Goal: Task Accomplishment & Management: Use online tool/utility

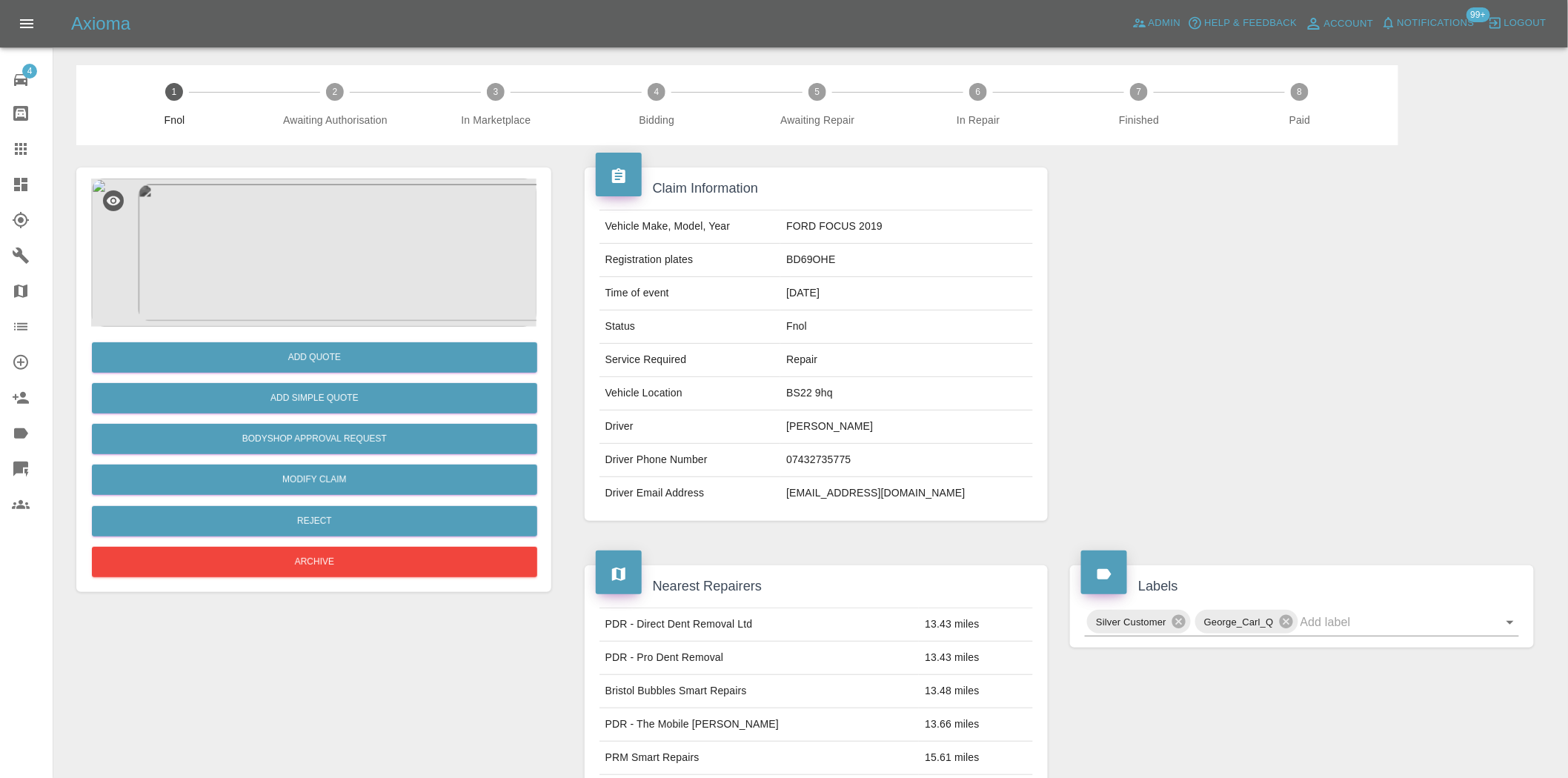
click at [354, 220] on img at bounding box center [314, 253] width 445 height 148
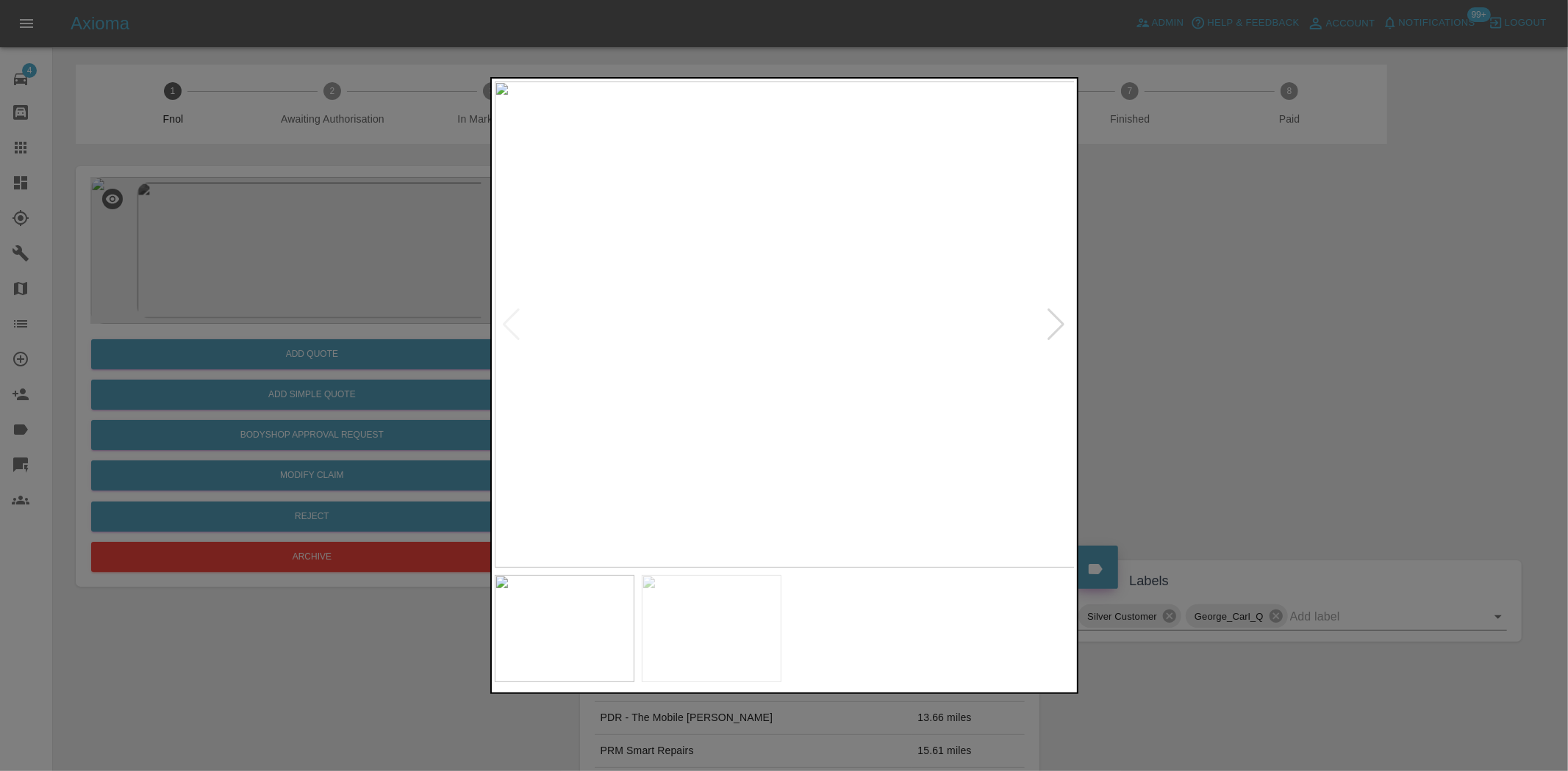
click at [767, 303] on img at bounding box center [785, 324] width 581 height 486
click at [724, 342] on img at bounding box center [771, 666] width 1742 height 1459
click at [741, 156] on img at bounding box center [773, 606] width 1742 height 1459
click at [721, 208] on img at bounding box center [771, 129] width 1742 height 1459
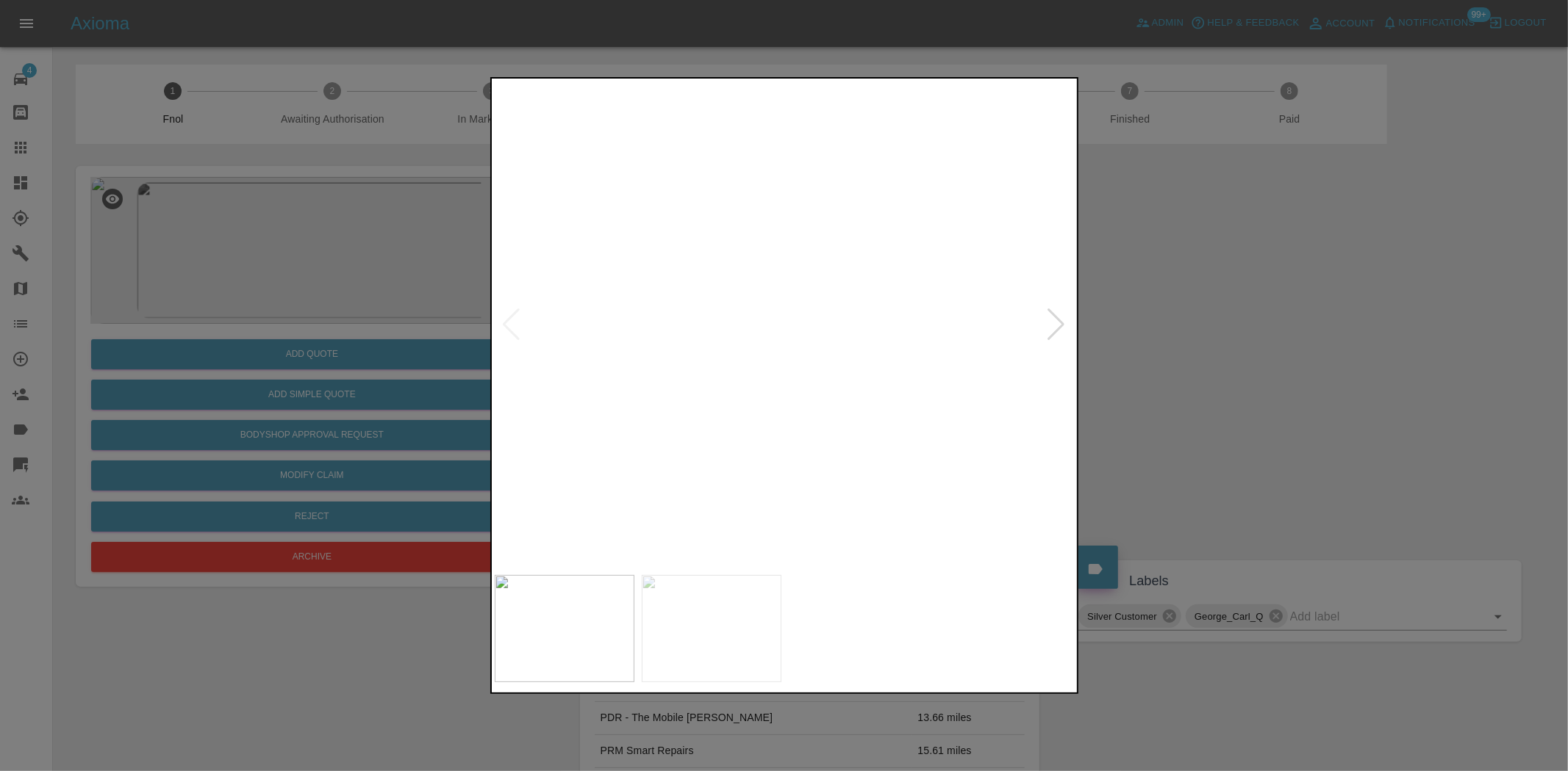
click at [726, 192] on img at bounding box center [768, 100] width 1742 height 1459
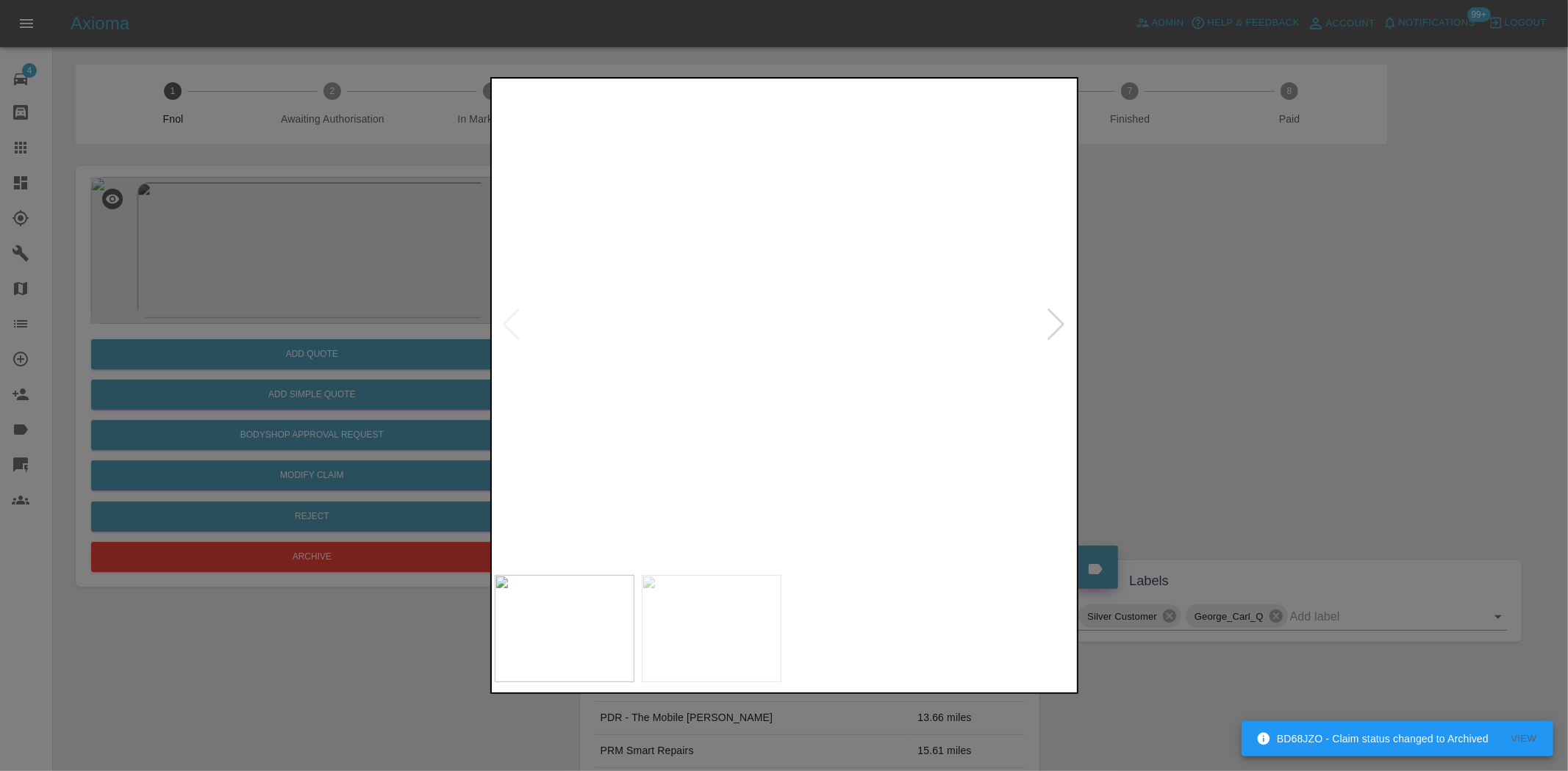
click at [781, 425] on img at bounding box center [785, 324] width 581 height 486
click at [779, 425] on img at bounding box center [785, 324] width 581 height 486
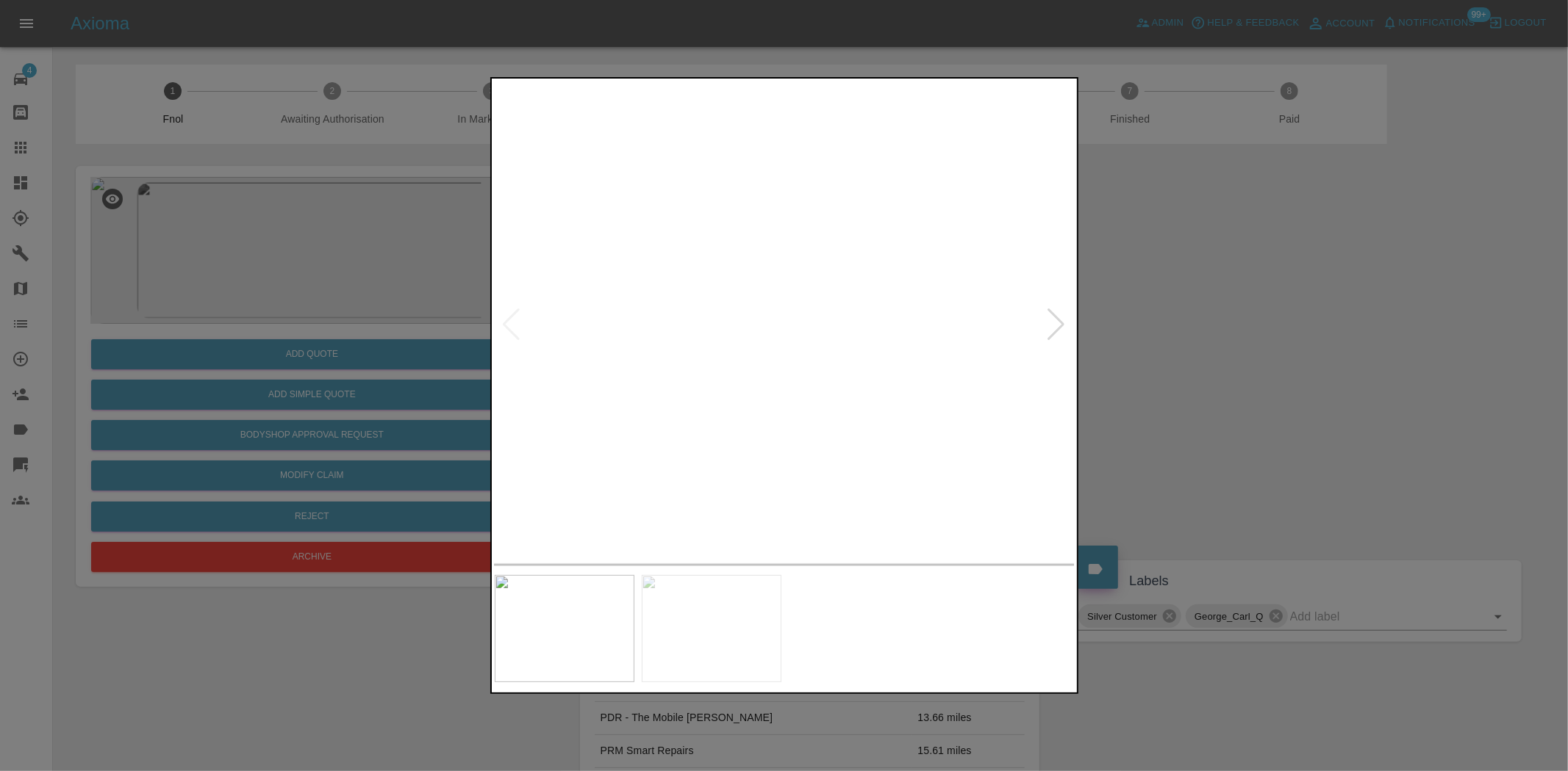
click at [607, 378] on img at bounding box center [785, 324] width 581 height 486
click at [797, 407] on img at bounding box center [785, 324] width 581 height 486
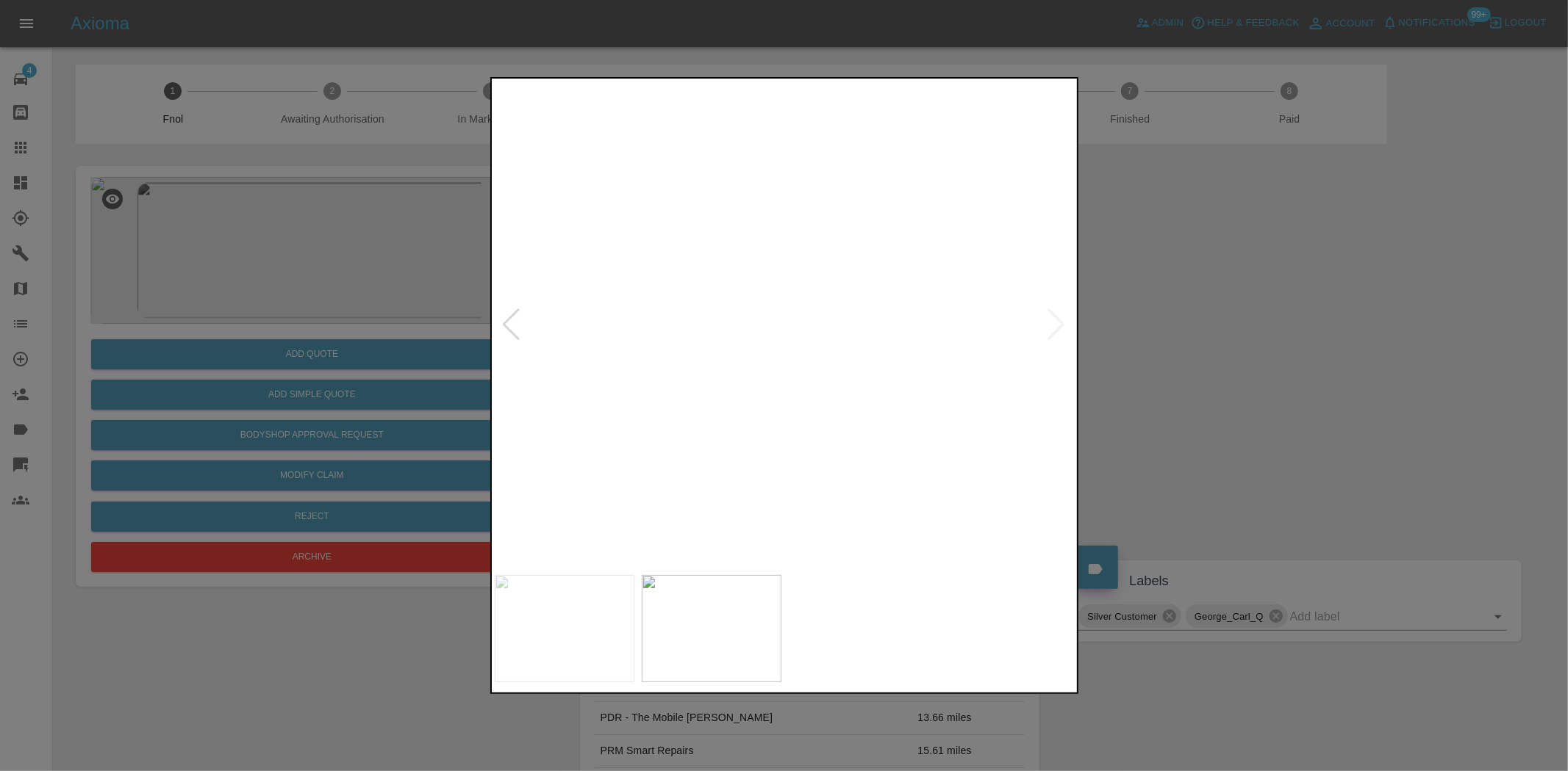
click at [800, 498] on img at bounding box center [751, 192] width 1742 height 1459
click at [743, 445] on img at bounding box center [780, 294] width 1742 height 1459
click at [738, 476] on img at bounding box center [764, 394] width 1742 height 1459
click at [693, 291] on img at bounding box center [707, 235] width 1742 height 1459
click at [656, 318] on img at bounding box center [528, 176] width 1742 height 1459
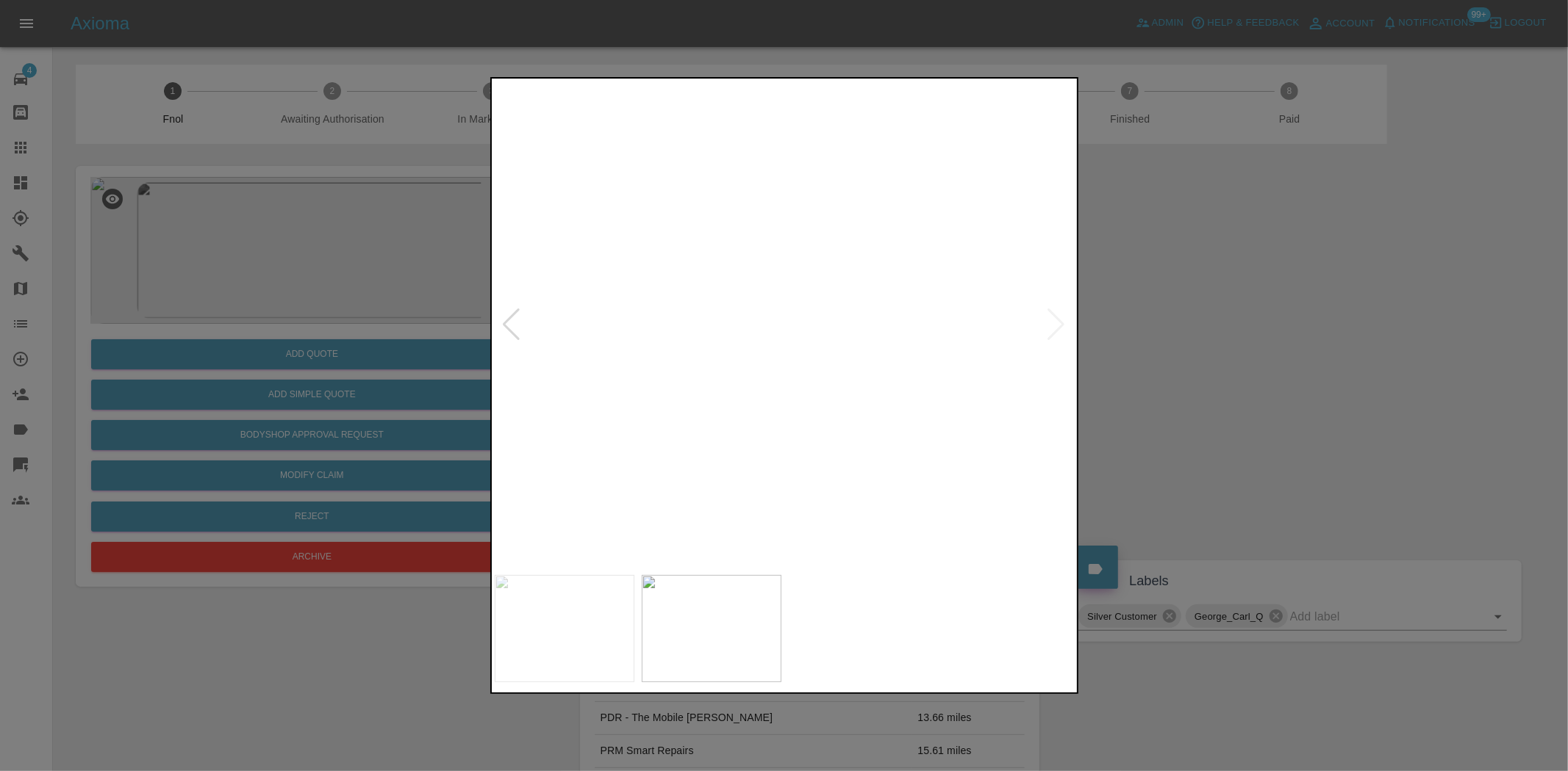
click at [655, 378] on img at bounding box center [413, 180] width 1742 height 1459
click at [726, 410] on img at bounding box center [542, 189] width 1742 height 1459
click at [630, 380] on img at bounding box center [615, 189] width 1742 height 1459
click at [408, 317] on div at bounding box center [784, 386] width 1568 height 771
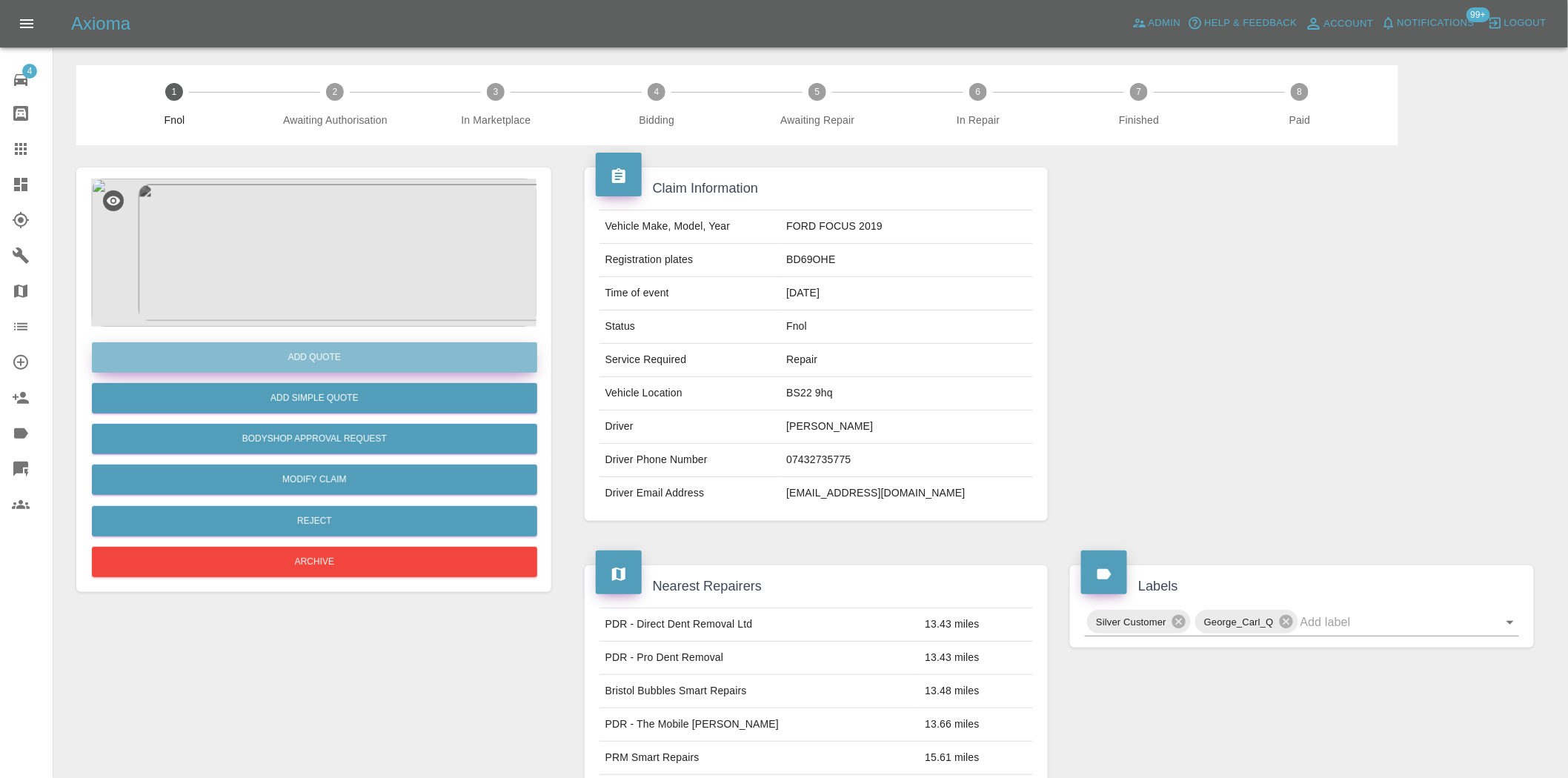
click at [341, 349] on button "Add Quote" at bounding box center [315, 357] width 445 height 30
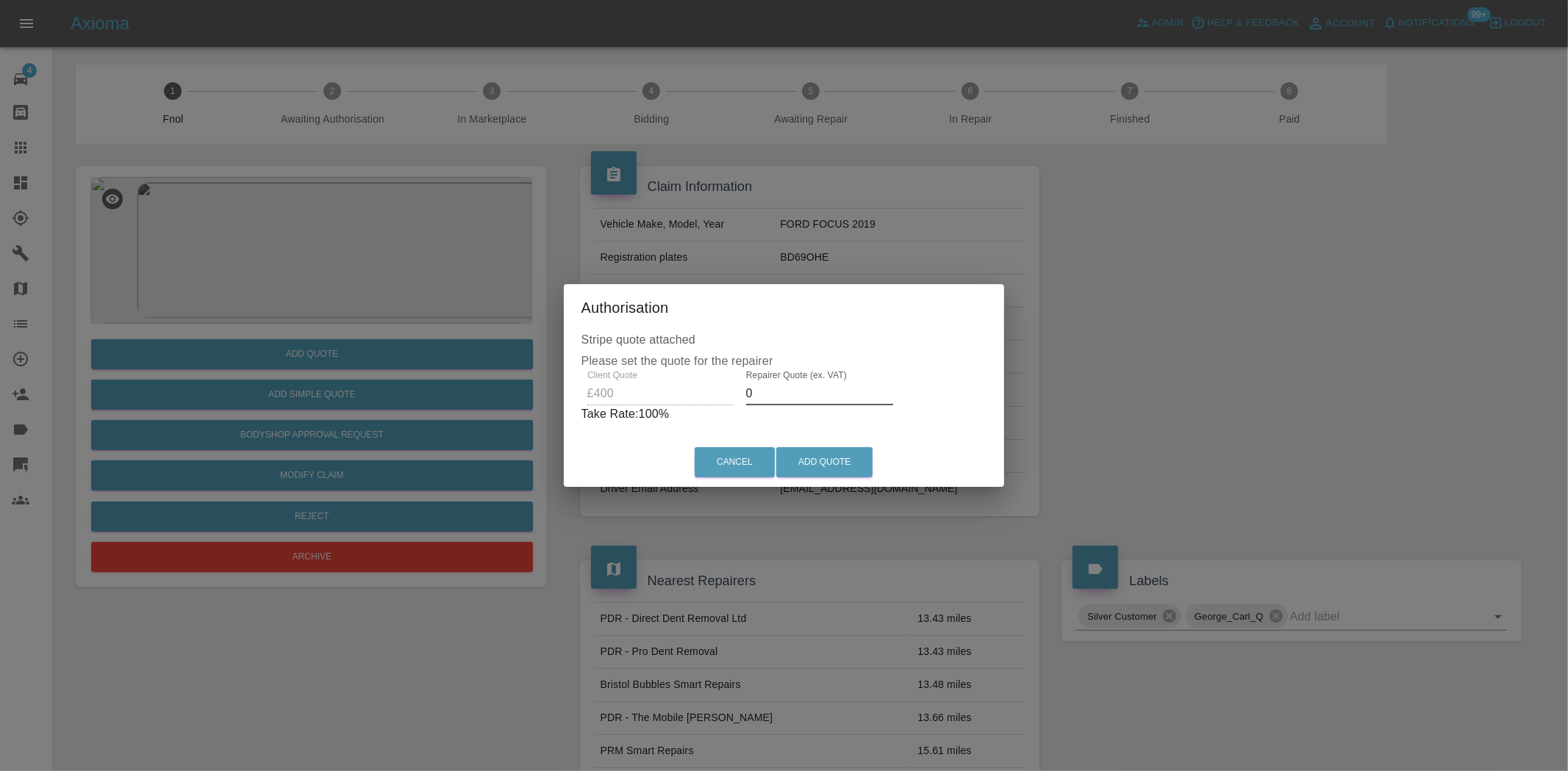
click at [643, 393] on div "Client Quote £400 Repairer Quote (ex. VAT) 0 Take Rate: 100 %" at bounding box center [784, 397] width 405 height 53
type input "250"
click at [809, 450] on button "Add Quote" at bounding box center [824, 462] width 96 height 30
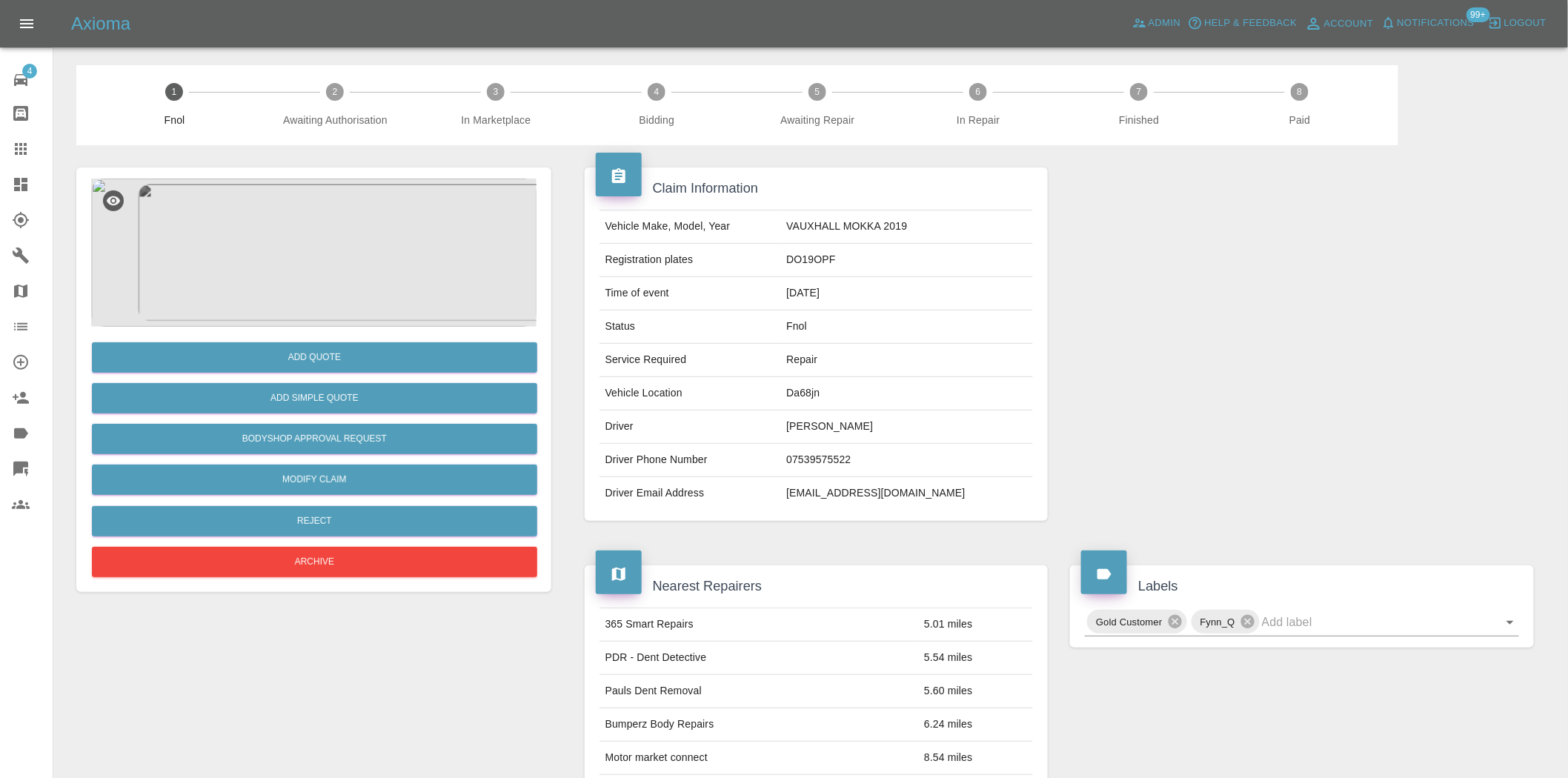
click at [321, 292] on img at bounding box center [314, 253] width 445 height 148
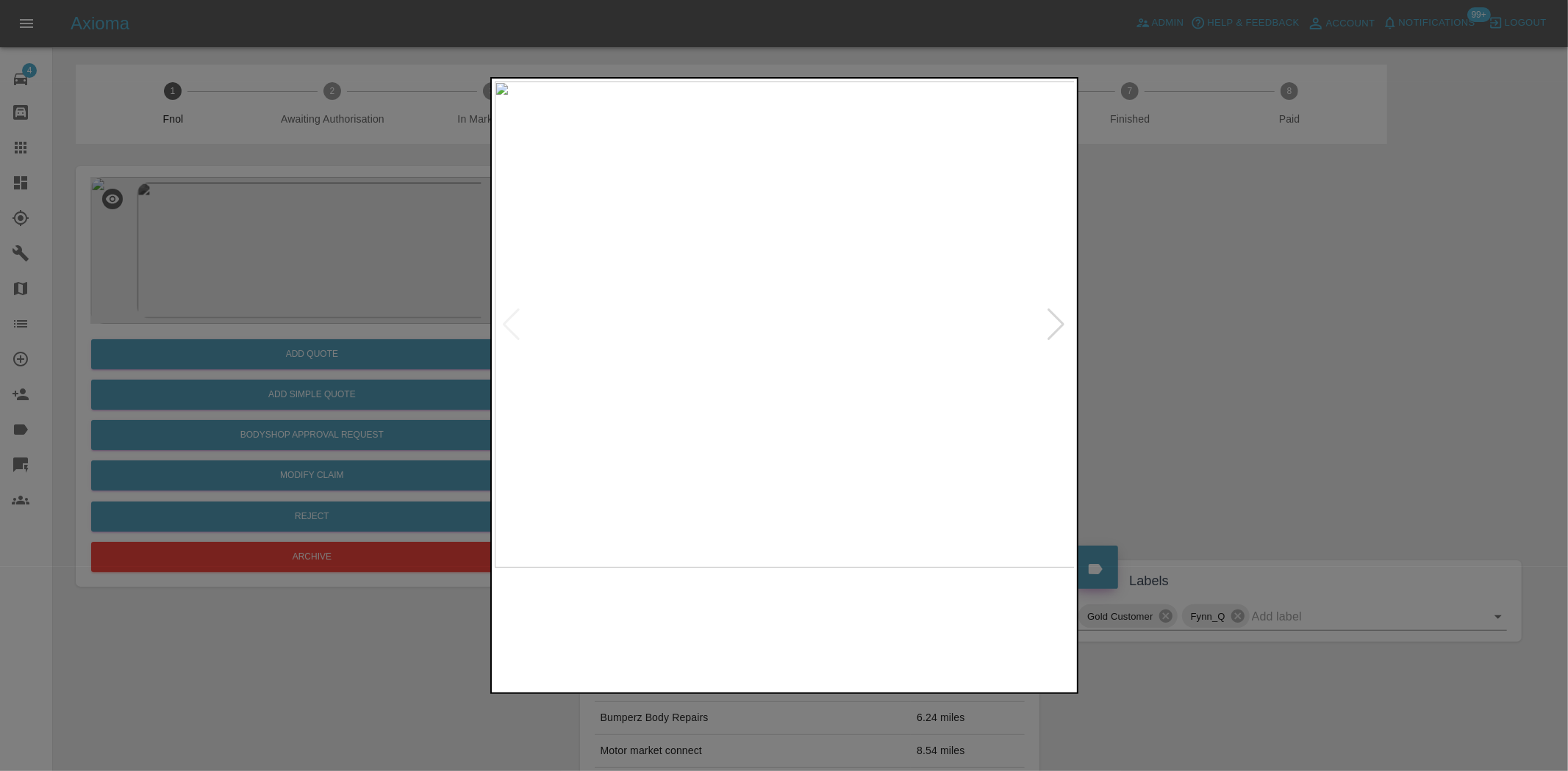
click at [713, 312] on img at bounding box center [785, 324] width 581 height 486
click at [688, 262] on img at bounding box center [819, 242] width 1742 height 1459
click at [730, 262] on img at bounding box center [838, 199] width 1742 height 1459
click at [547, 354] on img at bounding box center [664, 182] width 1742 height 1459
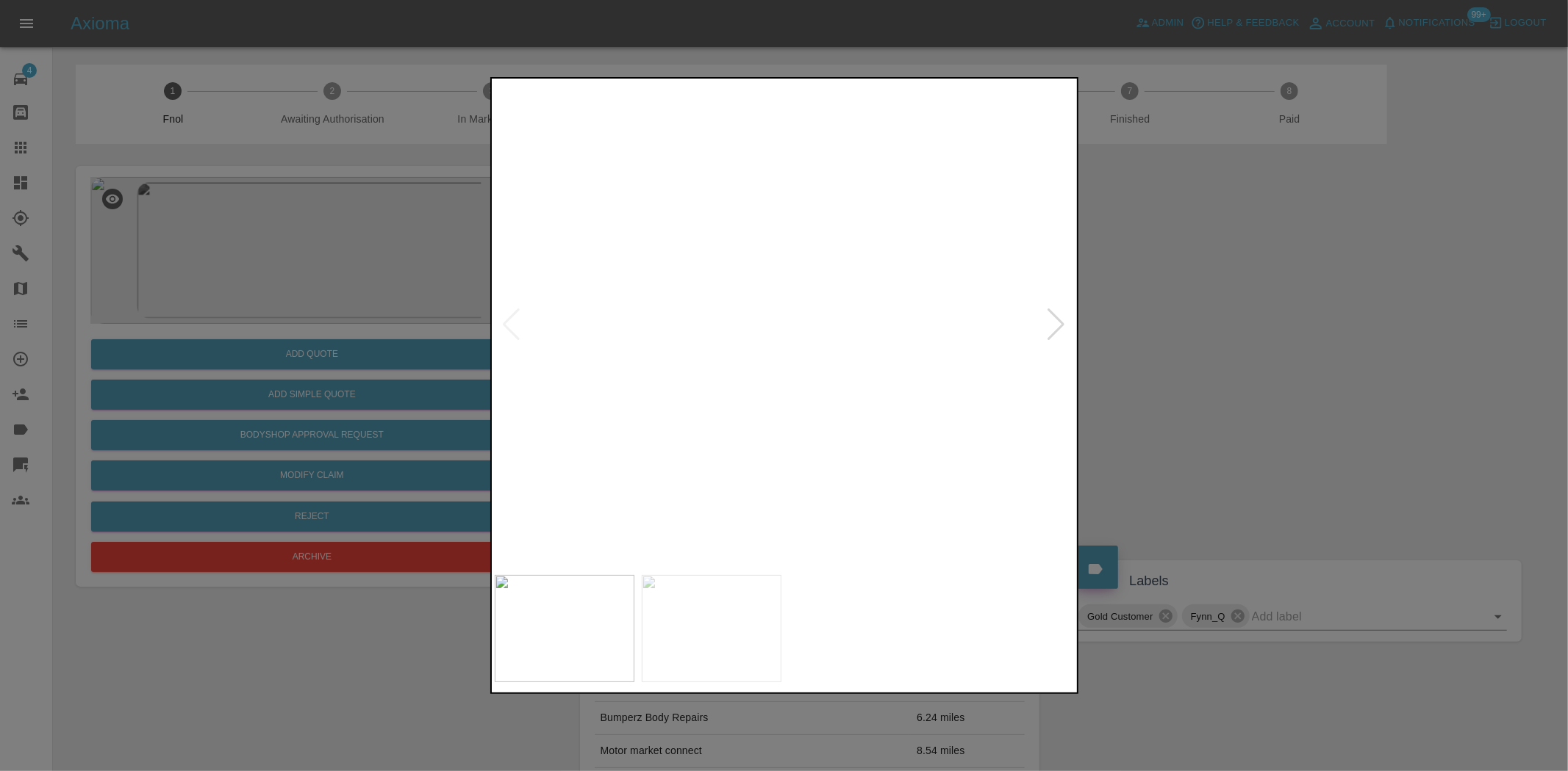
click at [673, 355] on img at bounding box center [528, 248] width 1742 height 1459
click at [674, 355] on img at bounding box center [528, 248] width 1742 height 1459
click at [657, 327] on img at bounding box center [785, 324] width 581 height 486
click at [768, 401] on img at bounding box center [785, 324] width 581 height 486
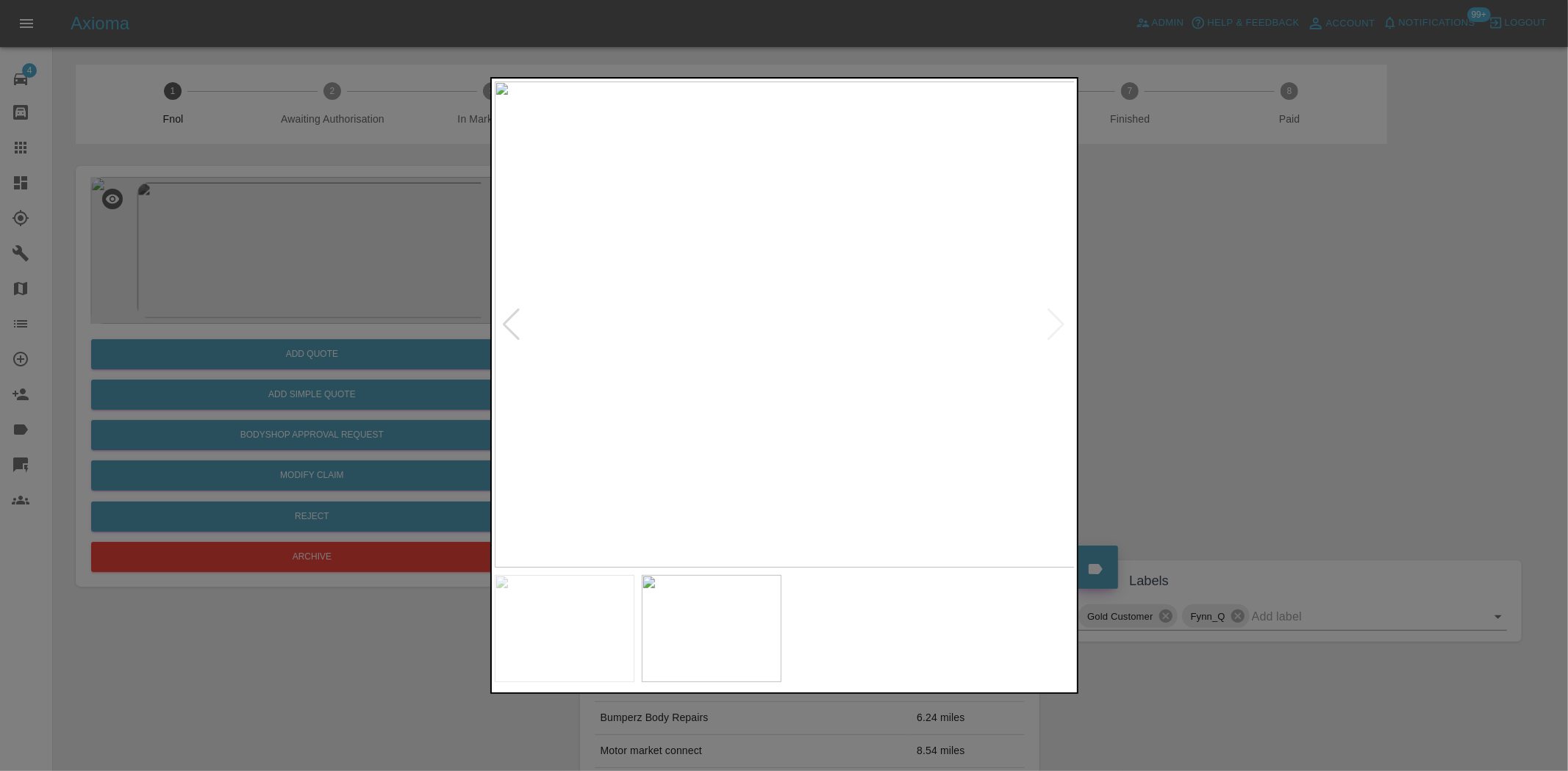
click at [768, 401] on img at bounding box center [785, 324] width 581 height 486
click at [768, 401] on img at bounding box center [831, 94] width 1742 height 1459
click at [674, 390] on img at bounding box center [759, 324] width 581 height 486
click at [736, 417] on img at bounding box center [785, 324] width 581 height 486
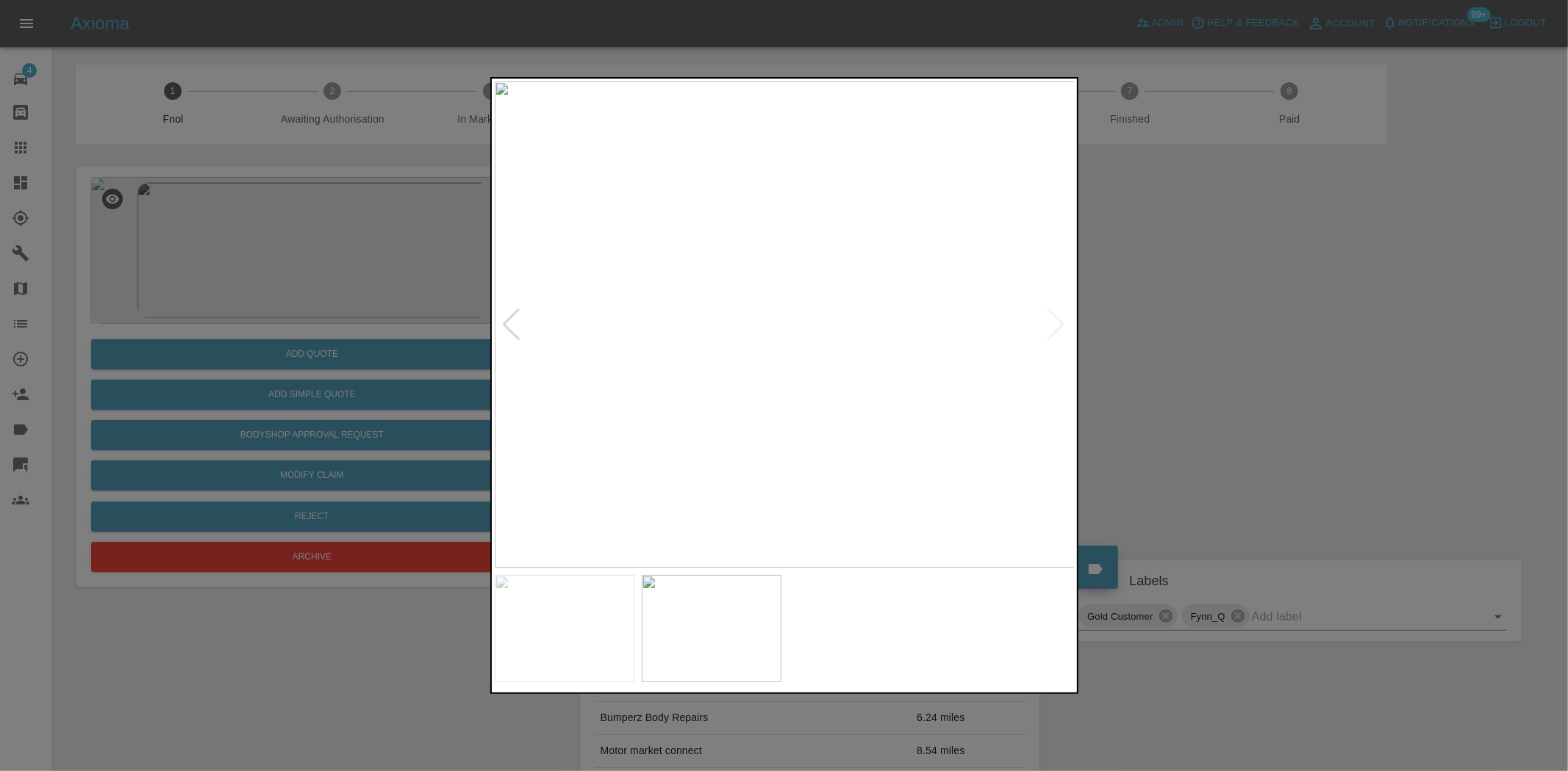
click at [738, 417] on img at bounding box center [785, 324] width 581 height 486
click at [778, 387] on img at bounding box center [921, 45] width 1742 height 1459
click at [790, 415] on img at bounding box center [785, 324] width 581 height 486
click at [745, 344] on img at bounding box center [785, 324] width 581 height 486
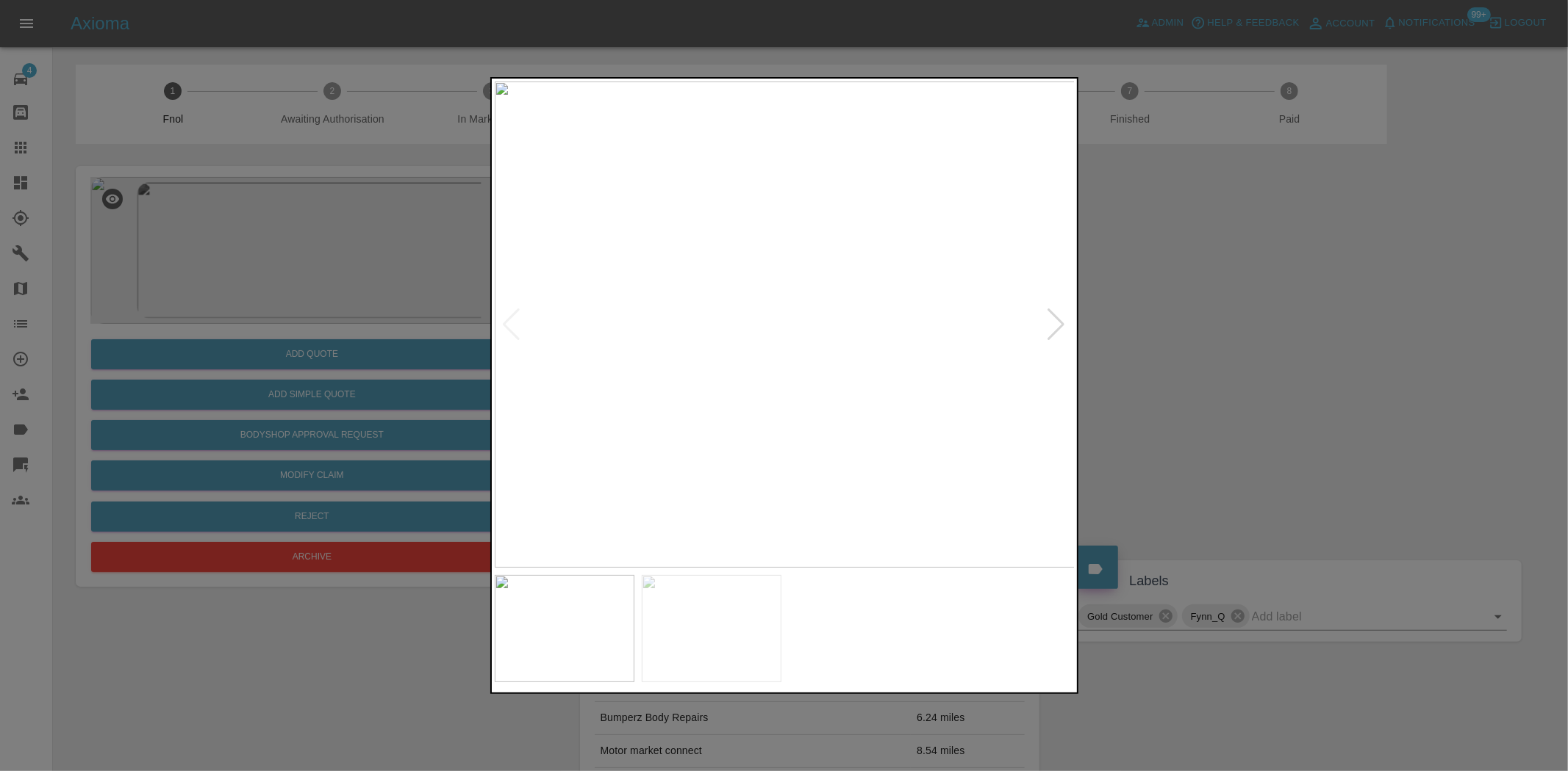
click at [745, 344] on img at bounding box center [785, 324] width 581 height 486
click at [664, 273] on img at bounding box center [882, 214] width 1742 height 1459
click at [763, 318] on img at bounding box center [906, 179] width 1742 height 1459
click at [708, 352] on img at bounding box center [843, 154] width 1742 height 1459
click at [641, 438] on img at bounding box center [622, 151] width 1742 height 1459
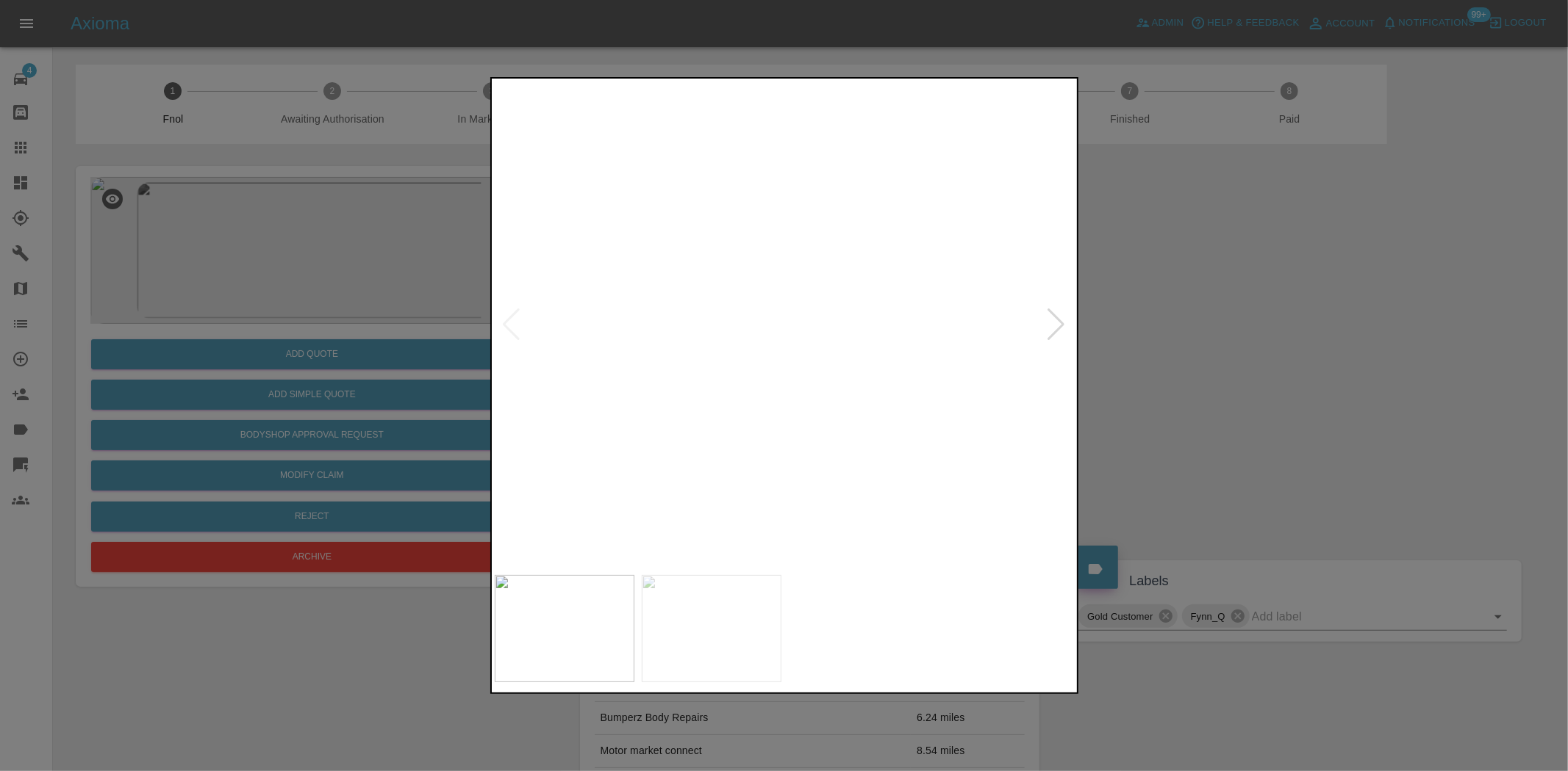
click at [711, 446] on img at bounding box center [513, 136] width 1742 height 1459
click at [767, 430] on img at bounding box center [513, 136] width 1742 height 1459
click at [370, 297] on div at bounding box center [784, 386] width 1568 height 771
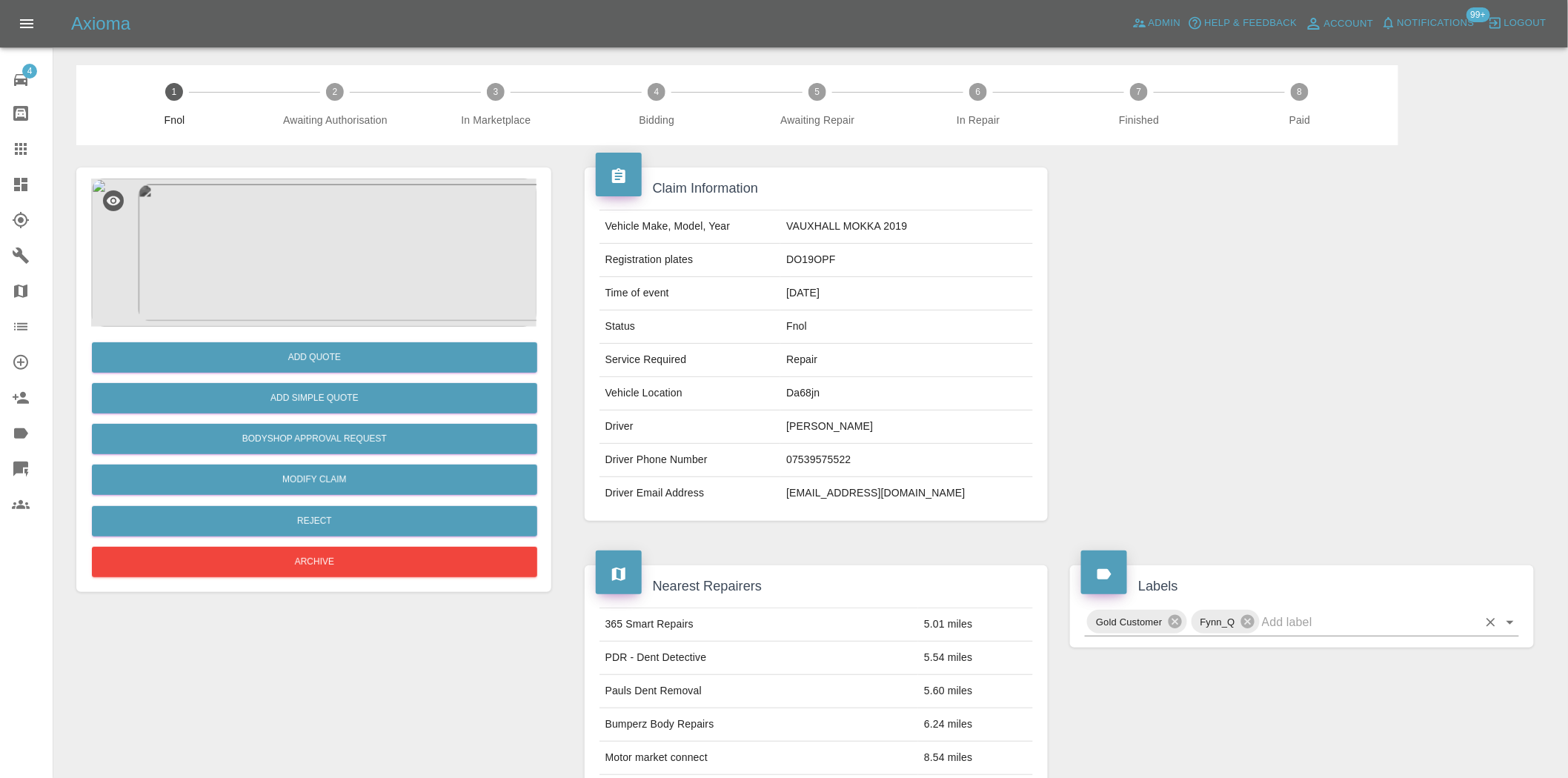
click at [1322, 613] on input "text" at bounding box center [1369, 622] width 215 height 23
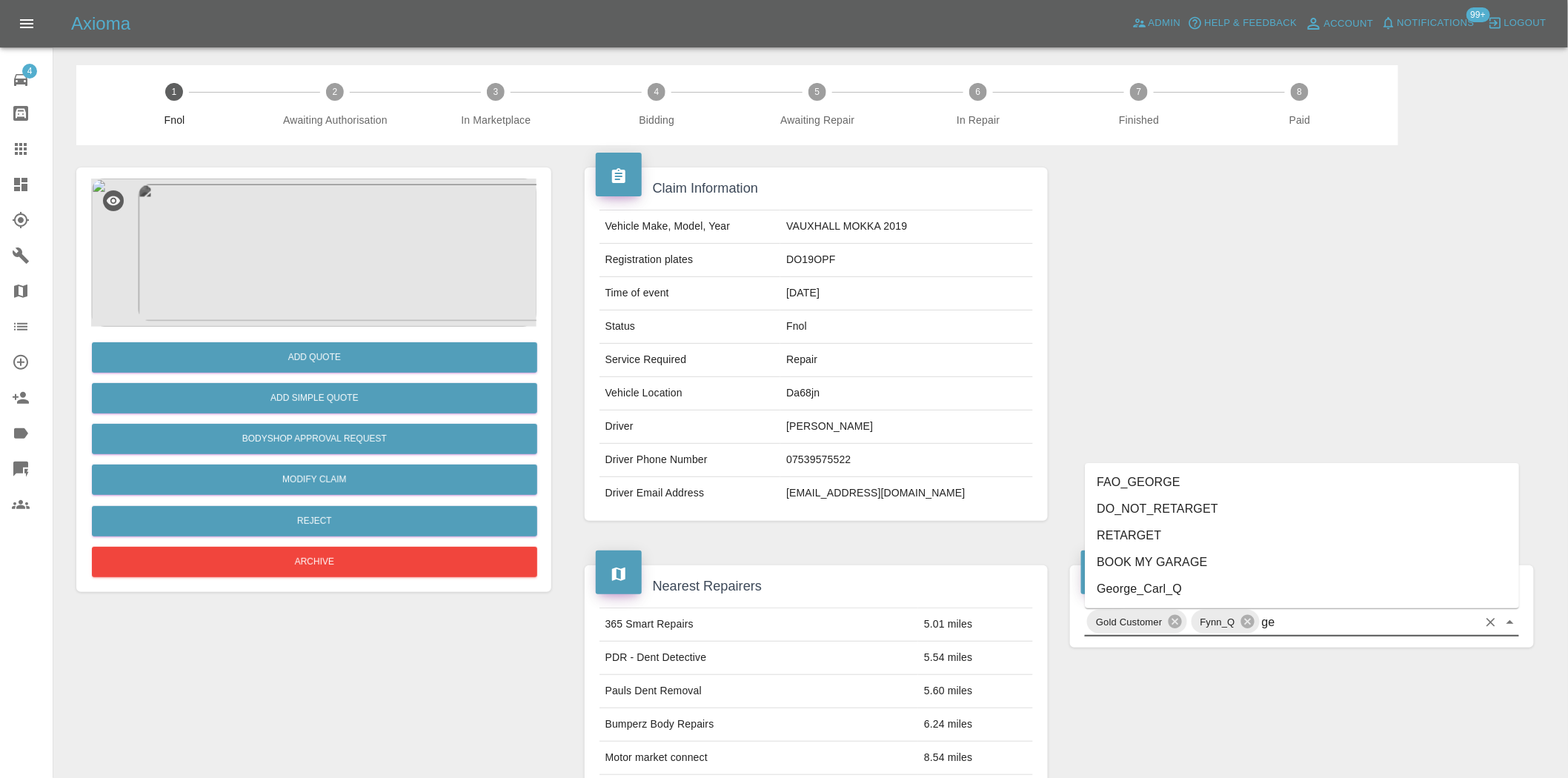
type input "geo"
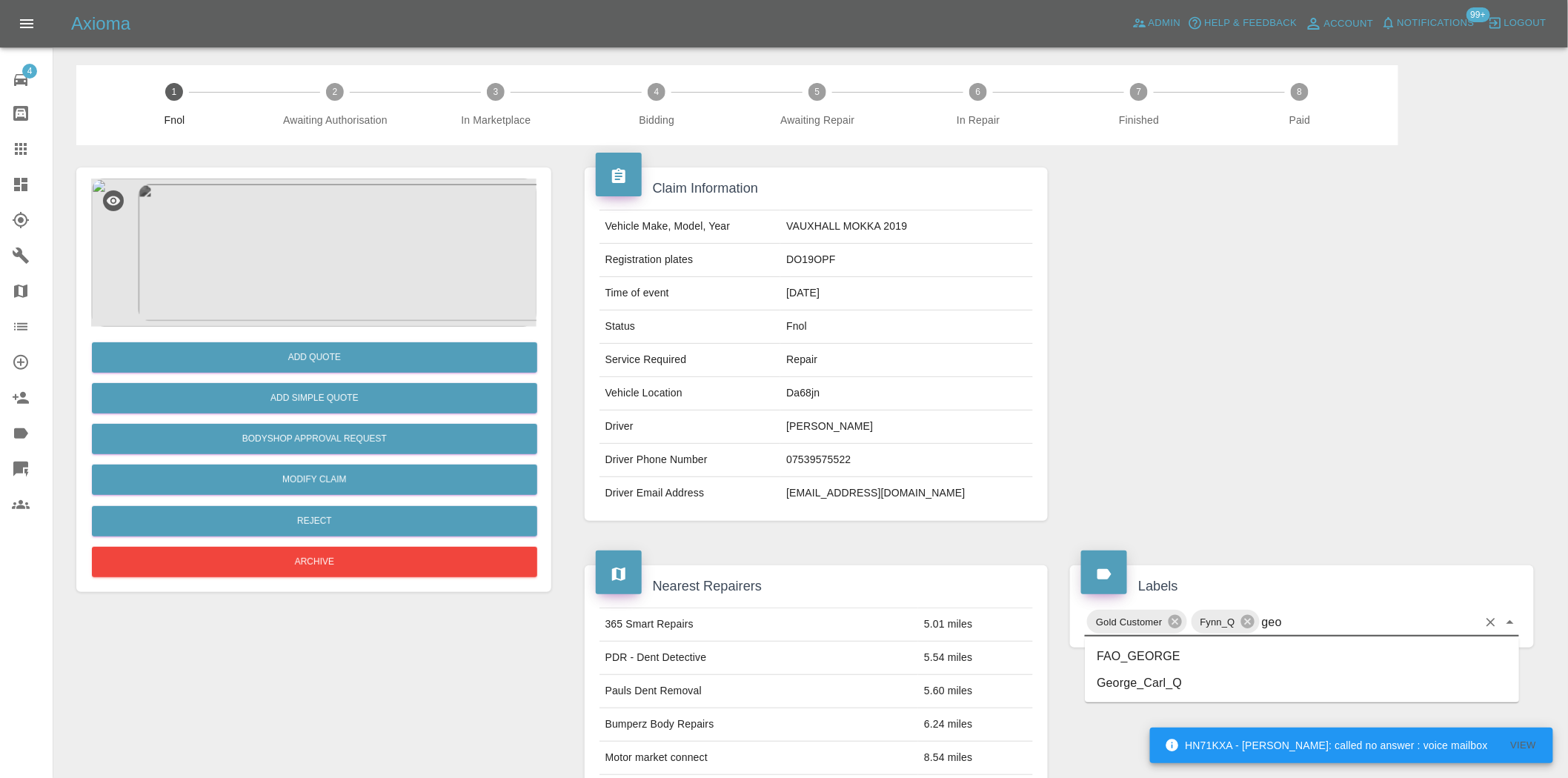
click at [1146, 683] on li "George_Carl_Q" at bounding box center [1302, 683] width 434 height 27
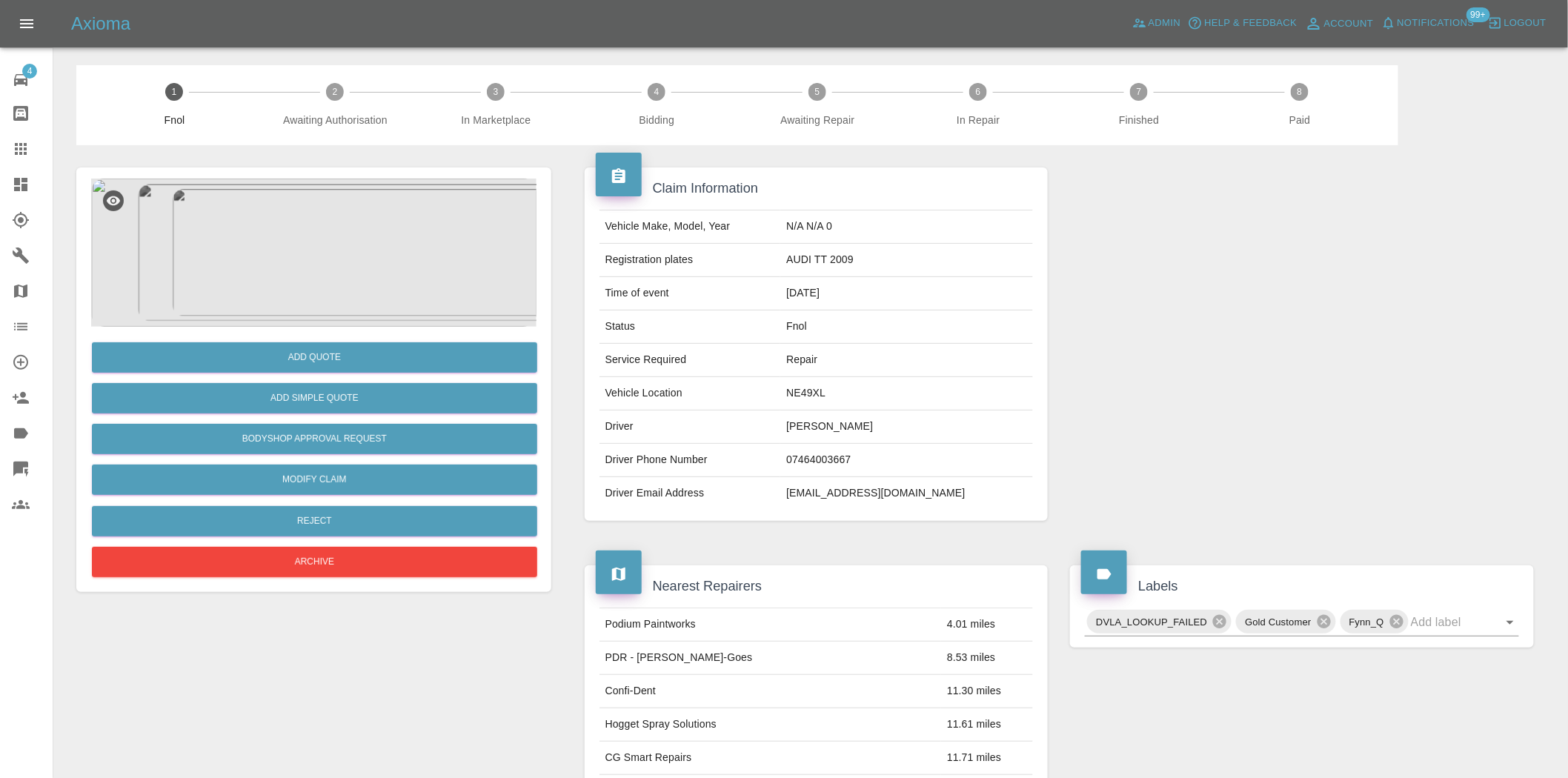
click at [316, 231] on img at bounding box center [314, 253] width 445 height 148
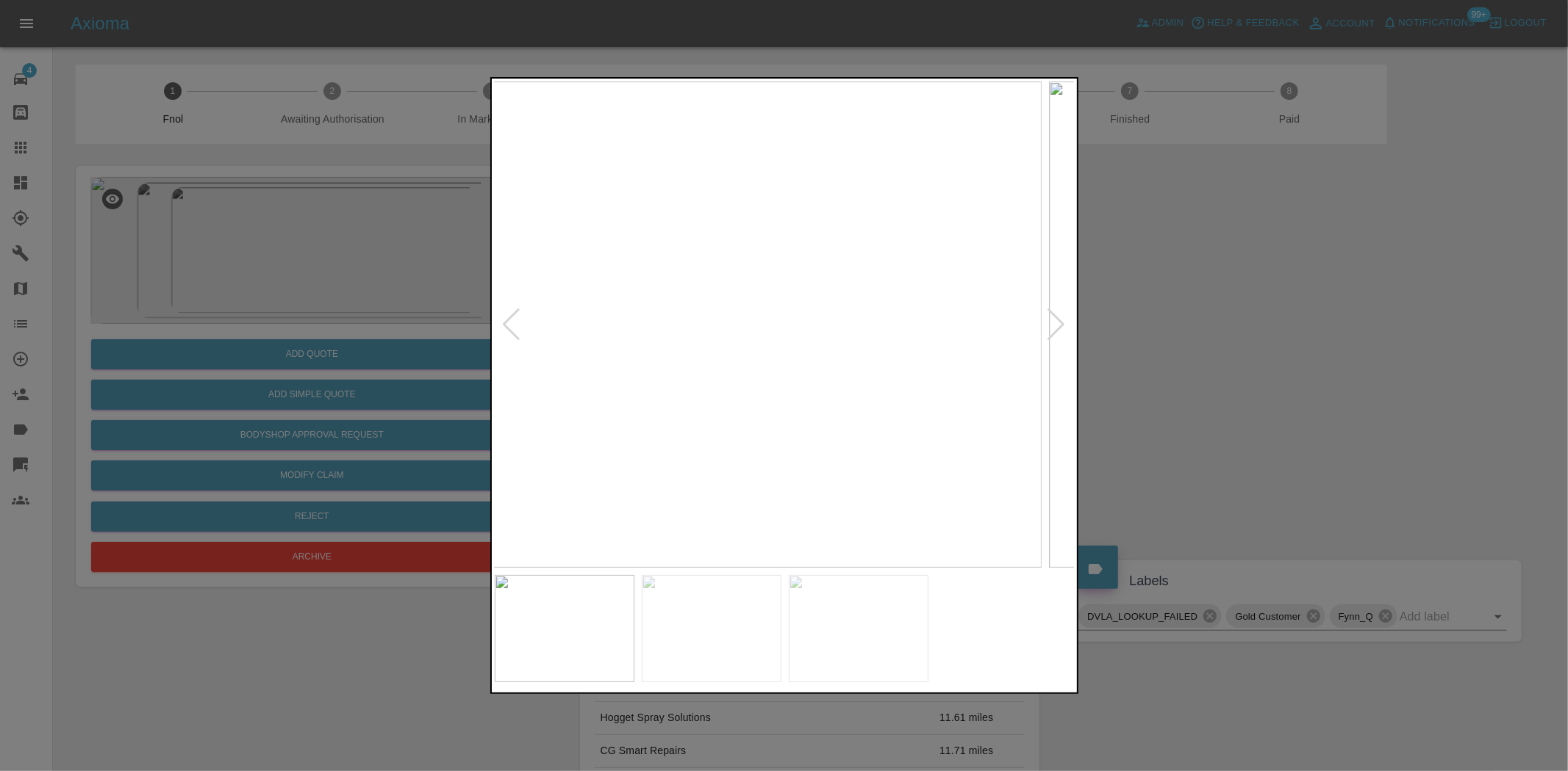
click at [755, 361] on img at bounding box center [751, 324] width 581 height 486
click at [641, 369] on img at bounding box center [785, 324] width 581 height 486
click at [613, 419] on img at bounding box center [785, 324] width 581 height 486
click at [495, 403] on img at bounding box center [785, 324] width 581 height 486
click at [770, 432] on img at bounding box center [785, 324] width 581 height 486
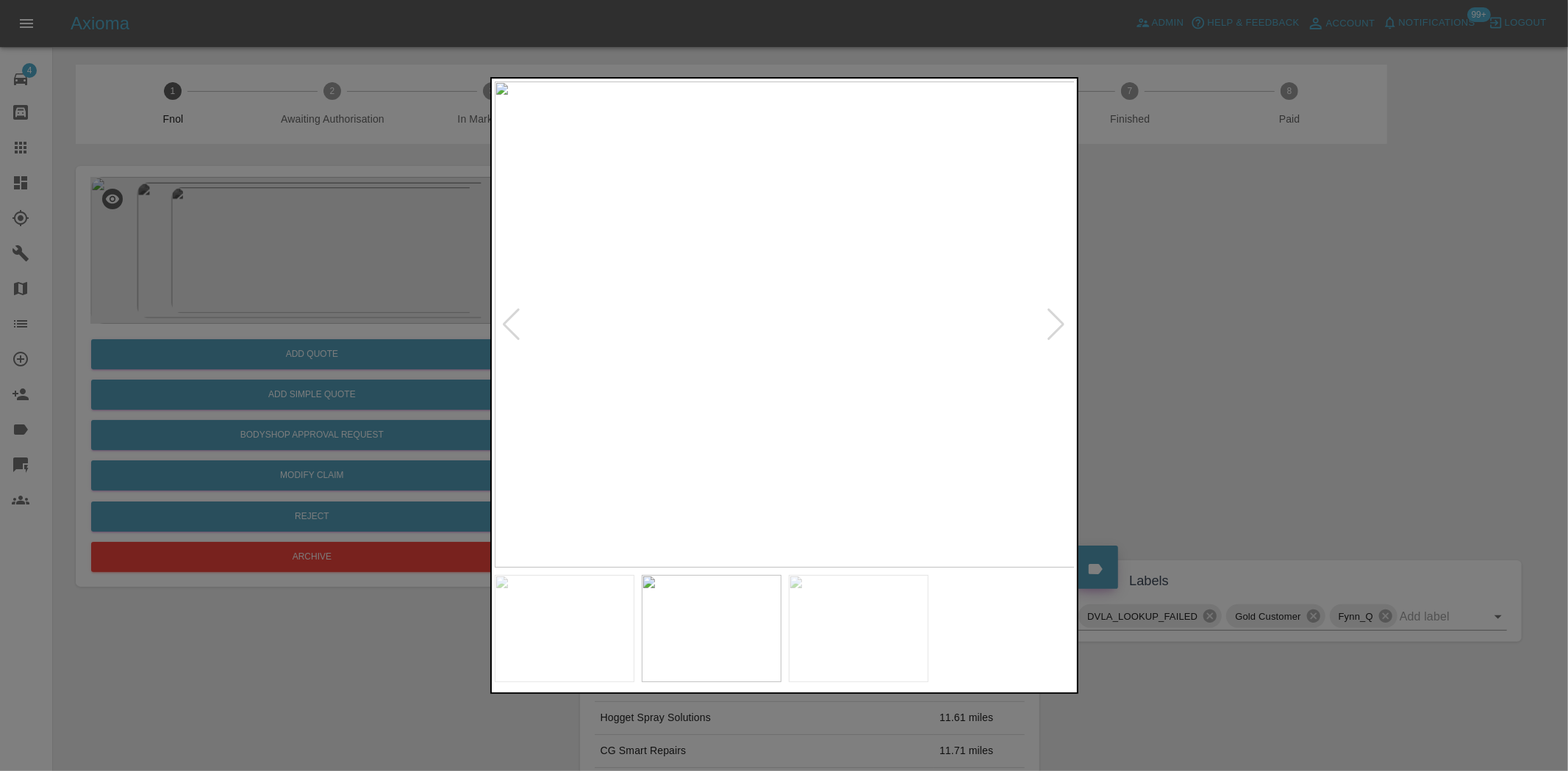
click at [700, 347] on img at bounding box center [785, 324] width 581 height 486
click at [640, 327] on img at bounding box center [898, 217] width 1742 height 1459
click at [584, 307] on img at bounding box center [615, 131] width 1742 height 1459
click at [720, 351] on img at bounding box center [553, 106] width 1742 height 1459
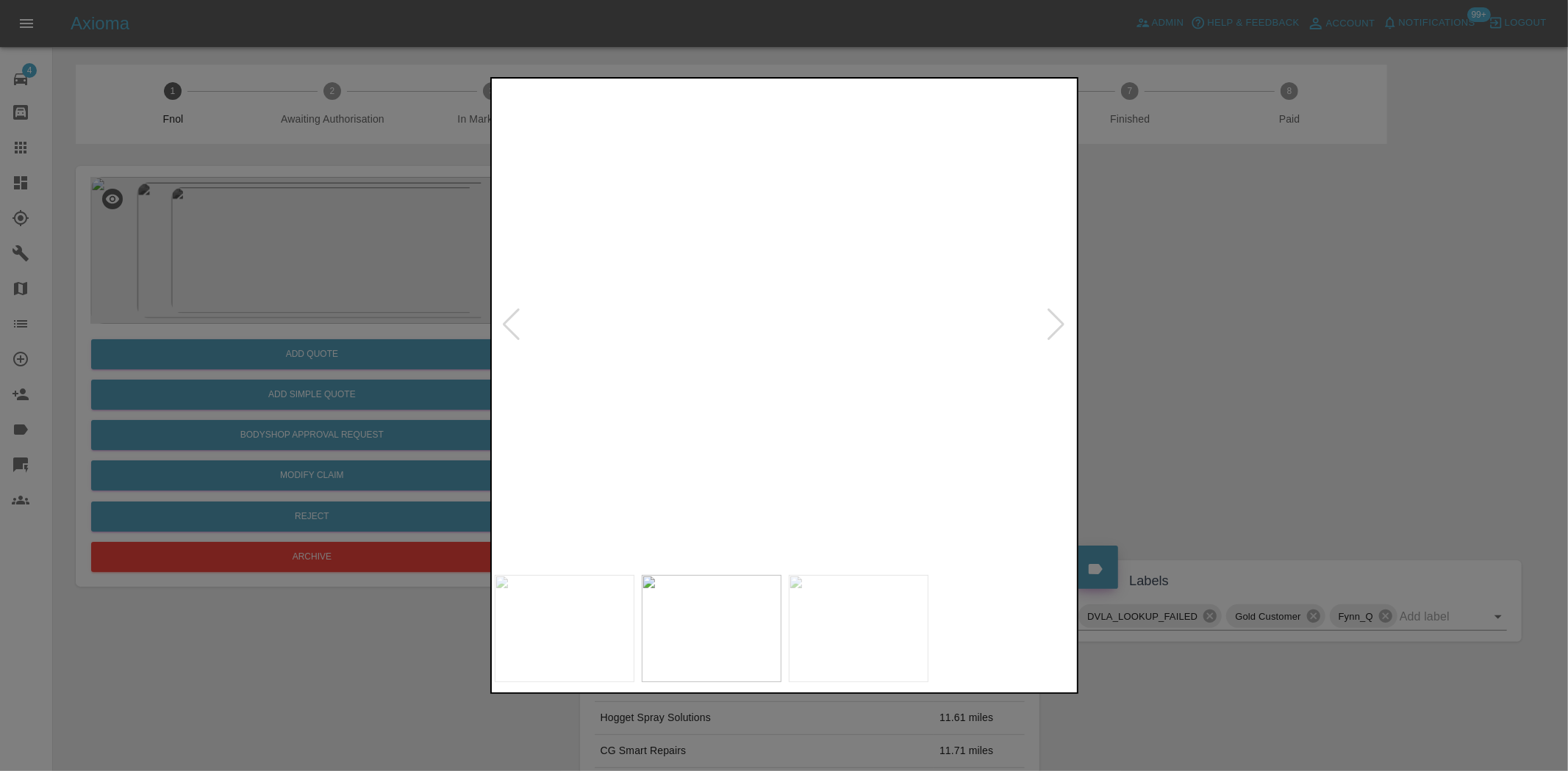
click at [720, 351] on img at bounding box center [553, 106] width 1742 height 1459
click at [829, 376] on img at bounding box center [785, 324] width 581 height 486
click at [911, 355] on img at bounding box center [826, 324] width 581 height 486
click at [700, 368] on img at bounding box center [785, 324] width 581 height 486
click at [797, 435] on img at bounding box center [785, 324] width 581 height 486
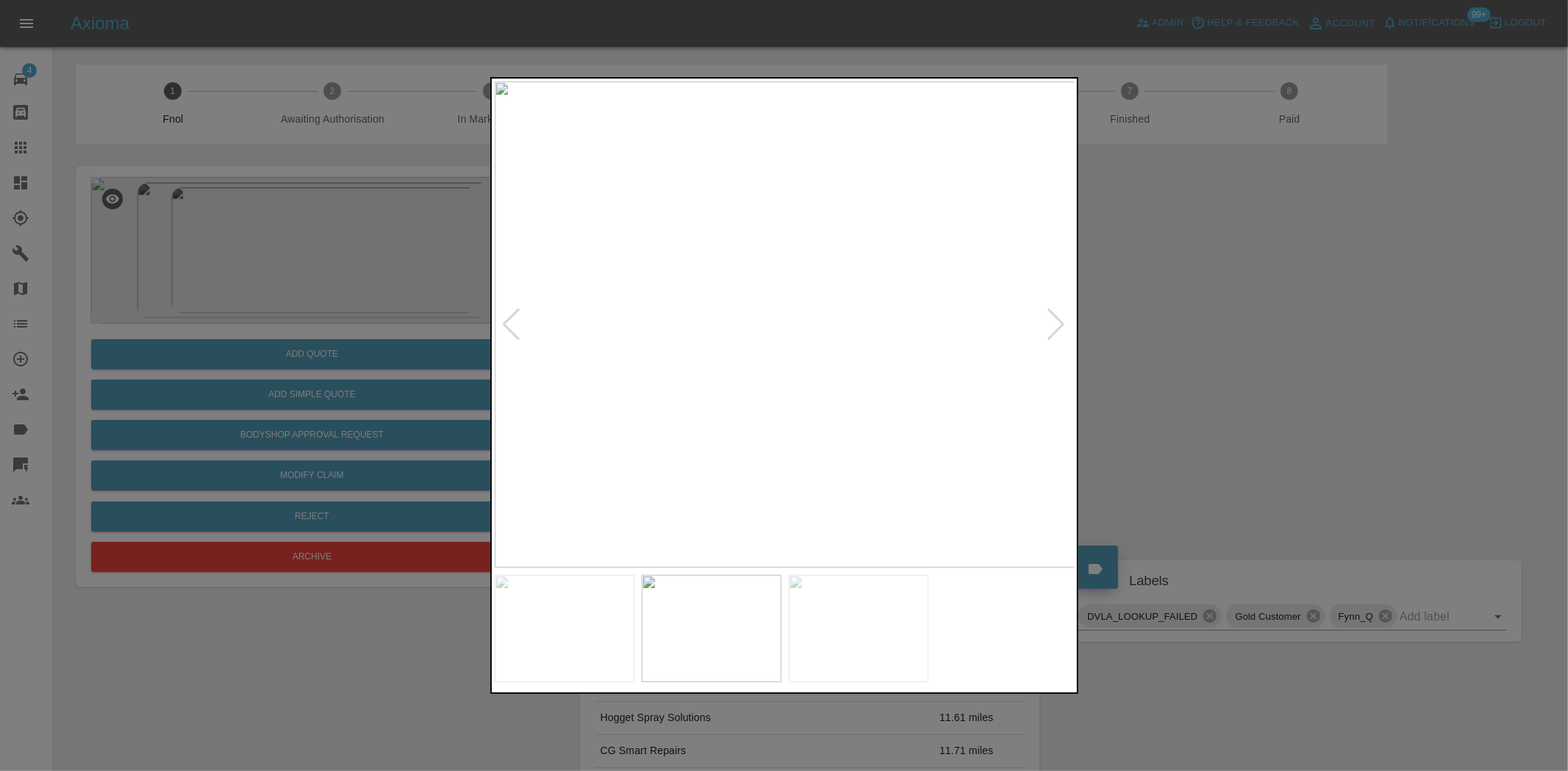
click at [795, 436] on img at bounding box center [785, 324] width 581 height 486
click at [572, 390] on img at bounding box center [568, 324] width 581 height 486
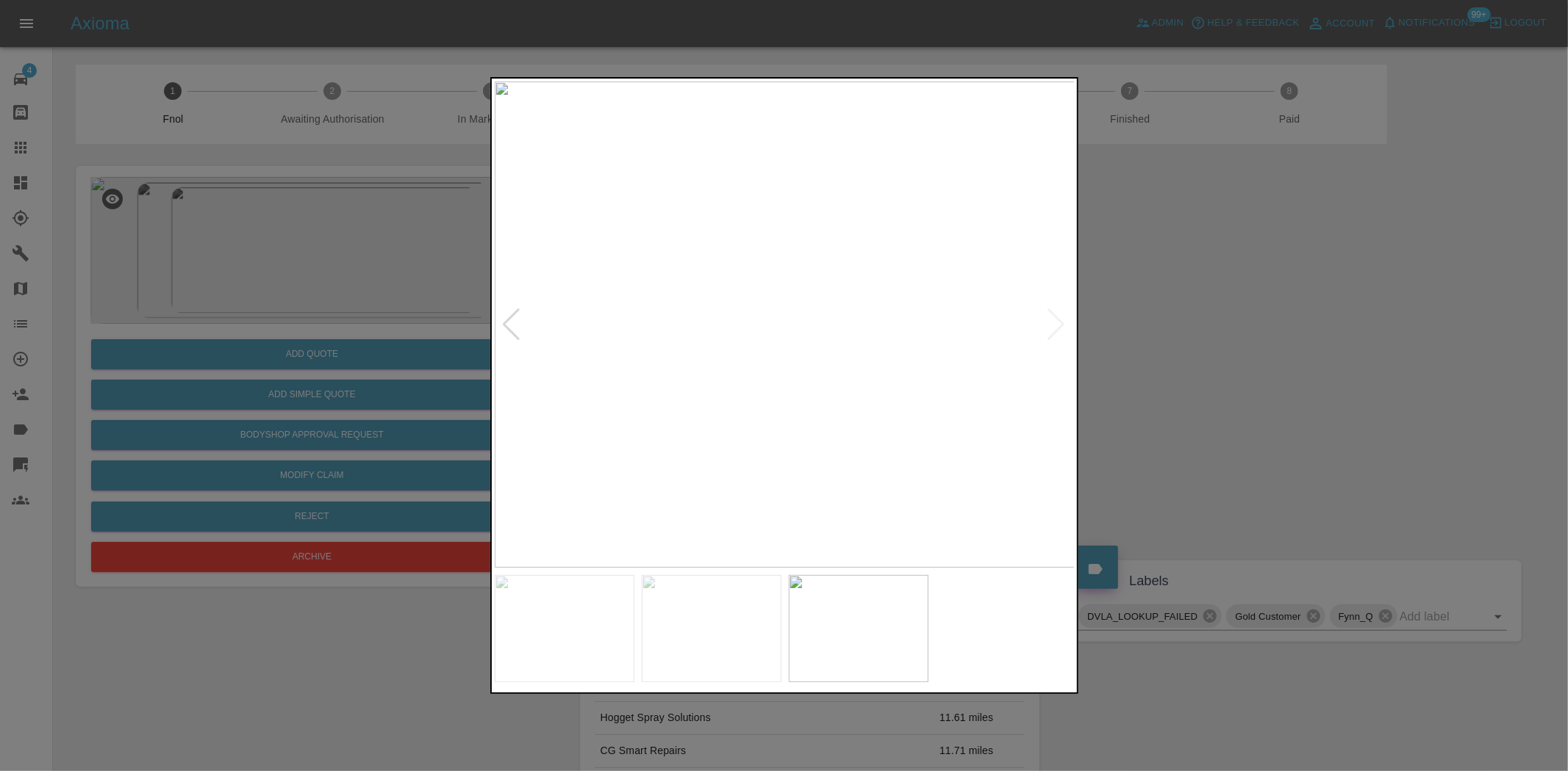
click at [538, 383] on img at bounding box center [785, 324] width 581 height 486
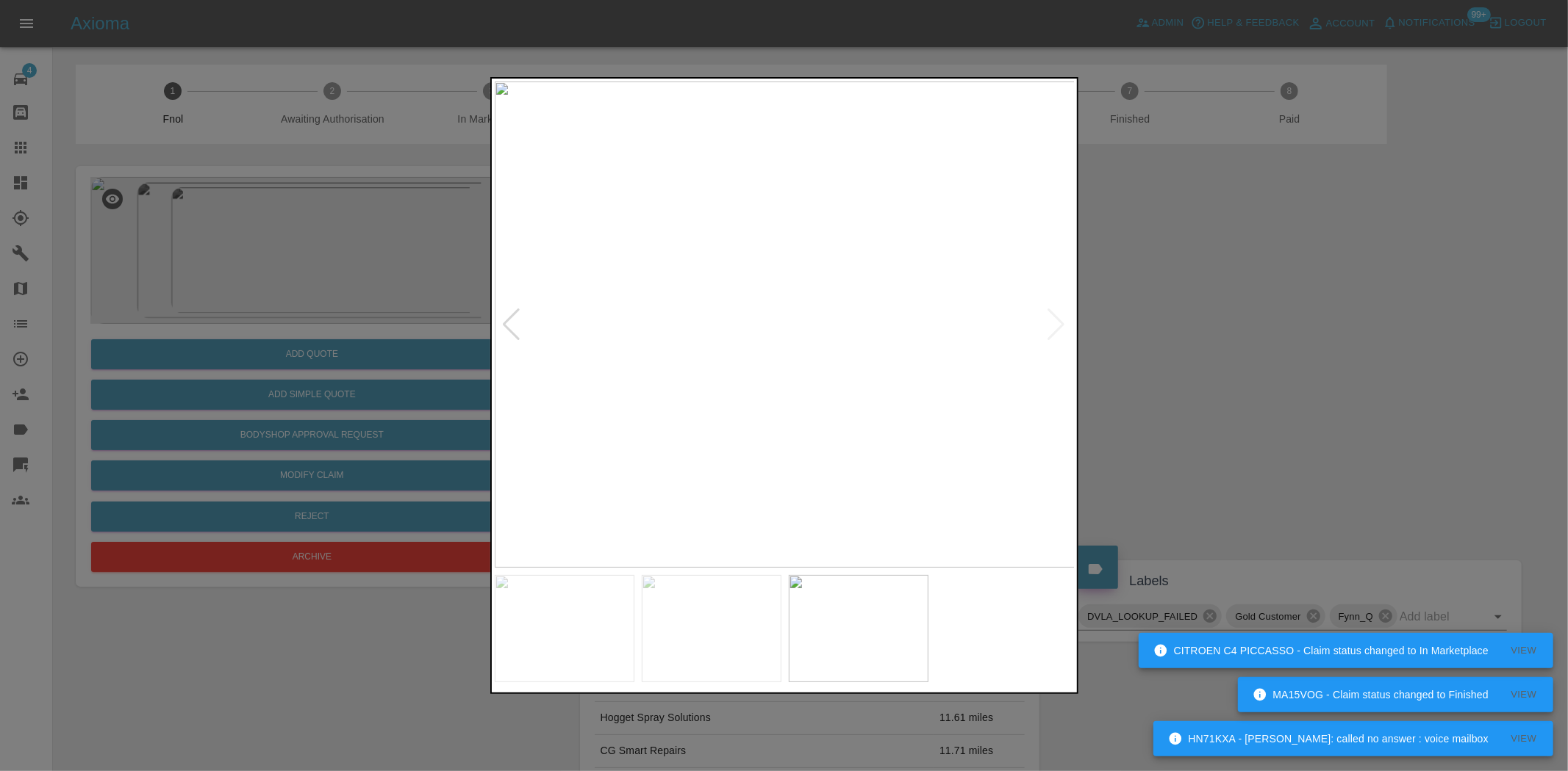
click at [339, 276] on div at bounding box center [784, 386] width 1568 height 771
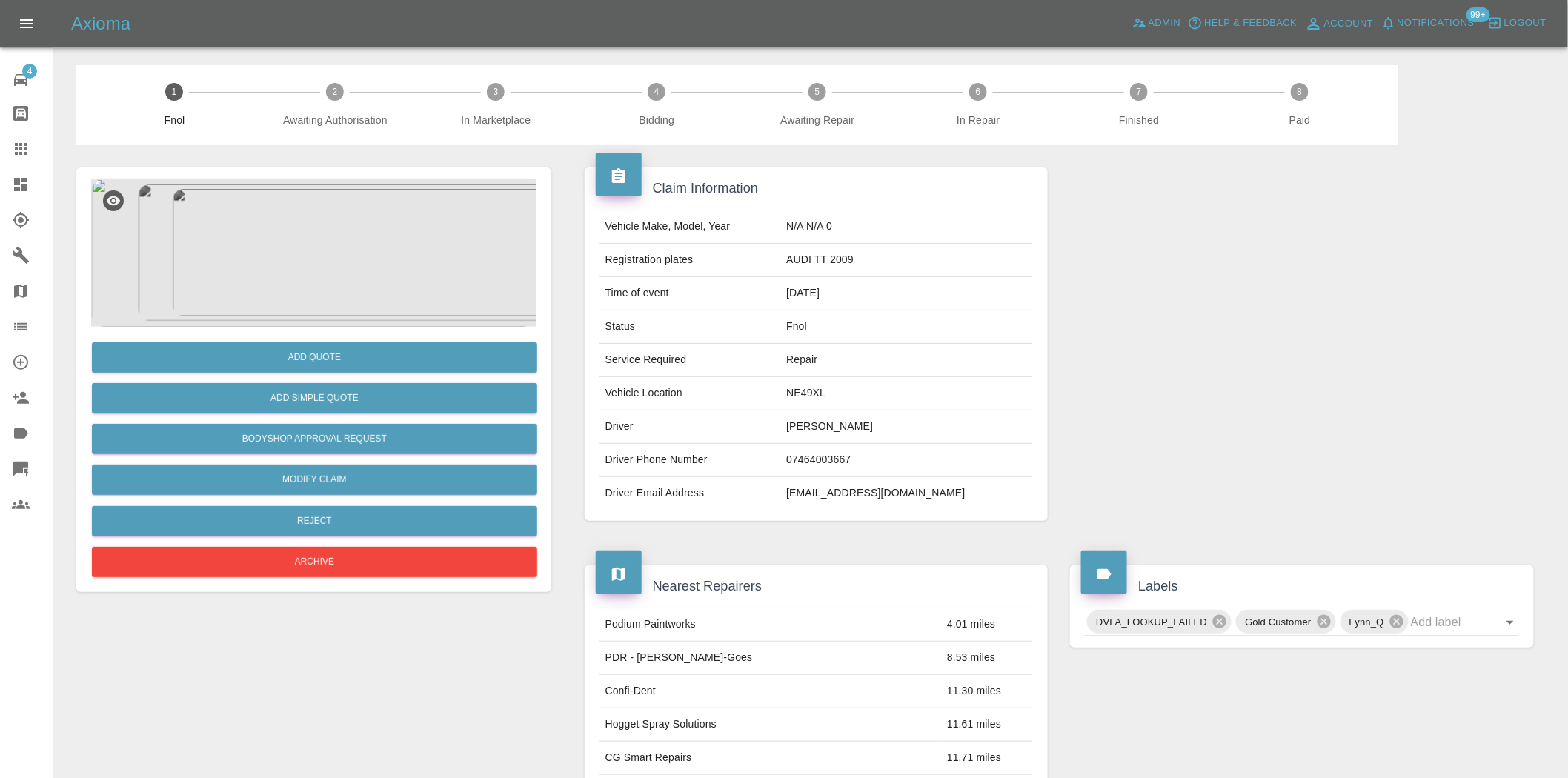
click at [343, 284] on img at bounding box center [314, 253] width 445 height 148
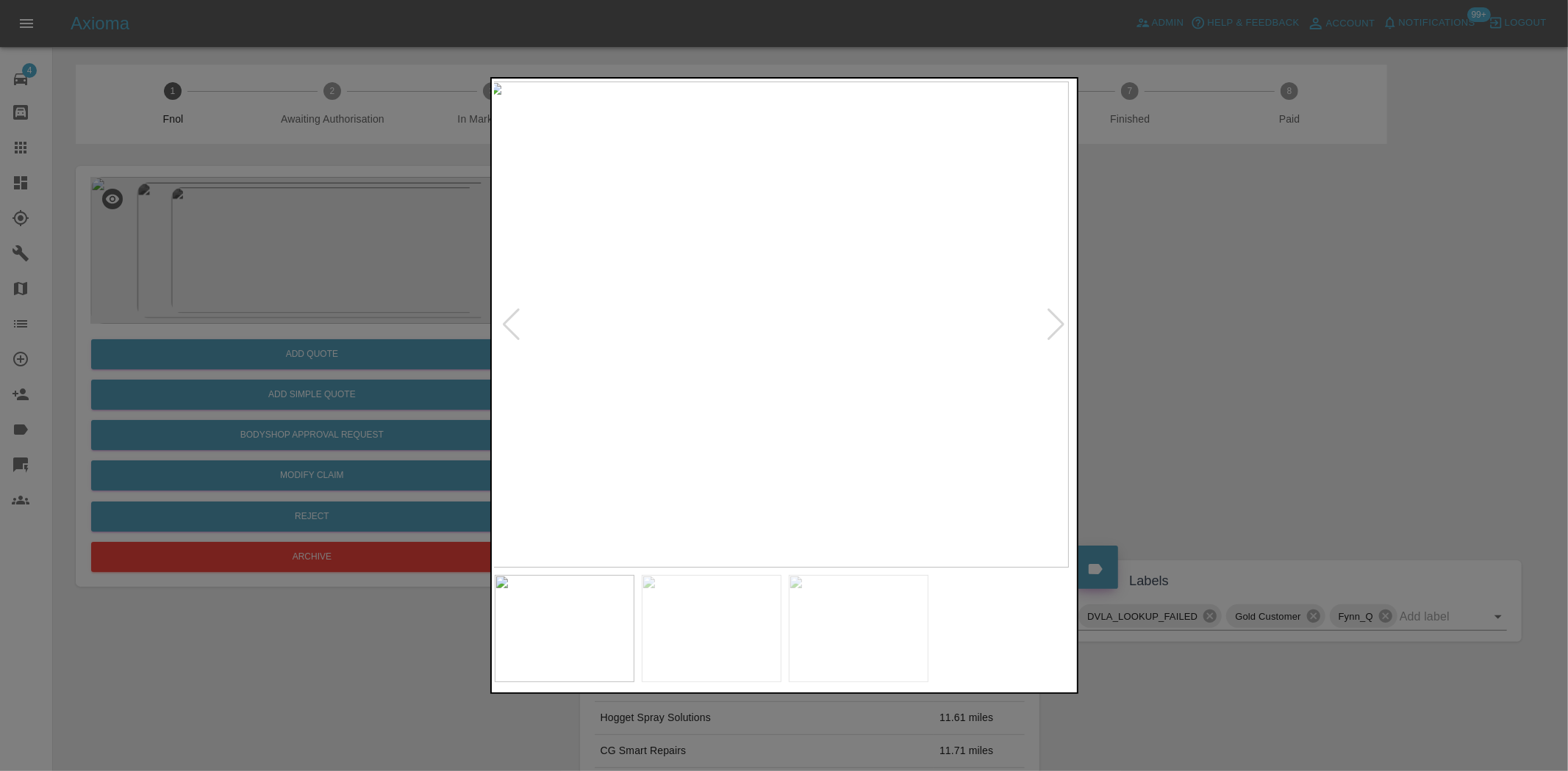
click at [729, 382] on img at bounding box center [778, 324] width 581 height 486
click at [805, 417] on img at bounding box center [785, 324] width 581 height 486
click at [834, 351] on img at bounding box center [719, 45] width 1742 height 1459
drag, startPoint x: 378, startPoint y: 312, endPoint x: 350, endPoint y: 393, distance: 85.7
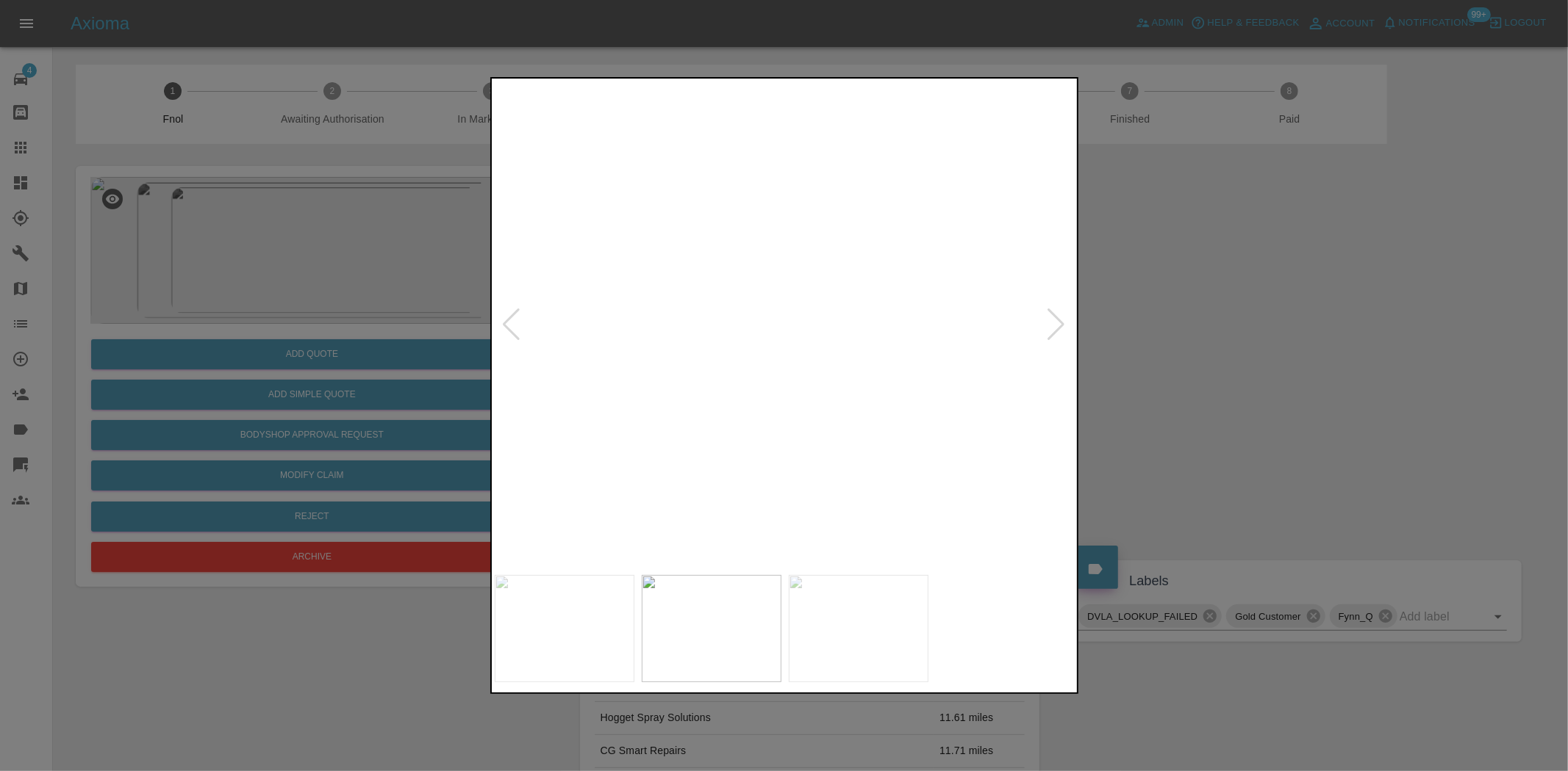
click at [373, 315] on div at bounding box center [784, 386] width 1568 height 771
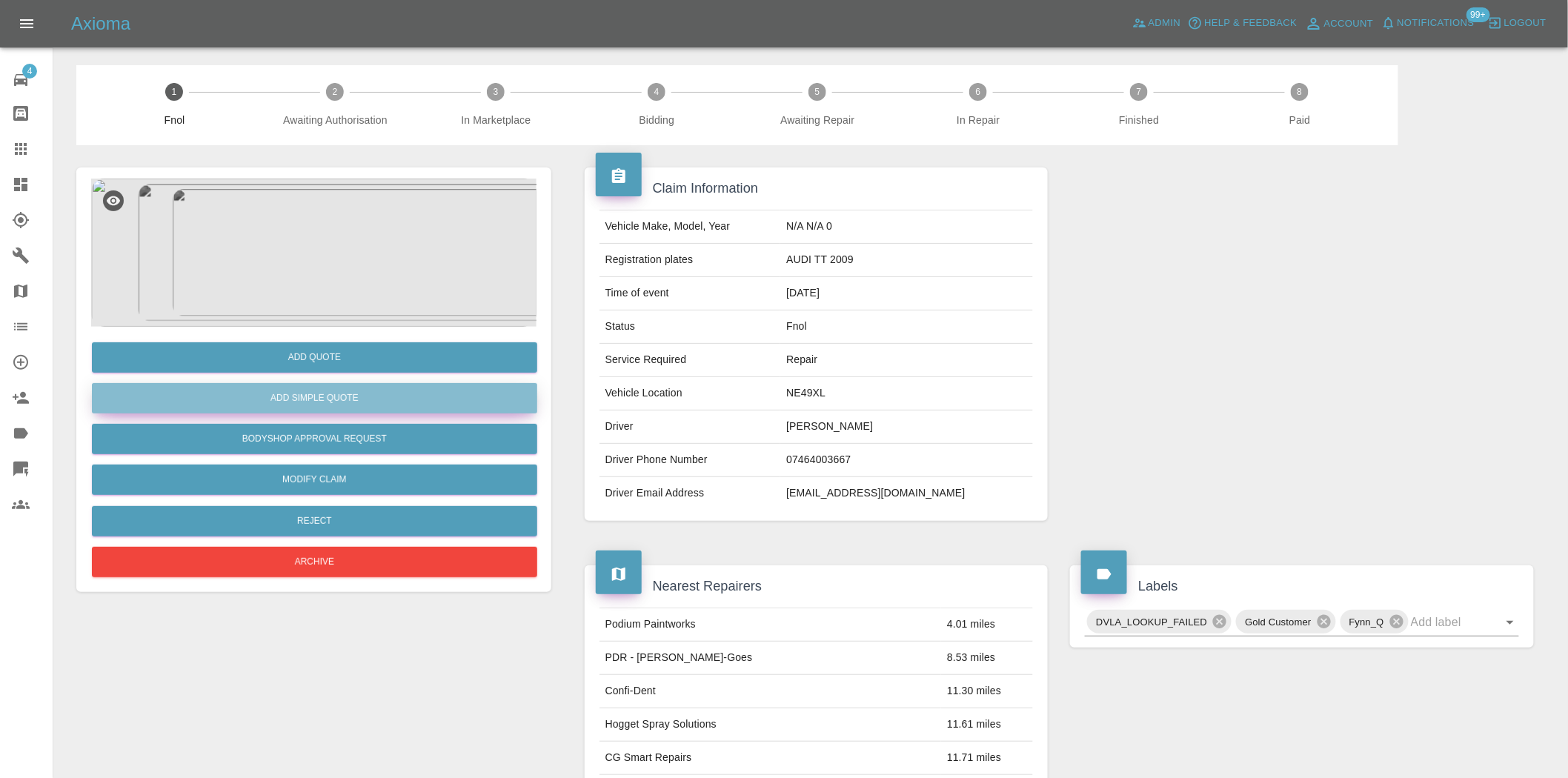
click at [350, 403] on button "Add Simple Quote" at bounding box center [315, 399] width 445 height 30
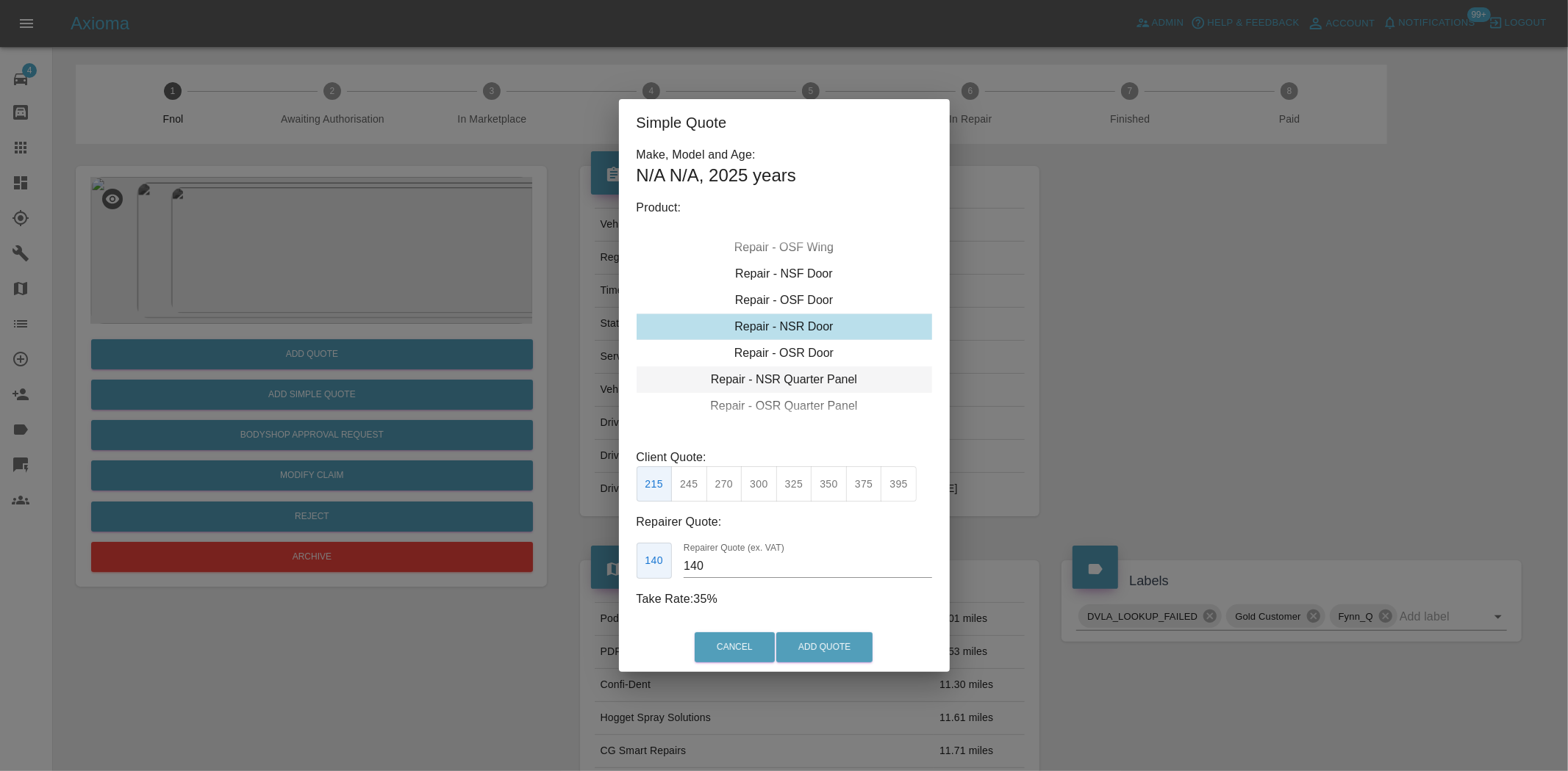
click at [797, 376] on div "Repair - NSR Quarter Panel" at bounding box center [784, 380] width 296 height 27
click at [687, 490] on button "245" at bounding box center [689, 485] width 36 height 36
type input "160"
click at [806, 638] on button "Add Quote" at bounding box center [824, 647] width 96 height 30
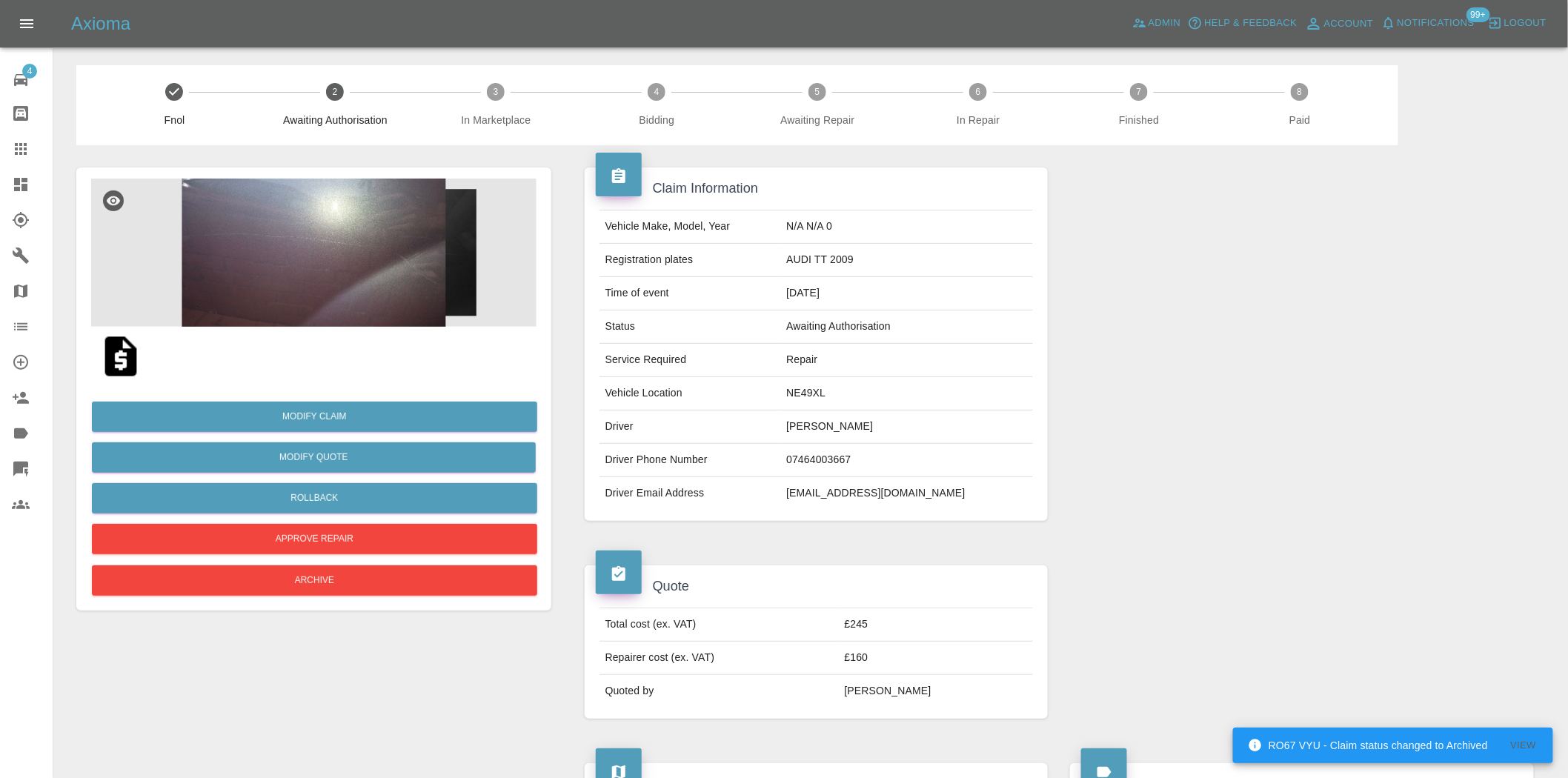
click at [373, 231] on img at bounding box center [314, 253] width 445 height 148
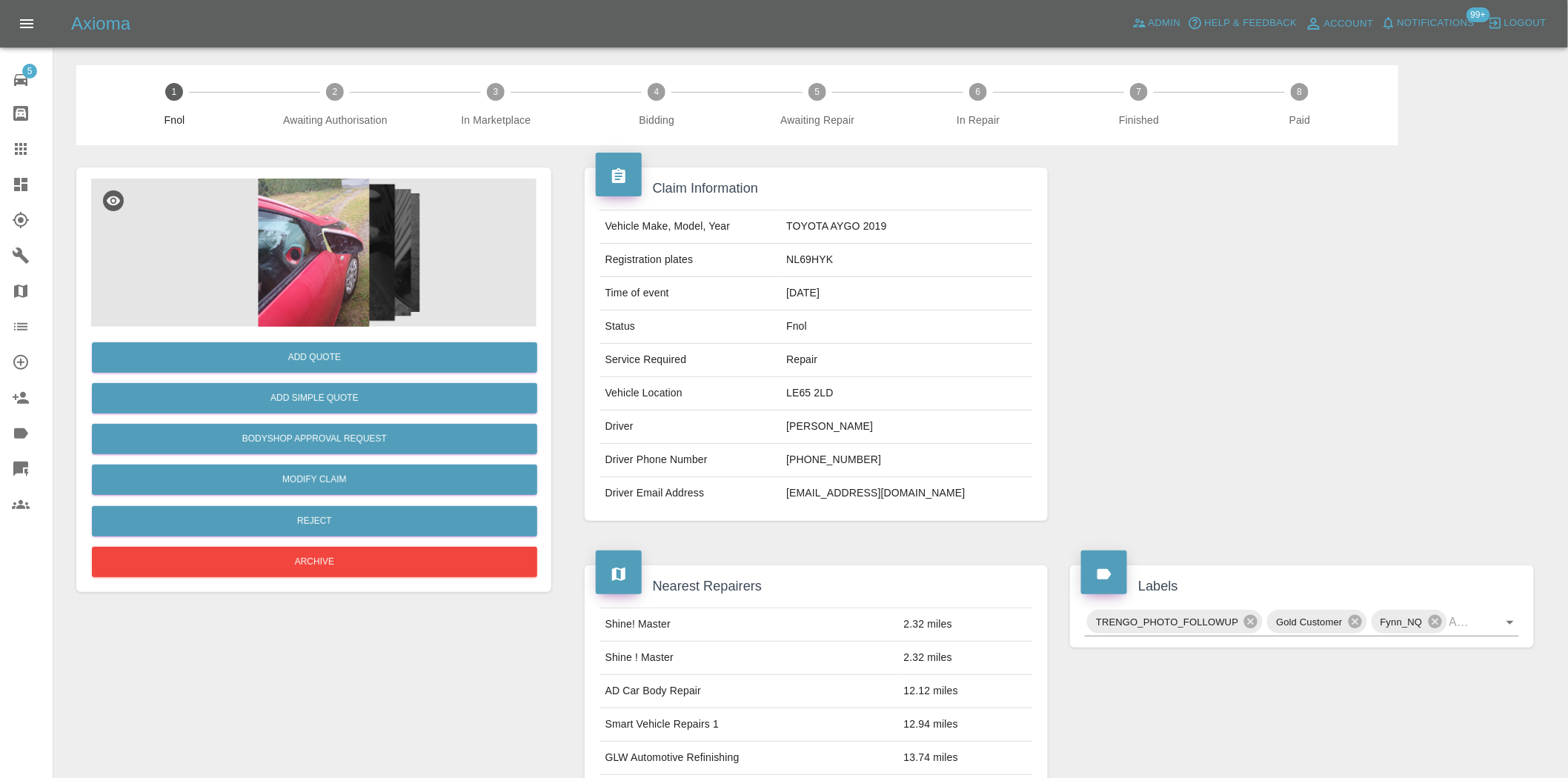
click at [311, 293] on img at bounding box center [314, 253] width 445 height 148
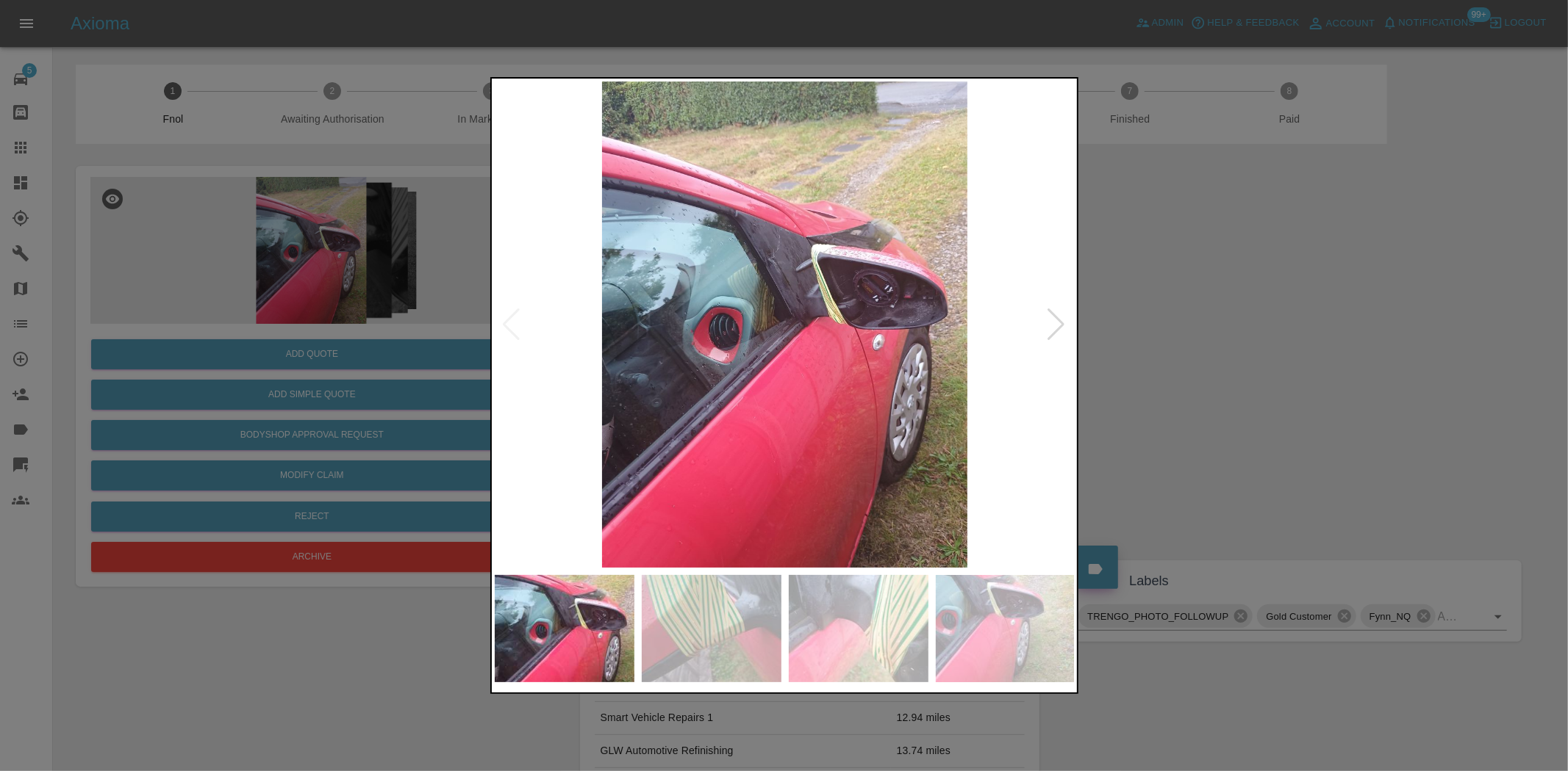
click at [798, 326] on img at bounding box center [785, 324] width 581 height 486
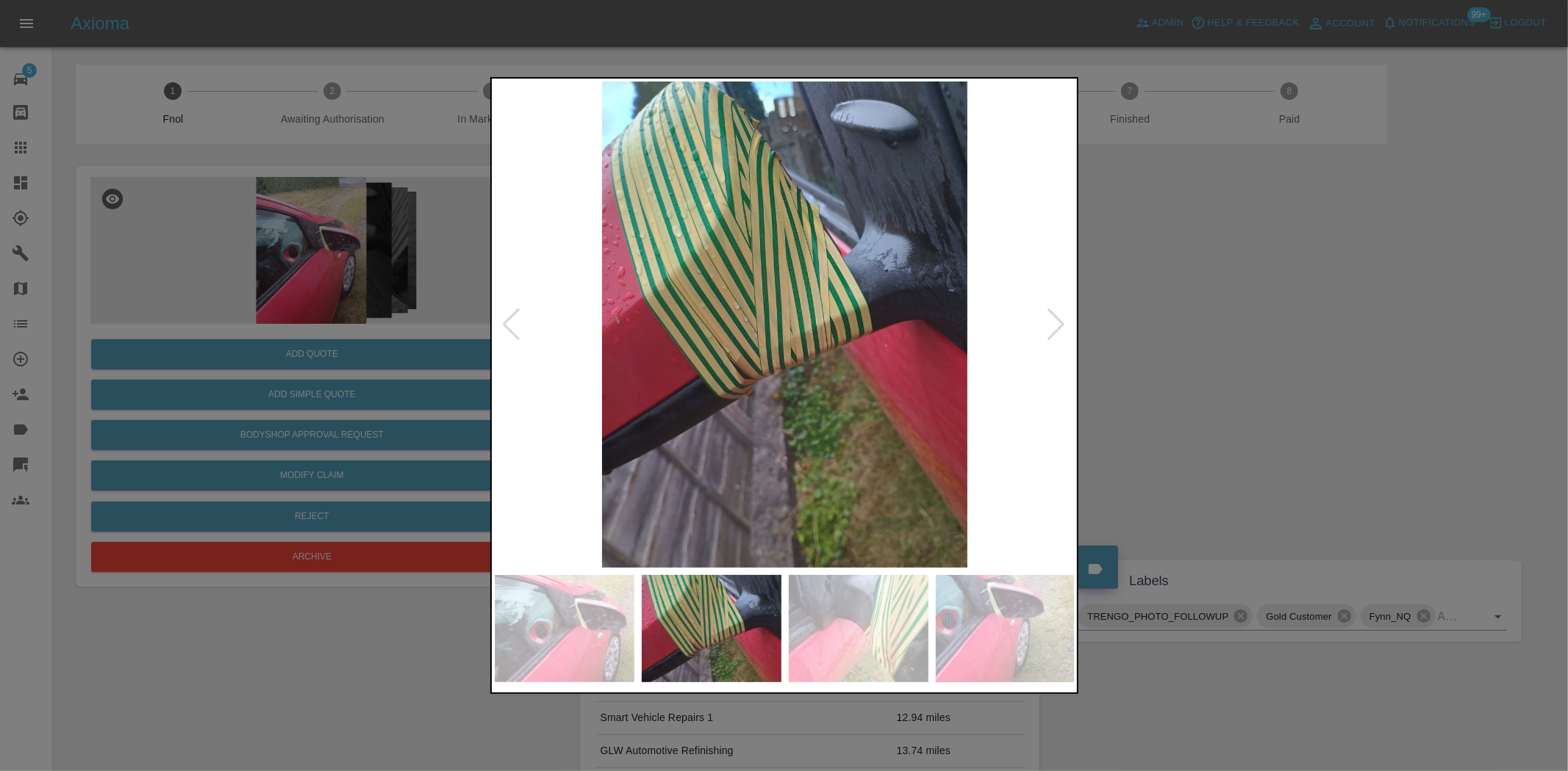
click at [713, 341] on img at bounding box center [785, 324] width 581 height 486
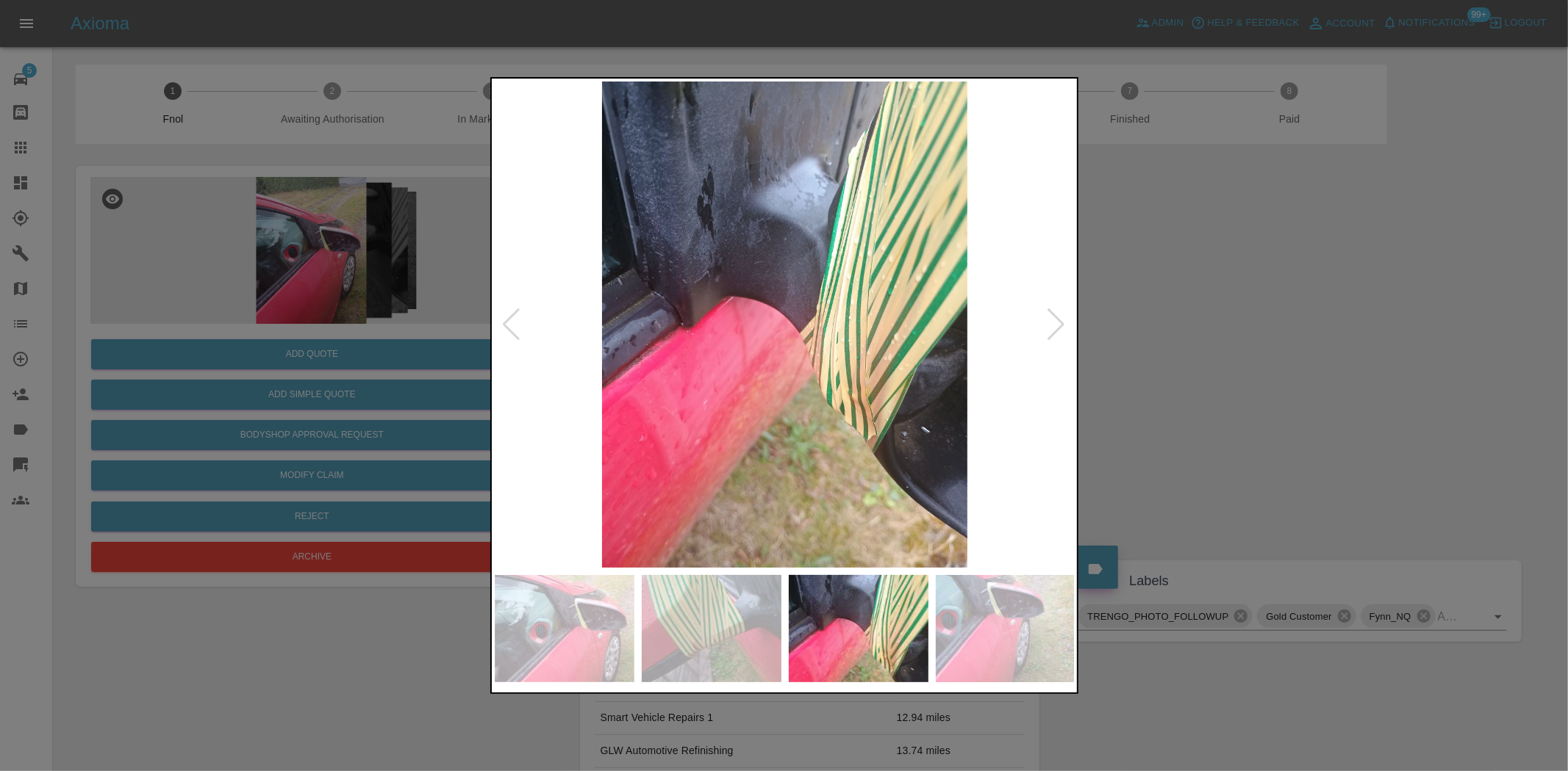
click at [377, 291] on div at bounding box center [784, 386] width 1568 height 771
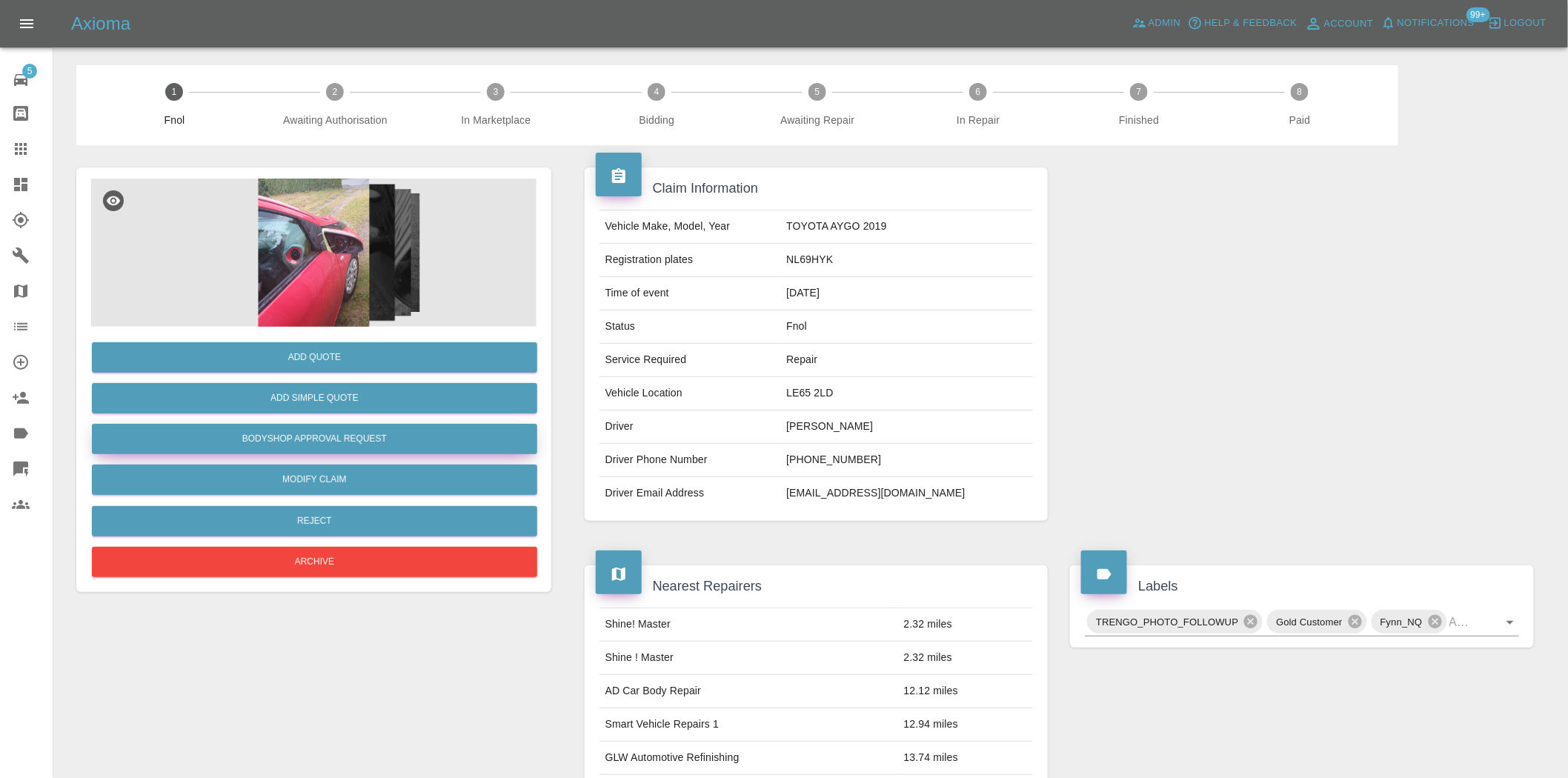
click at [366, 435] on button "Bodyshop Approval Request" at bounding box center [315, 439] width 445 height 30
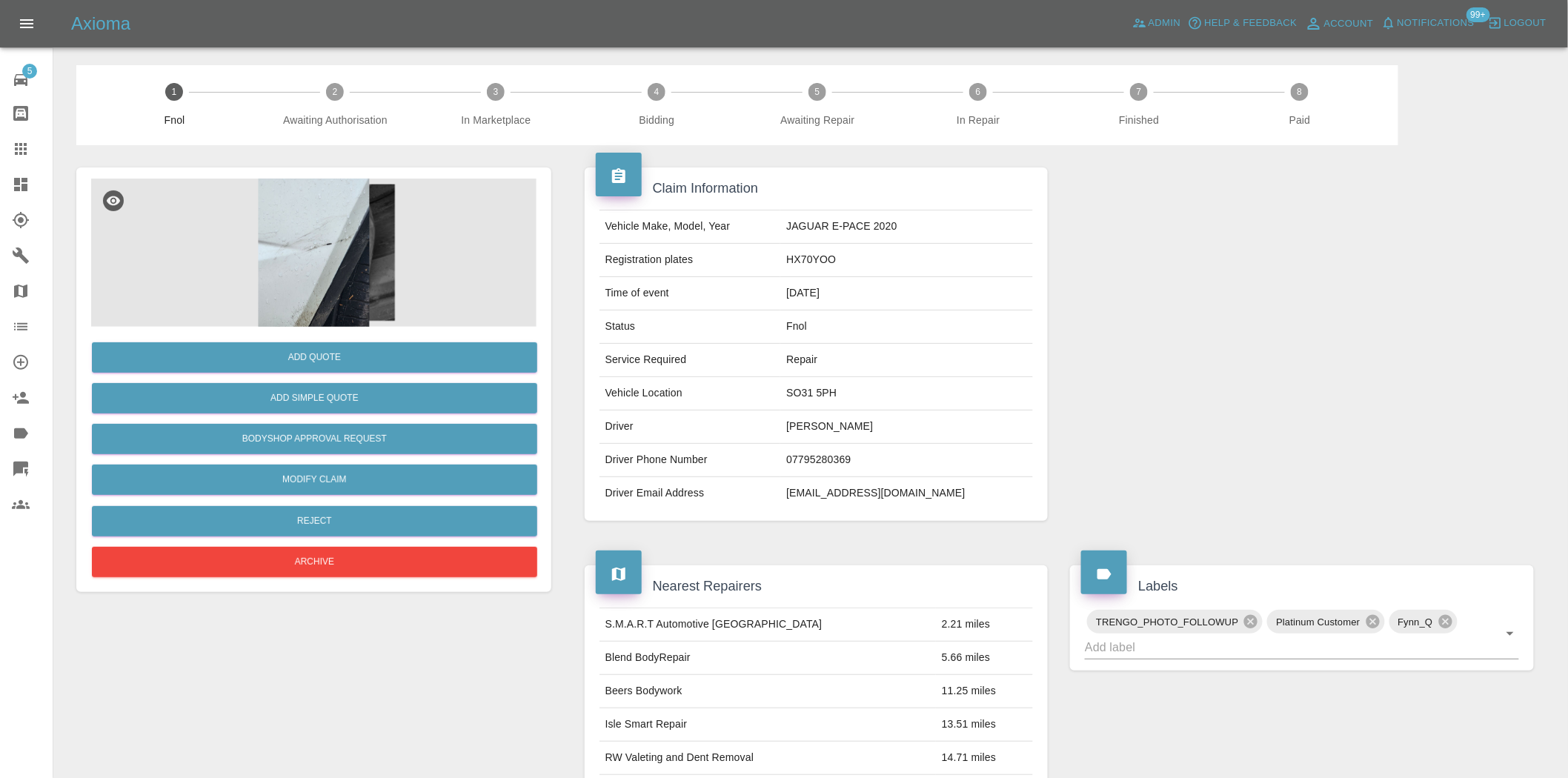
click at [289, 304] on img at bounding box center [314, 253] width 445 height 148
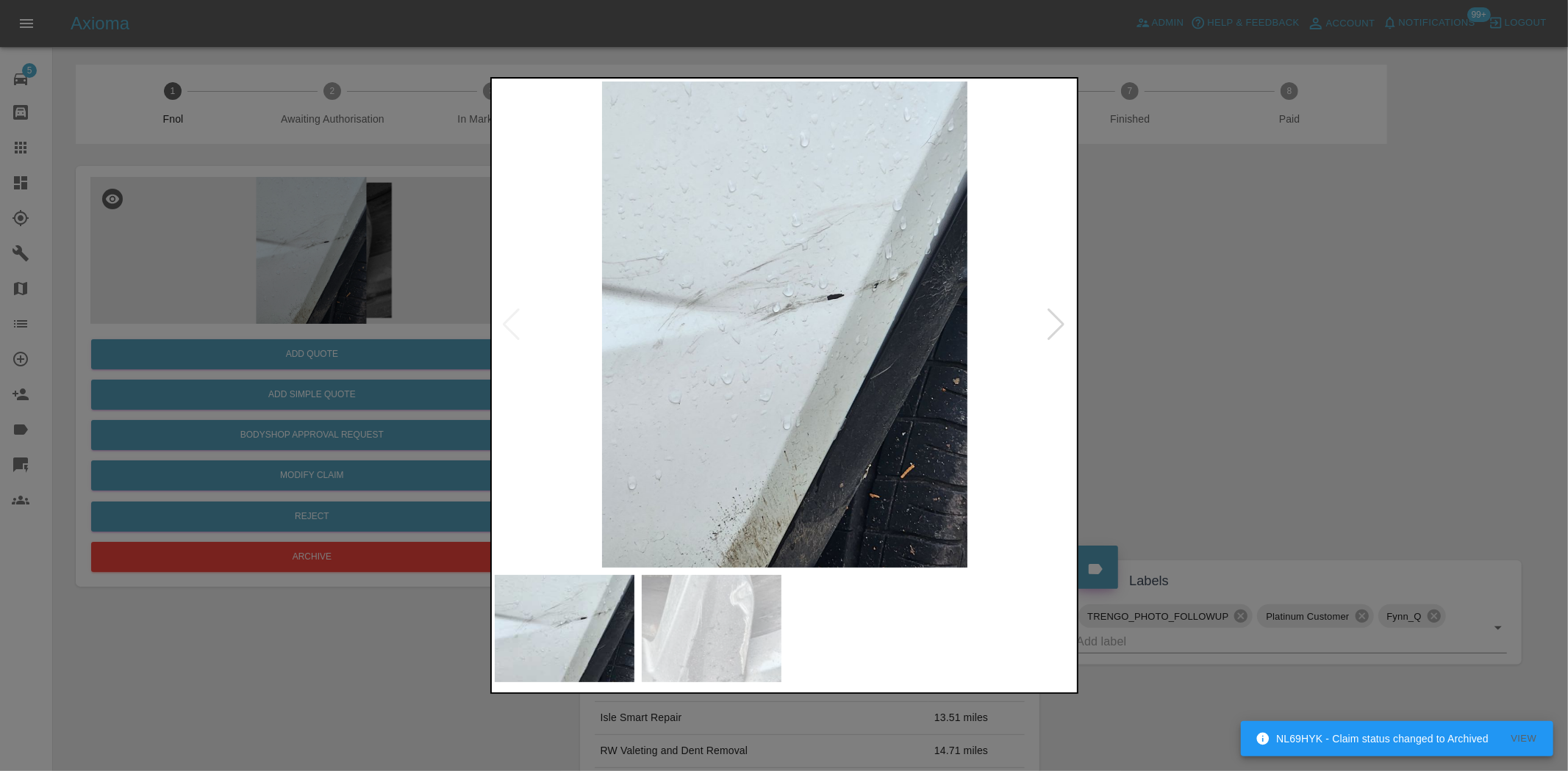
click at [740, 371] on img at bounding box center [785, 324] width 581 height 486
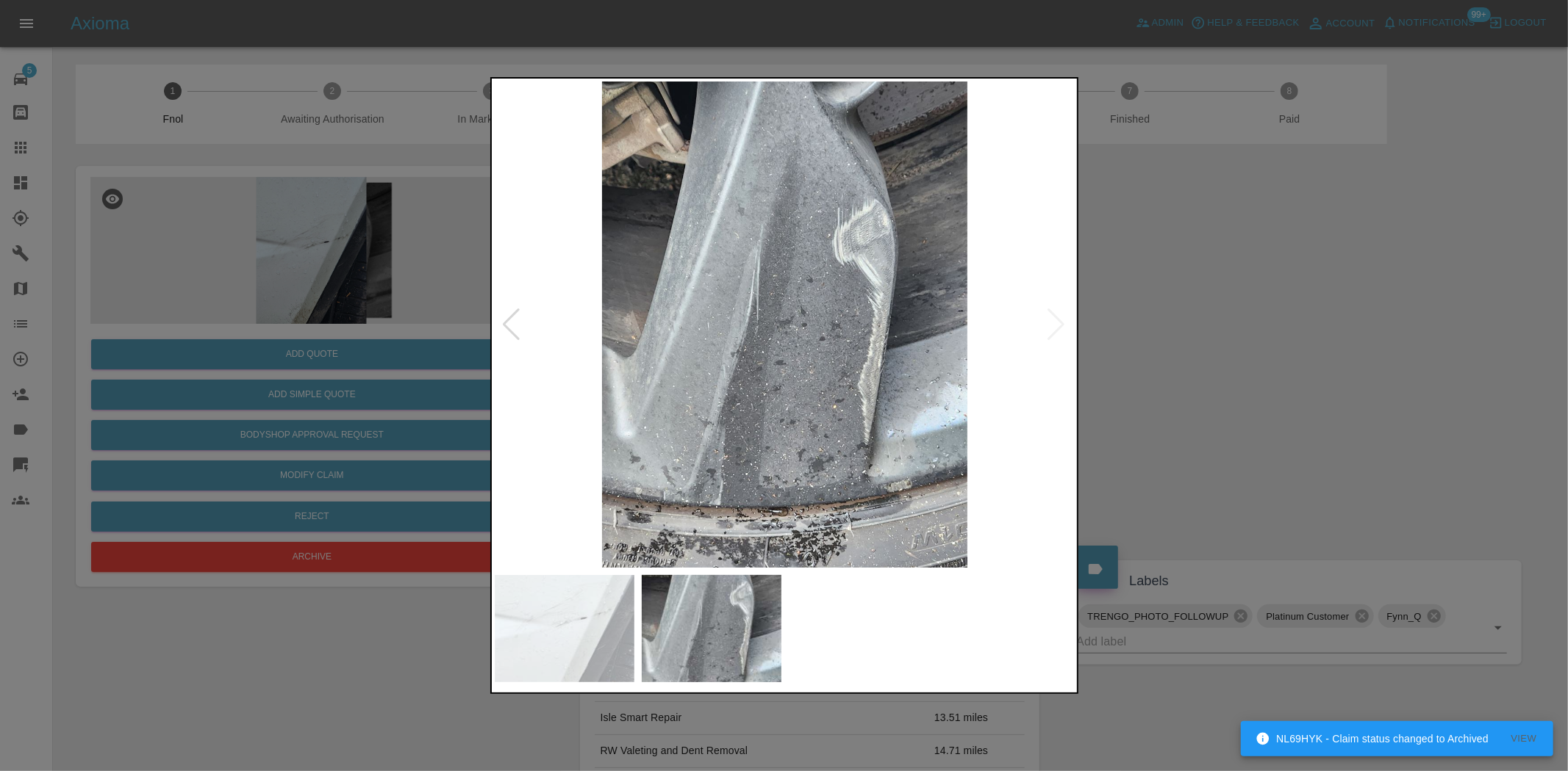
click at [734, 381] on img at bounding box center [785, 324] width 581 height 486
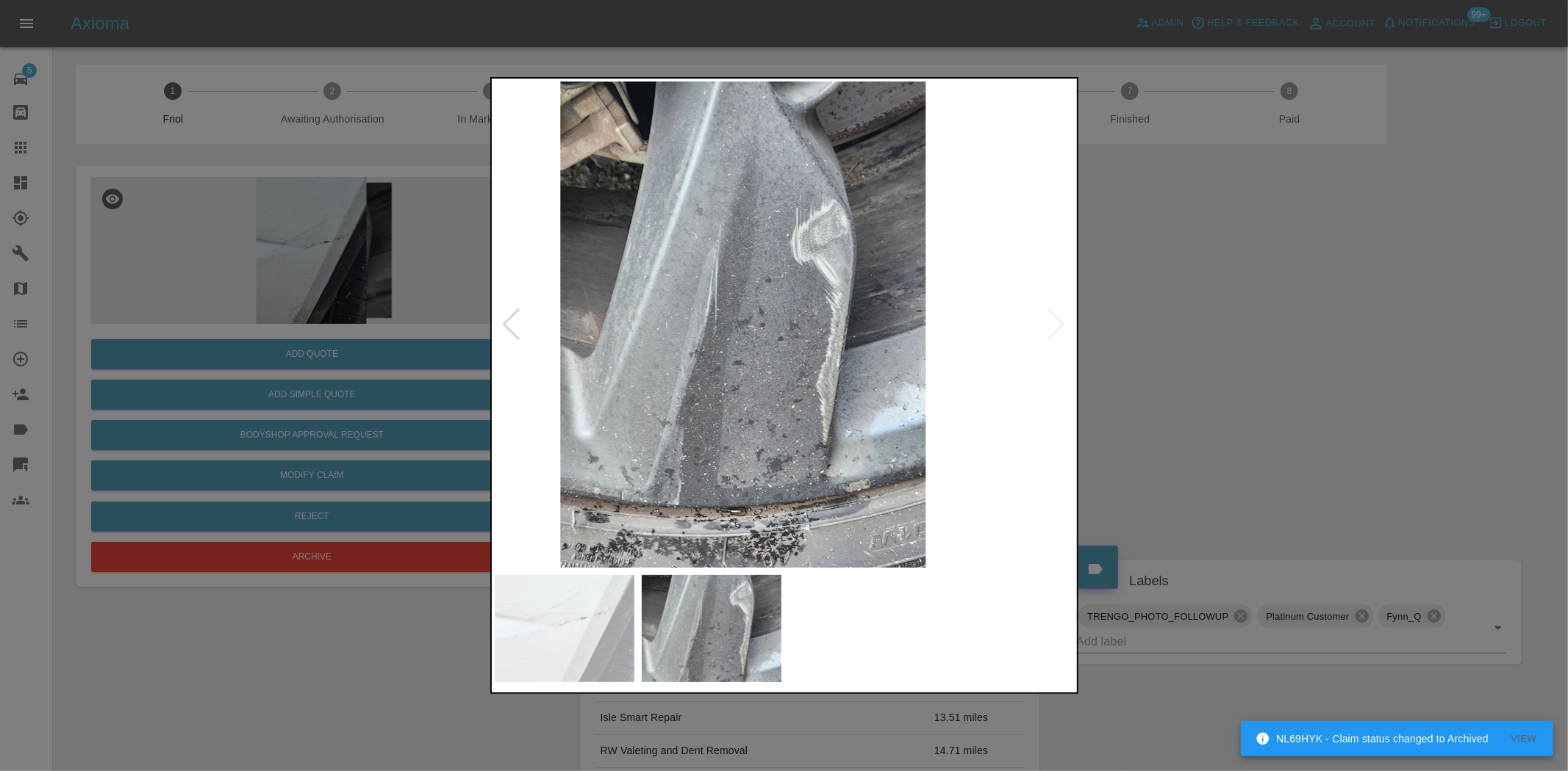
click at [587, 385] on img at bounding box center [743, 324] width 581 height 486
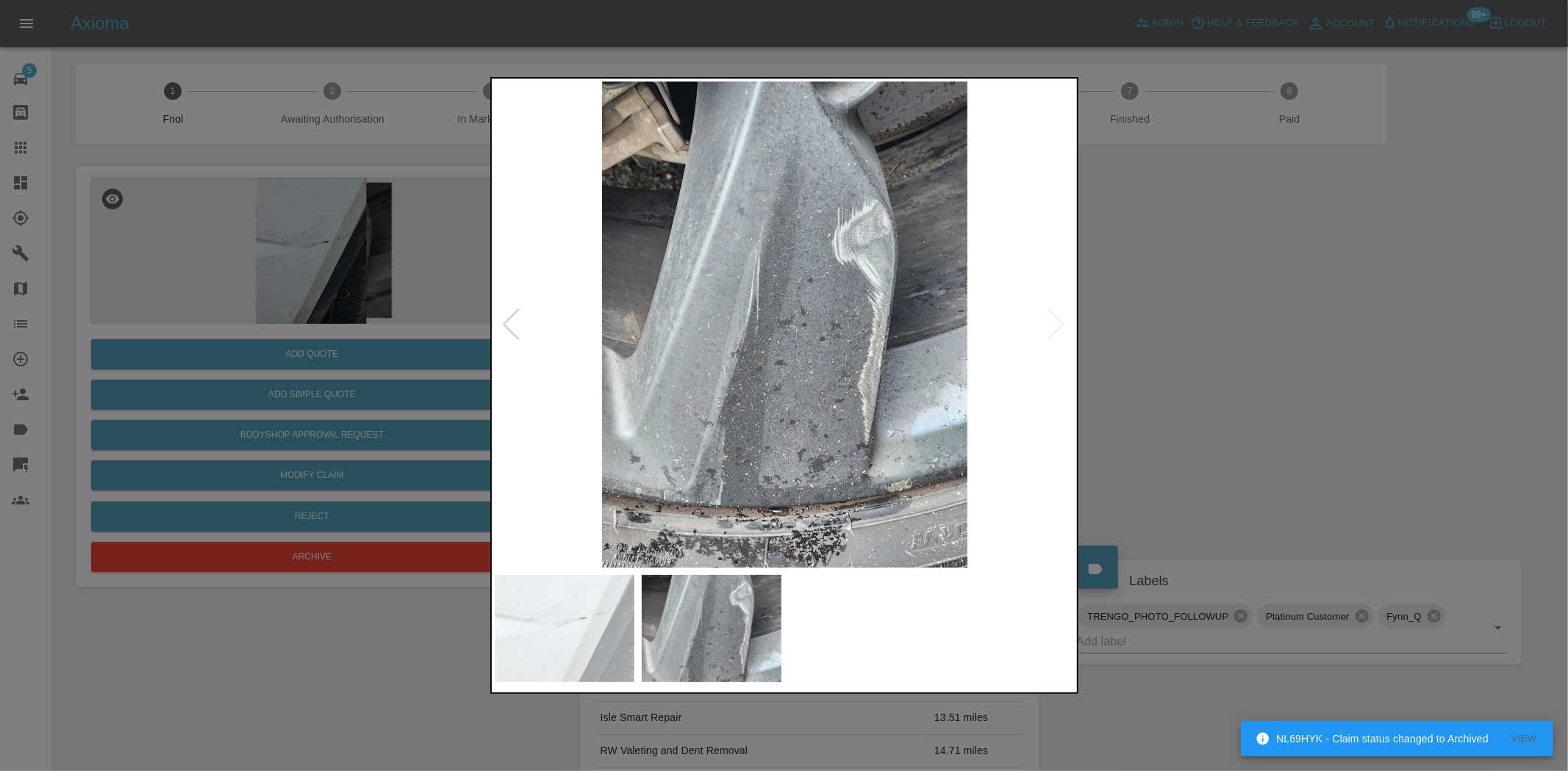
click at [803, 382] on img at bounding box center [785, 324] width 581 height 486
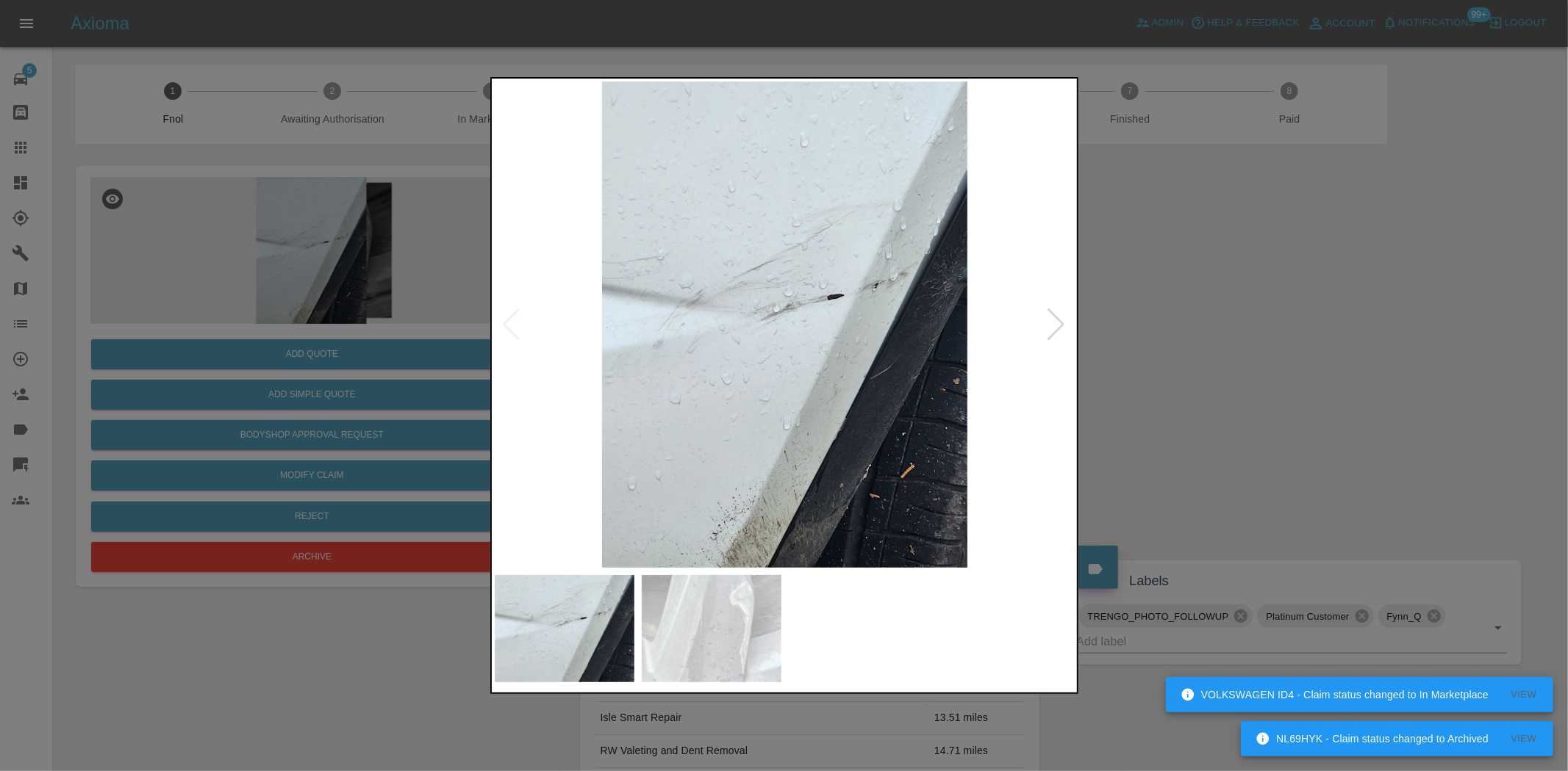
drag, startPoint x: 280, startPoint y: 304, endPoint x: 361, endPoint y: 323, distance: 83.2
click at [280, 304] on div at bounding box center [784, 386] width 1568 height 771
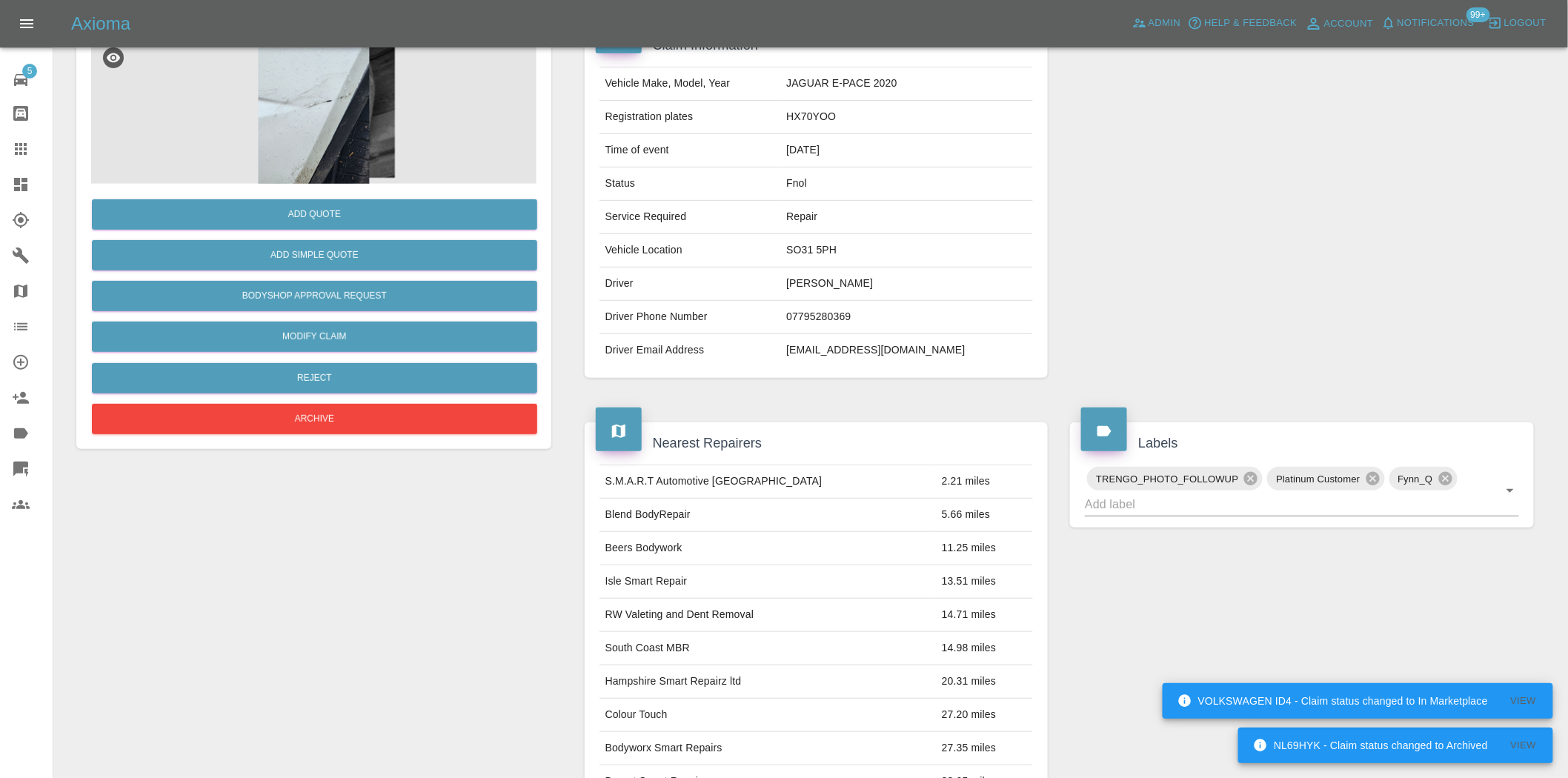
scroll to position [27, 0]
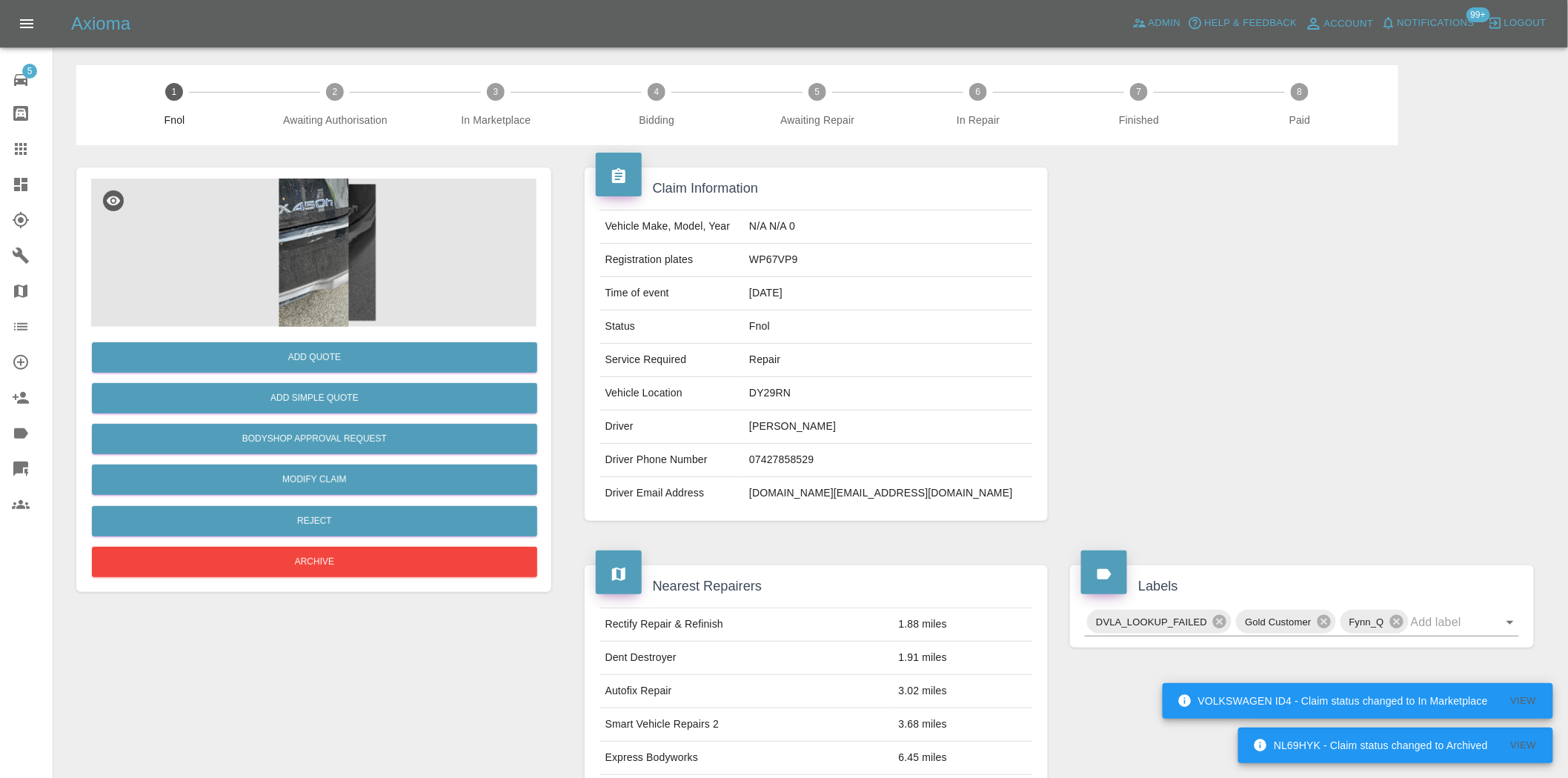
click at [320, 217] on img at bounding box center [314, 253] width 445 height 148
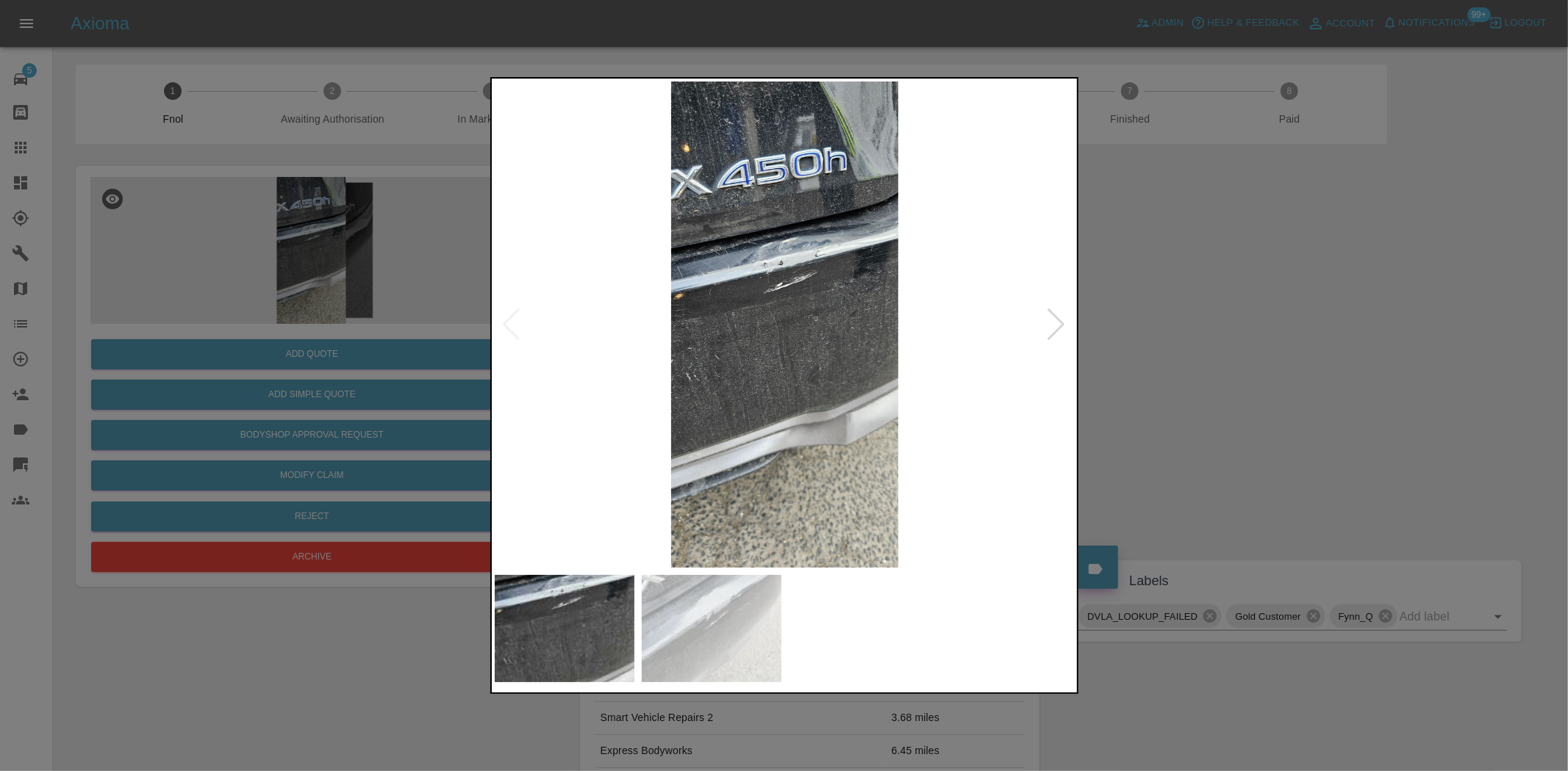
click at [351, 236] on div at bounding box center [784, 386] width 1568 height 771
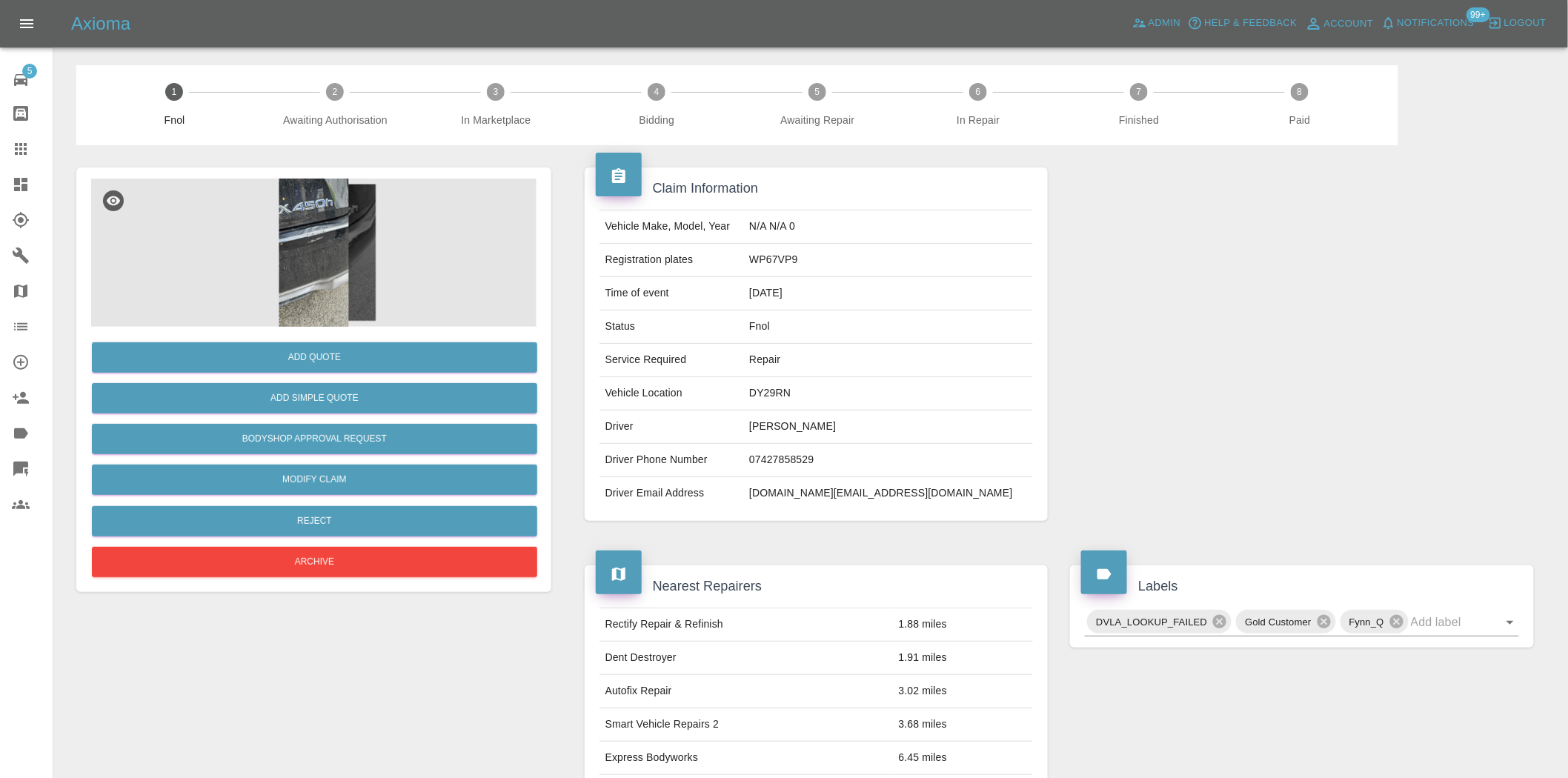
click at [301, 249] on img at bounding box center [314, 253] width 445 height 148
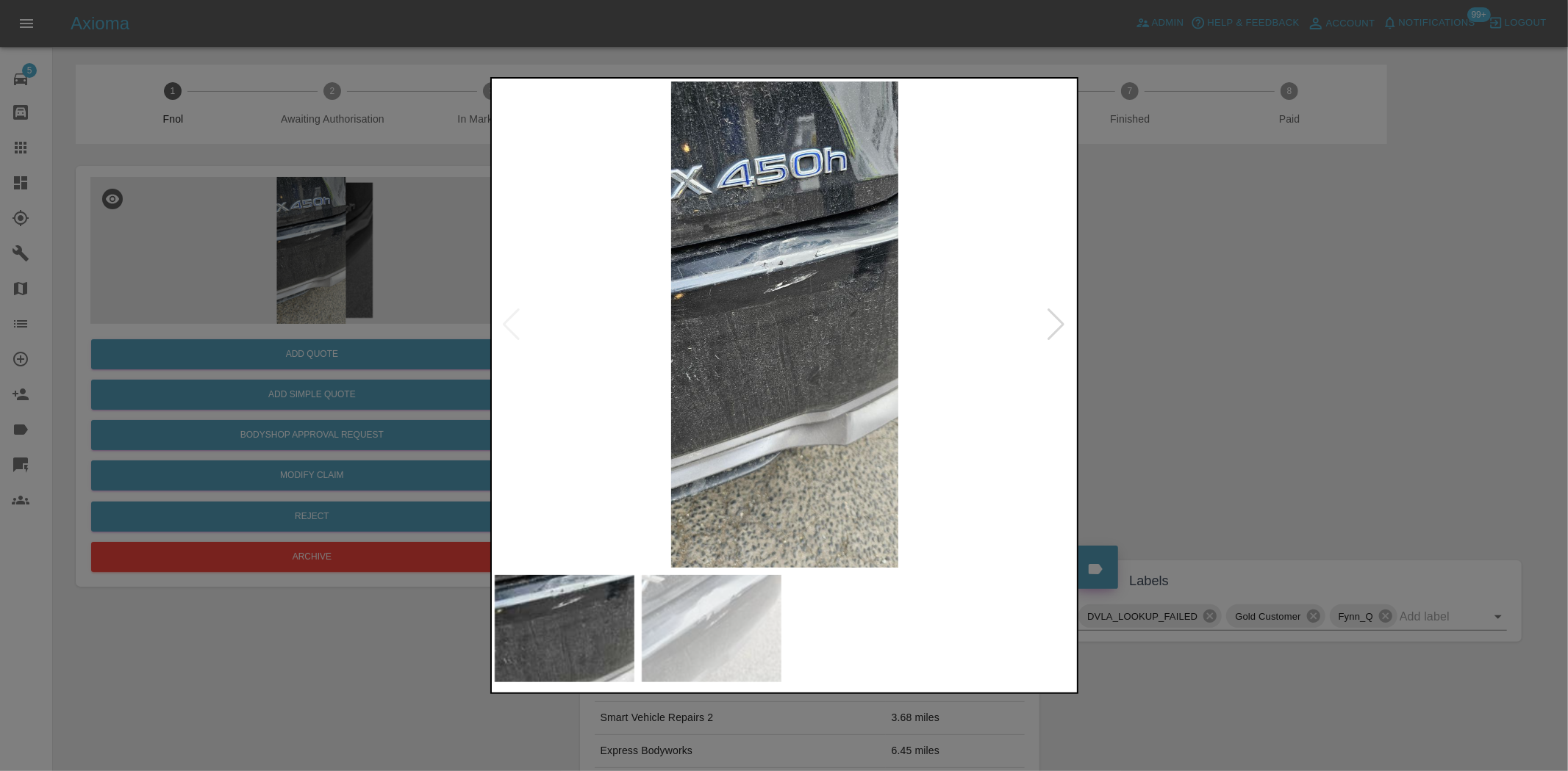
click at [788, 259] on img at bounding box center [785, 324] width 581 height 486
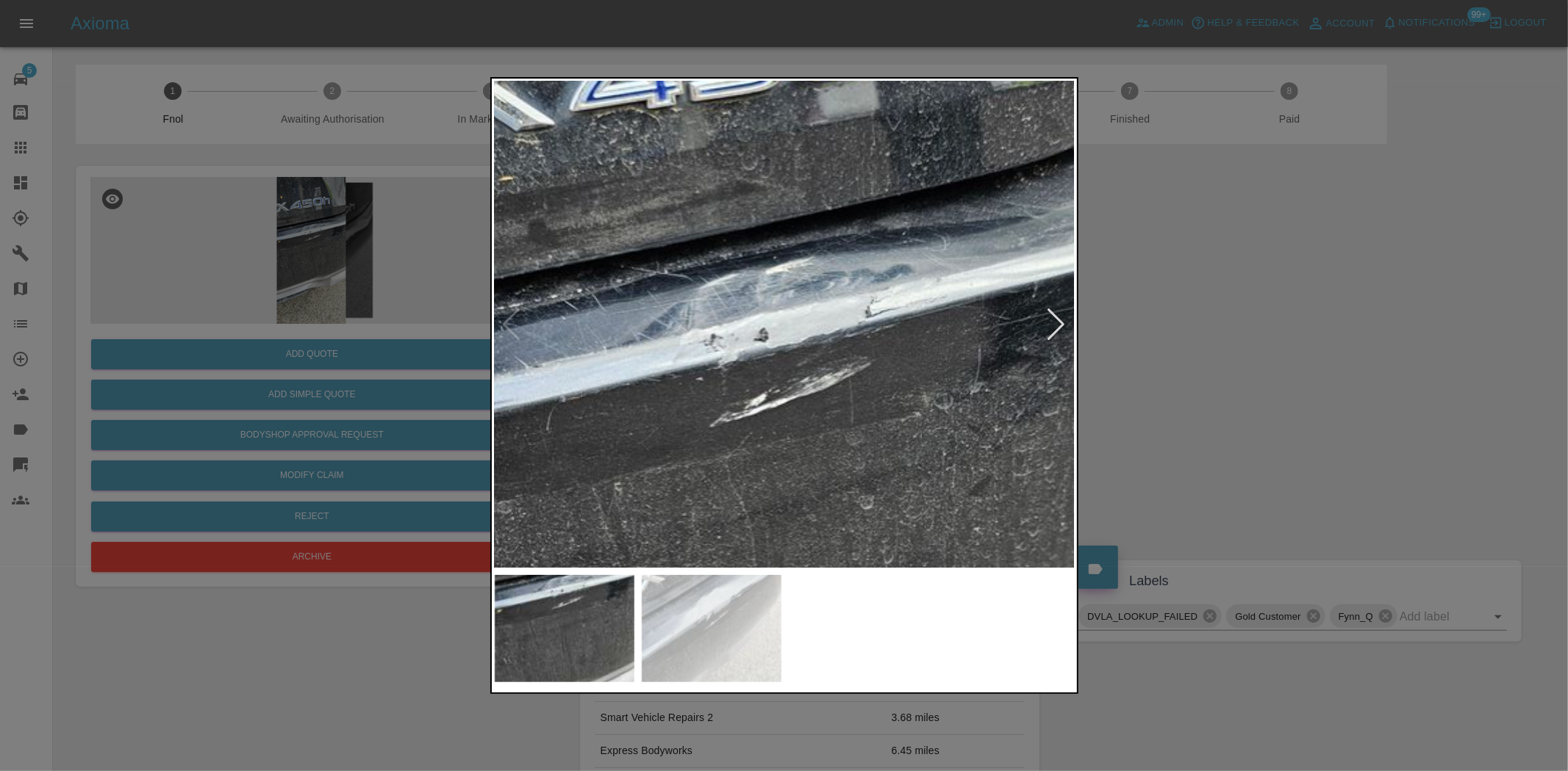
click at [769, 374] on img at bounding box center [772, 520] width 1742 height 1459
click at [691, 393] on img at bounding box center [772, 520] width 1742 height 1459
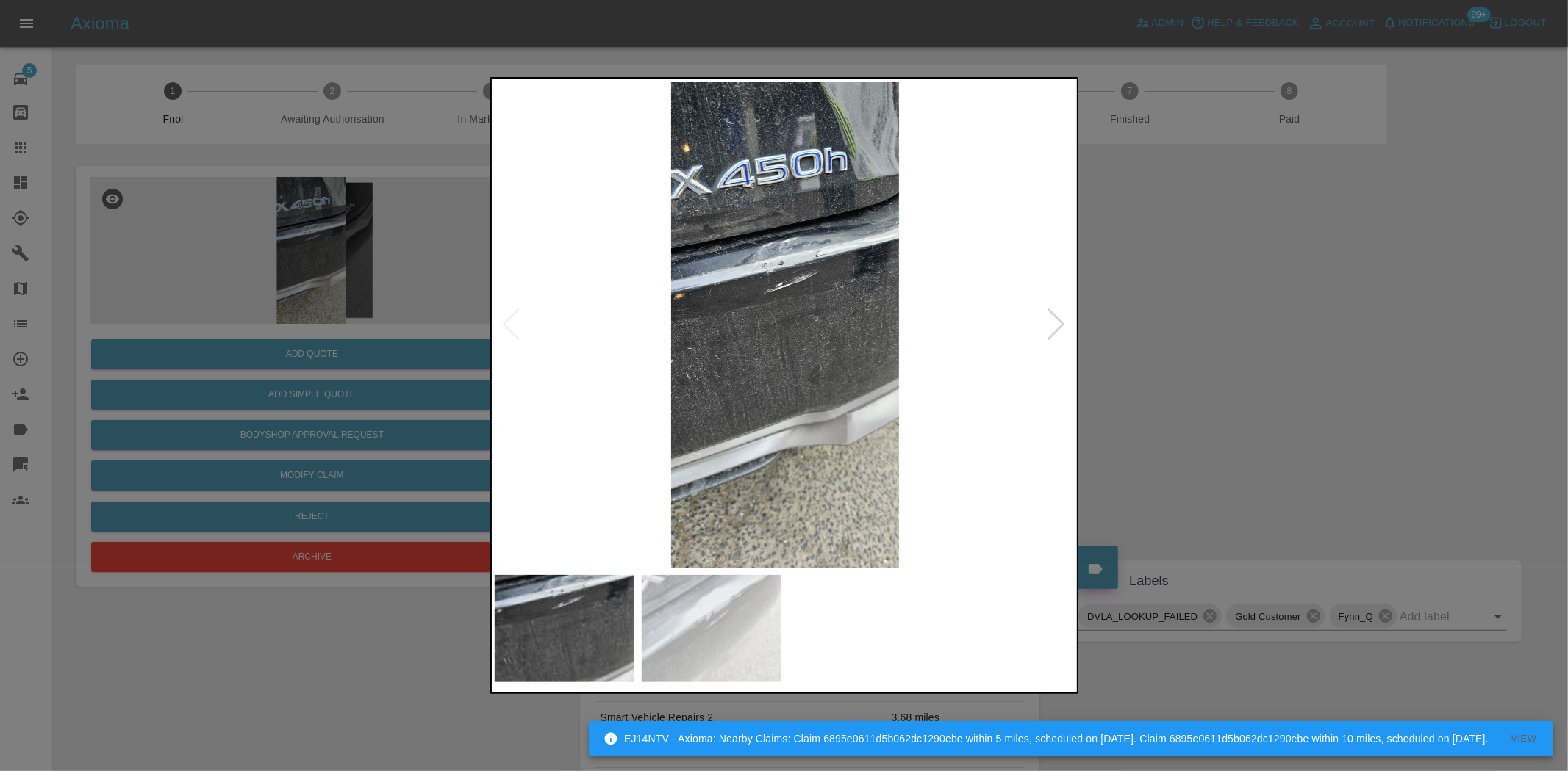
click at [669, 329] on img at bounding box center [785, 324] width 581 height 486
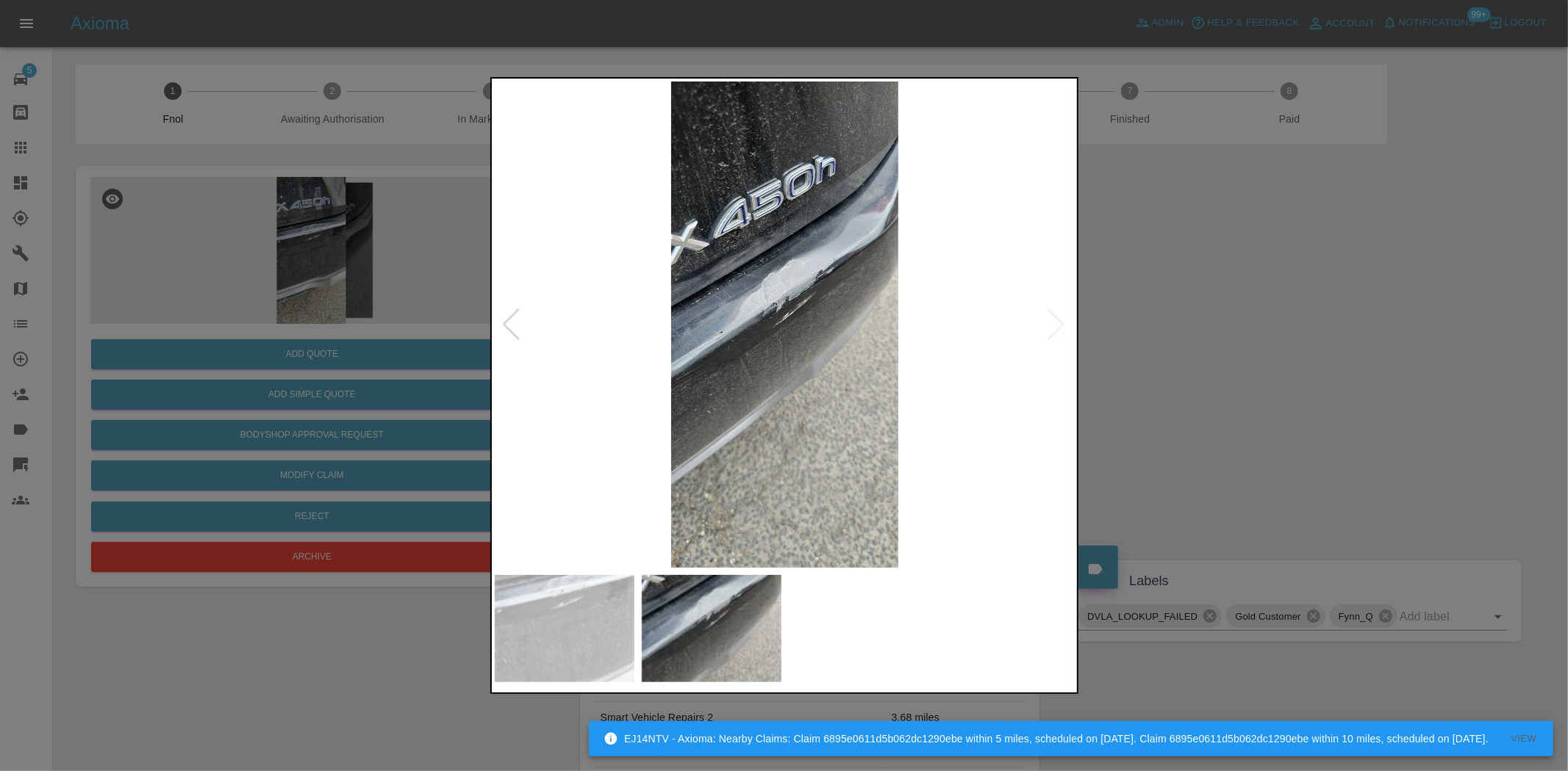
click at [792, 318] on img at bounding box center [785, 324] width 581 height 486
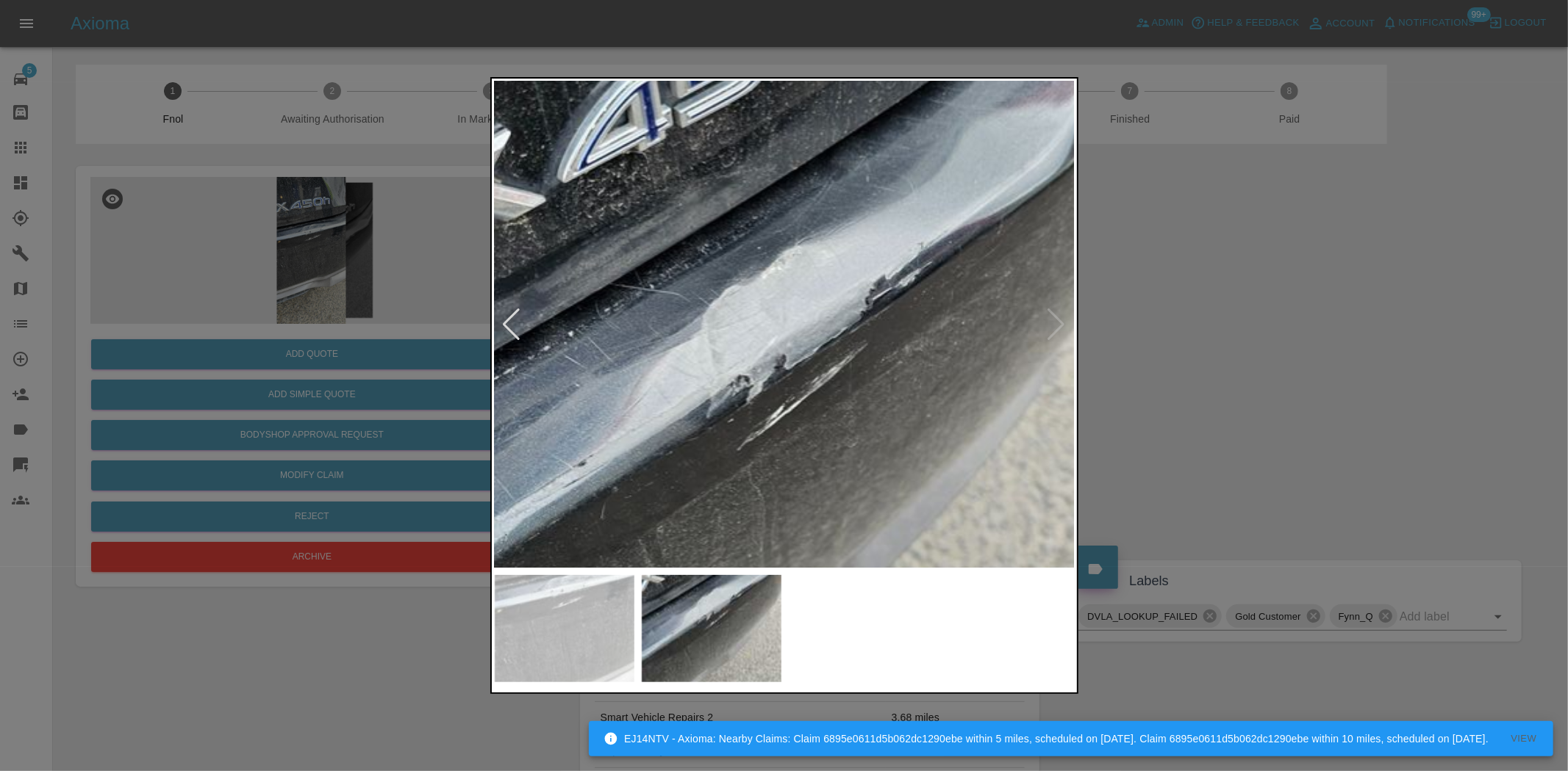
click at [784, 361] on img at bounding box center [771, 441] width 1742 height 1459
click at [274, 296] on div at bounding box center [784, 386] width 1568 height 771
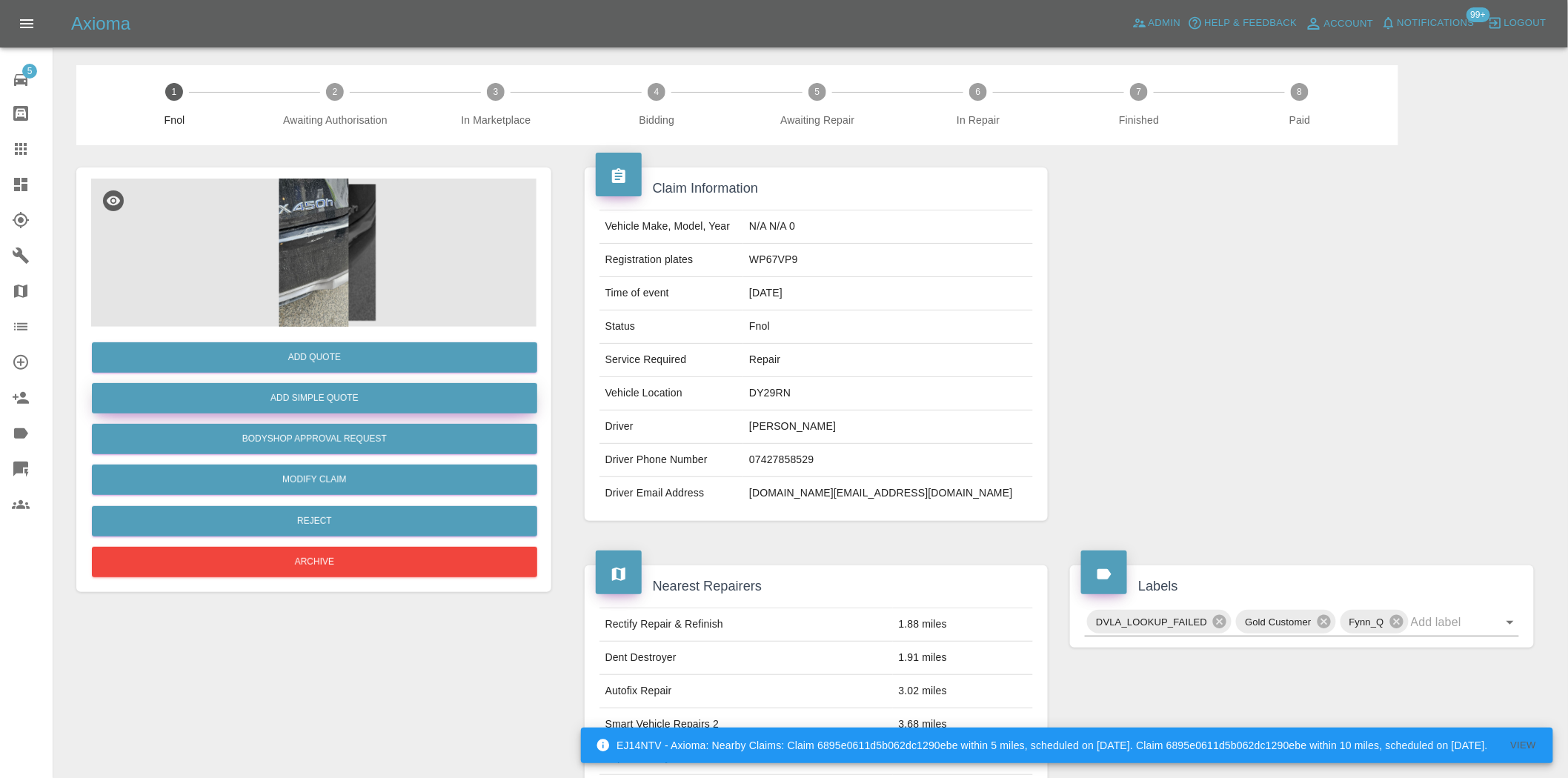
click at [322, 404] on button "Add Simple Quote" at bounding box center [315, 399] width 445 height 30
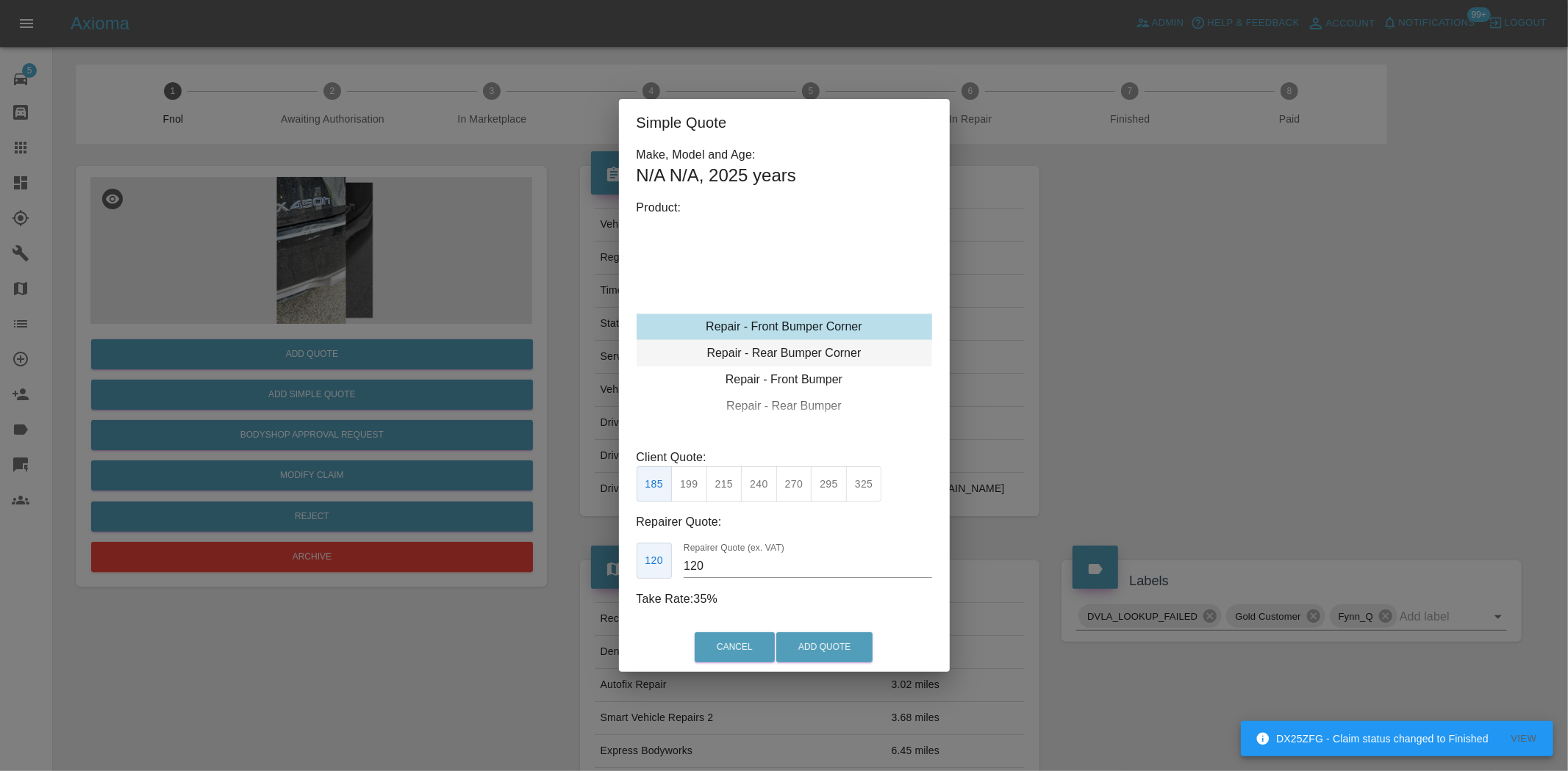
click at [779, 342] on div "Repair - Rear Bumper Corner" at bounding box center [784, 353] width 296 height 27
click at [791, 476] on button "270" at bounding box center [794, 485] width 36 height 36
drag, startPoint x: 726, startPoint y: 573, endPoint x: 369, endPoint y: 527, distance: 360.0
click at [412, 539] on div "Simple Quote Make, Model and Age: N/A N/A , 2025 years Product: Repair - Front …" at bounding box center [784, 386] width 1568 height 771
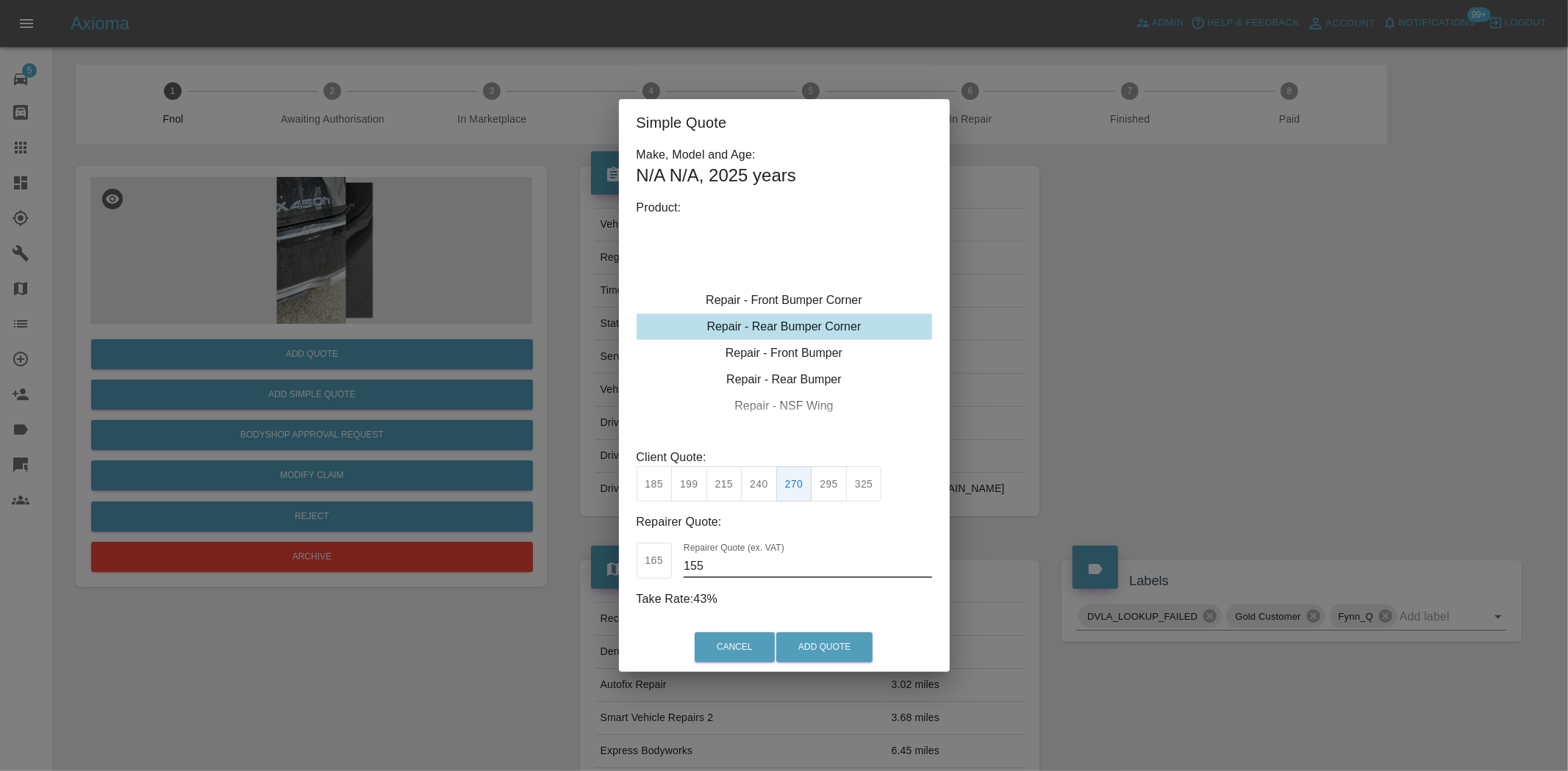
type input "155"
click at [814, 630] on div "Cancel Add Quote" at bounding box center [784, 647] width 330 height 49
drag, startPoint x: 880, startPoint y: 647, endPoint x: 865, endPoint y: 657, distance: 18.0
click at [879, 647] on div "Cancel Add Quote" at bounding box center [784, 647] width 330 height 49
click at [857, 657] on button "Add Quote" at bounding box center [824, 647] width 96 height 30
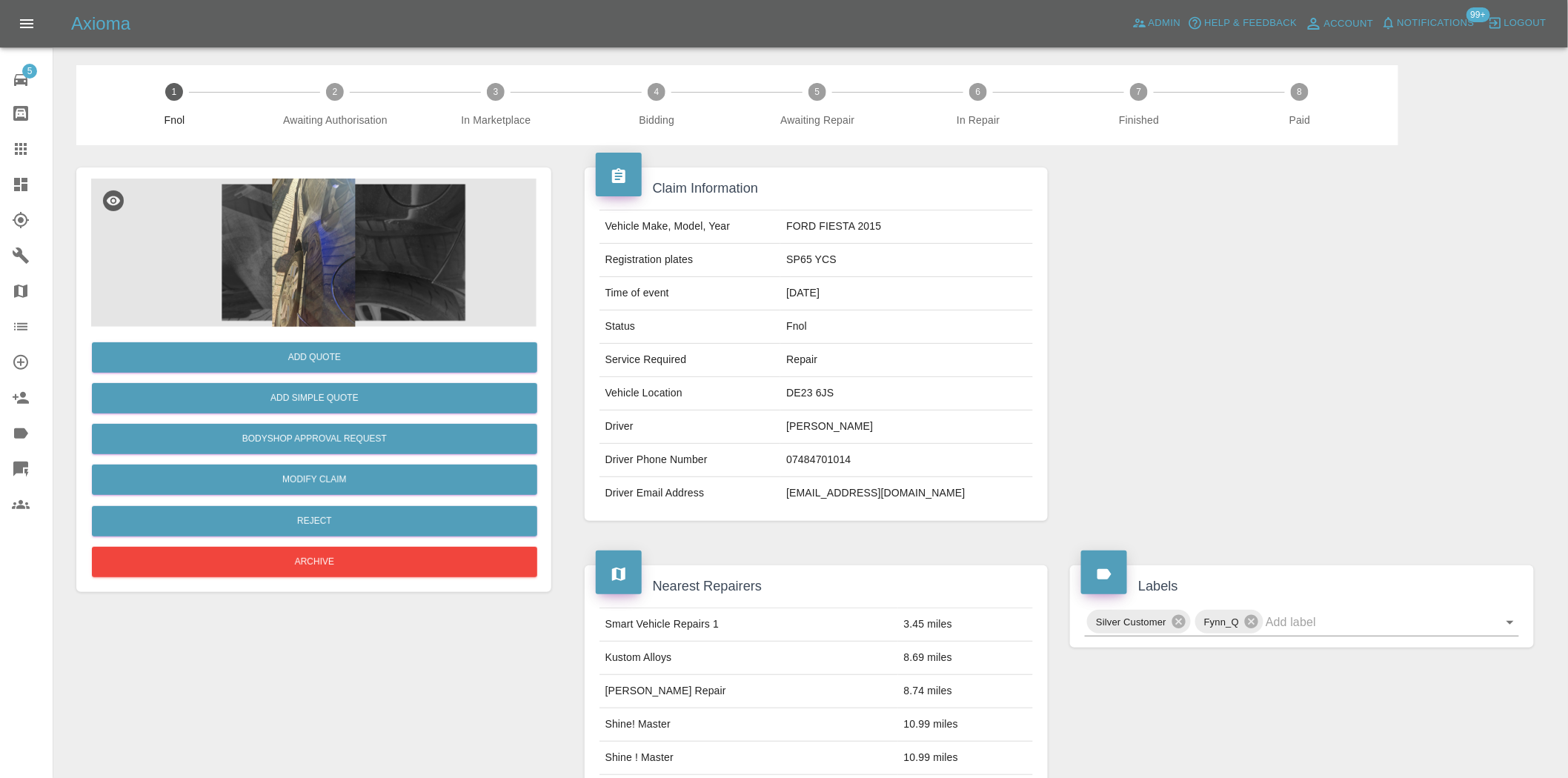
drag, startPoint x: 347, startPoint y: 164, endPoint x: 334, endPoint y: 209, distance: 46.8
click at [344, 169] on div "Add Quote Add Simple Quote Bodyshop Approval Request Modify Claim Reject Archive" at bounding box center [313, 714] width 497 height 1137
click at [393, 264] on img at bounding box center [314, 253] width 445 height 148
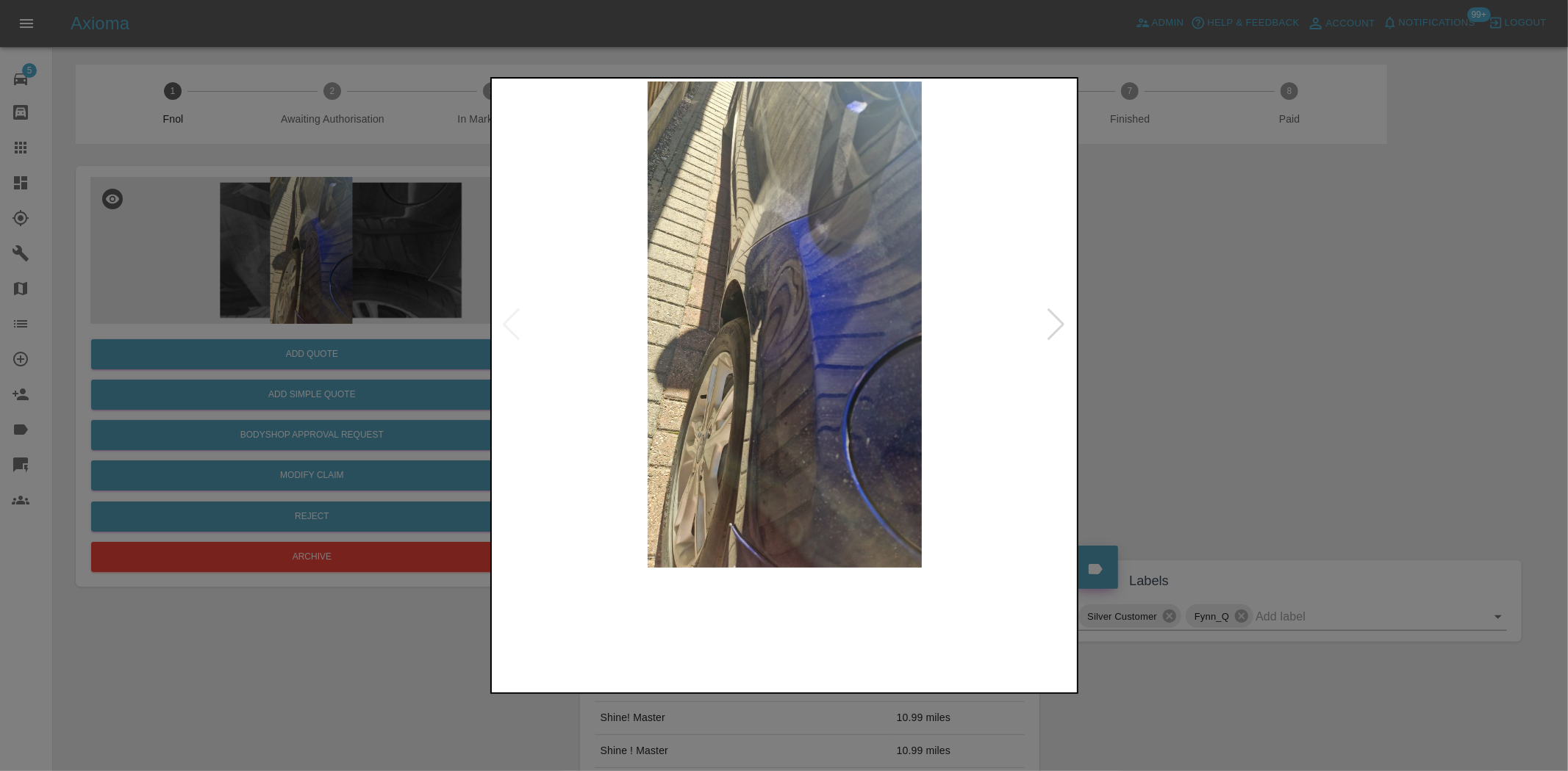
click at [731, 328] on img at bounding box center [785, 324] width 581 height 486
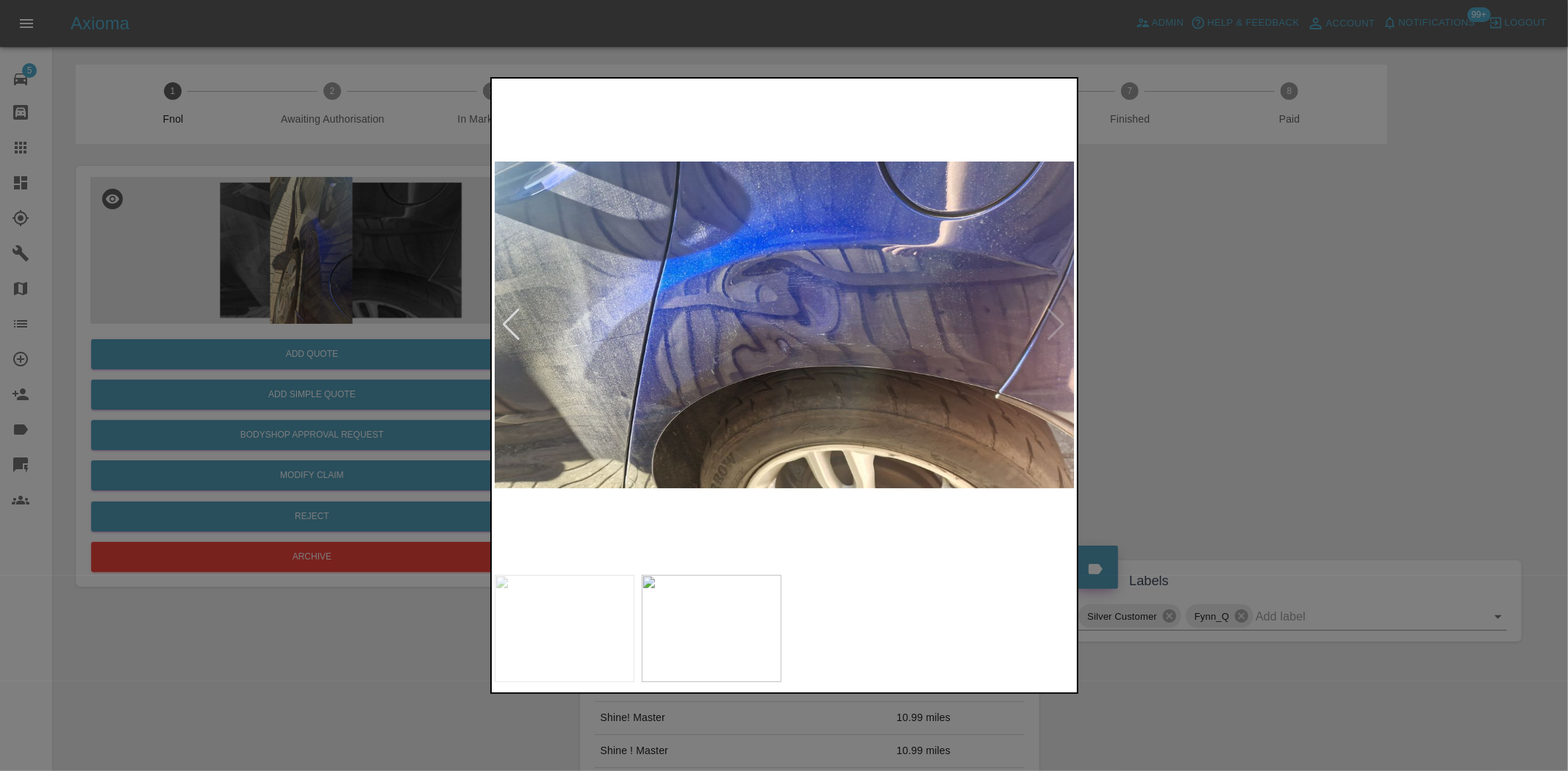
click at [747, 347] on img at bounding box center [785, 324] width 581 height 486
click at [707, 349] on img at bounding box center [785, 324] width 581 height 486
click at [790, 340] on img at bounding box center [785, 324] width 581 height 486
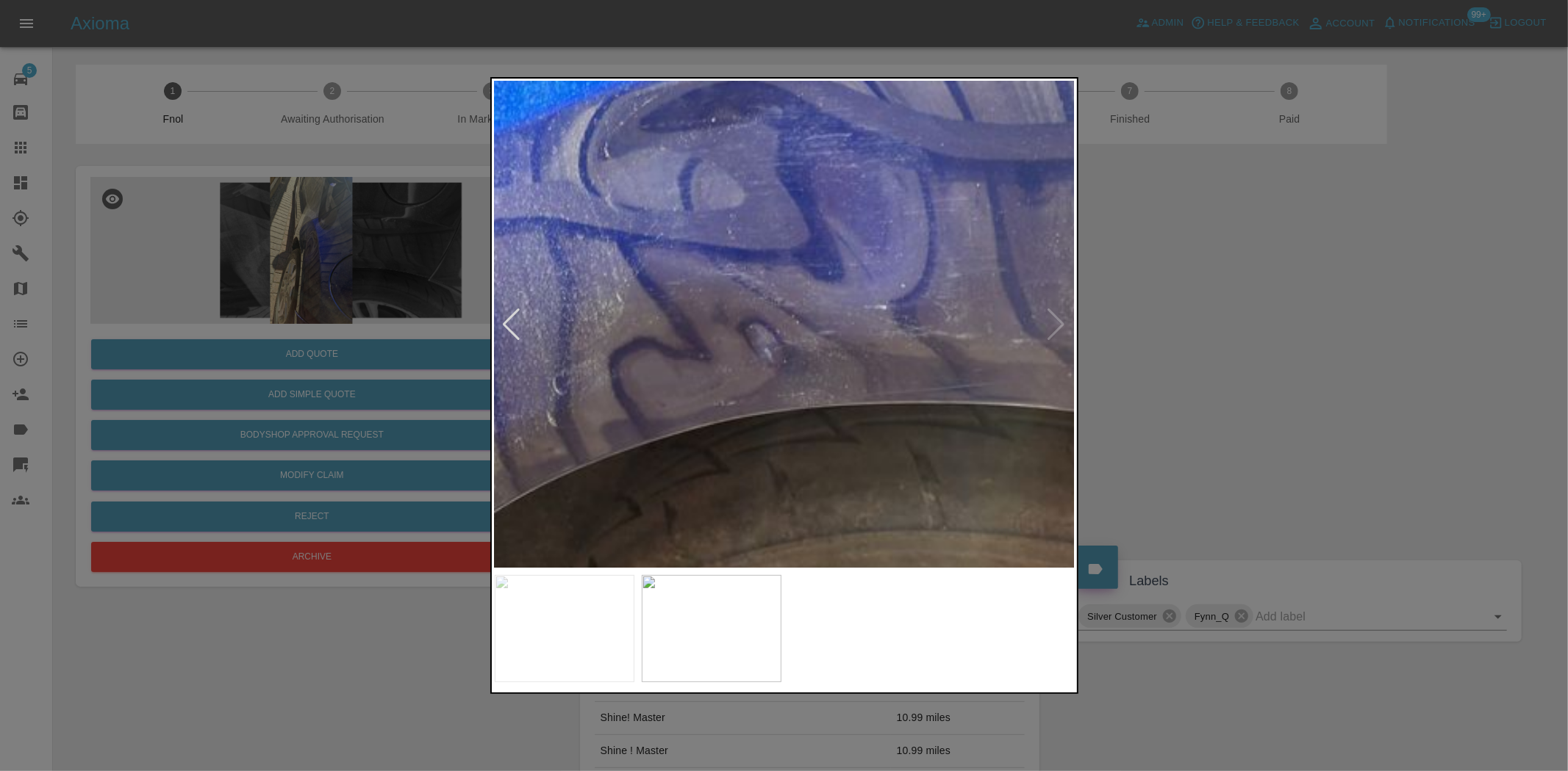
click at [789, 339] on img at bounding box center [767, 277] width 1742 height 1459
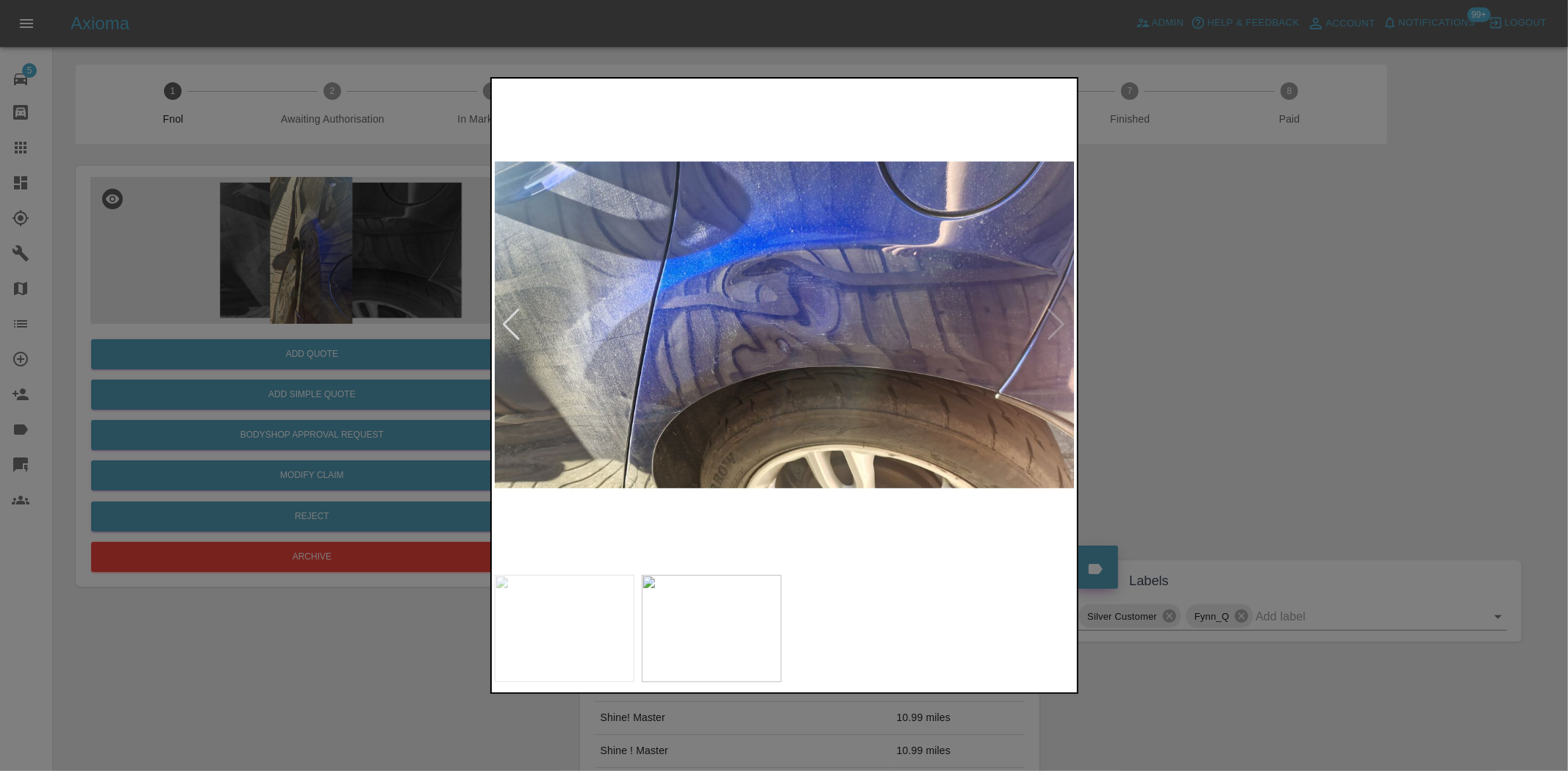
click at [755, 364] on img at bounding box center [785, 324] width 581 height 486
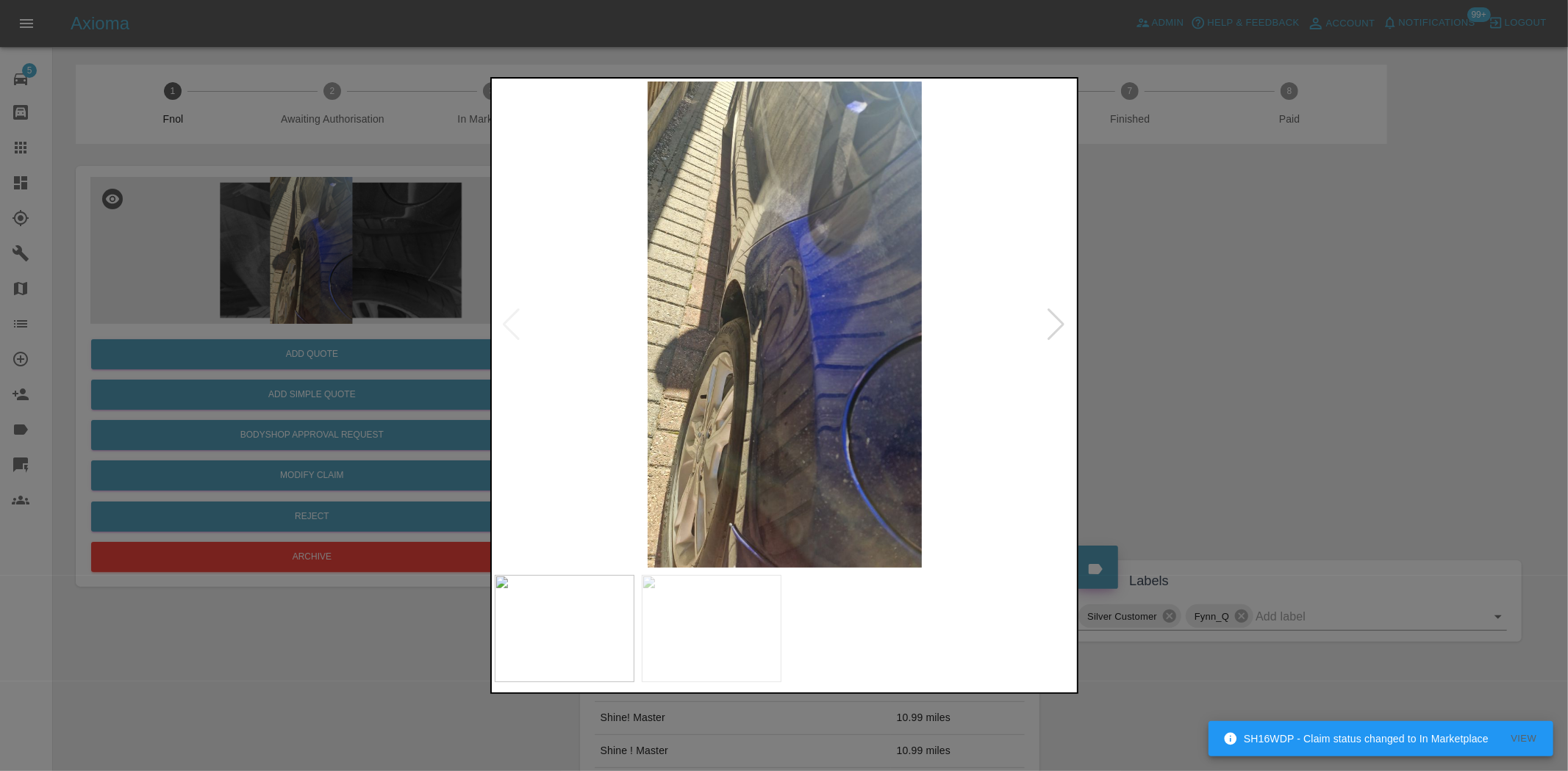
click at [835, 381] on img at bounding box center [785, 324] width 581 height 486
click at [835, 377] on img at bounding box center [785, 324] width 581 height 486
drag, startPoint x: 371, startPoint y: 259, endPoint x: 412, endPoint y: 281, distance: 46.5
click at [371, 260] on div at bounding box center [784, 386] width 1568 height 771
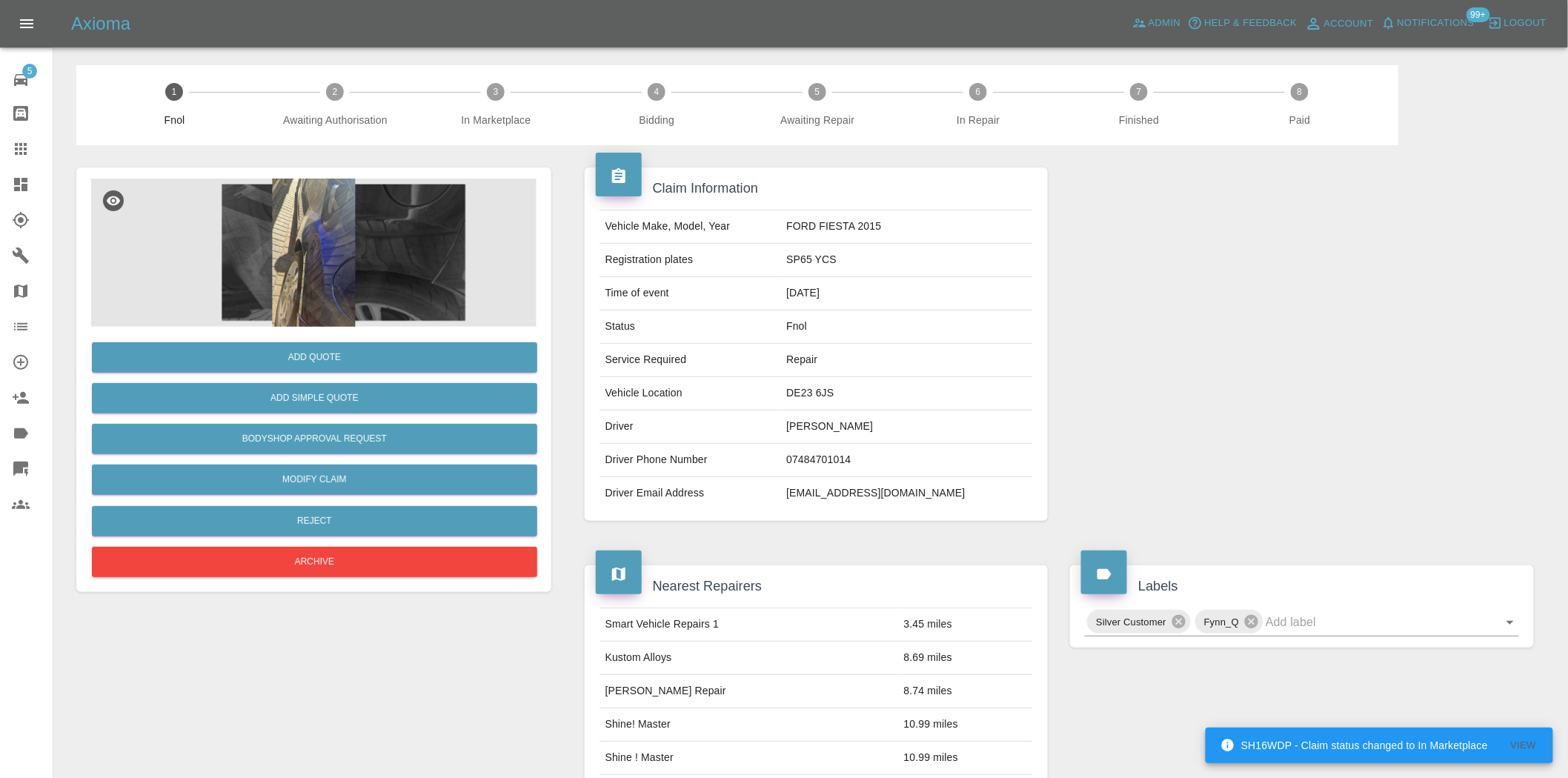
click at [368, 251] on img at bounding box center [314, 253] width 445 height 148
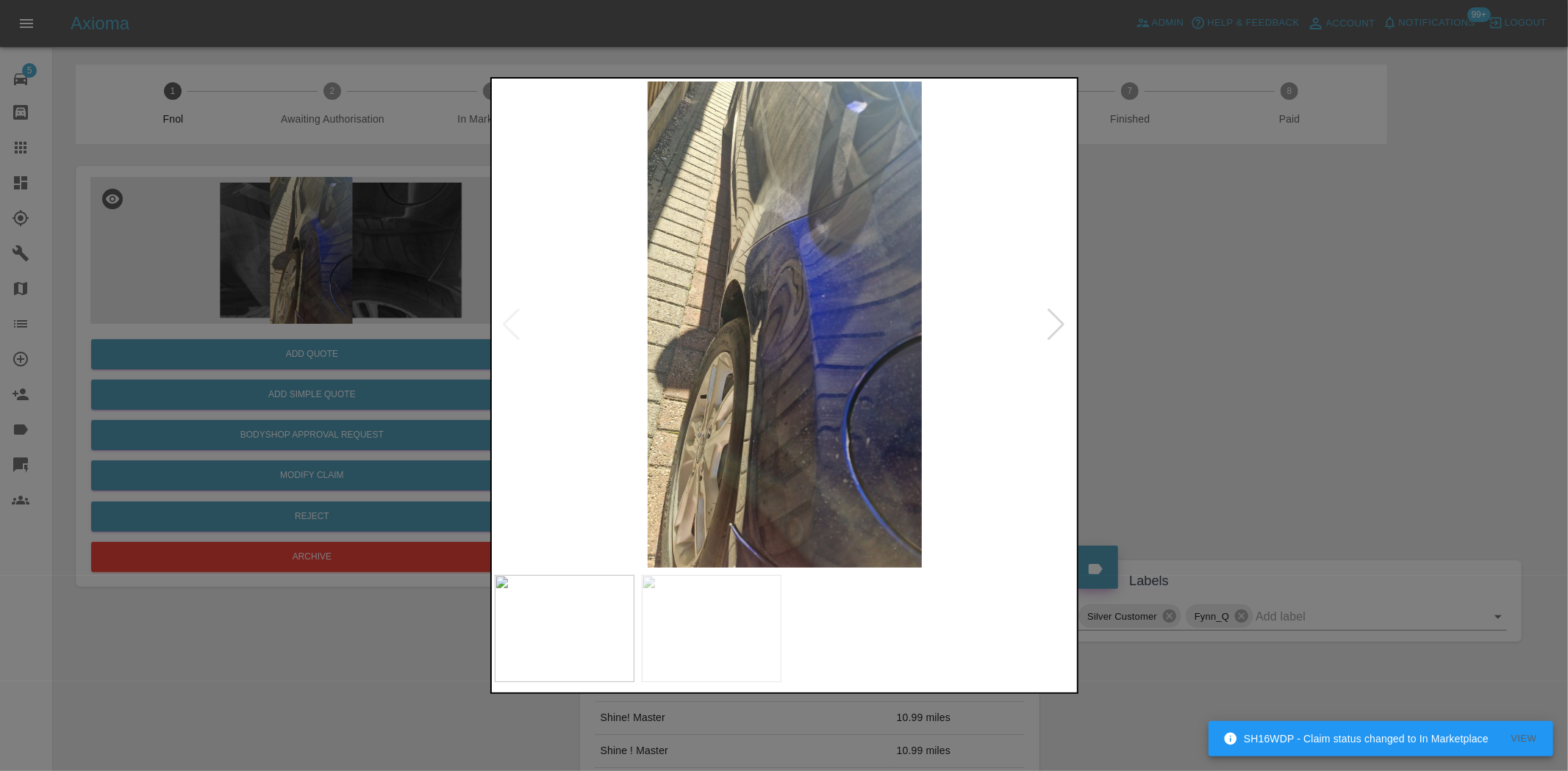
click at [671, 355] on img at bounding box center [785, 324] width 581 height 486
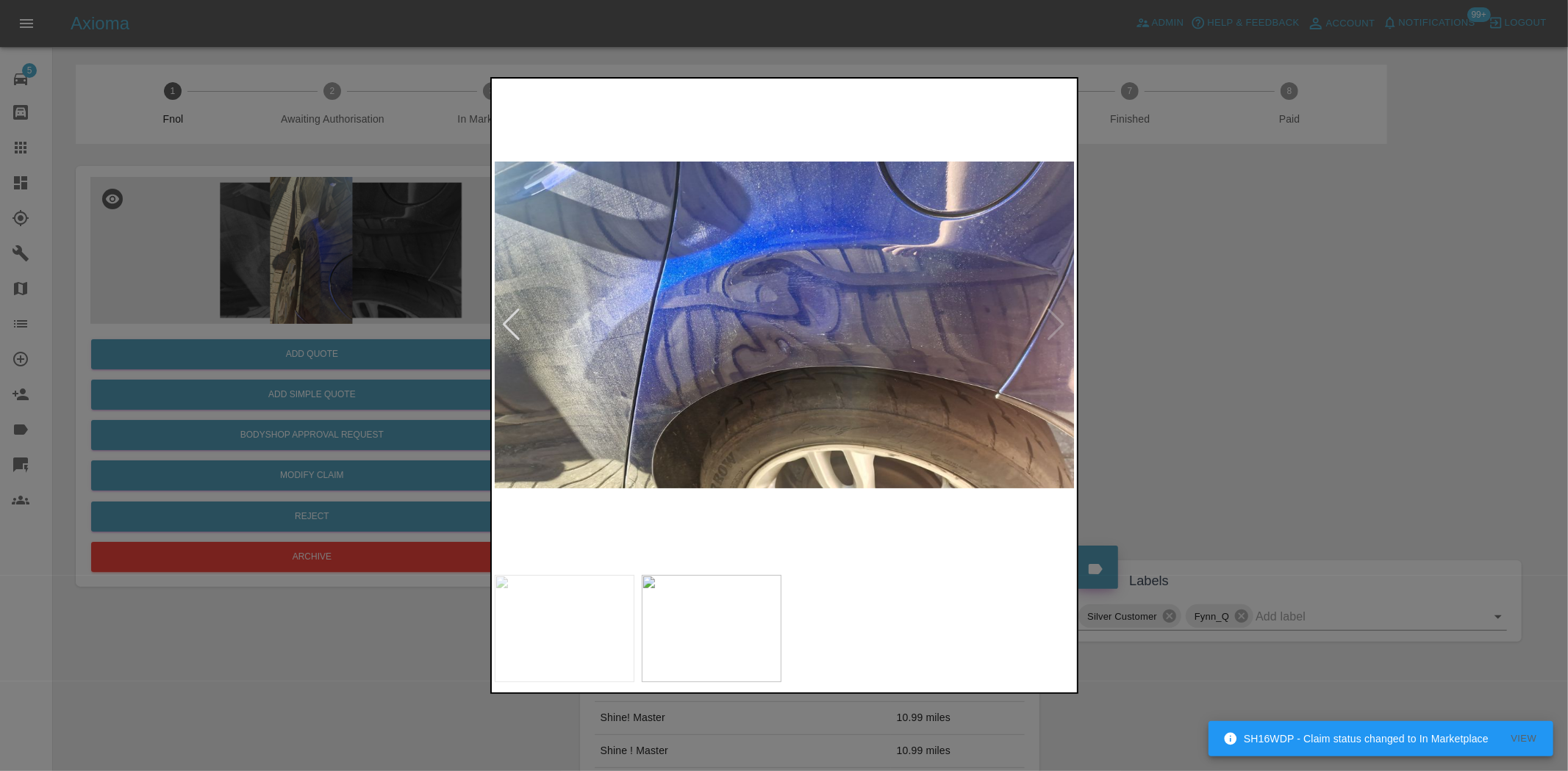
click at [805, 328] on img at bounding box center [785, 324] width 581 height 486
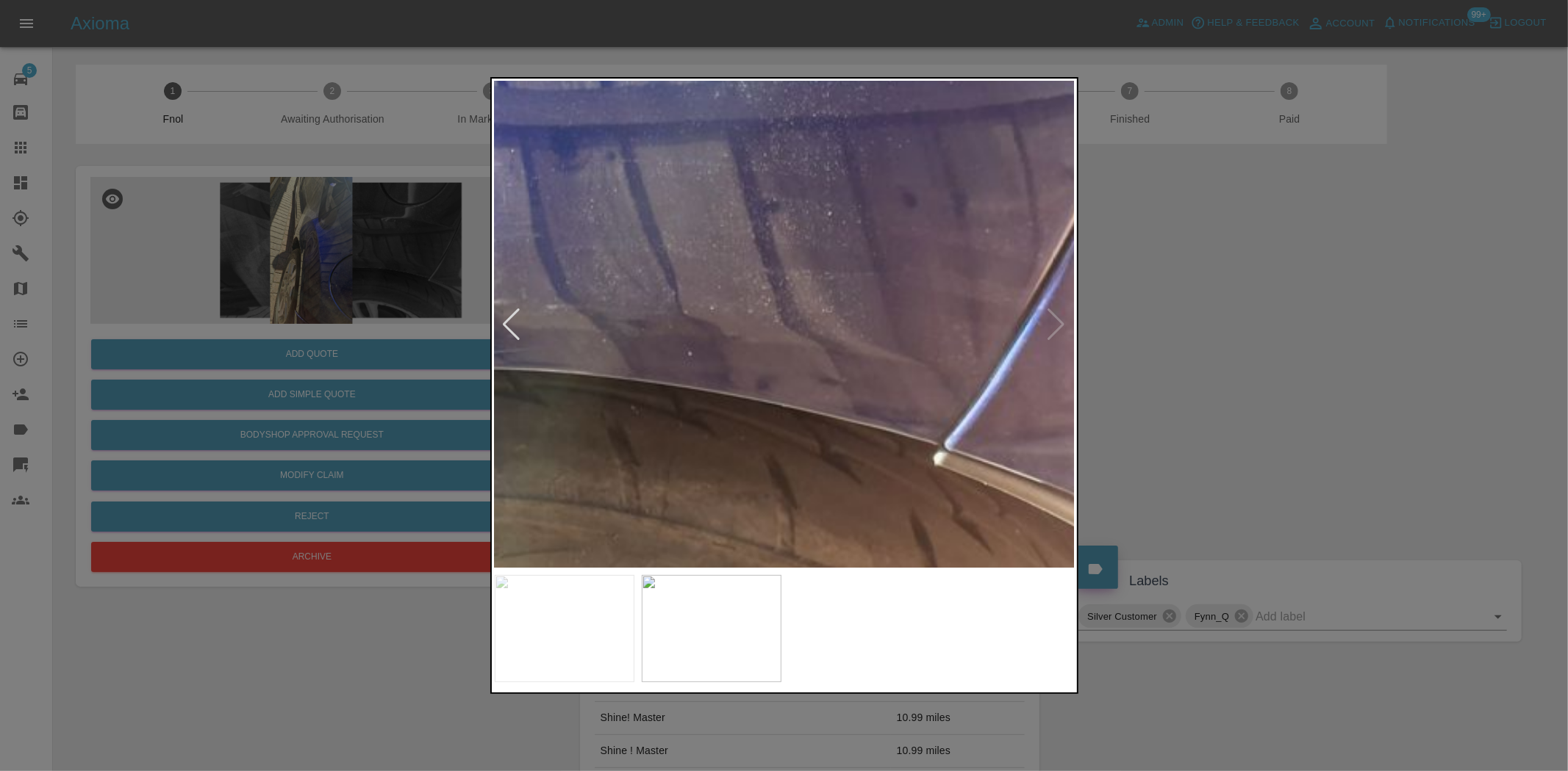
click at [379, 240] on div at bounding box center [784, 386] width 1568 height 771
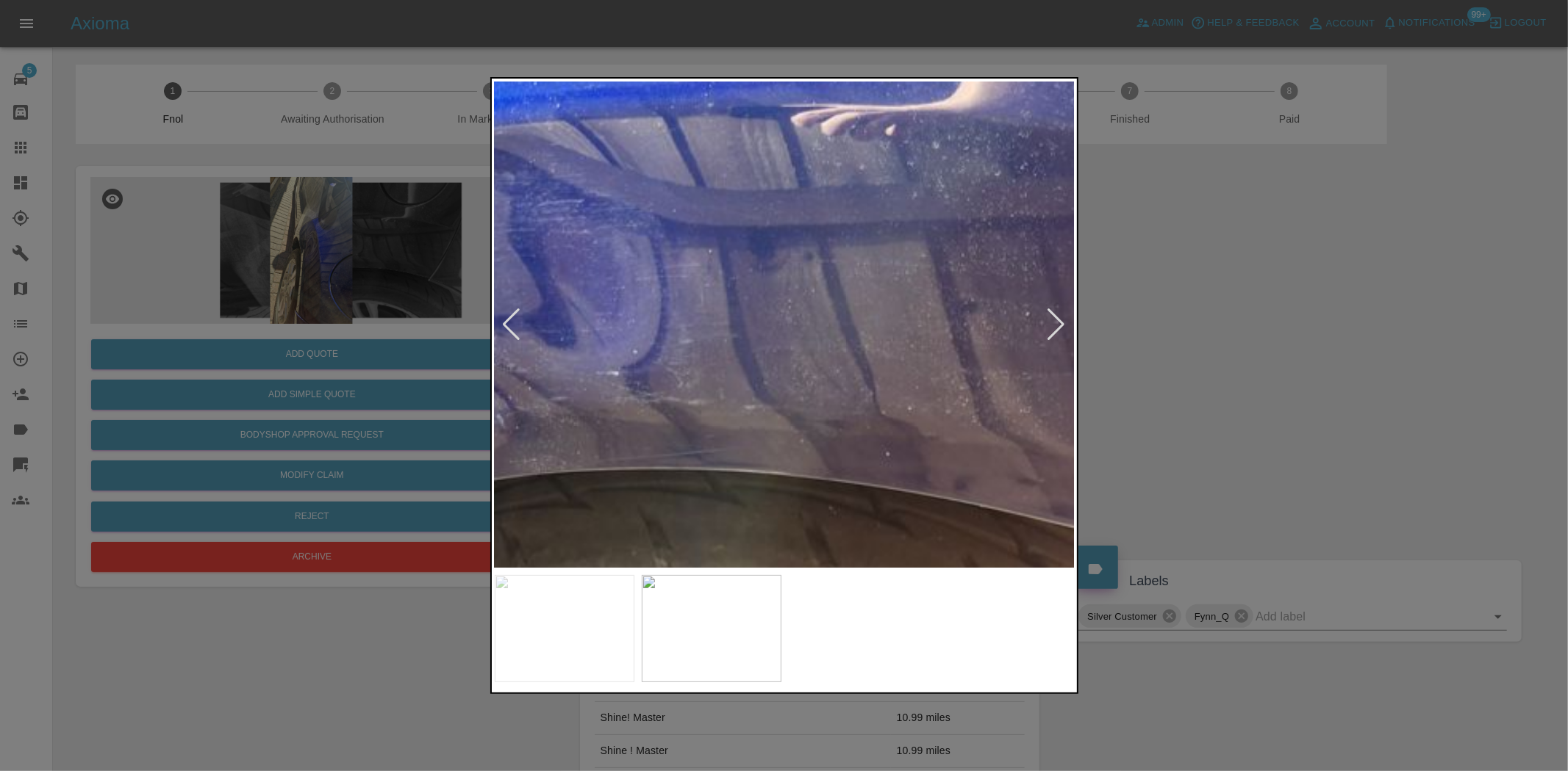
click at [1185, 382] on div at bounding box center [784, 386] width 1568 height 771
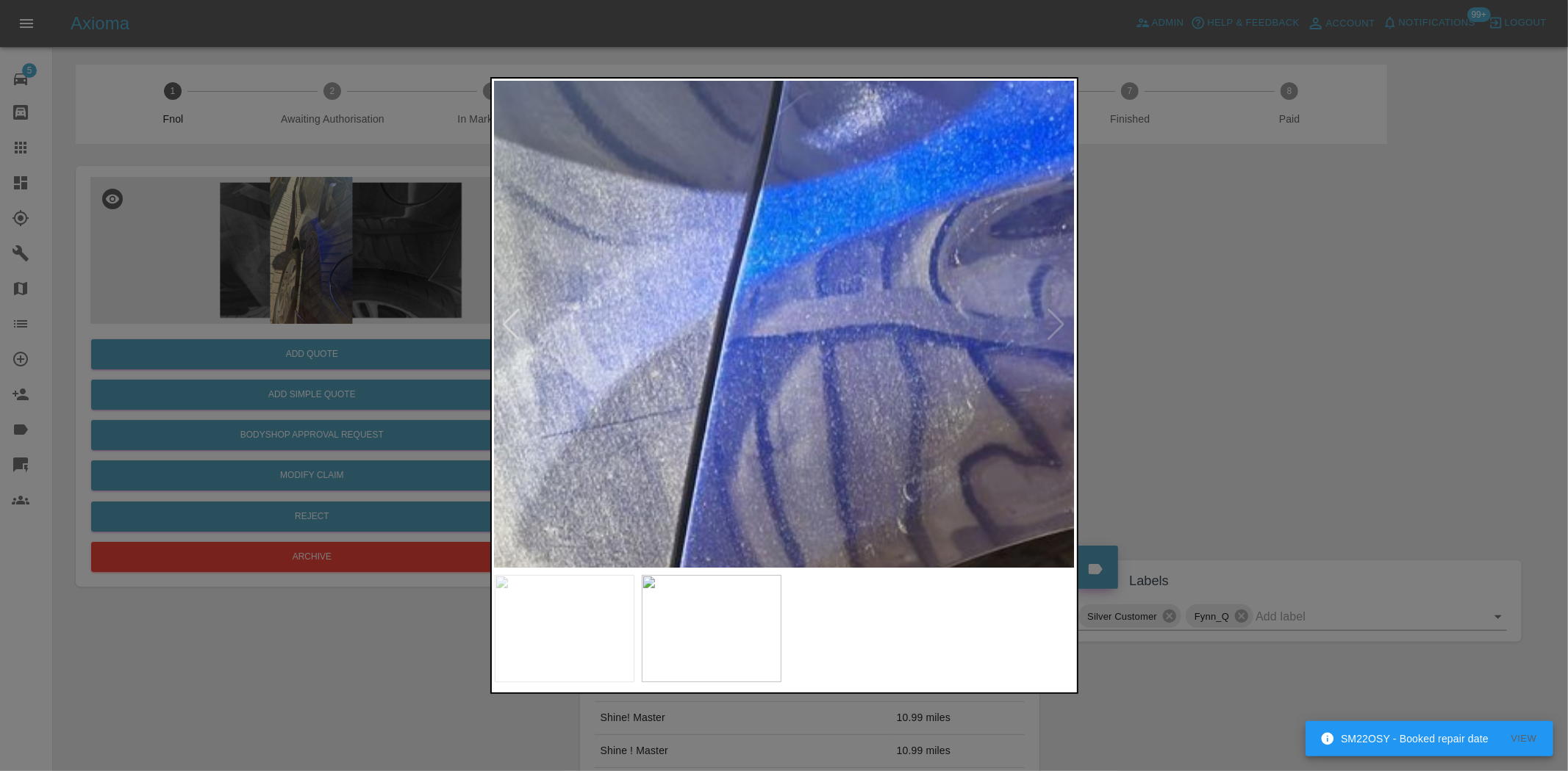
click at [1029, 407] on img at bounding box center [1118, 384] width 1742 height 1459
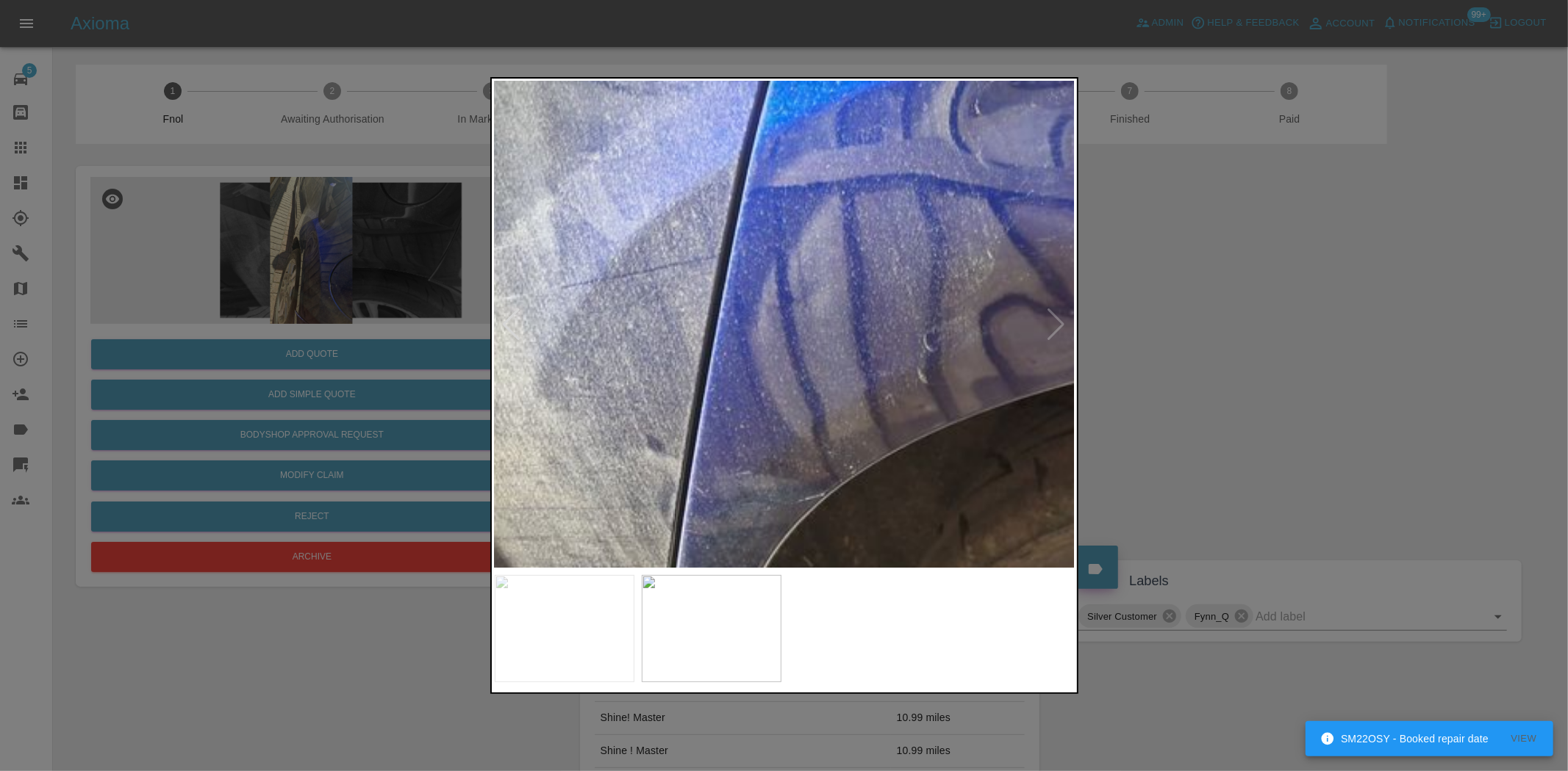
click at [910, 217] on img at bounding box center [1138, 234] width 1742 height 1459
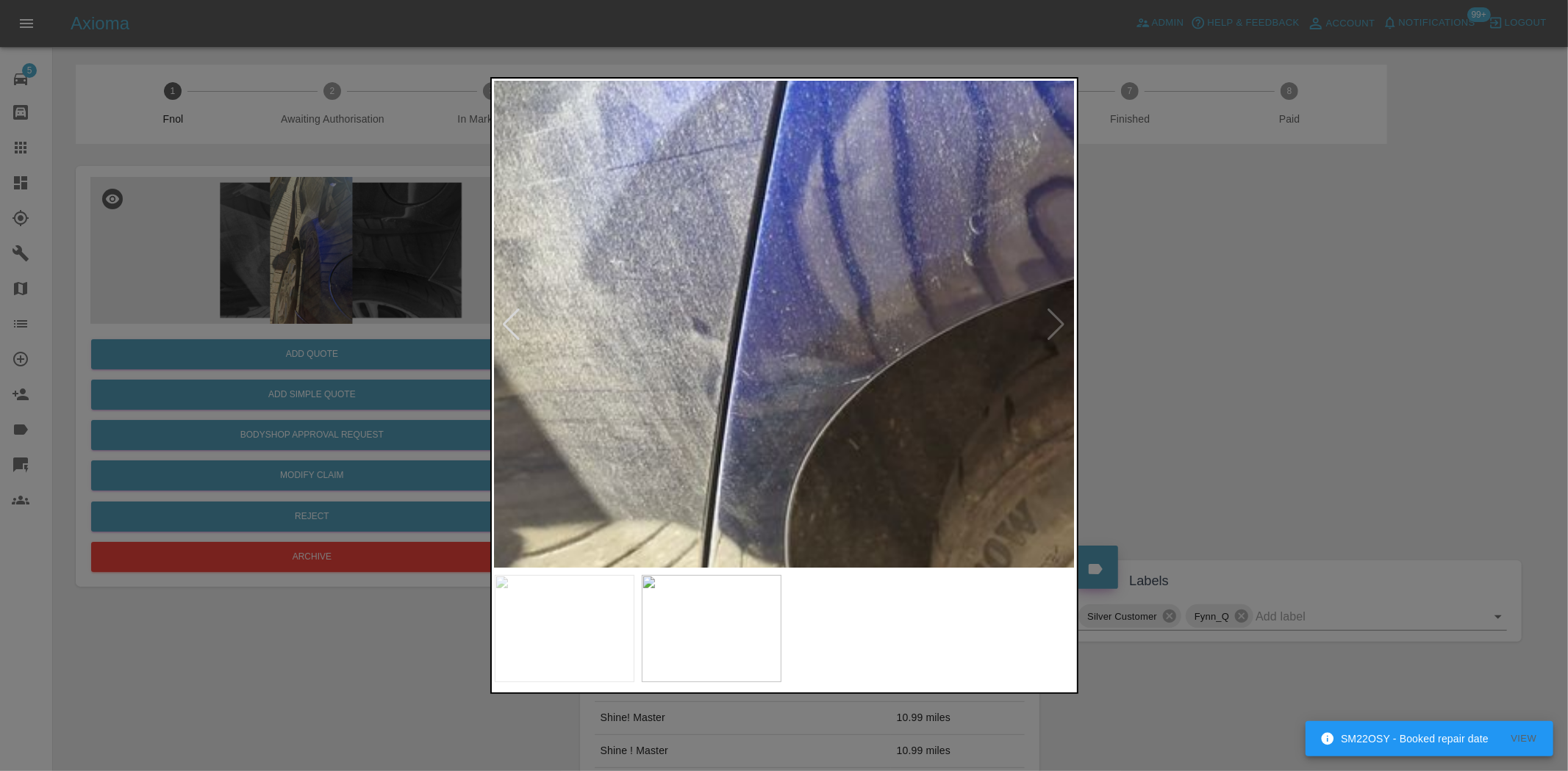
click at [877, 200] on img at bounding box center [1184, 117] width 1742 height 1459
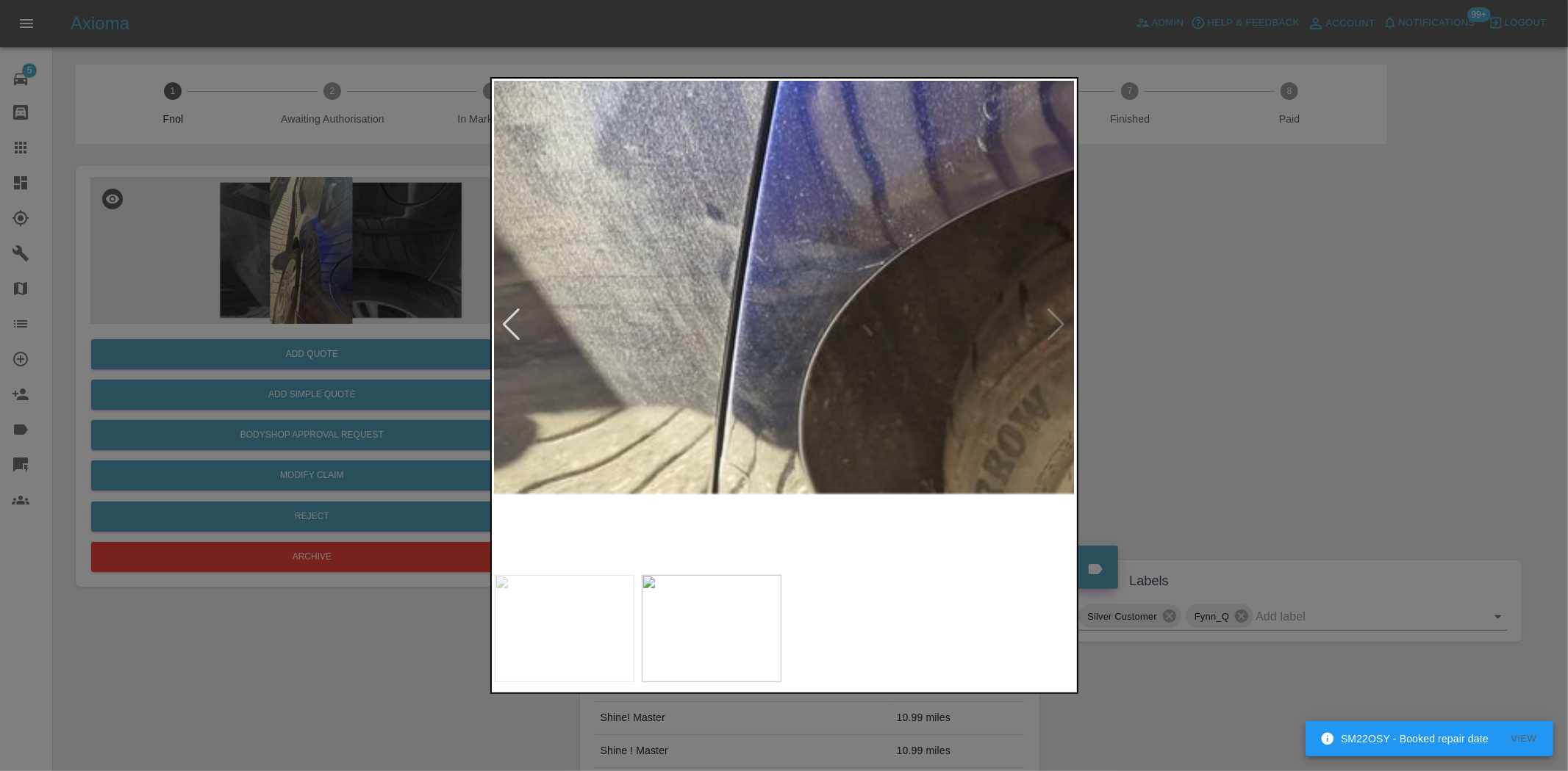
click at [839, 166] on img at bounding box center [1198, 2] width 1742 height 1459
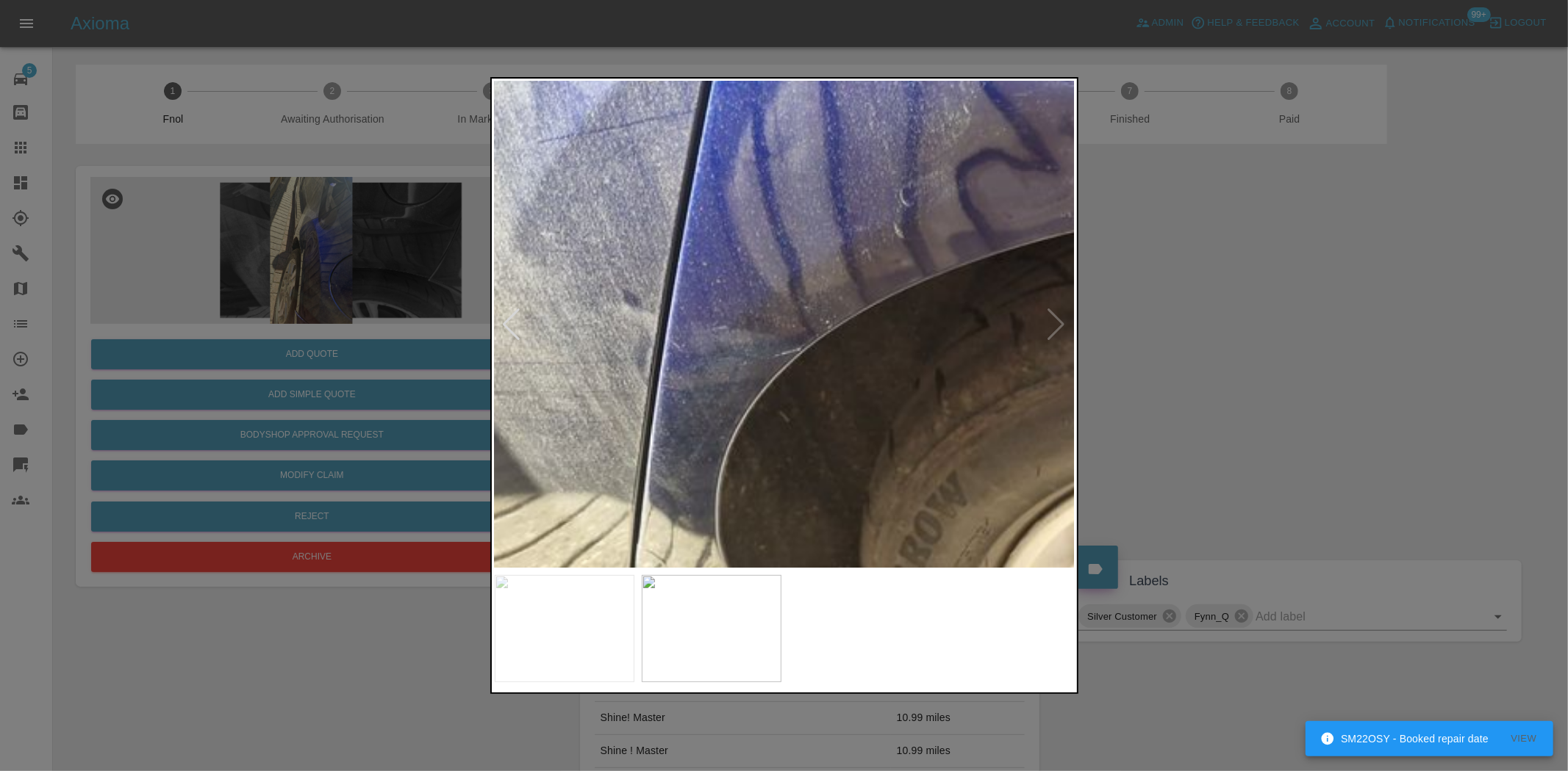
click at [659, 348] on img at bounding box center [1114, 88] width 1742 height 1459
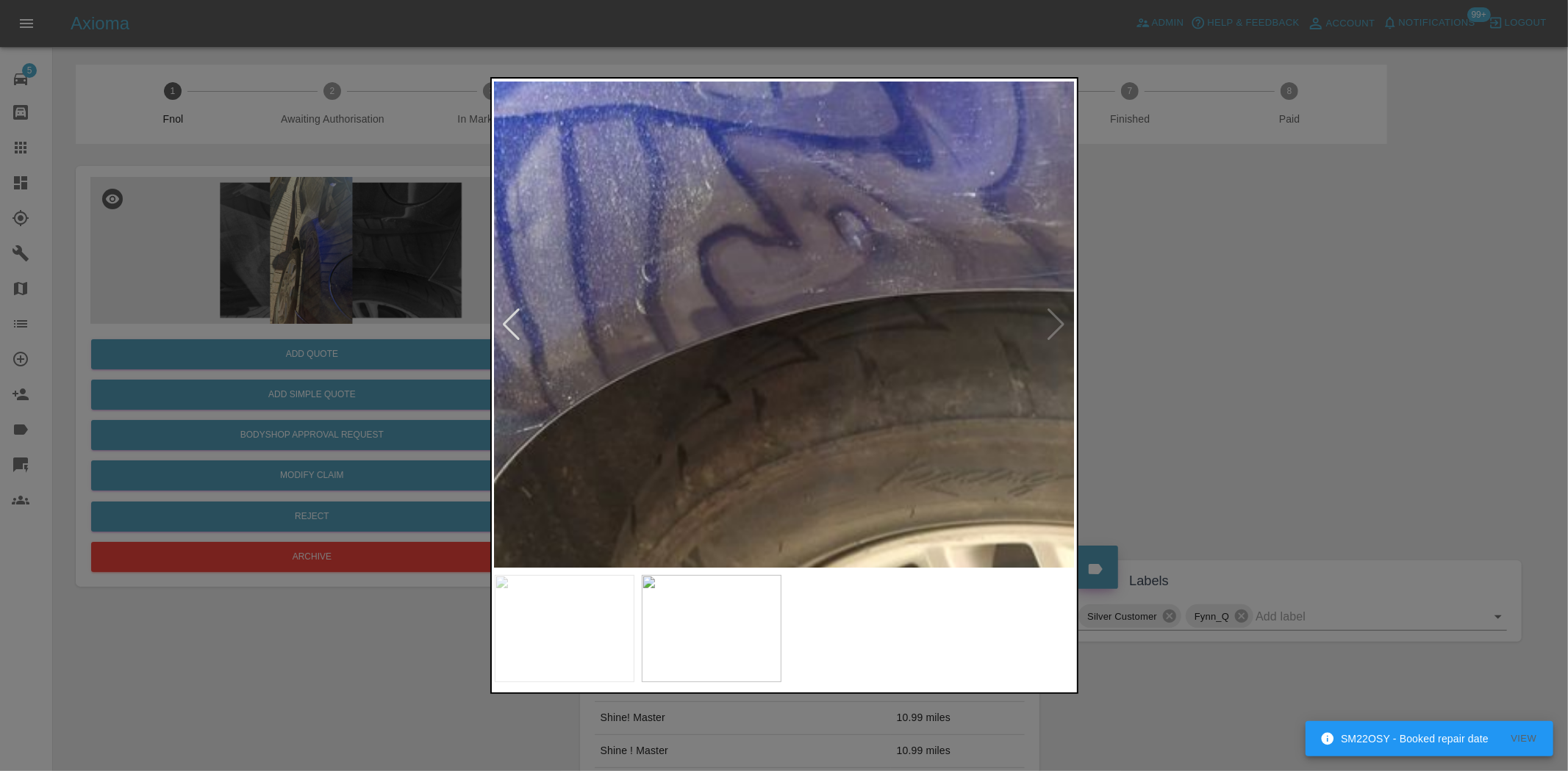
click at [740, 410] on img at bounding box center [857, 165] width 1742 height 1459
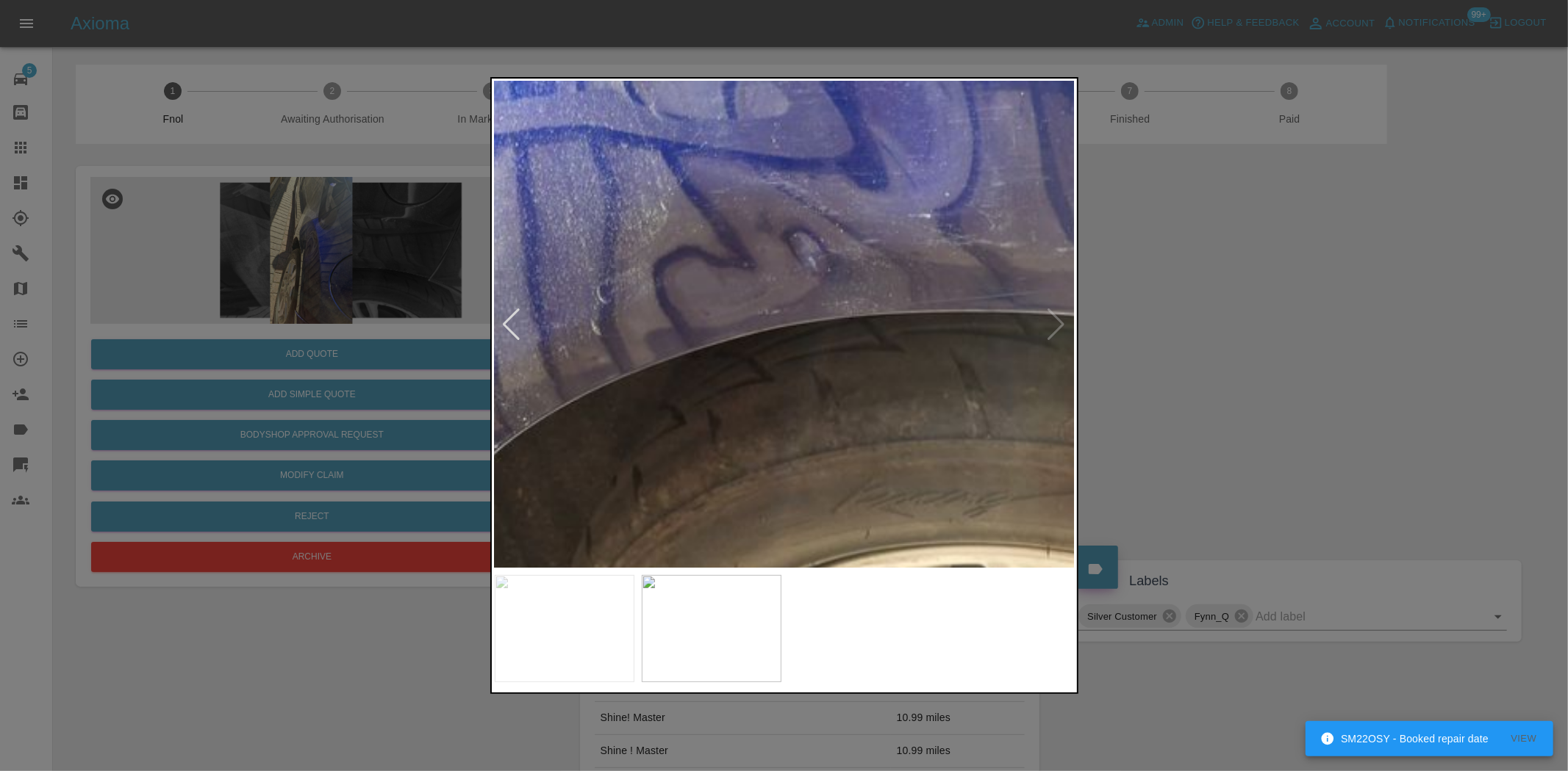
click at [803, 375] on img at bounding box center [812, 185] width 1742 height 1459
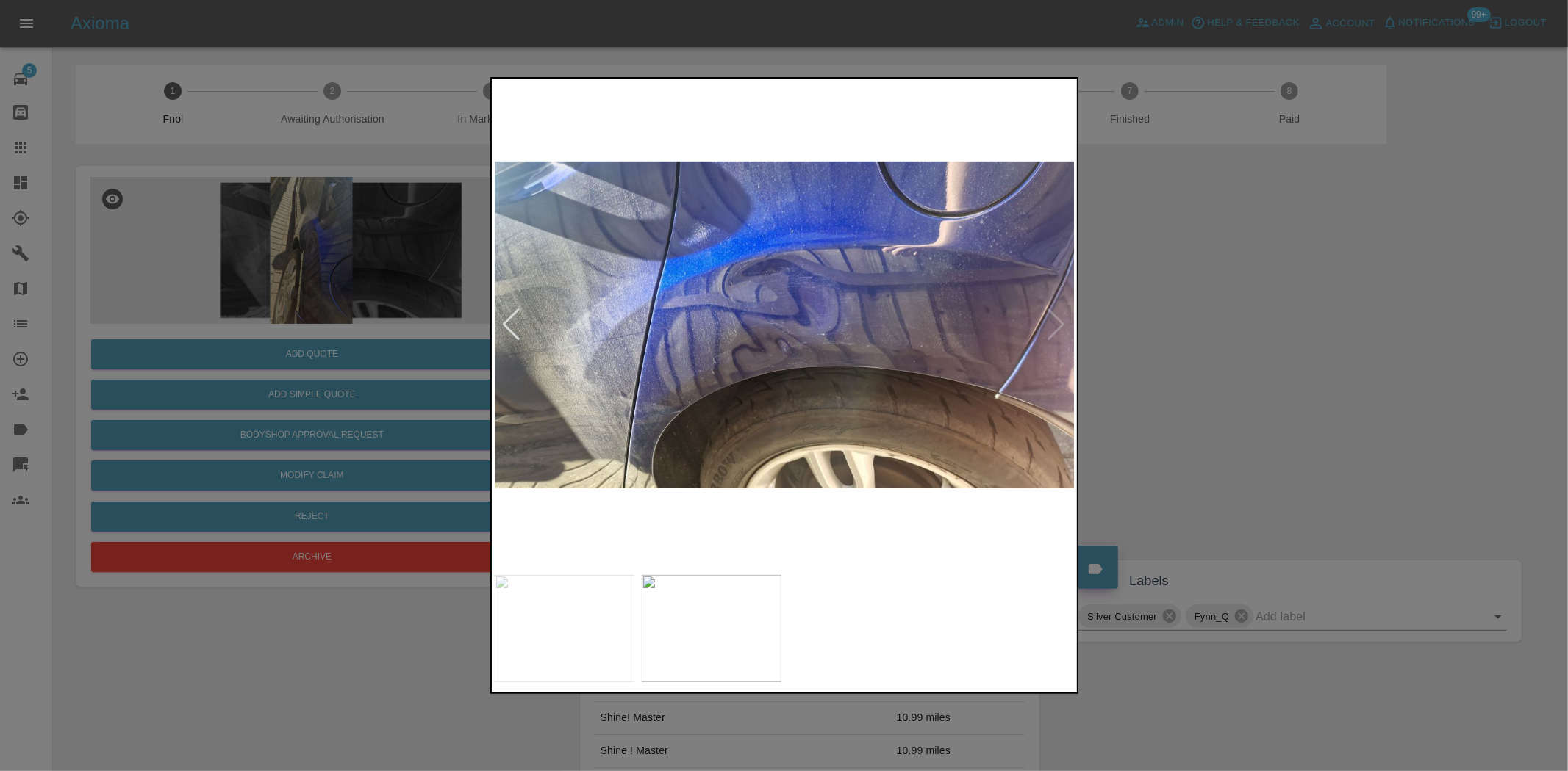
drag, startPoint x: 398, startPoint y: 368, endPoint x: 394, endPoint y: 378, distance: 10.8
click at [398, 369] on div at bounding box center [784, 386] width 1568 height 771
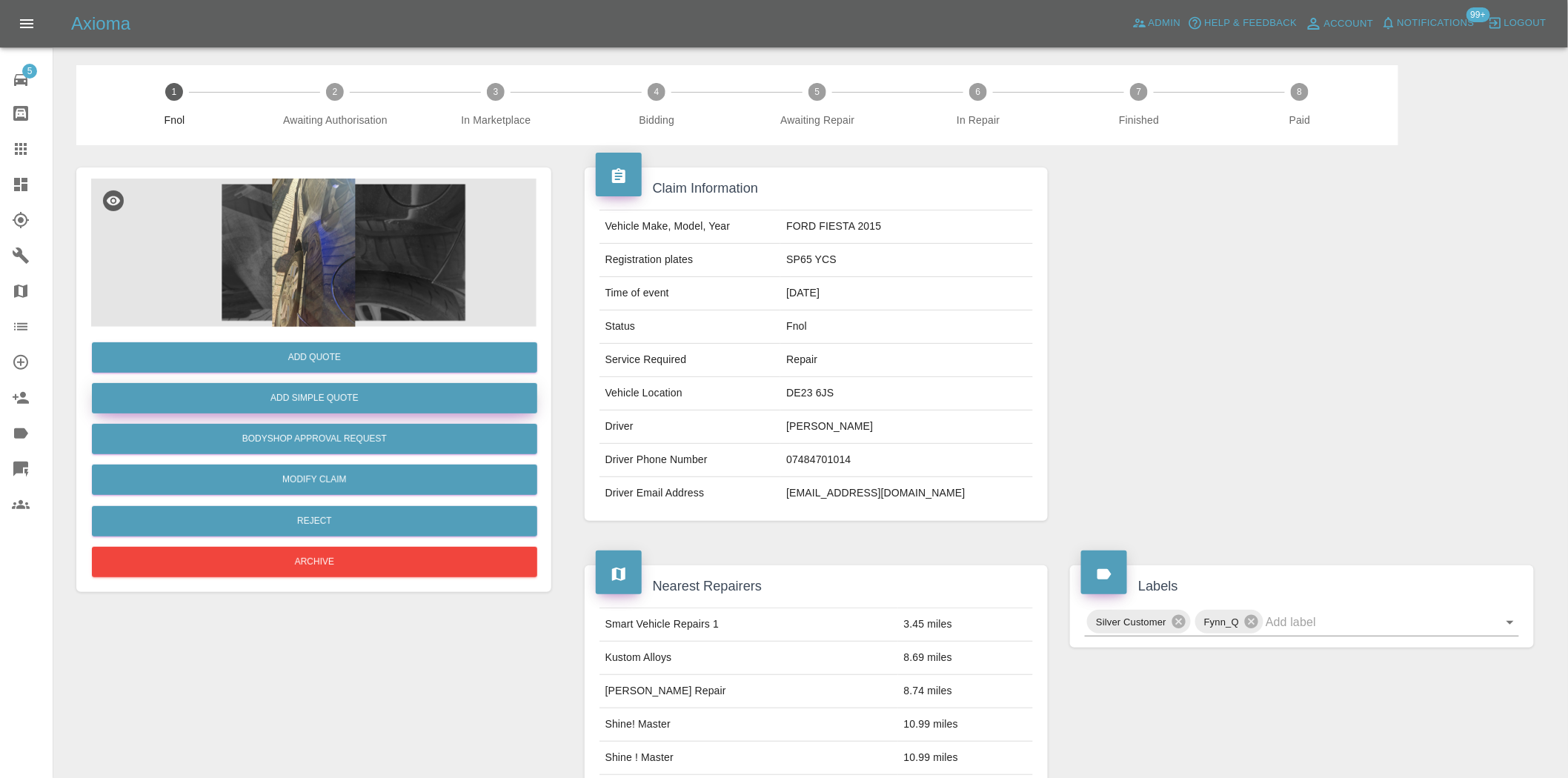
click at [394, 388] on button "Add Simple Quote" at bounding box center [315, 399] width 445 height 30
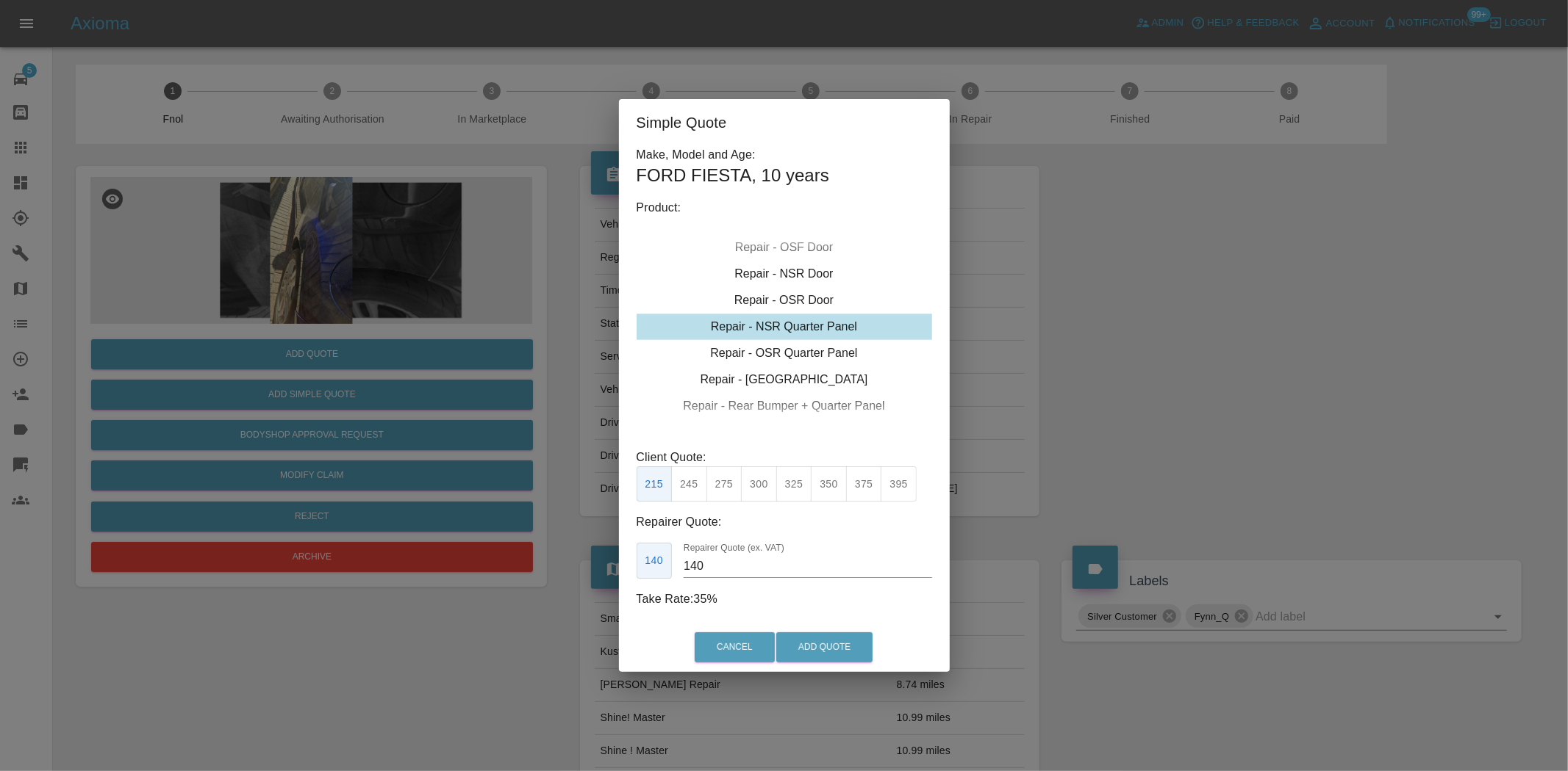
click at [776, 327] on div "Repair - NSR Quarter Panel" at bounding box center [784, 327] width 296 height 27
click at [862, 490] on button "375" at bounding box center [864, 485] width 36 height 36
drag, startPoint x: 716, startPoint y: 572, endPoint x: 629, endPoint y: 568, distance: 87.1
click at [684, 575] on input "250" at bounding box center [808, 567] width 248 height 24
type input "235"
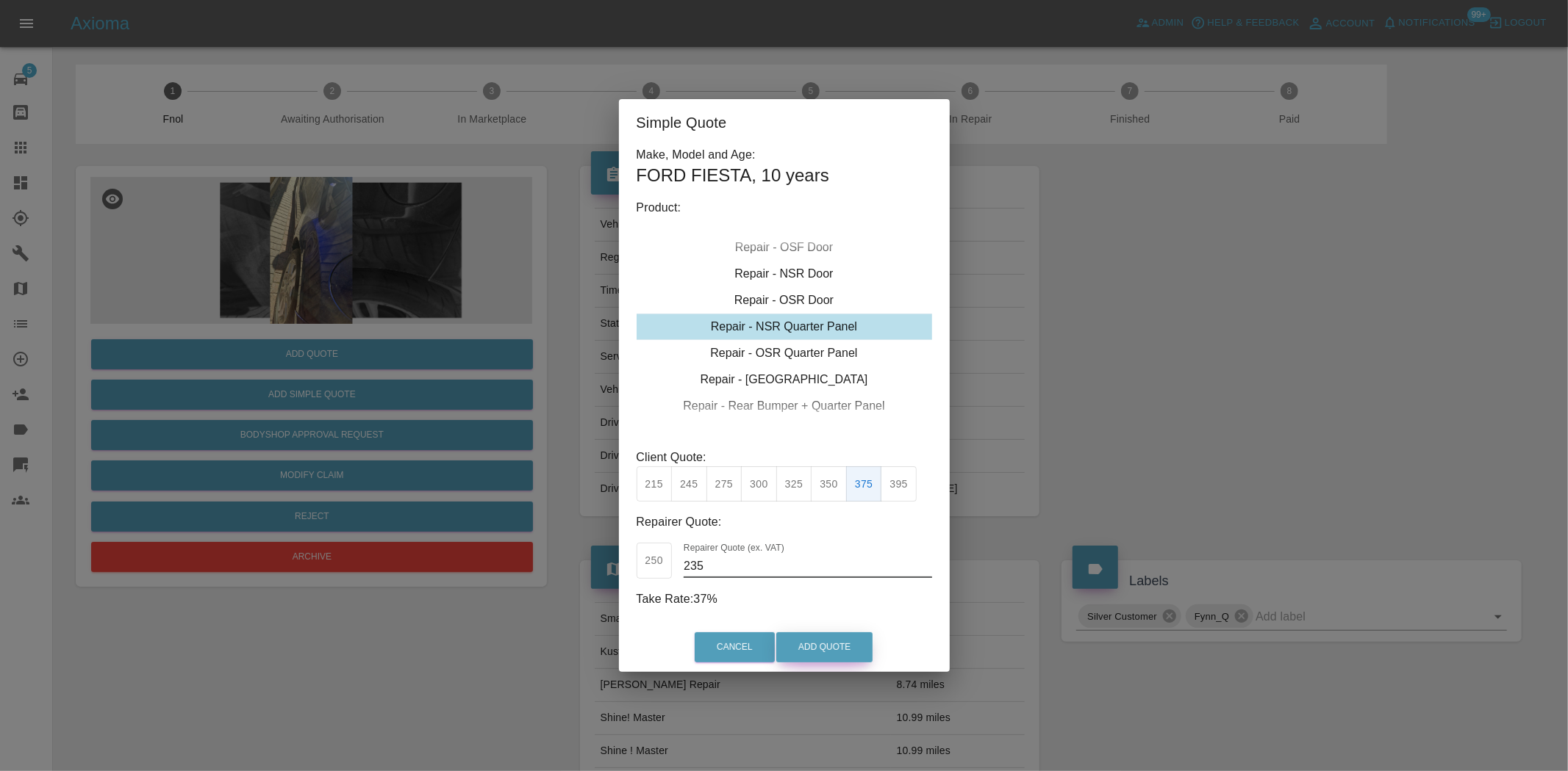
click at [801, 639] on button "Add Quote" at bounding box center [824, 647] width 96 height 30
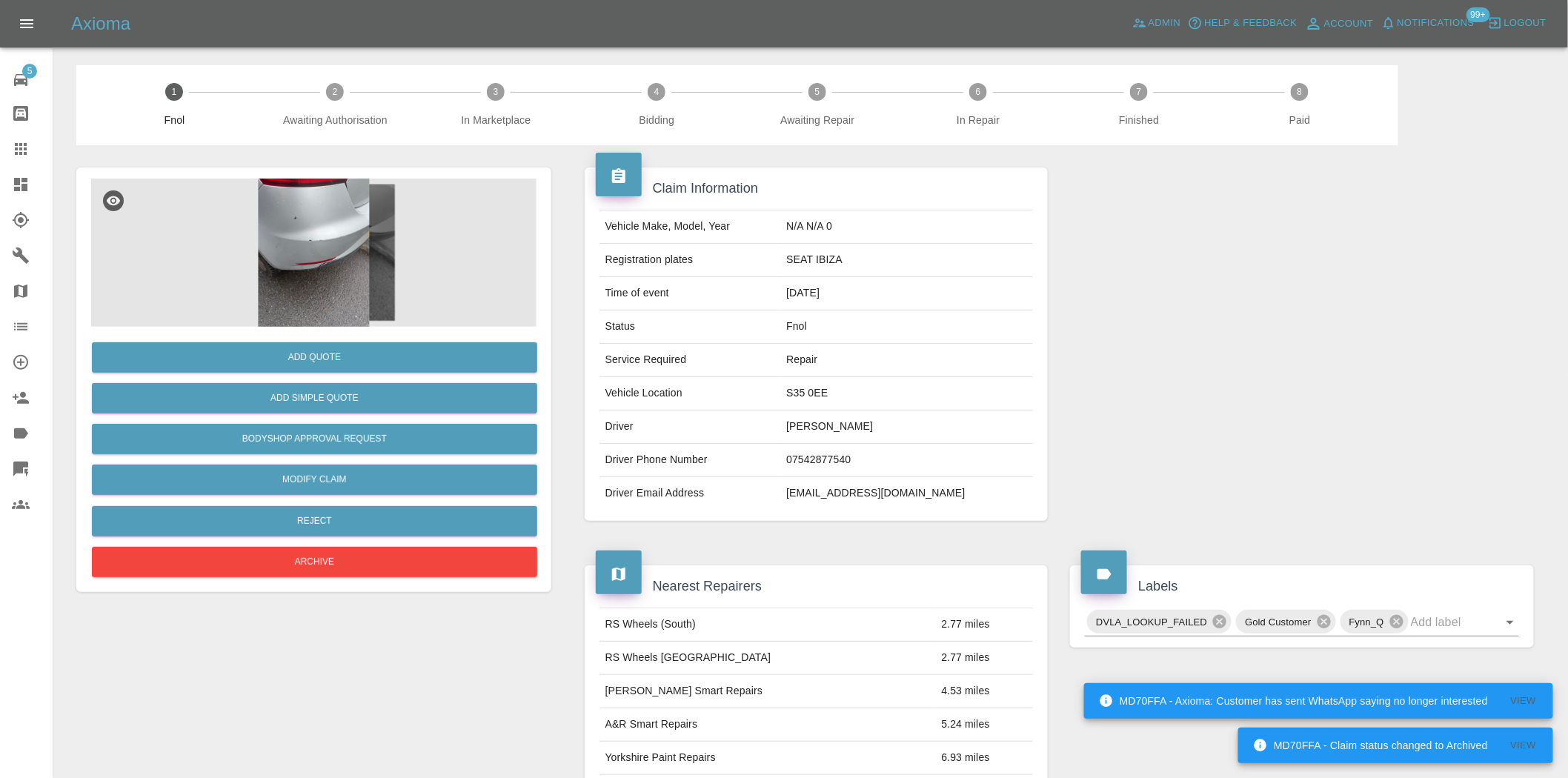
click at [320, 257] on img at bounding box center [314, 253] width 445 height 148
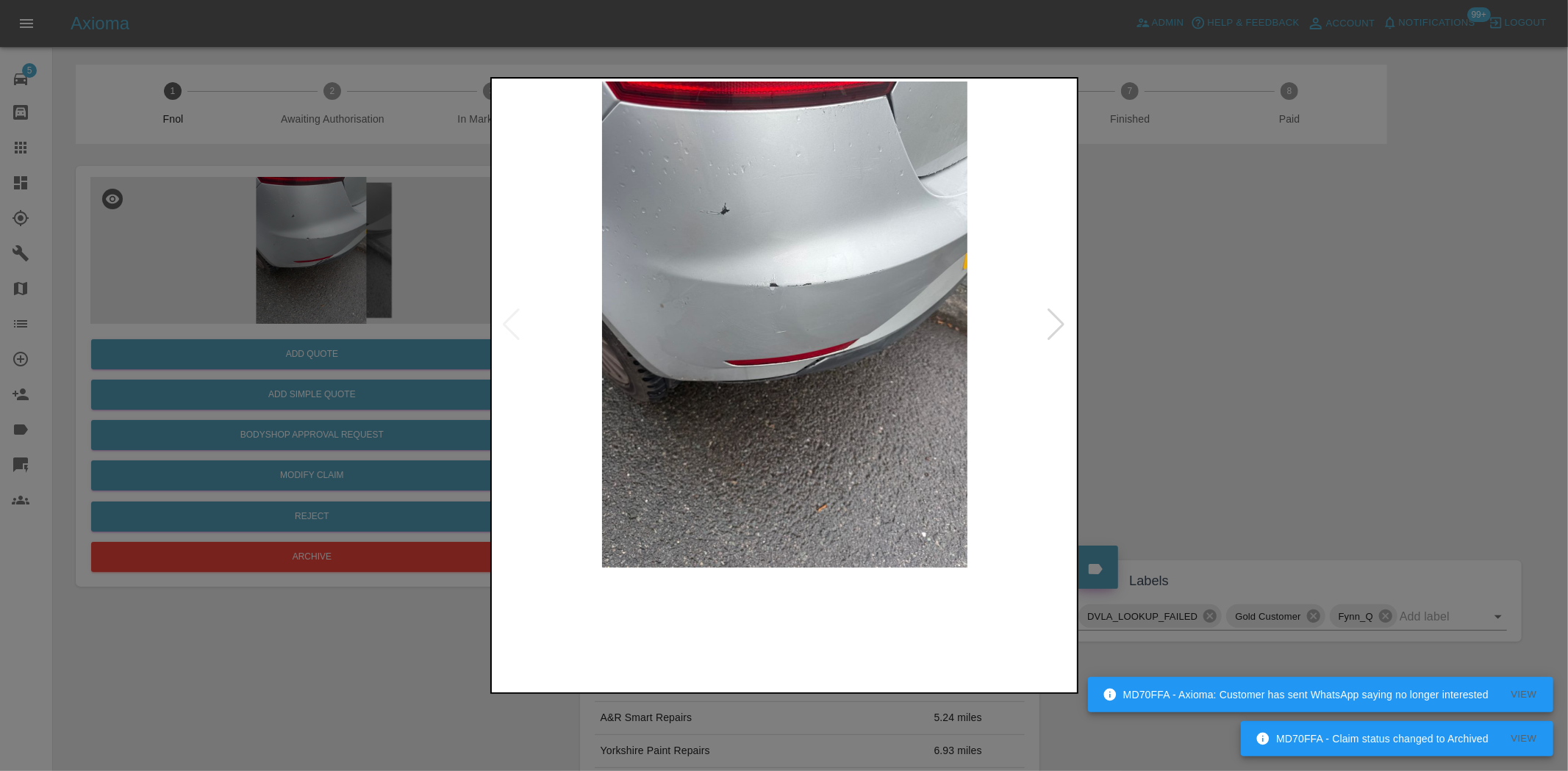
click at [796, 355] on img at bounding box center [785, 324] width 581 height 486
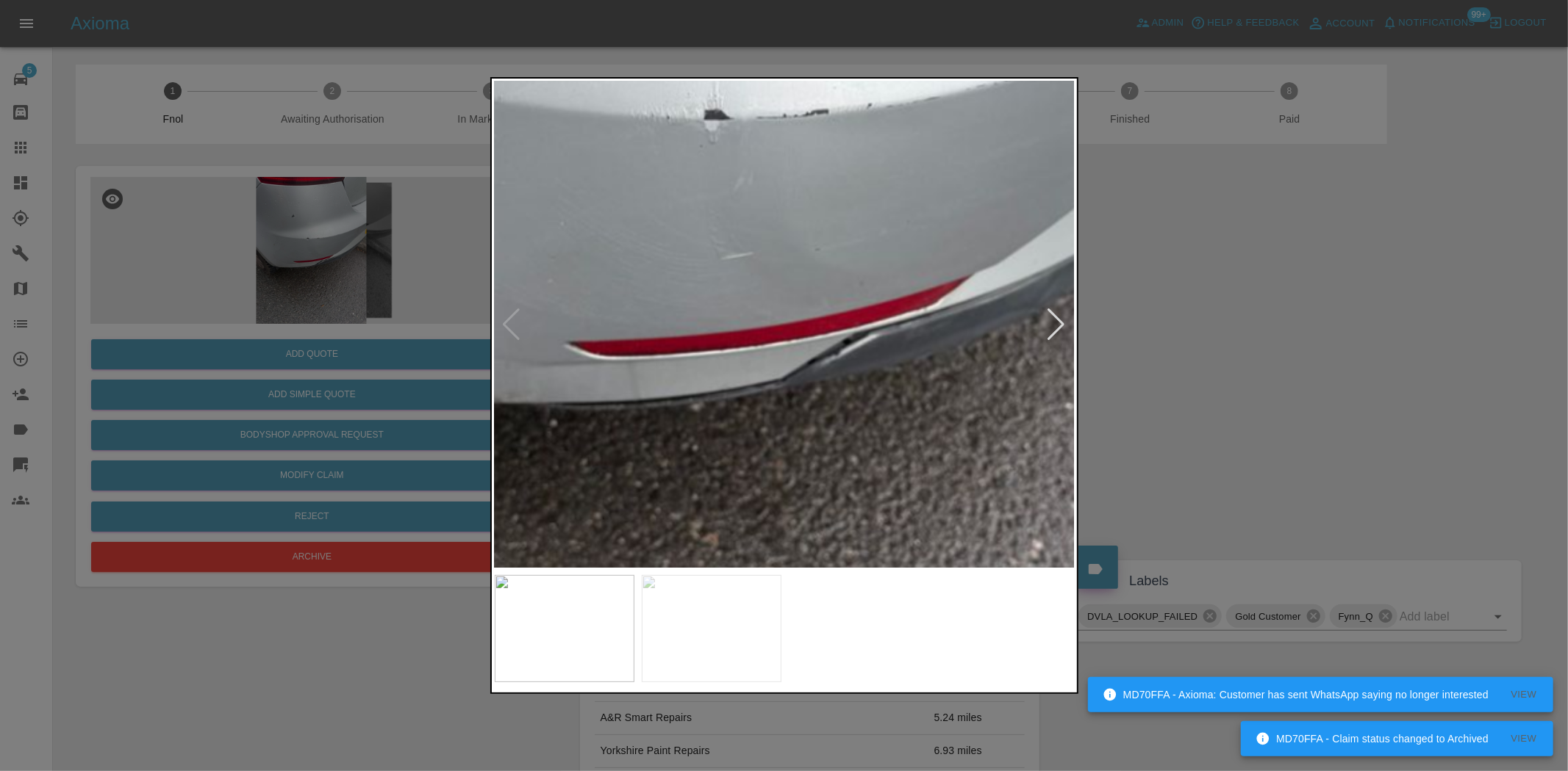
click at [814, 382] on img at bounding box center [748, 233] width 1742 height 1459
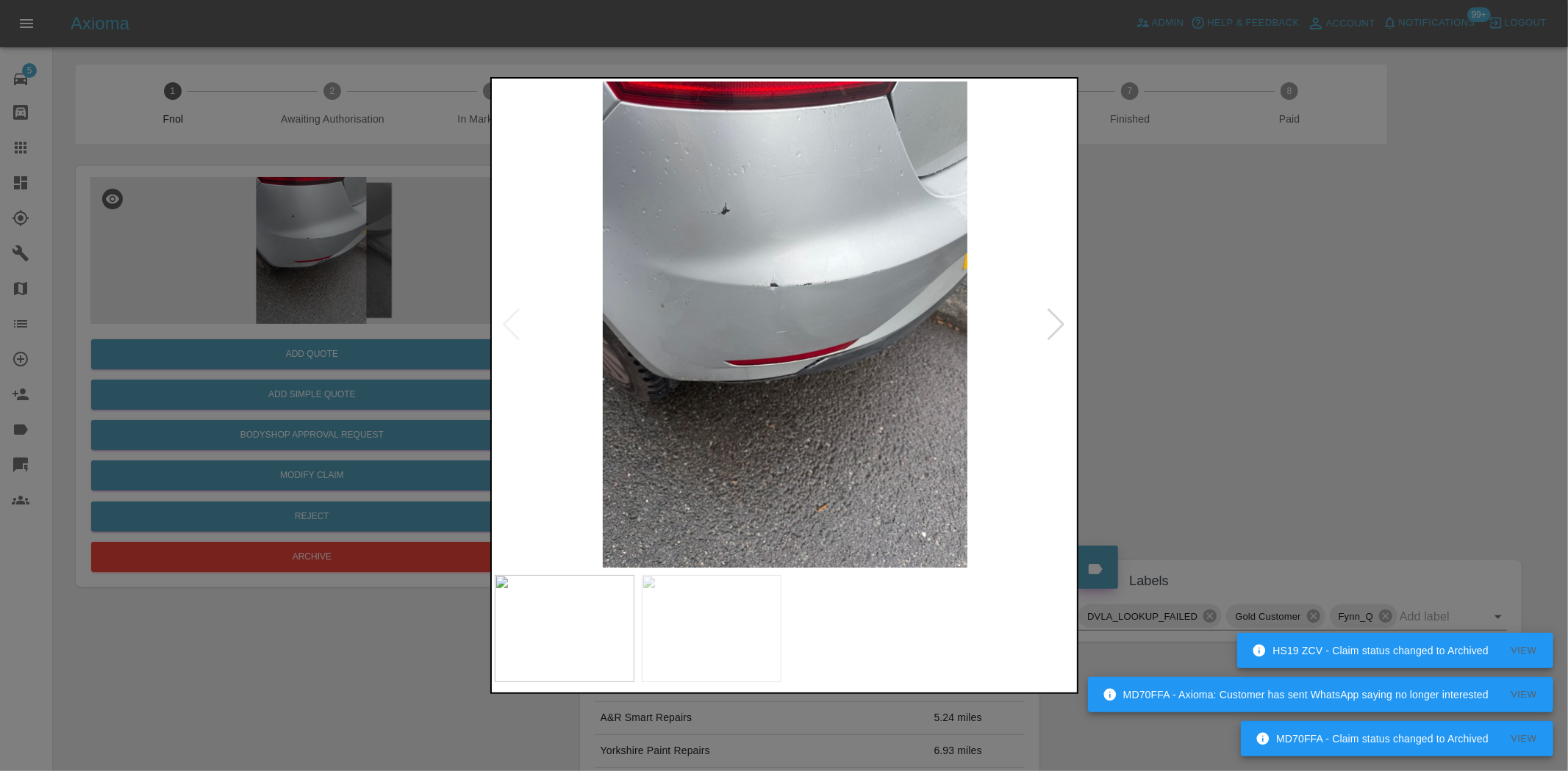
click at [738, 397] on img at bounding box center [785, 324] width 581 height 486
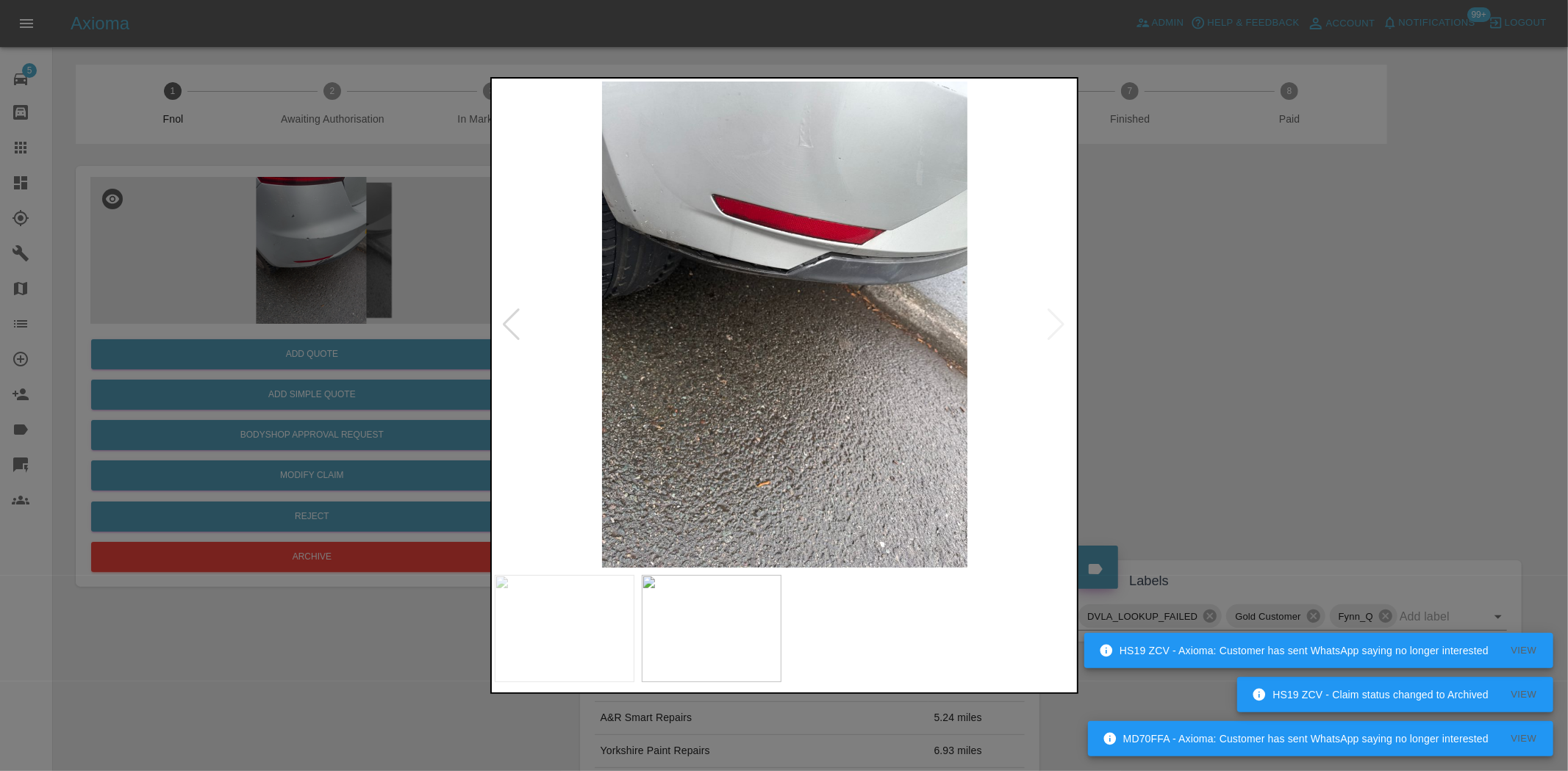
click at [801, 277] on img at bounding box center [785, 324] width 581 height 486
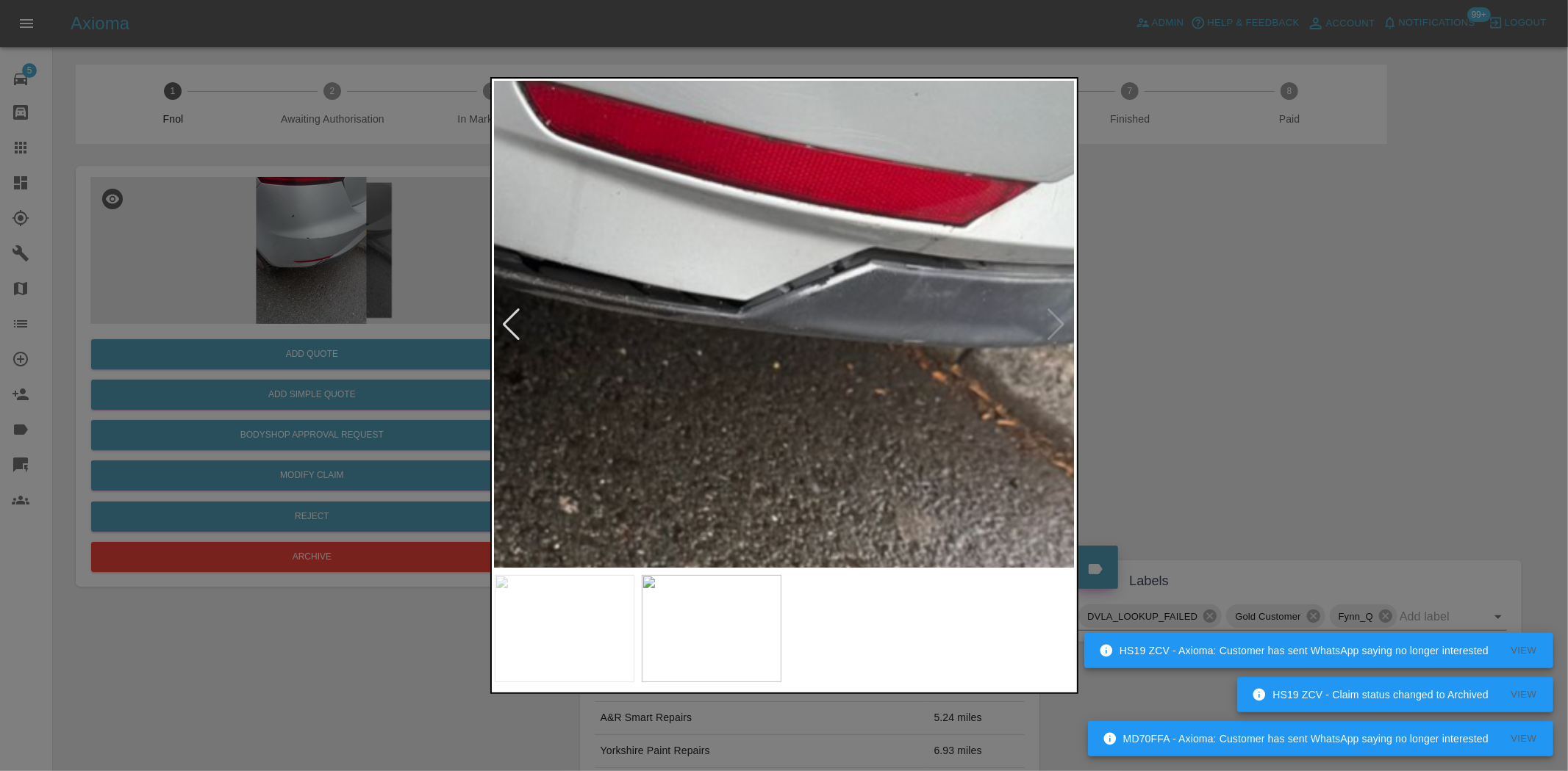
click at [805, 330] on img at bounding box center [734, 466] width 1742 height 1459
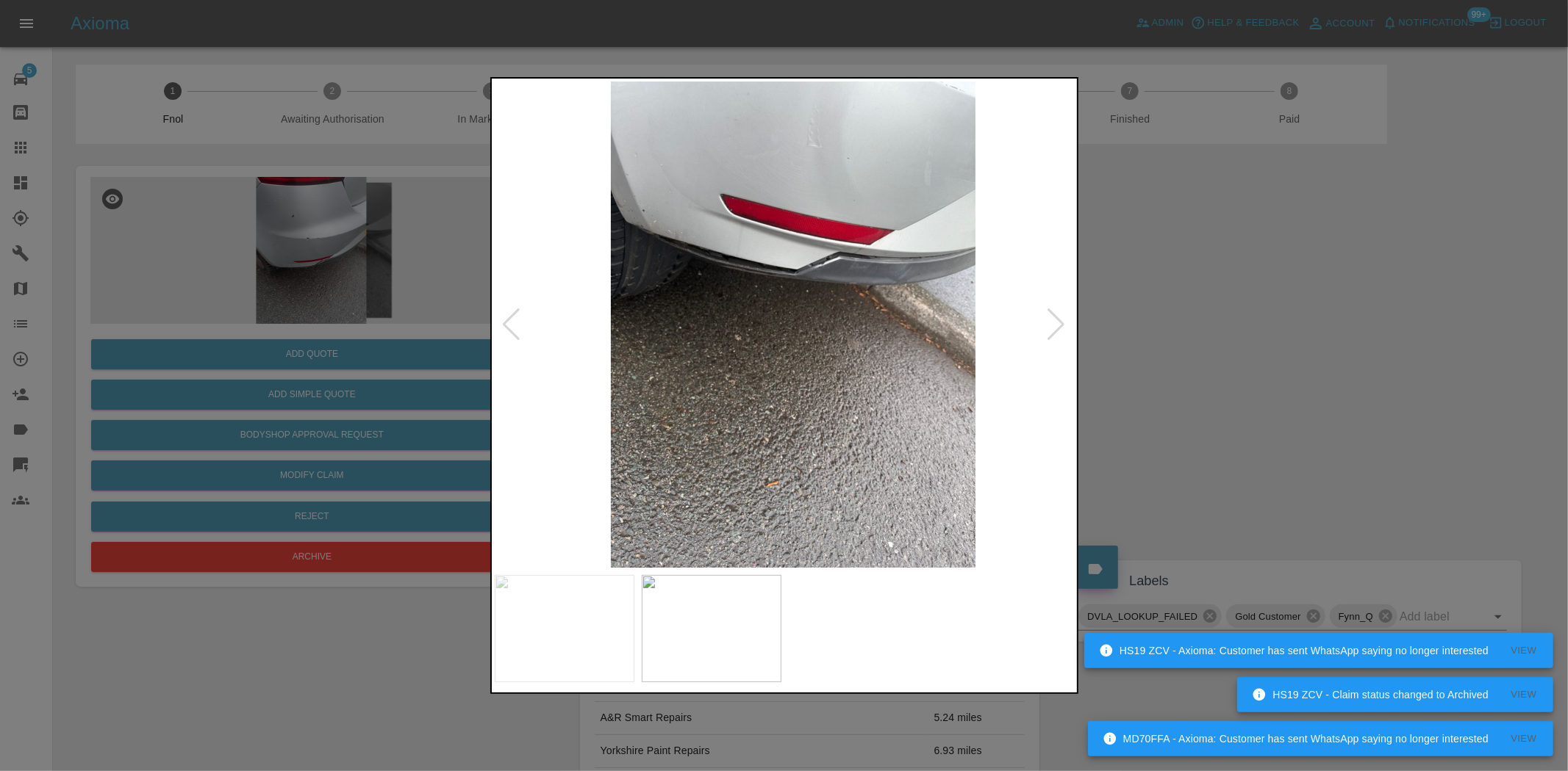
click at [880, 283] on img at bounding box center [793, 324] width 581 height 486
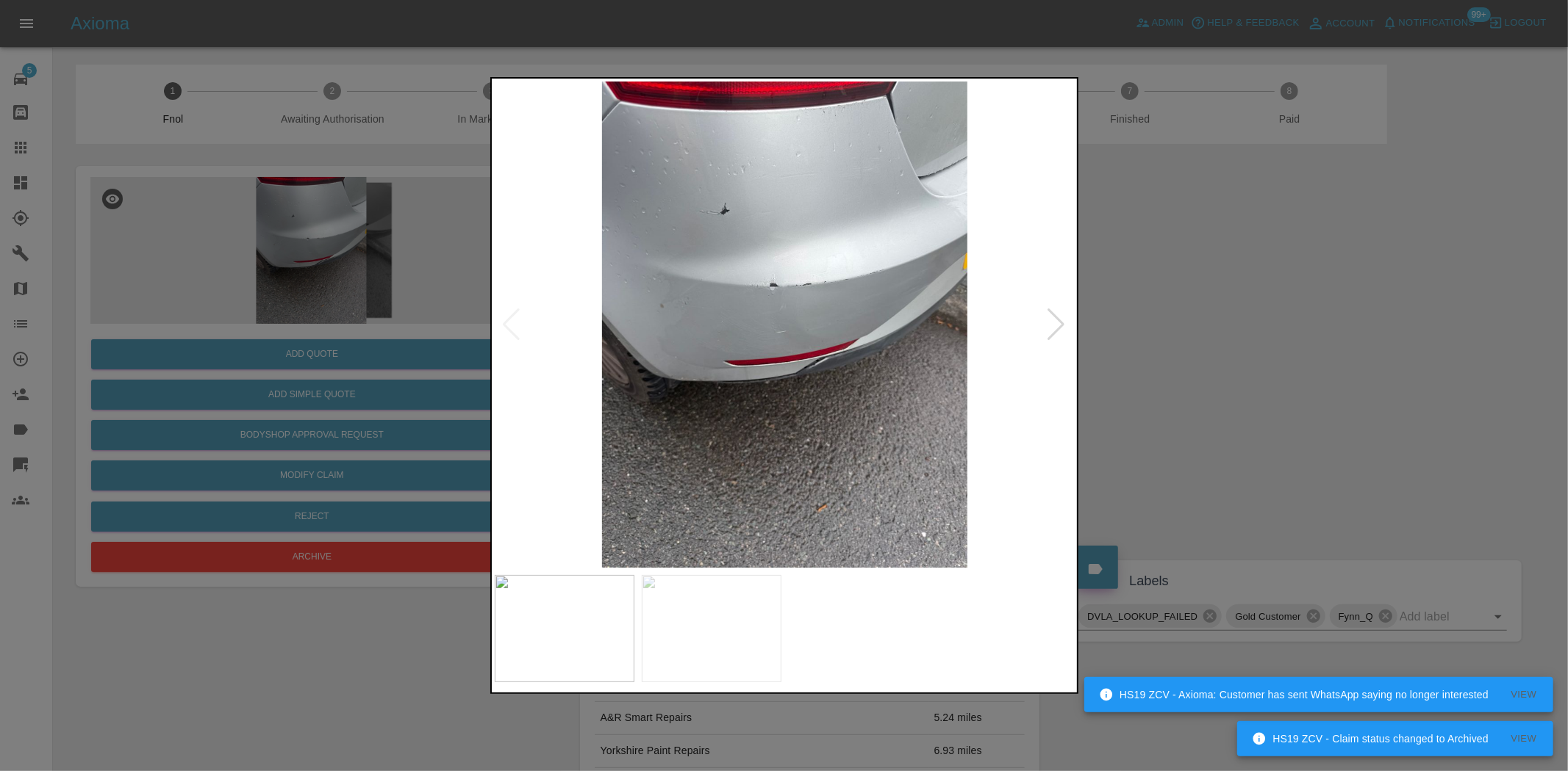
click at [337, 267] on div at bounding box center [784, 386] width 1568 height 771
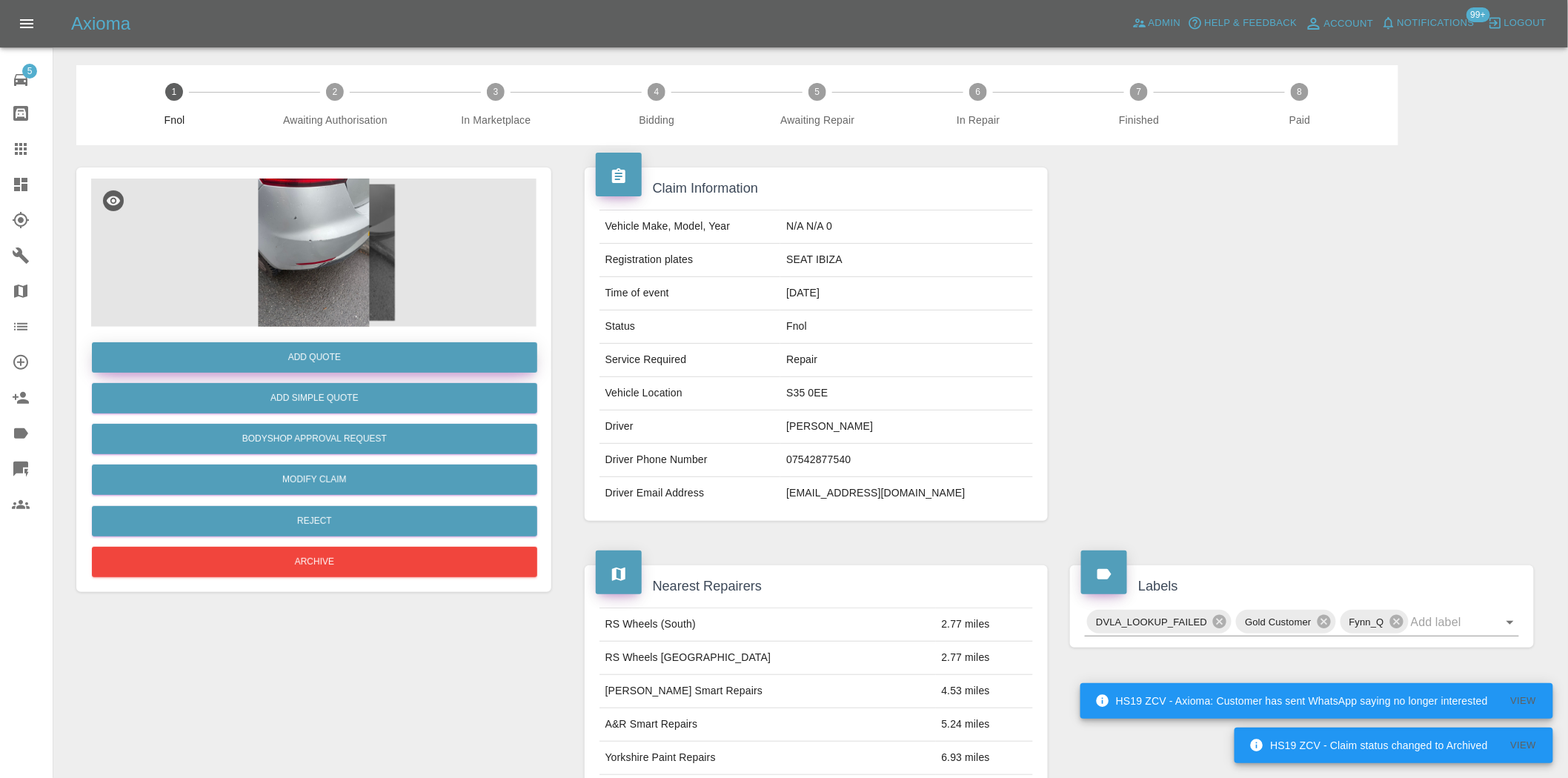
click at [350, 348] on button "Add Quote" at bounding box center [315, 357] width 445 height 30
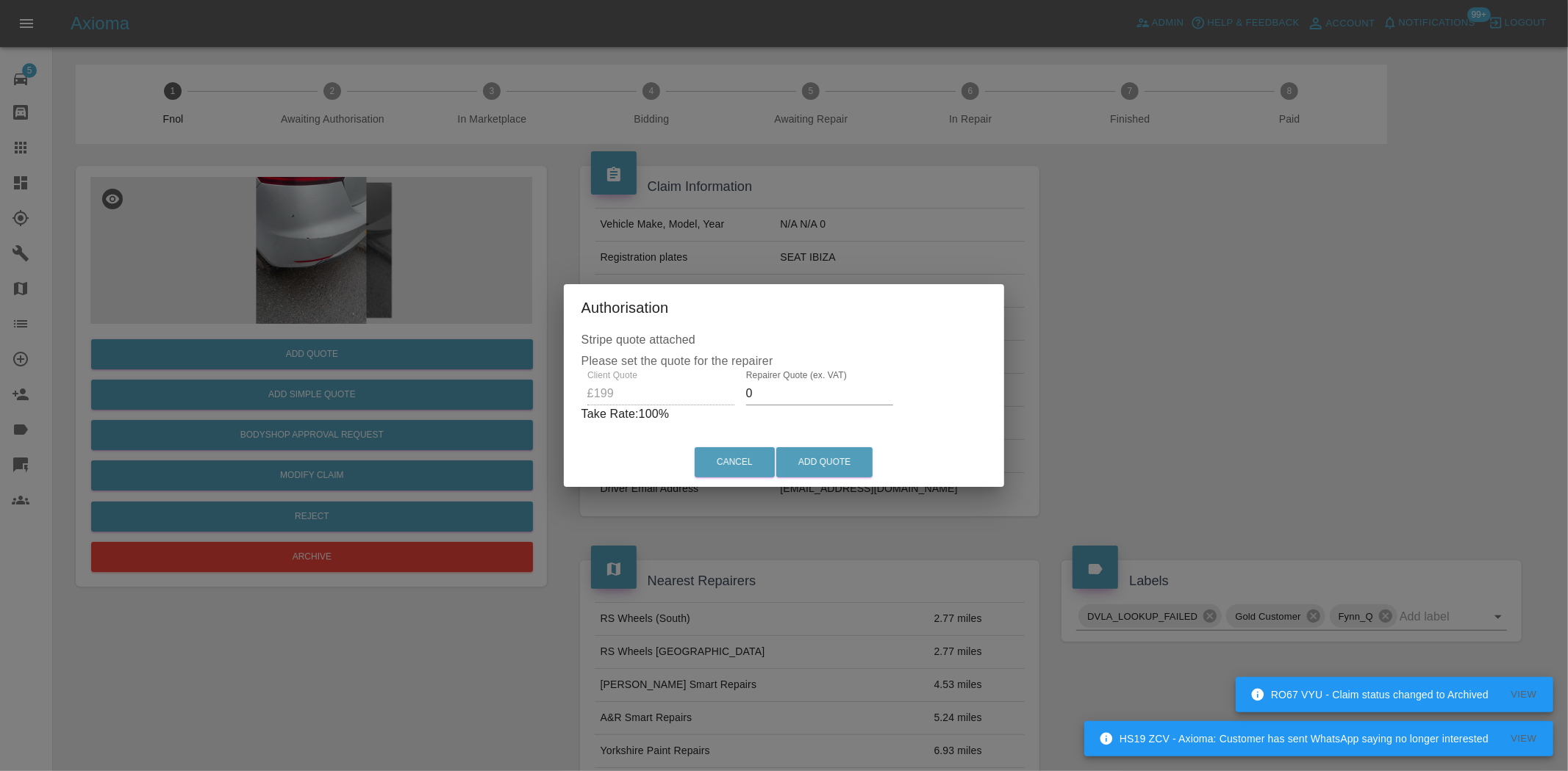
drag, startPoint x: 770, startPoint y: 391, endPoint x: 600, endPoint y: 350, distance: 174.9
click at [634, 374] on div "Client Quote £199 Repairer Quote (ex. VAT) 0 Take Rate: 100 %" at bounding box center [784, 397] width 405 height 53
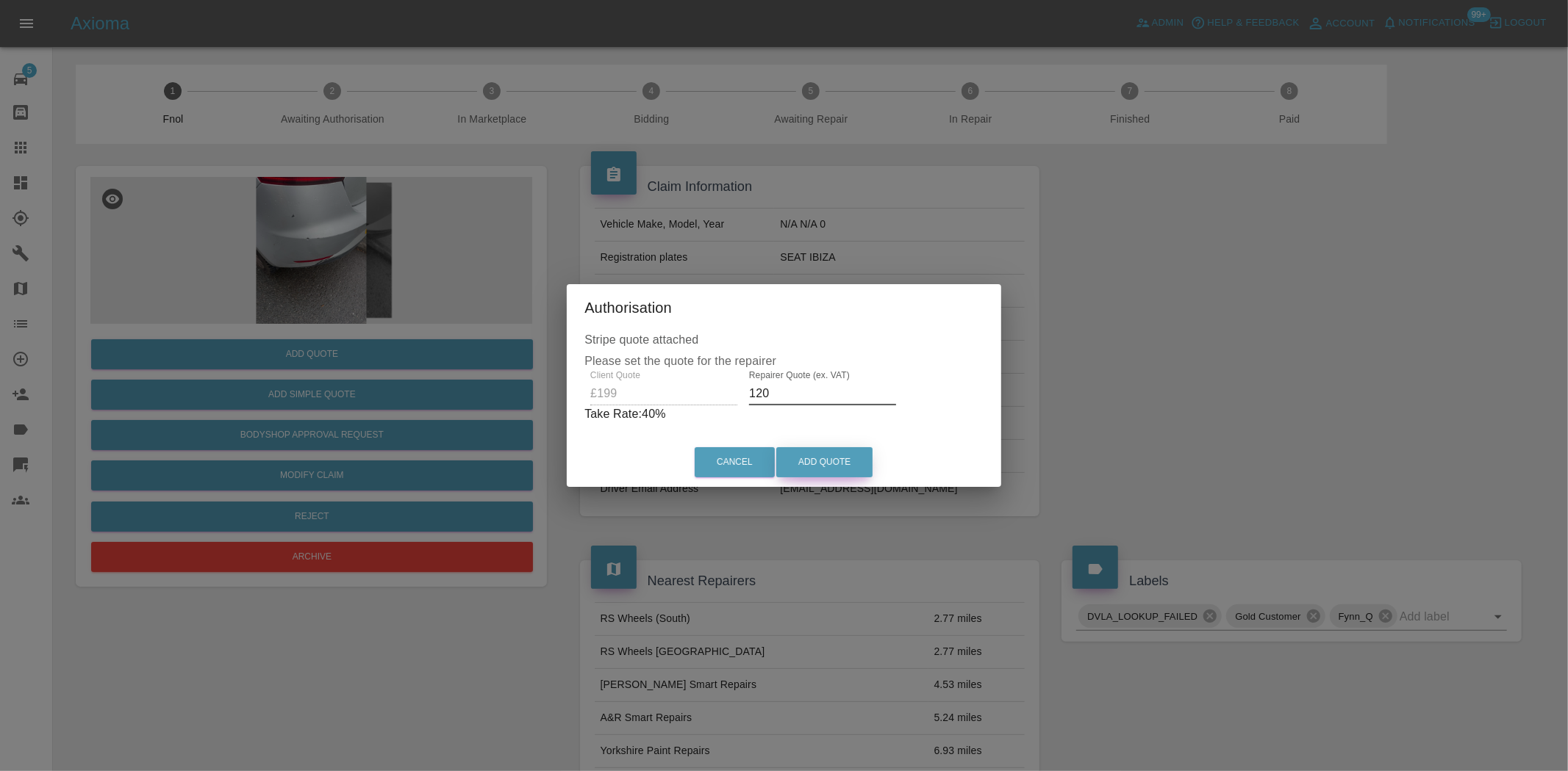
type input "120"
click at [800, 464] on button "Add Quote" at bounding box center [824, 462] width 96 height 30
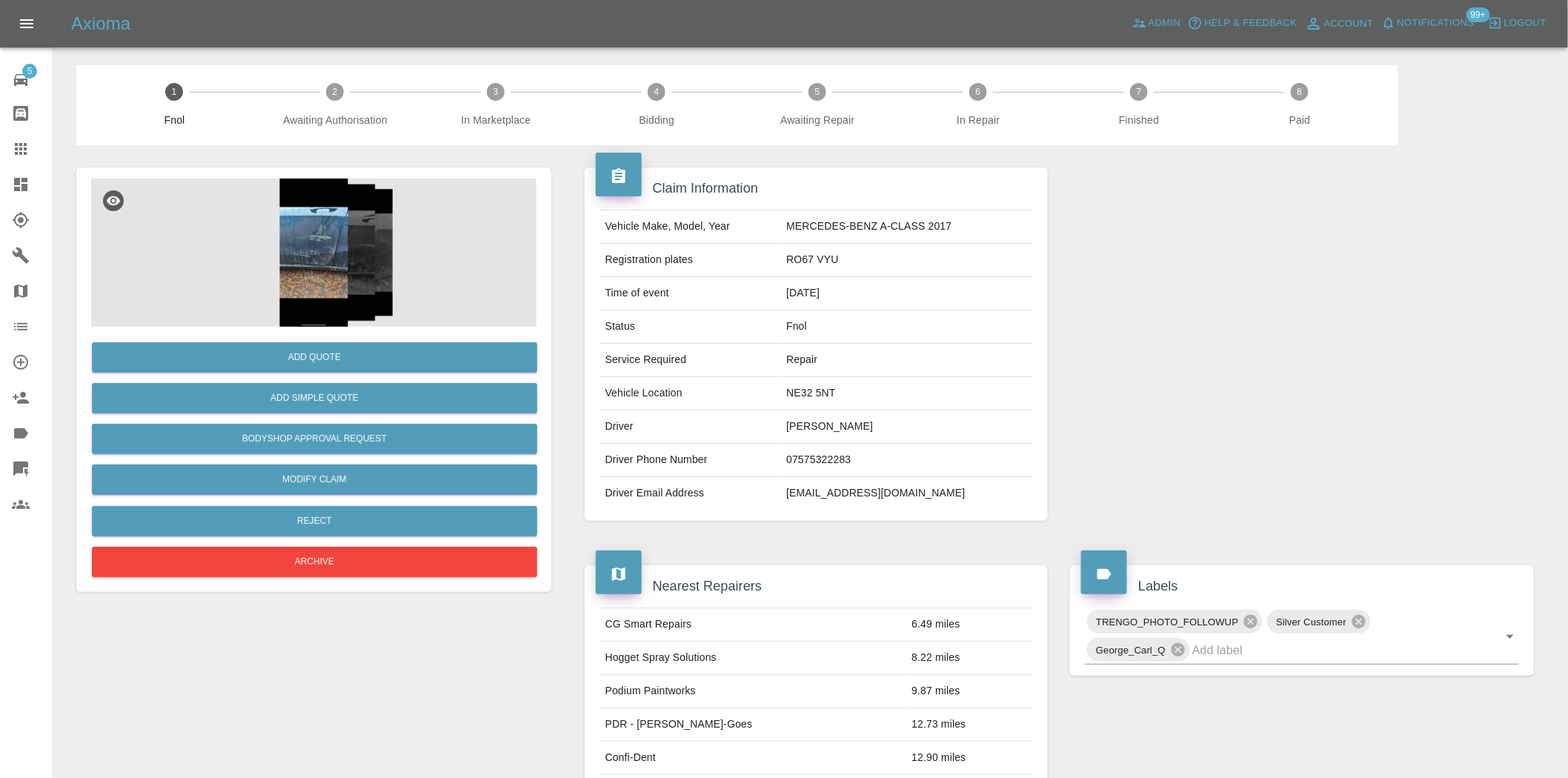
click at [315, 259] on img at bounding box center [314, 253] width 445 height 148
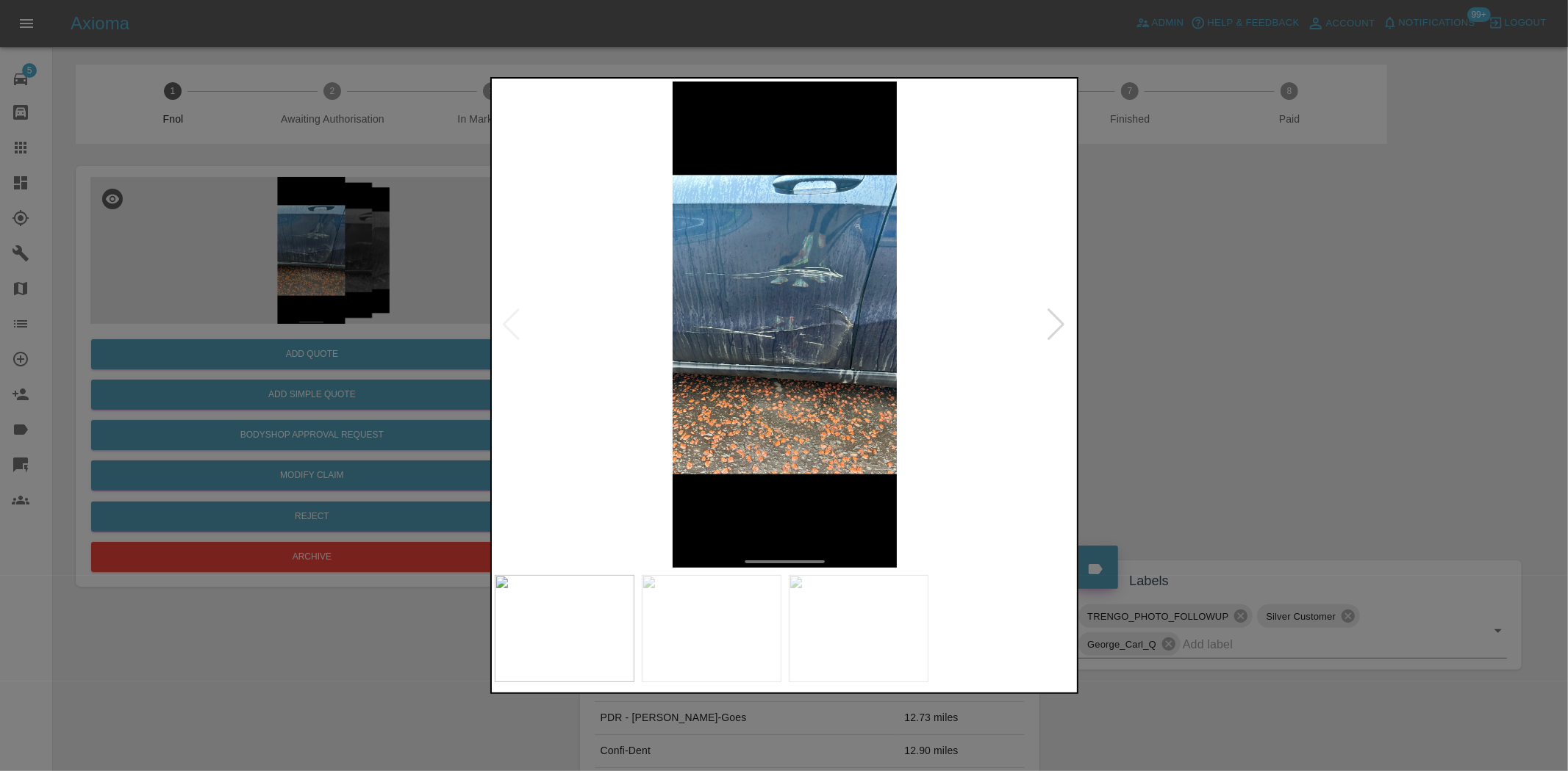
drag, startPoint x: 427, startPoint y: 299, endPoint x: 423, endPoint y: 318, distance: 19.4
click at [424, 311] on div at bounding box center [784, 386] width 1568 height 771
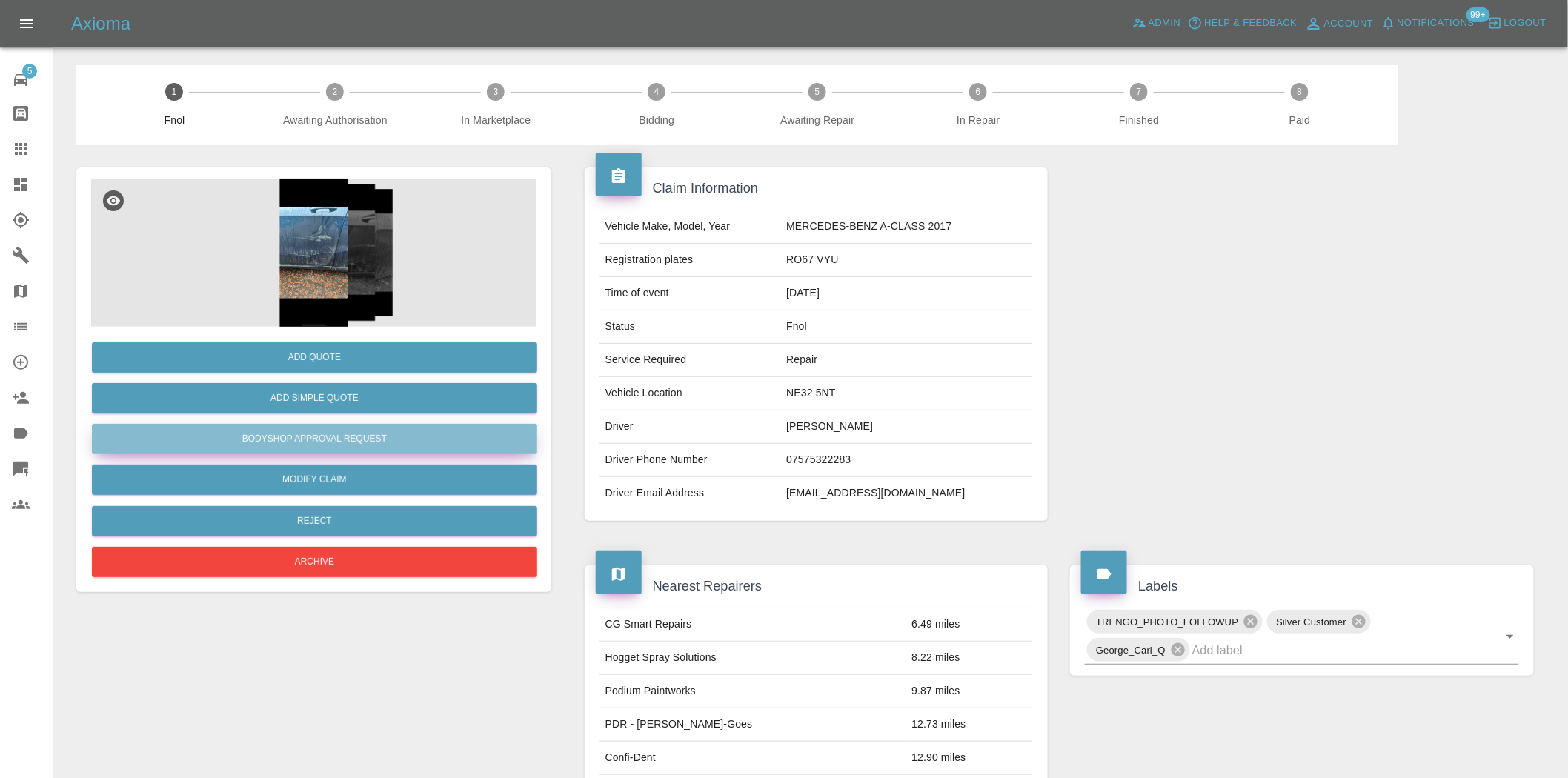
click at [366, 445] on button "Bodyshop Approval Request" at bounding box center [315, 439] width 445 height 30
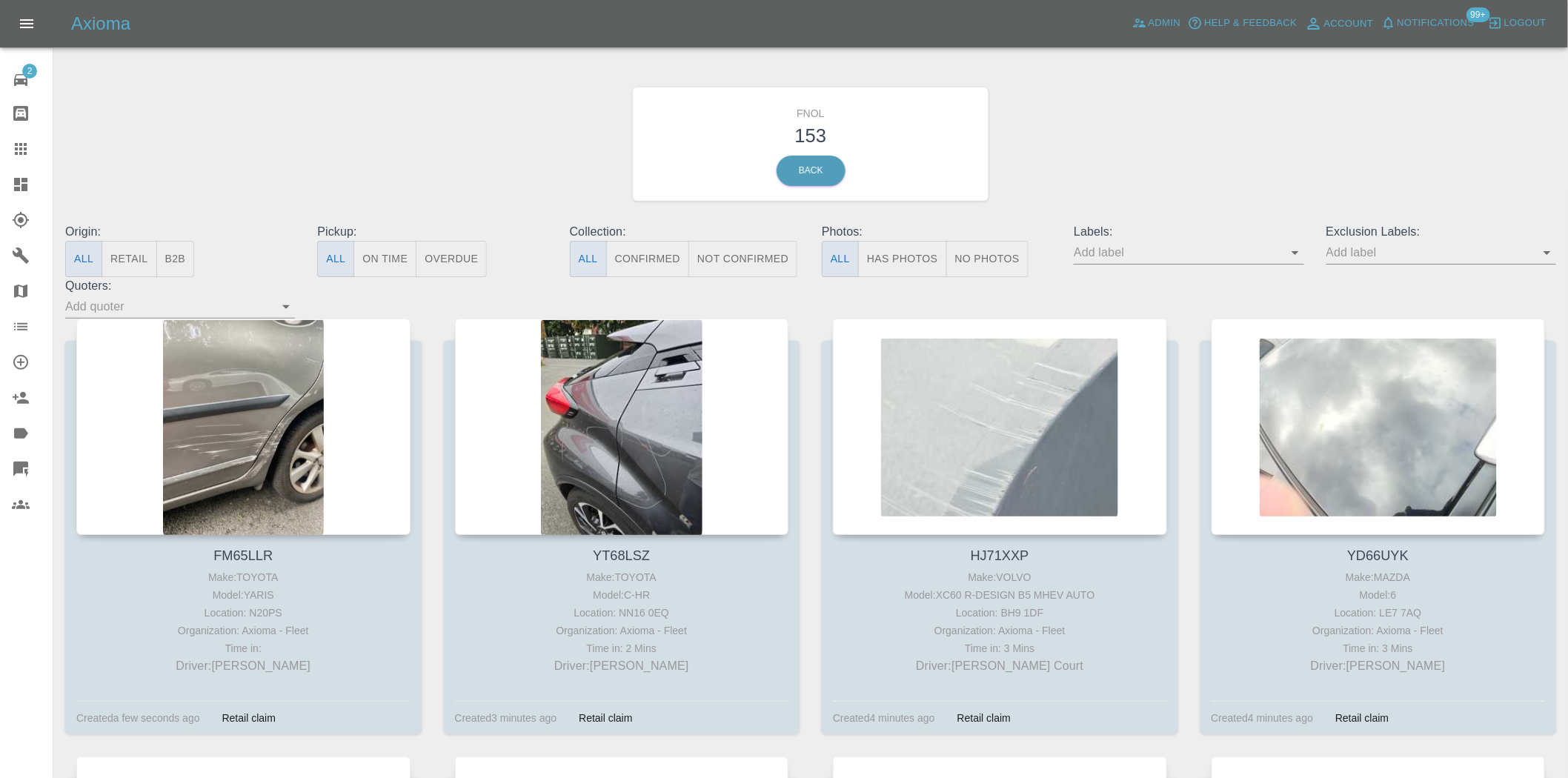
drag, startPoint x: 1376, startPoint y: 255, endPoint x: 1383, endPoint y: 258, distance: 7.6
click at [1281, 255] on input "text" at bounding box center [1177, 252] width 208 height 23
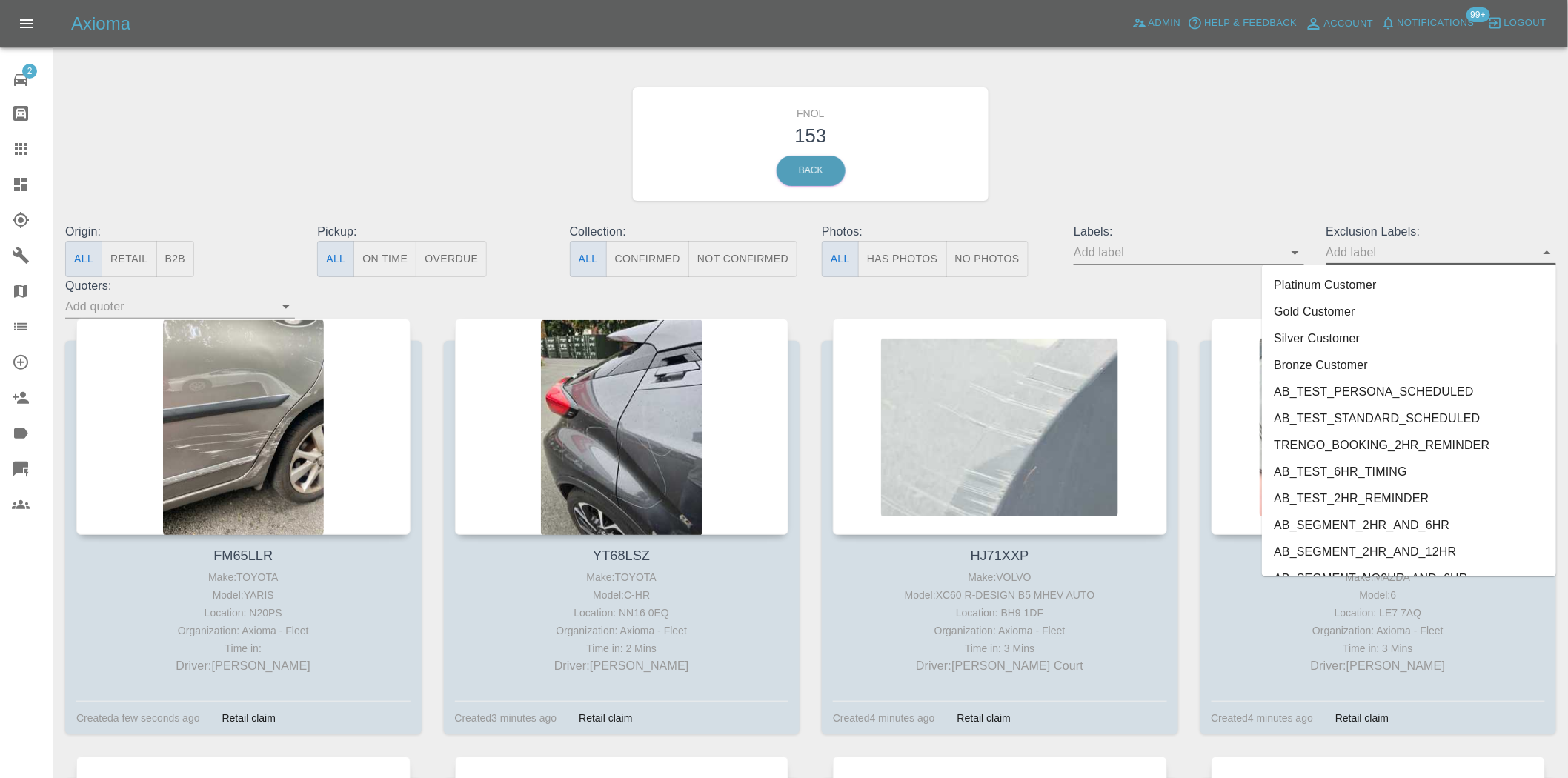
scroll to position [3114, 0]
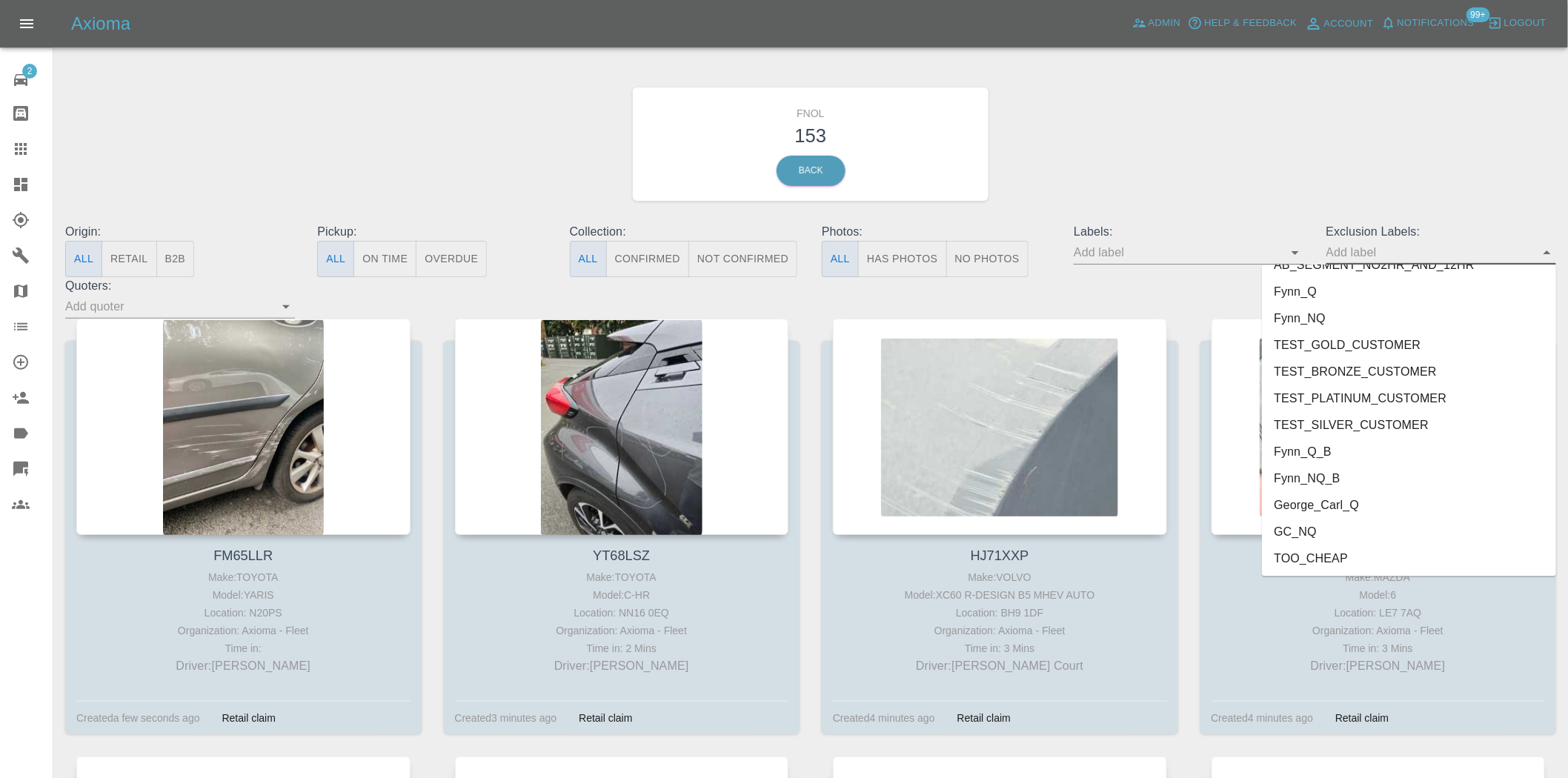
click at [1361, 508] on li "George_Carl_Q" at bounding box center [1409, 506] width 294 height 27
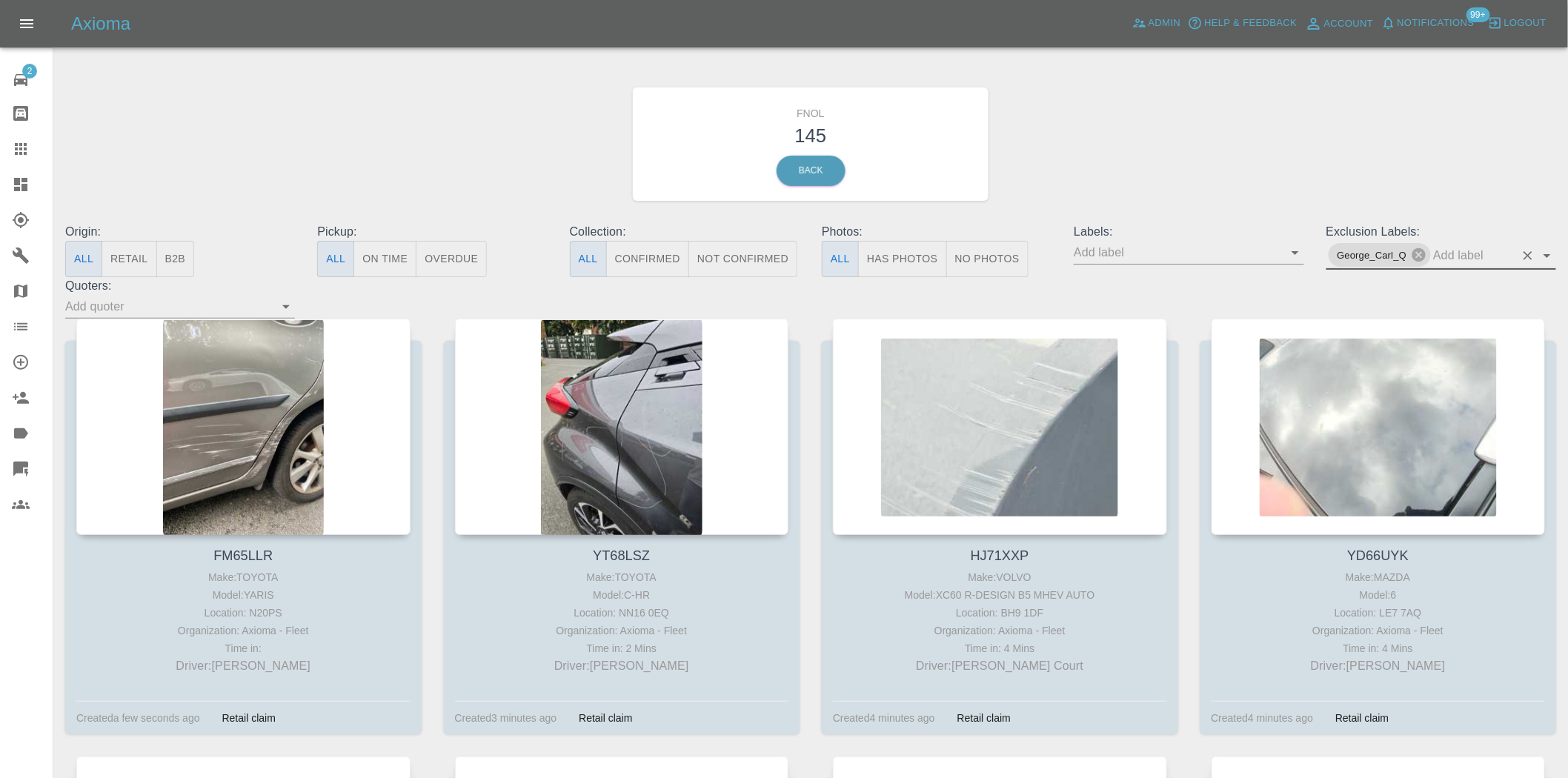
click at [928, 255] on button "Has Photos" at bounding box center [902, 259] width 89 height 37
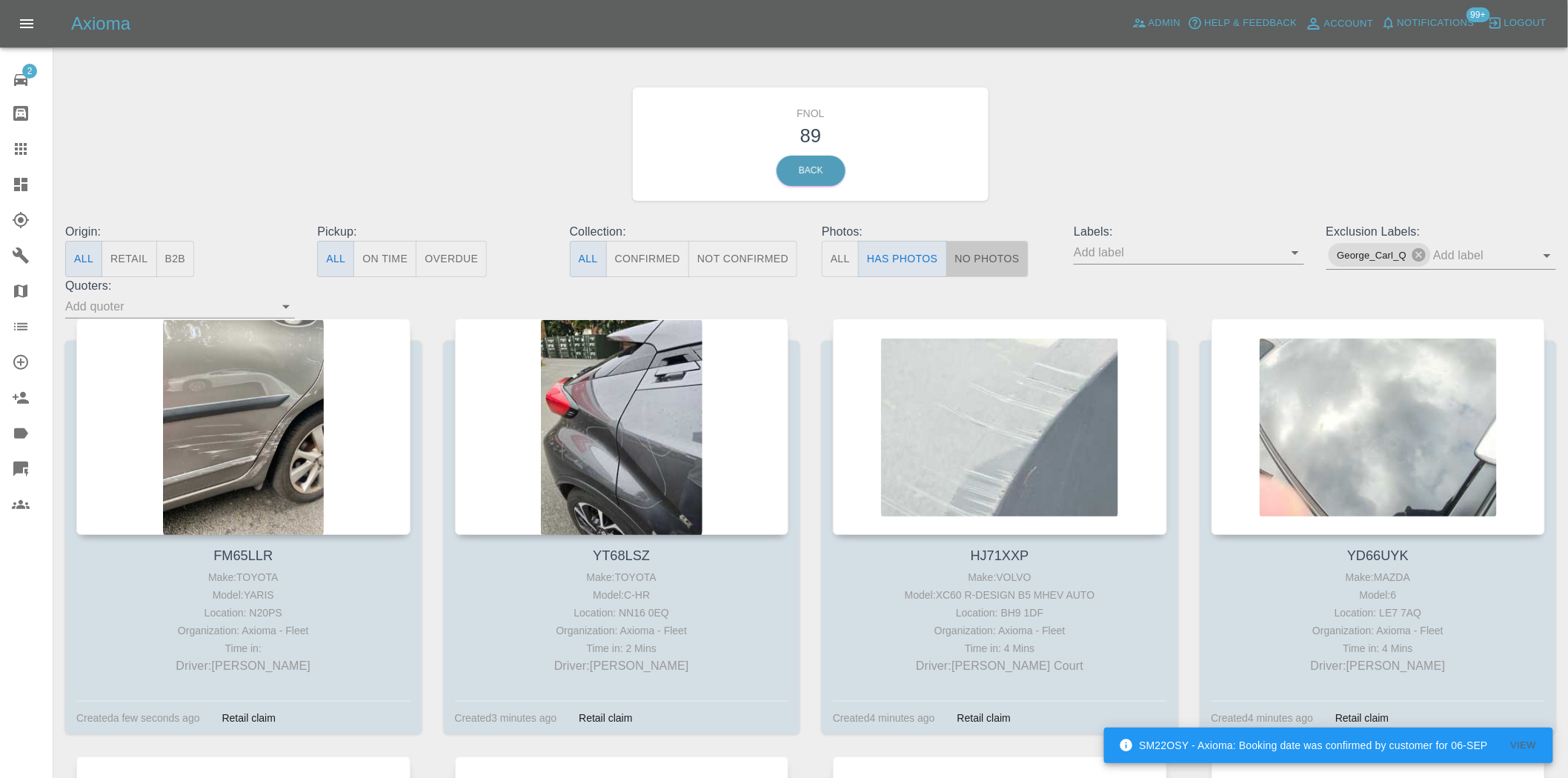
click at [979, 257] on button "No Photos" at bounding box center [987, 259] width 82 height 37
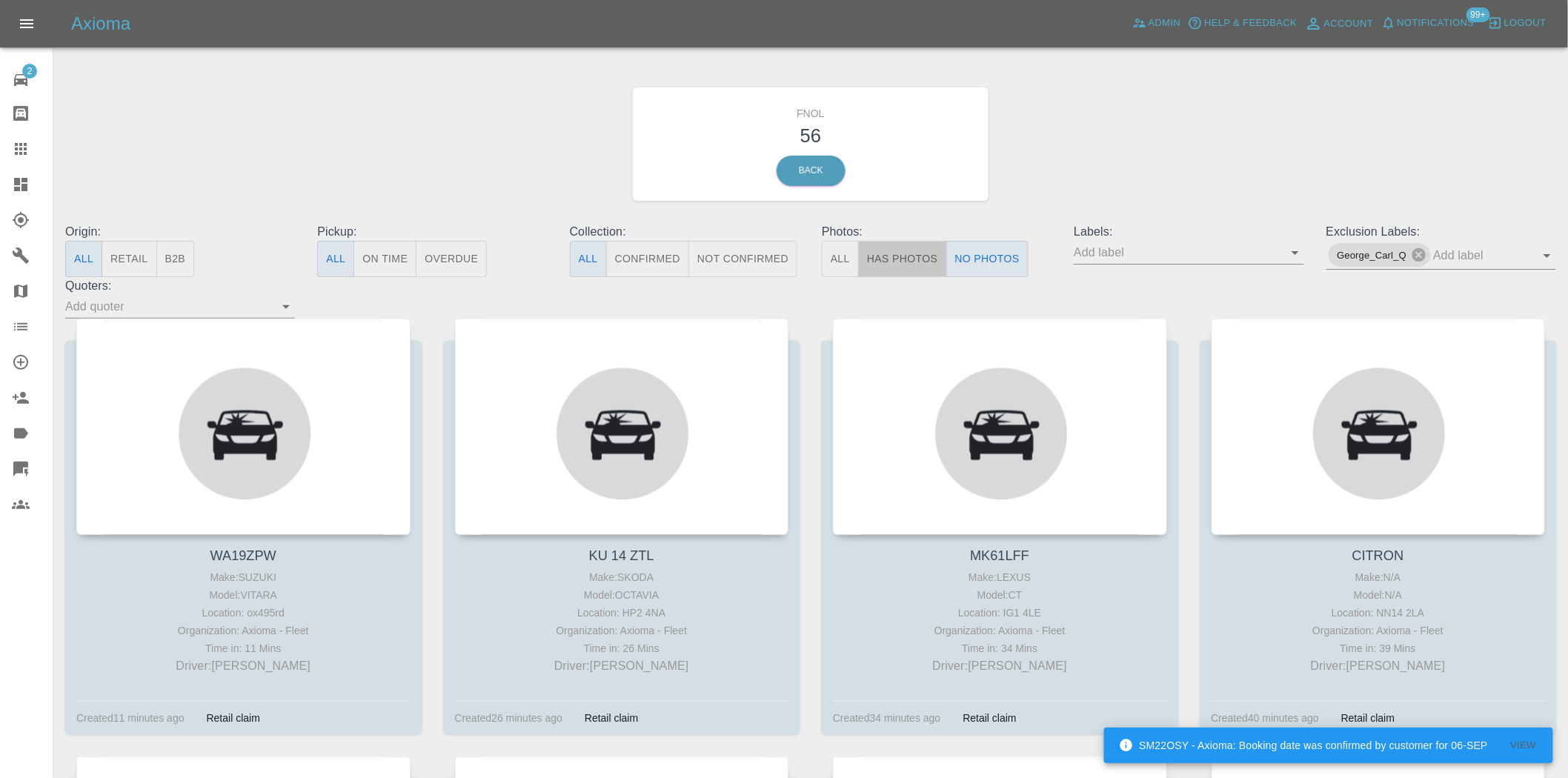
click at [924, 252] on button "Has Photos" at bounding box center [902, 259] width 89 height 37
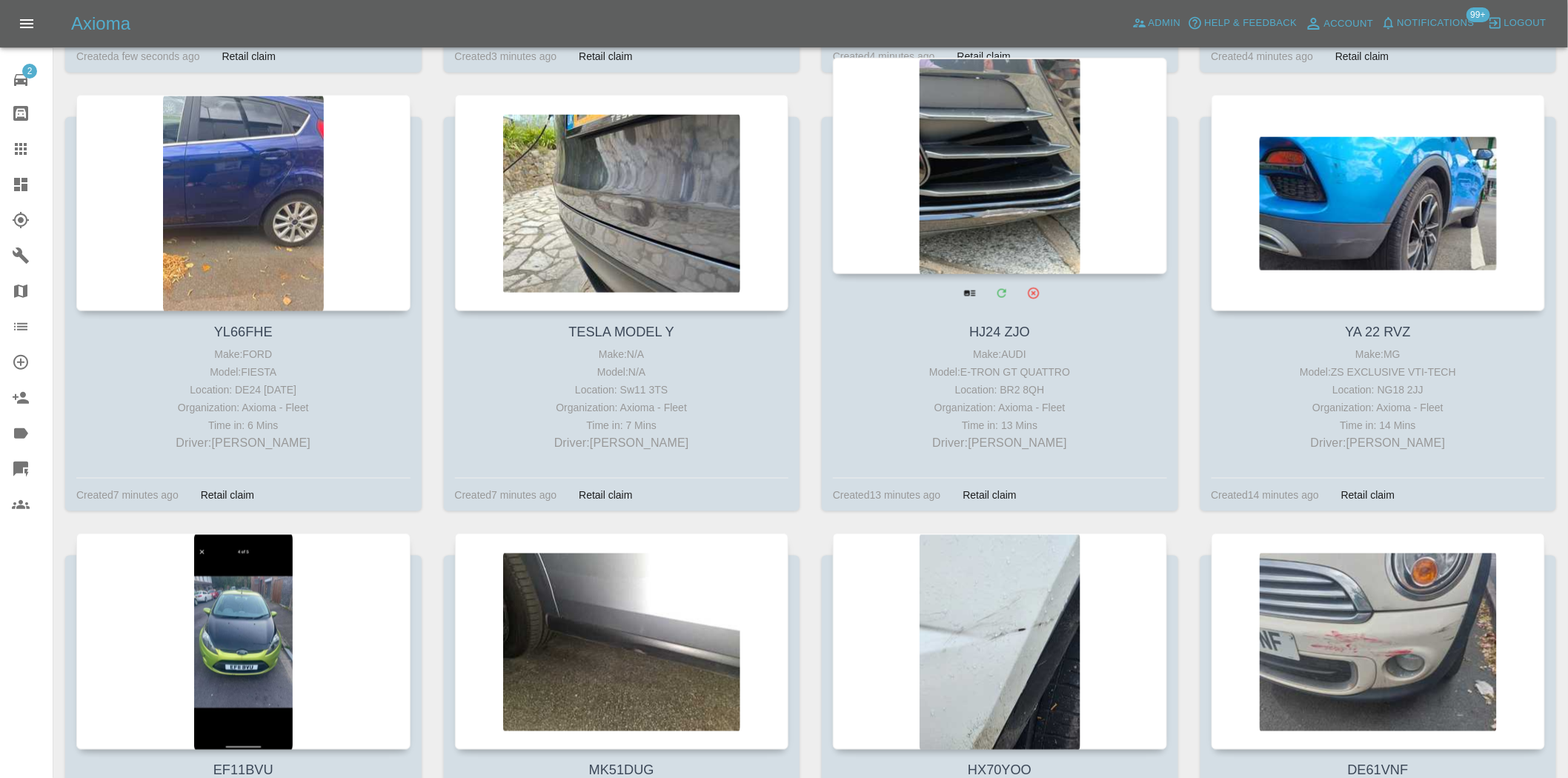
scroll to position [823, 0]
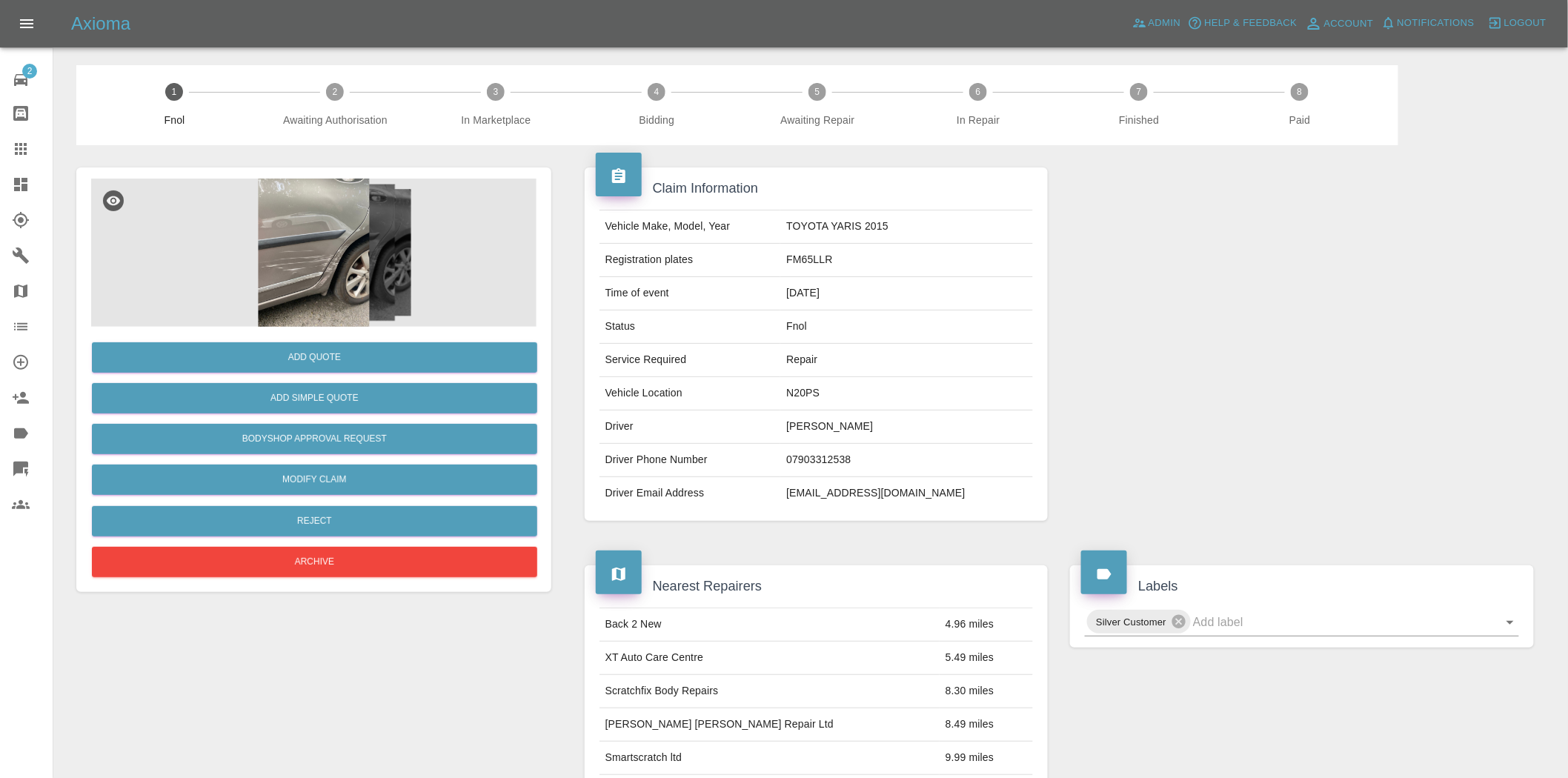
click at [336, 286] on img at bounding box center [314, 253] width 445 height 148
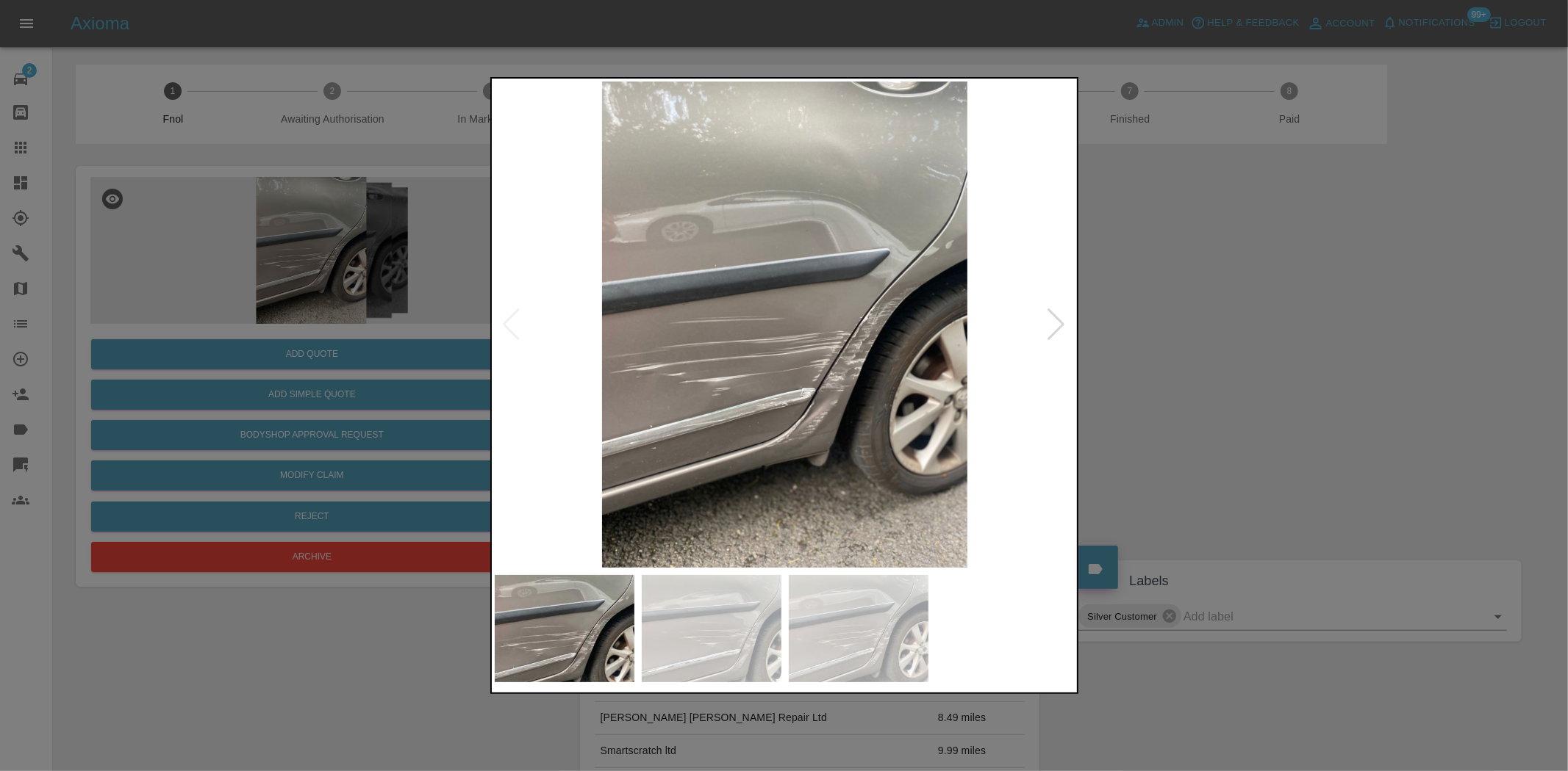
click at [961, 289] on img at bounding box center [785, 324] width 581 height 486
click at [865, 333] on img at bounding box center [785, 324] width 581 height 486
click at [864, 333] on img at bounding box center [785, 324] width 581 height 486
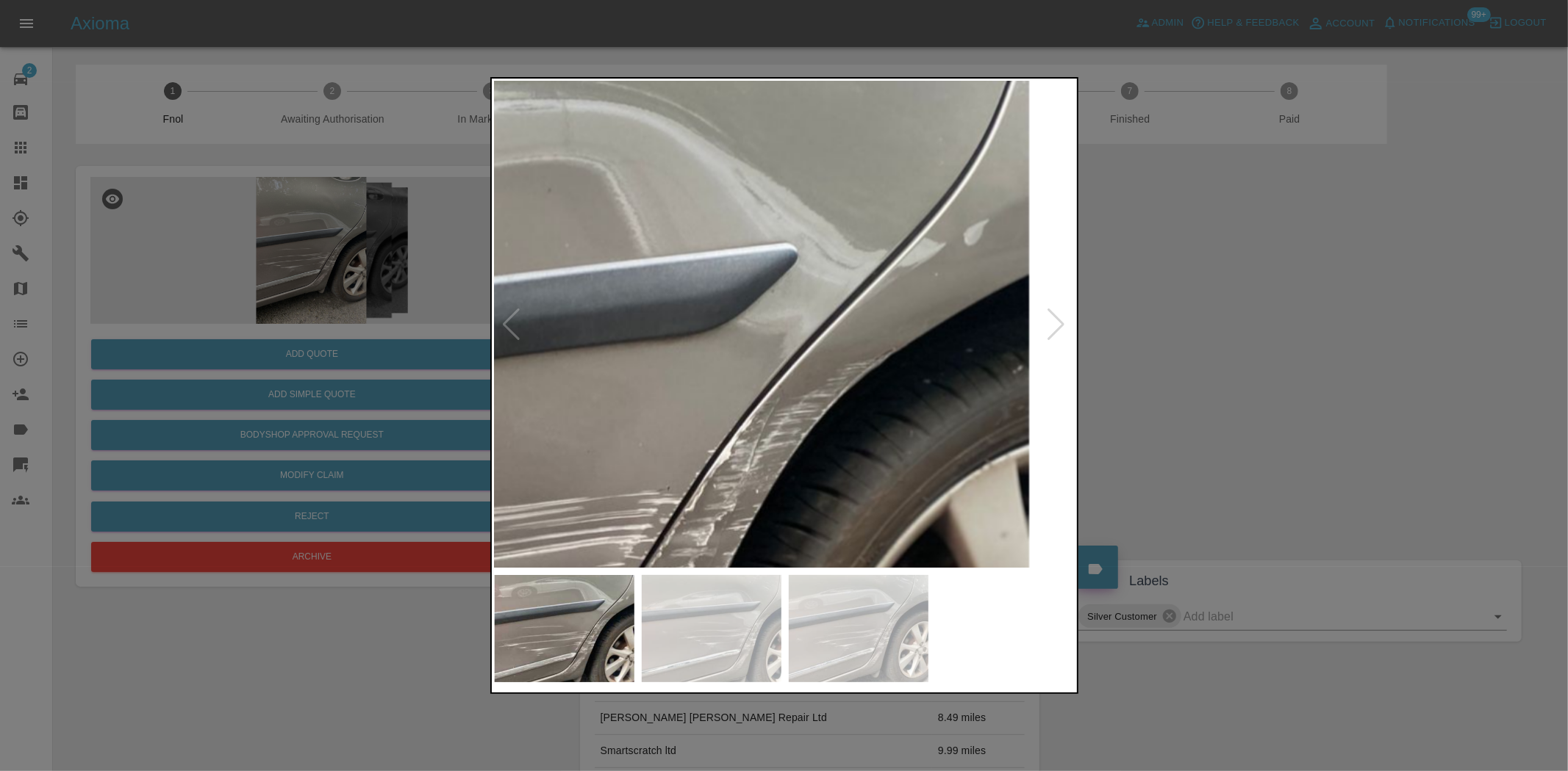
click at [861, 402] on img at bounding box center [482, 472] width 1742 height 1459
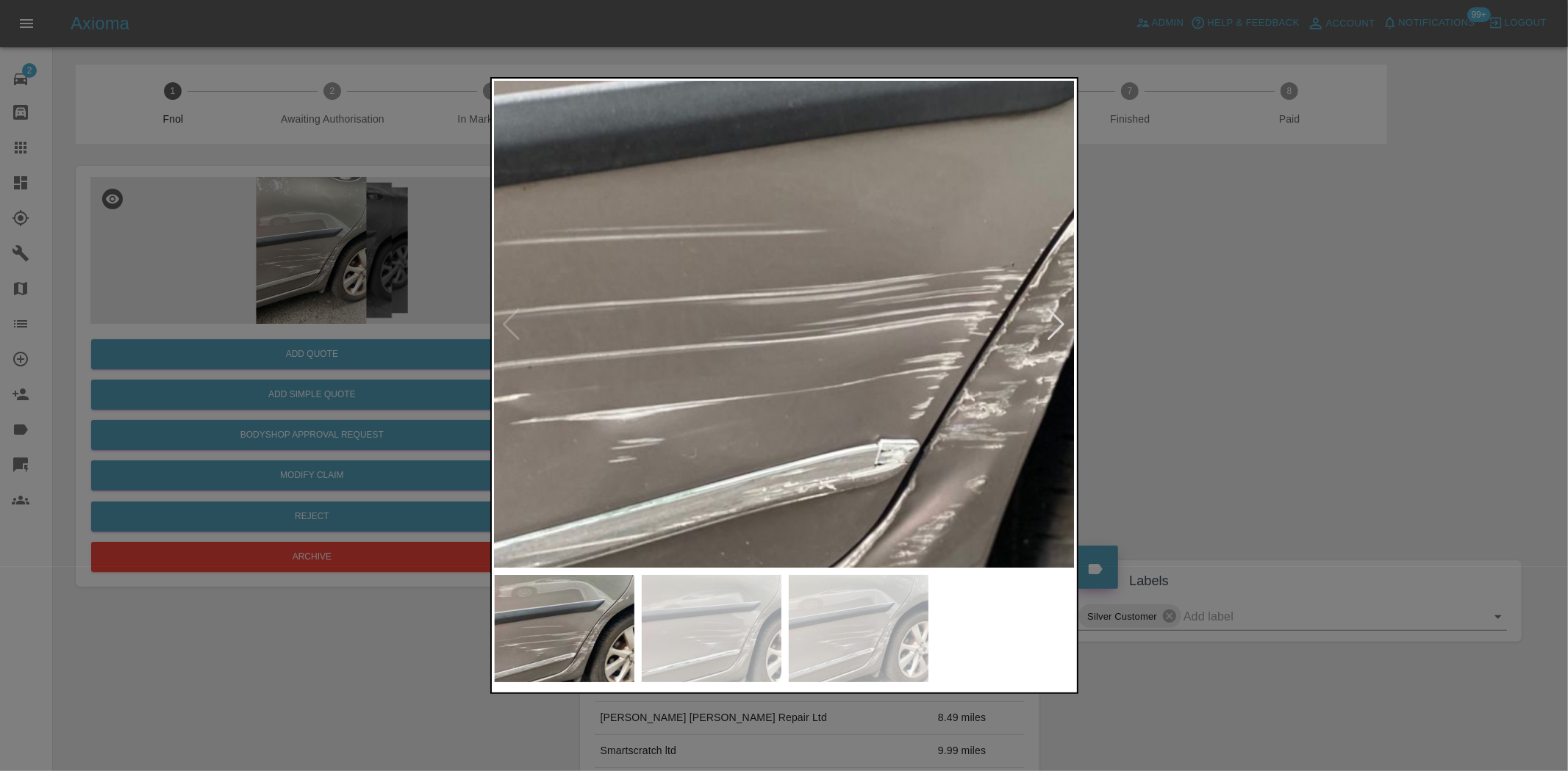
click at [875, 390] on img at bounding box center [826, 249] width 1742 height 1459
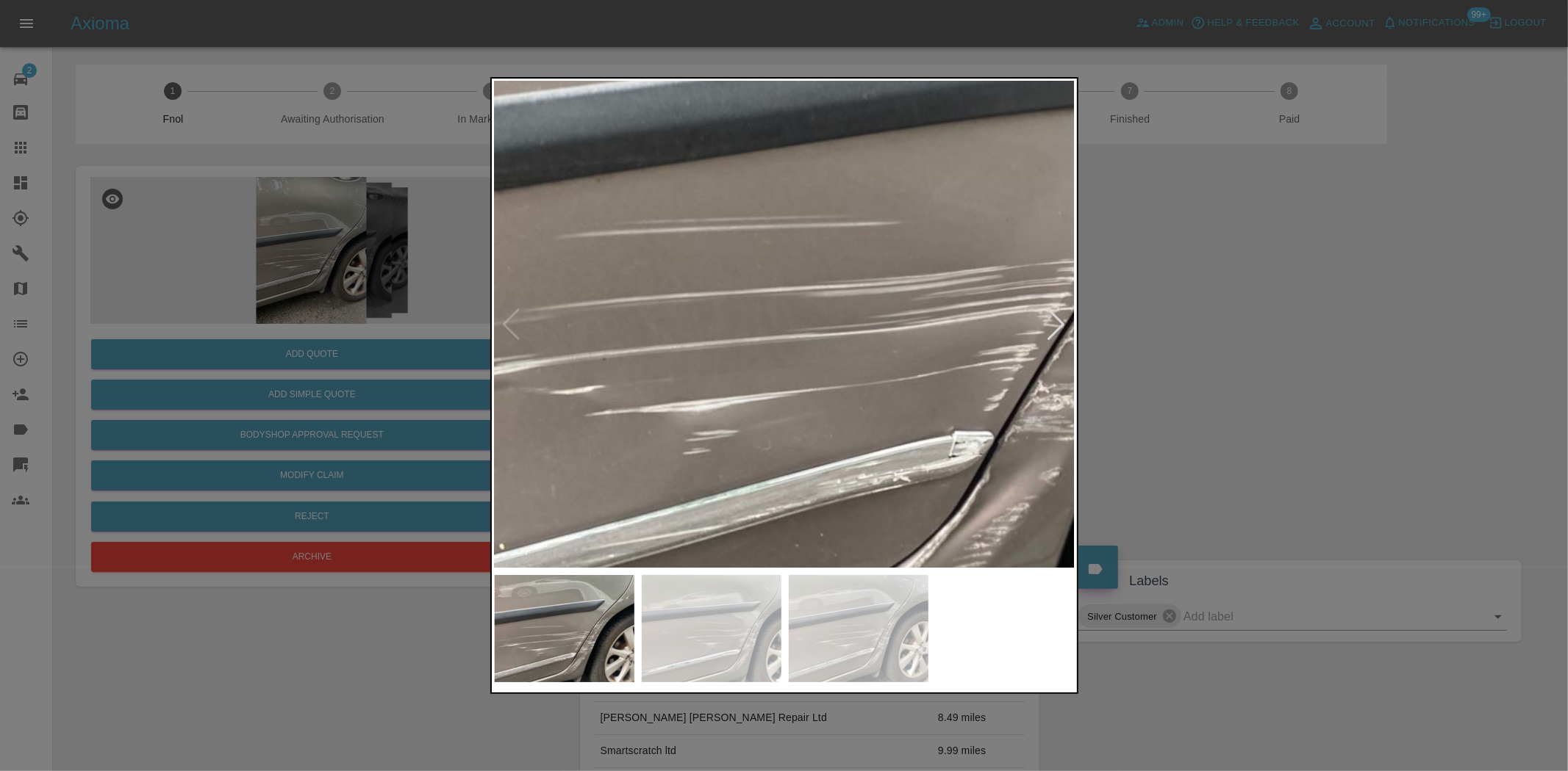
click at [793, 416] on img at bounding box center [901, 240] width 1742 height 1459
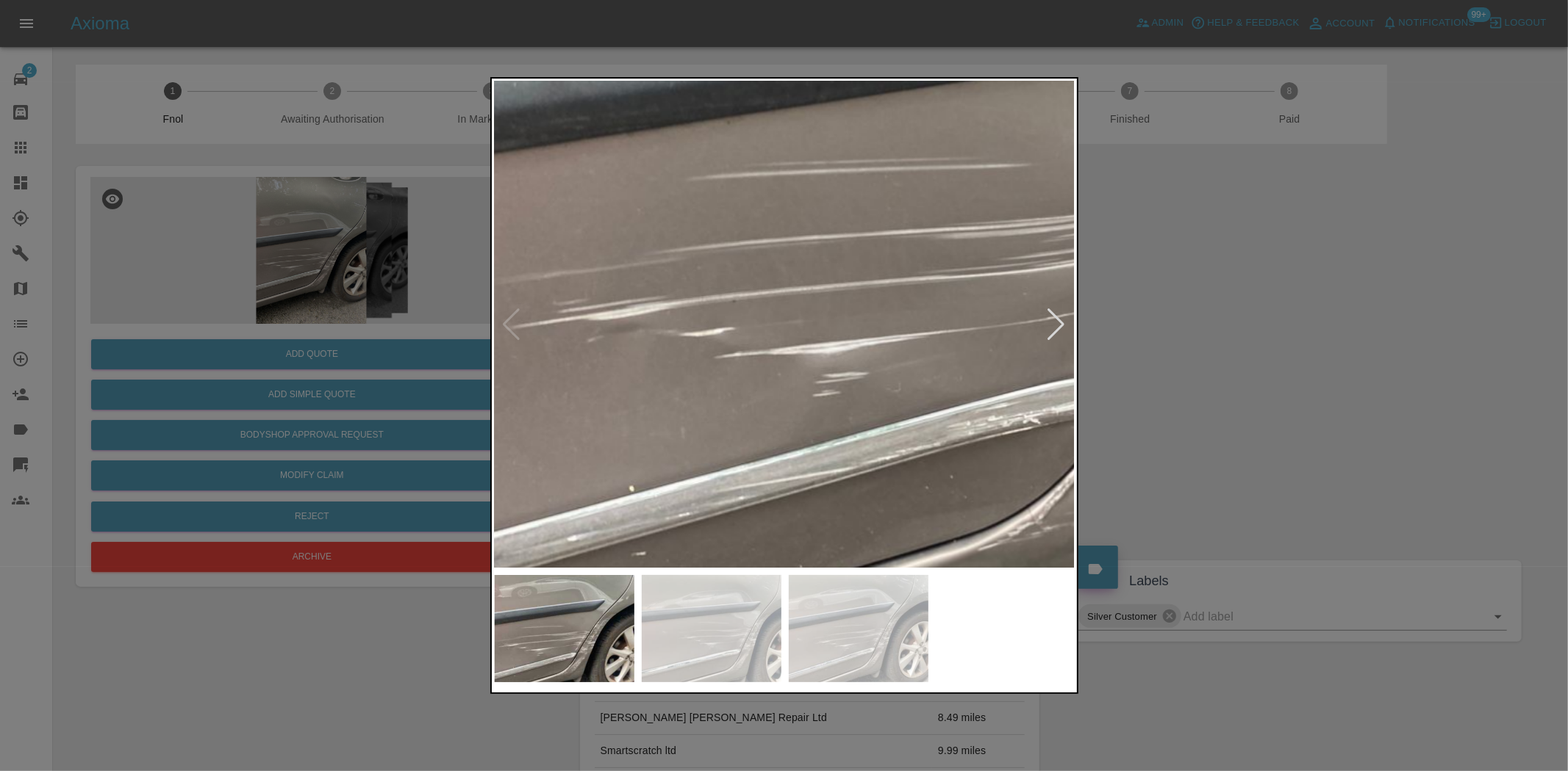
click at [687, 369] on img at bounding box center [1030, 183] width 1742 height 1459
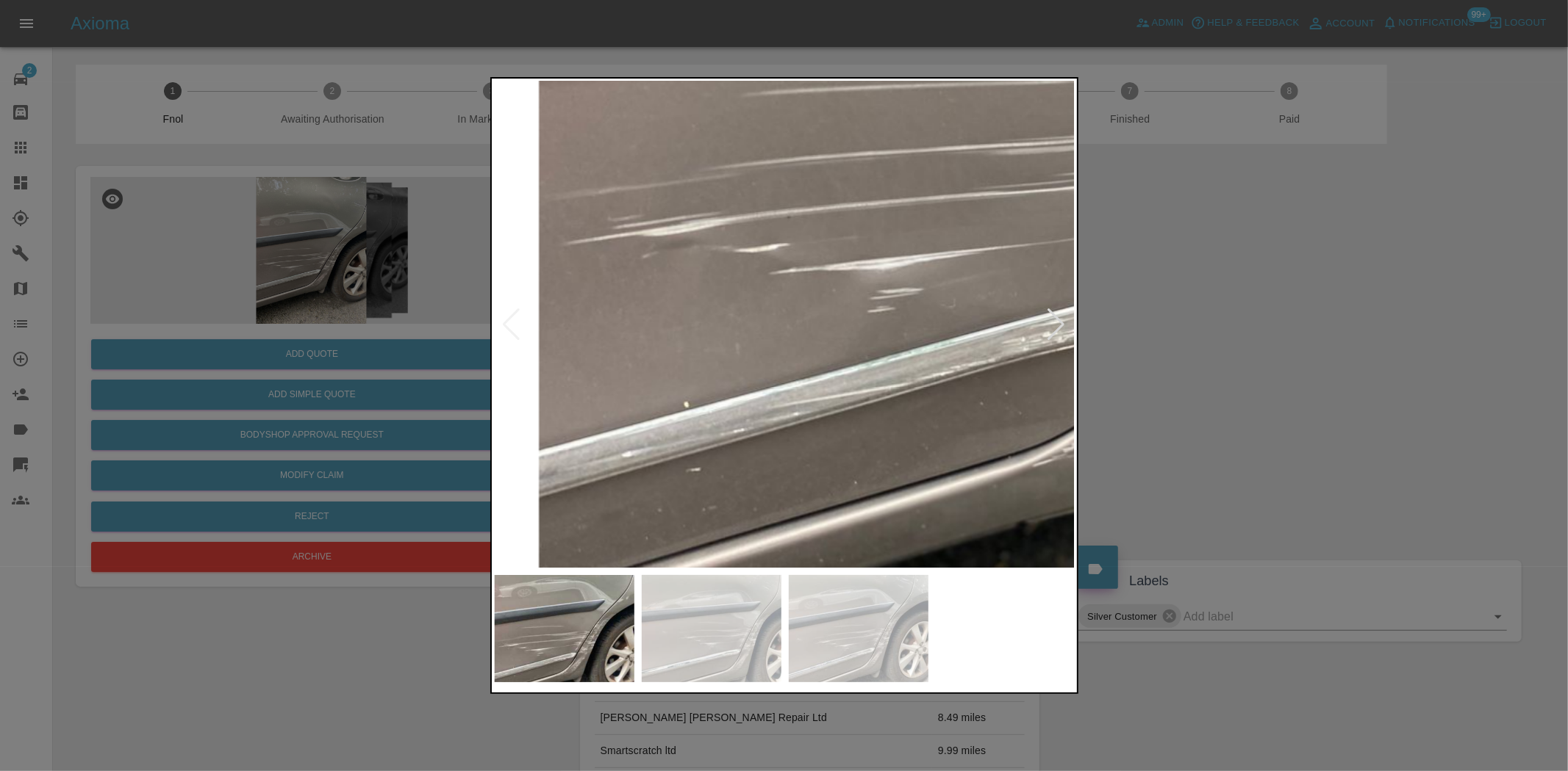
click at [674, 426] on img at bounding box center [1085, 99] width 1742 height 1459
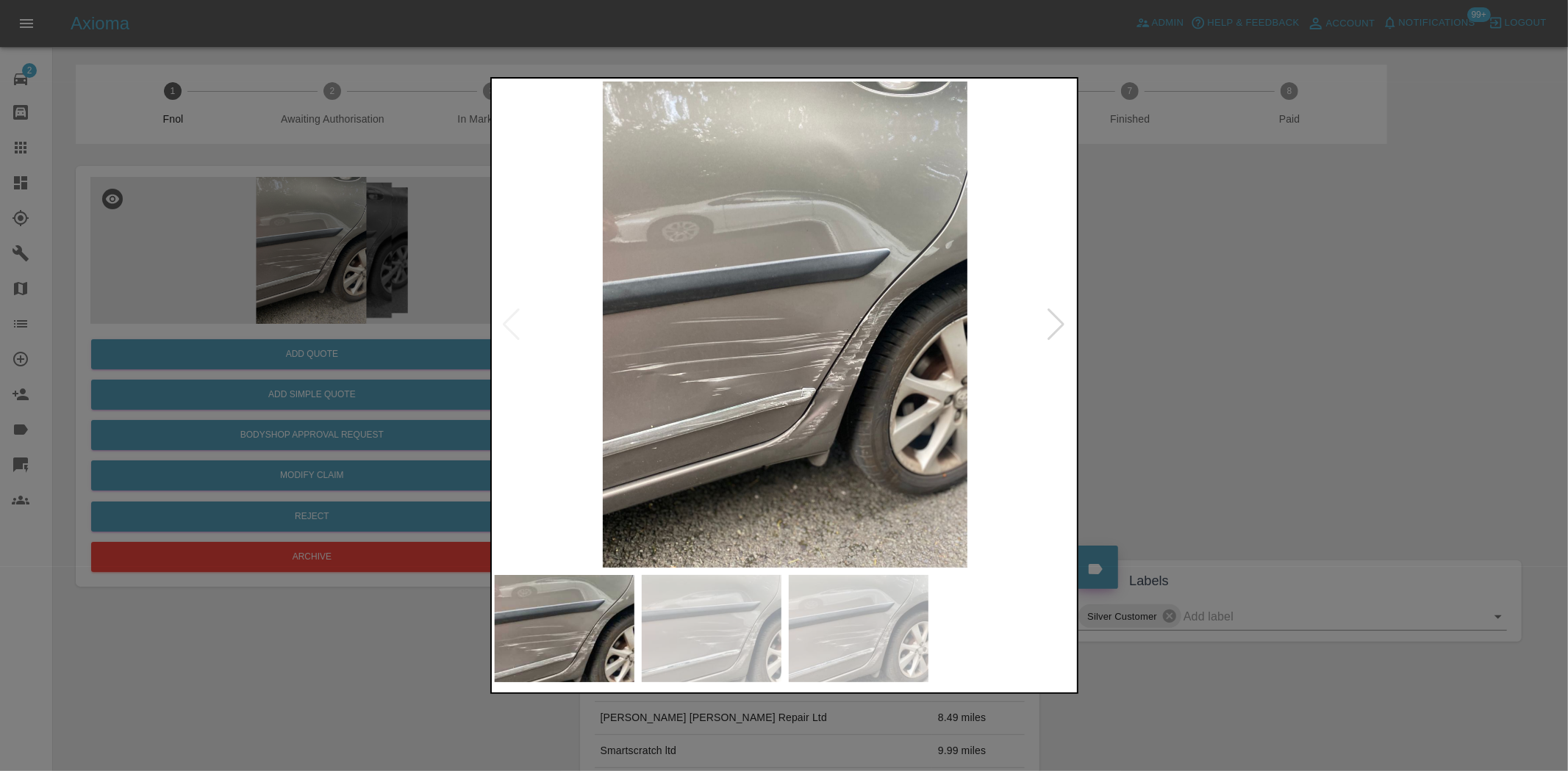
click at [760, 436] on img at bounding box center [785, 324] width 581 height 486
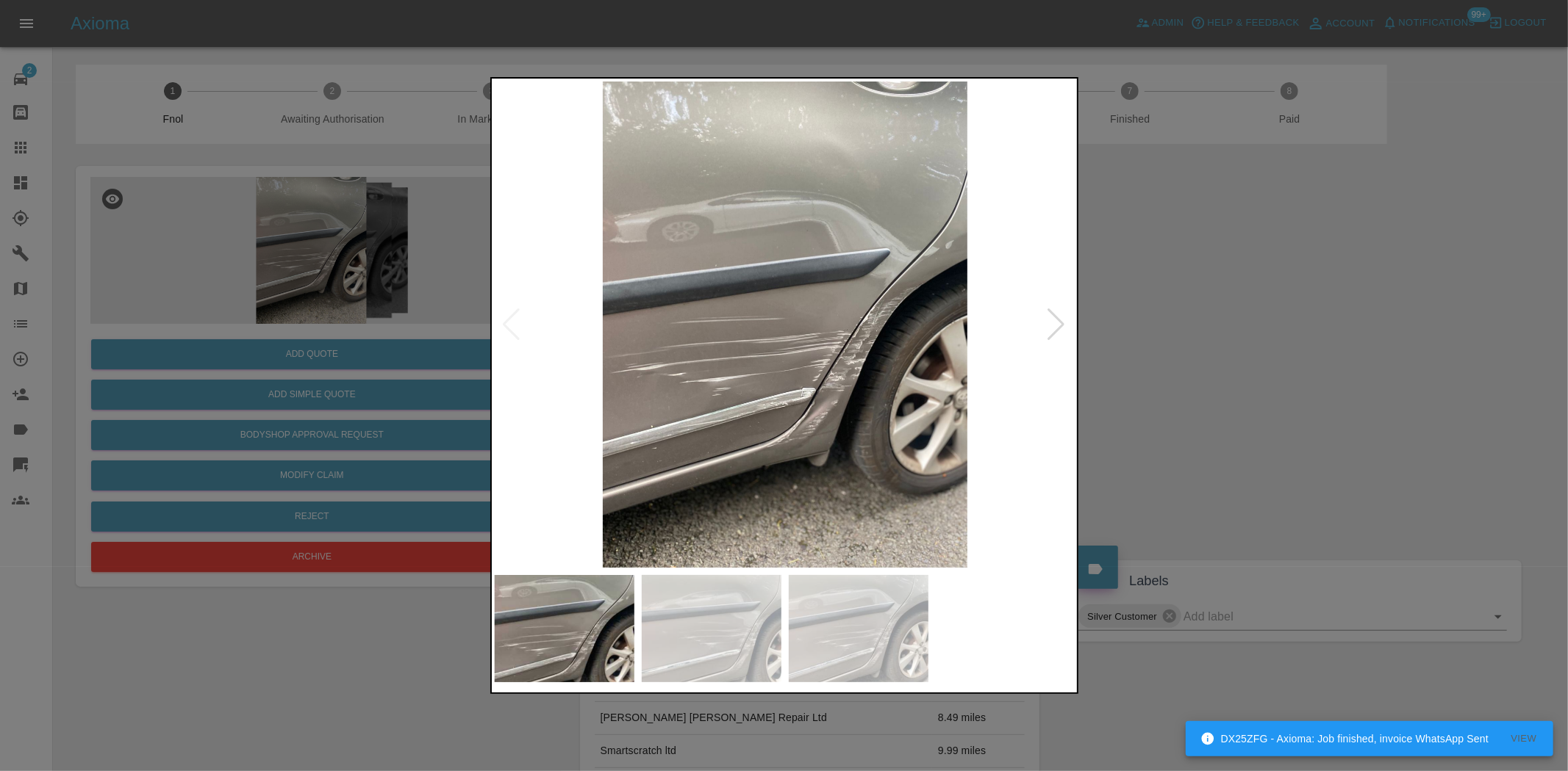
click at [816, 421] on img at bounding box center [785, 324] width 581 height 486
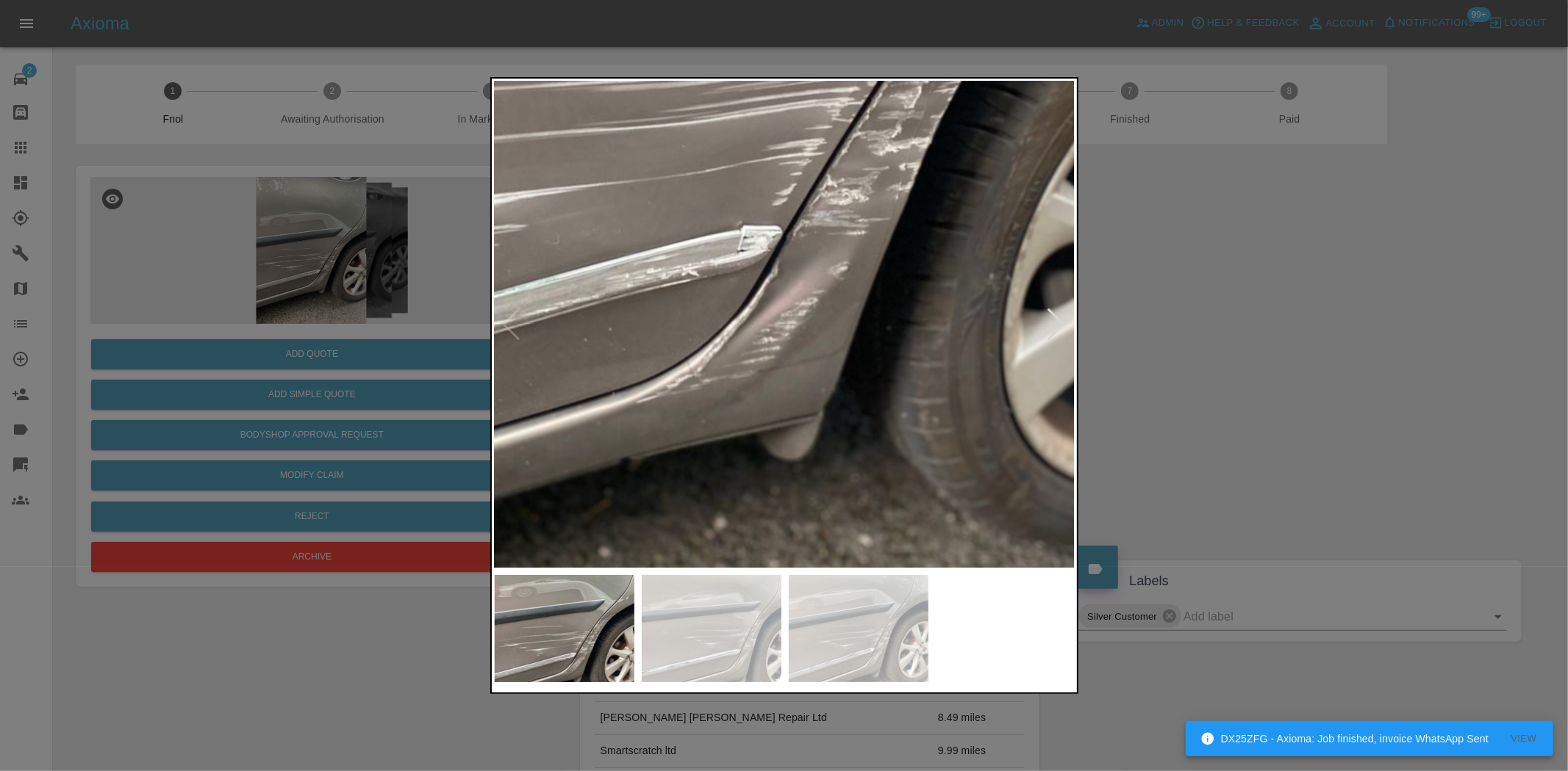
click at [812, 421] on img at bounding box center [689, 35] width 1742 height 1459
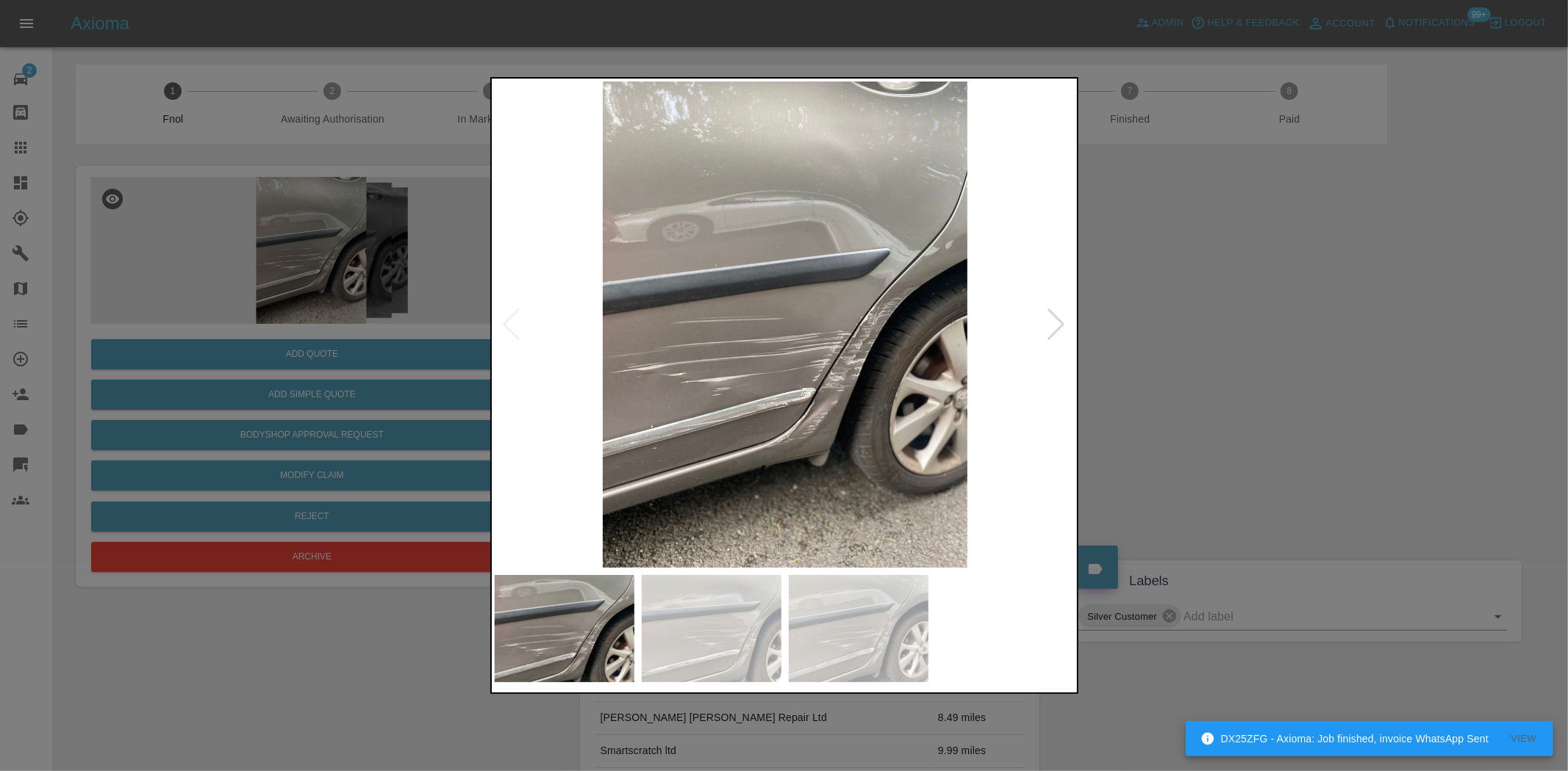
click at [731, 422] on img at bounding box center [785, 324] width 581 height 486
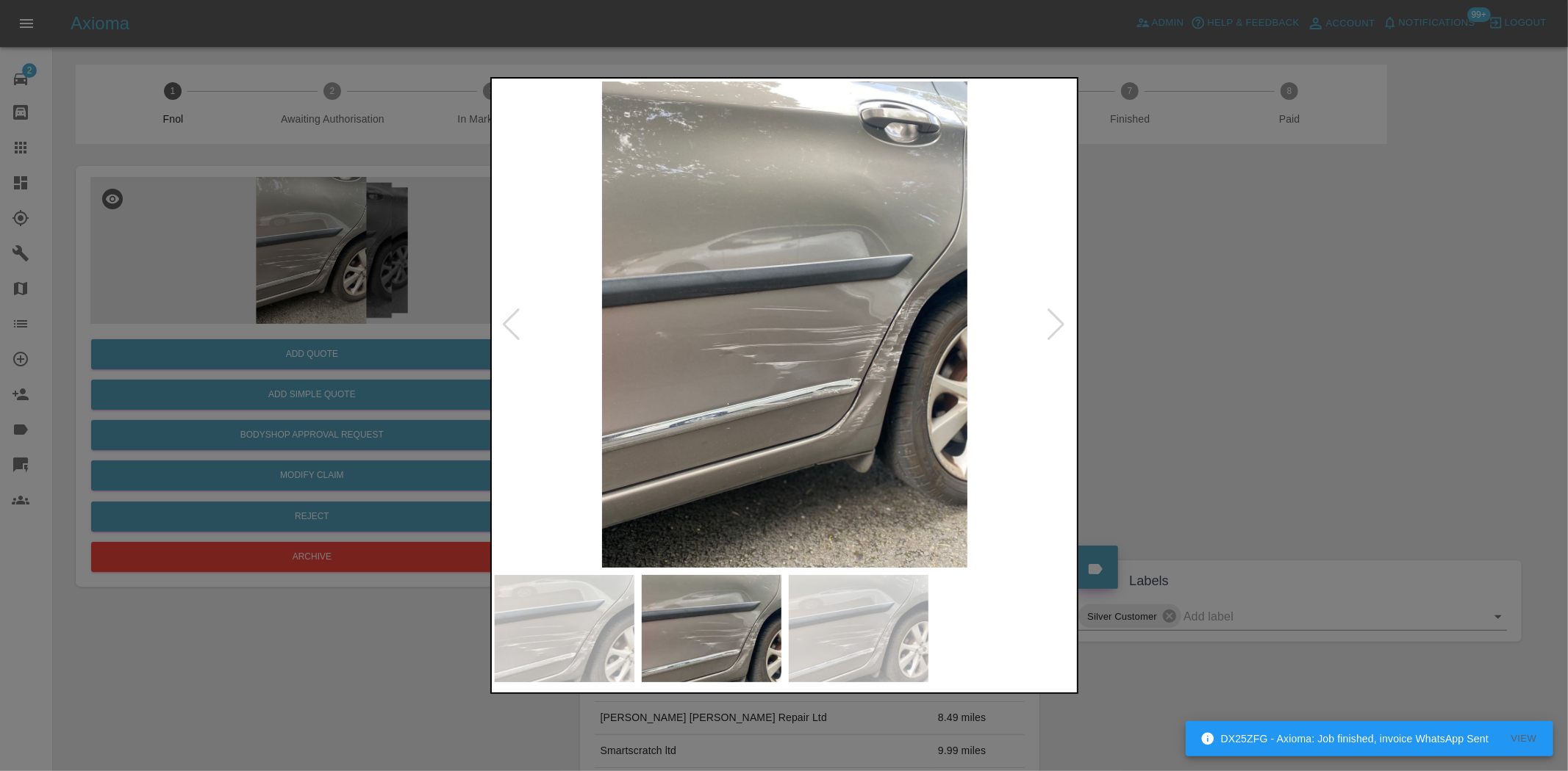
click at [781, 423] on img at bounding box center [785, 324] width 581 height 486
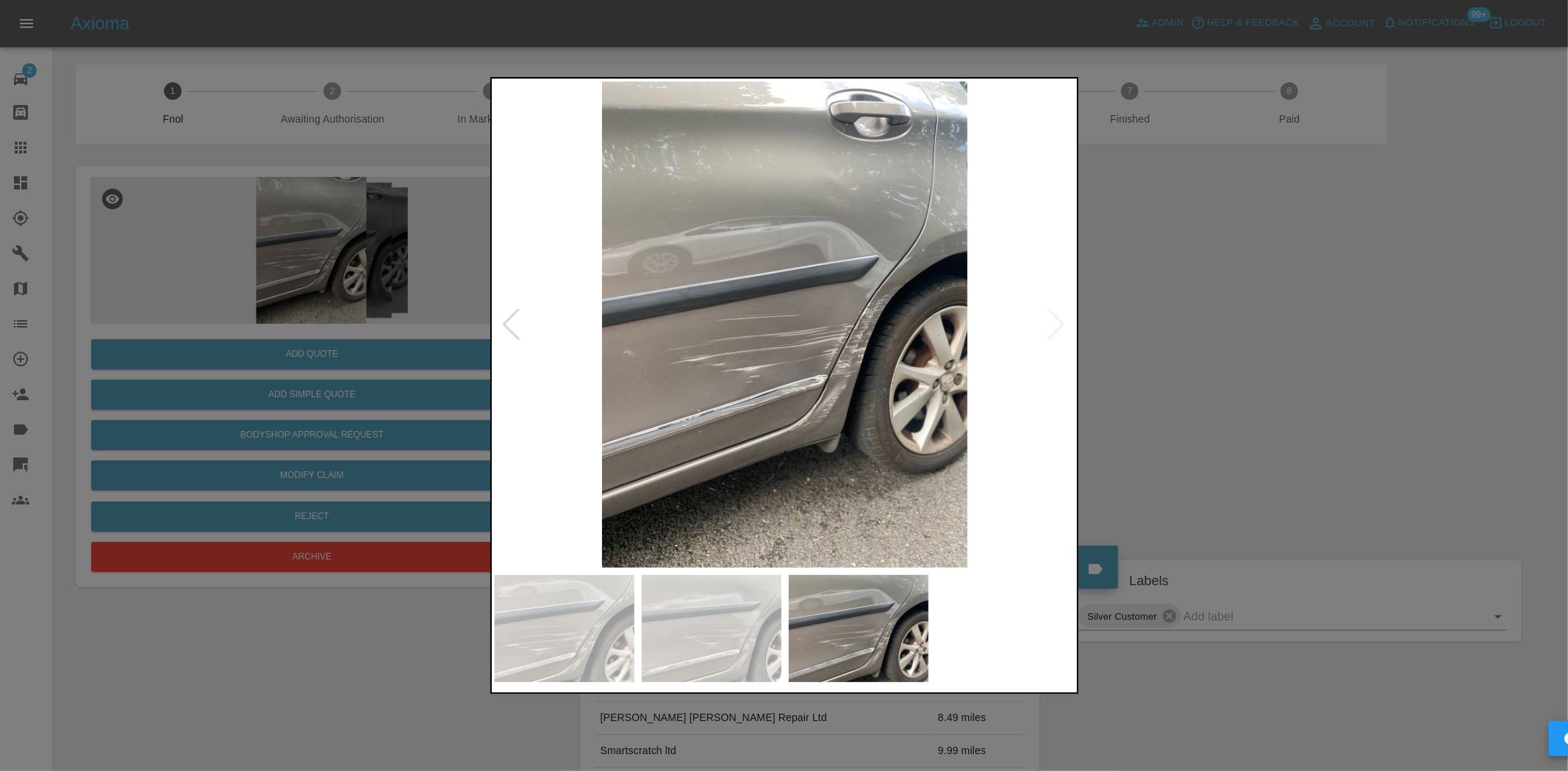
click at [806, 366] on img at bounding box center [785, 324] width 581 height 486
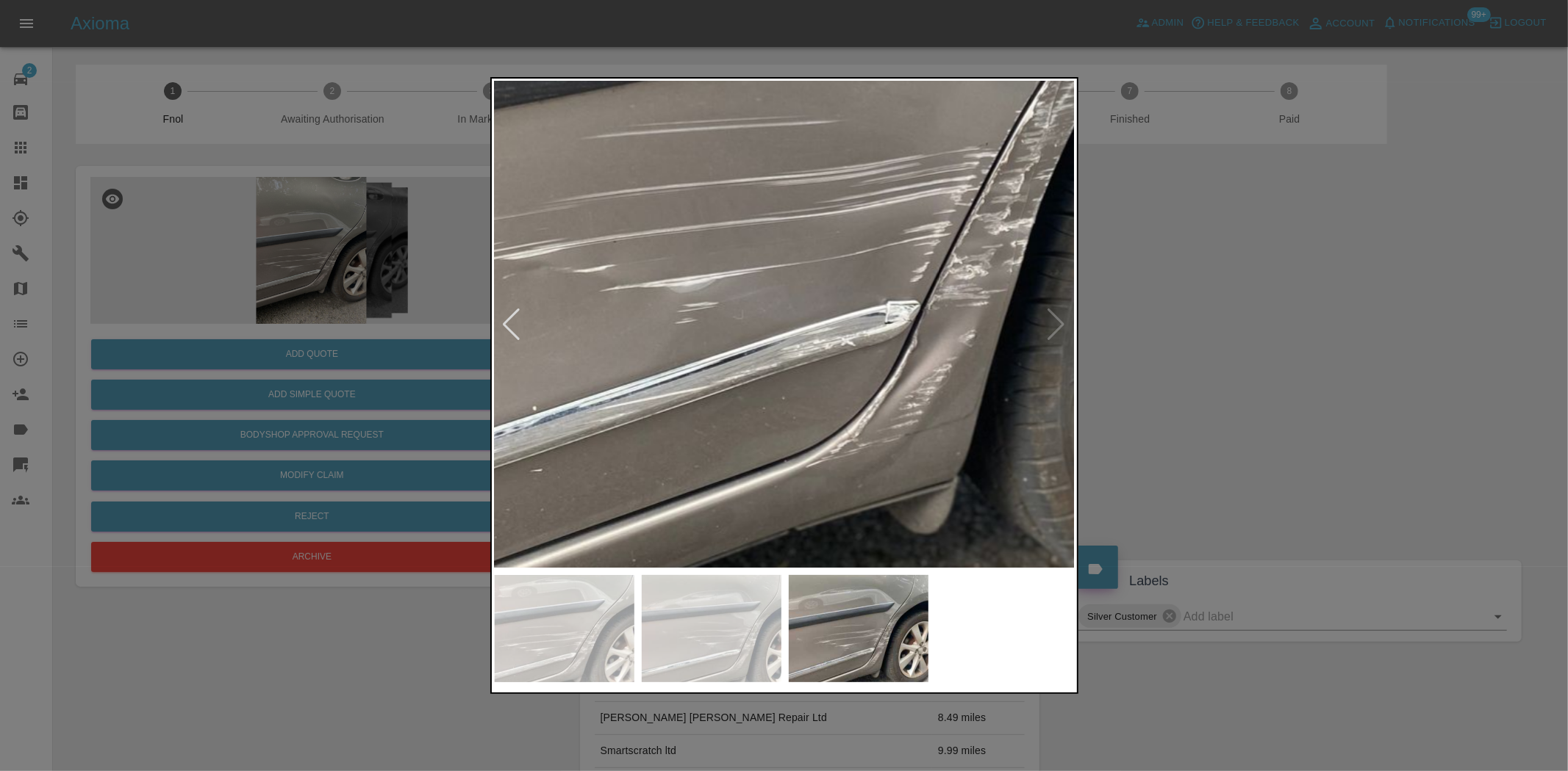
click at [807, 423] on img at bounding box center [790, 149] width 1742 height 1459
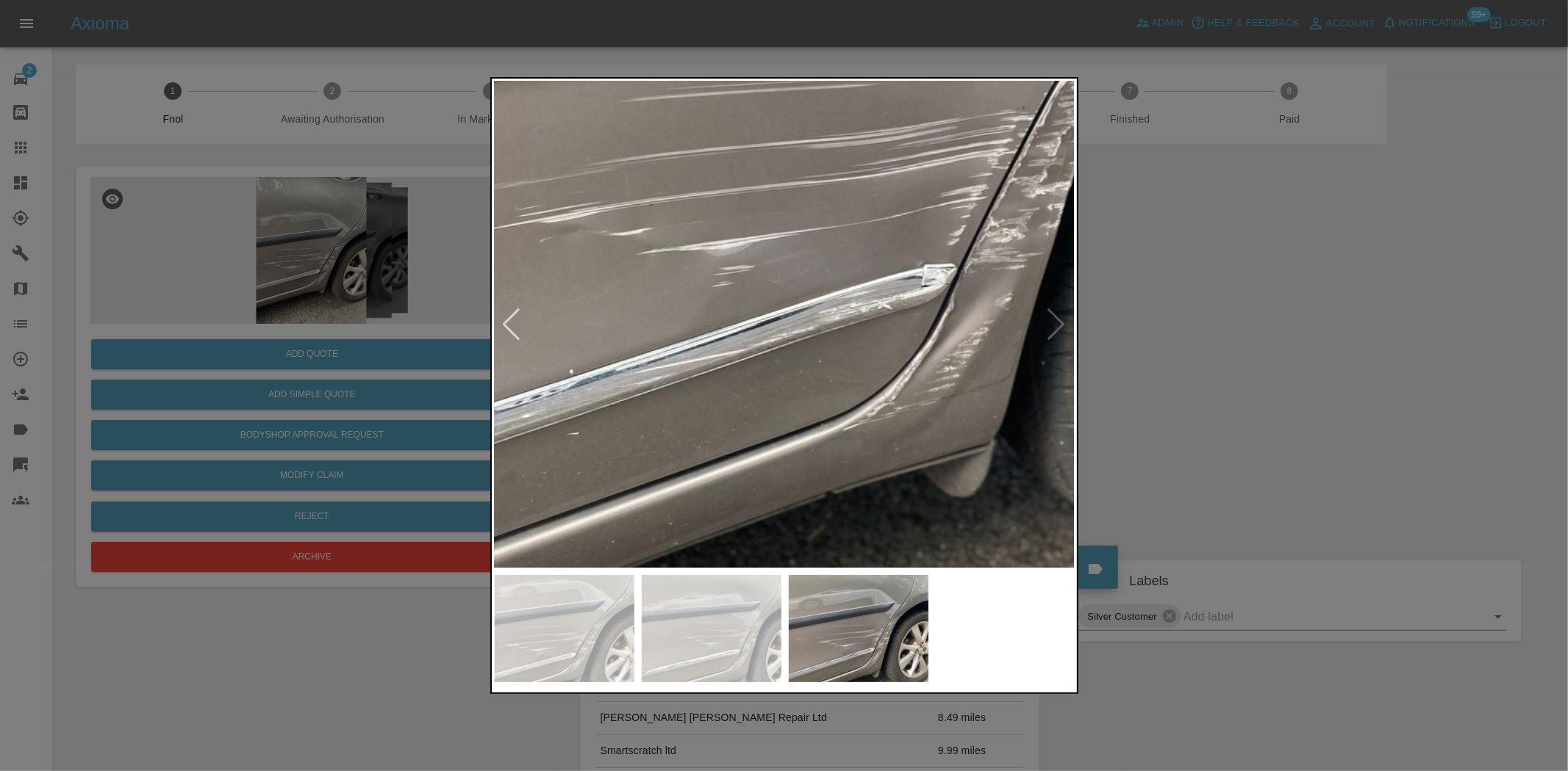
click at [931, 336] on img at bounding box center [827, 112] width 1742 height 1459
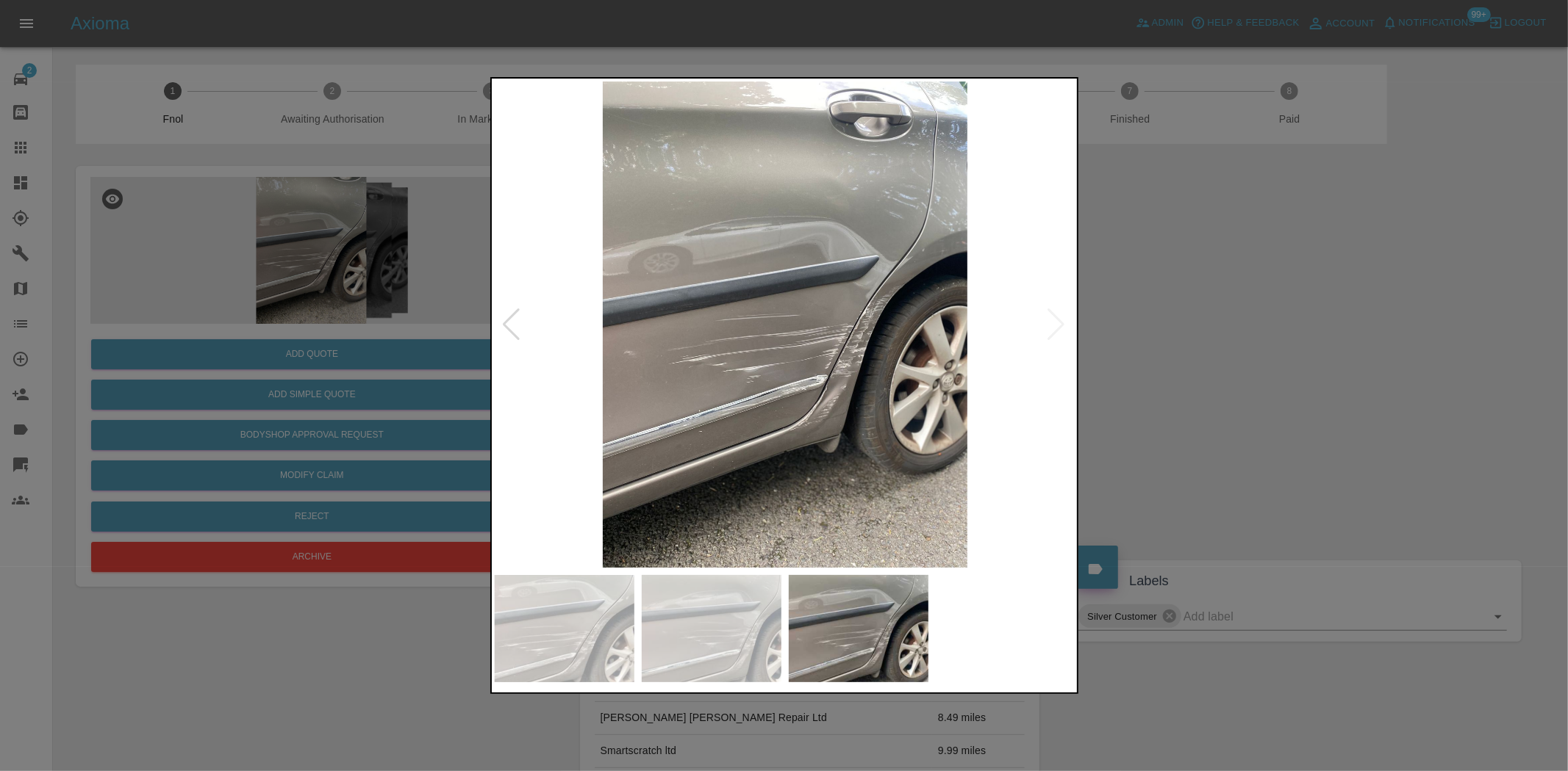
click at [827, 393] on img at bounding box center [785, 324] width 581 height 486
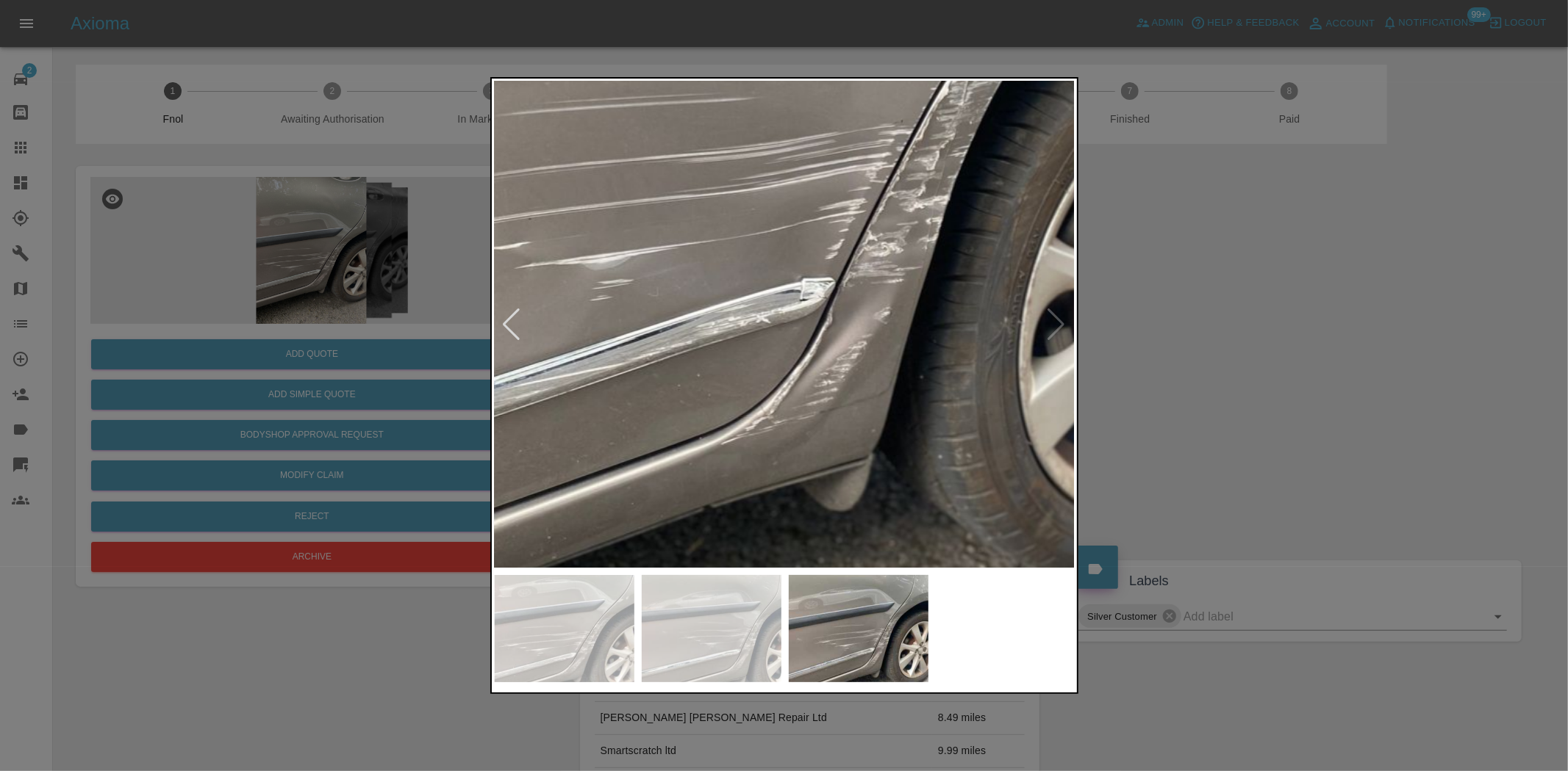
click at [788, 376] on img at bounding box center [705, 126] width 1742 height 1459
click at [196, 294] on div at bounding box center [784, 386] width 1568 height 771
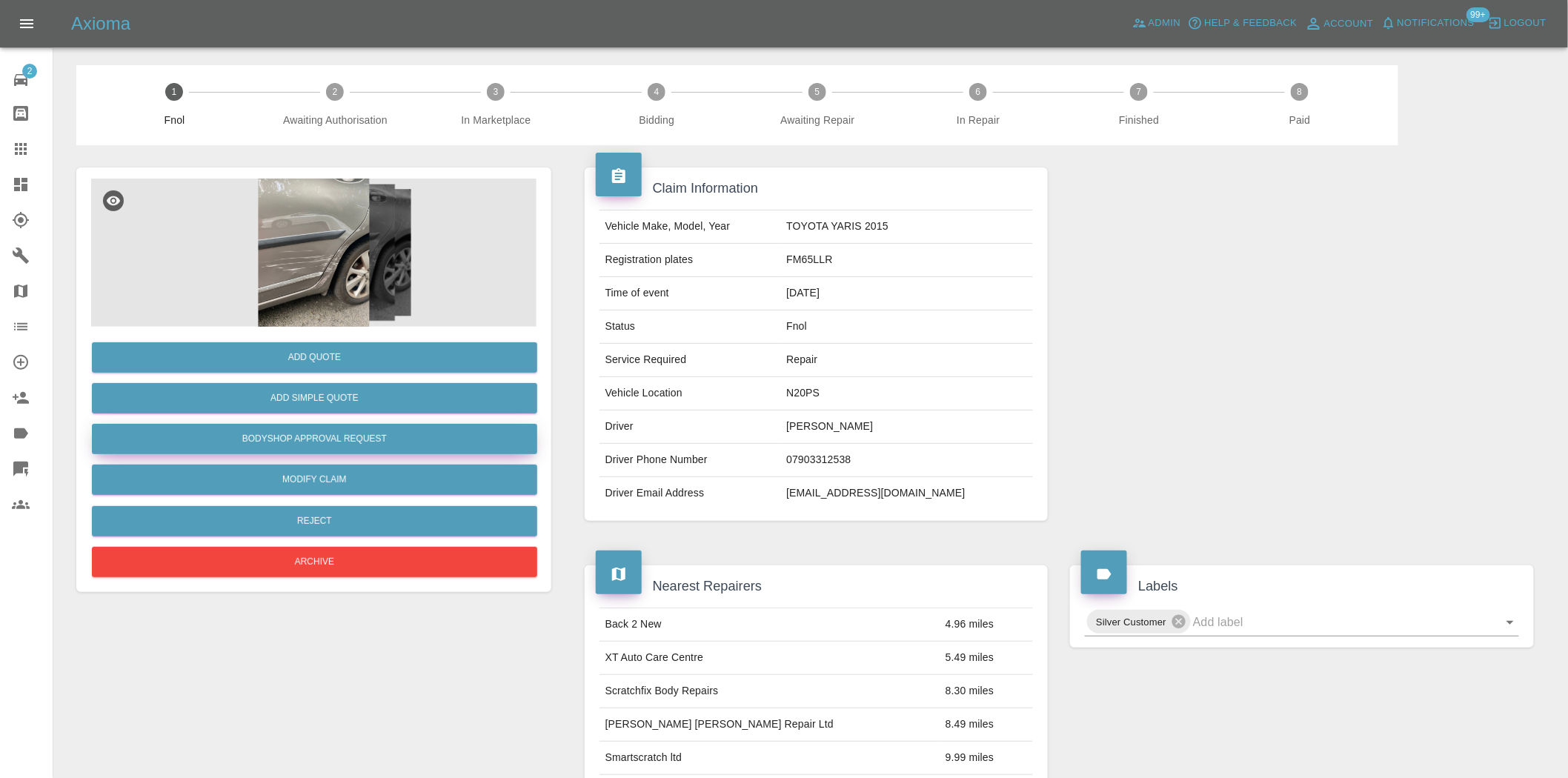
click at [293, 442] on button "Bodyshop Approval Request" at bounding box center [315, 439] width 445 height 30
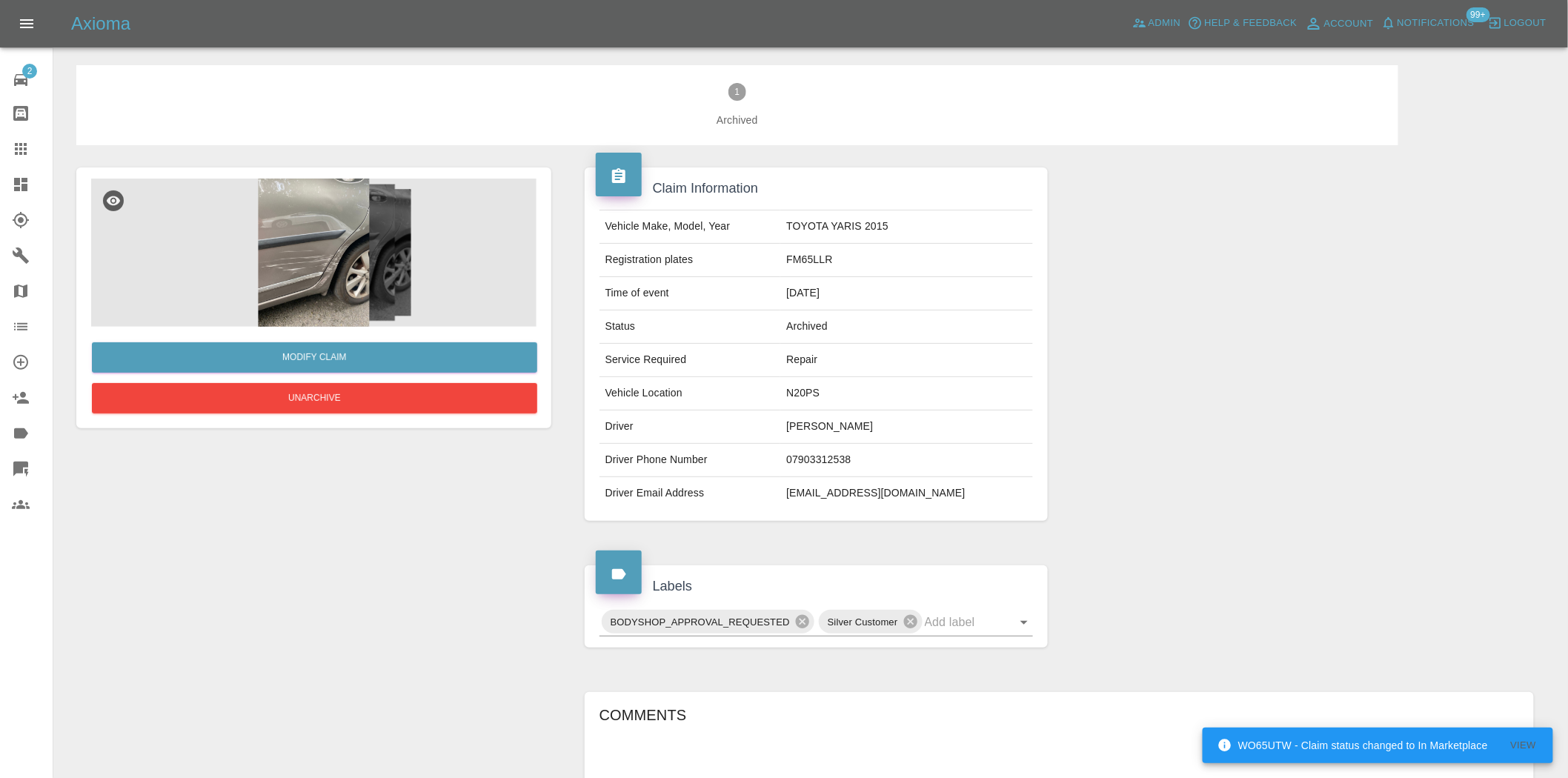
click at [277, 238] on img at bounding box center [314, 253] width 445 height 148
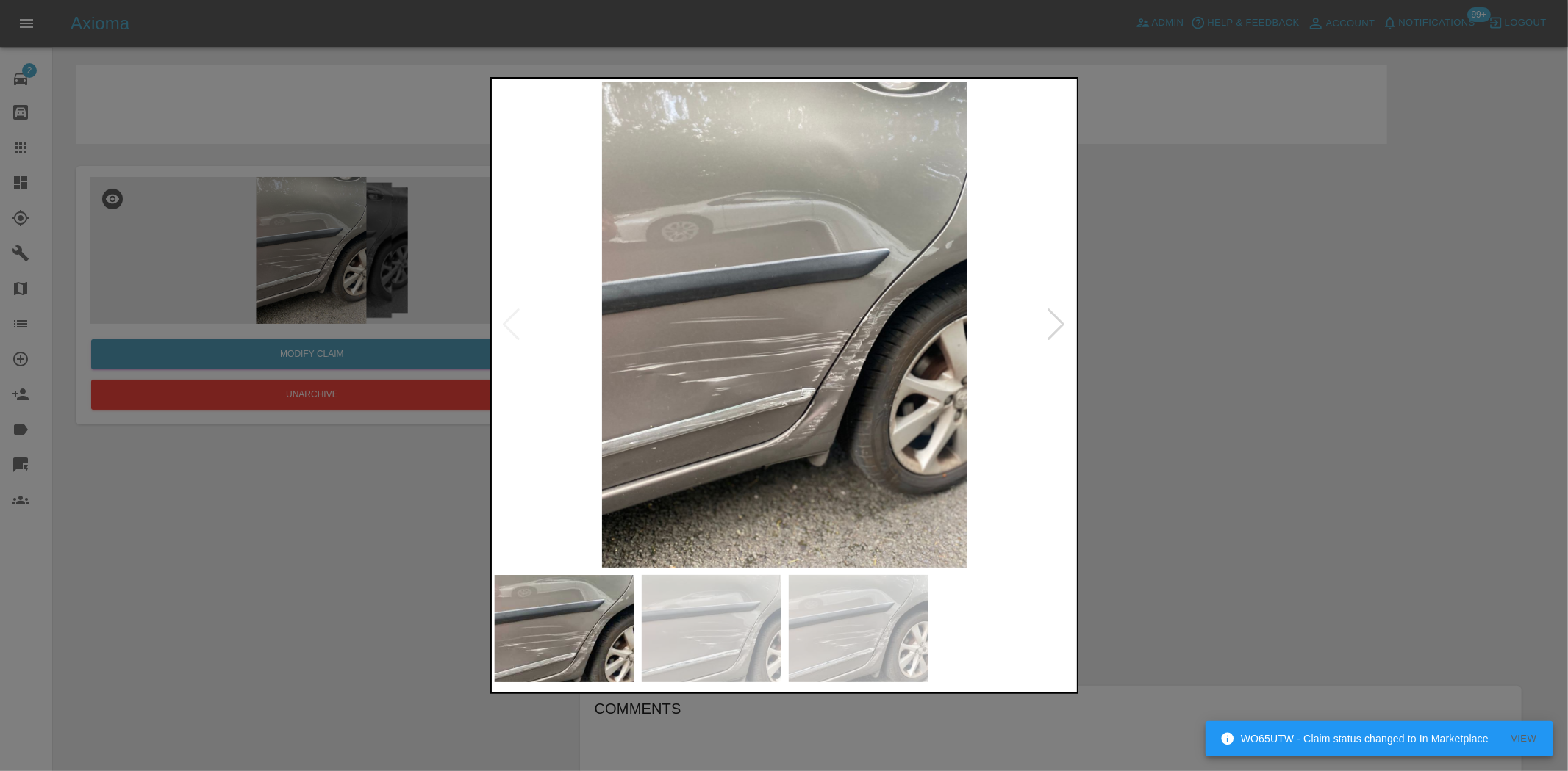
click at [835, 344] on img at bounding box center [785, 324] width 581 height 486
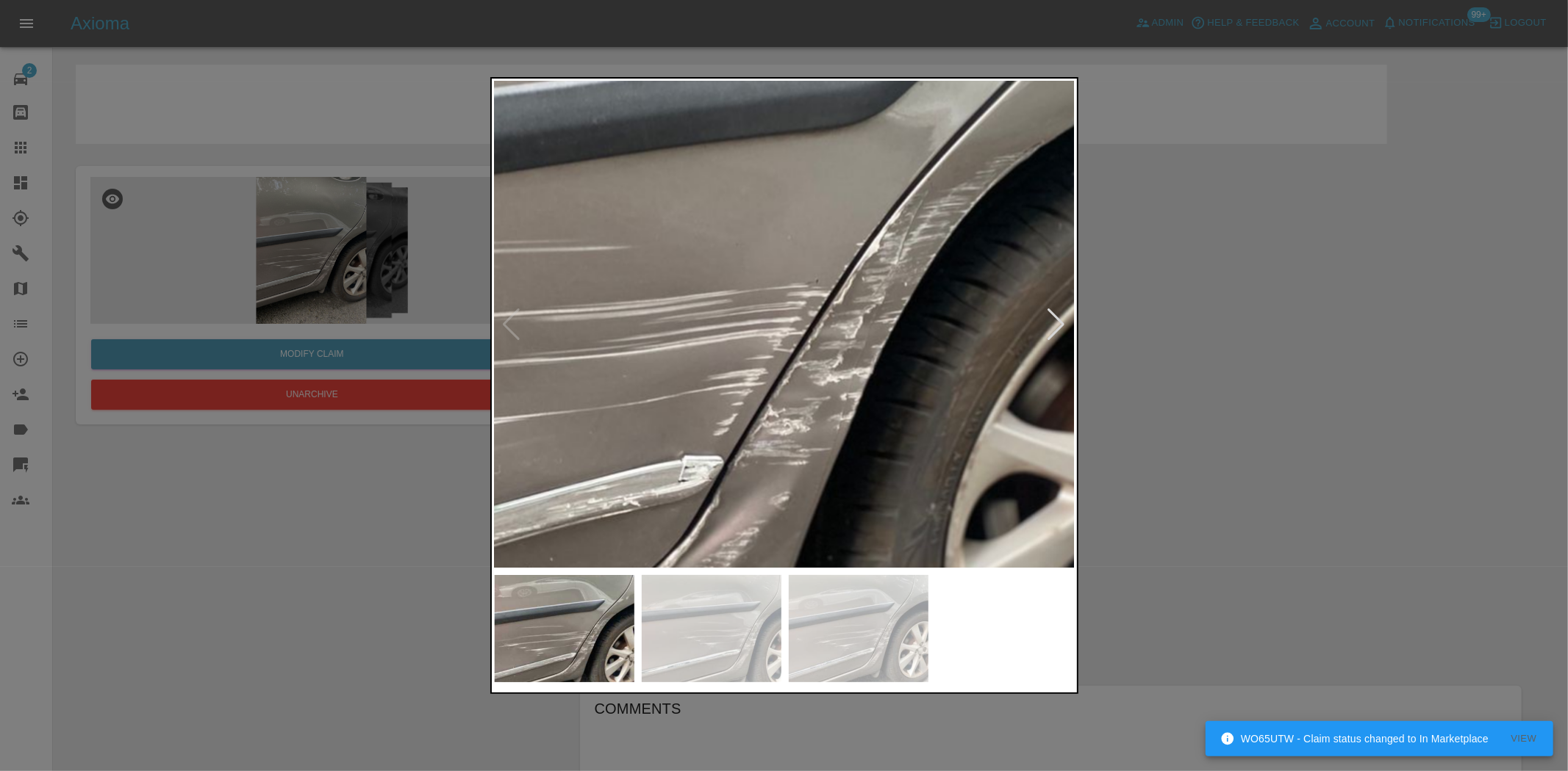
click at [265, 354] on div at bounding box center [784, 386] width 1568 height 771
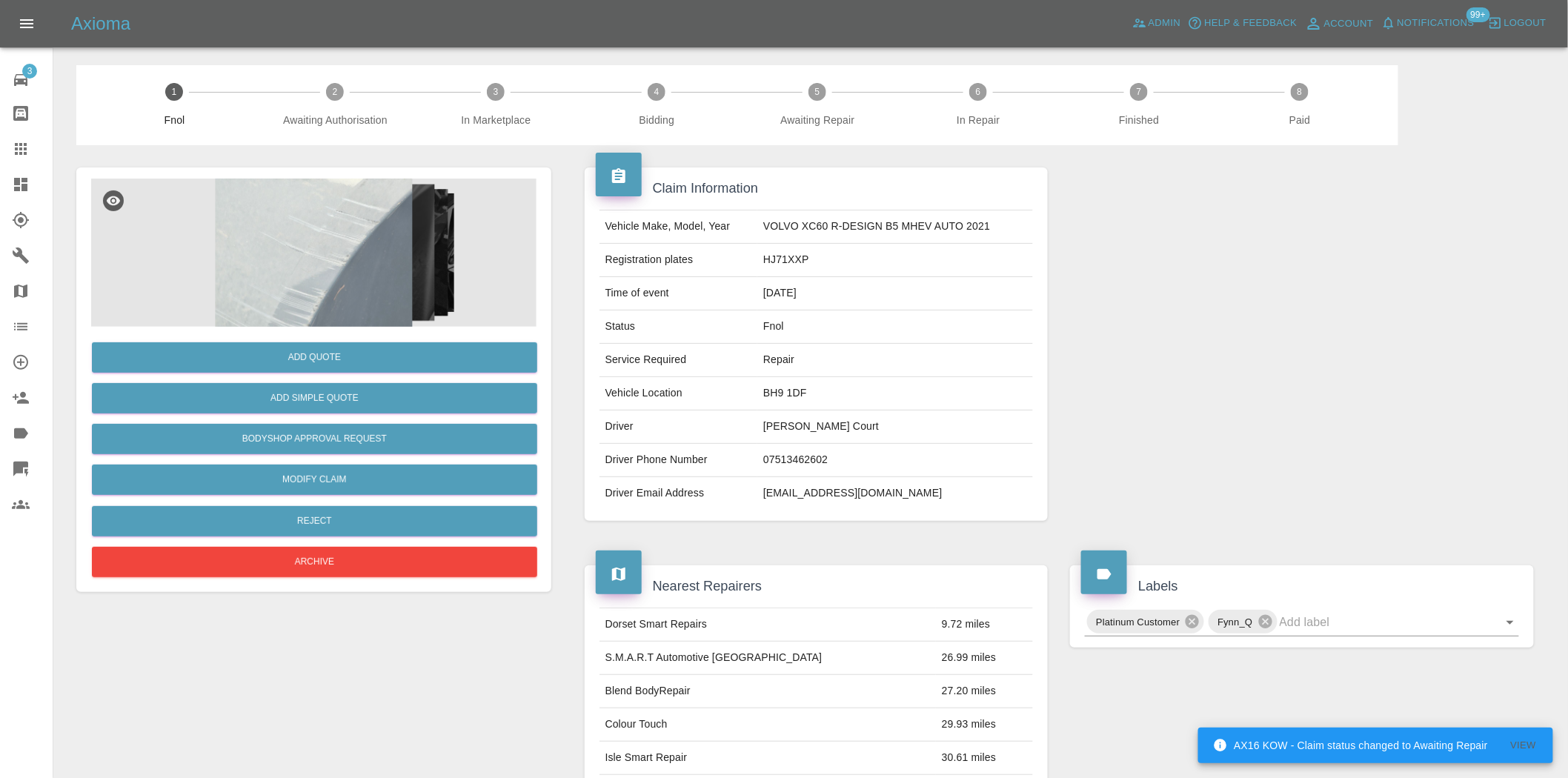
click at [299, 235] on img at bounding box center [314, 253] width 445 height 148
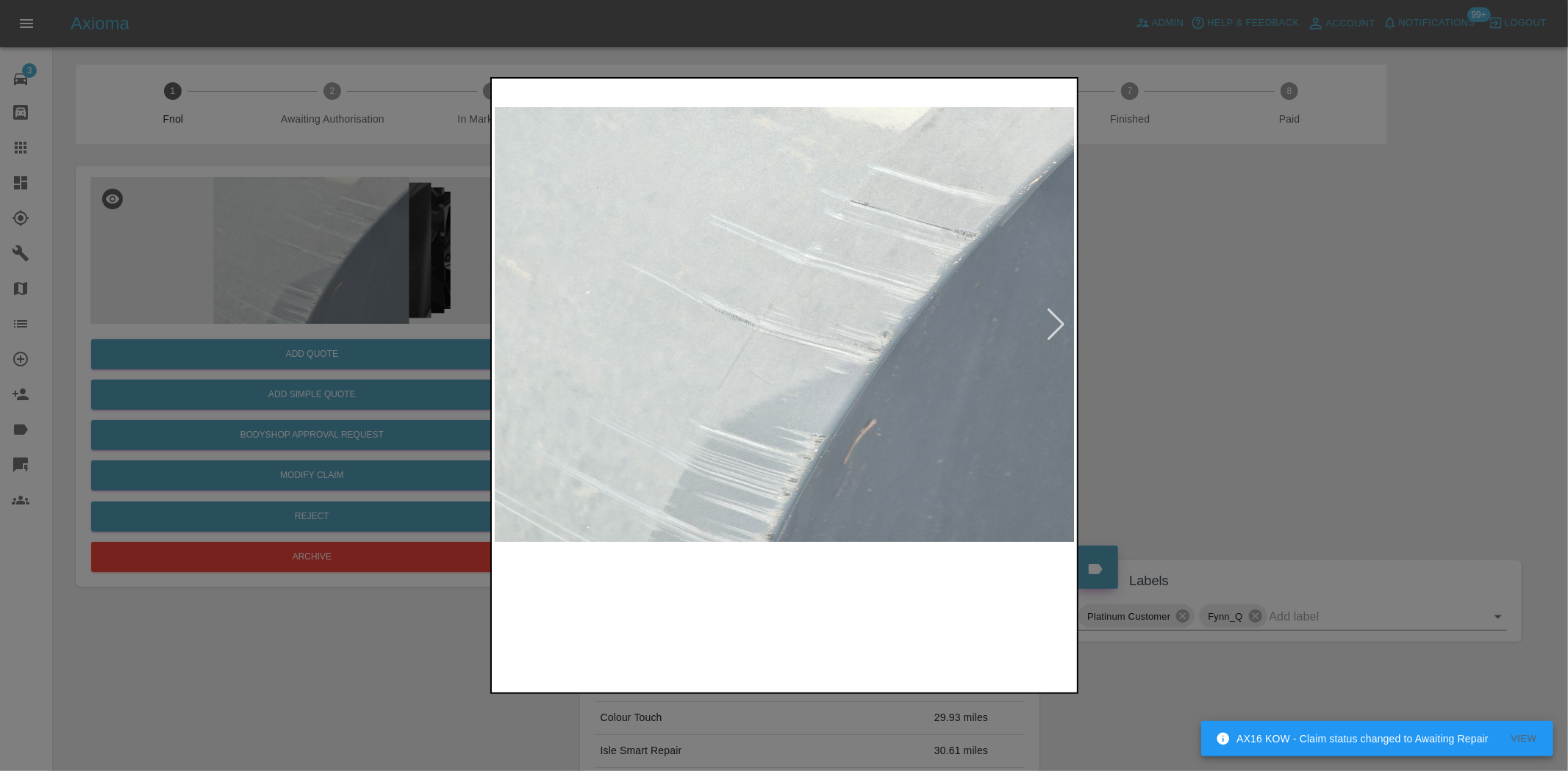
click at [694, 344] on img at bounding box center [785, 324] width 581 height 486
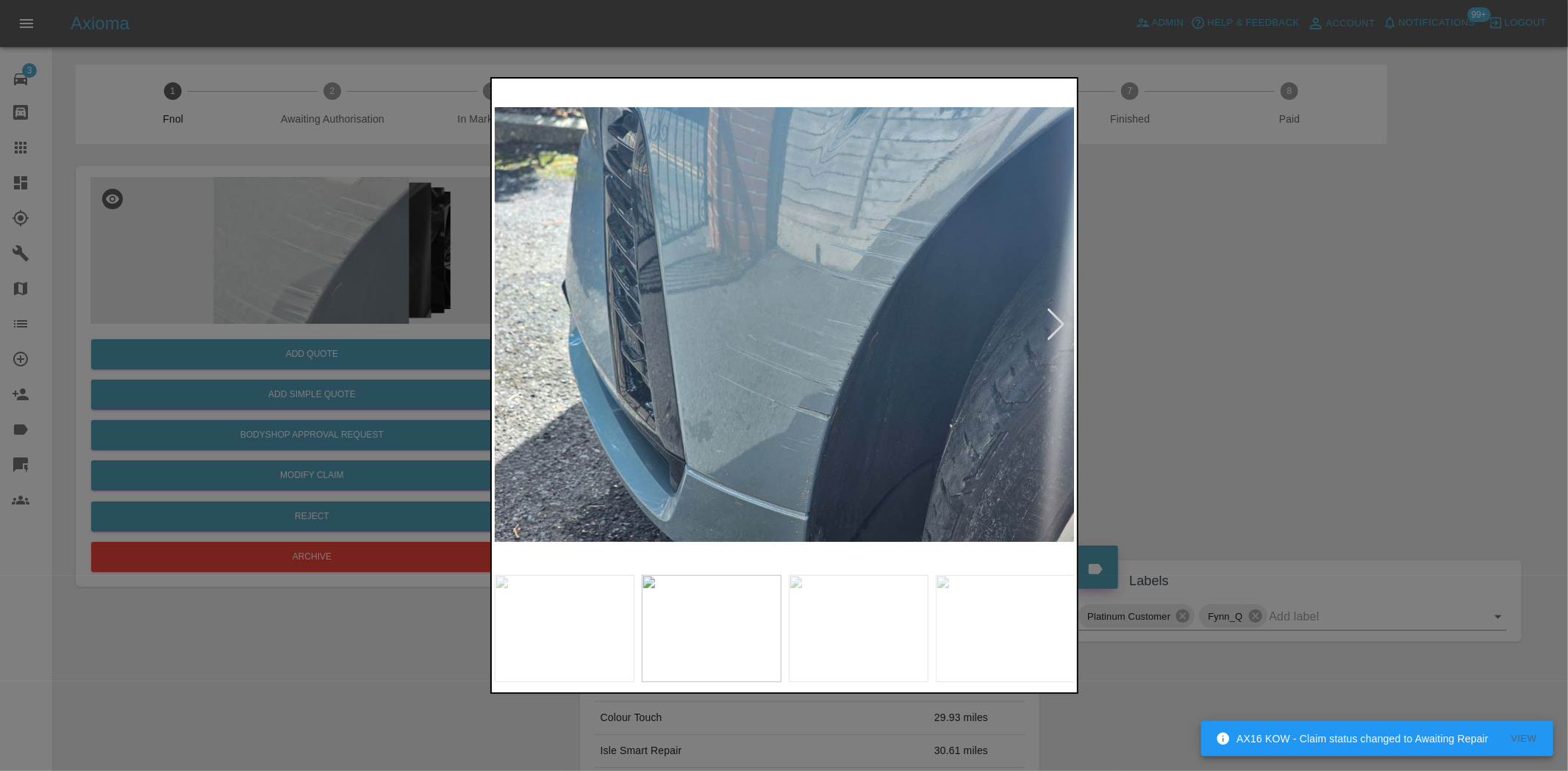
click at [719, 369] on img at bounding box center [785, 324] width 581 height 486
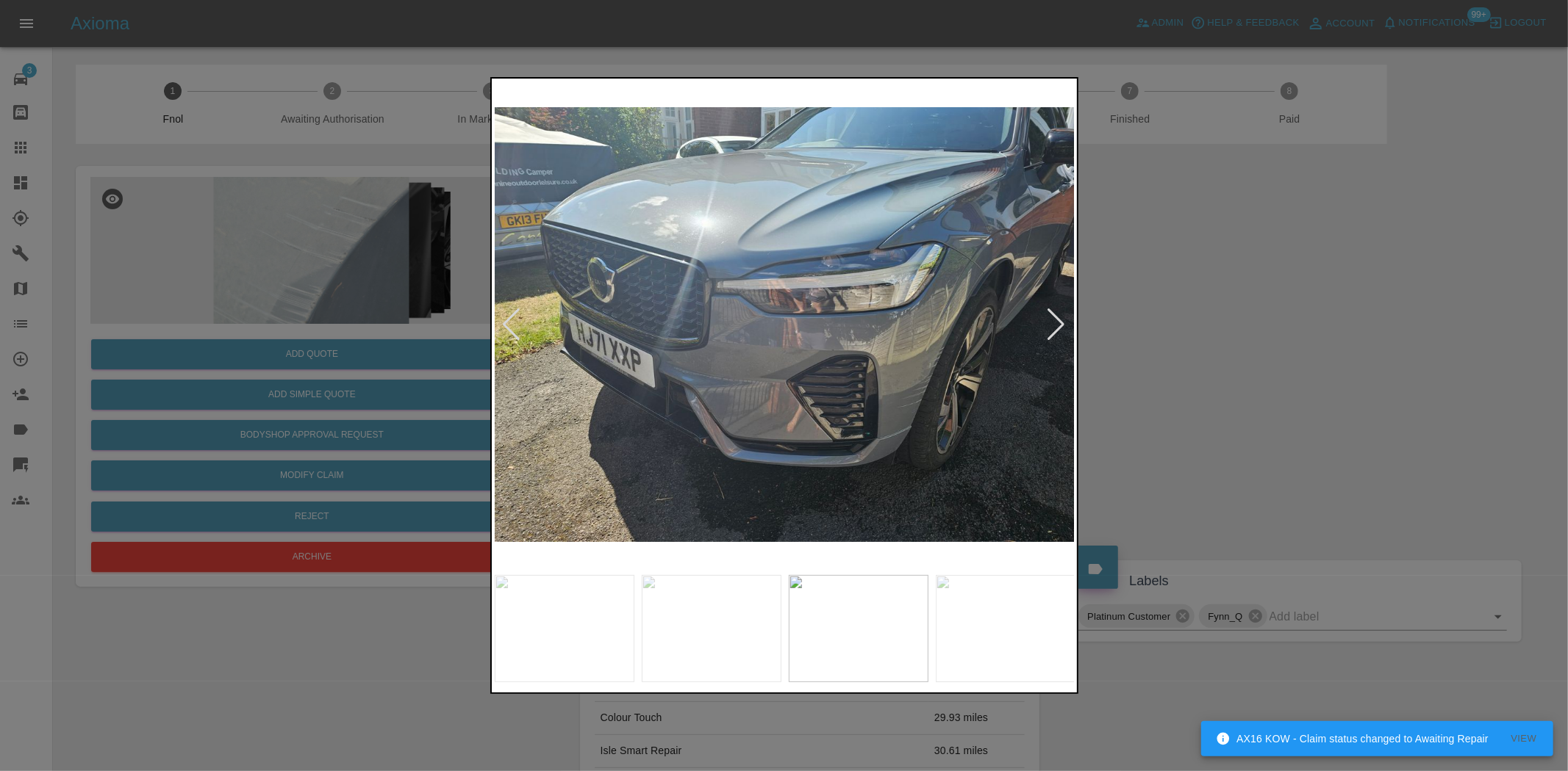
click at [581, 381] on img at bounding box center [785, 324] width 581 height 486
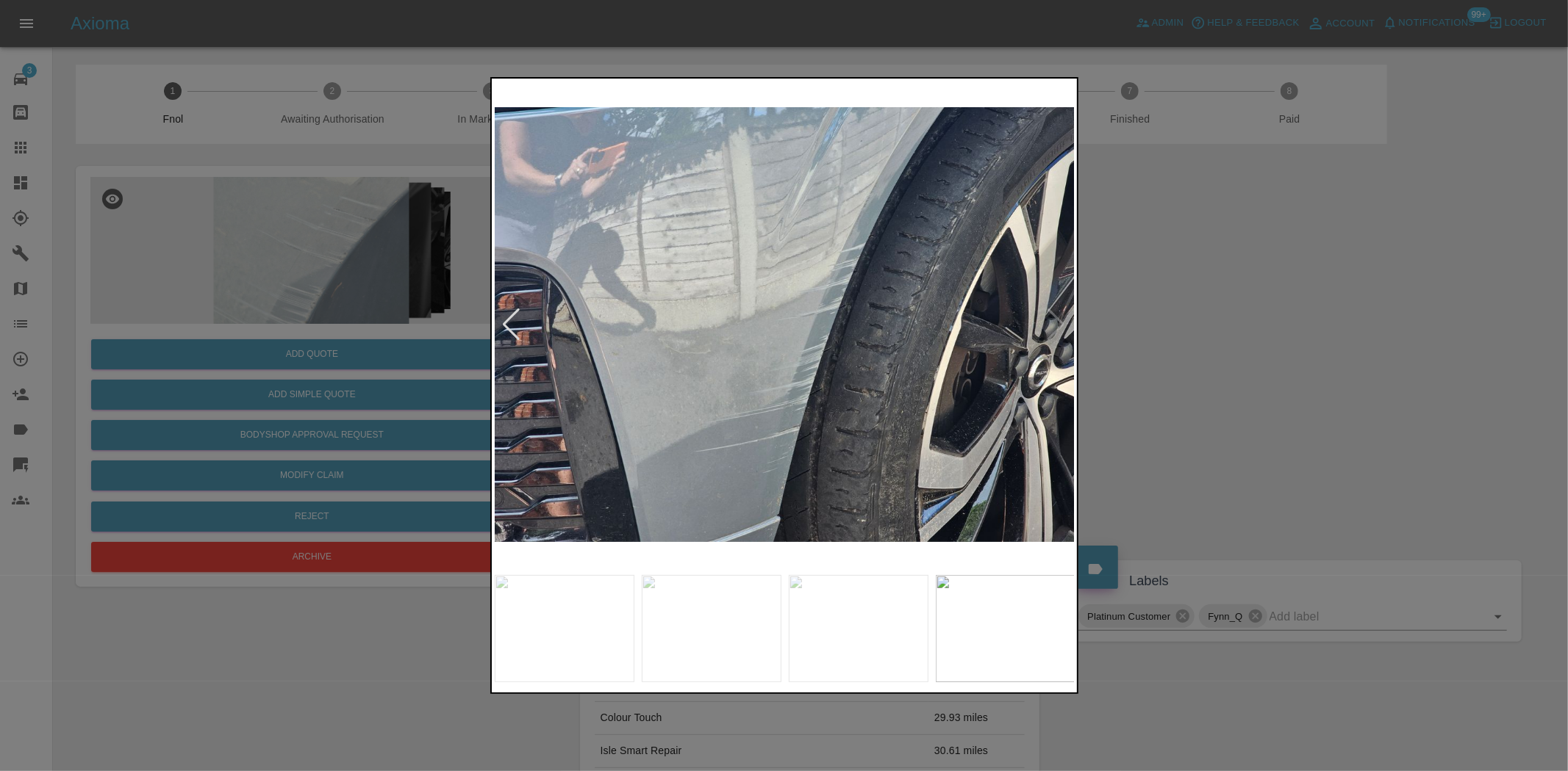
click at [529, 375] on img at bounding box center [785, 324] width 581 height 486
click at [814, 405] on img at bounding box center [785, 324] width 581 height 486
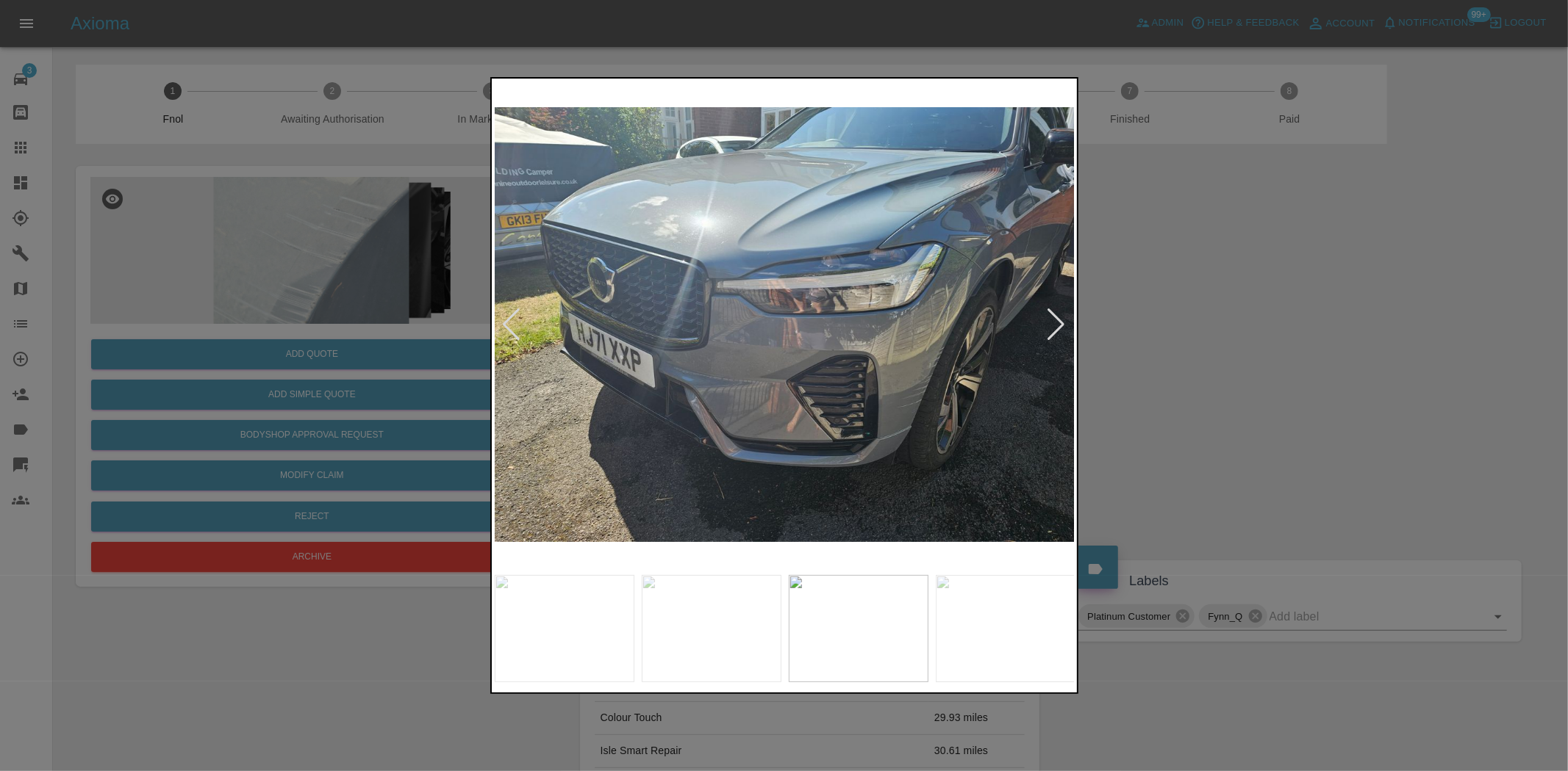
click at [936, 409] on img at bounding box center [785, 324] width 581 height 486
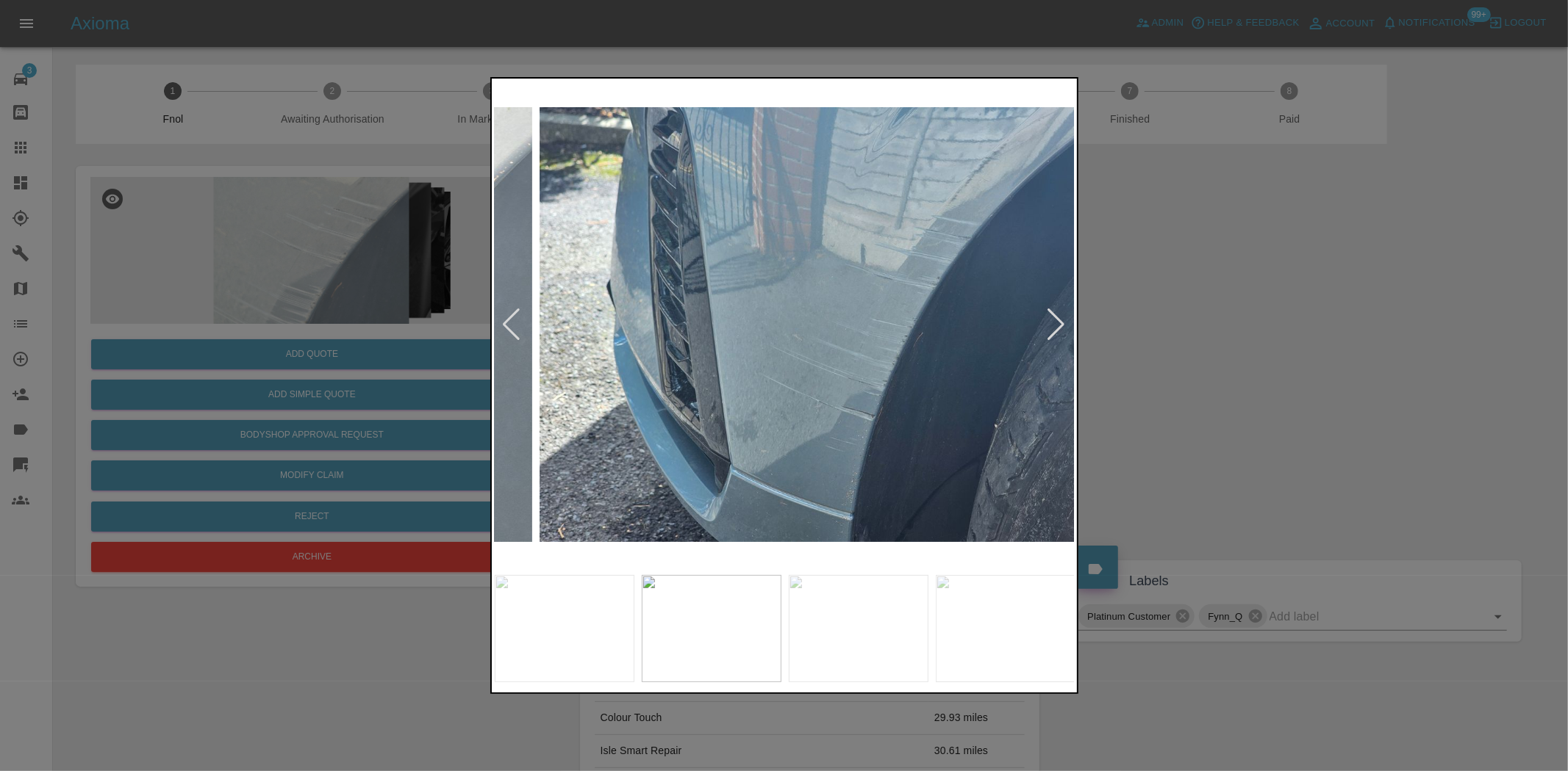
click at [877, 404] on img at bounding box center [830, 324] width 581 height 486
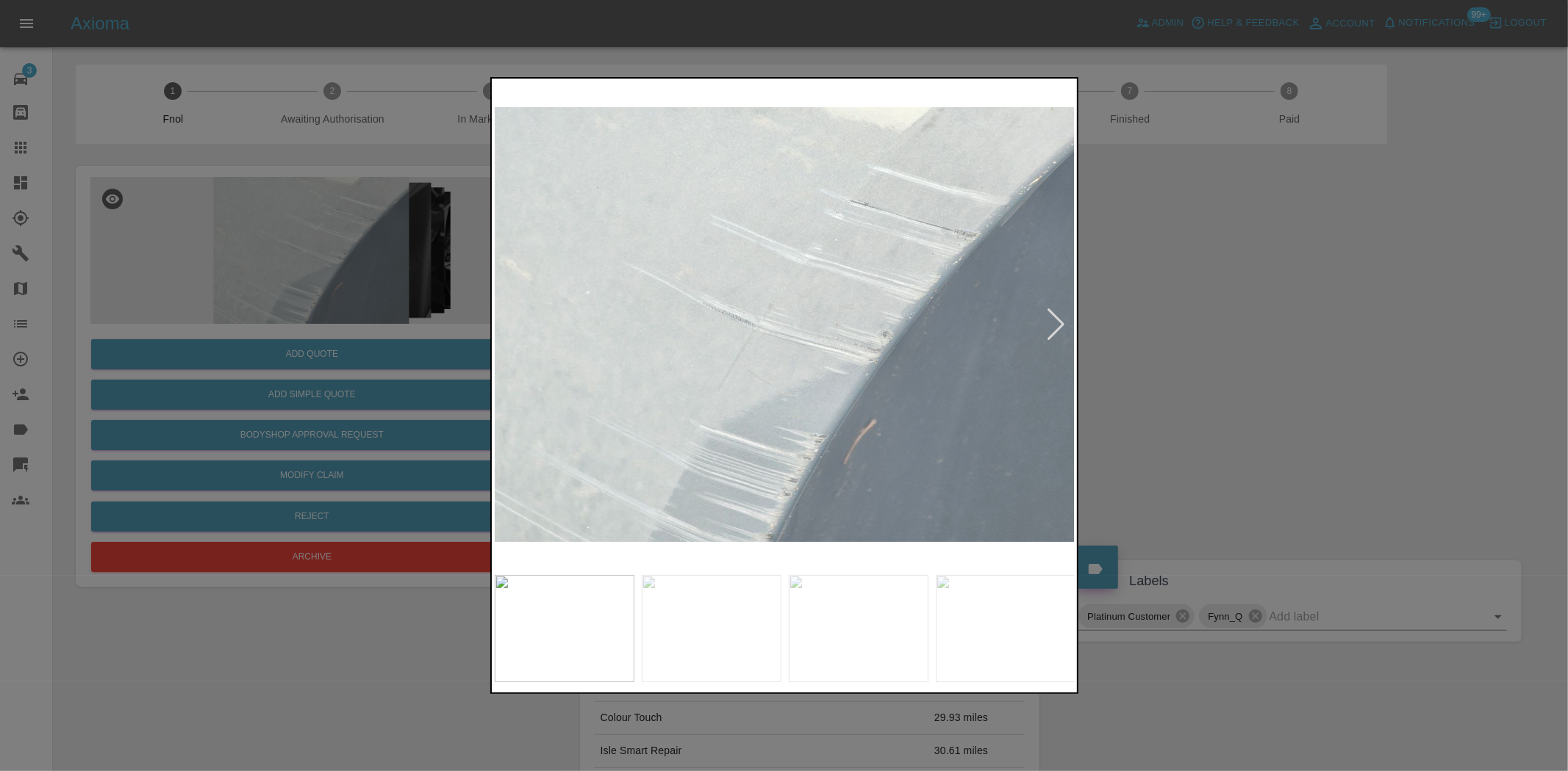
click at [1093, 430] on div at bounding box center [784, 386] width 1568 height 771
drag, startPoint x: 320, startPoint y: 318, endPoint x: 378, endPoint y: 329, distance: 59.0
click at [319, 317] on div at bounding box center [784, 386] width 1568 height 771
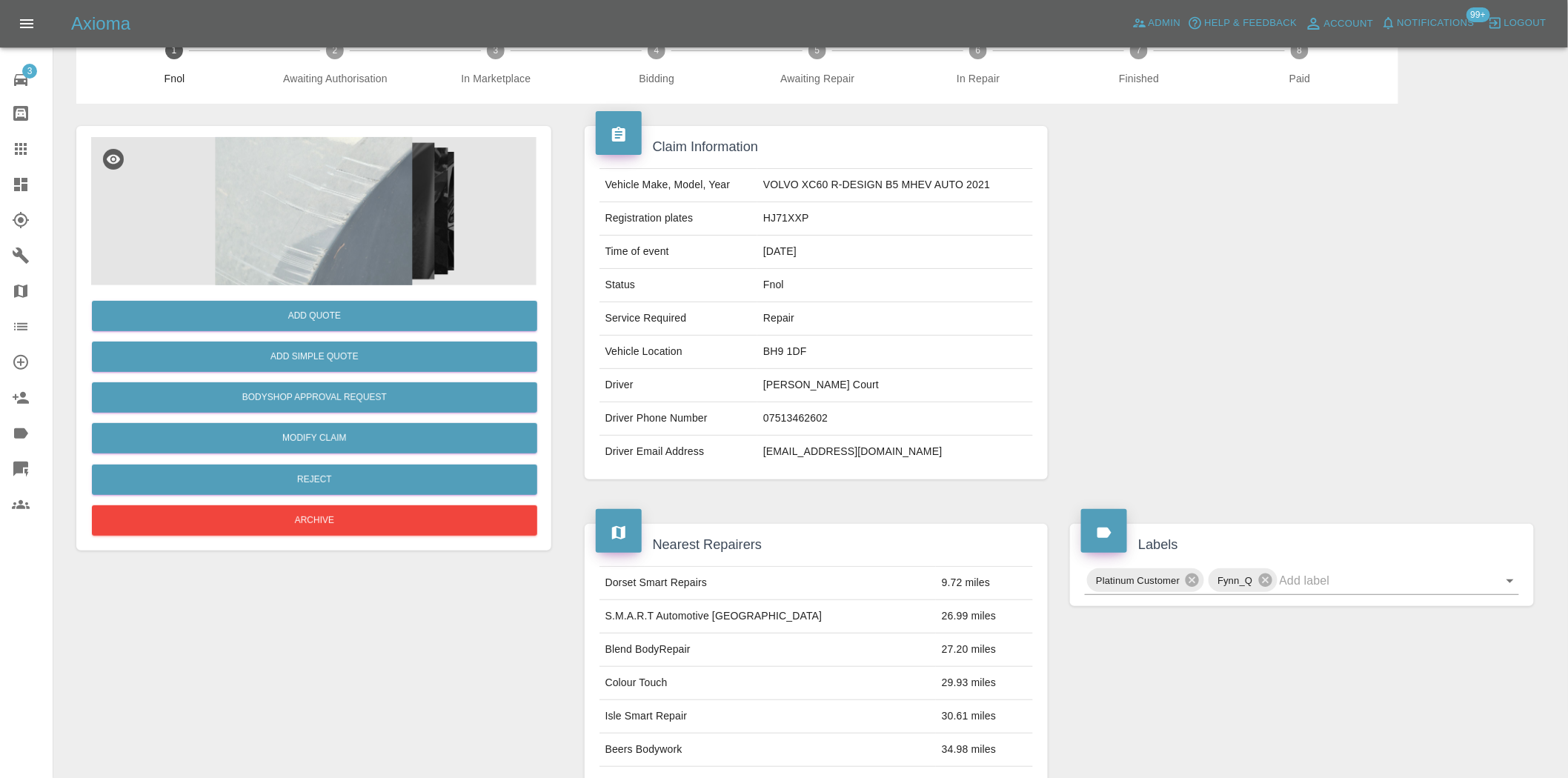
scroll to position [27, 0]
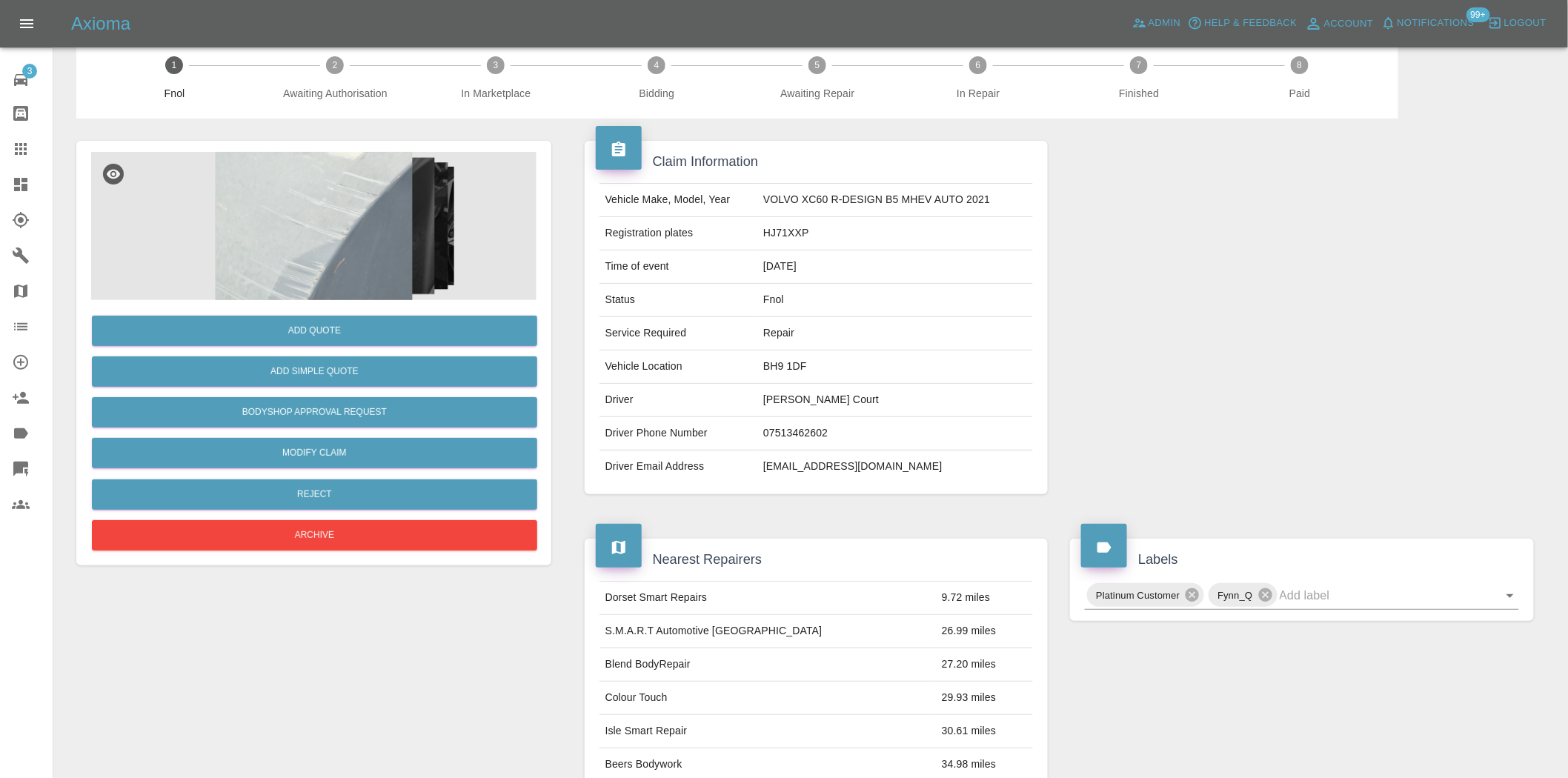
click at [335, 247] on img at bounding box center [314, 226] width 445 height 148
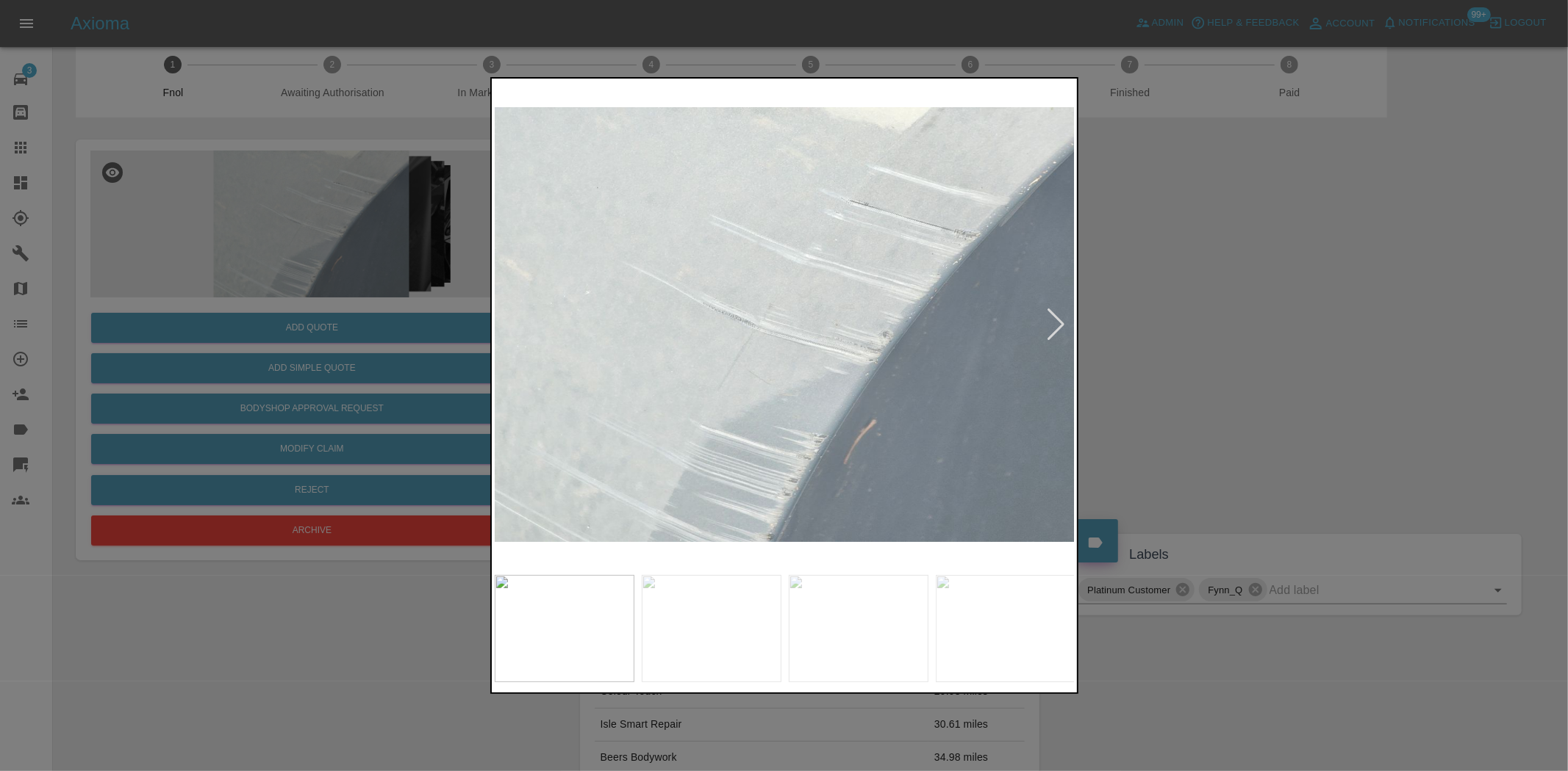
click at [749, 601] on img at bounding box center [711, 629] width 140 height 107
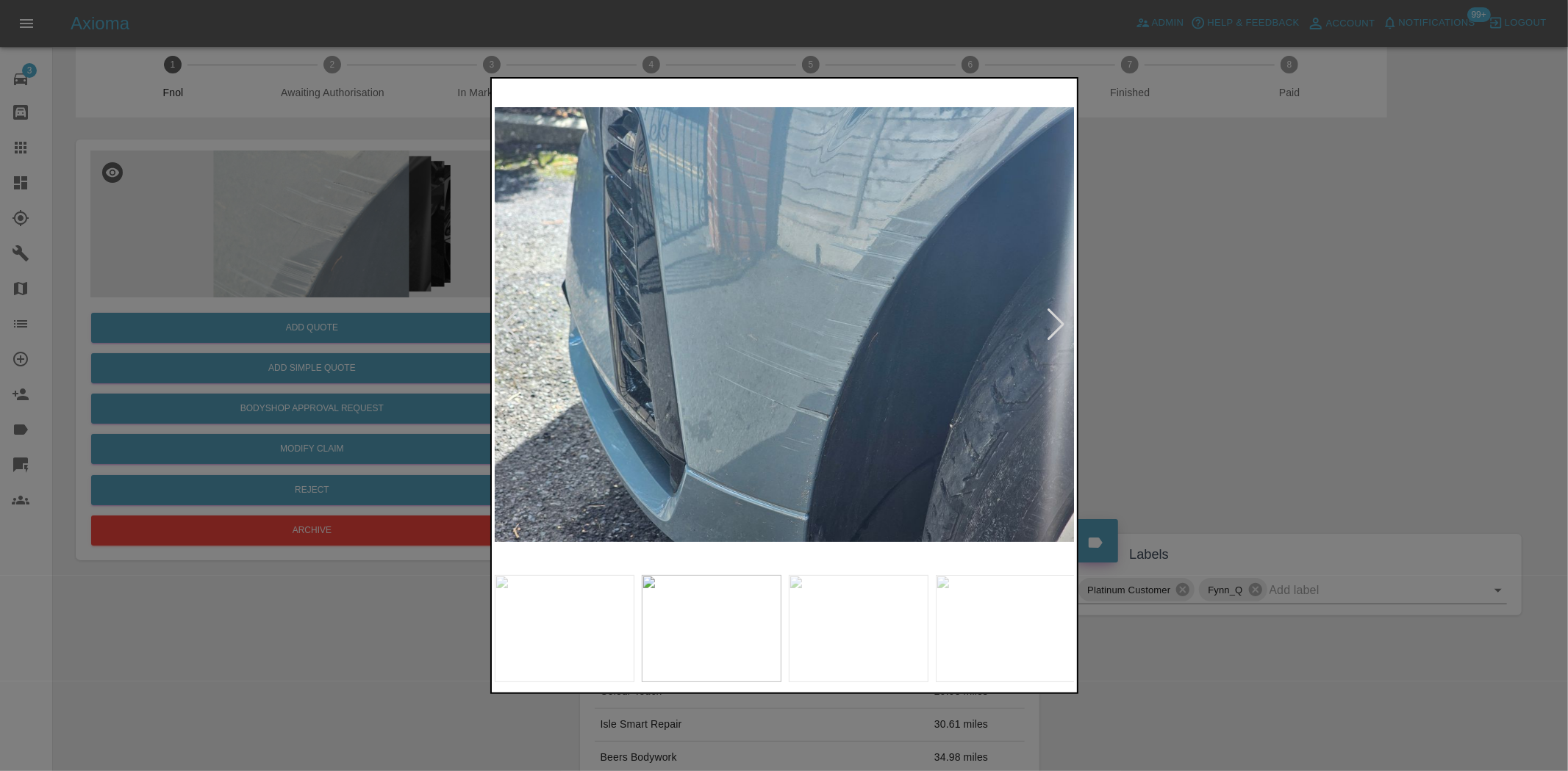
click at [539, 391] on img at bounding box center [785, 324] width 581 height 486
click at [333, 366] on div at bounding box center [784, 386] width 1568 height 771
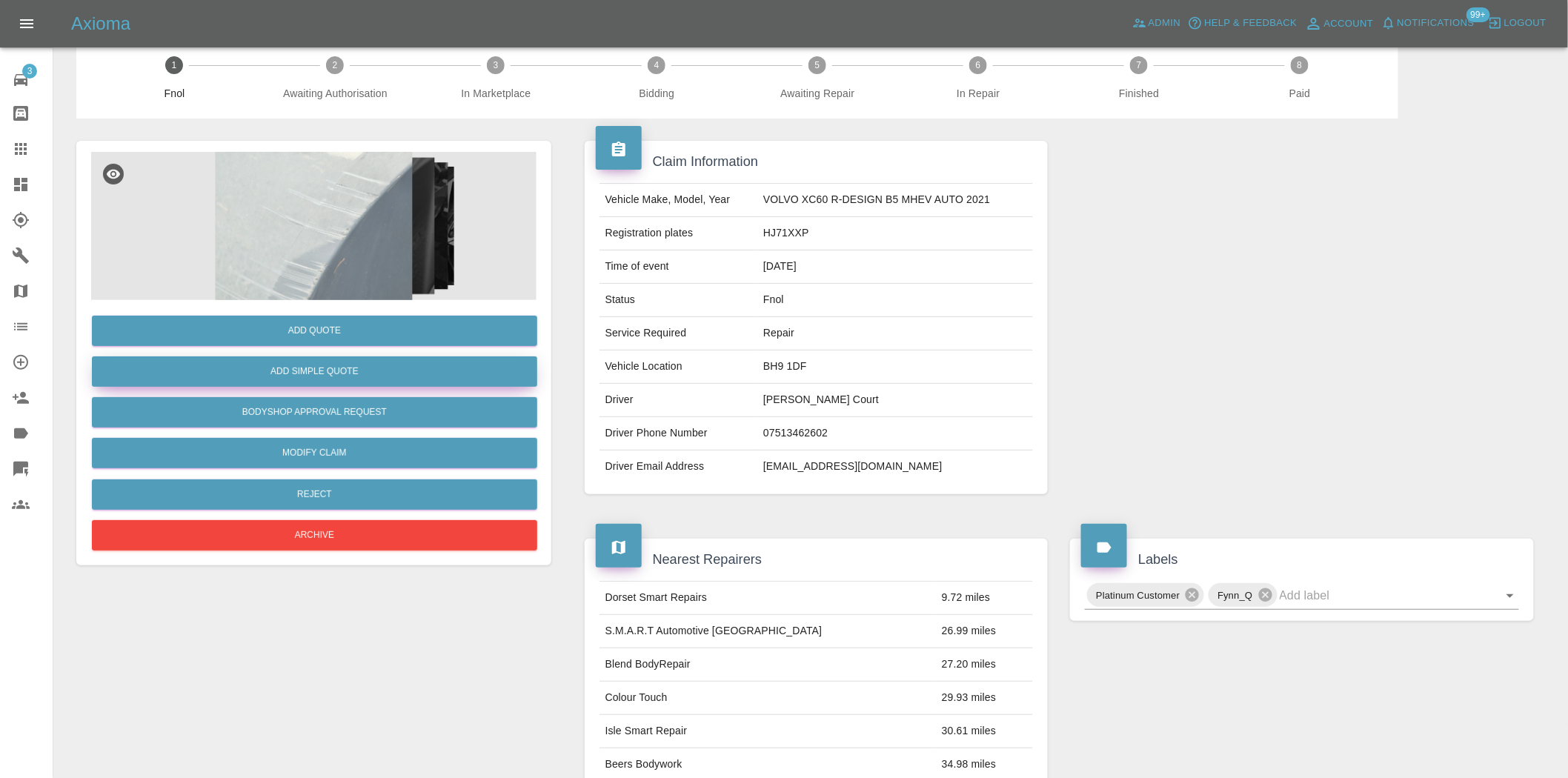
click at [342, 367] on button "Add Simple Quote" at bounding box center [315, 371] width 445 height 30
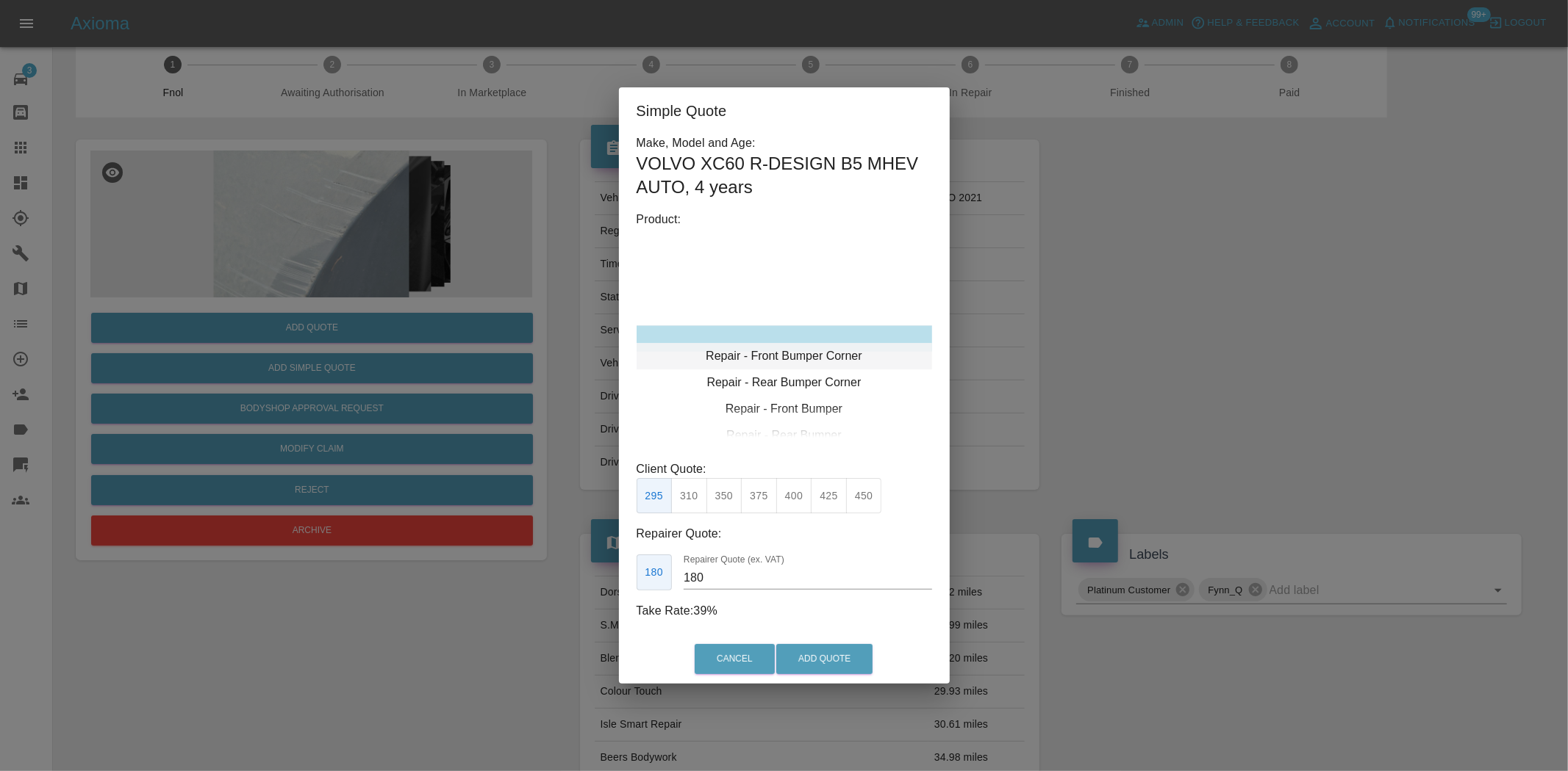
type input "120"
drag, startPoint x: 795, startPoint y: 336, endPoint x: 754, endPoint y: 397, distance: 73.5
click at [795, 337] on div "Repair - Front Bumper Corner" at bounding box center [784, 339] width 296 height 27
click at [680, 479] on button "199" at bounding box center [689, 497] width 36 height 36
click at [820, 662] on button "Add Quote" at bounding box center [824, 659] width 96 height 30
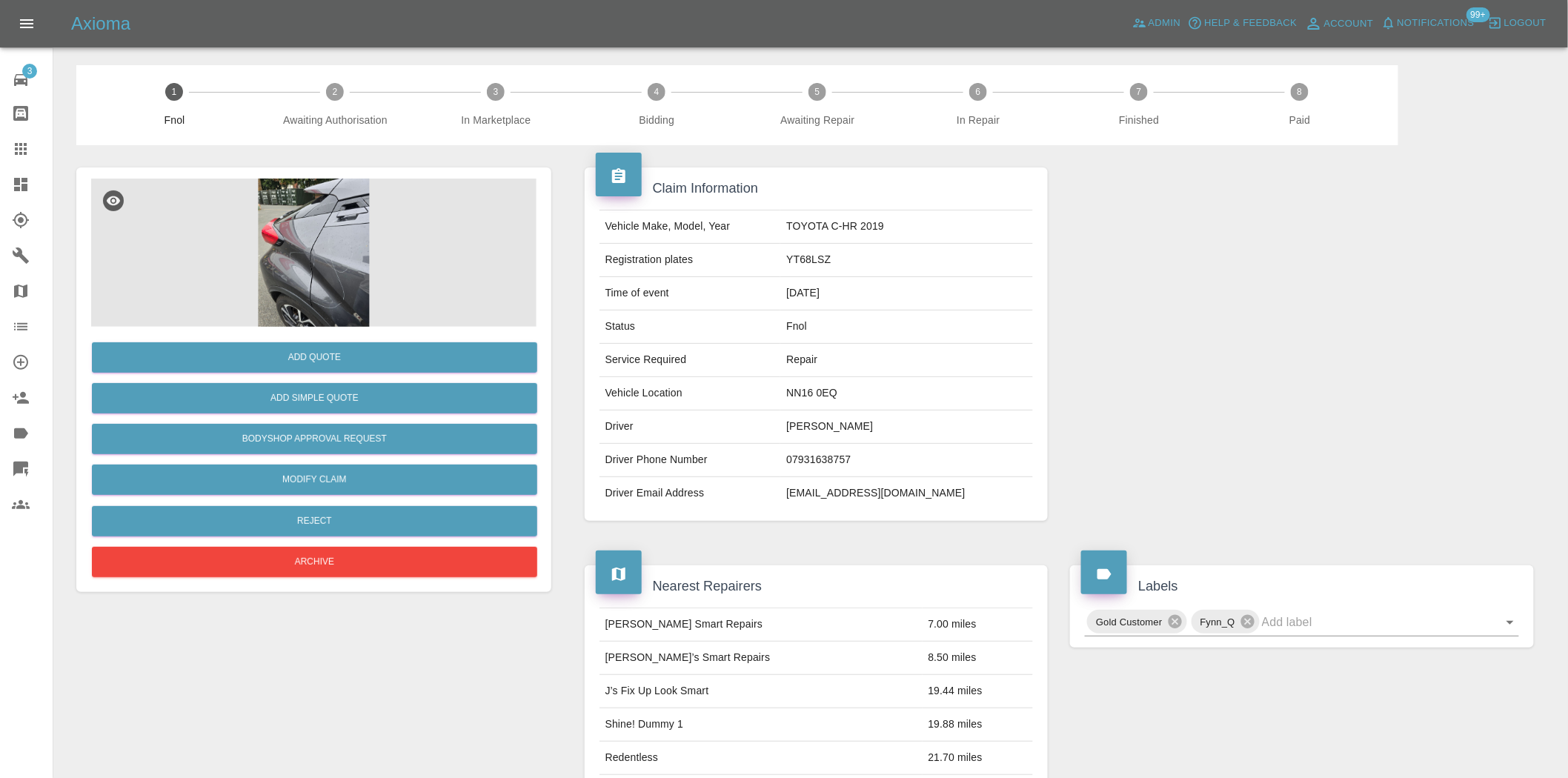
click at [328, 255] on img at bounding box center [314, 253] width 445 height 148
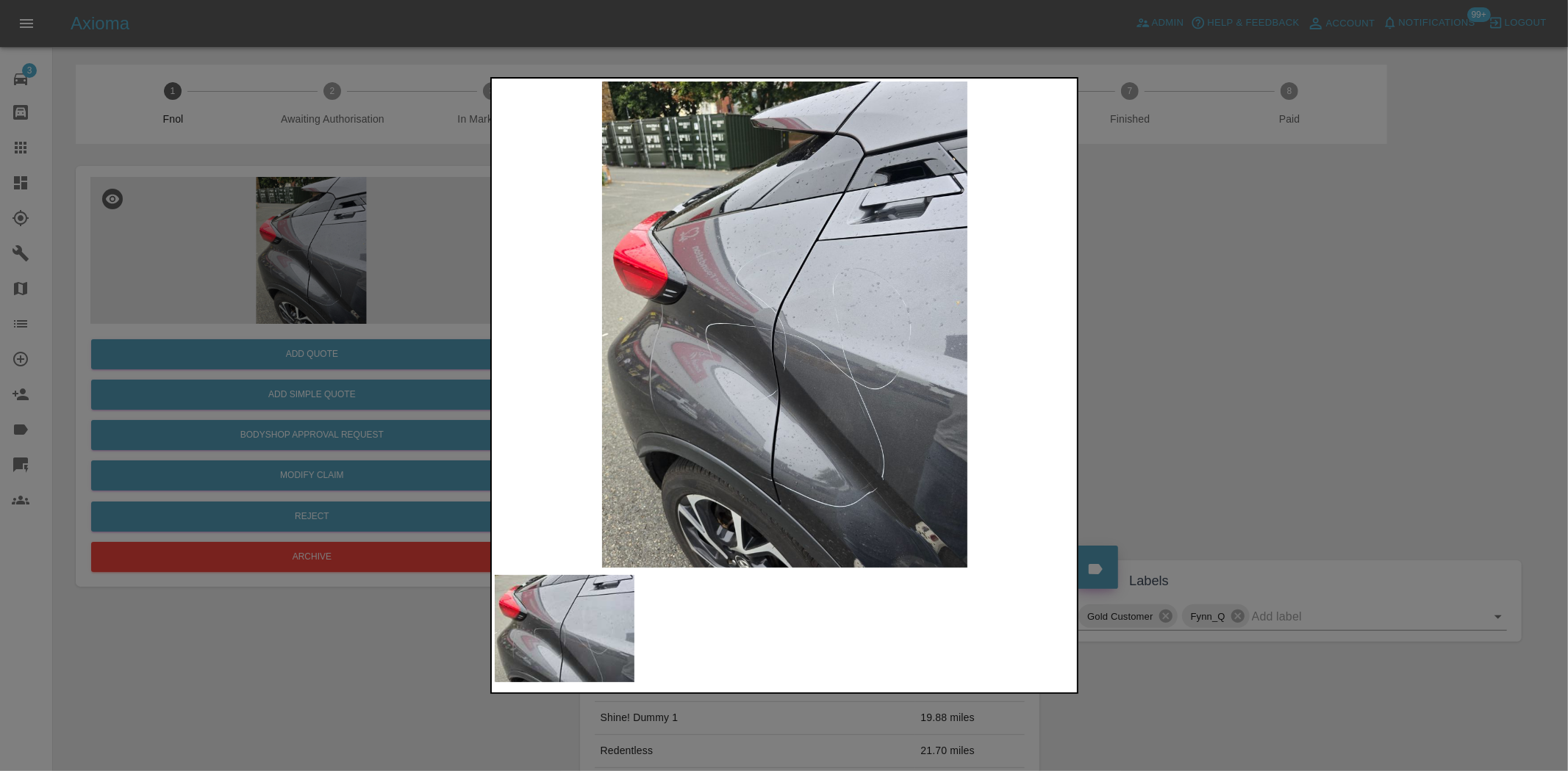
click at [655, 364] on img at bounding box center [785, 324] width 581 height 486
click at [821, 355] on img at bounding box center [785, 324] width 581 height 486
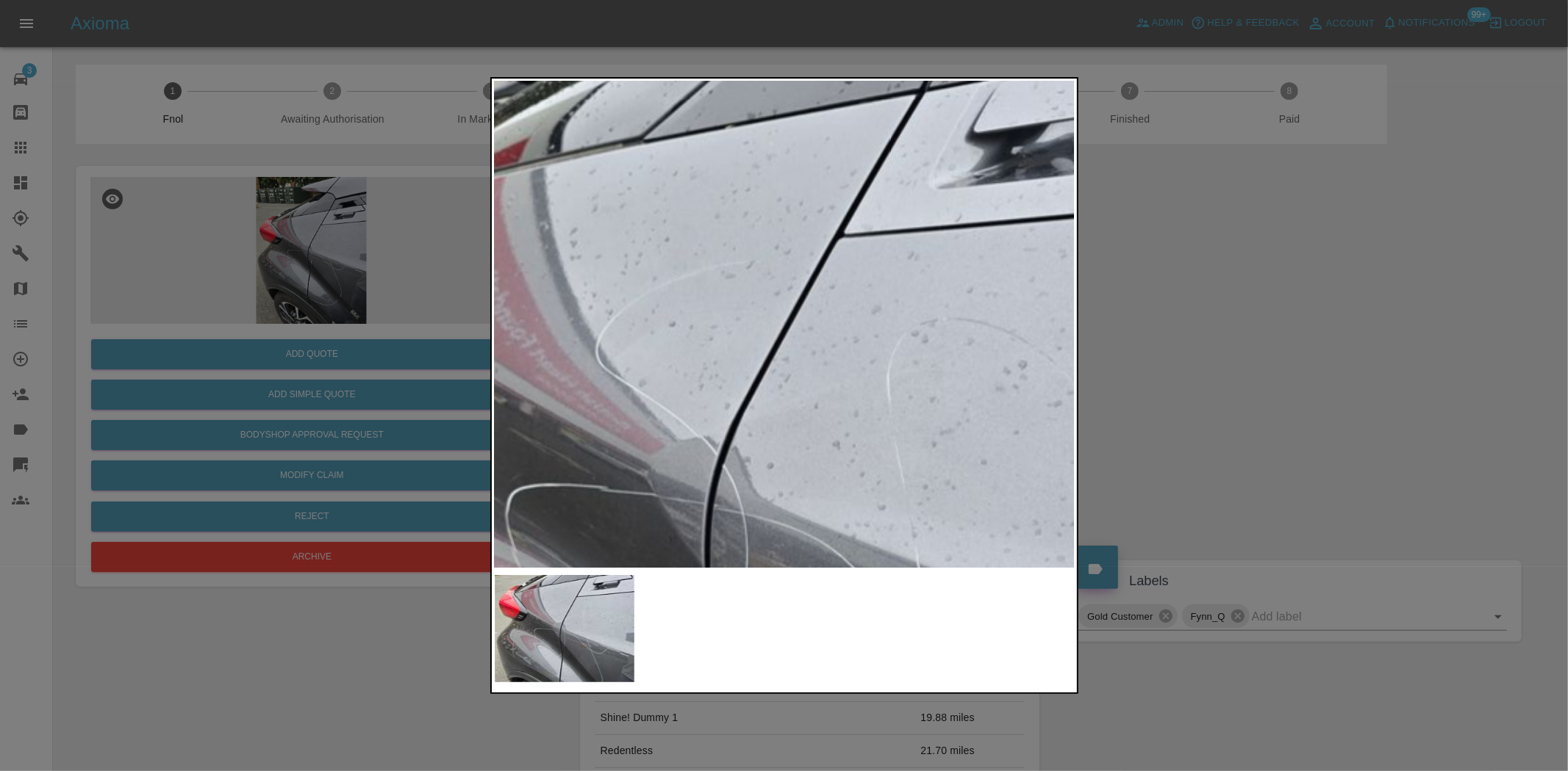
click at [920, 439] on img at bounding box center [742, 488] width 1742 height 1459
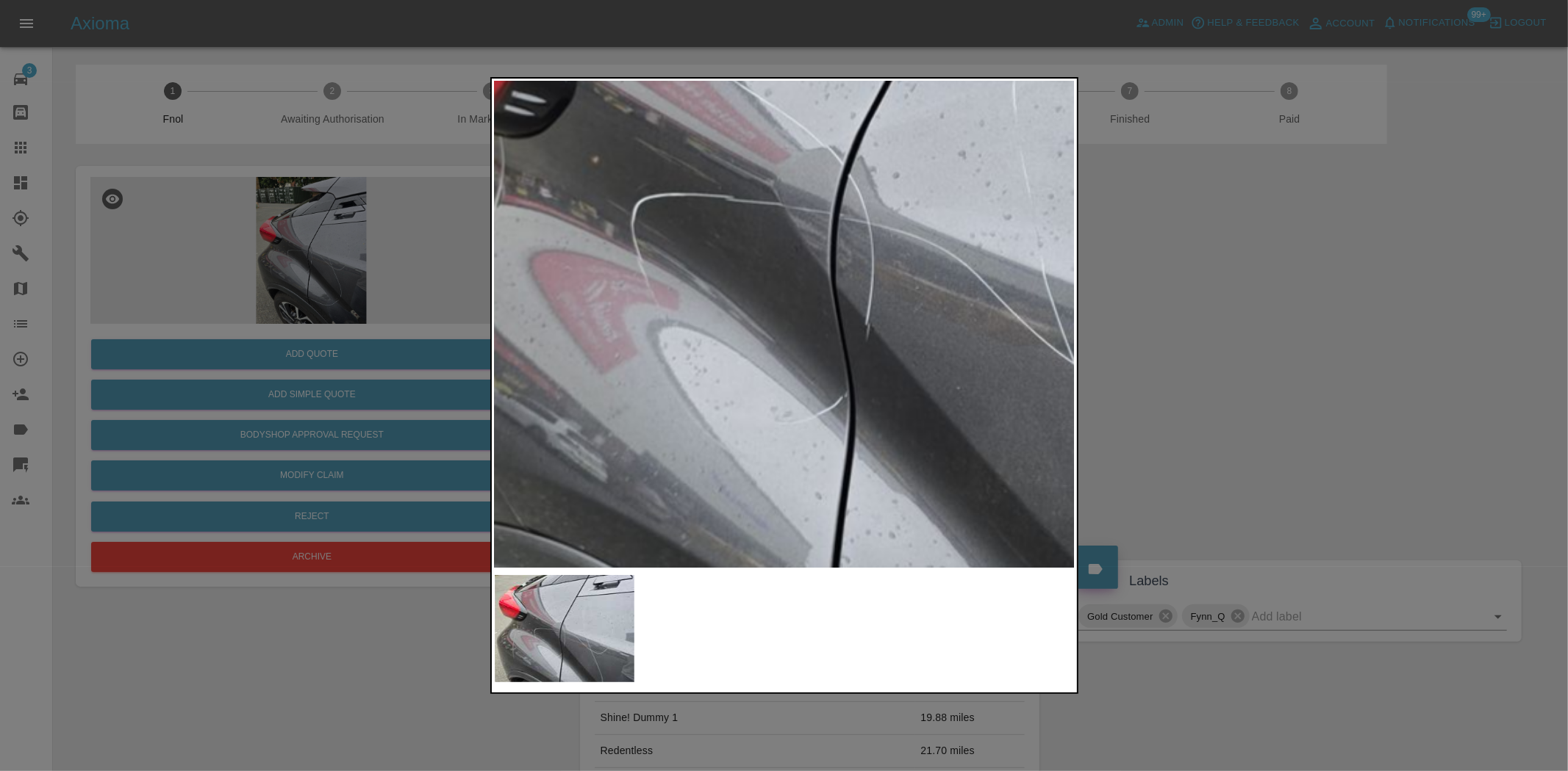
click at [857, 257] on img at bounding box center [868, 197] width 1742 height 1459
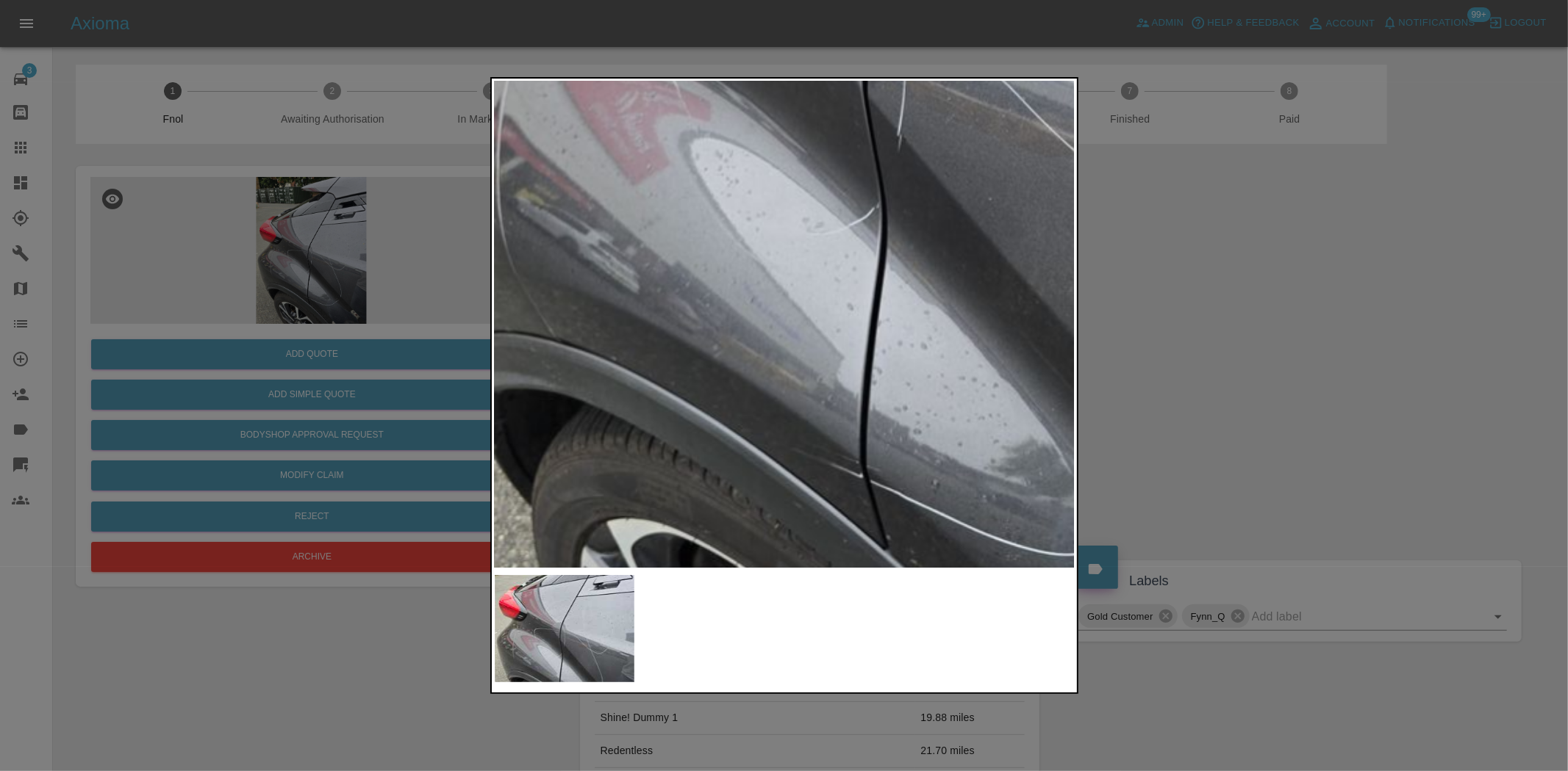
click at [828, 179] on img at bounding box center [899, 9] width 1742 height 1459
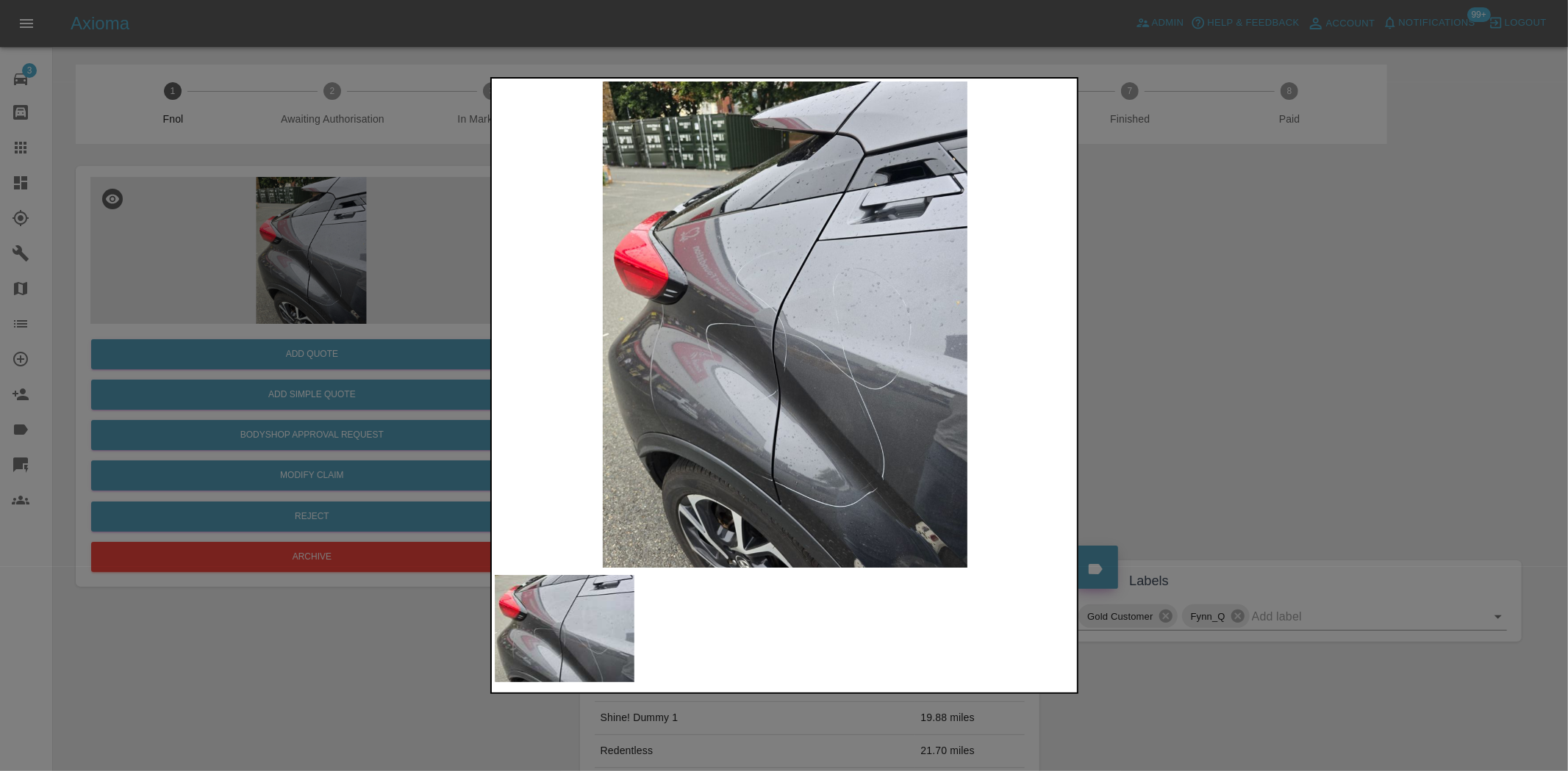
click at [823, 350] on img at bounding box center [785, 324] width 581 height 486
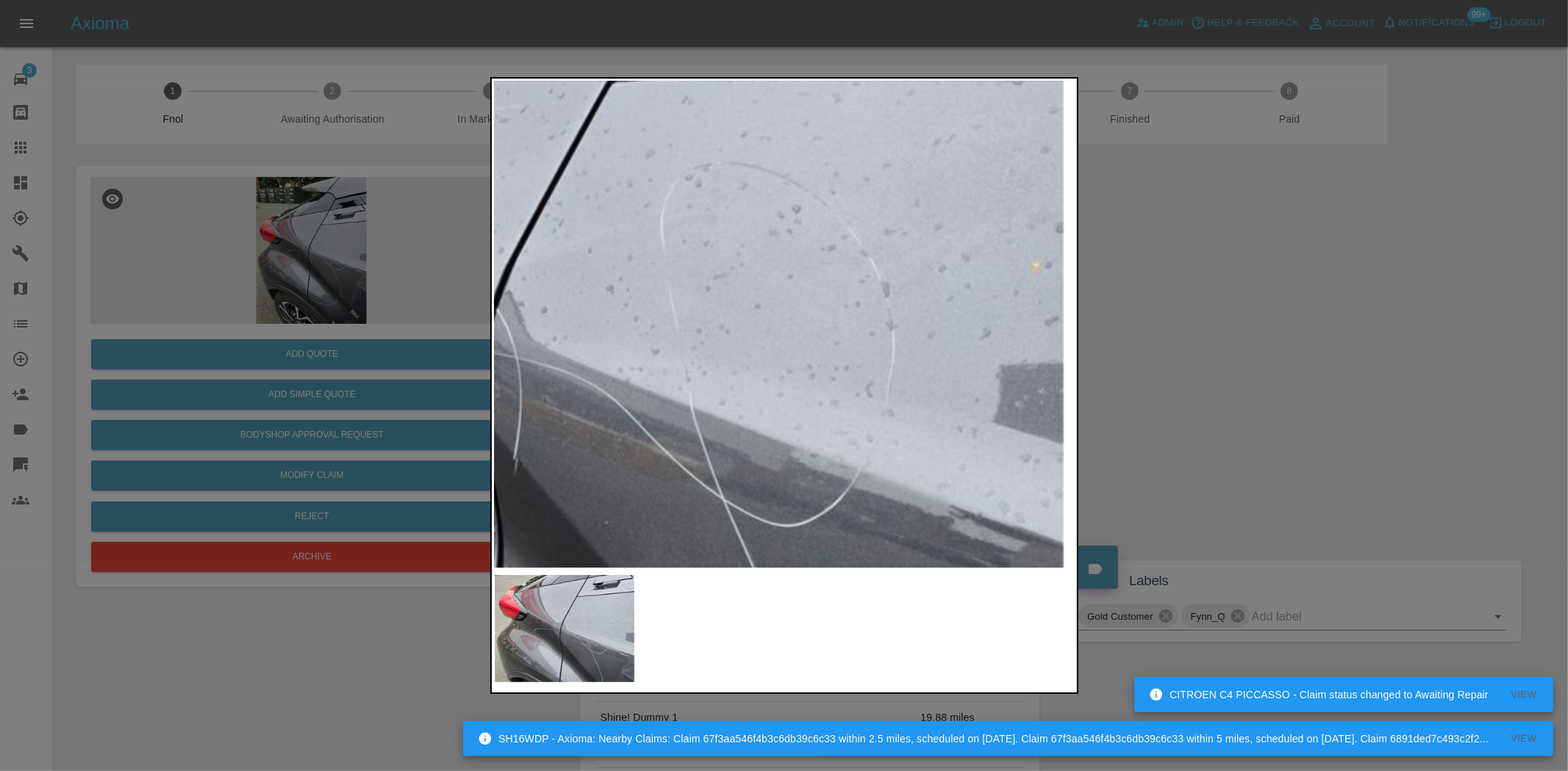
click at [652, 408] on img at bounding box center [516, 332] width 1742 height 1459
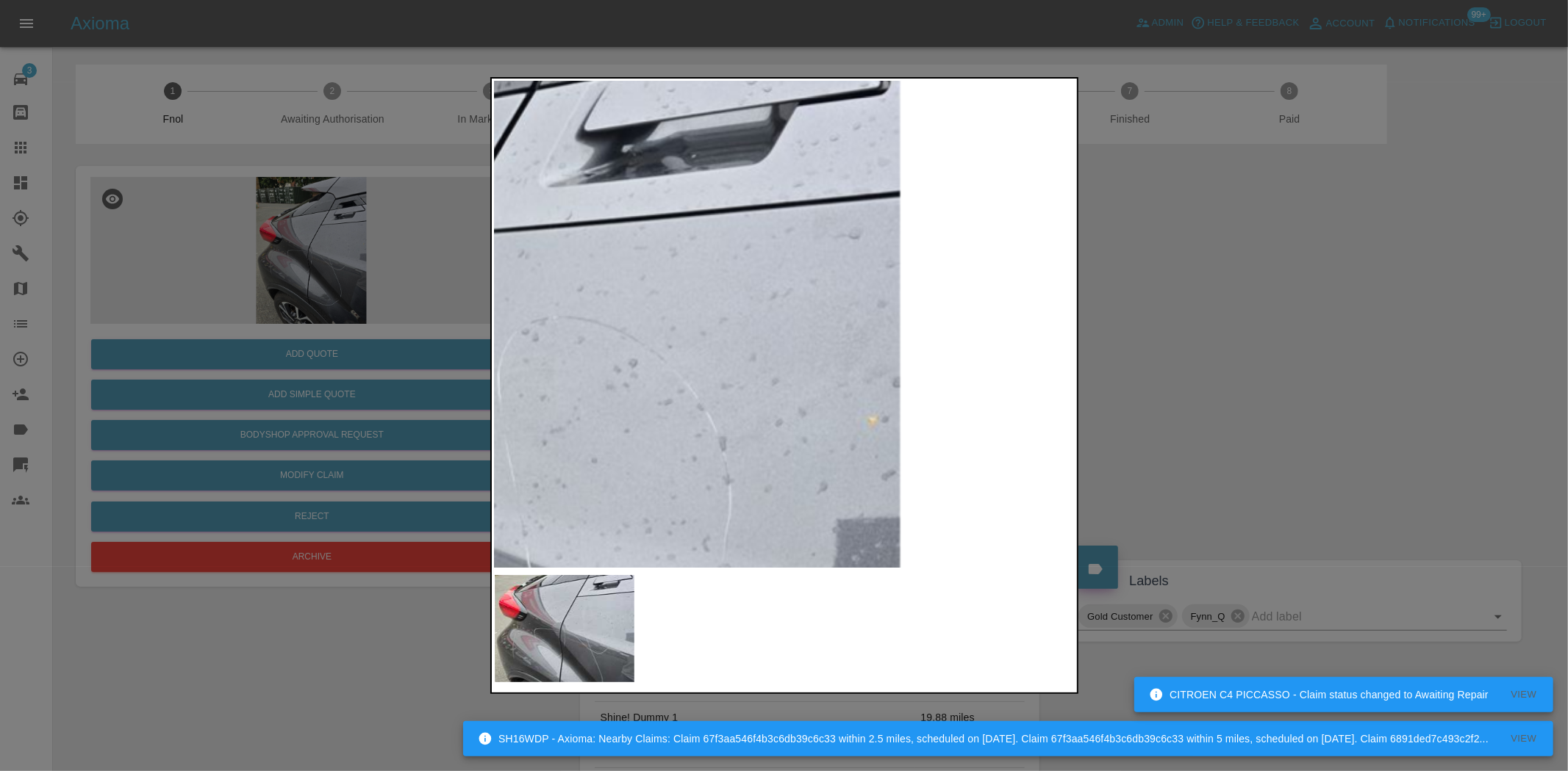
click at [651, 523] on img at bounding box center [353, 486] width 1742 height 1459
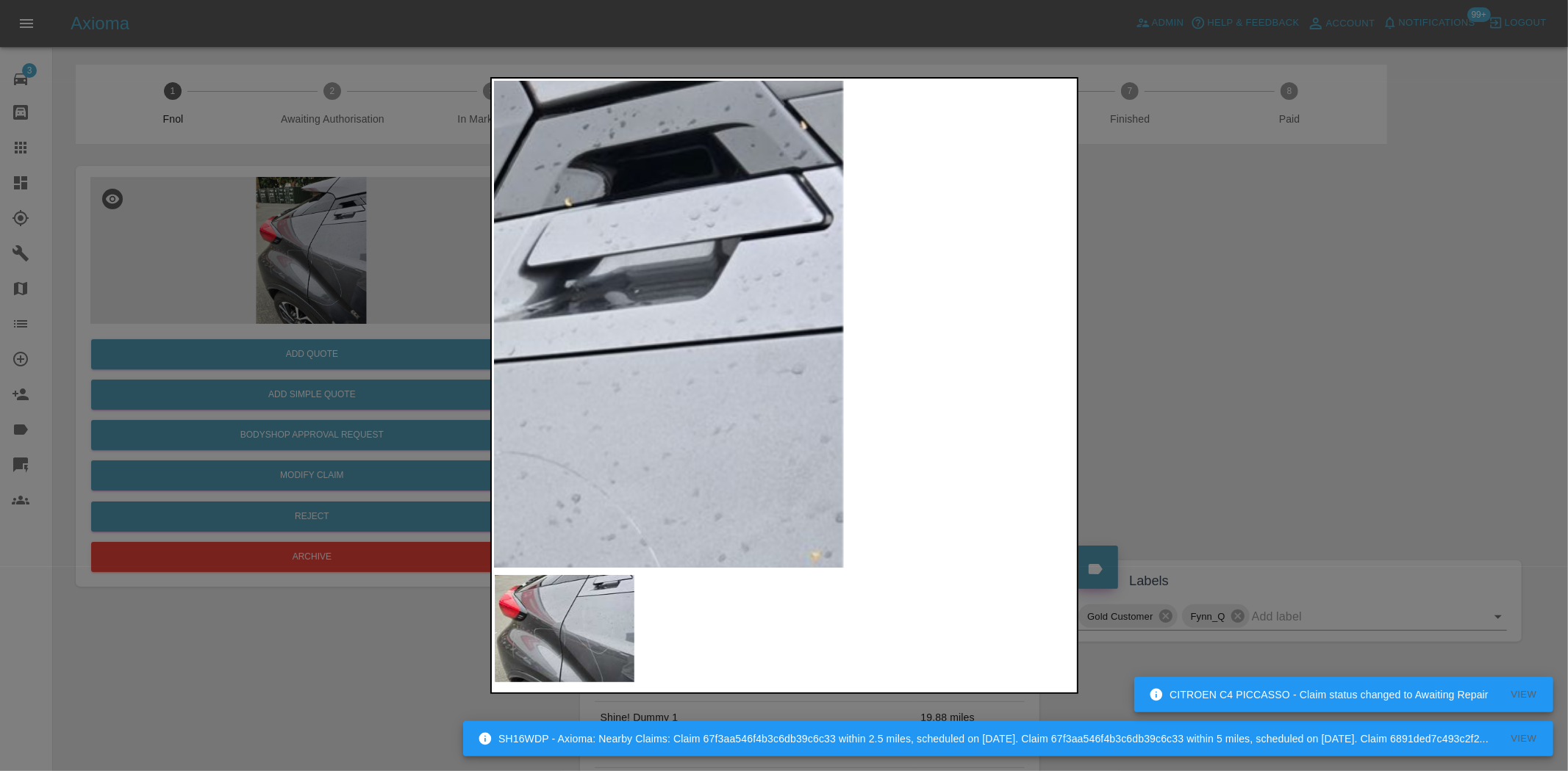
click at [716, 564] on img at bounding box center [295, 622] width 1742 height 1459
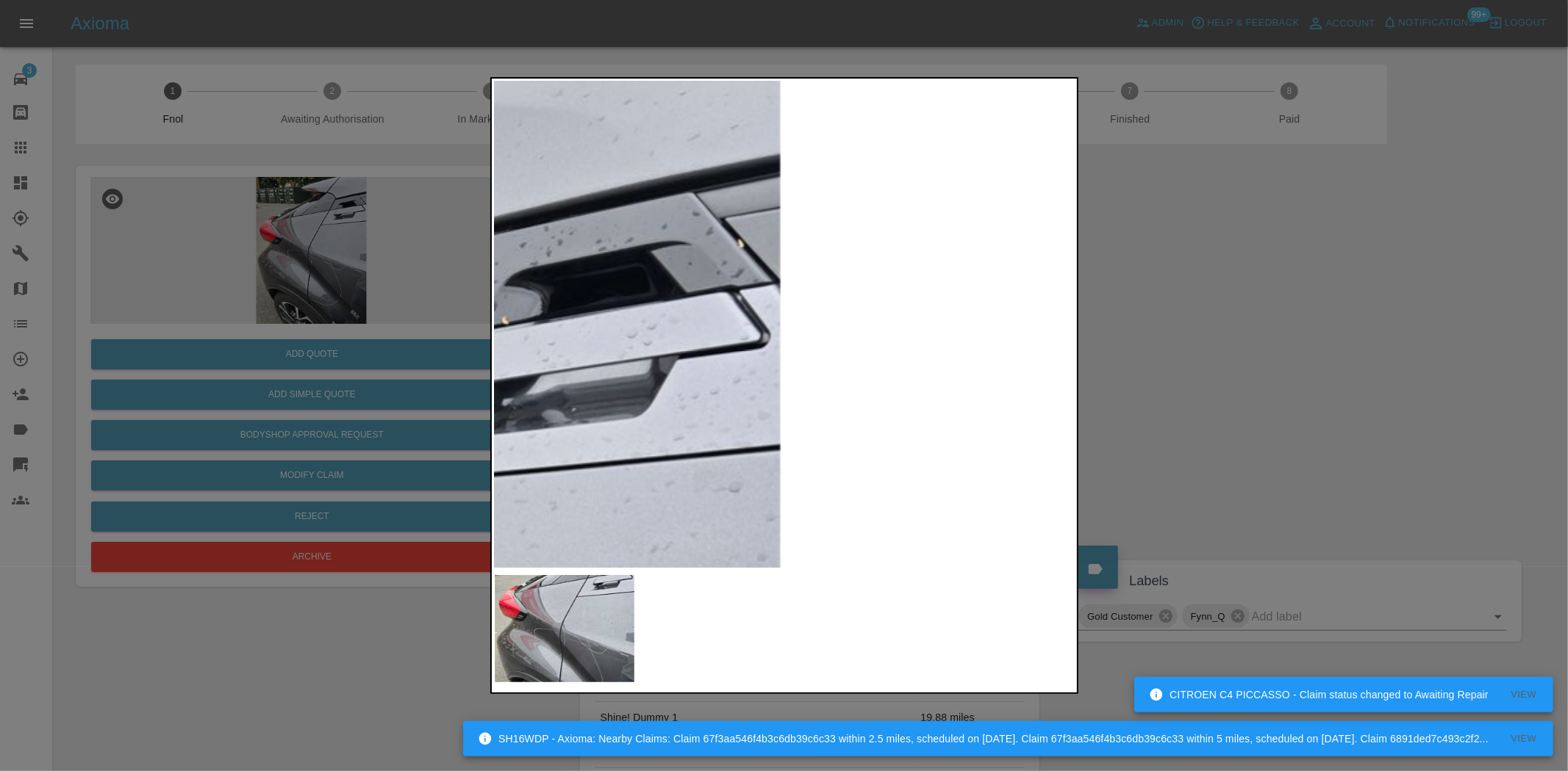
click at [687, 570] on div at bounding box center [784, 386] width 588 height 617
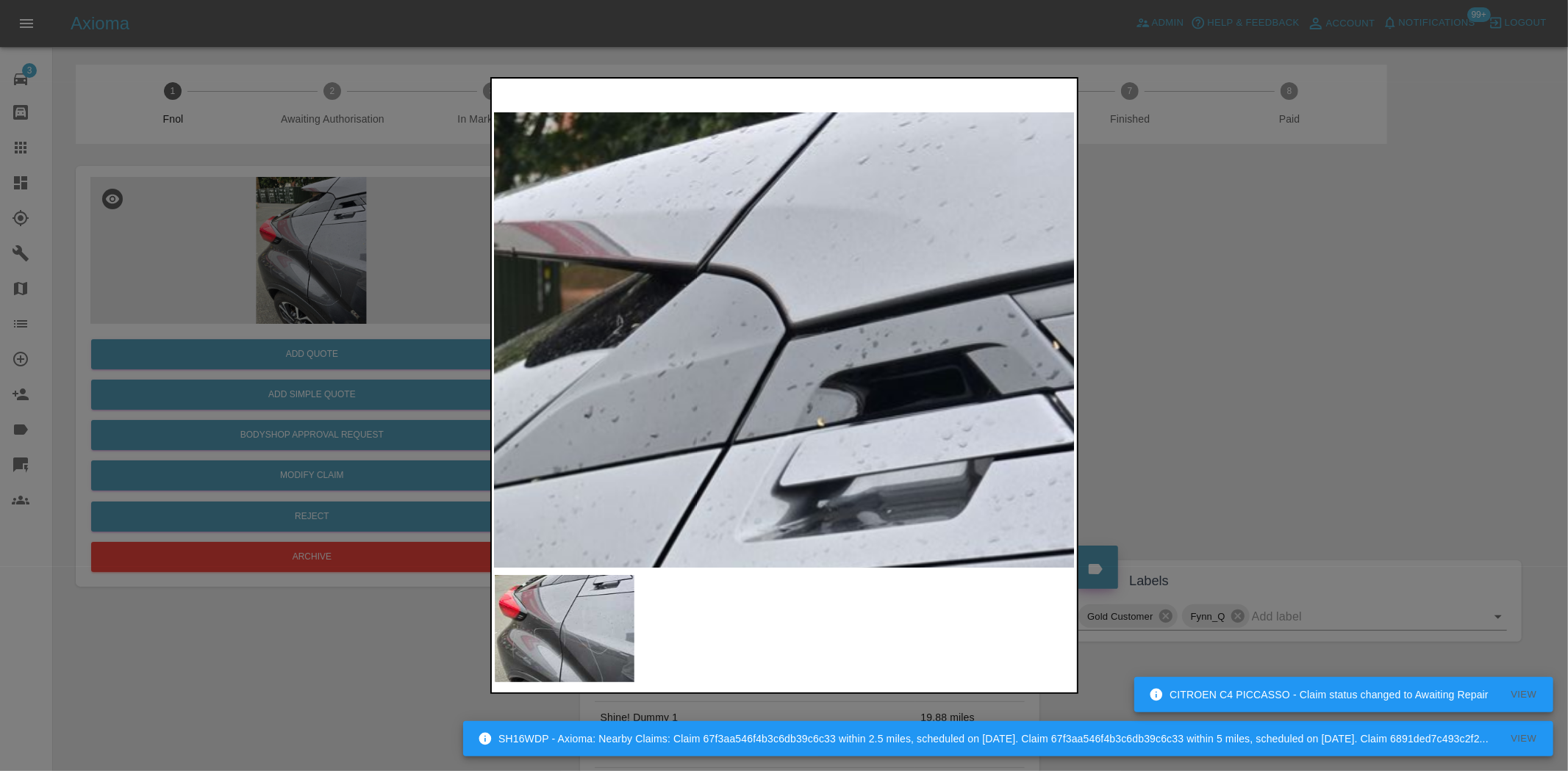
click at [920, 568] on div at bounding box center [784, 386] width 588 height 617
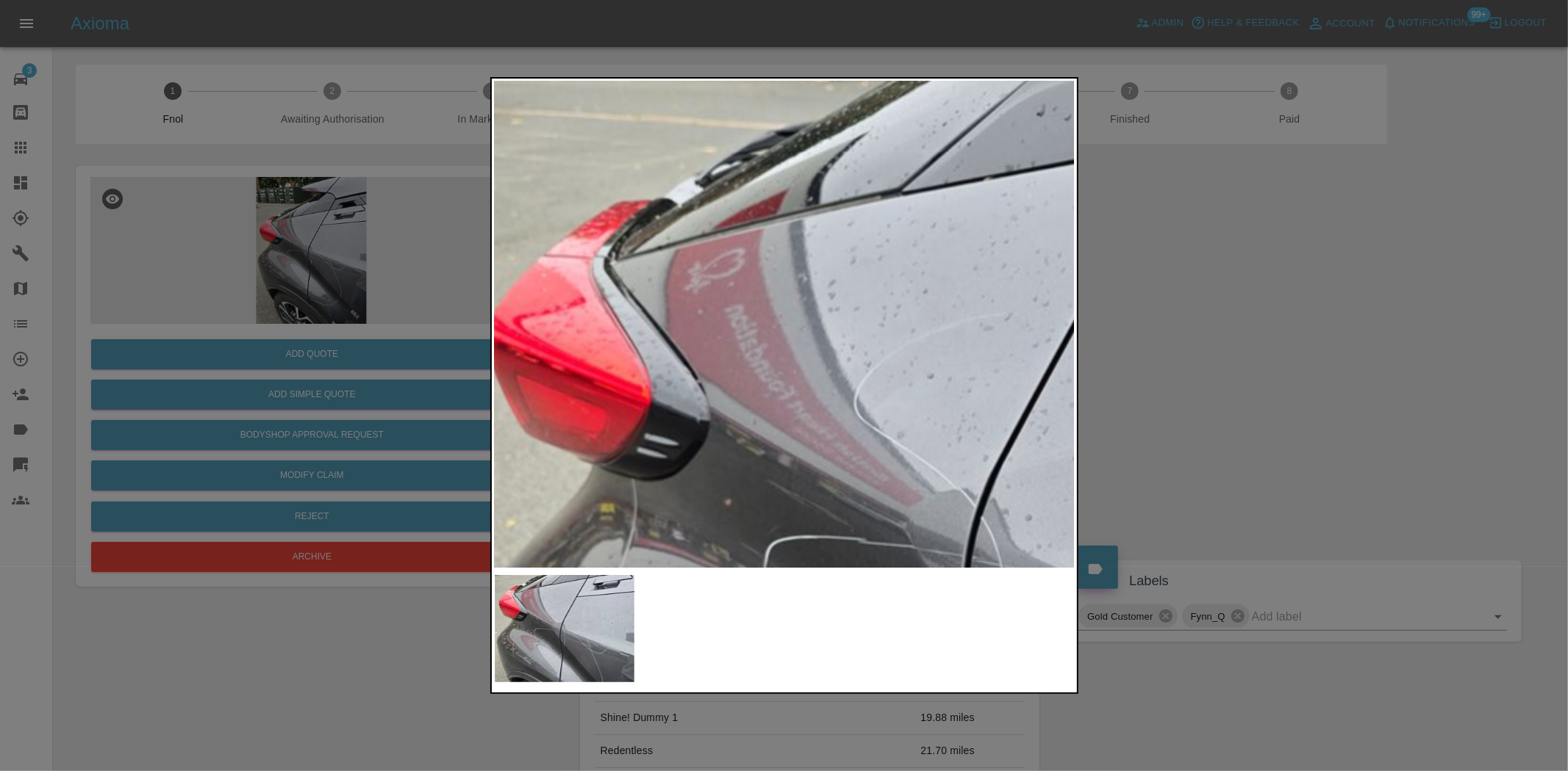
click at [737, 328] on img at bounding box center [1001, 540] width 1742 height 1459
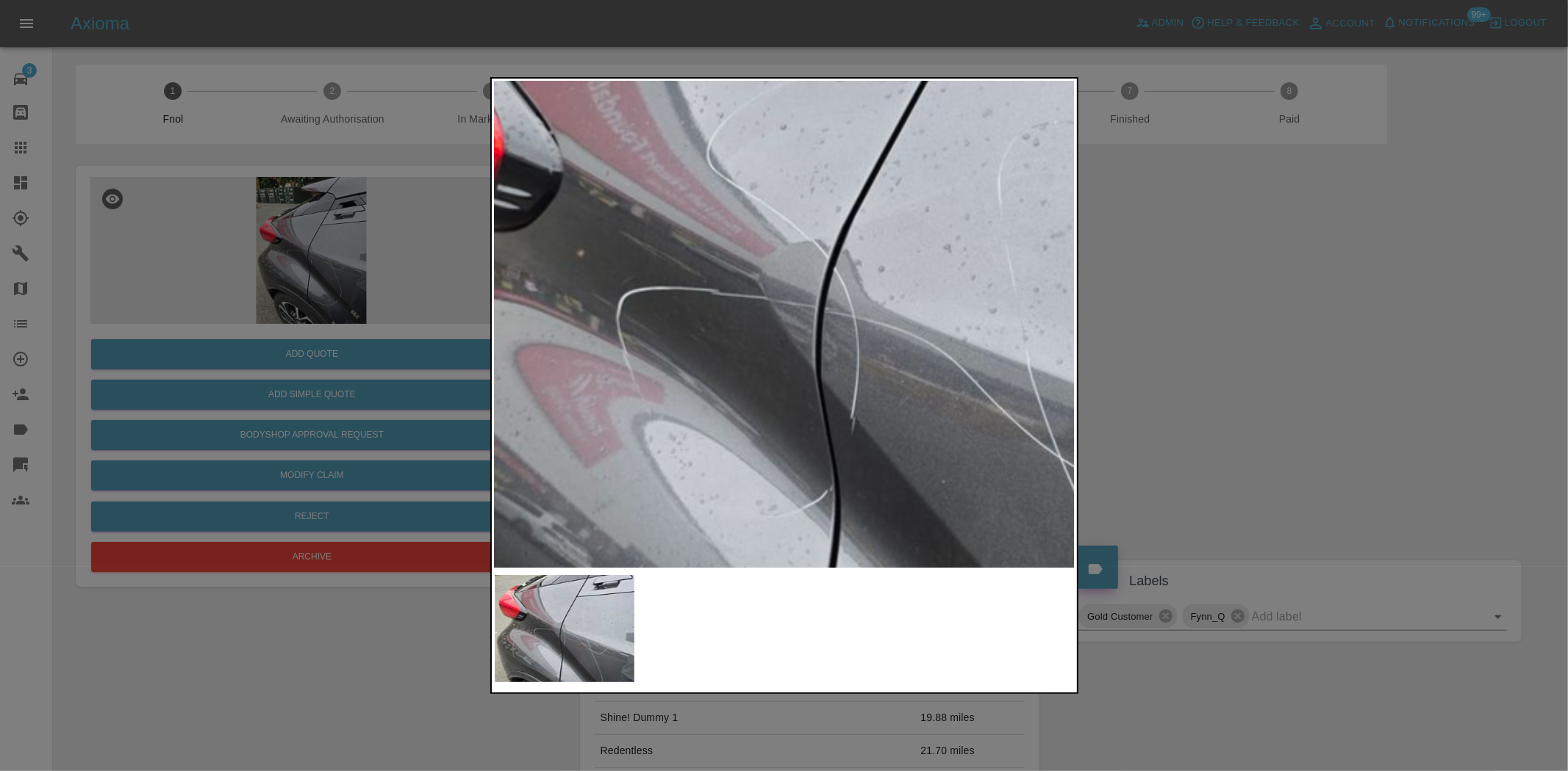
click at [663, 258] on img at bounding box center [853, 292] width 1742 height 1459
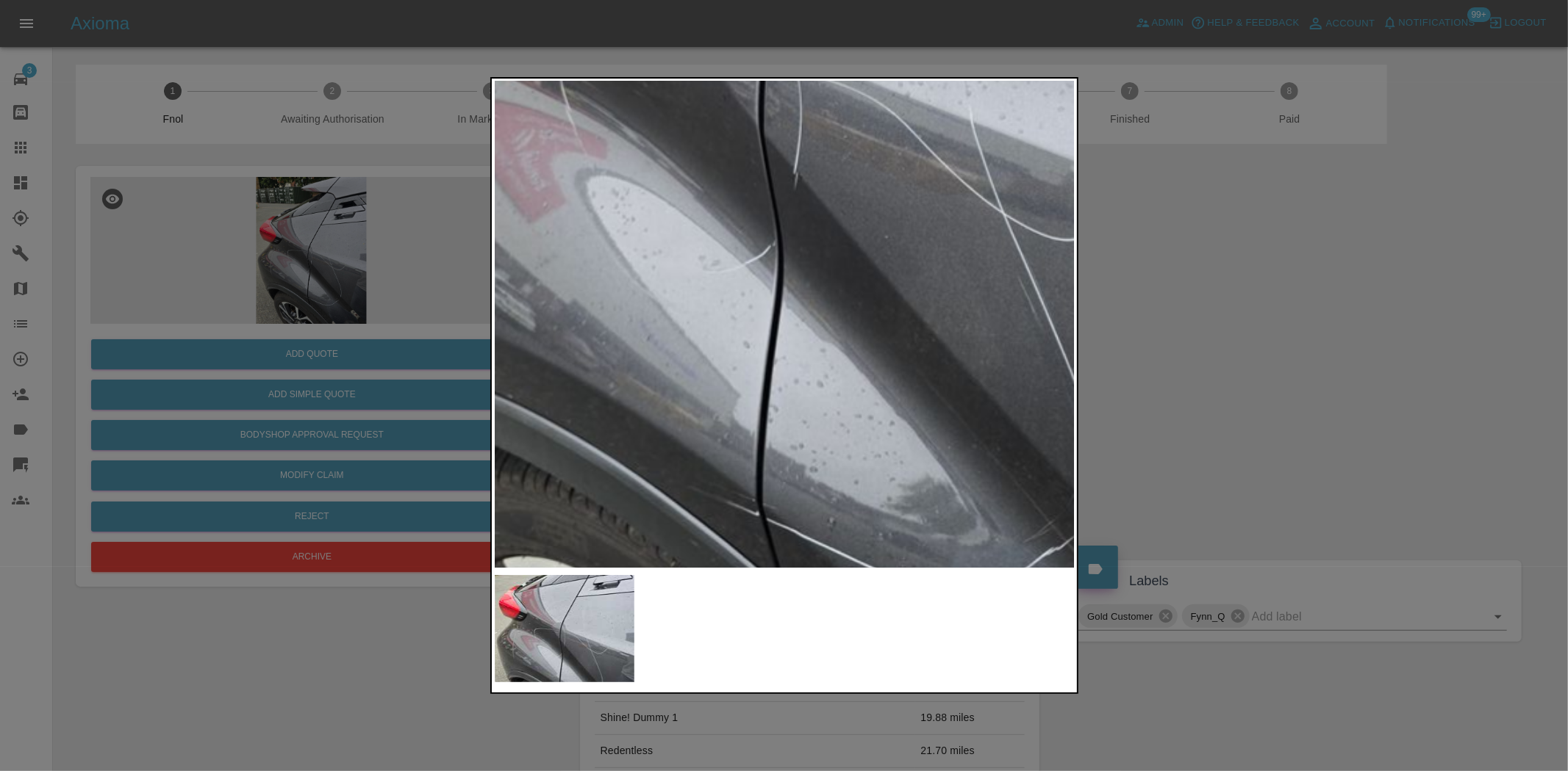
click at [658, 248] on img at bounding box center [796, 46] width 1742 height 1459
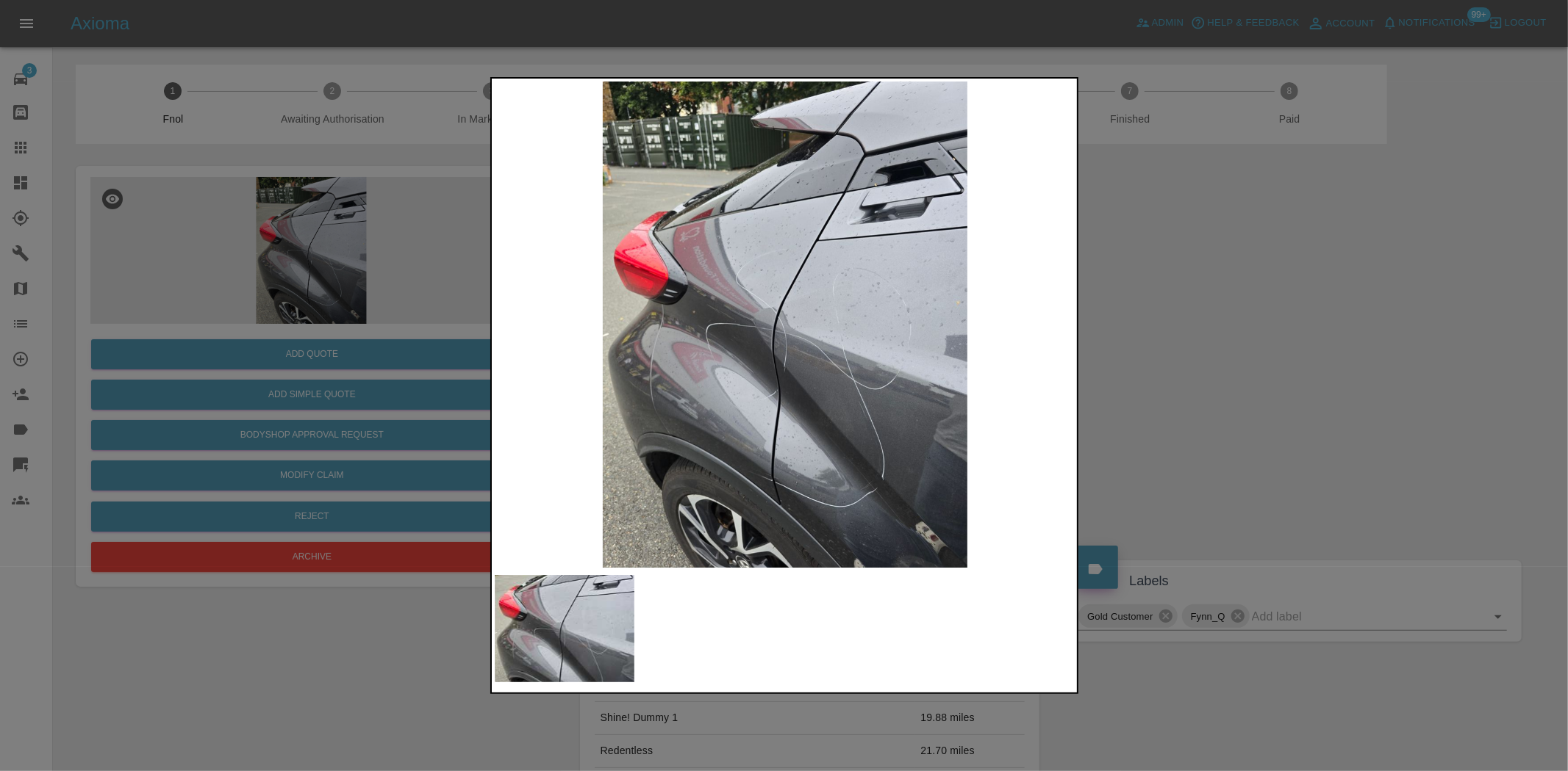
click at [743, 324] on img at bounding box center [785, 324] width 581 height 486
click at [738, 326] on img at bounding box center [785, 324] width 581 height 486
click at [655, 362] on img at bounding box center [785, 324] width 581 height 486
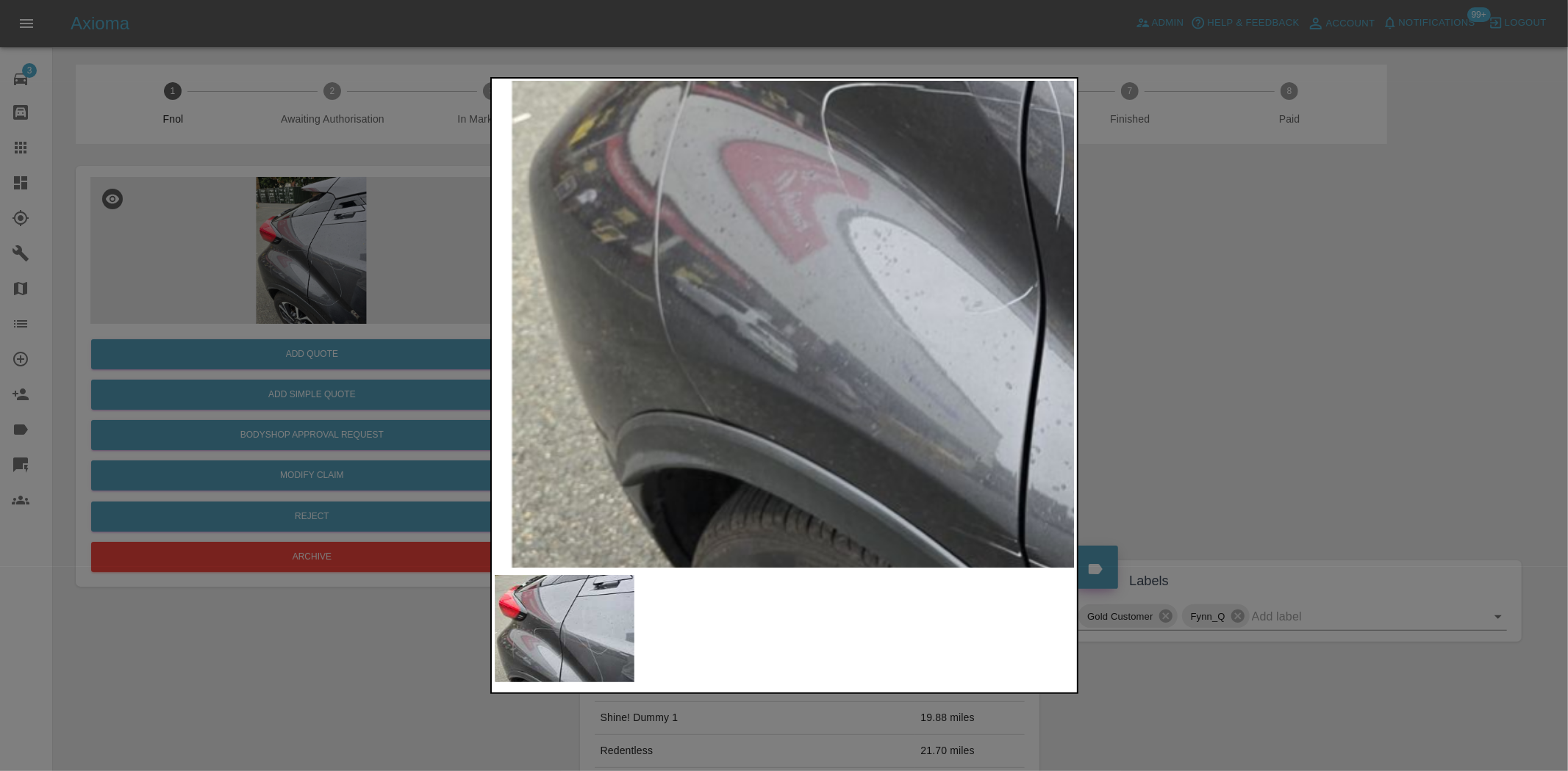
click at [699, 207] on img at bounding box center [1058, 88] width 1742 height 1459
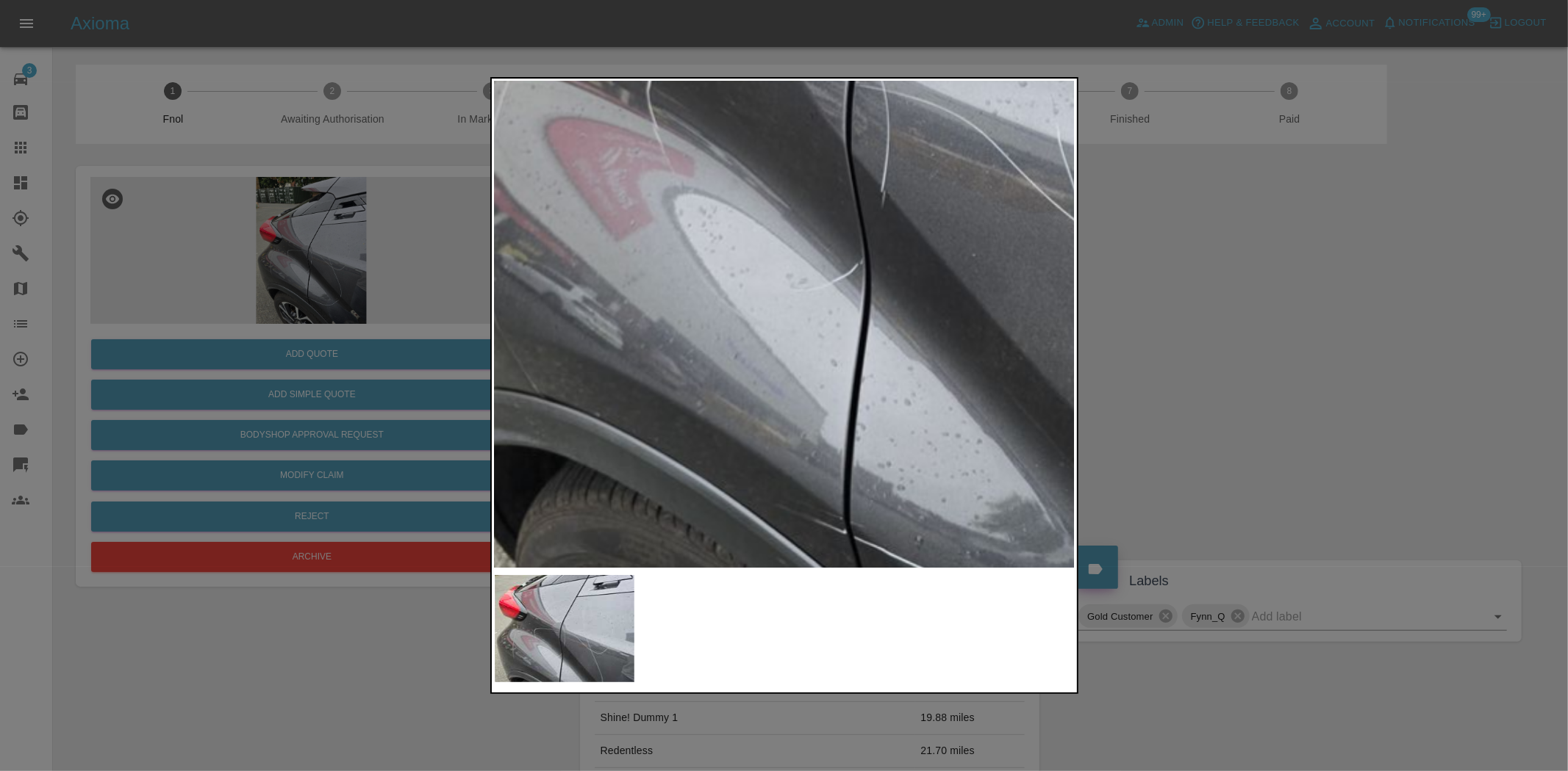
click at [618, 244] on img at bounding box center [883, 65] width 1742 height 1459
click at [767, 292] on img at bounding box center [883, 65] width 1742 height 1459
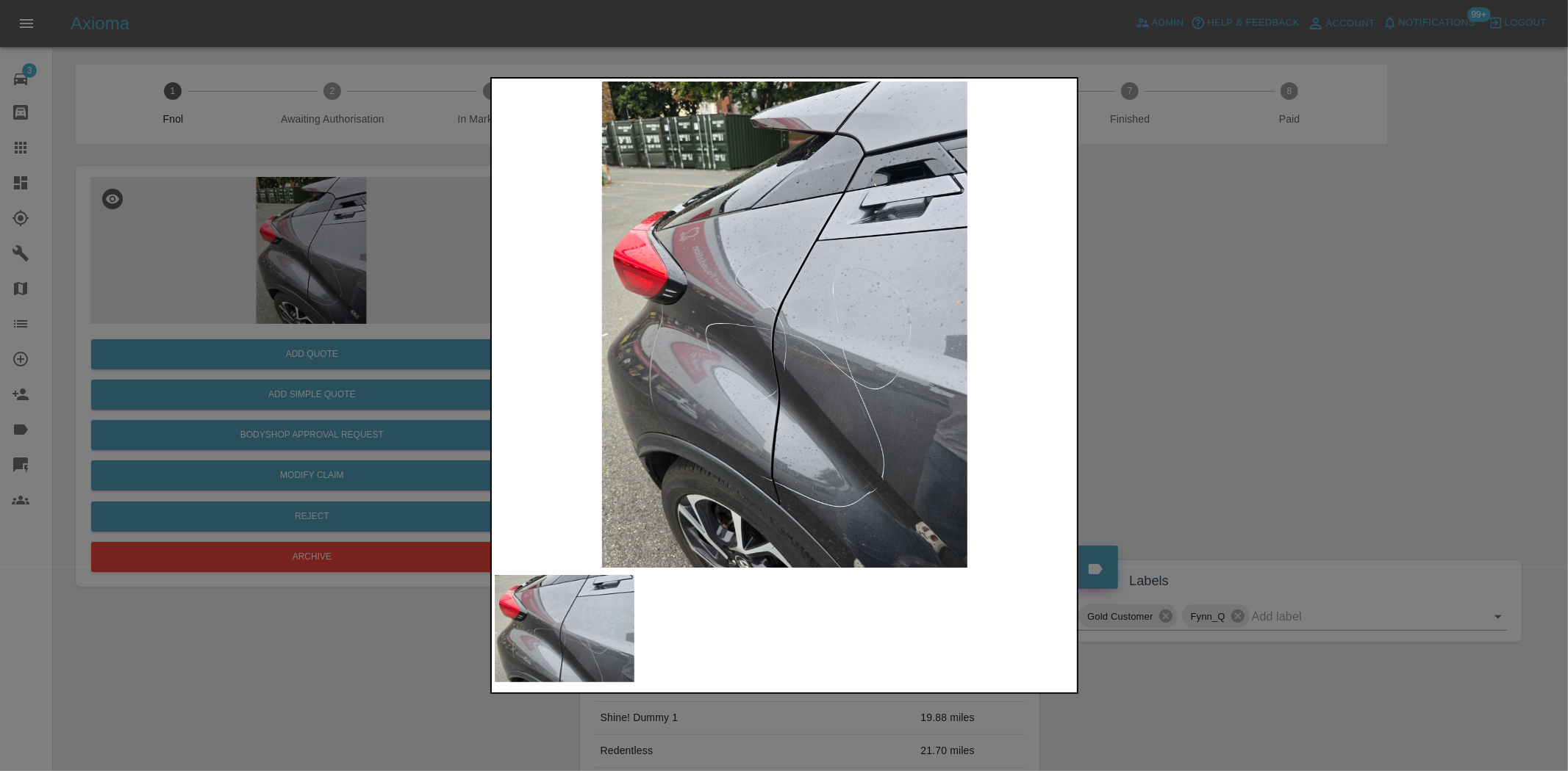
click at [814, 409] on img at bounding box center [785, 324] width 581 height 486
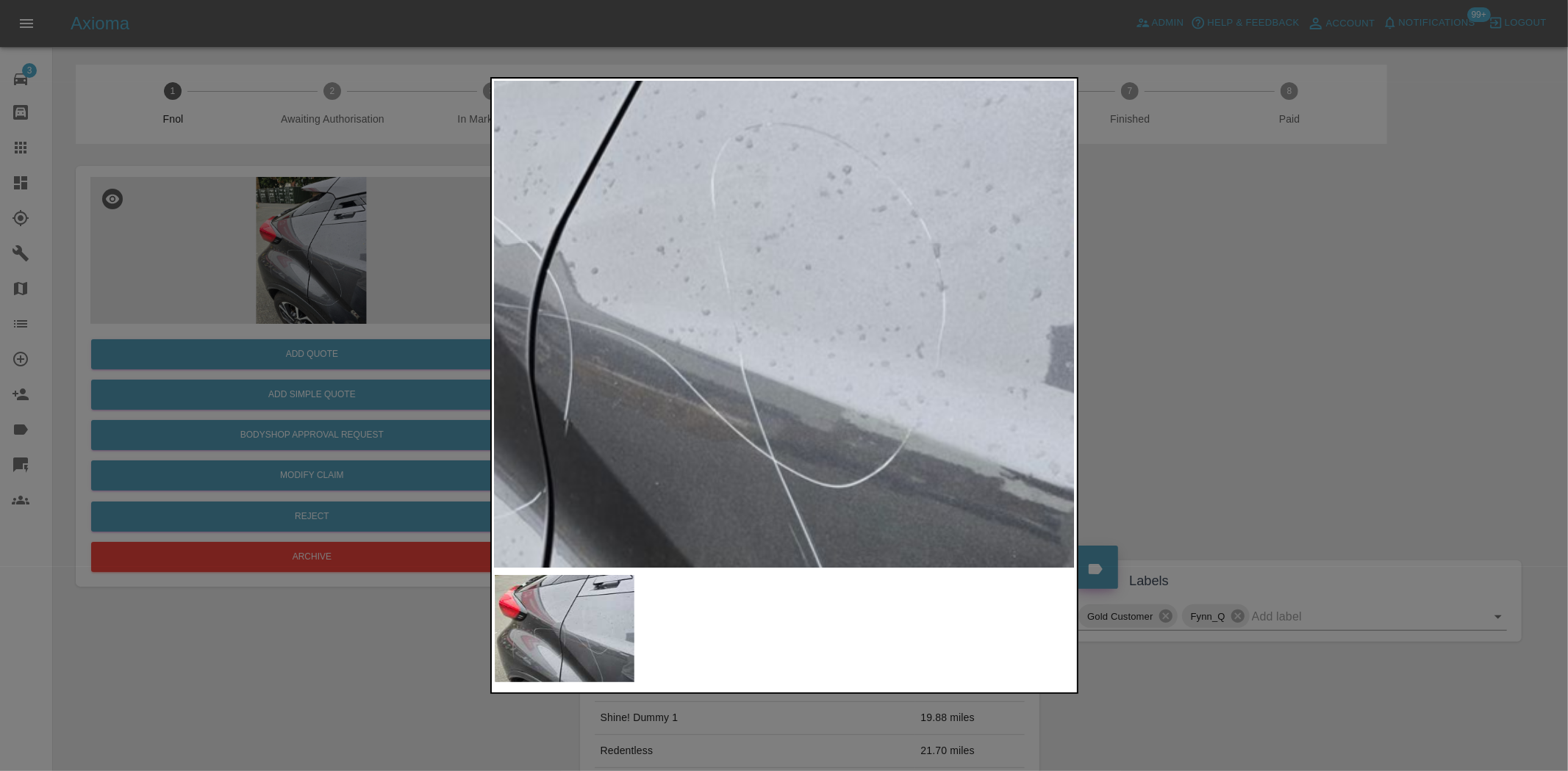
click at [713, 536] on img at bounding box center [566, 293] width 1742 height 1459
click at [708, 494] on img at bounding box center [566, 293] width 1742 height 1459
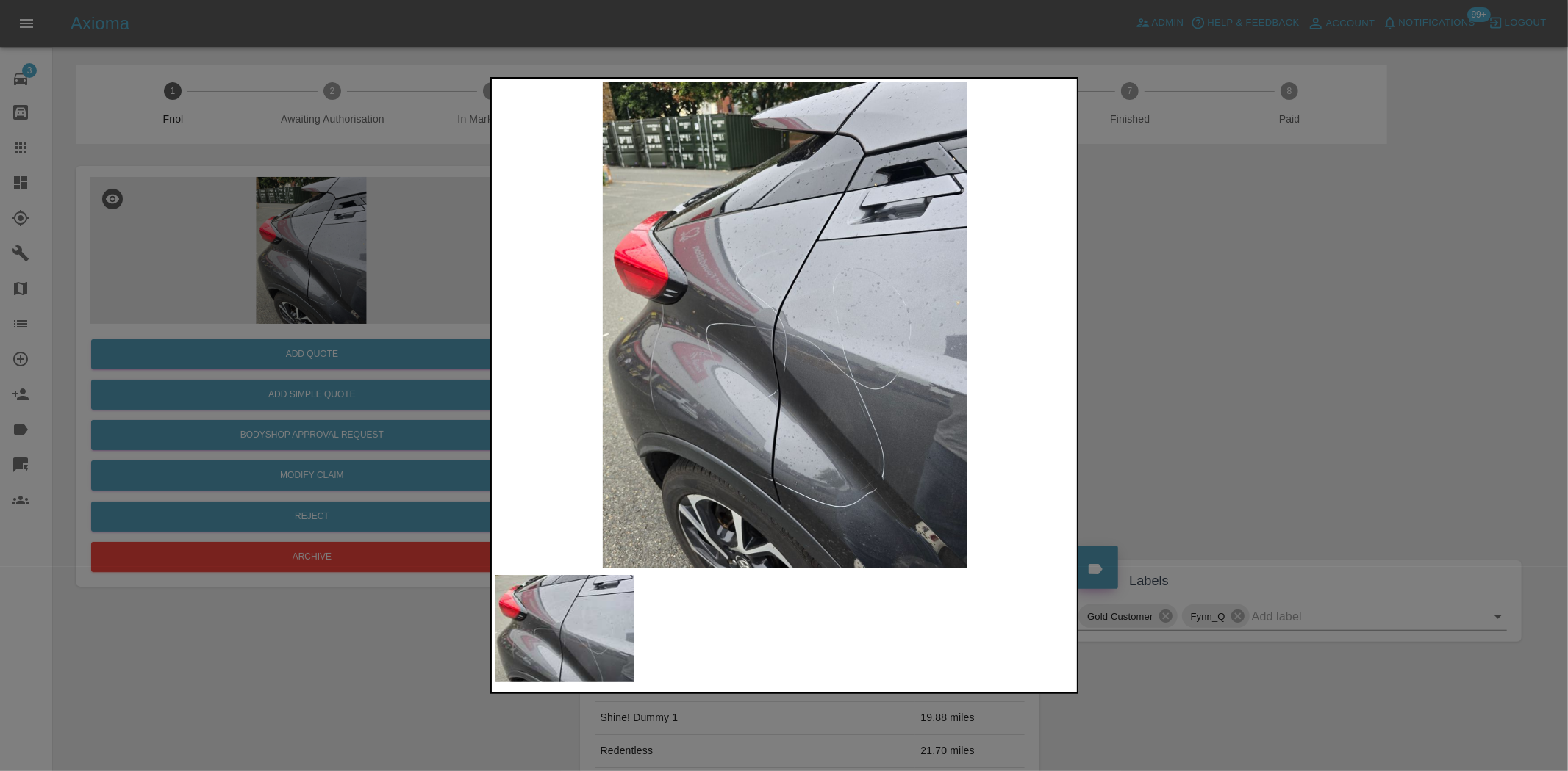
click at [708, 494] on img at bounding box center [785, 324] width 581 height 486
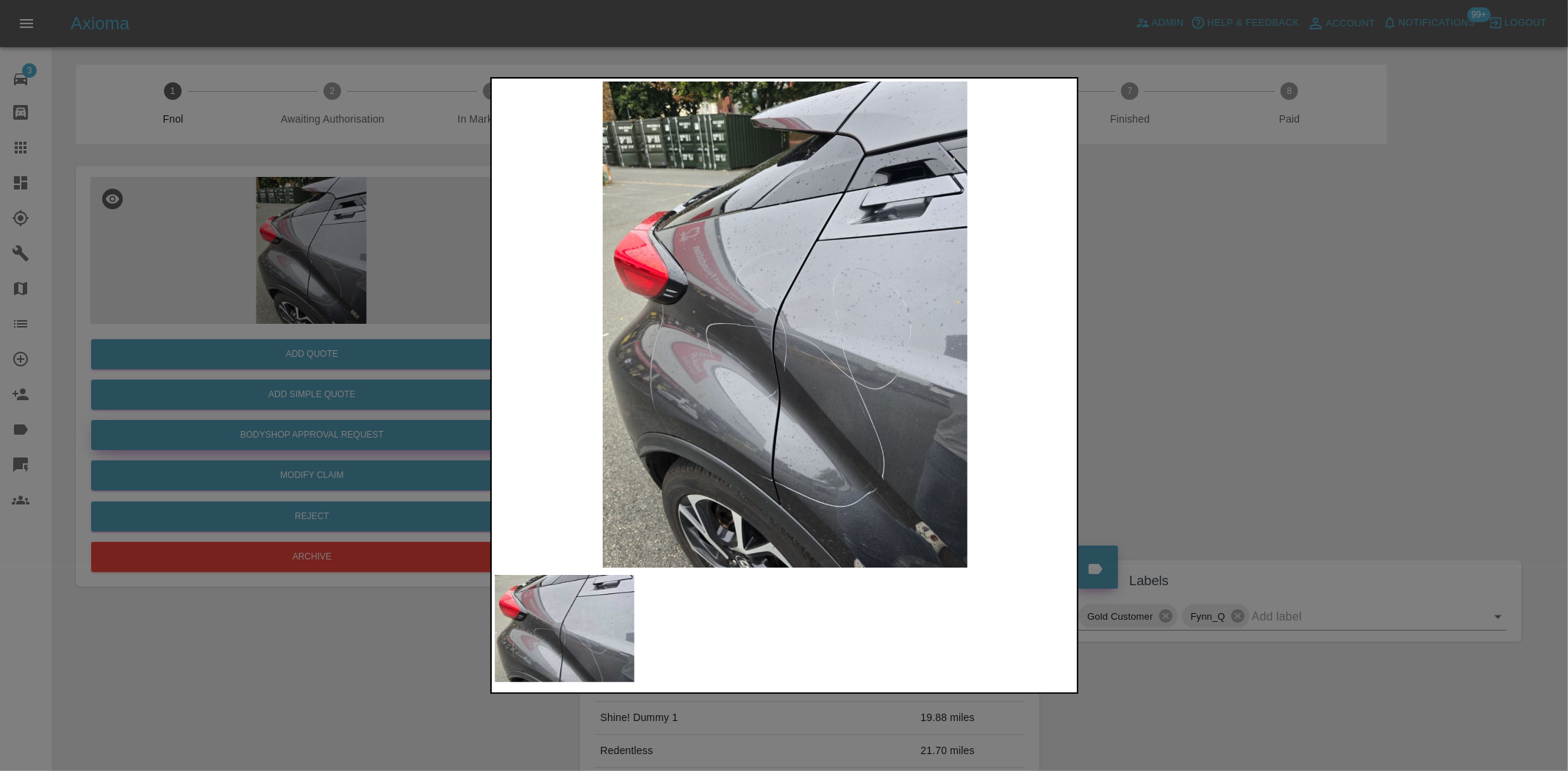
drag, startPoint x: 233, startPoint y: 404, endPoint x: 255, endPoint y: 448, distance: 49.2
click at [239, 426] on div at bounding box center [784, 386] width 1568 height 771
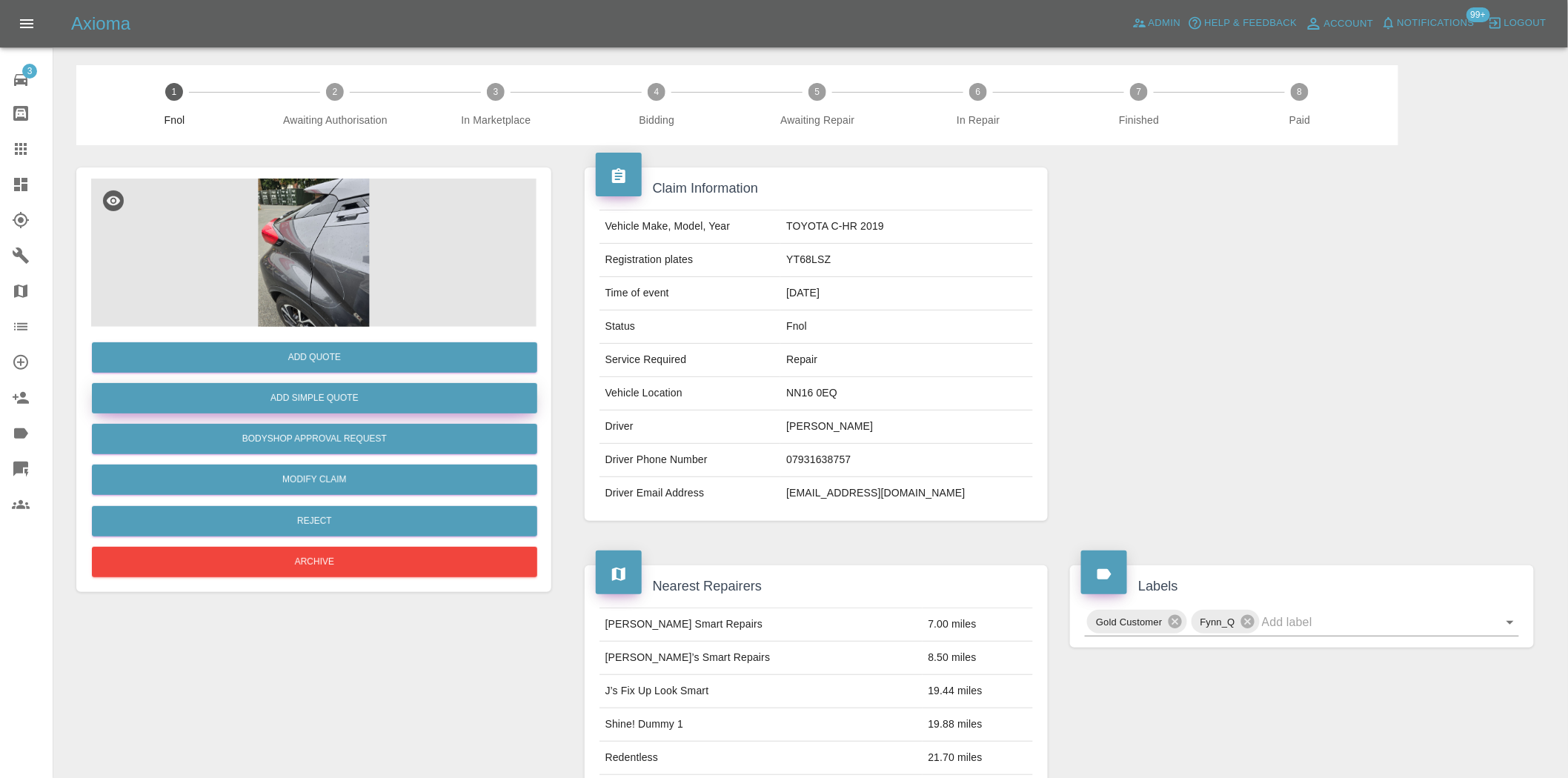
click at [299, 387] on button "Add Simple Quote" at bounding box center [315, 399] width 445 height 30
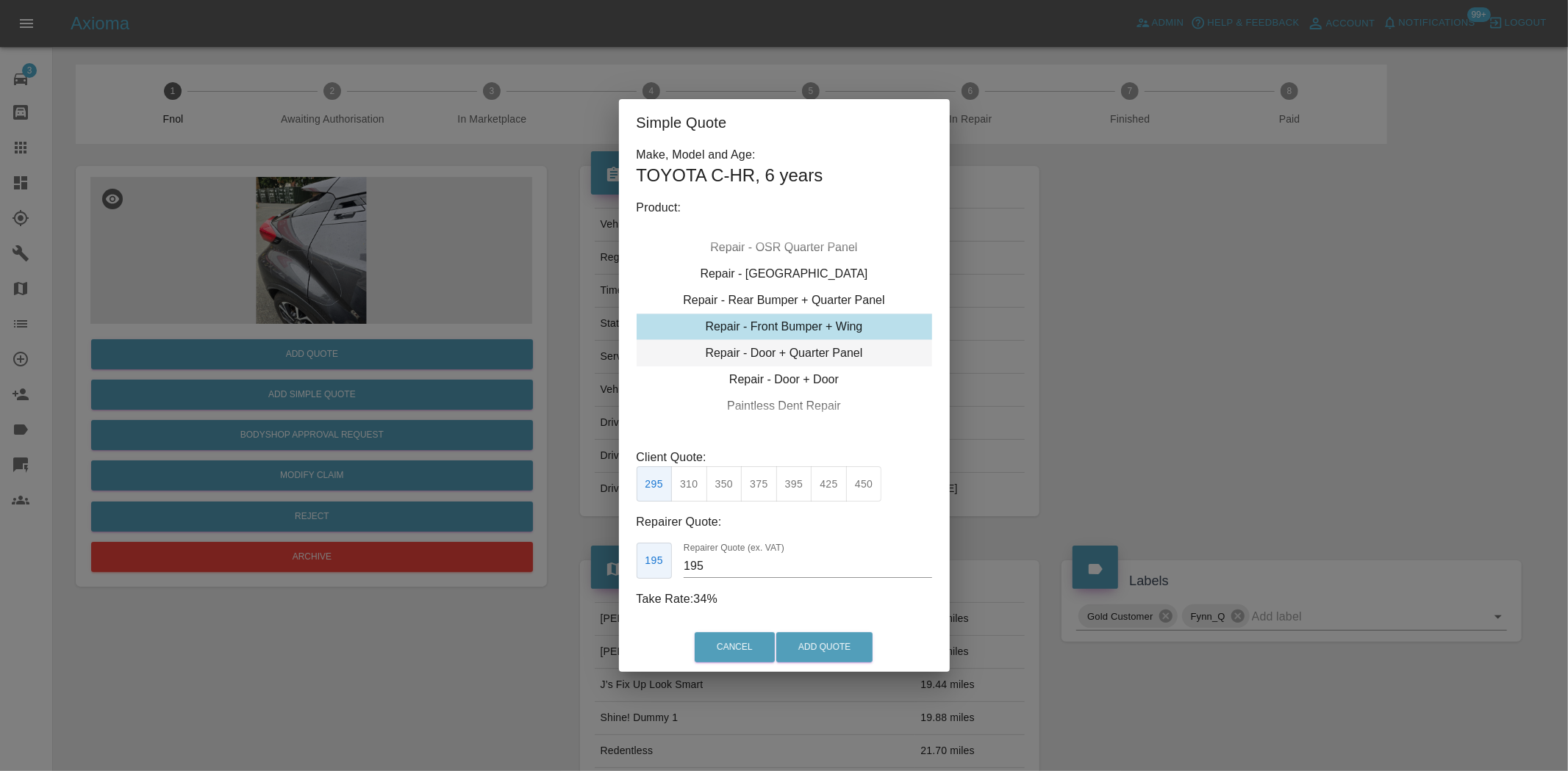
click at [769, 342] on div "Repair - Door + Quarter Panel" at bounding box center [784, 353] width 296 height 27
type input "200"
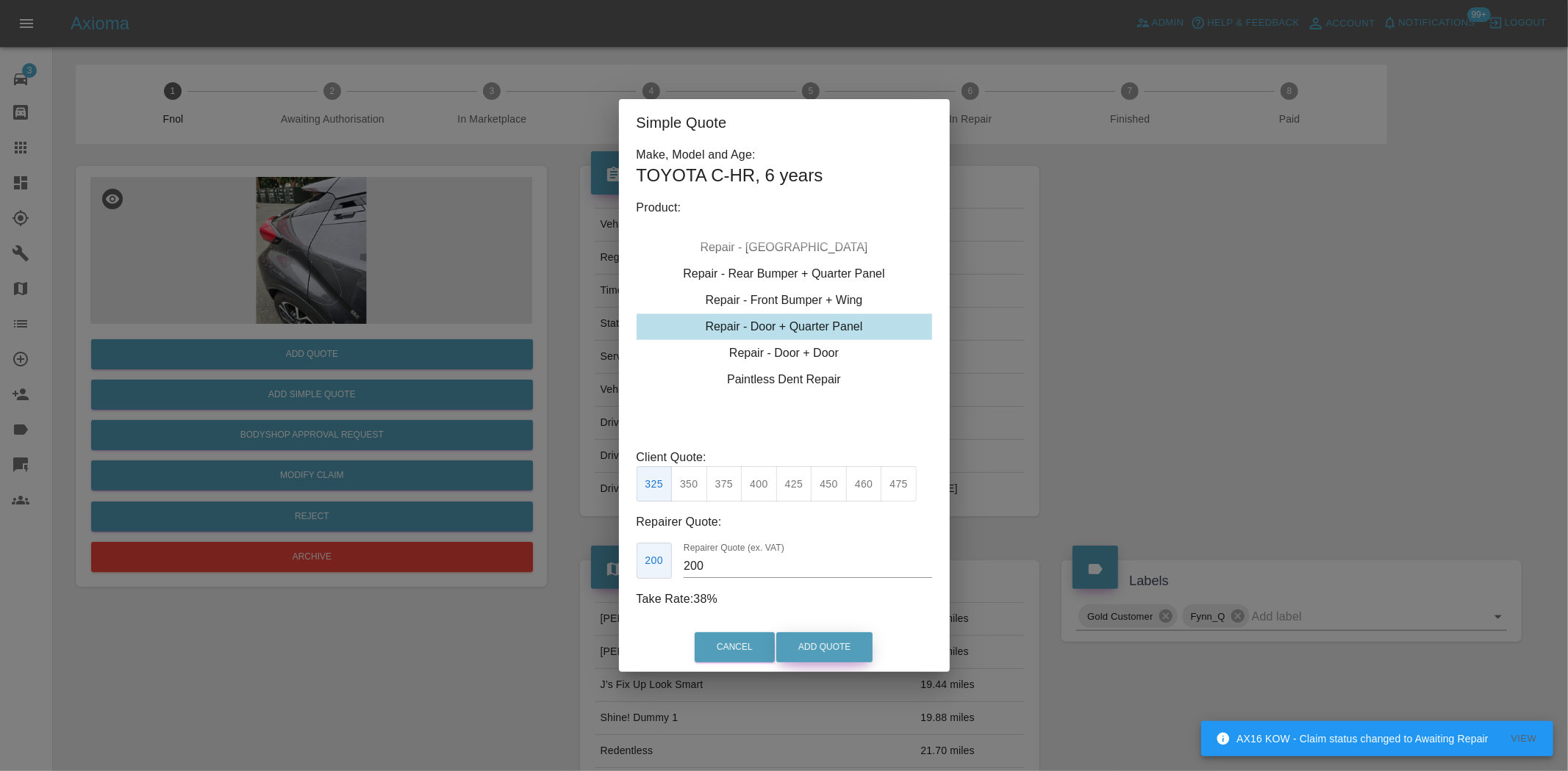
click at [824, 647] on button "Add Quote" at bounding box center [824, 647] width 96 height 30
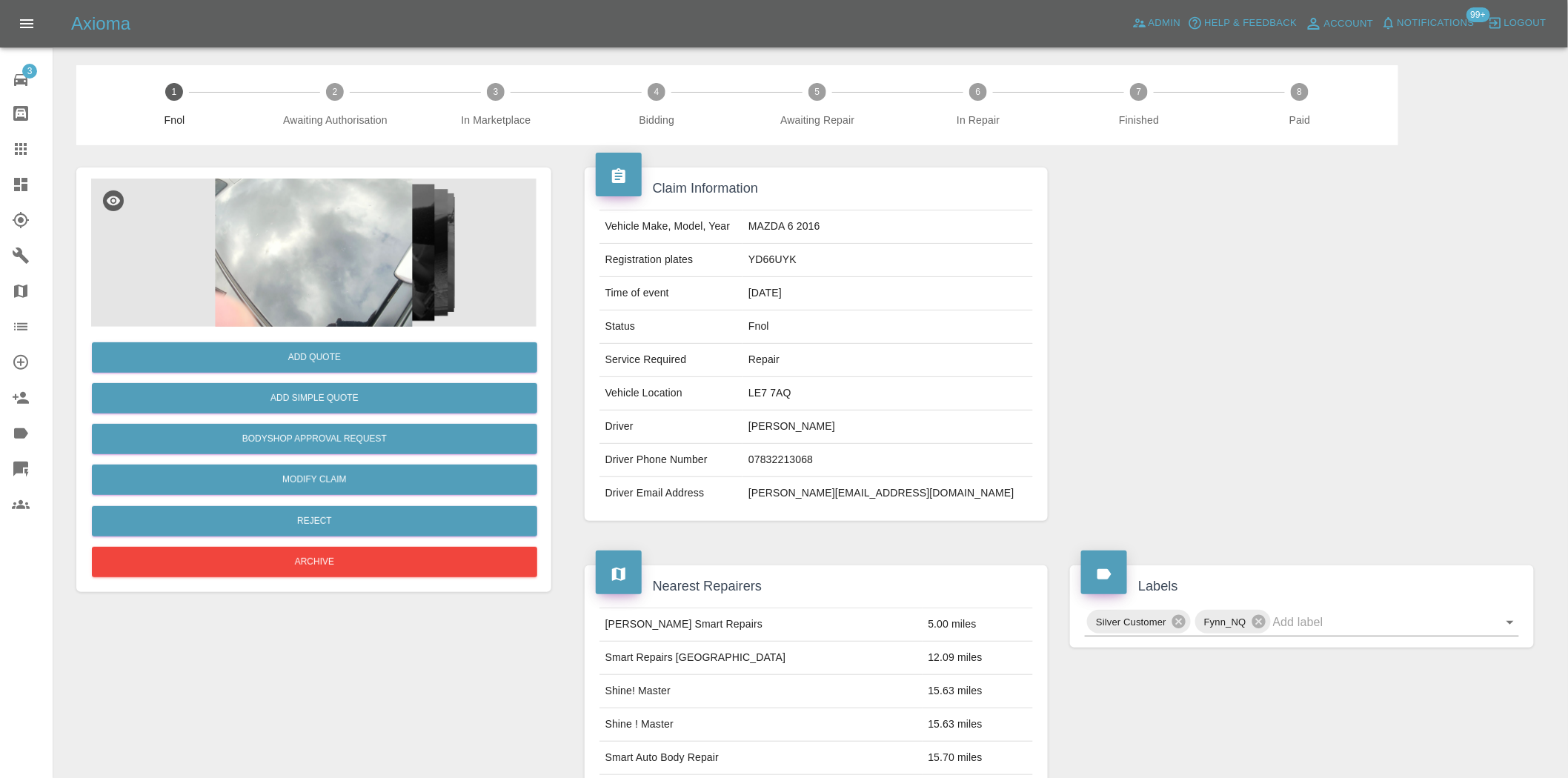
click at [313, 260] on img at bounding box center [314, 253] width 445 height 148
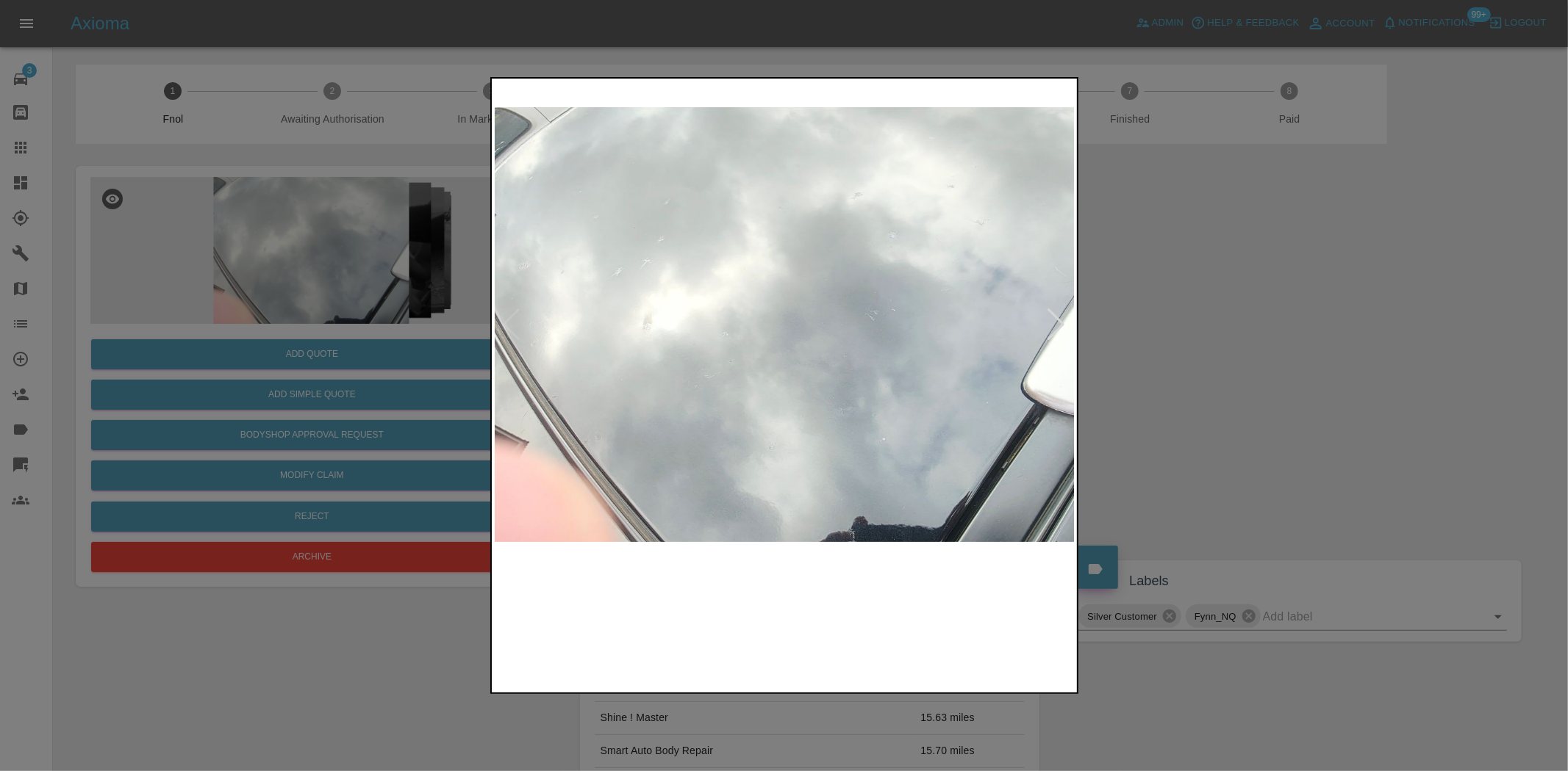
click at [711, 359] on img at bounding box center [785, 324] width 581 height 486
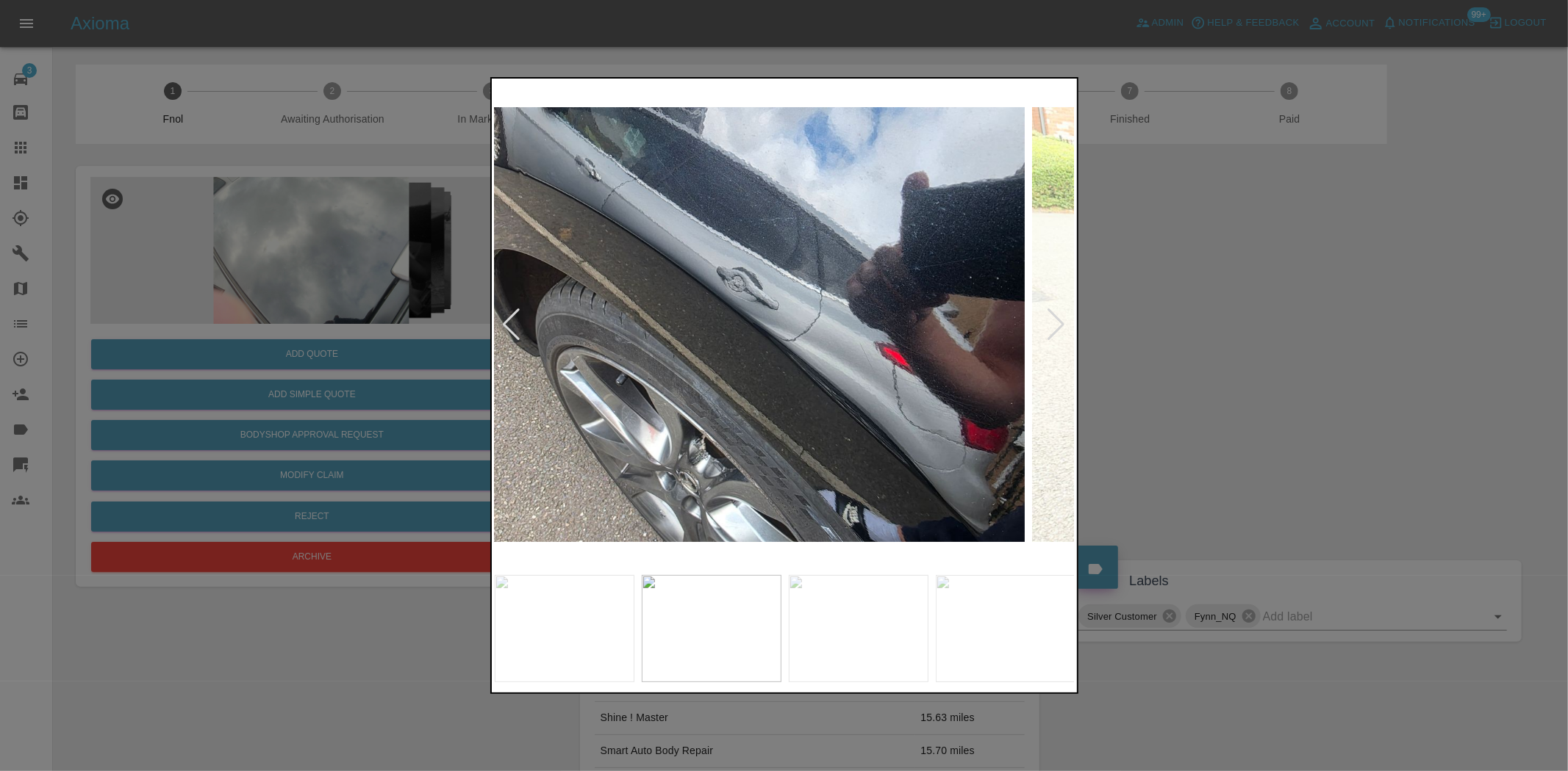
click at [721, 373] on img at bounding box center [734, 324] width 581 height 486
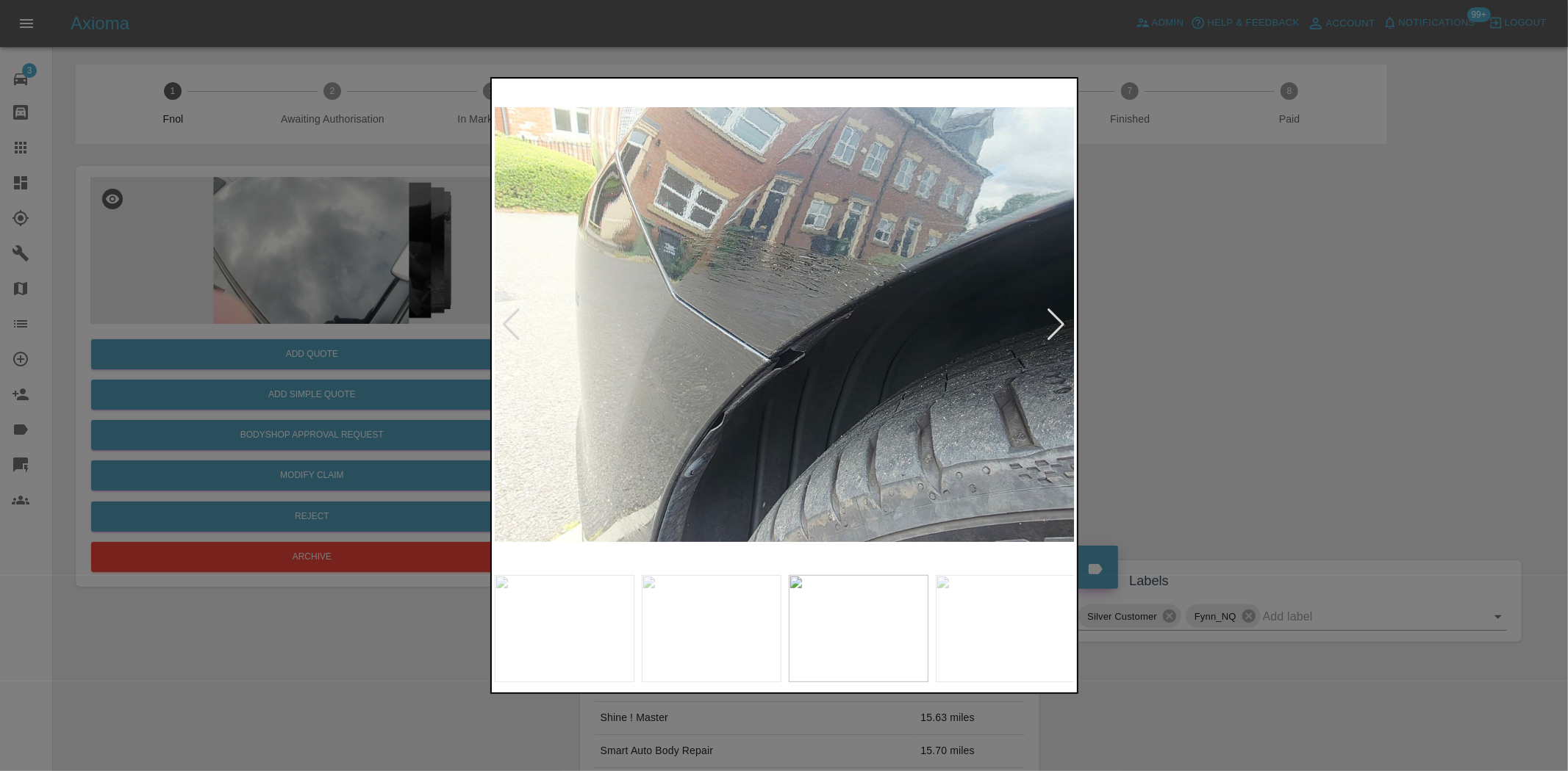
click at [618, 326] on img at bounding box center [785, 324] width 581 height 486
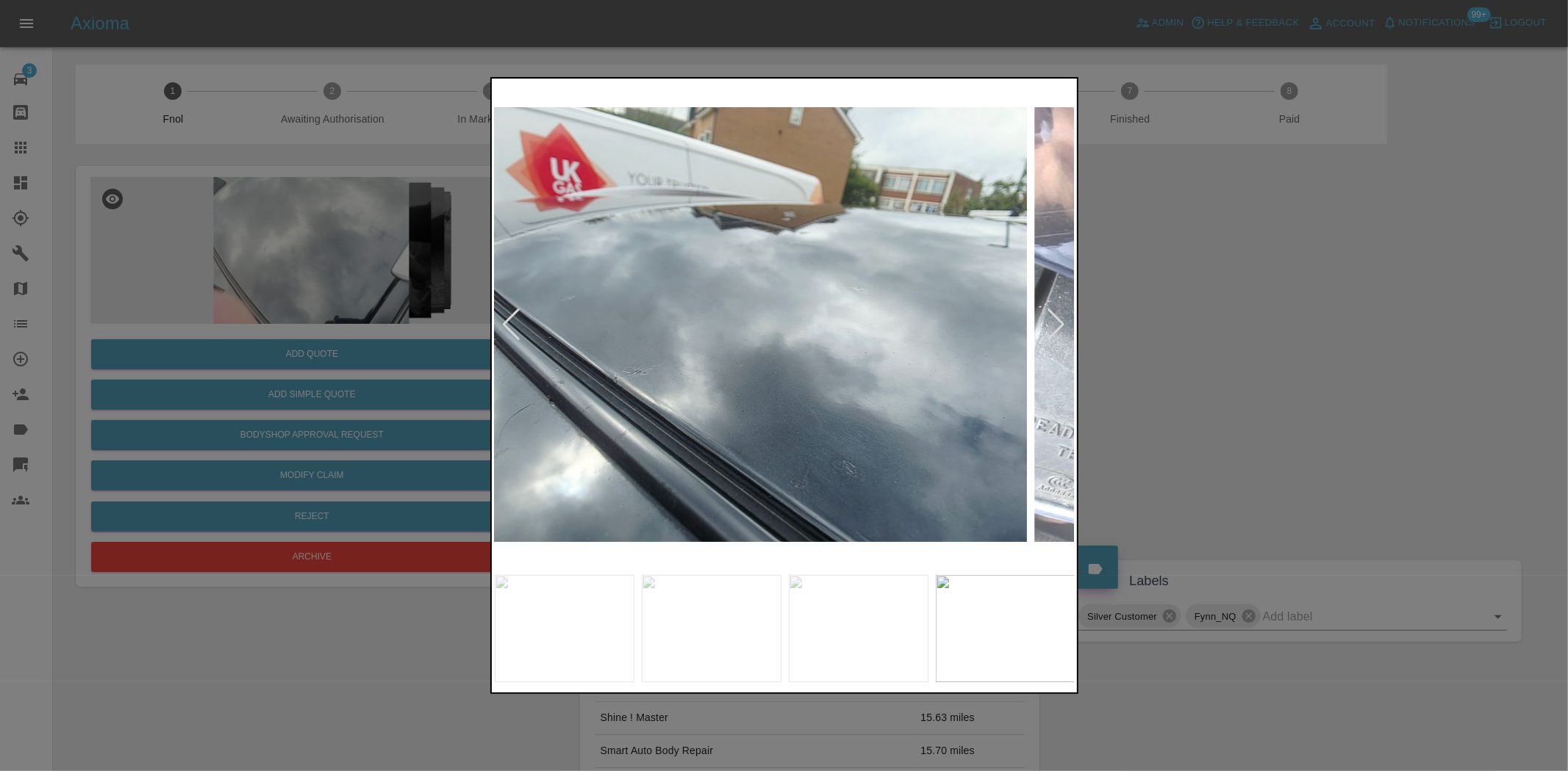
click at [619, 326] on img at bounding box center [737, 324] width 581 height 486
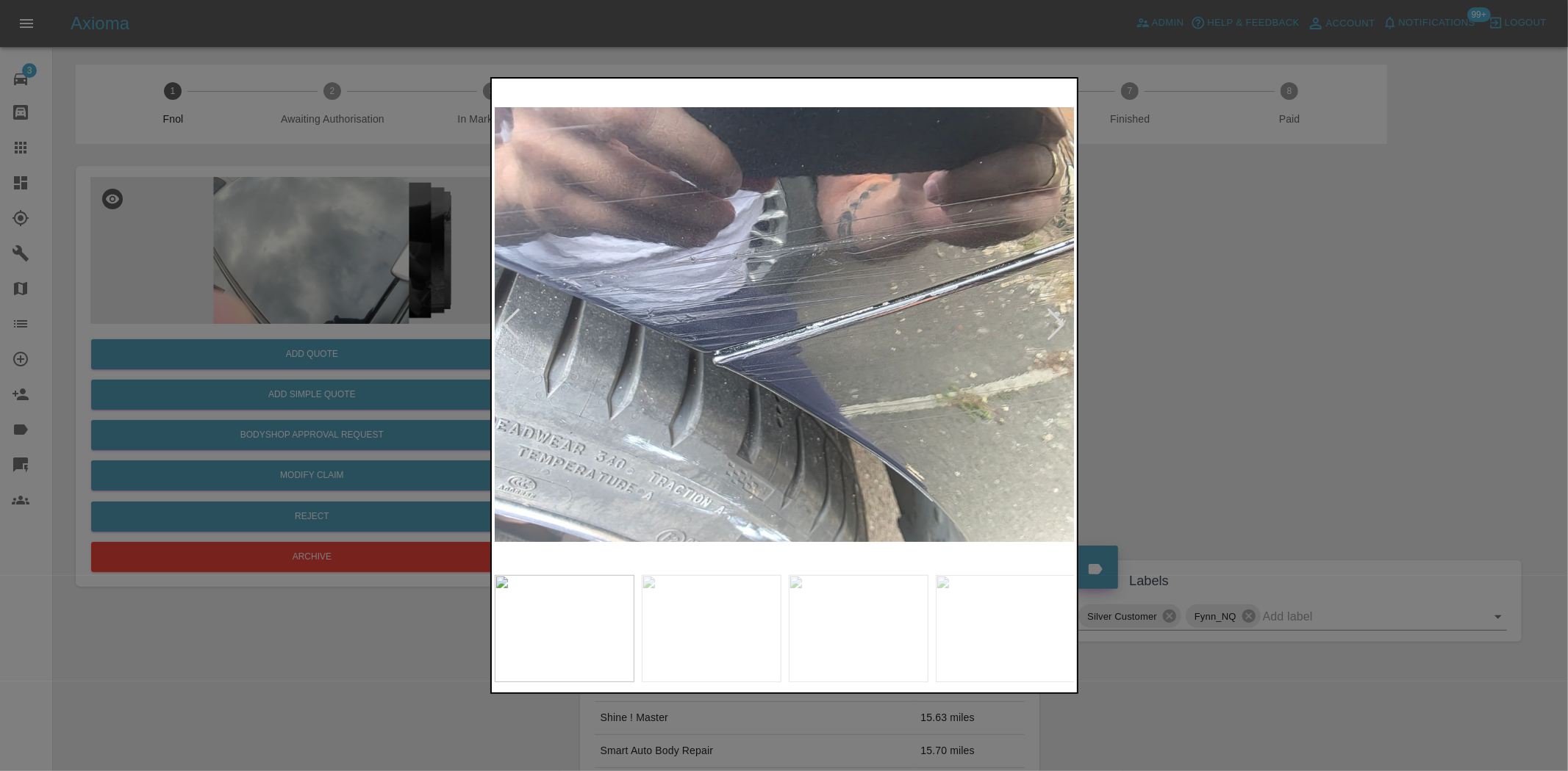
click at [571, 345] on img at bounding box center [785, 324] width 581 height 486
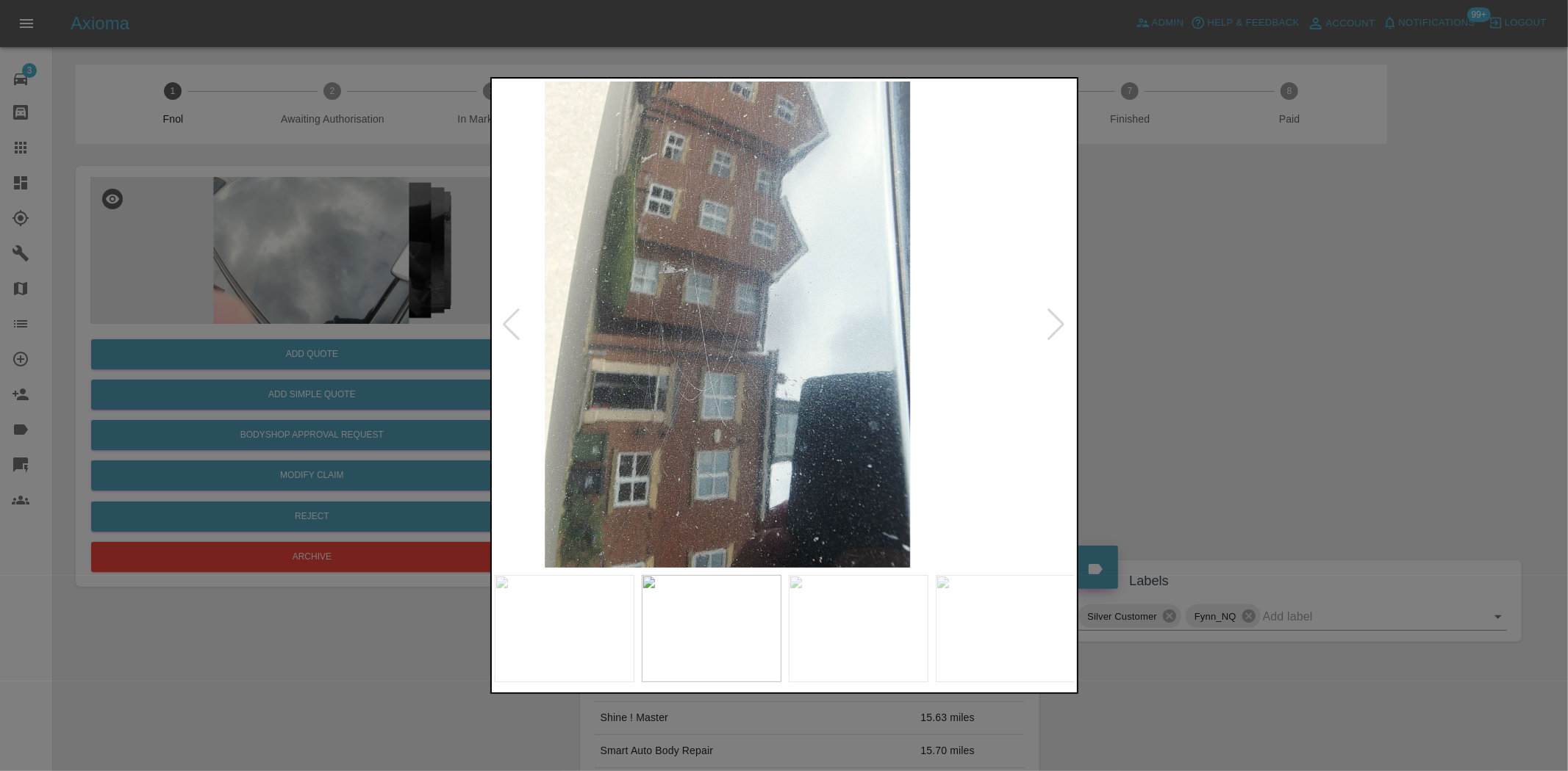
click at [609, 363] on img at bounding box center [727, 324] width 581 height 486
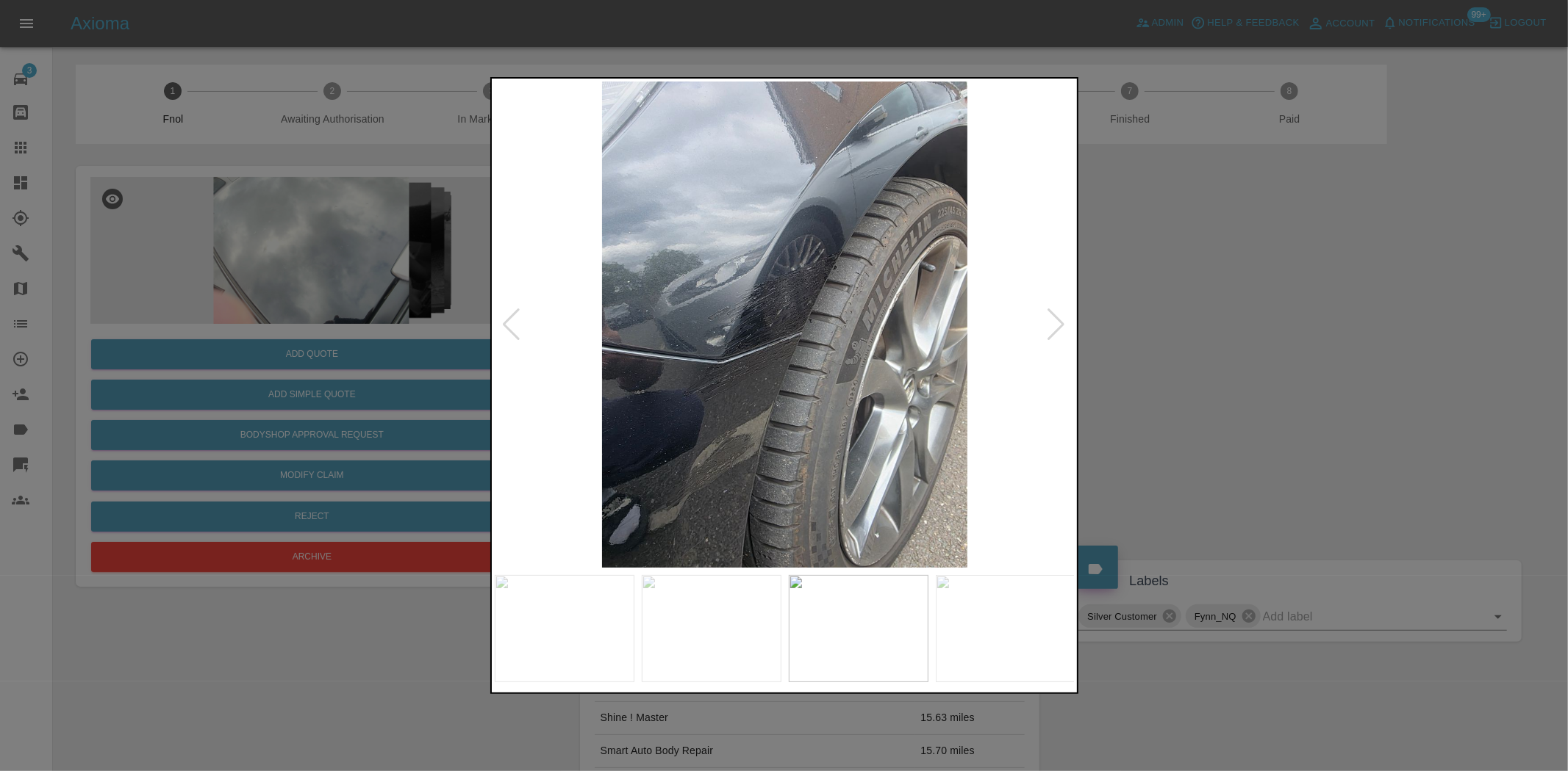
click at [512, 376] on img at bounding box center [785, 324] width 581 height 486
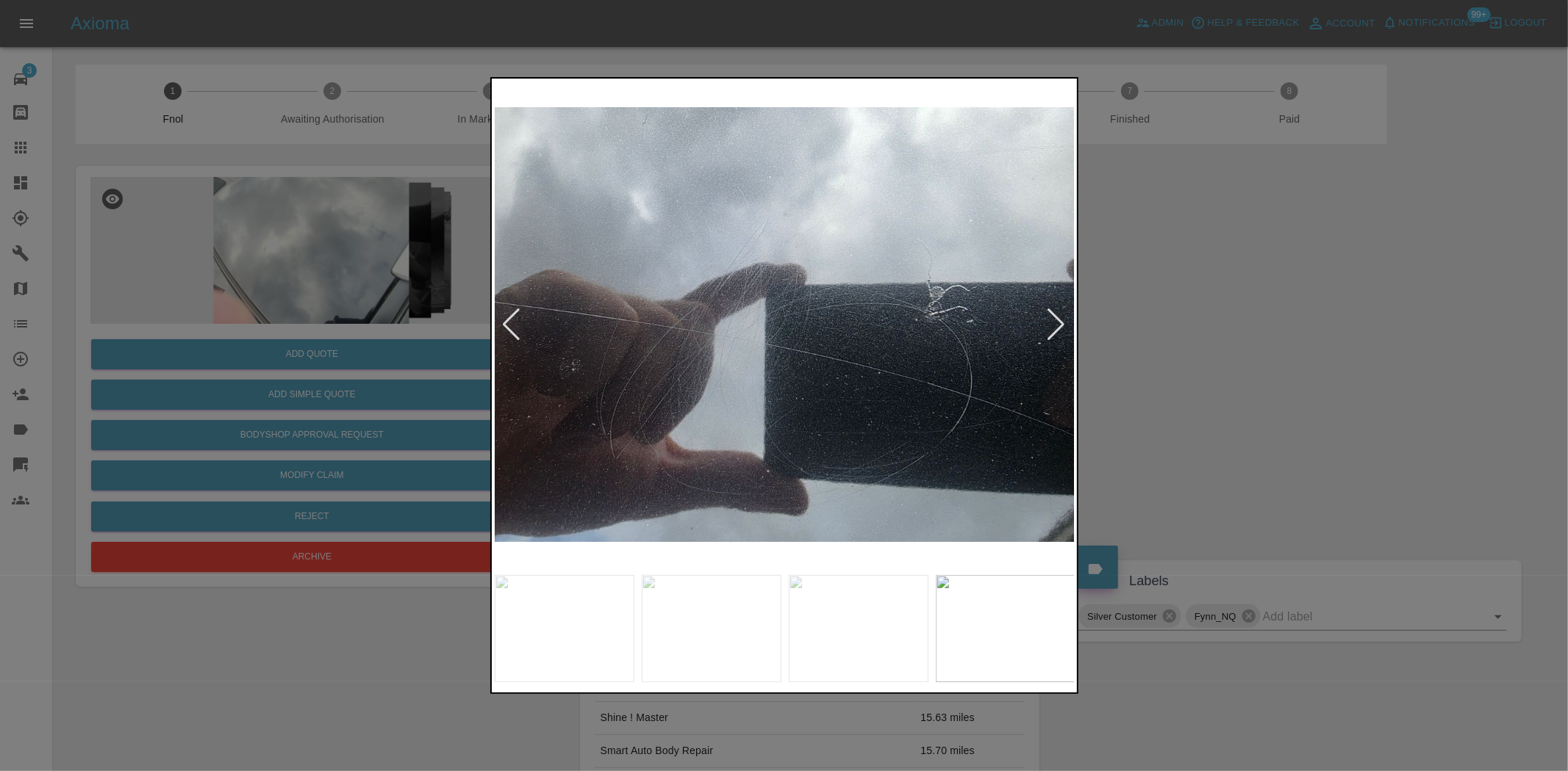
click at [421, 359] on div at bounding box center [784, 386] width 1568 height 771
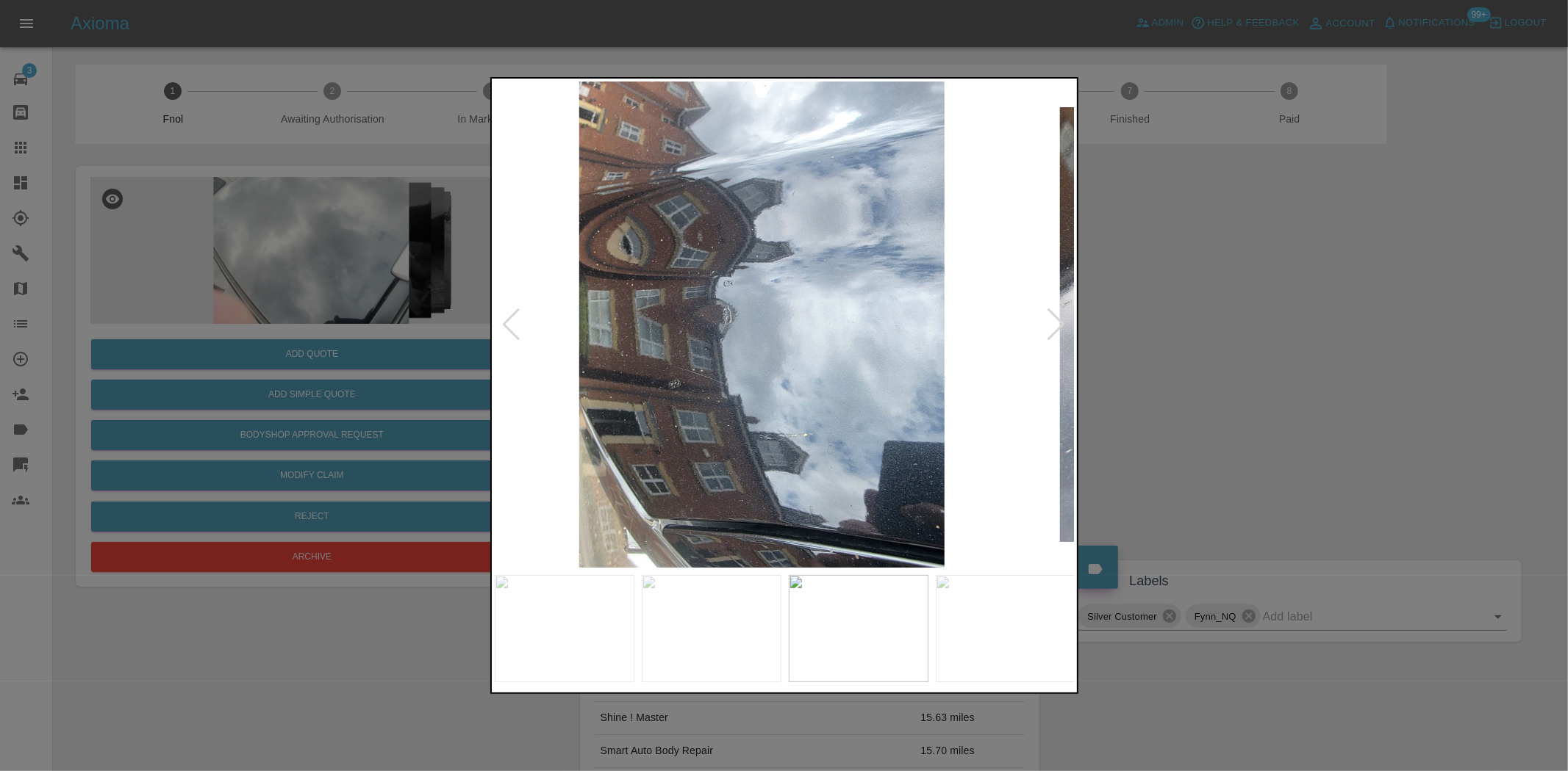
click at [514, 382] on img at bounding box center [761, 324] width 581 height 486
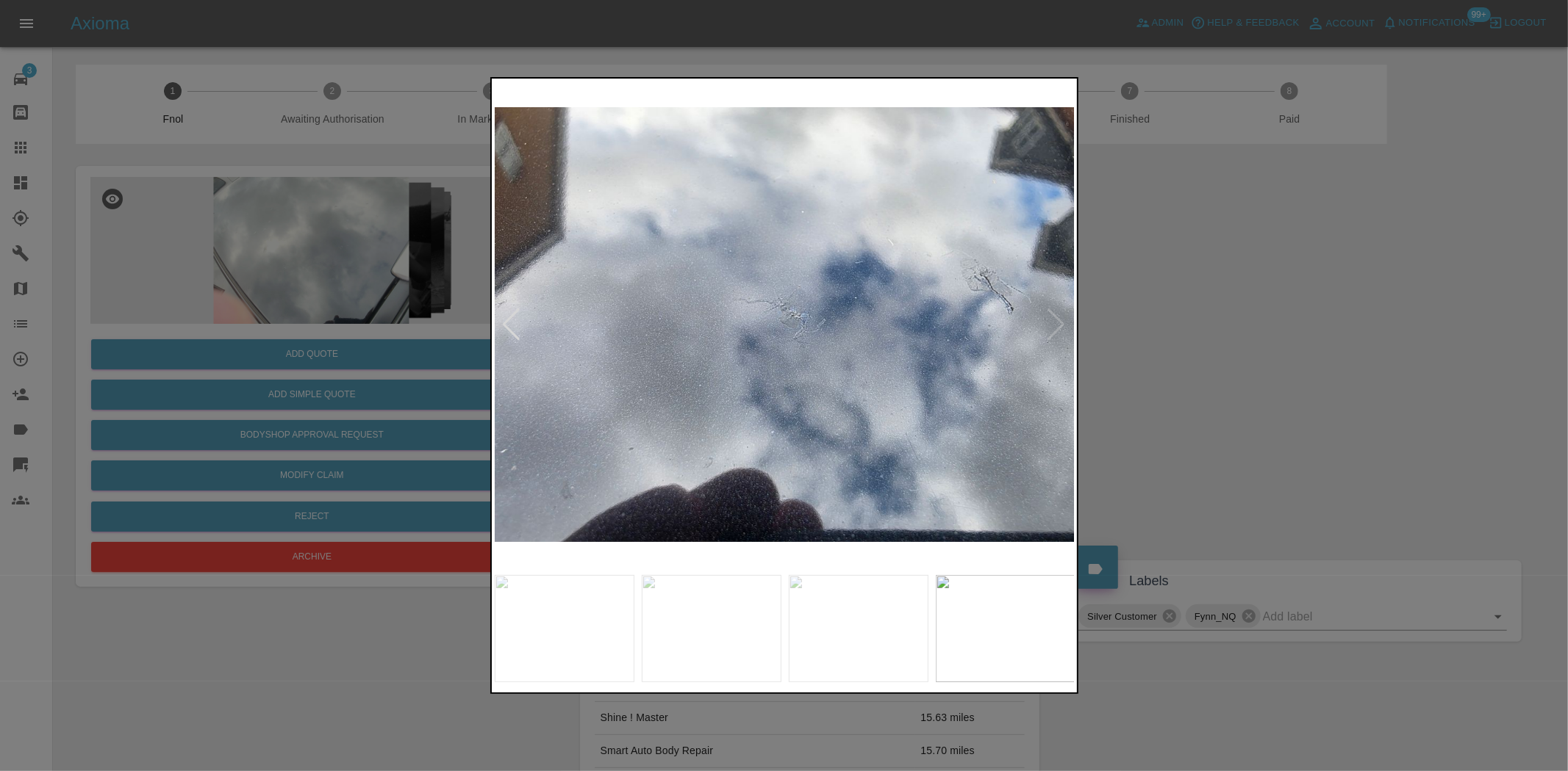
click at [583, 364] on img at bounding box center [785, 324] width 581 height 486
click at [371, 329] on div at bounding box center [784, 386] width 1568 height 771
drag, startPoint x: 210, startPoint y: 272, endPoint x: 487, endPoint y: 3, distance: 386.1
click at [218, 268] on div at bounding box center [784, 386] width 1568 height 771
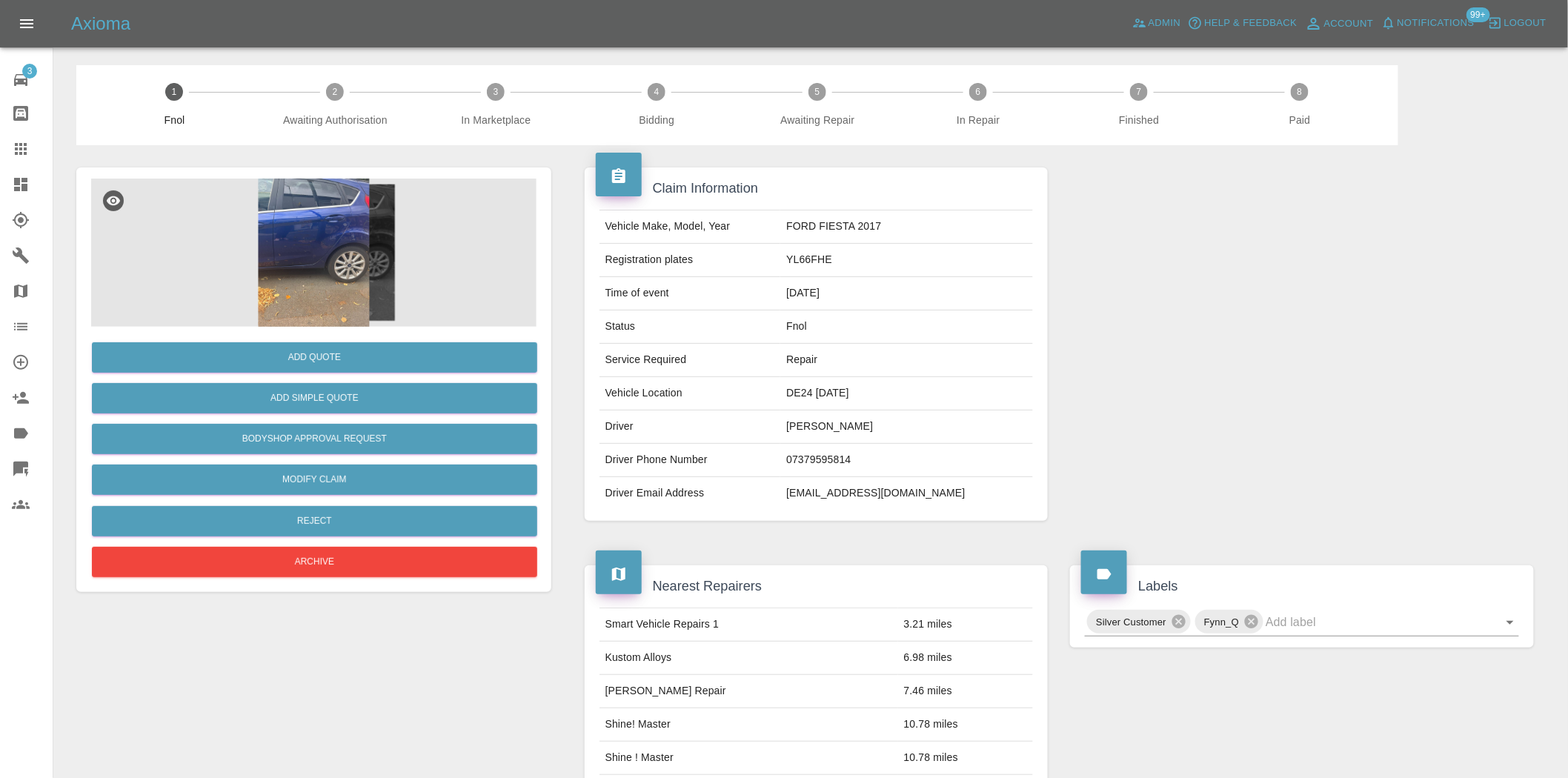
click at [301, 284] on img at bounding box center [314, 253] width 445 height 148
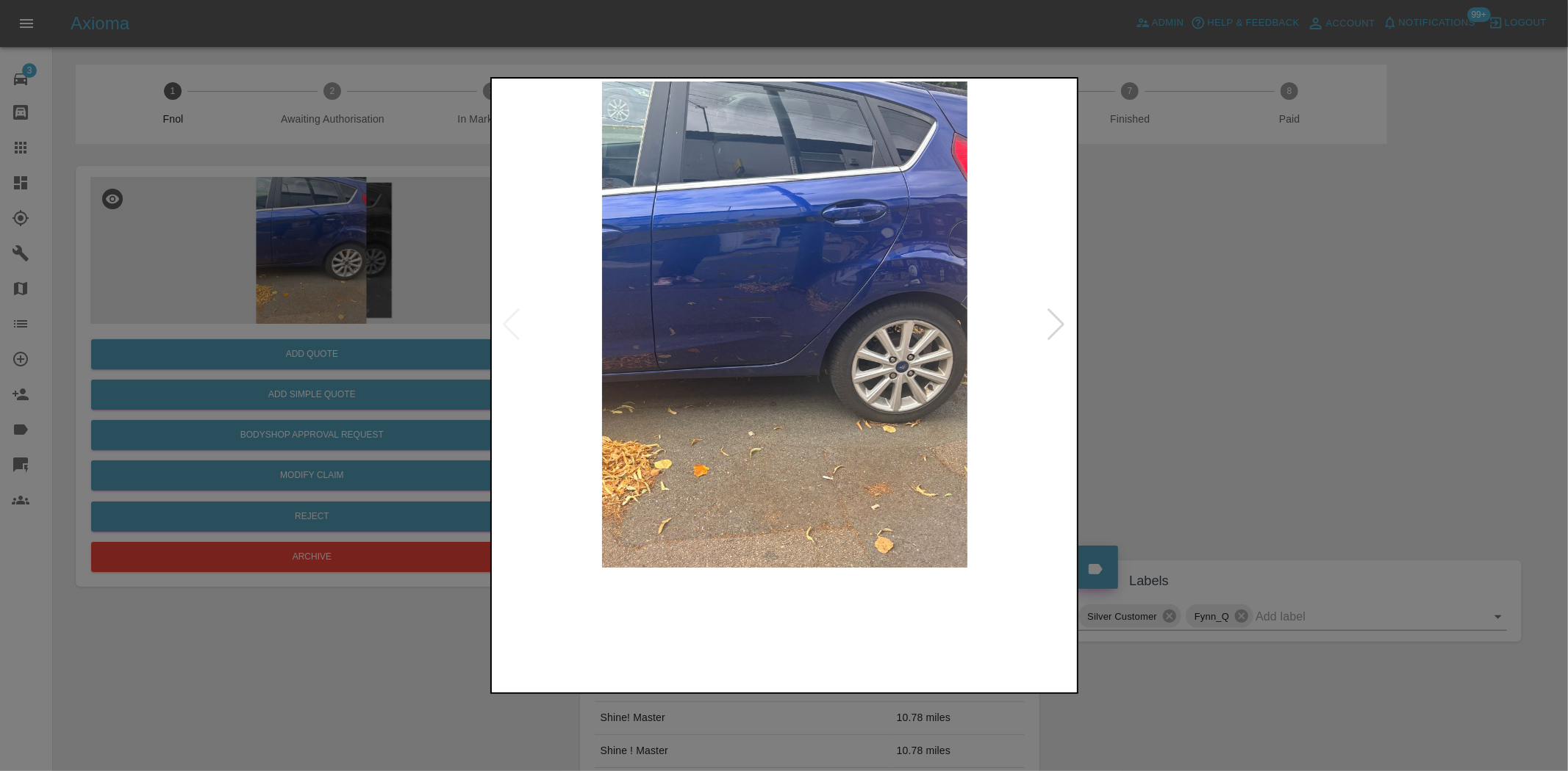
click at [676, 307] on img at bounding box center [785, 324] width 581 height 486
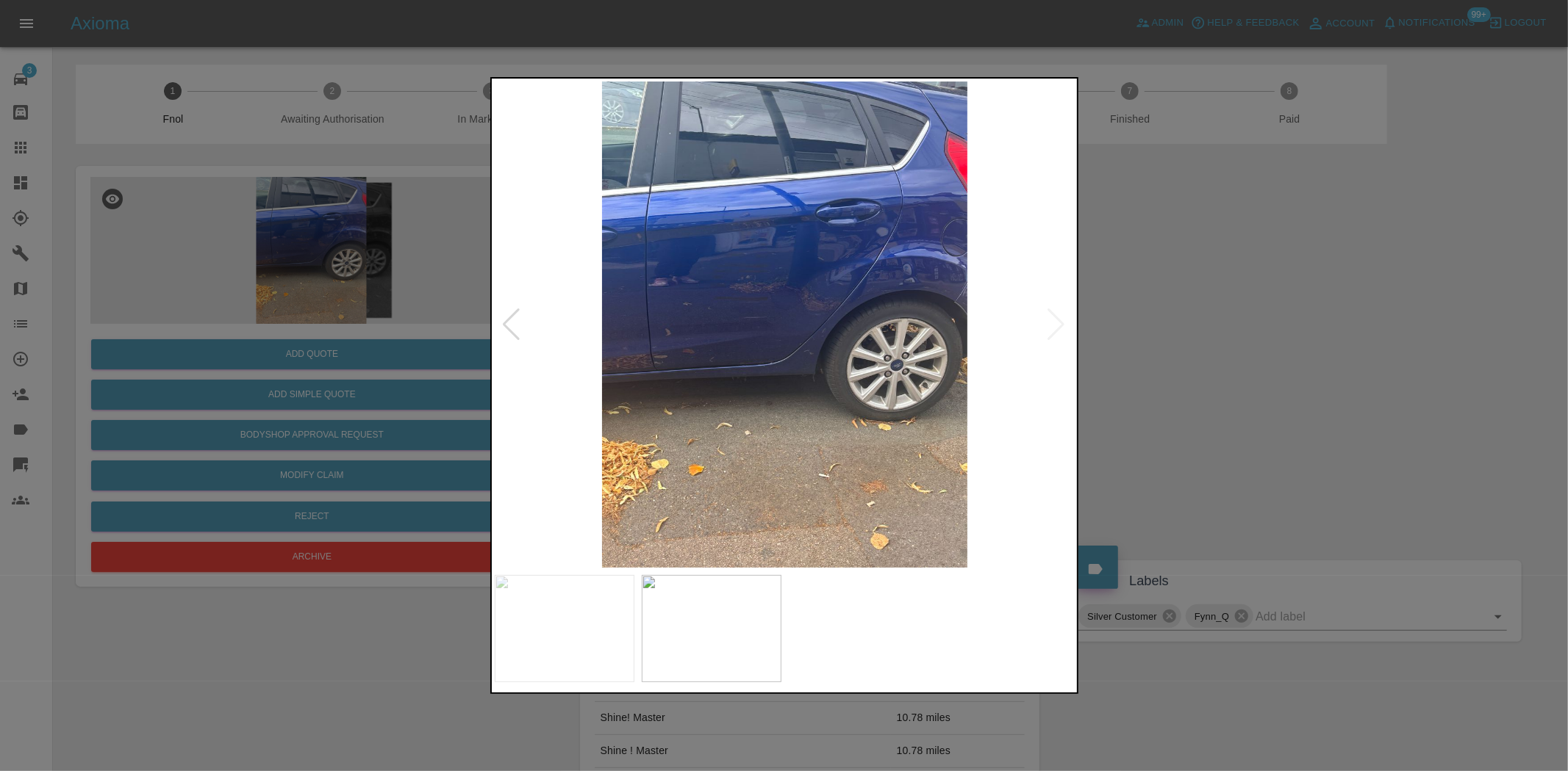
click at [647, 315] on img at bounding box center [785, 324] width 581 height 486
click at [648, 333] on img at bounding box center [785, 324] width 581 height 486
drag, startPoint x: 399, startPoint y: 289, endPoint x: 383, endPoint y: 289, distance: 16.0
click at [398, 289] on div at bounding box center [784, 386] width 1568 height 771
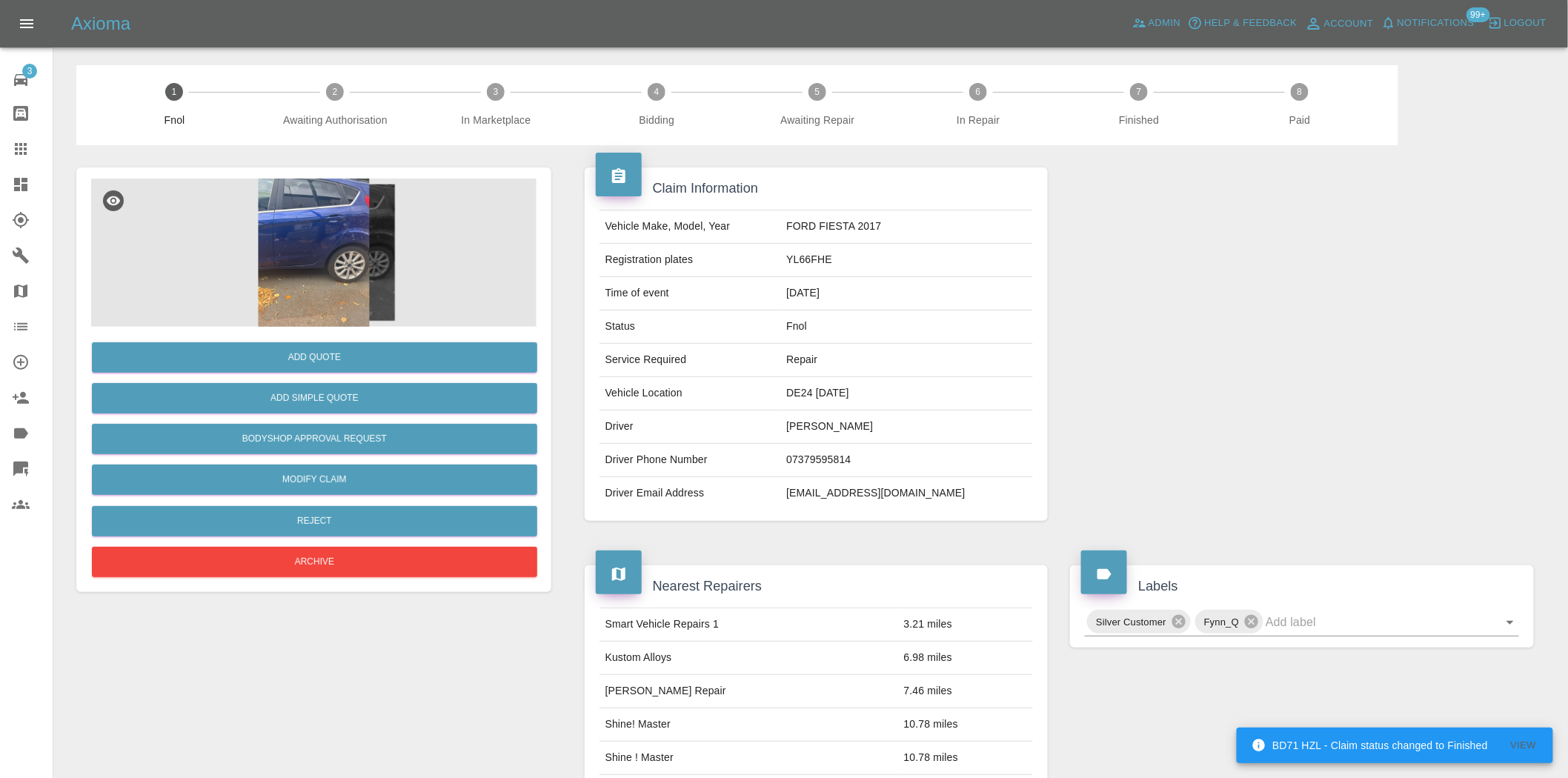
click at [301, 253] on img at bounding box center [314, 253] width 445 height 148
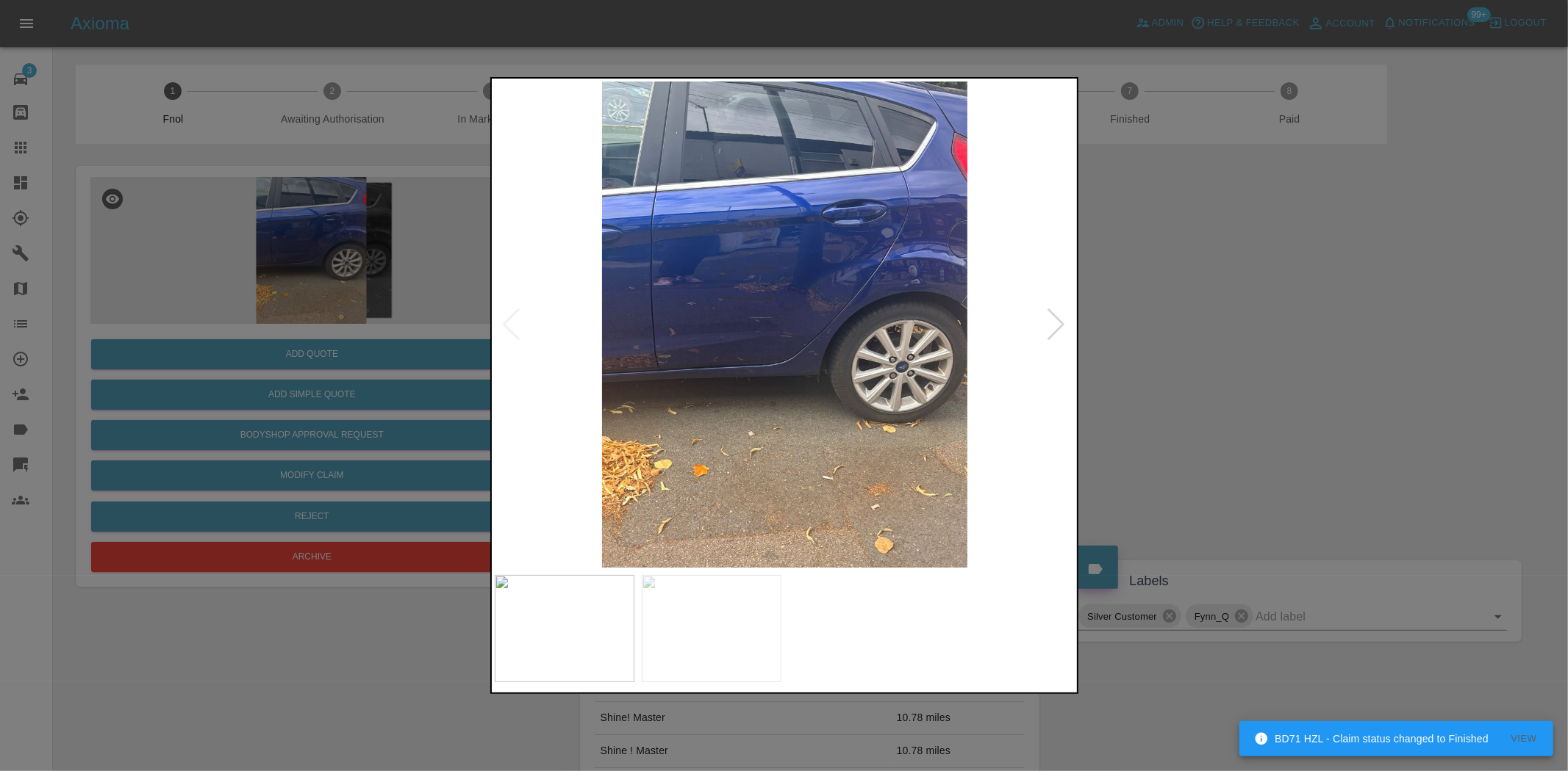
click at [833, 330] on img at bounding box center [785, 324] width 581 height 486
click at [831, 329] on img at bounding box center [785, 324] width 581 height 486
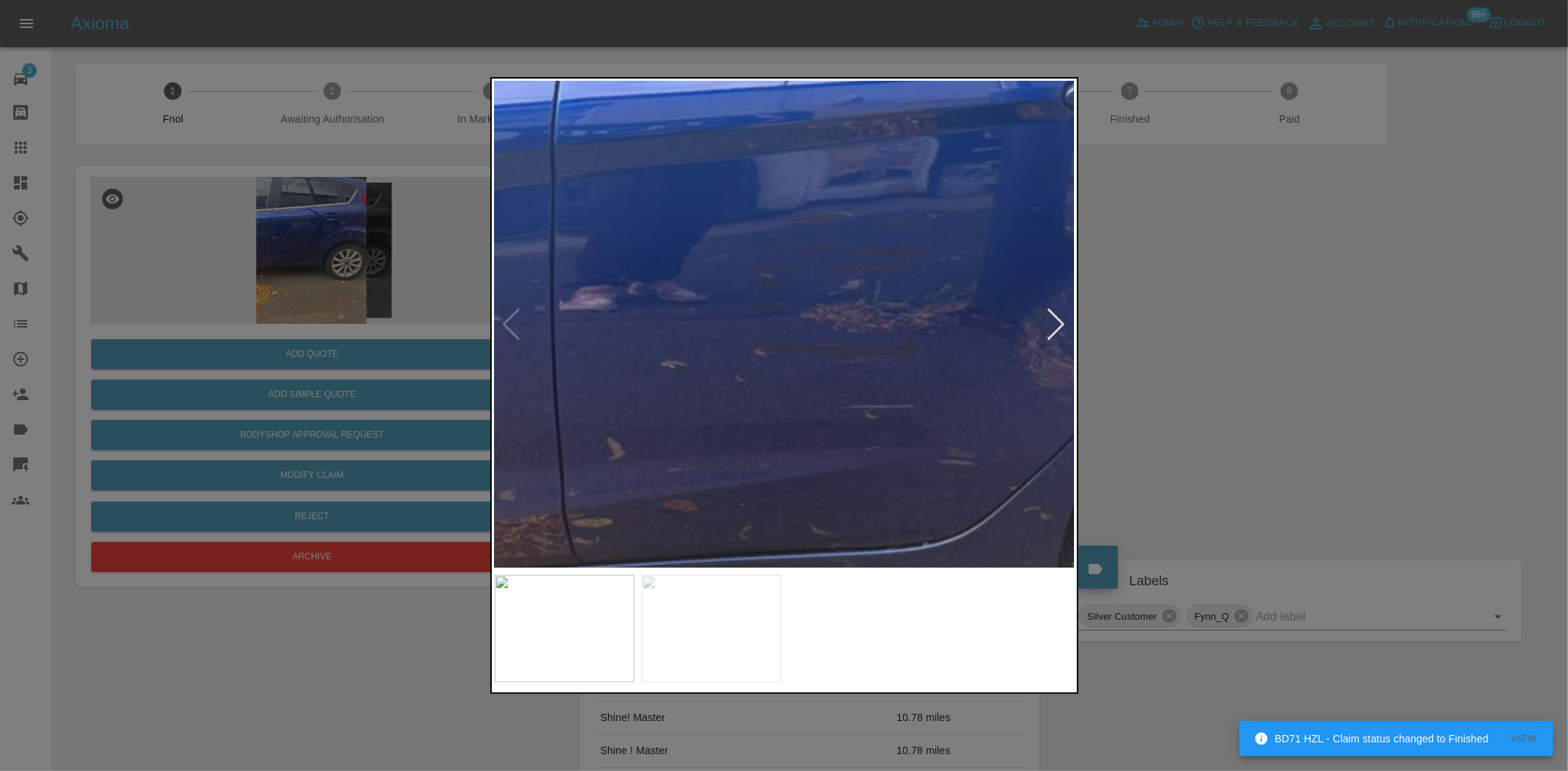
click at [1034, 486] on img at bounding box center [951, 427] width 1742 height 1459
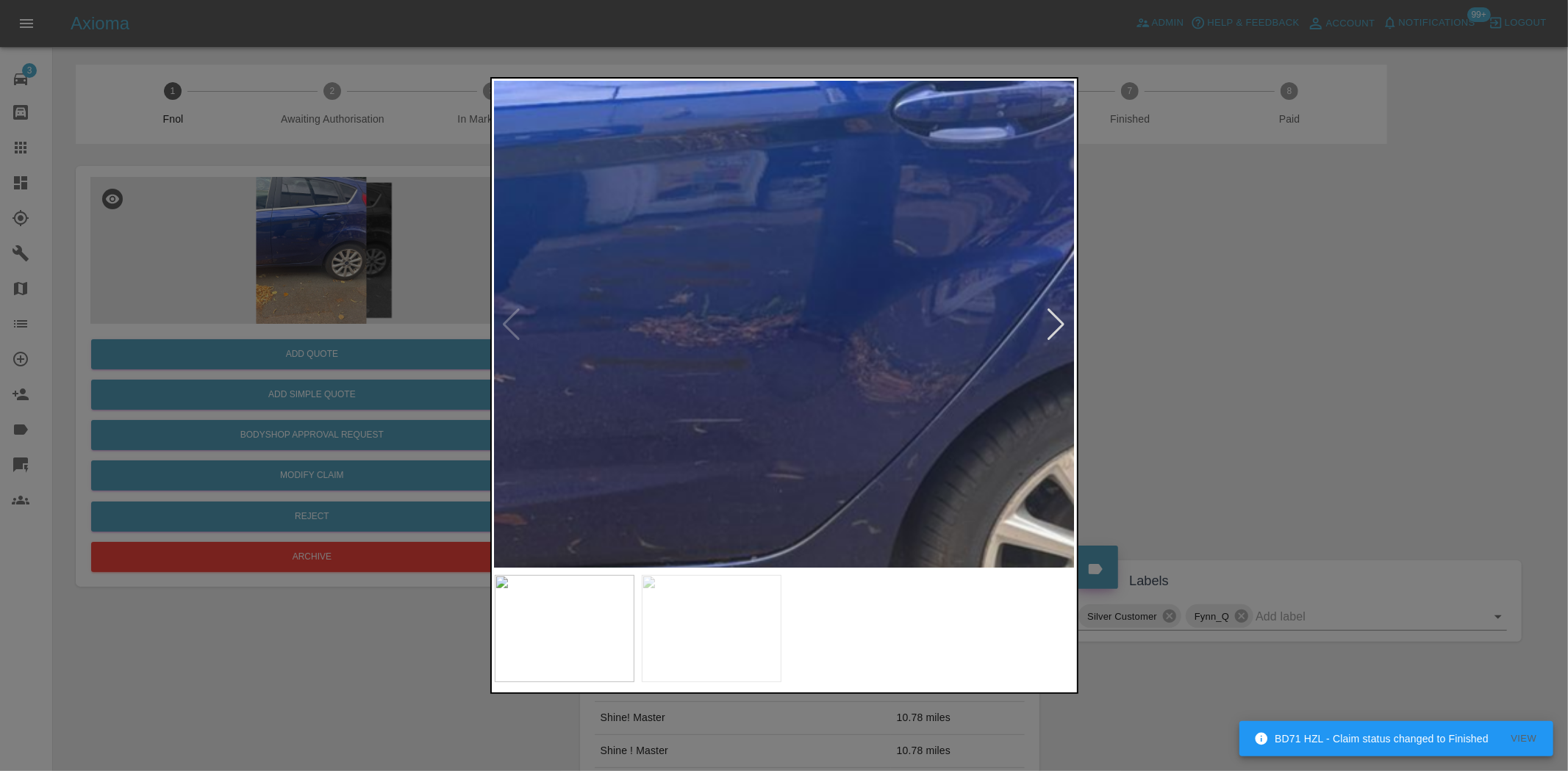
click at [744, 443] on img at bounding box center [779, 441] width 1742 height 1459
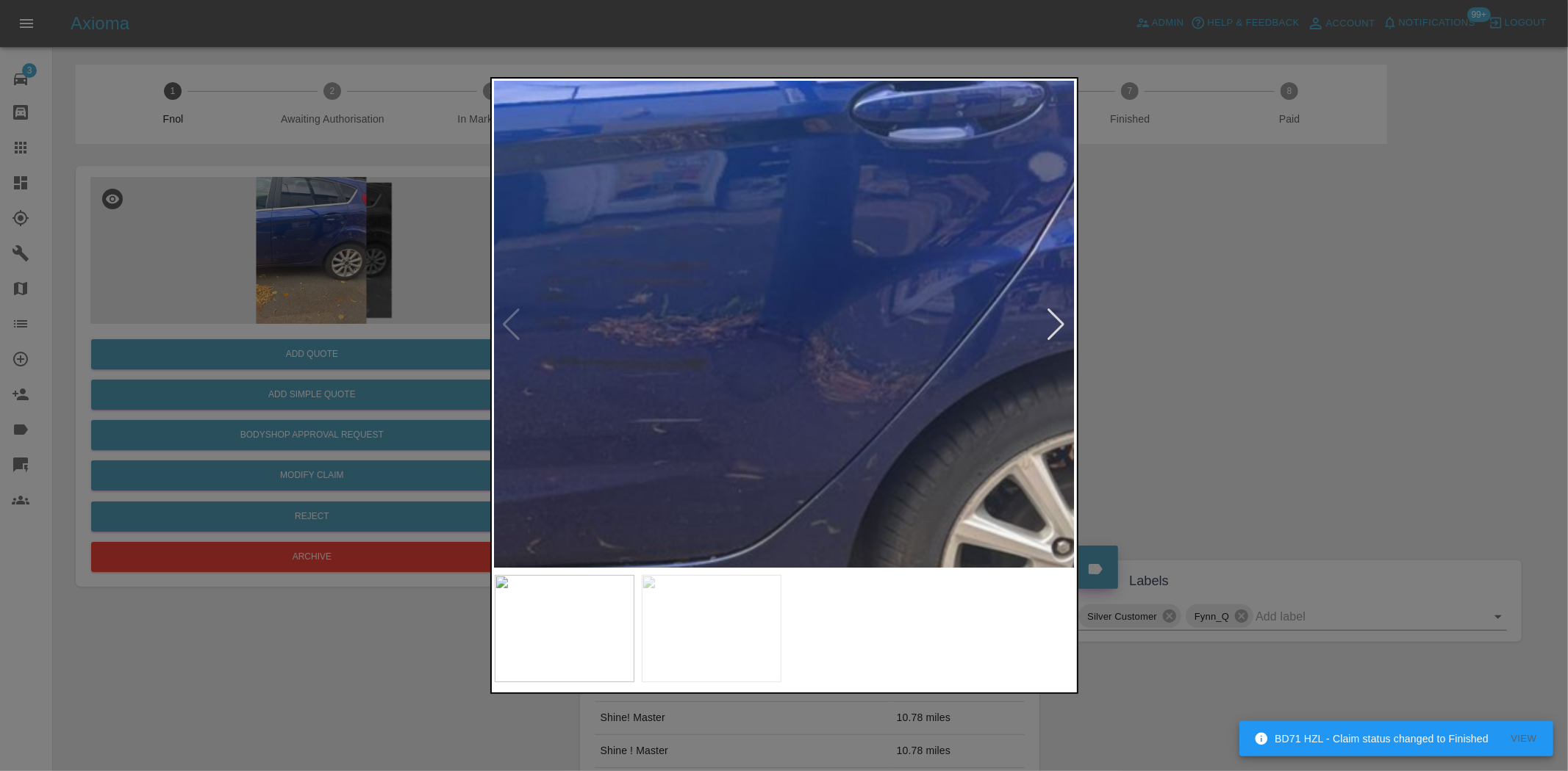
click at [745, 443] on img at bounding box center [739, 441] width 1742 height 1459
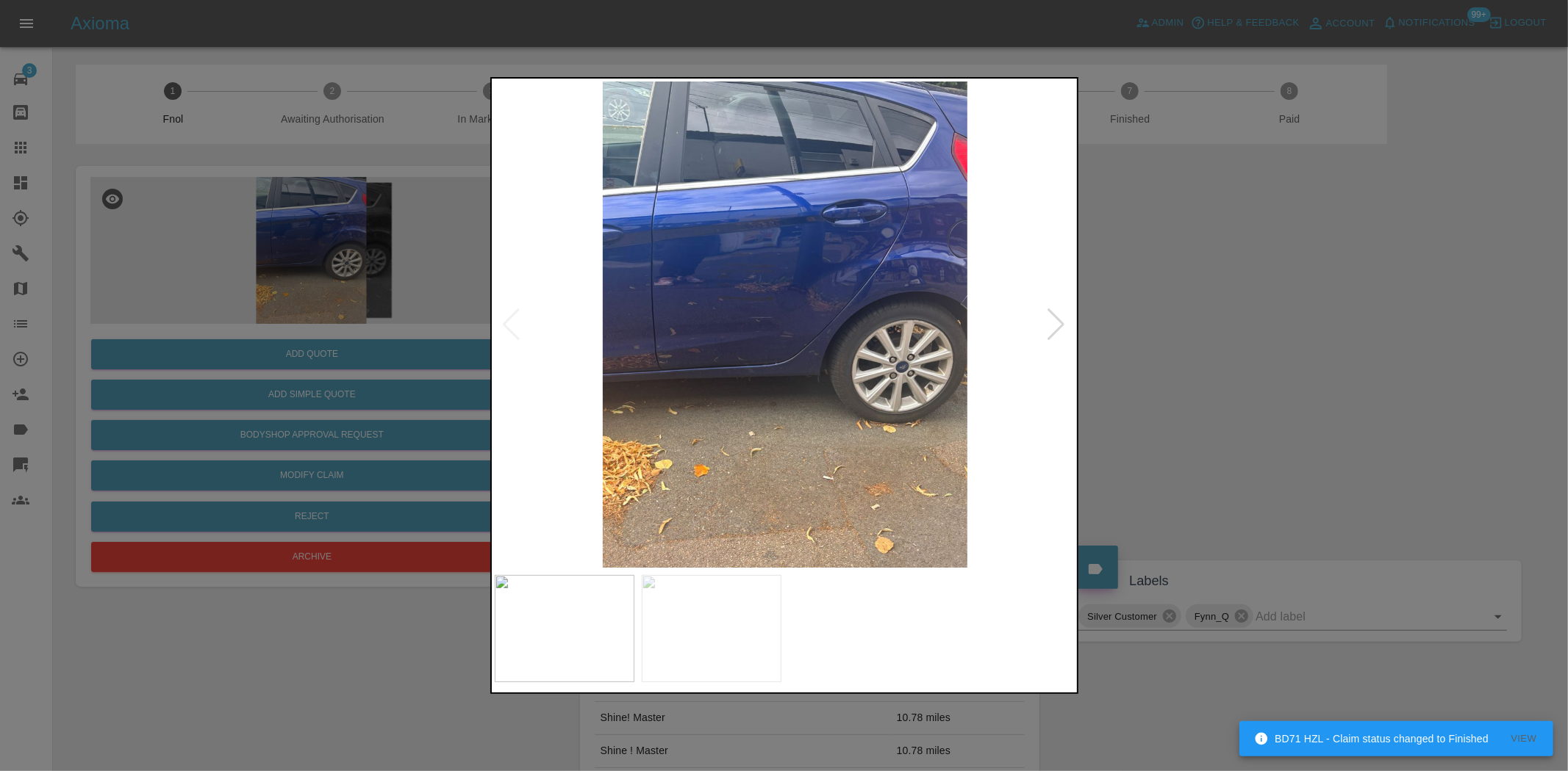
click at [710, 409] on img at bounding box center [785, 324] width 581 height 486
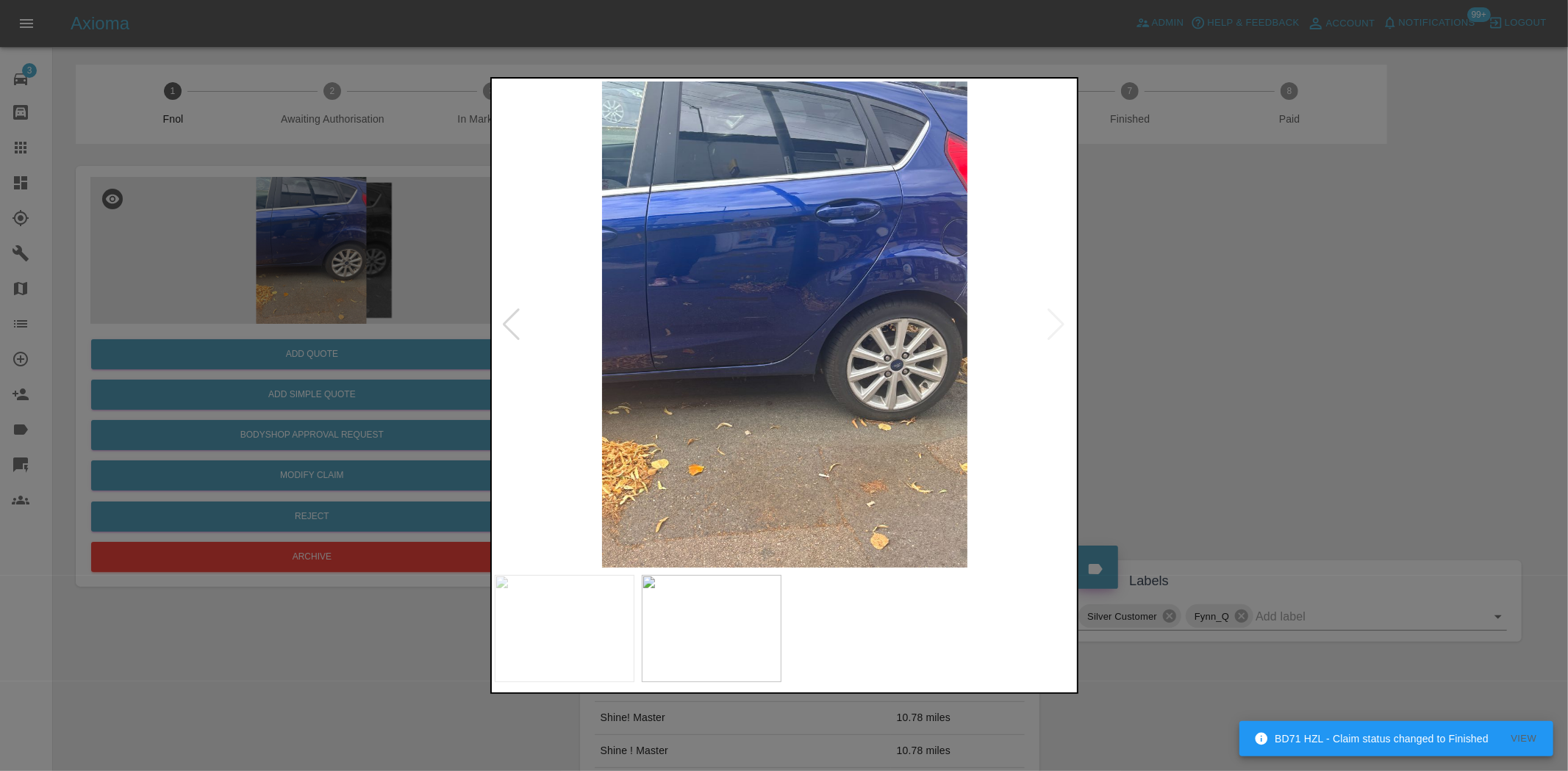
click at [785, 305] on img at bounding box center [785, 324] width 581 height 486
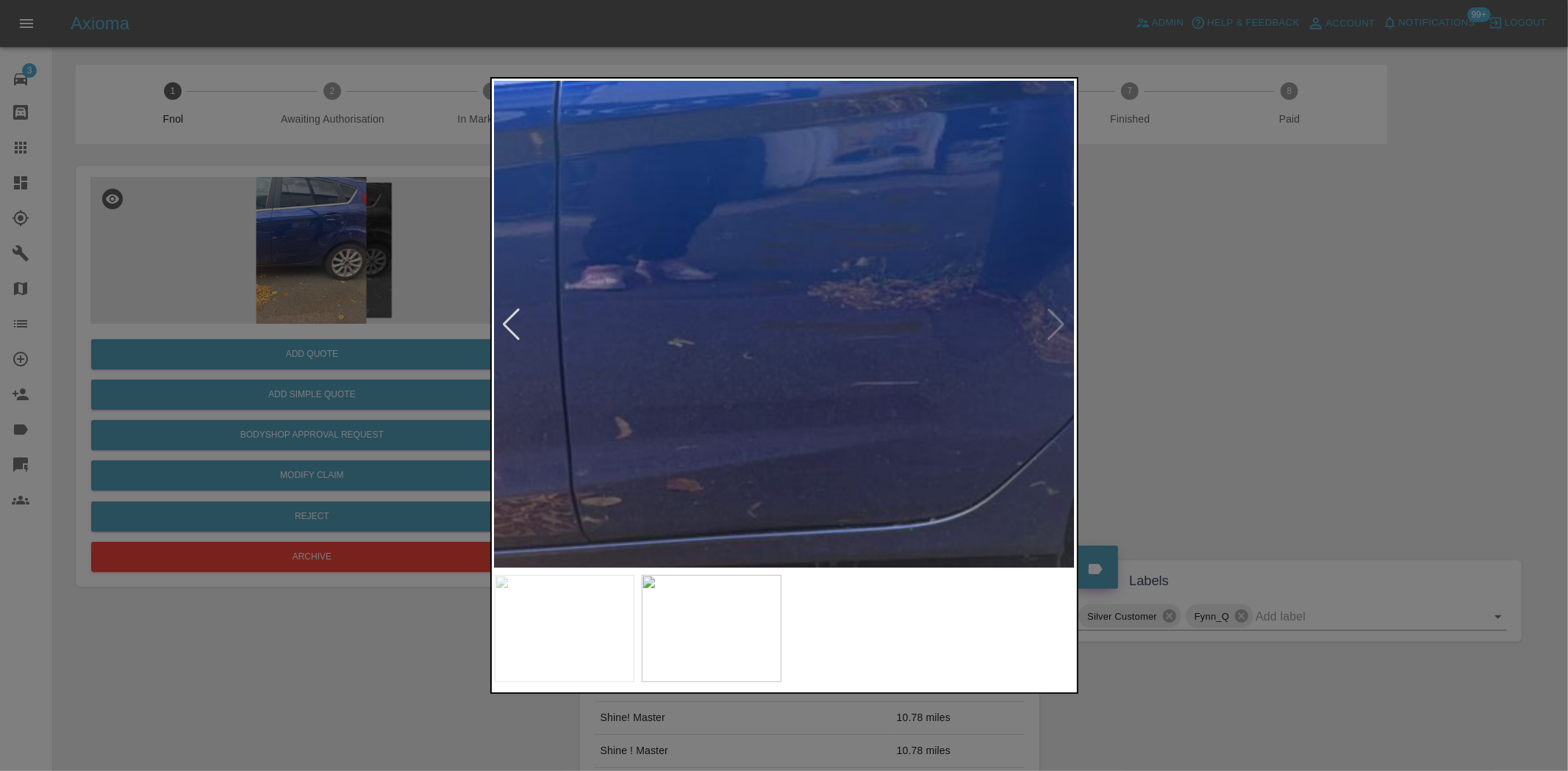
click at [943, 473] on img at bounding box center [972, 404] width 1742 height 1459
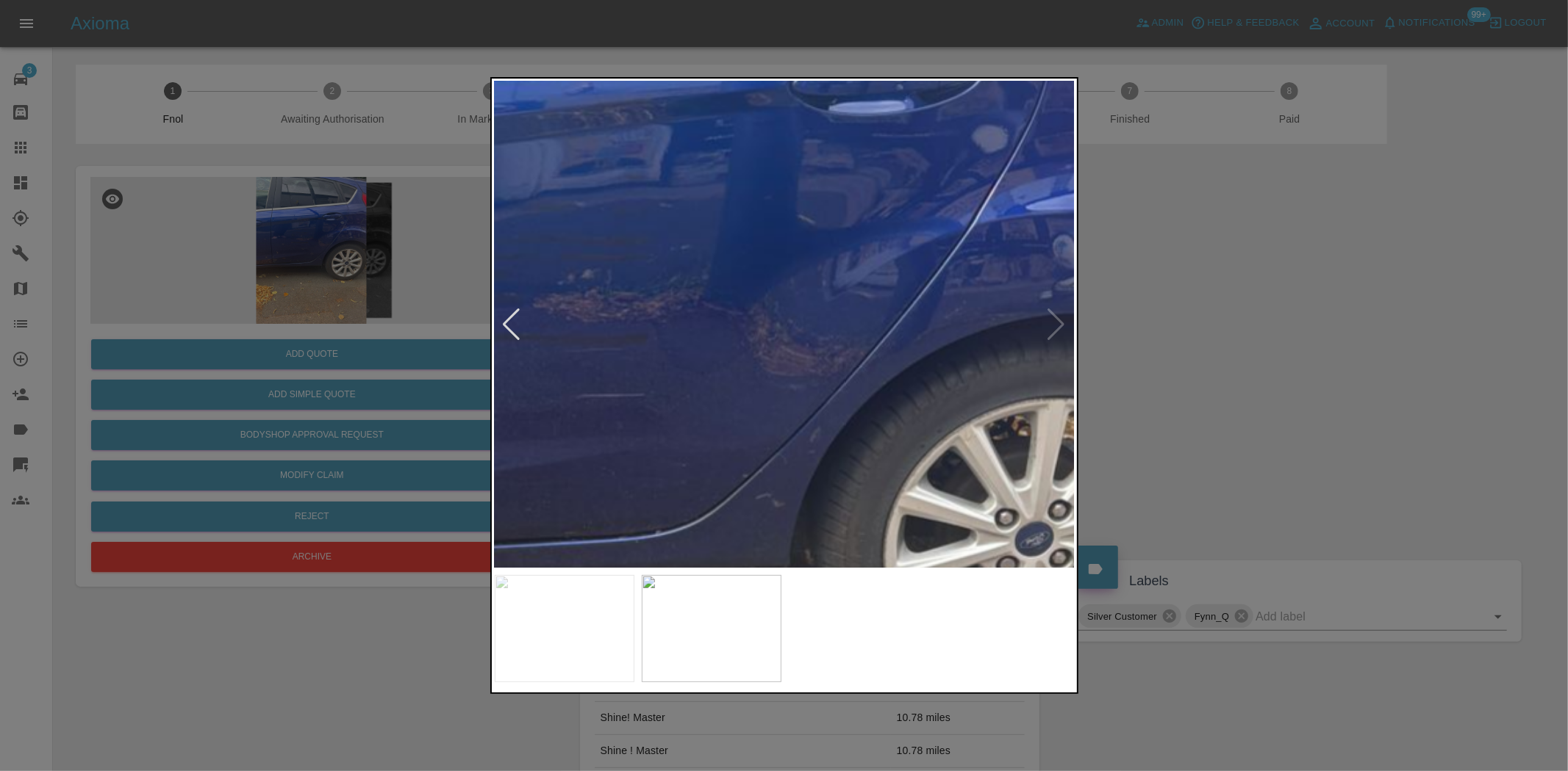
click at [600, 370] on img at bounding box center [697, 417] width 1742 height 1459
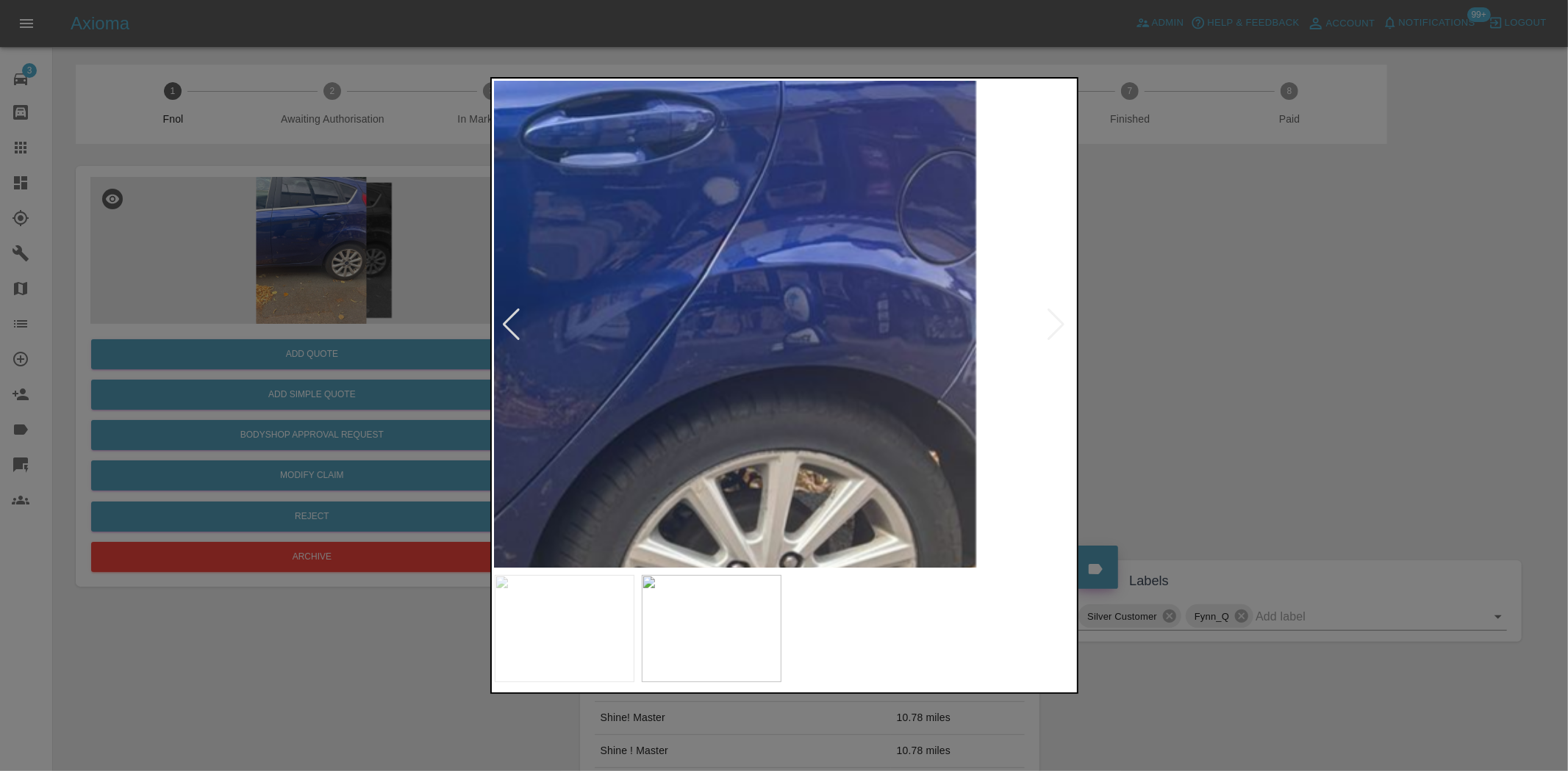
click at [727, 497] on img at bounding box center [428, 469] width 1742 height 1459
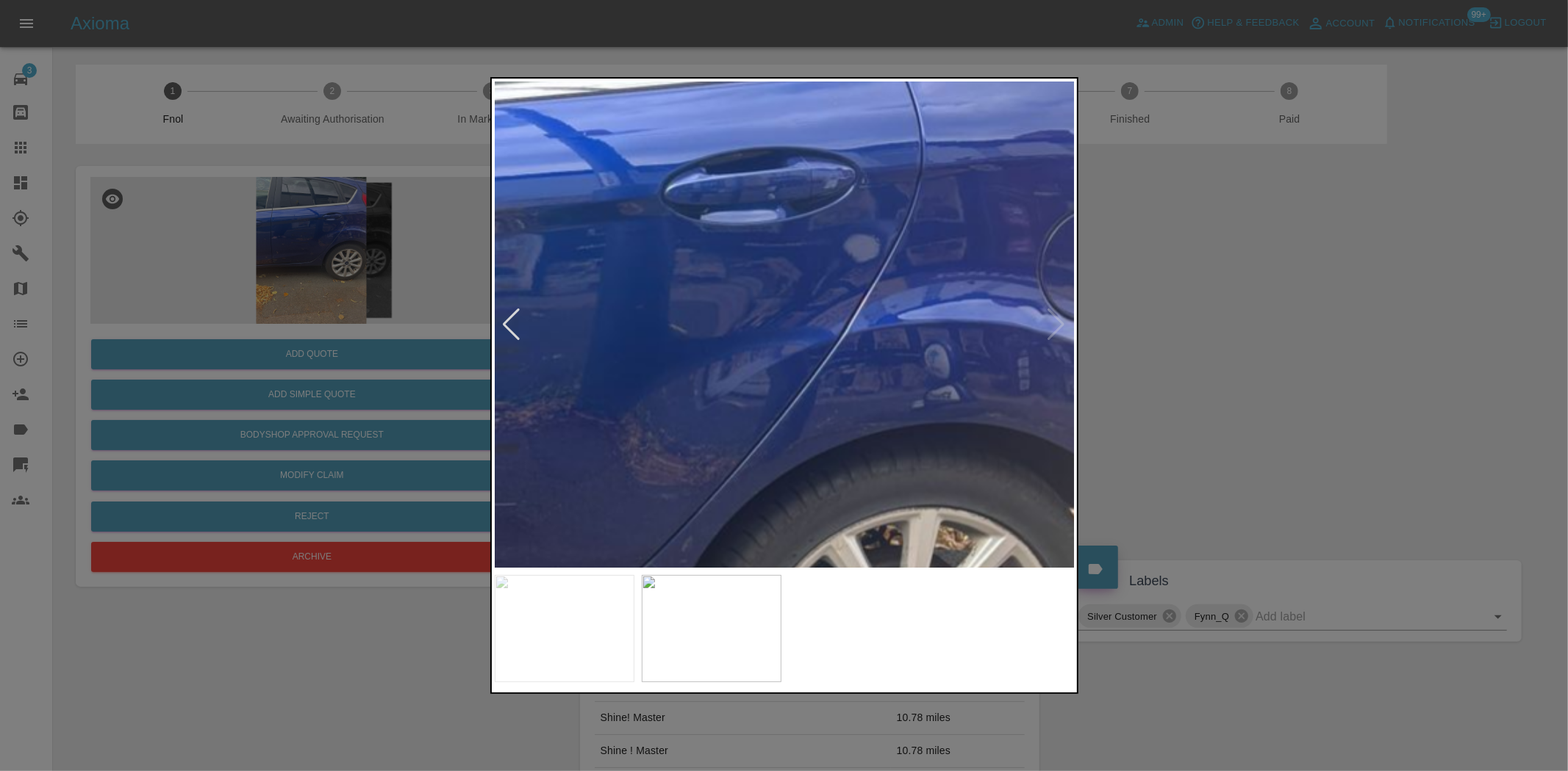
click at [975, 470] on img at bounding box center [569, 527] width 1742 height 1459
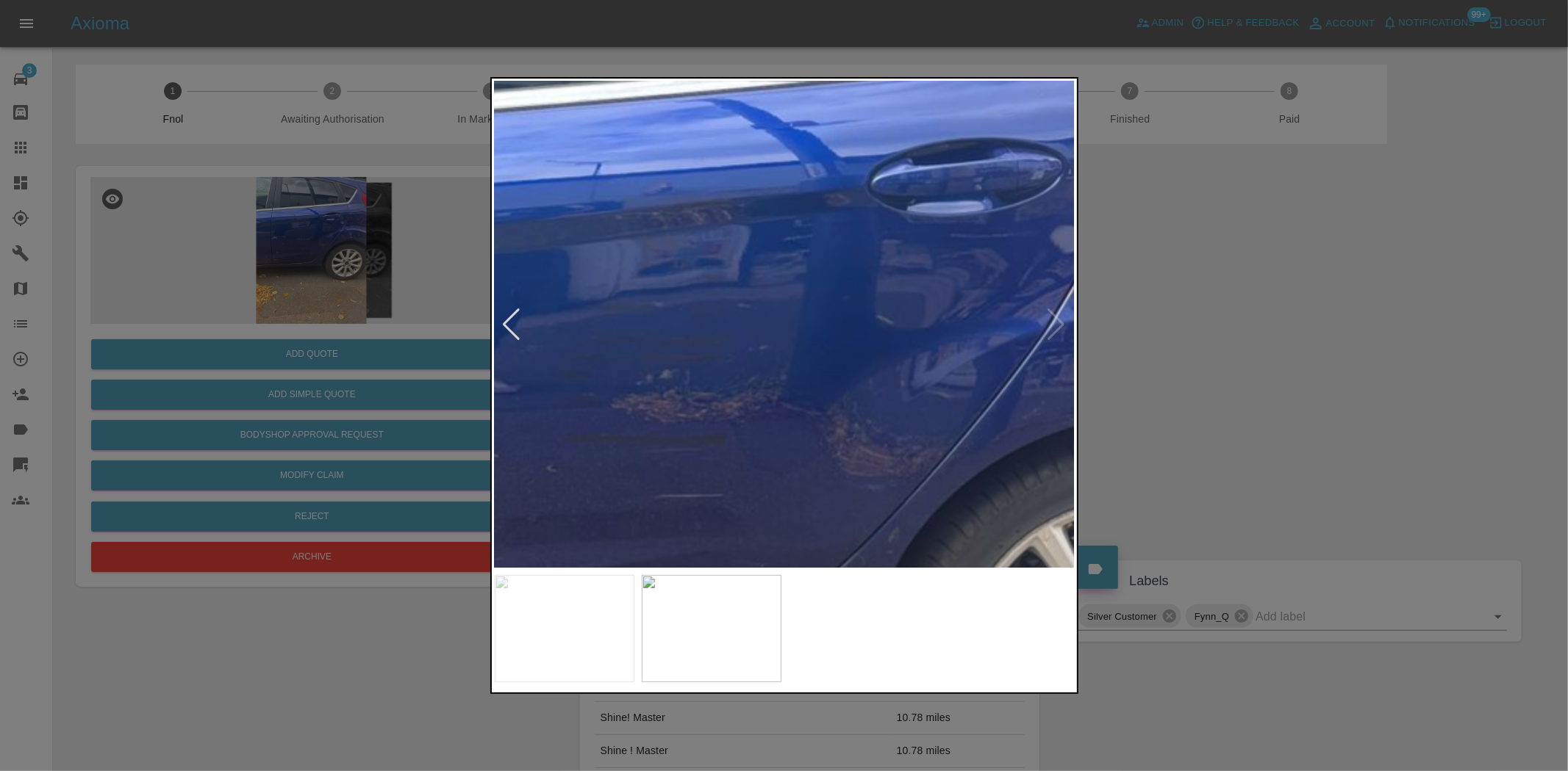
click at [928, 446] on img at bounding box center [776, 518] width 1742 height 1459
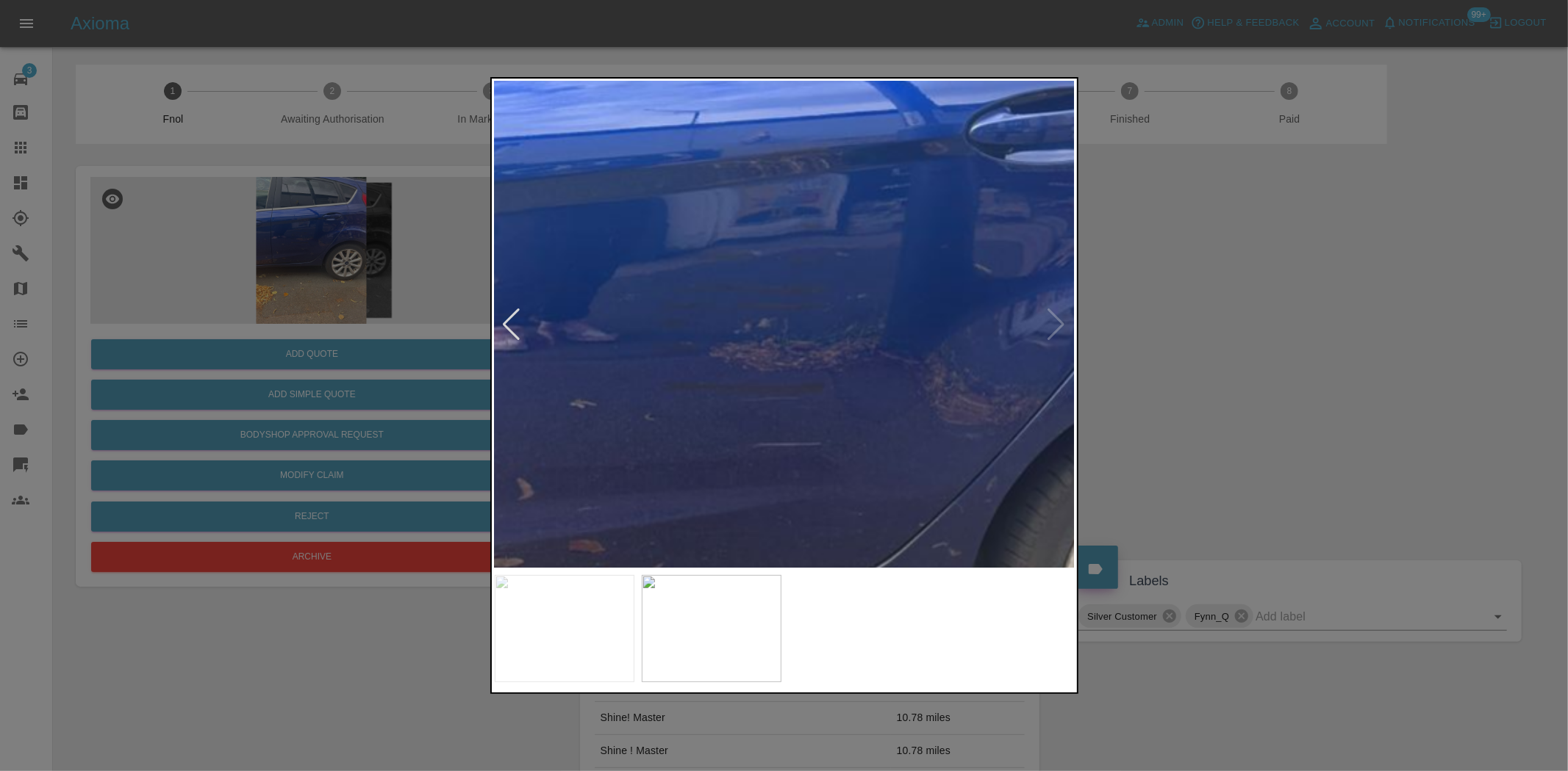
click at [876, 428] on img at bounding box center [874, 466] width 1742 height 1459
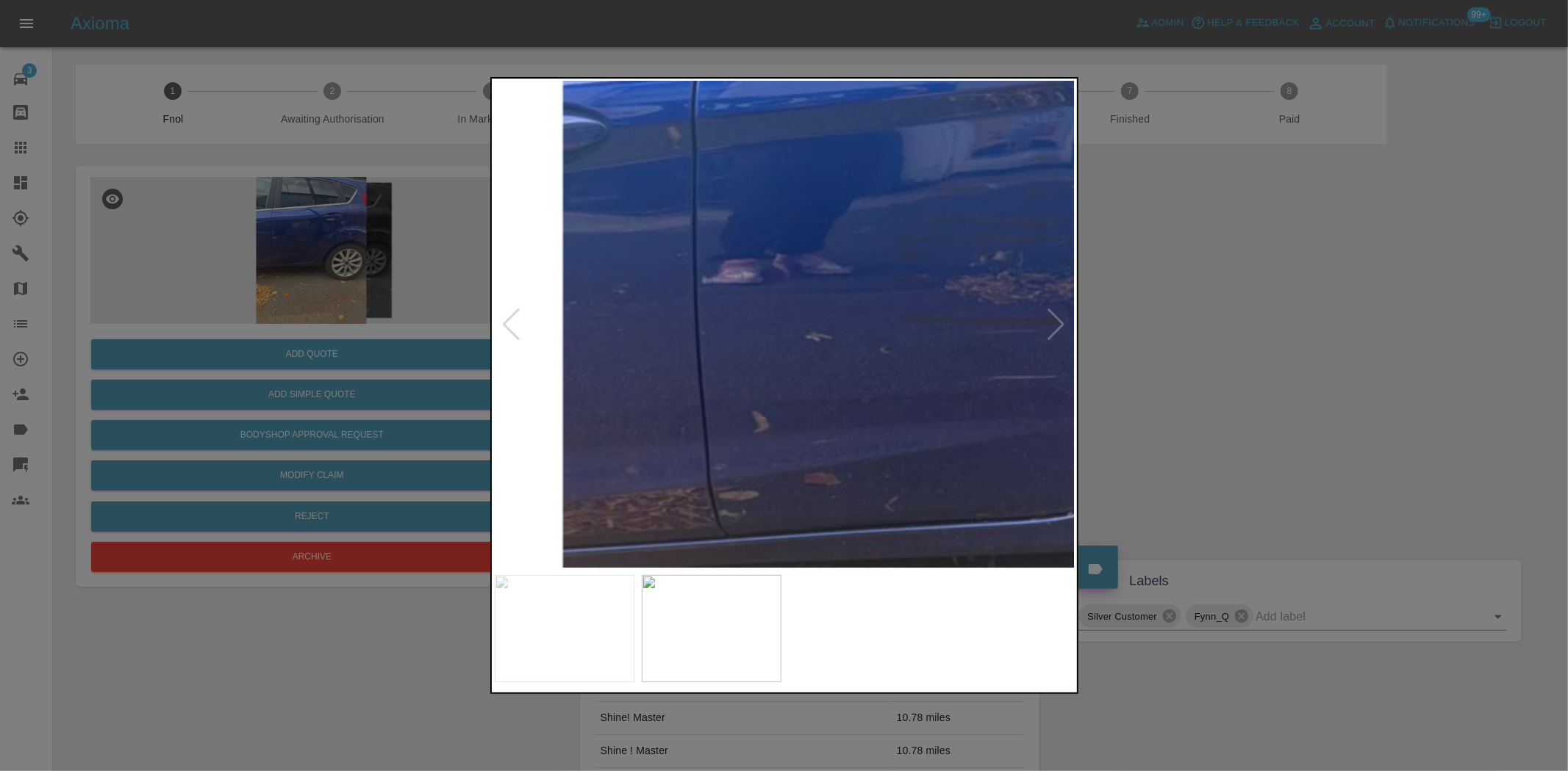
click at [1047, 408] on img at bounding box center [1109, 399] width 1742 height 1459
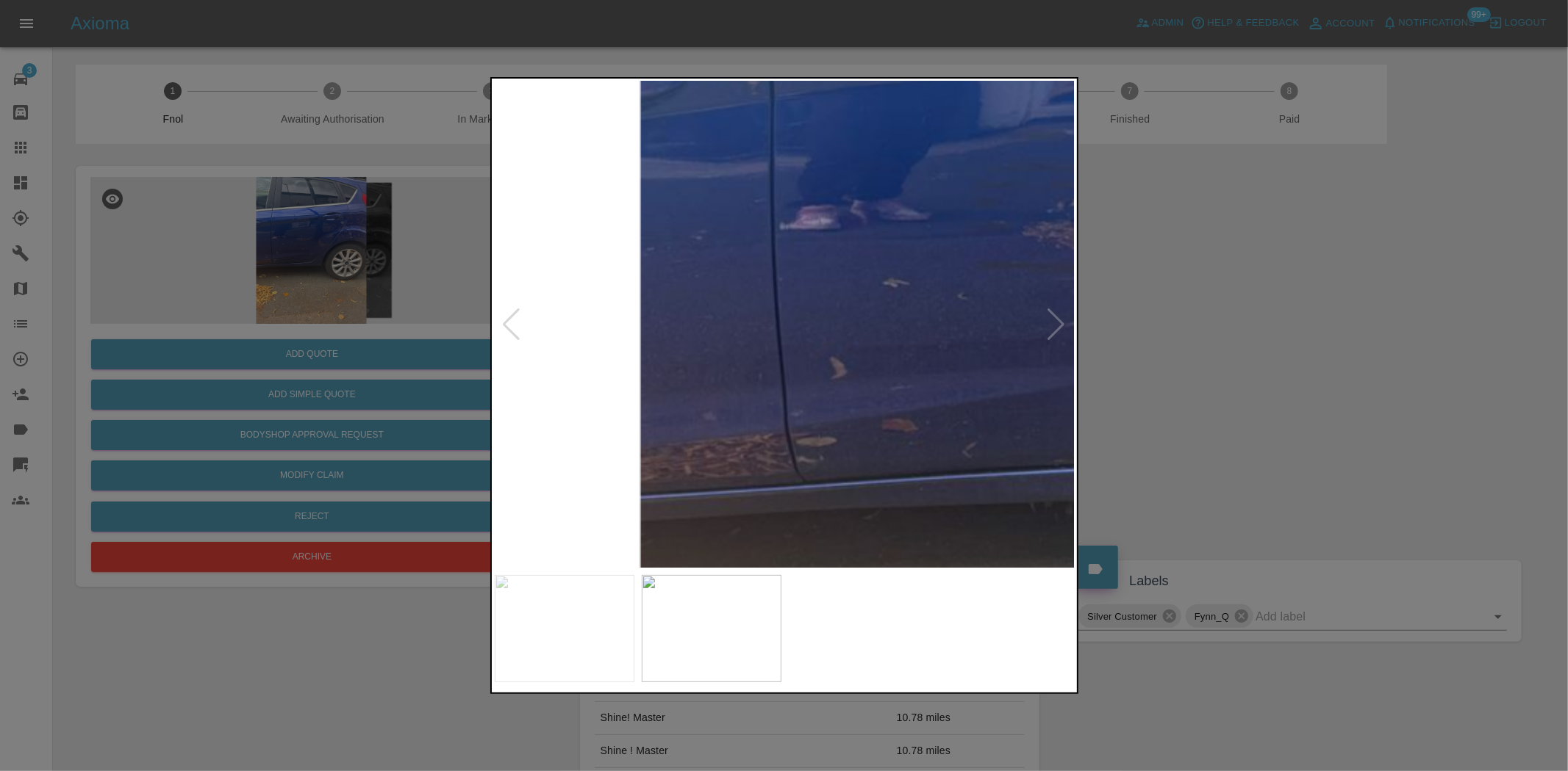
click at [958, 389] on img at bounding box center [1187, 345] width 1742 height 1459
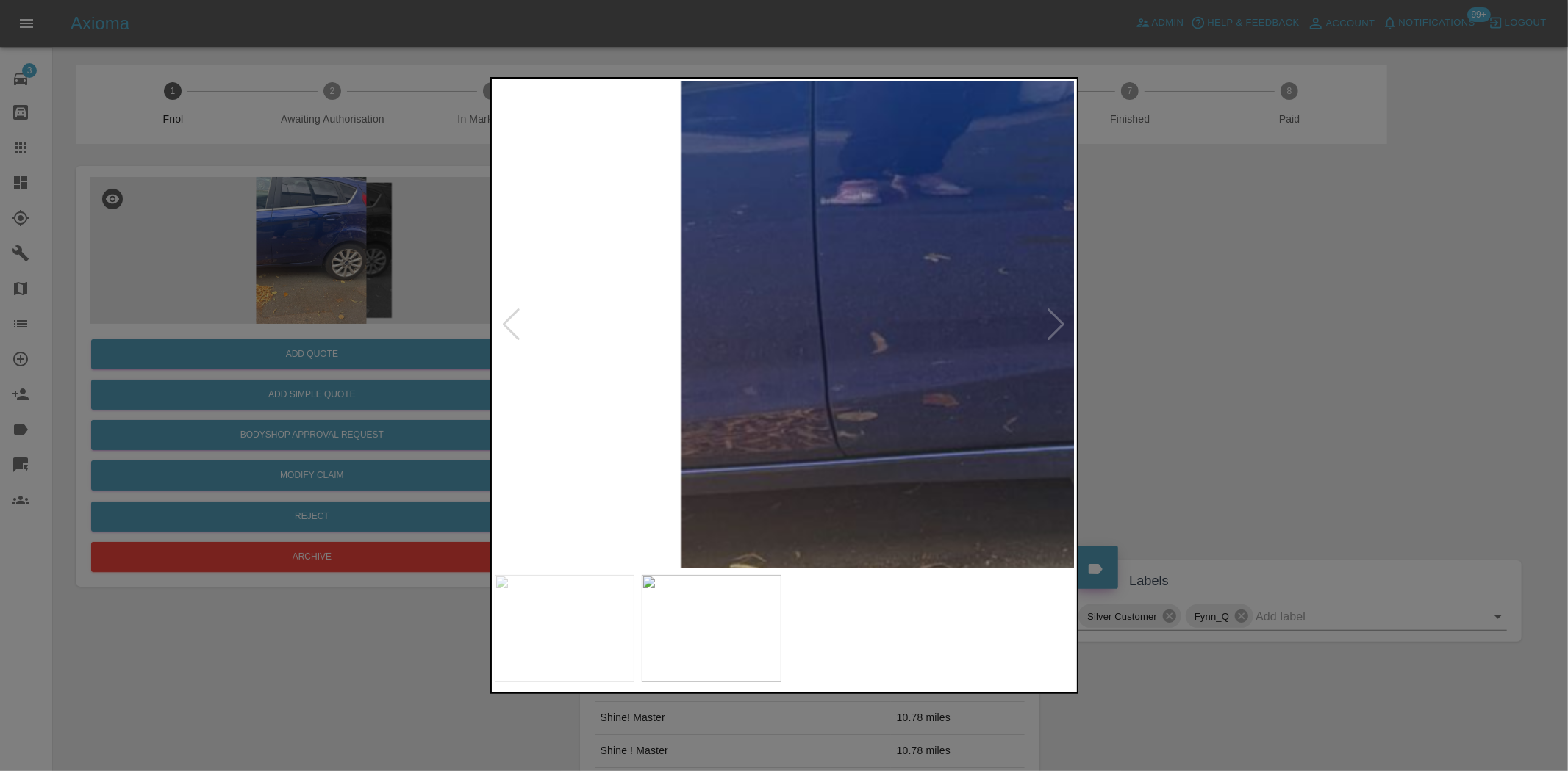
click at [368, 255] on div at bounding box center [784, 386] width 1568 height 771
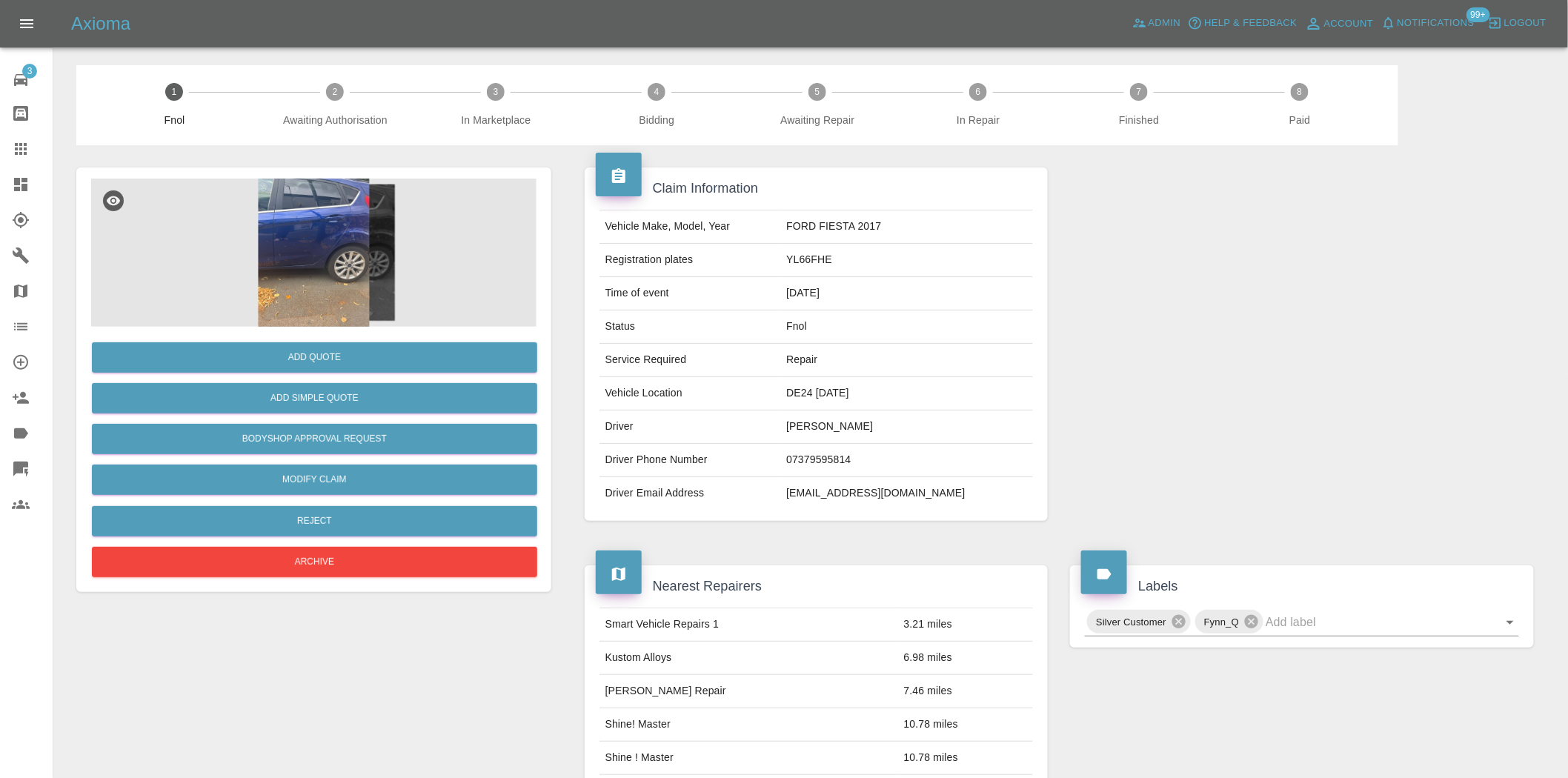
click at [342, 276] on img at bounding box center [314, 253] width 445 height 148
click at [364, 276] on img at bounding box center [314, 253] width 445 height 148
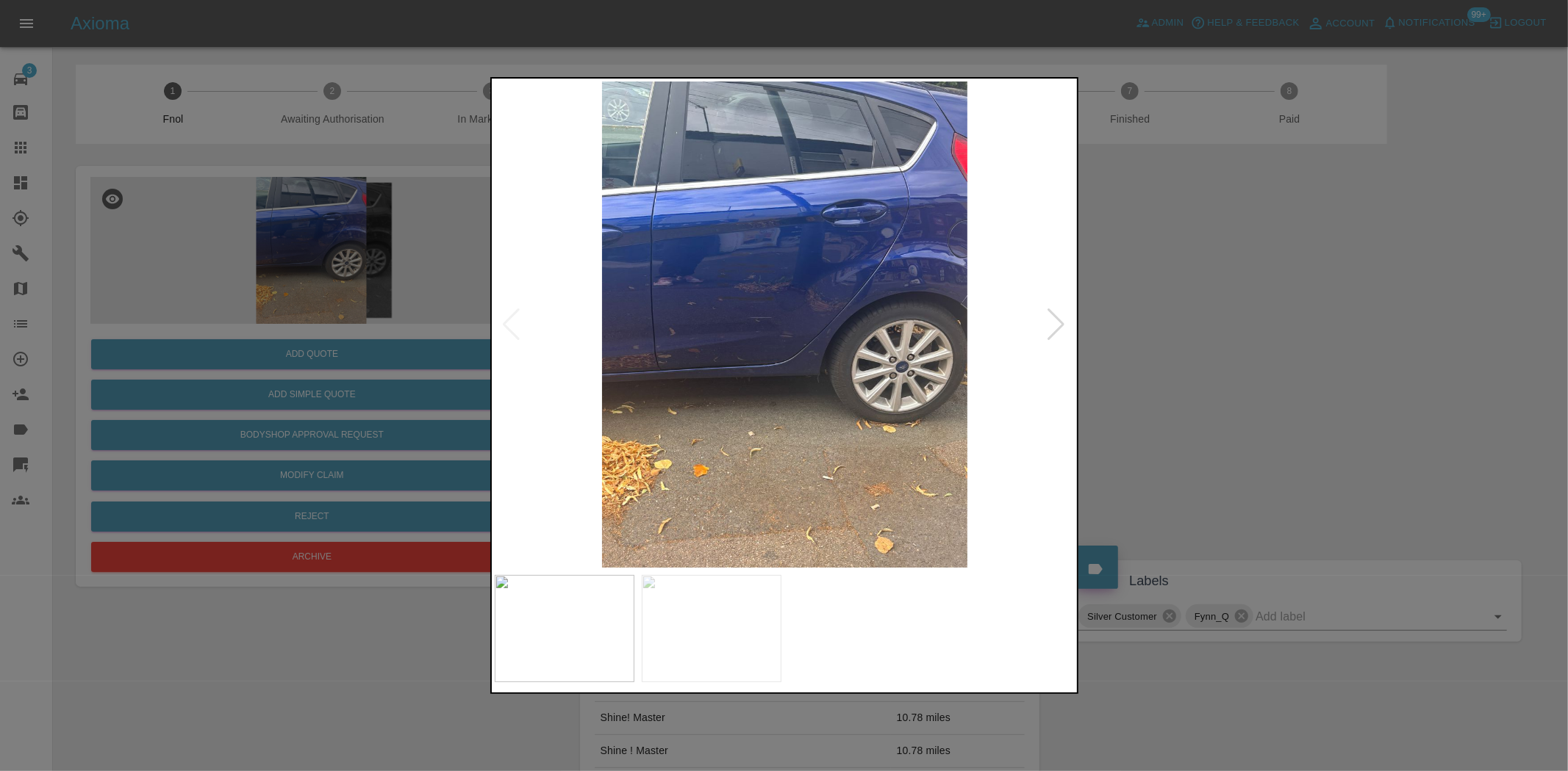
click at [769, 296] on img at bounding box center [785, 324] width 581 height 486
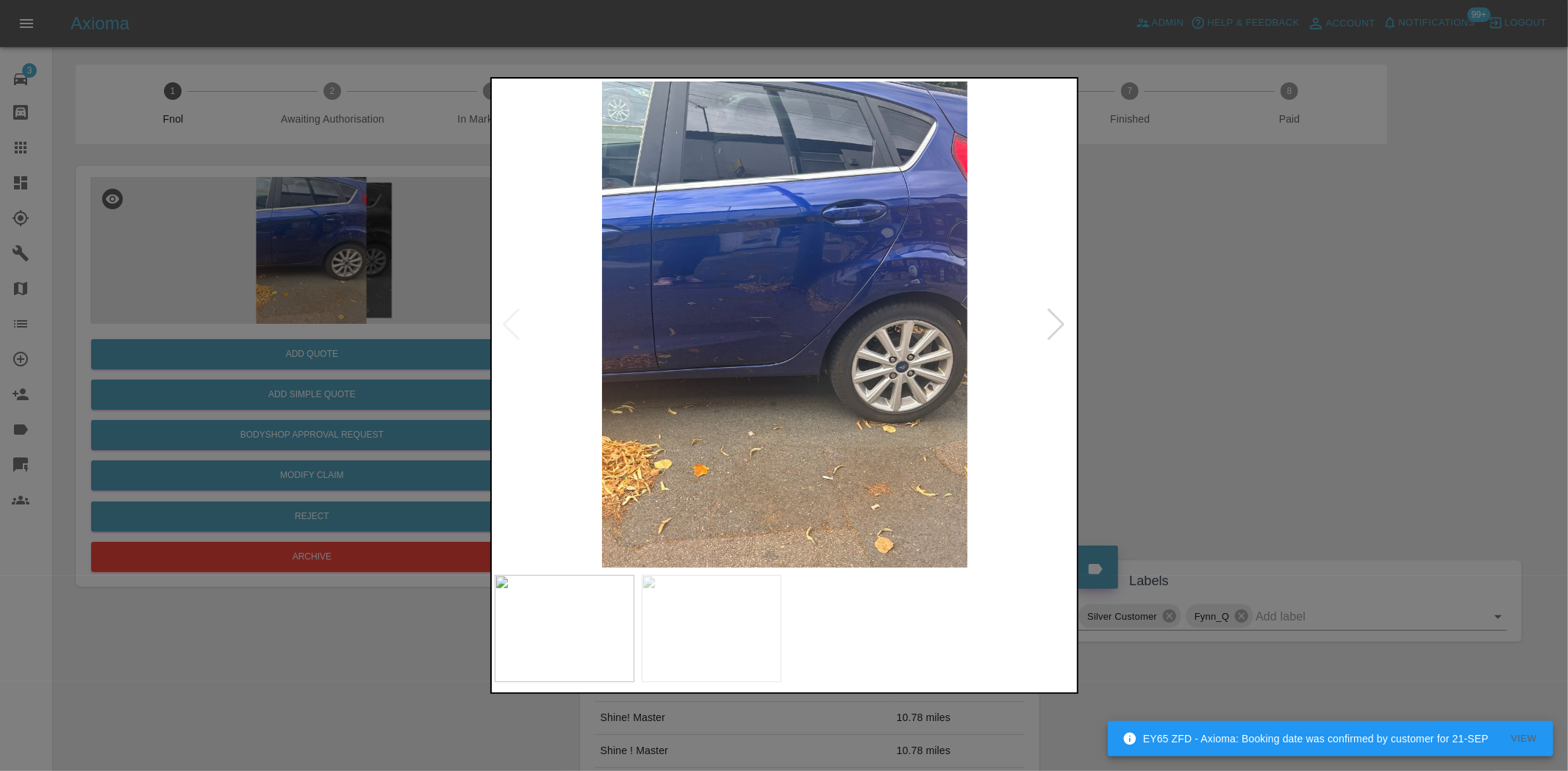
click at [769, 296] on img at bounding box center [785, 324] width 581 height 486
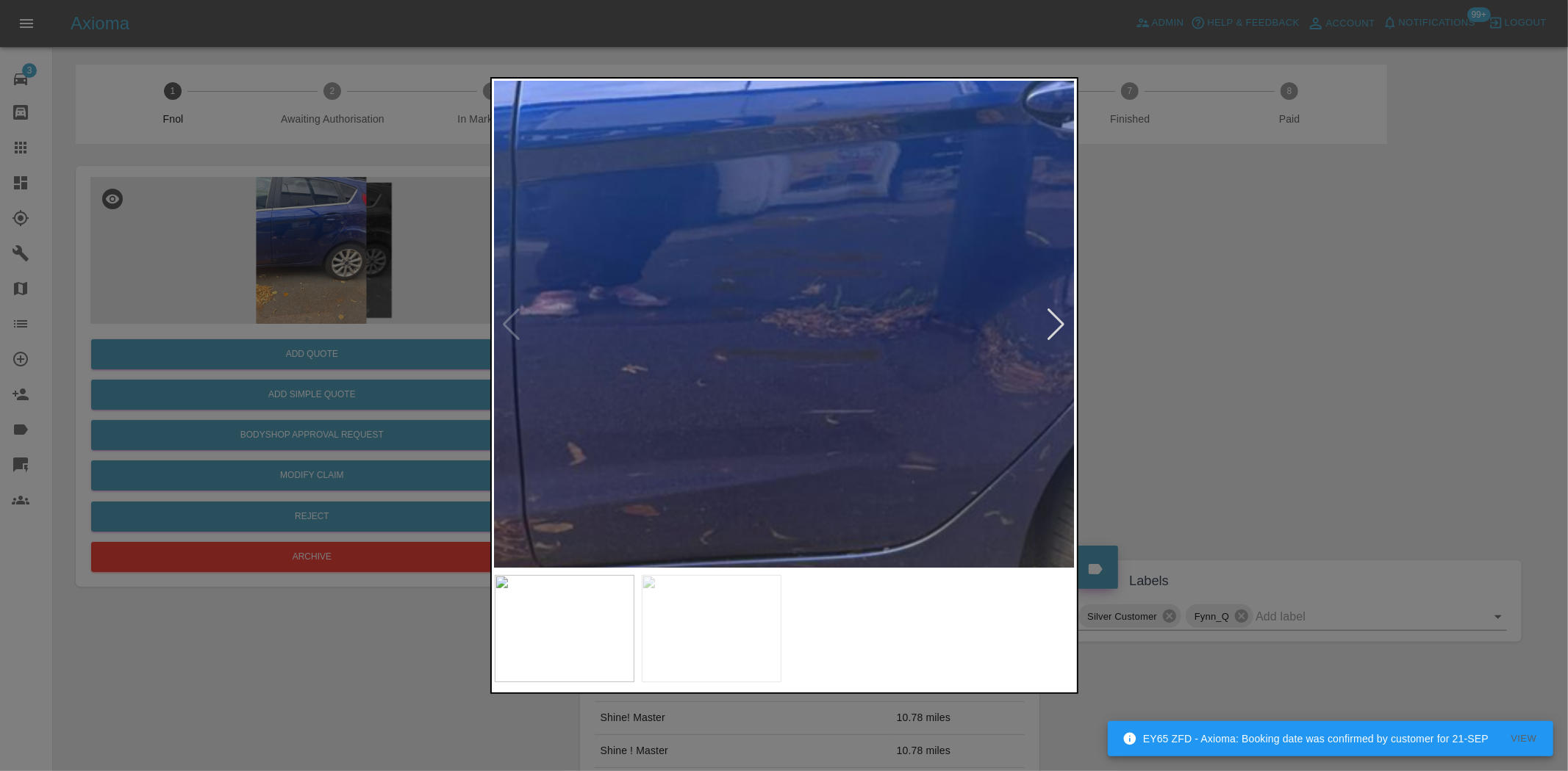
click at [902, 297] on img at bounding box center [912, 433] width 1742 height 1459
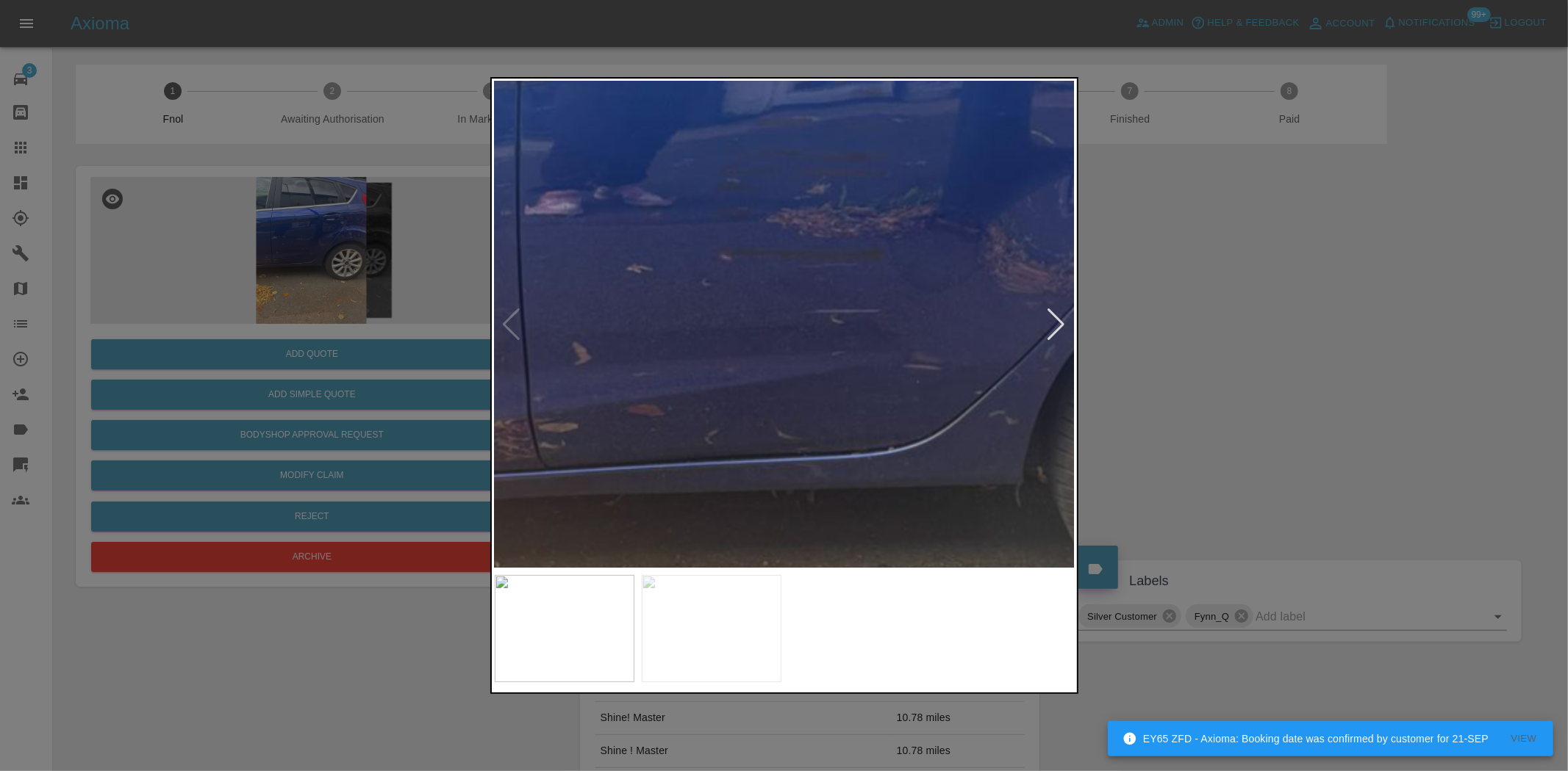
click at [890, 264] on img at bounding box center [917, 332] width 1742 height 1459
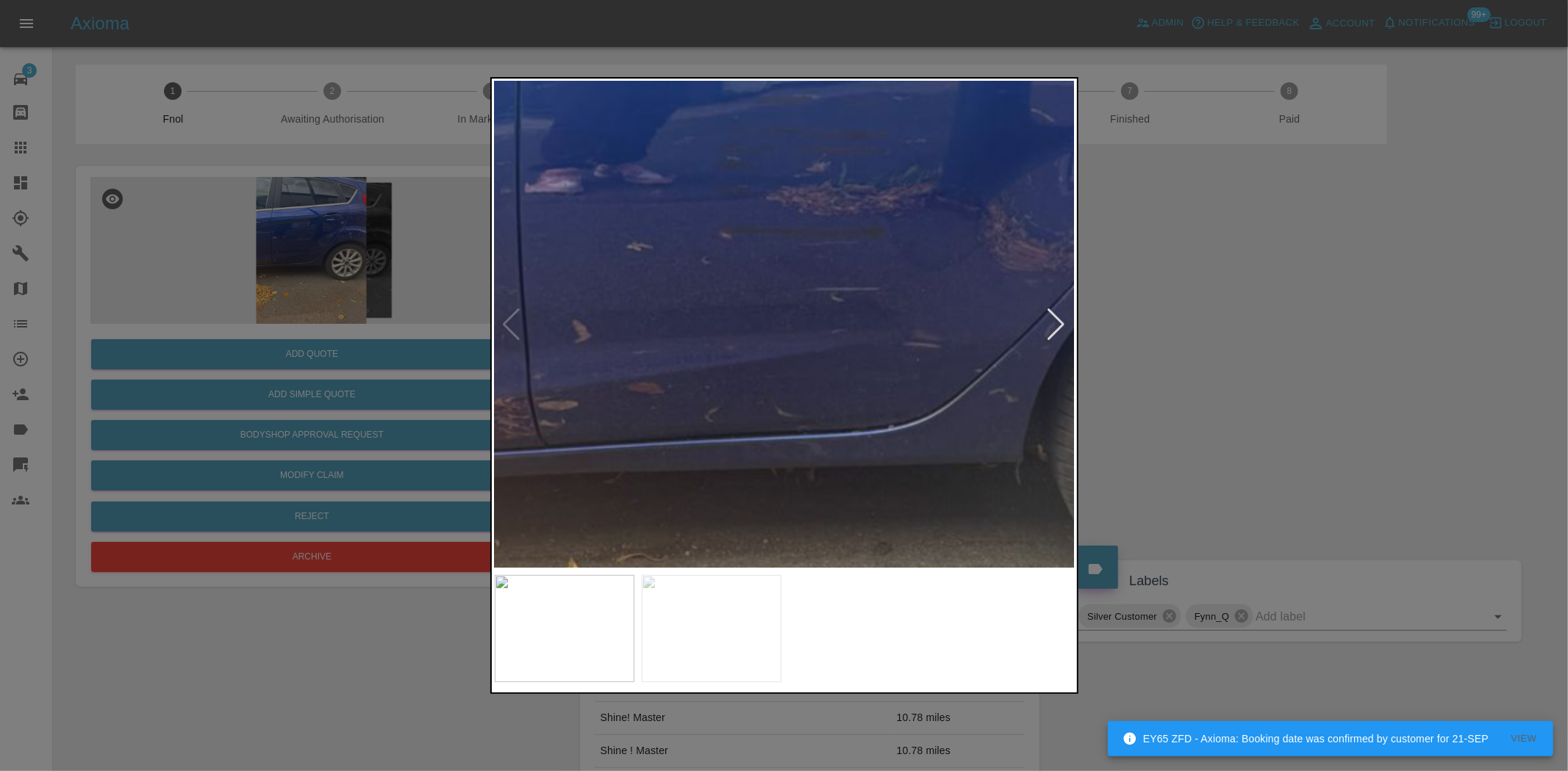
click at [861, 392] on img at bounding box center [917, 310] width 1742 height 1459
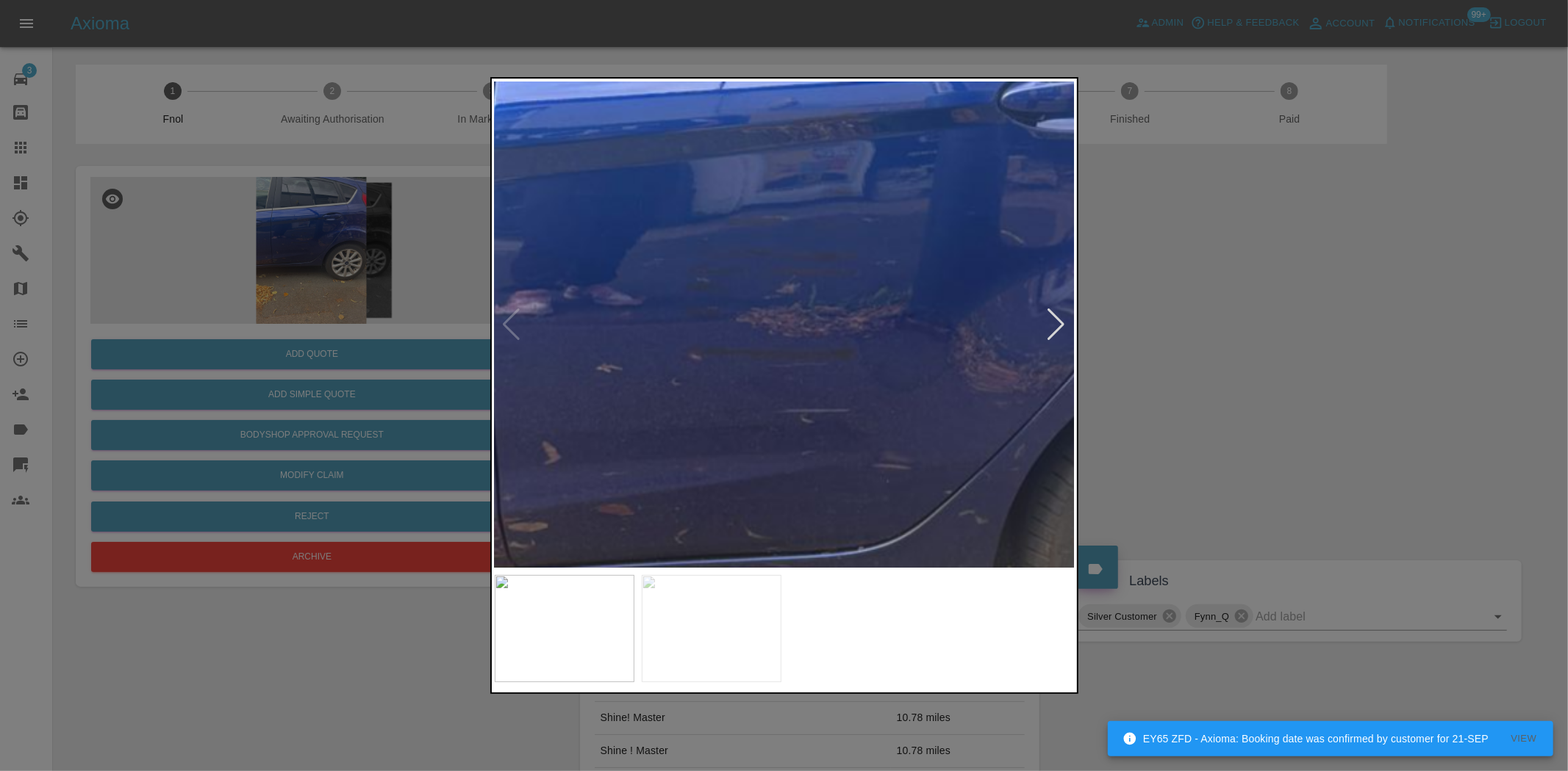
click at [872, 393] on img at bounding box center [887, 432] width 1742 height 1459
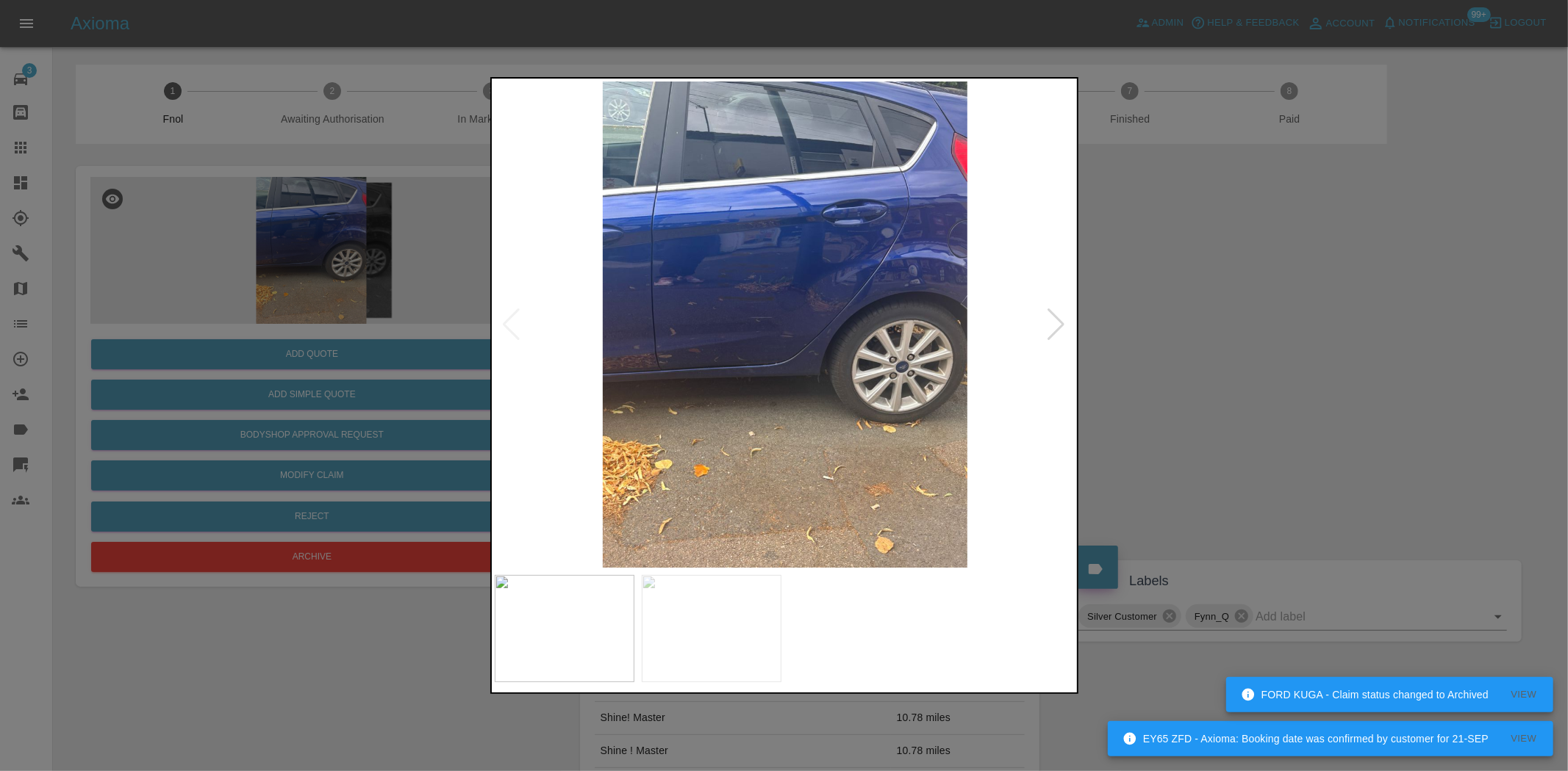
click at [804, 385] on img at bounding box center [785, 324] width 581 height 486
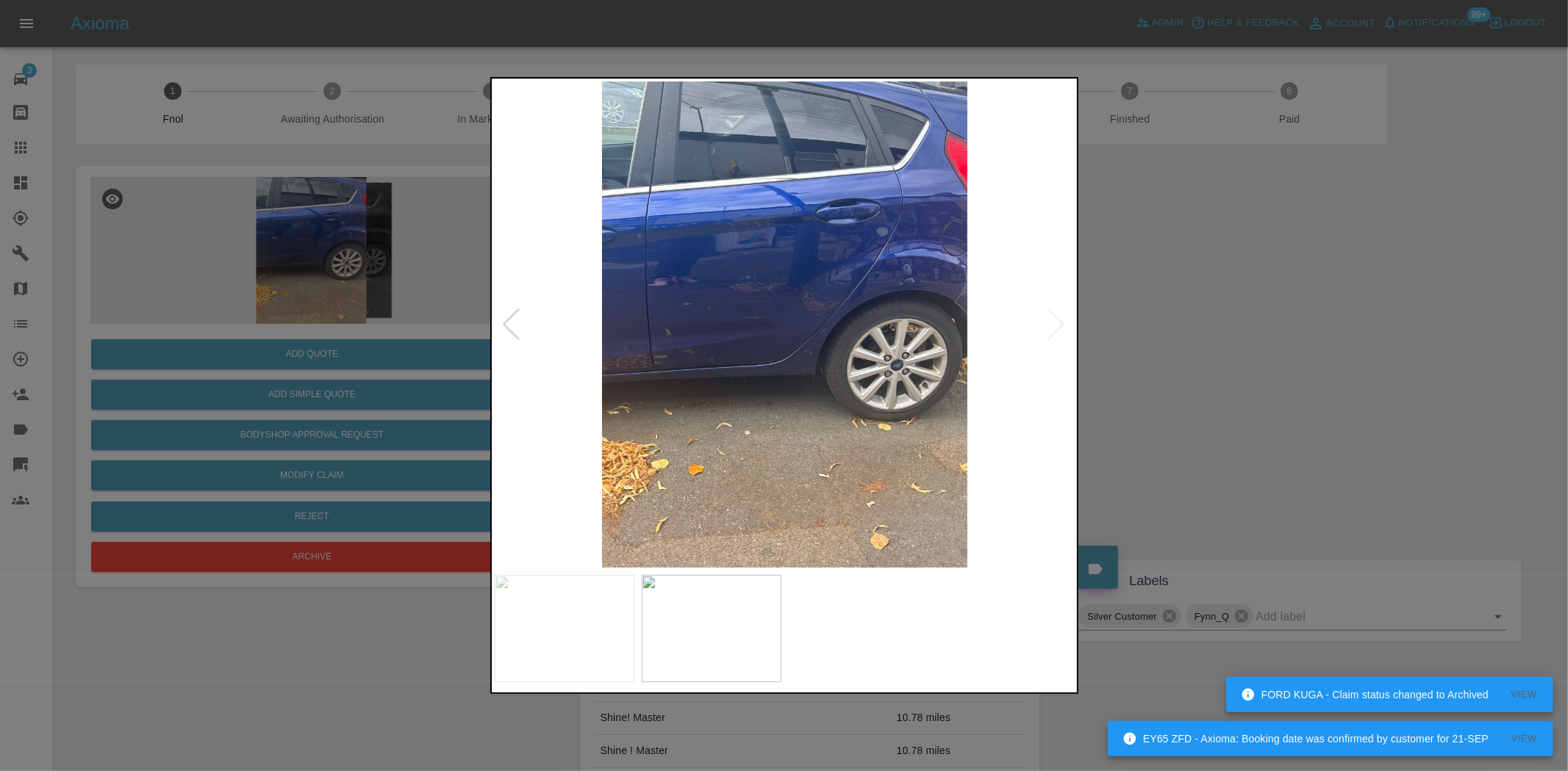
click at [792, 303] on img at bounding box center [785, 324] width 581 height 486
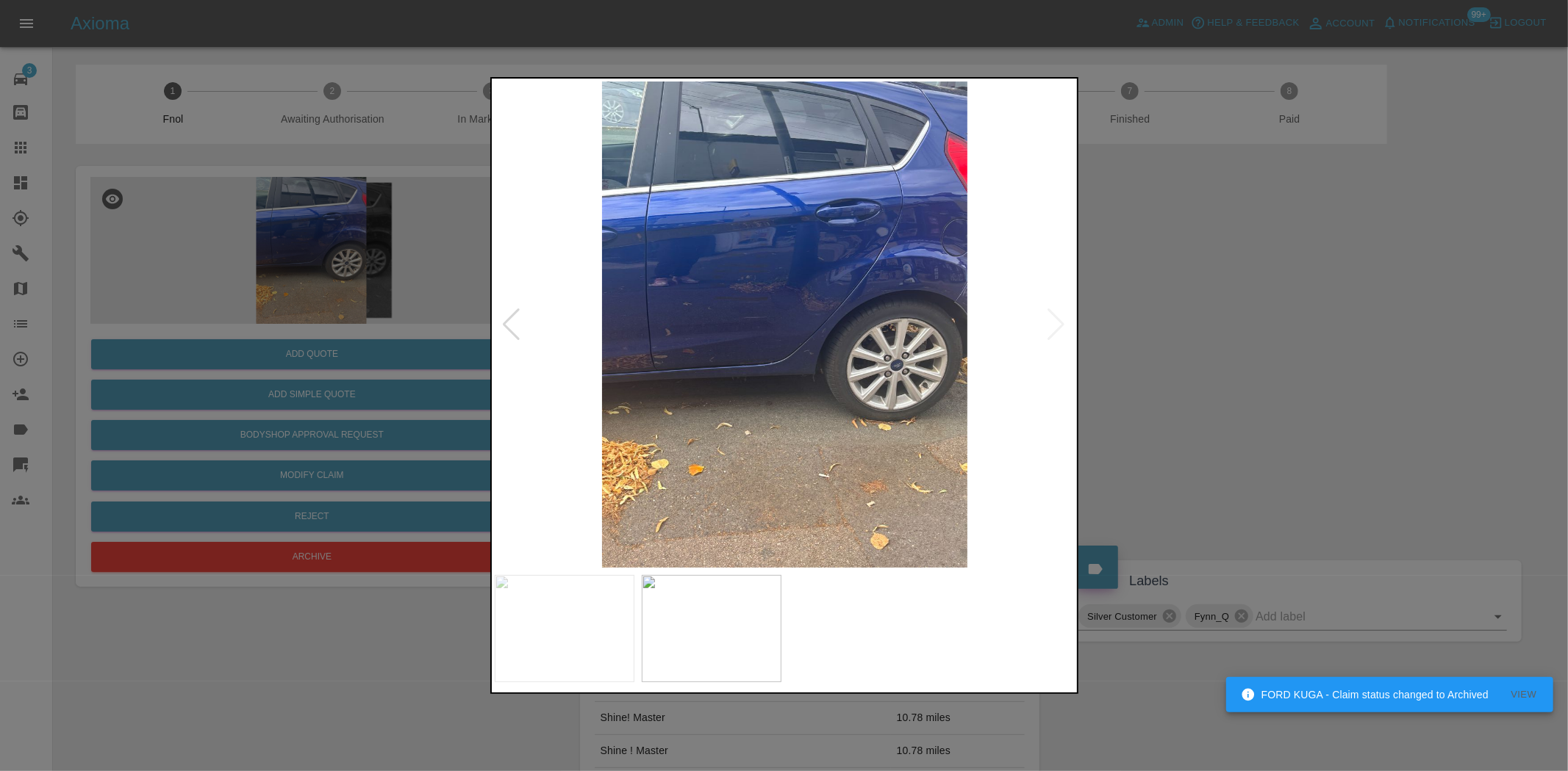
click at [792, 303] on img at bounding box center [785, 324] width 581 height 486
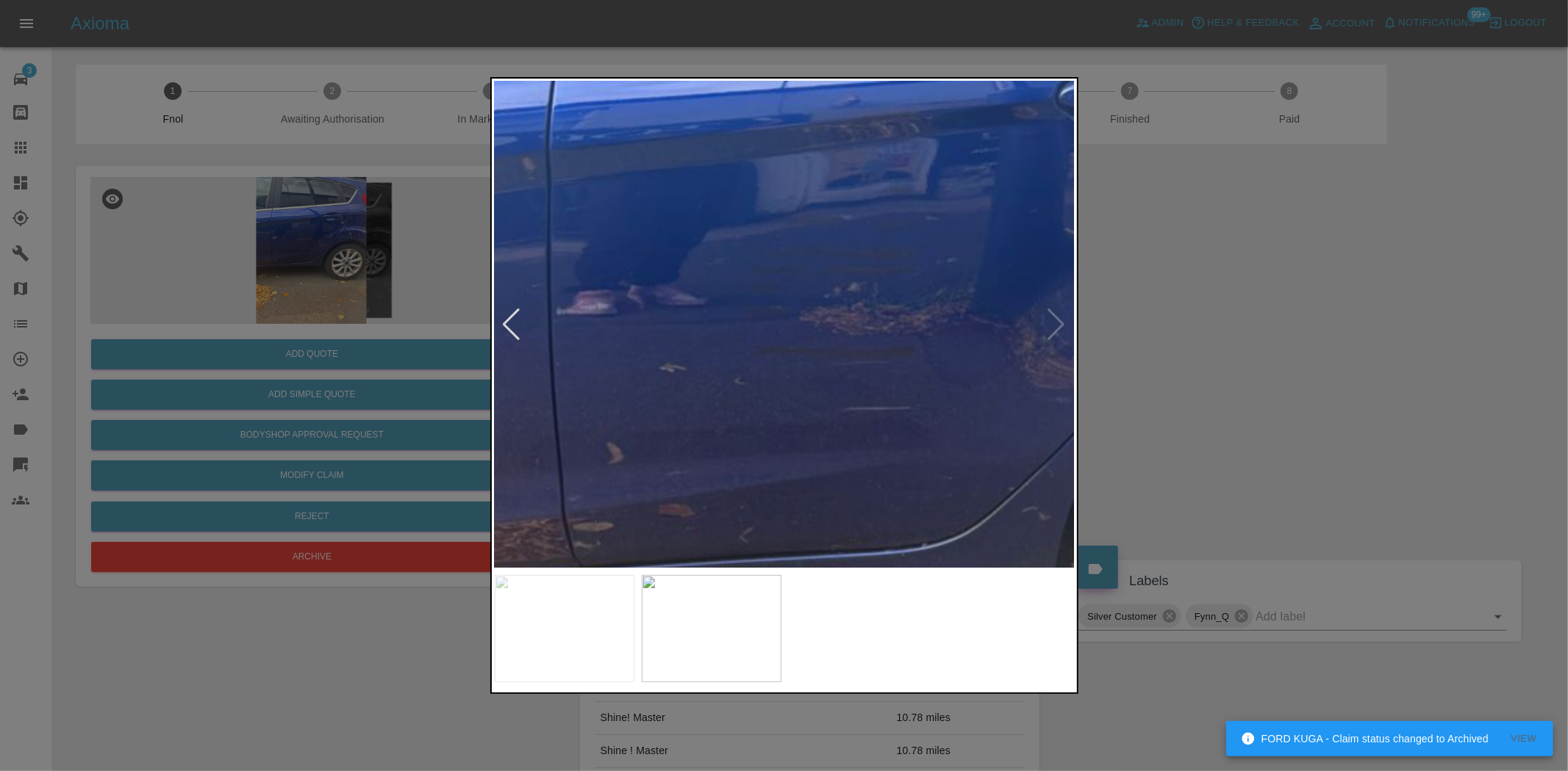
click at [995, 321] on img at bounding box center [963, 430] width 1742 height 1459
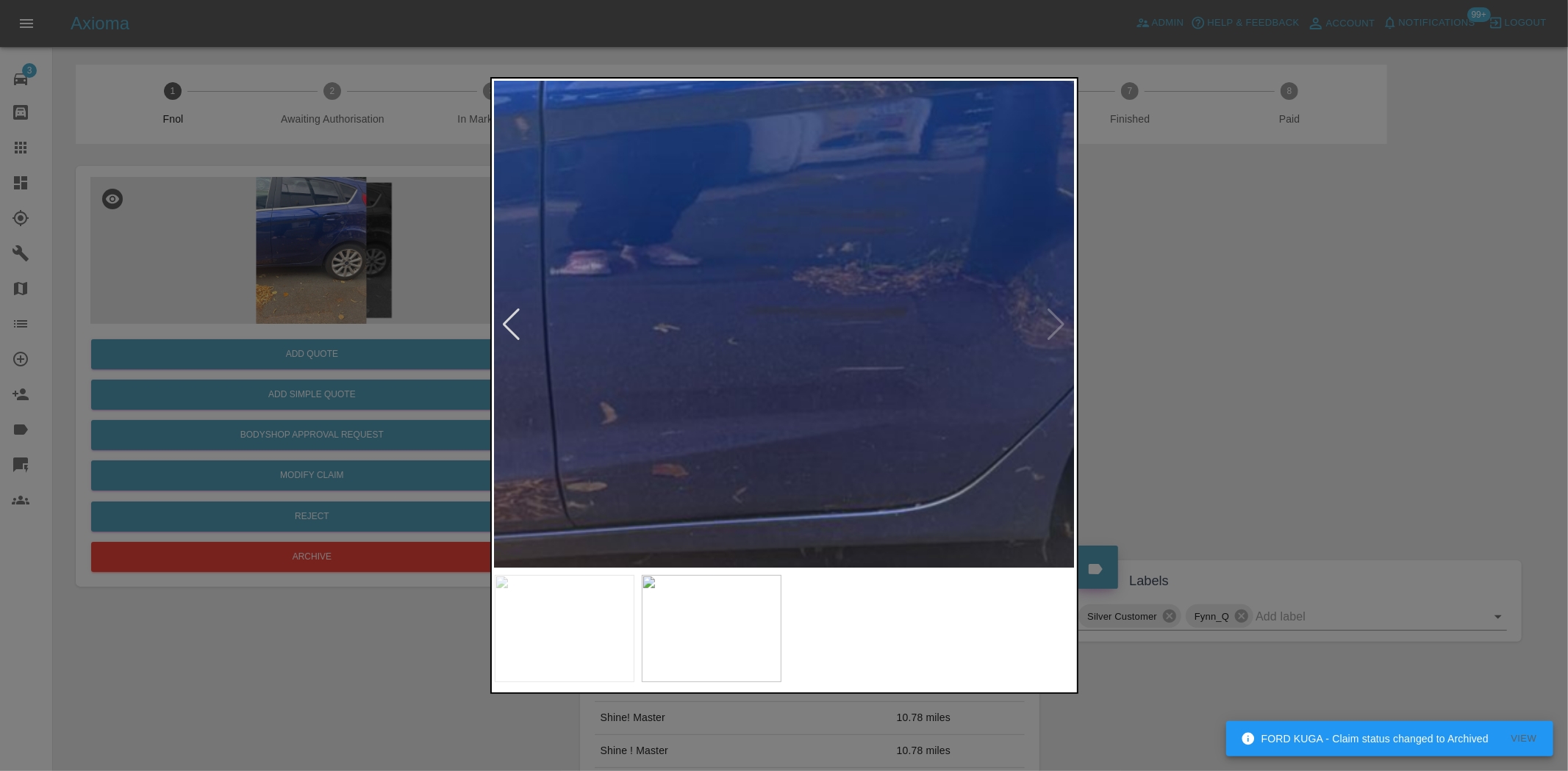
click at [245, 376] on div at bounding box center [784, 386] width 1568 height 771
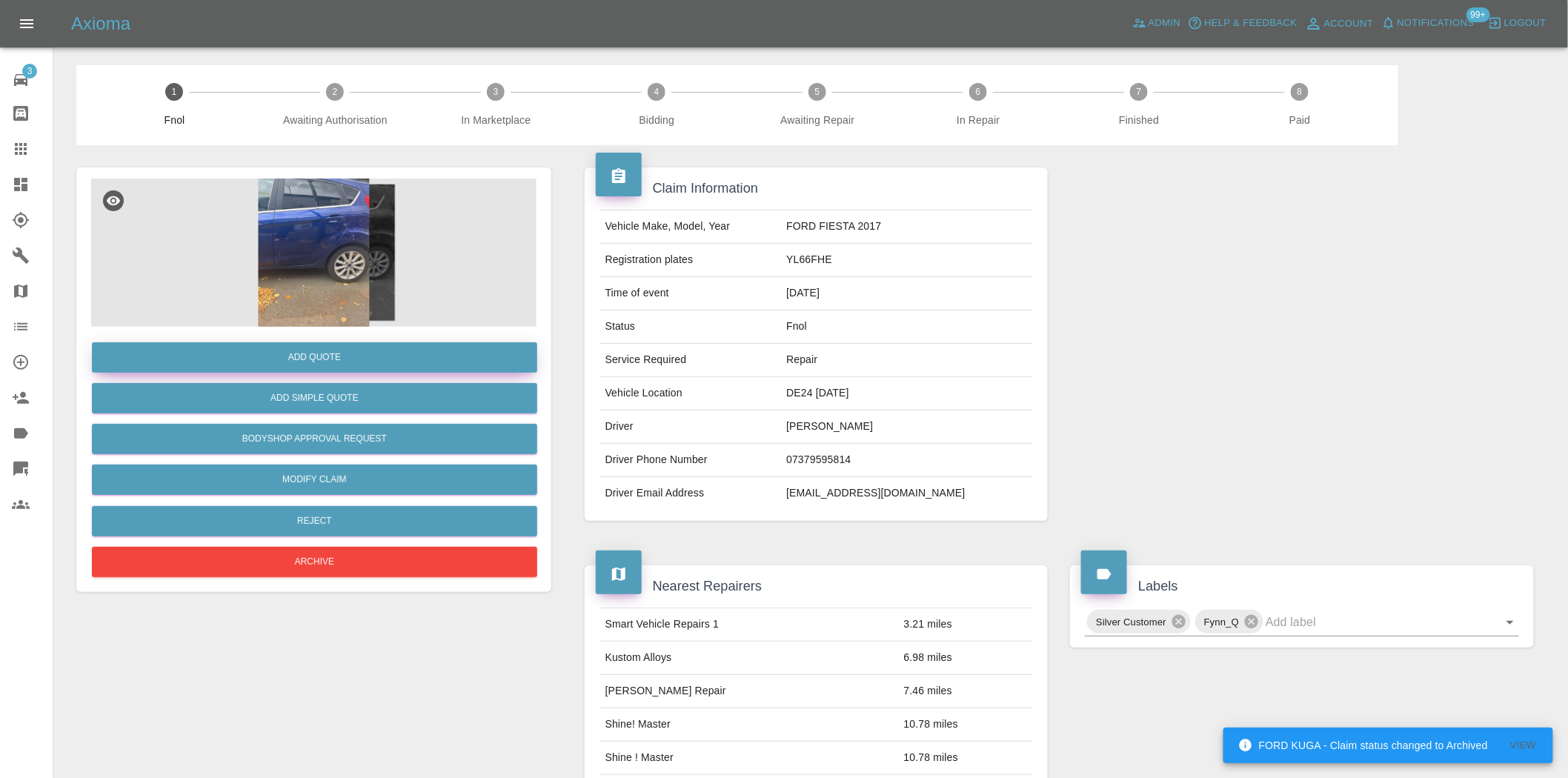
click at [284, 342] on div "Add Quote" at bounding box center [314, 358] width 445 height 38
click at [343, 357] on button "Add Quote" at bounding box center [315, 357] width 445 height 30
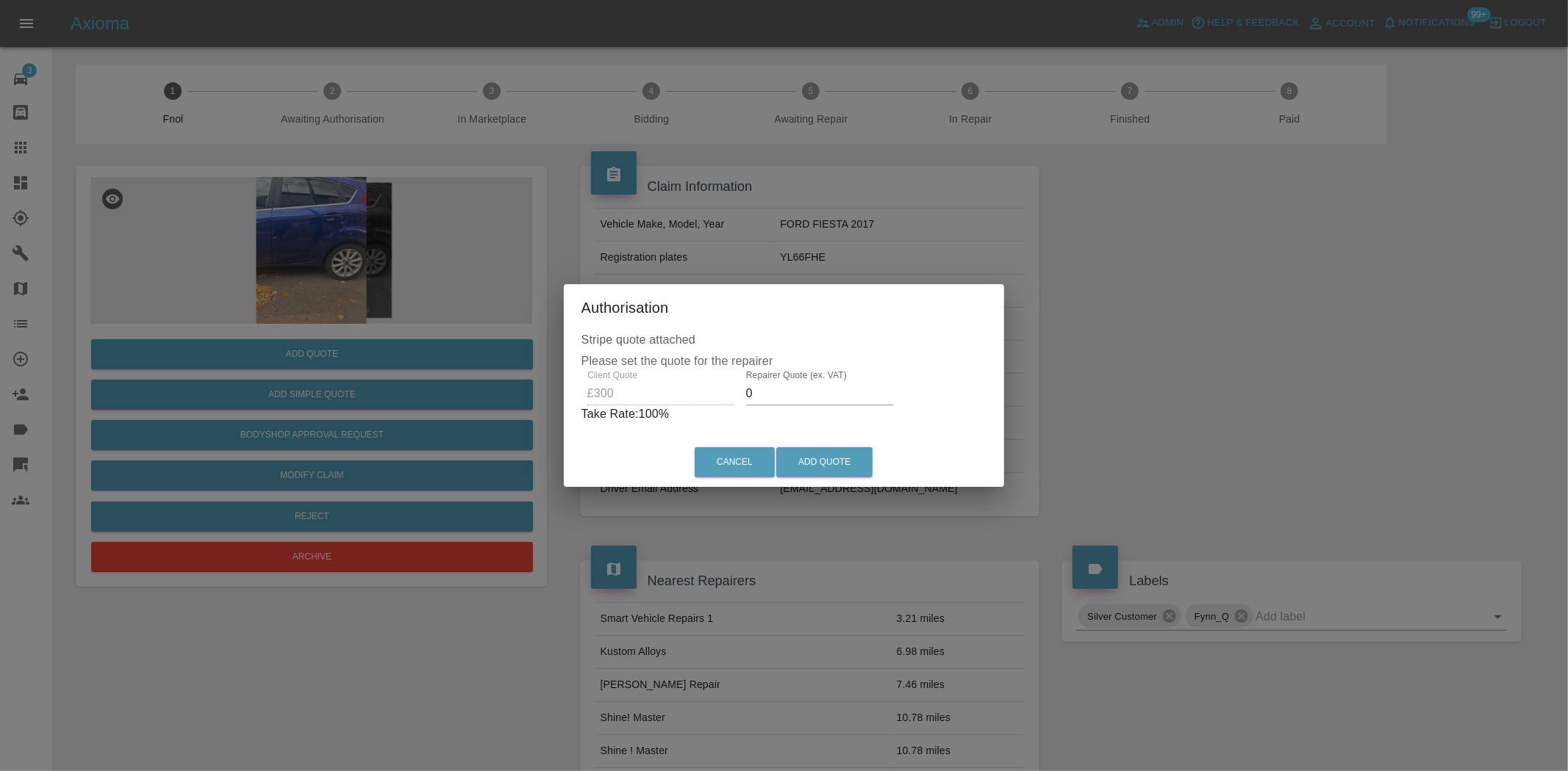
drag, startPoint x: 774, startPoint y: 393, endPoint x: 534, endPoint y: 404, distance: 240.3
click at [537, 404] on div "Authorisation Stripe quote attached Please set the quote for the repairer Clien…" at bounding box center [784, 386] width 1568 height 771
type input "190"
click at [846, 456] on button "Add Quote" at bounding box center [824, 462] width 96 height 30
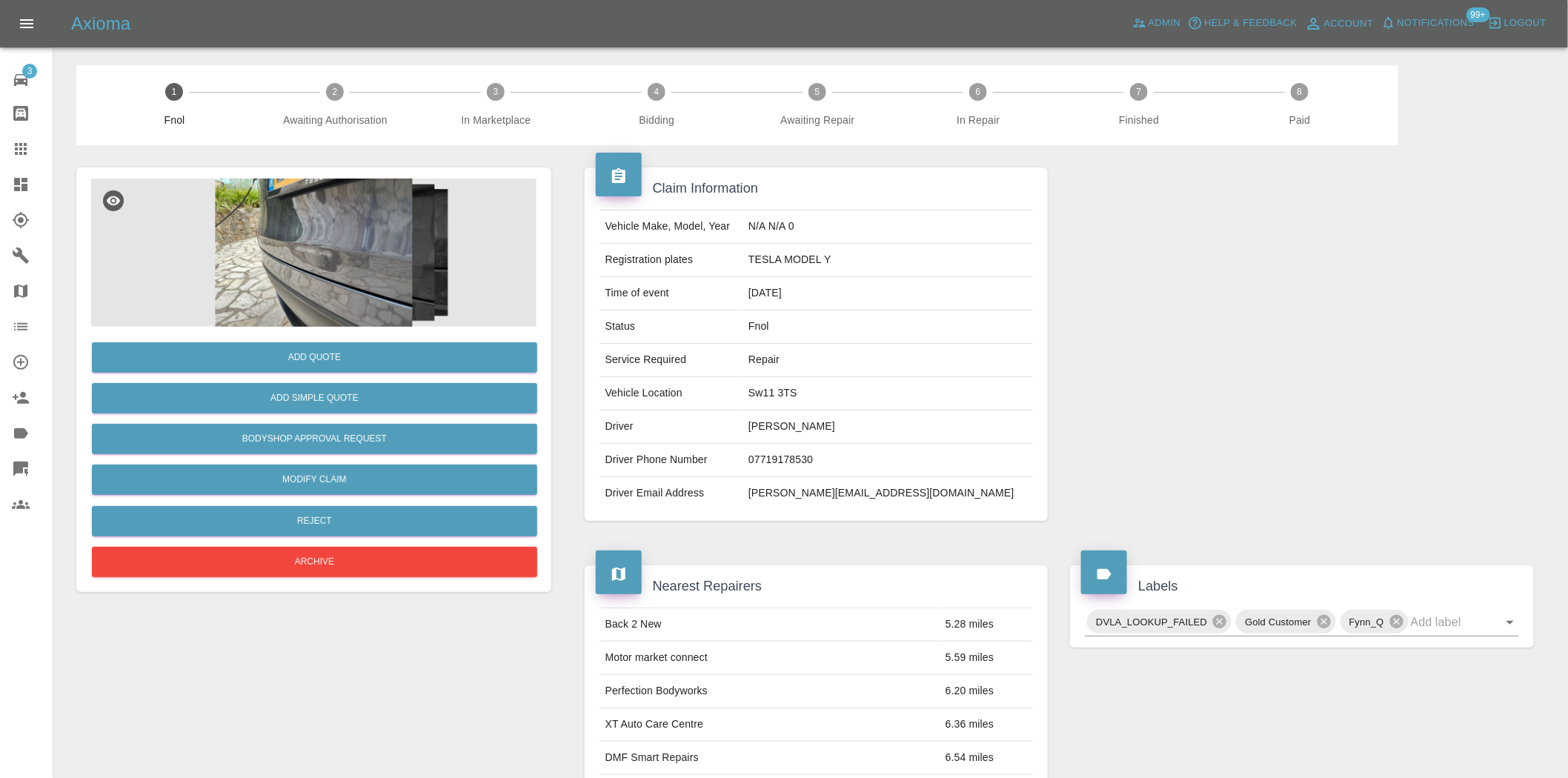
click at [378, 248] on img at bounding box center [314, 253] width 445 height 148
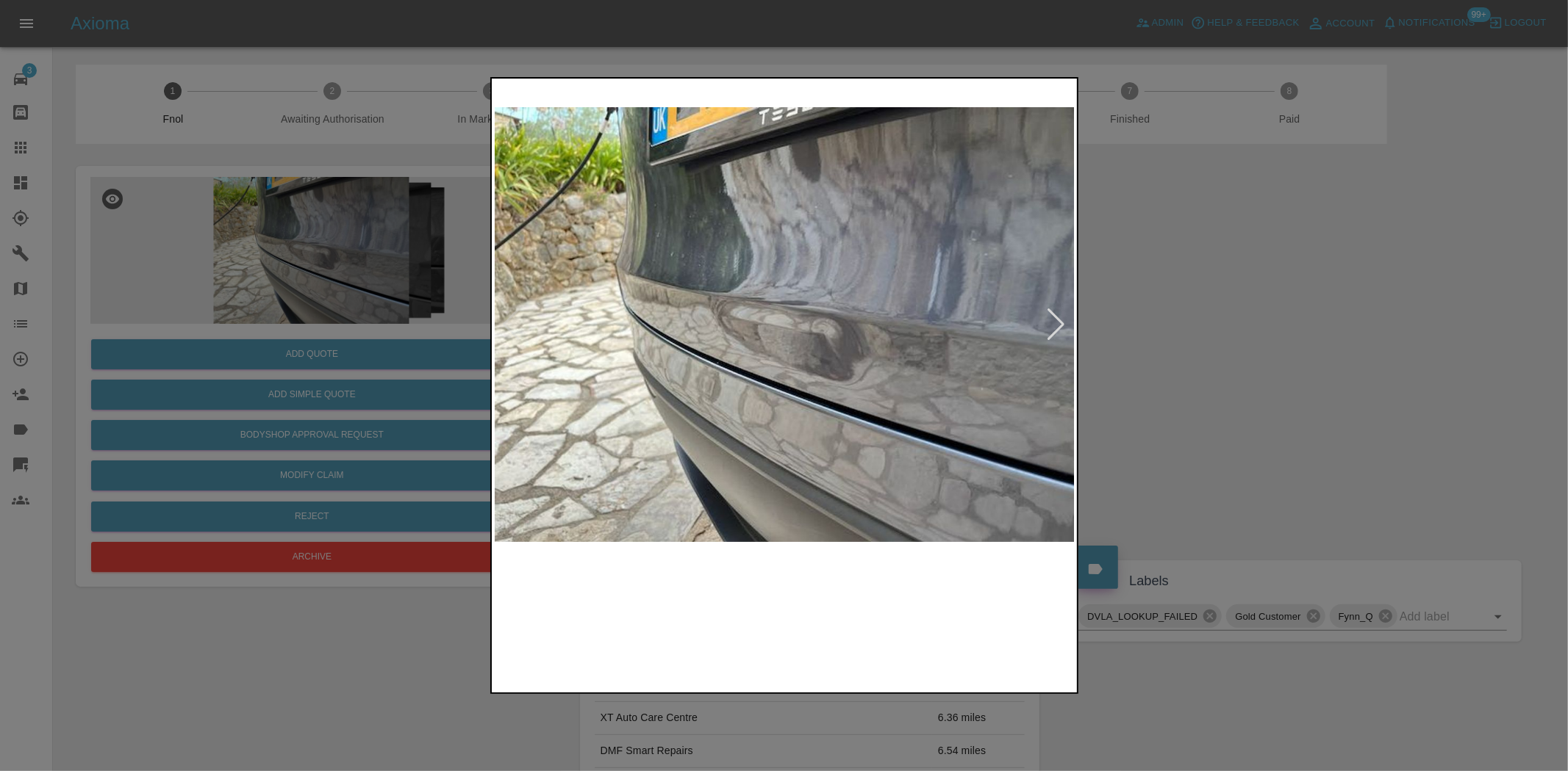
click at [781, 363] on img at bounding box center [785, 324] width 581 height 486
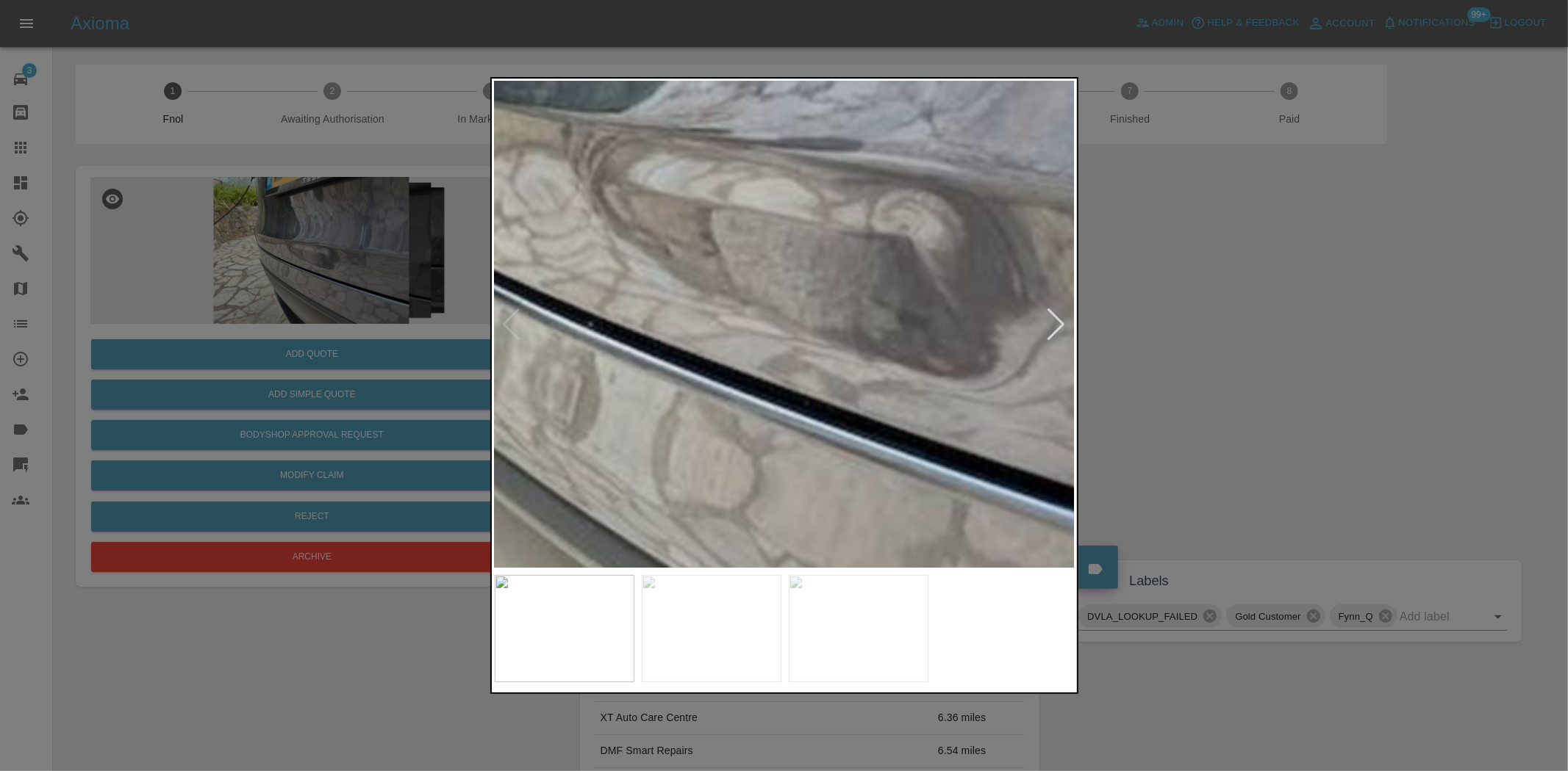
click at [781, 363] on img at bounding box center [792, 209] width 1742 height 1459
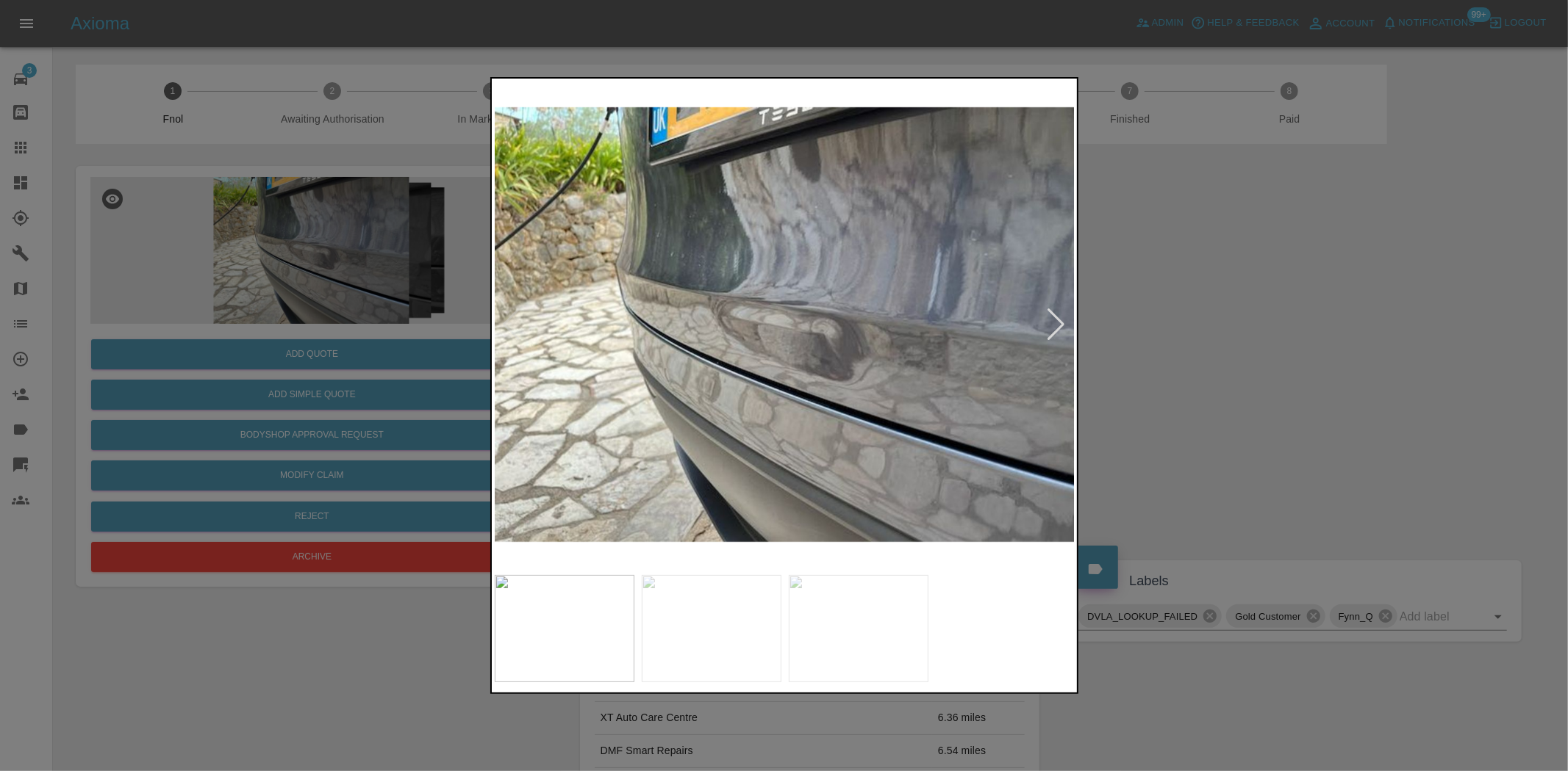
click at [711, 371] on img at bounding box center [785, 324] width 581 height 486
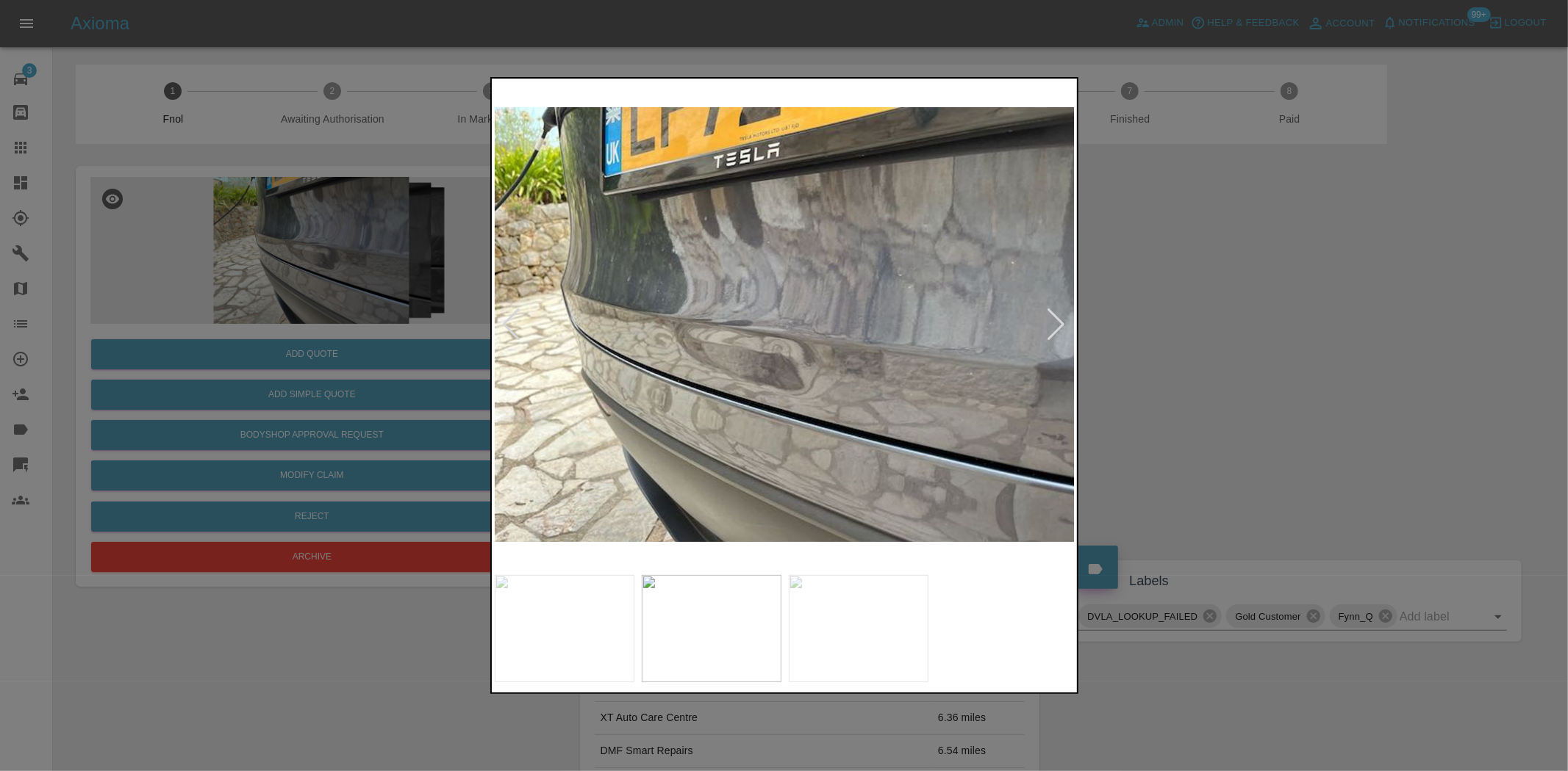
click at [745, 350] on img at bounding box center [785, 324] width 581 height 486
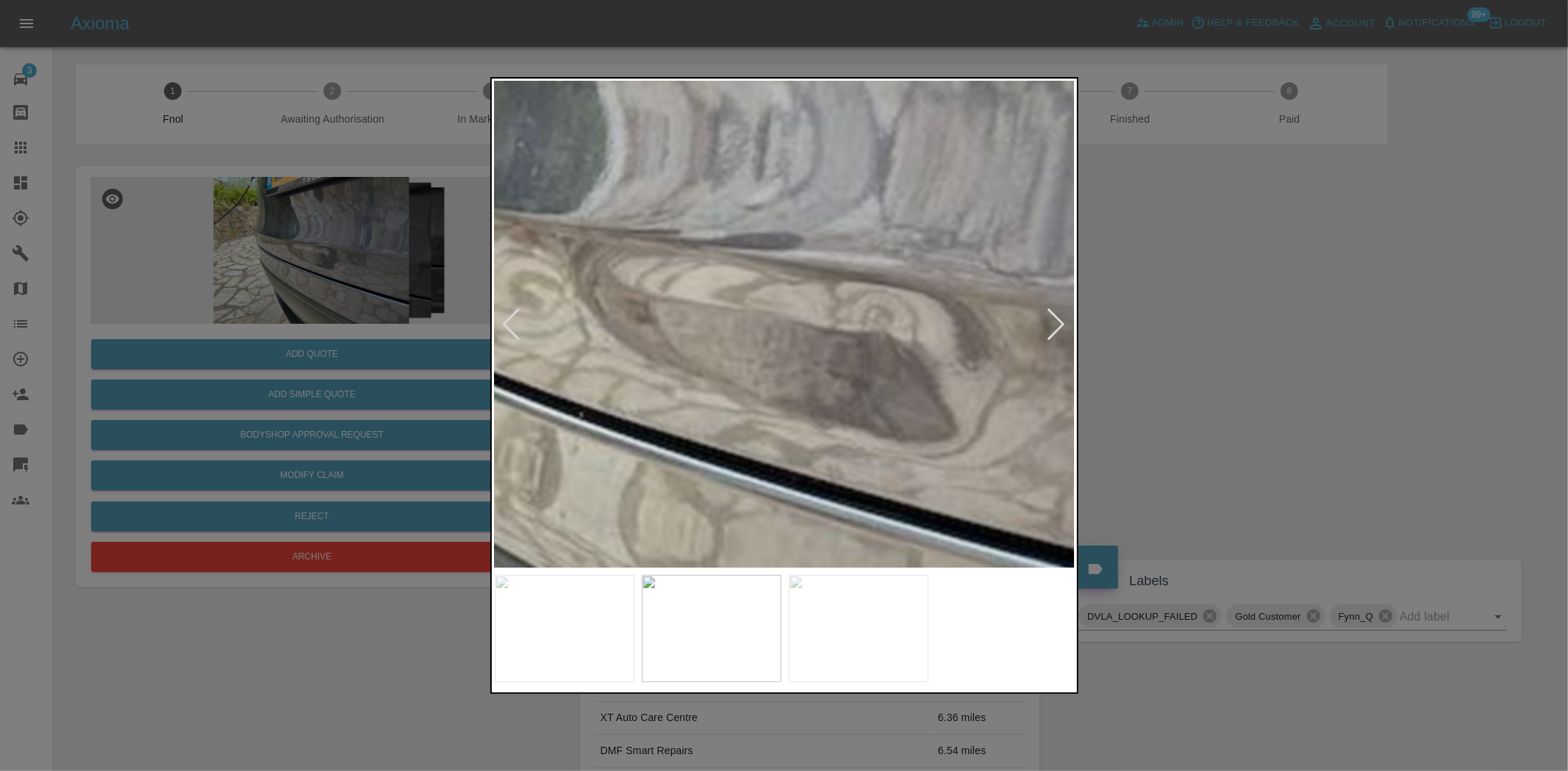
click at [792, 253] on img at bounding box center [899, 246] width 1742 height 1459
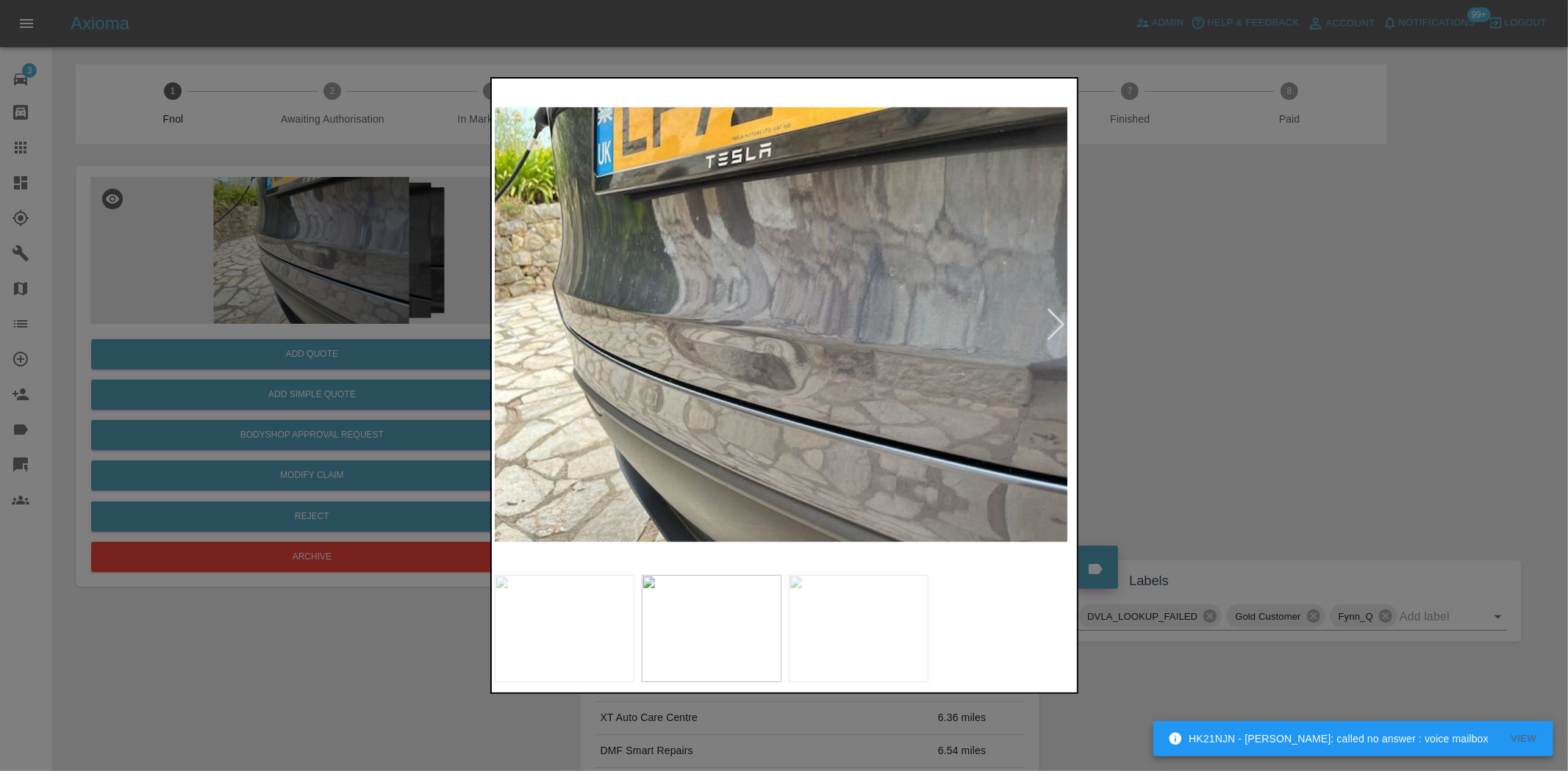
click at [707, 348] on img at bounding box center [776, 324] width 581 height 486
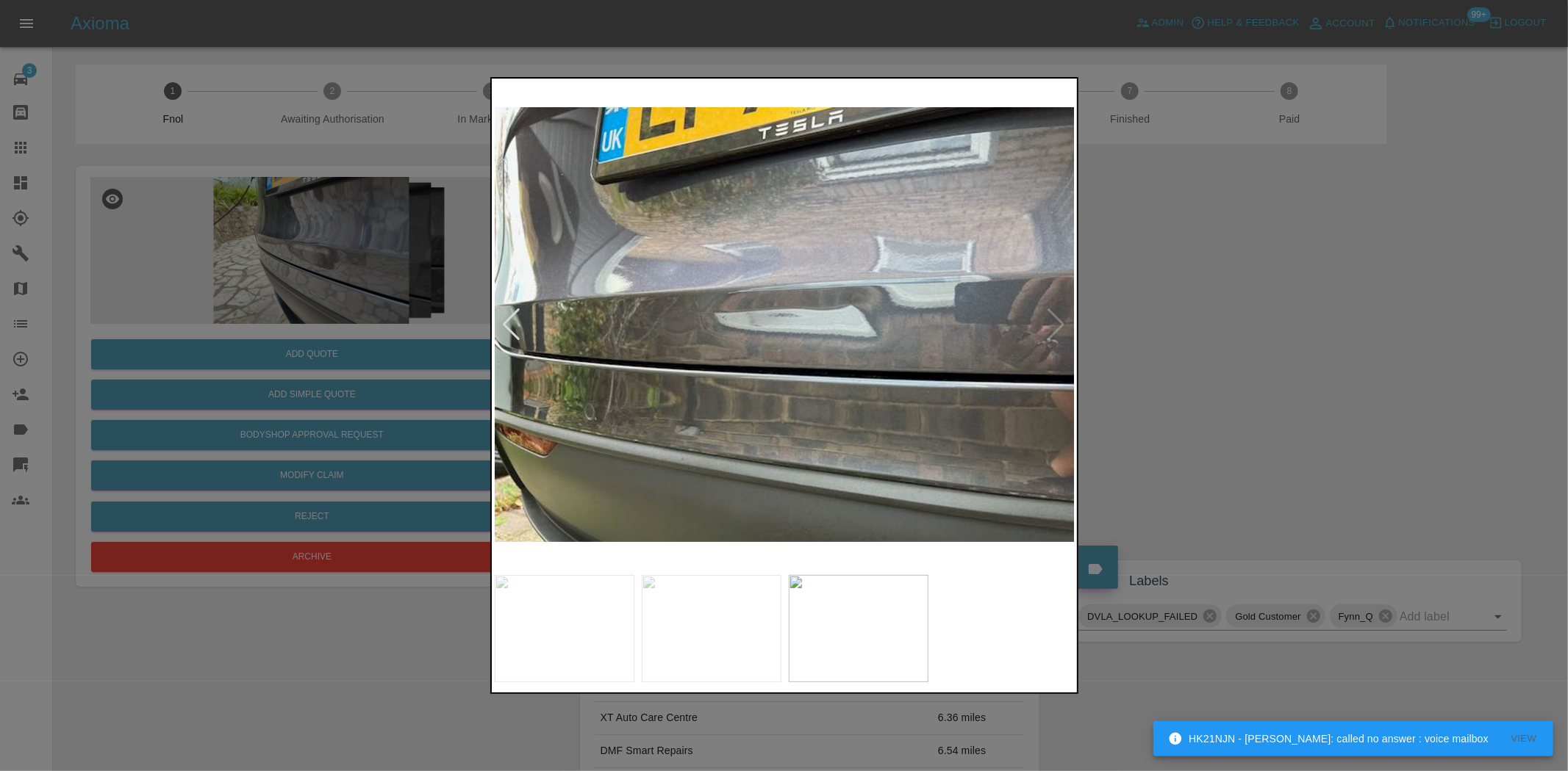
click at [797, 330] on img at bounding box center [785, 324] width 581 height 486
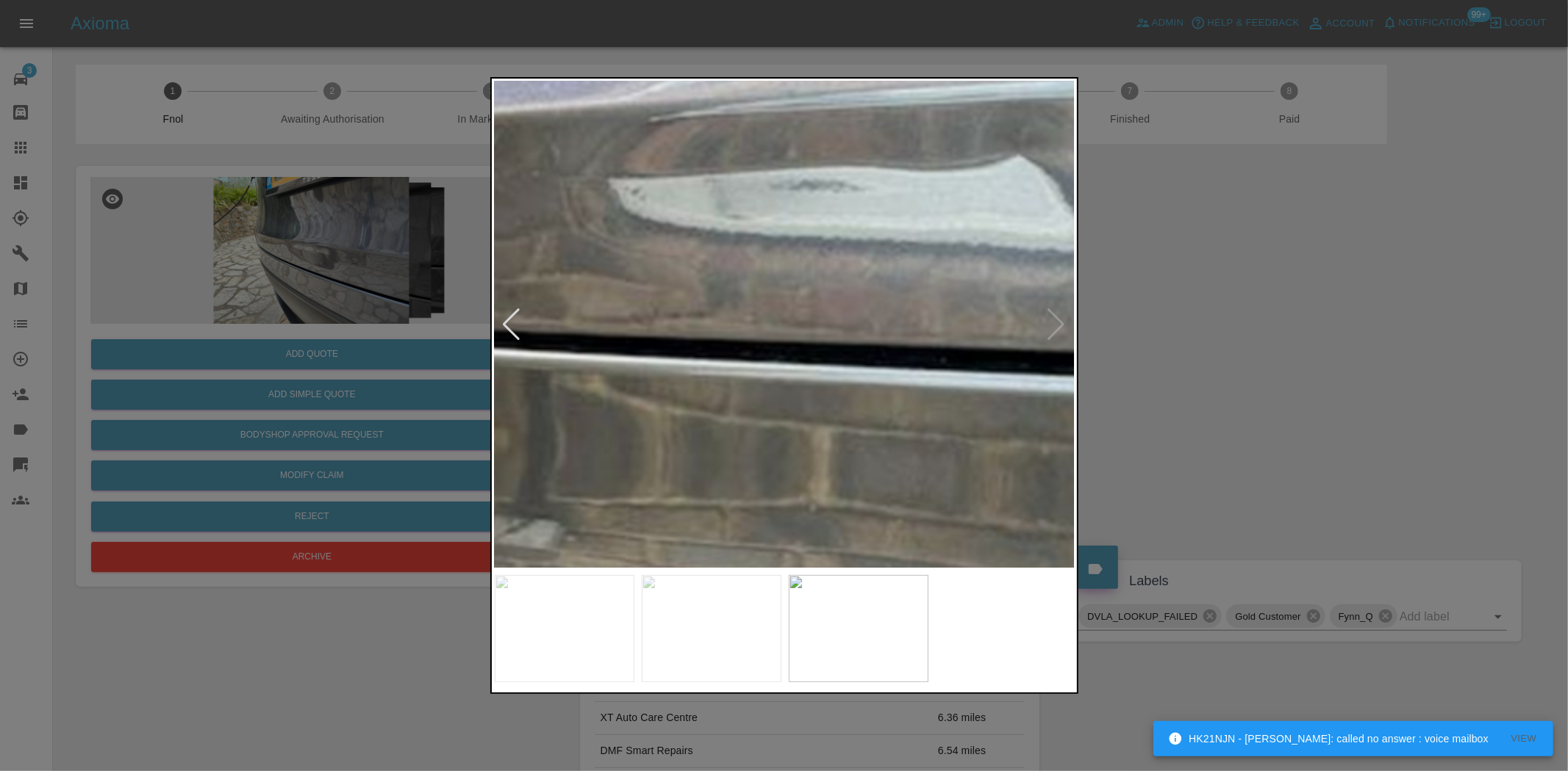
click at [908, 326] on img at bounding box center [820, 214] width 1742 height 1459
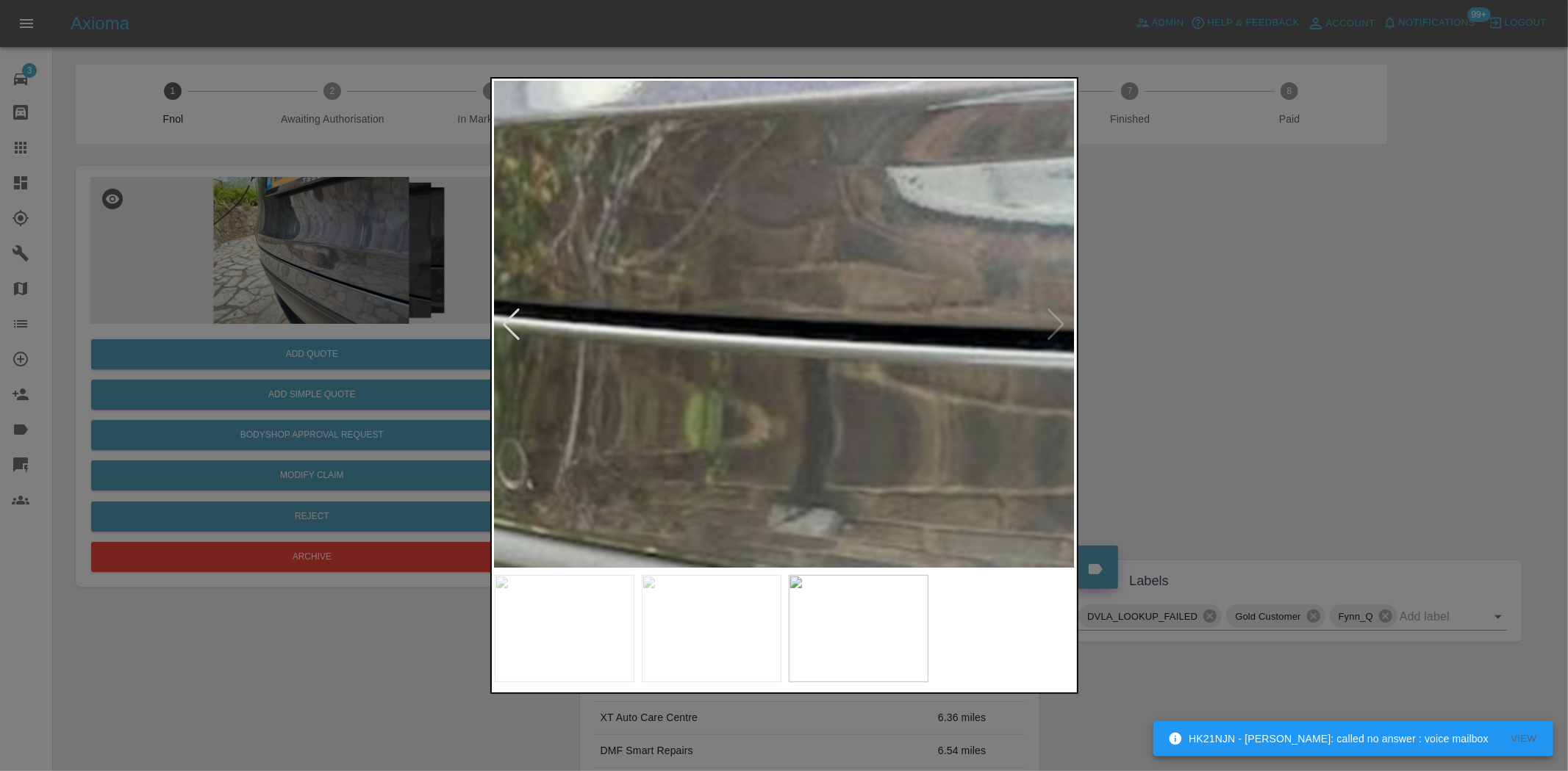
click at [1049, 453] on img at bounding box center [1097, 203] width 1742 height 1459
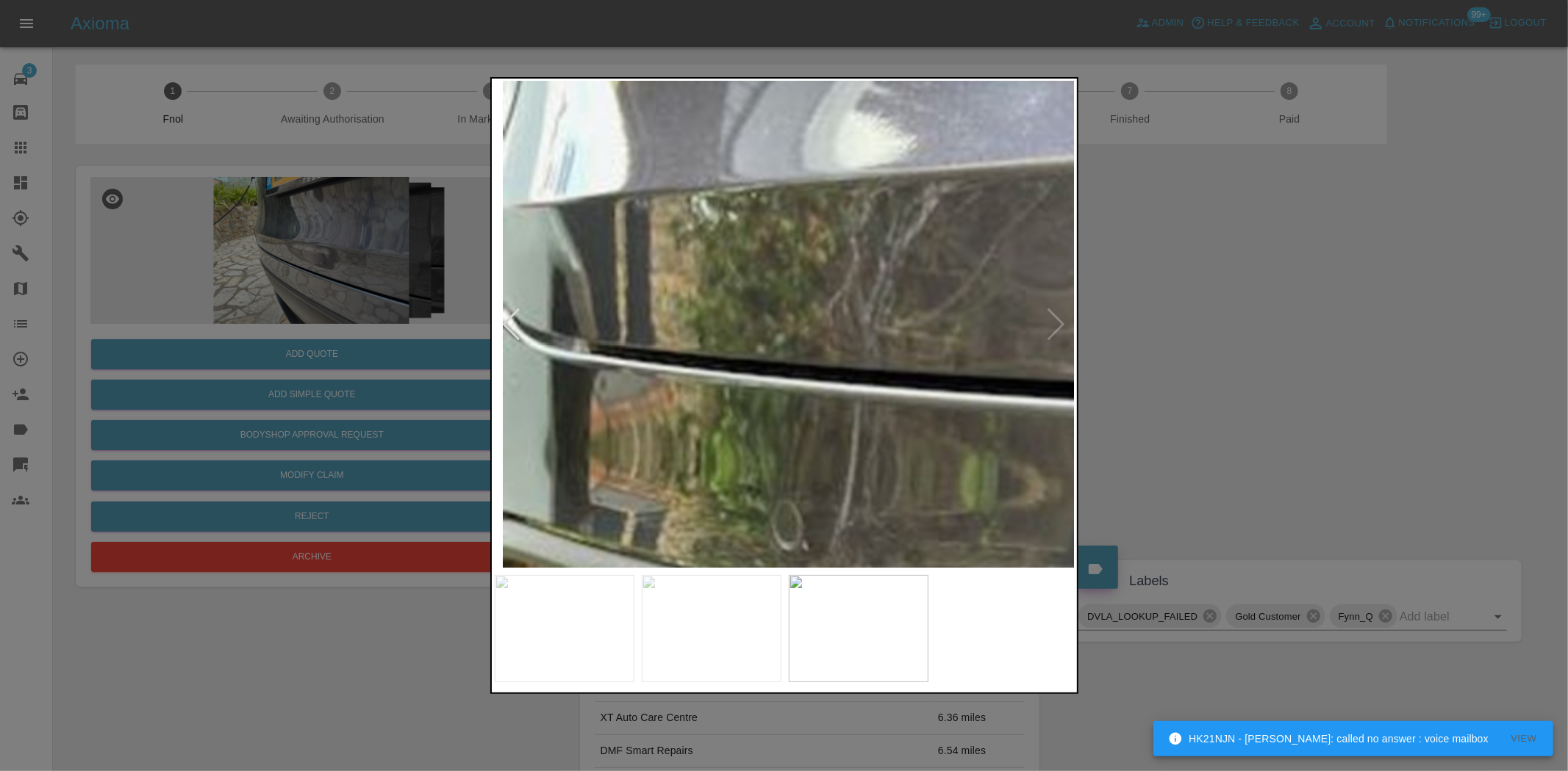
click at [986, 474] on img at bounding box center [1372, 263] width 1742 height 1459
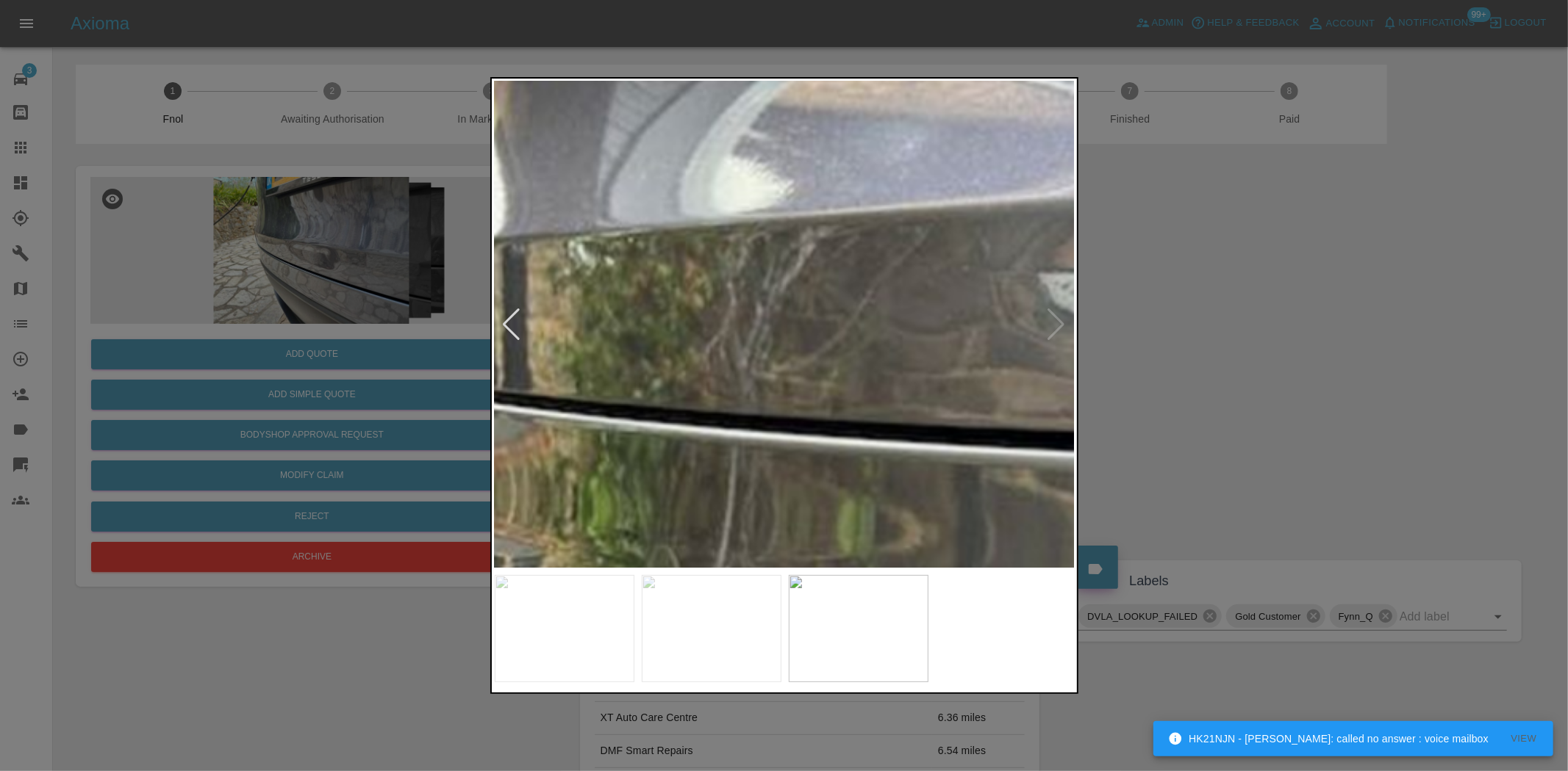
click at [443, 363] on div at bounding box center [784, 386] width 1568 height 771
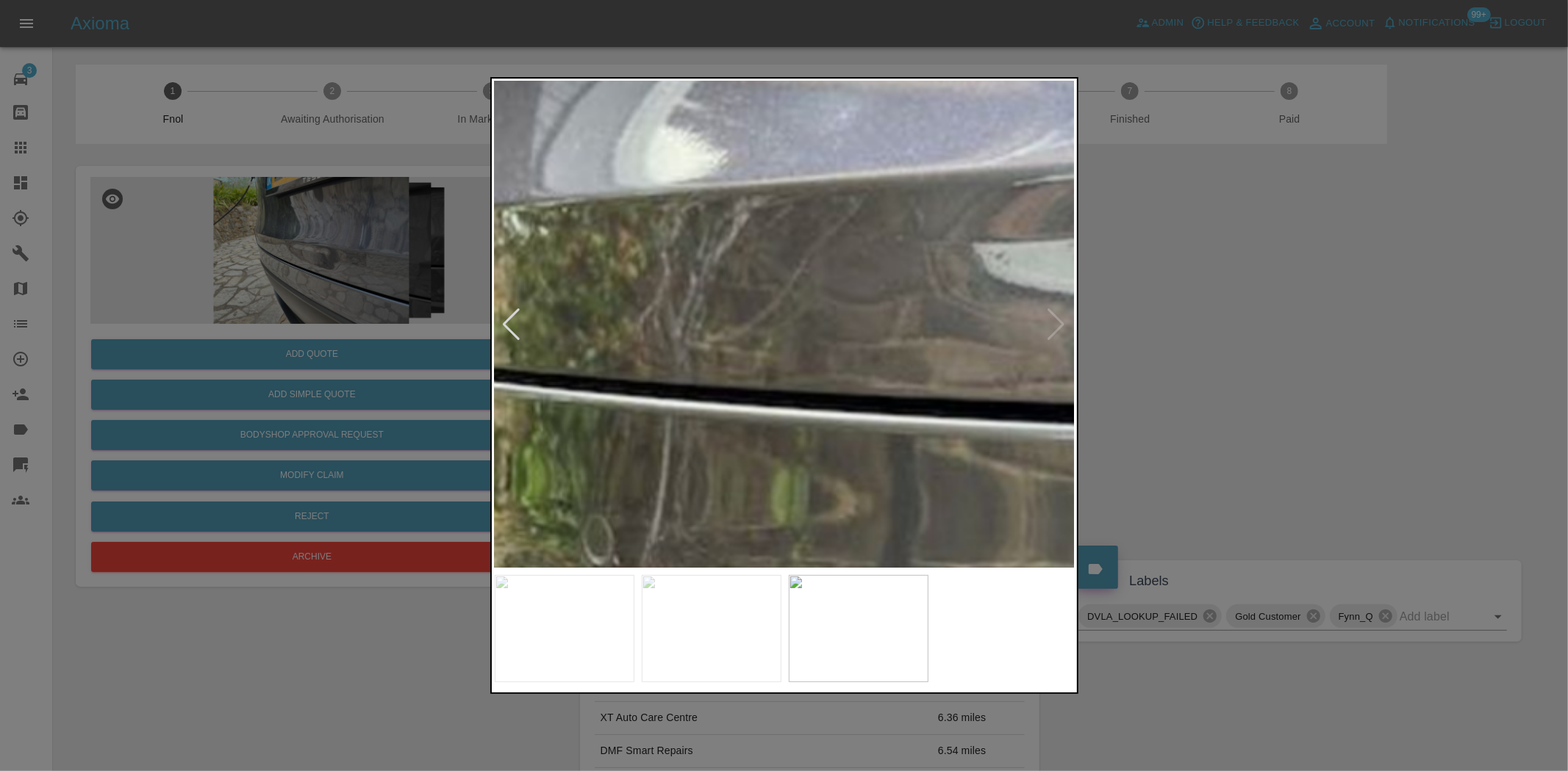
click at [569, 384] on img at bounding box center [1184, 278] width 1742 height 1459
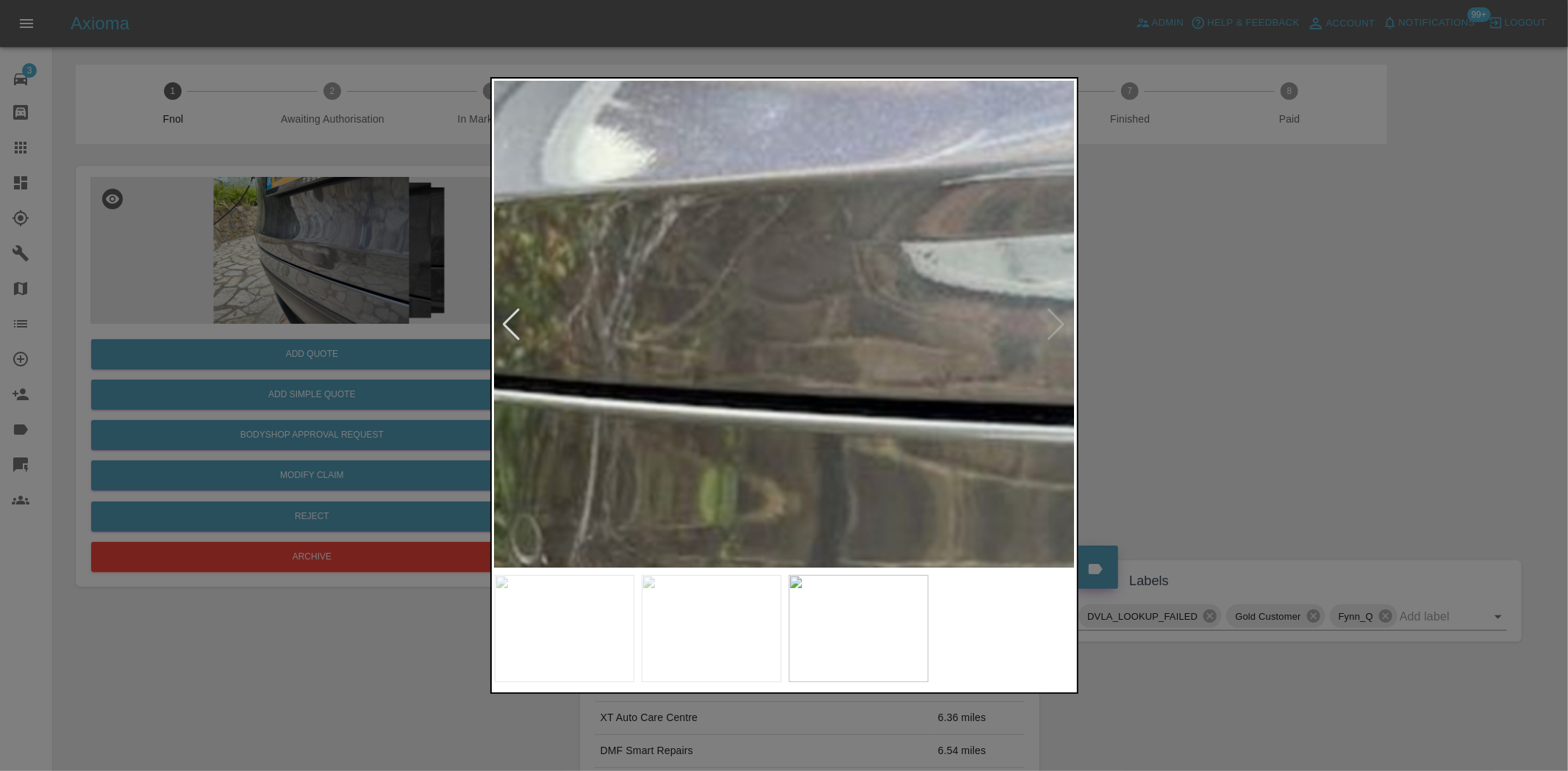
click at [640, 381] on img at bounding box center [1112, 277] width 1742 height 1459
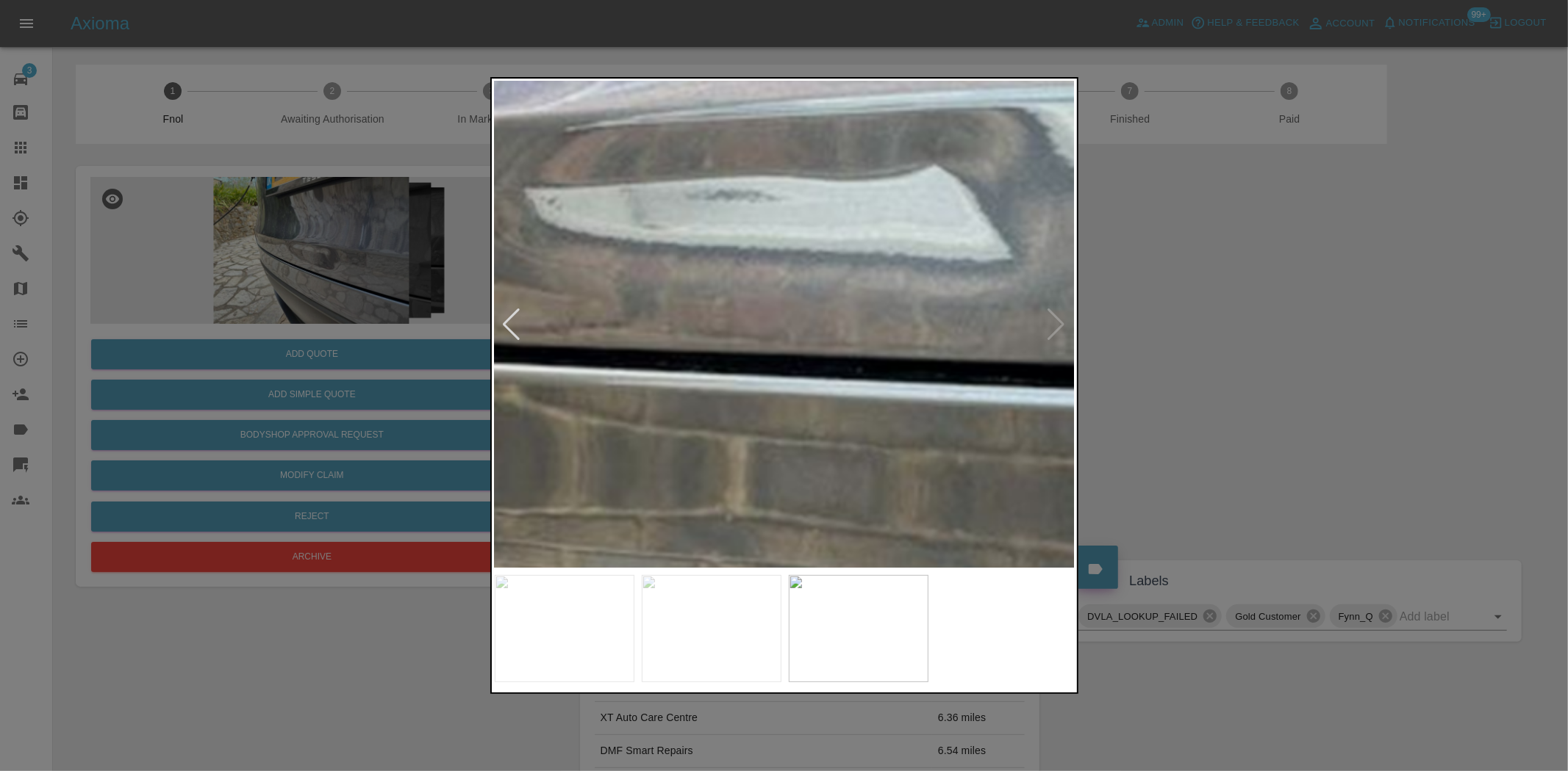
click at [685, 385] on img at bounding box center [736, 224] width 1742 height 1459
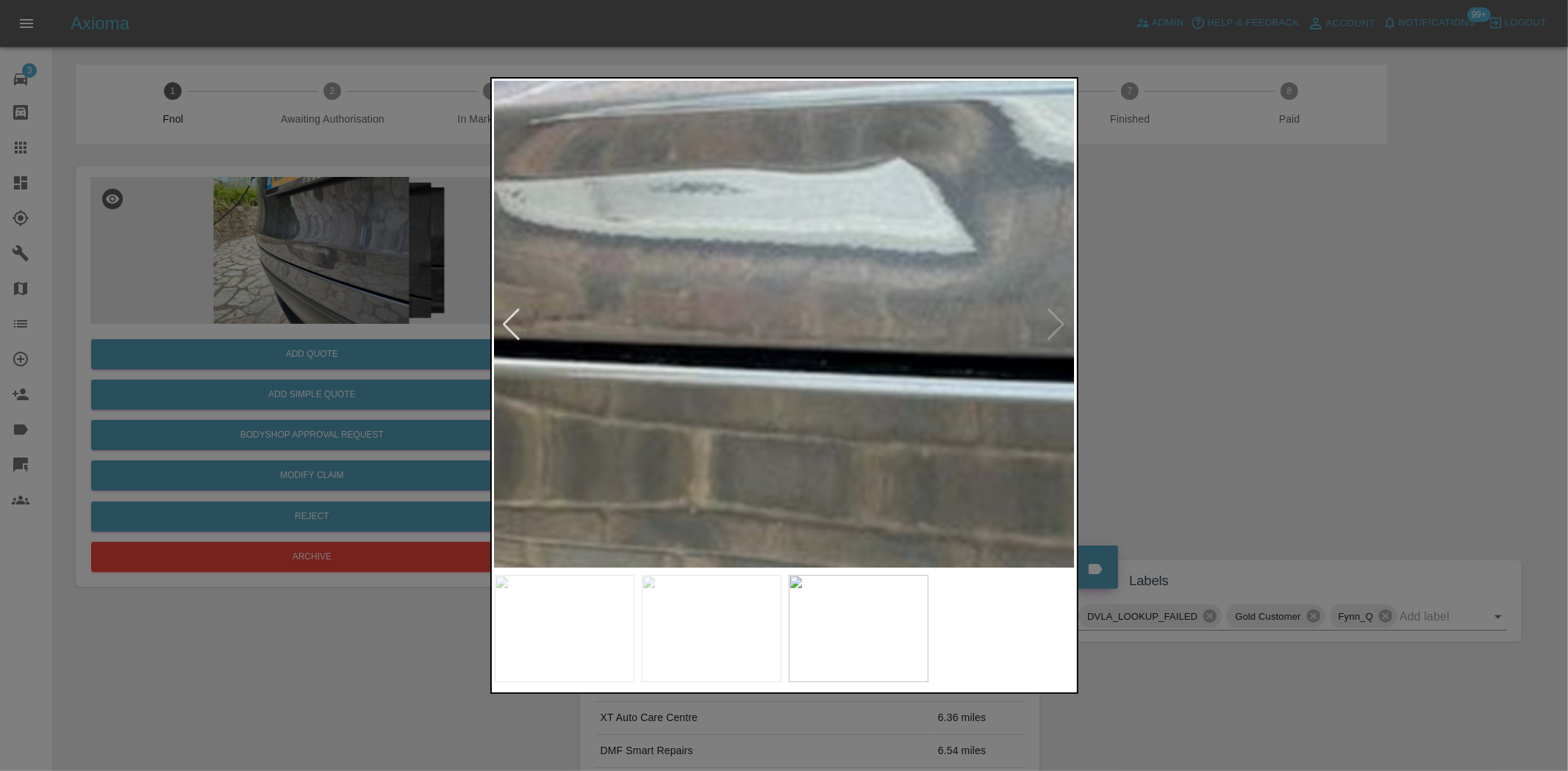
click at [763, 402] on img at bounding box center [700, 217] width 1742 height 1459
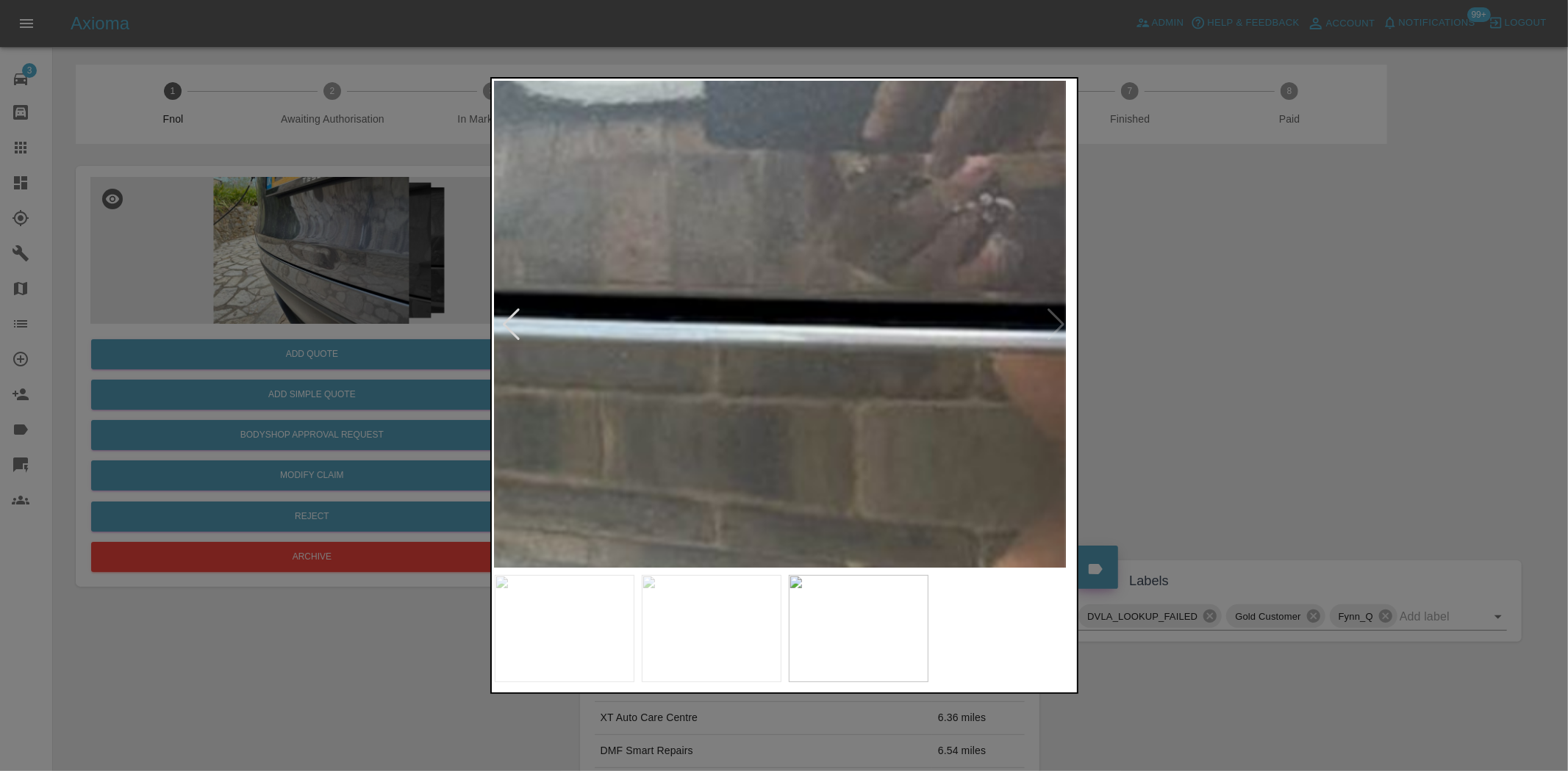
click at [663, 400] on img at bounding box center [195, 153] width 1742 height 1459
click at [728, 402] on img at bounding box center [204, 153] width 1742 height 1459
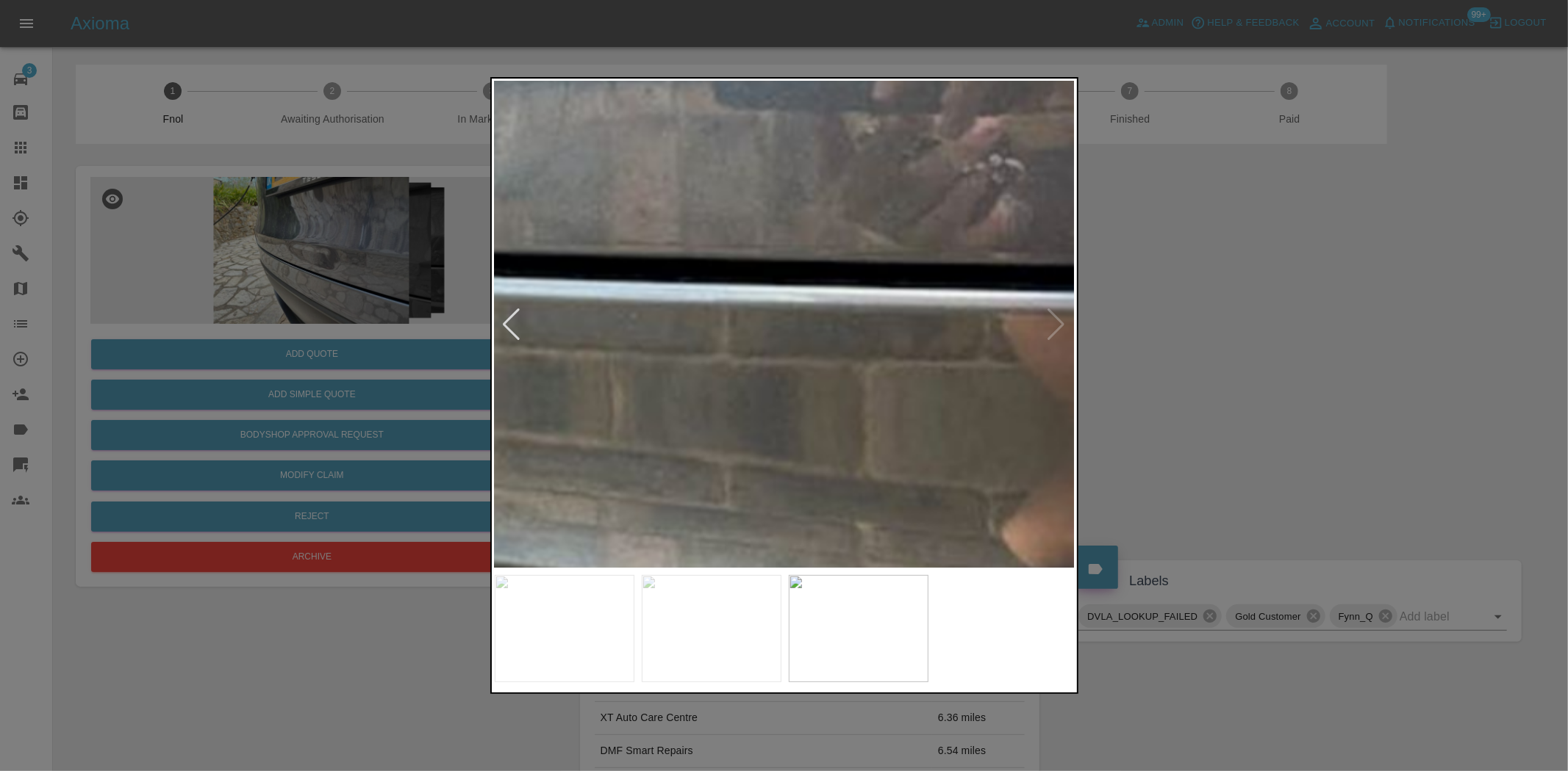
click at [720, 374] on img at bounding box center [204, 114] width 1742 height 1459
click at [721, 374] on img at bounding box center [204, 114] width 1742 height 1459
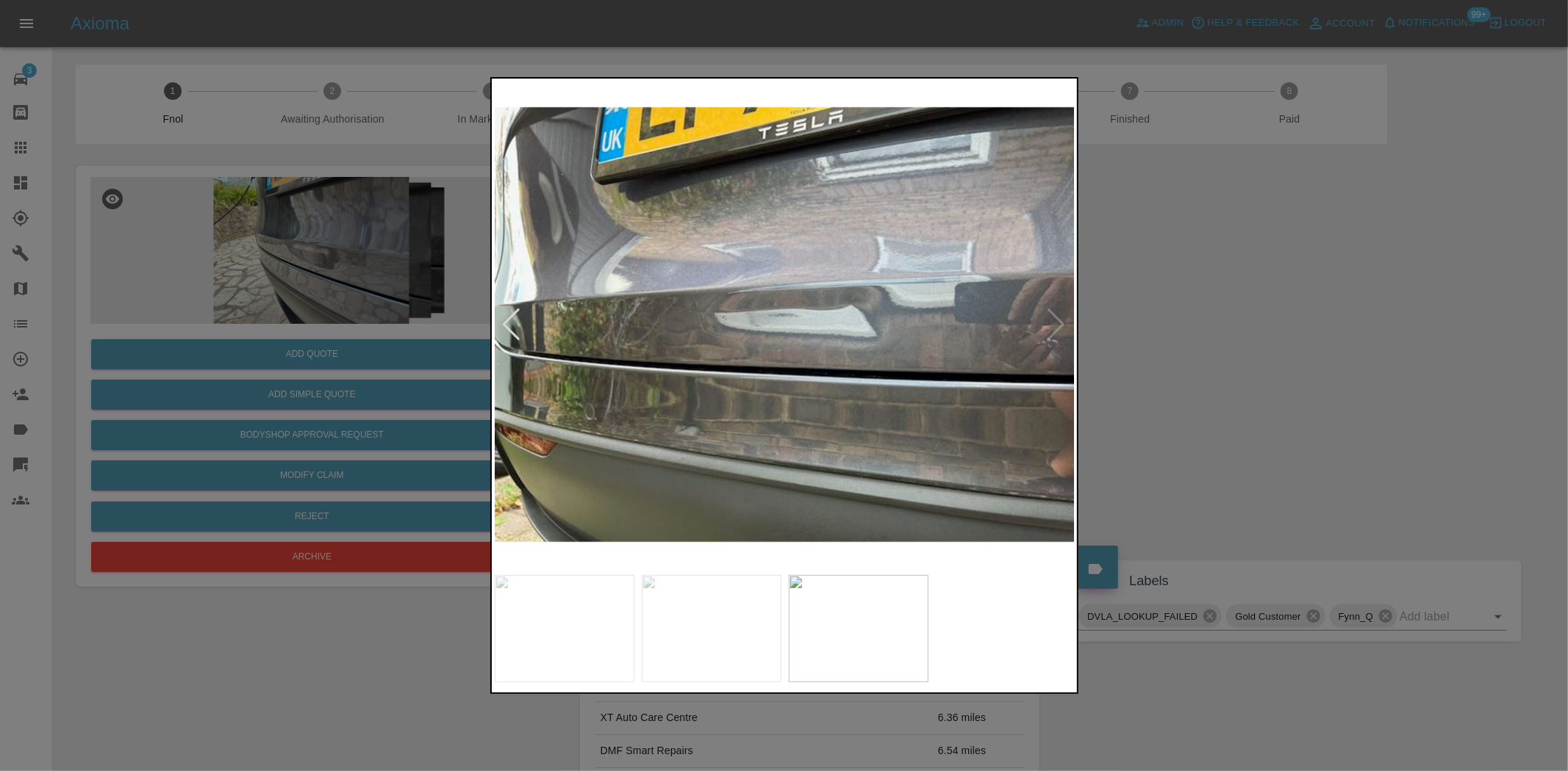
click at [319, 263] on div at bounding box center [784, 386] width 1568 height 771
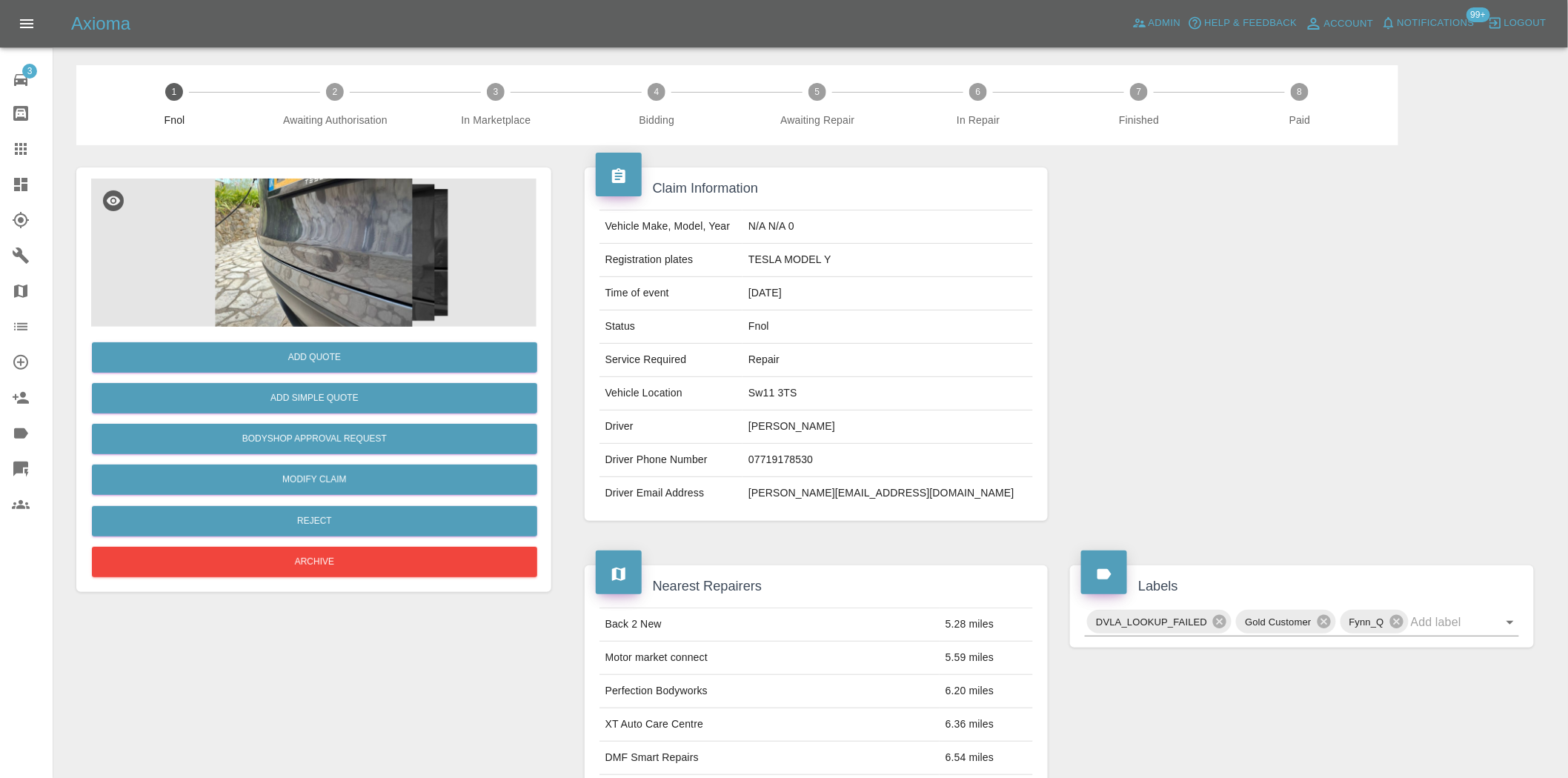
click at [285, 270] on img at bounding box center [314, 253] width 445 height 148
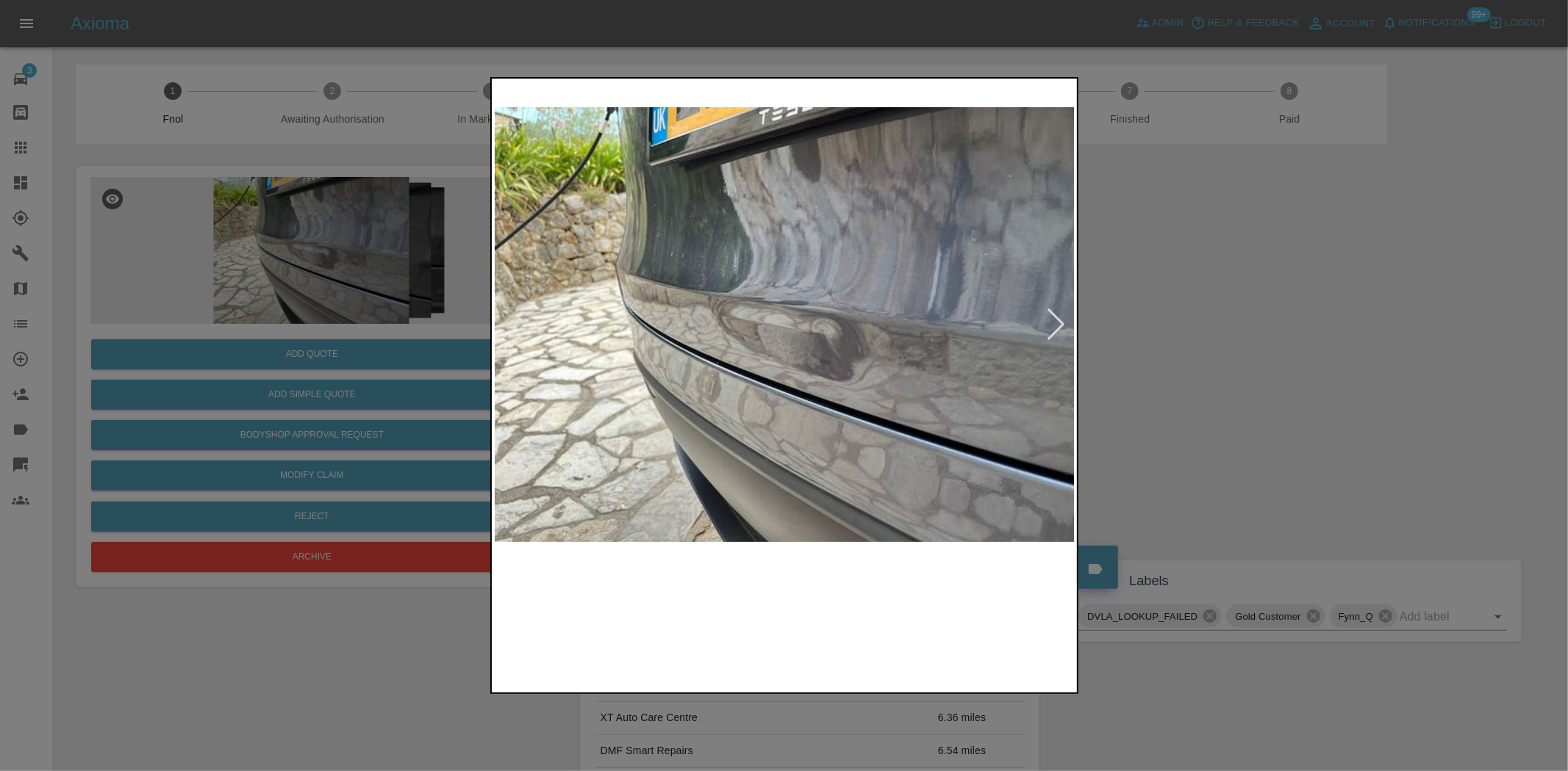
click at [792, 358] on img at bounding box center [785, 324] width 581 height 486
click at [789, 358] on img at bounding box center [785, 324] width 581 height 486
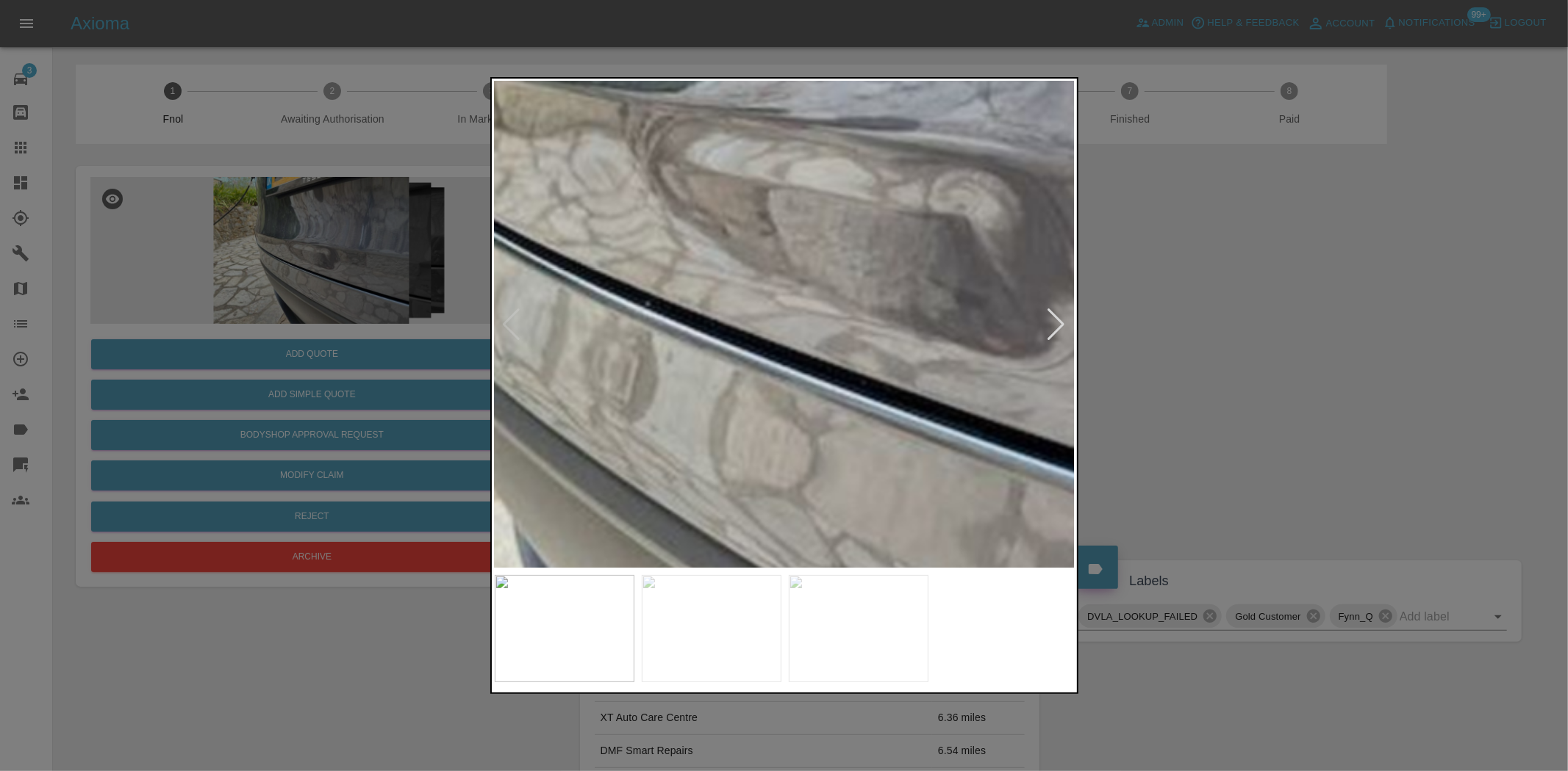
click at [849, 420] on img at bounding box center [849, 188] width 1742 height 1459
click at [632, 311] on img at bounding box center [849, 189] width 1742 height 1459
click at [630, 310] on img at bounding box center [849, 189] width 1742 height 1459
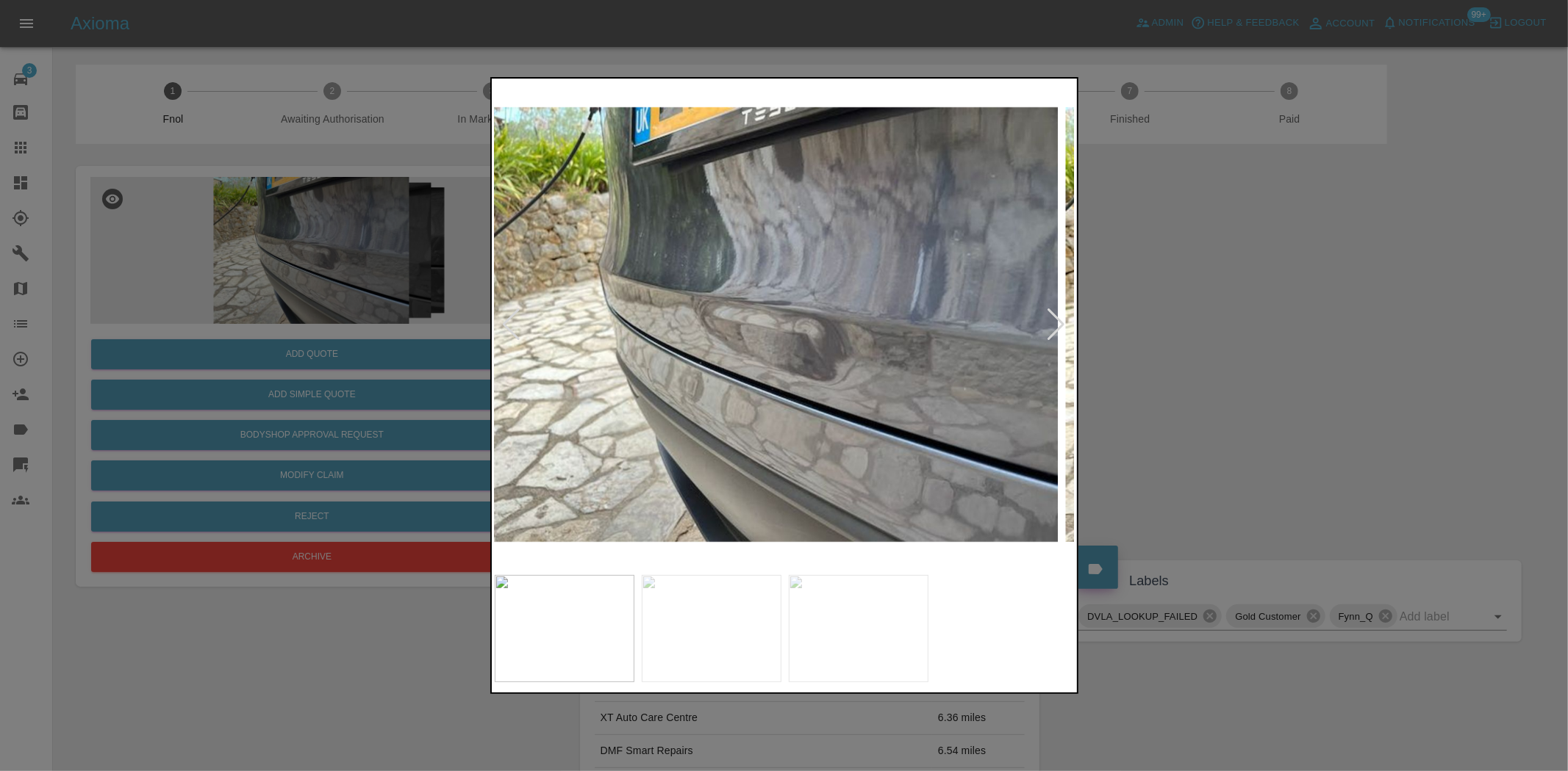
click at [663, 321] on img at bounding box center [767, 324] width 581 height 486
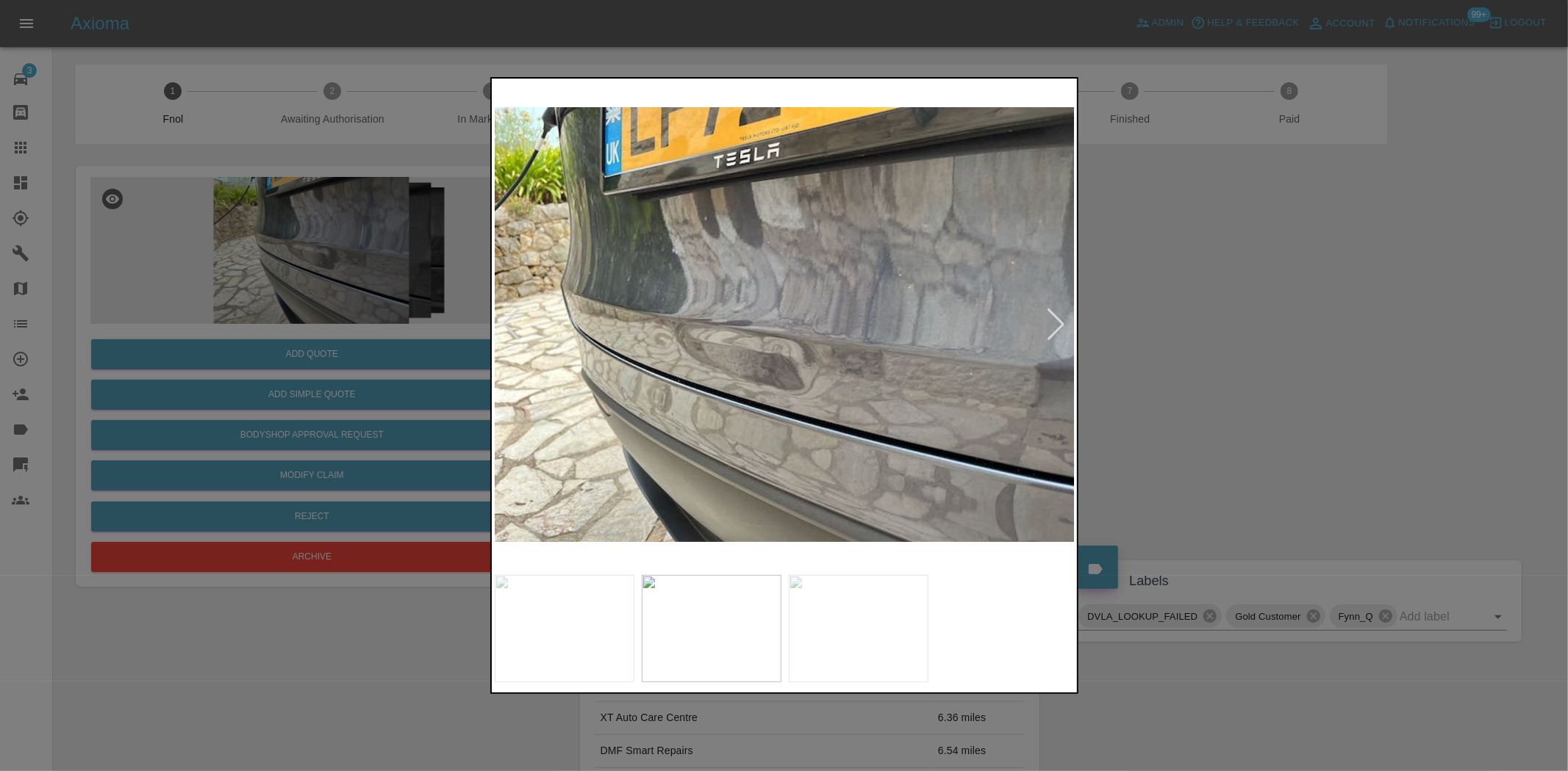
click at [765, 360] on img at bounding box center [785, 324] width 581 height 486
click at [764, 360] on img at bounding box center [785, 324] width 581 height 486
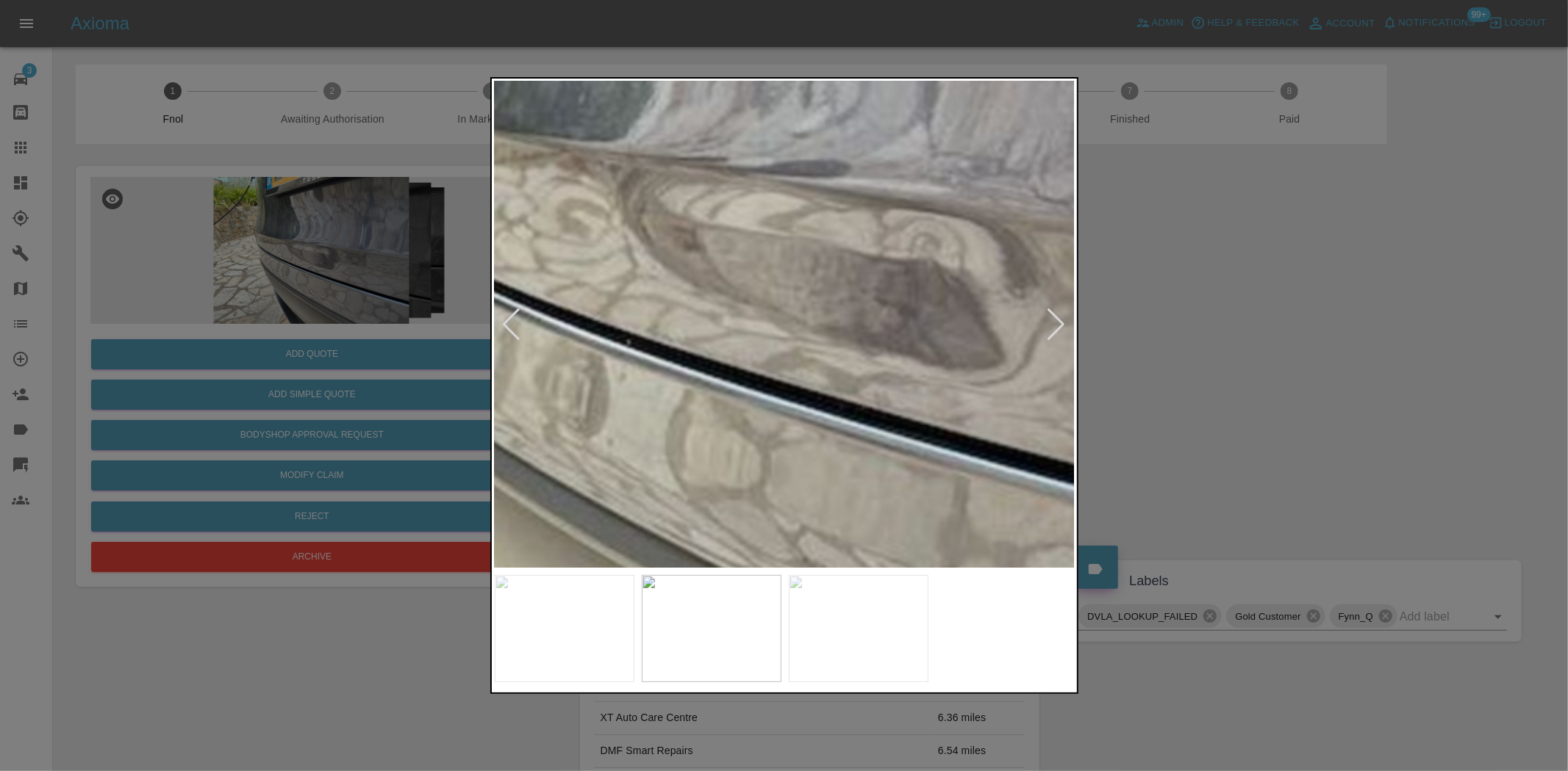
click at [875, 342] on img at bounding box center [947, 173] width 1742 height 1459
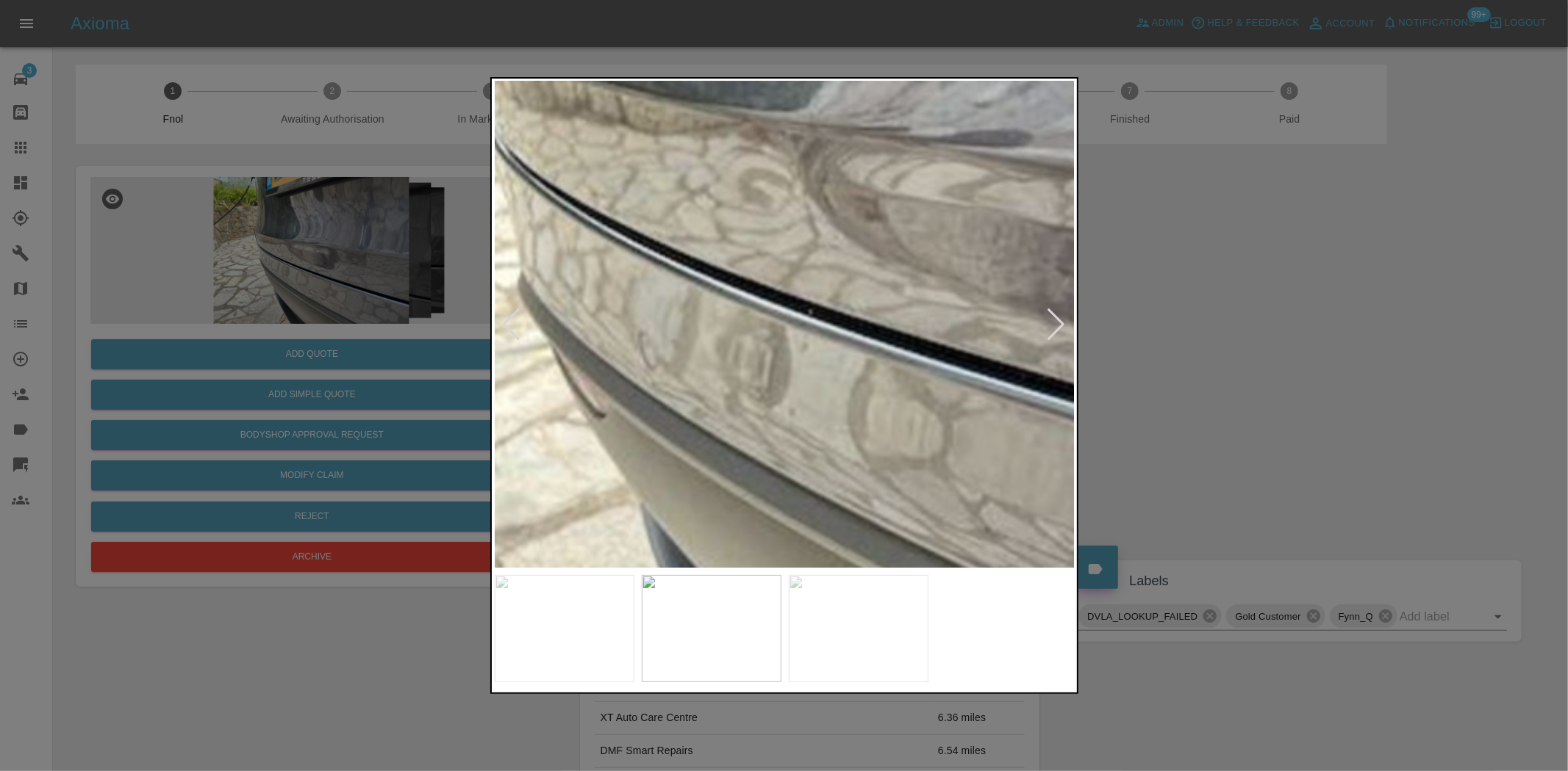
click at [982, 317] on img at bounding box center [1129, 143] width 1742 height 1459
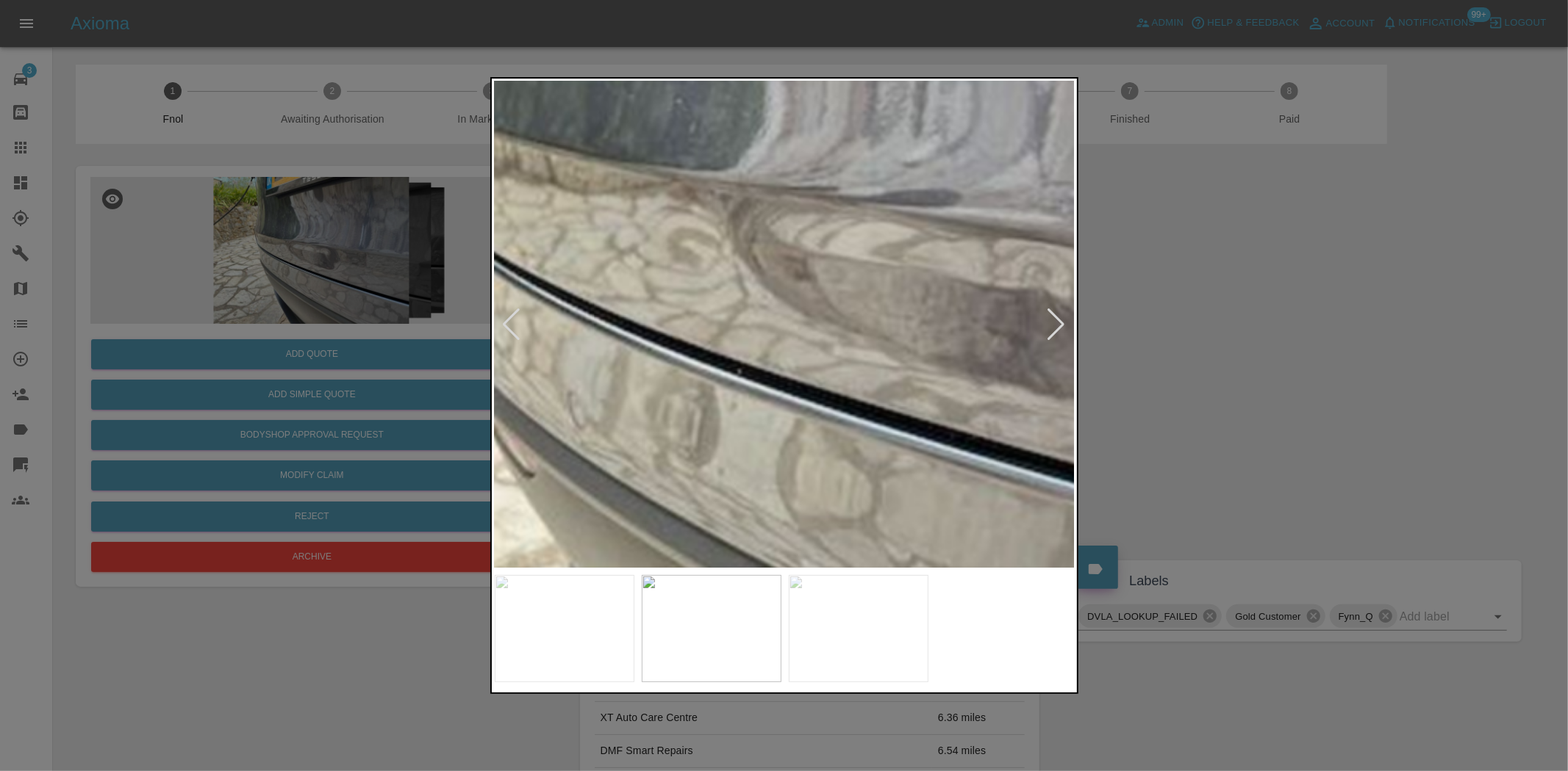
click at [607, 407] on img at bounding box center [1058, 203] width 1742 height 1459
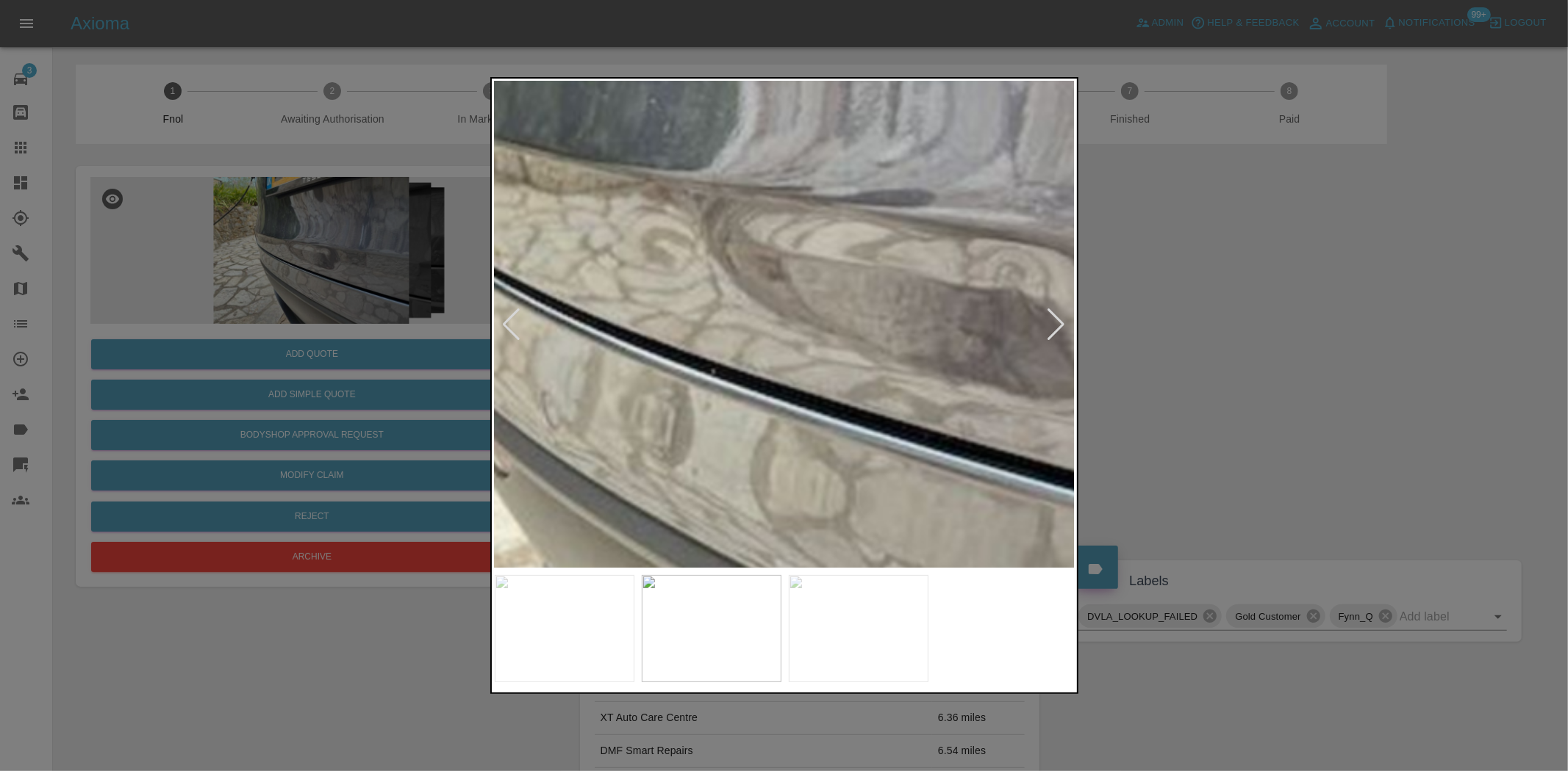
click at [634, 388] on img at bounding box center [1032, 203] width 1742 height 1459
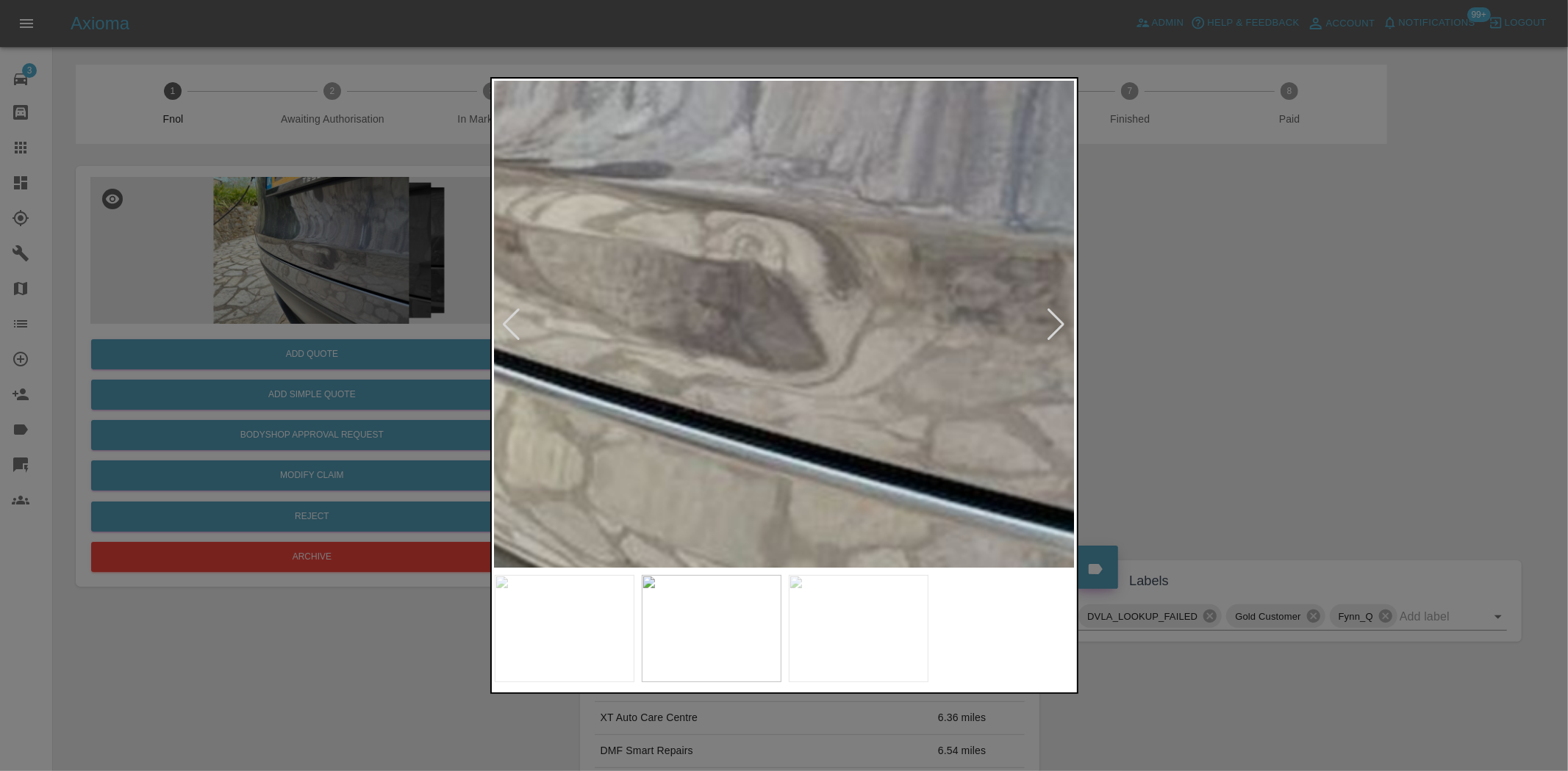
click at [715, 407] on img at bounding box center [769, 174] width 1742 height 1459
click at [726, 410] on img at bounding box center [769, 174] width 1742 height 1459
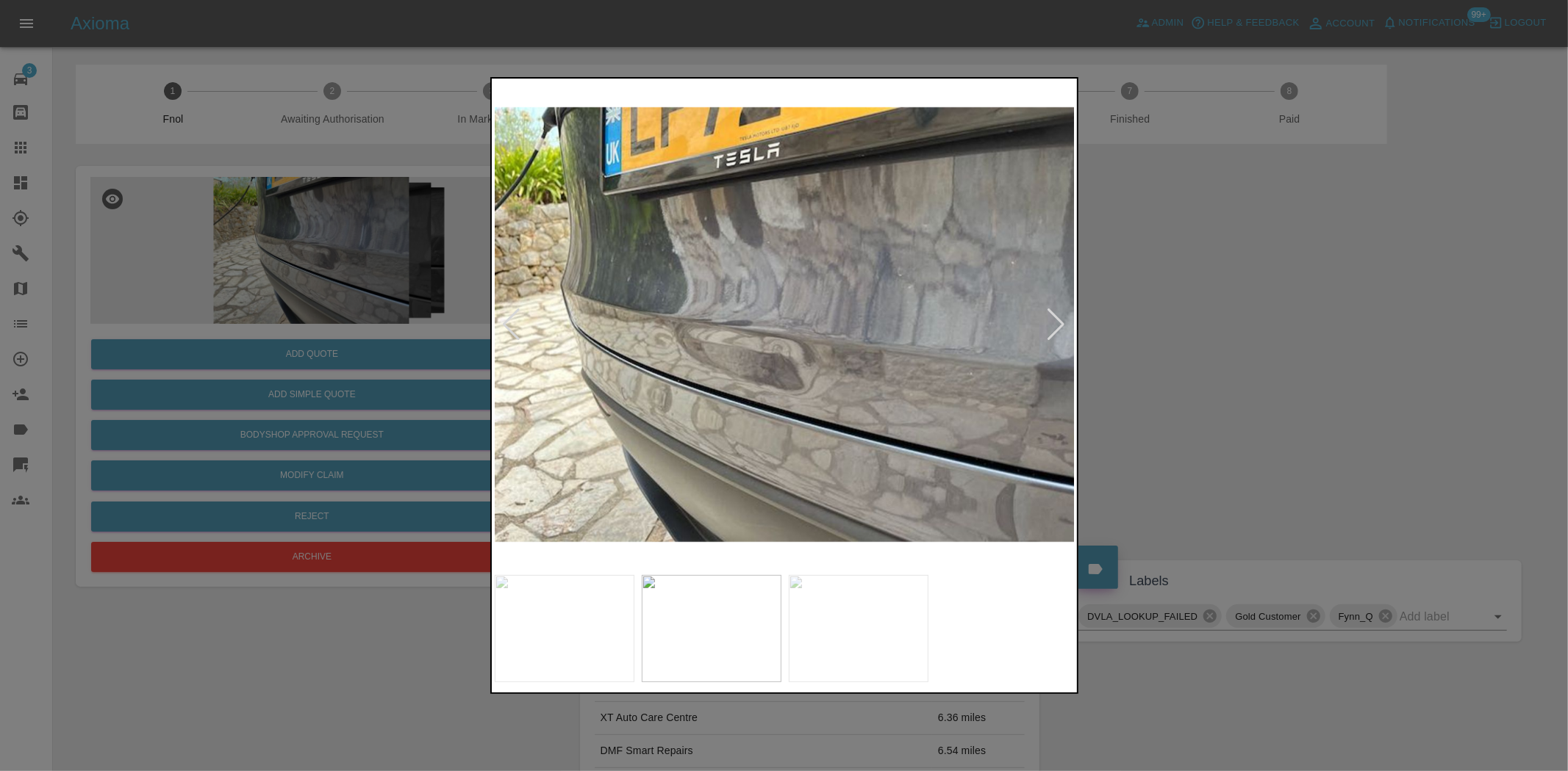
click at [726, 410] on img at bounding box center [785, 324] width 581 height 486
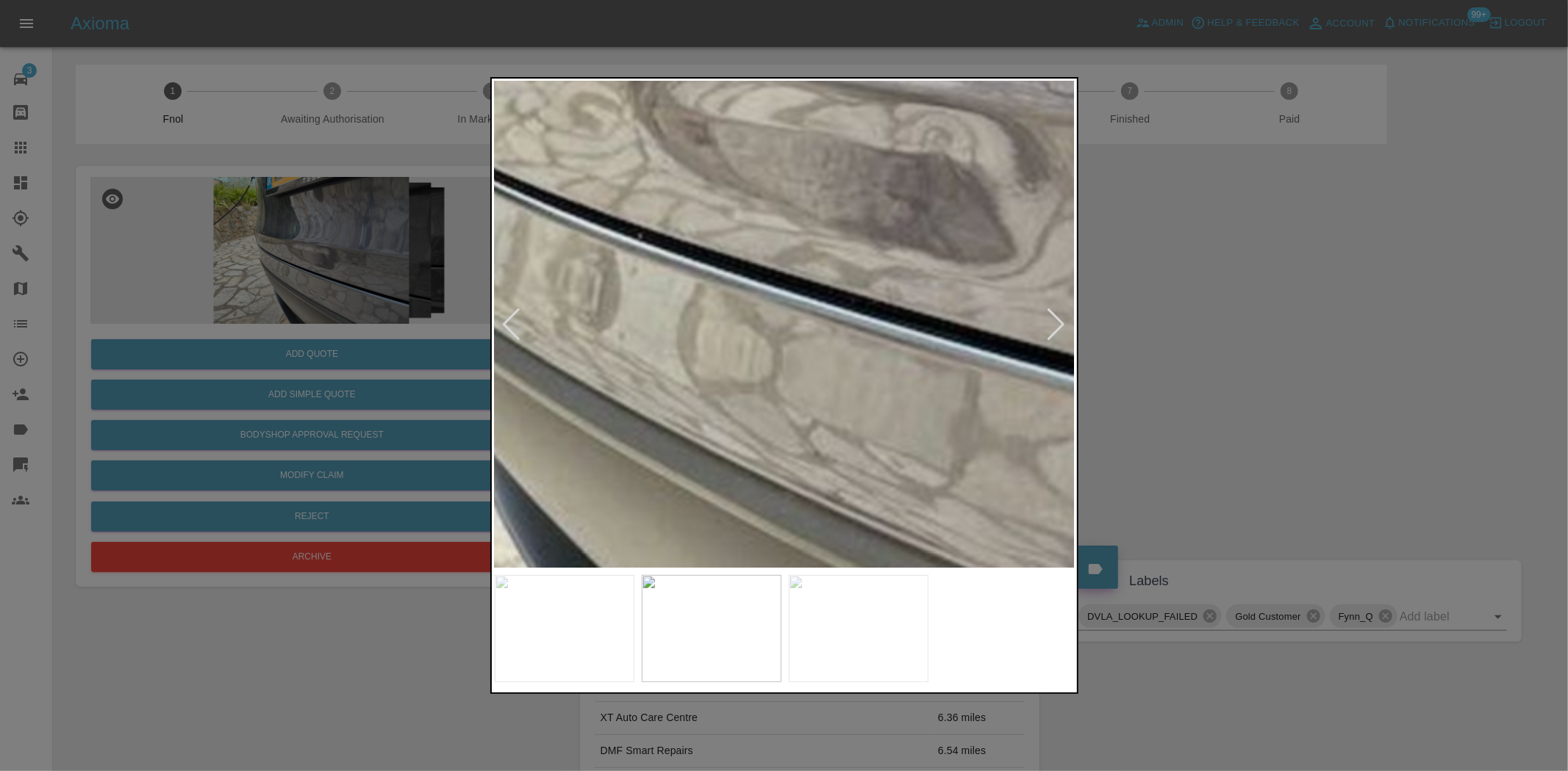
click at [725, 410] on img at bounding box center [958, 67] width 1742 height 1459
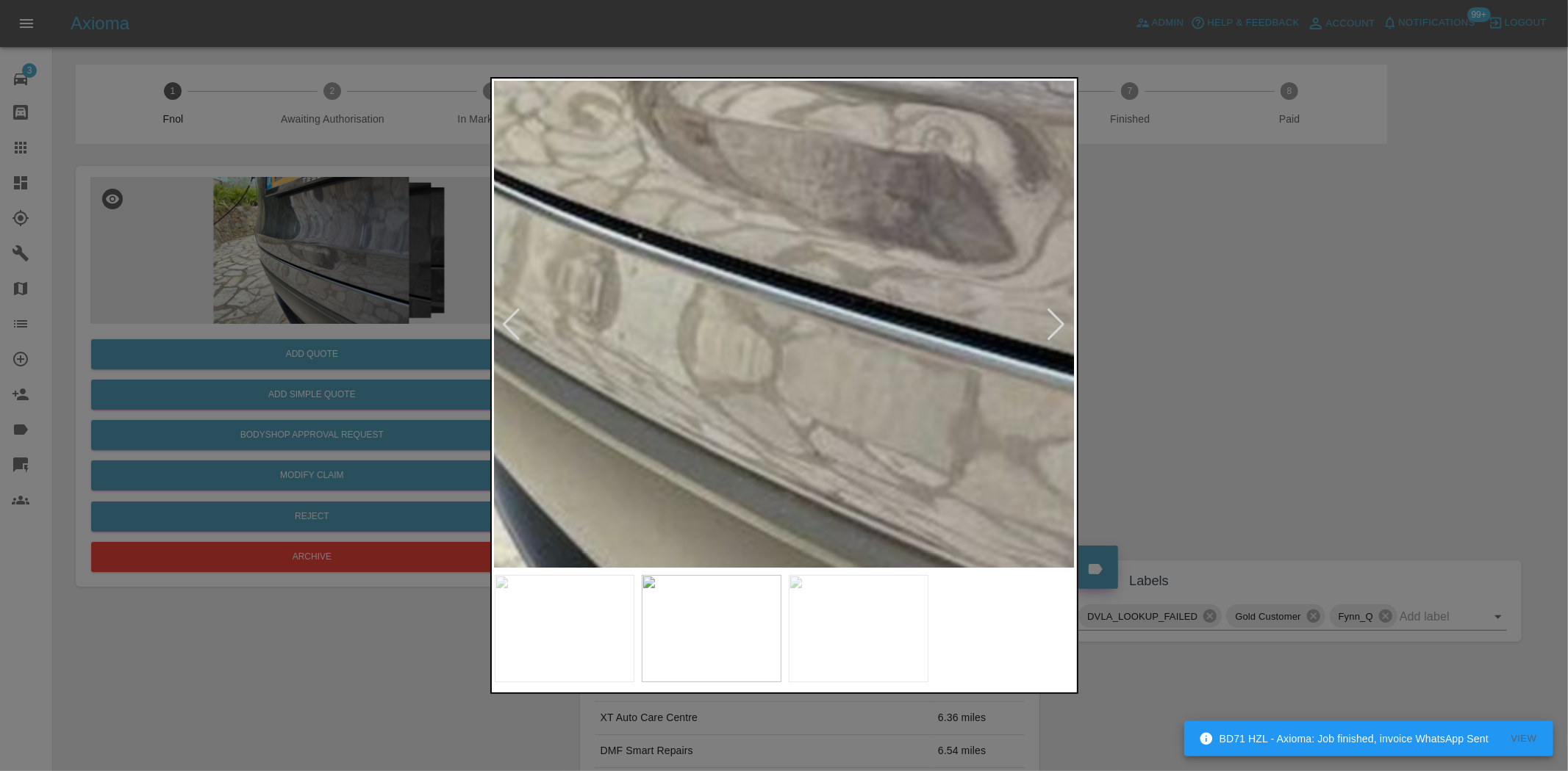
click at [731, 332] on img at bounding box center [958, 67] width 1742 height 1459
click at [731, 331] on img at bounding box center [958, 67] width 1742 height 1459
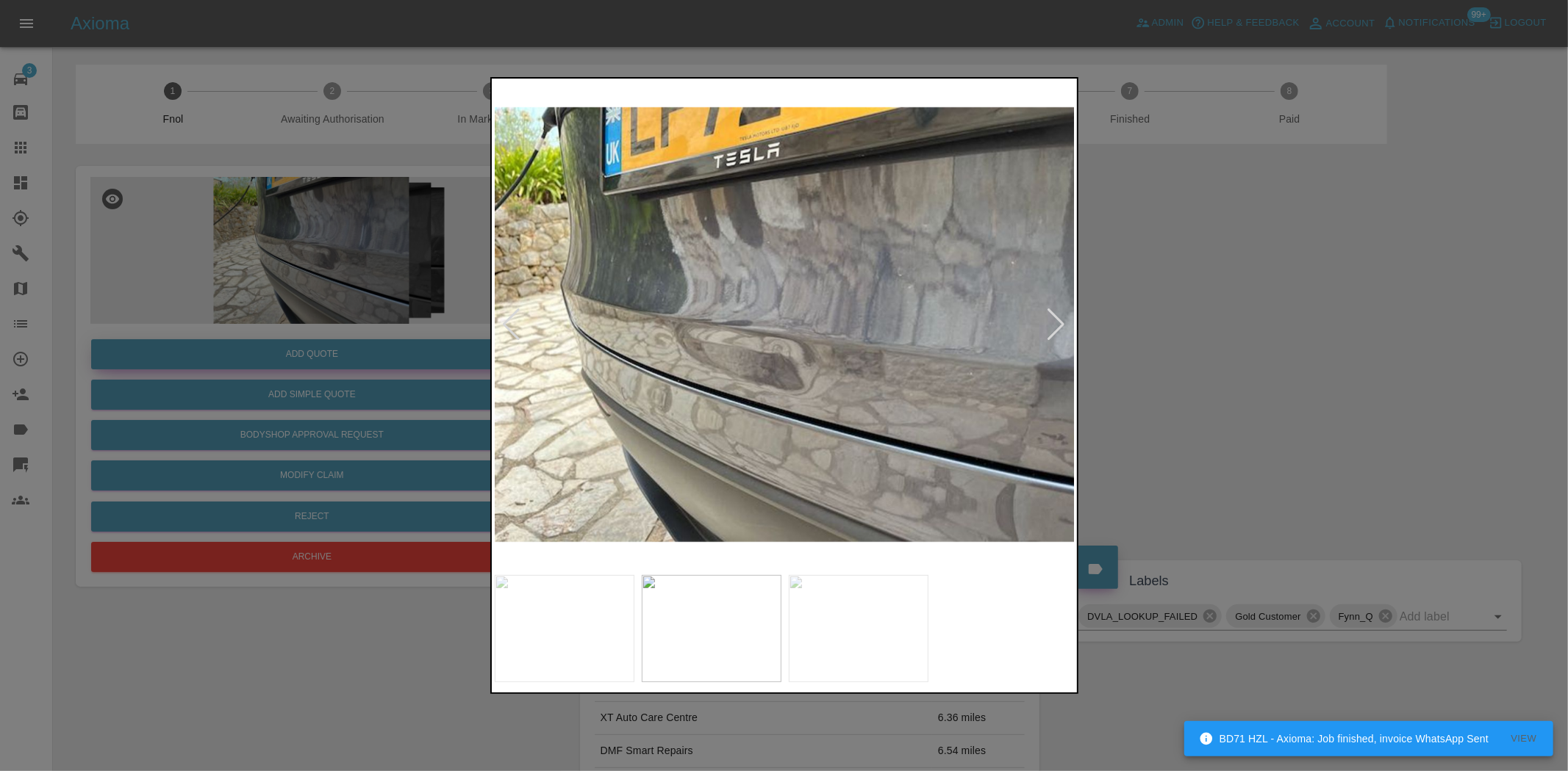
drag, startPoint x: 300, startPoint y: 327, endPoint x: 291, endPoint y: 370, distance: 43.9
click at [300, 329] on div at bounding box center [784, 386] width 1568 height 771
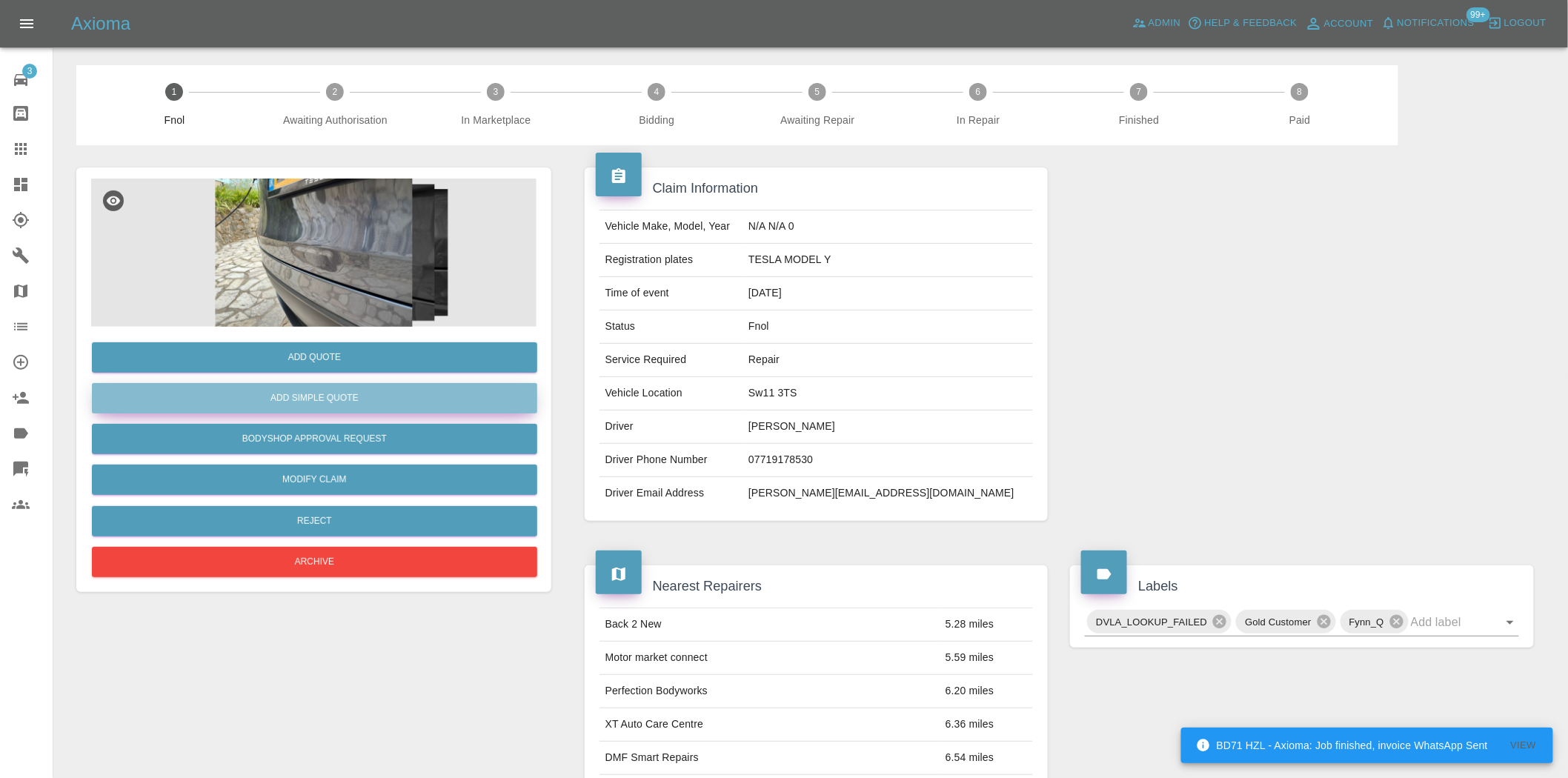
click at [292, 389] on button "Add Simple Quote" at bounding box center [315, 399] width 445 height 30
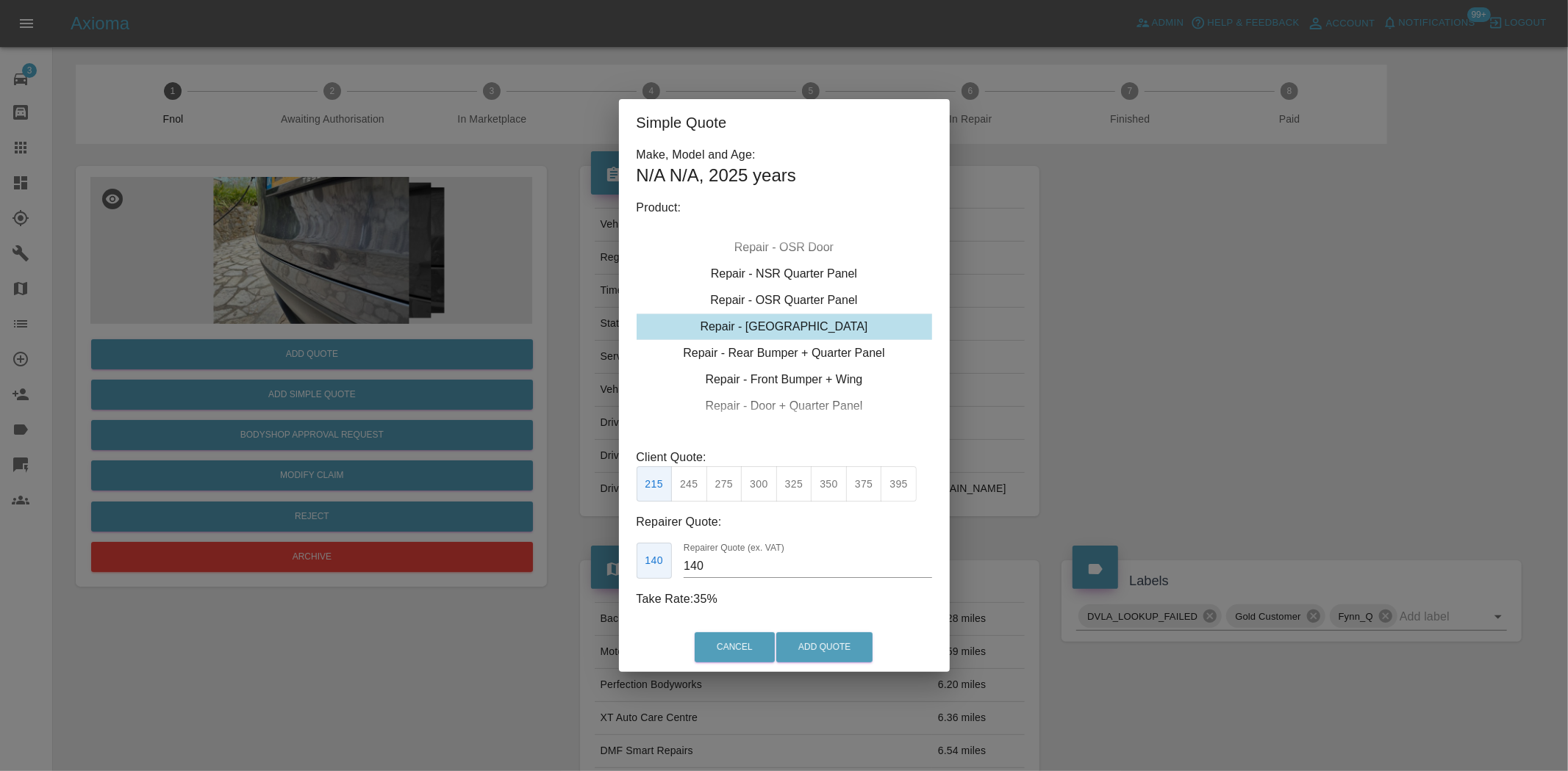
click at [789, 324] on div "Repair - Tailgate" at bounding box center [784, 327] width 296 height 27
click at [898, 488] on button "395" at bounding box center [898, 485] width 36 height 36
drag, startPoint x: 736, startPoint y: 568, endPoint x: 512, endPoint y: 558, distance: 224.2
click at [517, 558] on div "Simple Quote Make, Model and Age: N/A N/A , 2025 years Product: Repair - Front …" at bounding box center [784, 386] width 1568 height 771
type input "255"
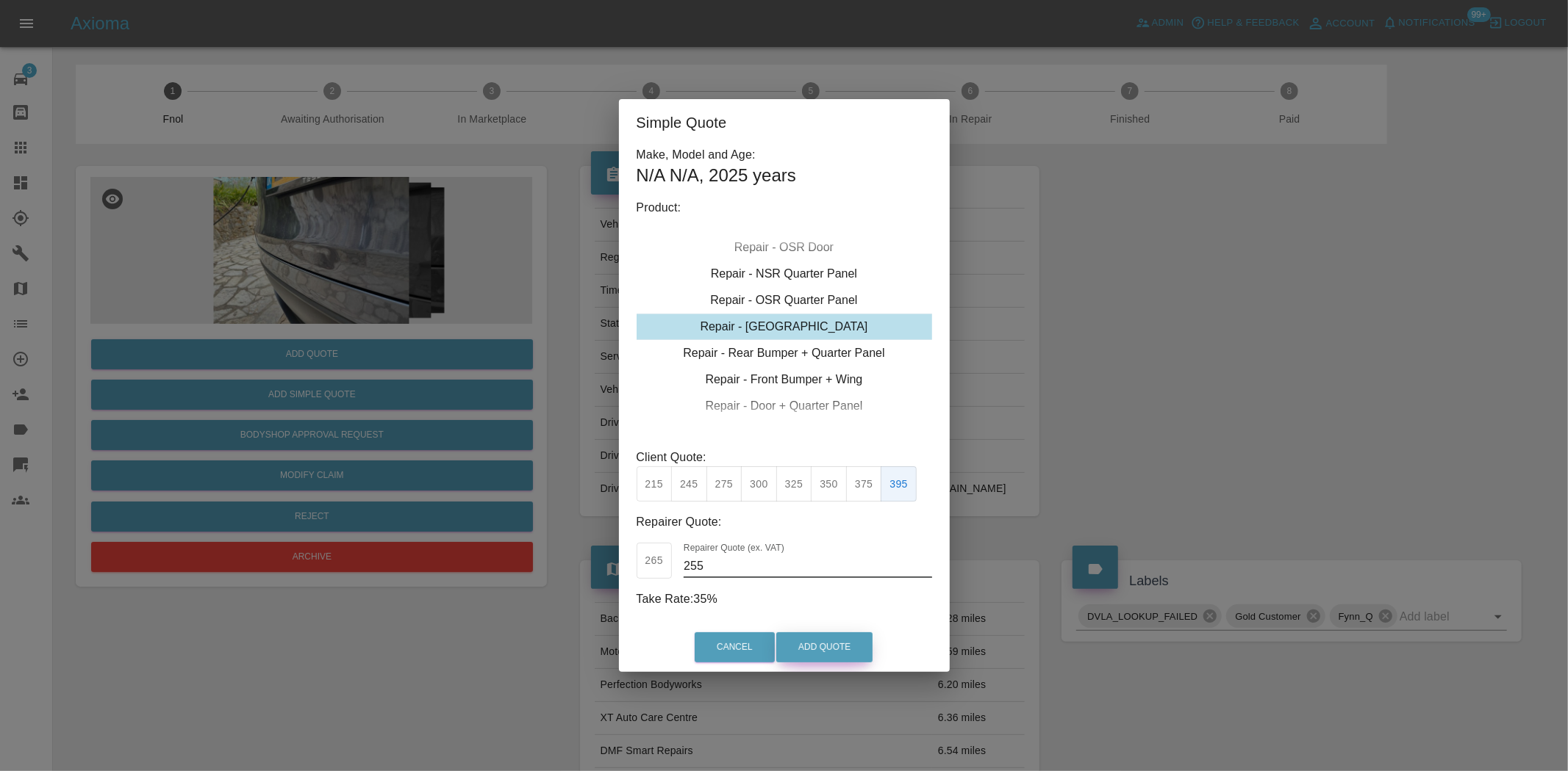
click at [788, 642] on button "Add Quote" at bounding box center [824, 647] width 96 height 30
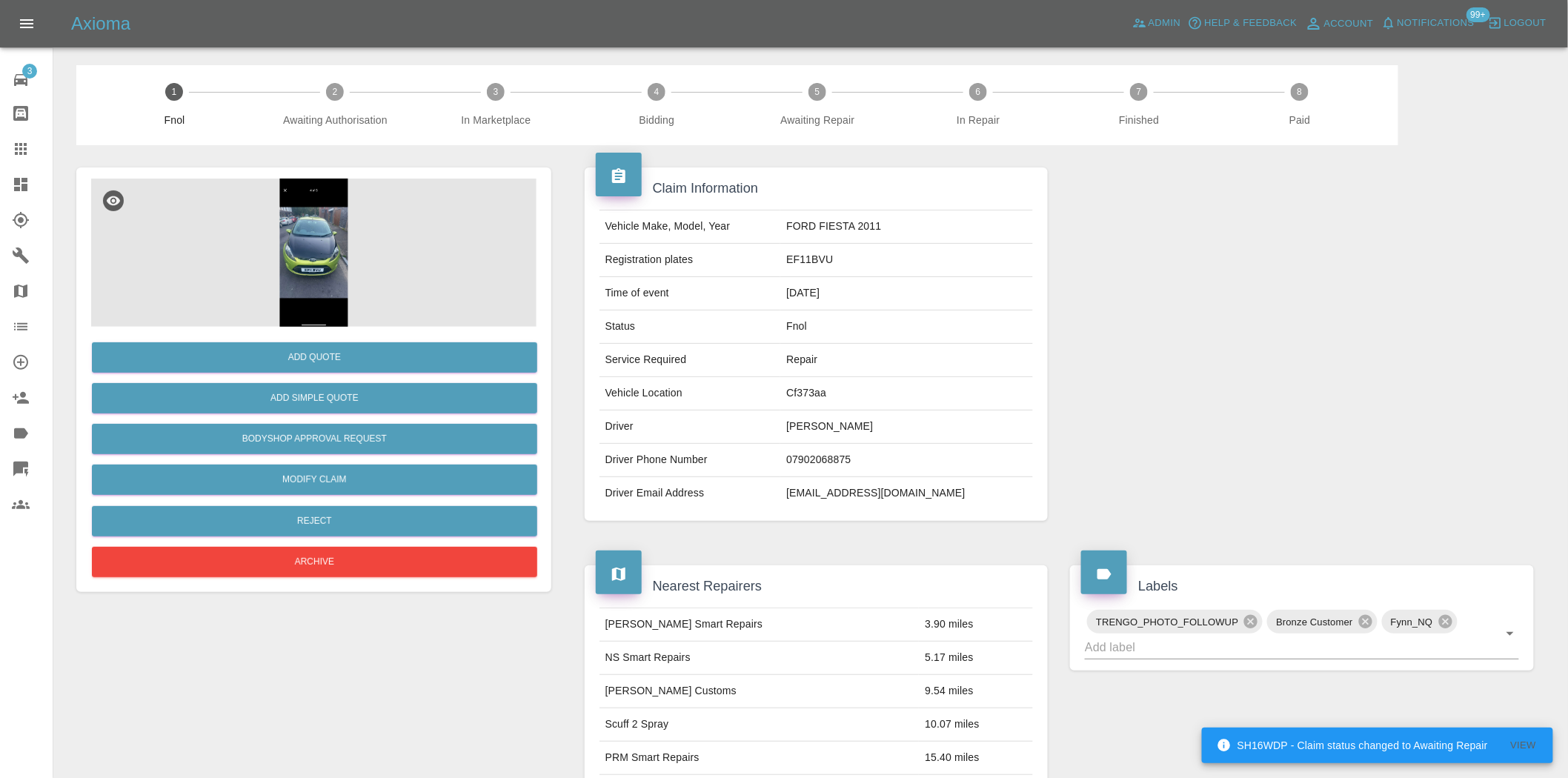
click at [319, 204] on img at bounding box center [314, 253] width 445 height 148
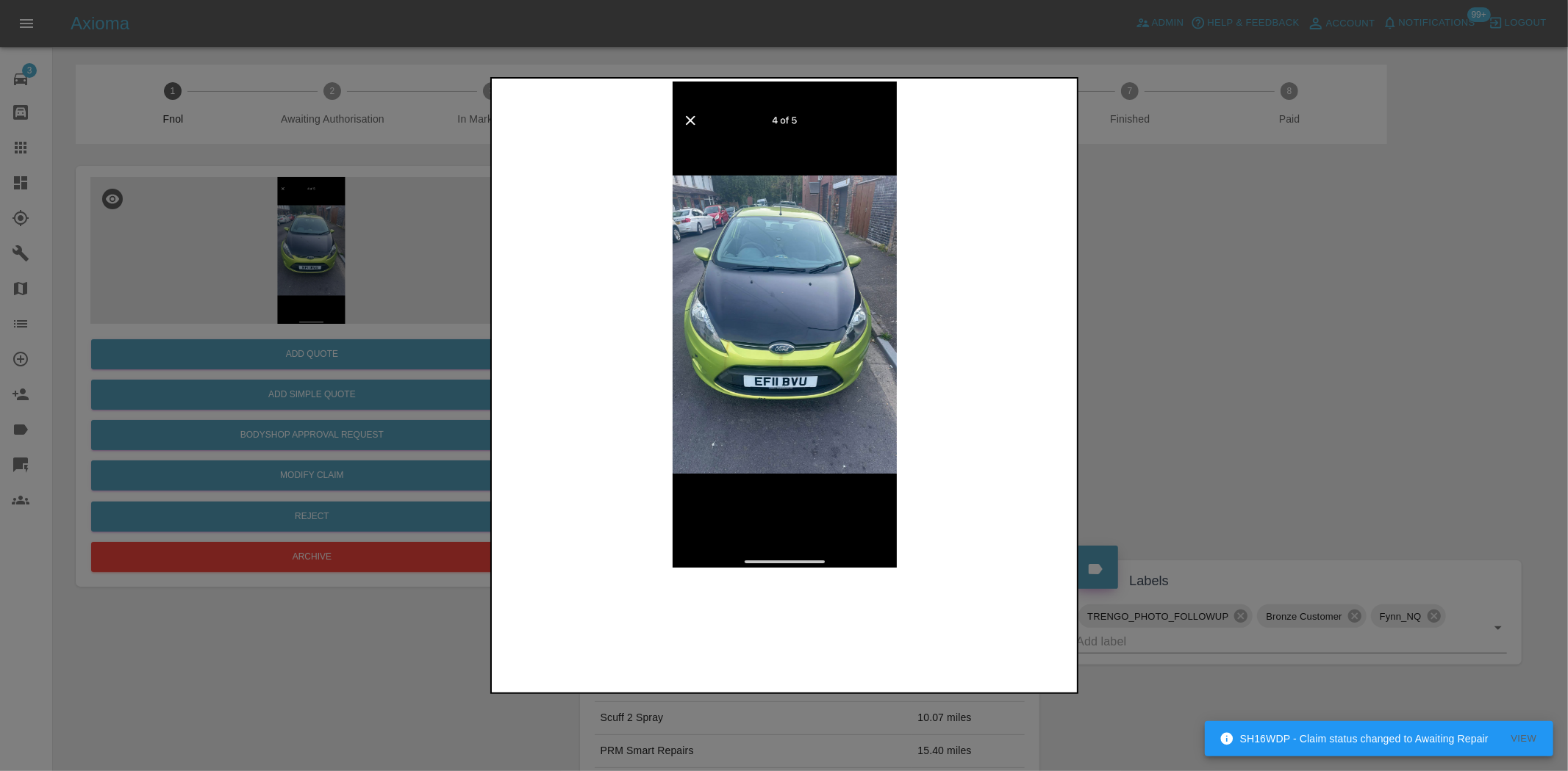
click at [704, 361] on img at bounding box center [785, 324] width 581 height 486
click at [718, 360] on img at bounding box center [785, 324] width 581 height 486
click at [772, 334] on img at bounding box center [785, 324] width 581 height 486
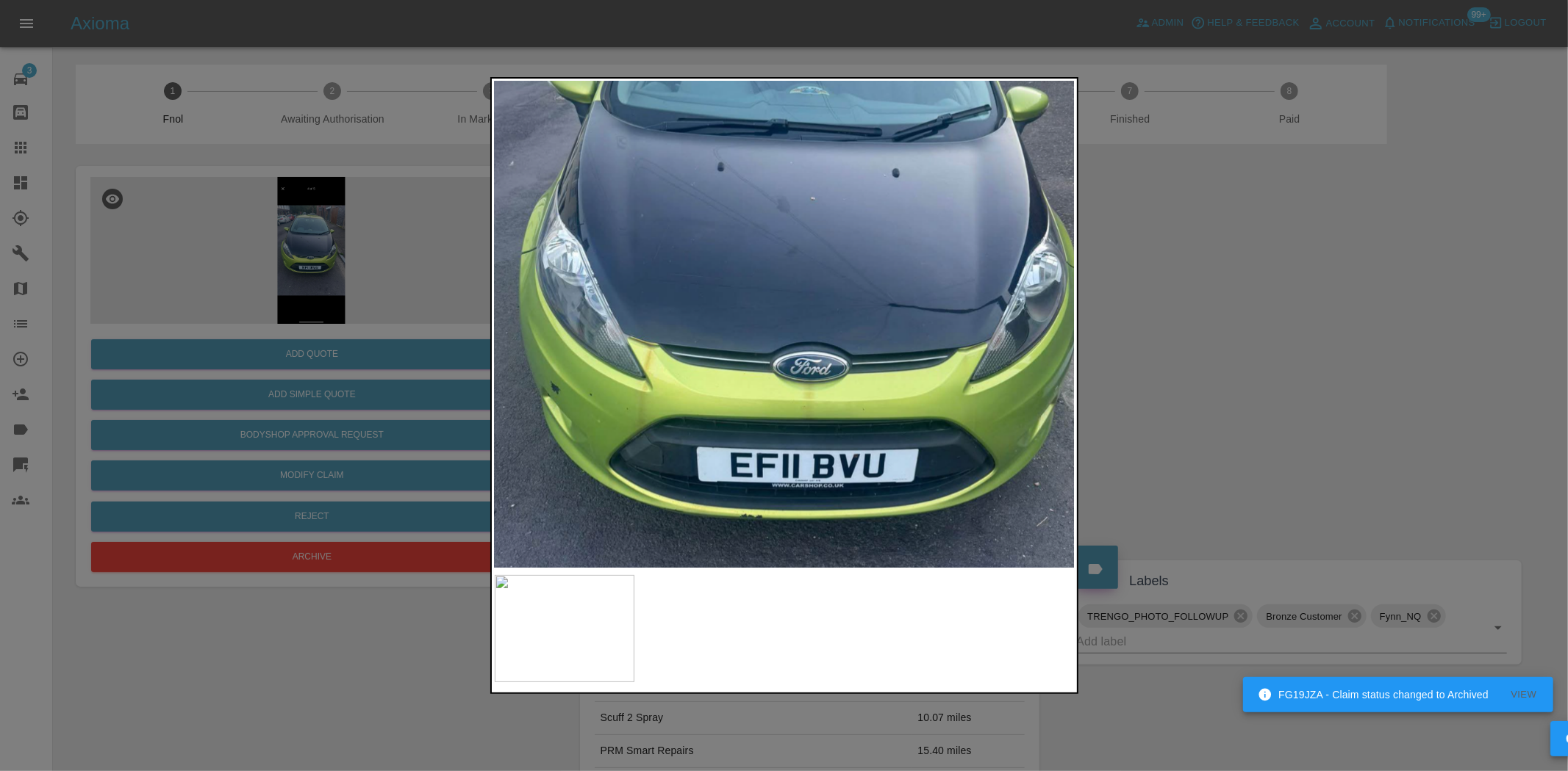
click at [786, 322] on img at bounding box center [819, 294] width 1742 height 1459
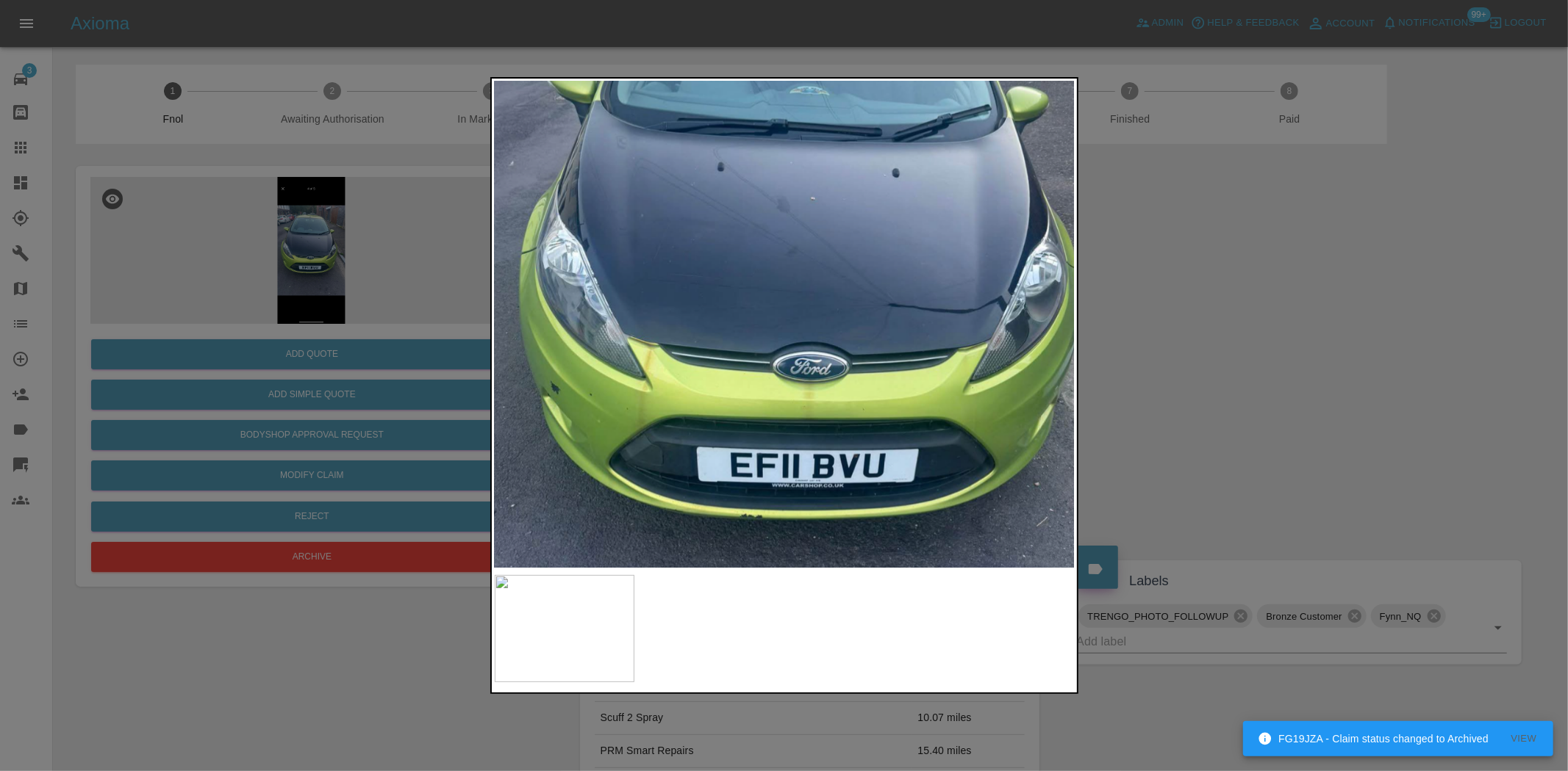
click at [786, 322] on img at bounding box center [819, 294] width 1742 height 1459
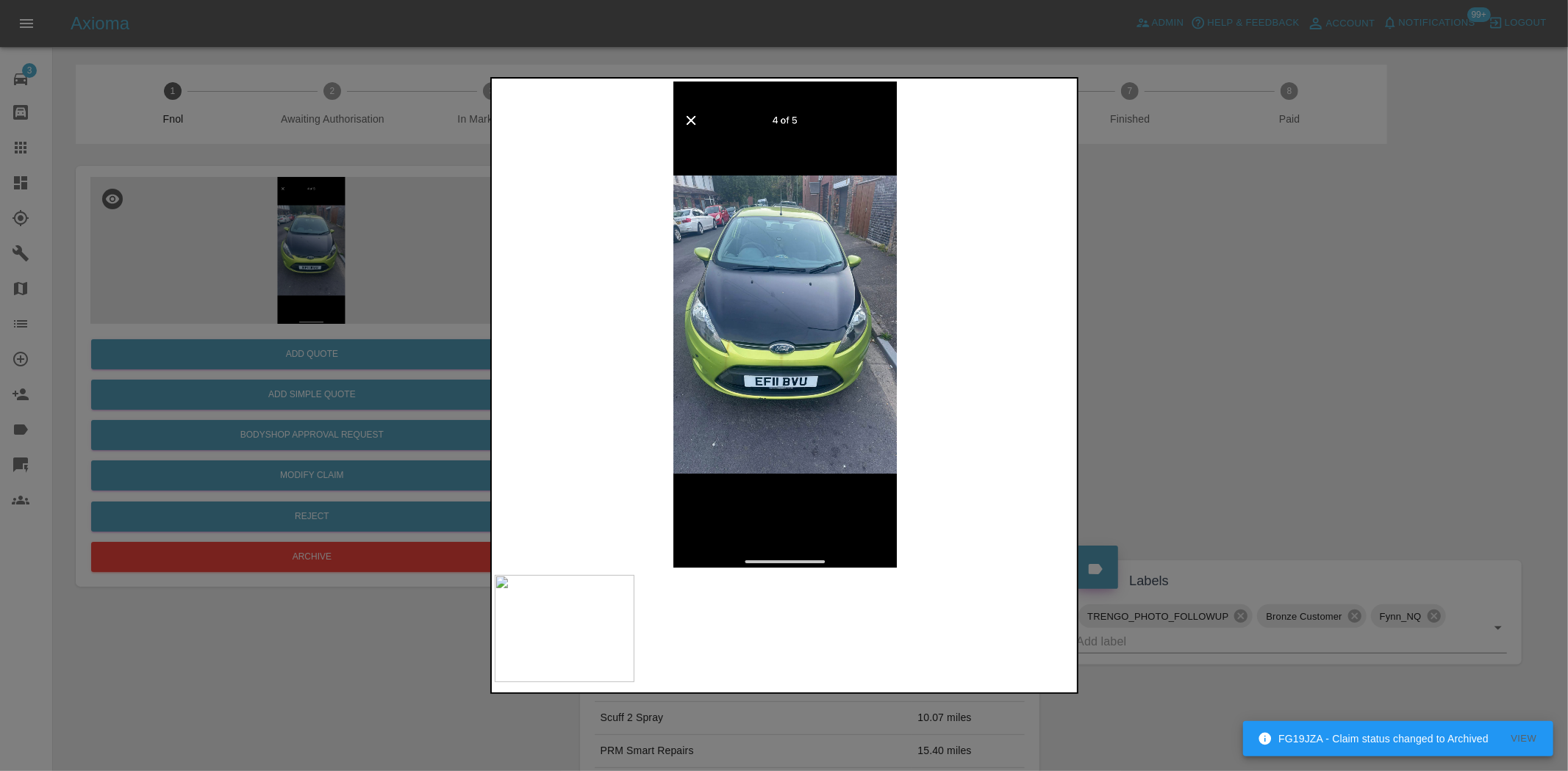
click at [608, 323] on img at bounding box center [785, 324] width 581 height 486
click at [647, 288] on img at bounding box center [785, 324] width 581 height 486
drag, startPoint x: 427, startPoint y: 216, endPoint x: 342, endPoint y: 26, distance: 208.1
click at [425, 215] on div at bounding box center [784, 386] width 1568 height 771
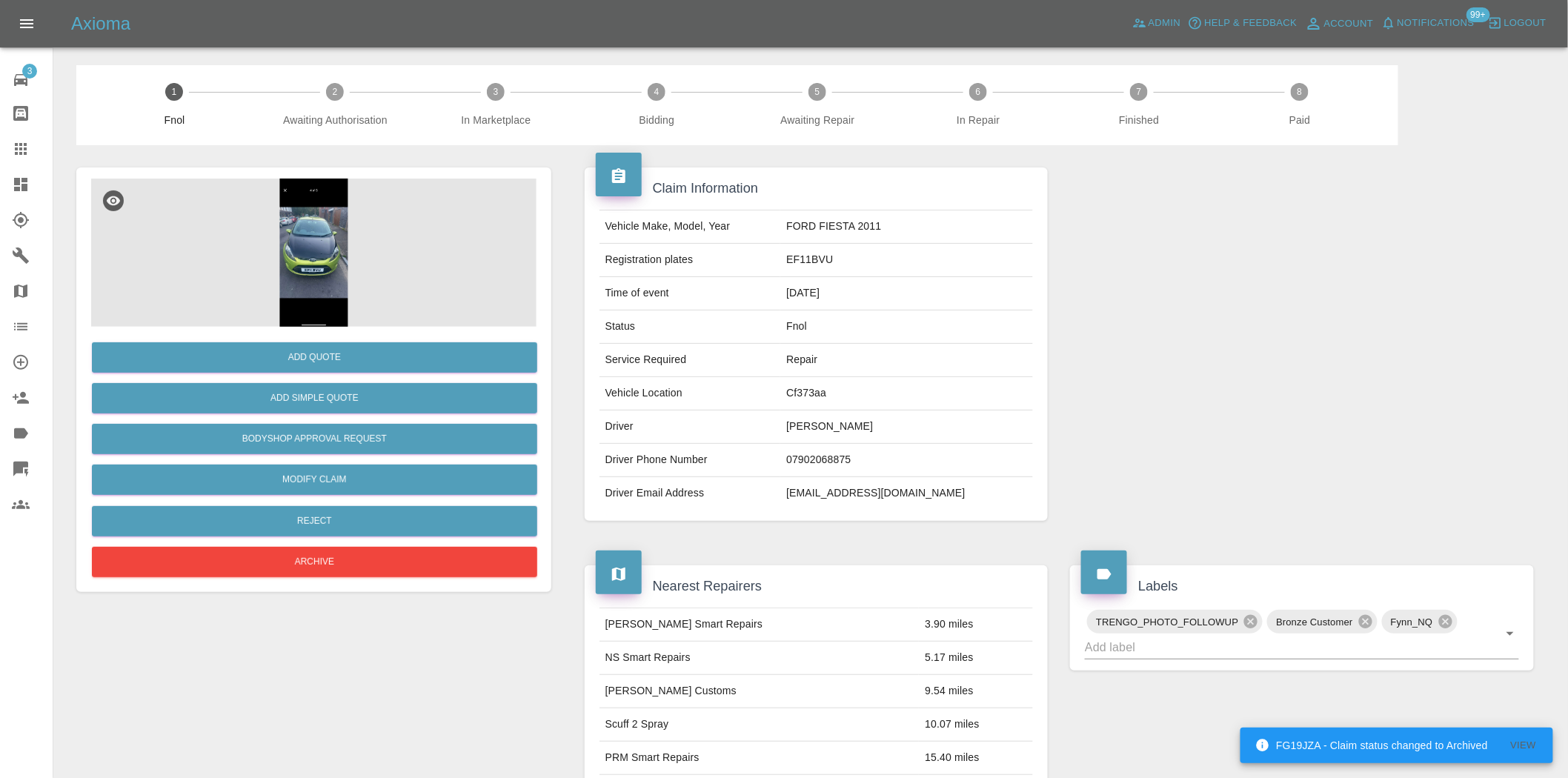
click at [334, 243] on img at bounding box center [314, 253] width 445 height 148
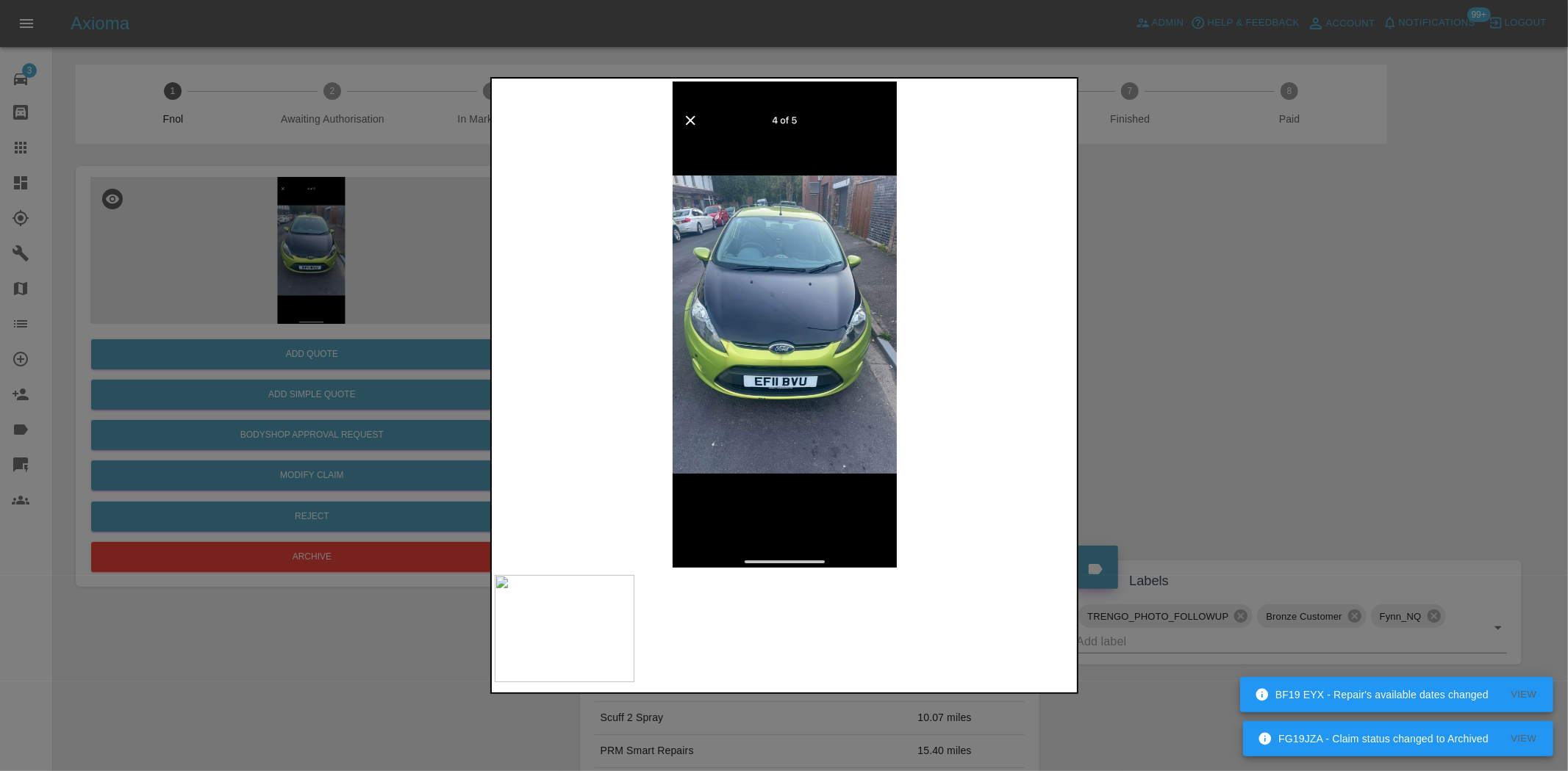
drag, startPoint x: 303, startPoint y: 248, endPoint x: 324, endPoint y: 254, distance: 21.8
click at [304, 248] on div at bounding box center [784, 386] width 1568 height 771
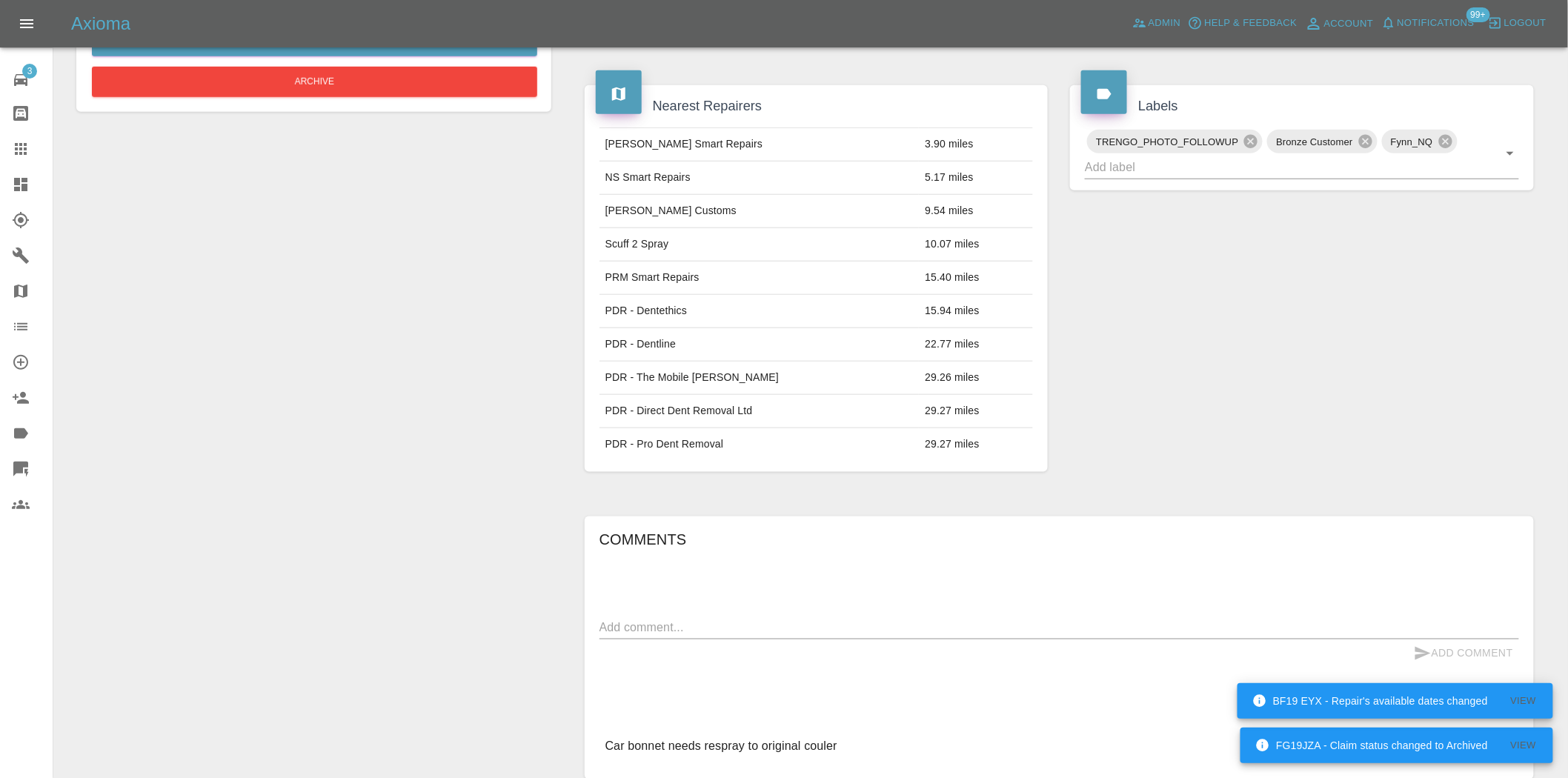
scroll to position [109, 0]
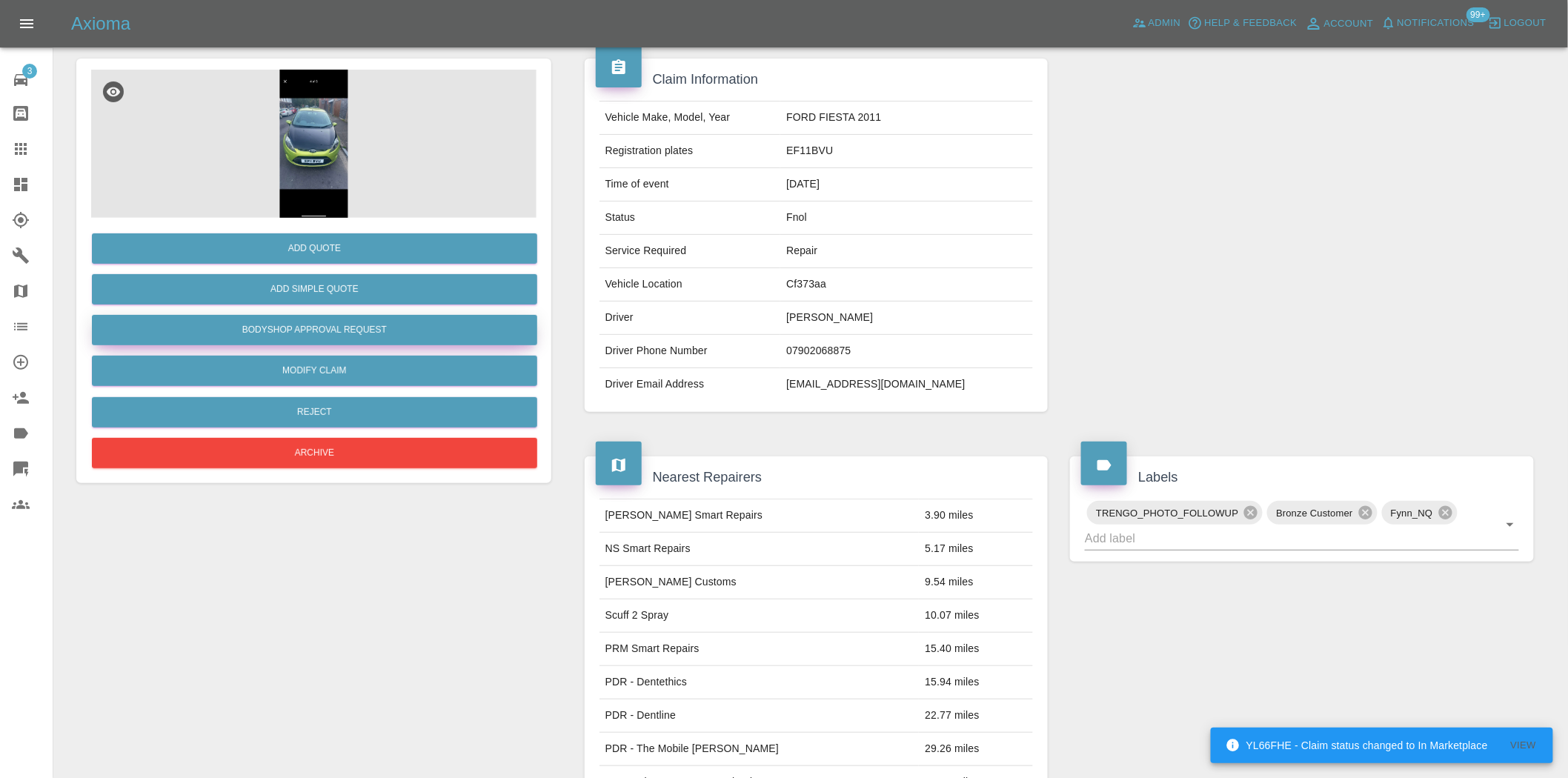
drag, startPoint x: 332, startPoint y: 319, endPoint x: 363, endPoint y: 346, distance: 41.1
click at [332, 319] on button "Bodyshop Approval Request" at bounding box center [315, 330] width 445 height 30
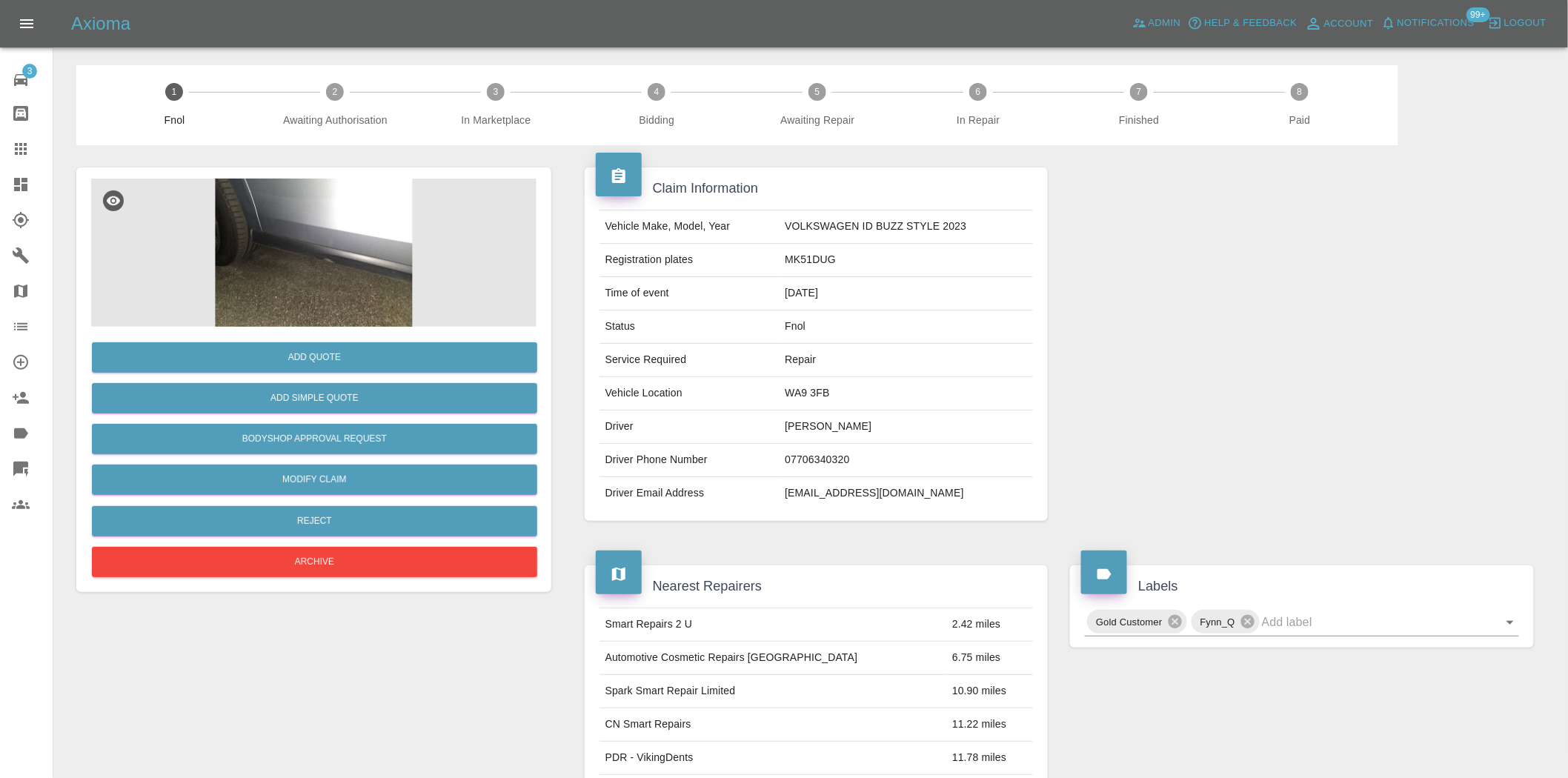
click at [339, 225] on img at bounding box center [314, 253] width 445 height 148
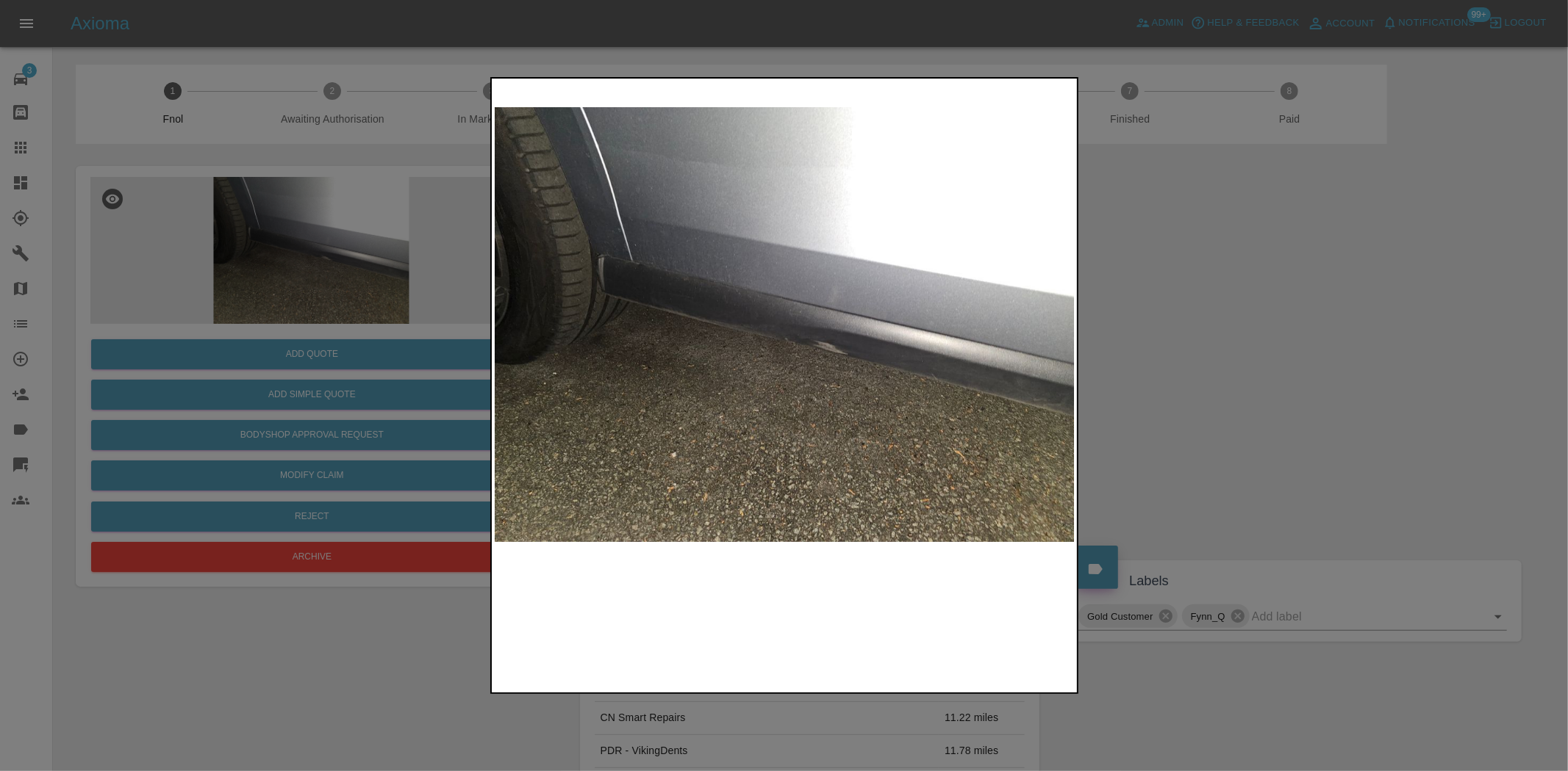
click at [827, 365] on img at bounding box center [785, 324] width 581 height 486
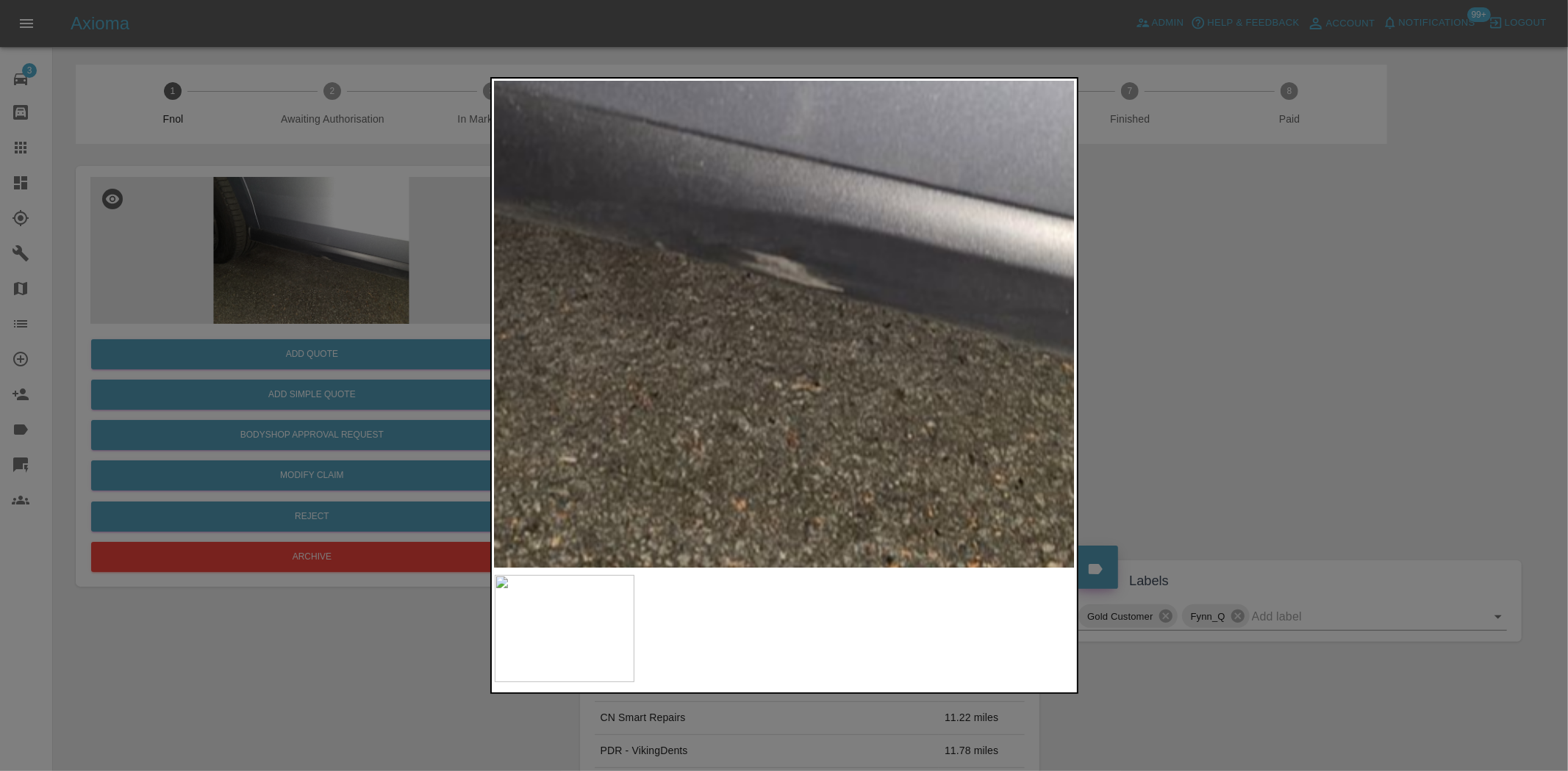
click at [834, 341] on img at bounding box center [655, 202] width 1742 height 1459
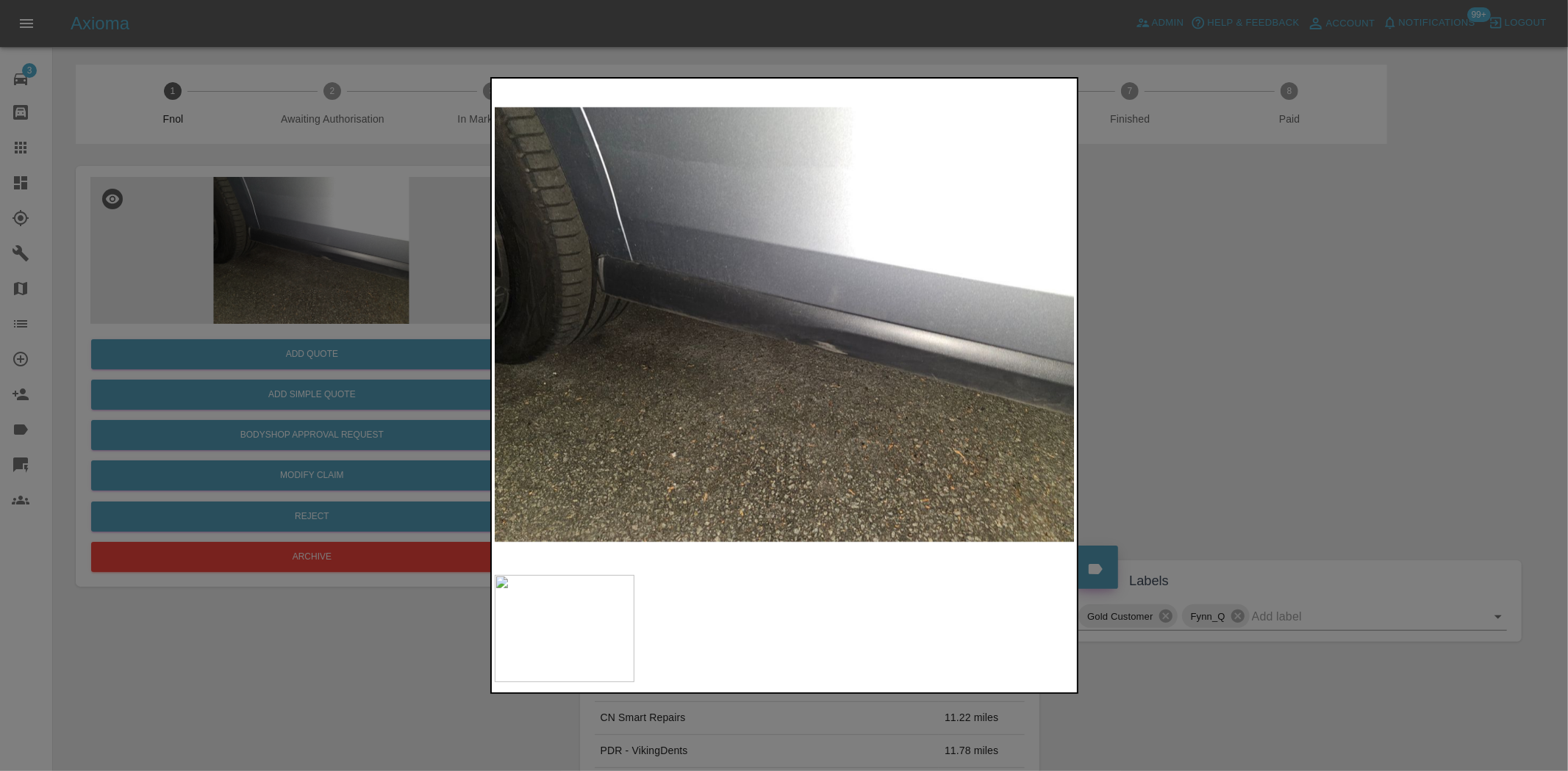
click at [656, 379] on img at bounding box center [785, 324] width 581 height 486
click at [826, 382] on img at bounding box center [785, 324] width 581 height 486
click at [838, 313] on img at bounding box center [785, 324] width 581 height 486
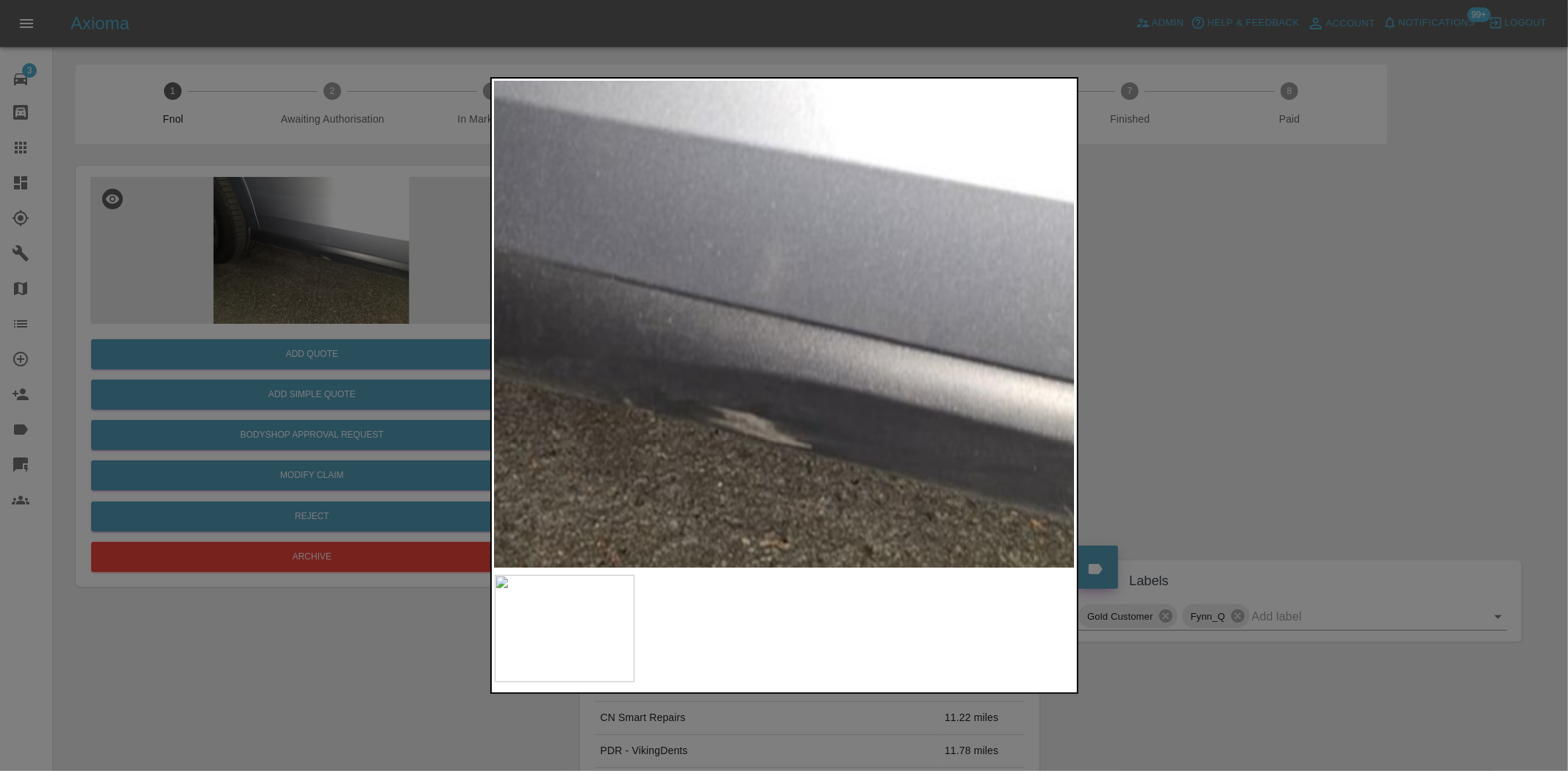
click at [835, 315] on img at bounding box center [623, 358] width 1742 height 1459
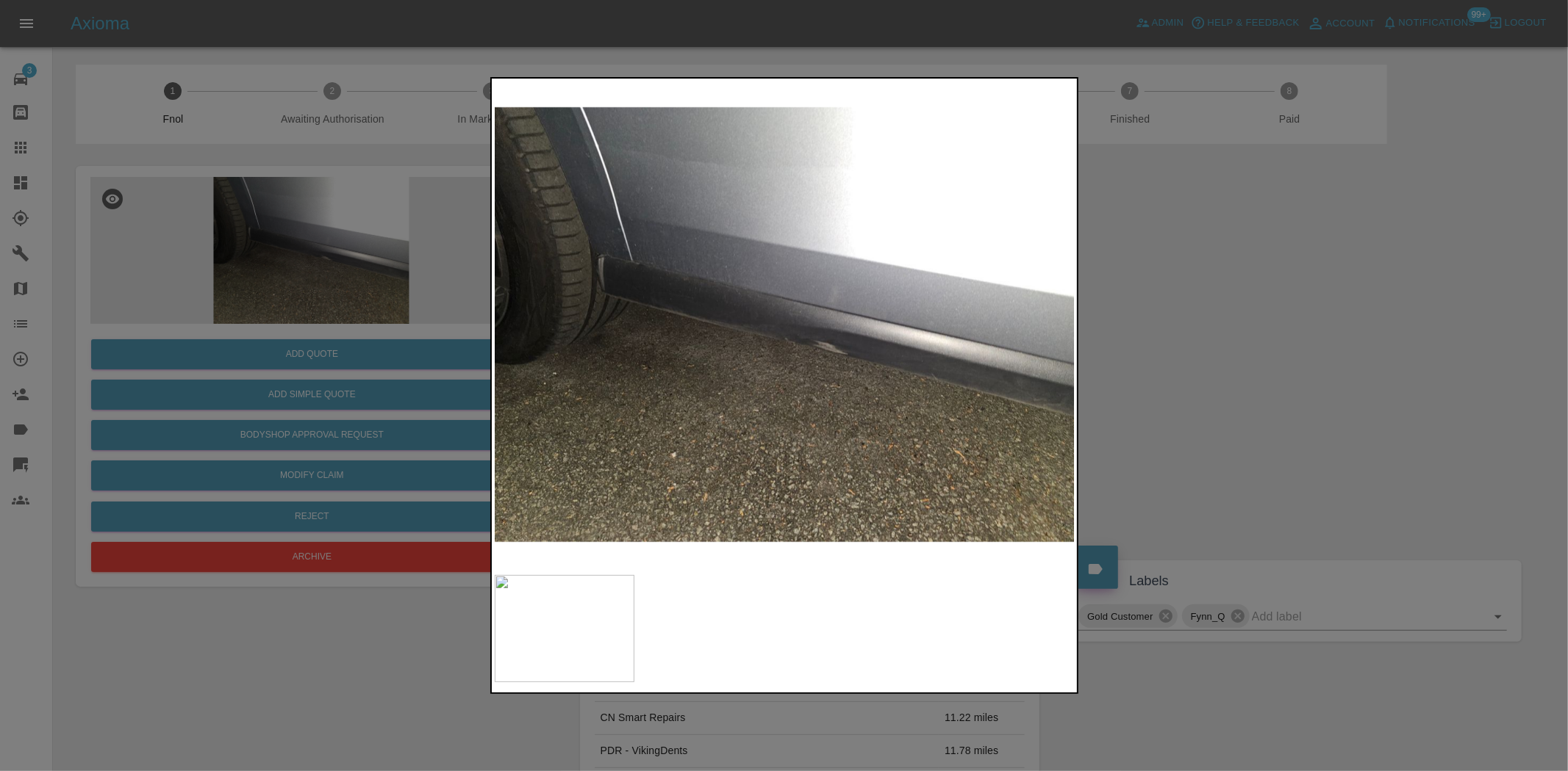
click at [326, 302] on div at bounding box center [784, 386] width 1568 height 771
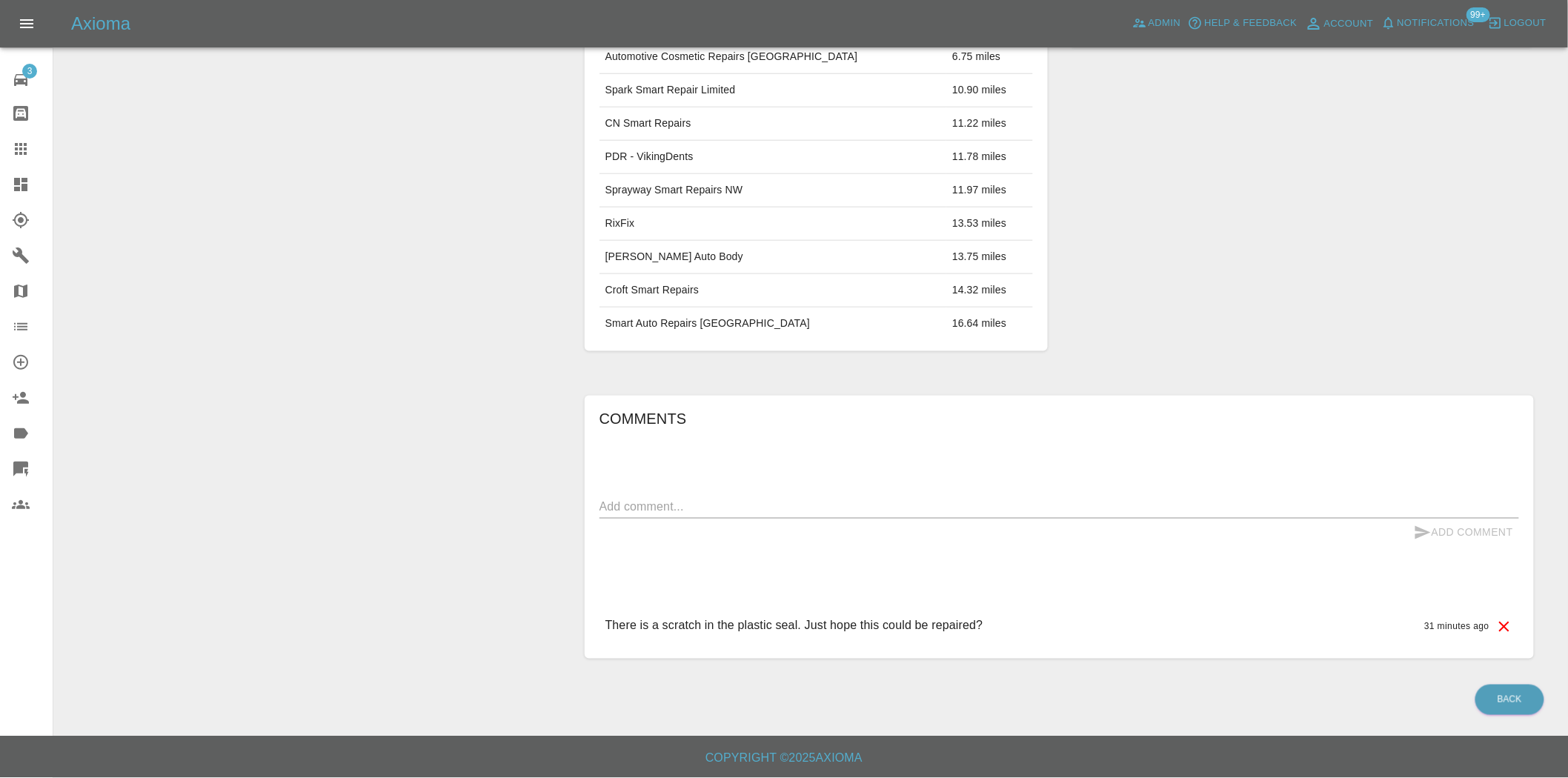
scroll to position [109, 0]
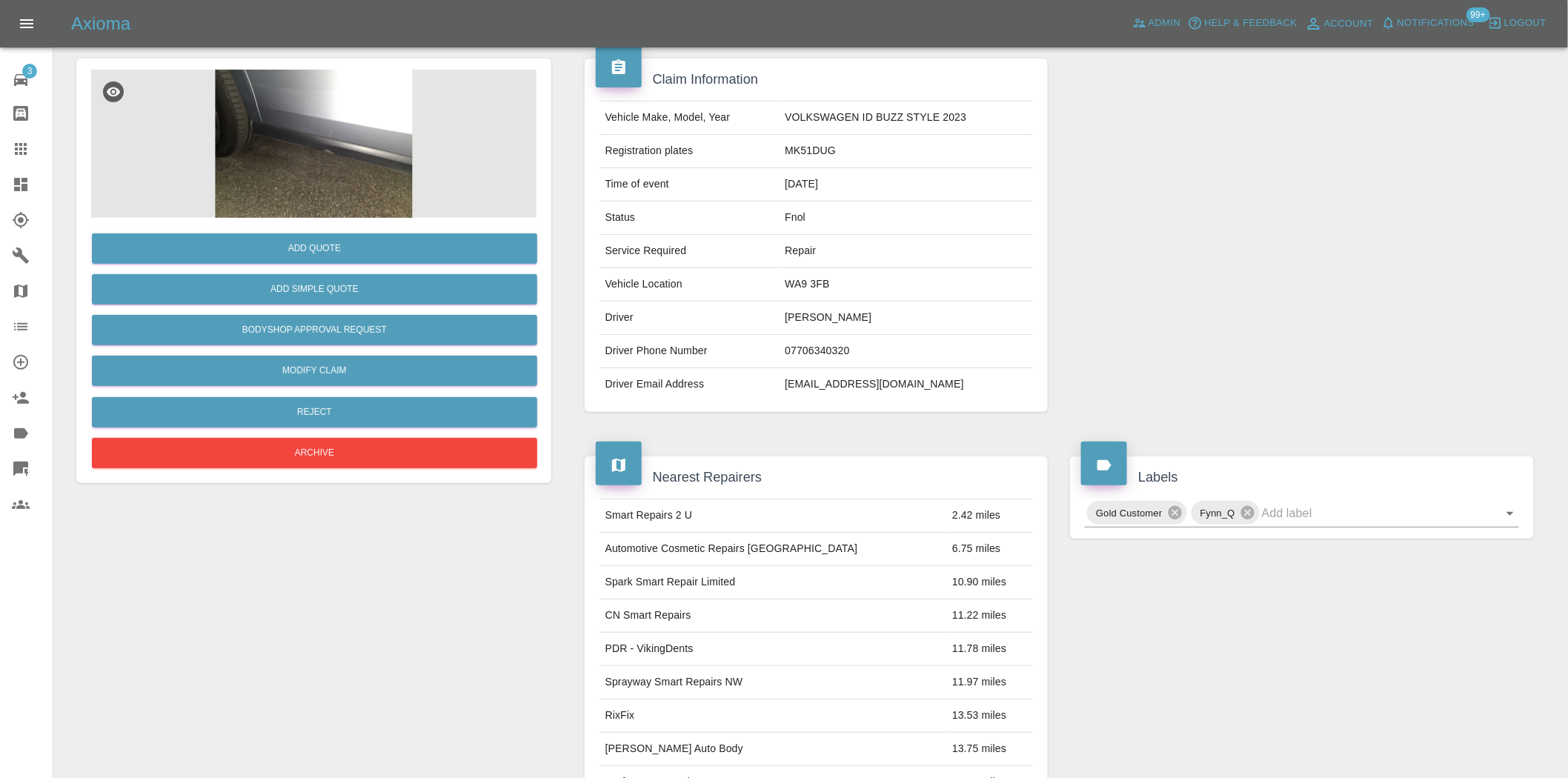
click at [270, 163] on img at bounding box center [314, 144] width 445 height 148
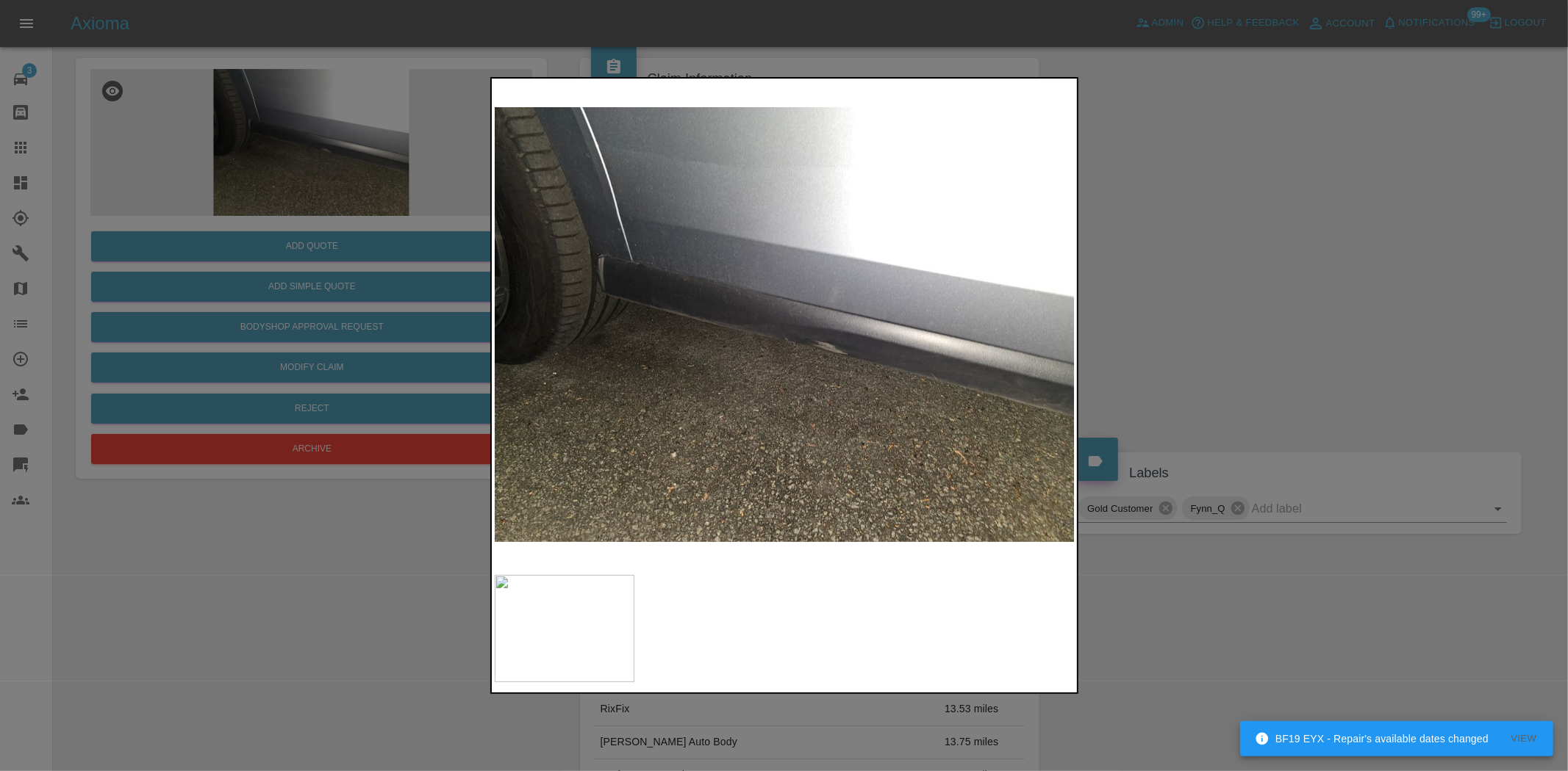
drag, startPoint x: 397, startPoint y: 274, endPoint x: 342, endPoint y: 283, distance: 55.7
click at [395, 274] on div at bounding box center [784, 386] width 1568 height 771
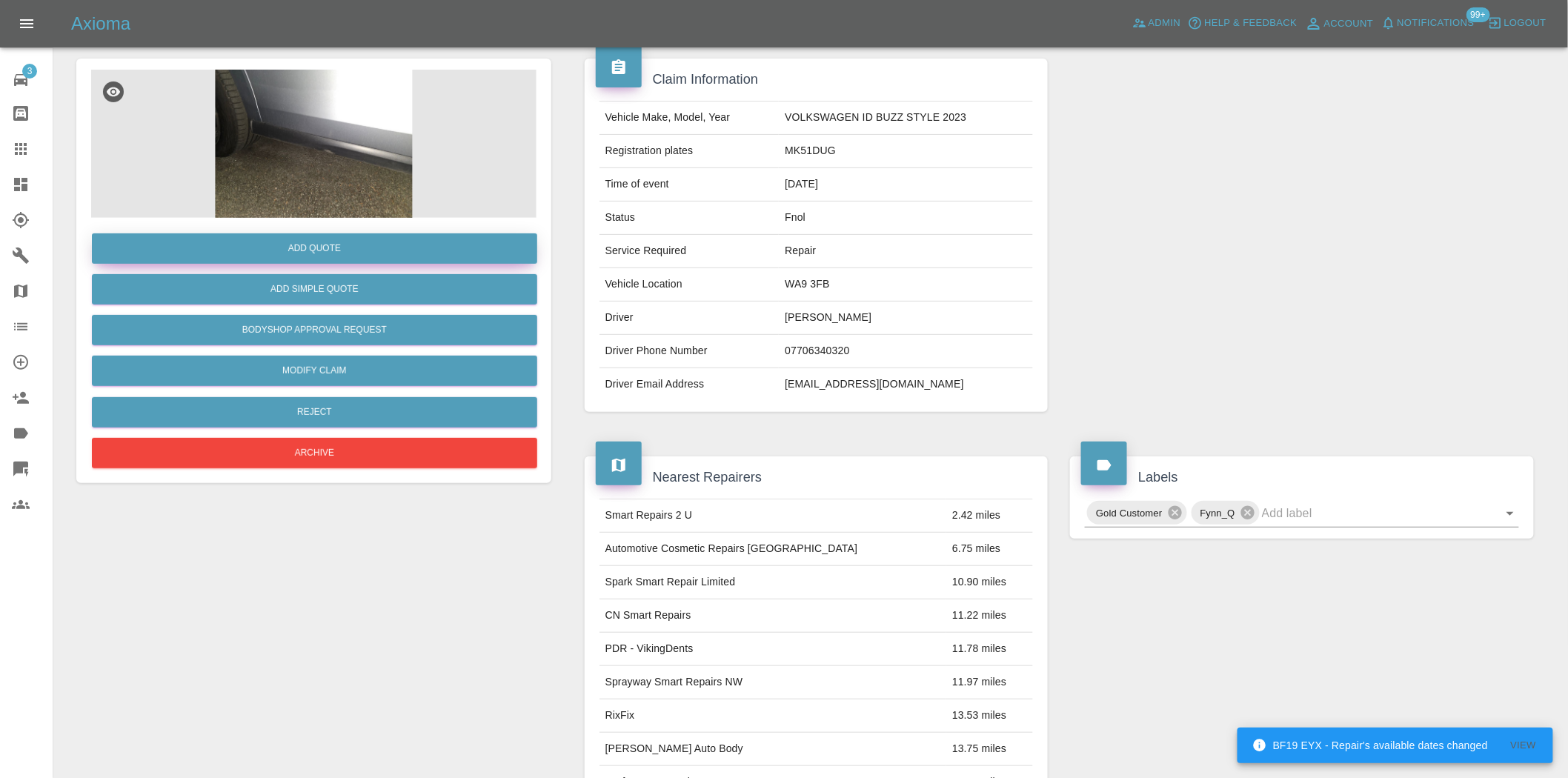
click at [342, 235] on button "Add Quote" at bounding box center [315, 249] width 445 height 30
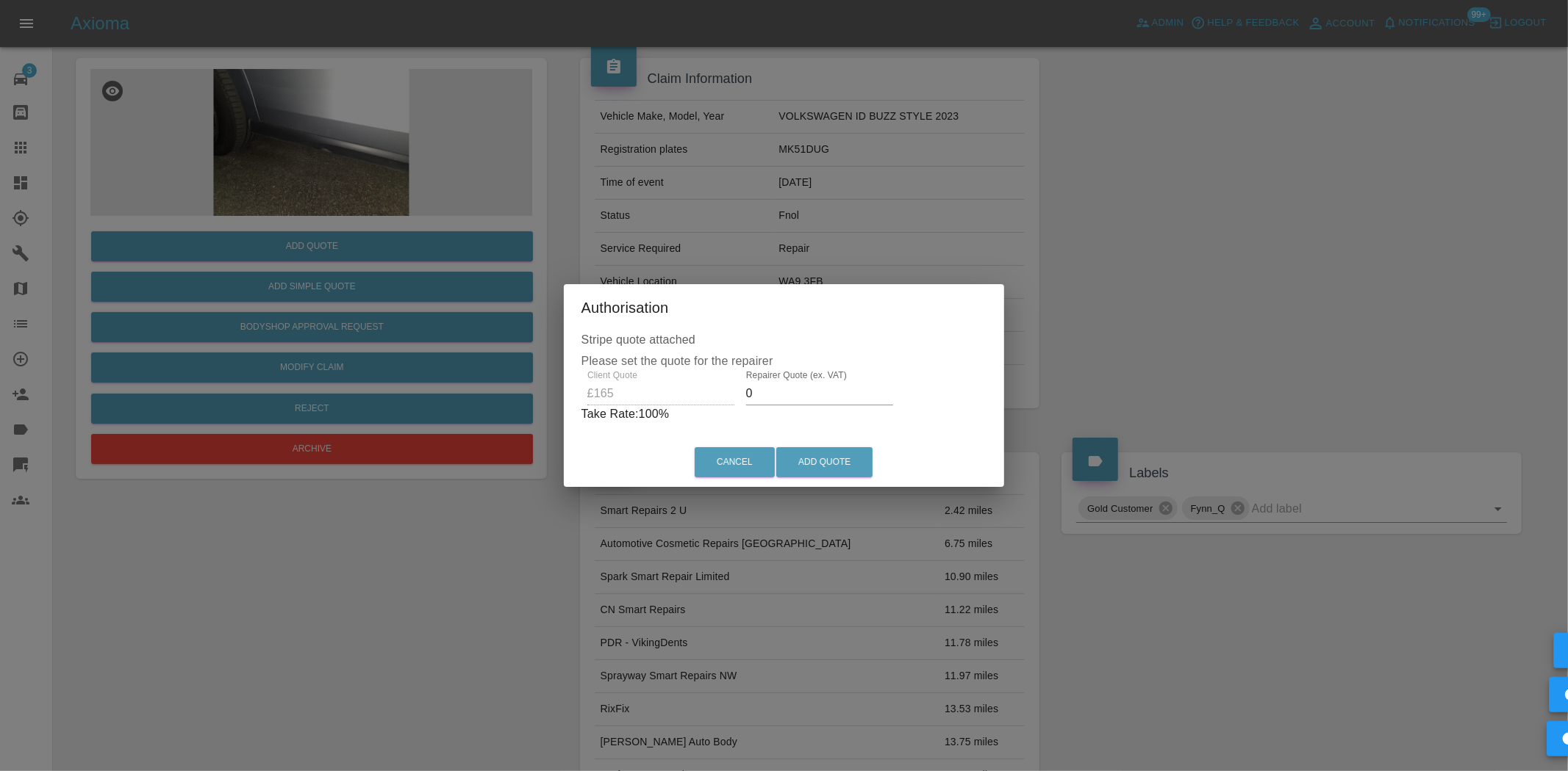
click at [637, 409] on div "Client Quote £165 Repairer Quote (ex. VAT) 0 Take Rate: 100 %" at bounding box center [784, 397] width 405 height 53
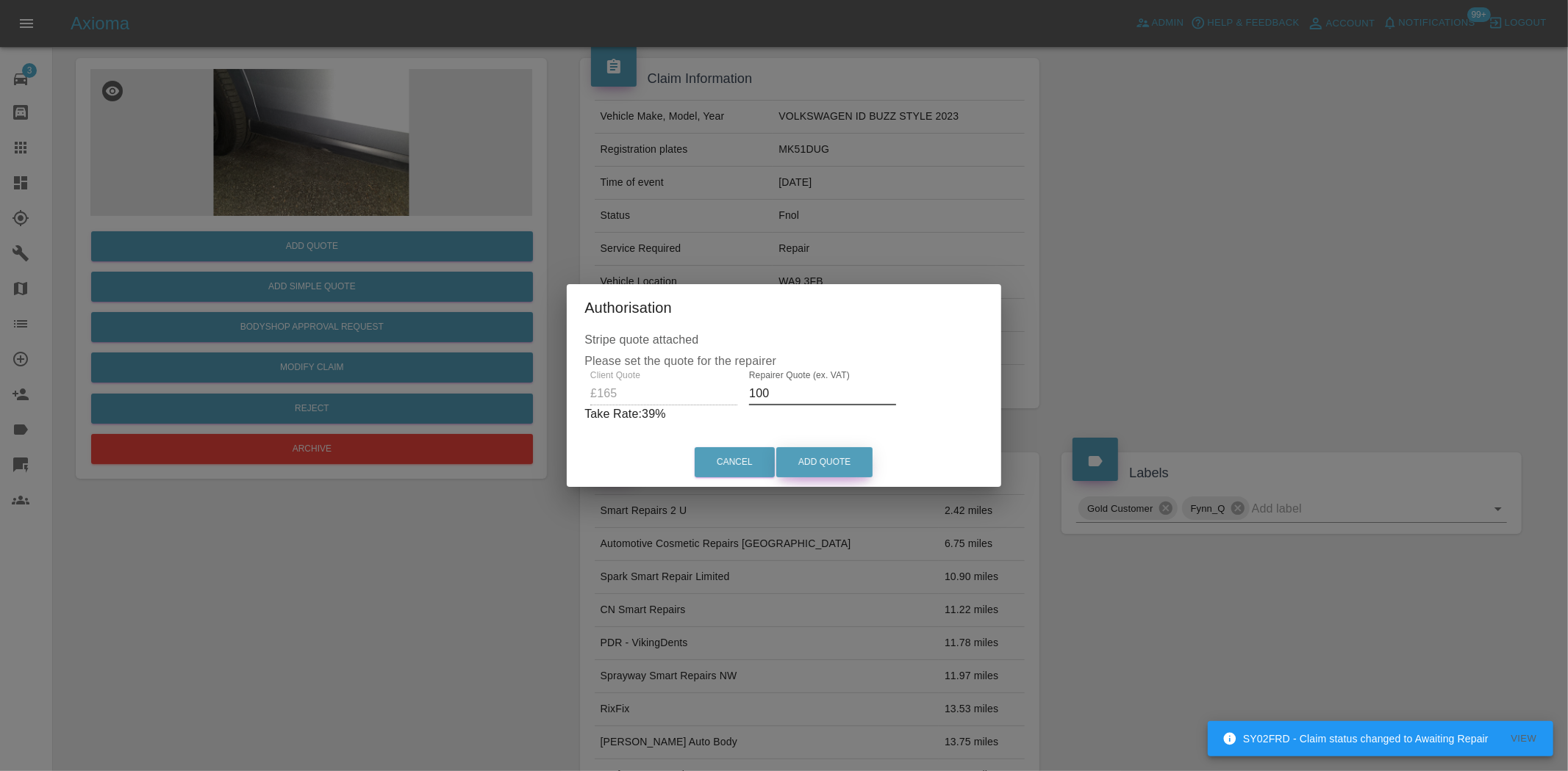
type input "100"
click at [857, 454] on button "Add Quote" at bounding box center [824, 462] width 96 height 30
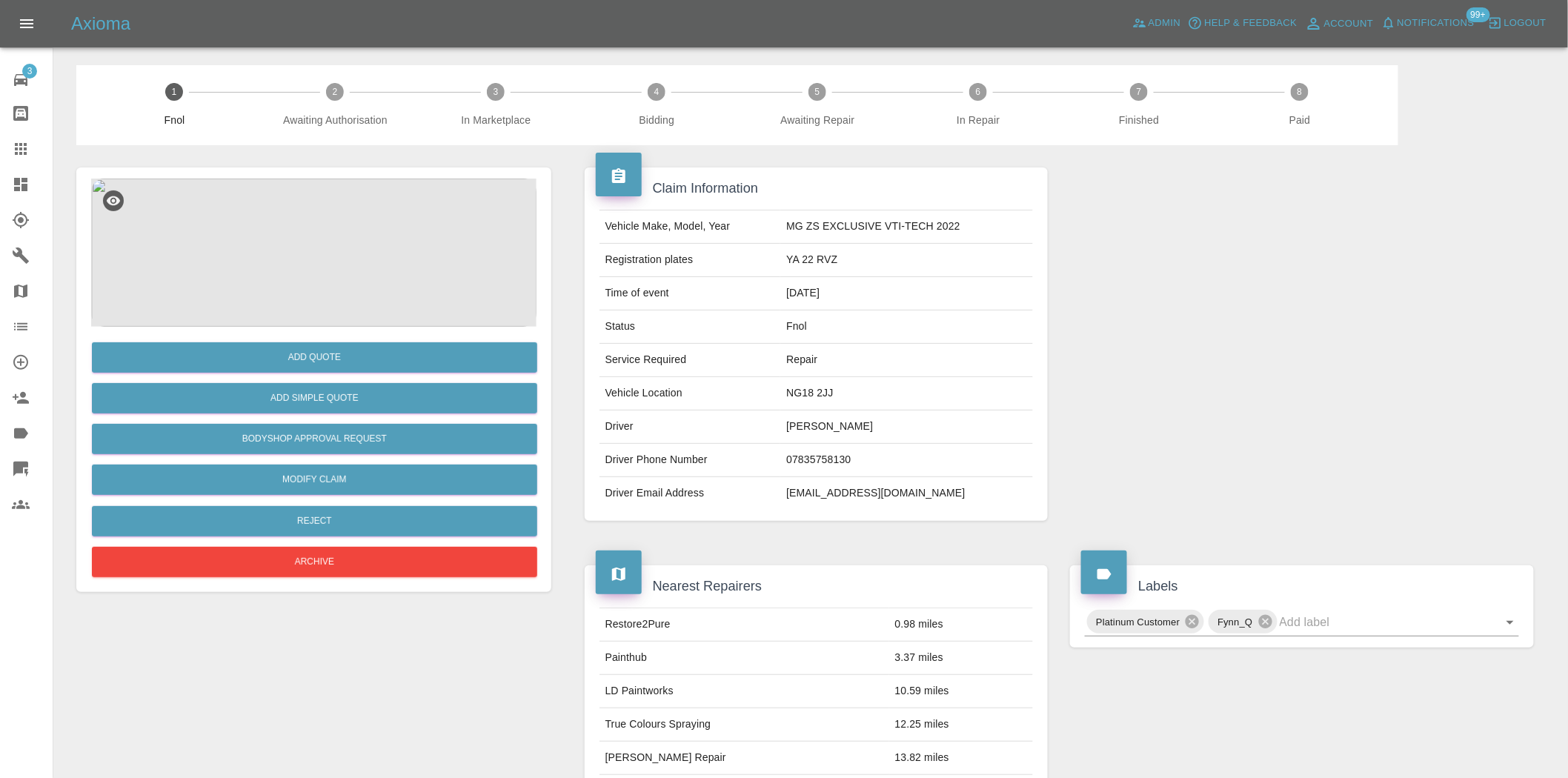
click at [300, 245] on img at bounding box center [314, 253] width 445 height 148
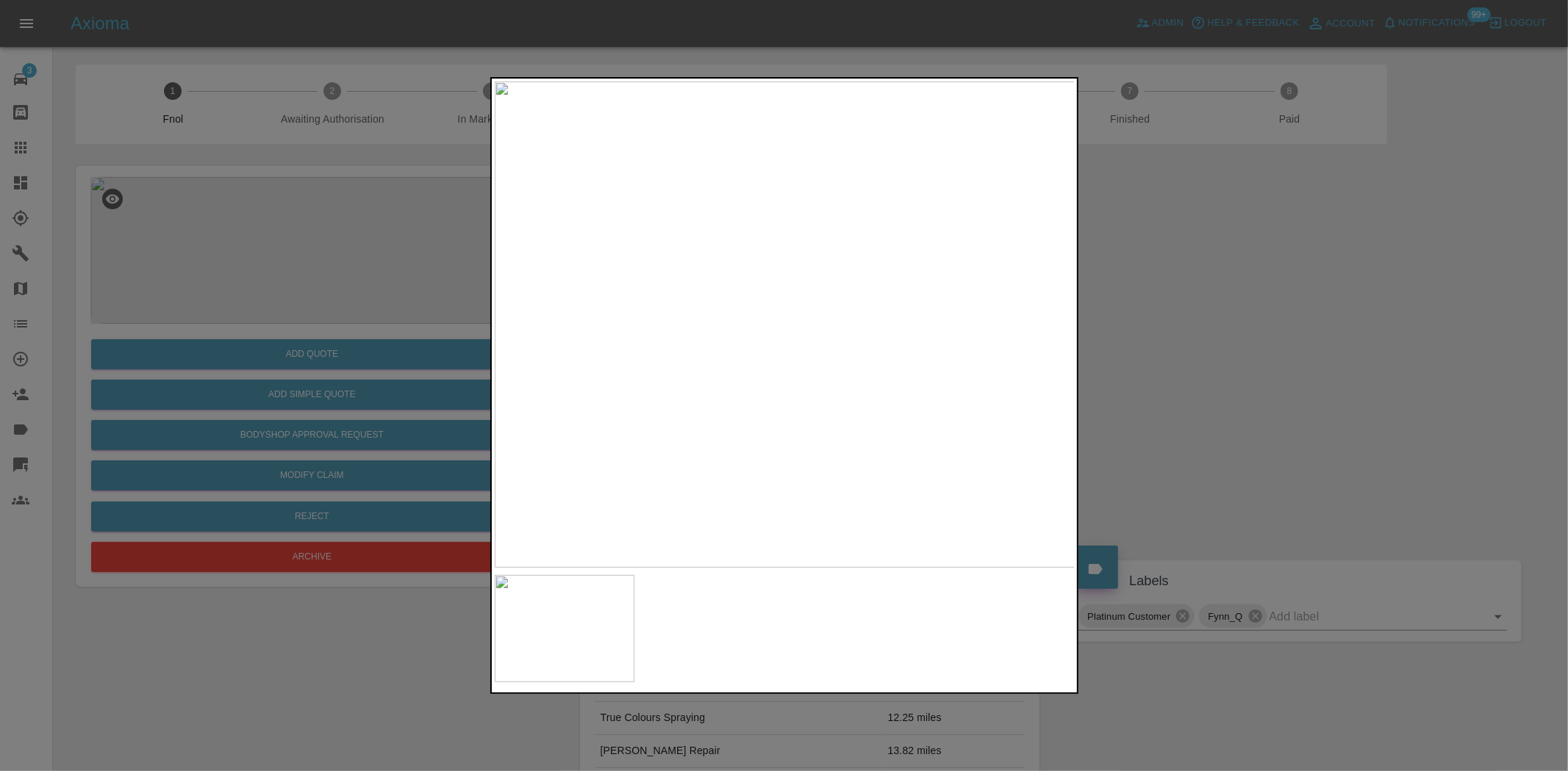
click at [711, 445] on img at bounding box center [785, 324] width 581 height 486
click at [605, 509] on img at bounding box center [868, 132] width 1742 height 1459
click at [728, 402] on img at bounding box center [852, 143] width 1742 height 1459
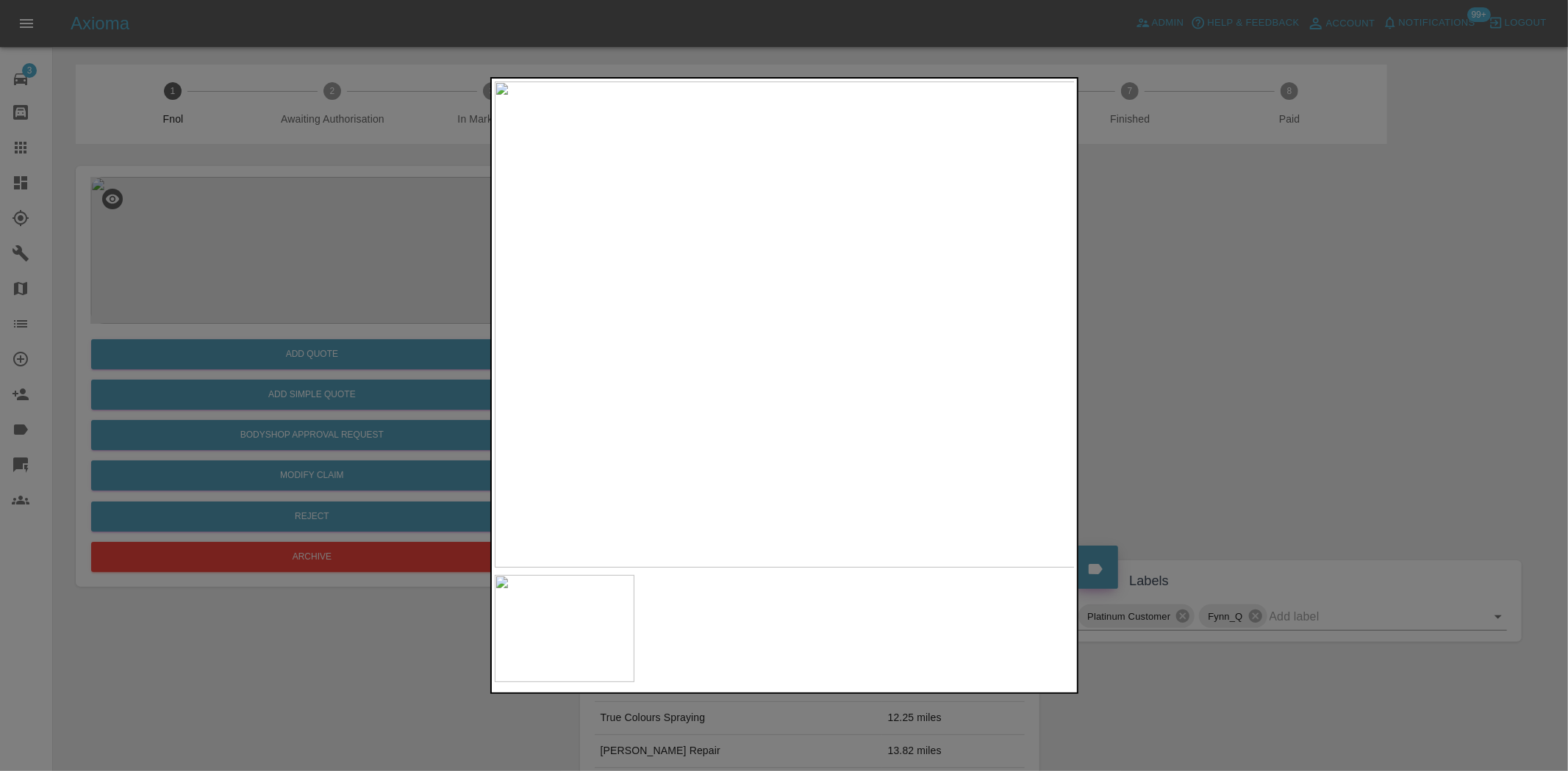
click at [853, 264] on img at bounding box center [785, 324] width 581 height 486
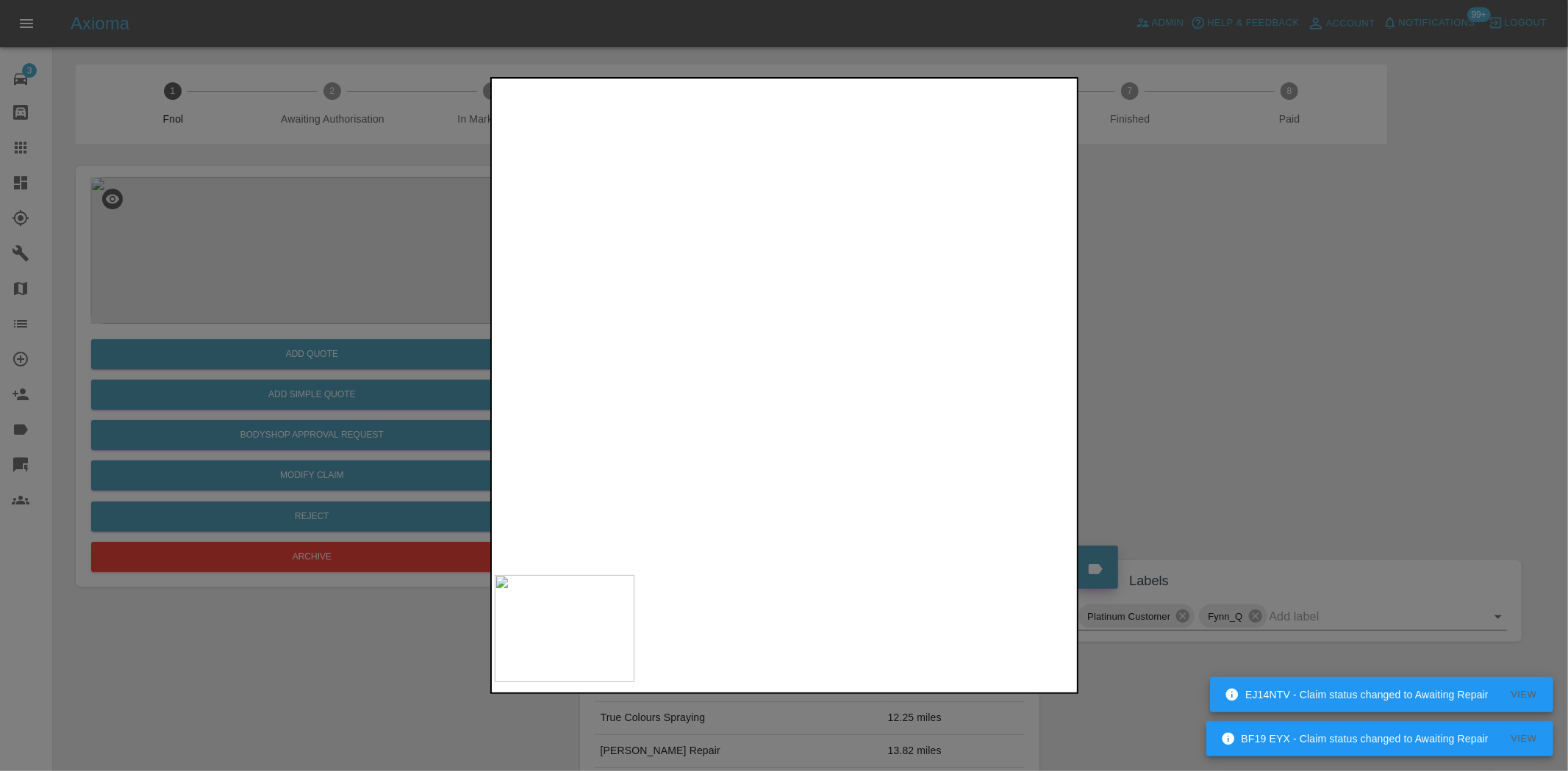
click at [745, 415] on img at bounding box center [560, 580] width 1742 height 1459
click at [775, 374] on img at bounding box center [526, 716] width 1742 height 1459
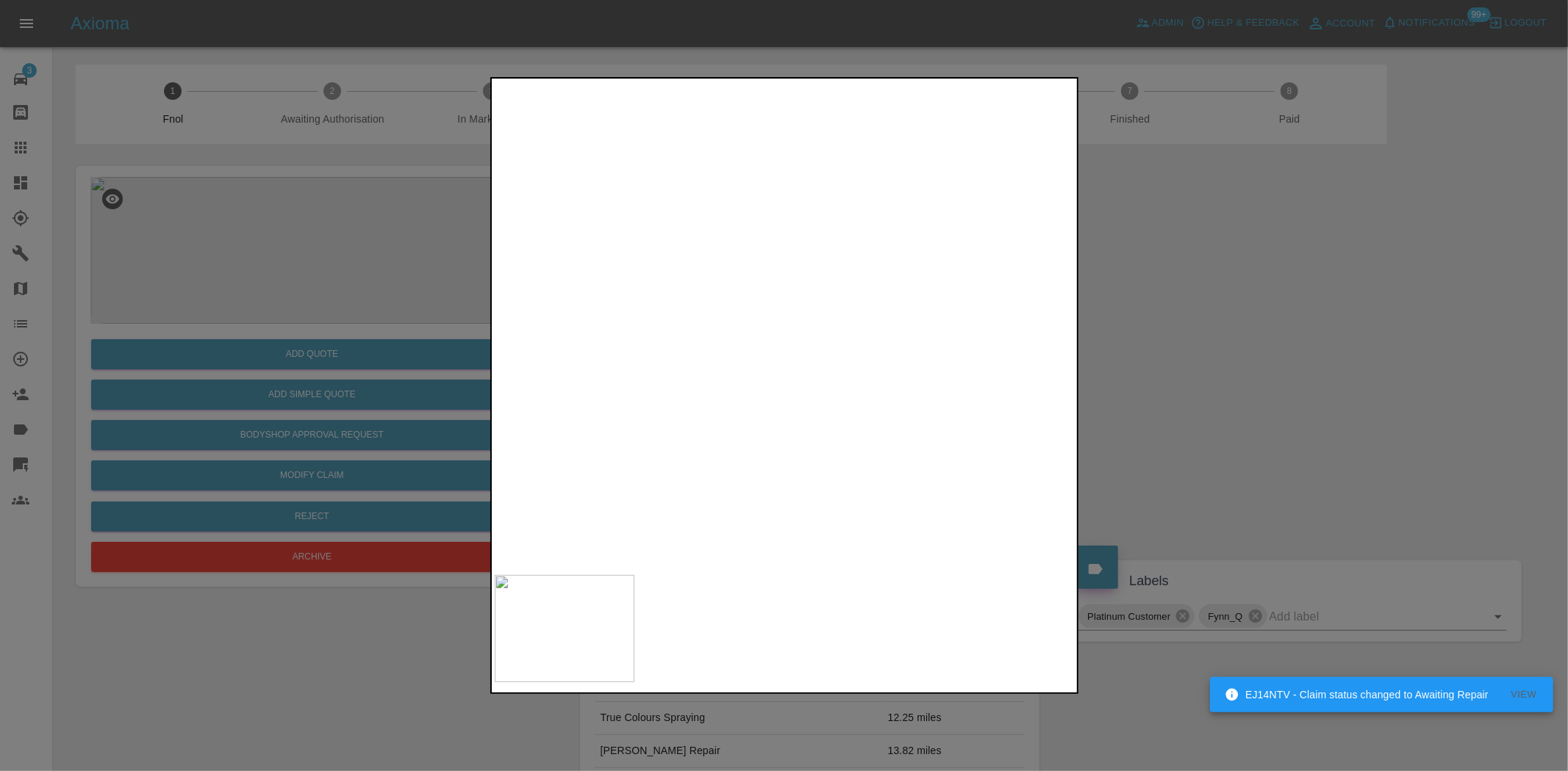
click at [813, 373] on img at bounding box center [511, 702] width 1742 height 1459
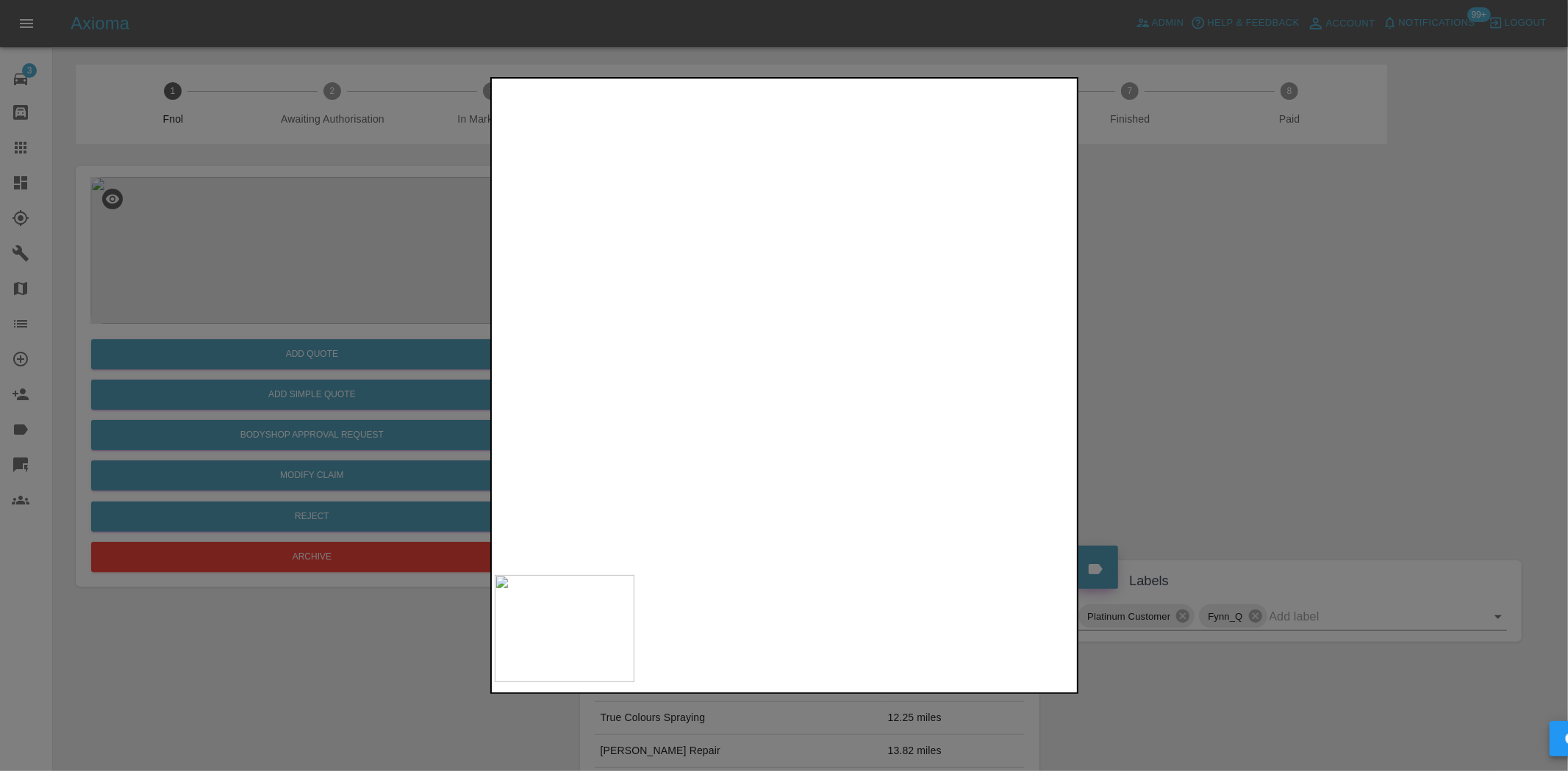
click at [813, 373] on img at bounding box center [511, 702] width 1742 height 1459
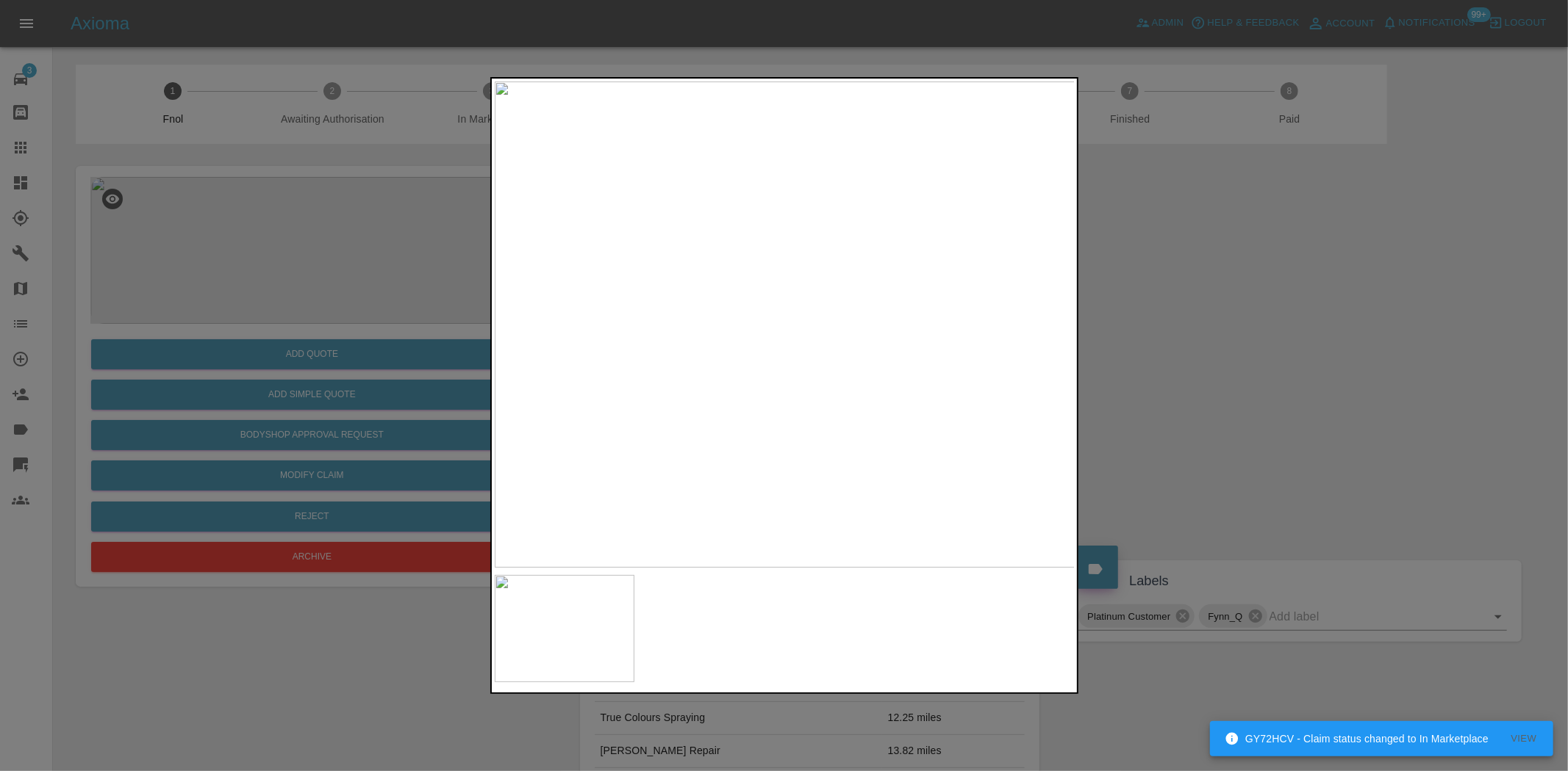
click at [904, 197] on img at bounding box center [785, 324] width 581 height 486
click at [860, 352] on img at bounding box center [513, 667] width 1742 height 1459
click at [840, 365] on img at bounding box center [608, 600] width 1742 height 1459
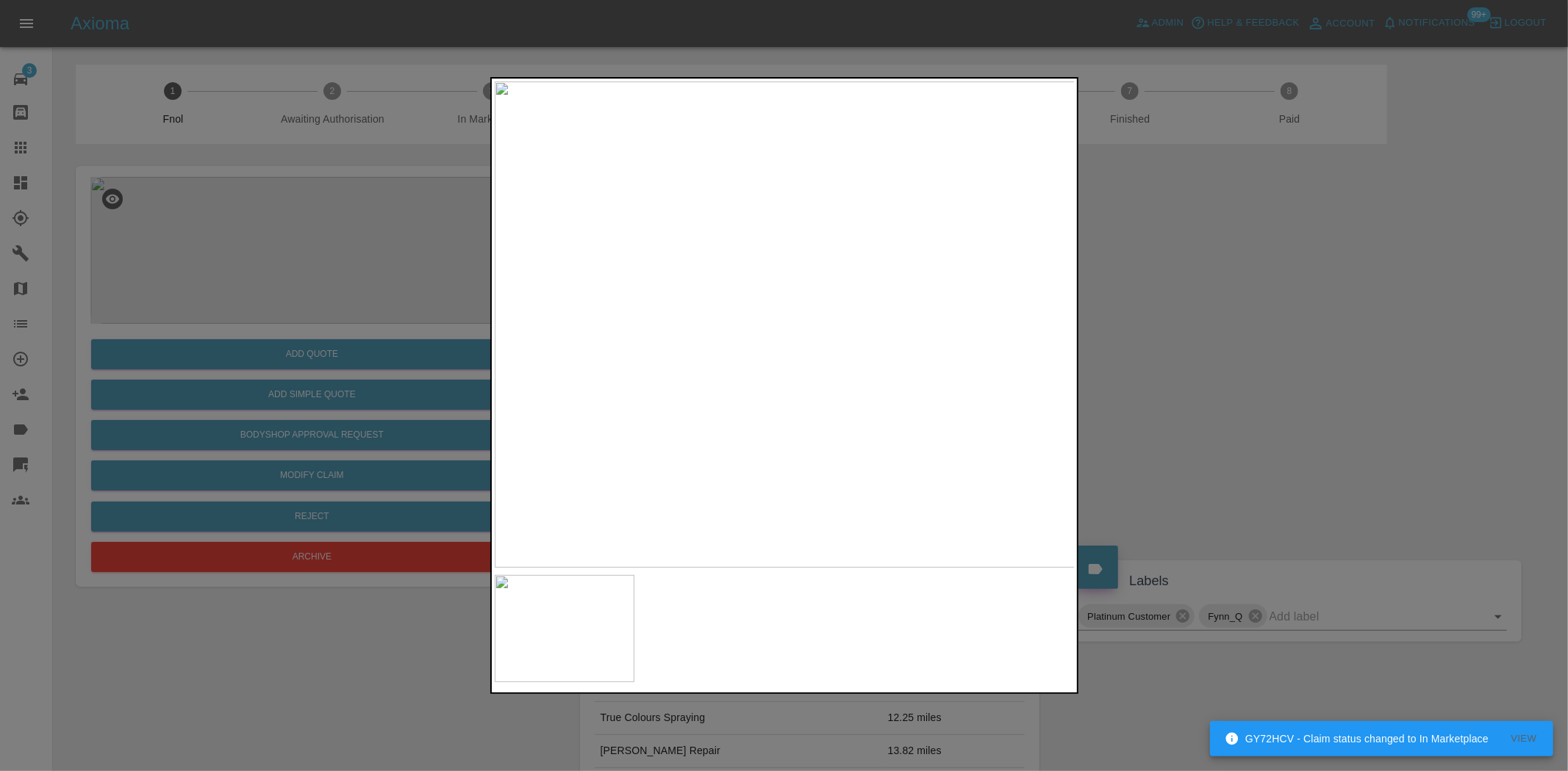
click at [878, 219] on img at bounding box center [785, 324] width 581 height 486
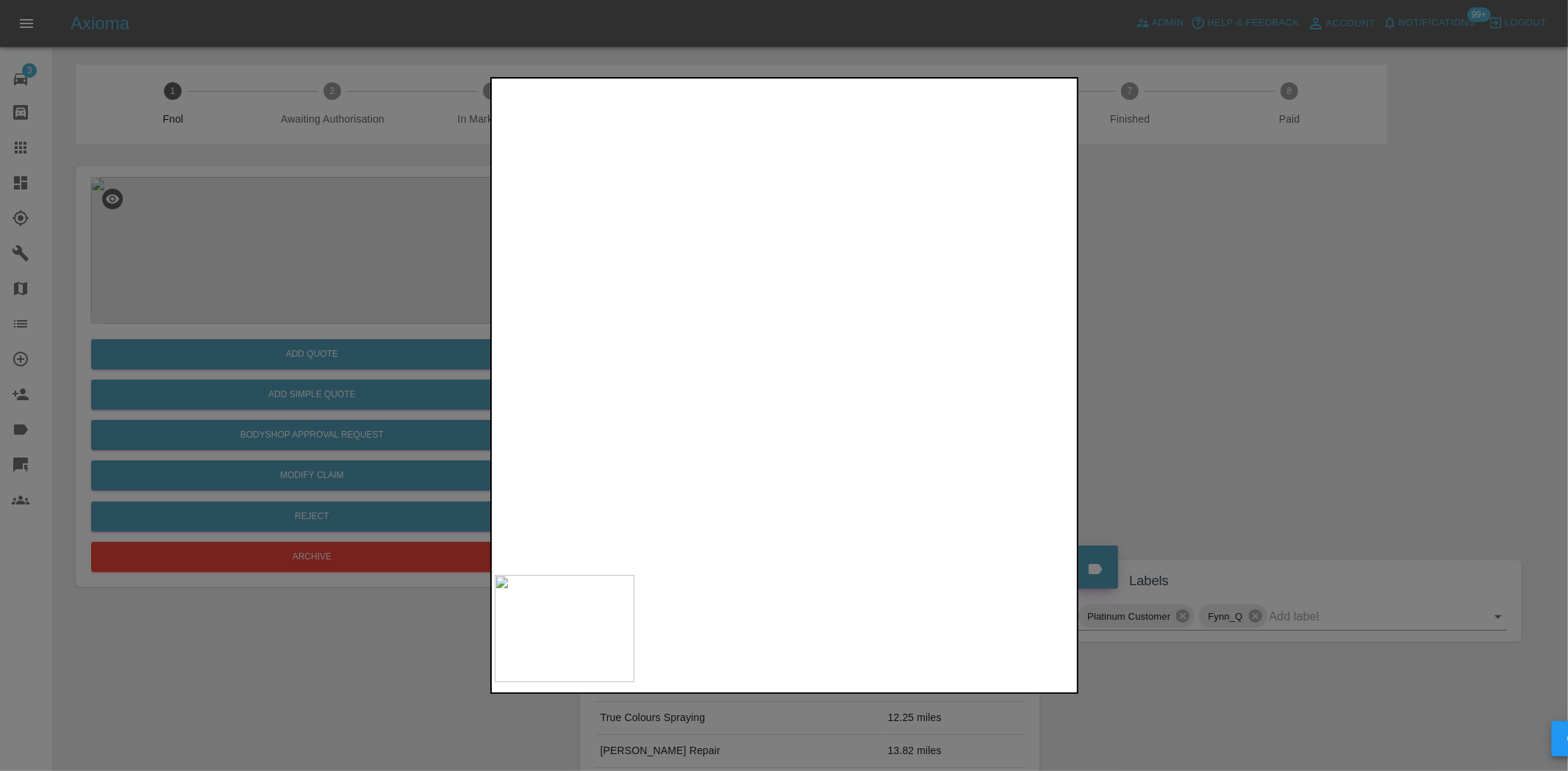
click at [826, 400] on img at bounding box center [502, 639] width 1742 height 1459
click at [308, 347] on div at bounding box center [784, 386] width 1568 height 771
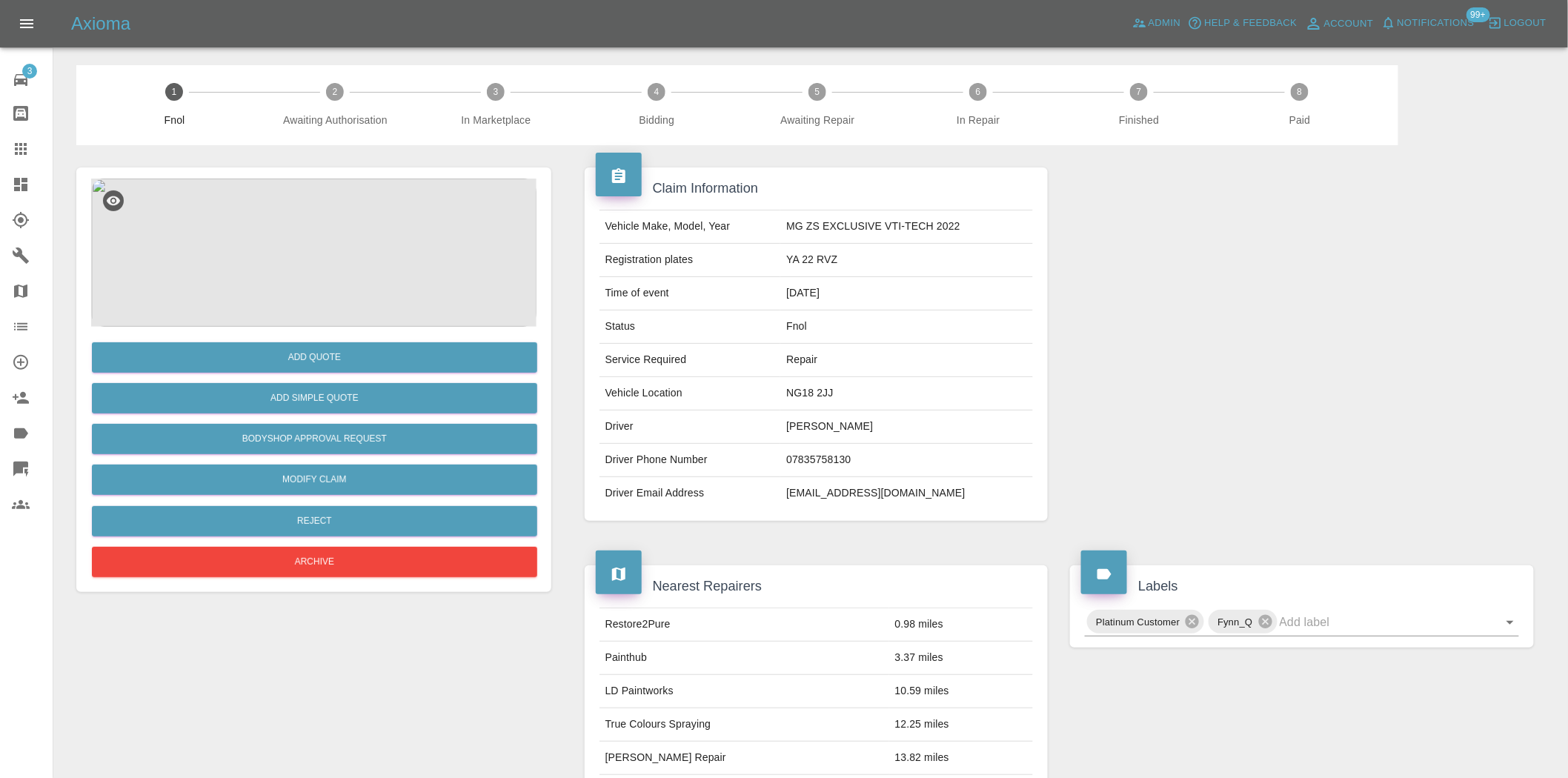
click at [359, 212] on img at bounding box center [314, 253] width 445 height 148
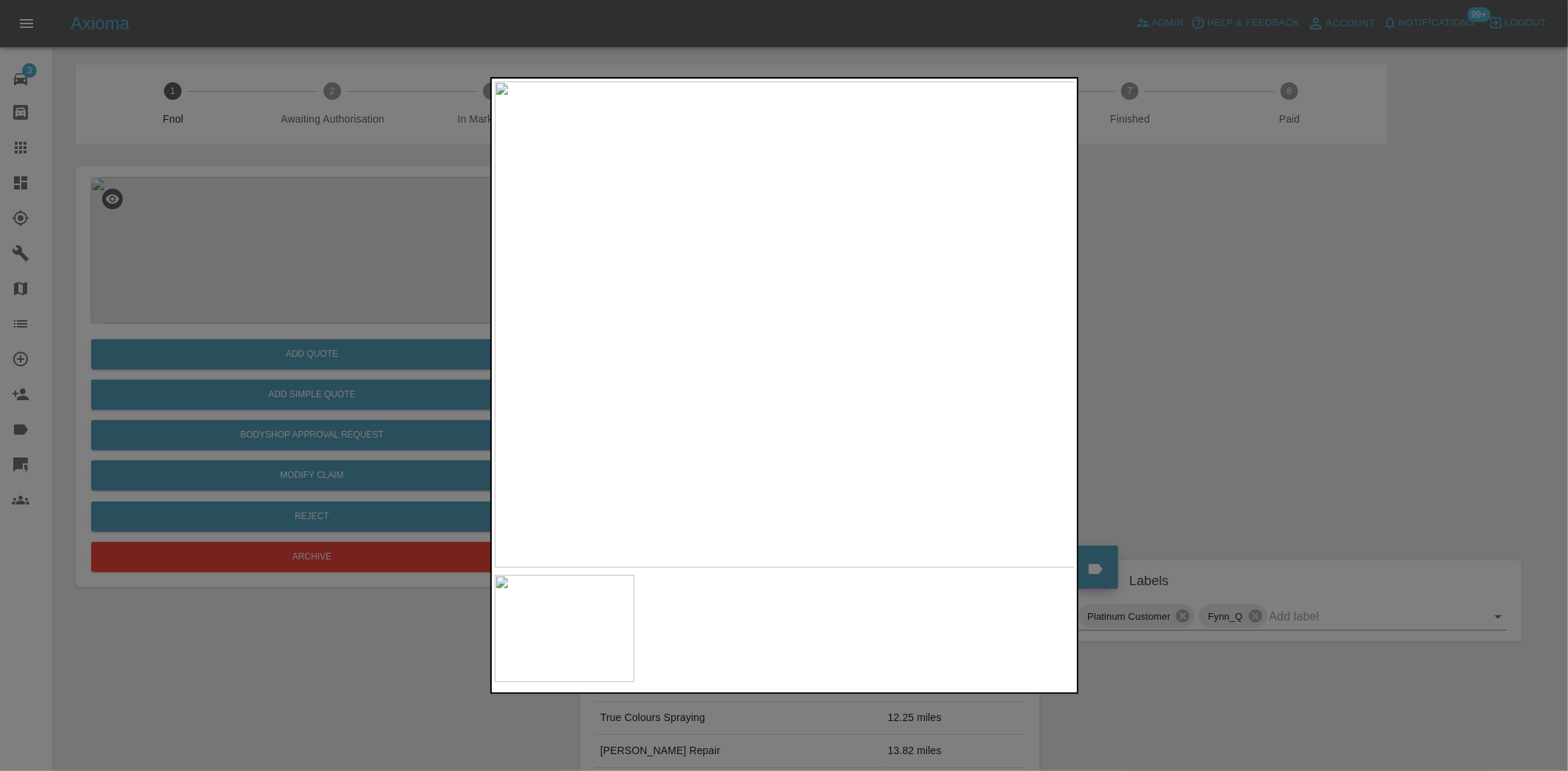
click at [850, 210] on img at bounding box center [785, 324] width 581 height 486
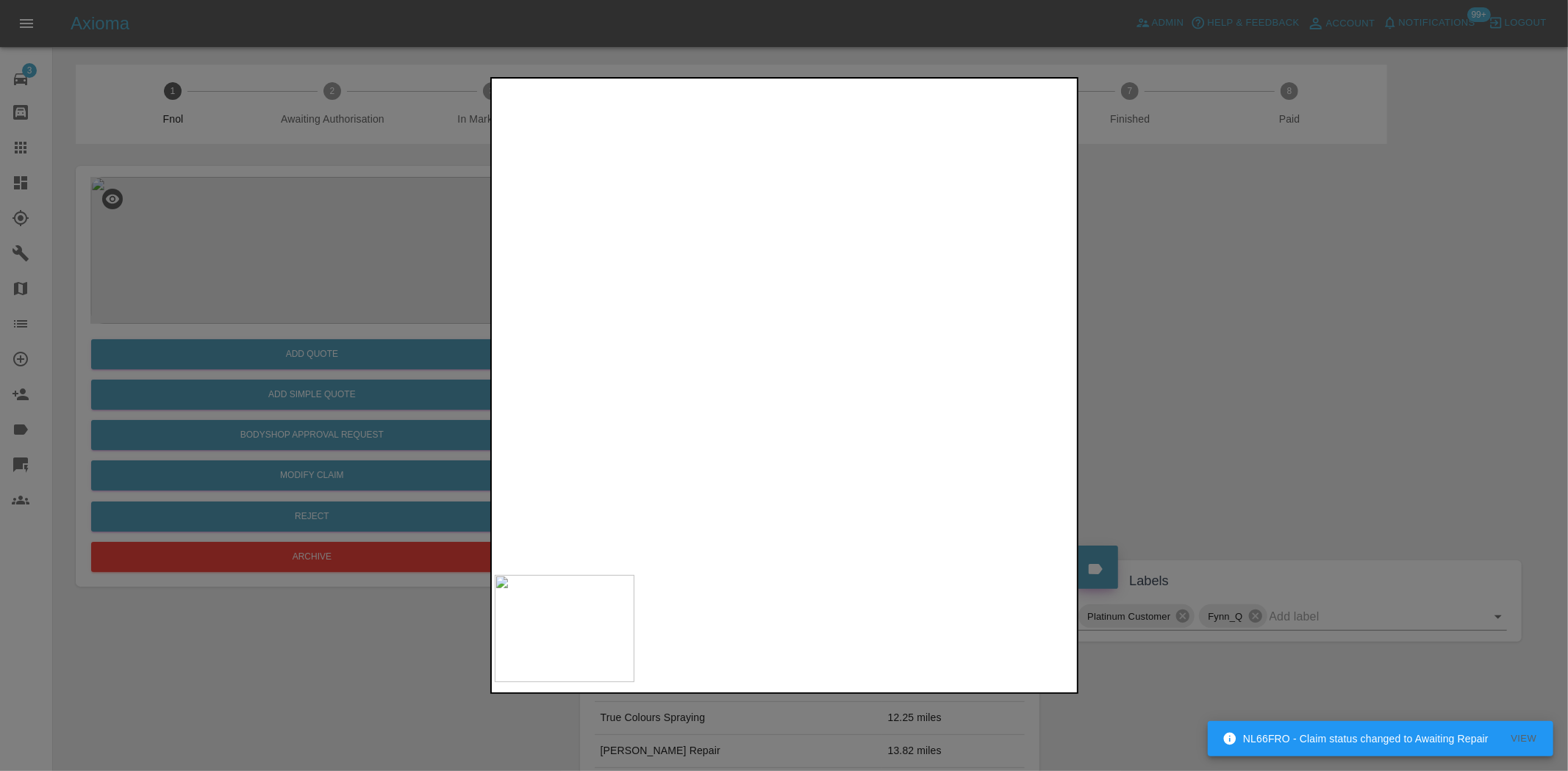
click at [432, 464] on div at bounding box center [784, 386] width 1568 height 771
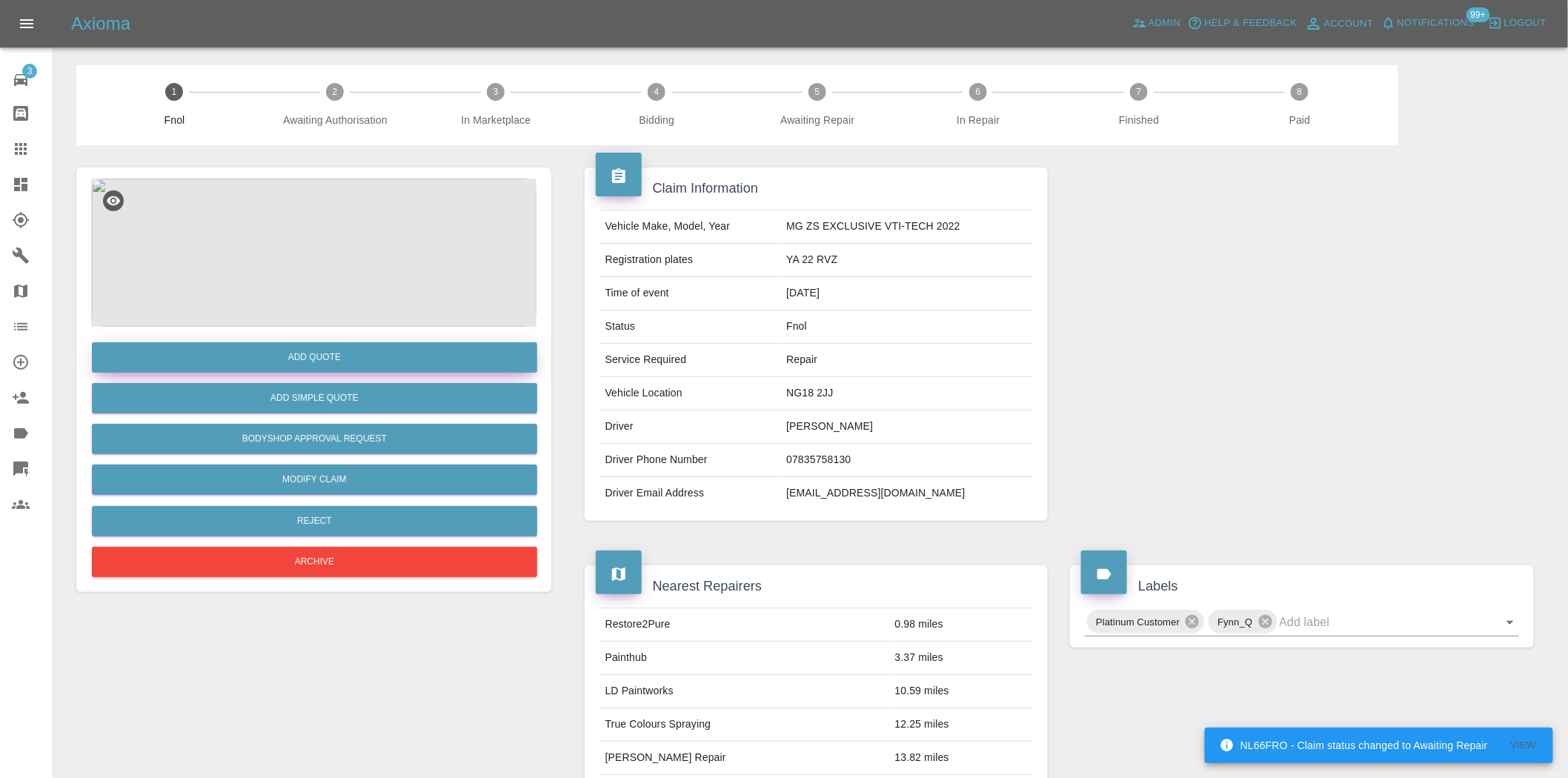
click at [411, 368] on button "Add Quote" at bounding box center [315, 357] width 445 height 30
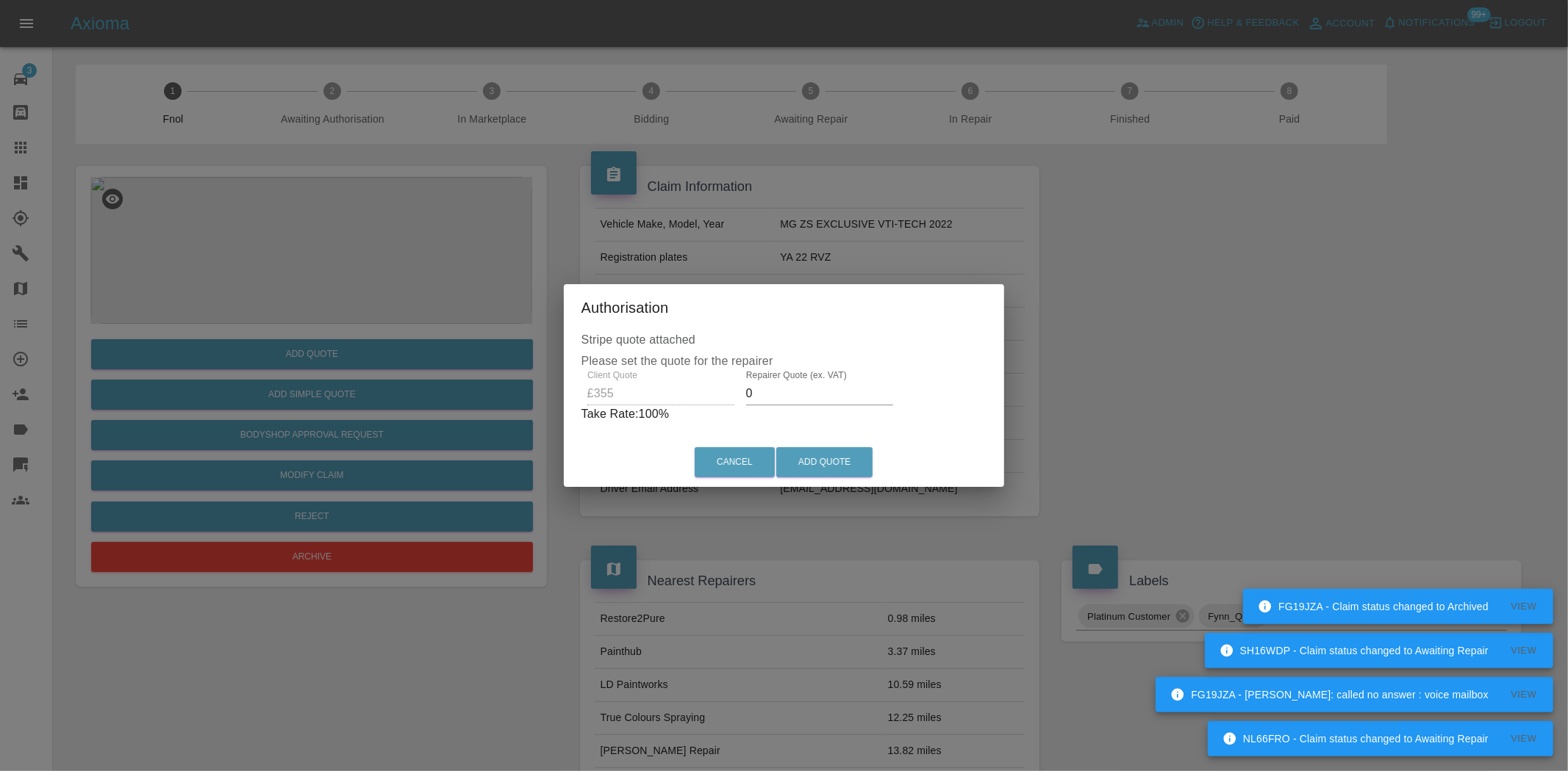
drag, startPoint x: 759, startPoint y: 386, endPoint x: 641, endPoint y: 399, distance: 118.7
click at [644, 407] on div "Client Quote £355 Repairer Quote (ex. VAT) 0 Take Rate: 100 %" at bounding box center [784, 397] width 405 height 53
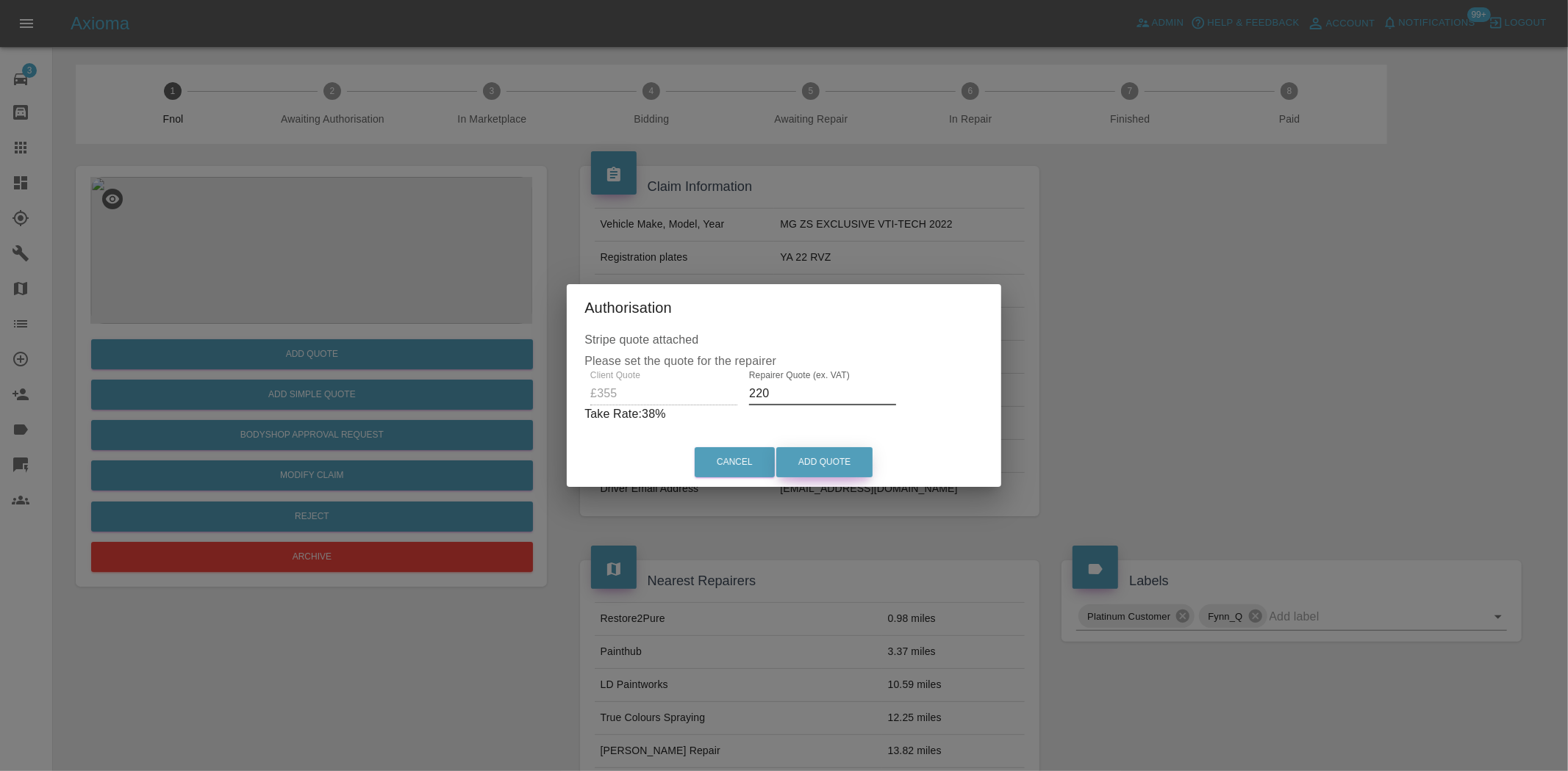
type input "220"
click at [853, 457] on button "Add Quote" at bounding box center [824, 462] width 96 height 30
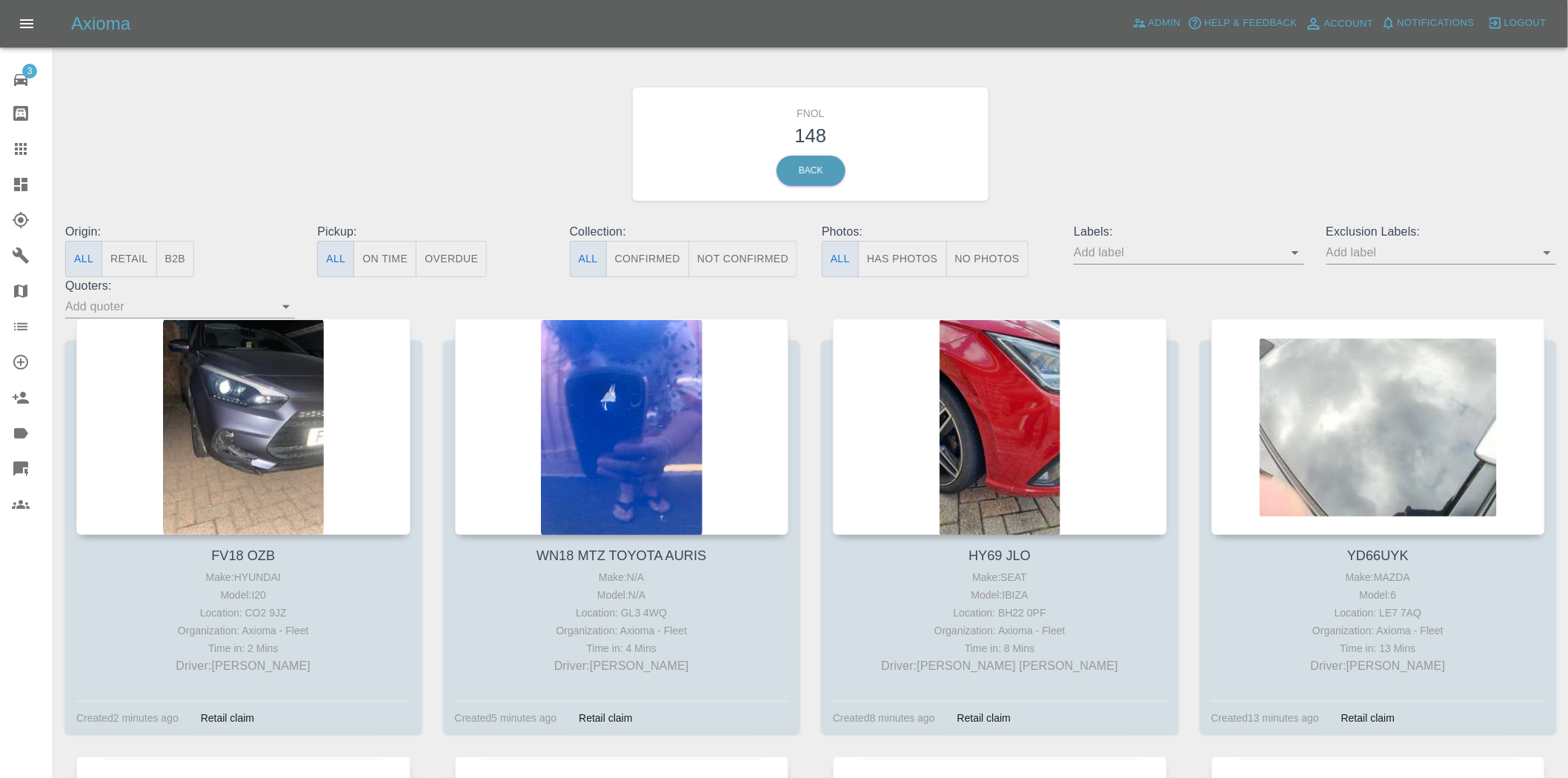
click at [1281, 255] on input "text" at bounding box center [1177, 252] width 208 height 23
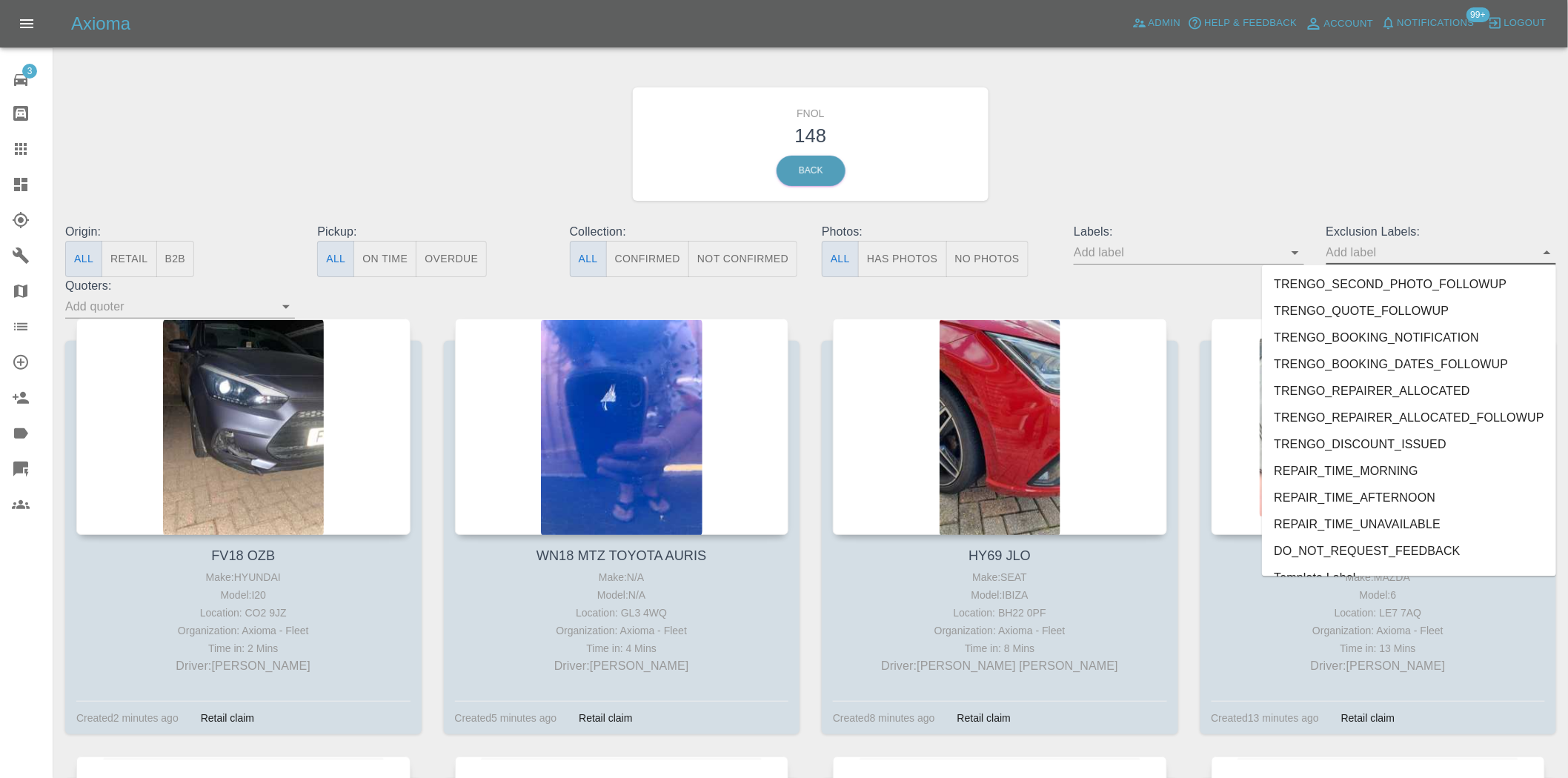
scroll to position [3114, 0]
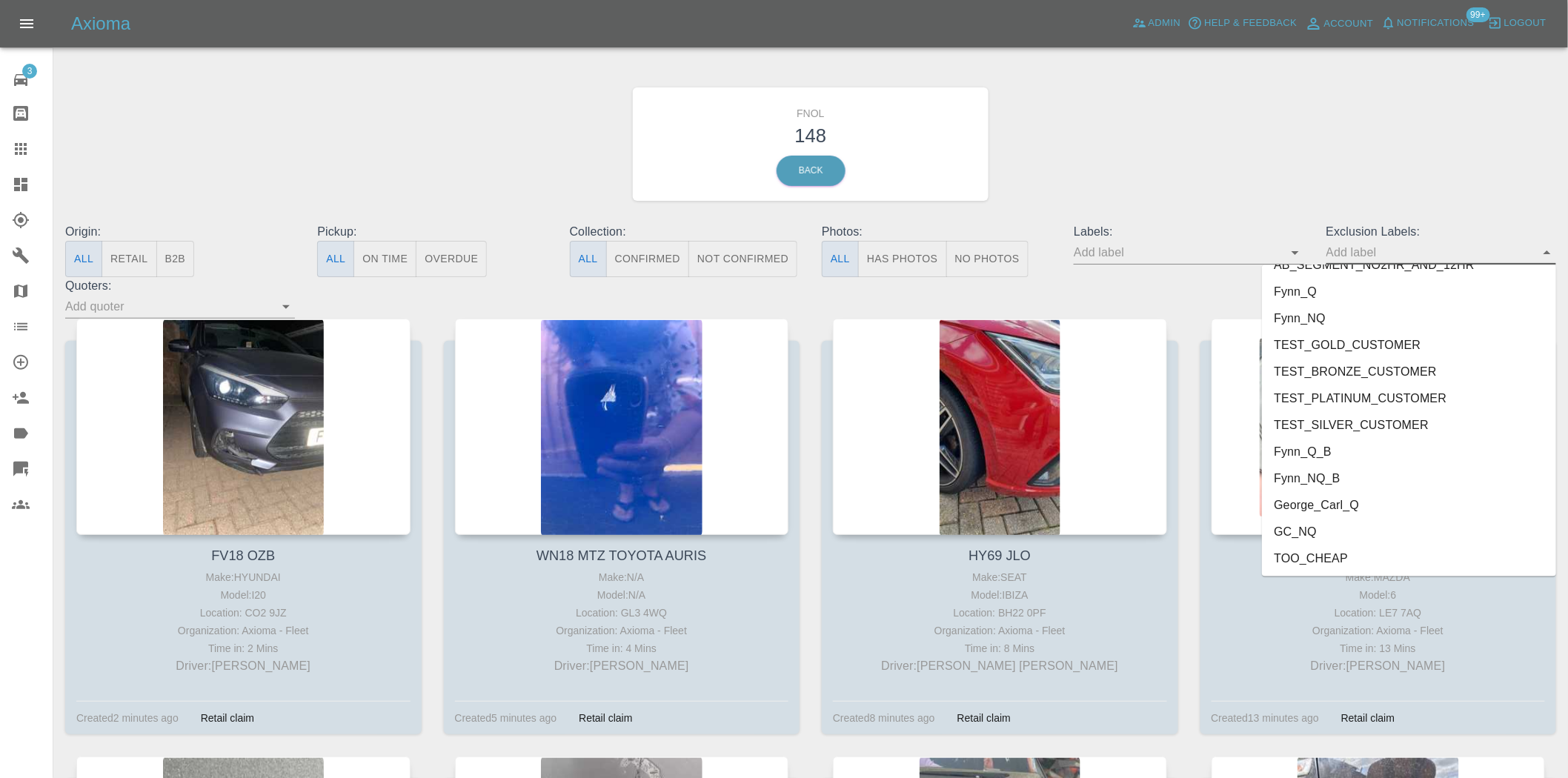
click at [1336, 507] on li "George_Carl_Q" at bounding box center [1409, 506] width 294 height 27
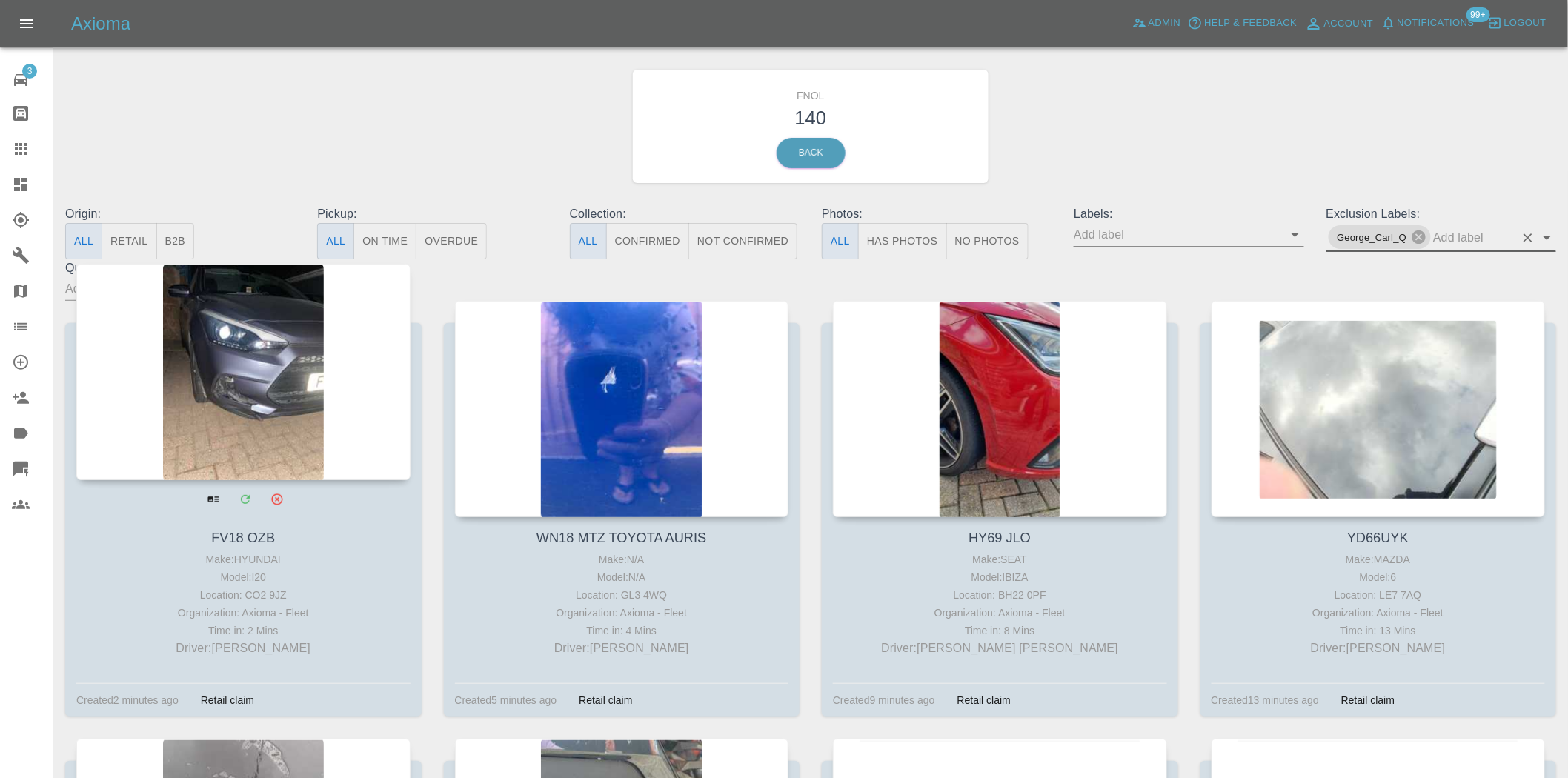
scroll to position [165, 0]
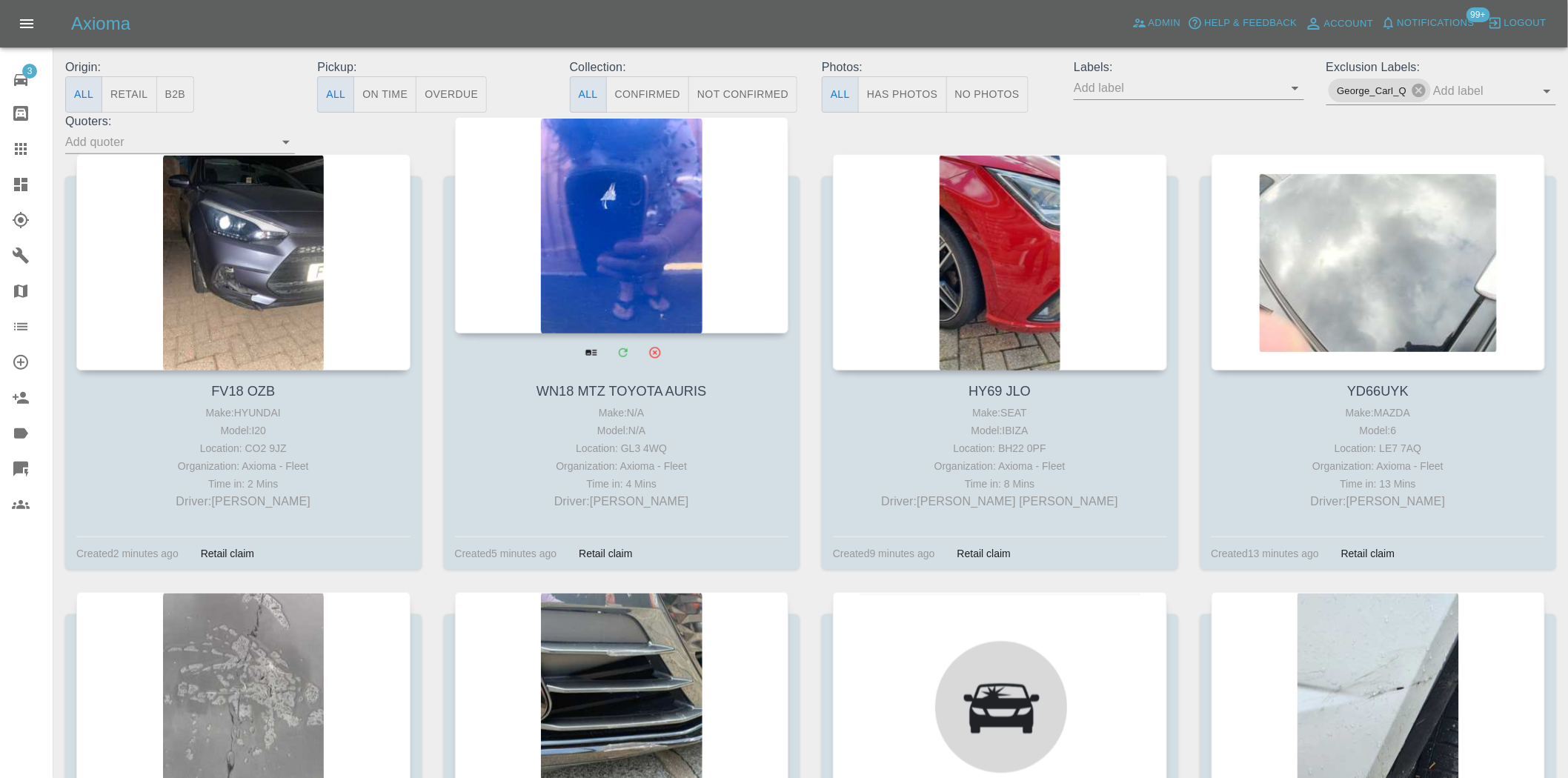
drag, startPoint x: 543, startPoint y: 201, endPoint x: 557, endPoint y: 204, distance: 14.3
drag, startPoint x: 557, startPoint y: 204, endPoint x: 593, endPoint y: 184, distance: 41.2
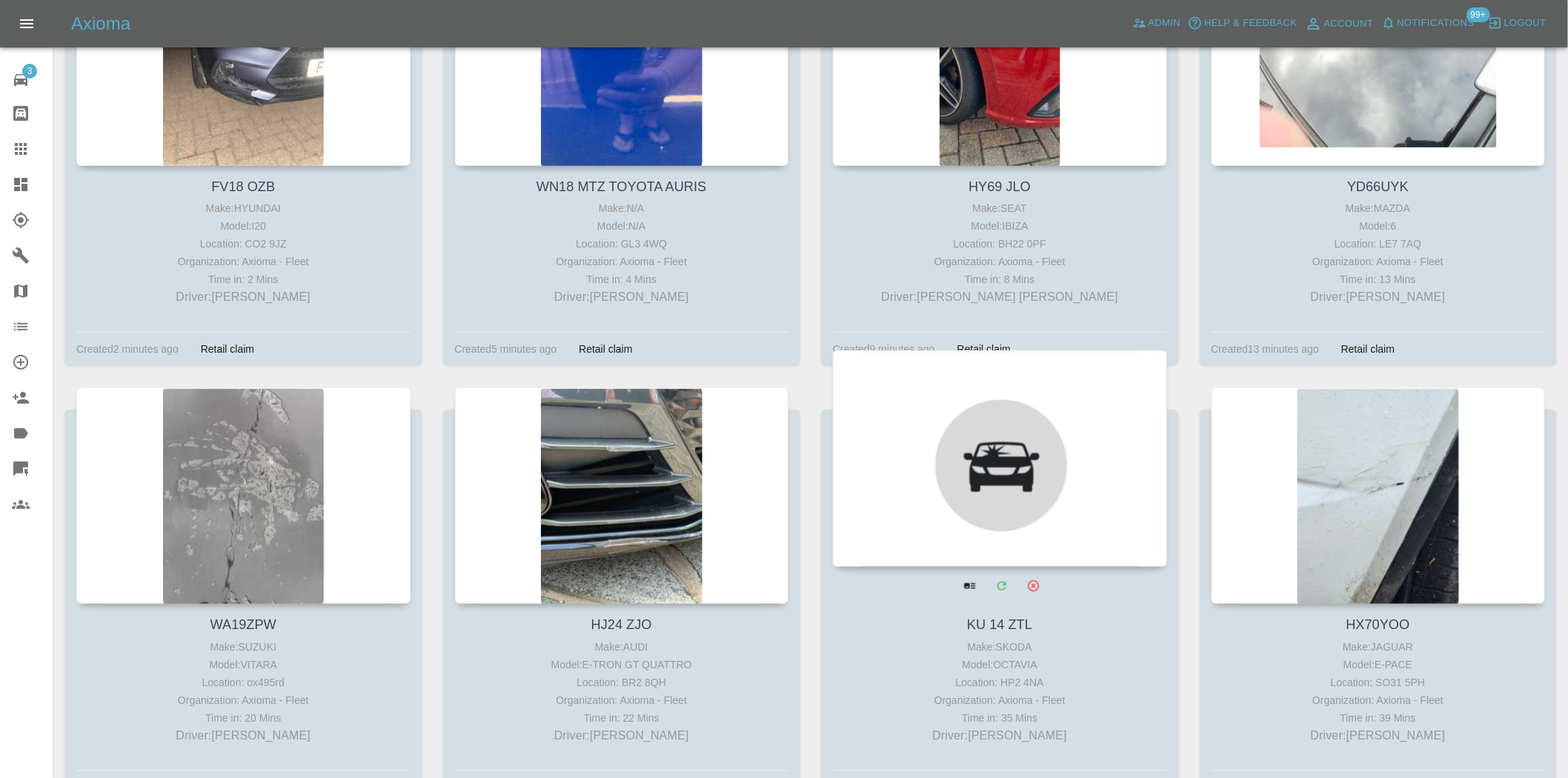
scroll to position [0, 0]
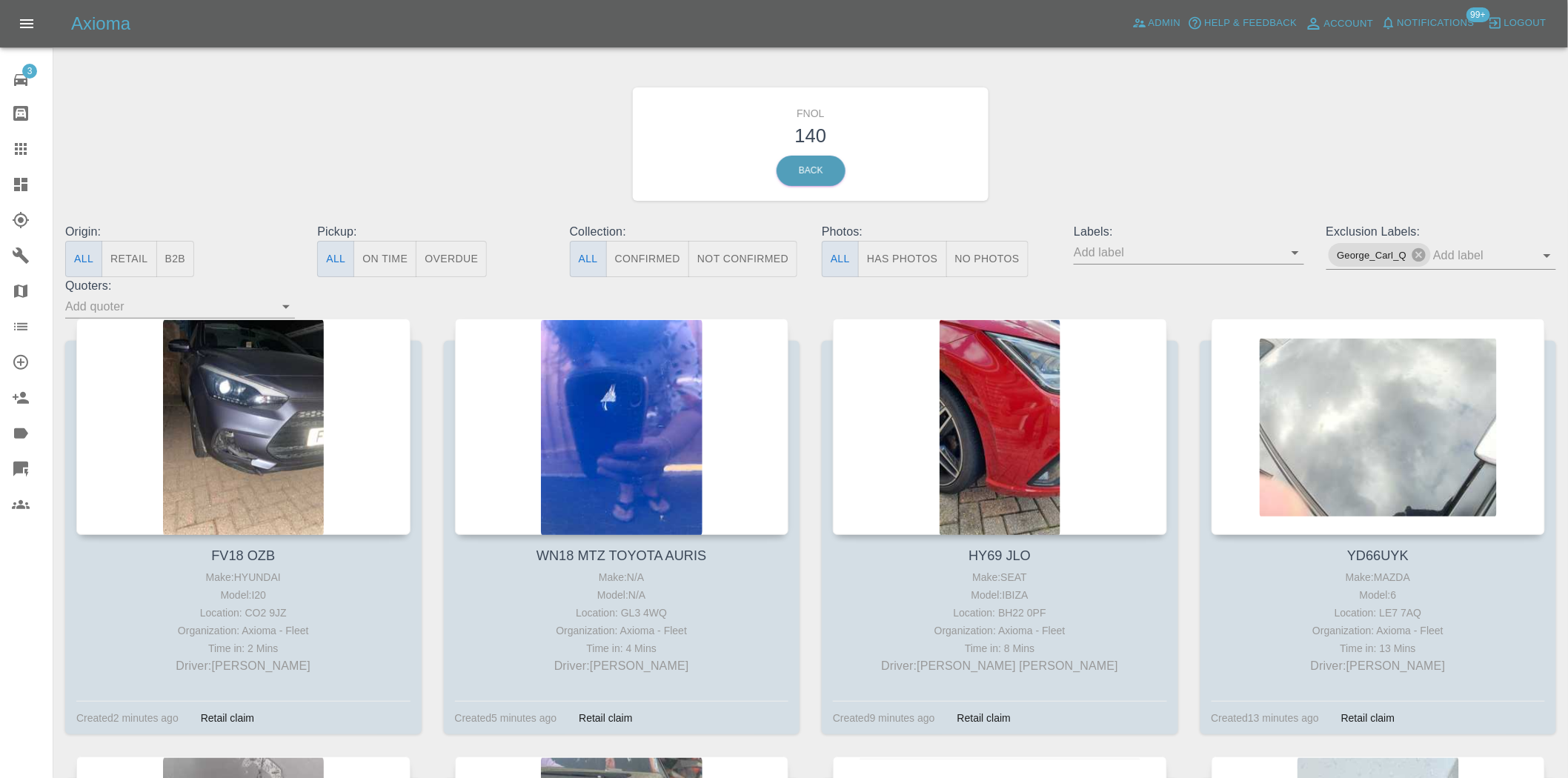
click at [887, 256] on button "Has Photos" at bounding box center [902, 259] width 89 height 37
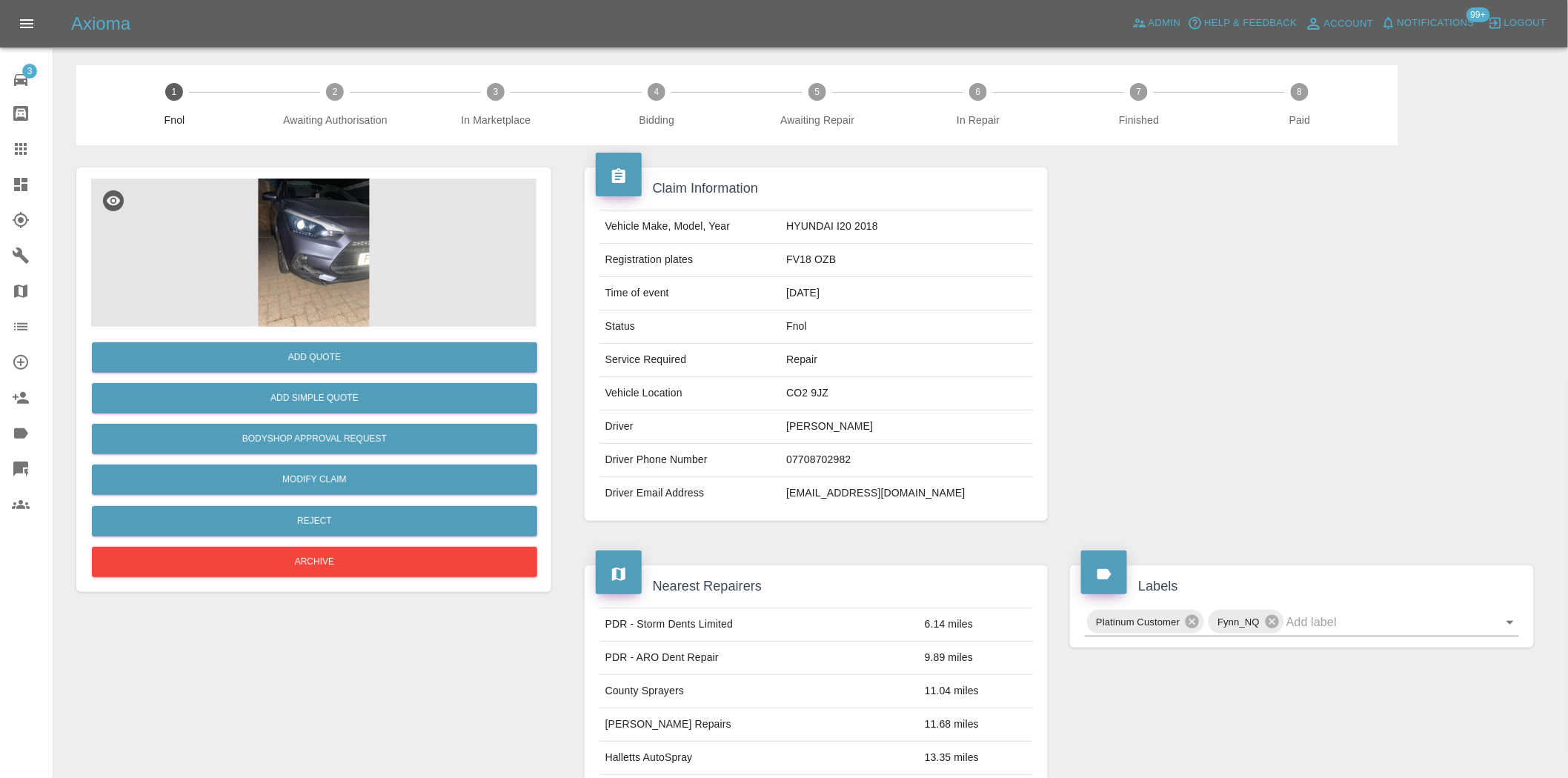
click at [331, 282] on img at bounding box center [314, 253] width 445 height 148
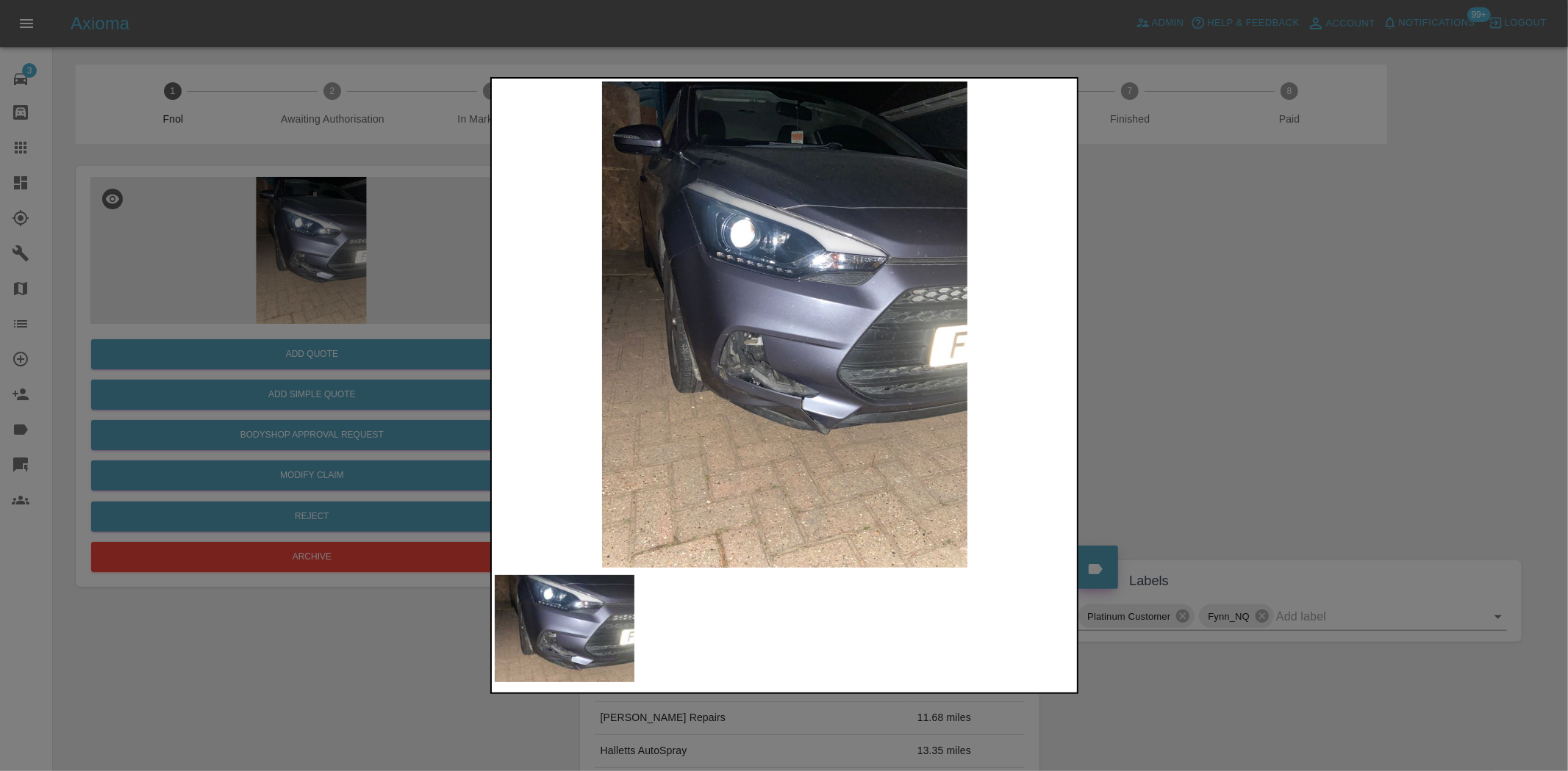
click at [780, 352] on img at bounding box center [785, 324] width 581 height 486
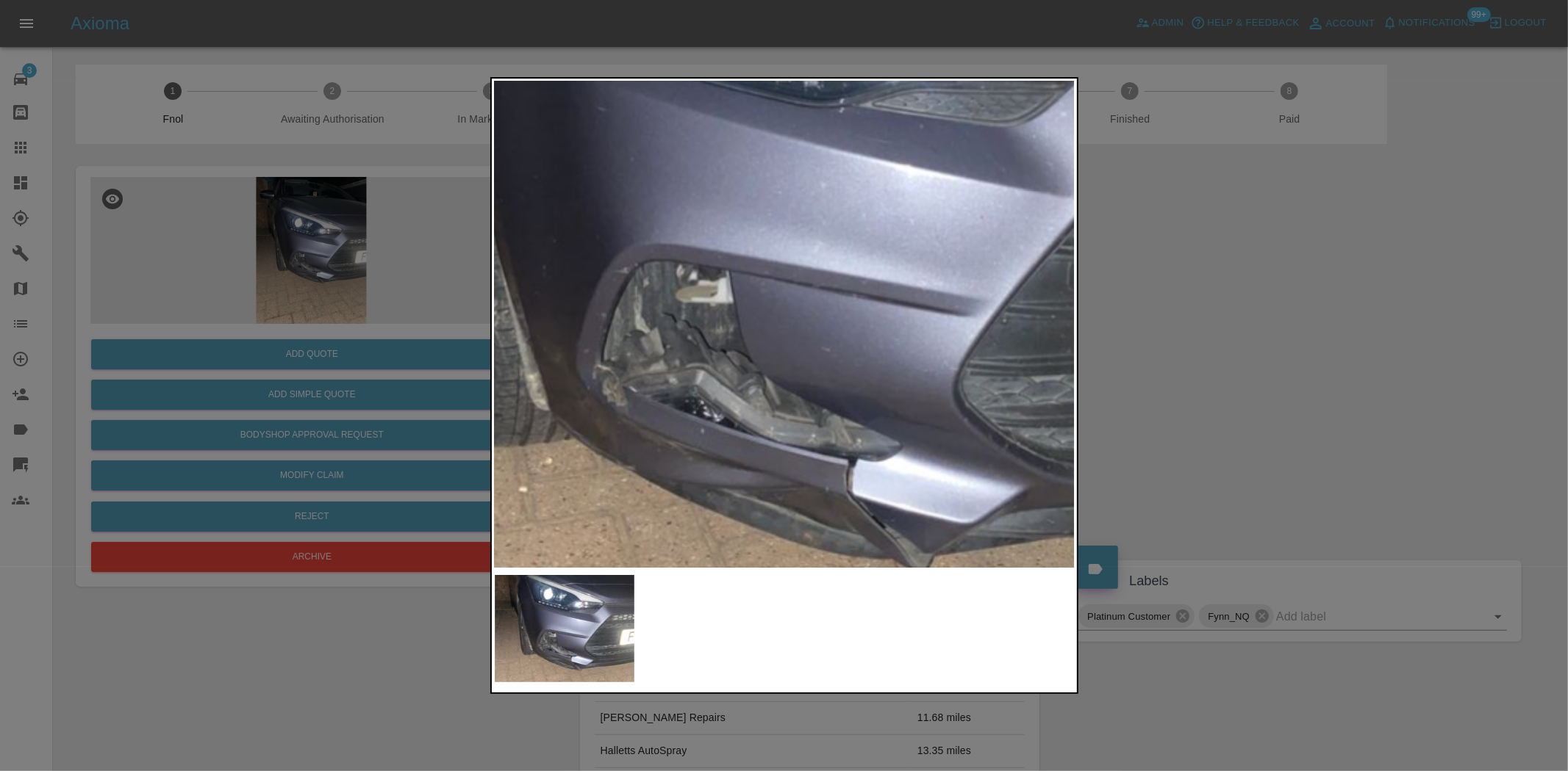
click at [384, 275] on div at bounding box center [784, 386] width 1568 height 771
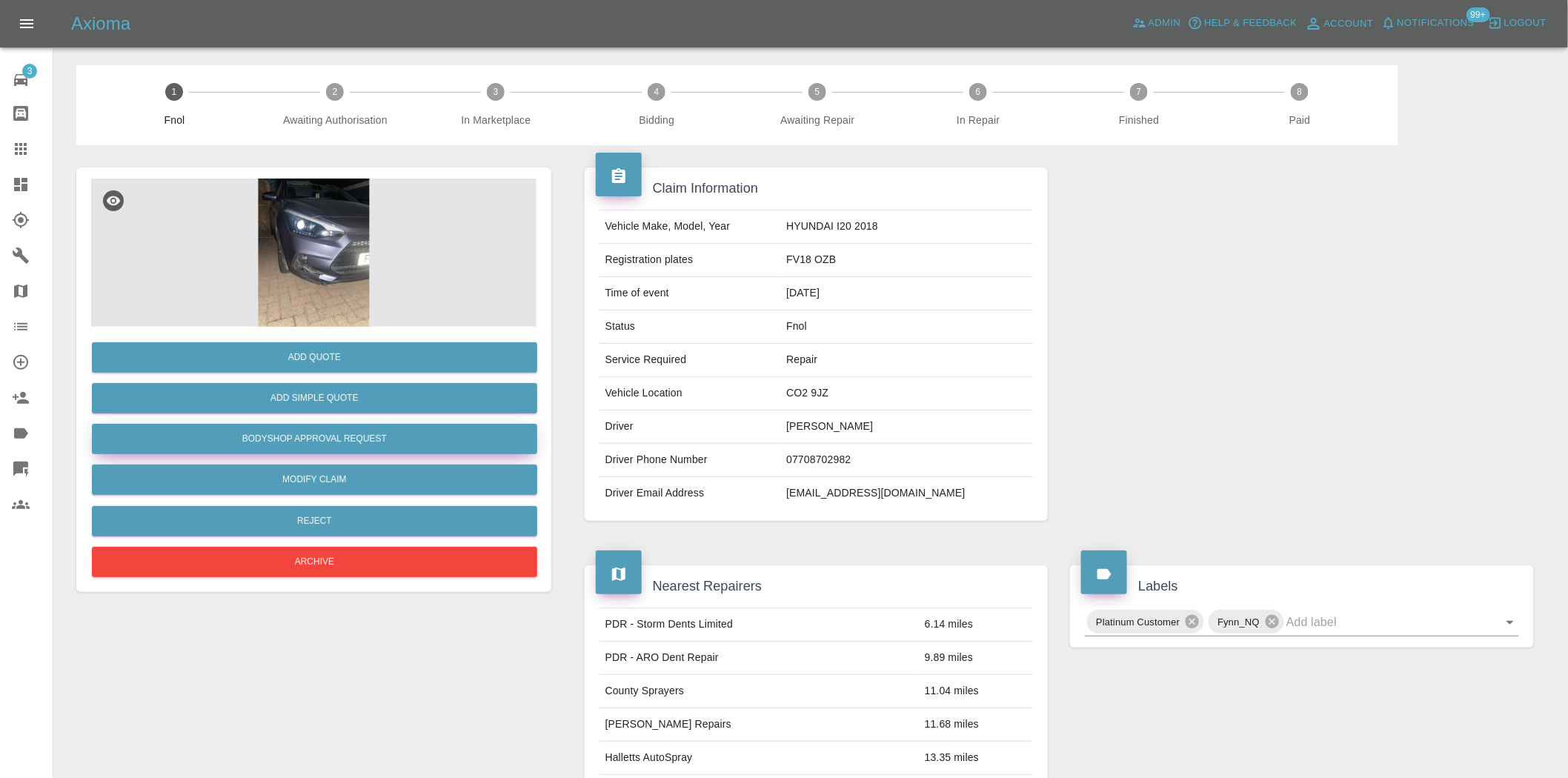
click at [383, 433] on button "Bodyshop Approval Request" at bounding box center [315, 439] width 445 height 30
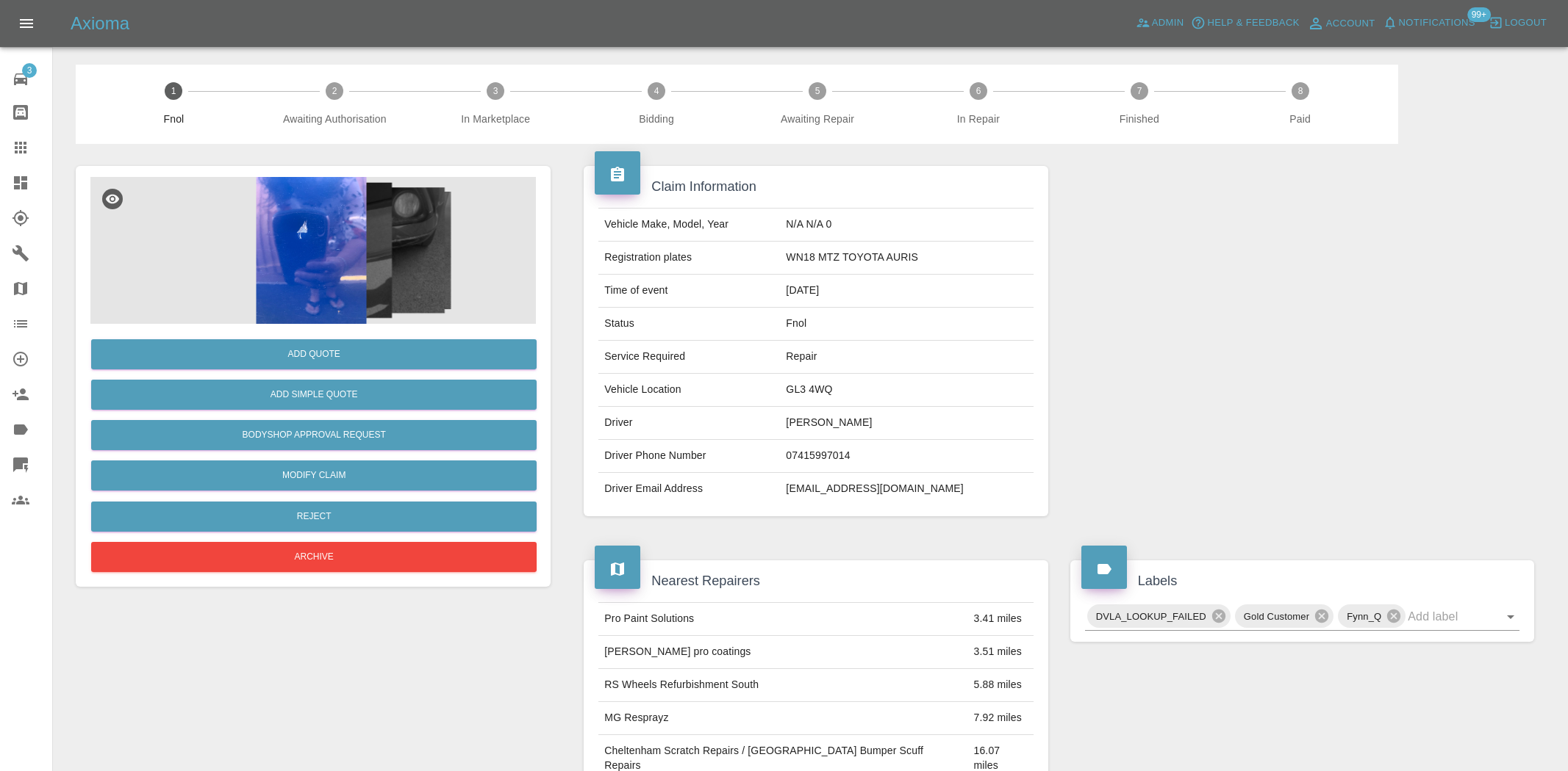
click at [343, 206] on img at bounding box center [312, 251] width 442 height 147
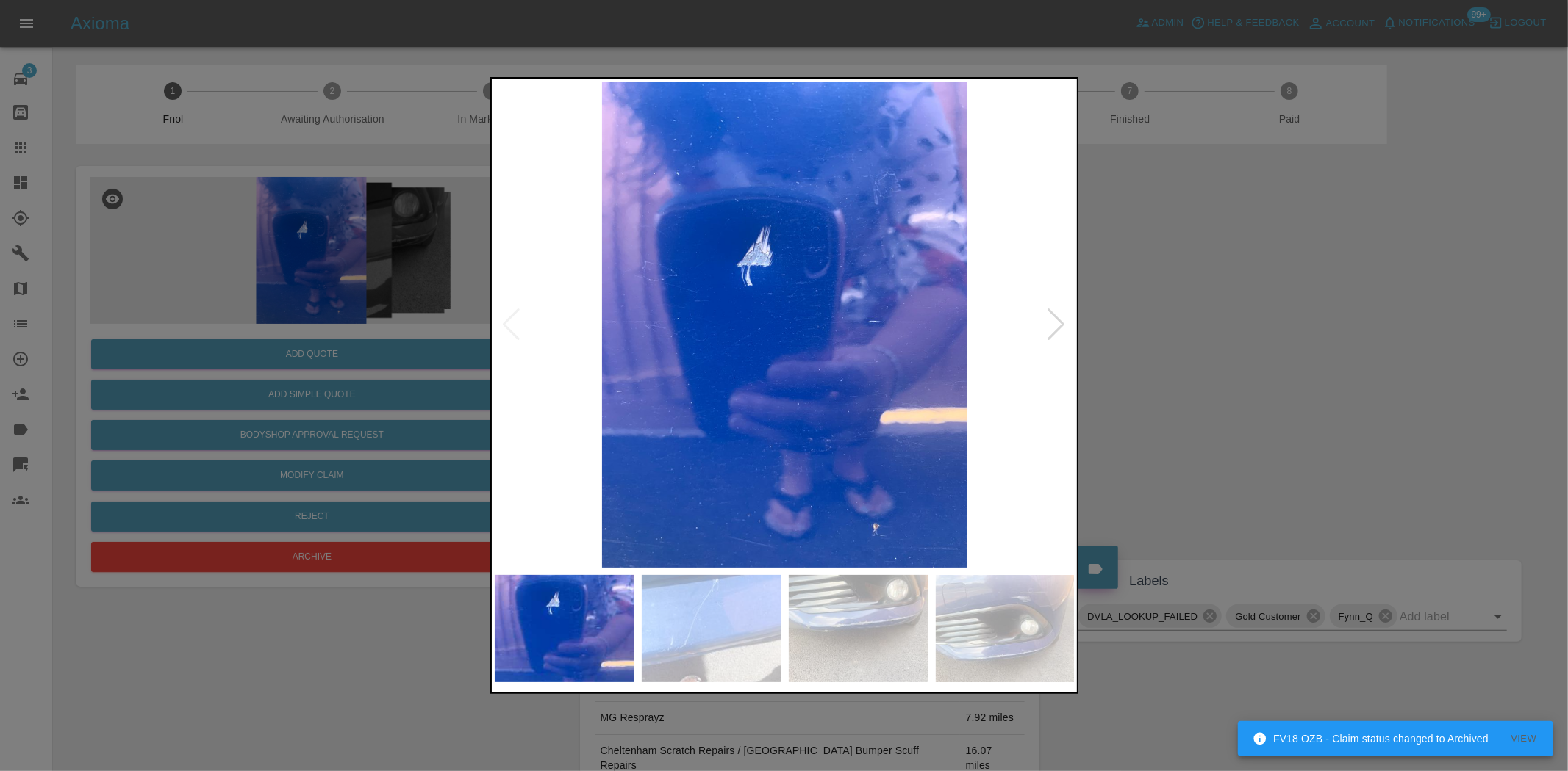
click at [674, 352] on img at bounding box center [785, 324] width 581 height 486
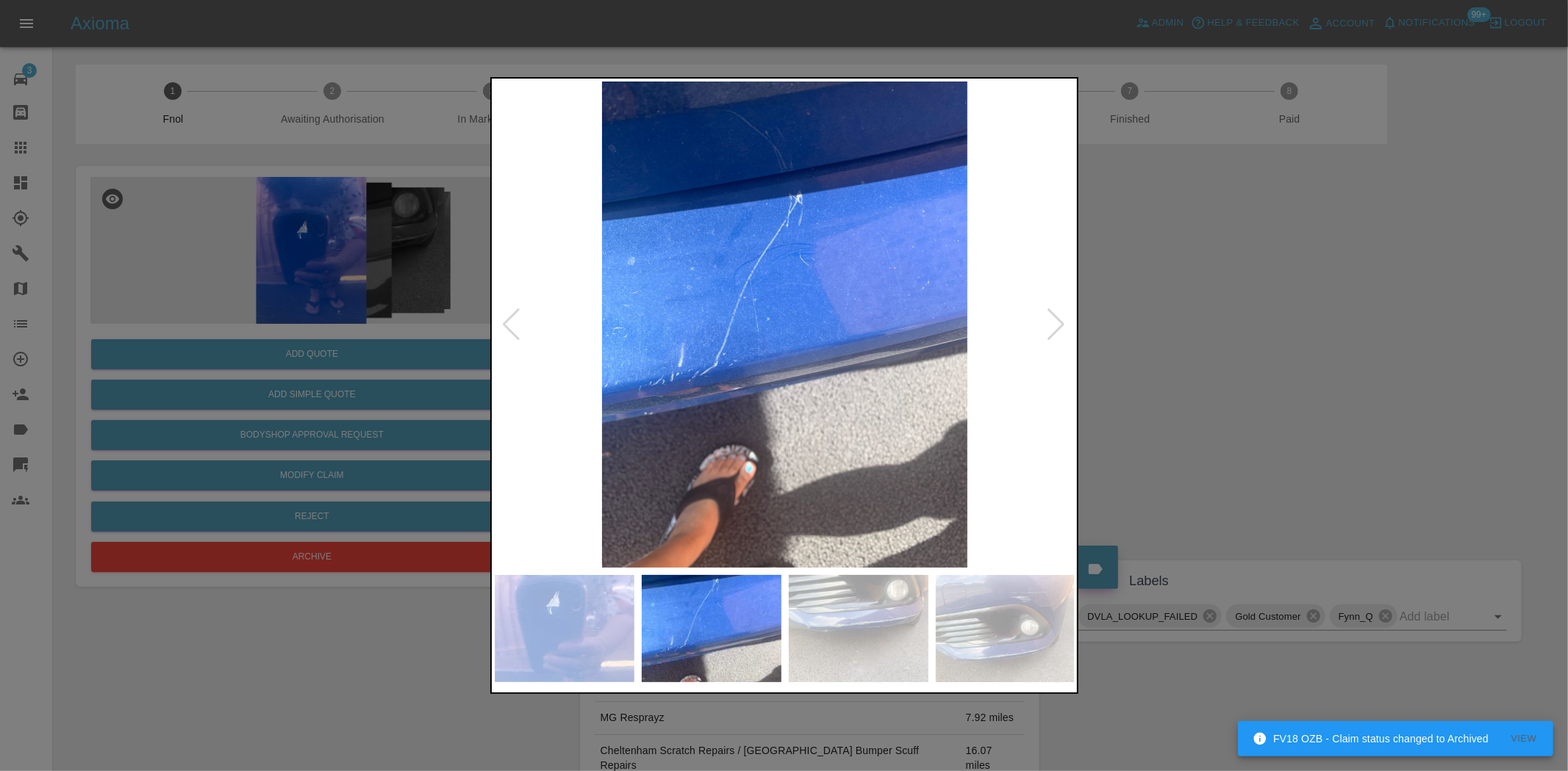
click at [696, 378] on img at bounding box center [785, 324] width 581 height 486
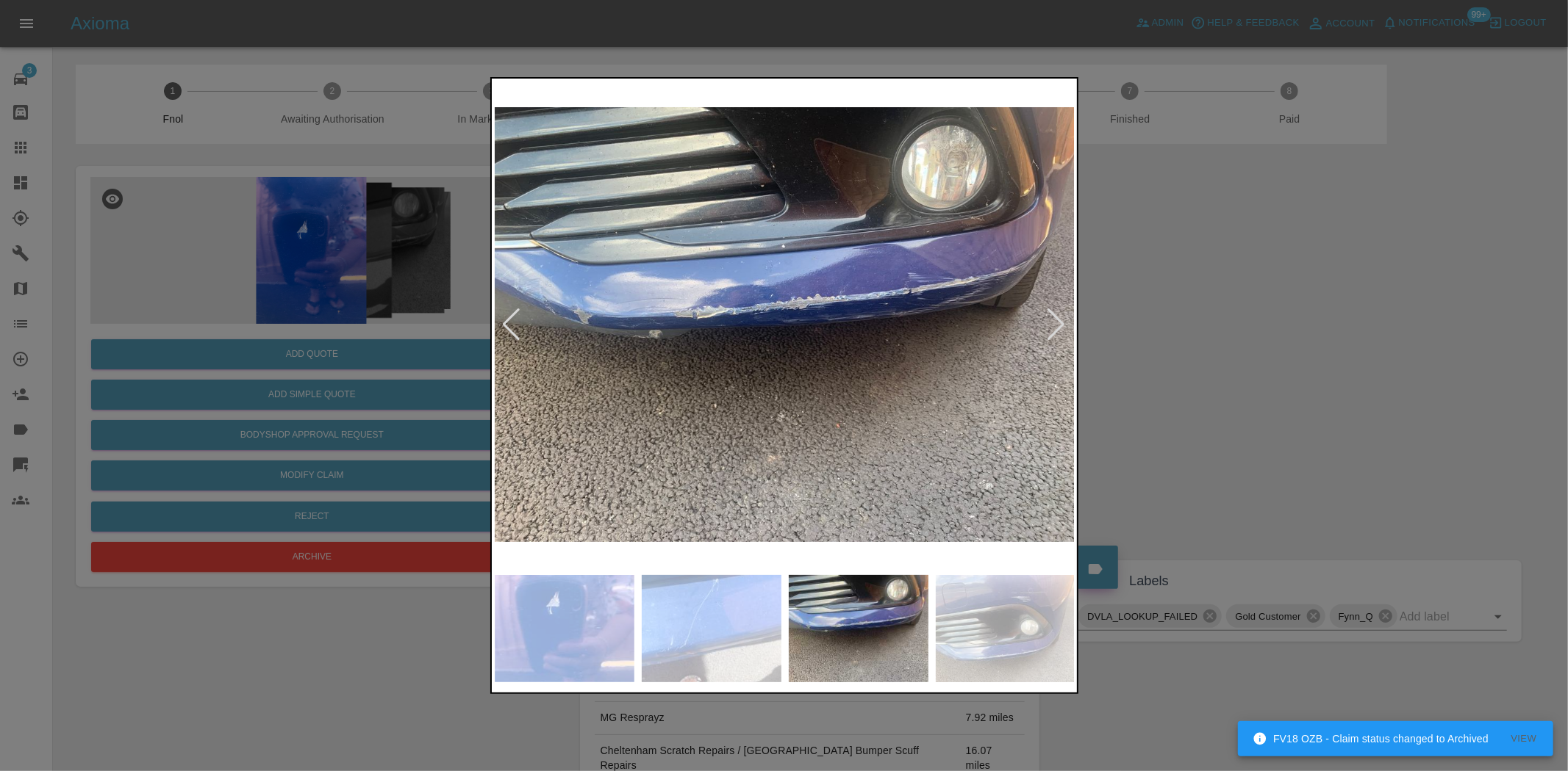
click at [821, 317] on img at bounding box center [785, 324] width 581 height 486
click at [819, 317] on img at bounding box center [785, 324] width 581 height 486
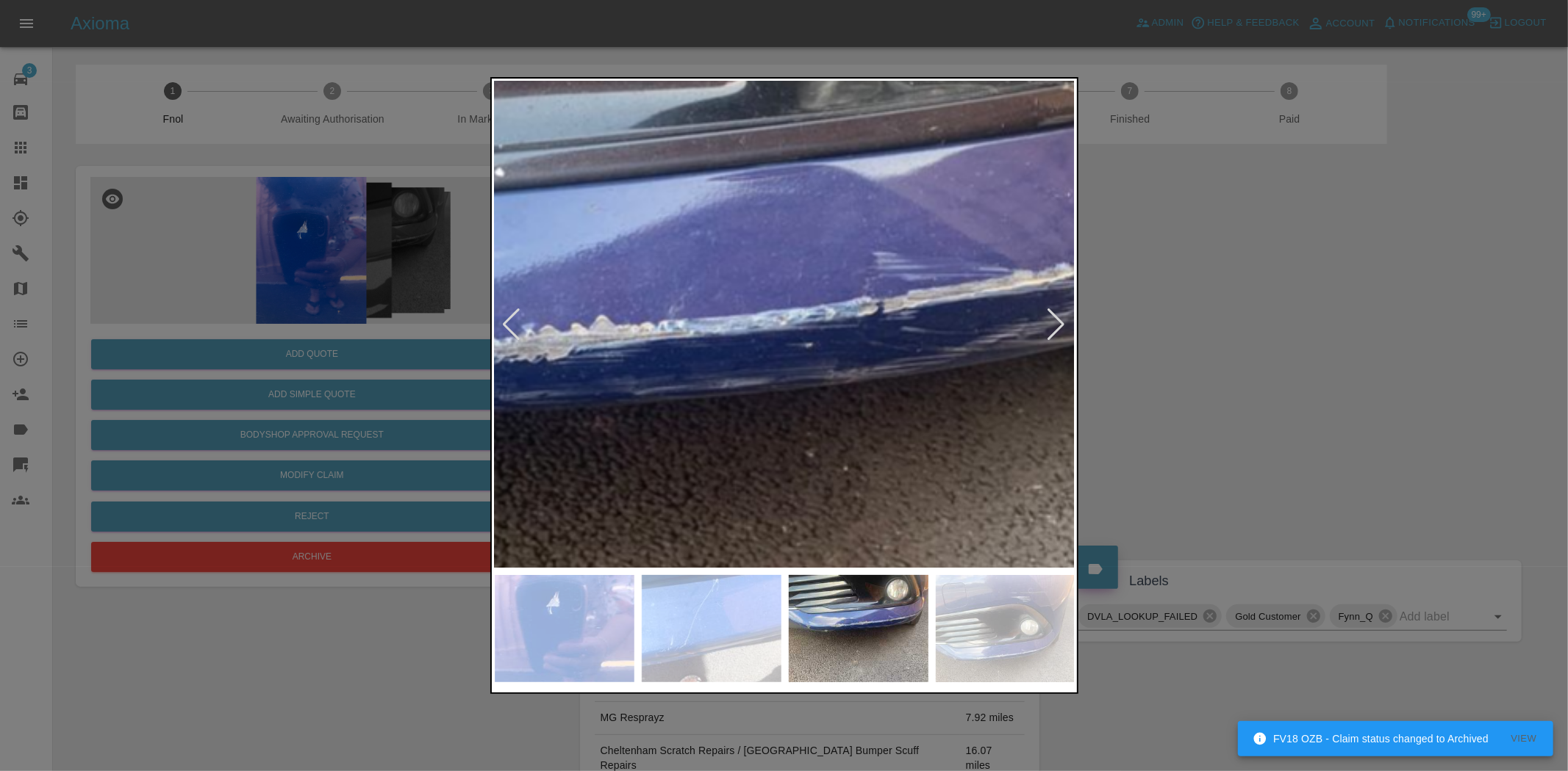
click at [909, 374] on img at bounding box center [504, 408] width 1742 height 1459
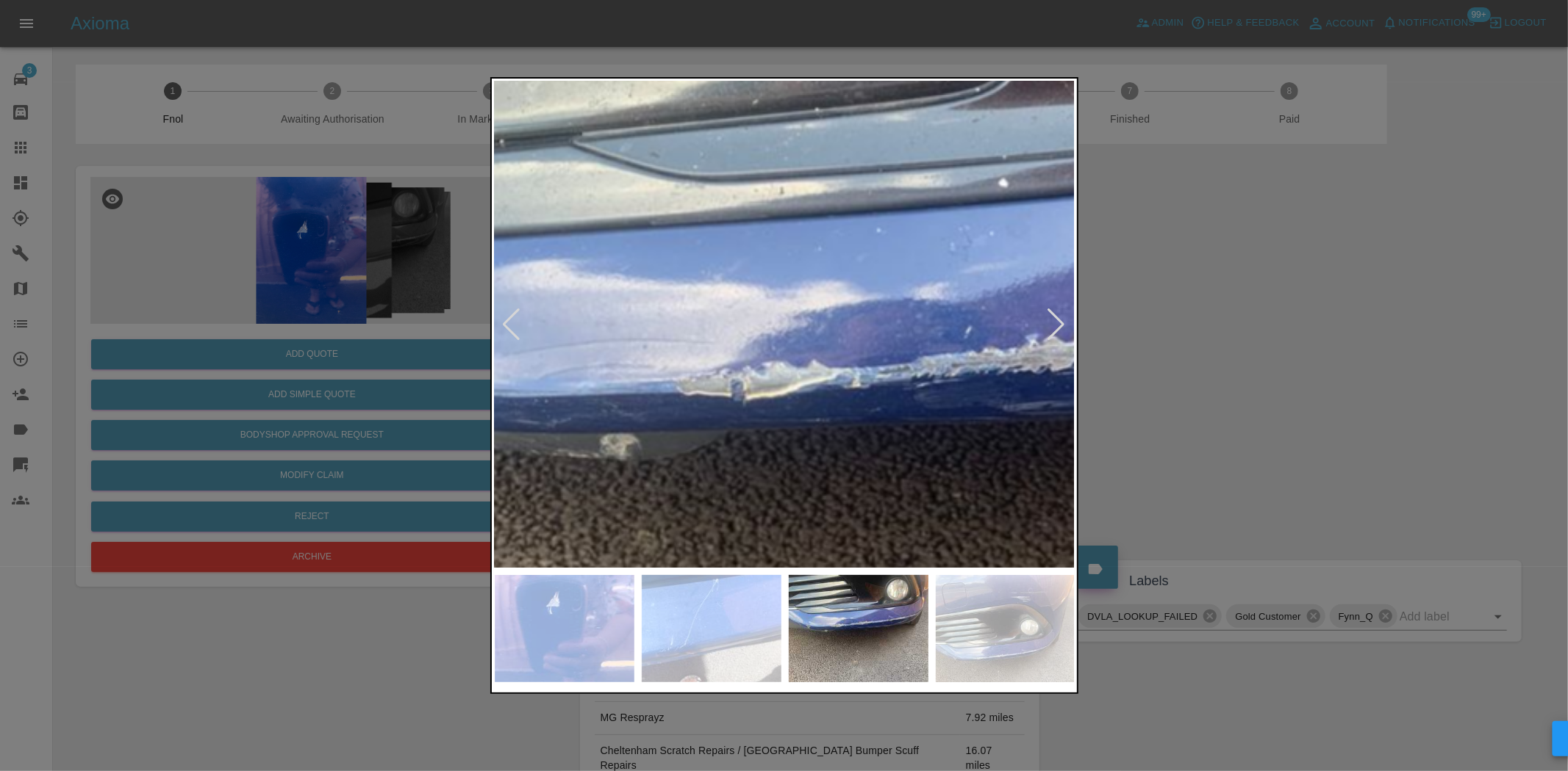
click at [1074, 444] on div at bounding box center [784, 386] width 588 height 617
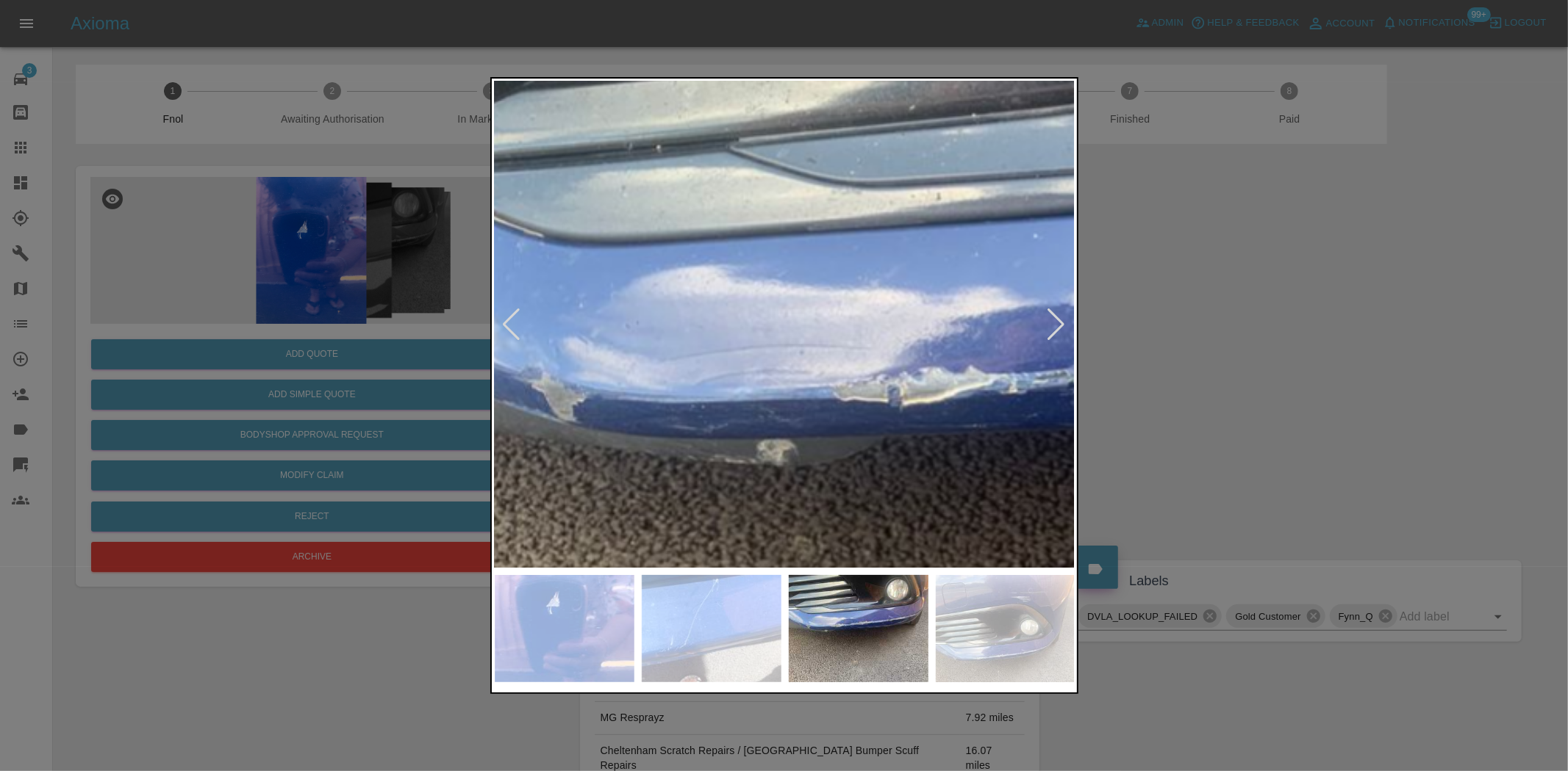
click at [904, 388] on img at bounding box center [1164, 423] width 1742 height 1459
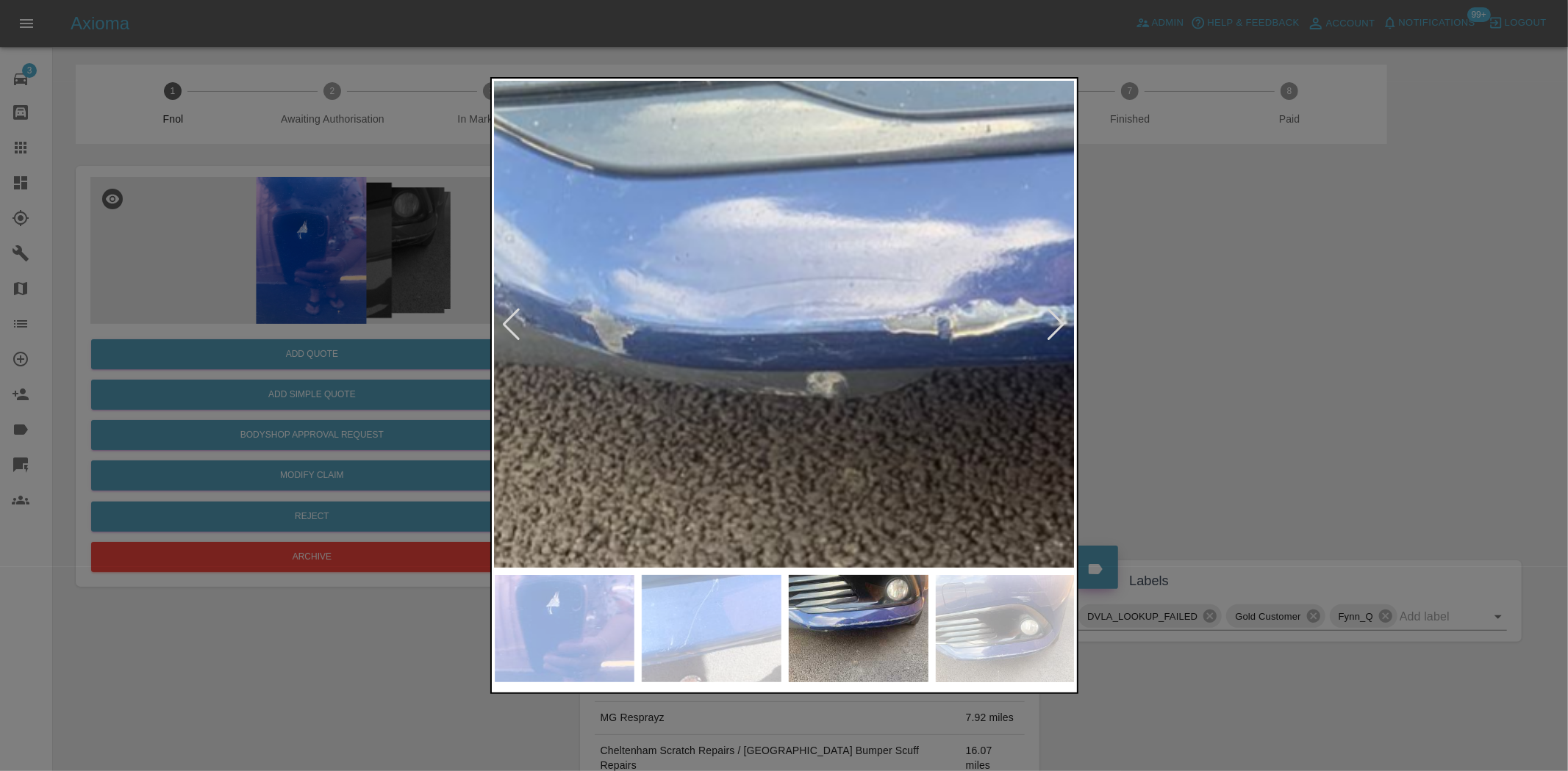
click at [868, 486] on img at bounding box center [1214, 356] width 1742 height 1459
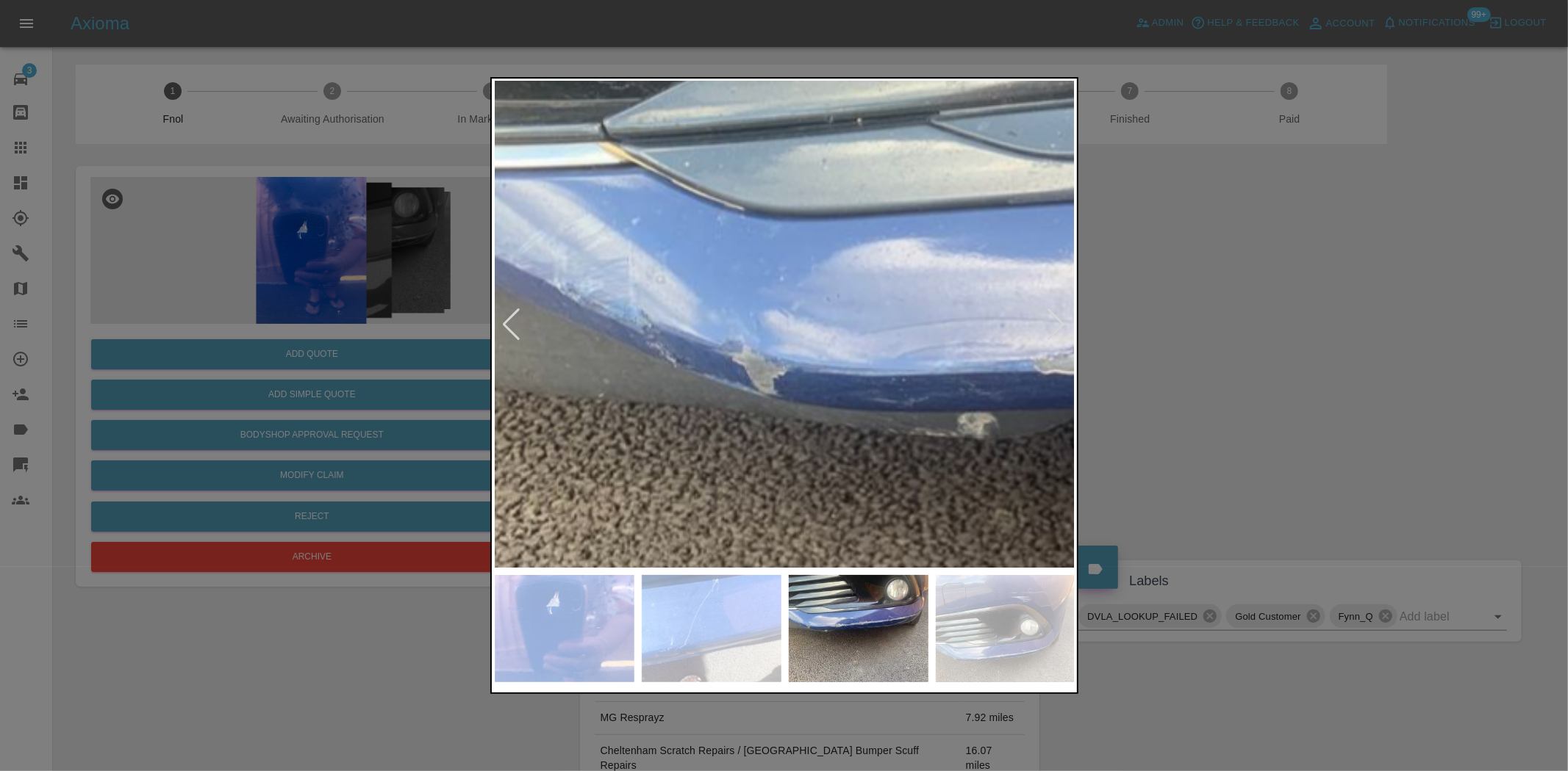
click at [633, 412] on img at bounding box center [1365, 397] width 1742 height 1459
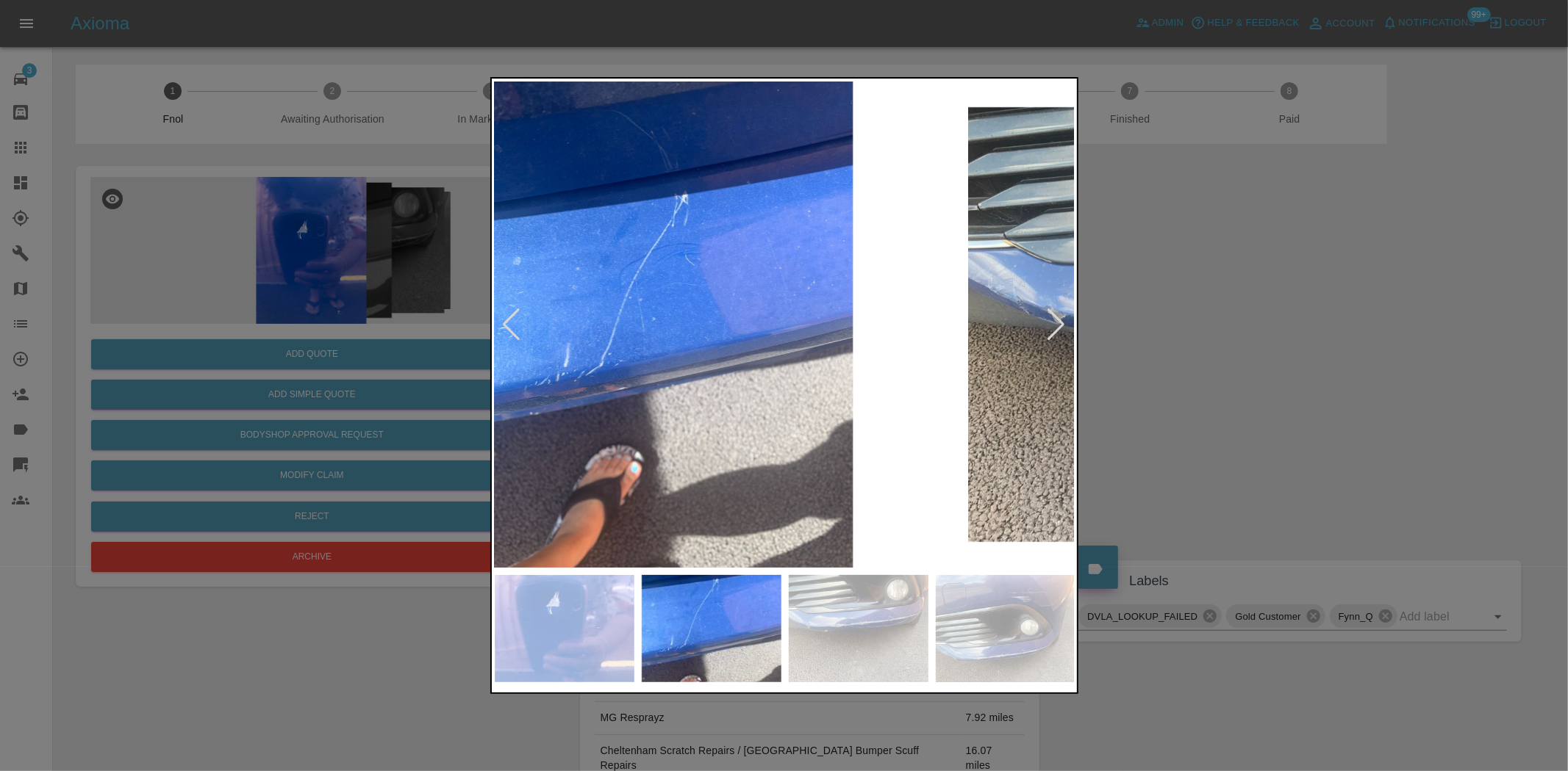
click at [581, 377] on img at bounding box center [670, 324] width 581 height 486
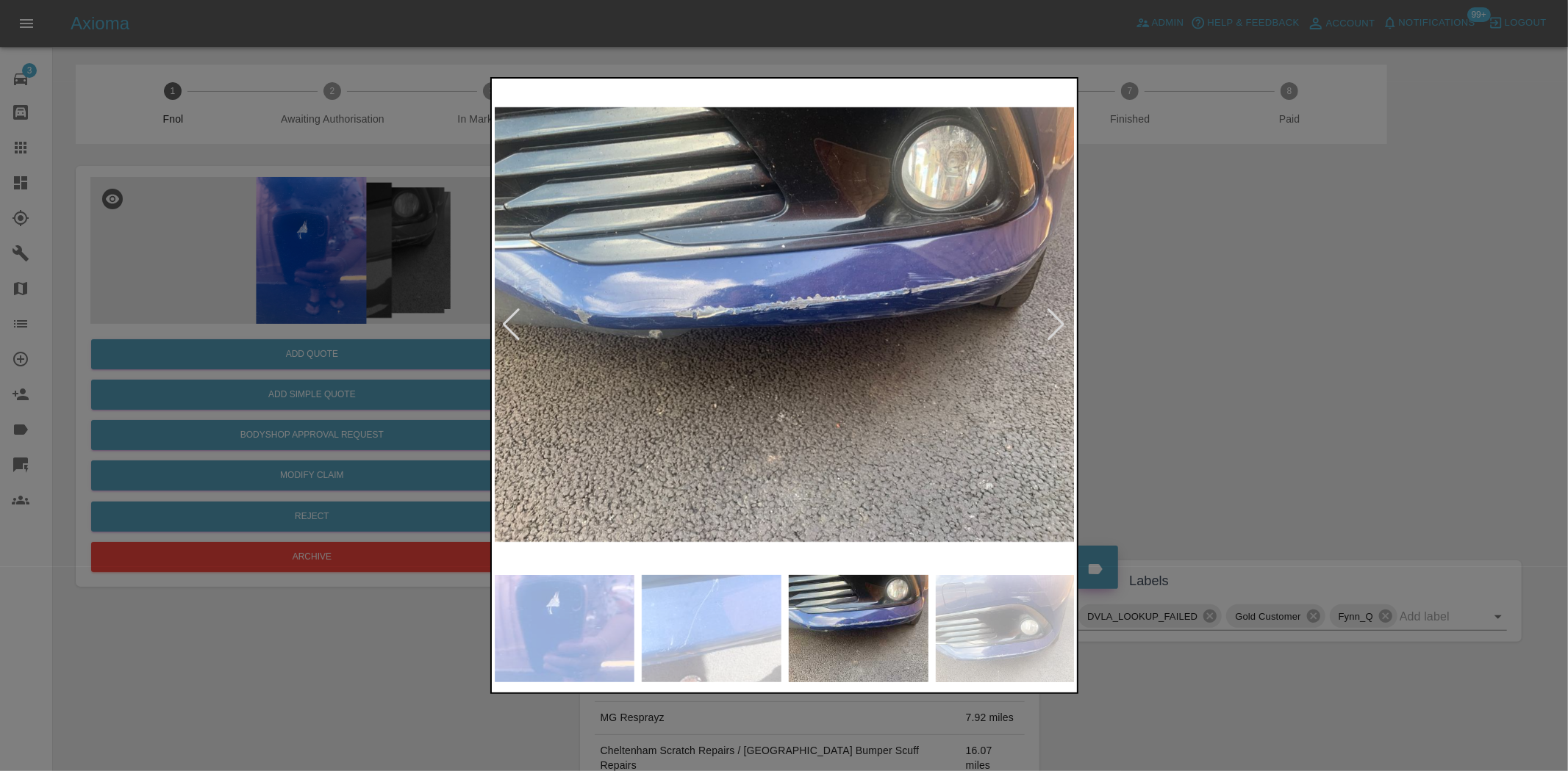
click at [618, 369] on img at bounding box center [785, 324] width 581 height 486
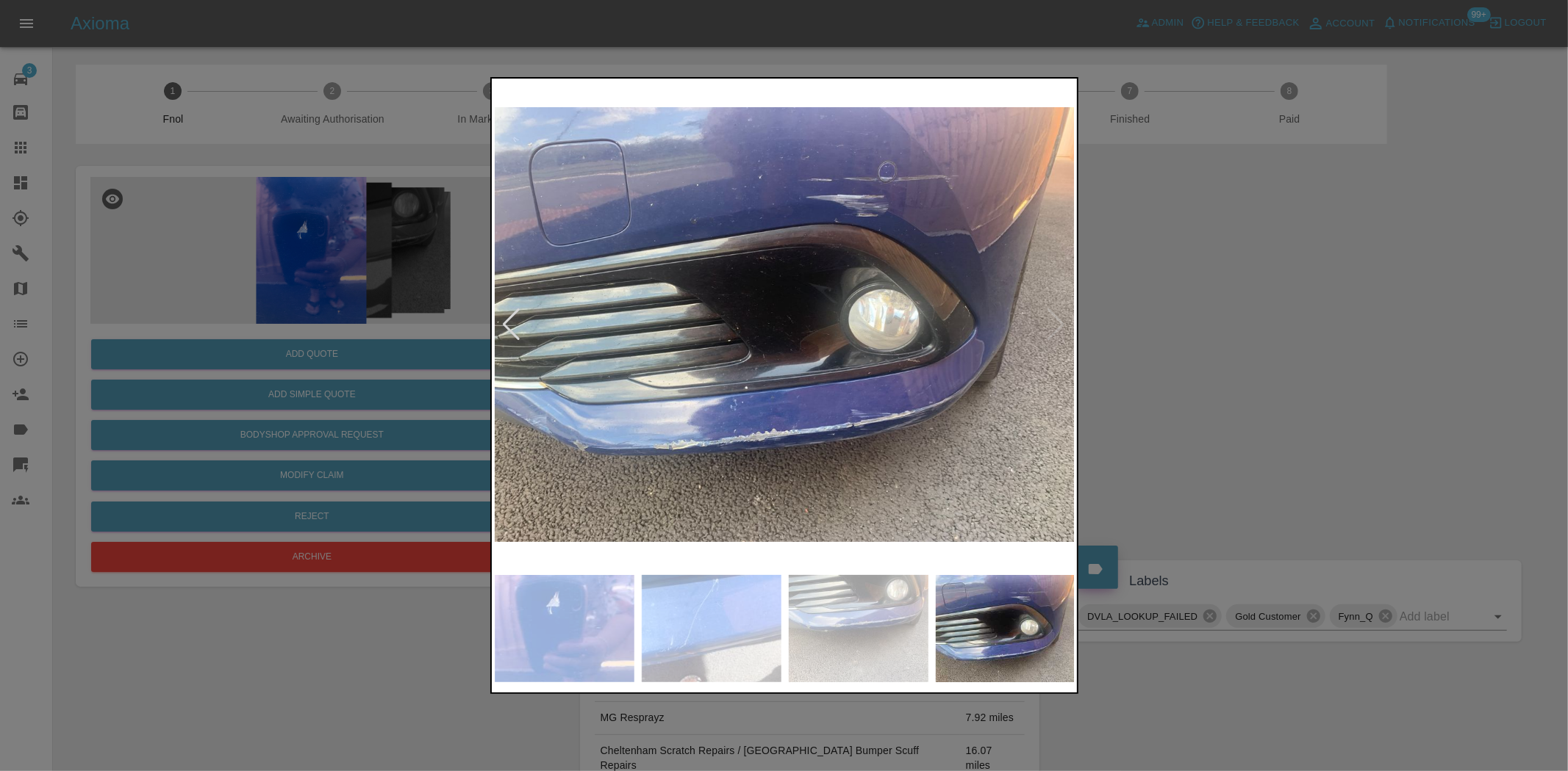
click at [716, 374] on img at bounding box center [785, 324] width 581 height 486
click at [807, 409] on img at bounding box center [785, 324] width 581 height 486
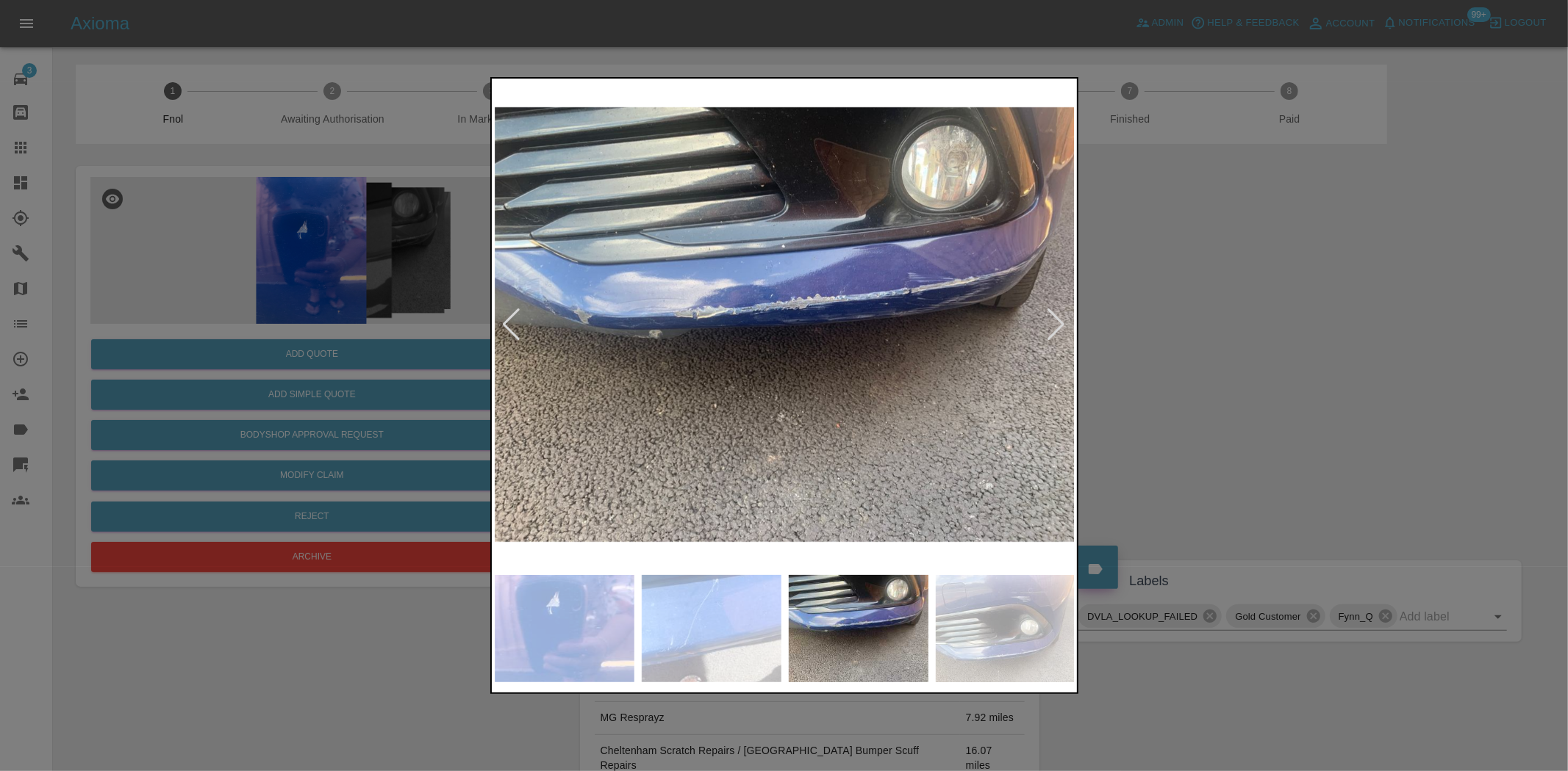
click at [816, 442] on img at bounding box center [785, 324] width 581 height 486
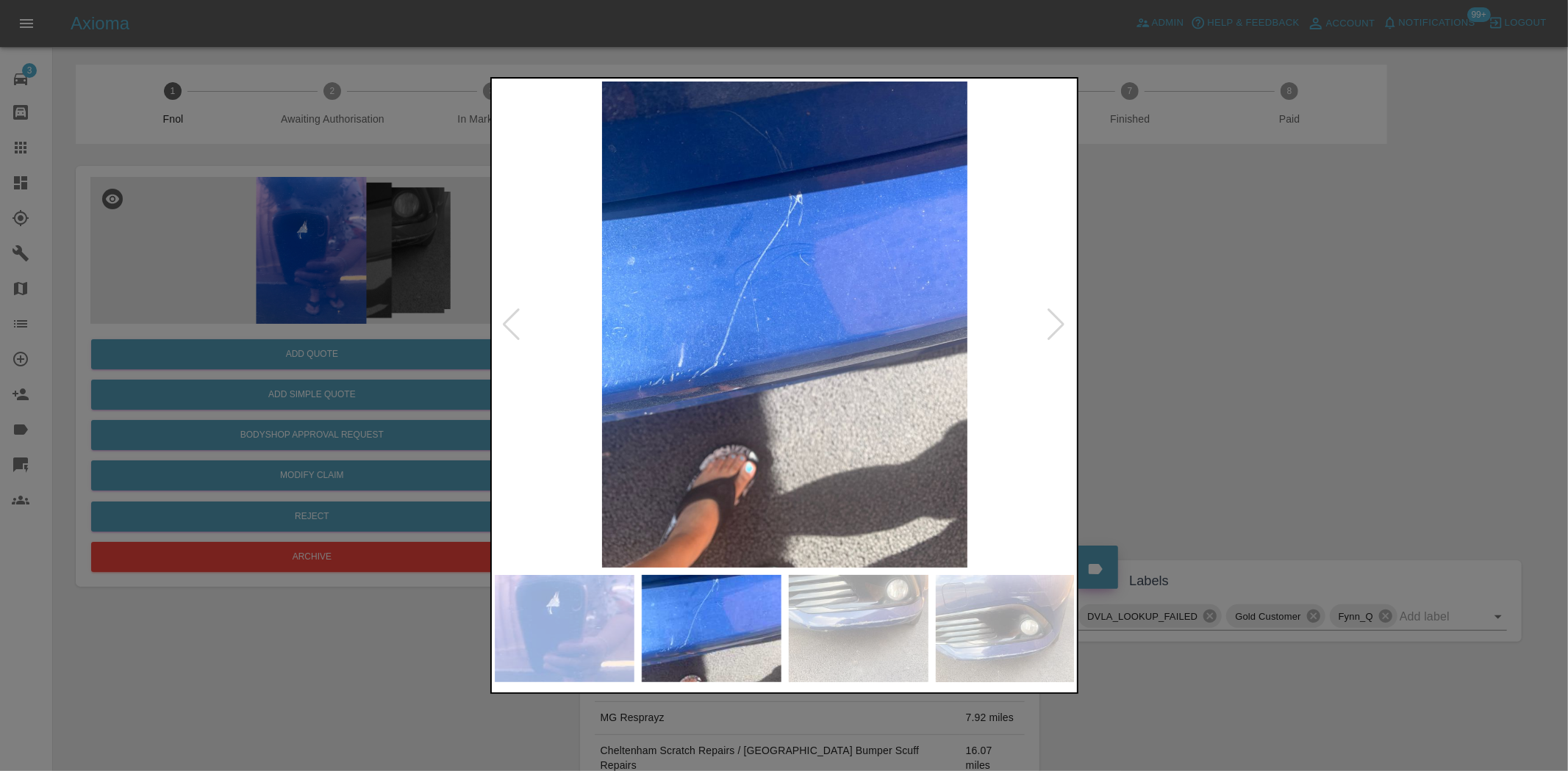
click at [855, 423] on img at bounding box center [785, 324] width 581 height 486
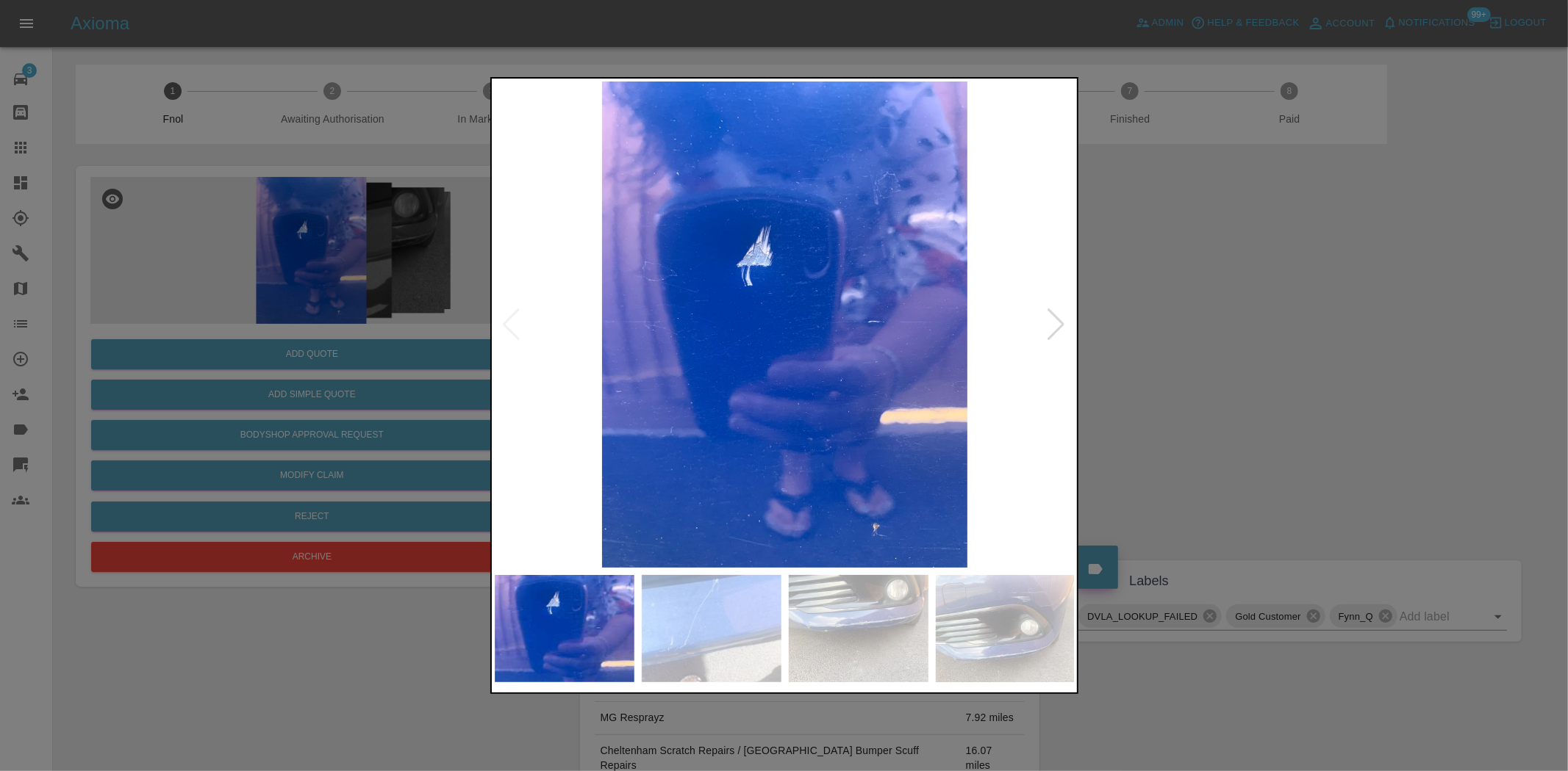
click at [900, 441] on img at bounding box center [785, 324] width 581 height 486
click at [357, 247] on div at bounding box center [784, 386] width 1568 height 771
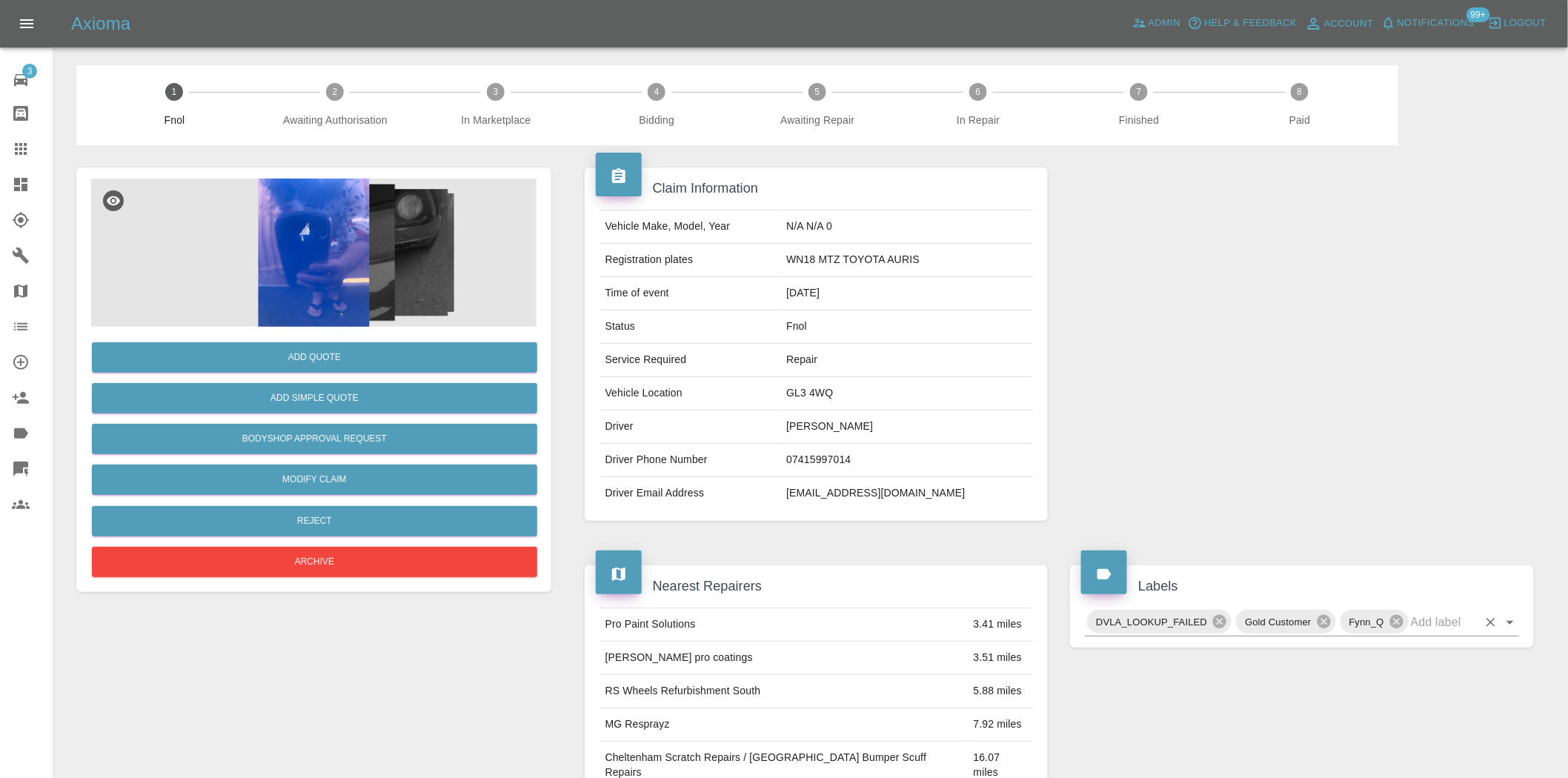
click at [1435, 619] on input "text" at bounding box center [1444, 622] width 67 height 23
type input "q"
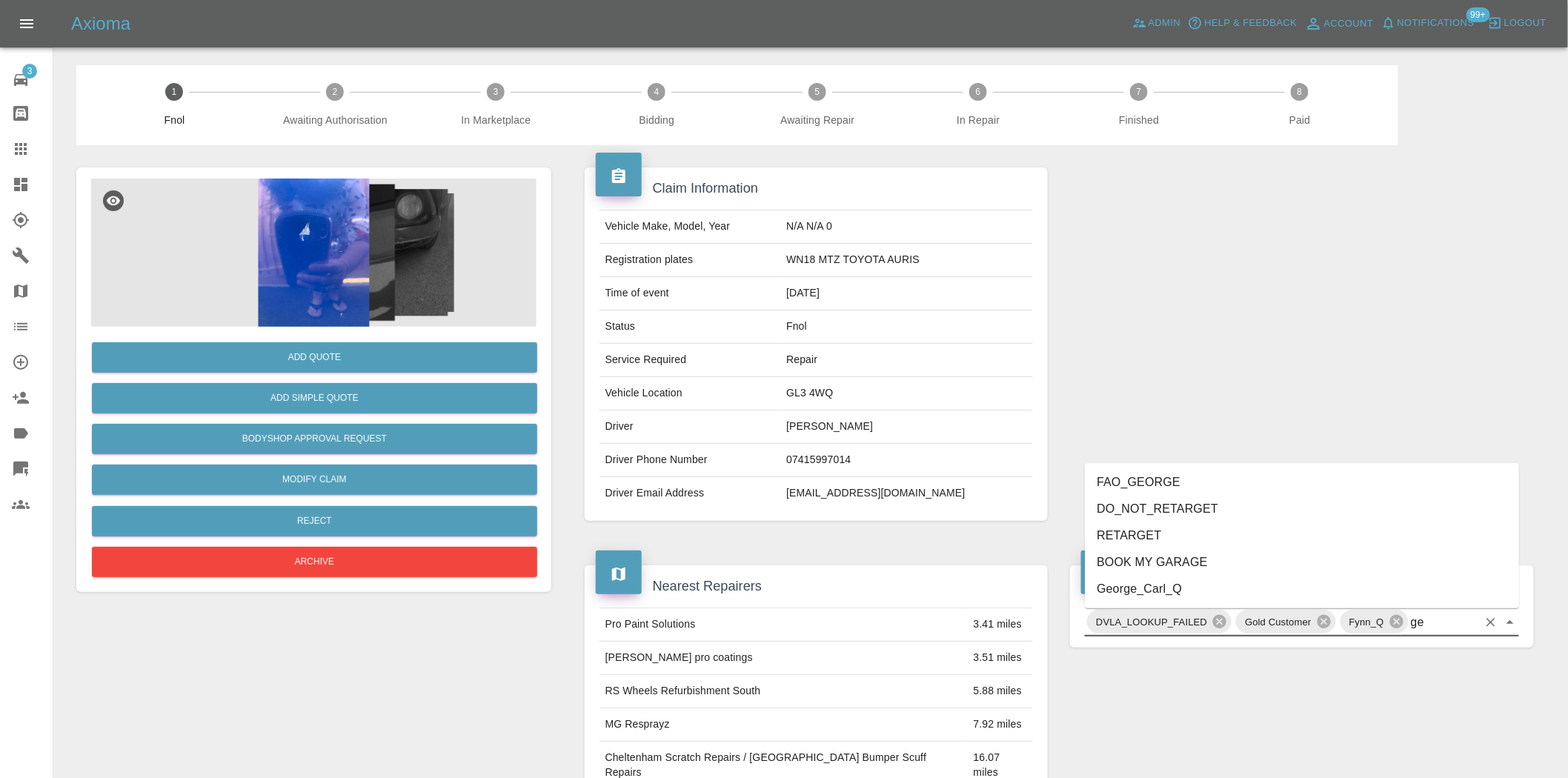
type input "geo"
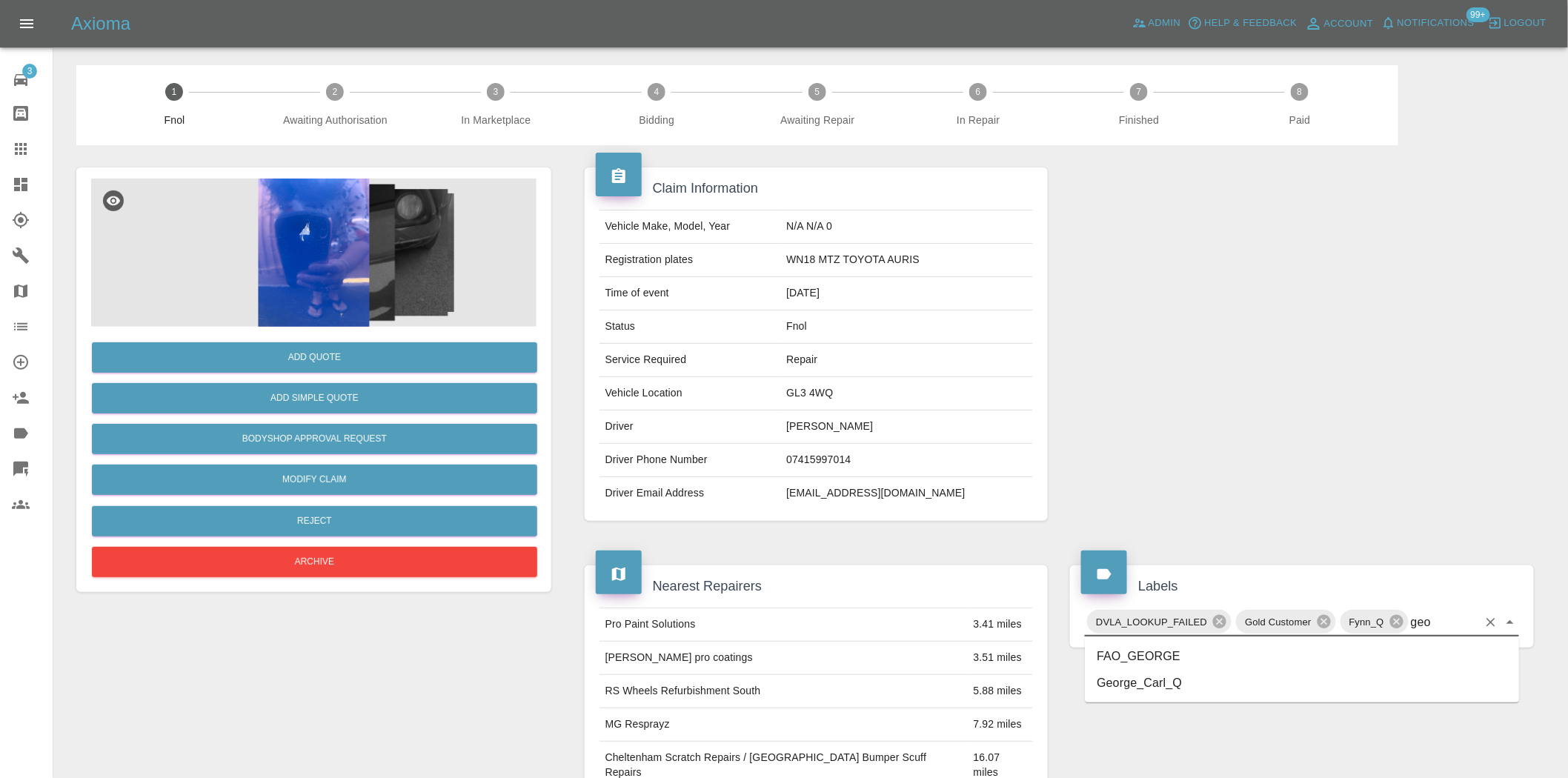
click at [1178, 690] on li "George_Carl_Q" at bounding box center [1302, 683] width 434 height 27
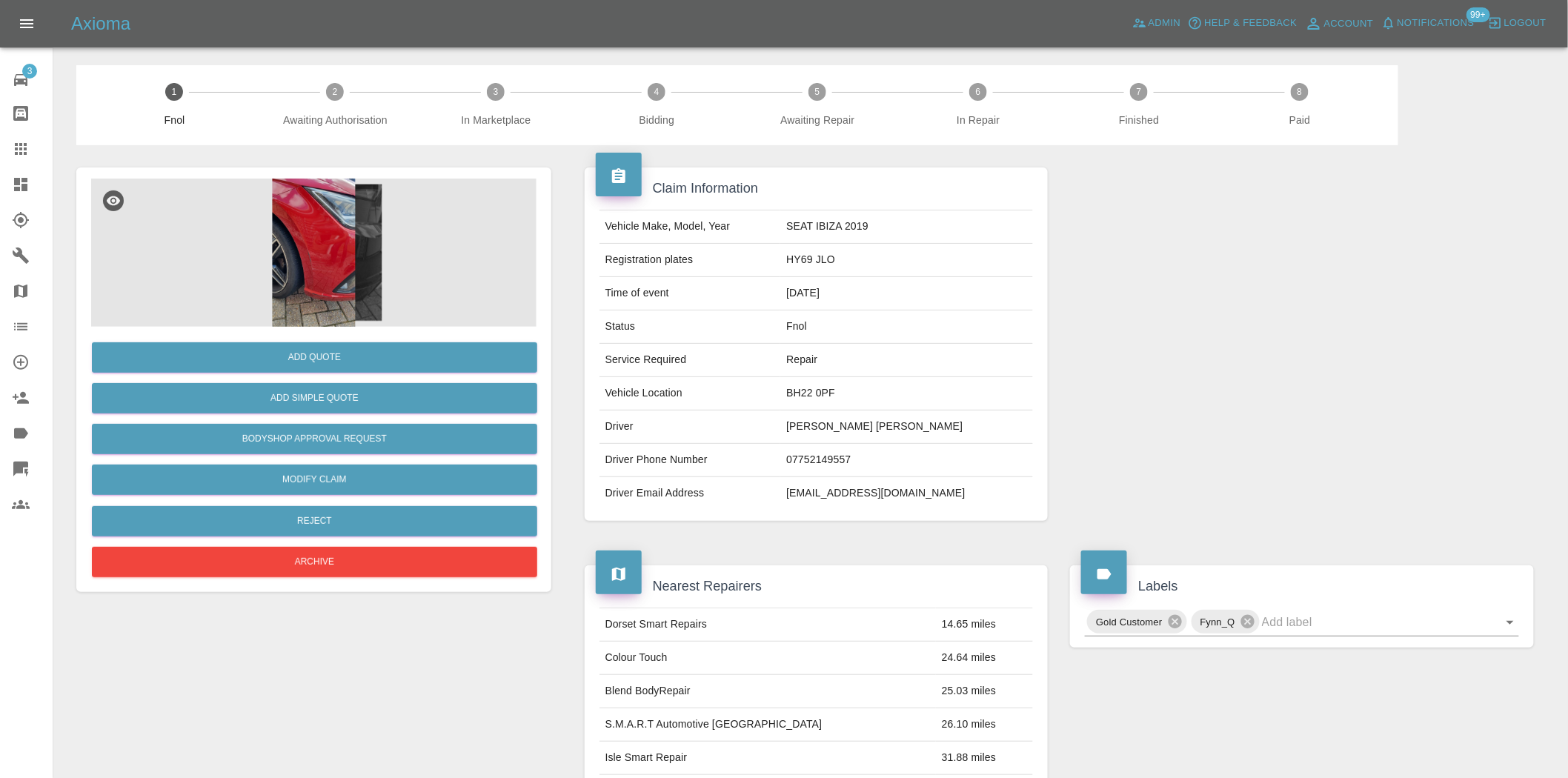
click at [316, 269] on img at bounding box center [314, 253] width 445 height 148
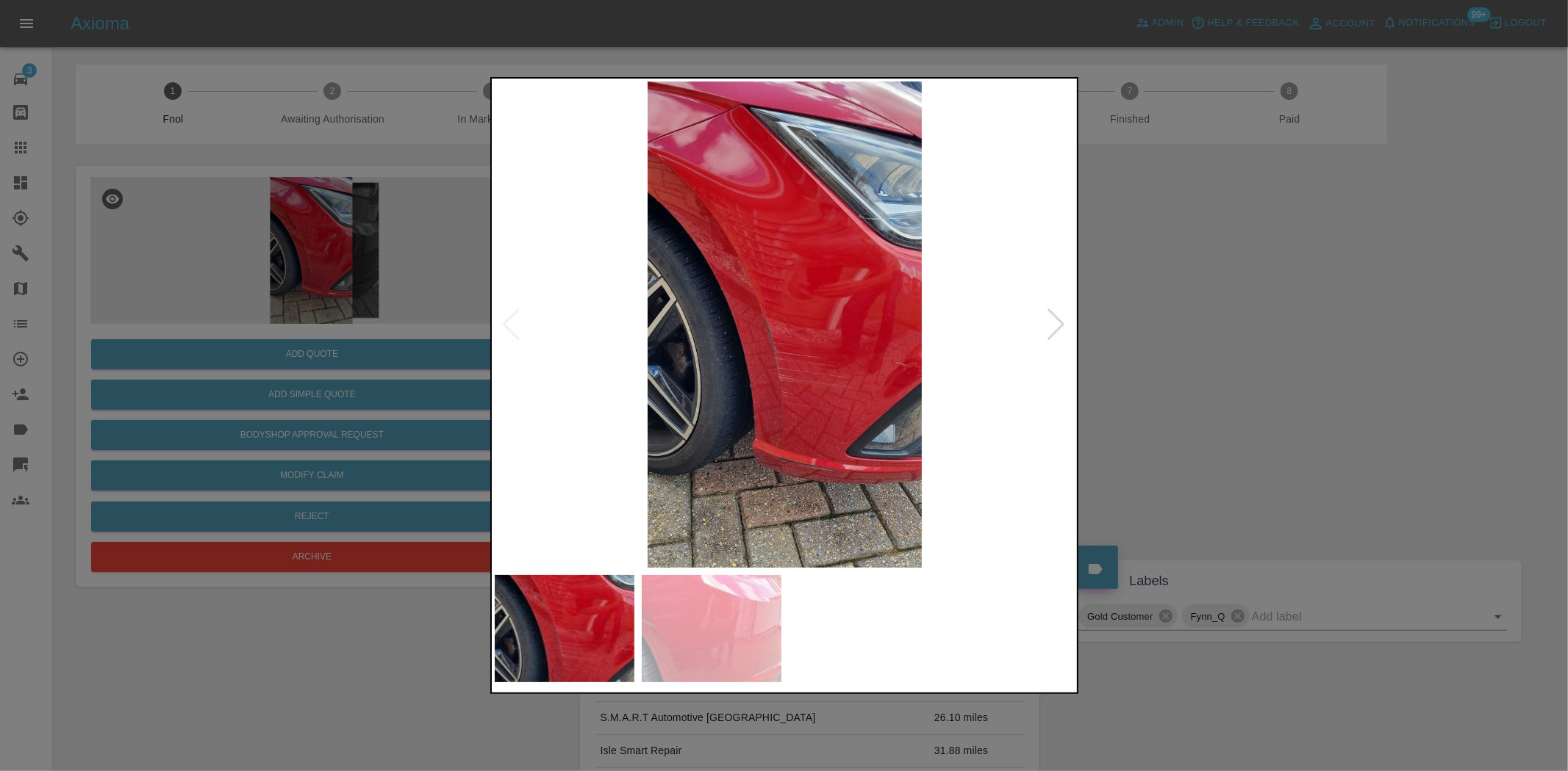
click at [575, 348] on img at bounding box center [785, 324] width 581 height 486
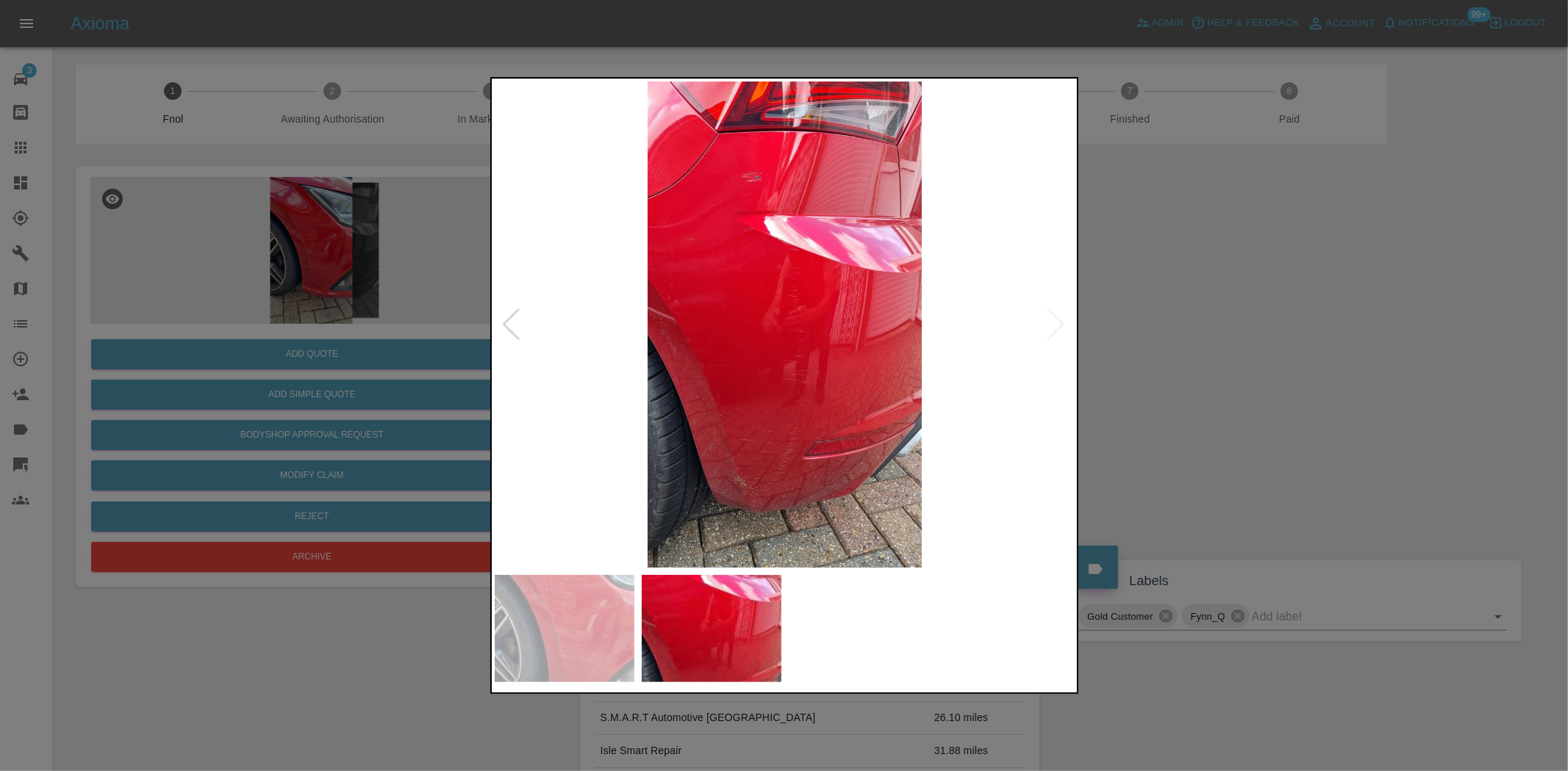
click at [722, 350] on img at bounding box center [785, 324] width 581 height 486
click at [721, 347] on img at bounding box center [785, 324] width 581 height 486
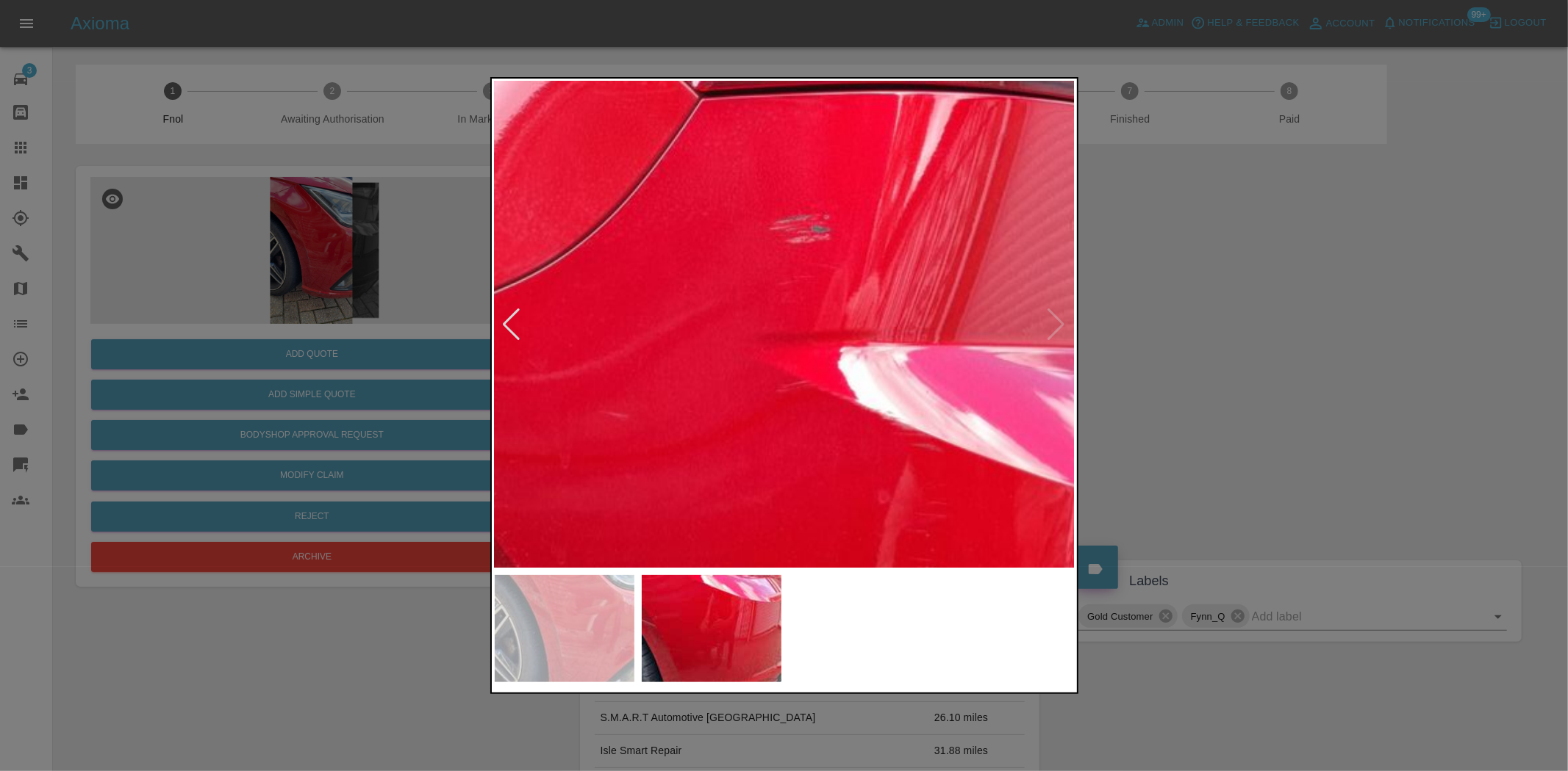
click at [719, 626] on div at bounding box center [784, 386] width 588 height 617
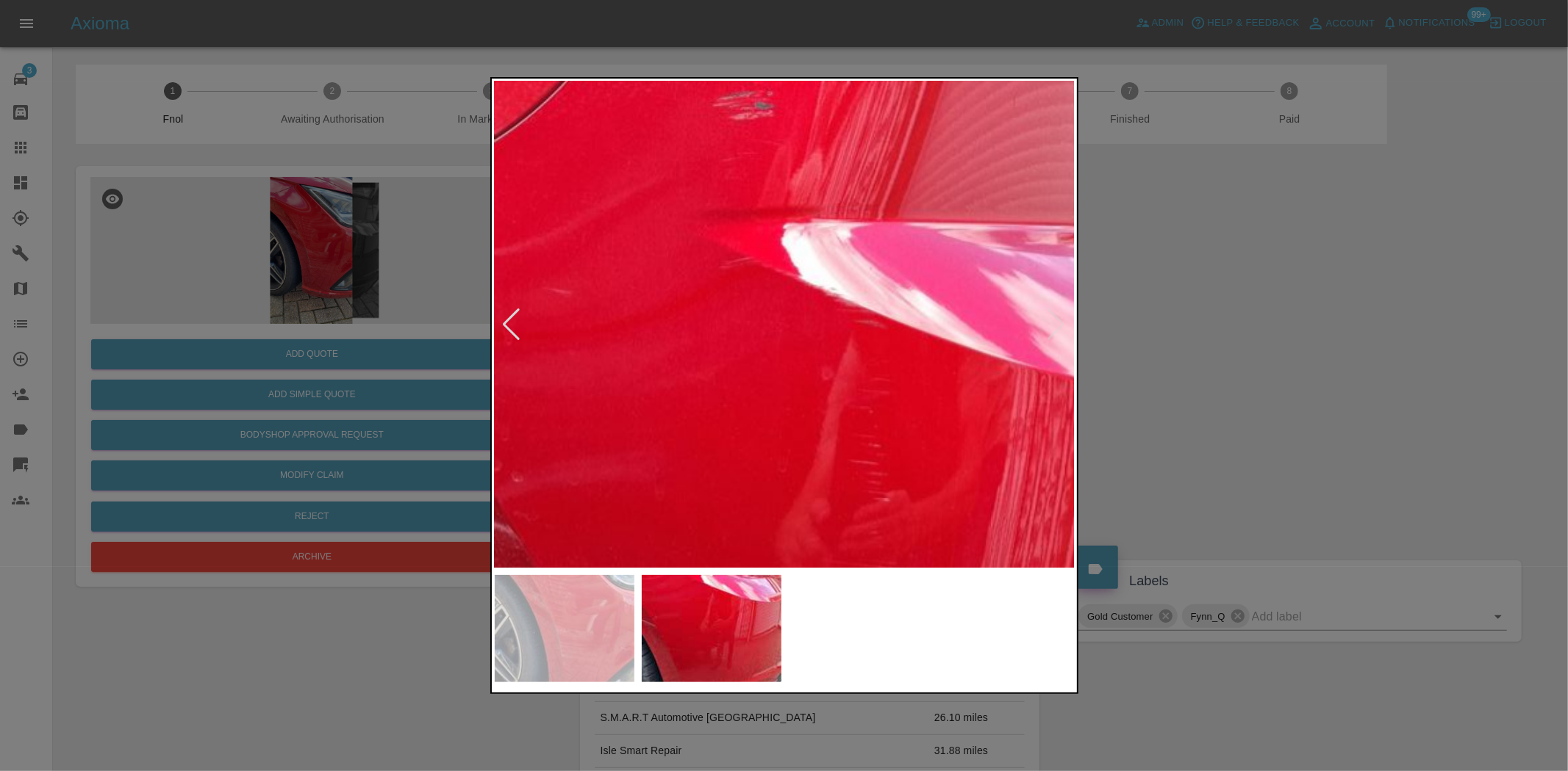
click at [783, 397] on img at bounding box center [842, 548] width 1742 height 1459
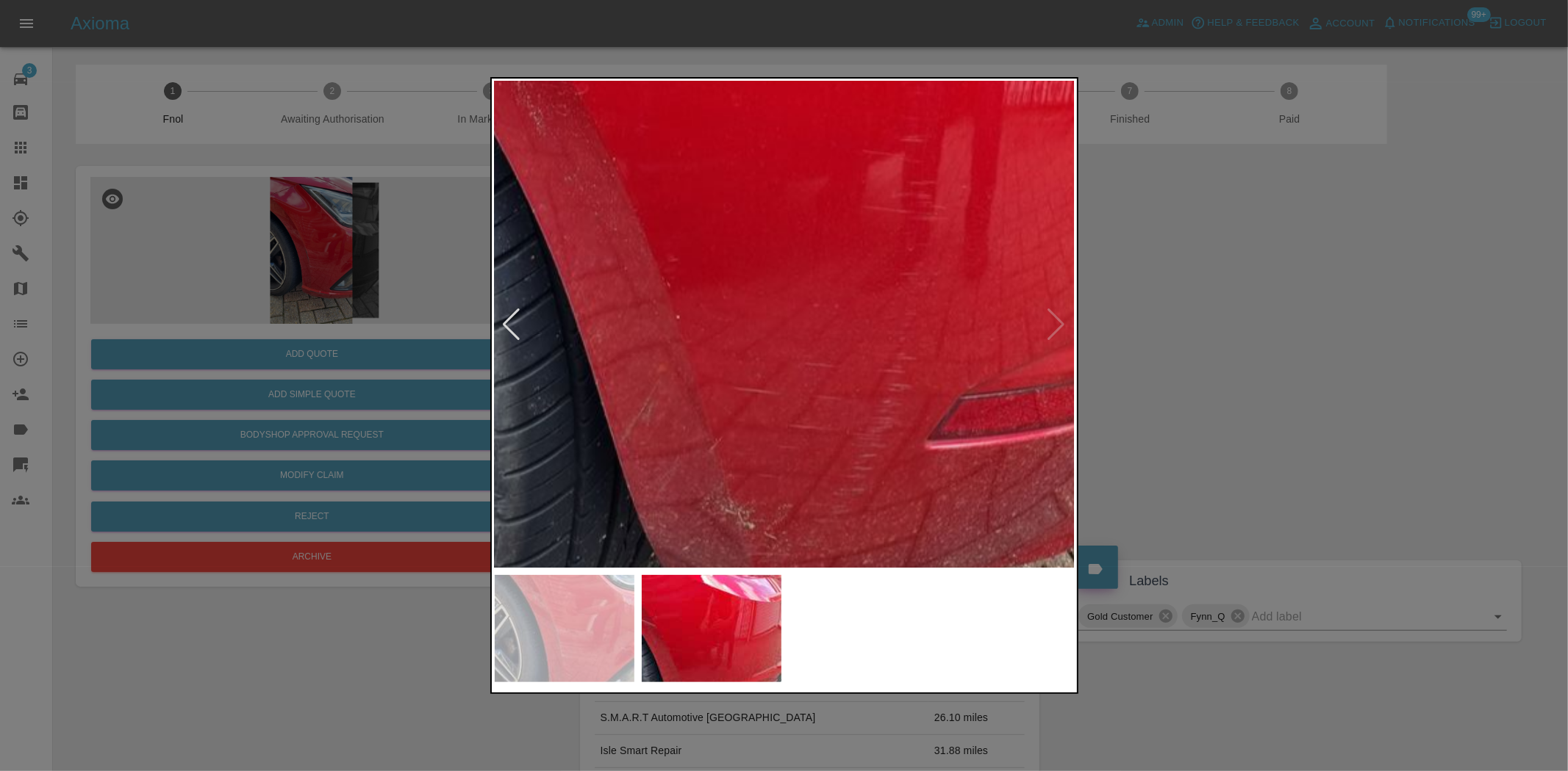
click at [669, 619] on div at bounding box center [784, 386] width 588 height 617
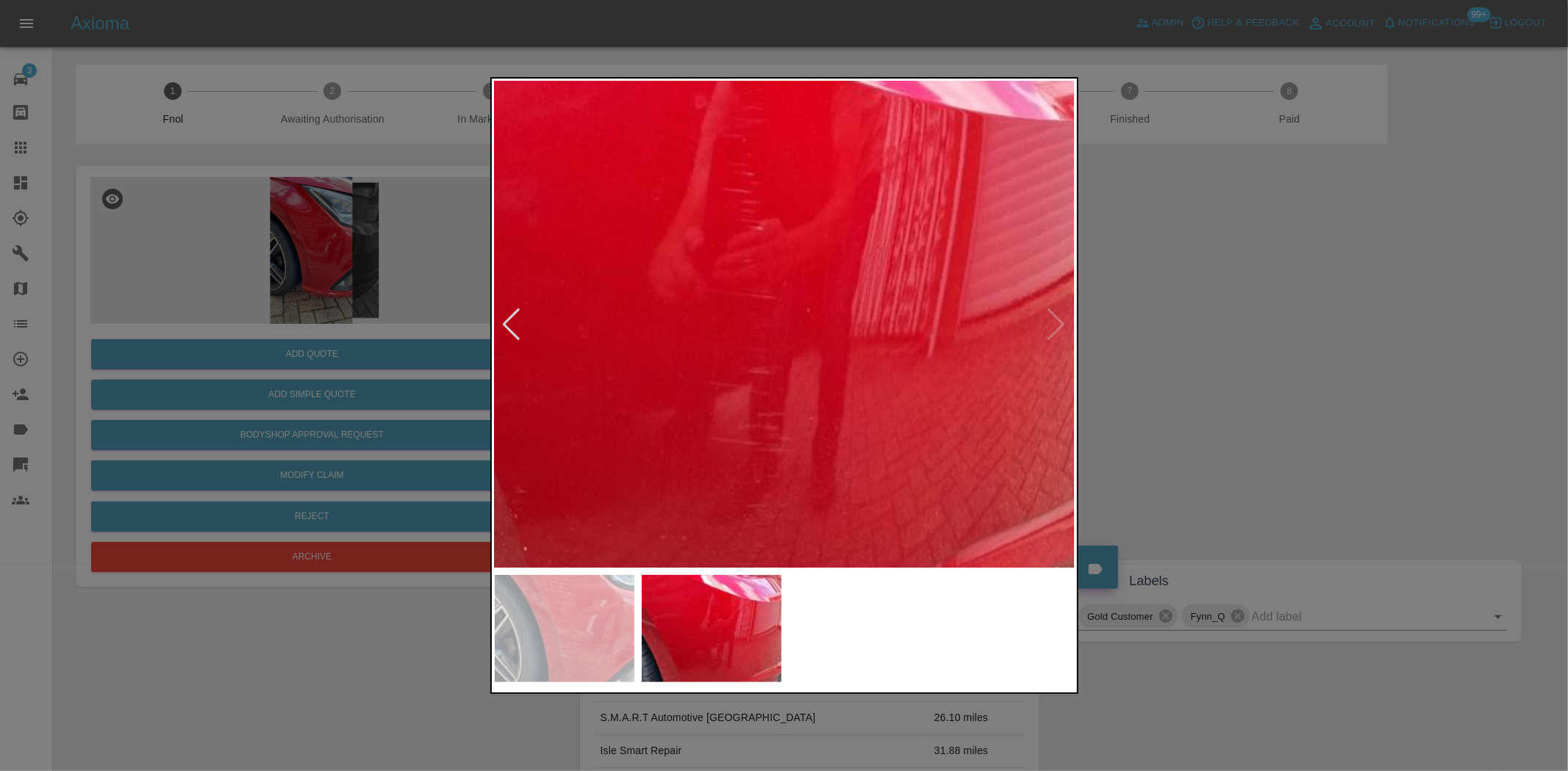
click at [829, 346] on img at bounding box center [715, 276] width 1742 height 1459
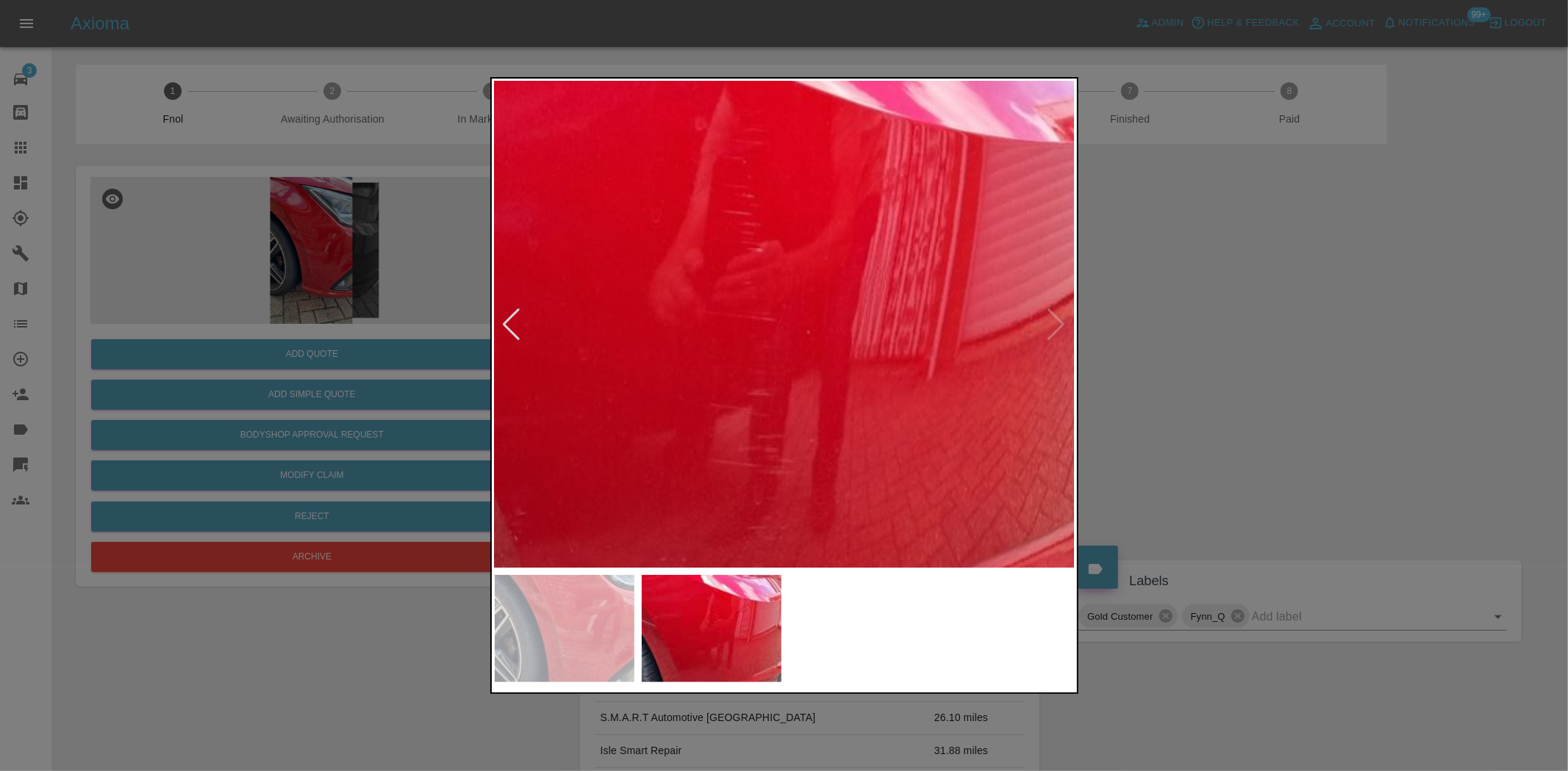
click at [829, 346] on img at bounding box center [715, 298] width 1742 height 1459
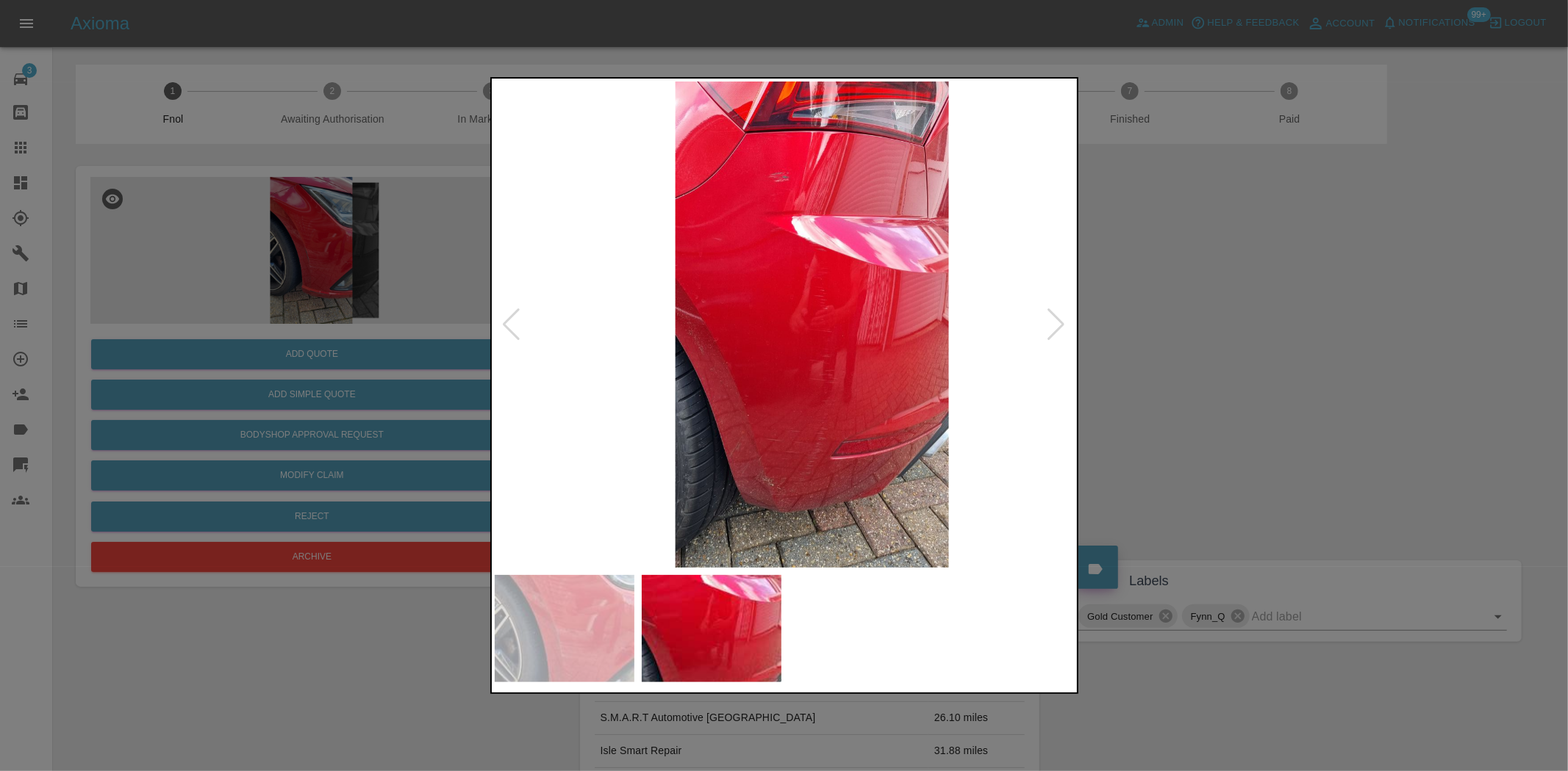
click at [961, 356] on img at bounding box center [812, 324] width 581 height 486
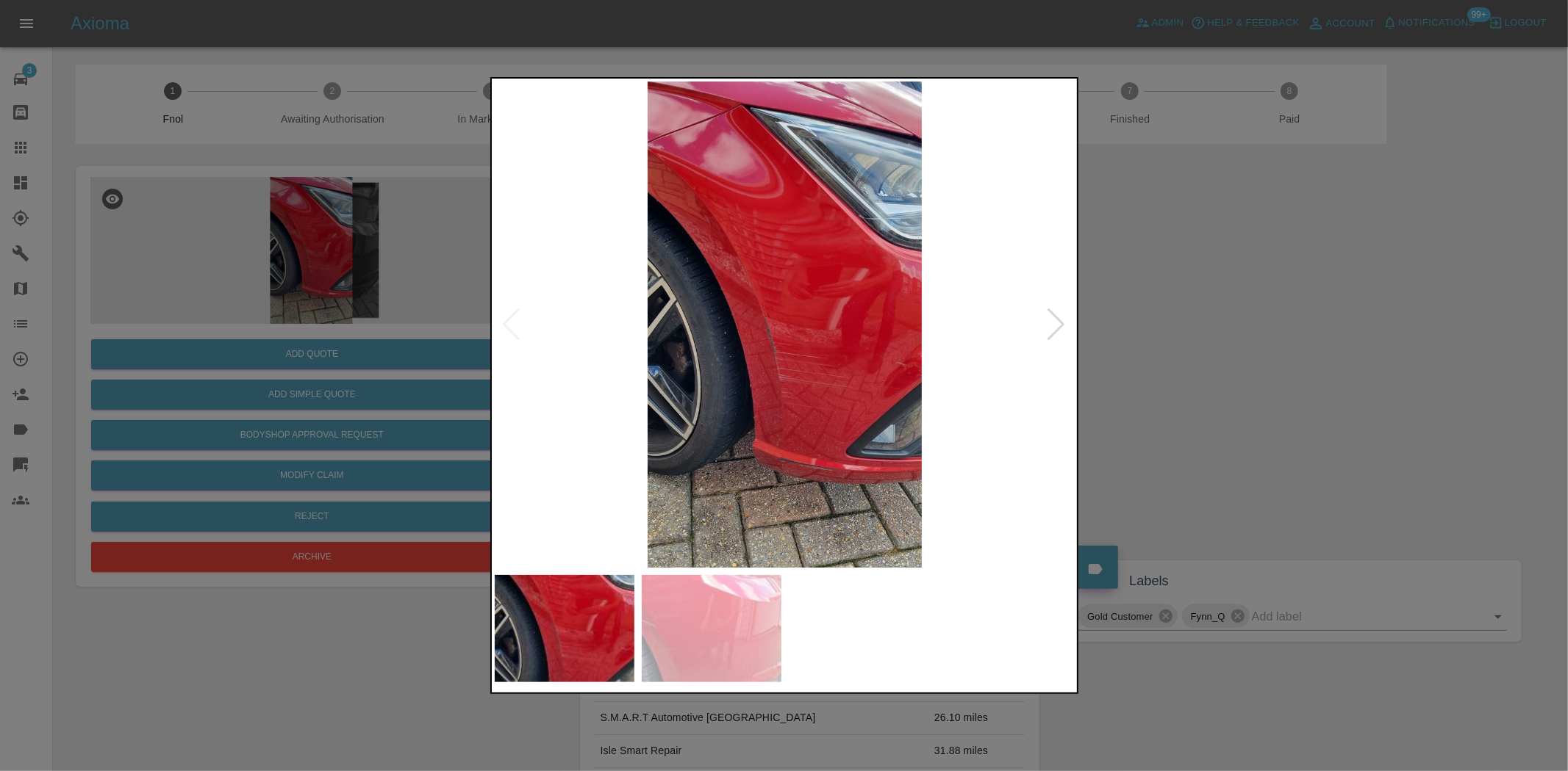
click at [787, 283] on img at bounding box center [785, 324] width 581 height 486
click at [786, 282] on img at bounding box center [785, 324] width 581 height 486
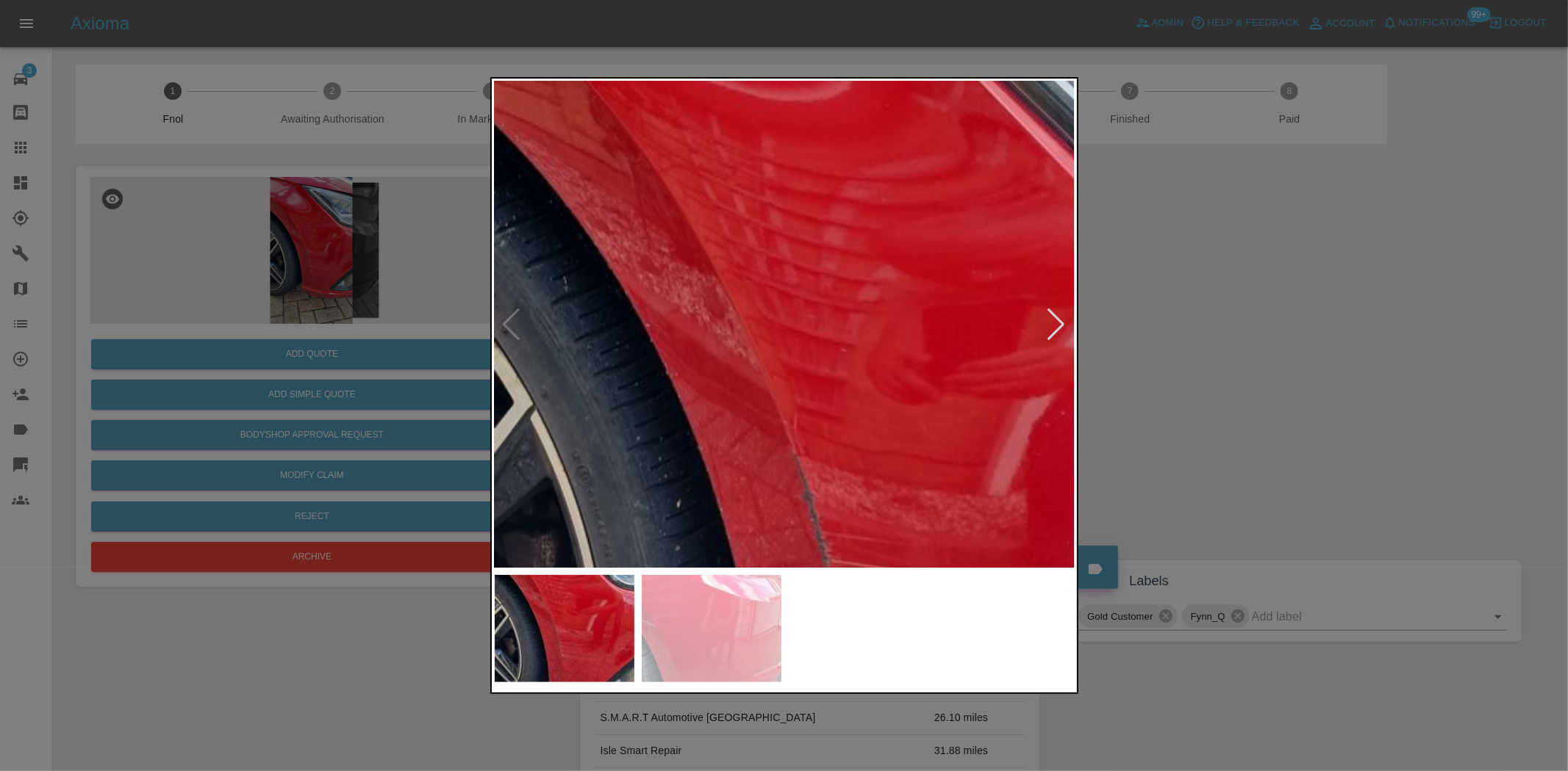
click at [928, 415] on img at bounding box center [855, 479] width 1742 height 1459
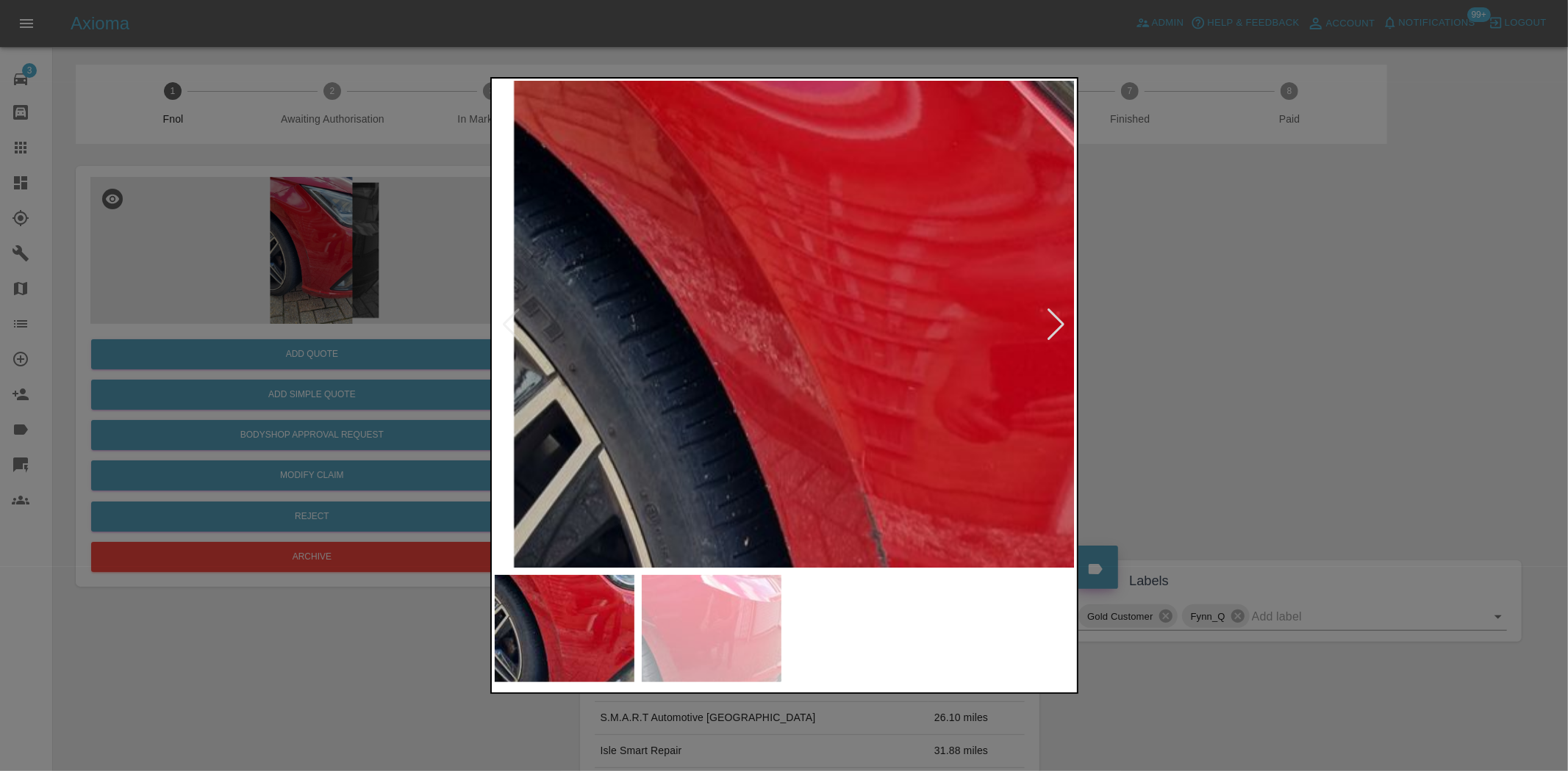
click at [286, 259] on div at bounding box center [784, 386] width 1568 height 771
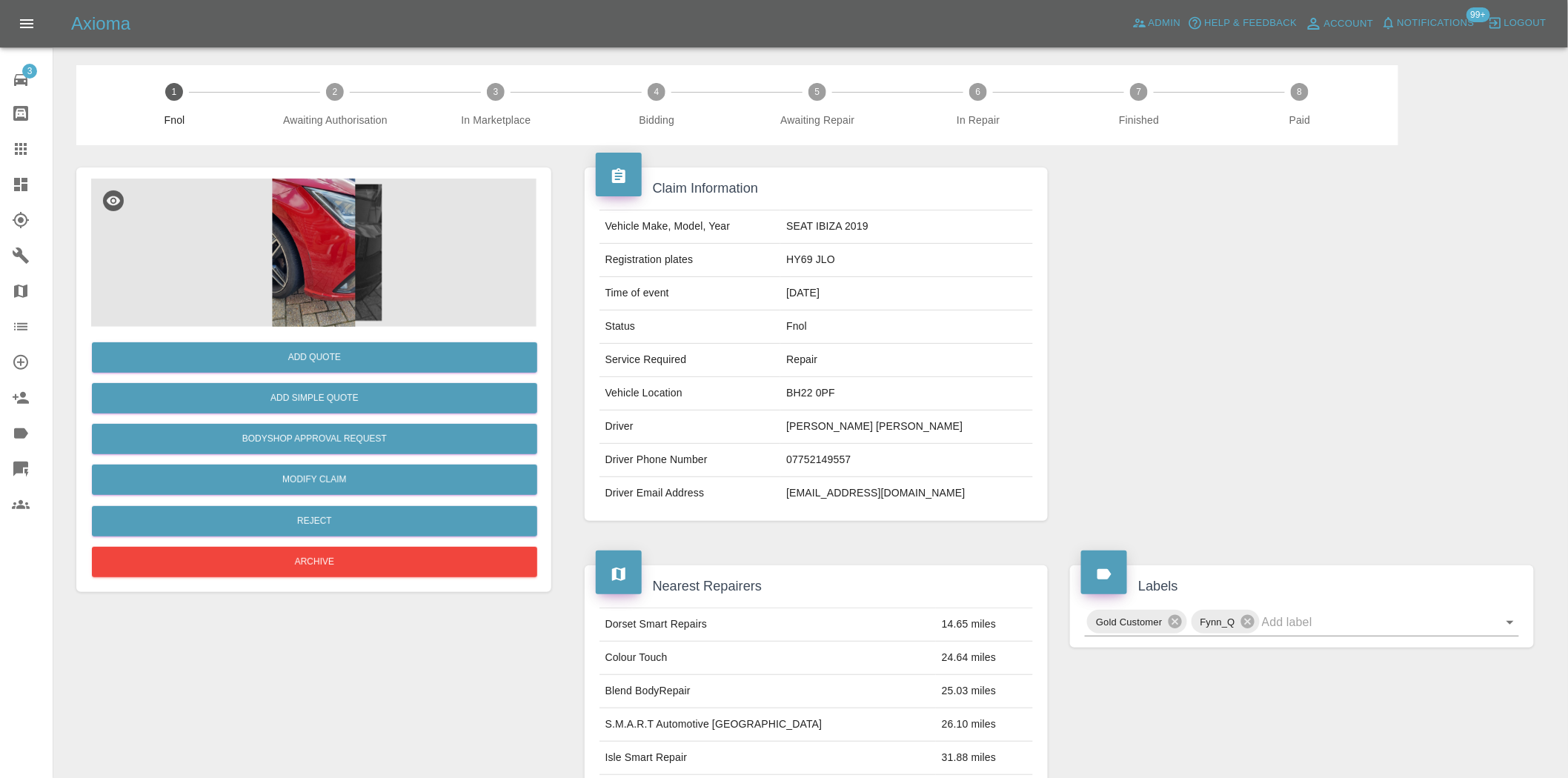
drag, startPoint x: 256, startPoint y: 329, endPoint x: 254, endPoint y: 342, distance: 13.2
click at [255, 337] on div "Add Quote Add Simple Quote Bodyshop Approval Request Modify Claim Reject Archive" at bounding box center [314, 454] width 445 height 255
click at [254, 342] on div "Add Quote" at bounding box center [314, 358] width 445 height 38
click at [194, 344] on button "Add Quote" at bounding box center [315, 357] width 445 height 30
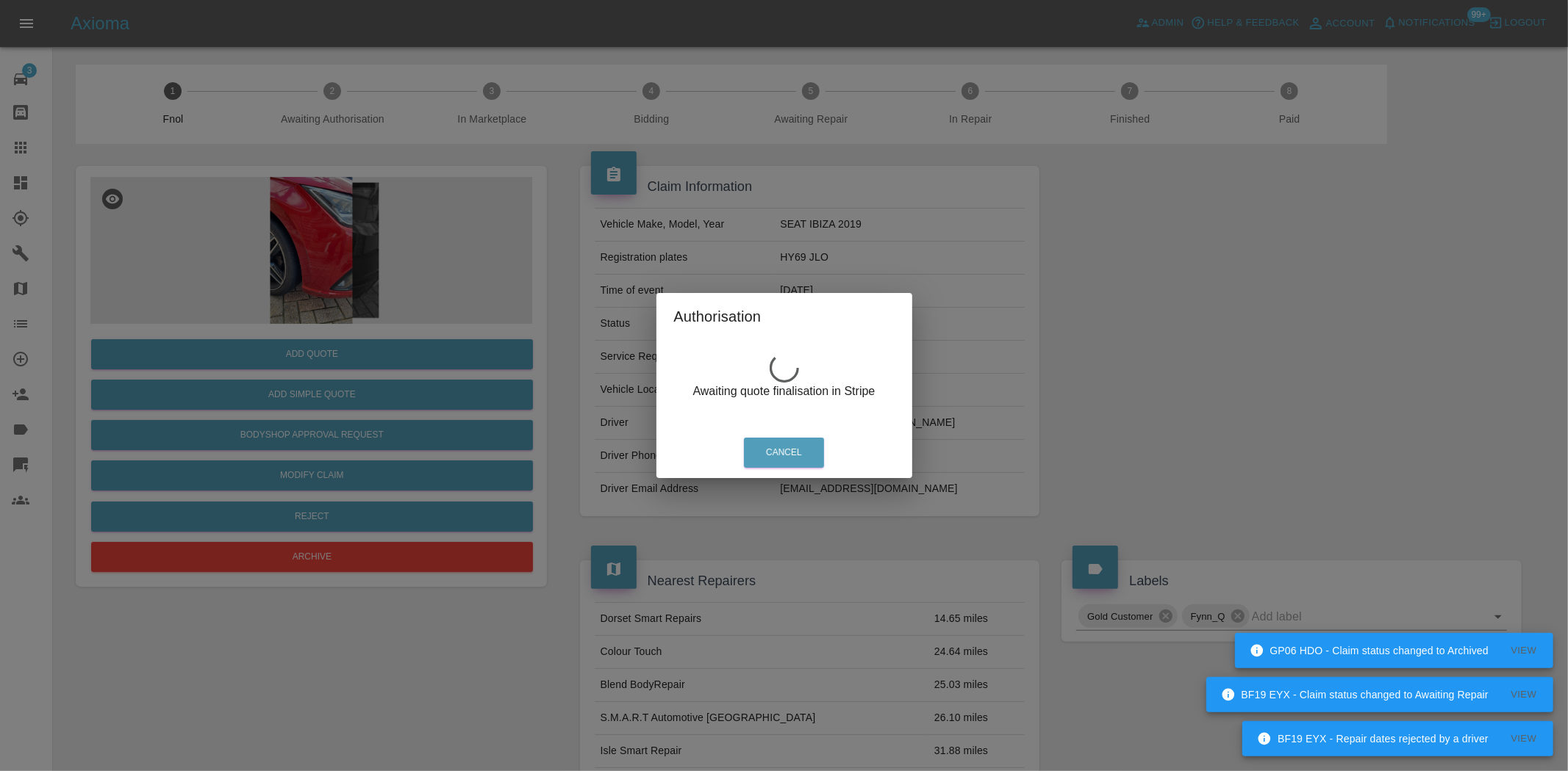
click at [290, 184] on div "Authorisation Awaiting quote finalisation in Stripe Cancel" at bounding box center [784, 386] width 1568 height 771
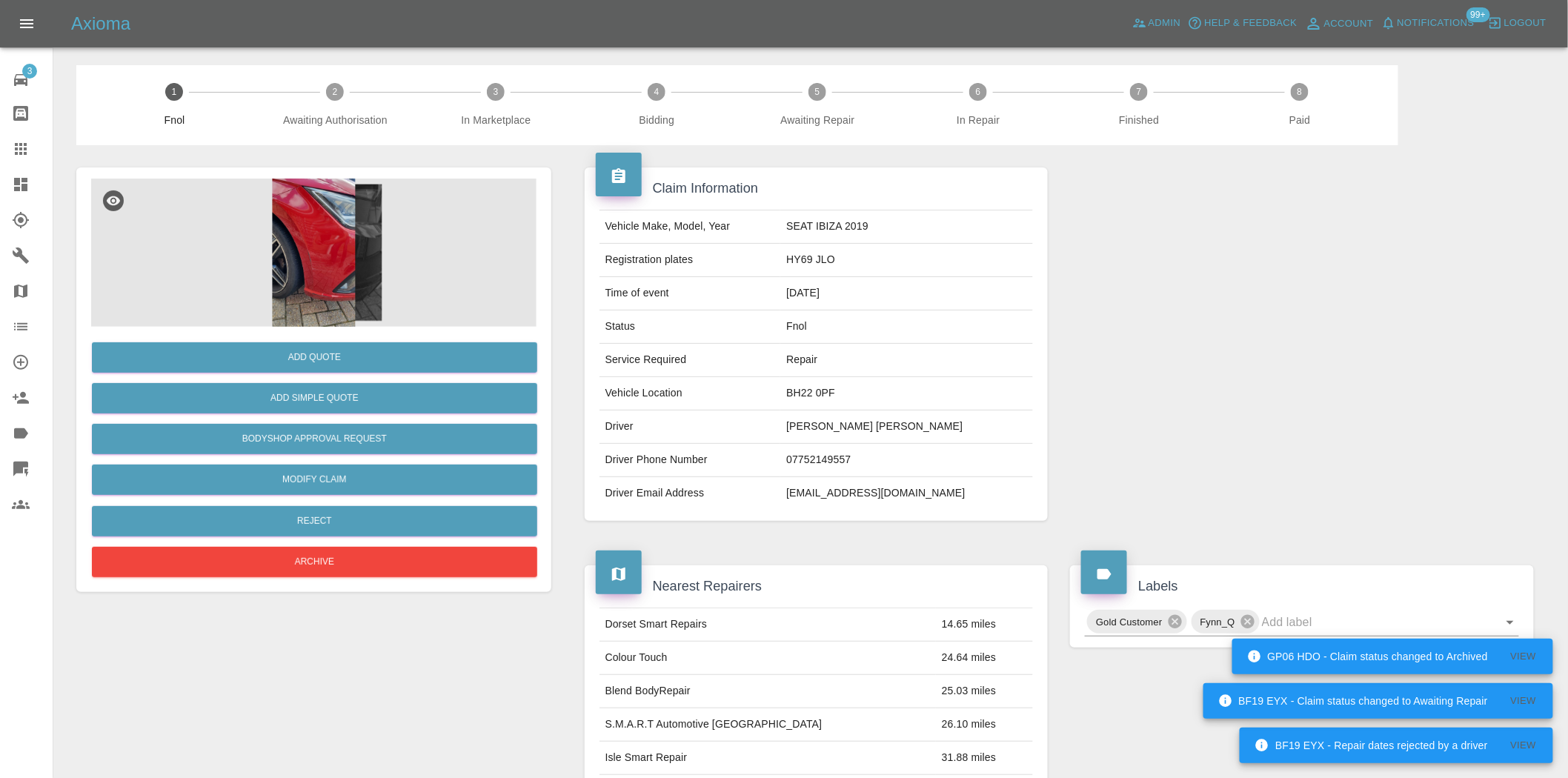
click at [300, 266] on img at bounding box center [314, 253] width 445 height 148
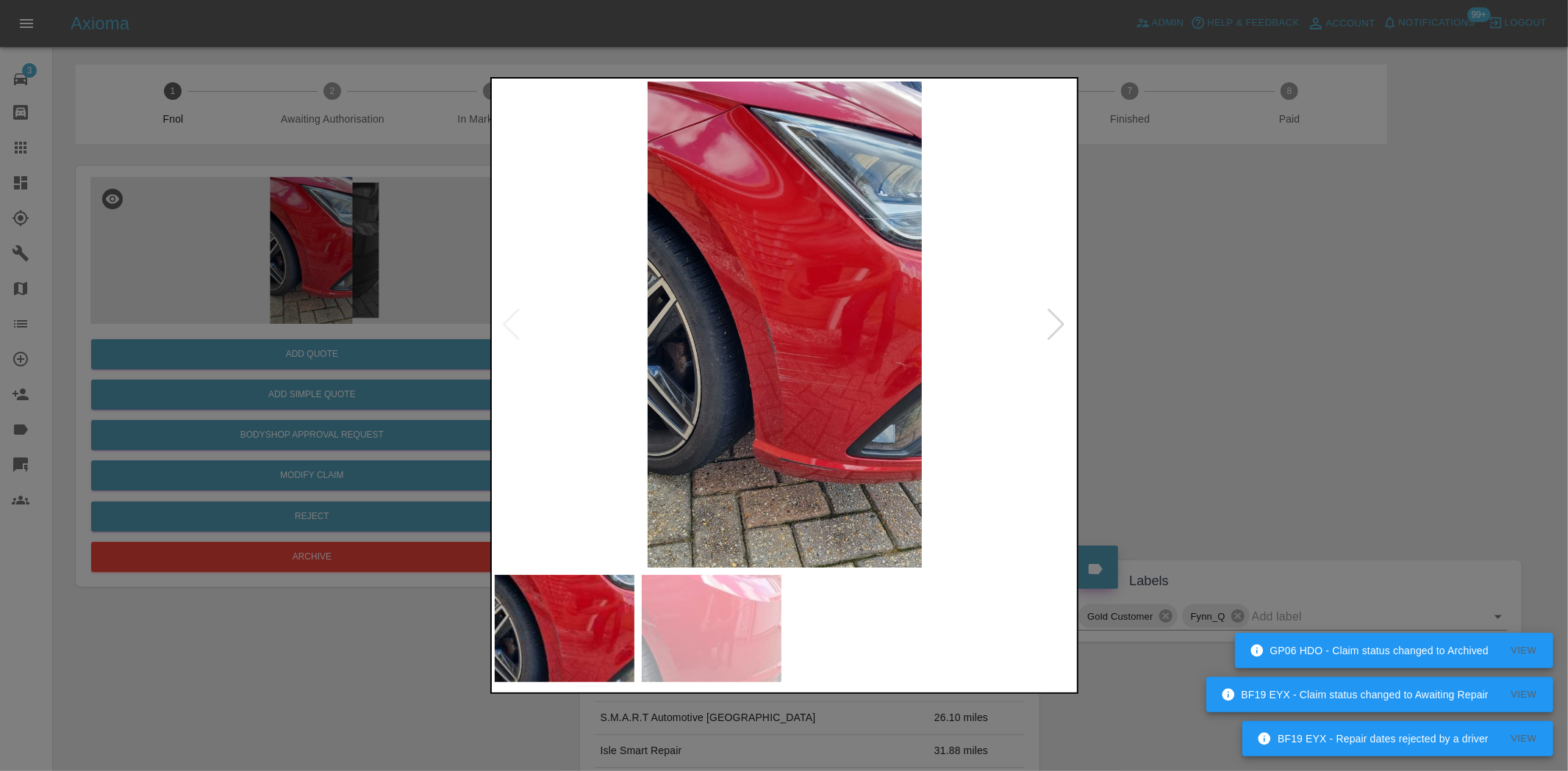
click at [722, 191] on img at bounding box center [785, 324] width 581 height 486
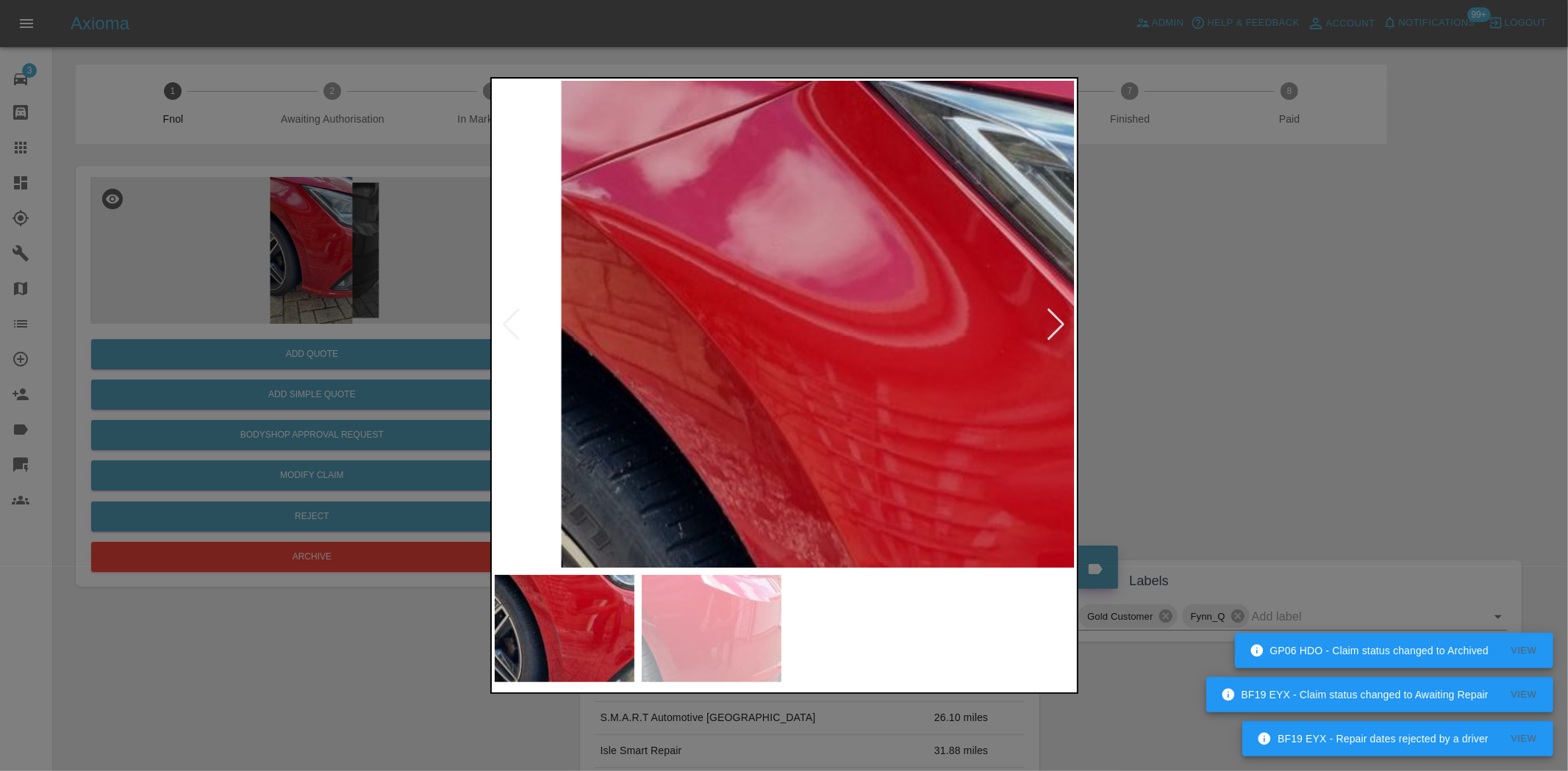
click at [671, 235] on img at bounding box center [971, 725] width 1742 height 1459
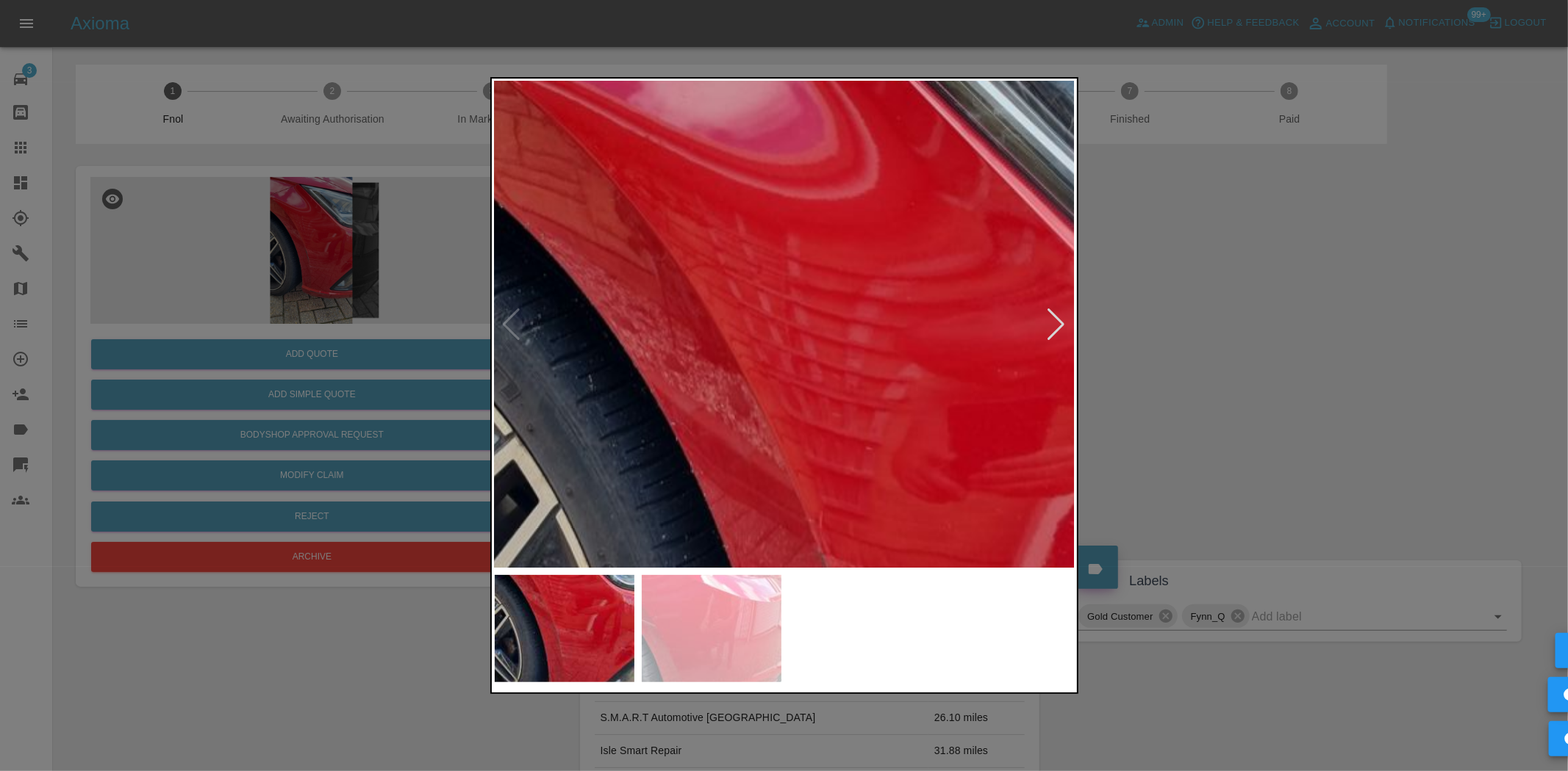
click at [655, 213] on img at bounding box center [881, 578] width 1742 height 1459
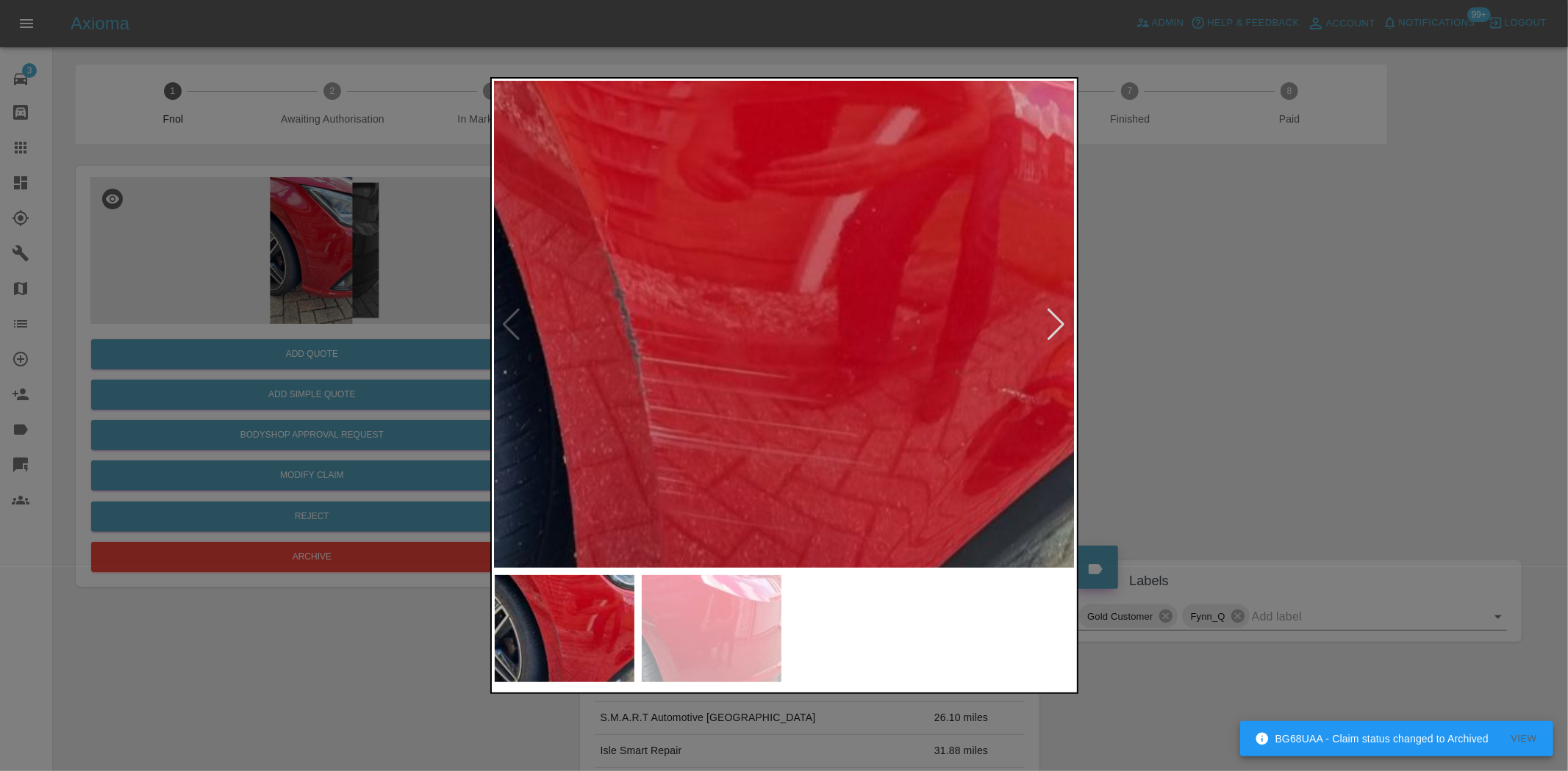
click at [725, 283] on img at bounding box center [666, 276] width 1742 height 1459
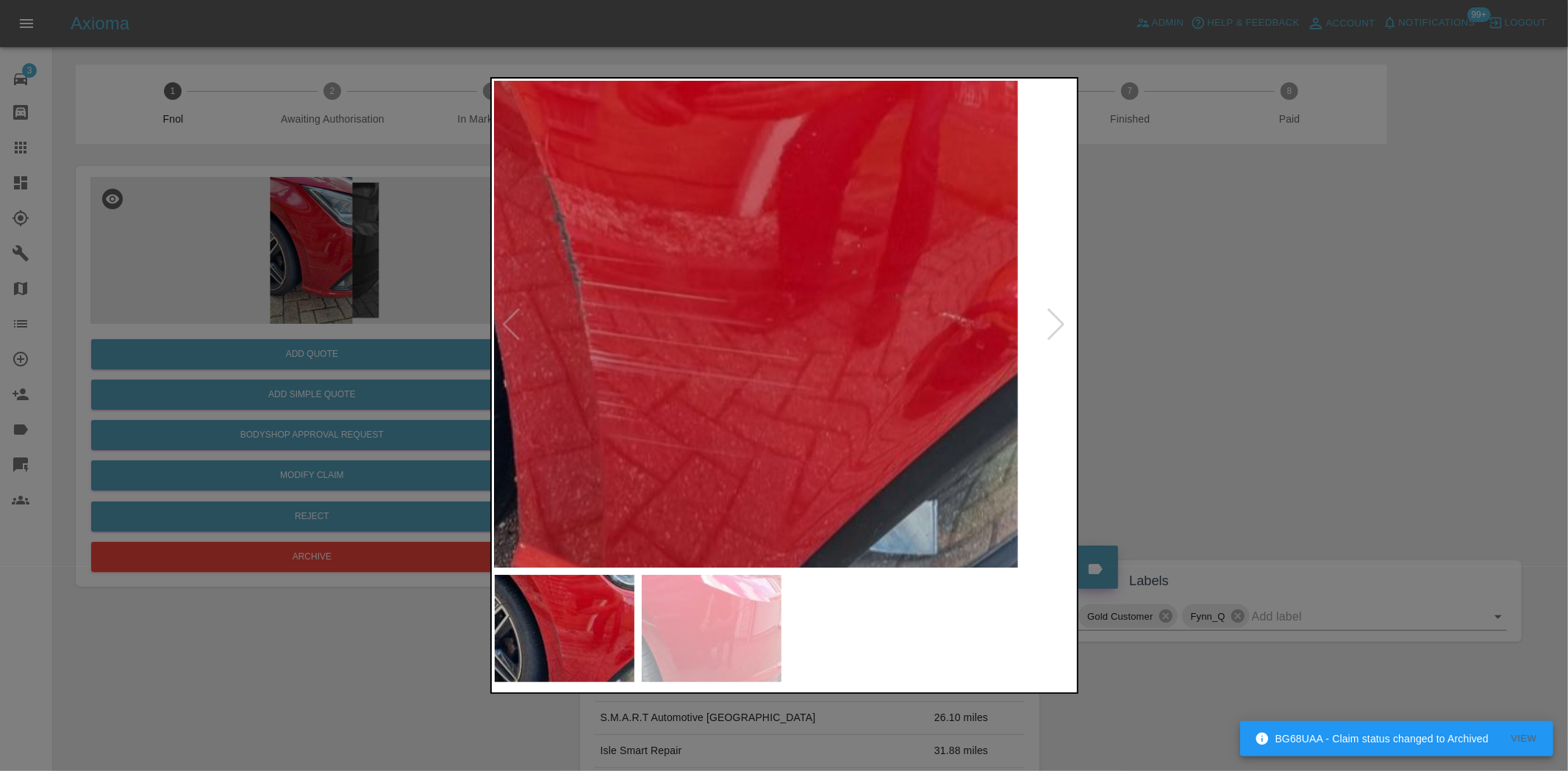
click at [841, 526] on img at bounding box center [607, 200] width 1742 height 1459
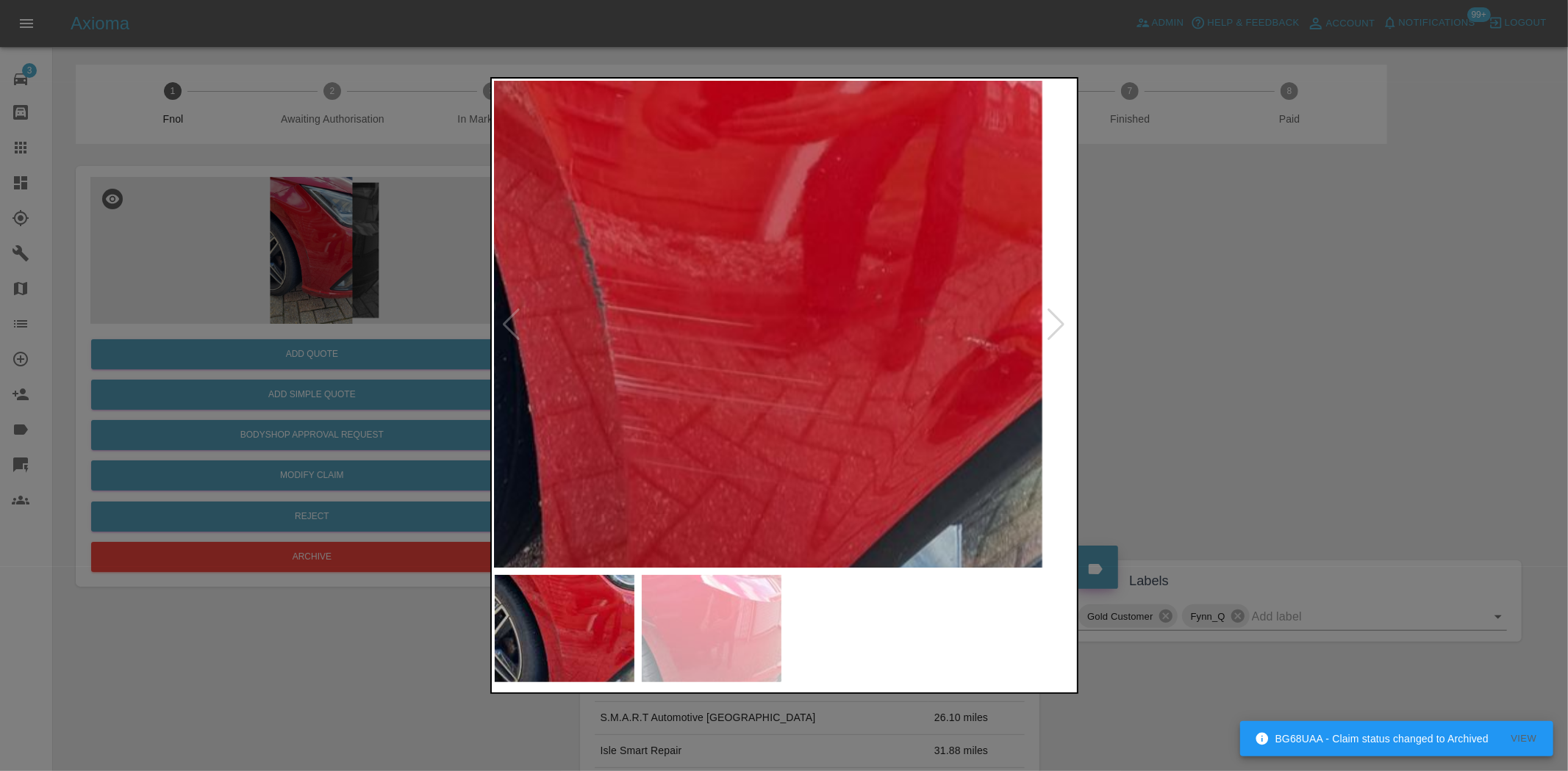
click at [642, 429] on img at bounding box center [631, 225] width 1742 height 1459
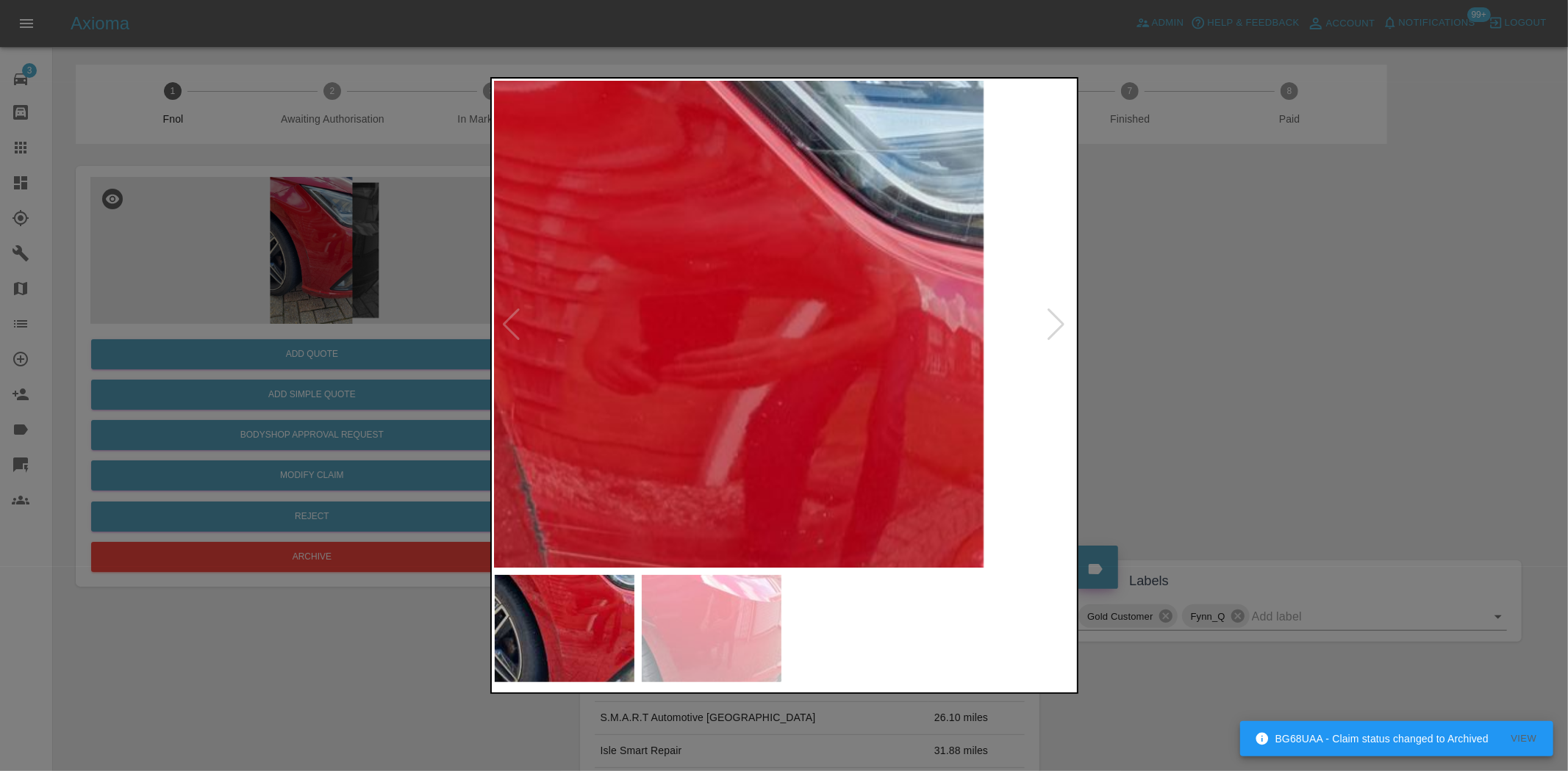
click at [643, 400] on img at bounding box center [573, 469] width 1742 height 1459
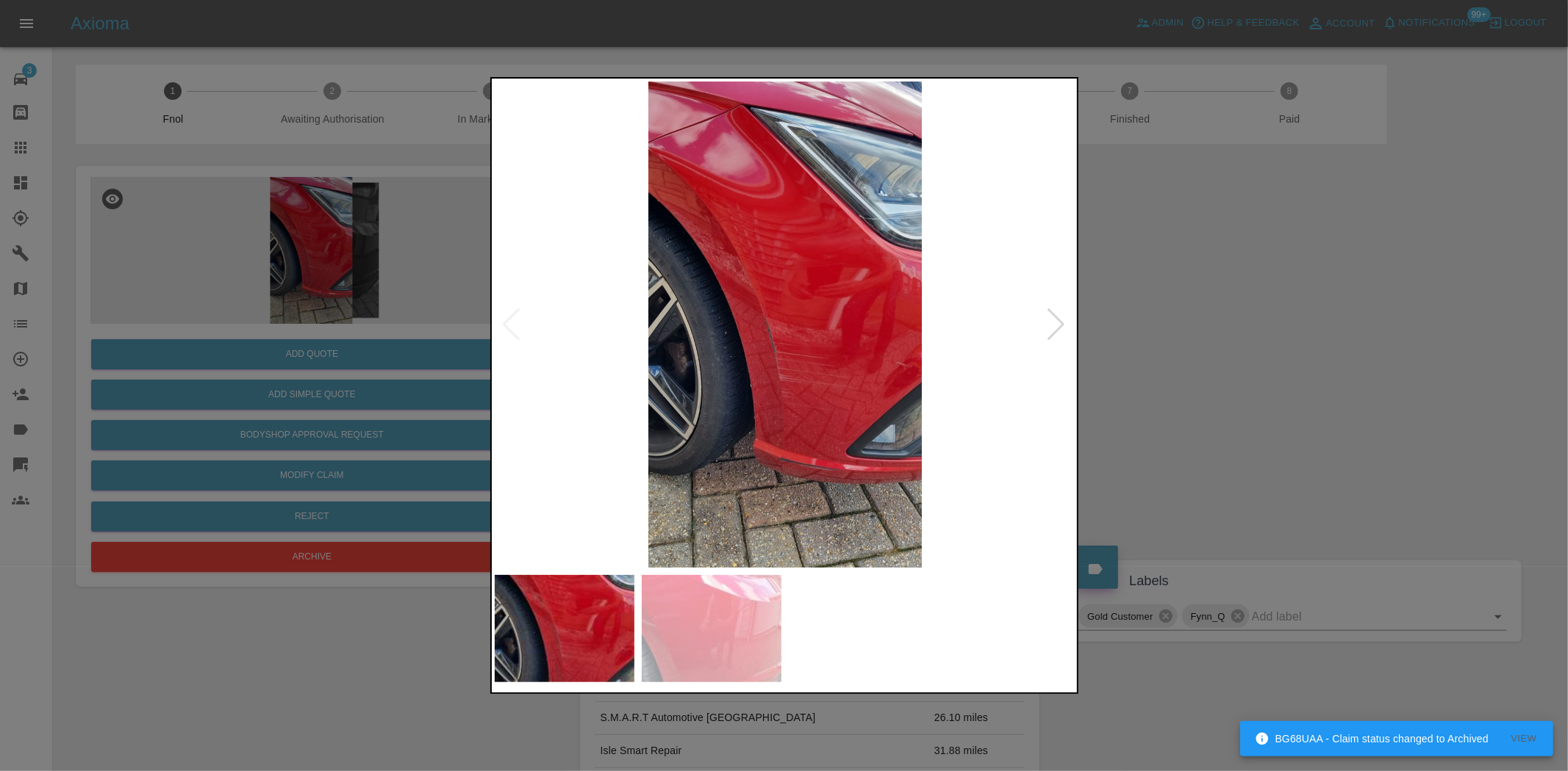
click at [333, 315] on div at bounding box center [784, 386] width 1568 height 771
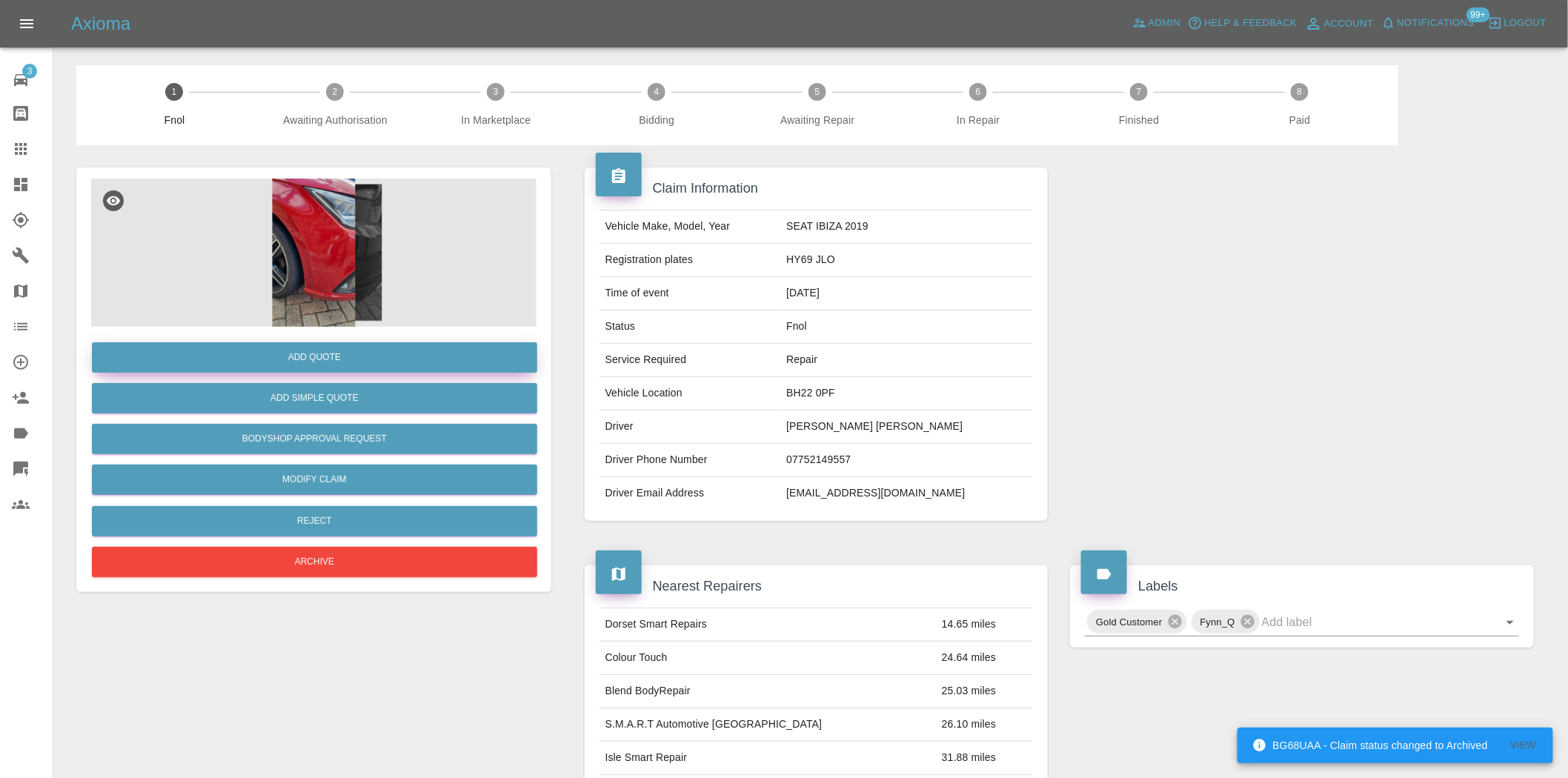
click at [329, 360] on button "Add Quote" at bounding box center [315, 357] width 445 height 30
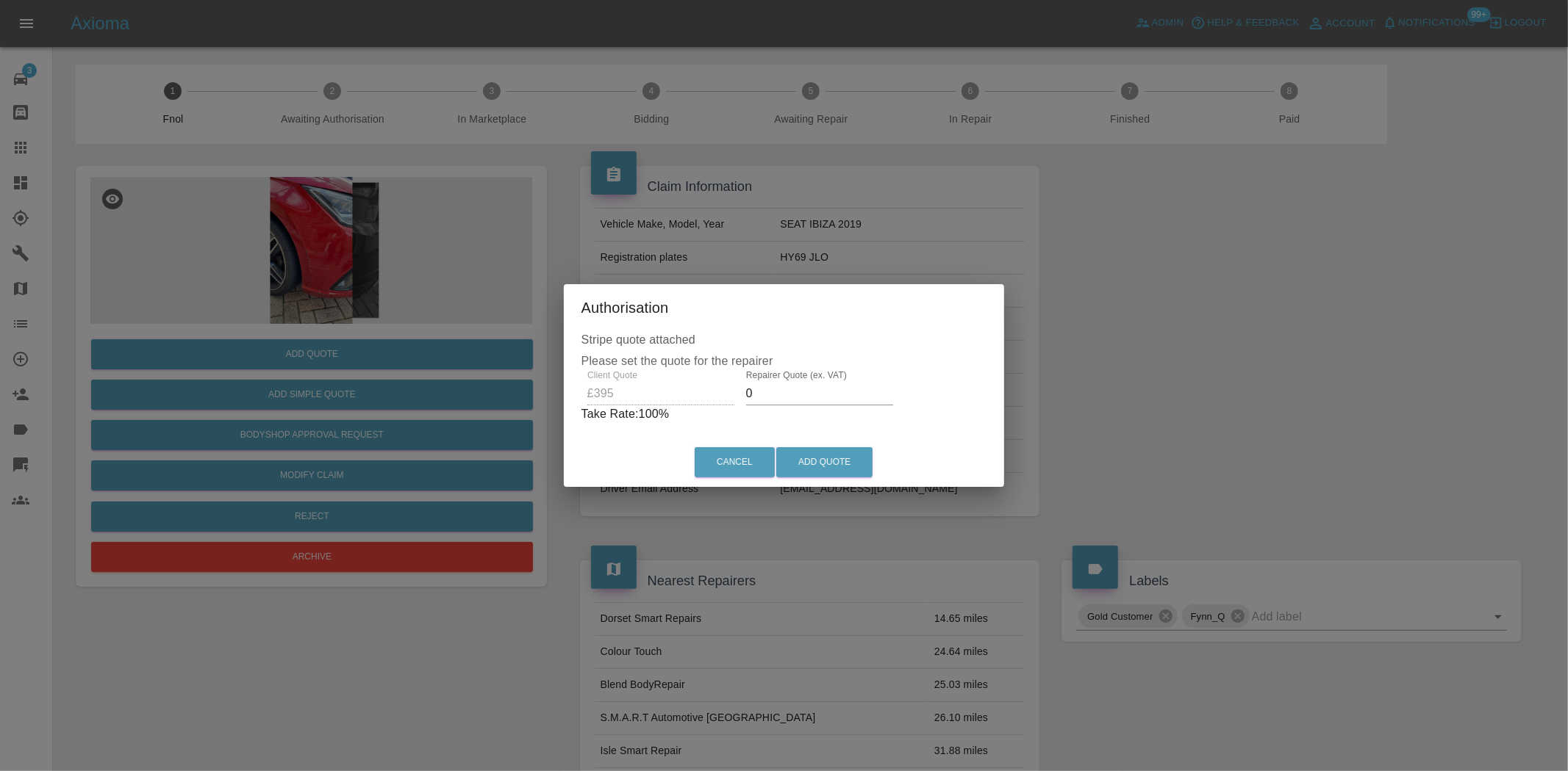
drag, startPoint x: 760, startPoint y: 394, endPoint x: 579, endPoint y: 407, distance: 181.5
click at [587, 412] on div "Client Quote £395 Repairer Quote (ex. VAT) 0 Take Rate: 100 %" at bounding box center [784, 397] width 405 height 53
type input "230"
click at [817, 458] on button "Add Quote" at bounding box center [824, 462] width 96 height 30
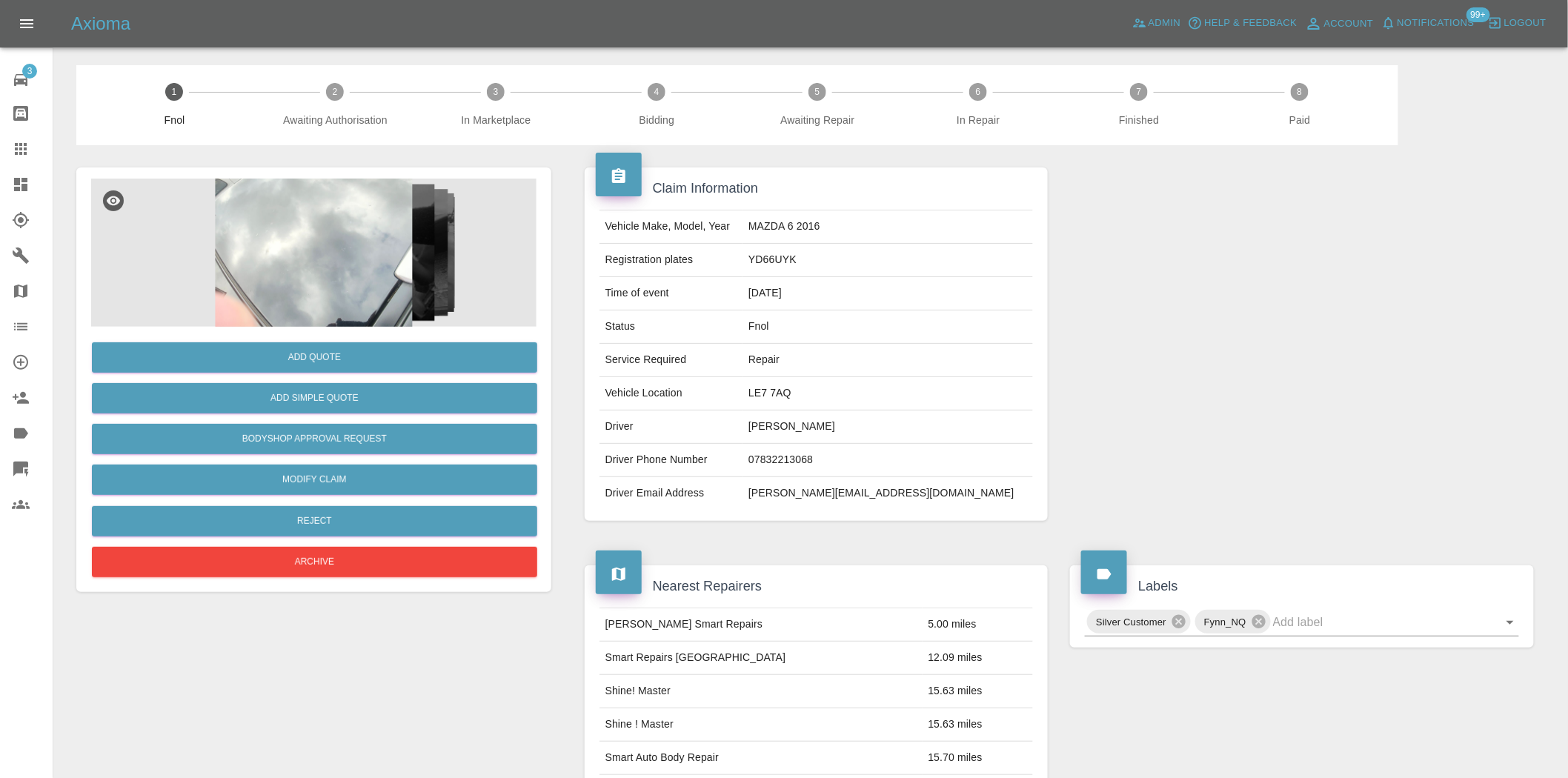
click at [320, 277] on img at bounding box center [314, 253] width 445 height 148
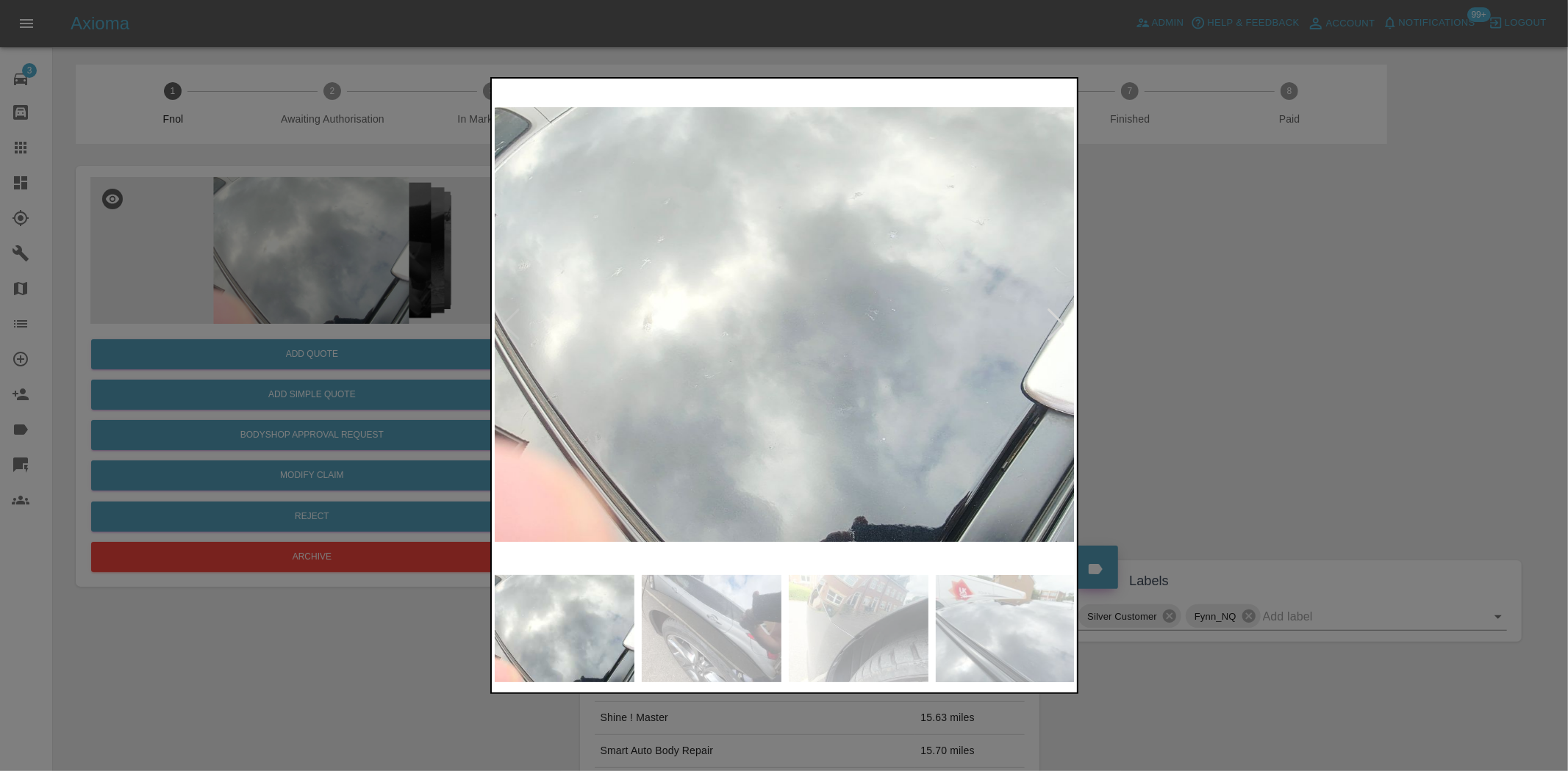
click at [671, 331] on img at bounding box center [785, 324] width 581 height 486
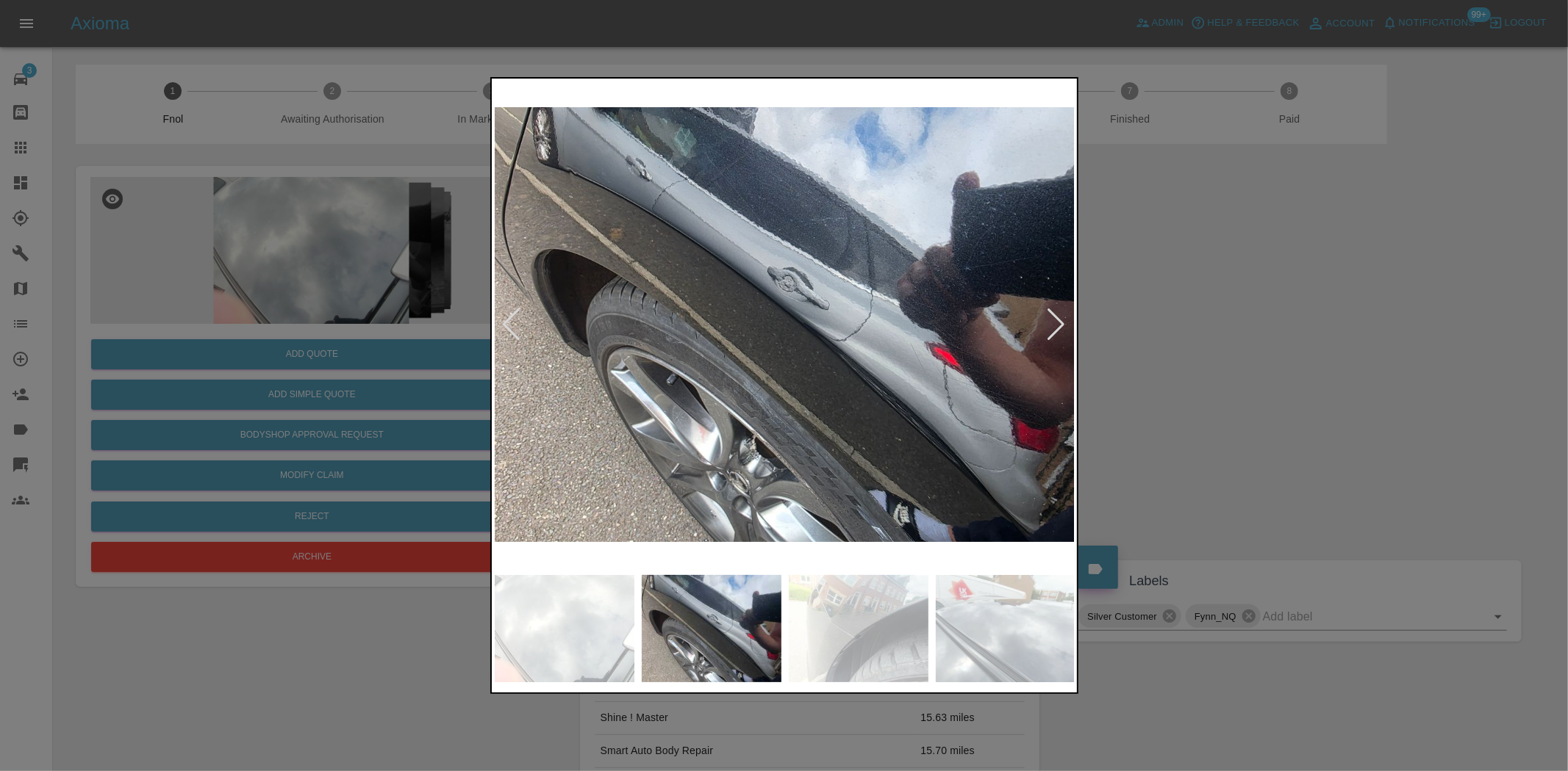
click at [739, 359] on img at bounding box center [785, 324] width 581 height 486
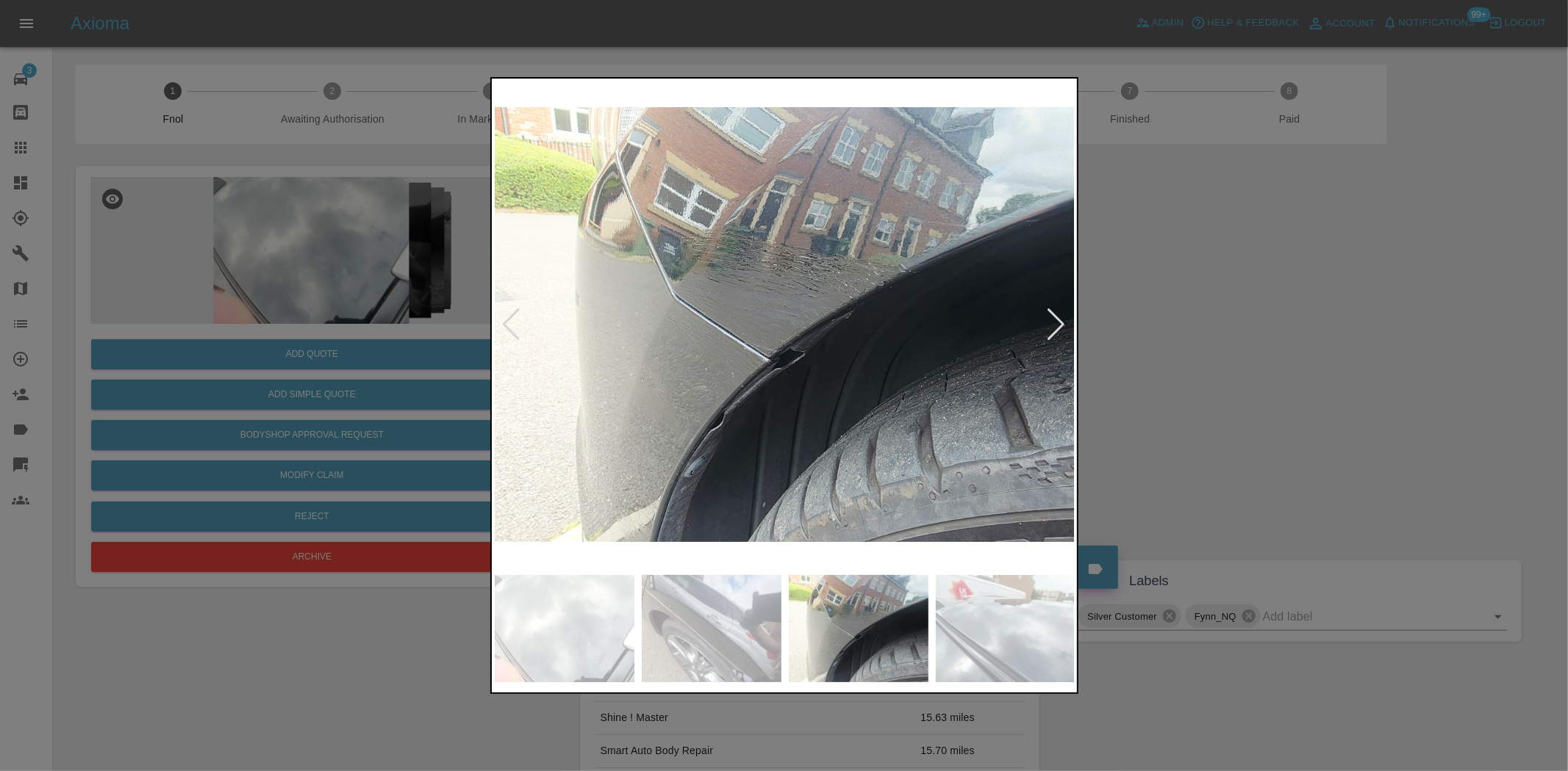
click at [715, 374] on img at bounding box center [785, 324] width 581 height 486
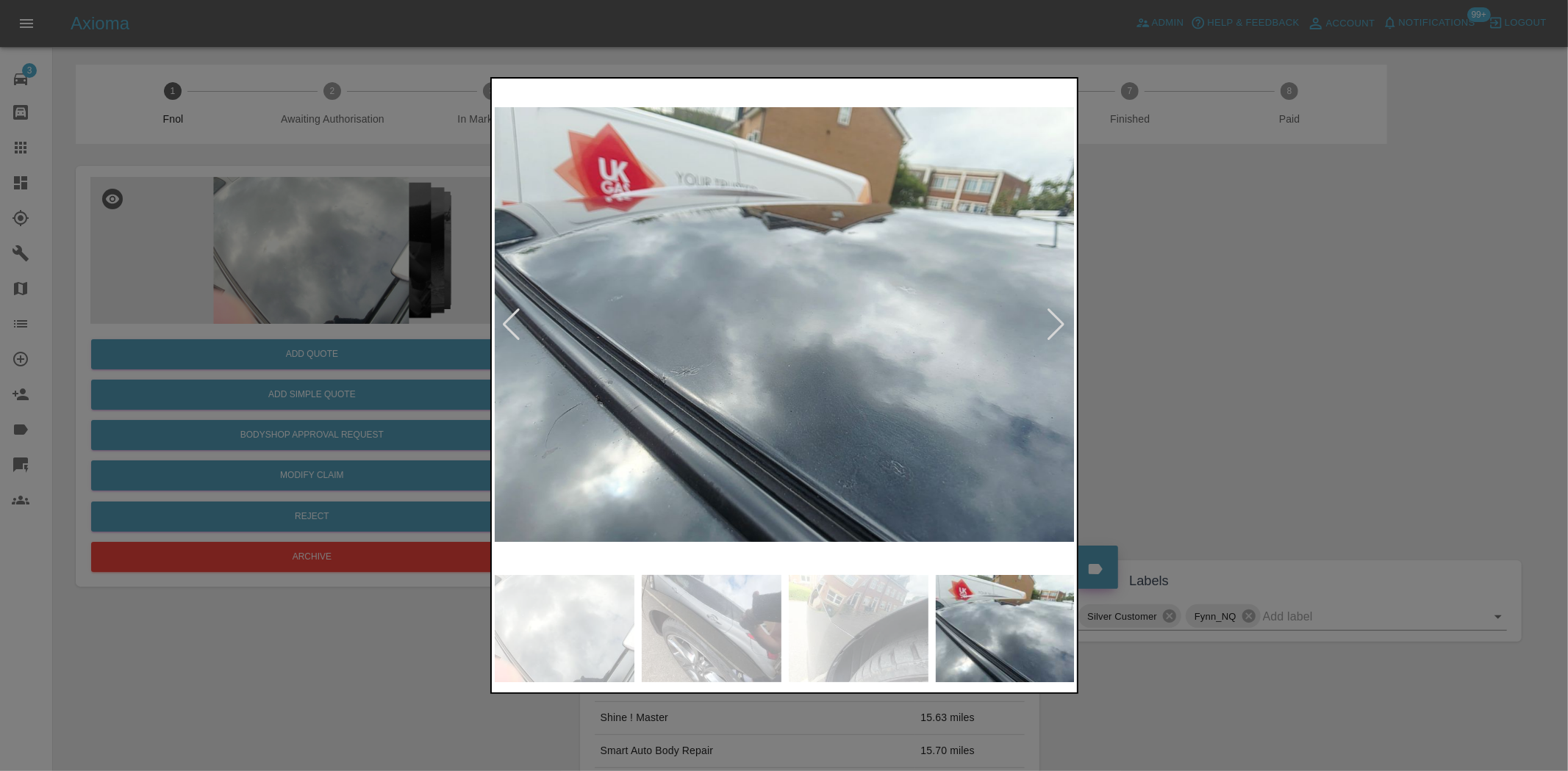
click at [642, 336] on img at bounding box center [785, 324] width 581 height 486
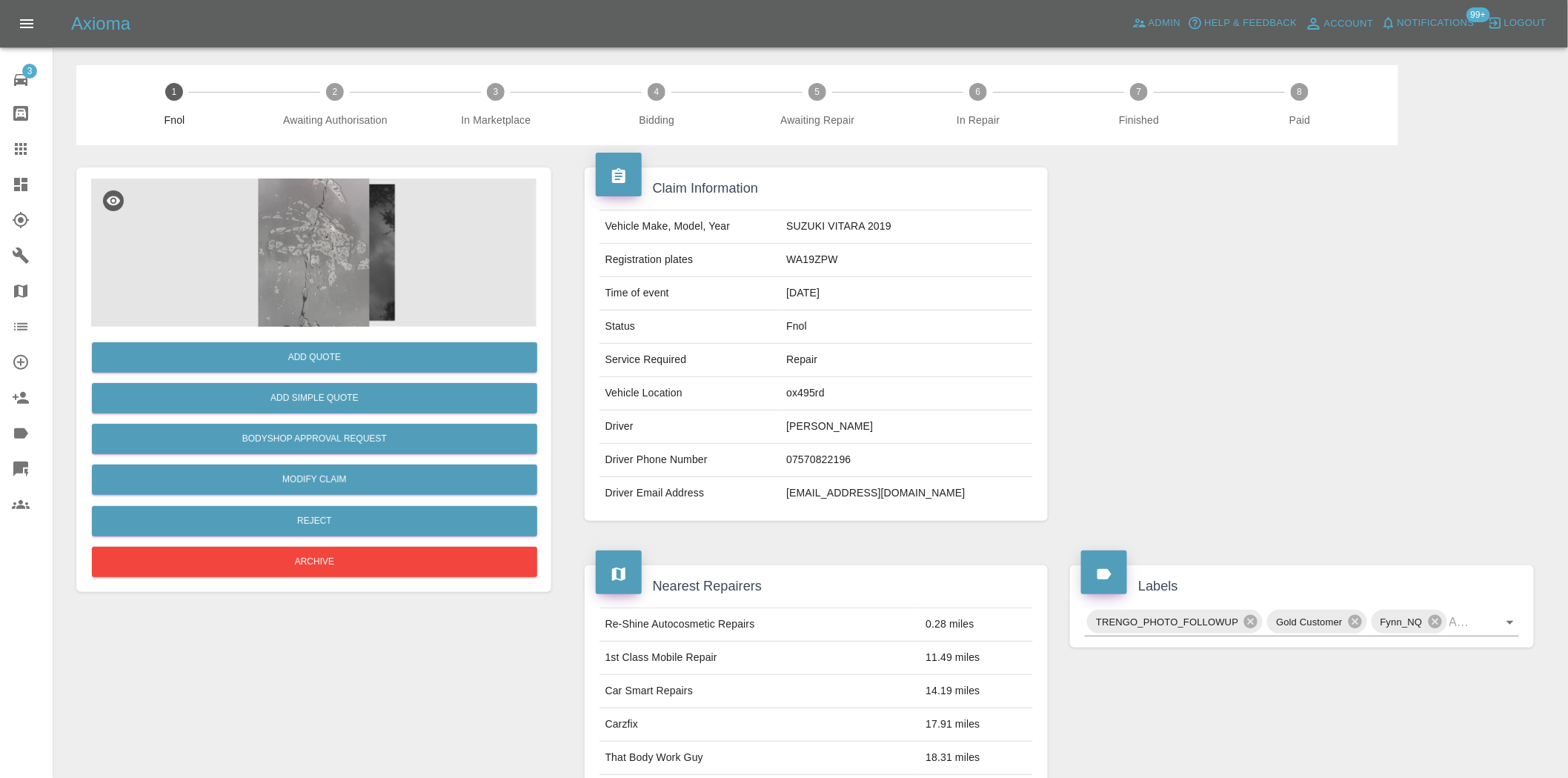
click at [333, 265] on img at bounding box center [314, 253] width 445 height 148
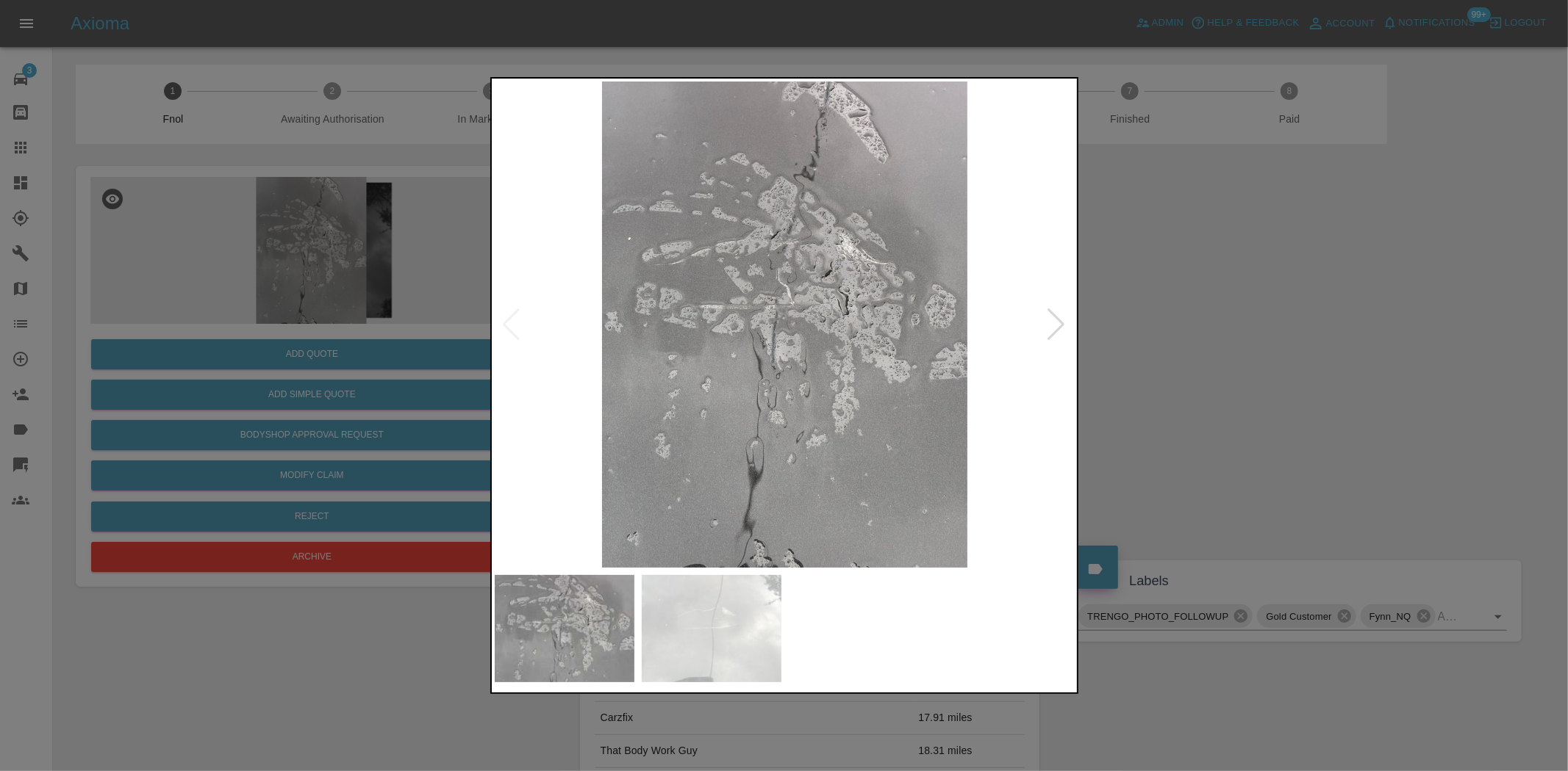
click at [724, 344] on img at bounding box center [785, 324] width 581 height 486
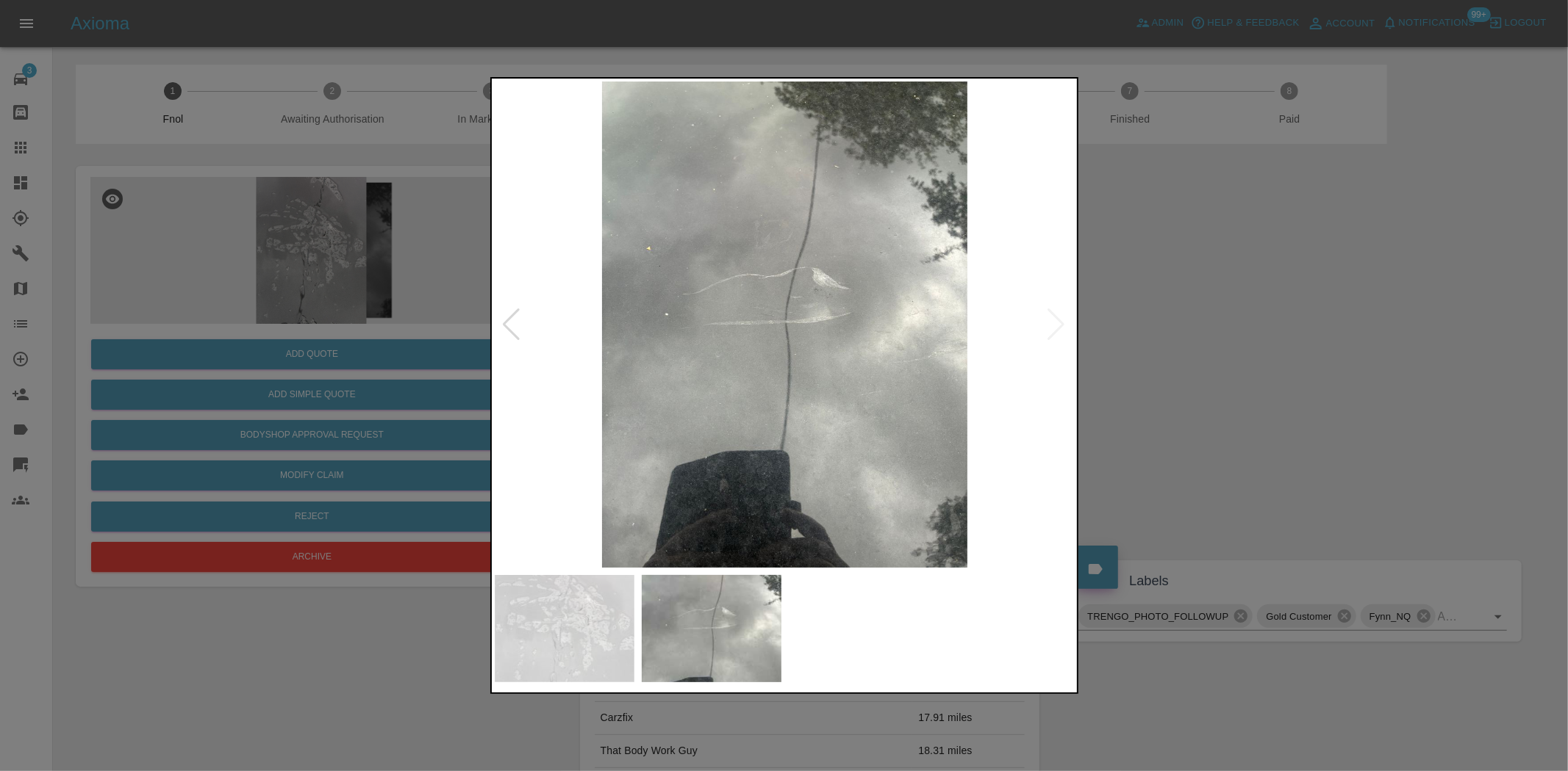
click at [680, 357] on img at bounding box center [785, 324] width 581 height 486
click at [584, 340] on img at bounding box center [785, 324] width 581 height 486
click at [244, 232] on div at bounding box center [784, 386] width 1568 height 771
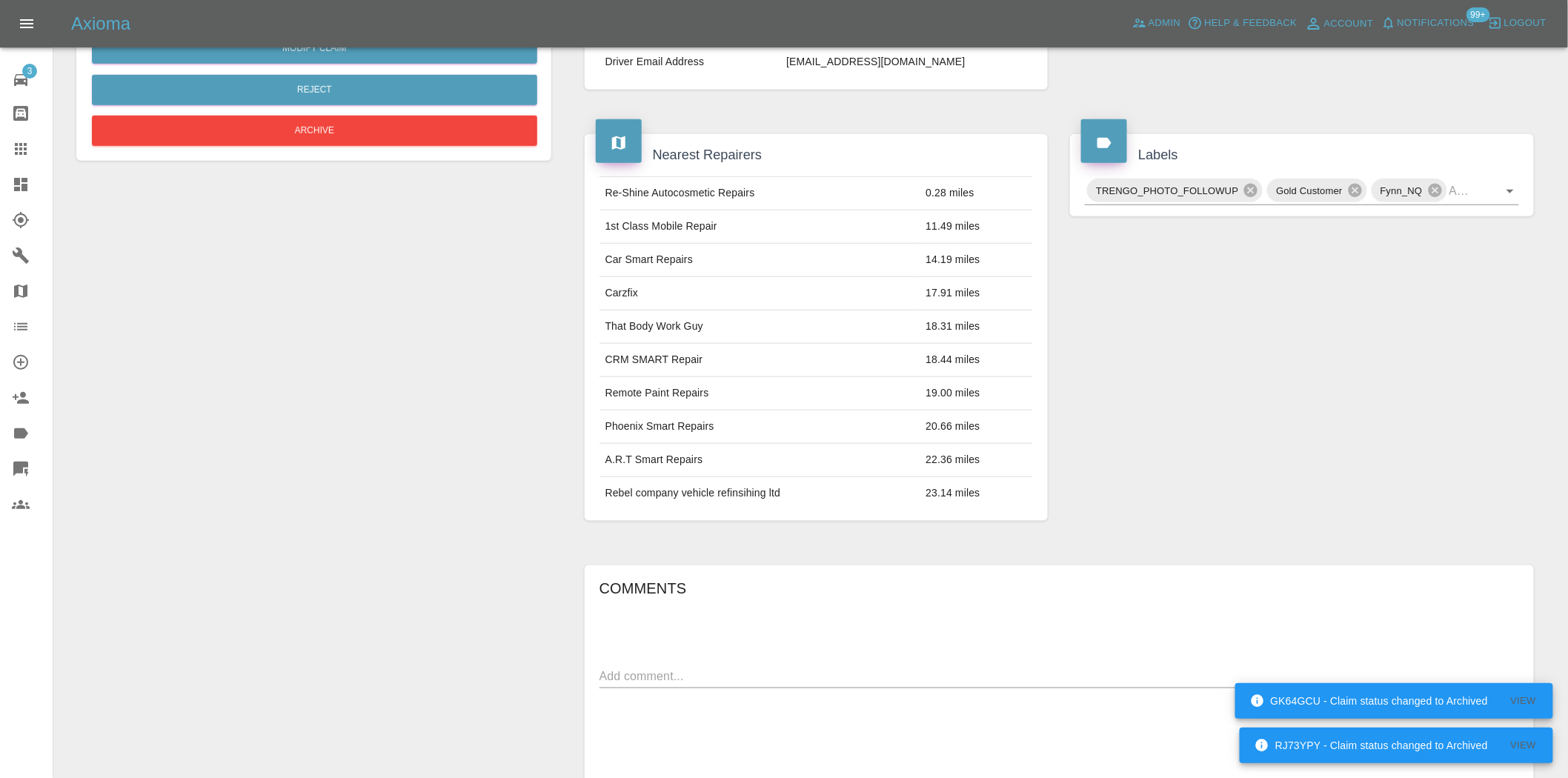
scroll to position [27, 0]
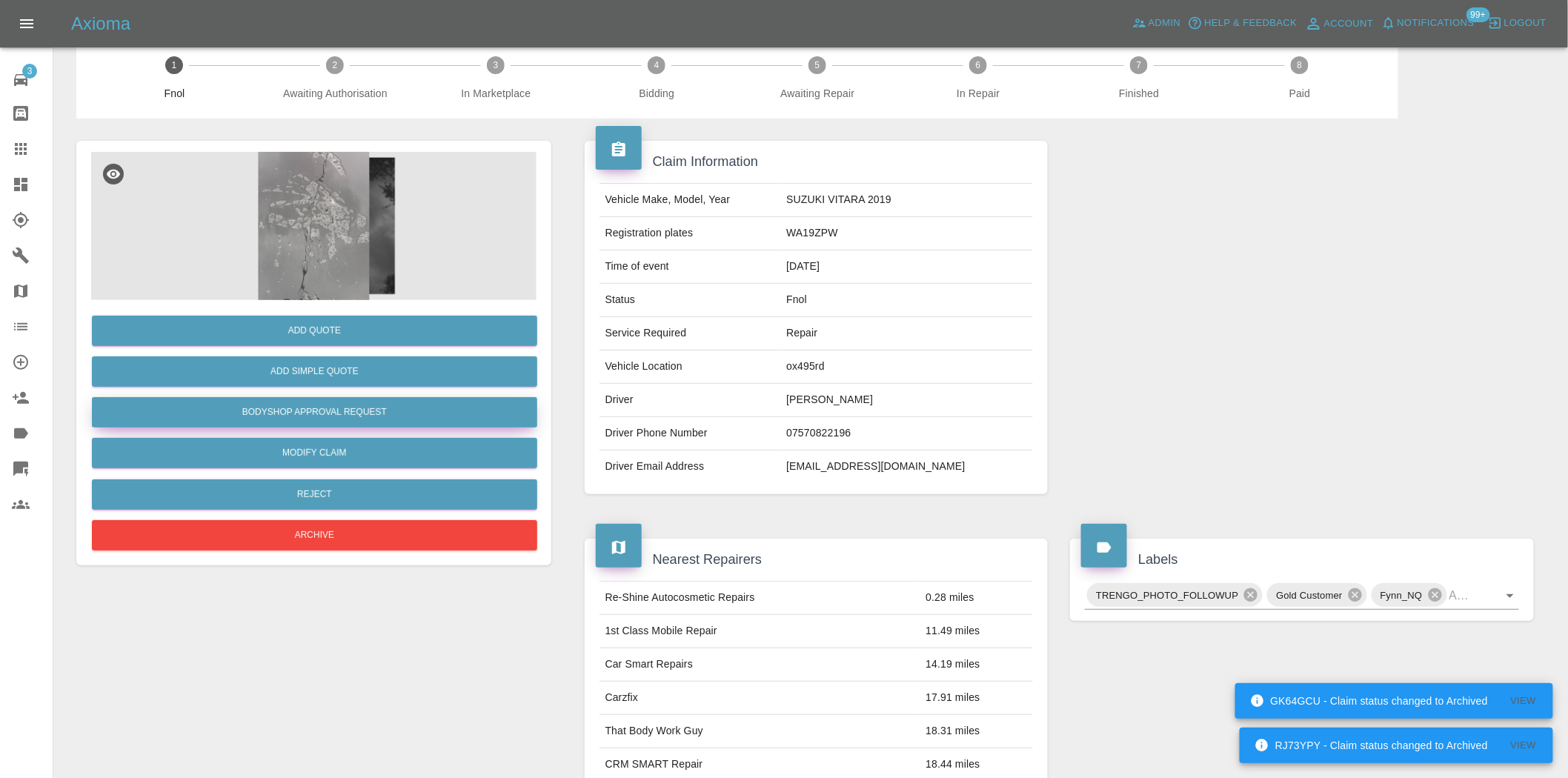
click at [390, 414] on button "Bodyshop Approval Request" at bounding box center [315, 412] width 445 height 30
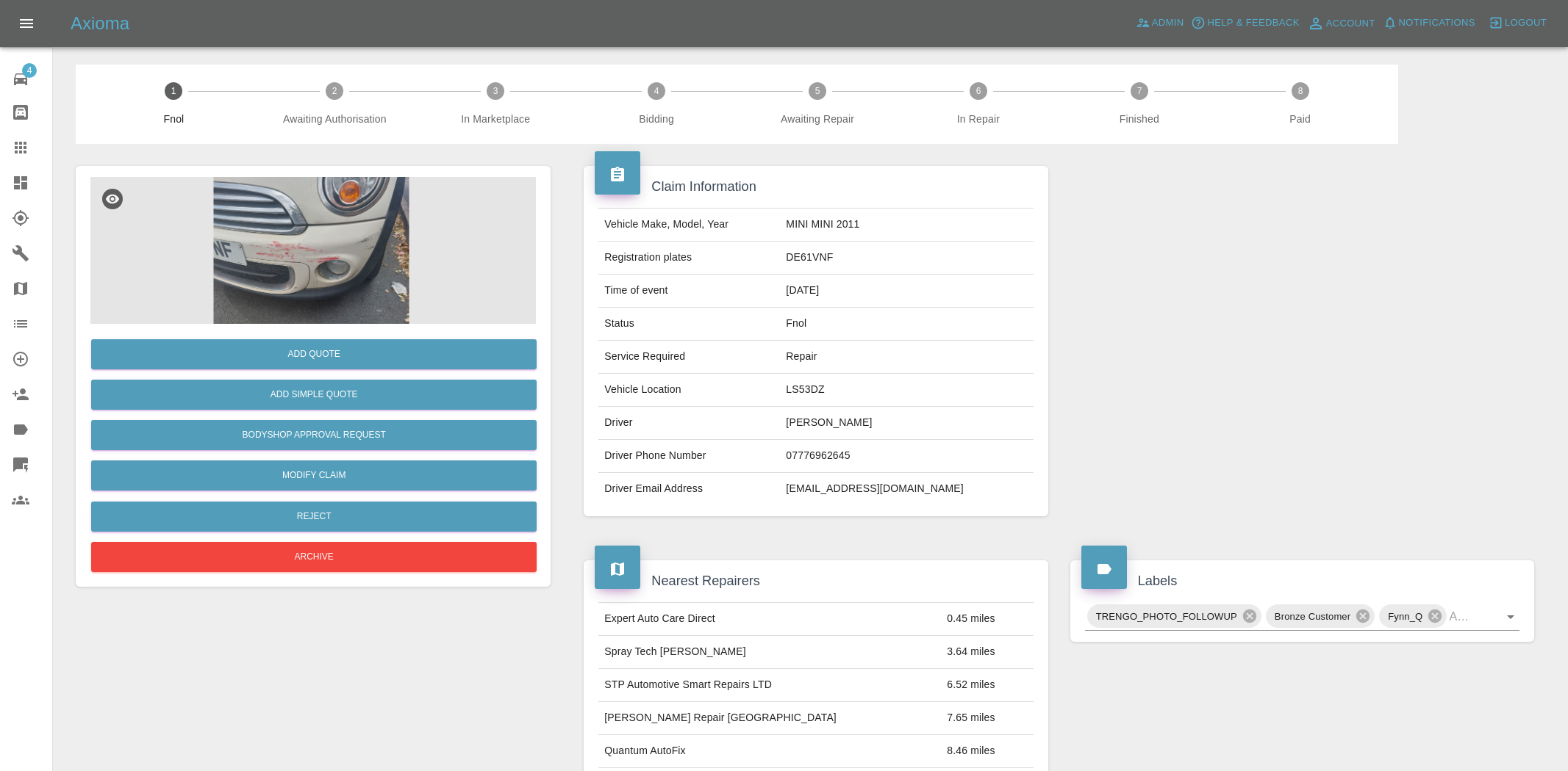
click at [302, 237] on img at bounding box center [312, 251] width 442 height 147
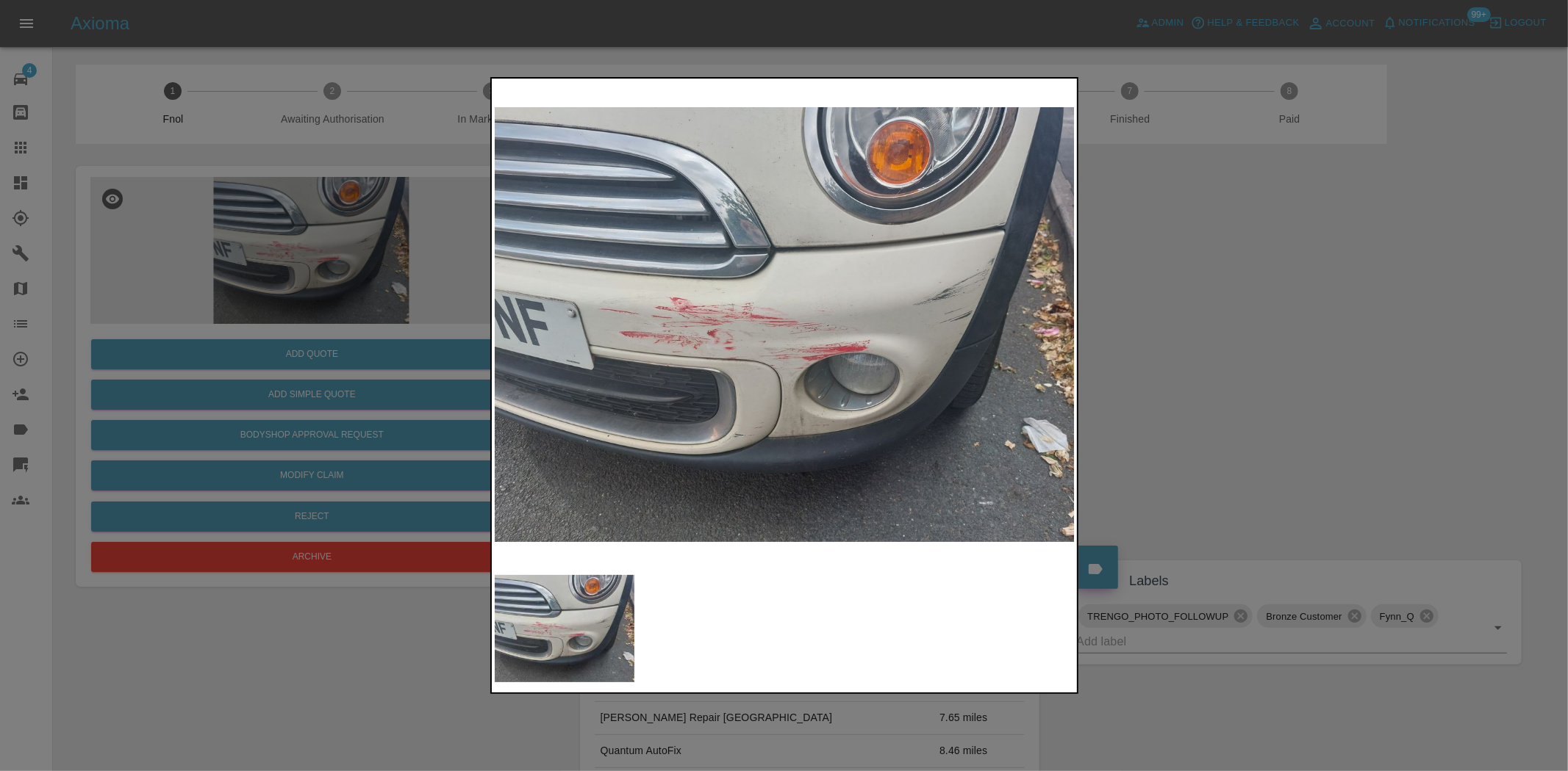
click at [718, 340] on img at bounding box center [785, 324] width 581 height 486
click at [717, 340] on img at bounding box center [785, 324] width 581 height 486
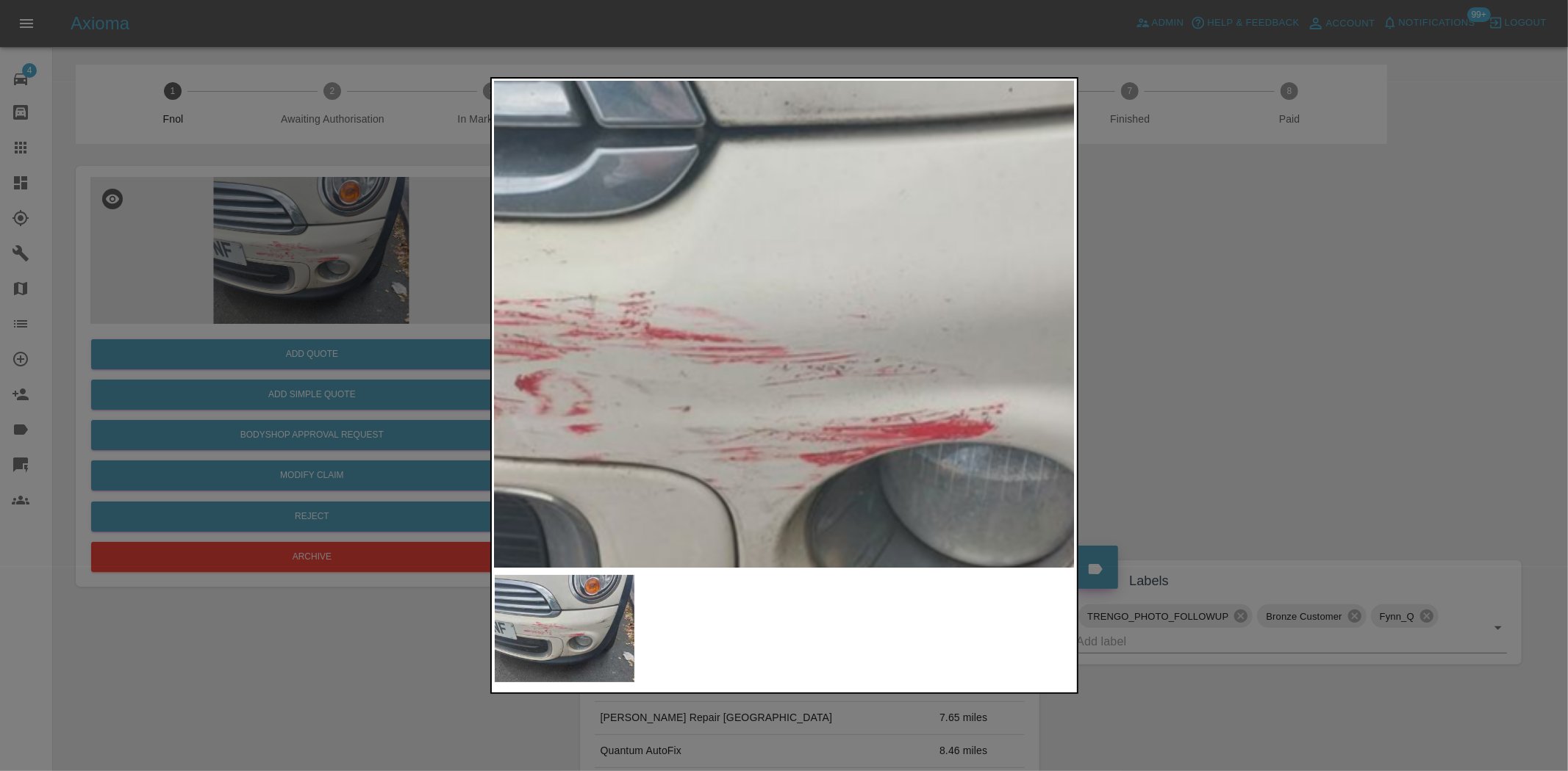
click at [466, 447] on div at bounding box center [784, 386] width 1568 height 771
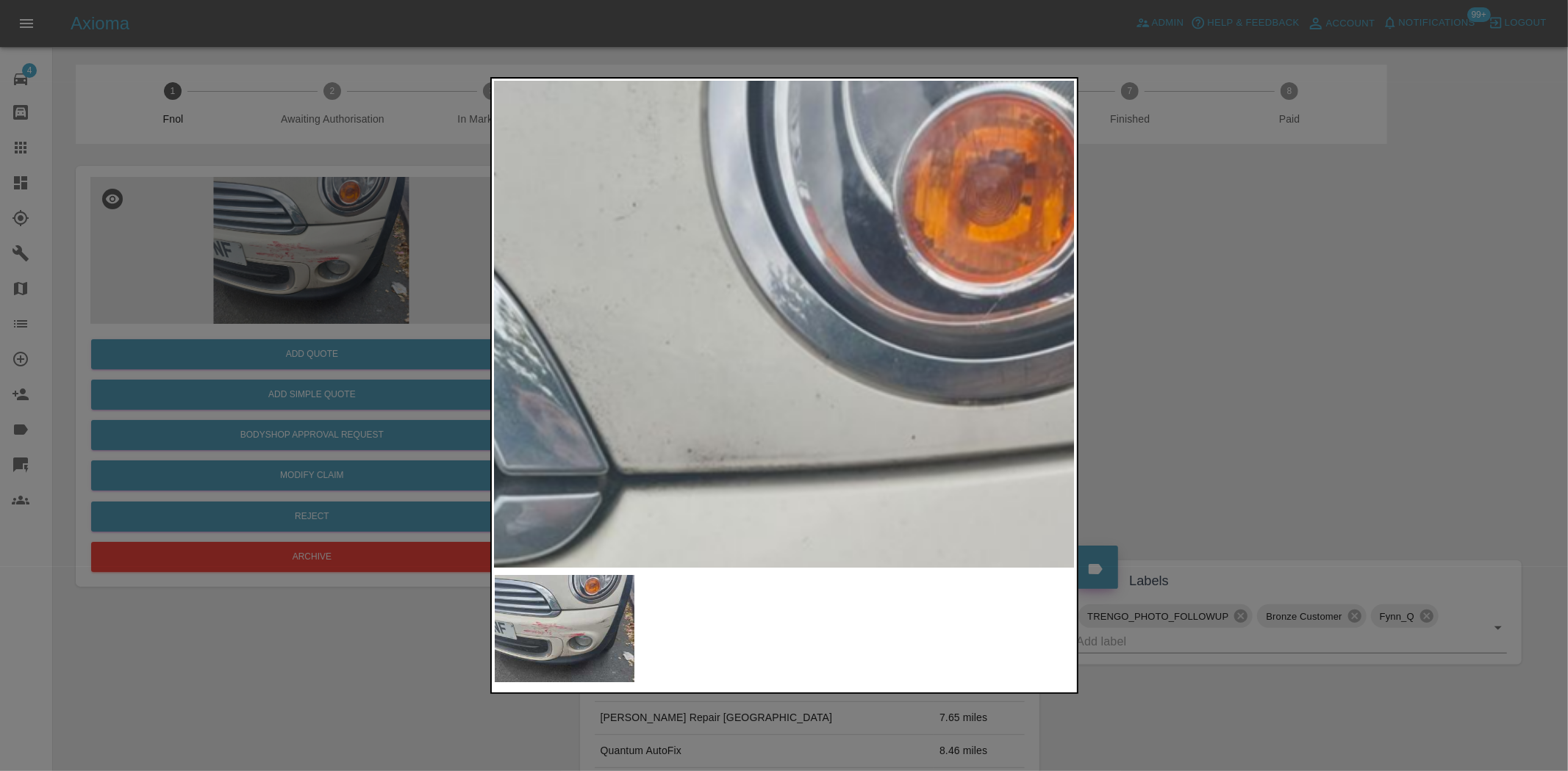
click at [1009, 487] on img at bounding box center [651, 705] width 1742 height 1459
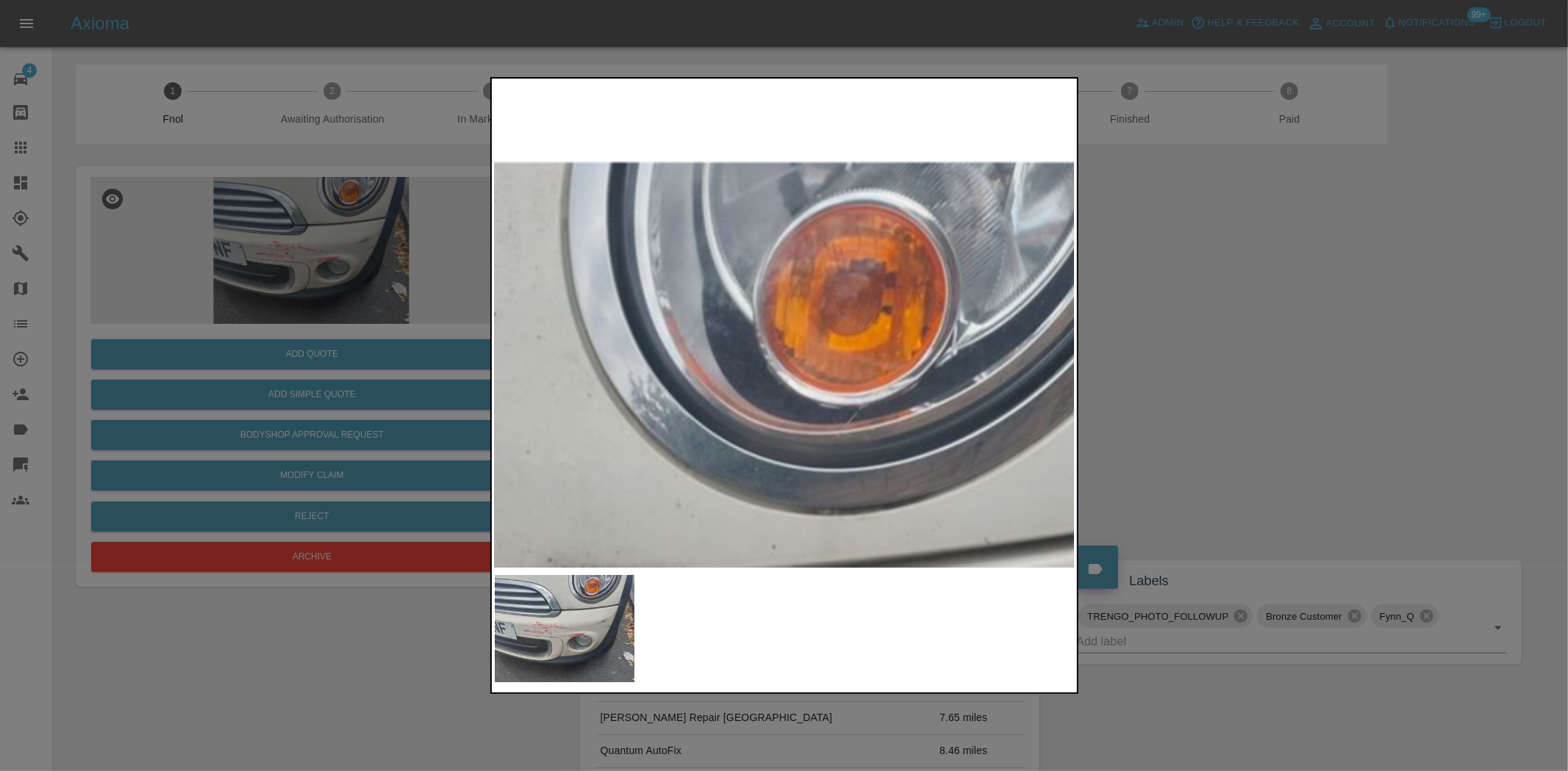
click at [361, 191] on div at bounding box center [784, 386] width 1568 height 771
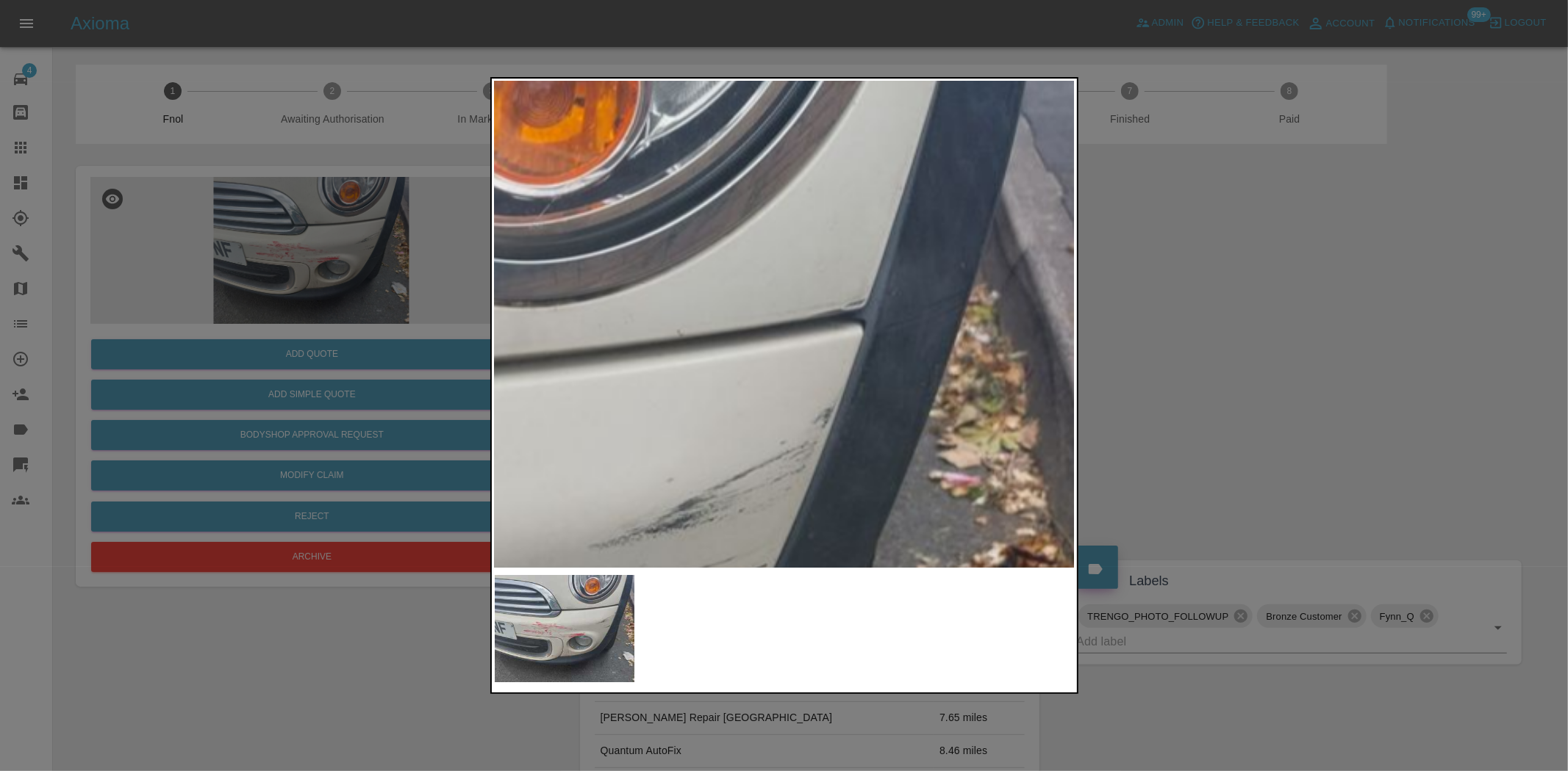
click at [651, 341] on img at bounding box center [204, 606] width 1742 height 1459
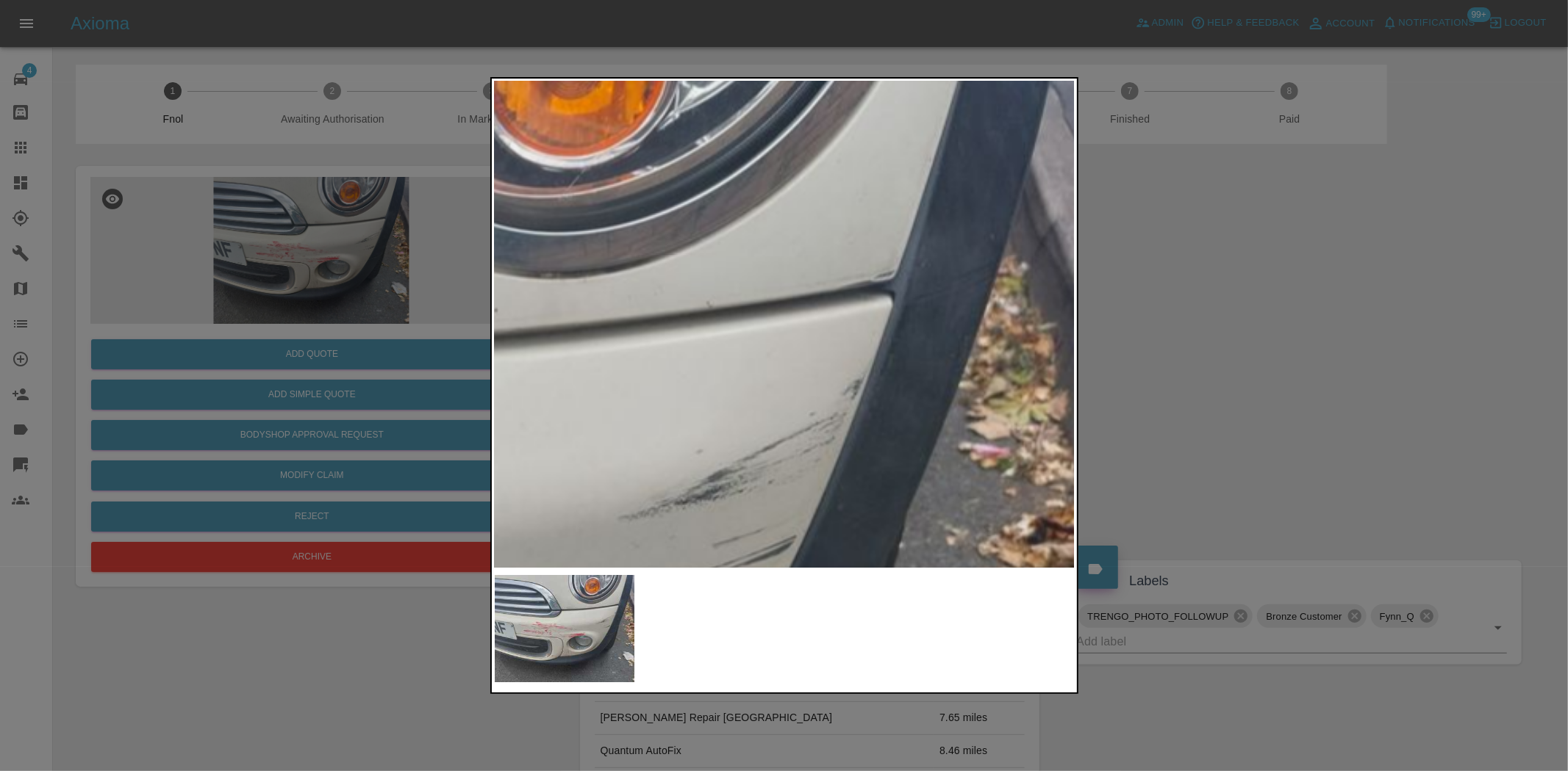
click at [707, 328] on img at bounding box center [233, 578] width 1742 height 1459
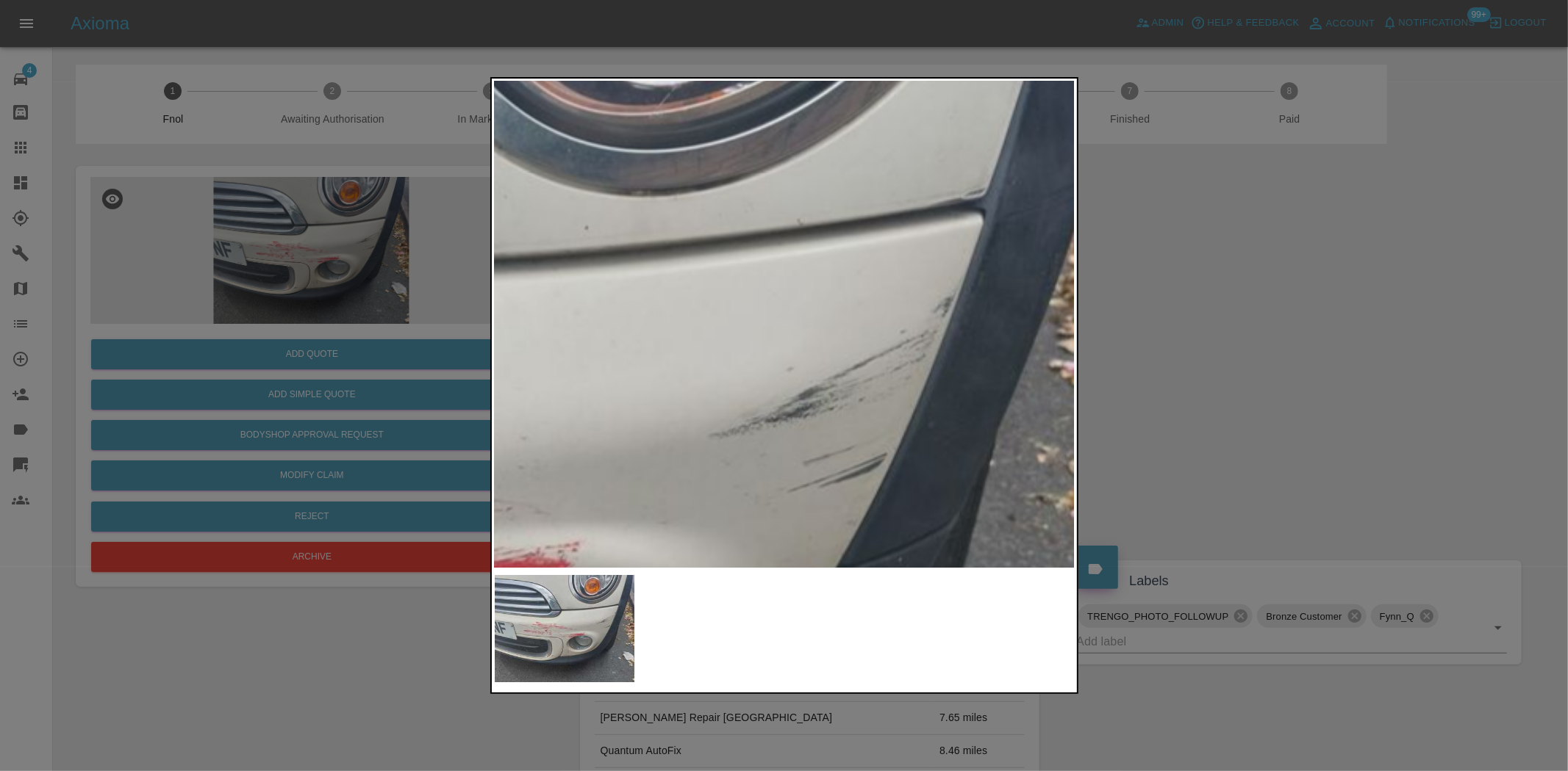
click at [693, 333] on img at bounding box center [324, 496] width 1742 height 1459
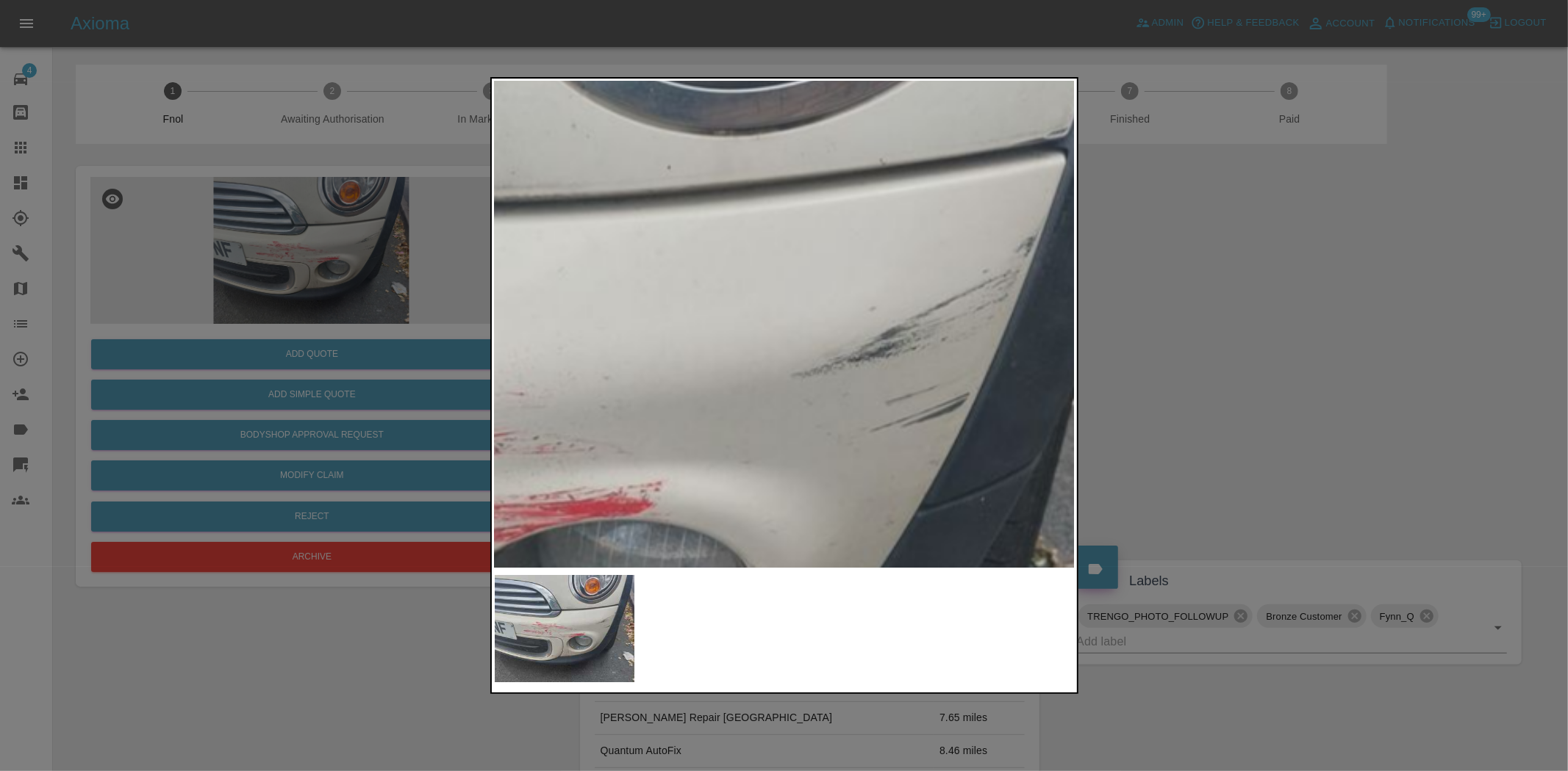
click at [760, 285] on img at bounding box center [406, 434] width 1742 height 1459
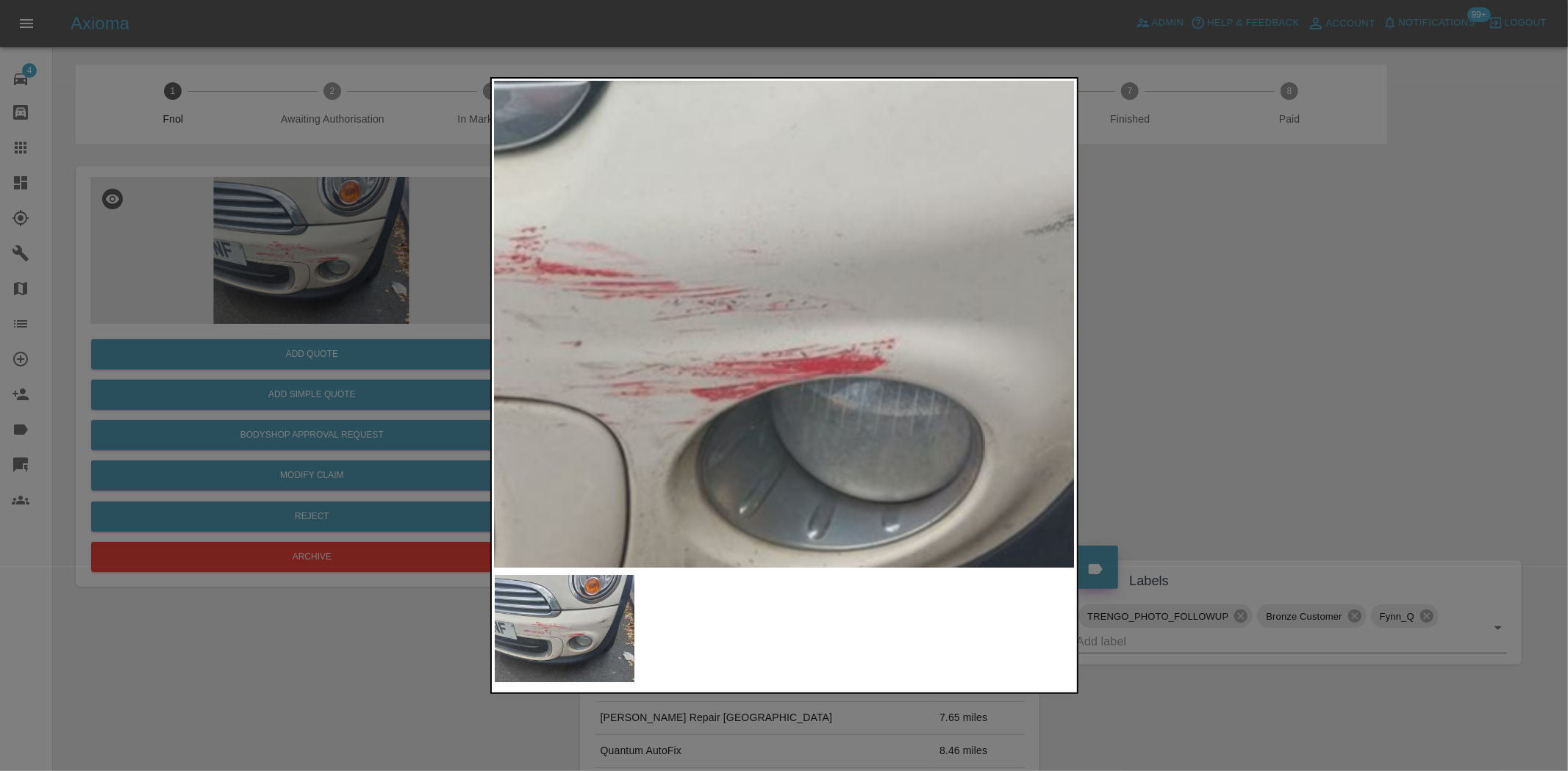
click at [827, 309] on img at bounding box center [639, 292] width 1742 height 1459
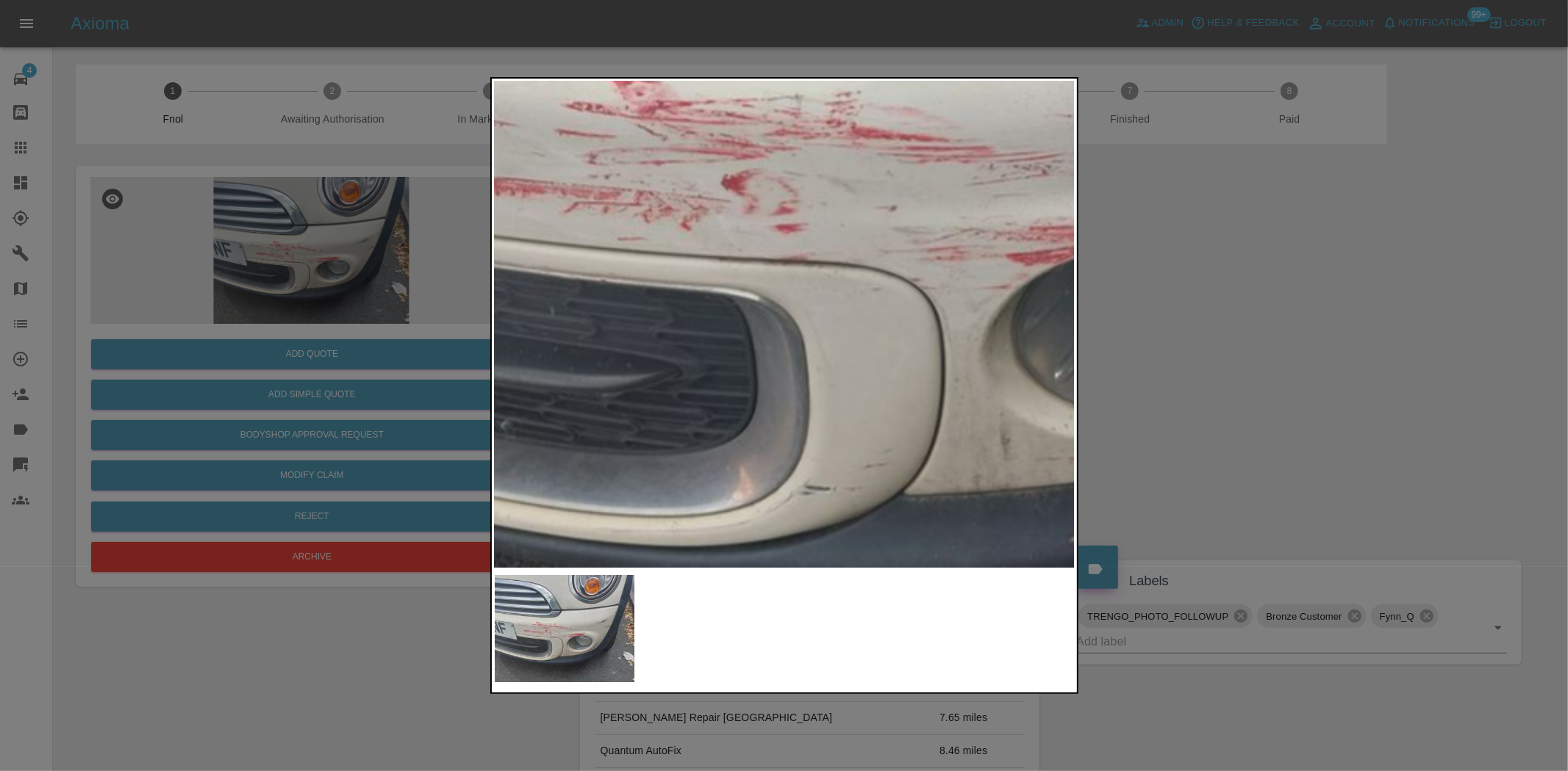
click at [862, 303] on img at bounding box center [954, 157] width 1742 height 1459
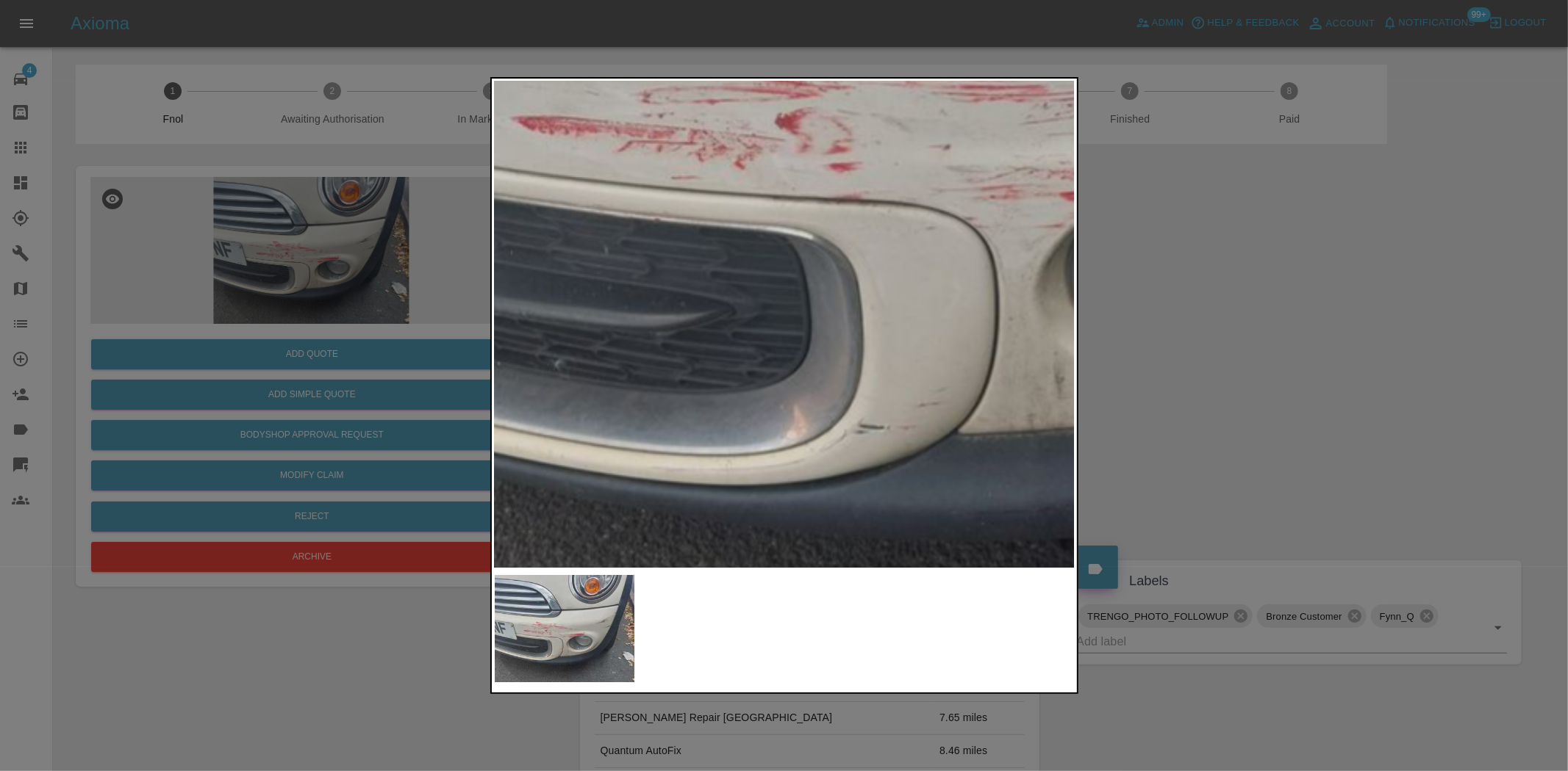
click at [803, 285] on img at bounding box center [1008, 95] width 1742 height 1459
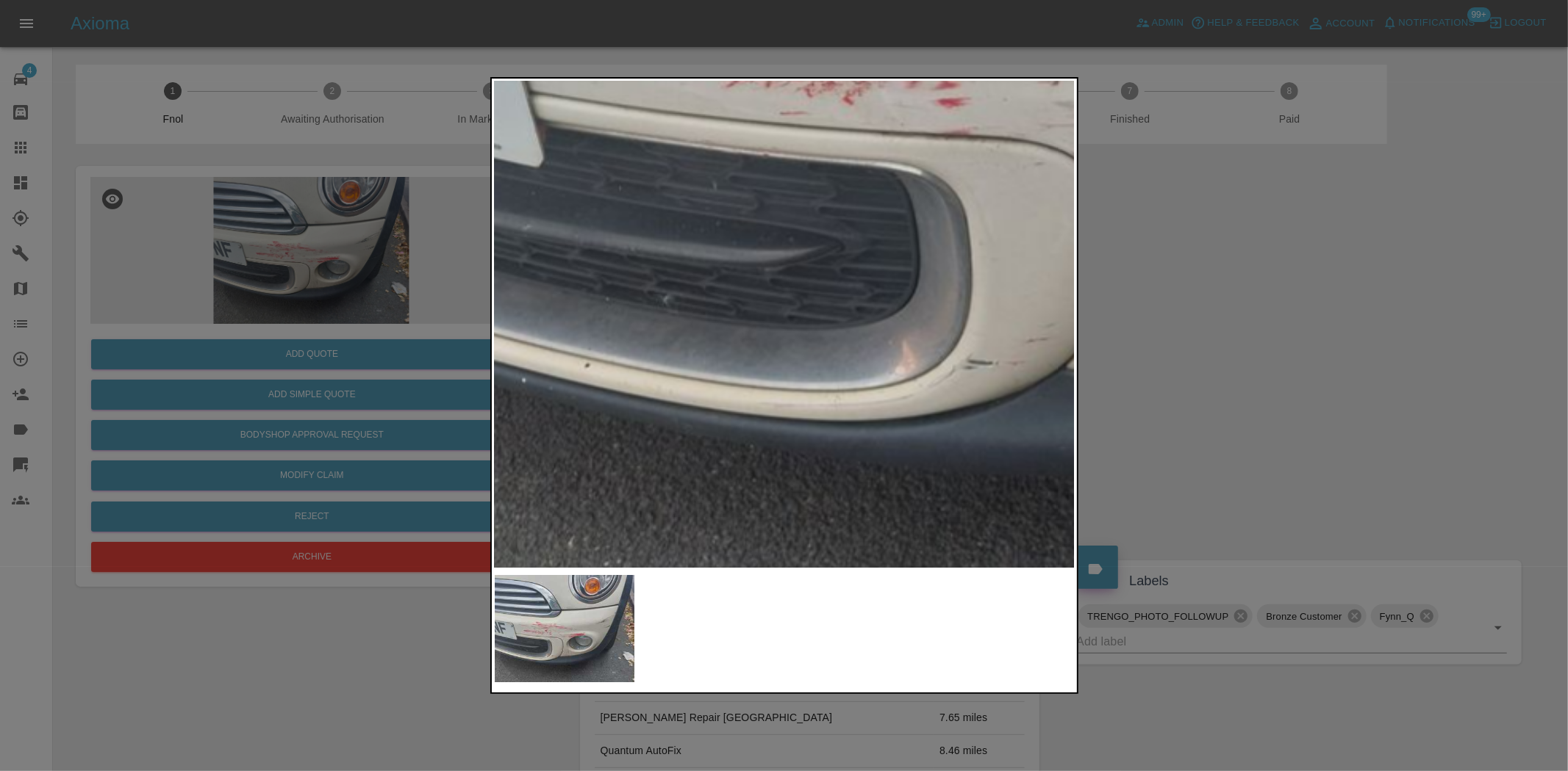
click at [889, 408] on img at bounding box center [1117, 32] width 1742 height 1459
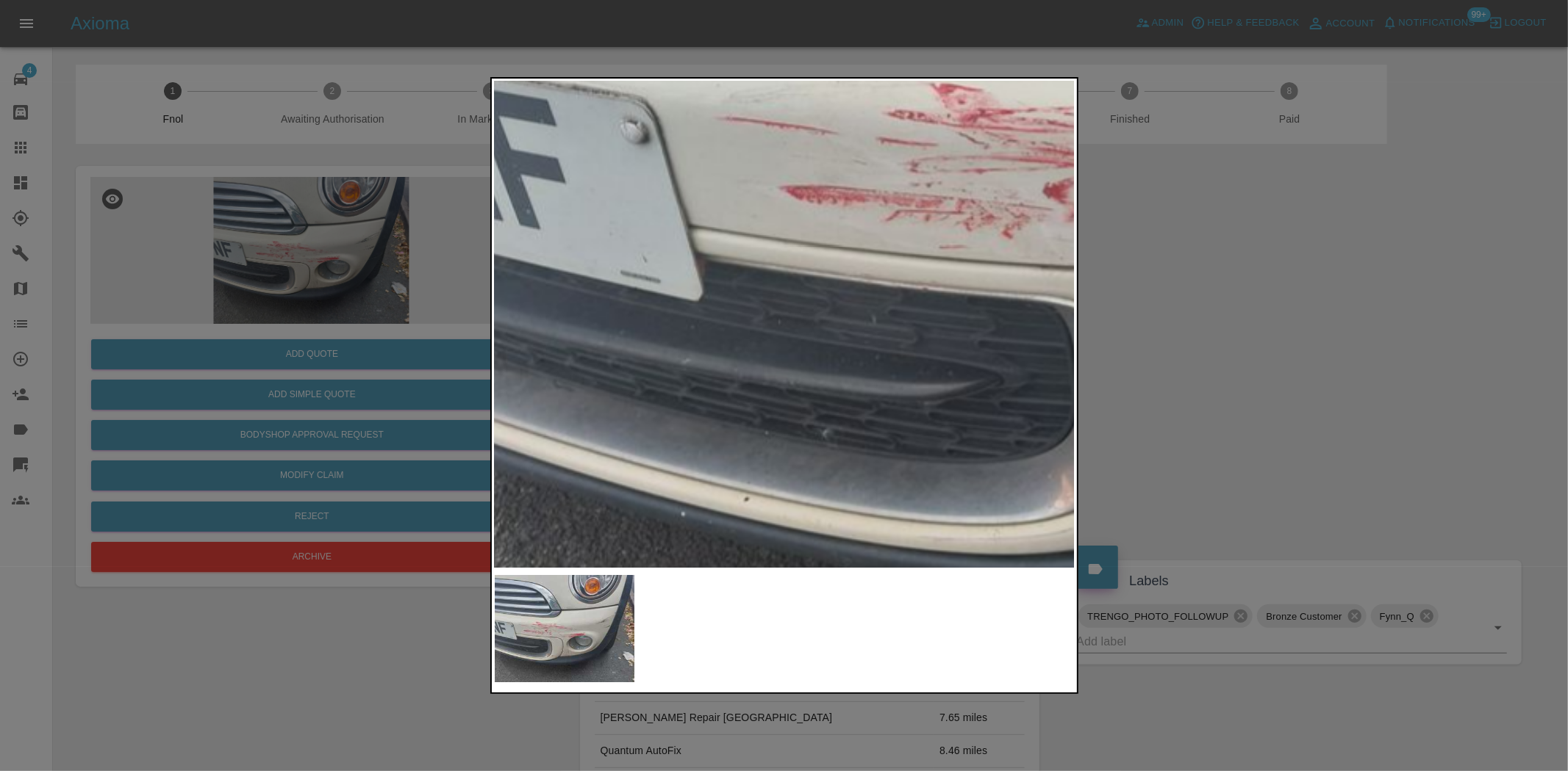
click at [755, 404] on img at bounding box center [1275, 165] width 1742 height 1459
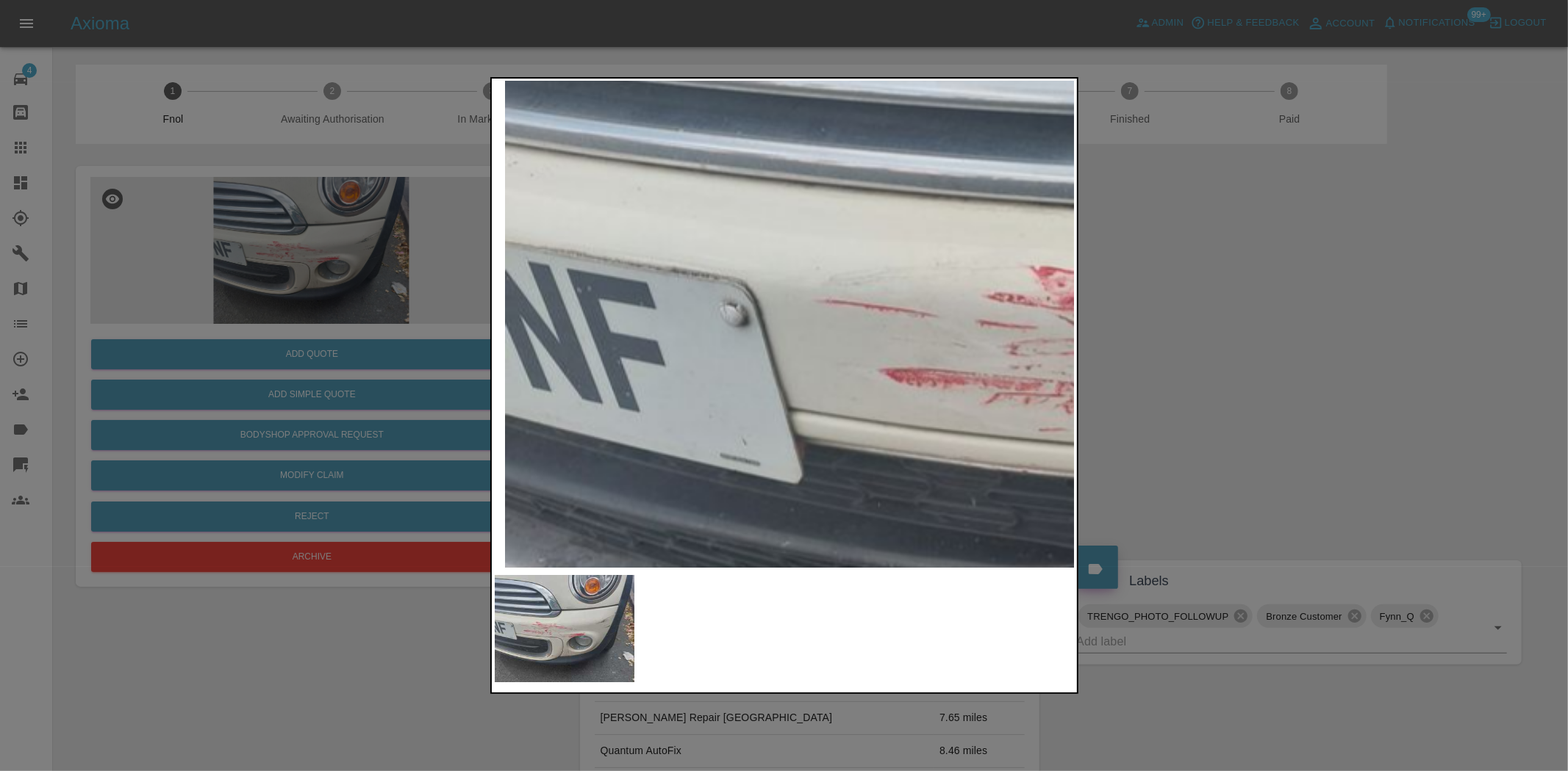
click at [654, 359] on img at bounding box center [1376, 348] width 1742 height 1459
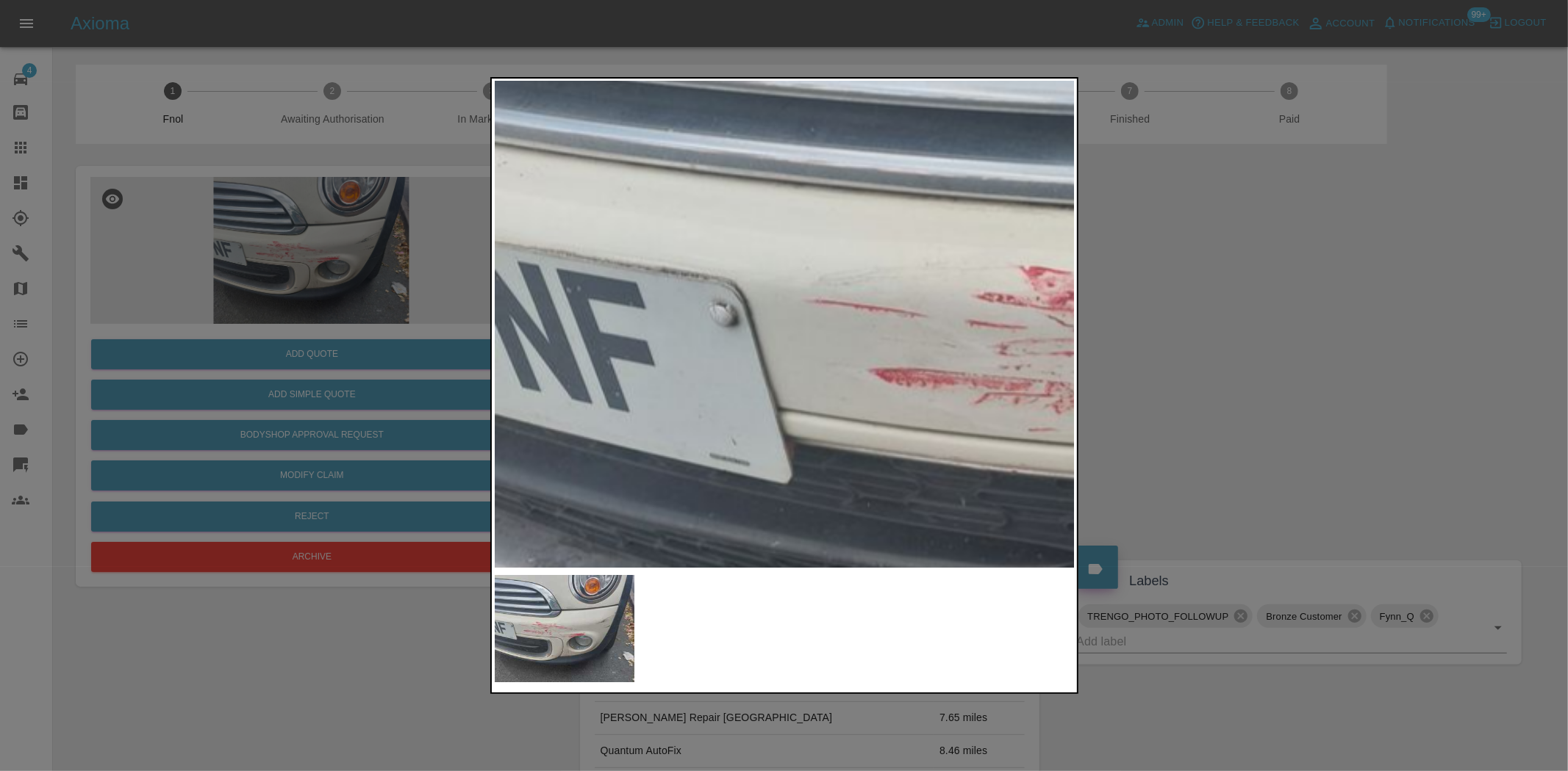
drag, startPoint x: 430, startPoint y: 289, endPoint x: 312, endPoint y: 313, distance: 120.4
click at [421, 304] on div at bounding box center [784, 386] width 1568 height 771
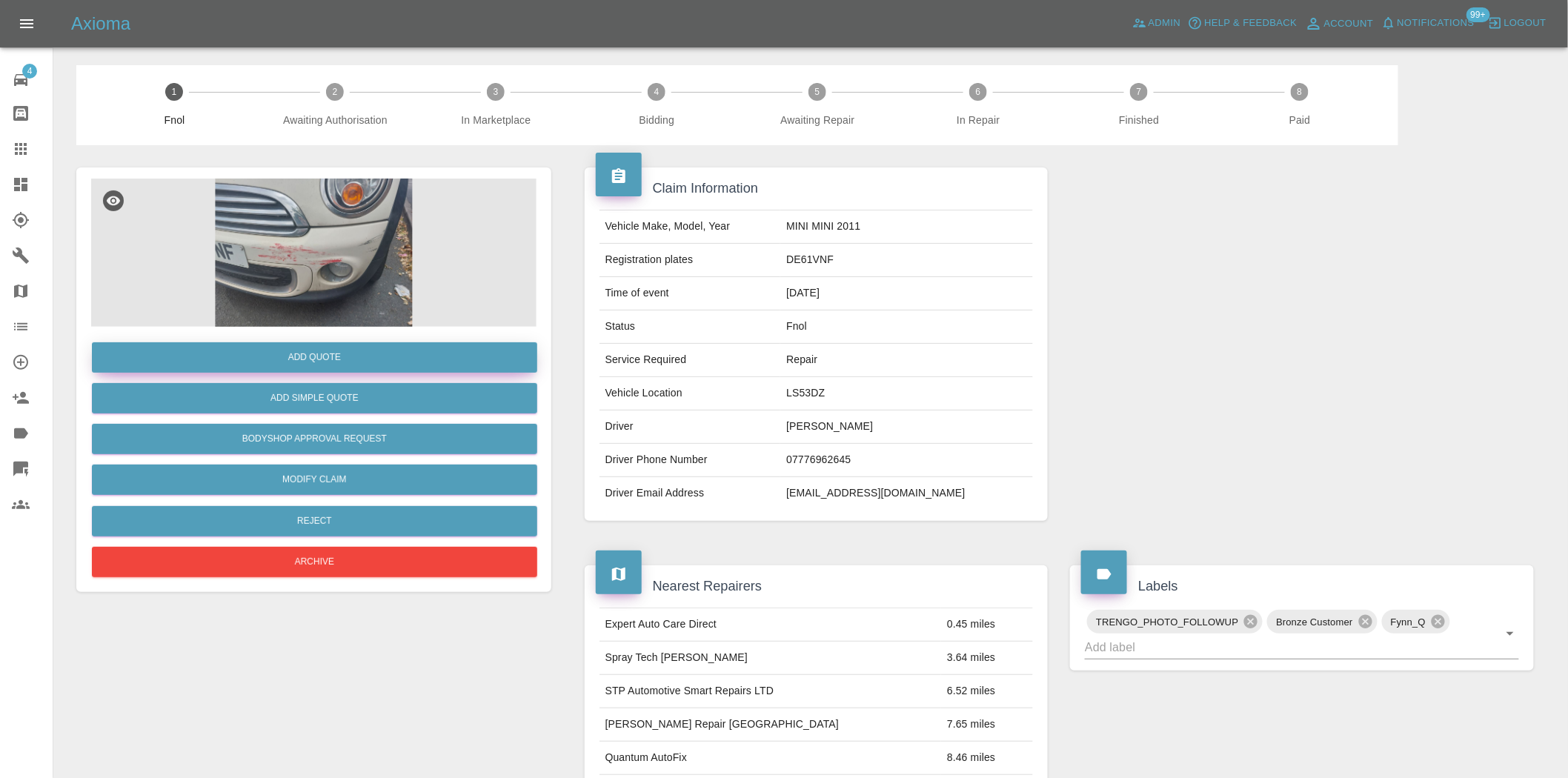
click at [276, 345] on button "Add Quote" at bounding box center [315, 357] width 445 height 30
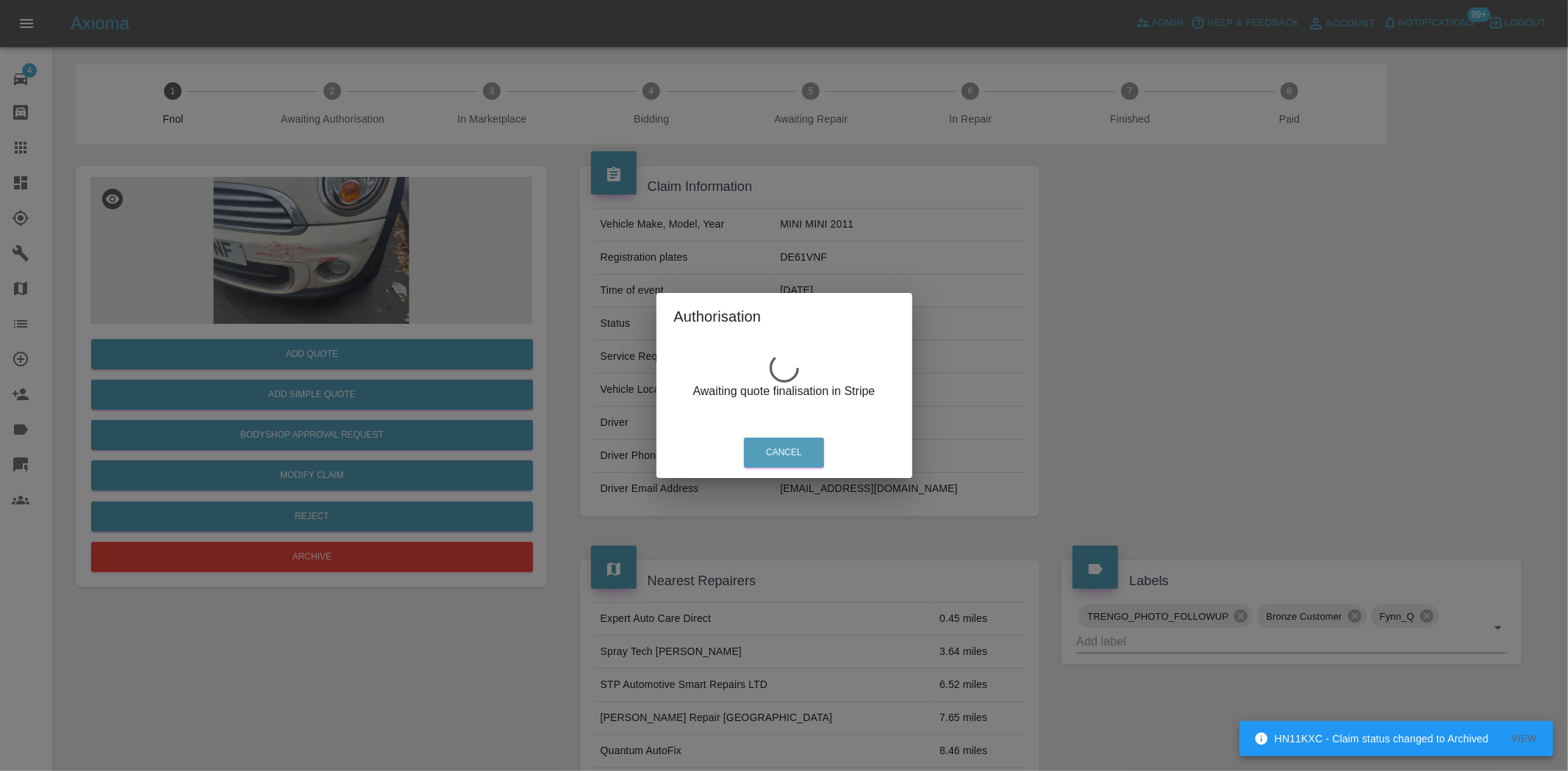
click at [364, 272] on div "Authorisation Awaiting quote finalisation in Stripe Cancel" at bounding box center [784, 386] width 1568 height 771
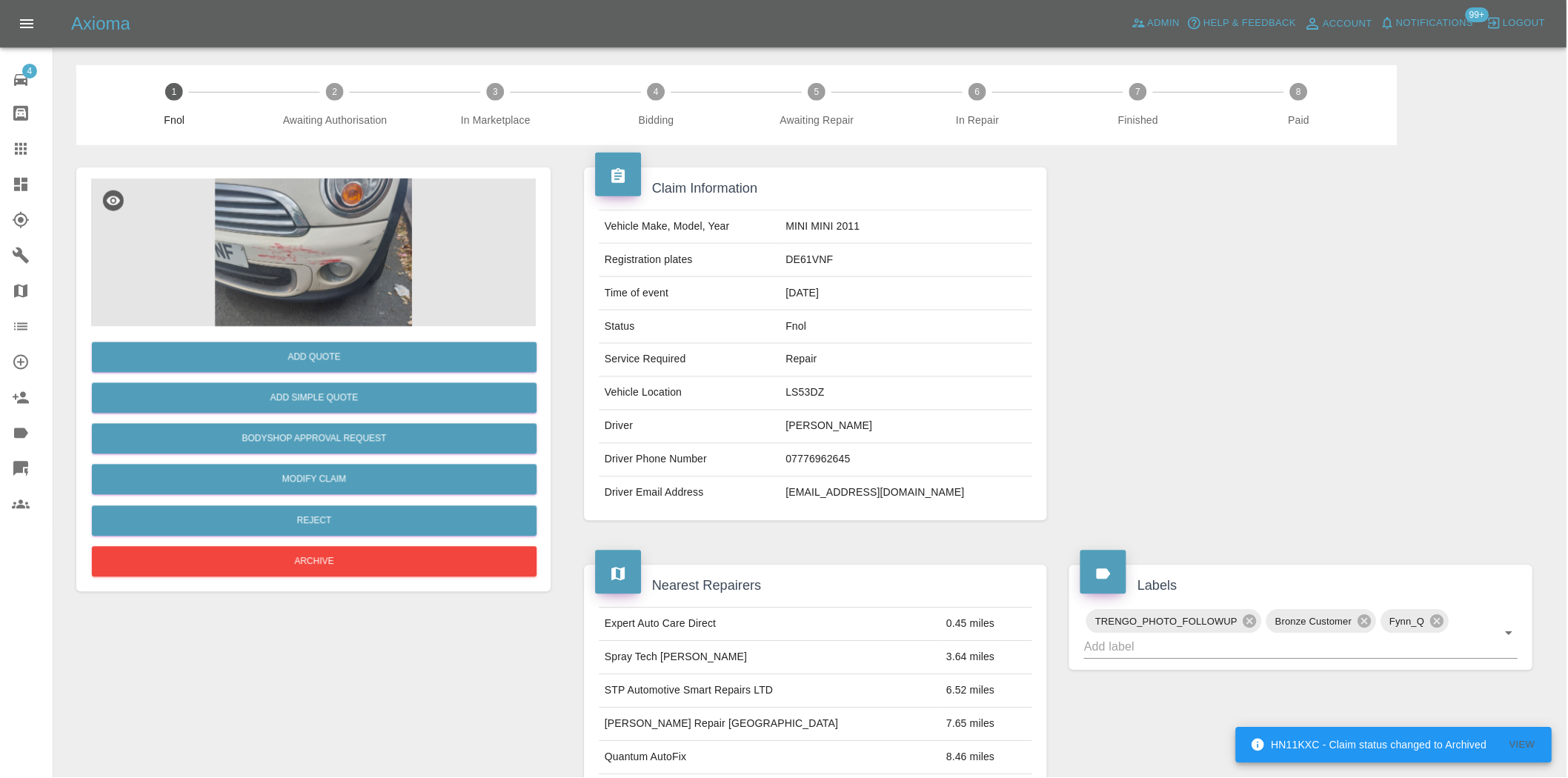
click at [315, 266] on img at bounding box center [314, 253] width 445 height 148
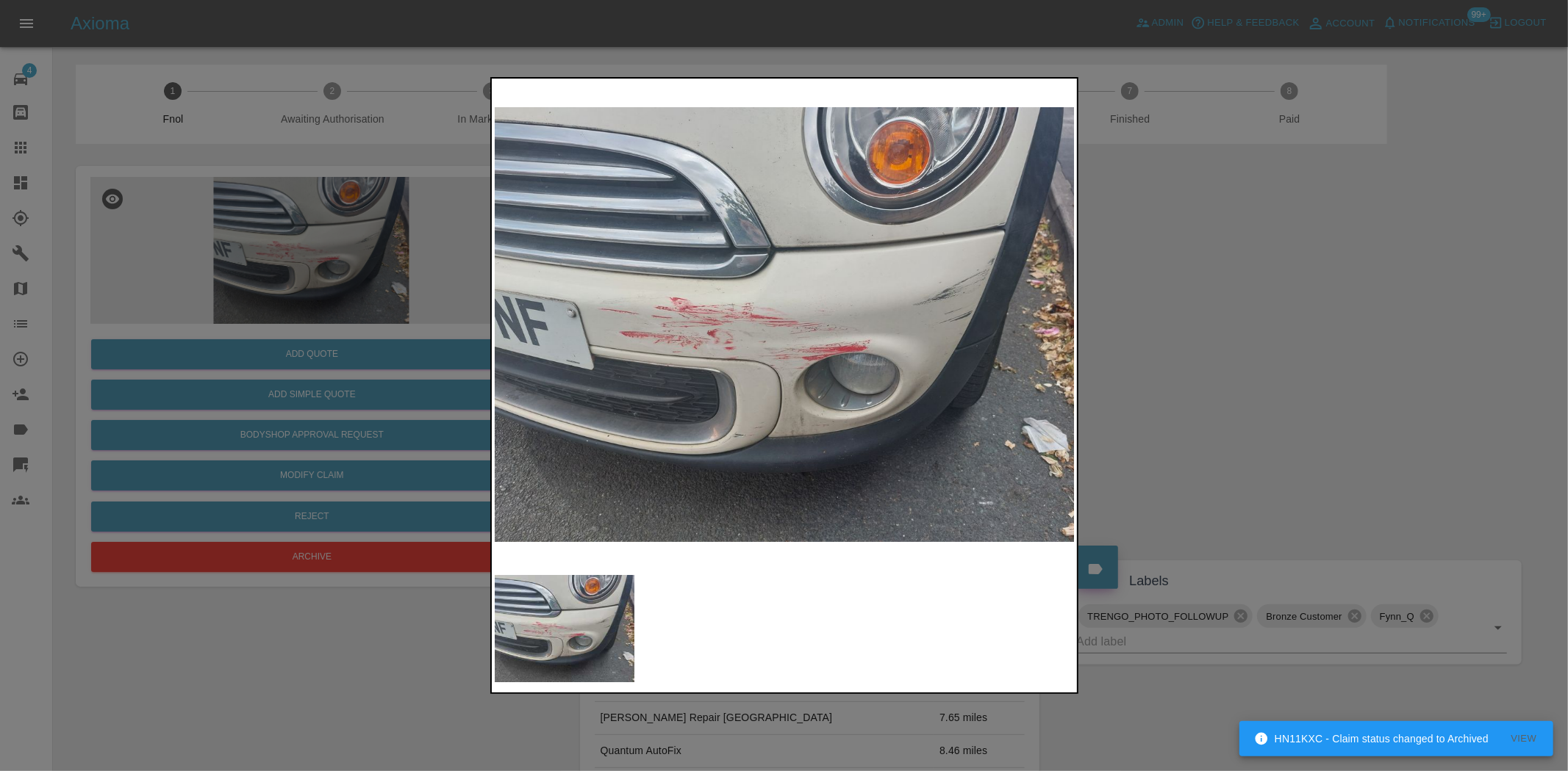
click at [652, 404] on img at bounding box center [785, 324] width 581 height 486
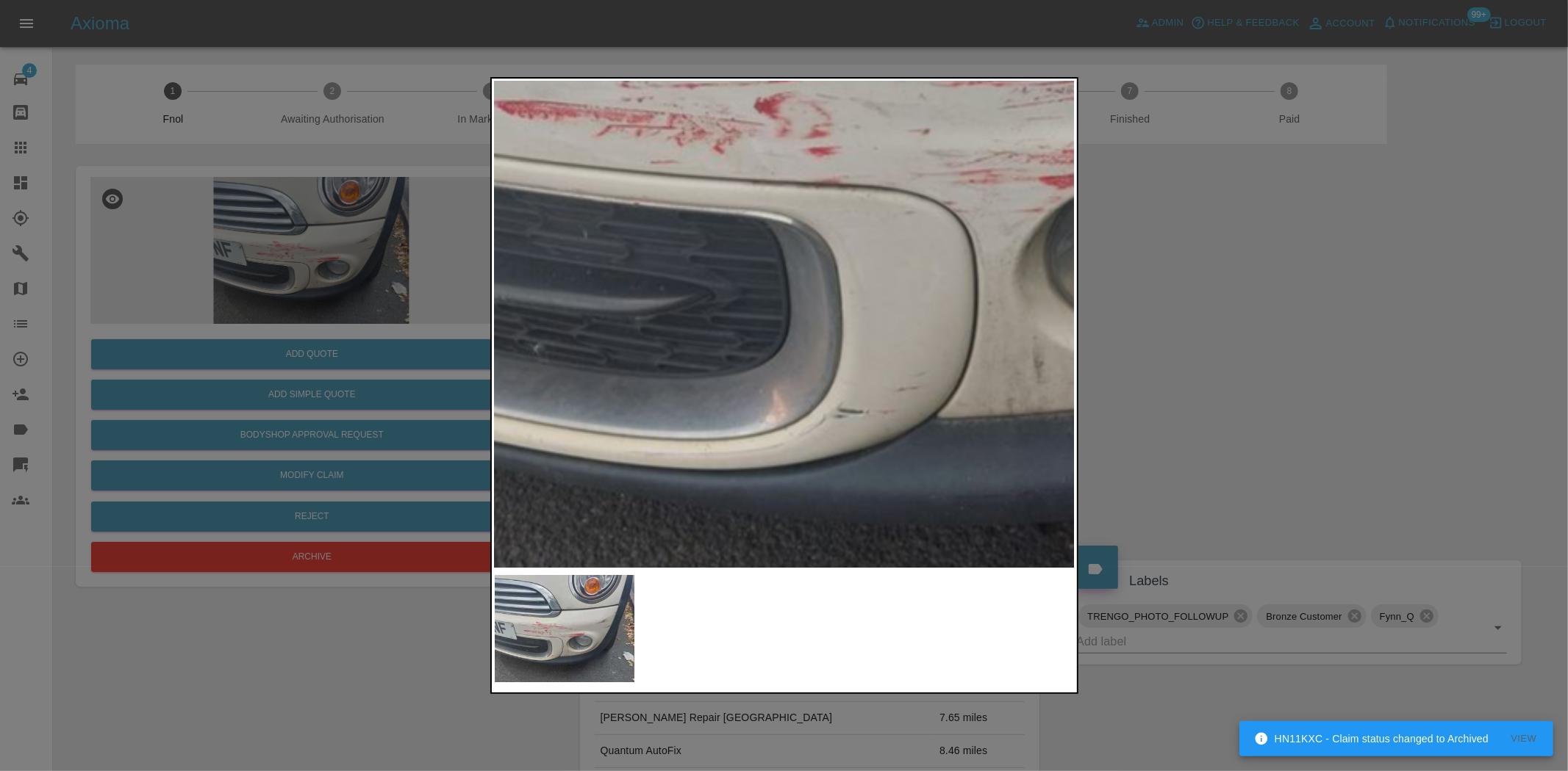
click at [606, 367] on img at bounding box center [987, 80] width 1742 height 1459
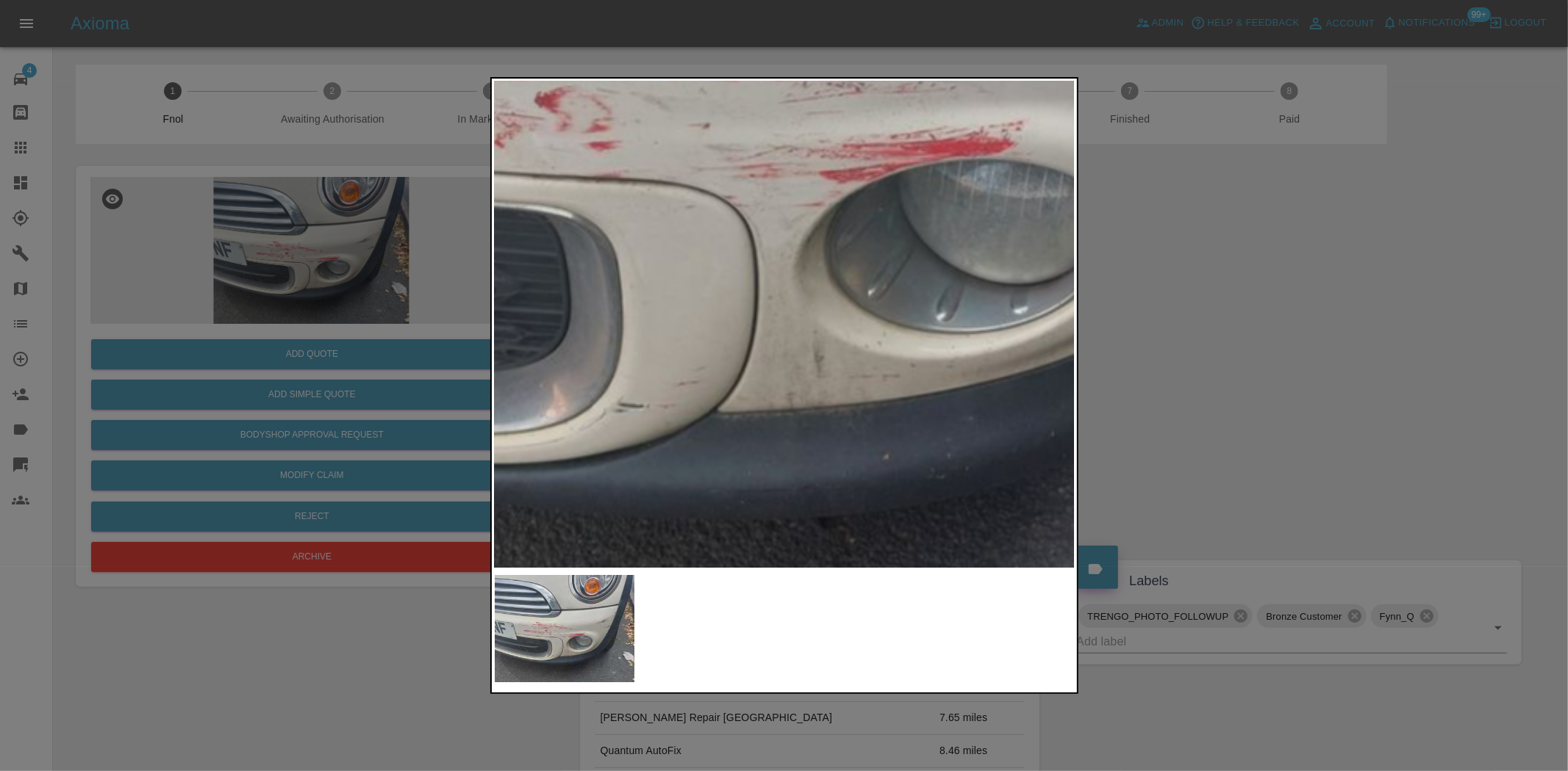
click at [613, 365] on img at bounding box center [767, 74] width 1742 height 1459
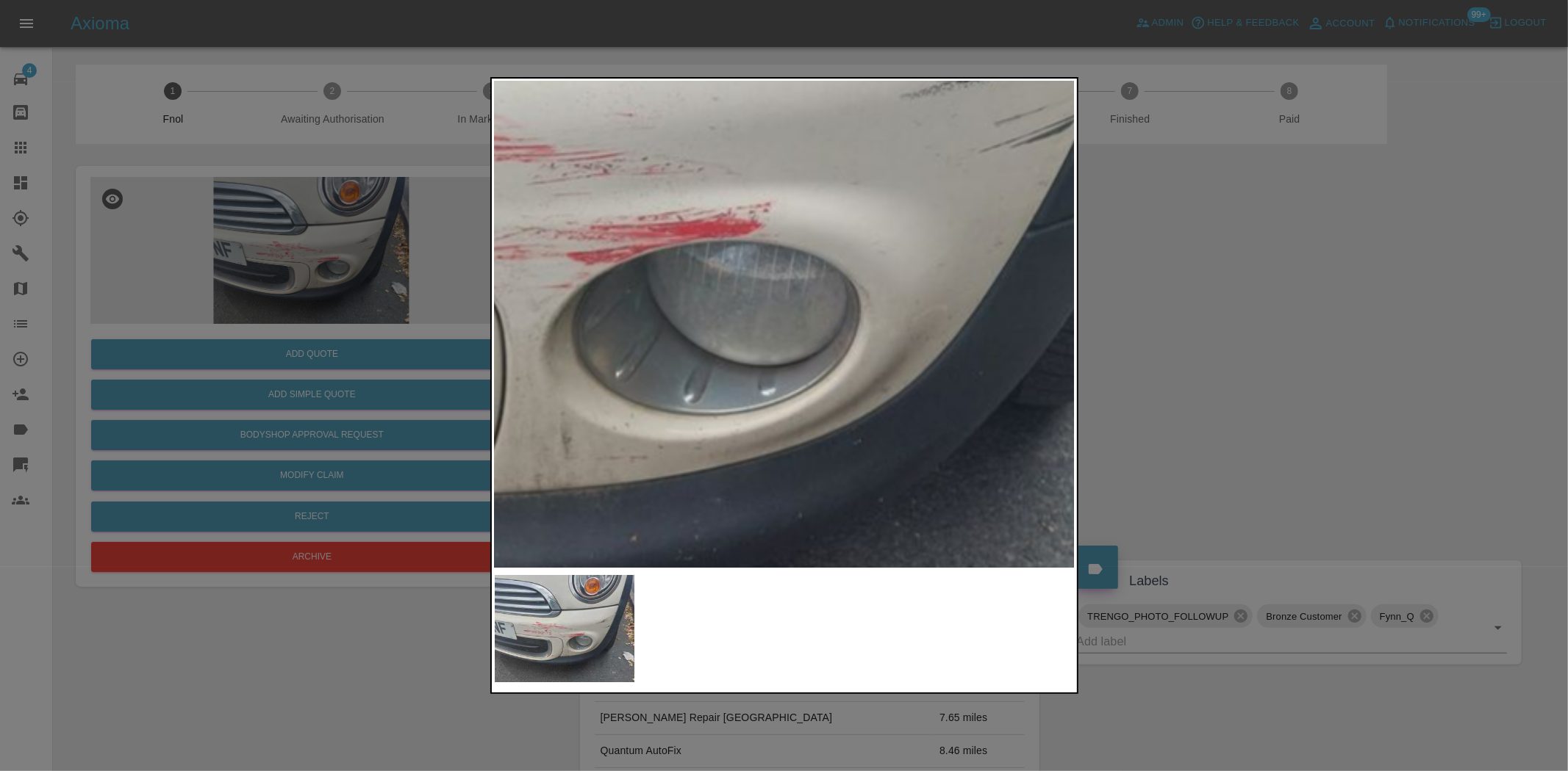
click at [559, 386] on img at bounding box center [515, 155] width 1742 height 1459
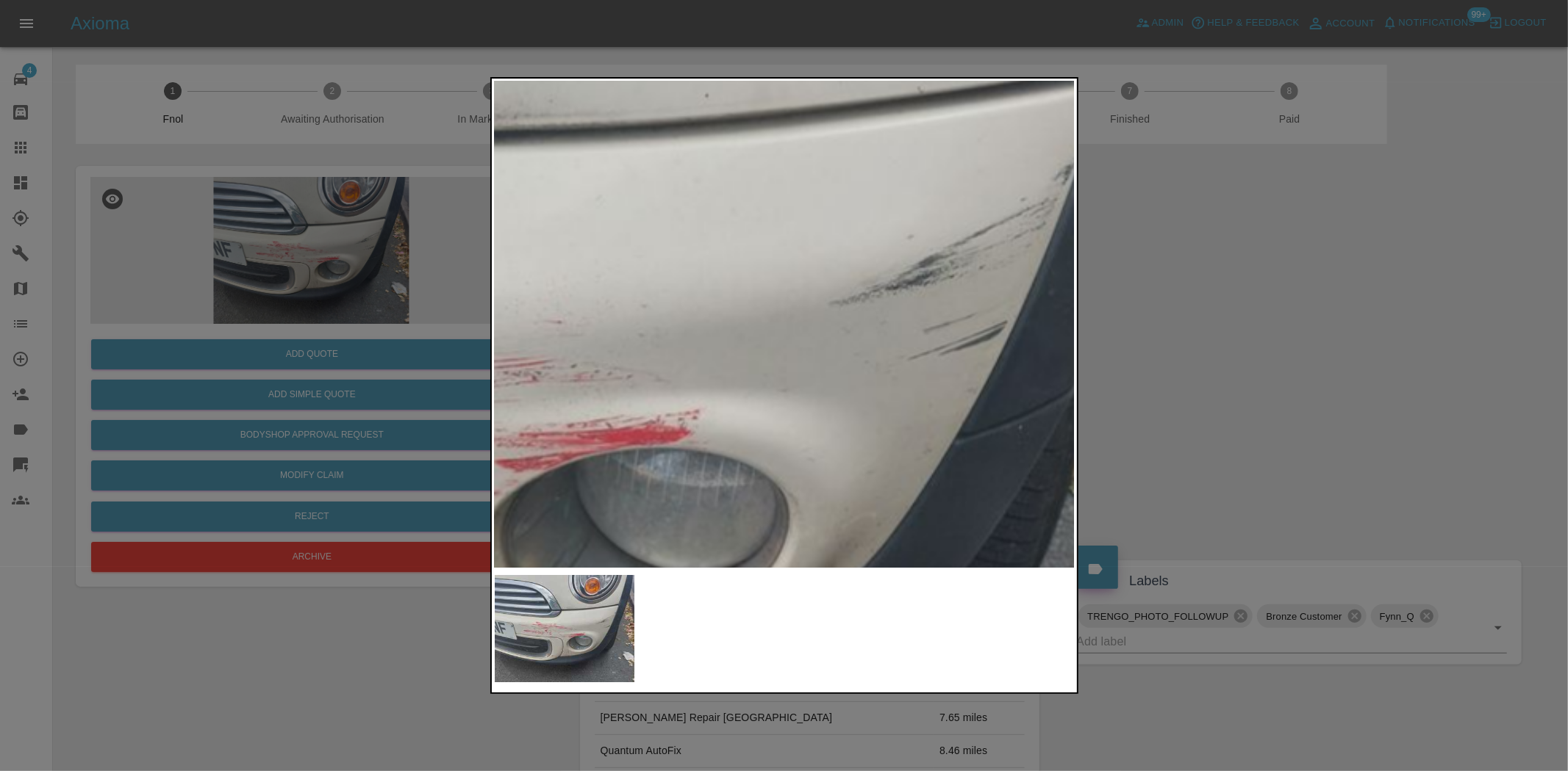
click at [629, 546] on img at bounding box center [444, 363] width 1742 height 1459
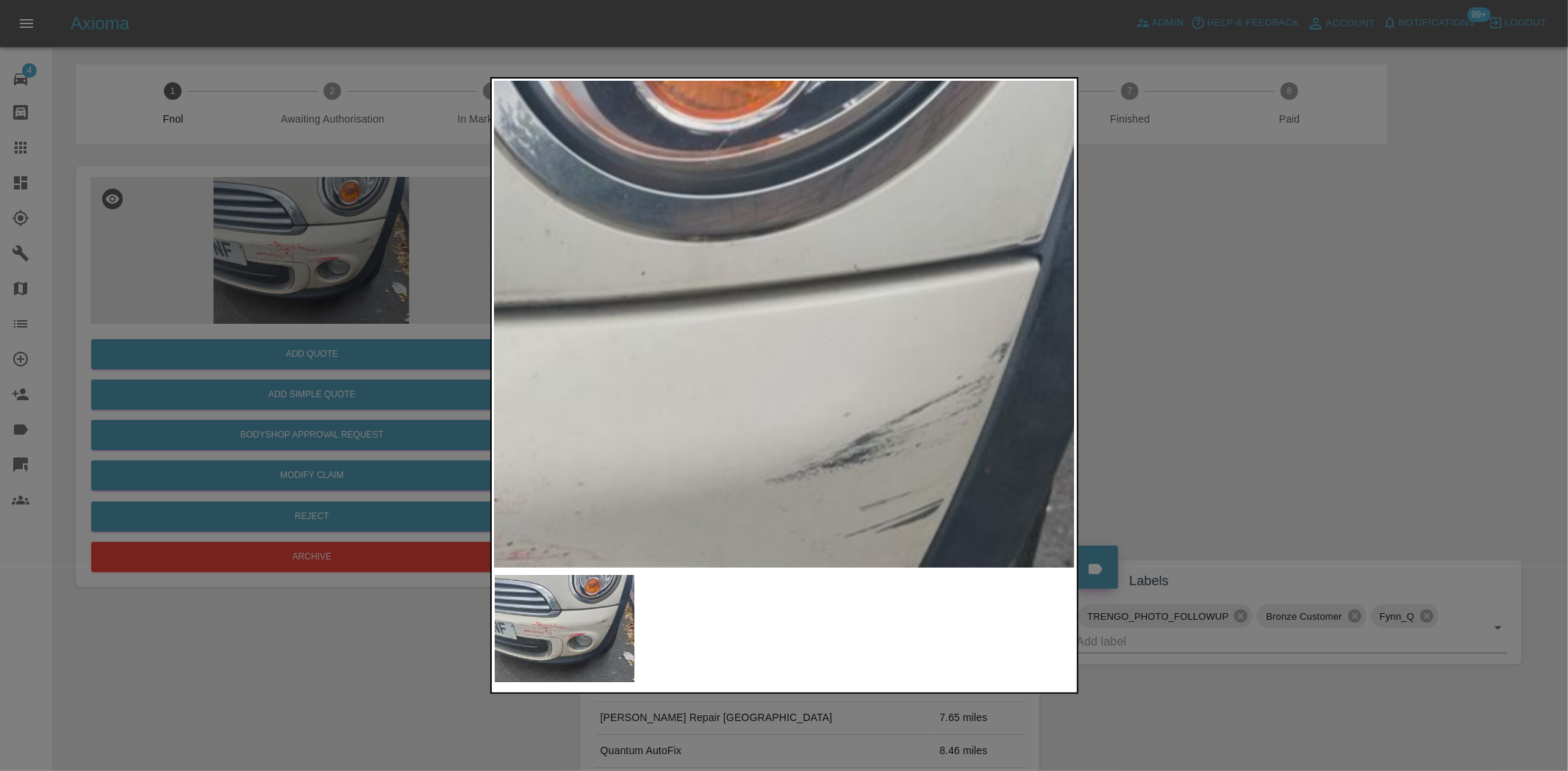
click at [658, 393] on img at bounding box center [380, 541] width 1742 height 1459
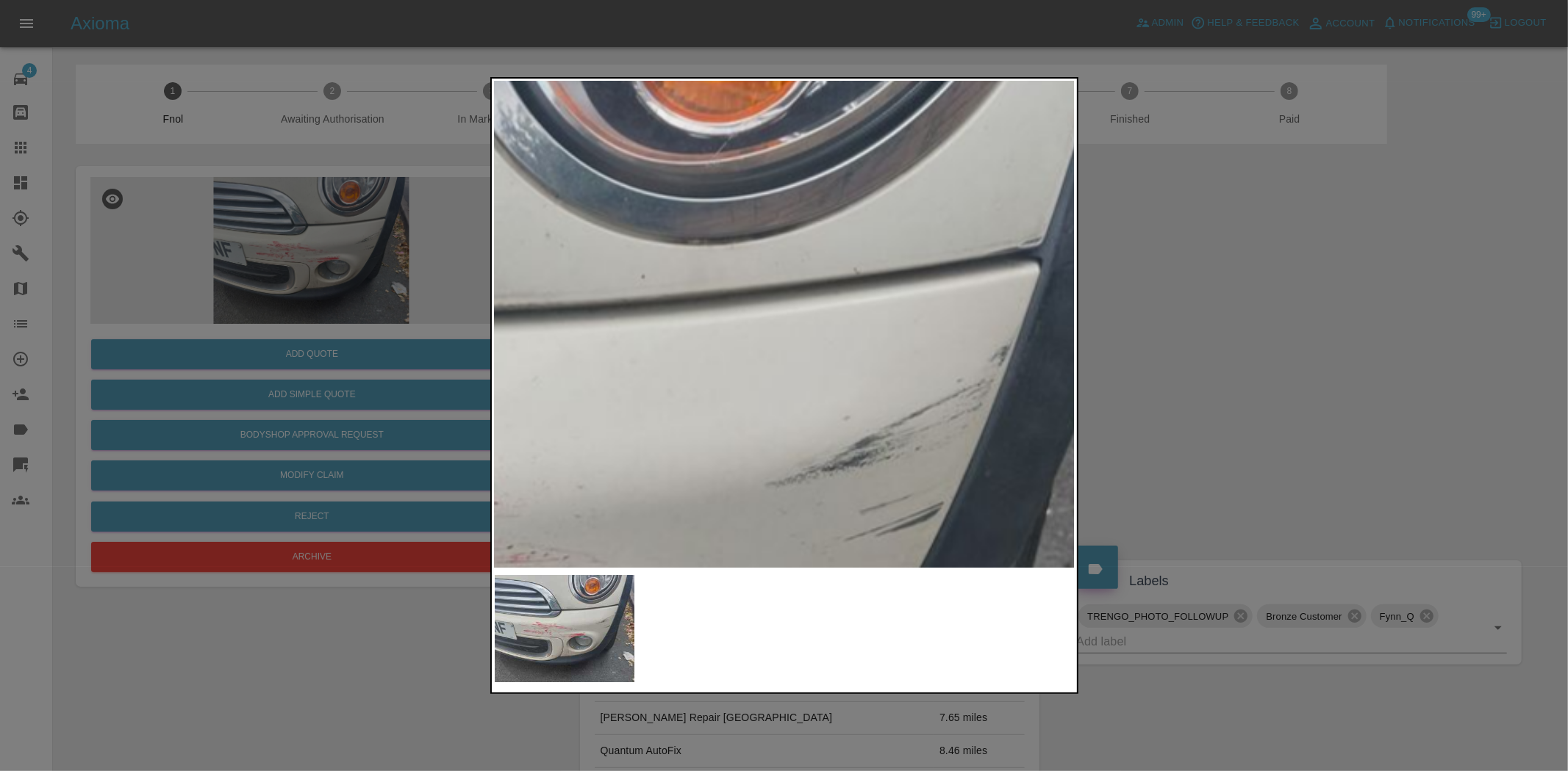
click at [658, 393] on img at bounding box center [380, 544] width 1742 height 1459
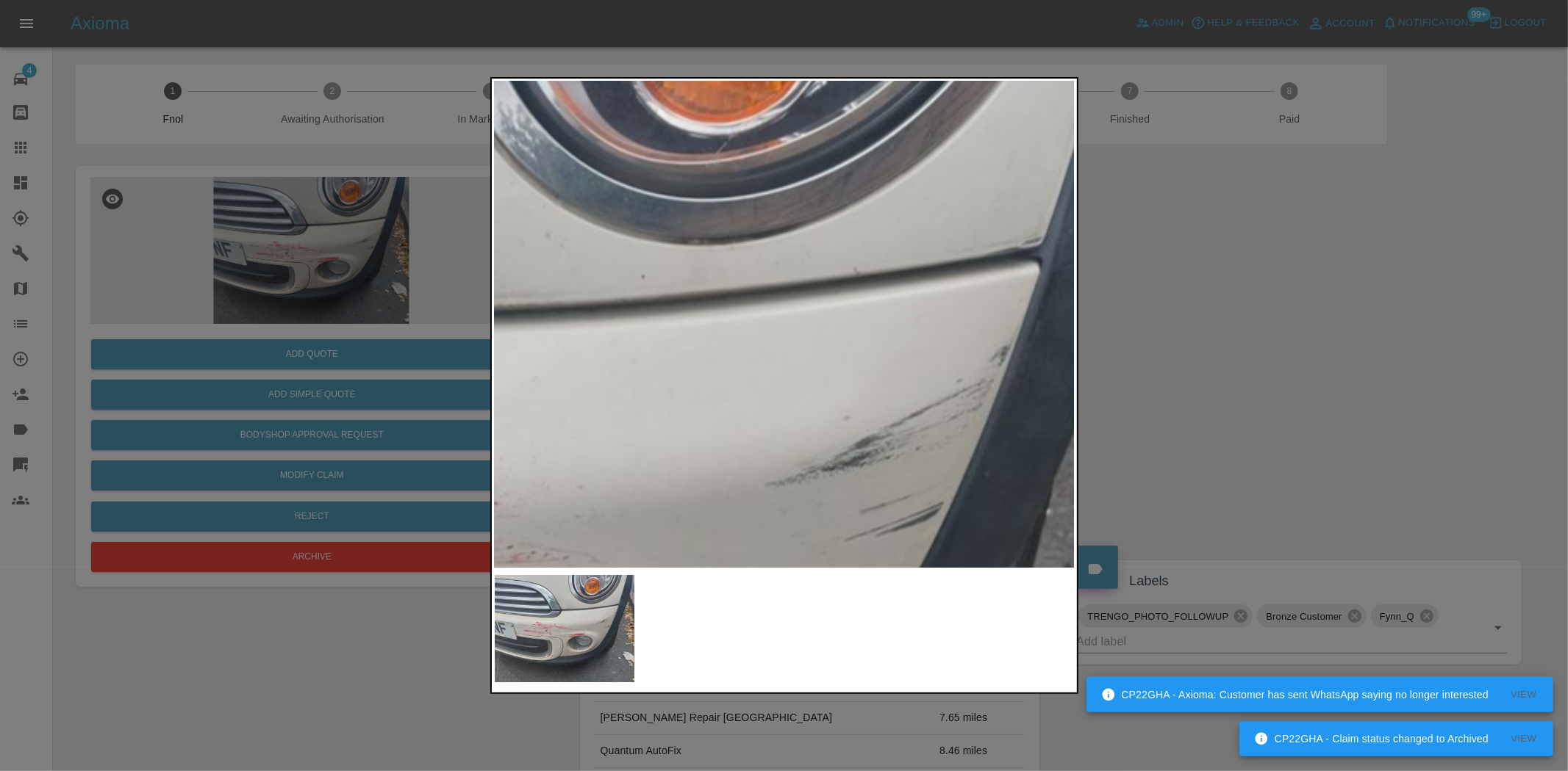
click at [752, 272] on img at bounding box center [380, 544] width 1742 height 1459
click at [752, 272] on img at bounding box center [381, 544] width 1742 height 1459
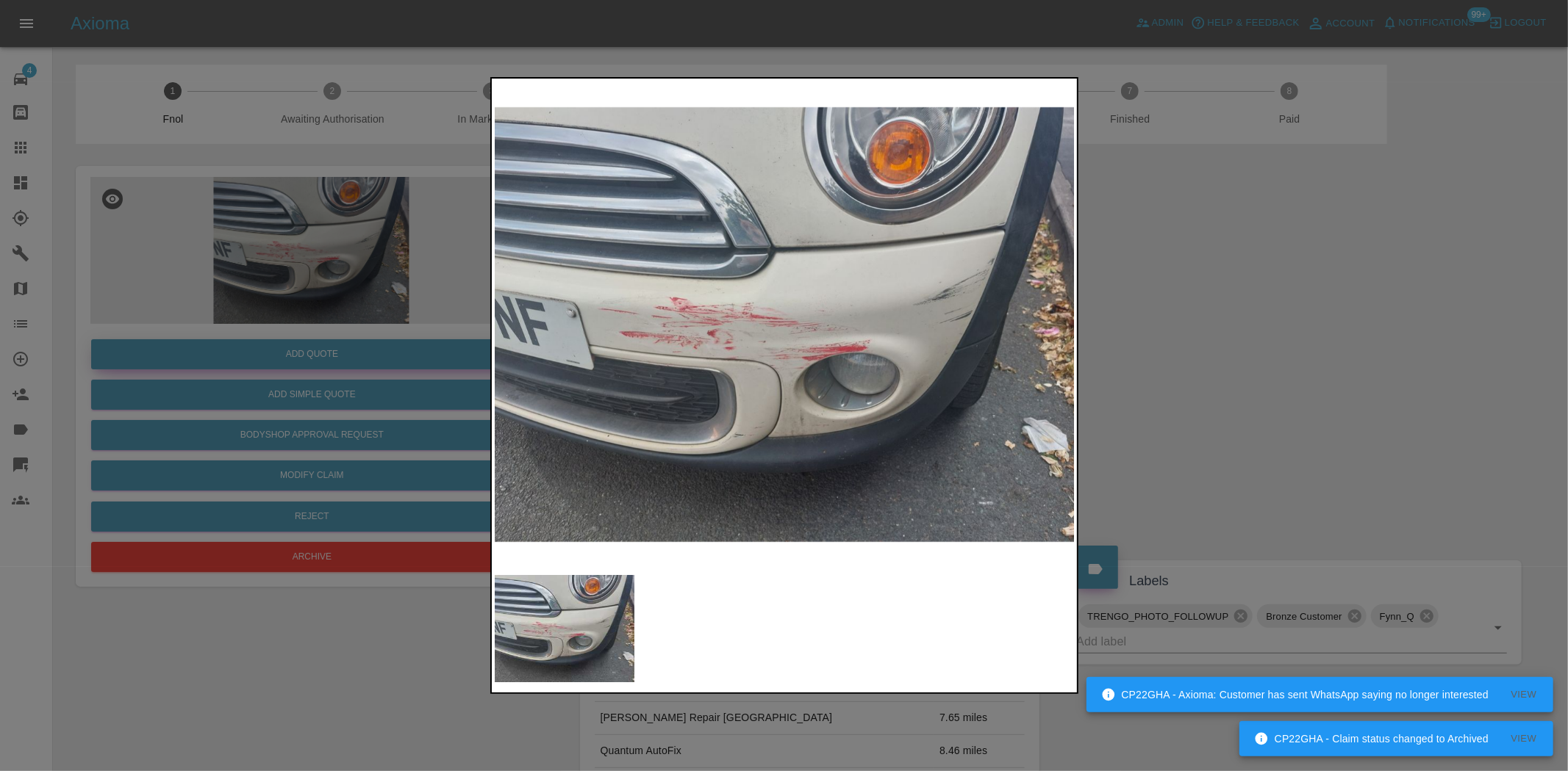
drag, startPoint x: 357, startPoint y: 313, endPoint x: 349, endPoint y: 356, distance: 43.7
click at [357, 313] on div at bounding box center [784, 386] width 1568 height 771
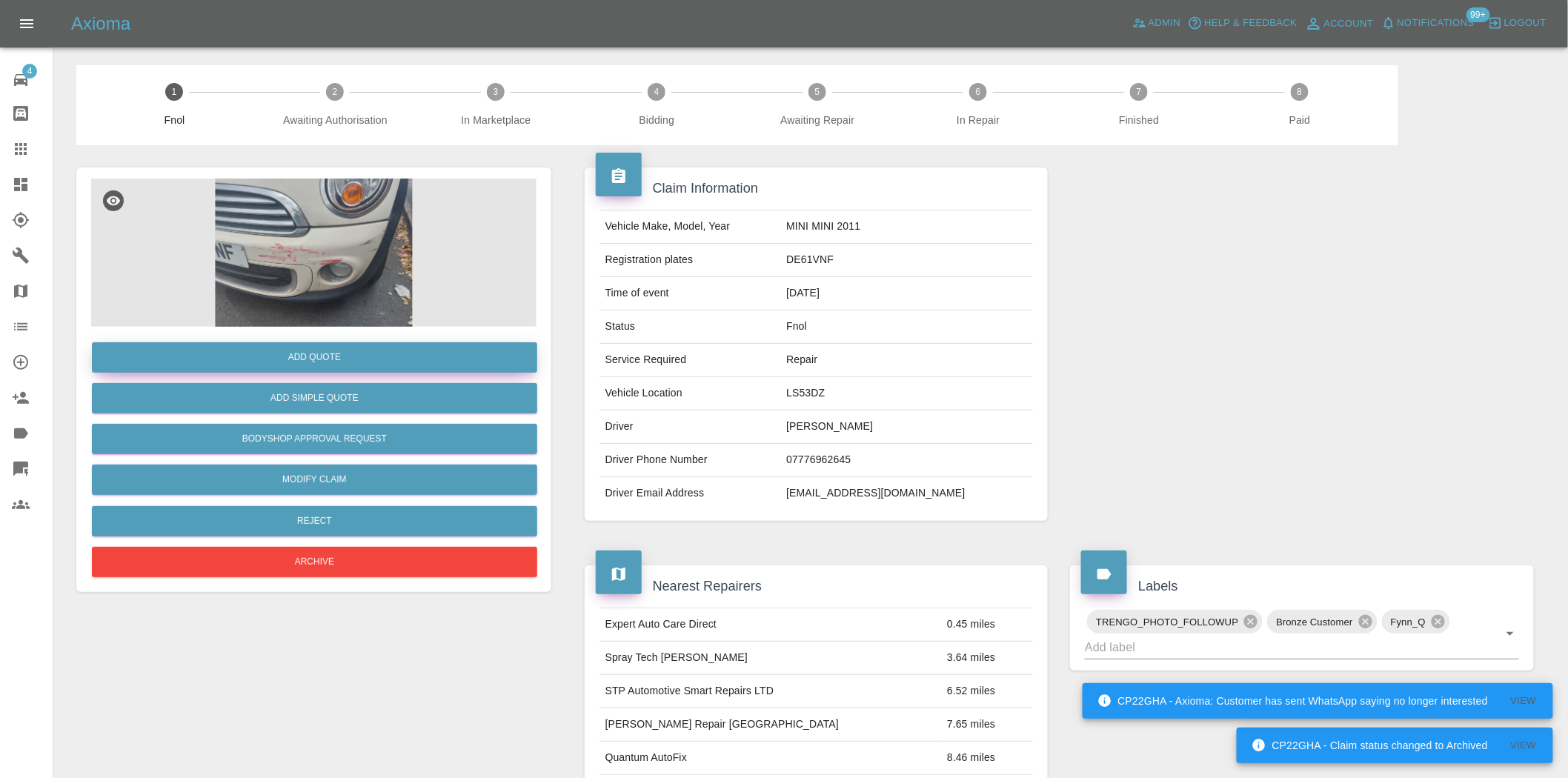
click at [351, 360] on button "Add Quote" at bounding box center [315, 357] width 445 height 30
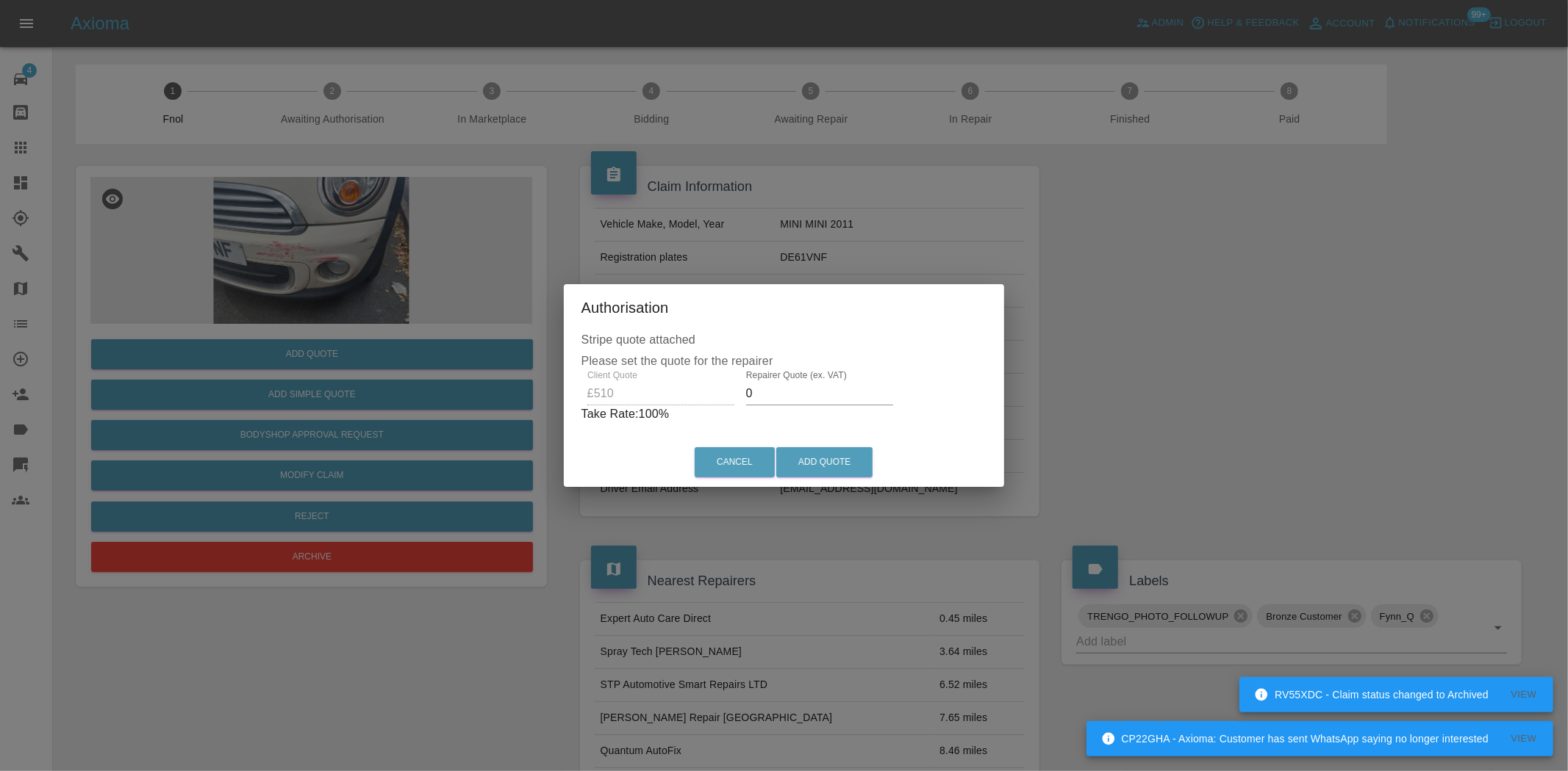
click at [752, 384] on input "0" at bounding box center [819, 394] width 147 height 24
click at [718, 403] on div "Client Quote £510 Repairer Quote (ex. VAT) 0 Take Rate: 100 %" at bounding box center [784, 397] width 405 height 53
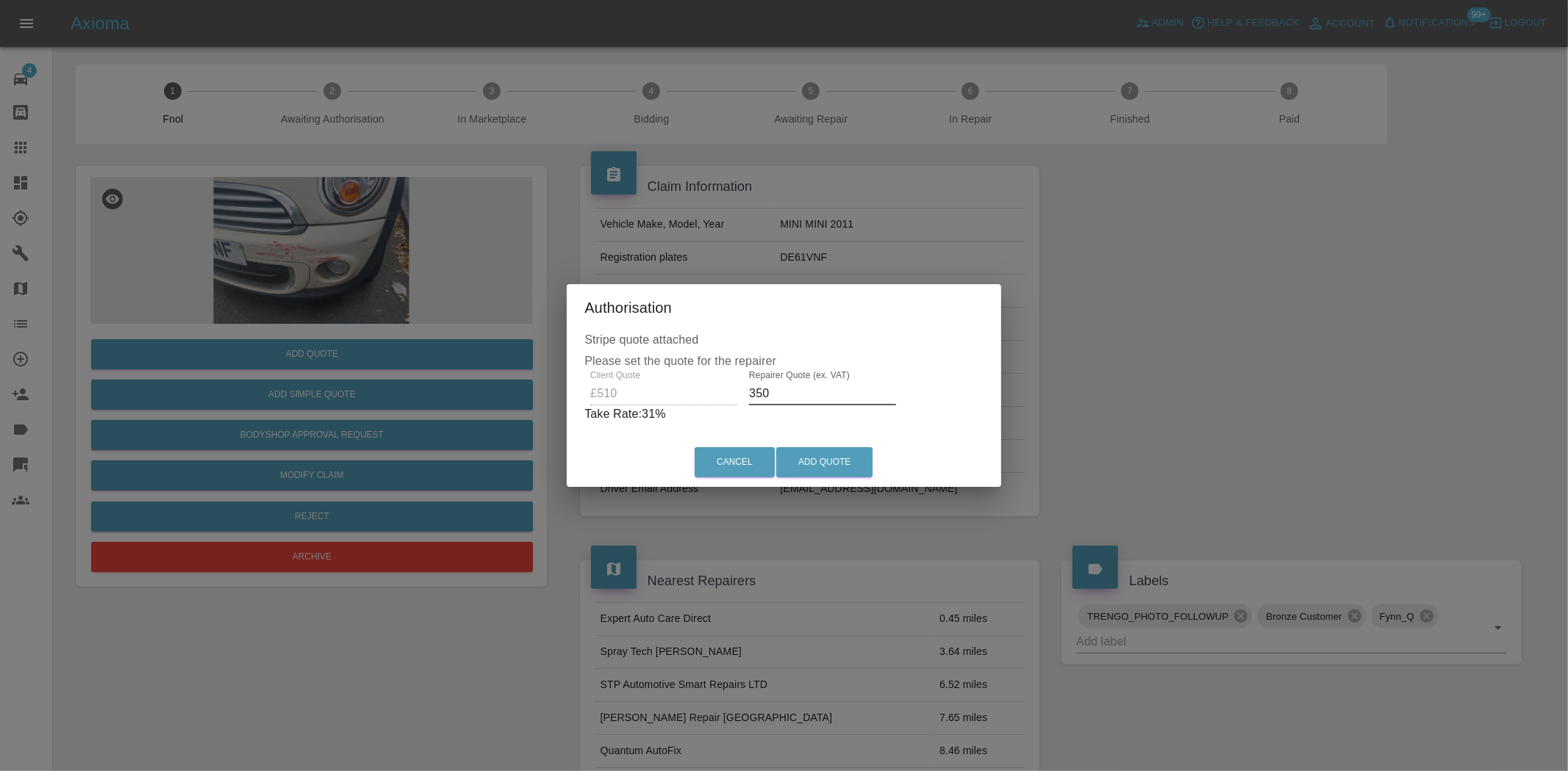
drag, startPoint x: 760, startPoint y: 397, endPoint x: 424, endPoint y: 348, distance: 339.6
click at [439, 348] on div "Authorisation Stripe quote attached Please set the quote for the repairer Clien…" at bounding box center [784, 386] width 1568 height 771
type input "325"
click at [819, 464] on button "Add Quote" at bounding box center [824, 462] width 96 height 30
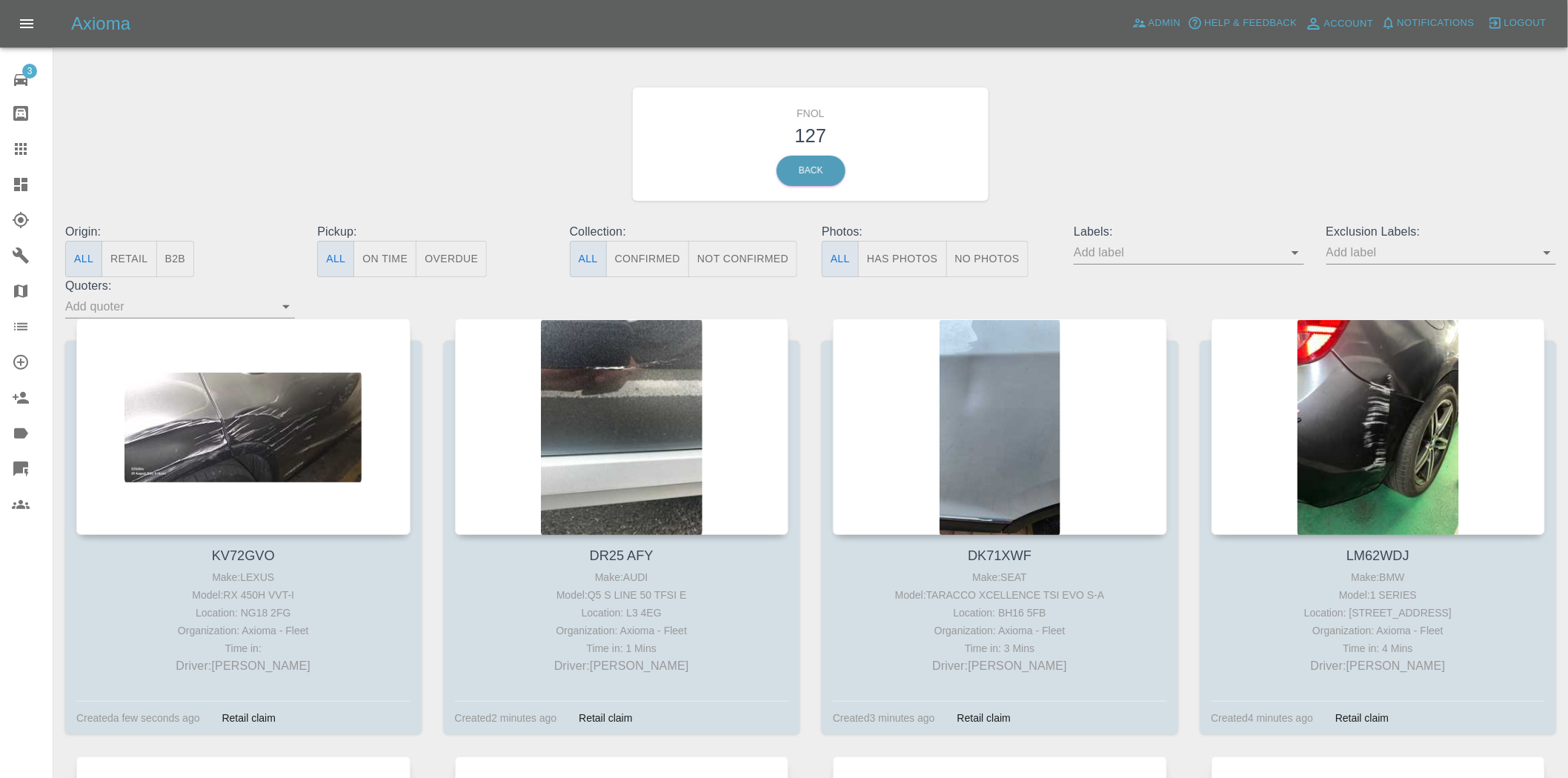
click at [916, 249] on button "Has Photos" at bounding box center [902, 259] width 89 height 37
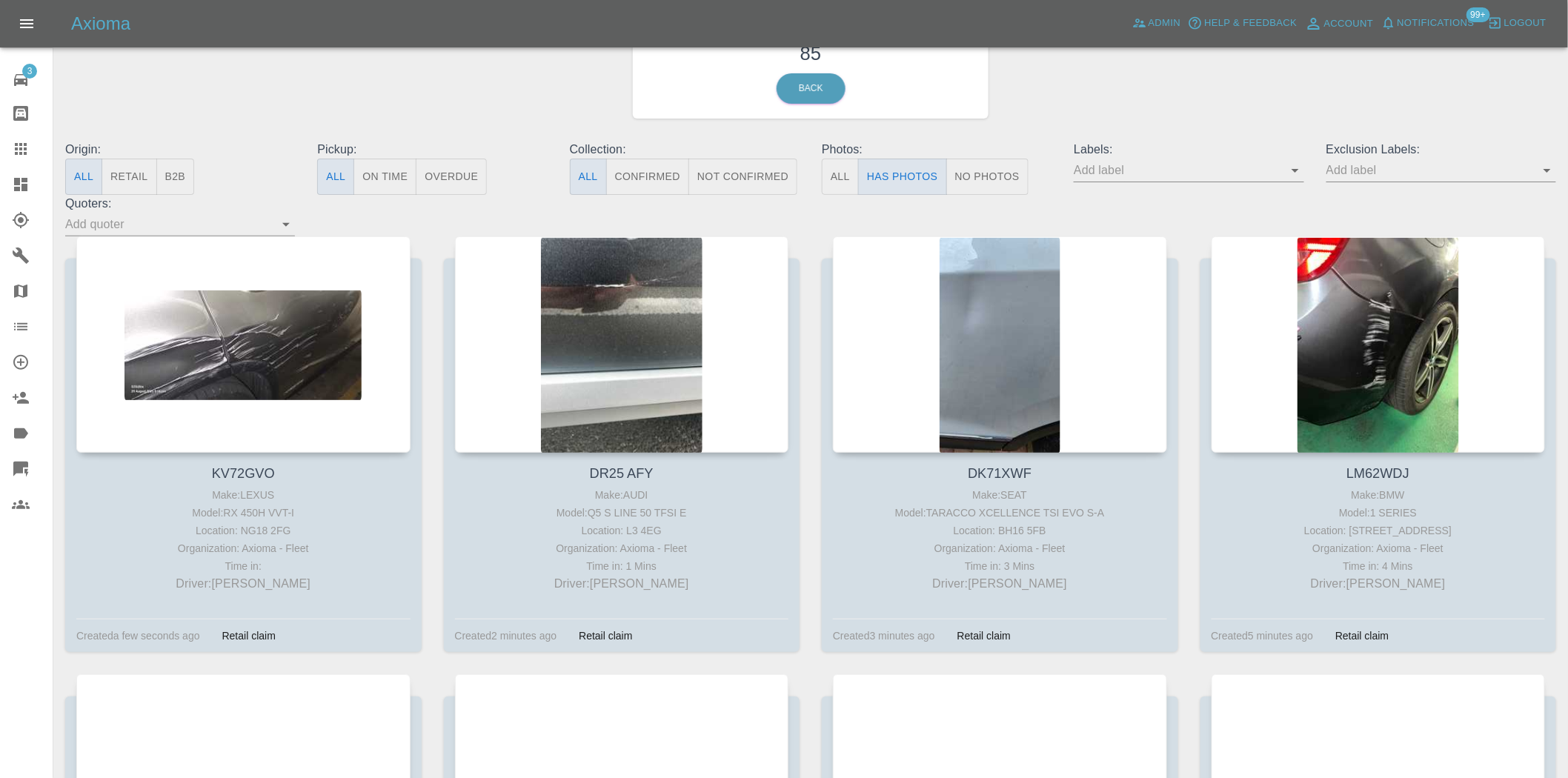
click at [1281, 167] on input "text" at bounding box center [1177, 169] width 208 height 23
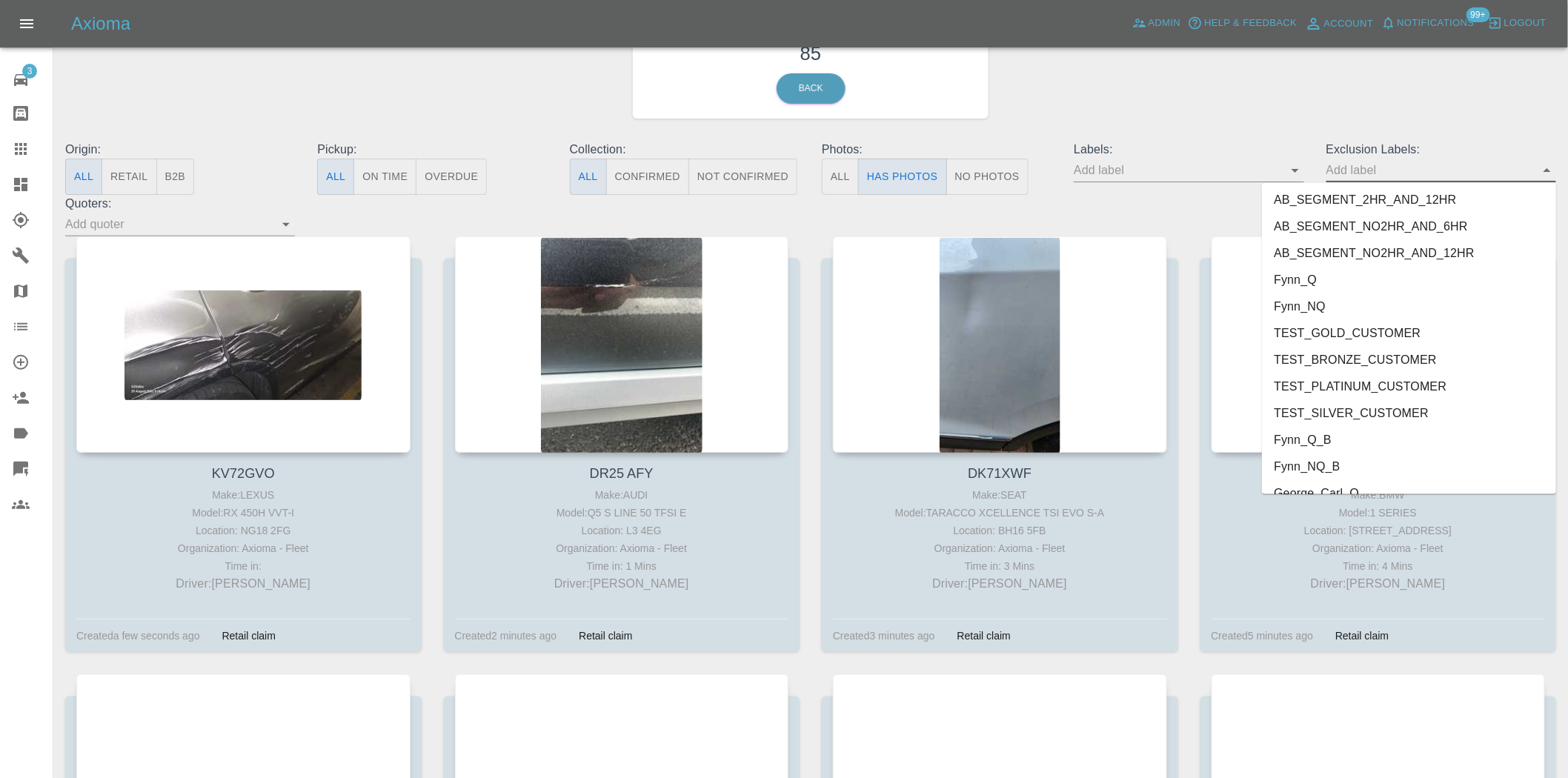
scroll to position [3114, 0]
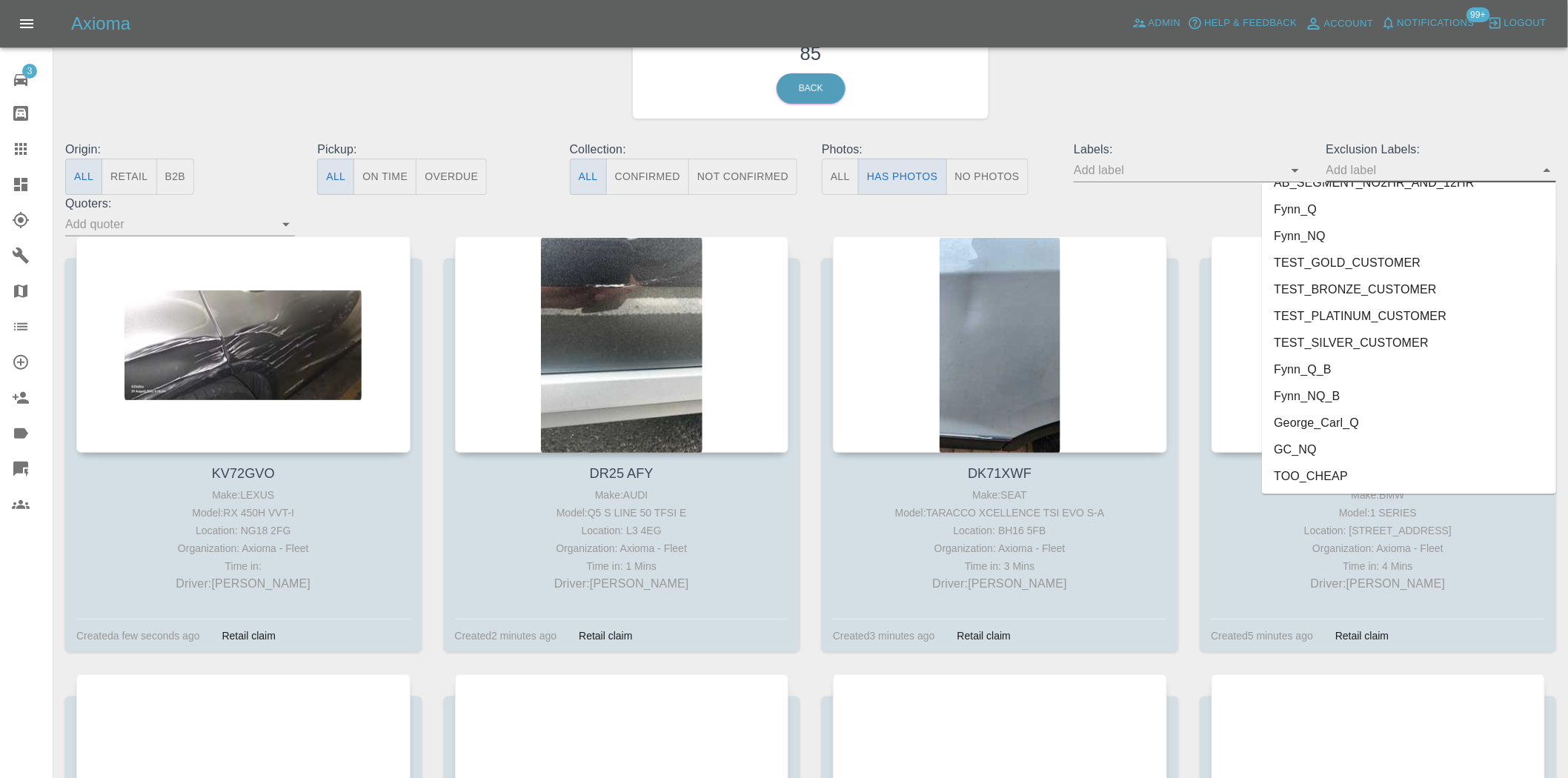
click at [1298, 416] on li "George_Carl_Q" at bounding box center [1409, 423] width 294 height 27
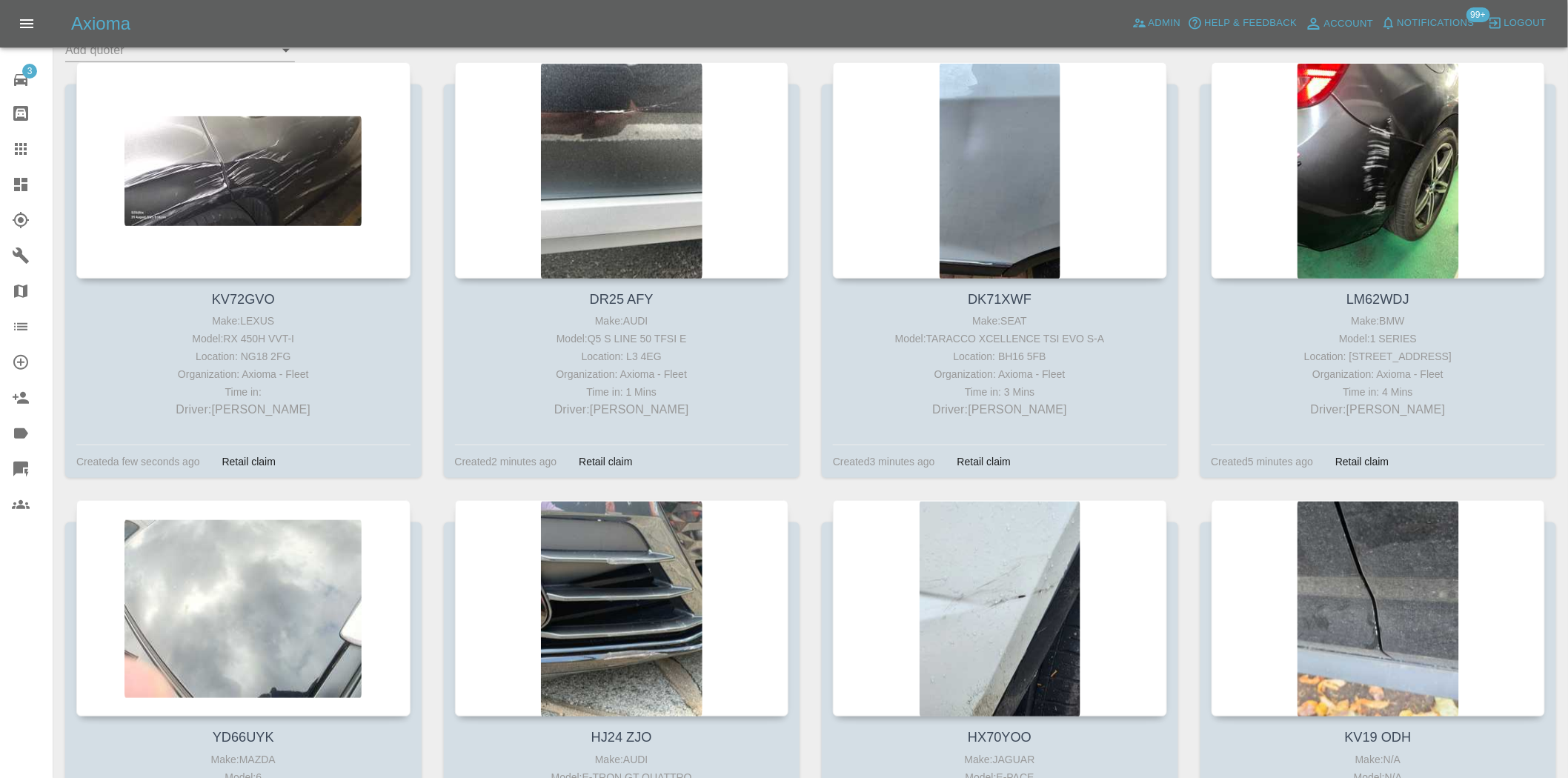
scroll to position [247, 0]
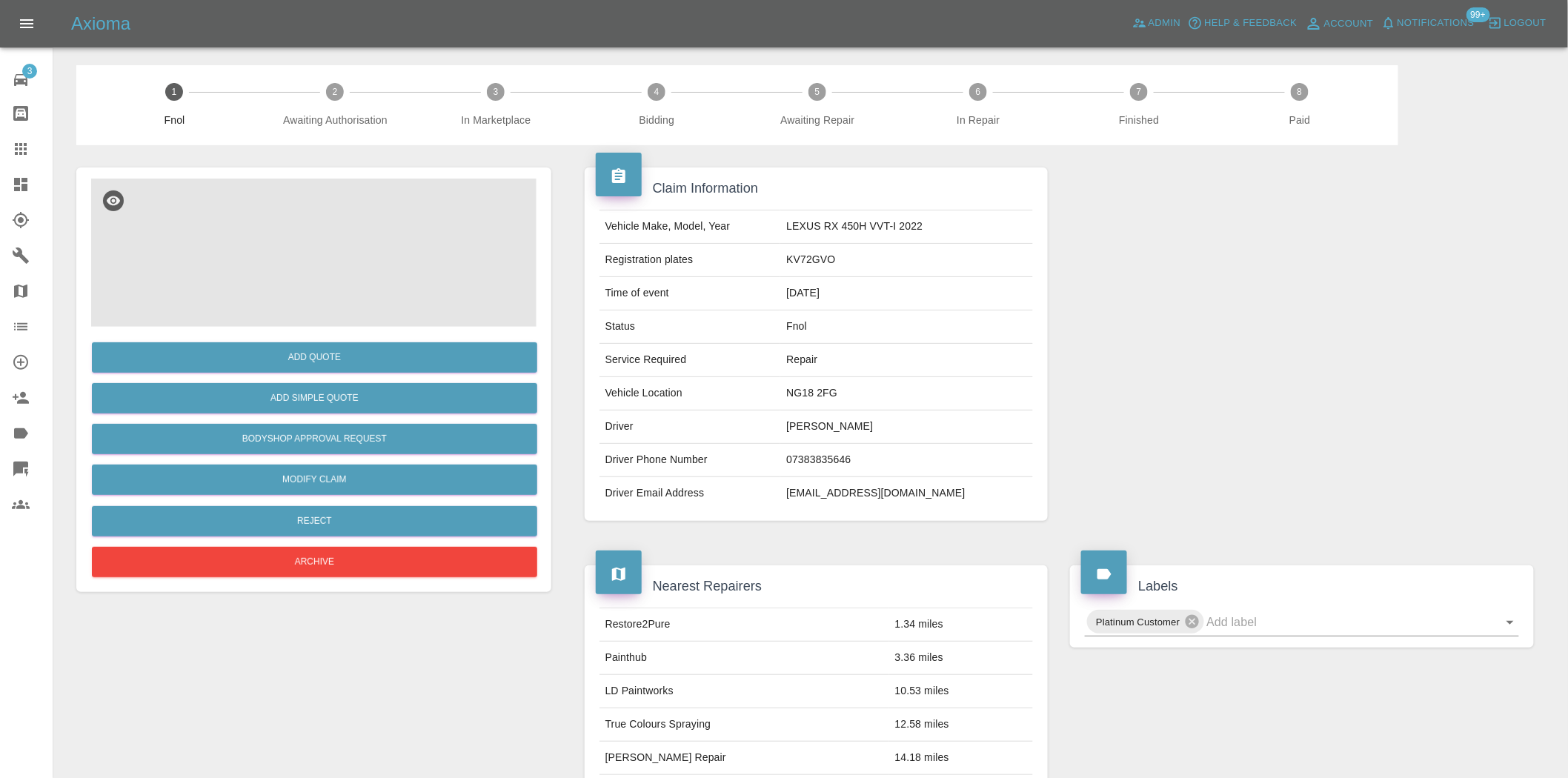
click at [335, 245] on img at bounding box center [314, 253] width 445 height 148
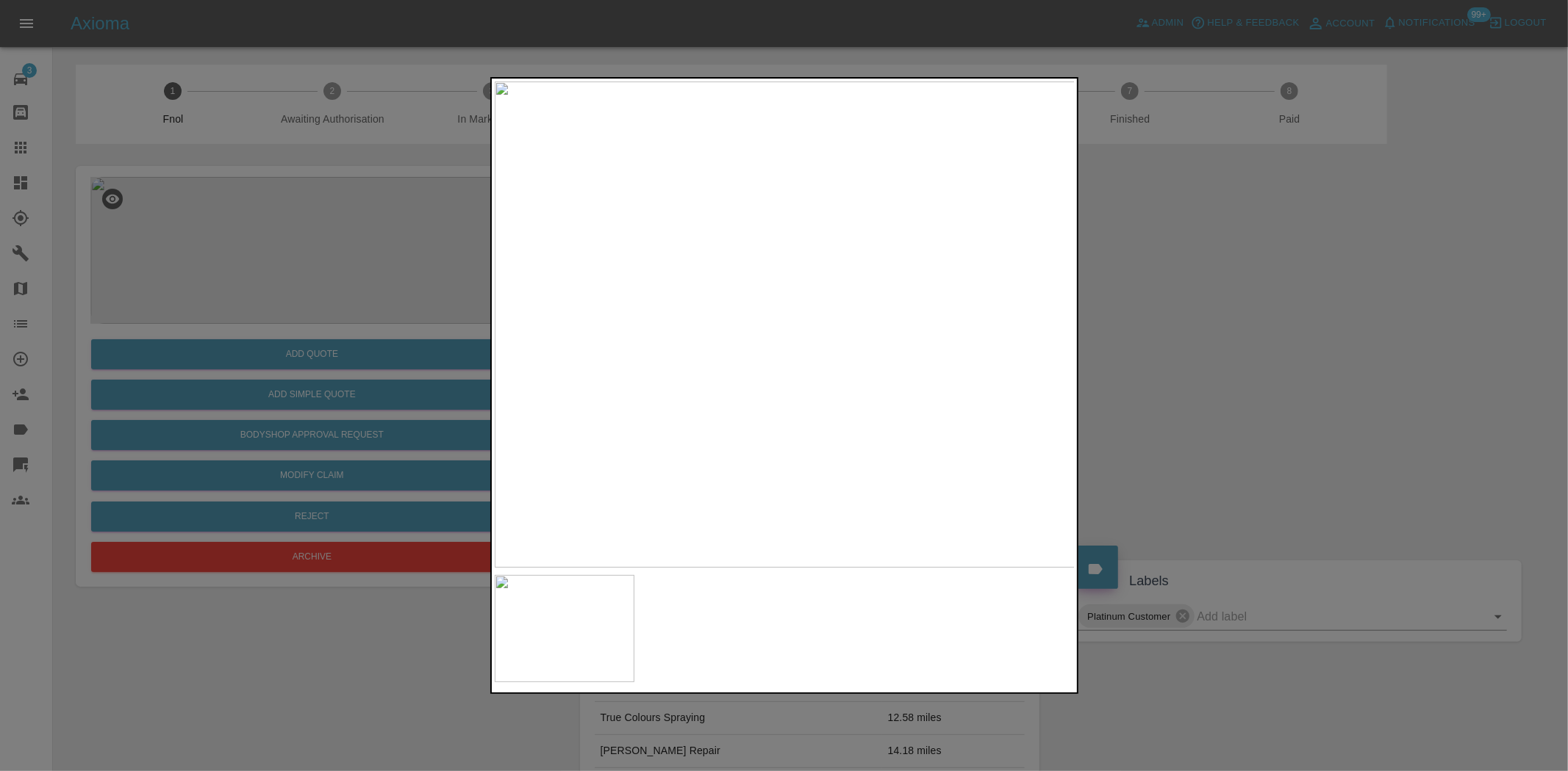
click at [726, 334] on img at bounding box center [785, 324] width 581 height 486
click at [579, 349] on img at bounding box center [785, 324] width 581 height 486
drag, startPoint x: 286, startPoint y: 262, endPoint x: 297, endPoint y: 438, distance: 176.3
click at [286, 270] on div at bounding box center [784, 386] width 1568 height 771
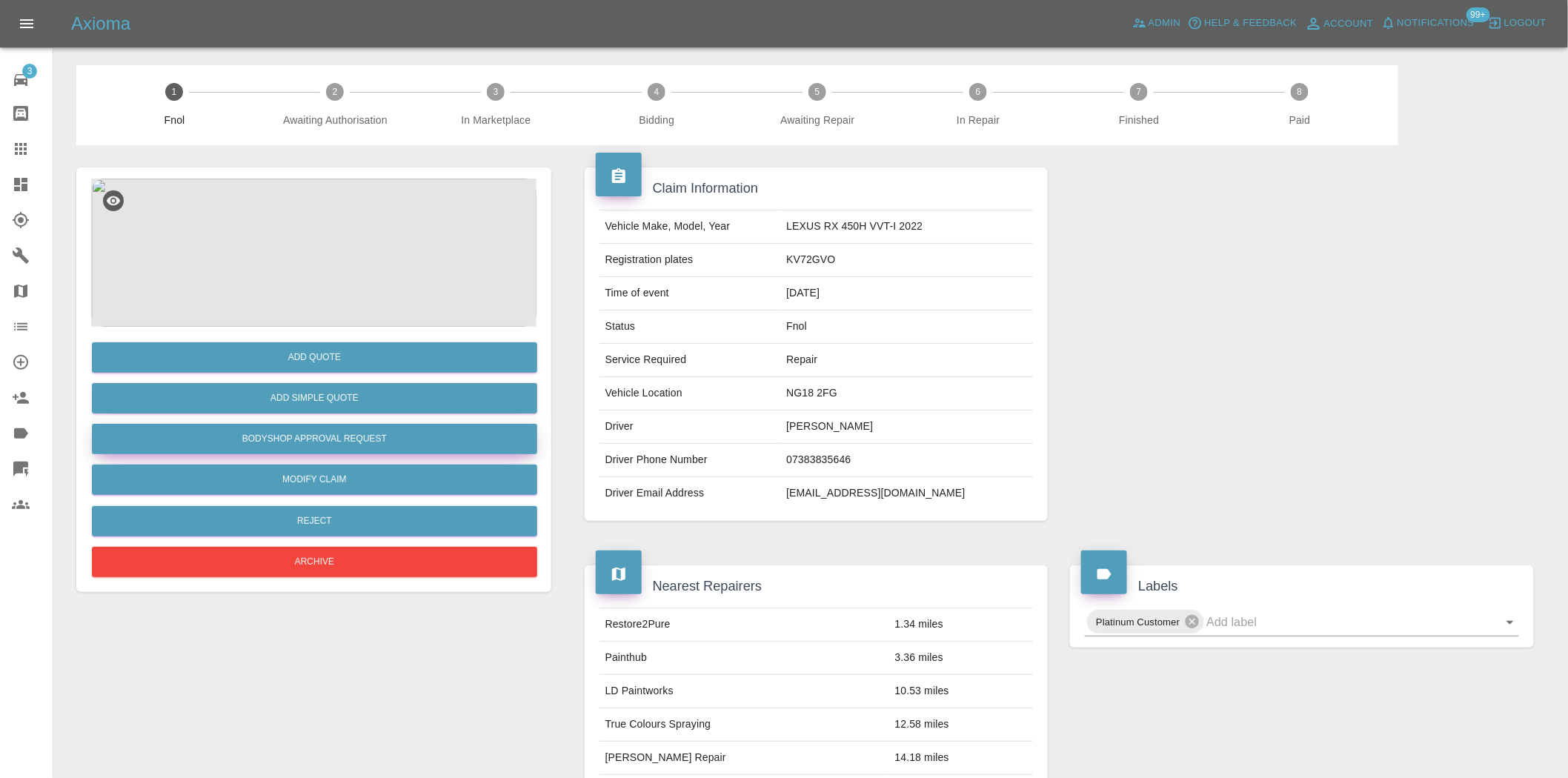
drag, startPoint x: 342, startPoint y: 435, endPoint x: 426, endPoint y: 332, distance: 132.9
click at [342, 435] on button "Bodyshop Approval Request" at bounding box center [315, 439] width 445 height 30
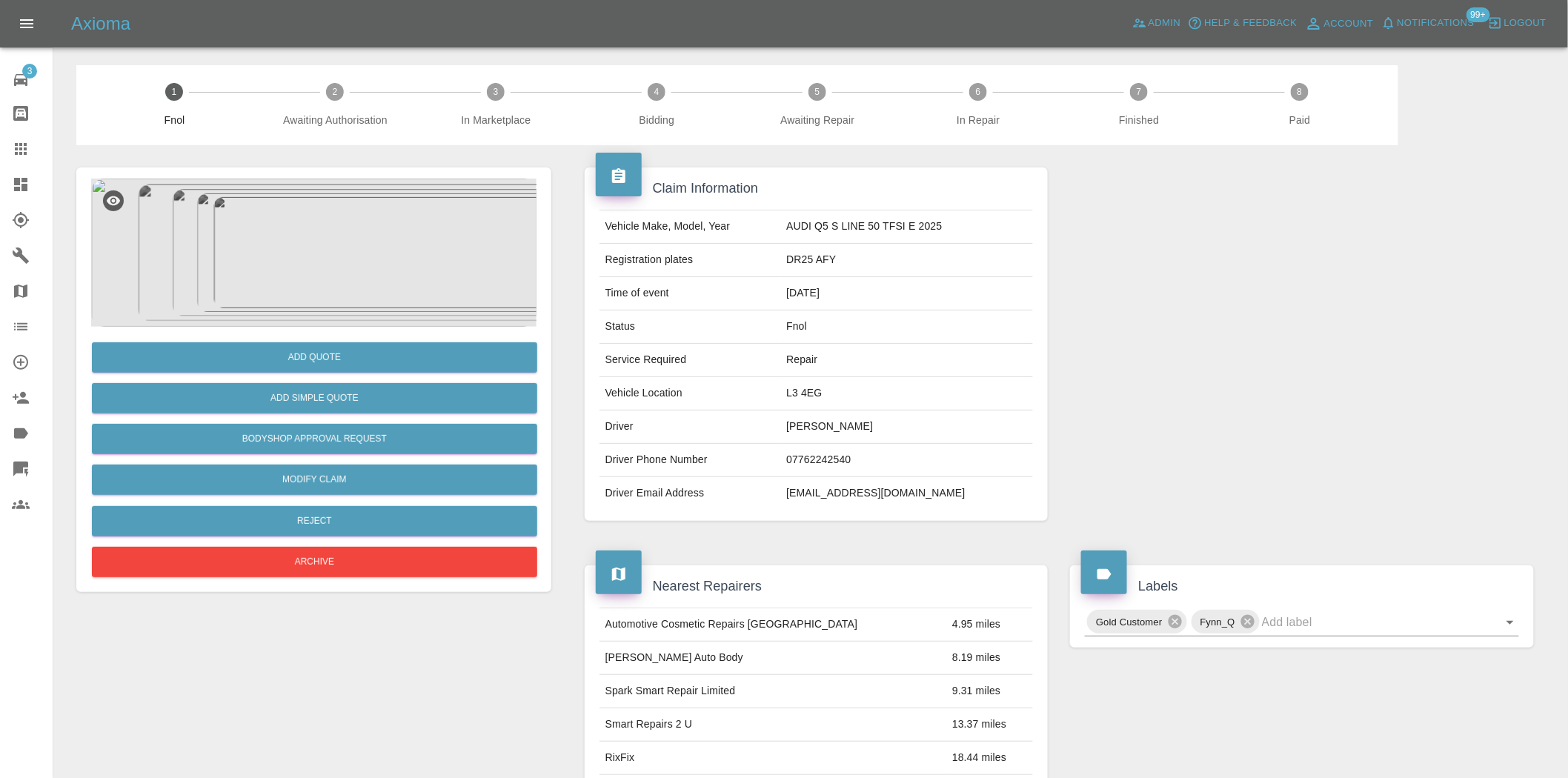
click at [324, 232] on img at bounding box center [314, 253] width 445 height 148
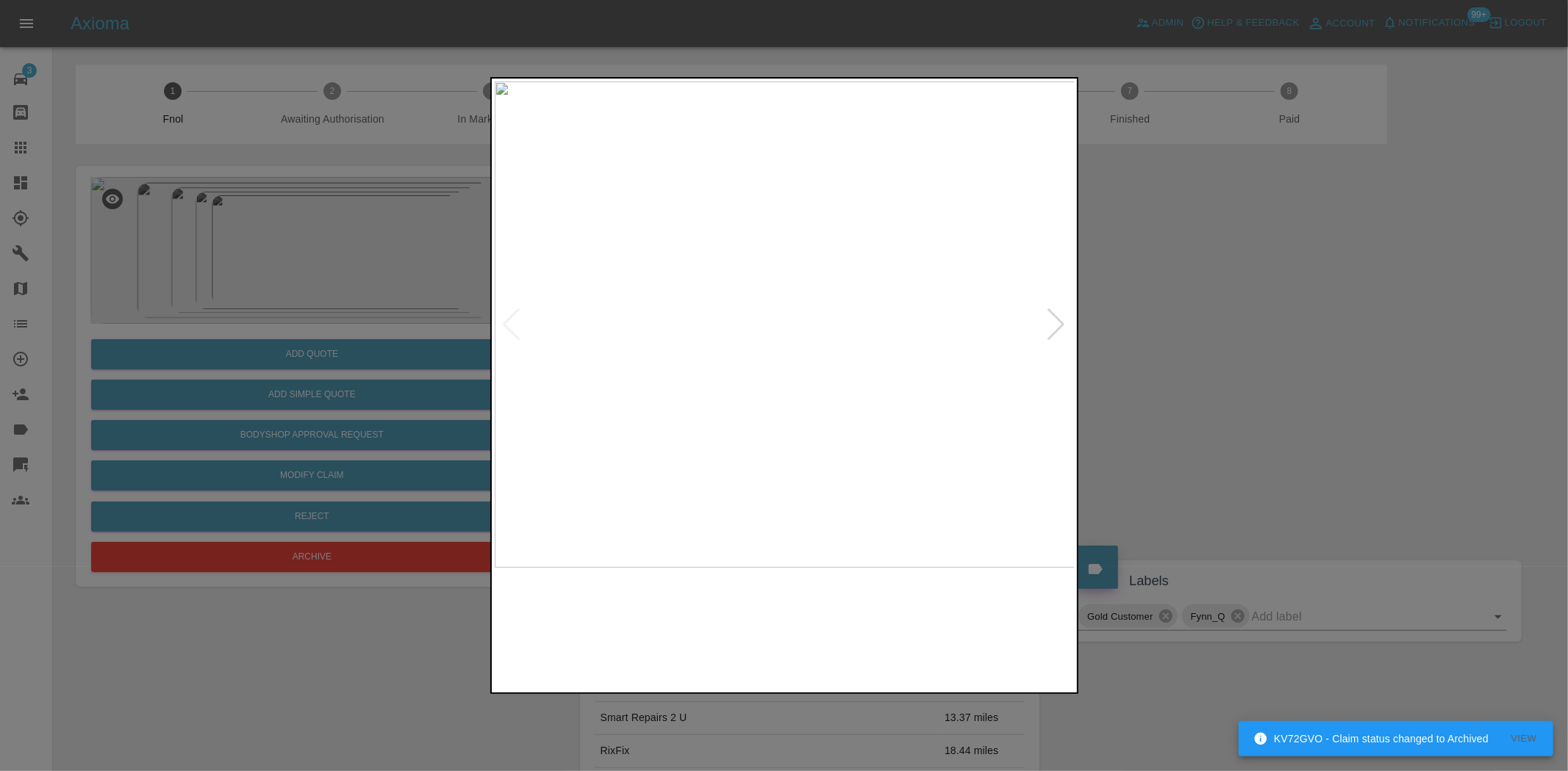
click at [755, 305] on img at bounding box center [785, 324] width 581 height 486
click at [739, 292] on img at bounding box center [785, 324] width 581 height 486
click at [666, 307] on img at bounding box center [785, 324] width 581 height 486
click at [566, 300] on img at bounding box center [785, 324] width 581 height 486
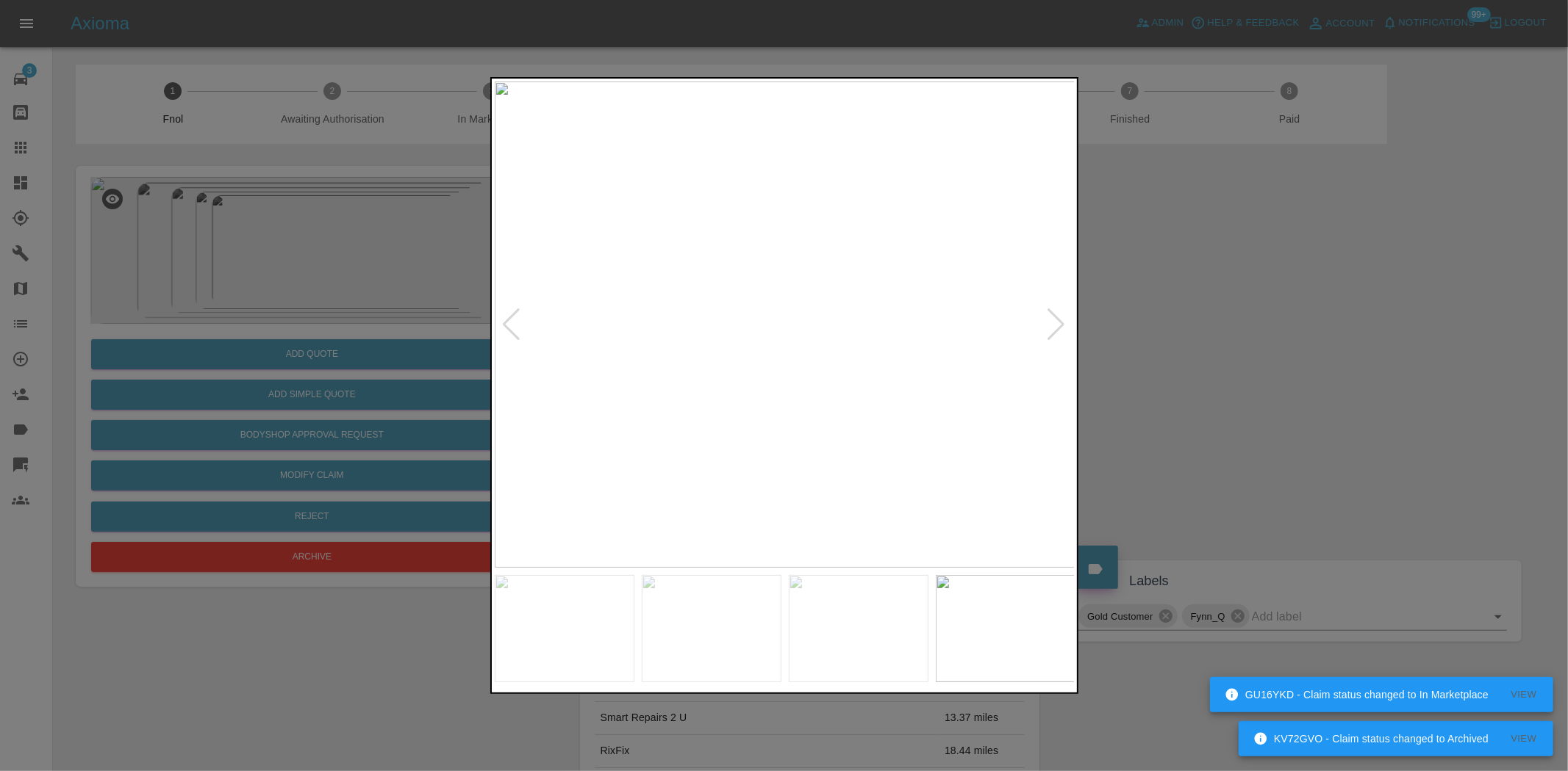
click at [629, 302] on img at bounding box center [785, 324] width 581 height 486
click at [534, 288] on img at bounding box center [756, 324] width 581 height 486
click at [589, 275] on img at bounding box center [785, 324] width 581 height 486
click at [517, 240] on img at bounding box center [785, 324] width 581 height 486
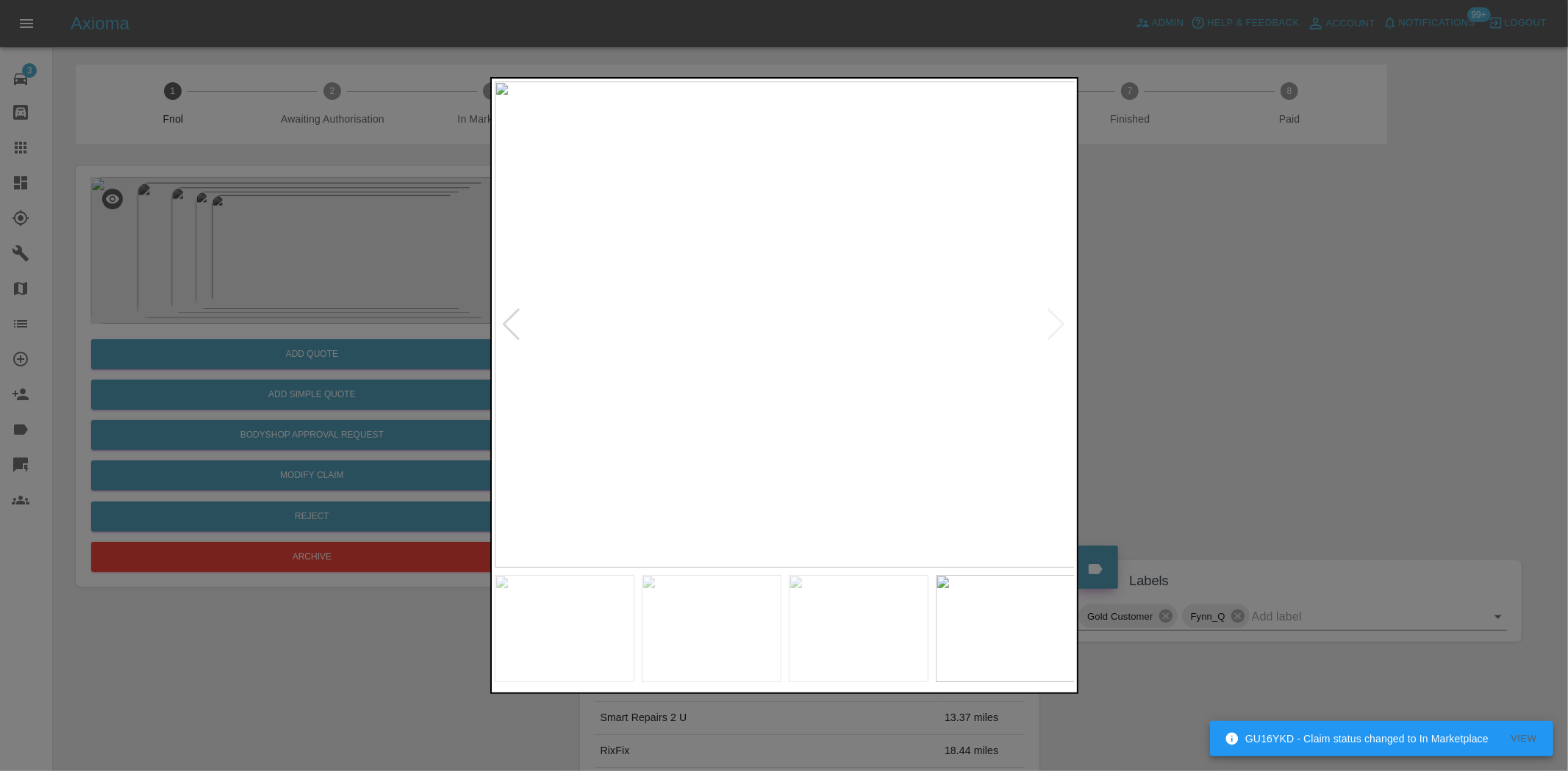
drag, startPoint x: 1137, startPoint y: 306, endPoint x: 1270, endPoint y: 468, distance: 209.6
click at [1148, 326] on div at bounding box center [784, 386] width 1568 height 771
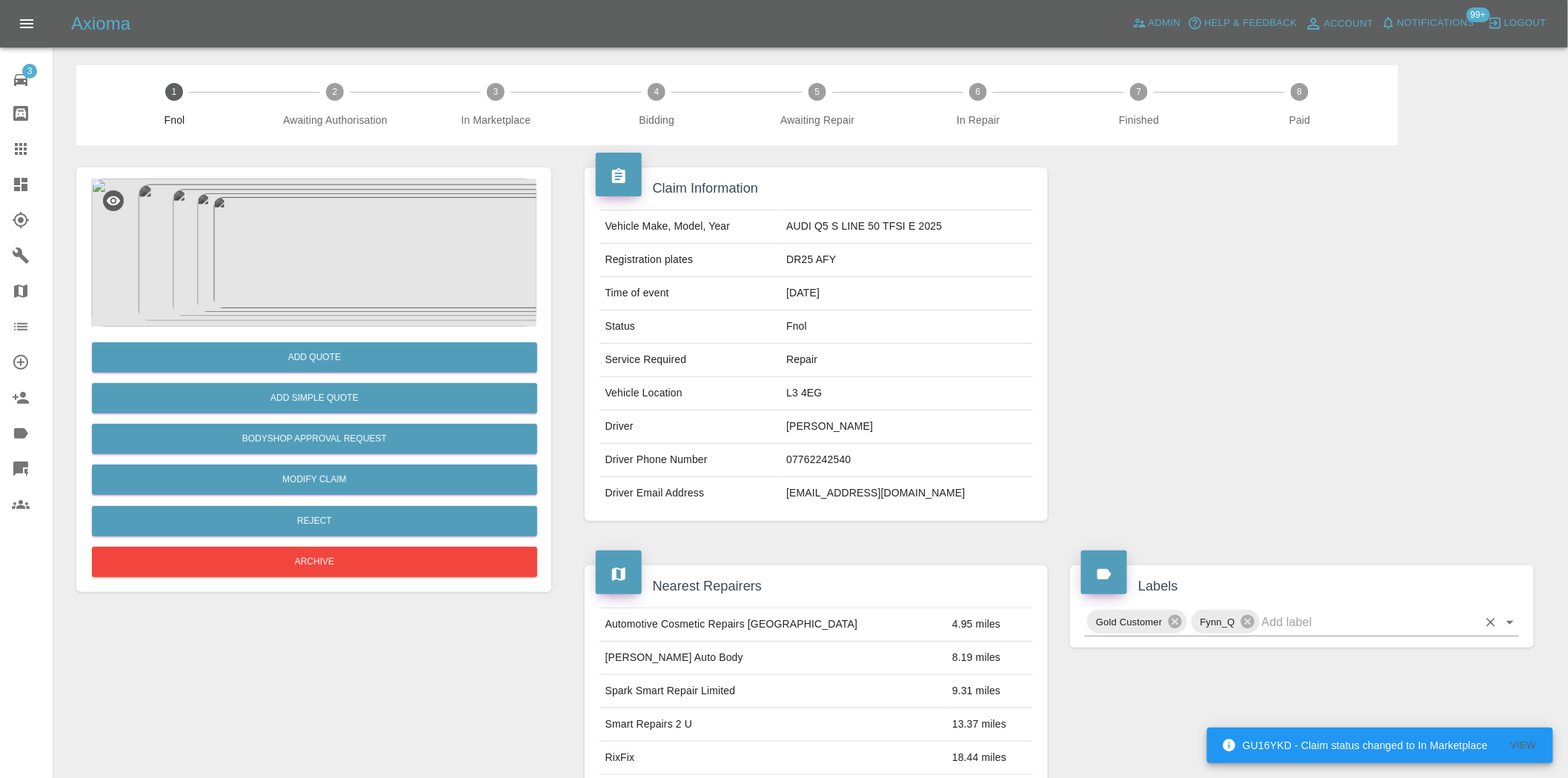
click at [1354, 623] on input "text" at bounding box center [1369, 622] width 215 height 23
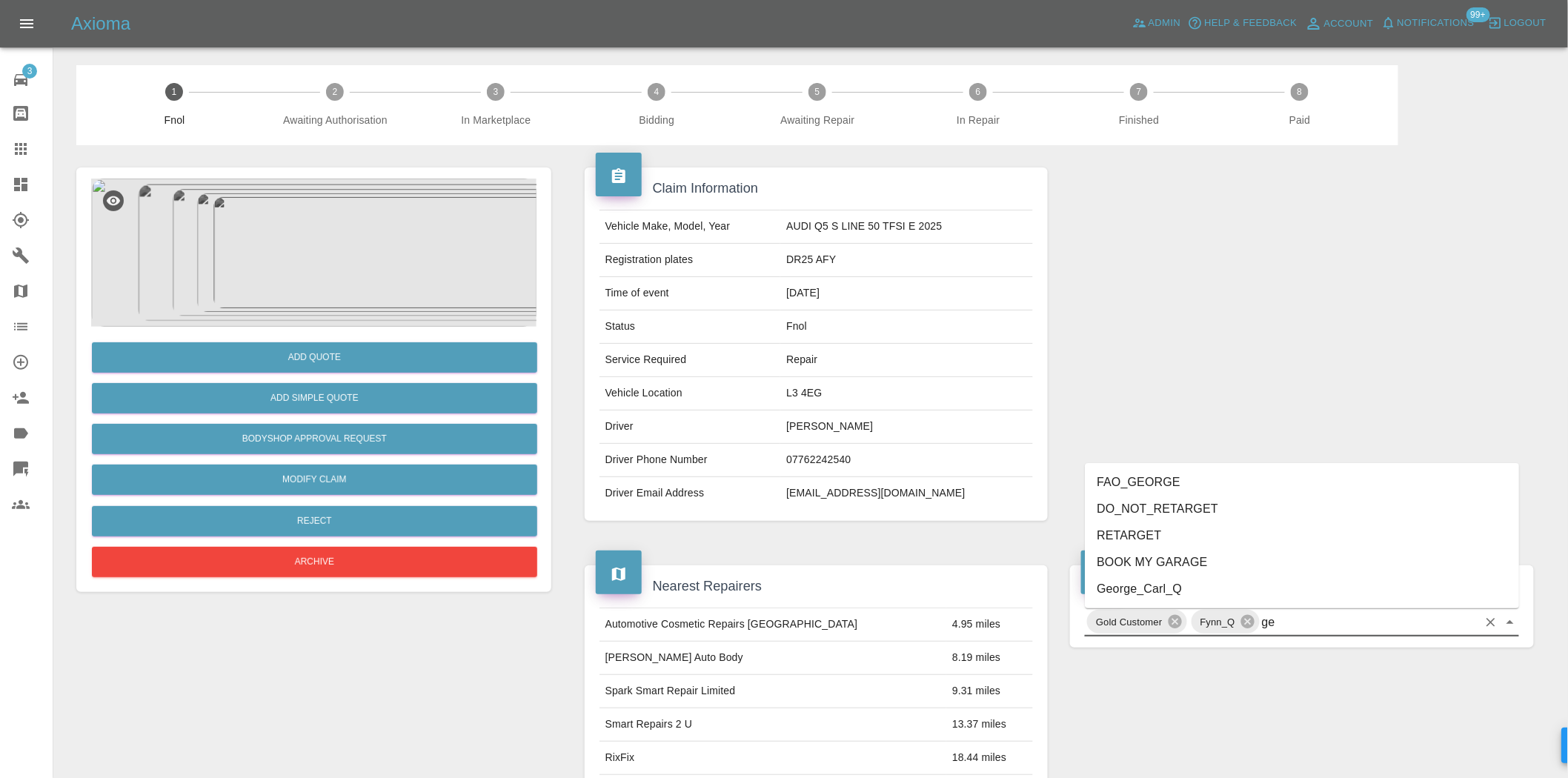
type input "geo"
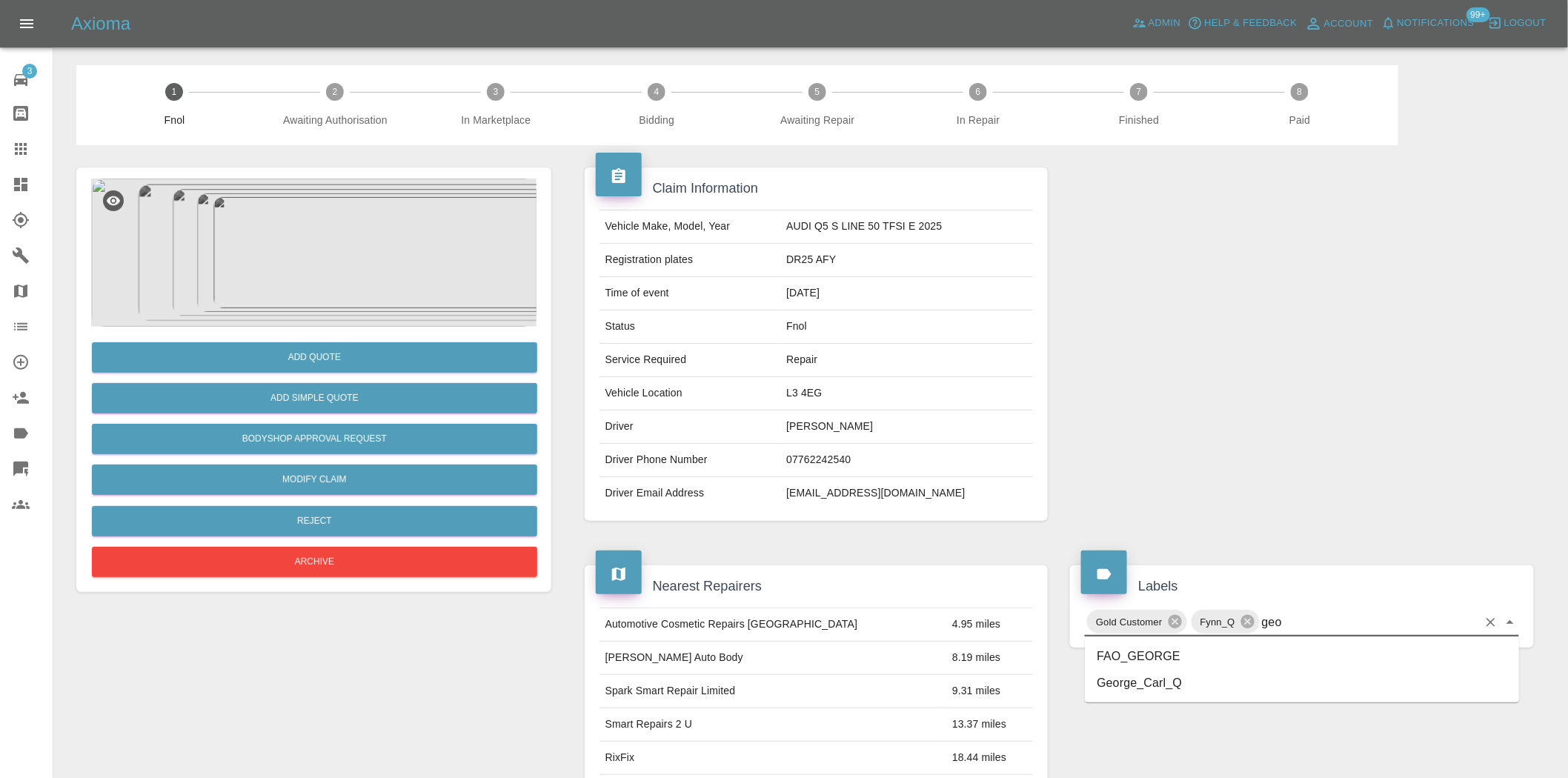
click at [1150, 683] on li "George_Carl_Q" at bounding box center [1302, 683] width 434 height 27
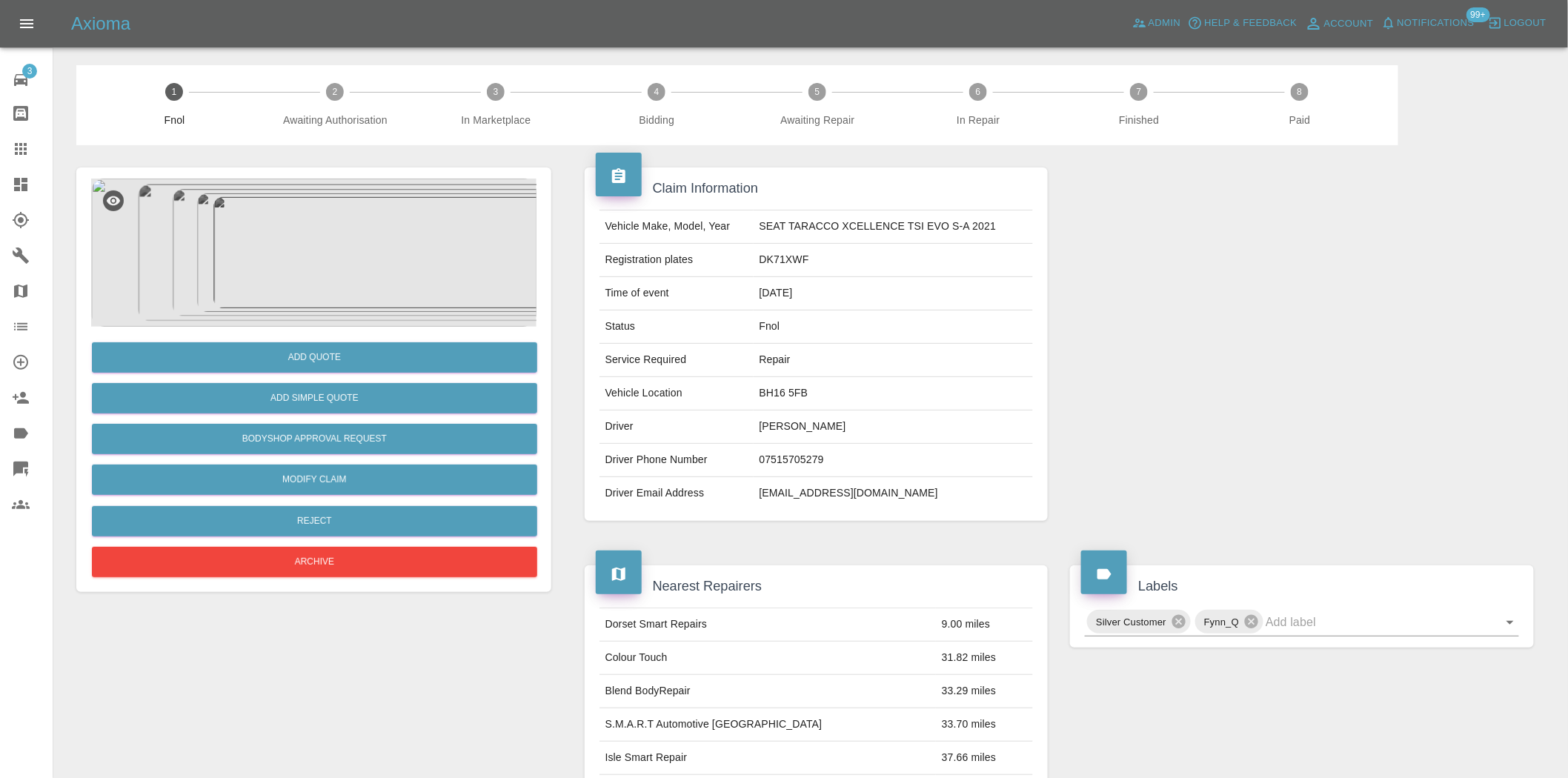
click at [441, 263] on img at bounding box center [314, 253] width 445 height 148
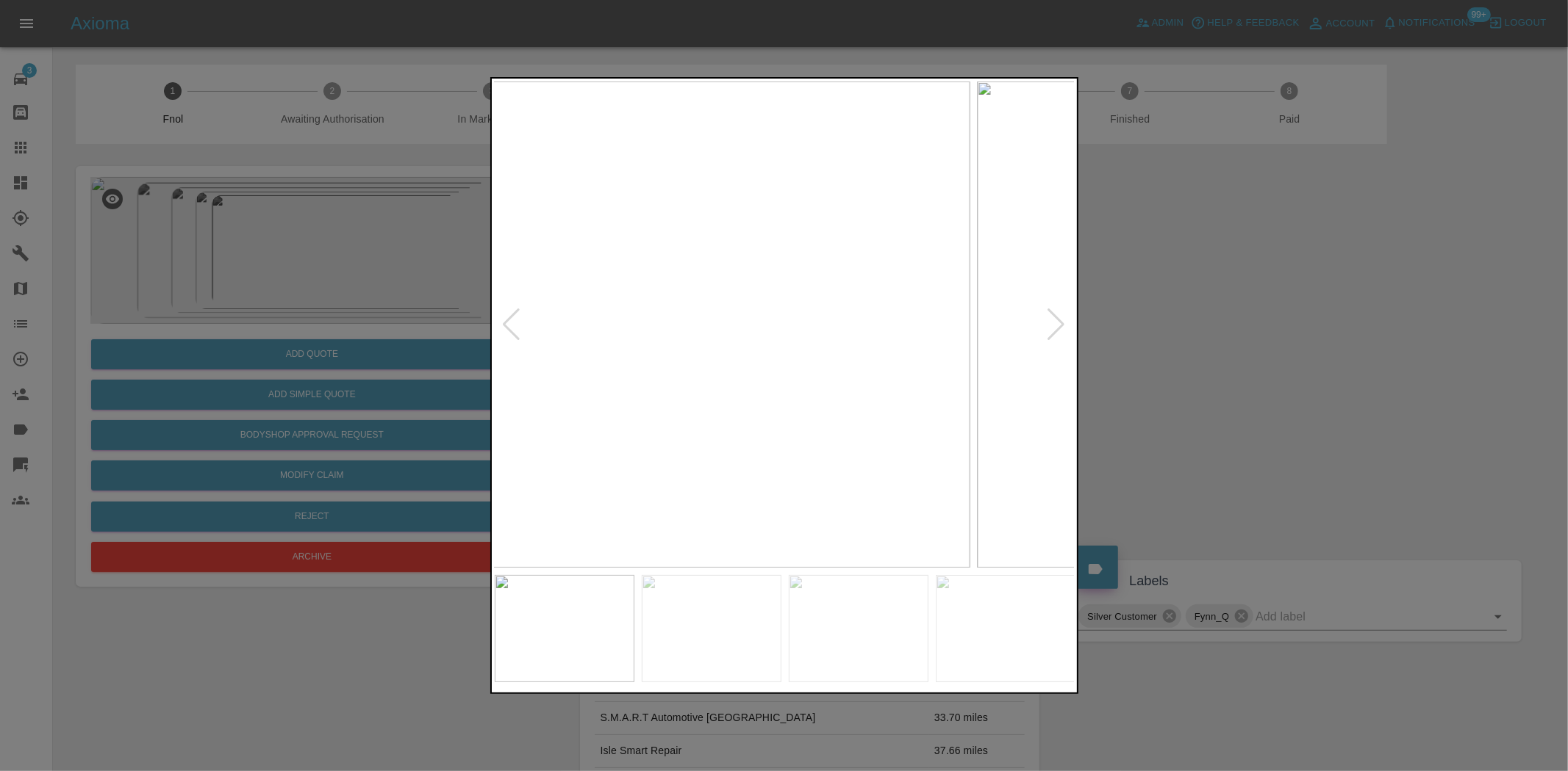
click at [655, 386] on img at bounding box center [679, 324] width 581 height 486
click at [606, 391] on img at bounding box center [785, 324] width 581 height 486
click at [437, 381] on div at bounding box center [784, 386] width 1568 height 771
click at [754, 307] on img at bounding box center [785, 324] width 581 height 486
click at [754, 308] on img at bounding box center [785, 324] width 581 height 486
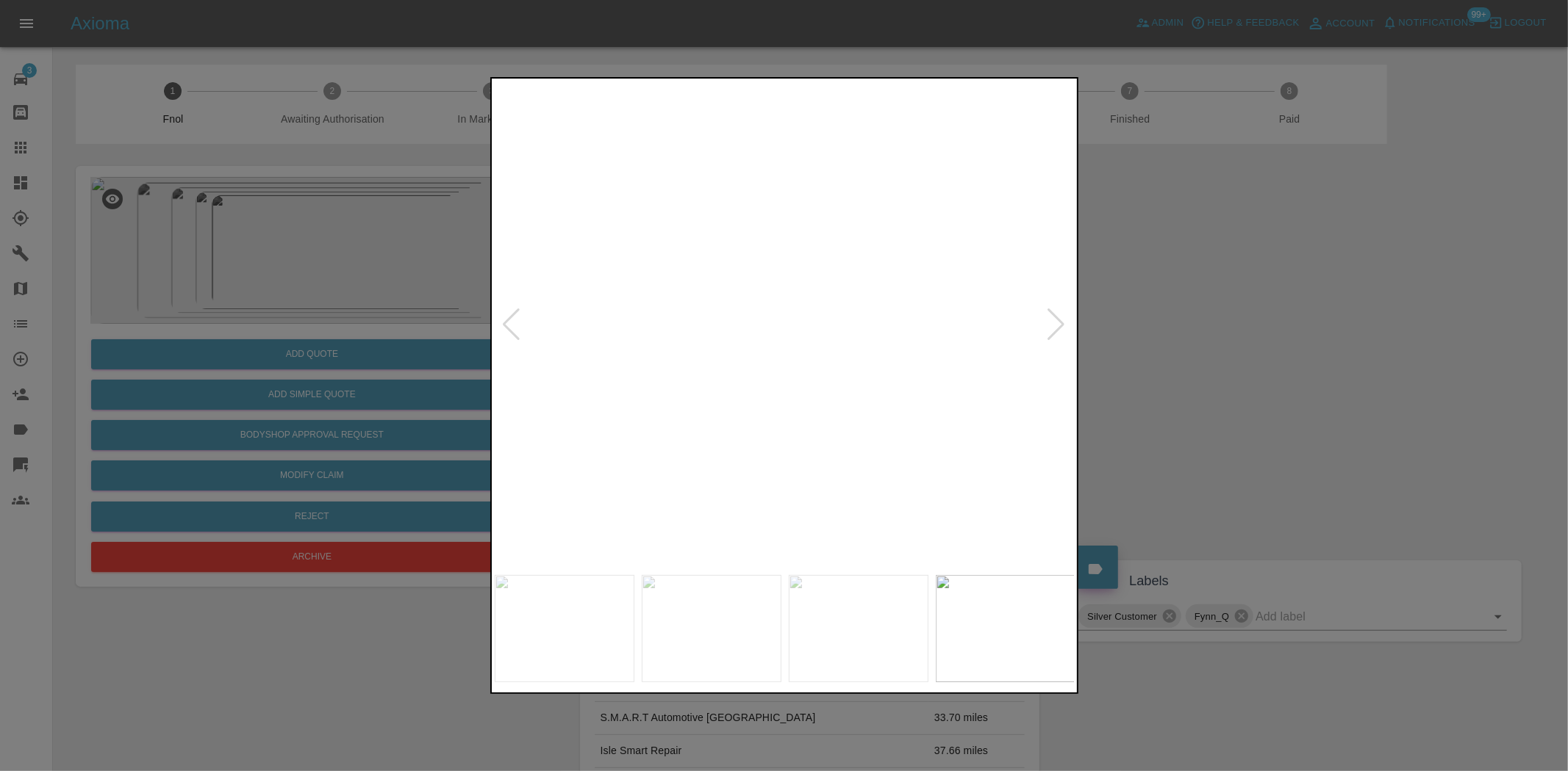
click at [819, 383] on img at bounding box center [873, 373] width 1742 height 1459
click at [608, 389] on img at bounding box center [785, 324] width 581 height 486
click at [754, 393] on img at bounding box center [785, 324] width 581 height 486
click at [917, 378] on img at bounding box center [785, 324] width 581 height 486
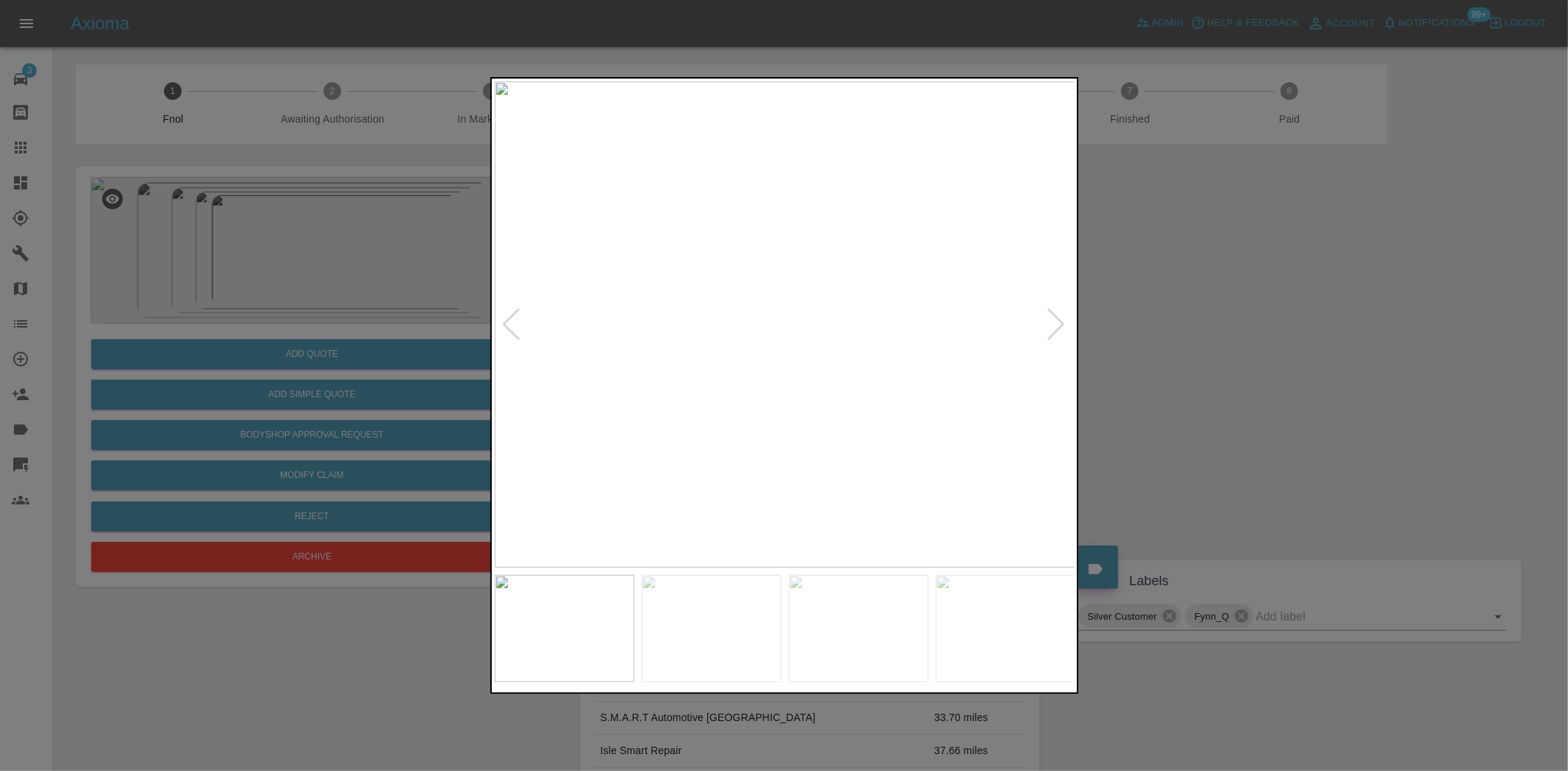
click at [820, 307] on img at bounding box center [785, 324] width 581 height 486
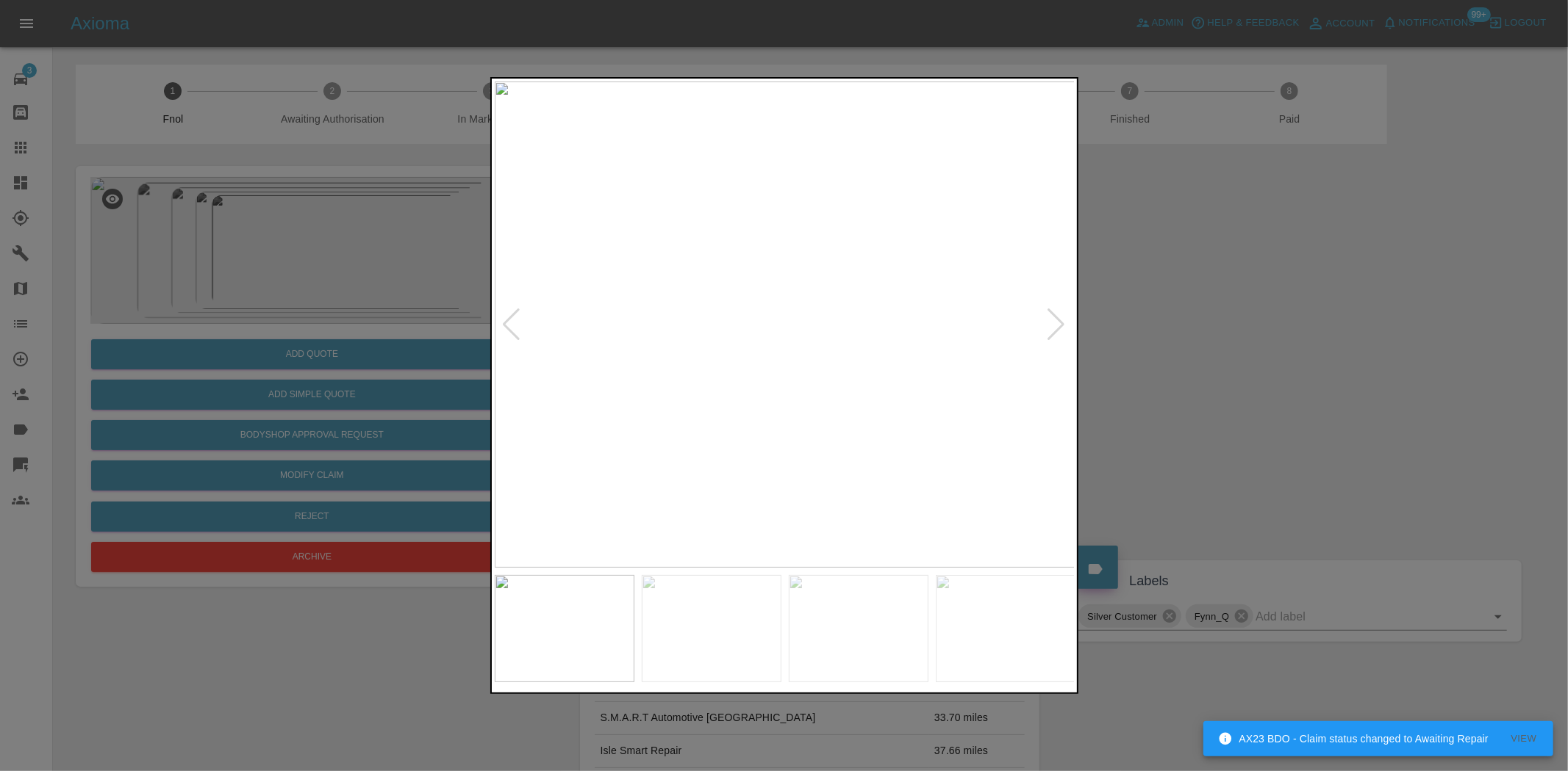
click at [820, 307] on img at bounding box center [785, 324] width 581 height 486
click at [839, 364] on img at bounding box center [674, 378] width 1742 height 1459
click at [782, 372] on img at bounding box center [785, 324] width 581 height 486
click at [691, 354] on img at bounding box center [785, 324] width 581 height 486
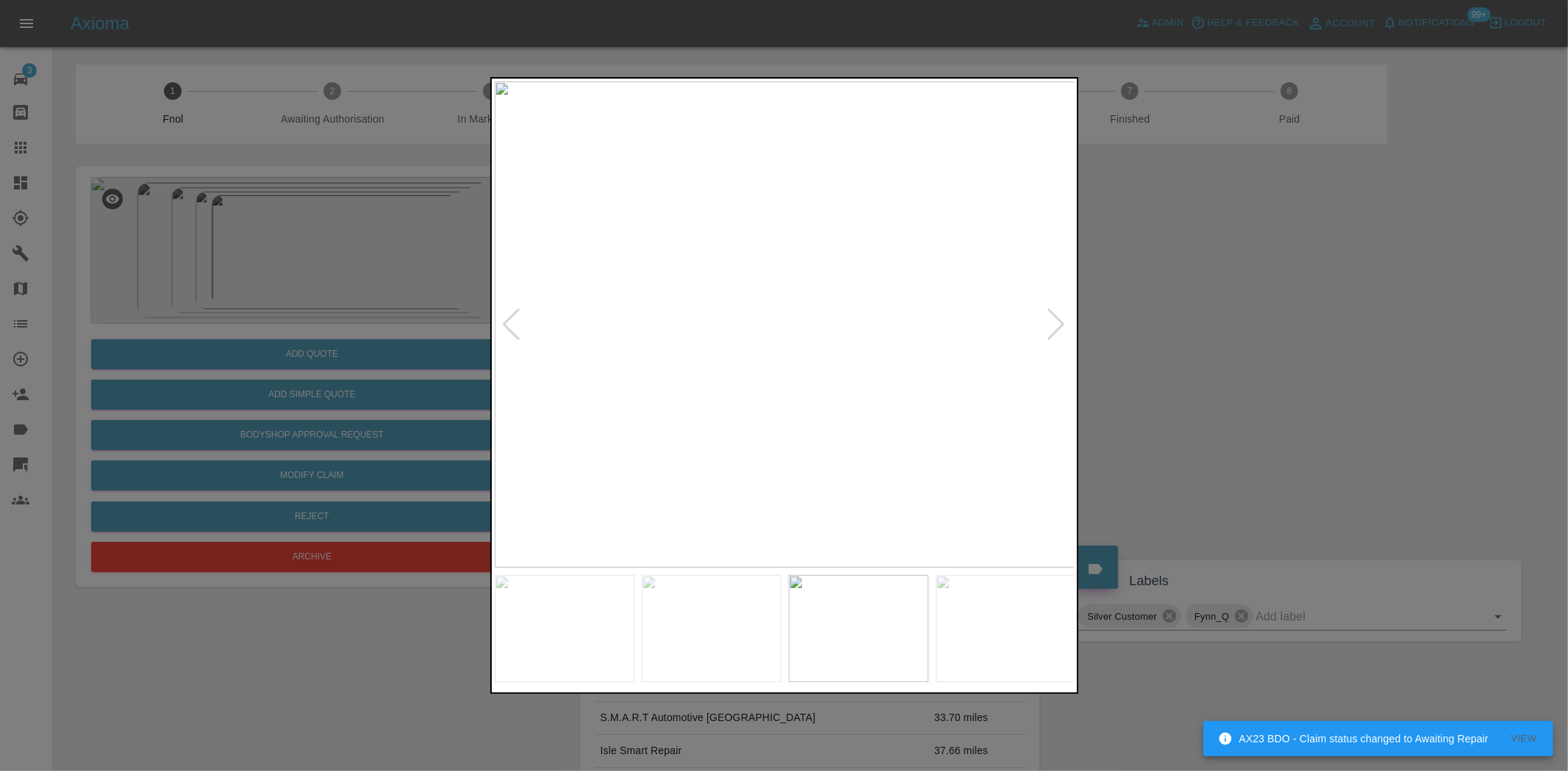
click at [686, 344] on img at bounding box center [785, 324] width 581 height 486
click at [663, 392] on img at bounding box center [742, 324] width 581 height 486
click at [323, 365] on div at bounding box center [784, 386] width 1568 height 771
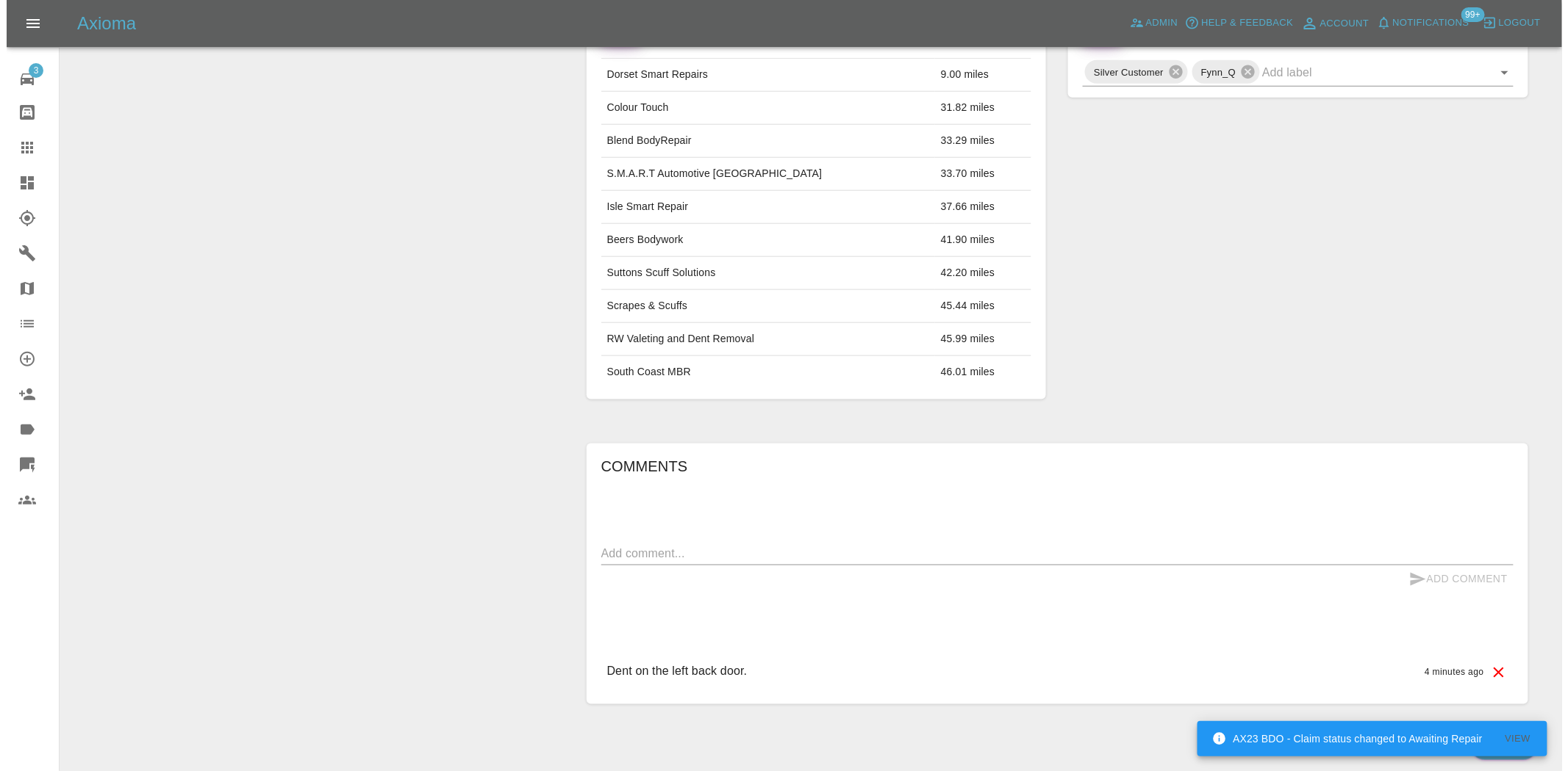
scroll to position [108, 0]
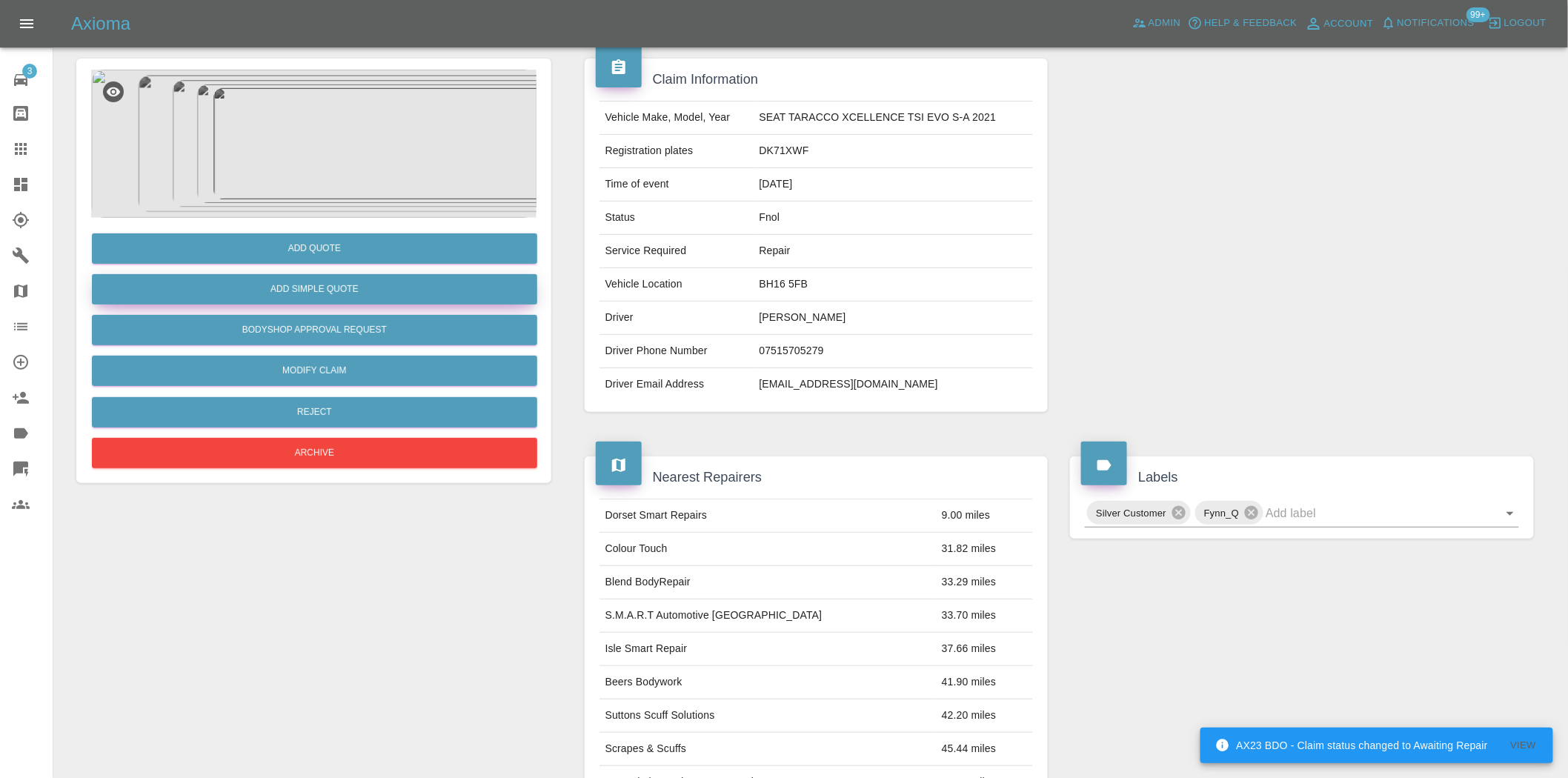
click at [343, 299] on button "Add Simple Quote" at bounding box center [315, 290] width 445 height 30
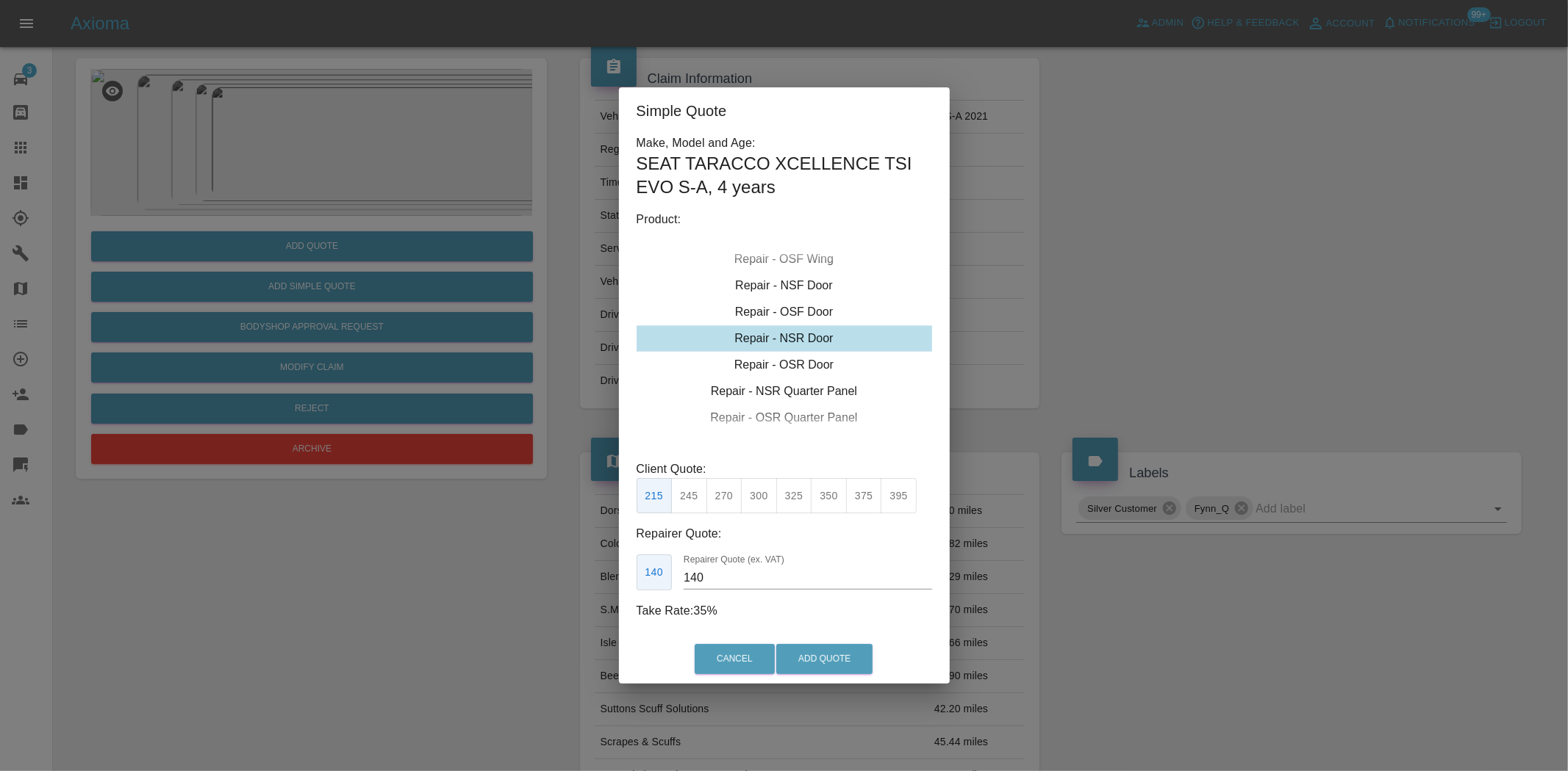
click at [775, 340] on div "Repair - NSR Door" at bounding box center [784, 339] width 296 height 27
click at [754, 507] on button "300" at bounding box center [759, 497] width 36 height 36
type input "190"
drag, startPoint x: 812, startPoint y: 636, endPoint x: 816, endPoint y: 648, distance: 12.6
click at [812, 640] on div "Cancel Add Quote" at bounding box center [784, 659] width 330 height 49
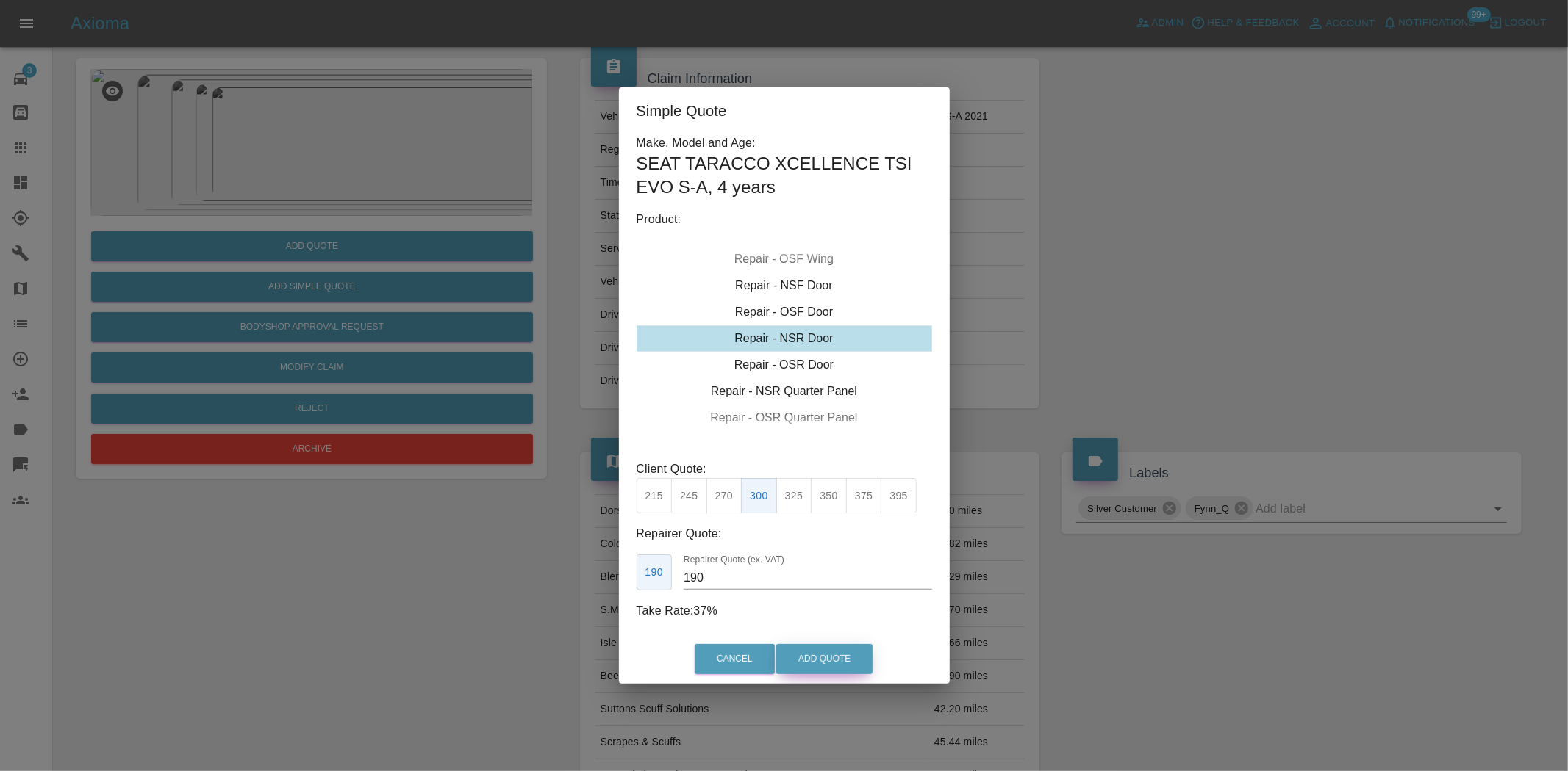
click at [817, 655] on button "Add Quote" at bounding box center [824, 659] width 96 height 30
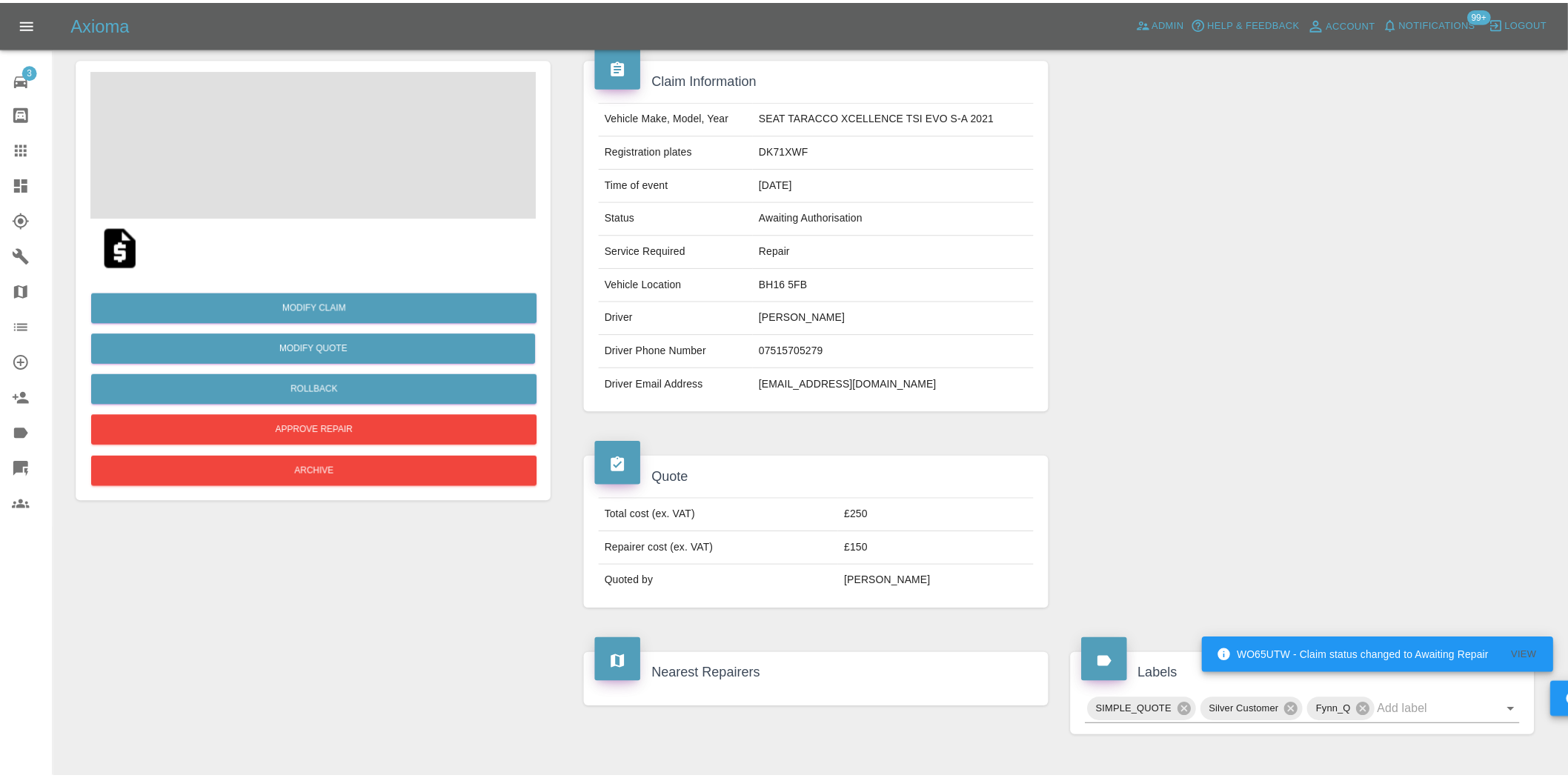
scroll to position [0, 0]
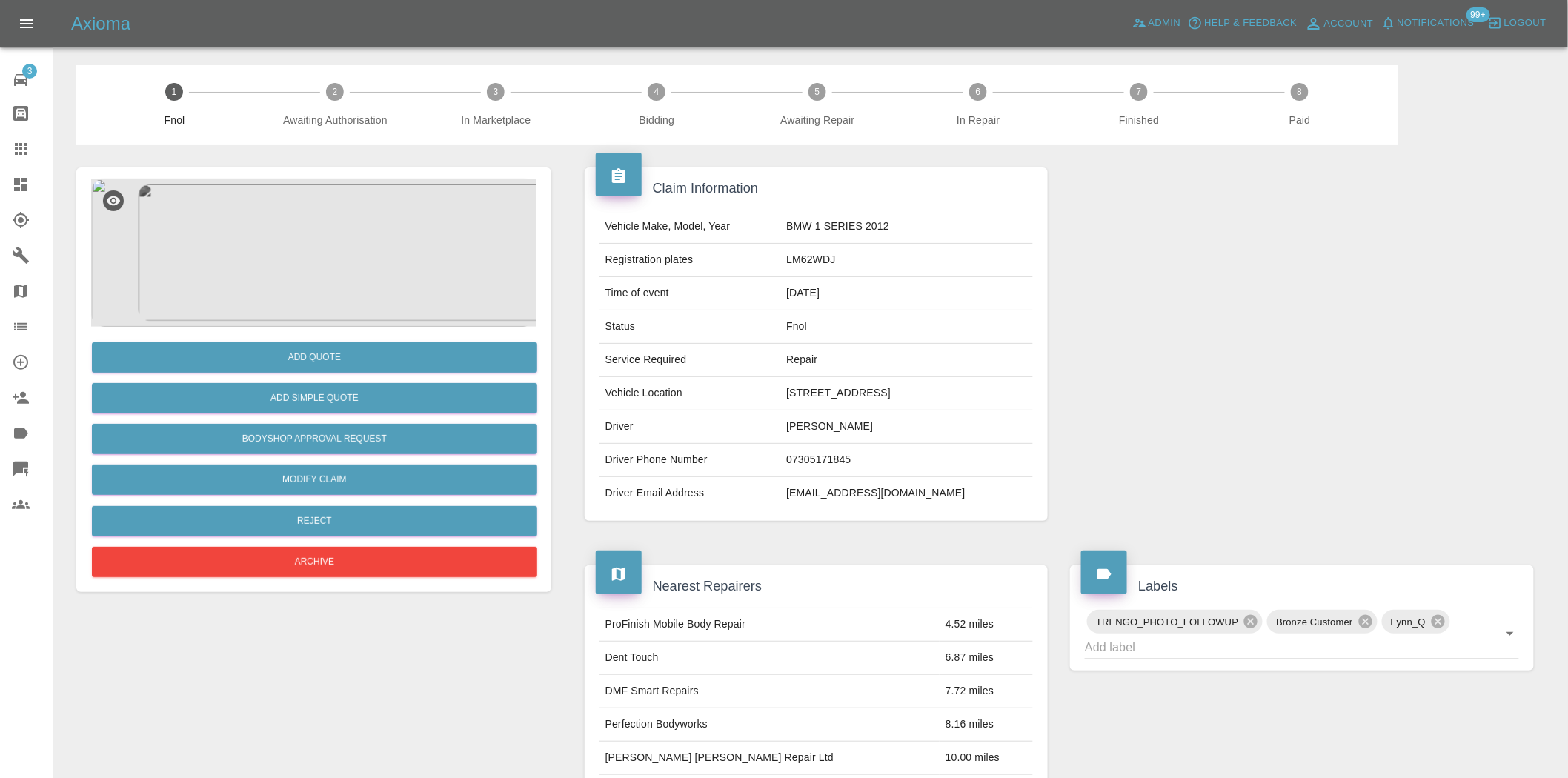
click at [278, 225] on img at bounding box center [314, 253] width 445 height 148
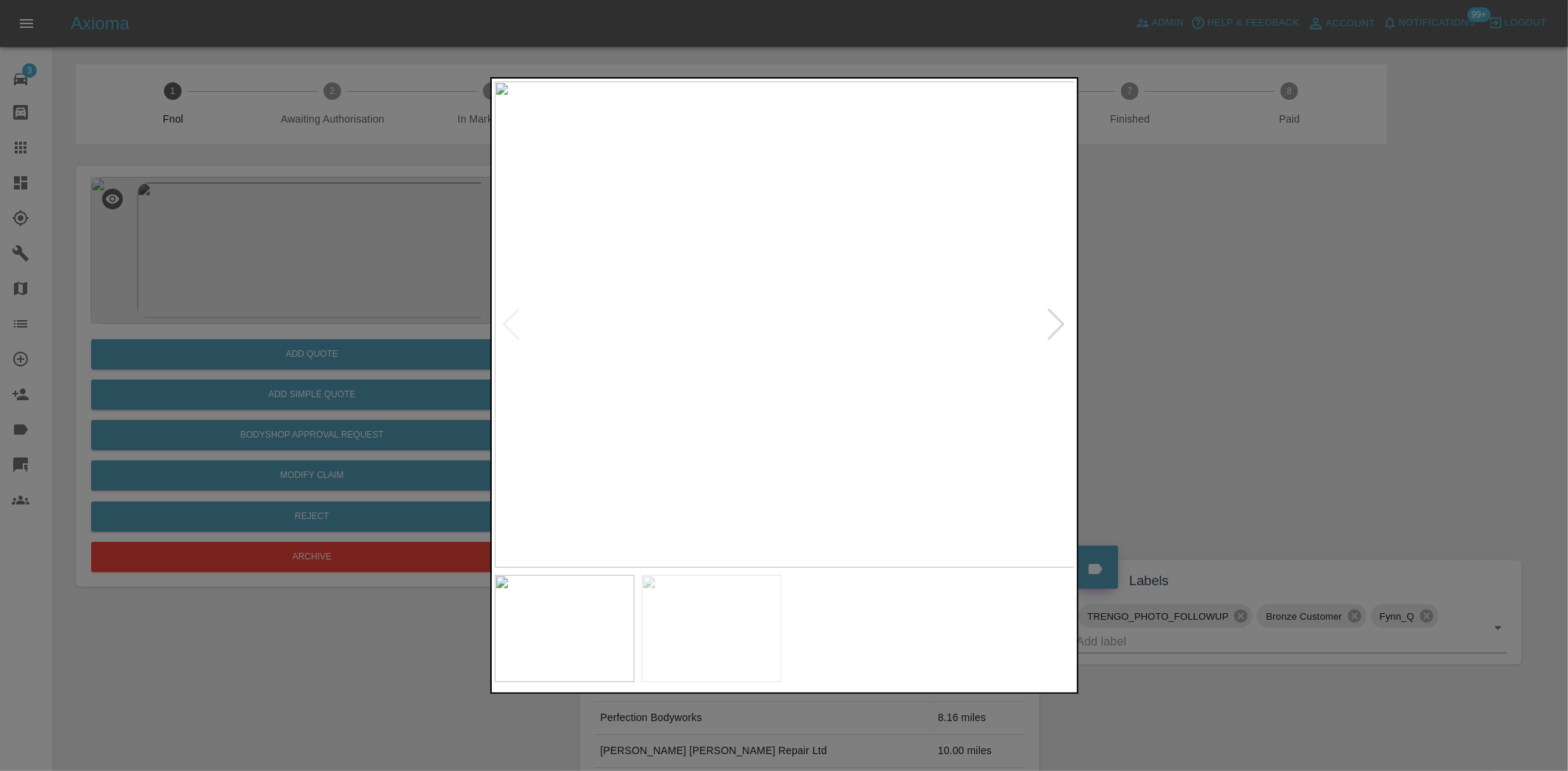
click at [816, 268] on img at bounding box center [785, 324] width 581 height 486
click at [809, 263] on img at bounding box center [689, 493] width 1742 height 1459
click at [640, 343] on img at bounding box center [785, 324] width 581 height 486
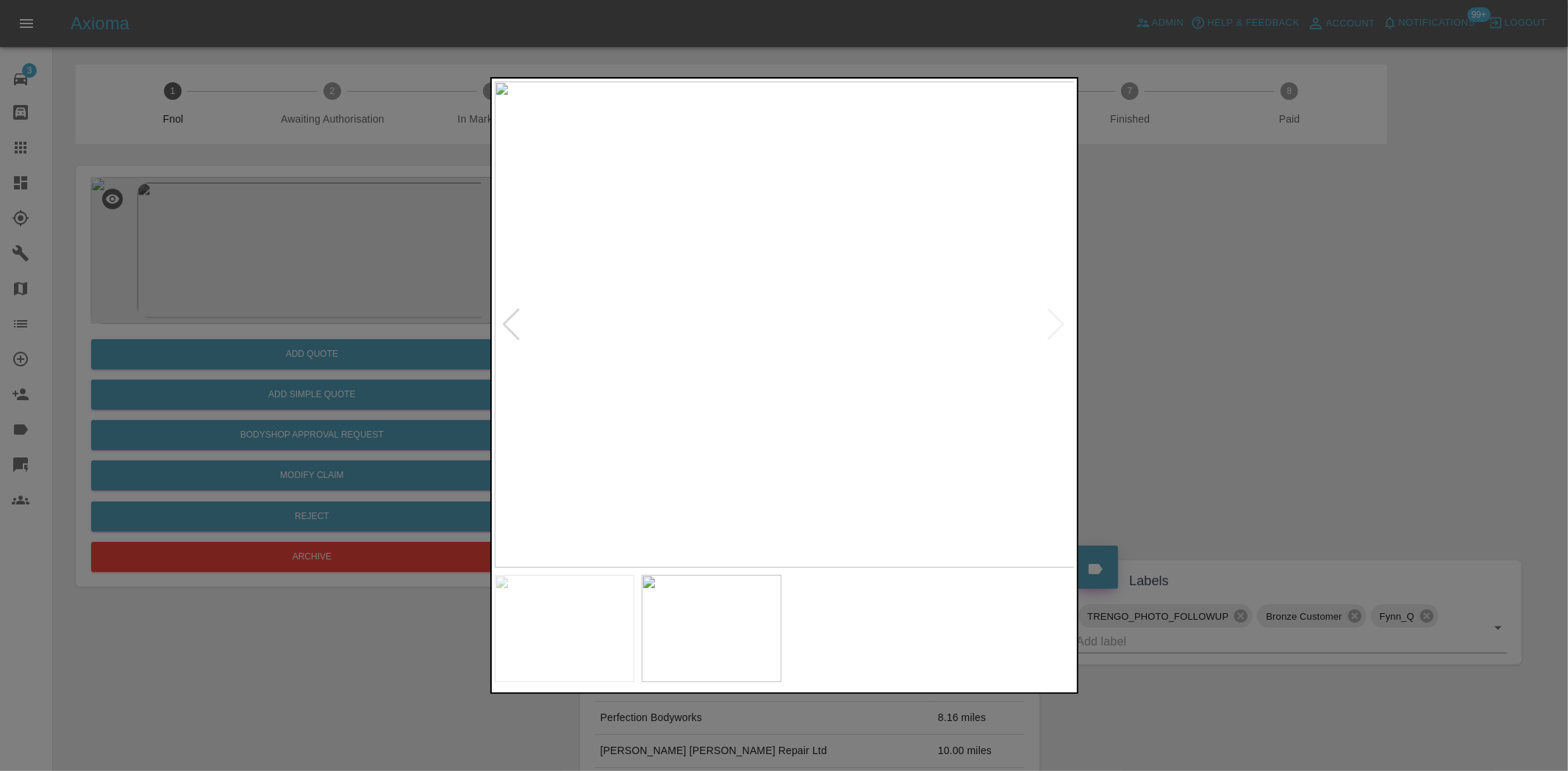
click at [799, 197] on img at bounding box center [785, 324] width 581 height 486
click at [853, 296] on img at bounding box center [737, 706] width 1742 height 1459
click at [687, 371] on img at bounding box center [785, 324] width 581 height 486
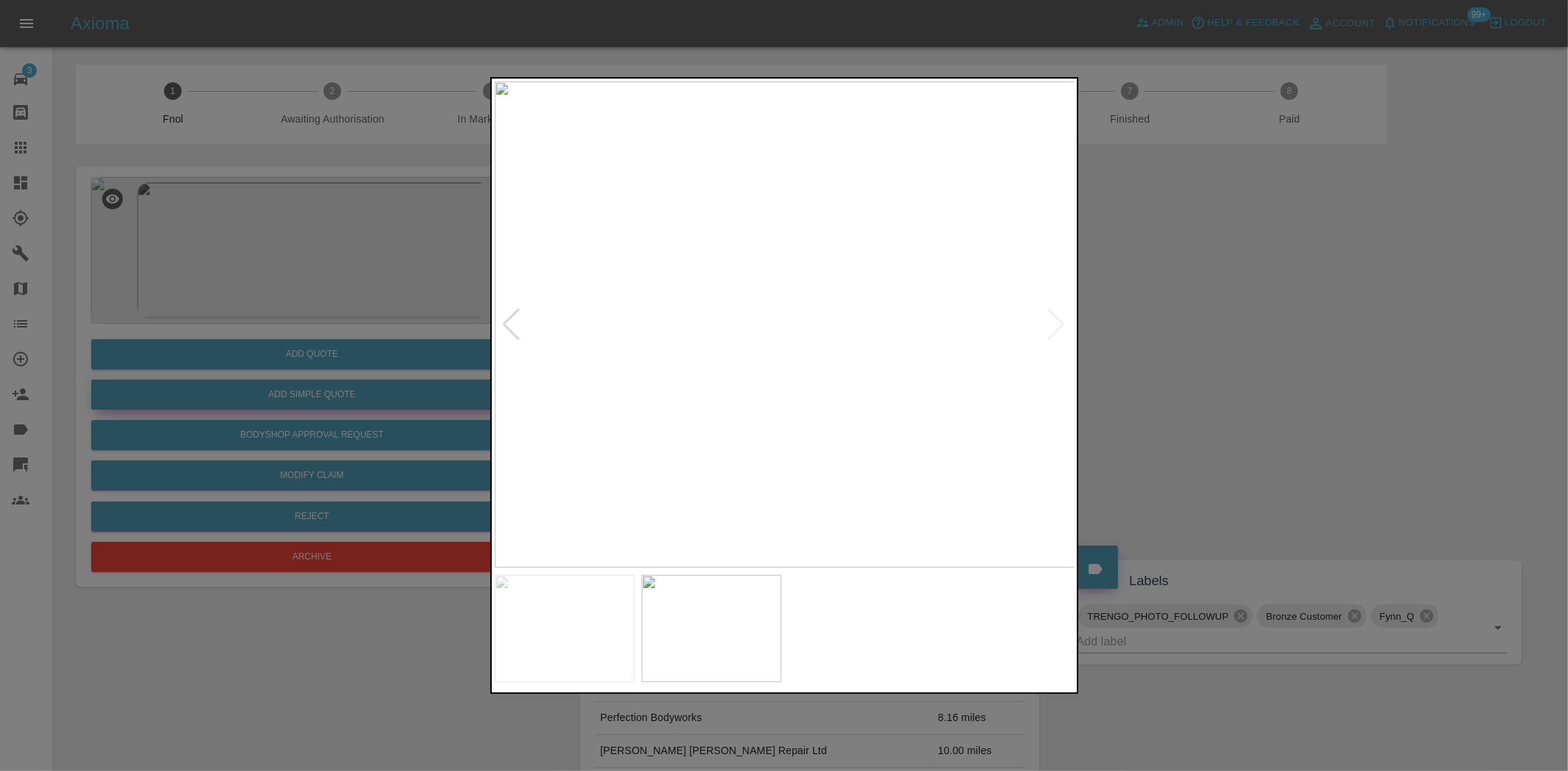
drag, startPoint x: 251, startPoint y: 349, endPoint x: 316, endPoint y: 385, distance: 74.3
click at [252, 349] on div at bounding box center [784, 386] width 1568 height 771
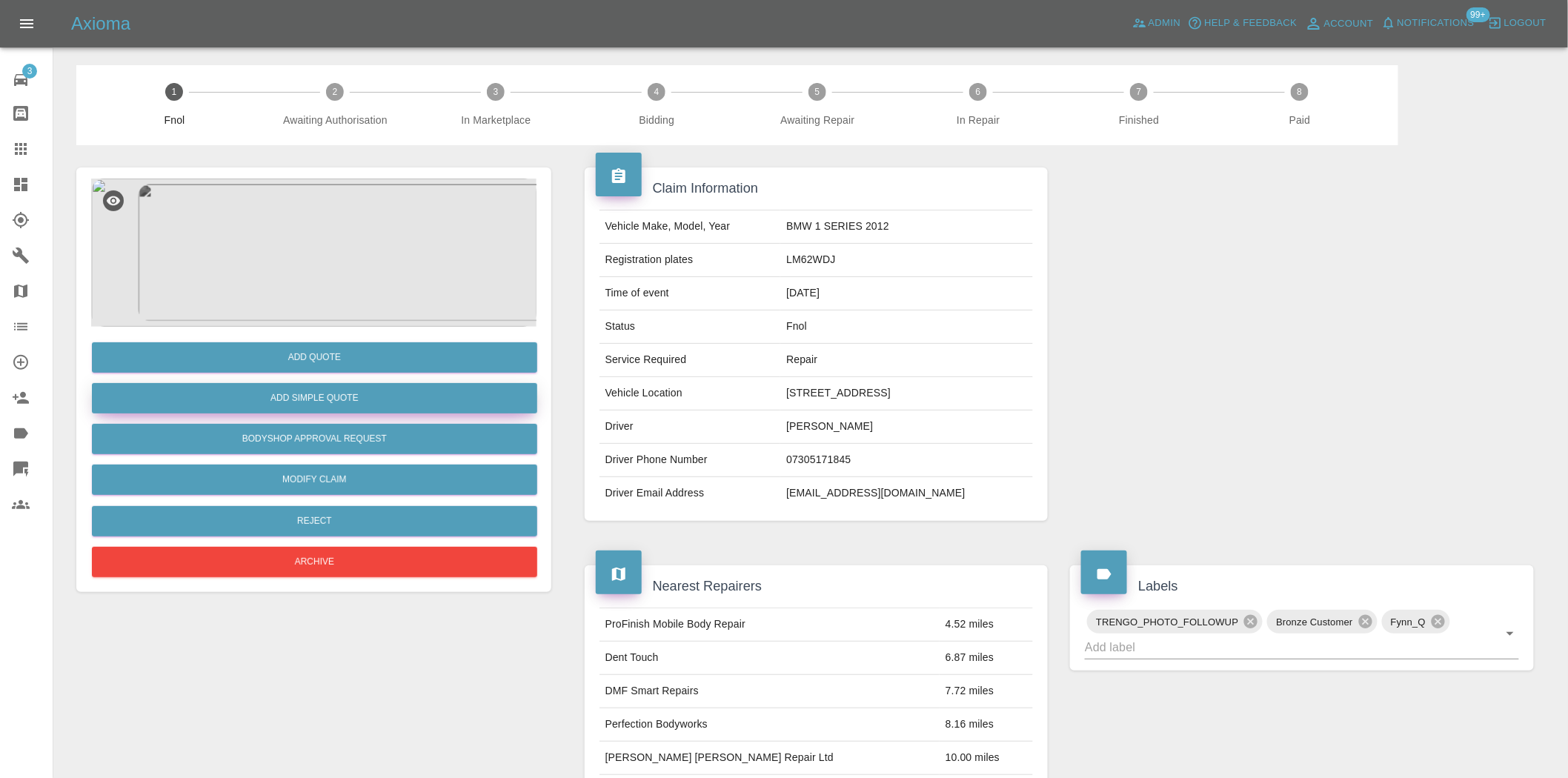
click at [320, 391] on button "Add Simple Quote" at bounding box center [315, 399] width 445 height 30
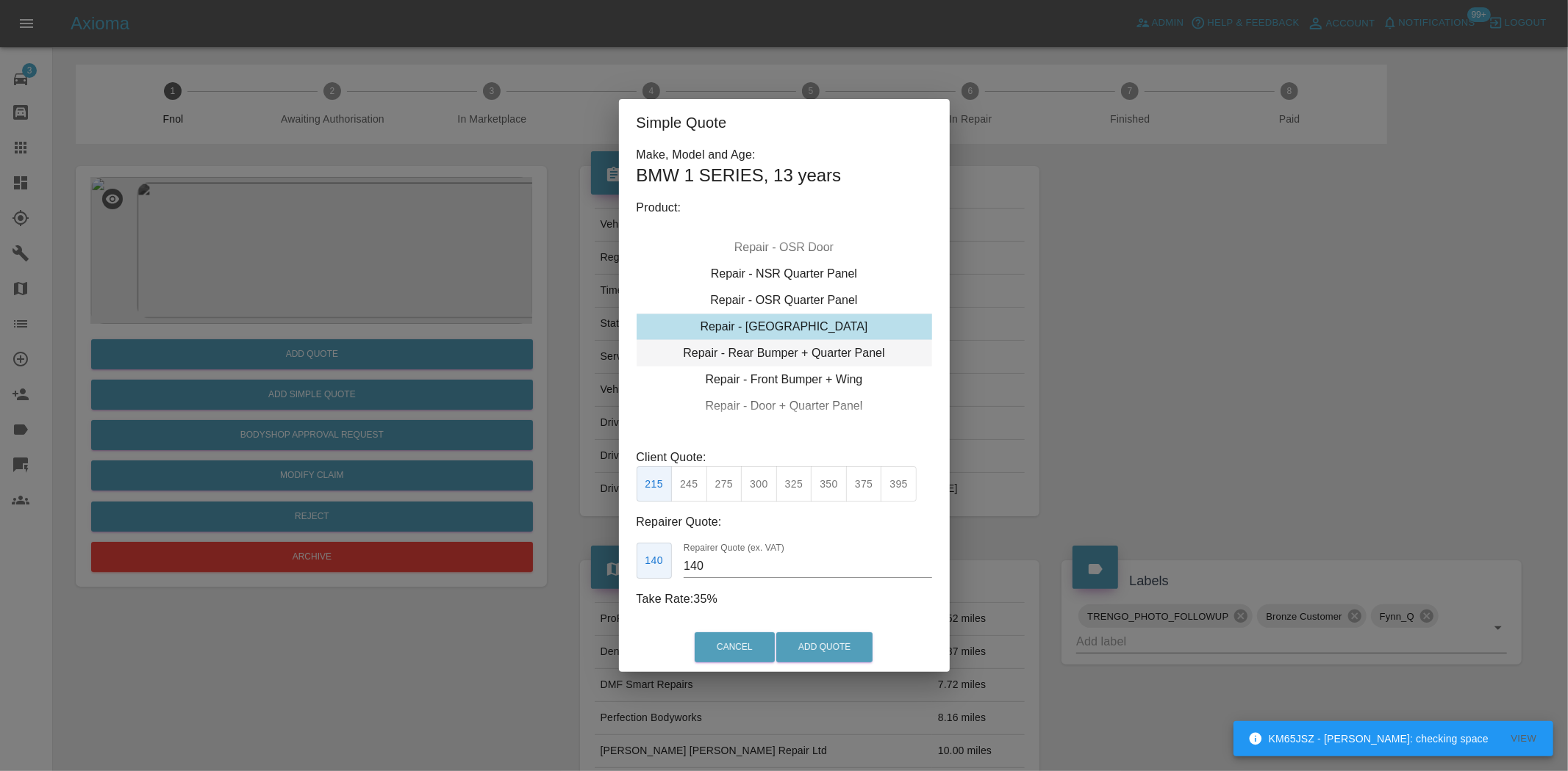
click at [782, 352] on div "Repair - Rear Bumper + Quarter Panel" at bounding box center [784, 353] width 296 height 27
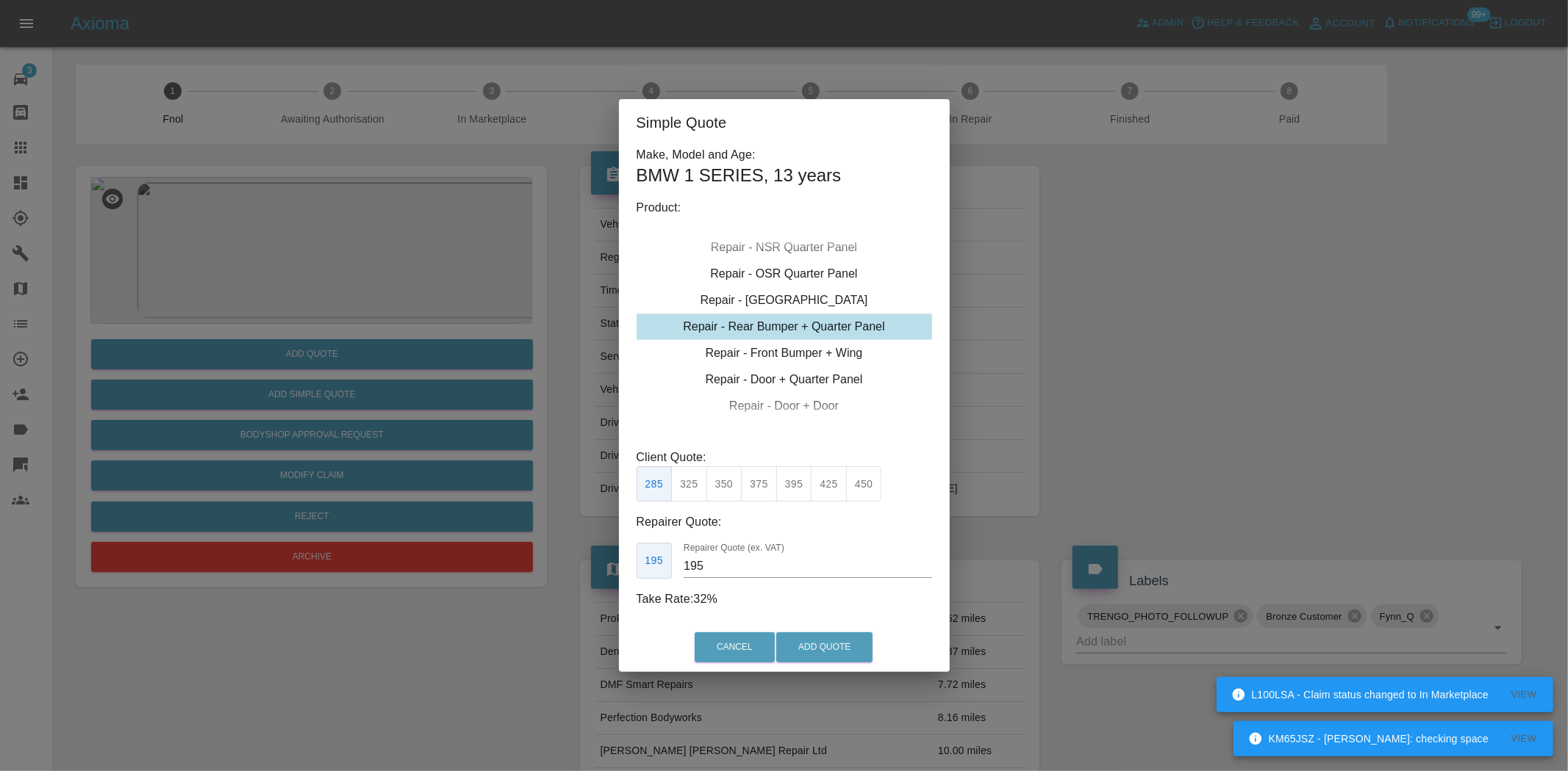
click at [760, 488] on button "375" at bounding box center [759, 485] width 36 height 36
type input "230"
drag, startPoint x: 816, startPoint y: 639, endPoint x: 828, endPoint y: 673, distance: 36.1
click at [816, 640] on button "Add Quote" at bounding box center [824, 647] width 96 height 30
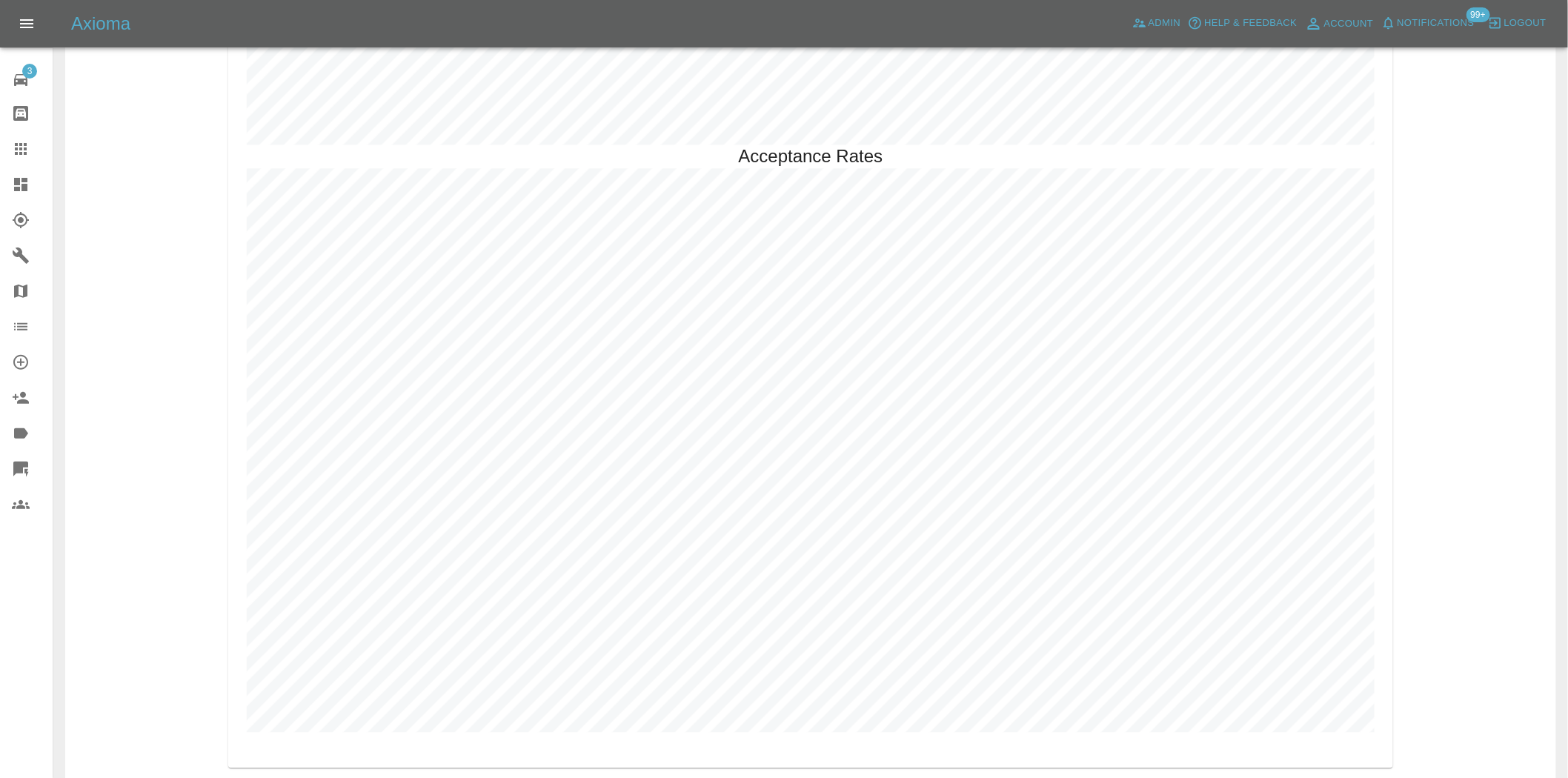
scroll to position [3678, 0]
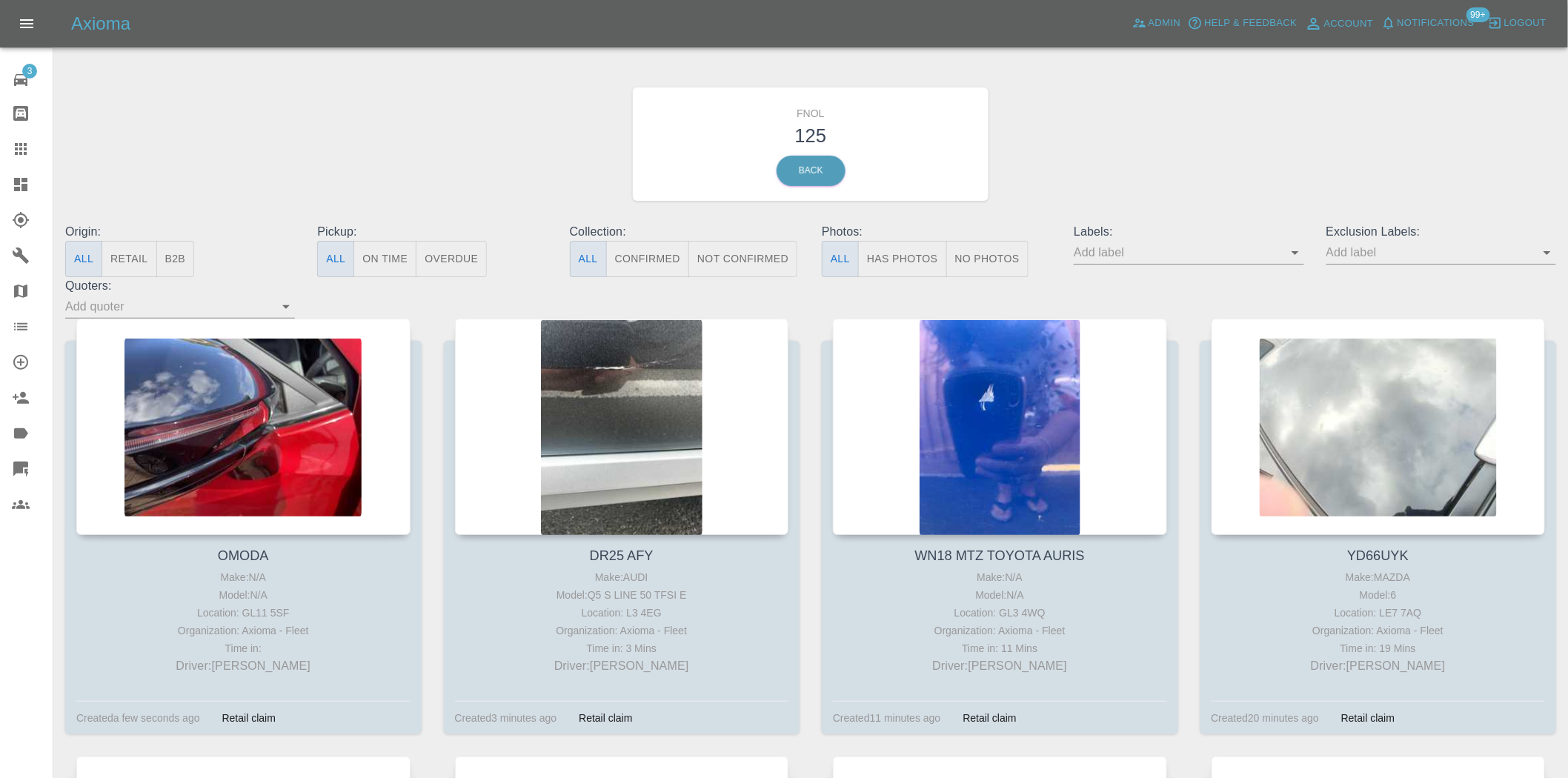
click at [894, 254] on button "Has Photos" at bounding box center [902, 259] width 89 height 37
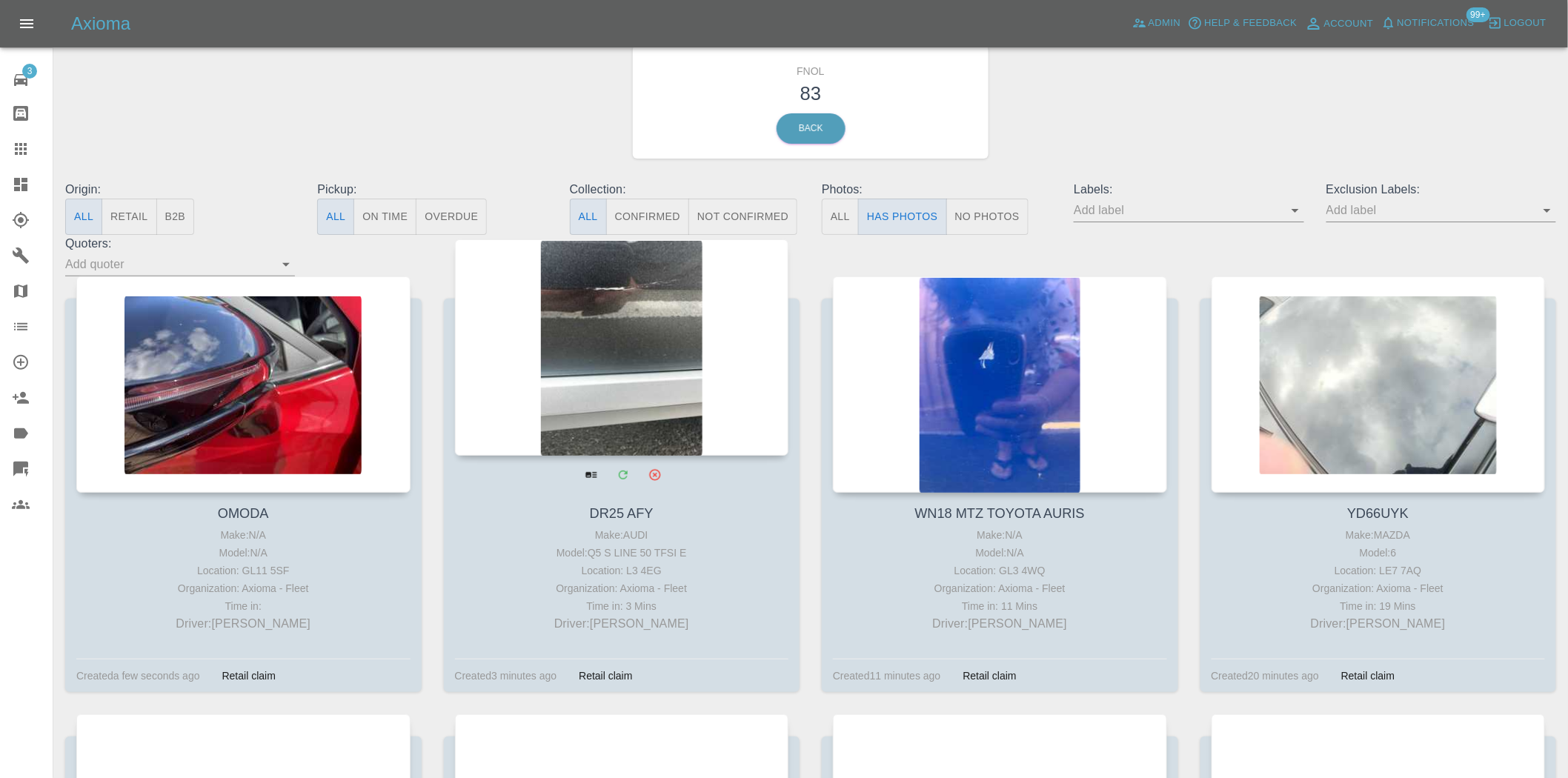
scroll to position [82, 0]
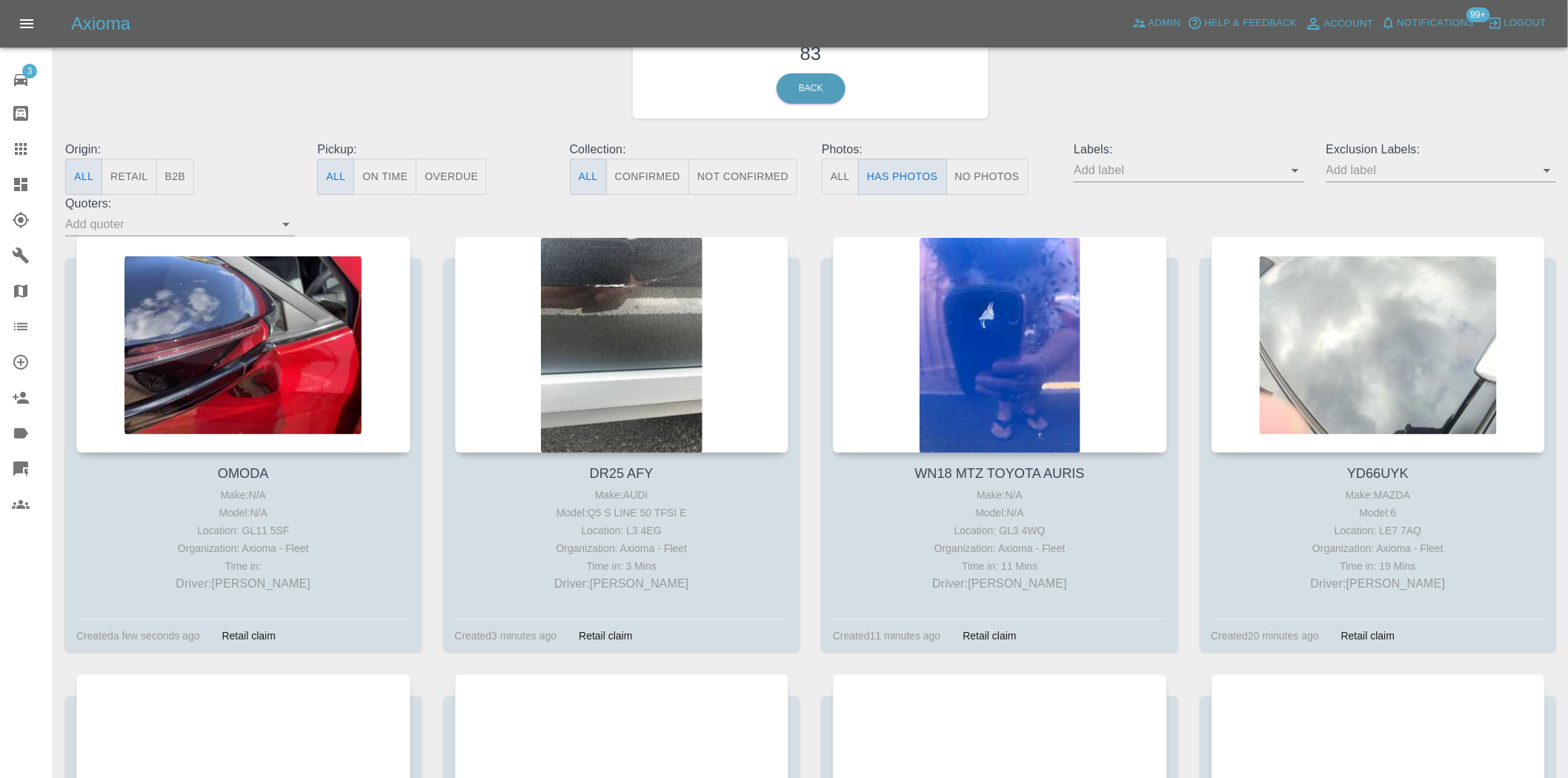
click at [1281, 163] on input "text" at bounding box center [1177, 169] width 208 height 23
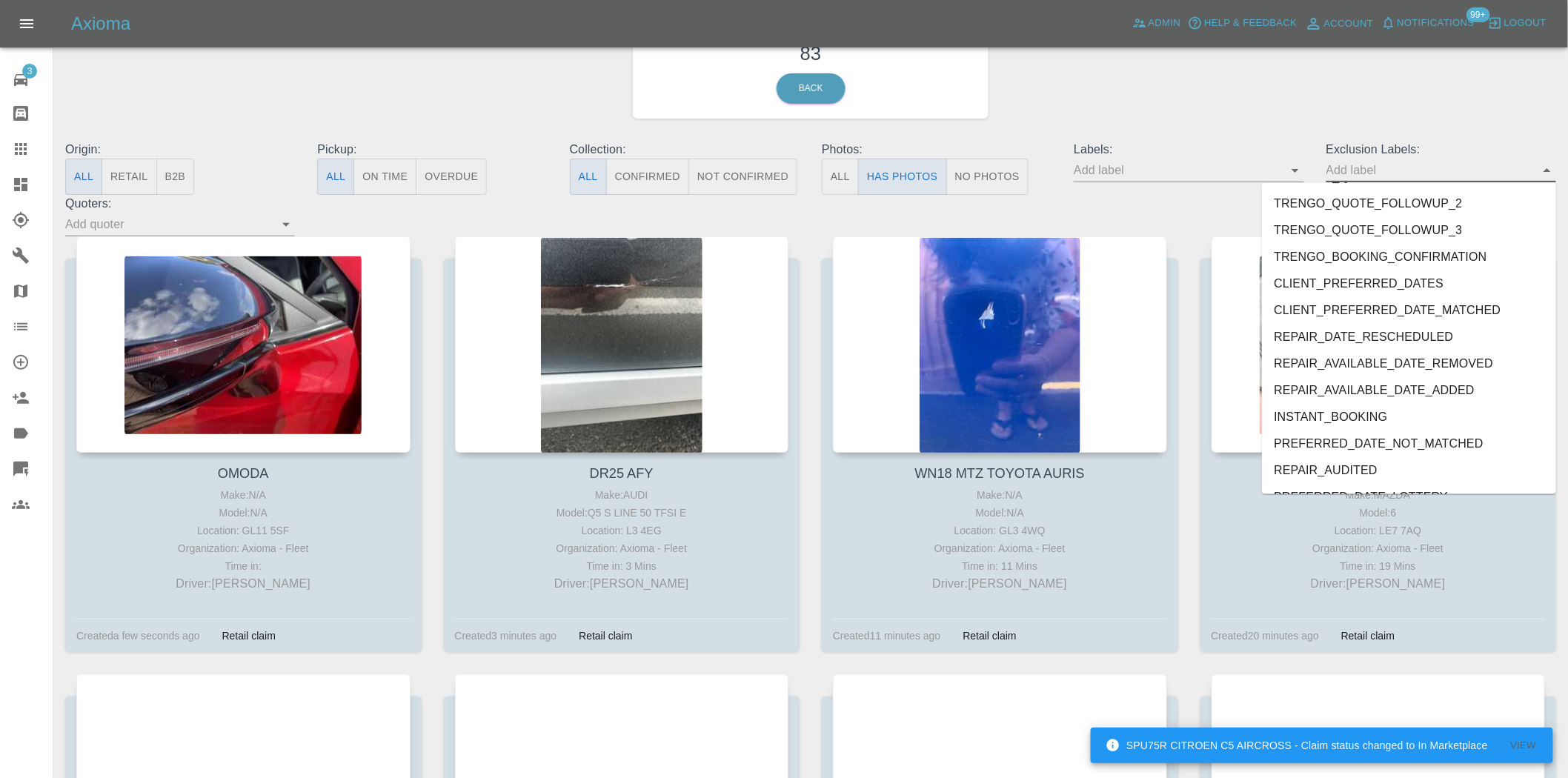
scroll to position [3114, 0]
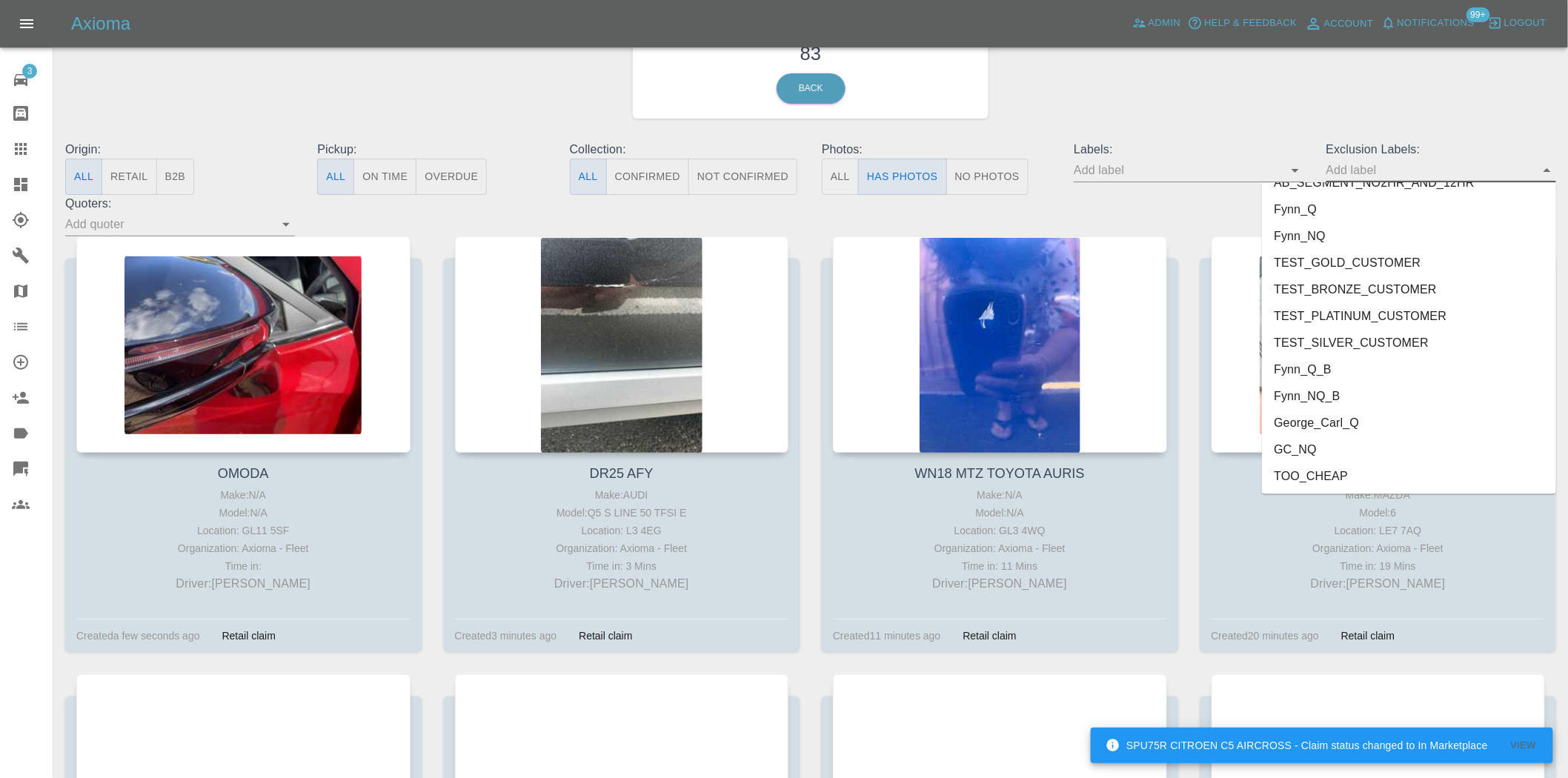
click at [1322, 428] on li "George_Carl_Q" at bounding box center [1409, 423] width 294 height 27
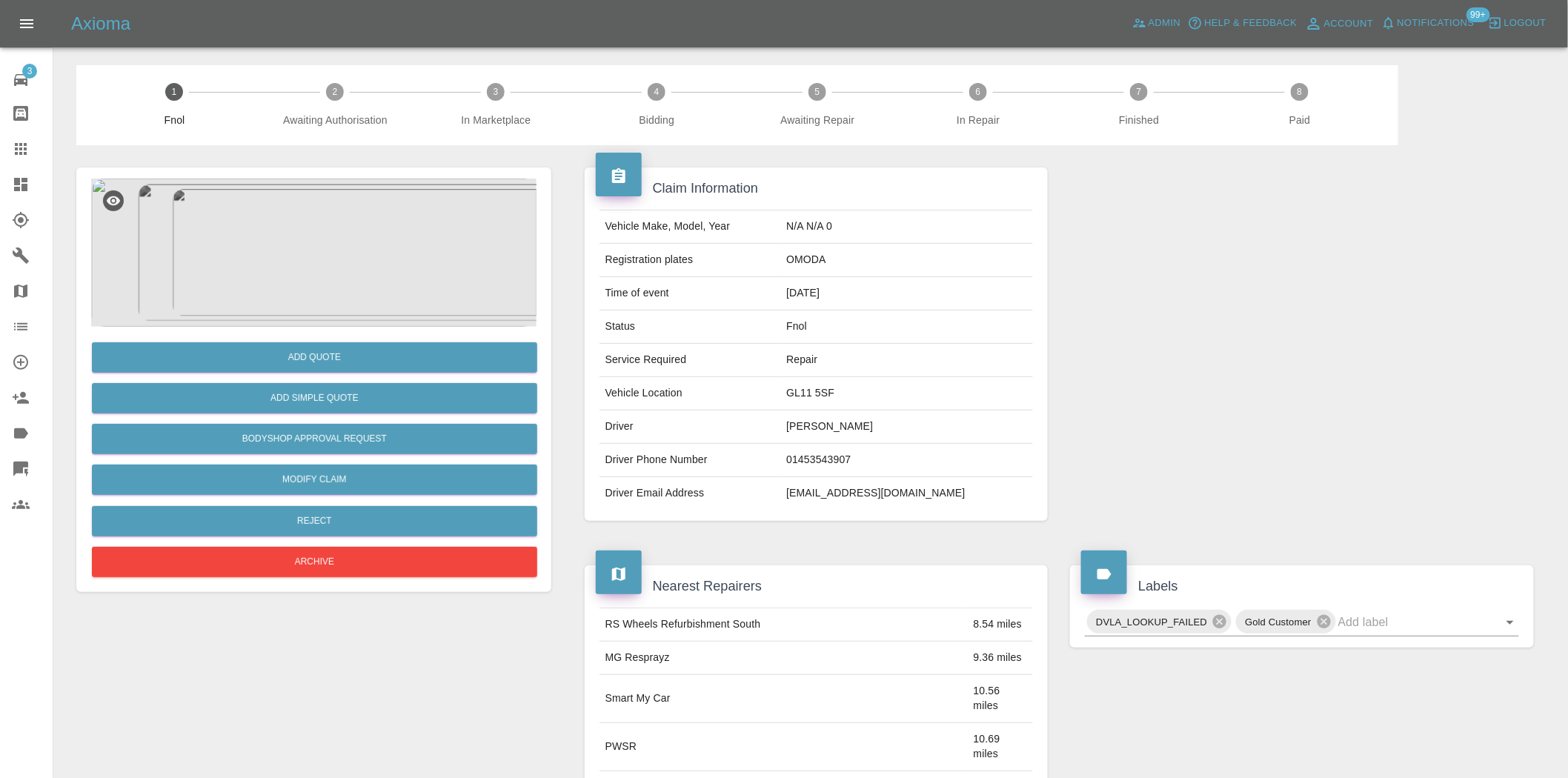
click at [349, 275] on img at bounding box center [314, 253] width 445 height 148
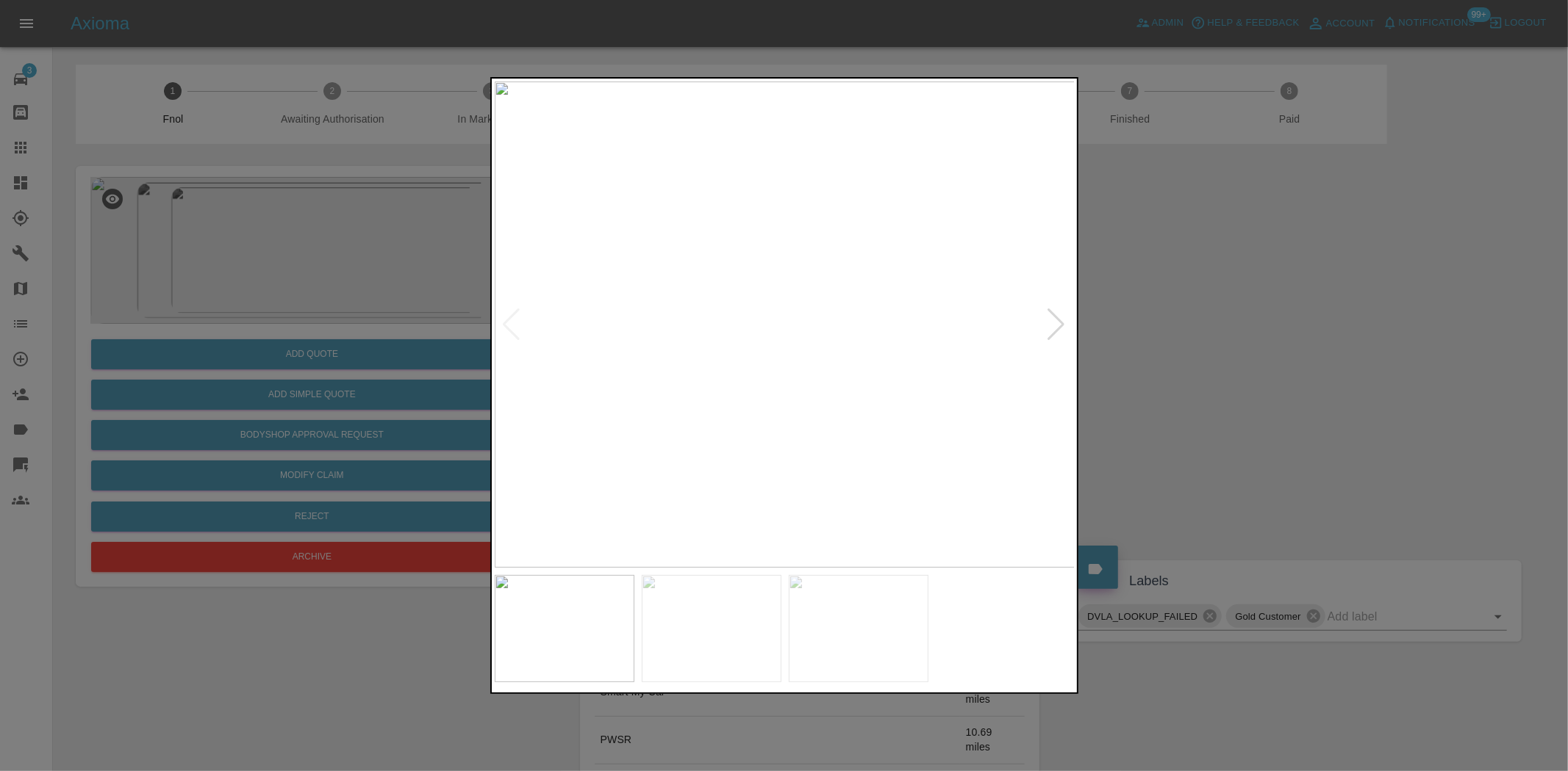
click at [777, 319] on img at bounding box center [785, 324] width 581 height 486
click at [658, 356] on img at bounding box center [785, 324] width 581 height 486
click at [581, 380] on img at bounding box center [785, 324] width 581 height 486
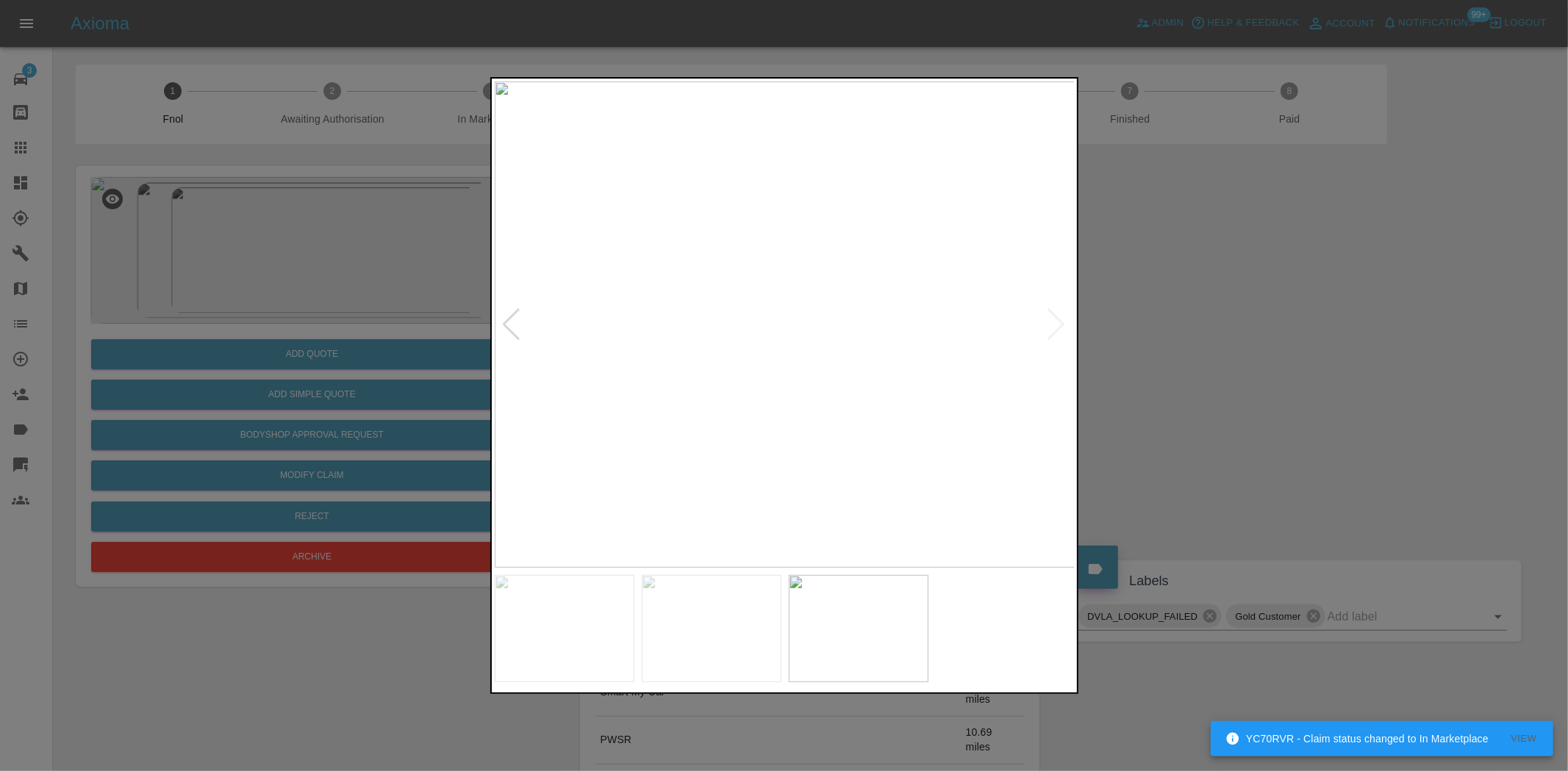
click at [755, 362] on img at bounding box center [785, 324] width 581 height 486
click at [753, 361] on img at bounding box center [870, 211] width 1742 height 1459
click at [681, 367] on img at bounding box center [785, 324] width 581 height 486
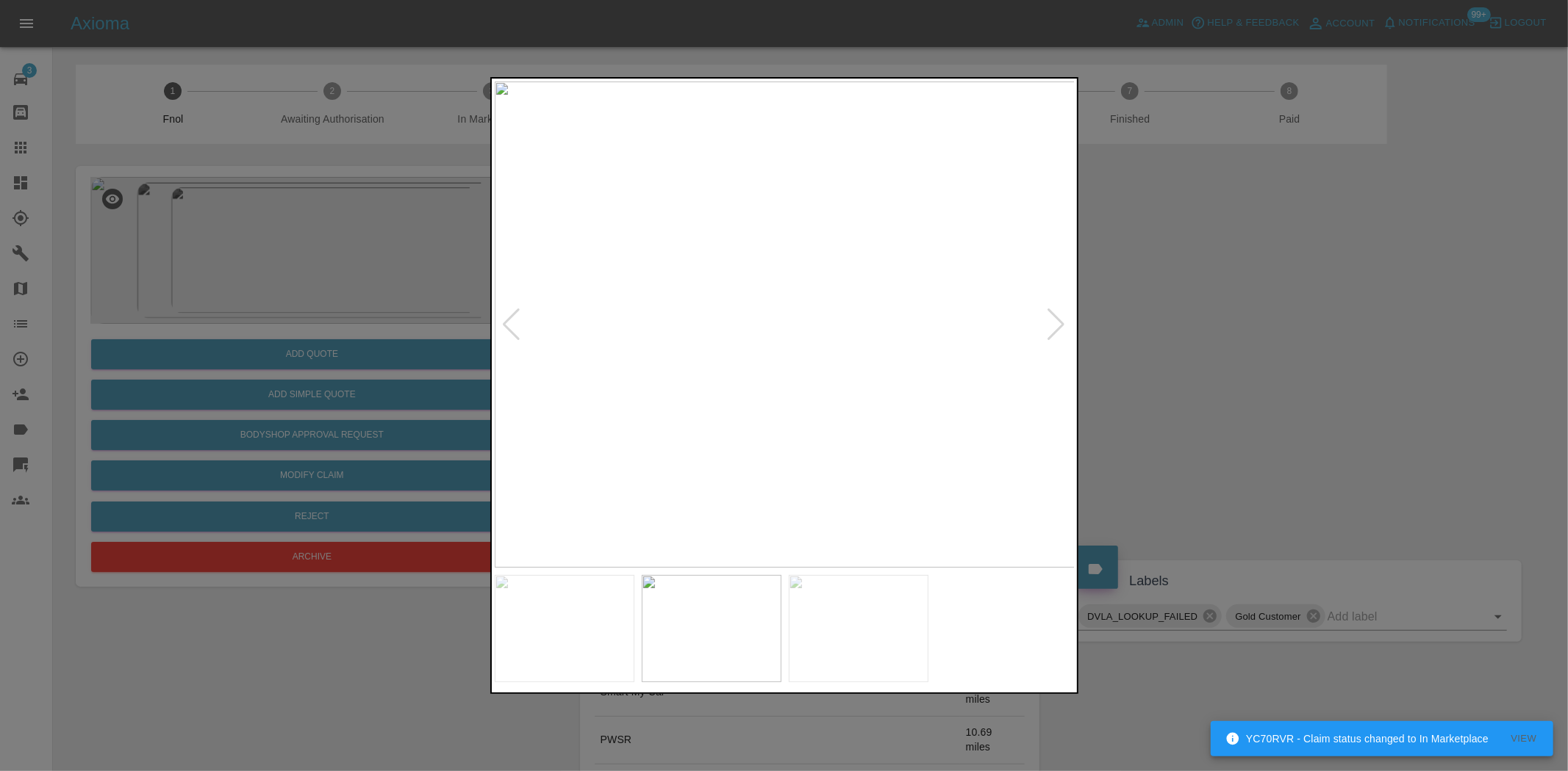
click at [870, 380] on img at bounding box center [785, 324] width 581 height 486
click at [819, 404] on img at bounding box center [785, 324] width 581 height 486
click at [255, 259] on div at bounding box center [784, 386] width 1568 height 771
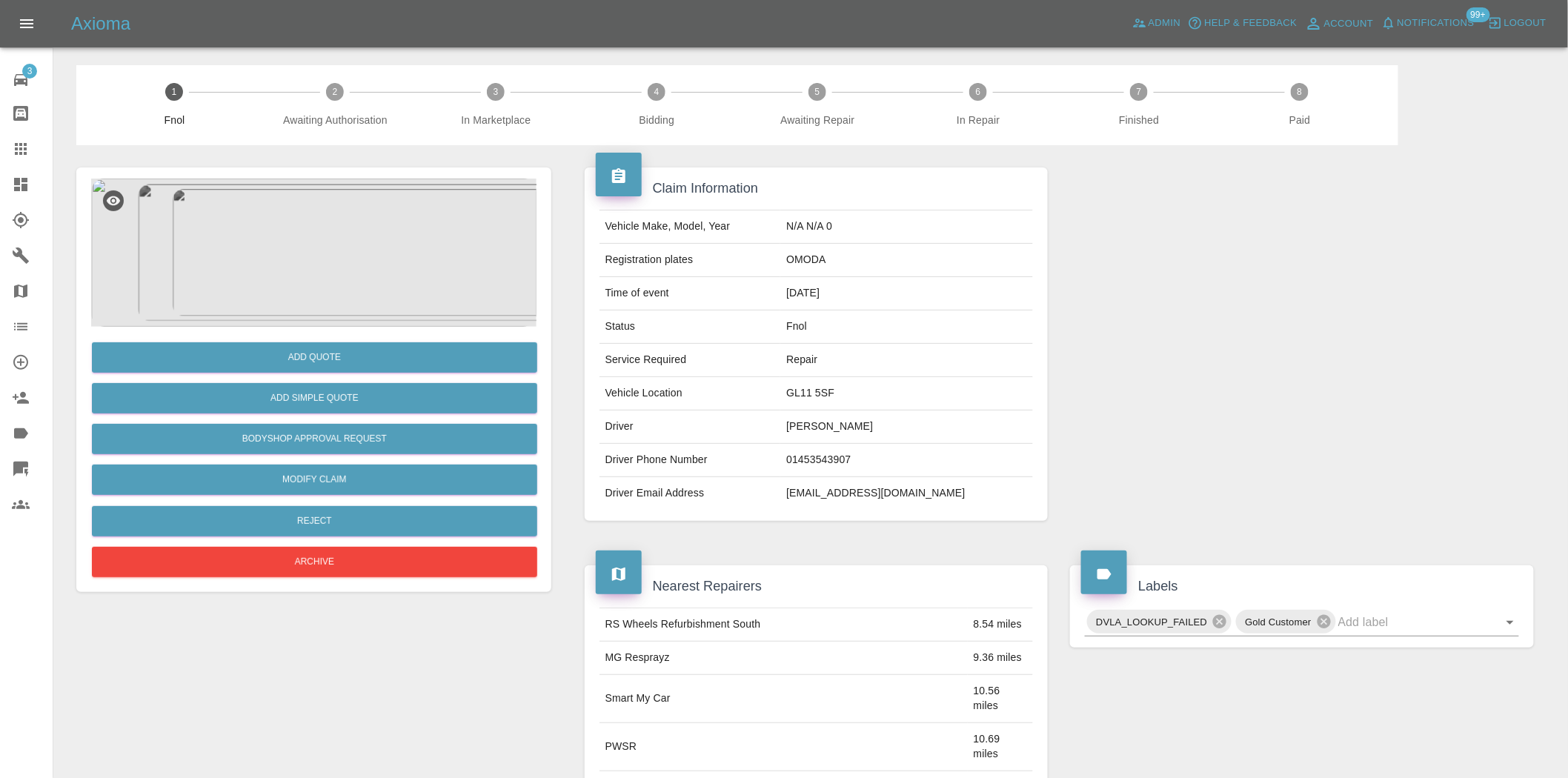
click at [333, 265] on img at bounding box center [314, 253] width 445 height 148
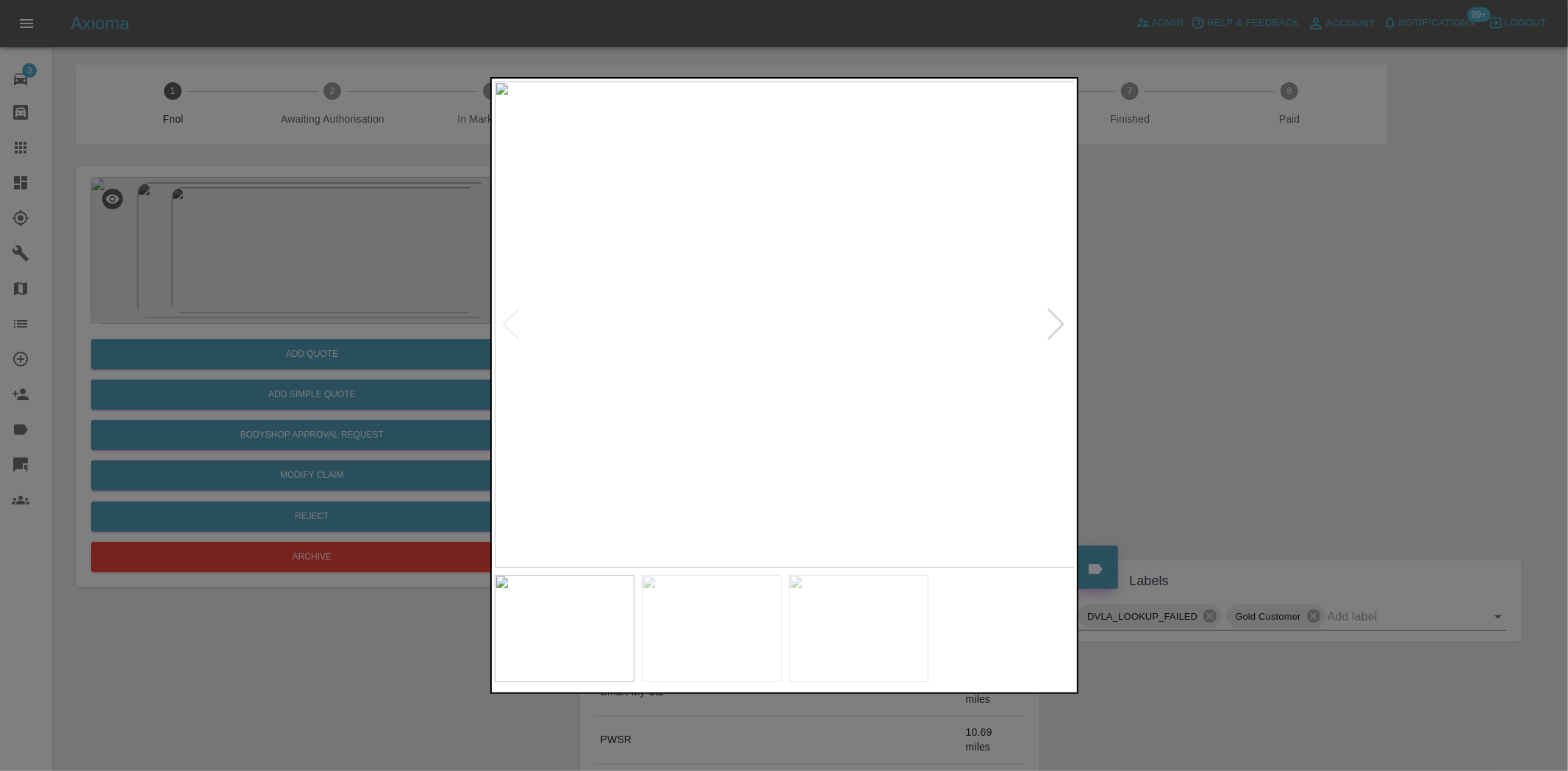
click at [747, 371] on img at bounding box center [785, 324] width 581 height 486
click at [782, 378] on img at bounding box center [785, 324] width 581 height 486
click at [383, 289] on div at bounding box center [784, 386] width 1568 height 771
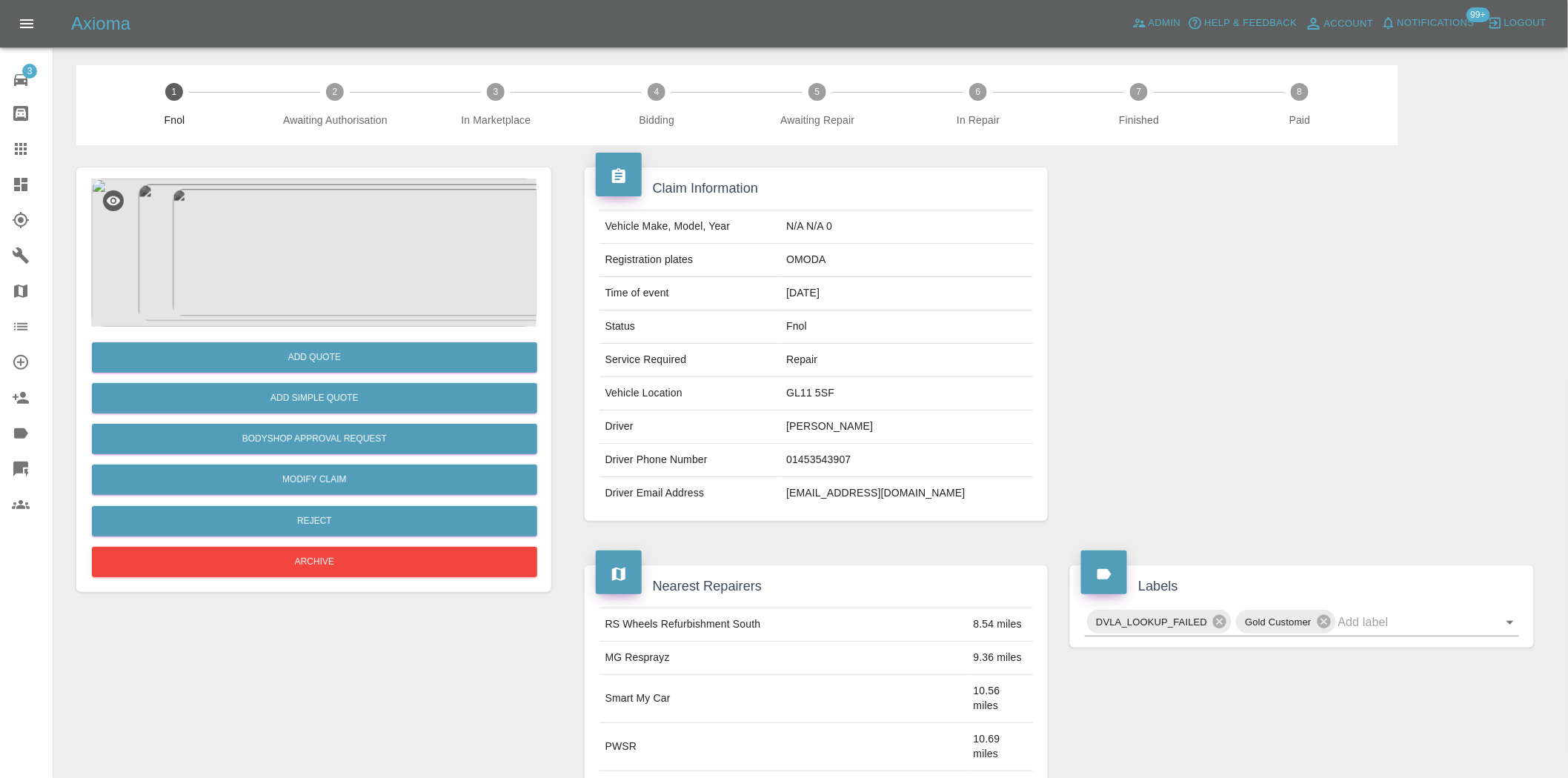
click at [353, 270] on img at bounding box center [314, 253] width 445 height 148
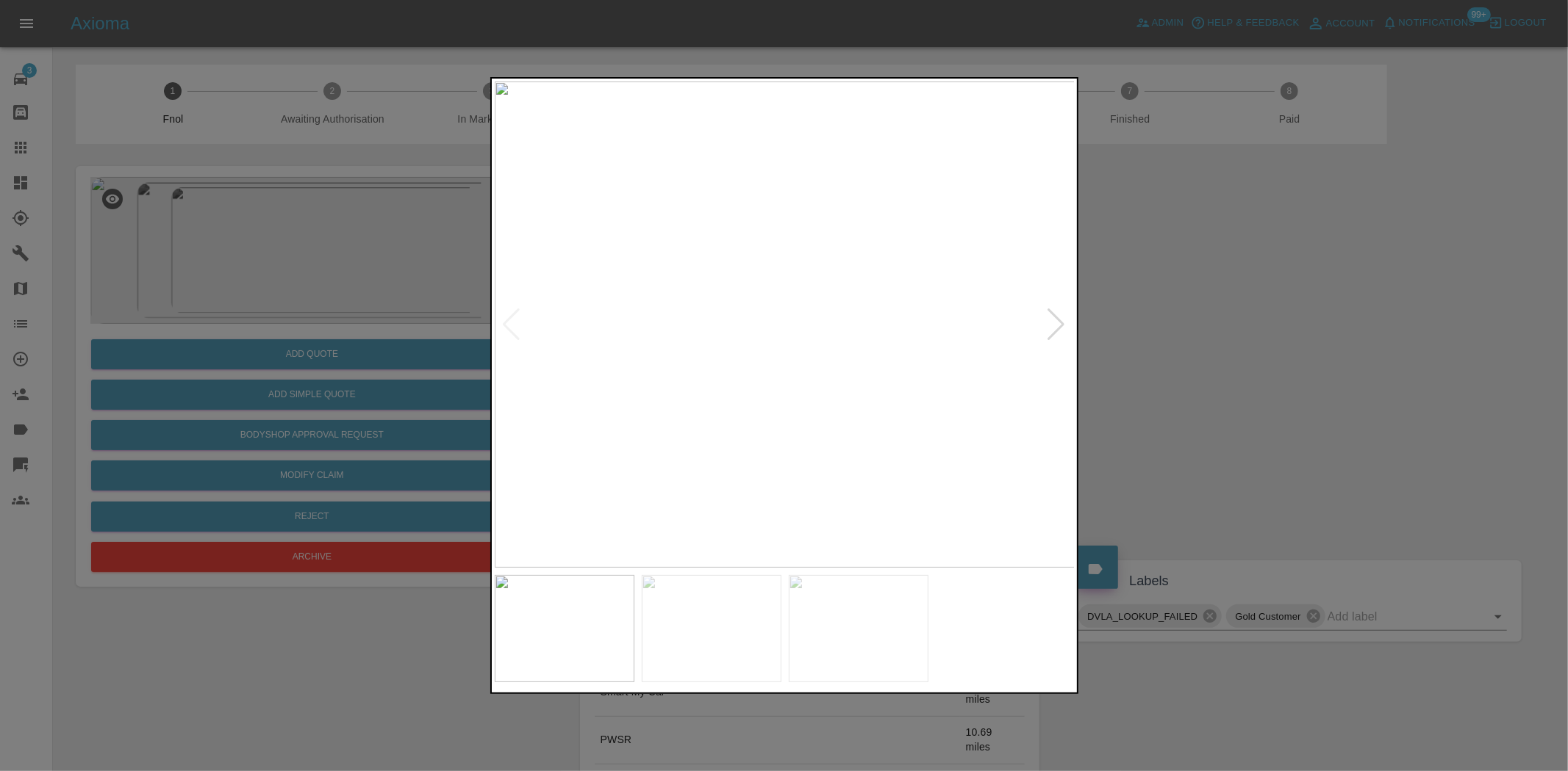
click at [840, 437] on img at bounding box center [785, 324] width 581 height 486
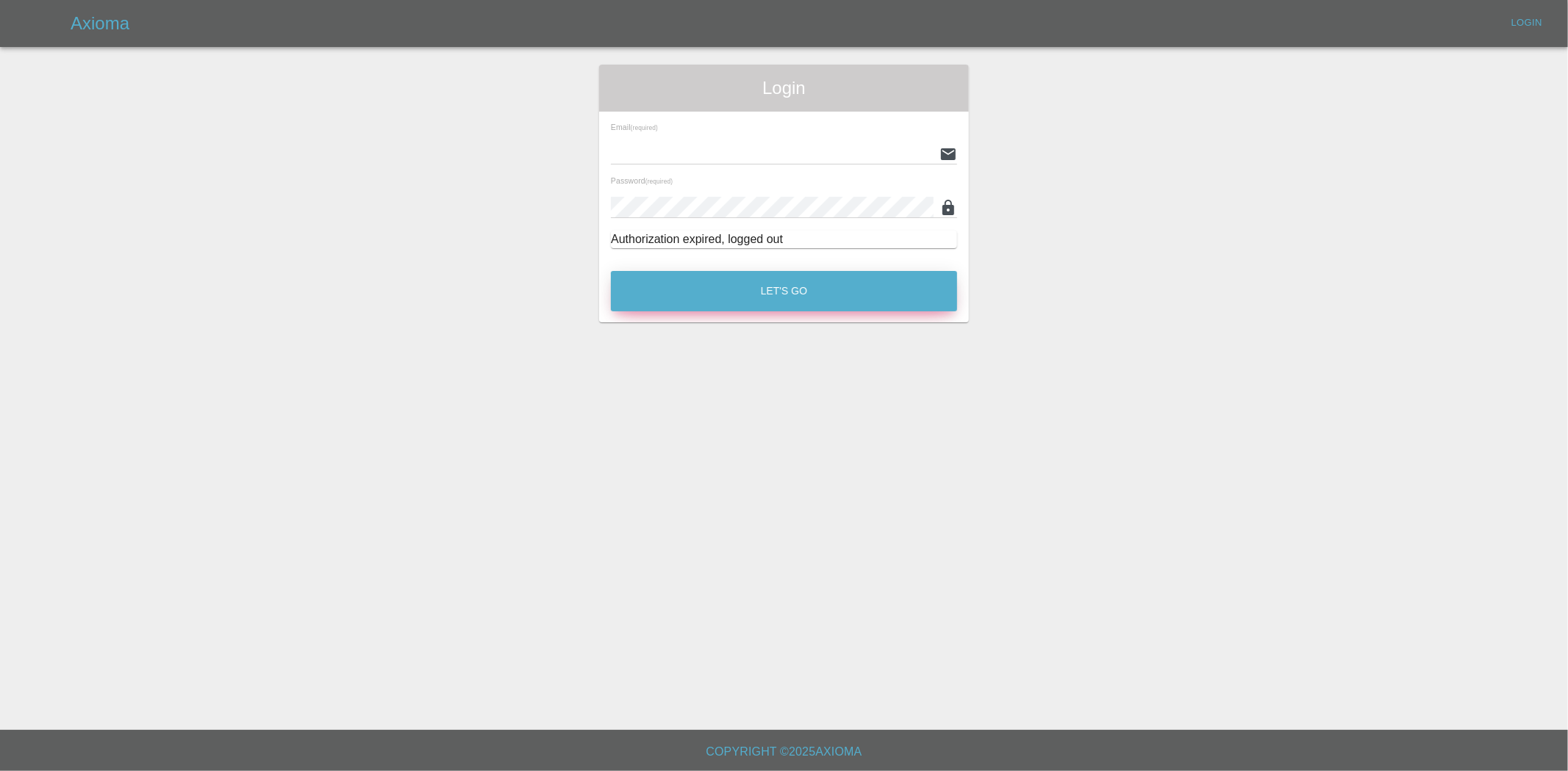
type input "[EMAIL_ADDRESS][DOMAIN_NAME]"
click at [754, 296] on button "Let's Go" at bounding box center [783, 291] width 346 height 40
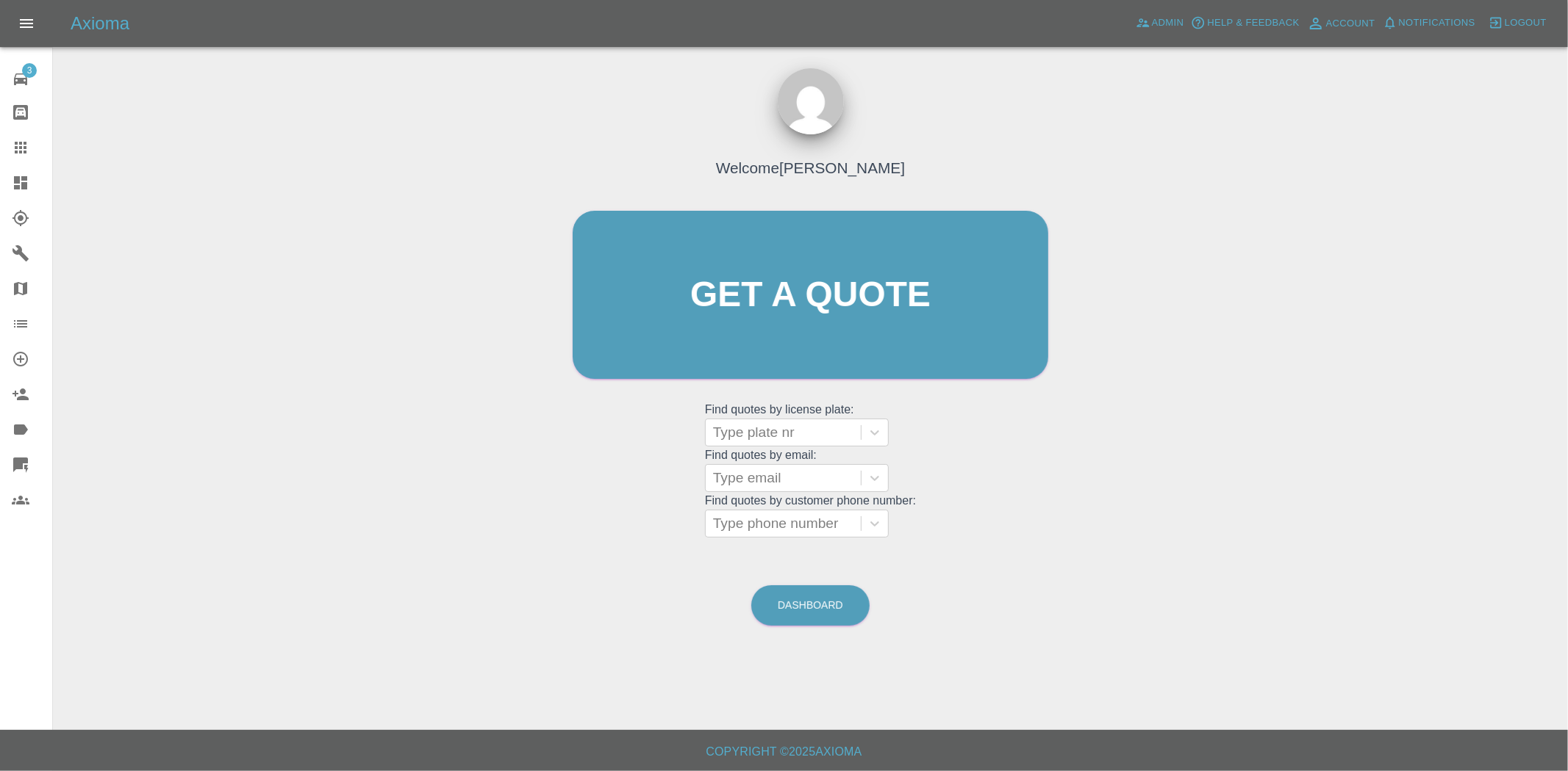
click at [38, 181] on div at bounding box center [32, 183] width 41 height 17
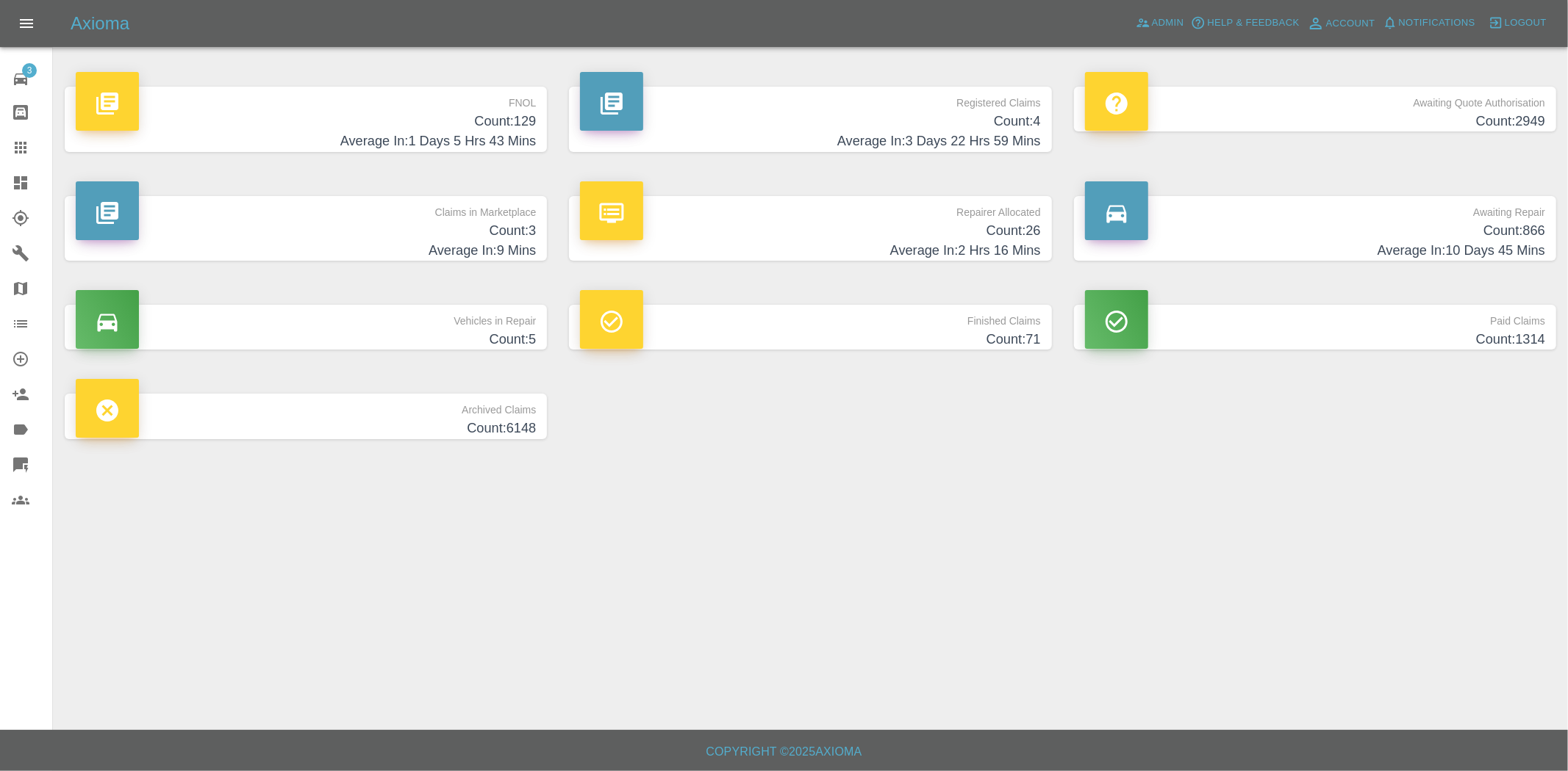
click at [844, 127] on h4 "Count: 4" at bounding box center [809, 121] width 460 height 20
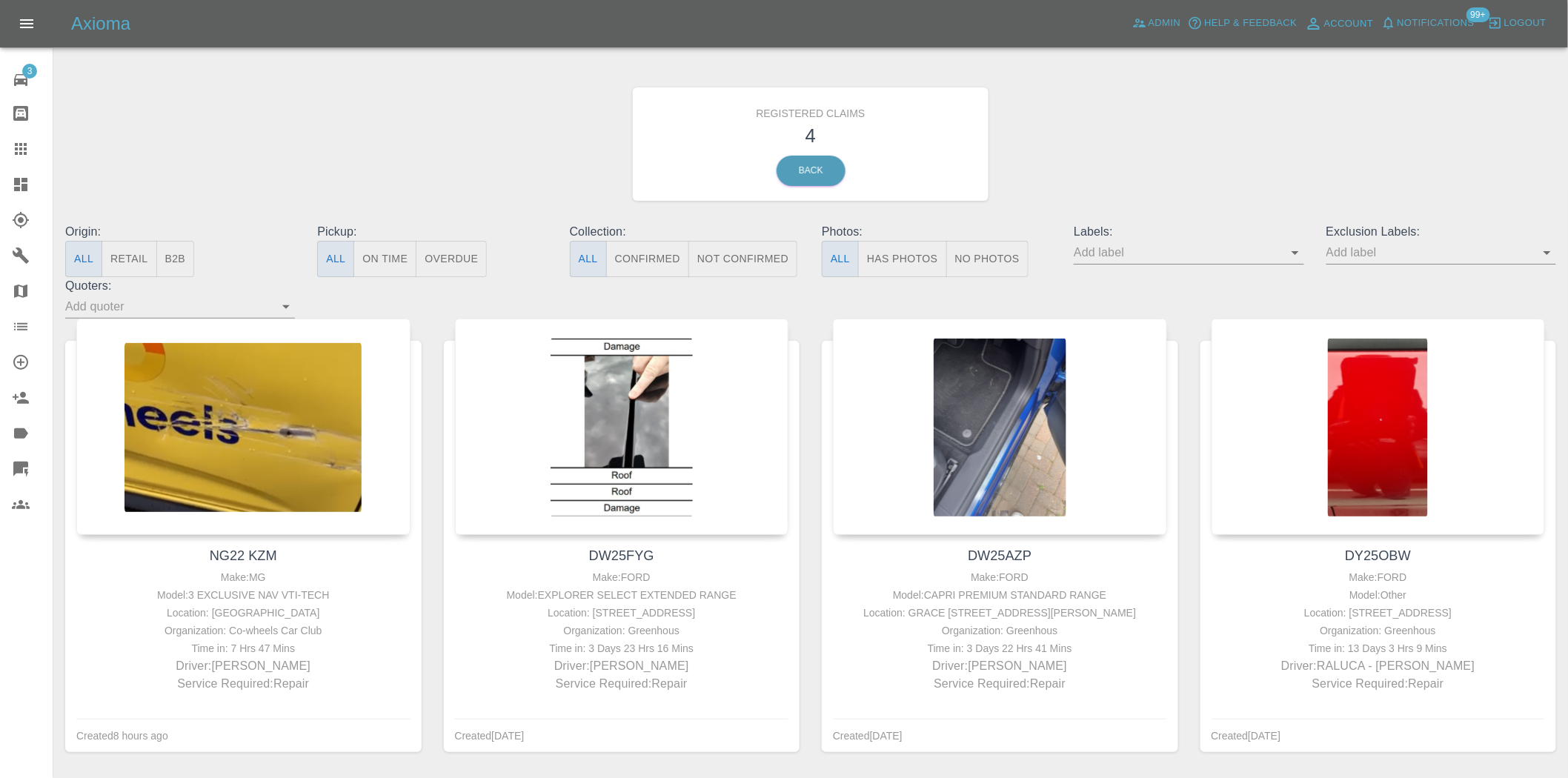
click at [20, 195] on link "Dashboard" at bounding box center [26, 185] width 52 height 36
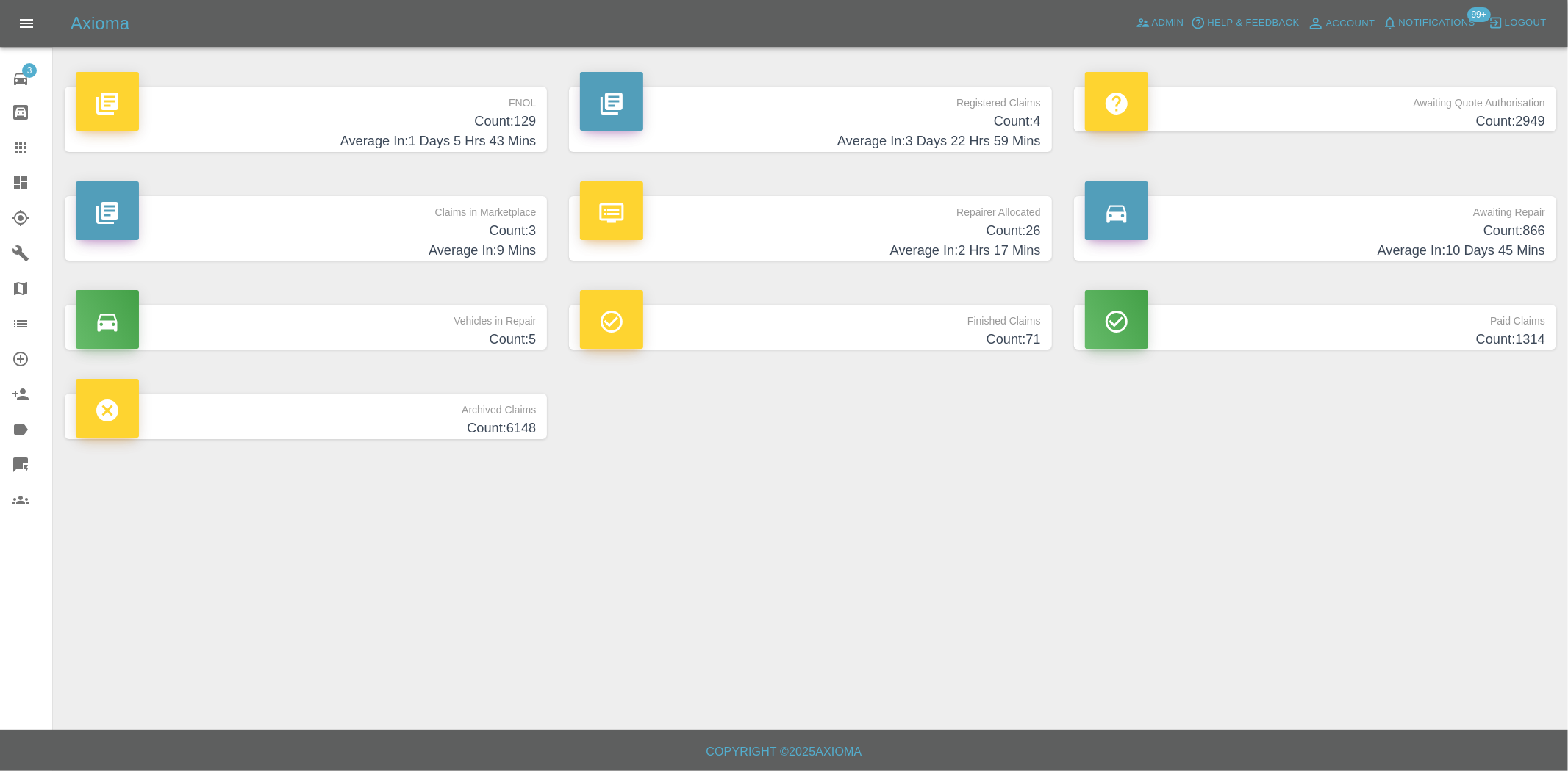
click at [490, 116] on h4 "Count: 129" at bounding box center [305, 121] width 460 height 20
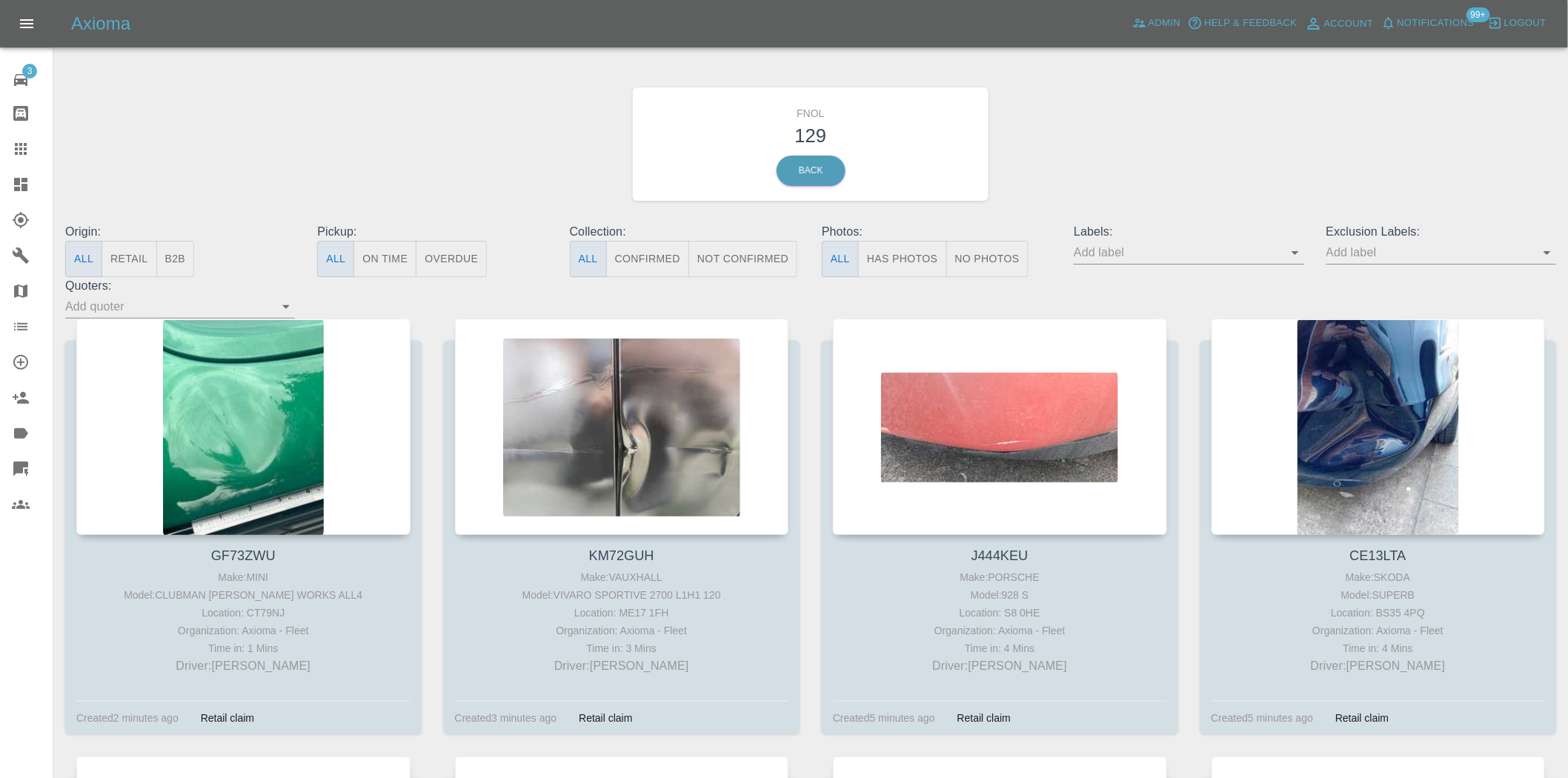
click at [909, 255] on button "Has Photos" at bounding box center [902, 259] width 89 height 37
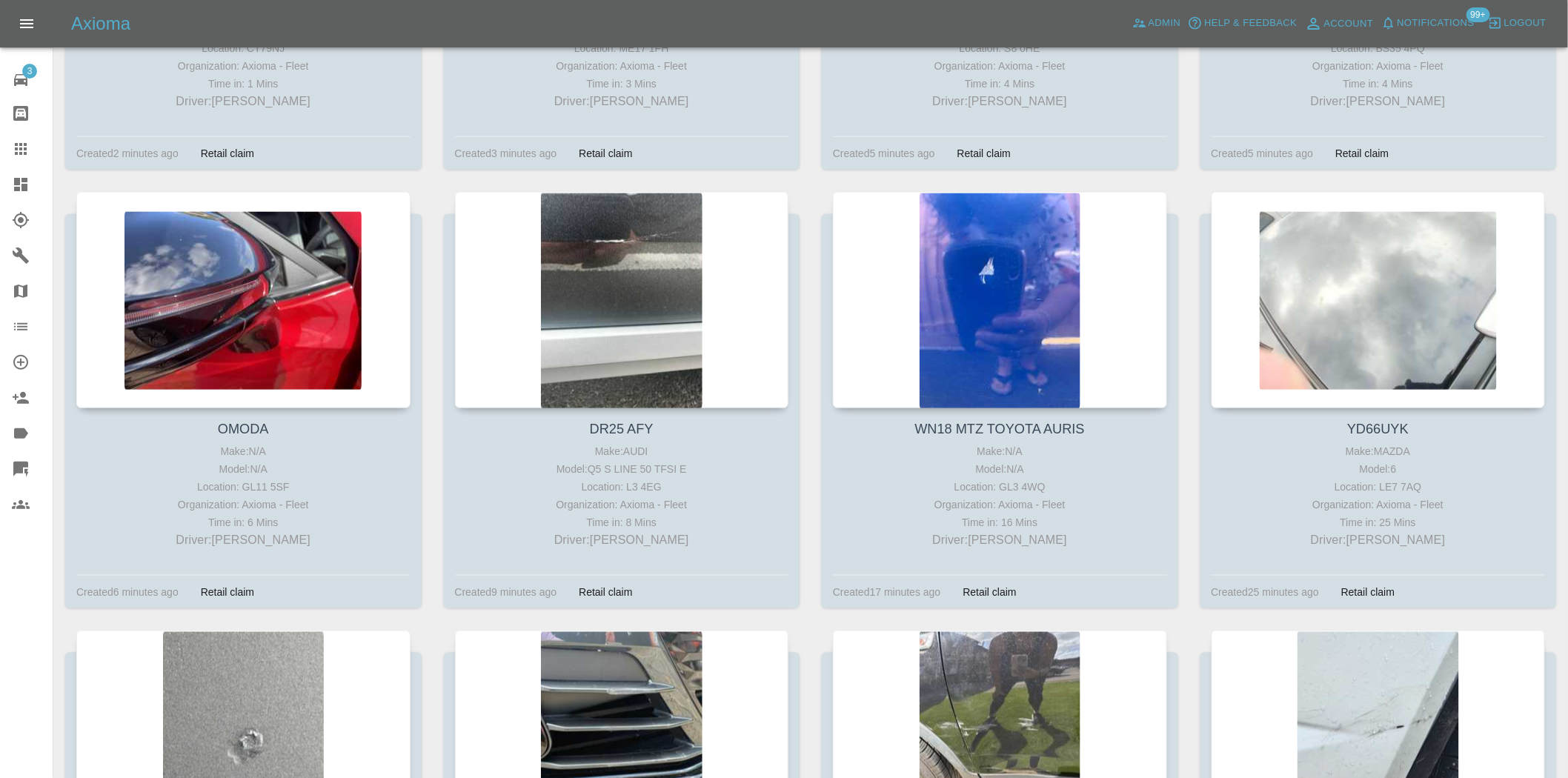
scroll to position [247, 0]
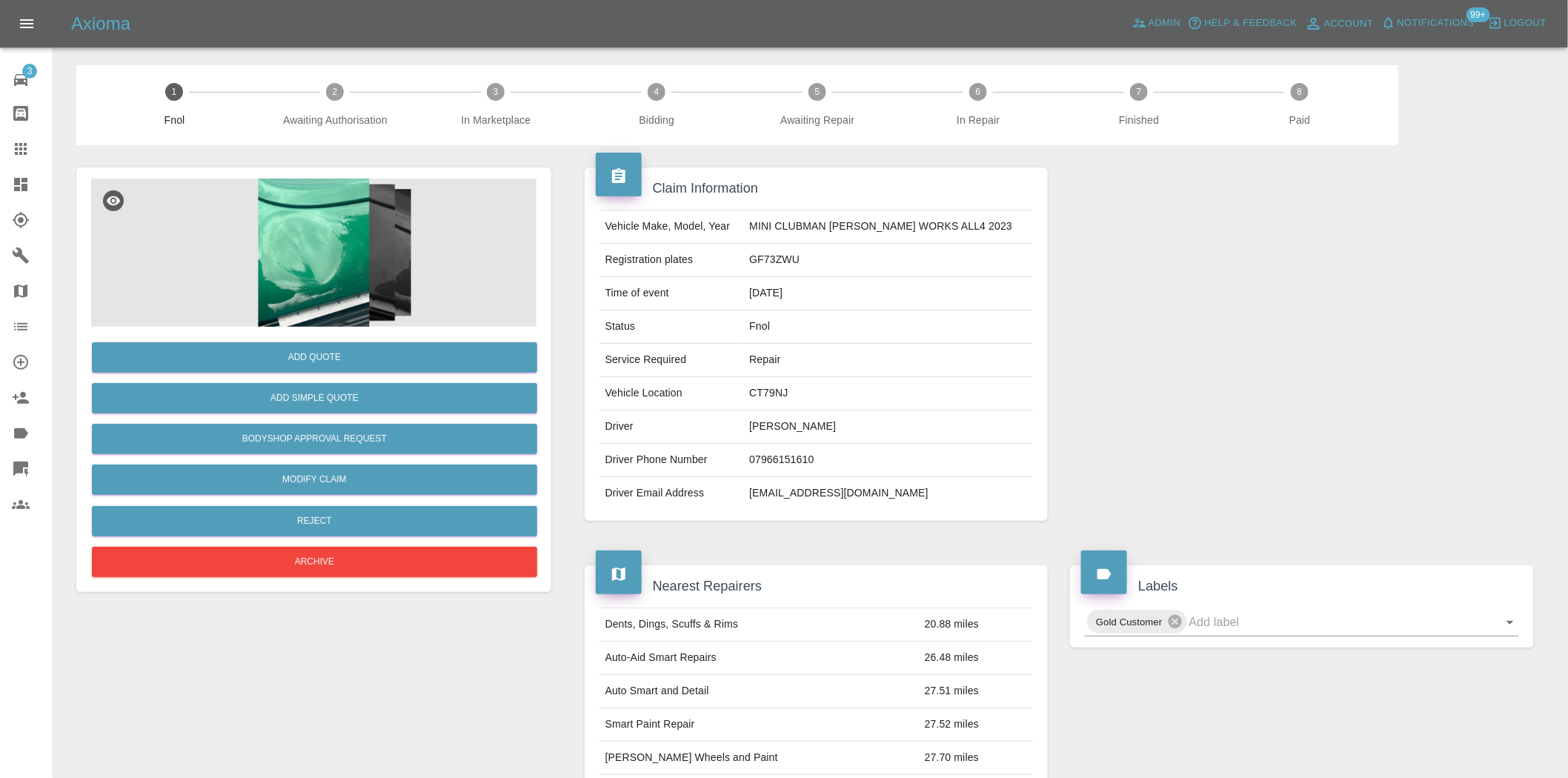
click at [327, 268] on img at bounding box center [314, 253] width 445 height 148
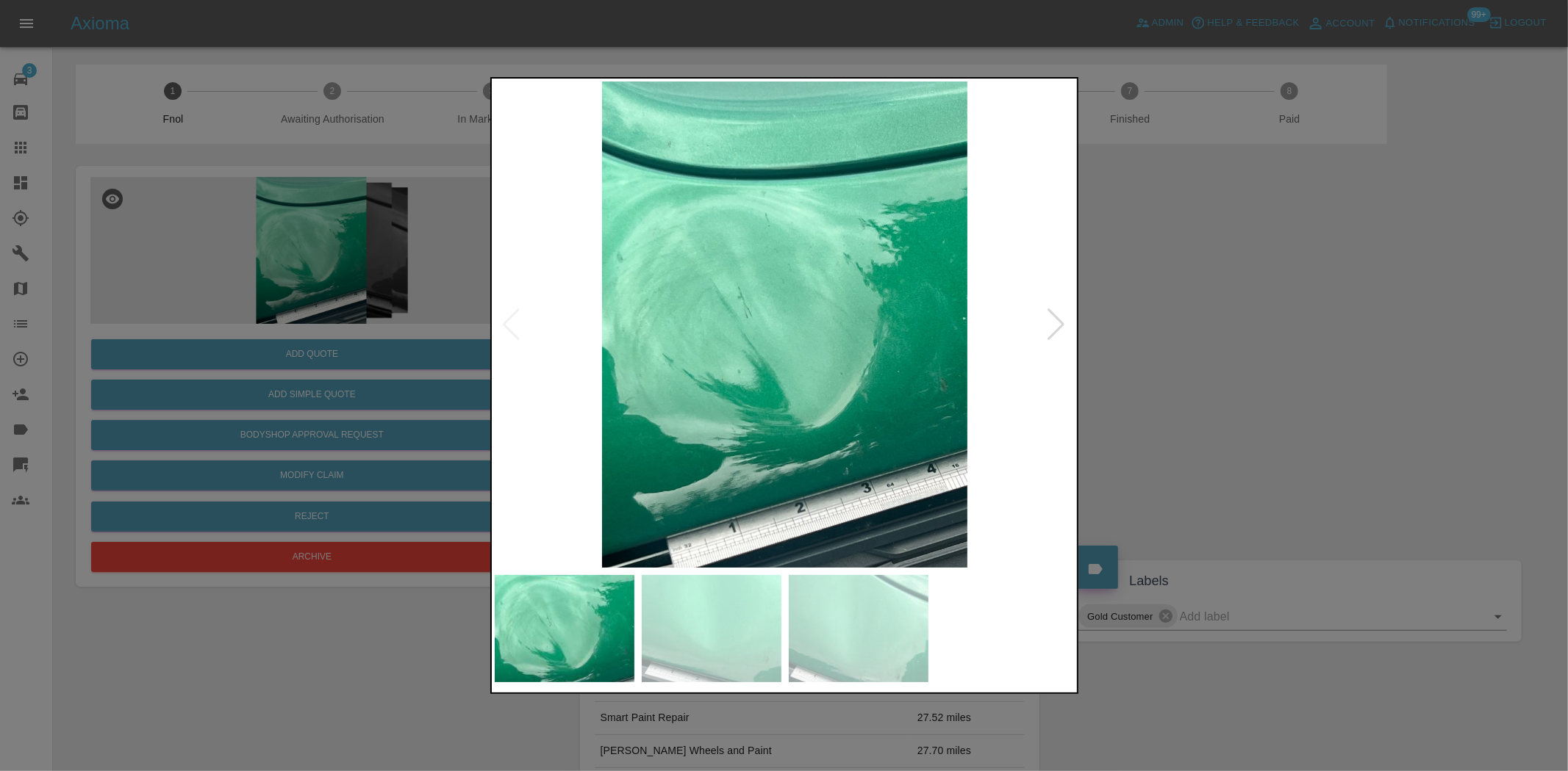
click at [735, 386] on img at bounding box center [785, 324] width 581 height 486
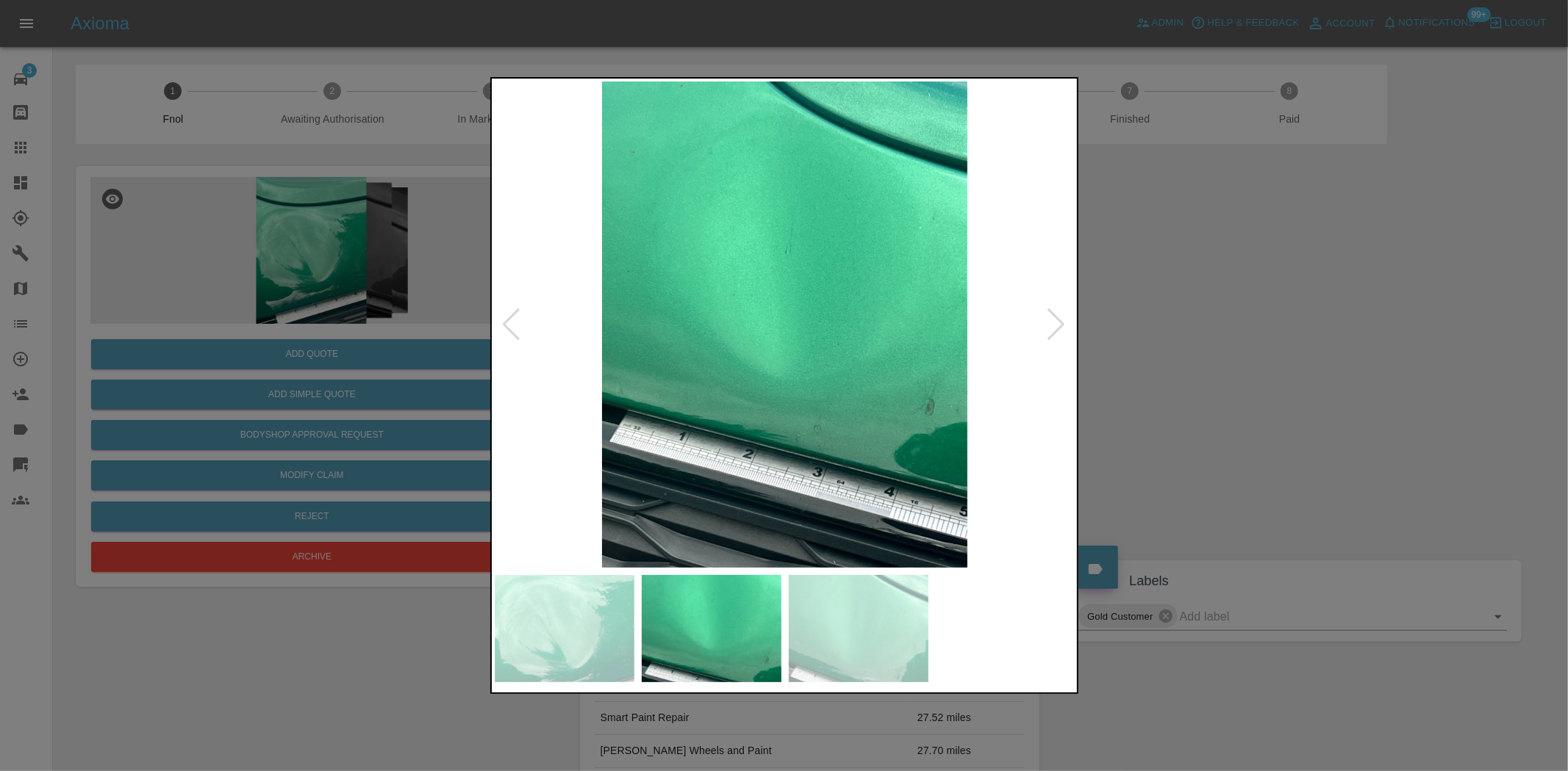
click at [637, 414] on img at bounding box center [785, 324] width 581 height 486
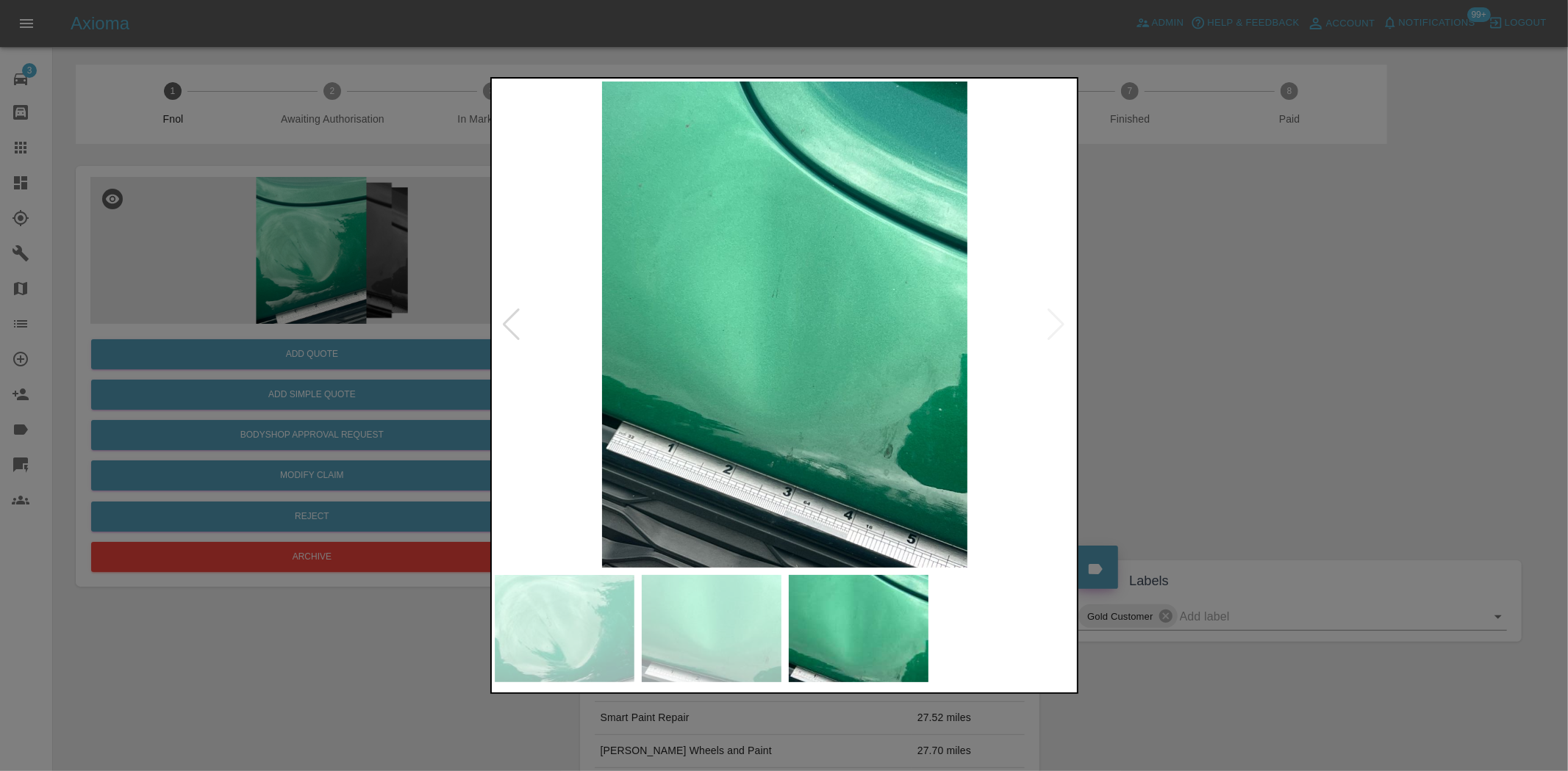
click at [634, 404] on img at bounding box center [785, 324] width 581 height 486
click at [803, 386] on img at bounding box center [785, 324] width 581 height 486
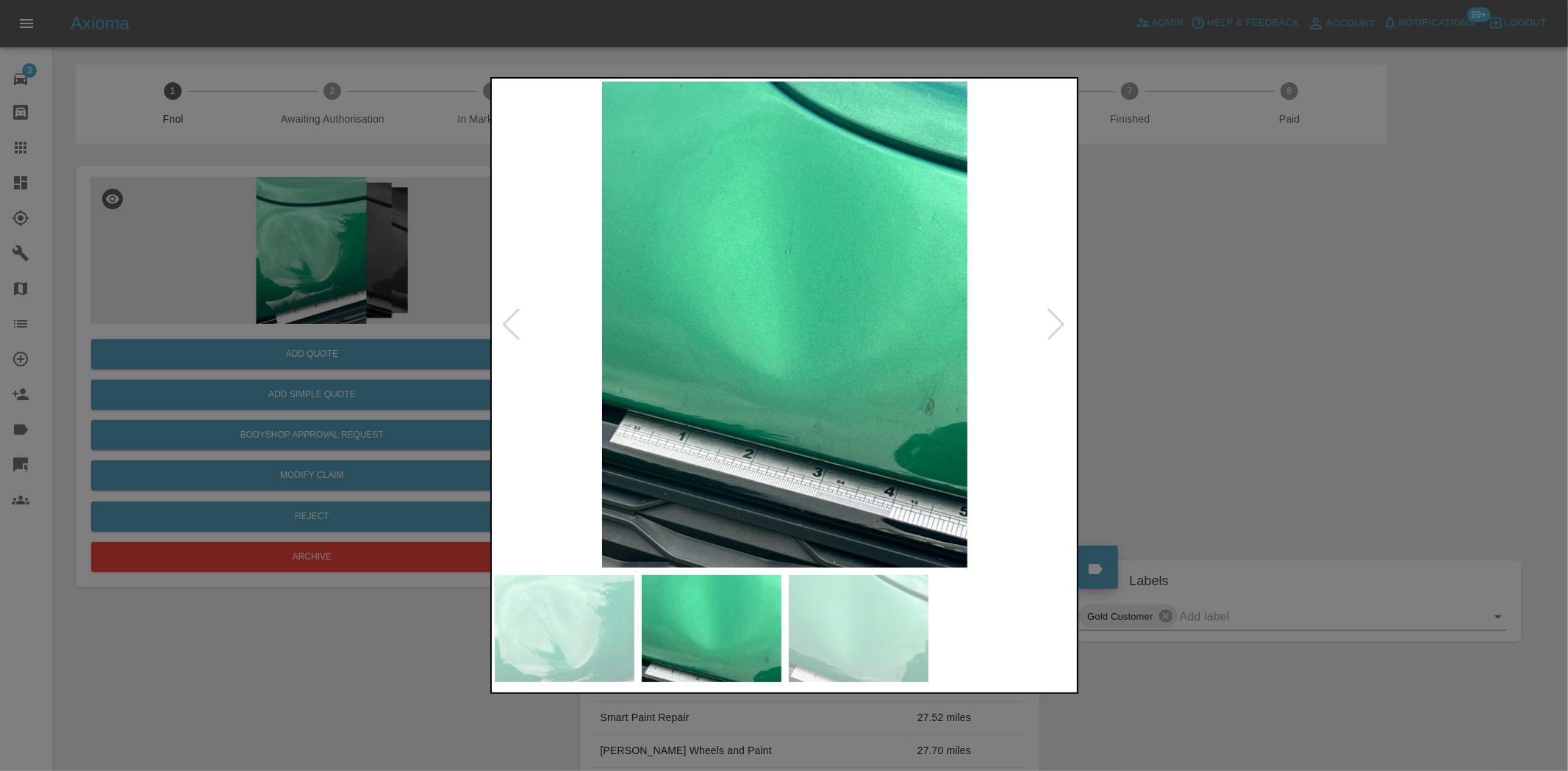
click at [824, 389] on img at bounding box center [785, 324] width 581 height 486
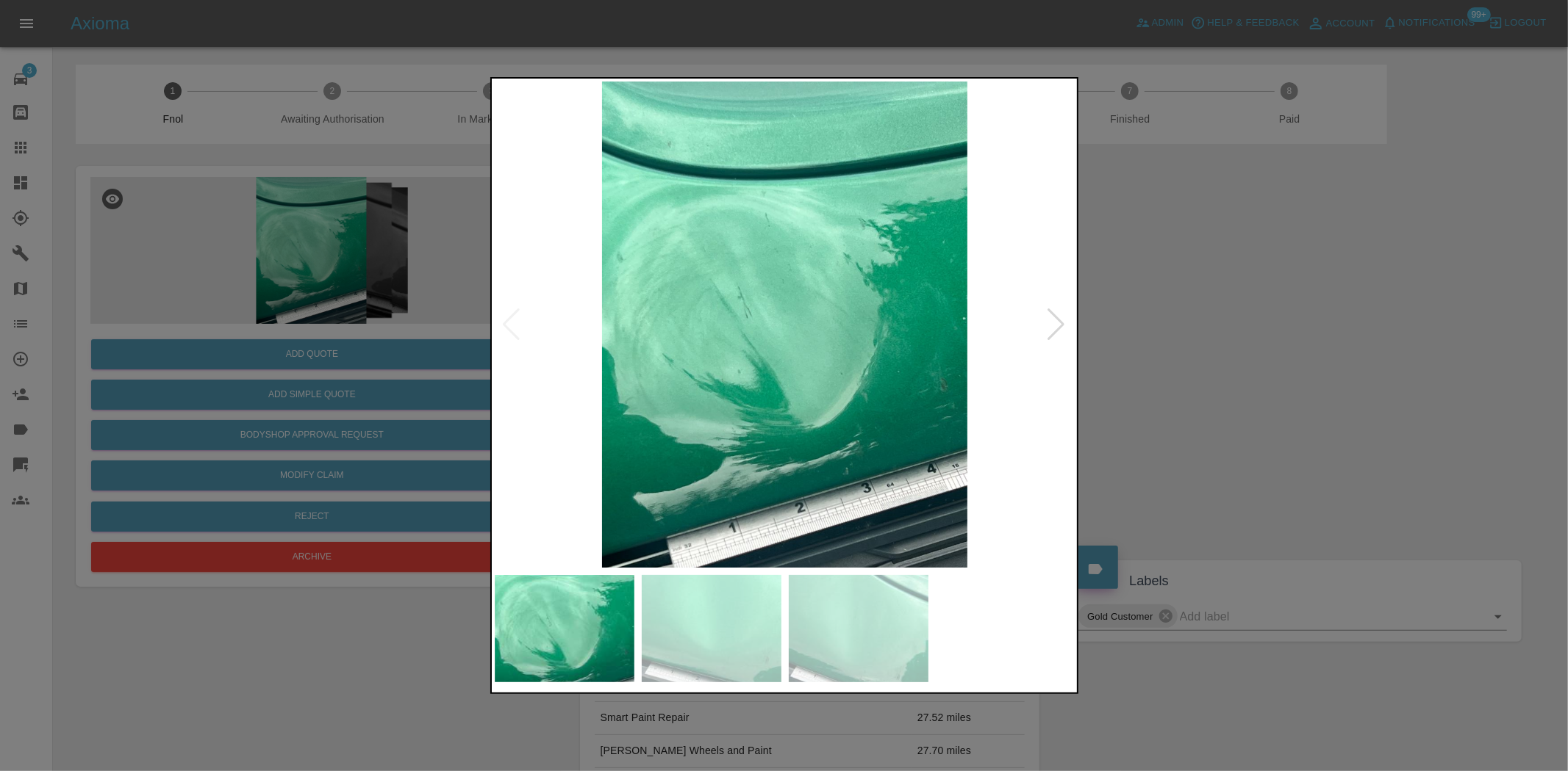
click at [822, 393] on img at bounding box center [785, 324] width 581 height 486
drag, startPoint x: 233, startPoint y: 292, endPoint x: 243, endPoint y: 300, distance: 12.8
click at [233, 294] on div at bounding box center [784, 386] width 1568 height 771
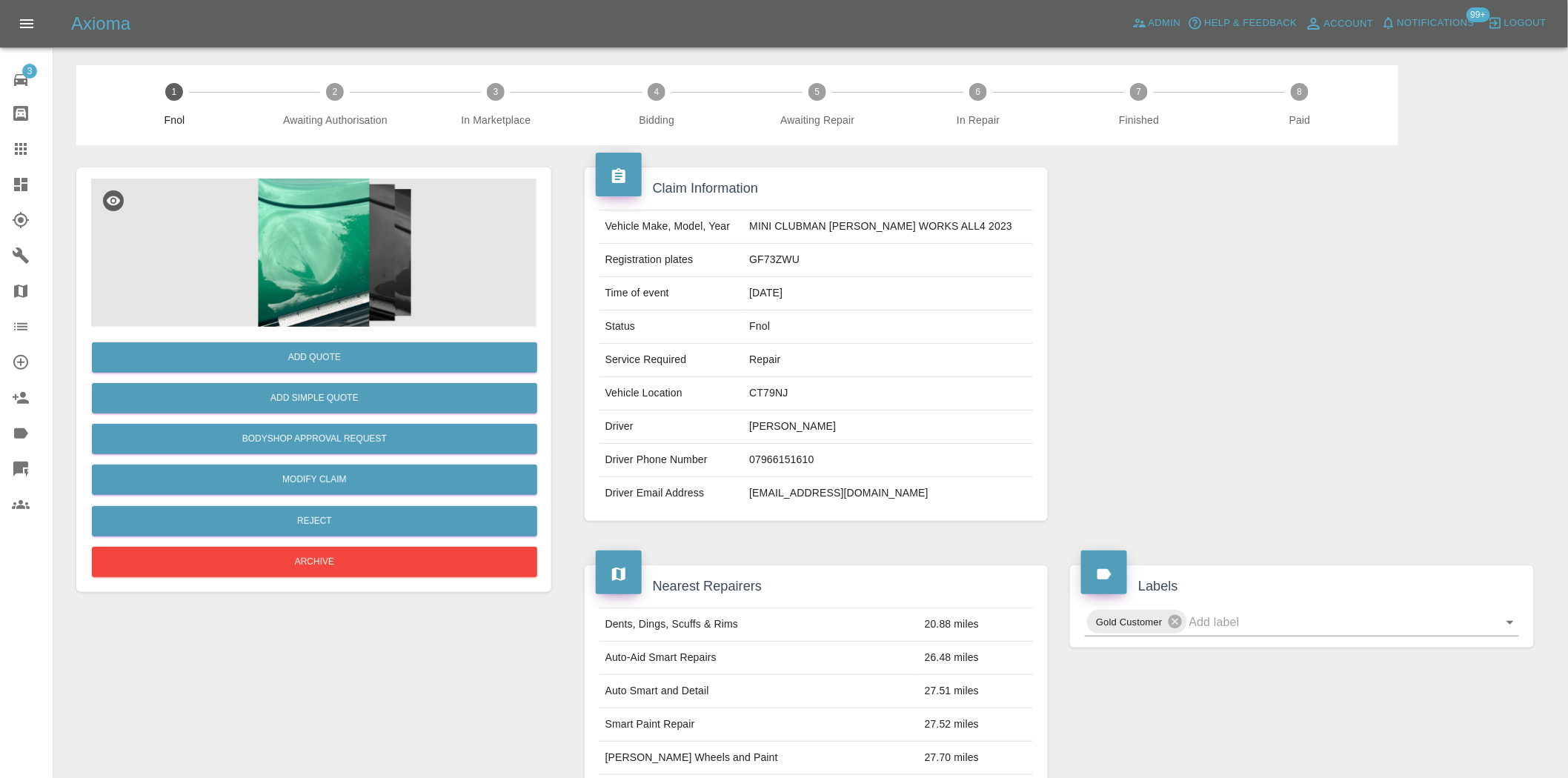
click at [332, 275] on img at bounding box center [314, 253] width 445 height 148
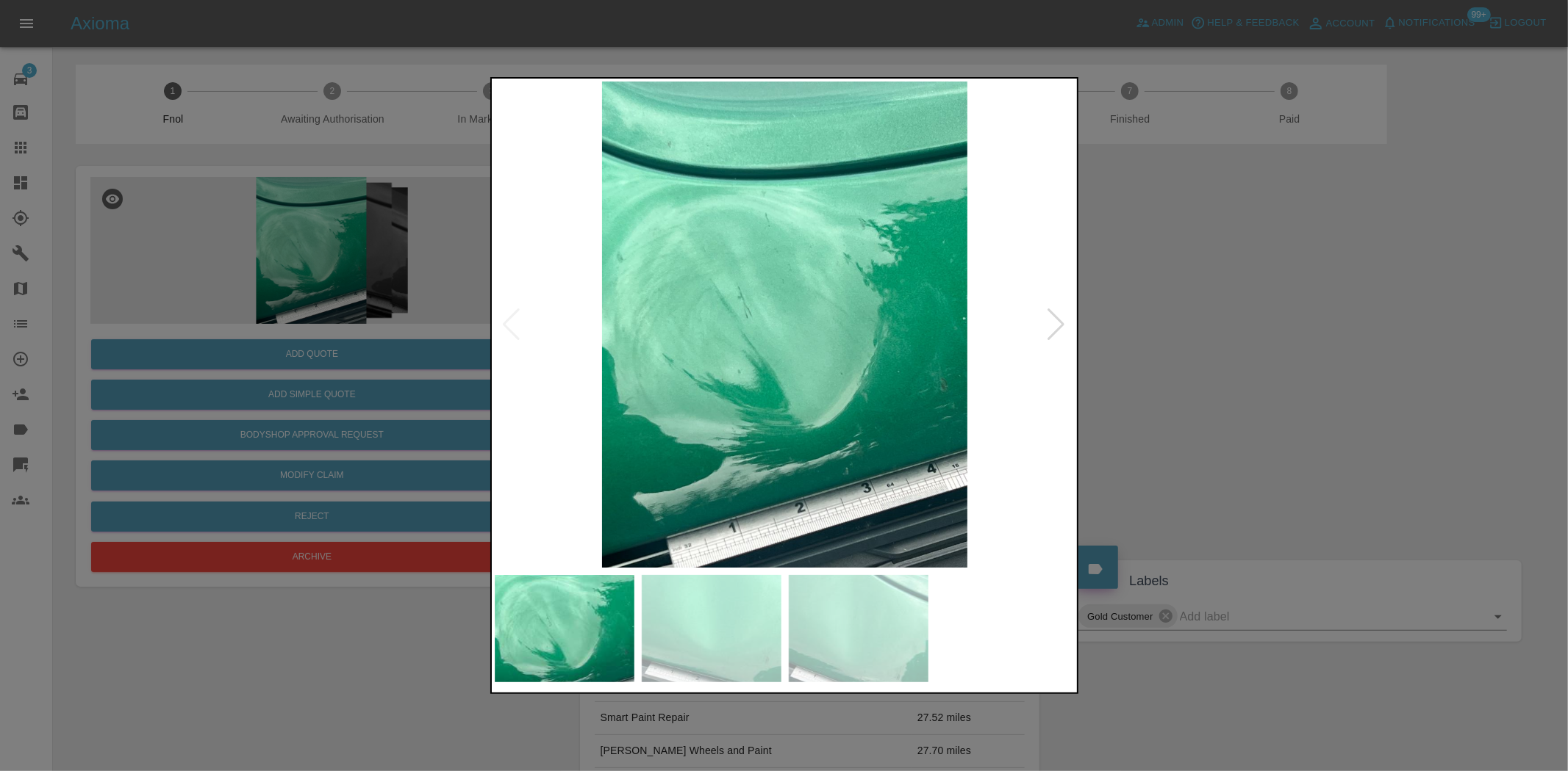
click at [685, 457] on img at bounding box center [785, 324] width 581 height 486
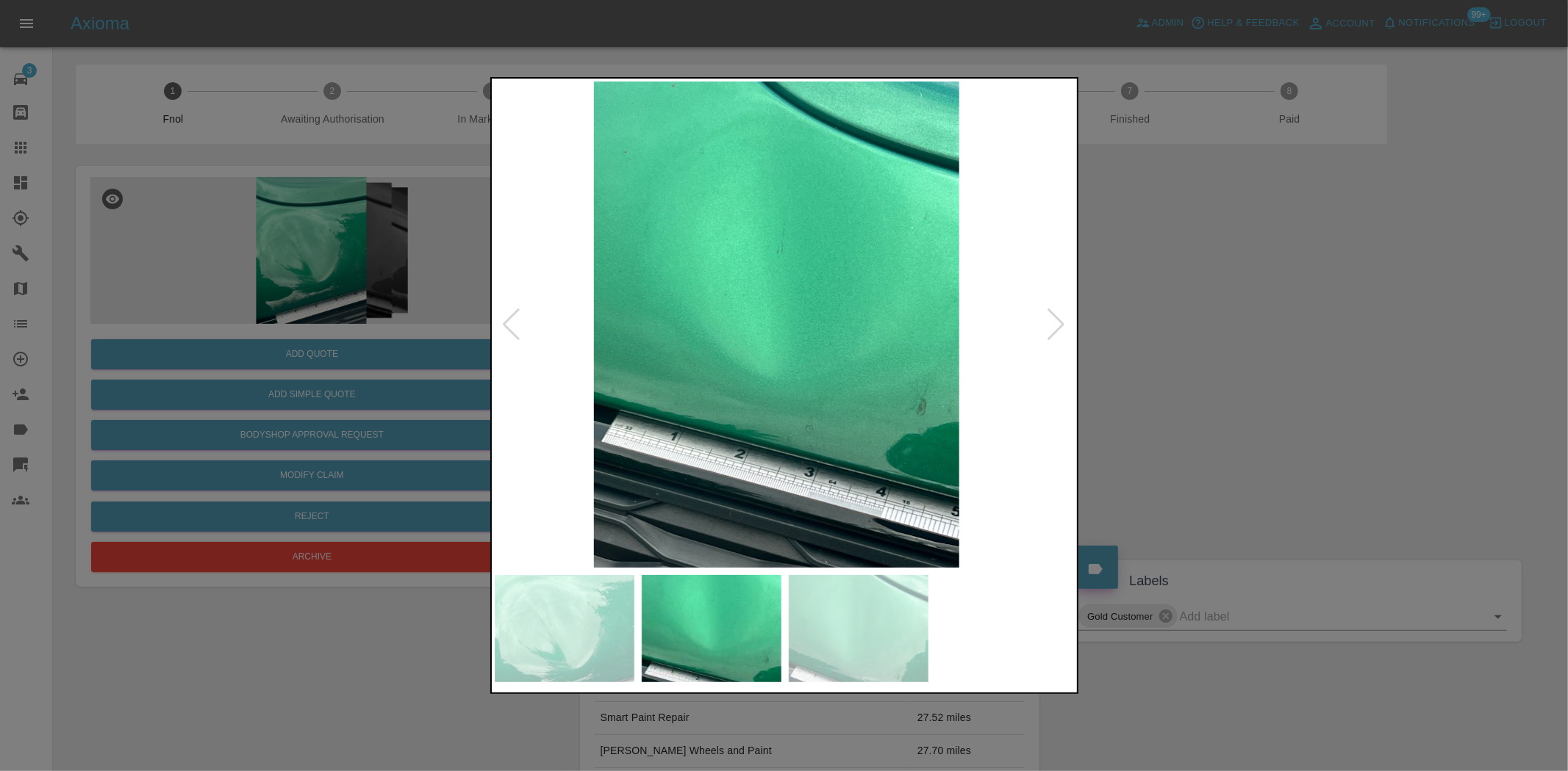
click at [404, 415] on div at bounding box center [784, 386] width 1568 height 771
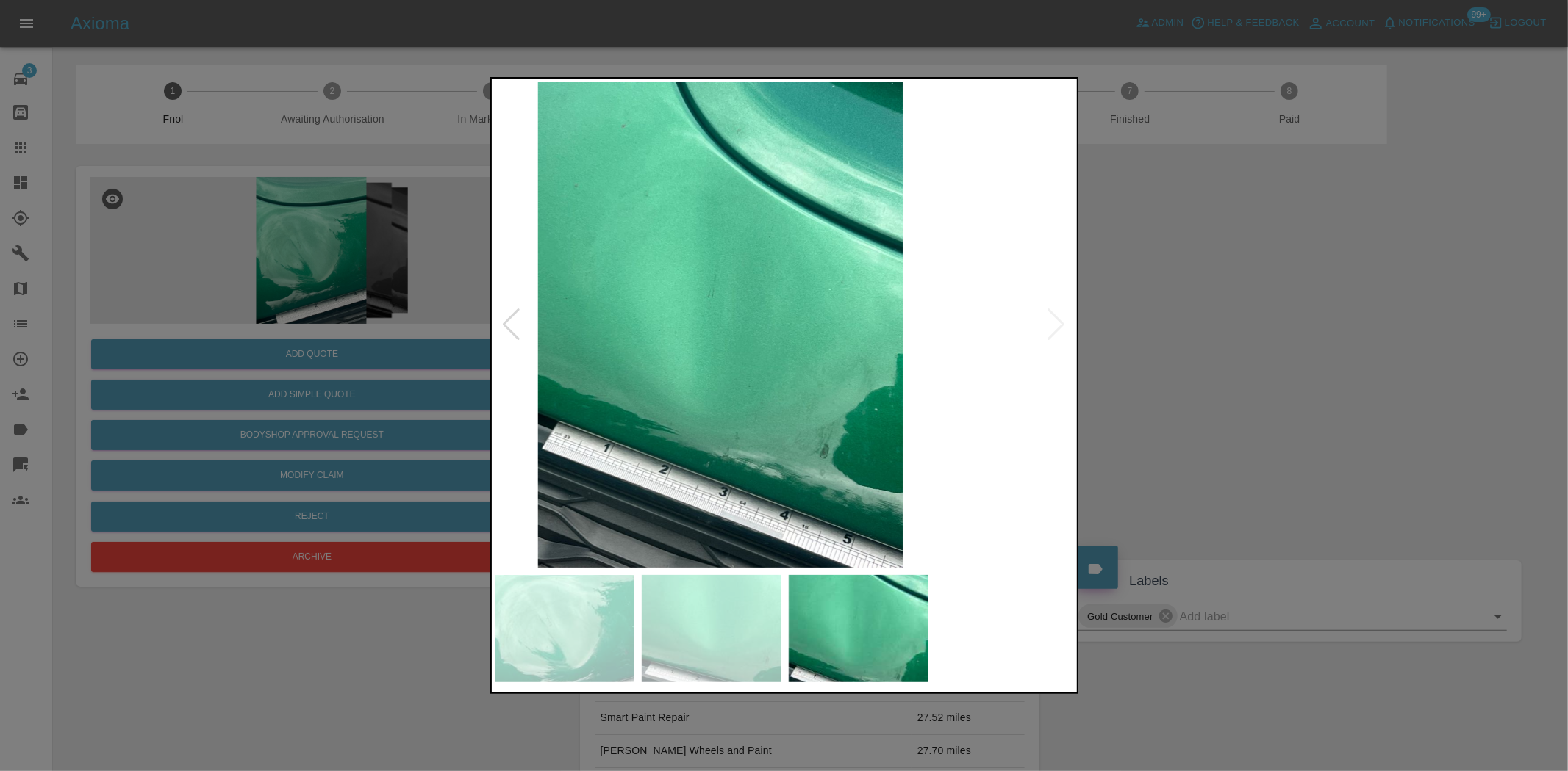
click at [567, 424] on img at bounding box center [720, 324] width 581 height 486
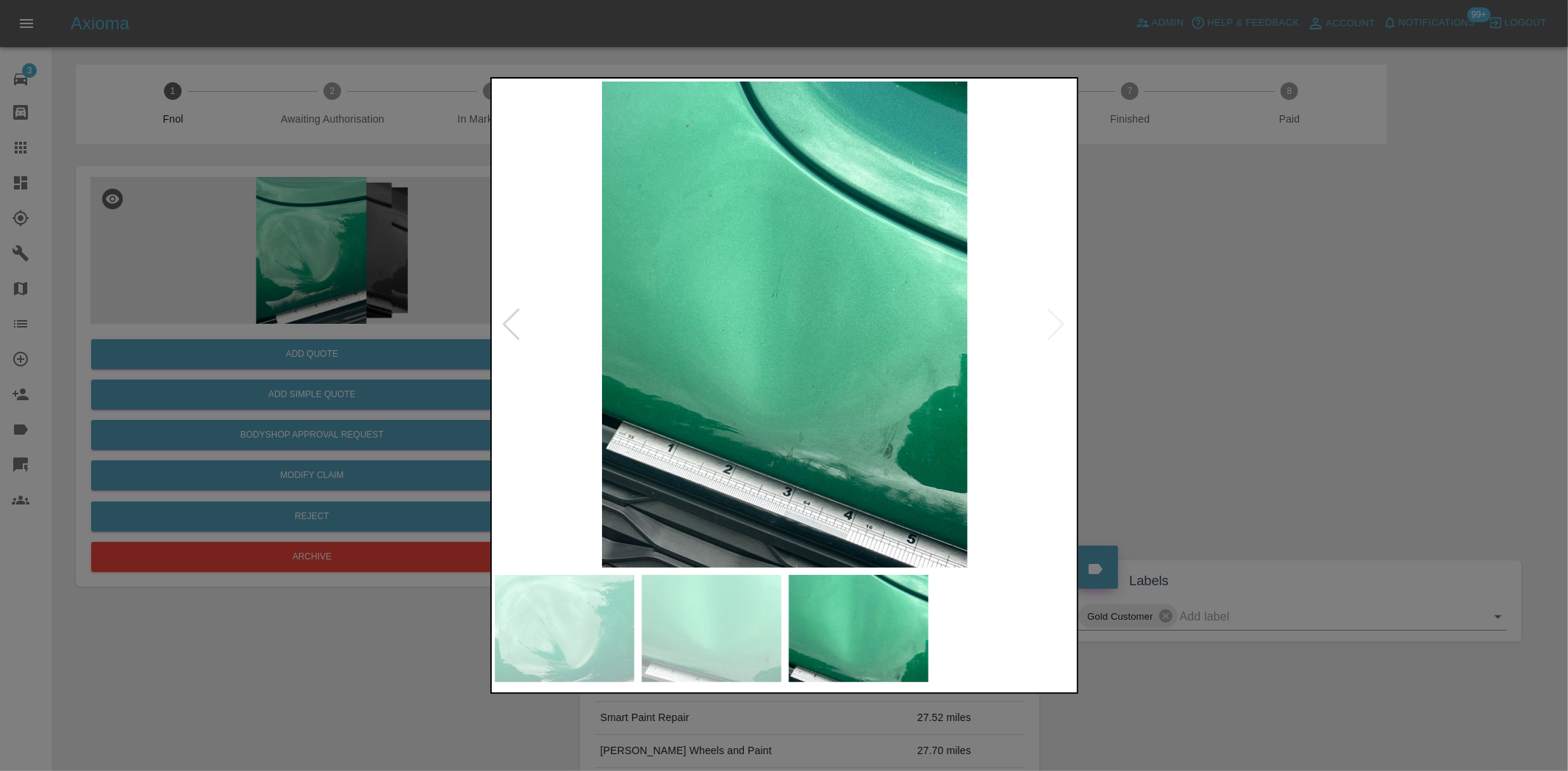
click at [765, 421] on img at bounding box center [785, 324] width 581 height 486
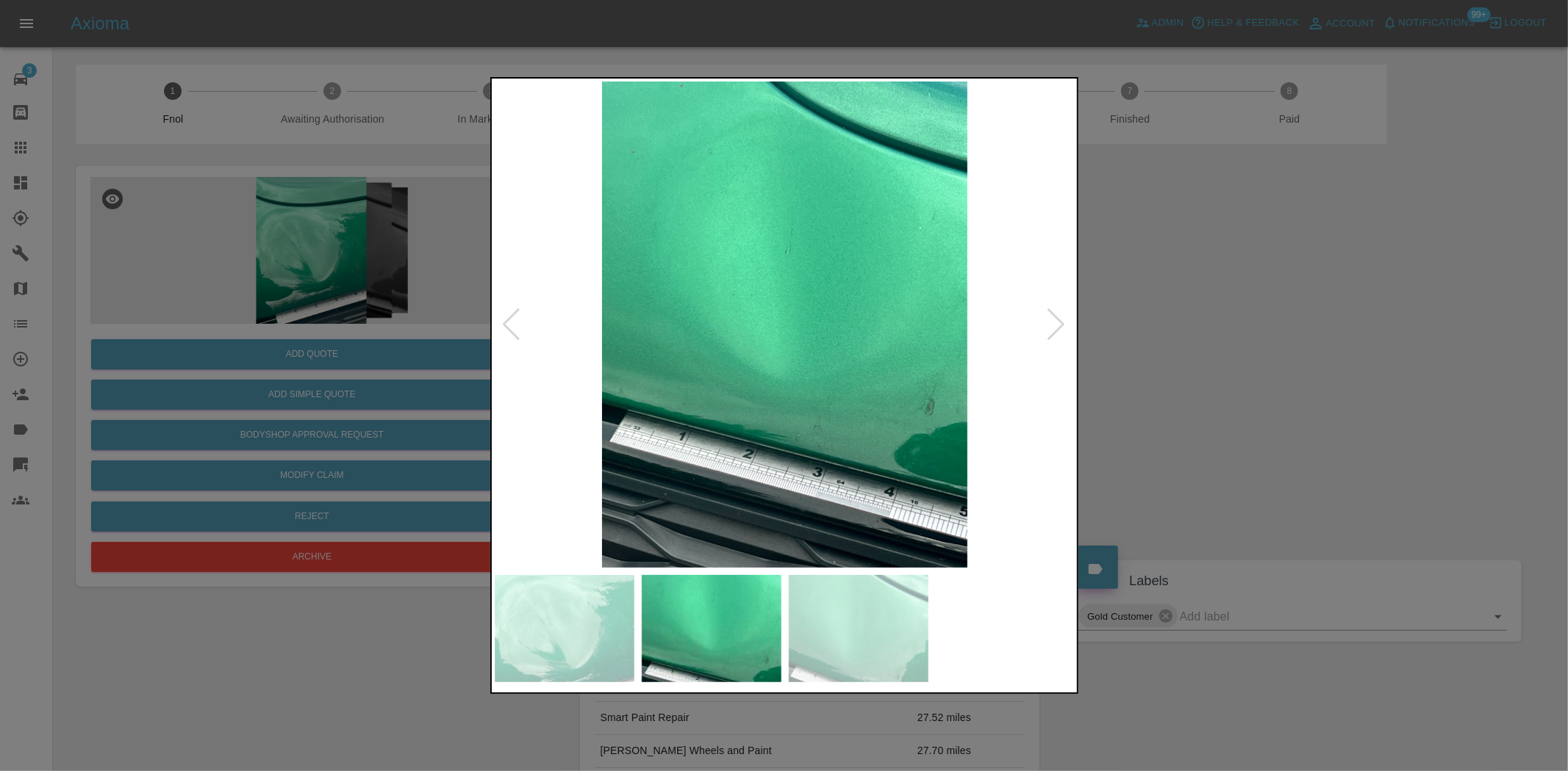
click at [663, 403] on img at bounding box center [785, 324] width 581 height 486
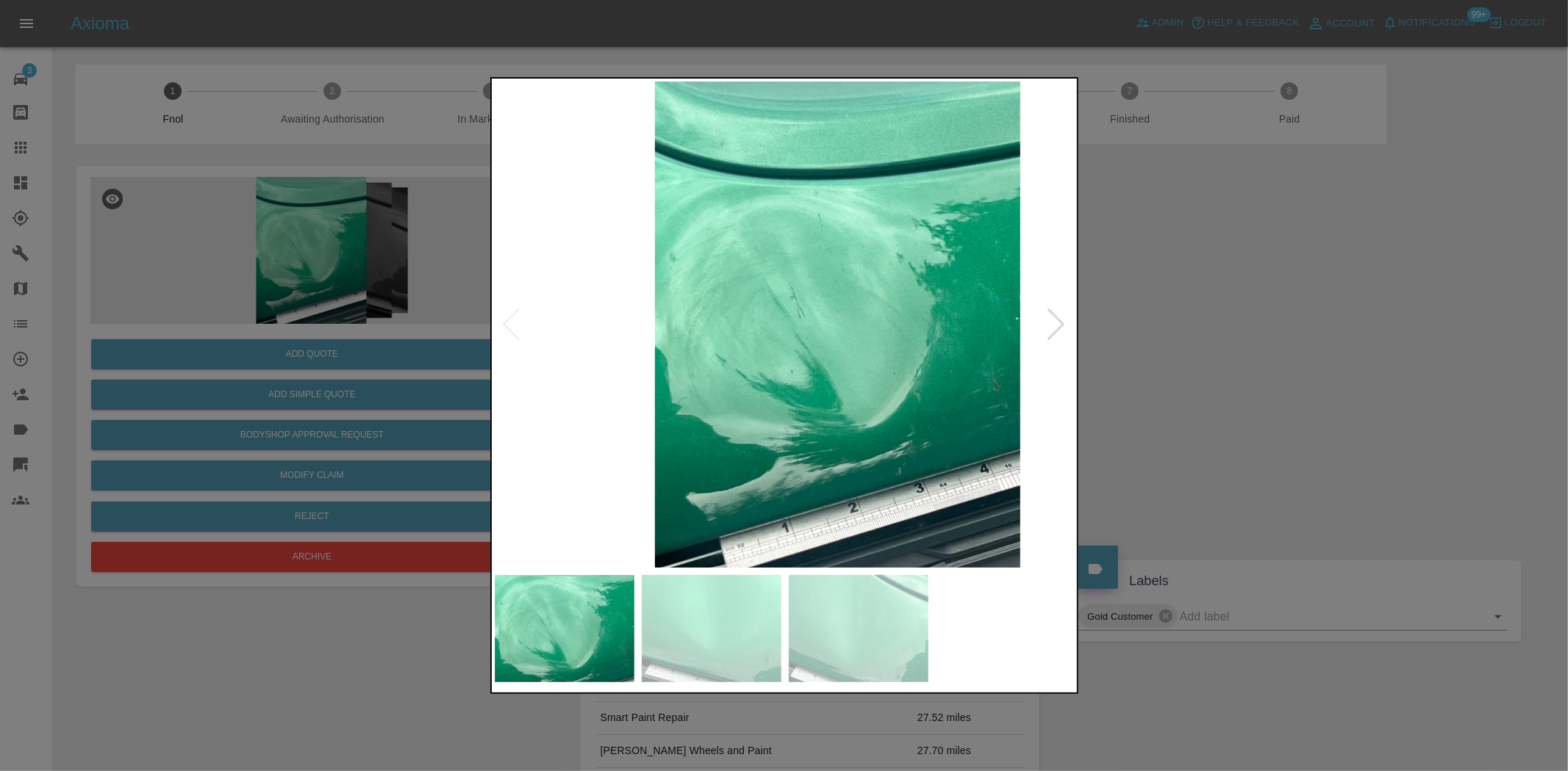
click at [746, 415] on img at bounding box center [837, 324] width 581 height 486
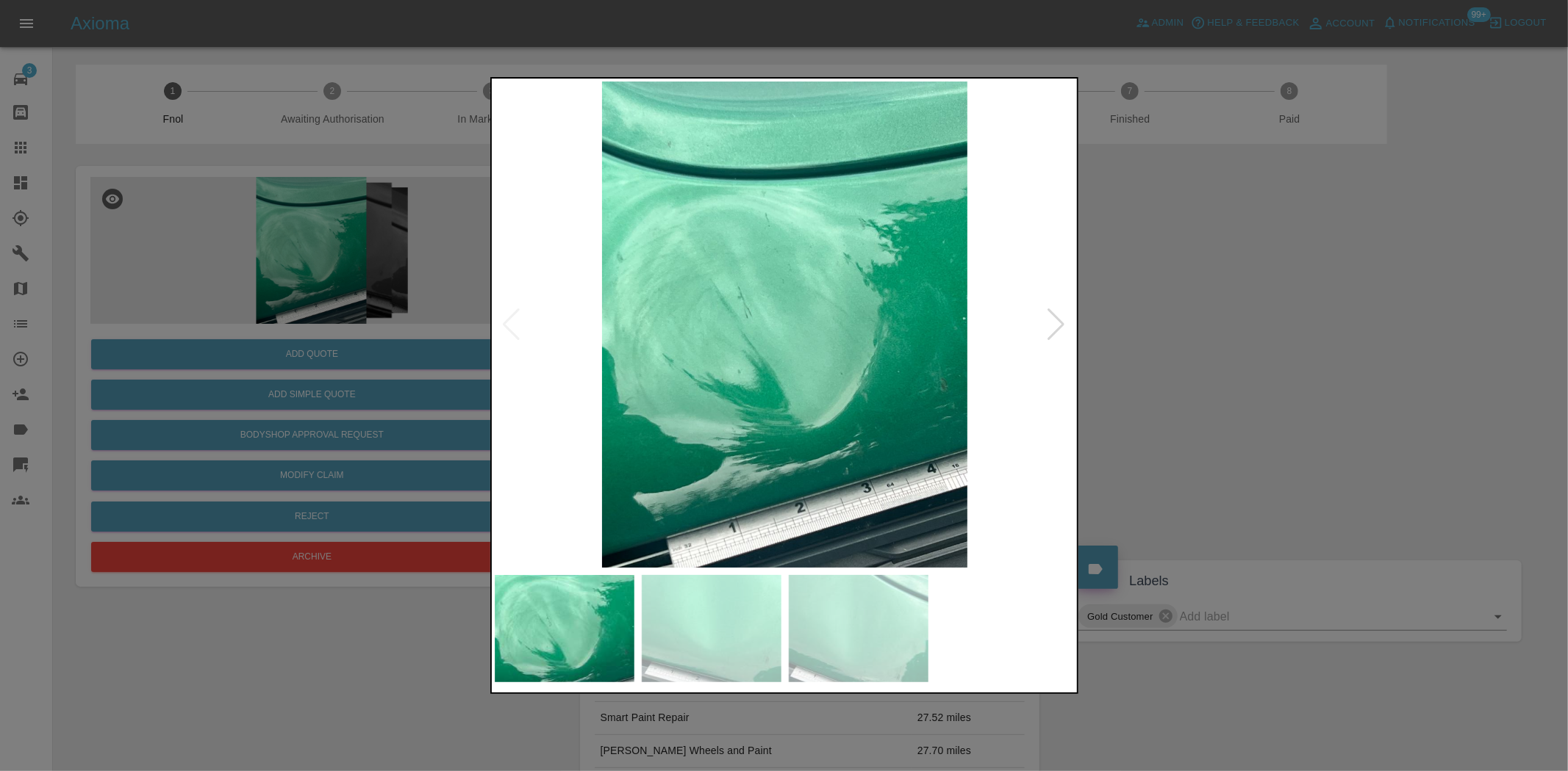
click at [204, 259] on div at bounding box center [784, 386] width 1568 height 771
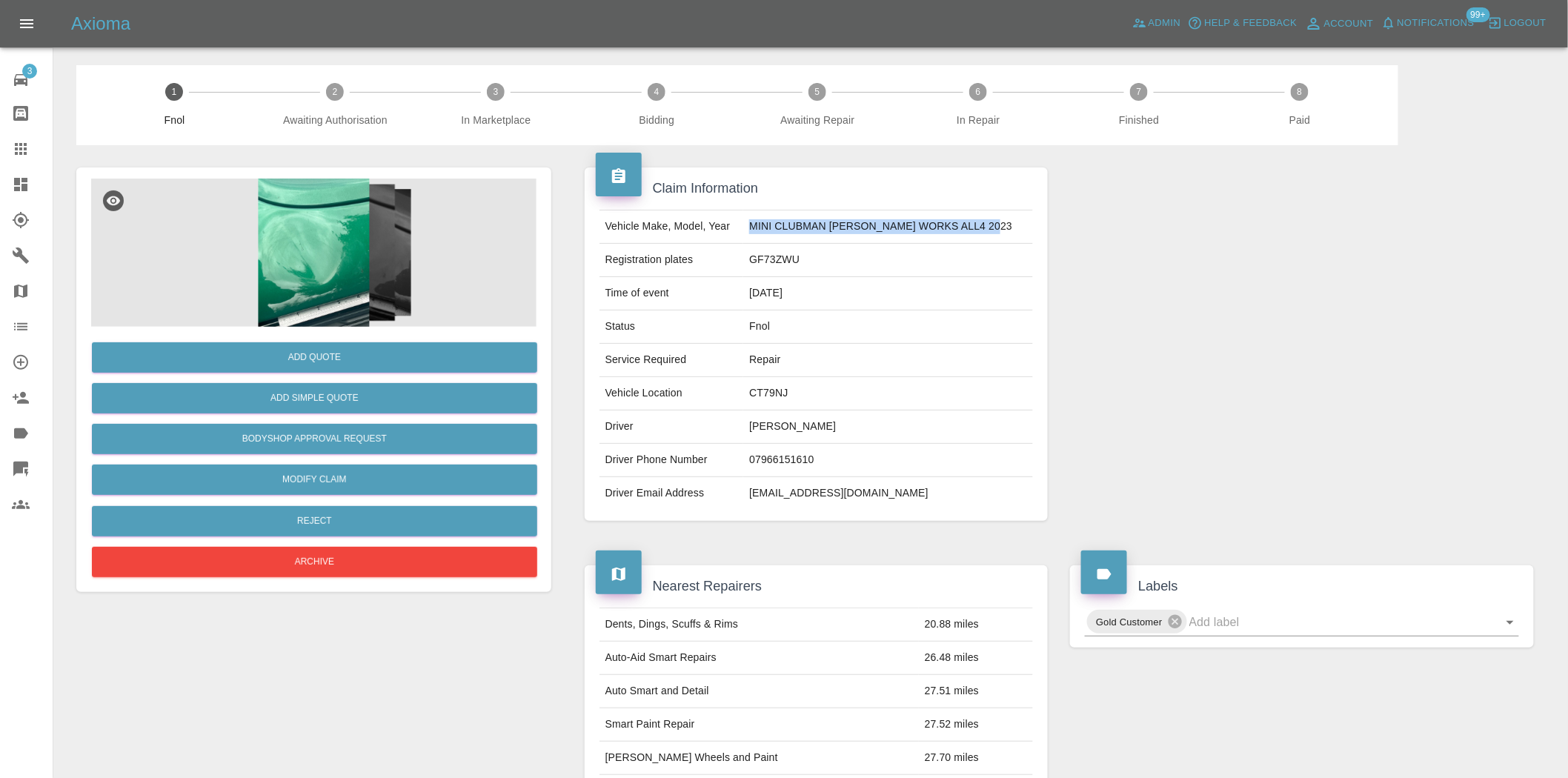
drag, startPoint x: 756, startPoint y: 223, endPoint x: 1008, endPoint y: 227, distance: 252.0
click at [1008, 227] on tr "Vehicle Make, Model, Year MINI CLUBMAN JOHN COOPER WORKS ALL4 2023" at bounding box center [817, 228] width 434 height 33
copy tr "MINI CLUBMAN JOHN COOPER WORKS ALL4 2023"
click at [566, 319] on div "Claim Information Vehicle Make, Model, Year MINI CLUBMAN JOHN COOPER WORKS ALL4…" at bounding box center [1059, 714] width 994 height 1137
click at [312, 243] on img at bounding box center [314, 253] width 445 height 148
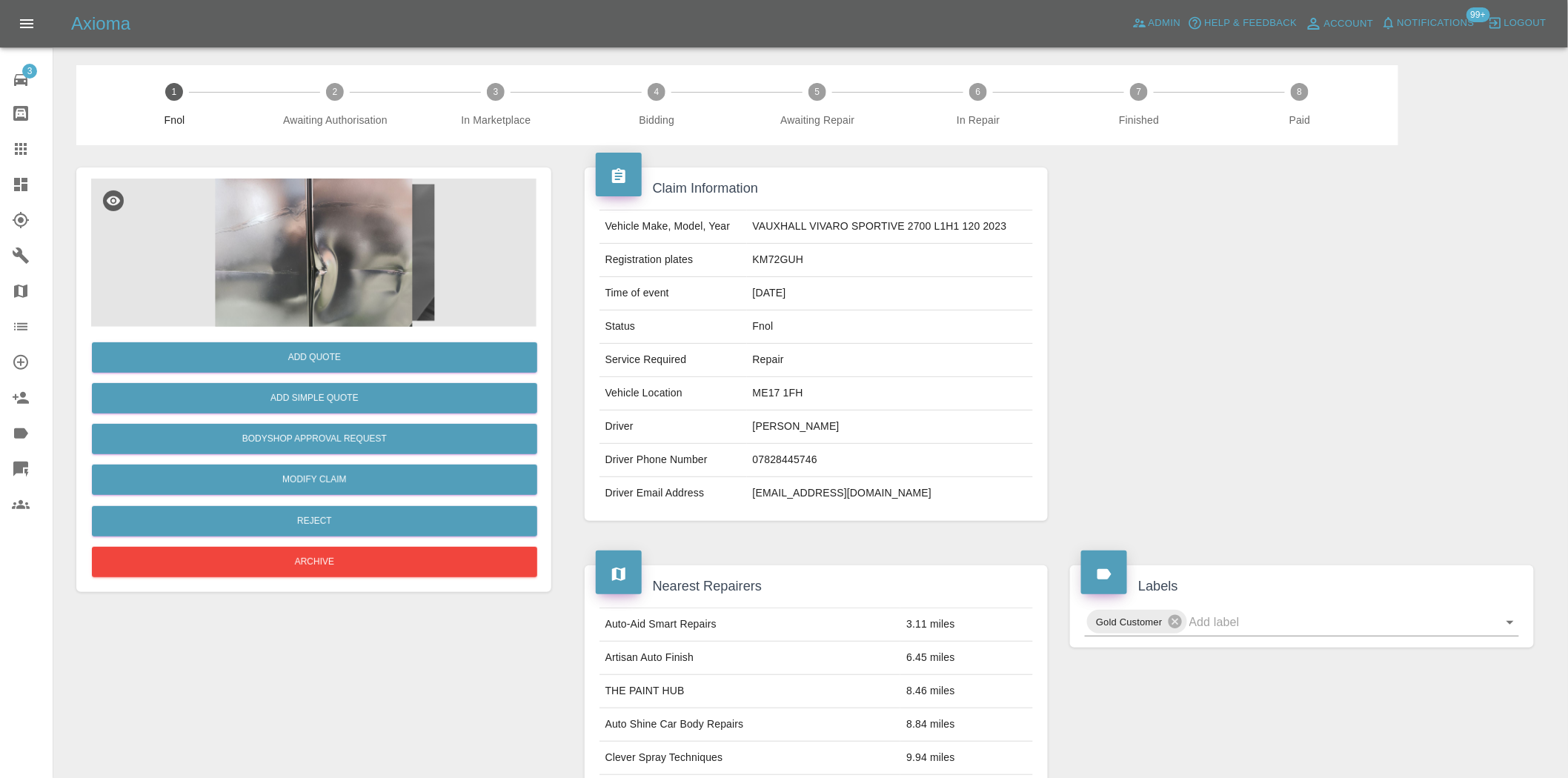
click at [440, 301] on img at bounding box center [314, 253] width 445 height 148
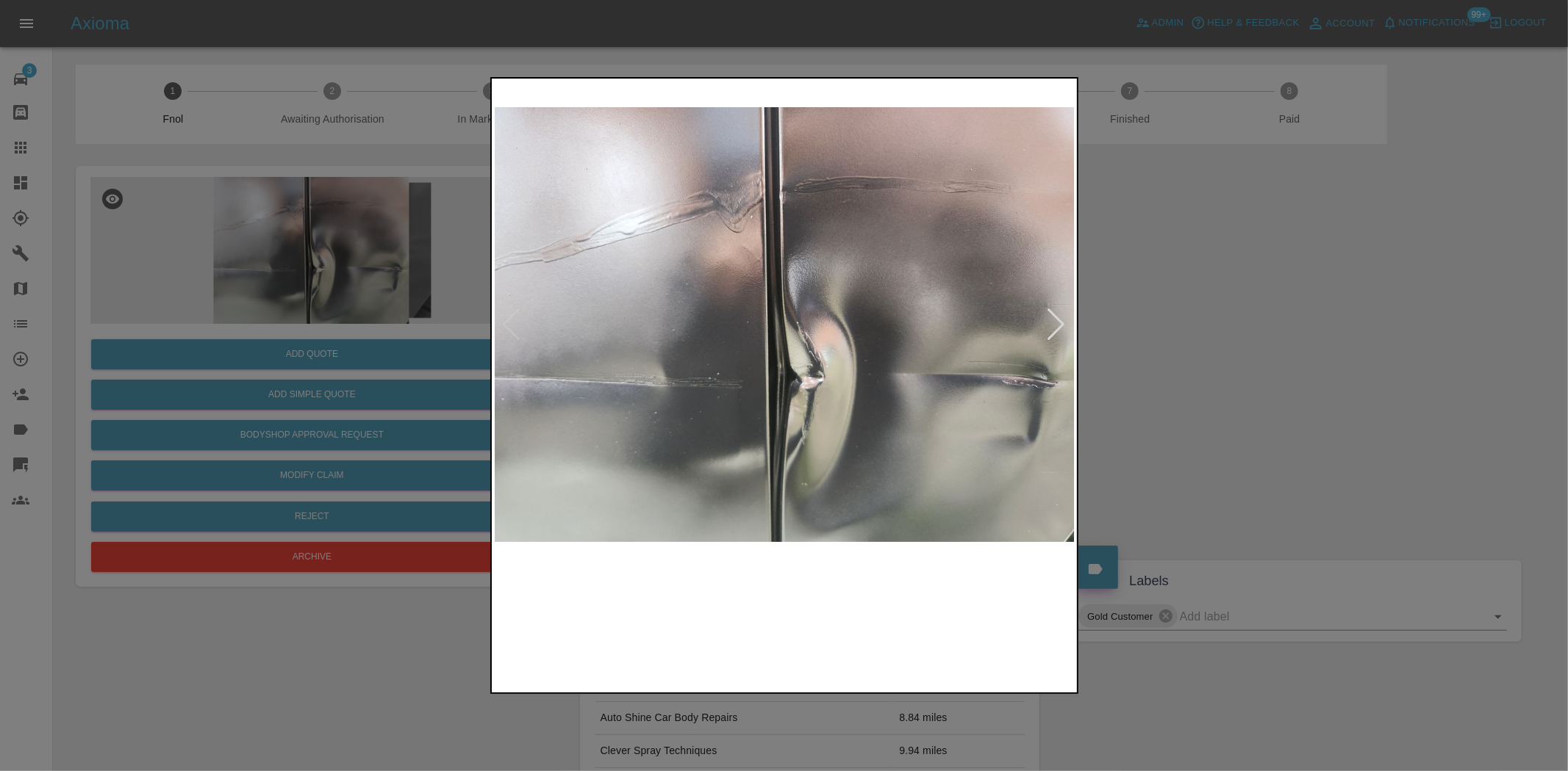
click at [792, 386] on img at bounding box center [785, 324] width 581 height 486
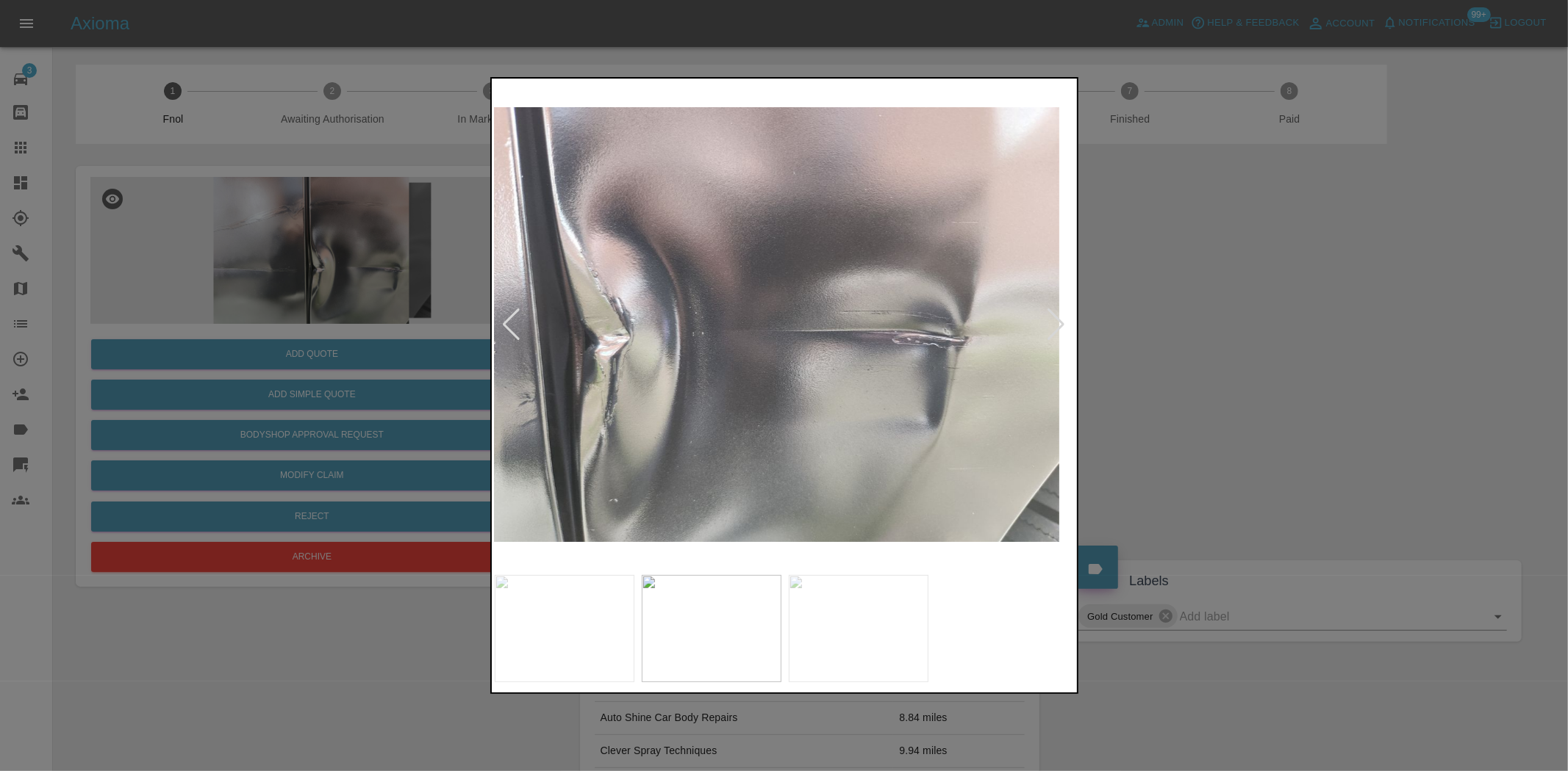
click at [698, 407] on img at bounding box center [768, 324] width 581 height 486
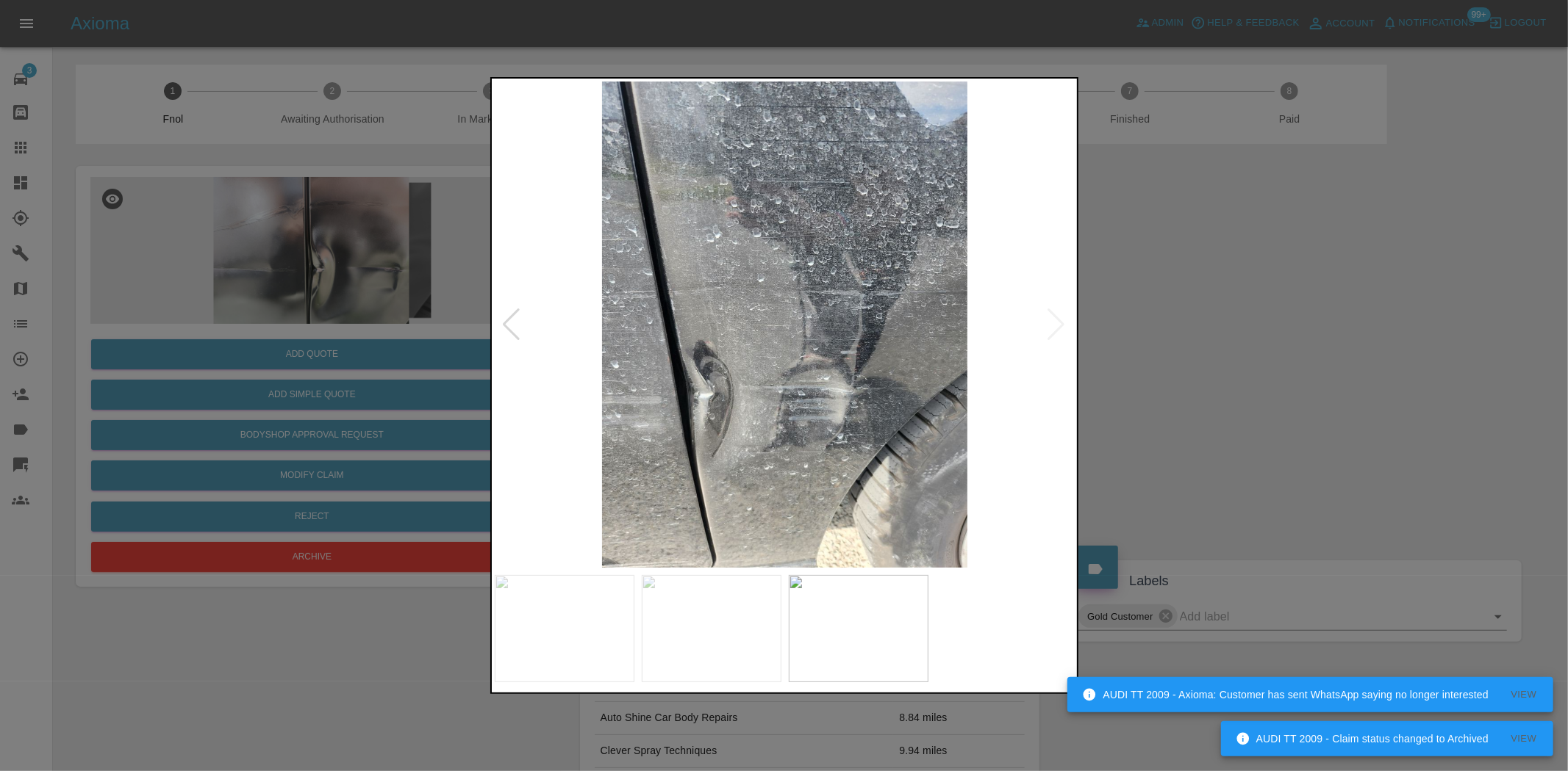
click at [760, 412] on img at bounding box center [785, 324] width 581 height 486
click at [714, 407] on img at bounding box center [785, 324] width 581 height 486
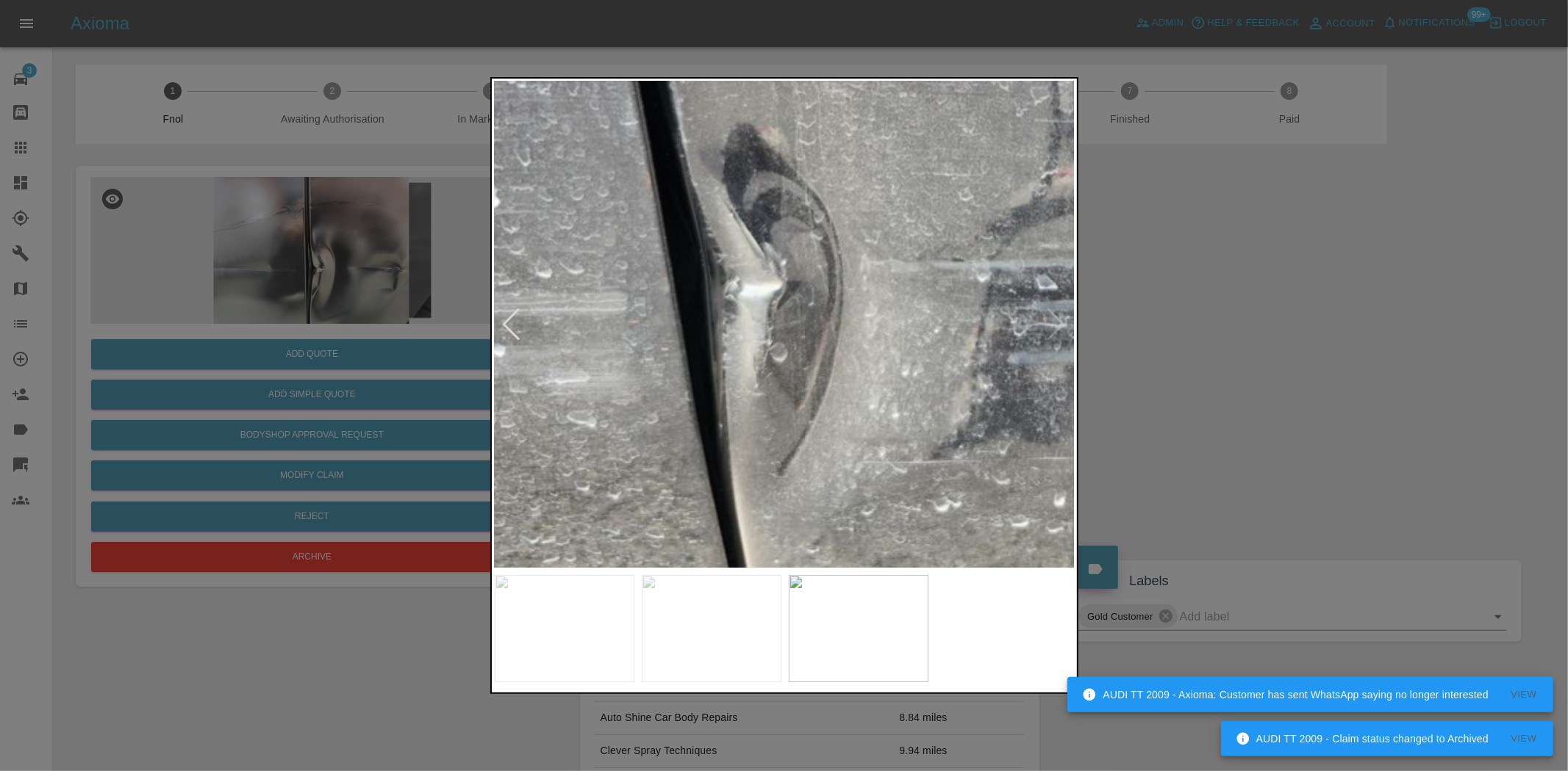
click at [297, 295] on div at bounding box center [784, 386] width 1568 height 771
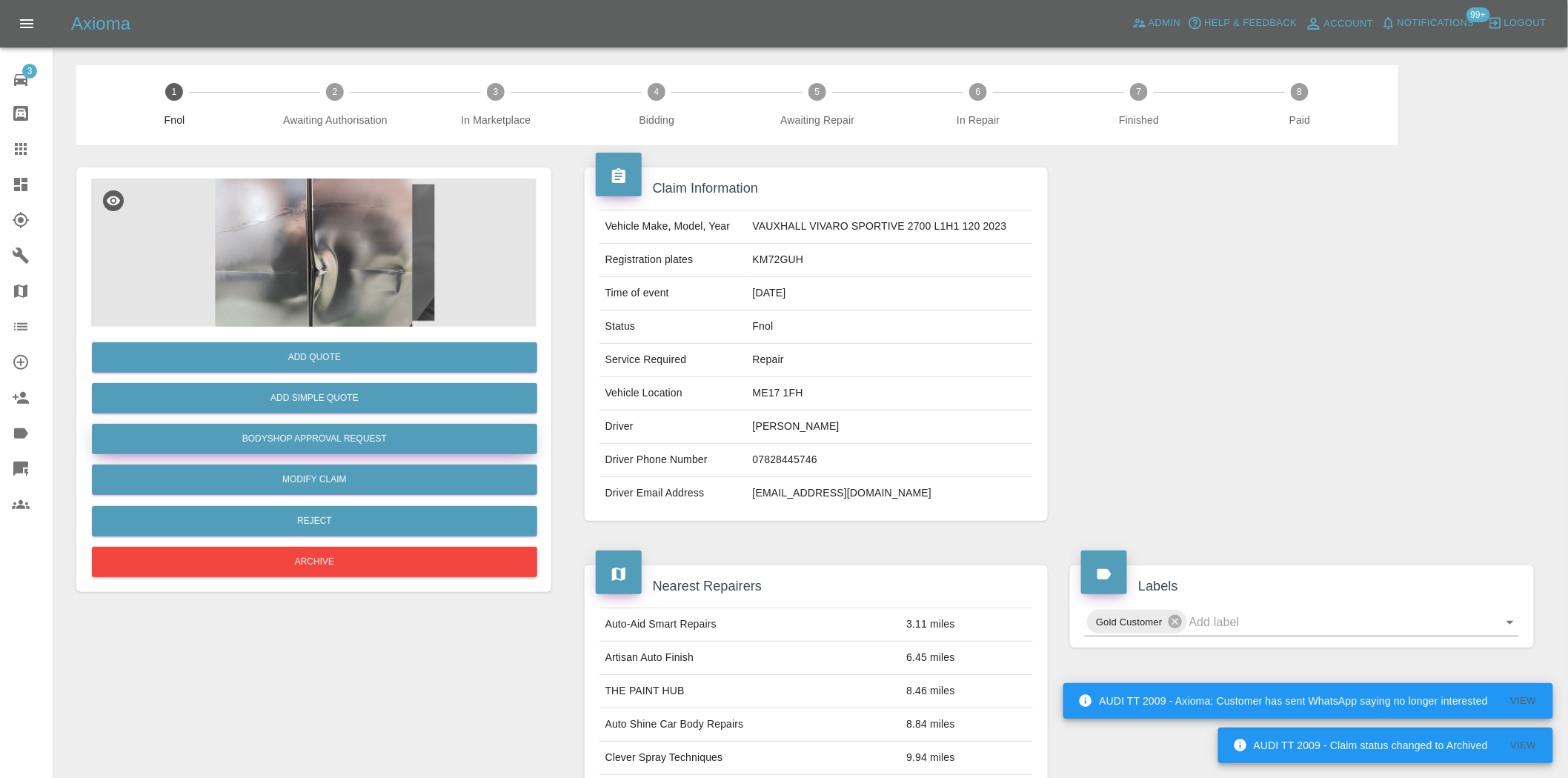
click at [353, 433] on button "Bodyshop Approval Request" at bounding box center [315, 439] width 445 height 30
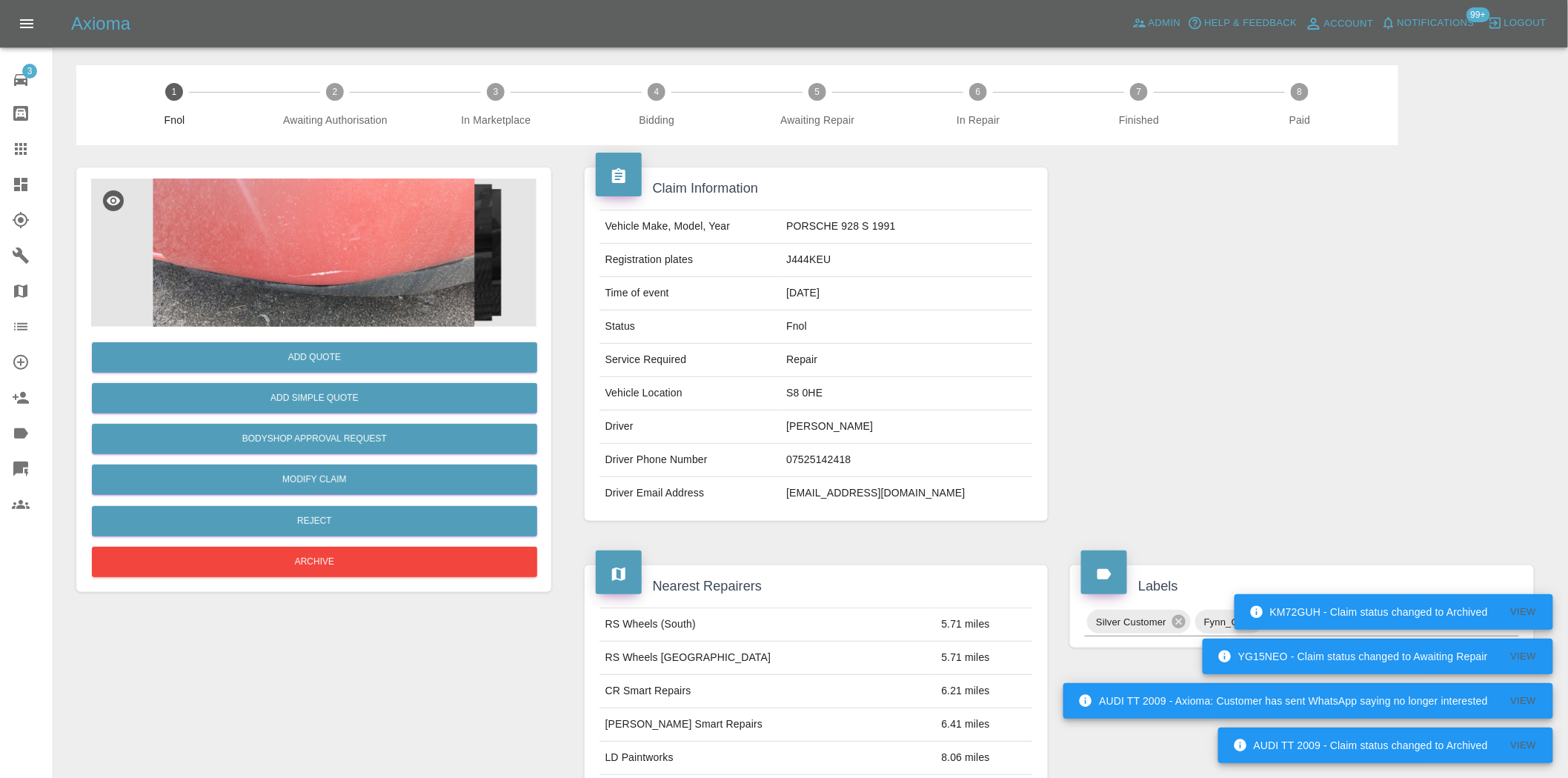
click at [329, 271] on img at bounding box center [314, 253] width 445 height 148
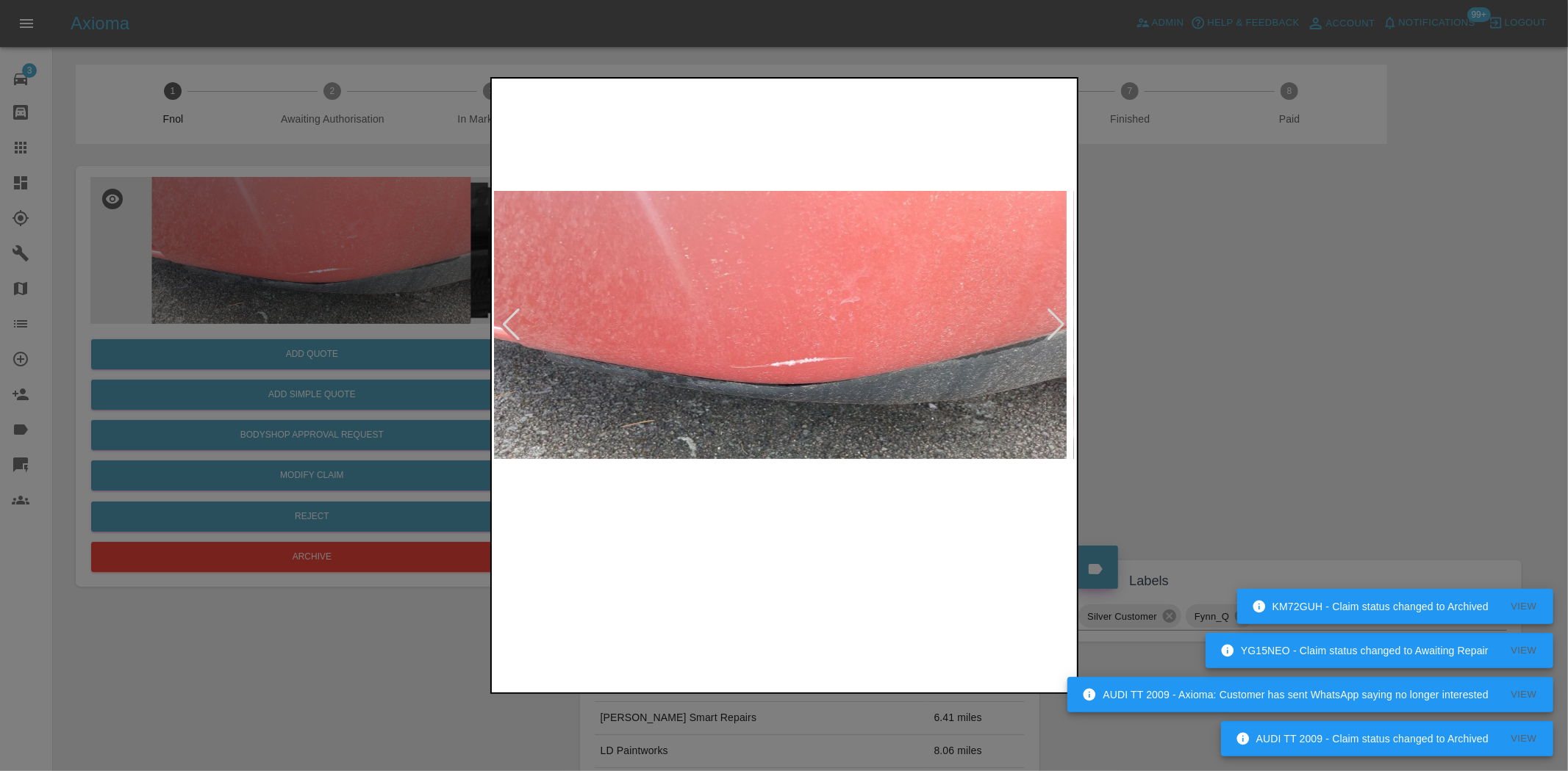
click at [582, 364] on img at bounding box center [775, 324] width 581 height 486
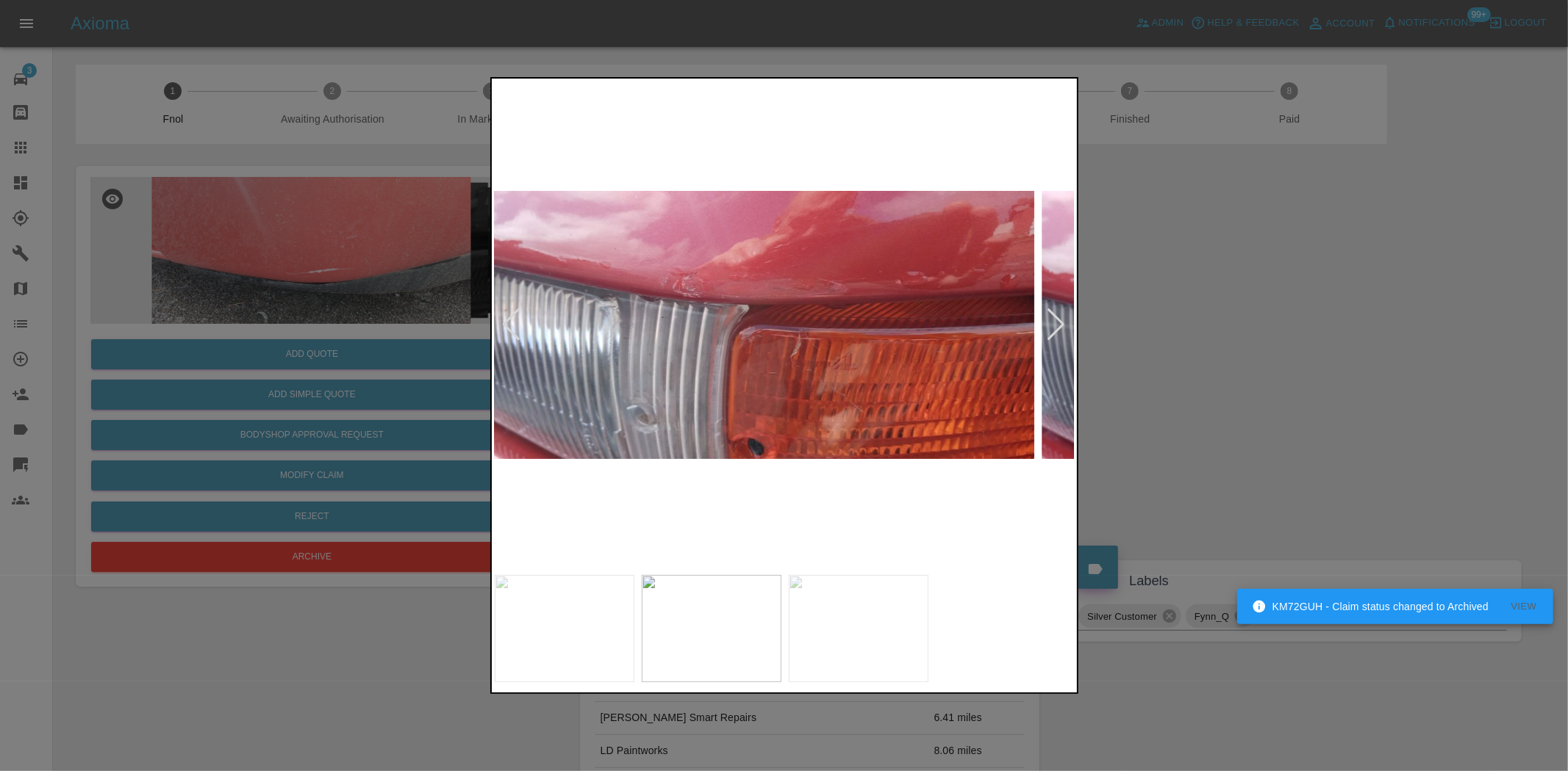
click at [711, 371] on img at bounding box center [744, 324] width 581 height 486
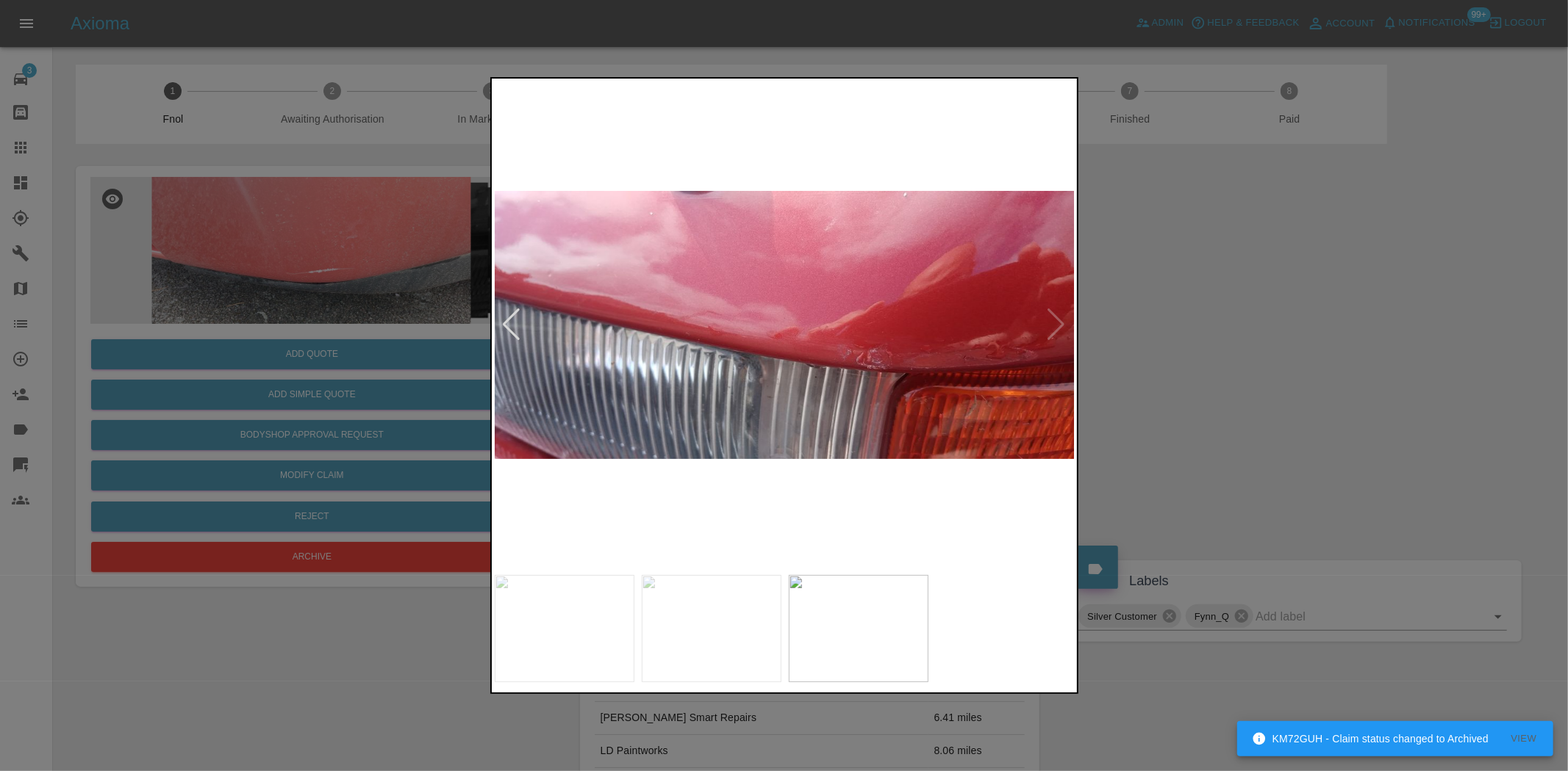
click at [634, 383] on img at bounding box center [785, 324] width 581 height 486
click at [284, 272] on div at bounding box center [784, 386] width 1568 height 771
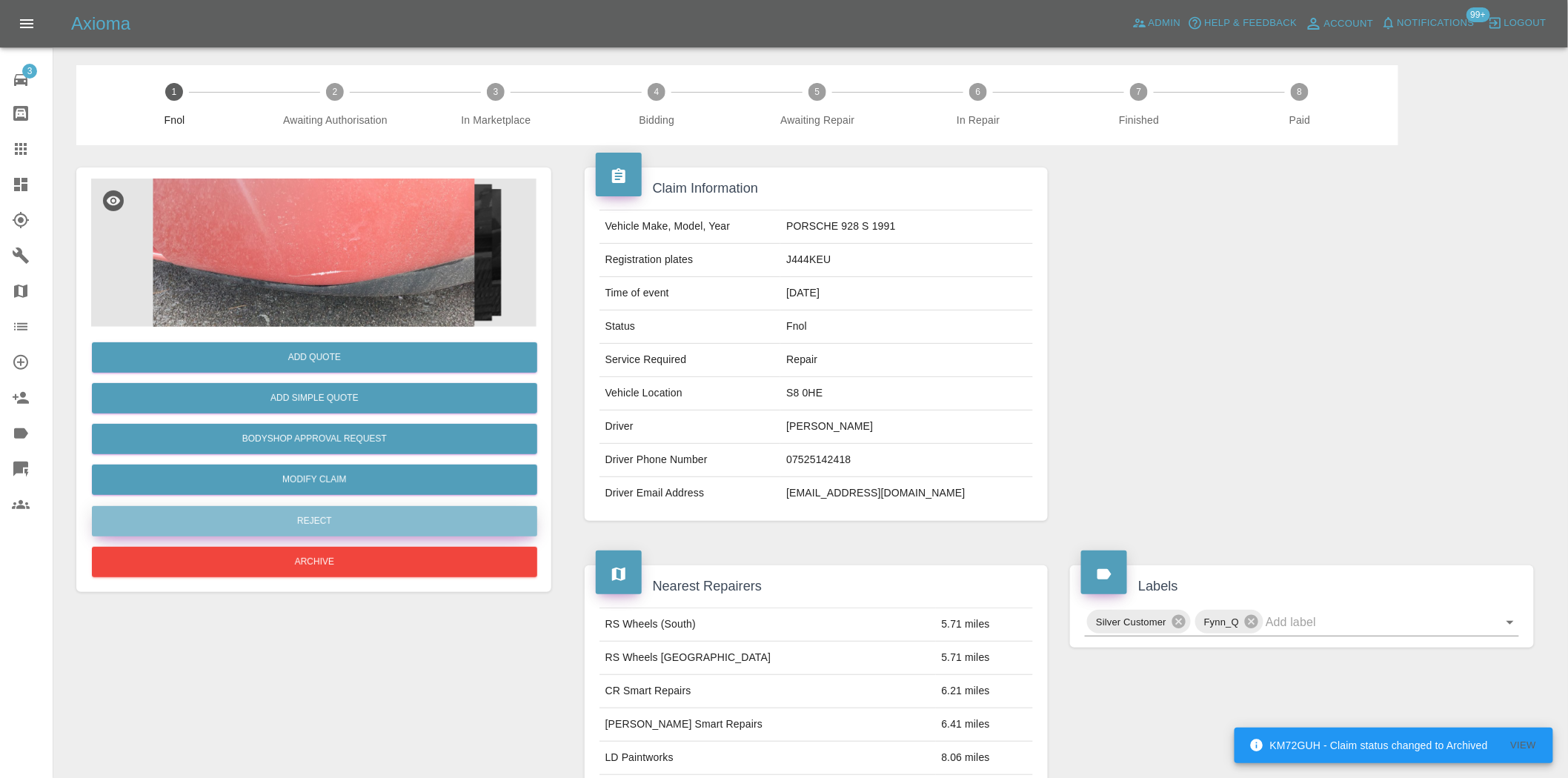
click at [309, 523] on button "Reject" at bounding box center [315, 521] width 445 height 30
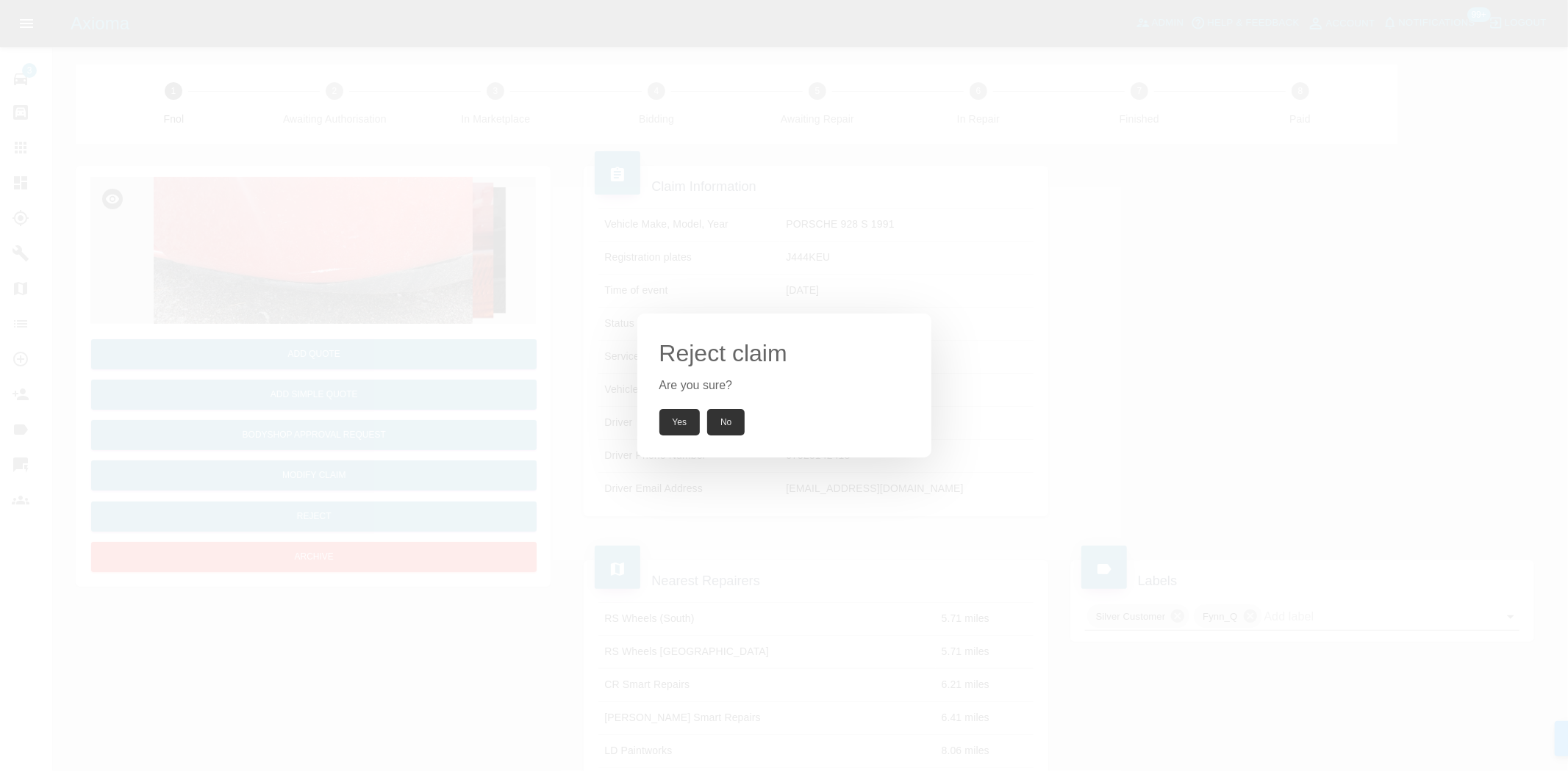
click at [676, 419] on button "Yes" at bounding box center [680, 423] width 41 height 27
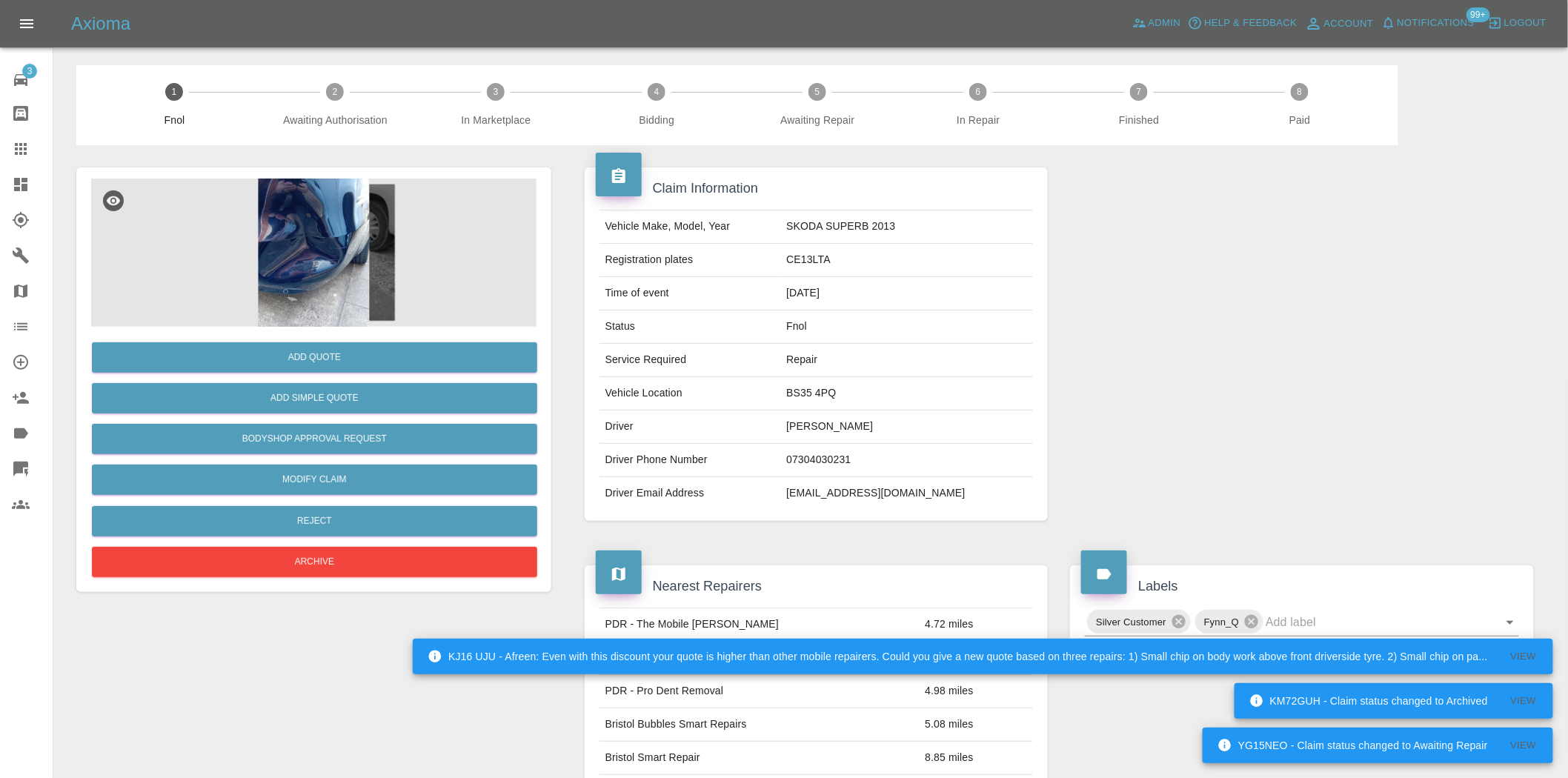
click at [346, 254] on img at bounding box center [314, 253] width 445 height 148
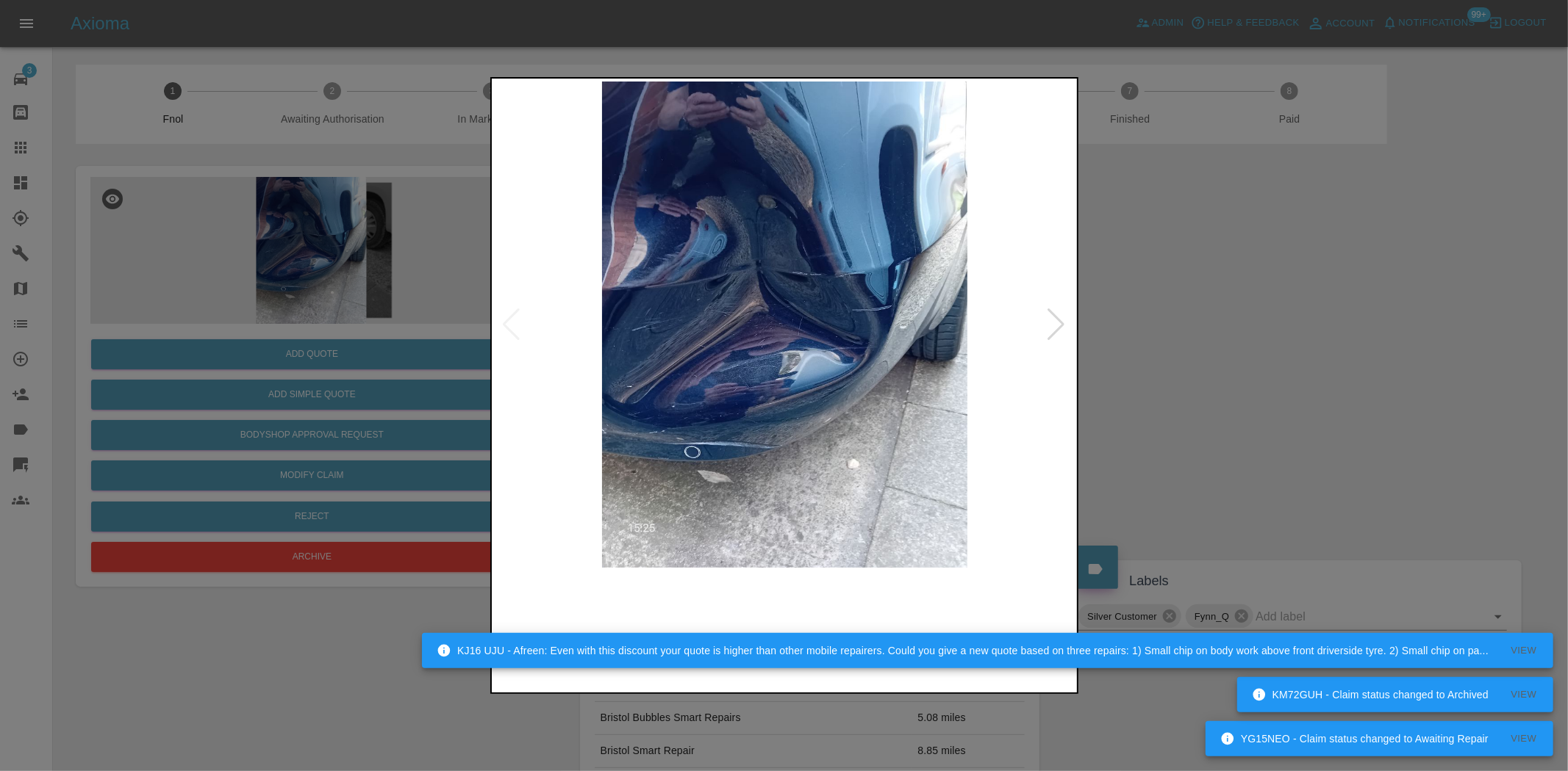
click at [633, 358] on img at bounding box center [785, 324] width 581 height 486
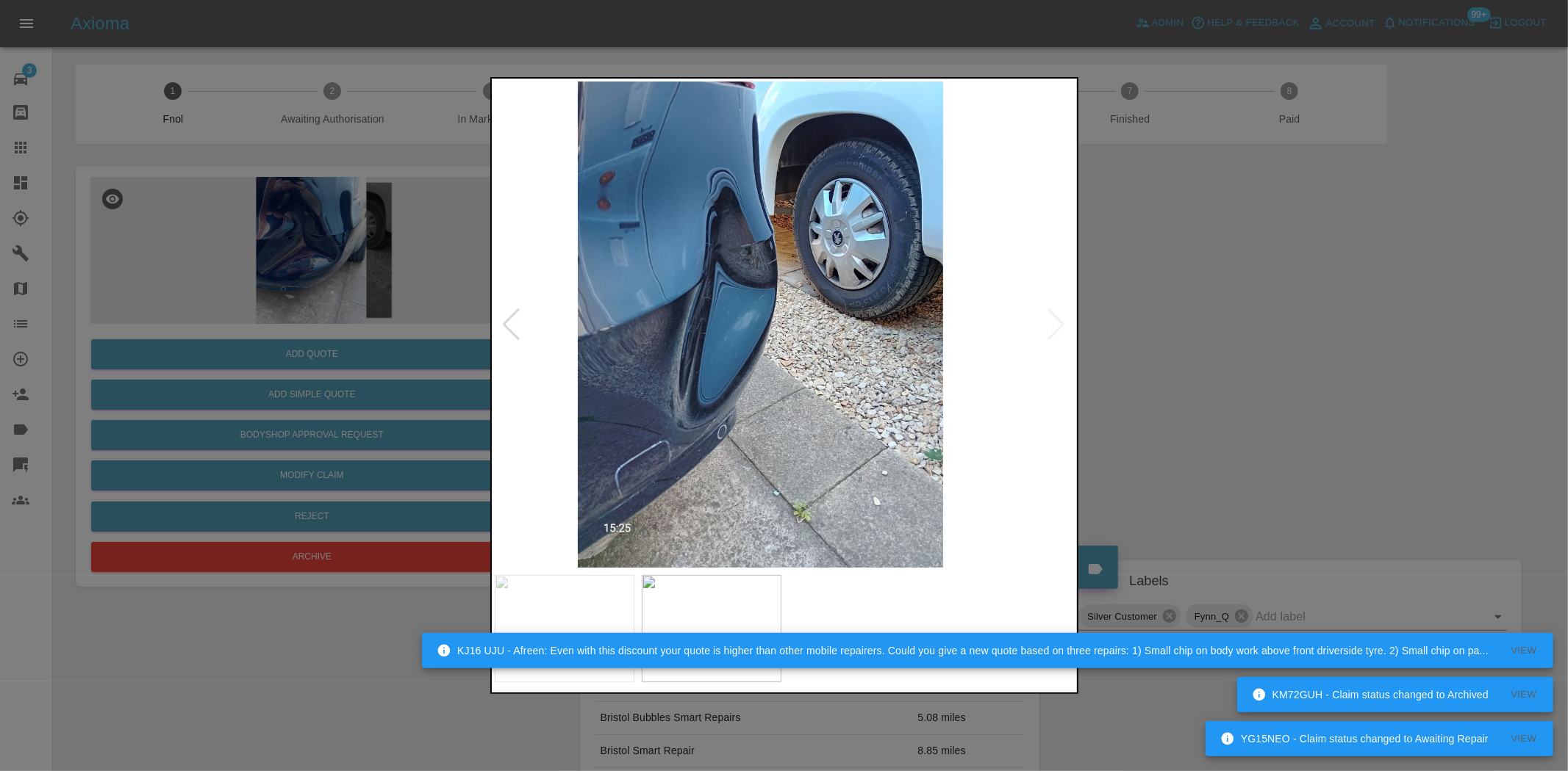
click at [637, 352] on img at bounding box center [760, 324] width 581 height 486
click at [636, 367] on img at bounding box center [760, 324] width 581 height 486
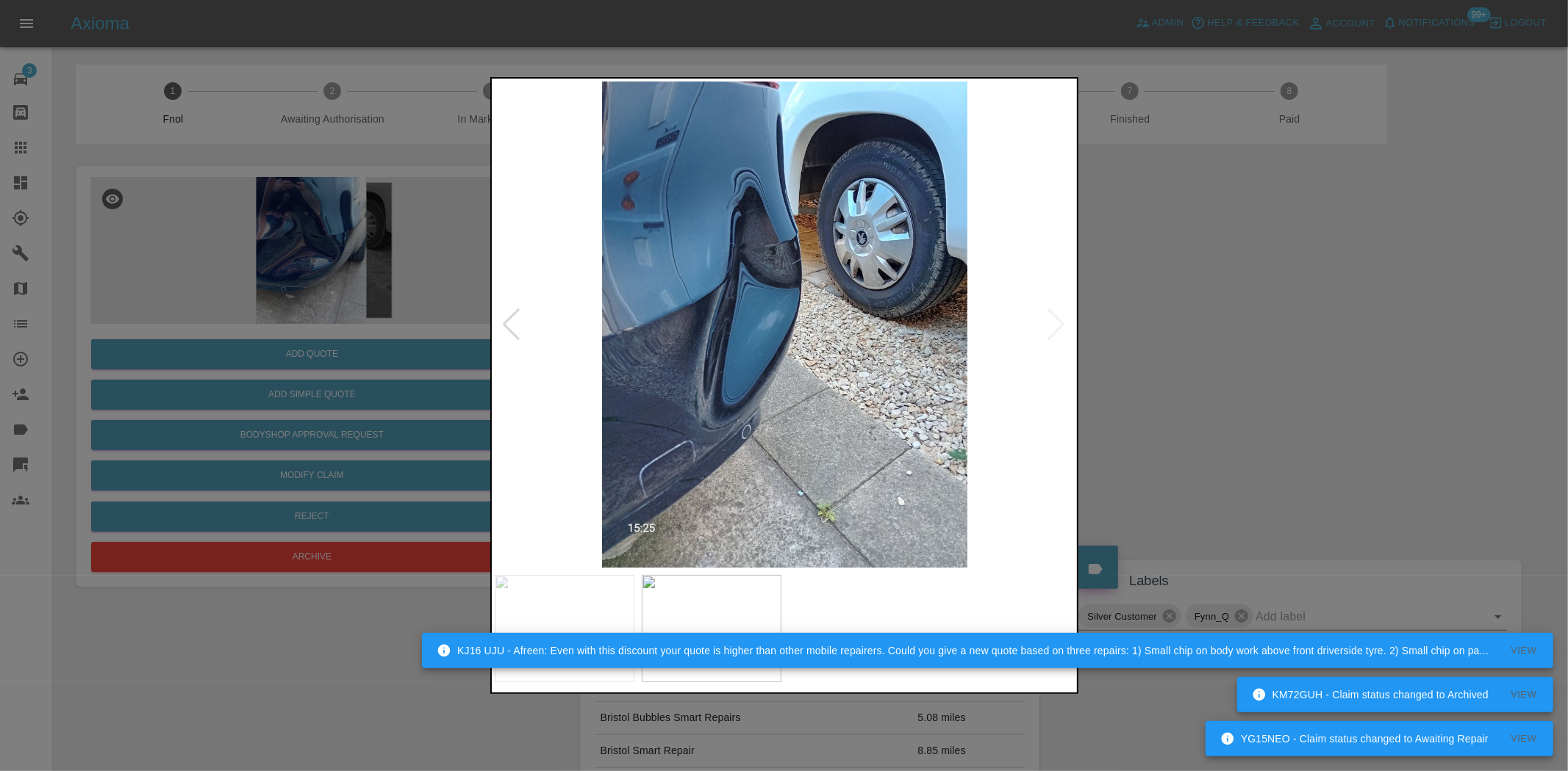
click at [900, 363] on img at bounding box center [785, 324] width 581 height 486
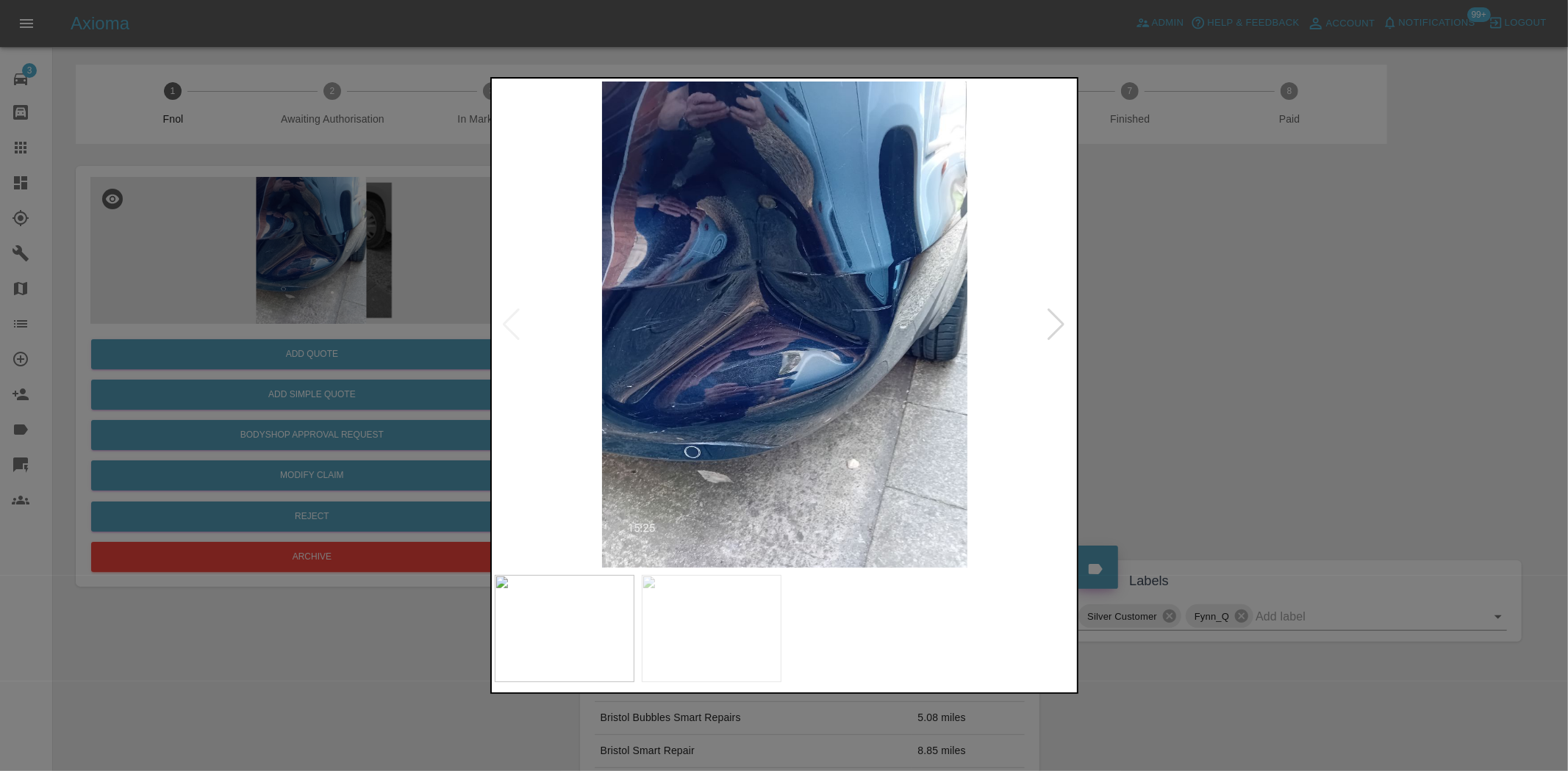
click at [924, 371] on img at bounding box center [785, 324] width 581 height 486
click at [461, 393] on div at bounding box center [784, 386] width 1568 height 771
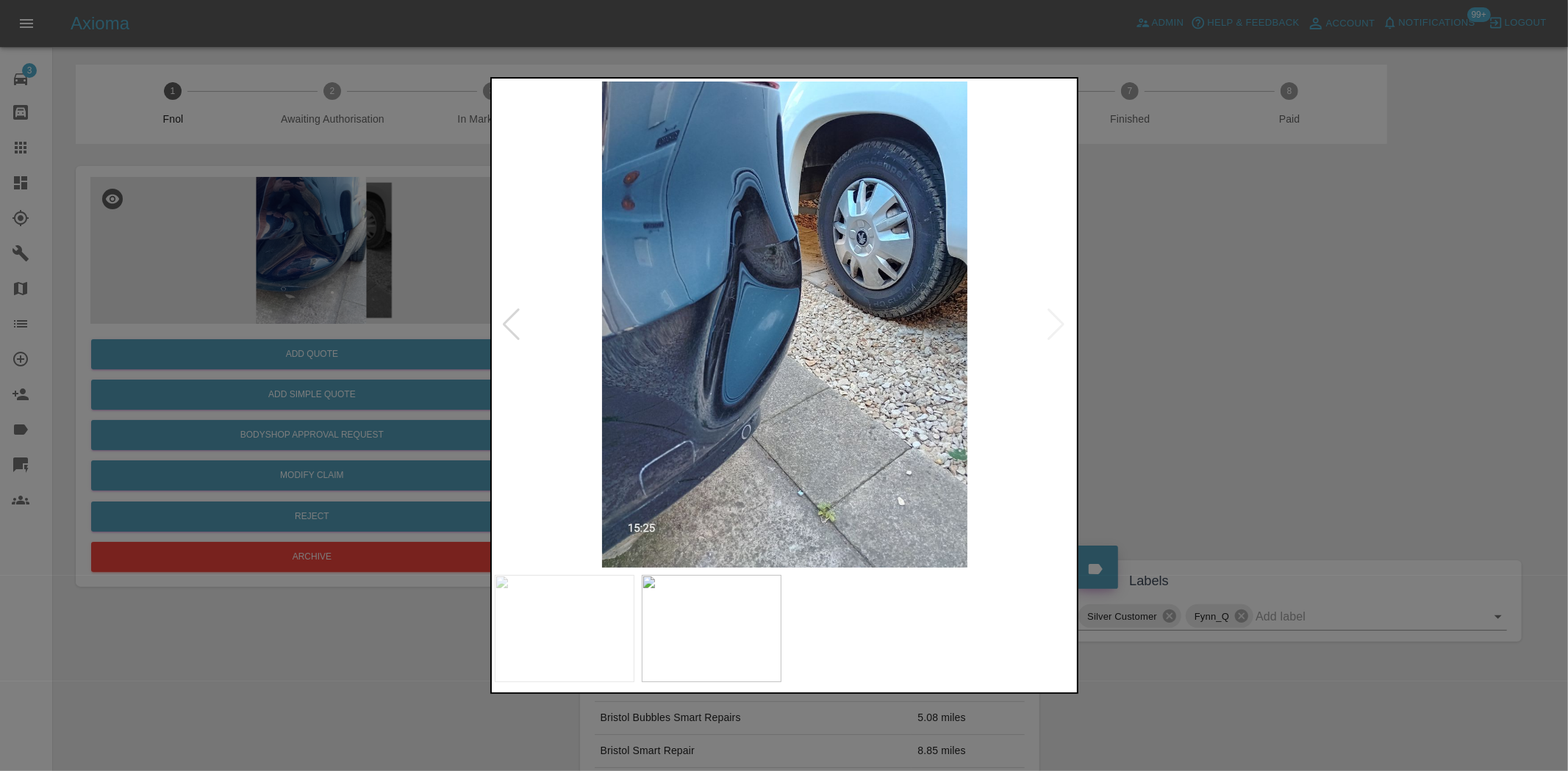
click at [545, 364] on img at bounding box center [785, 324] width 581 height 486
click at [784, 375] on img at bounding box center [785, 324] width 581 height 486
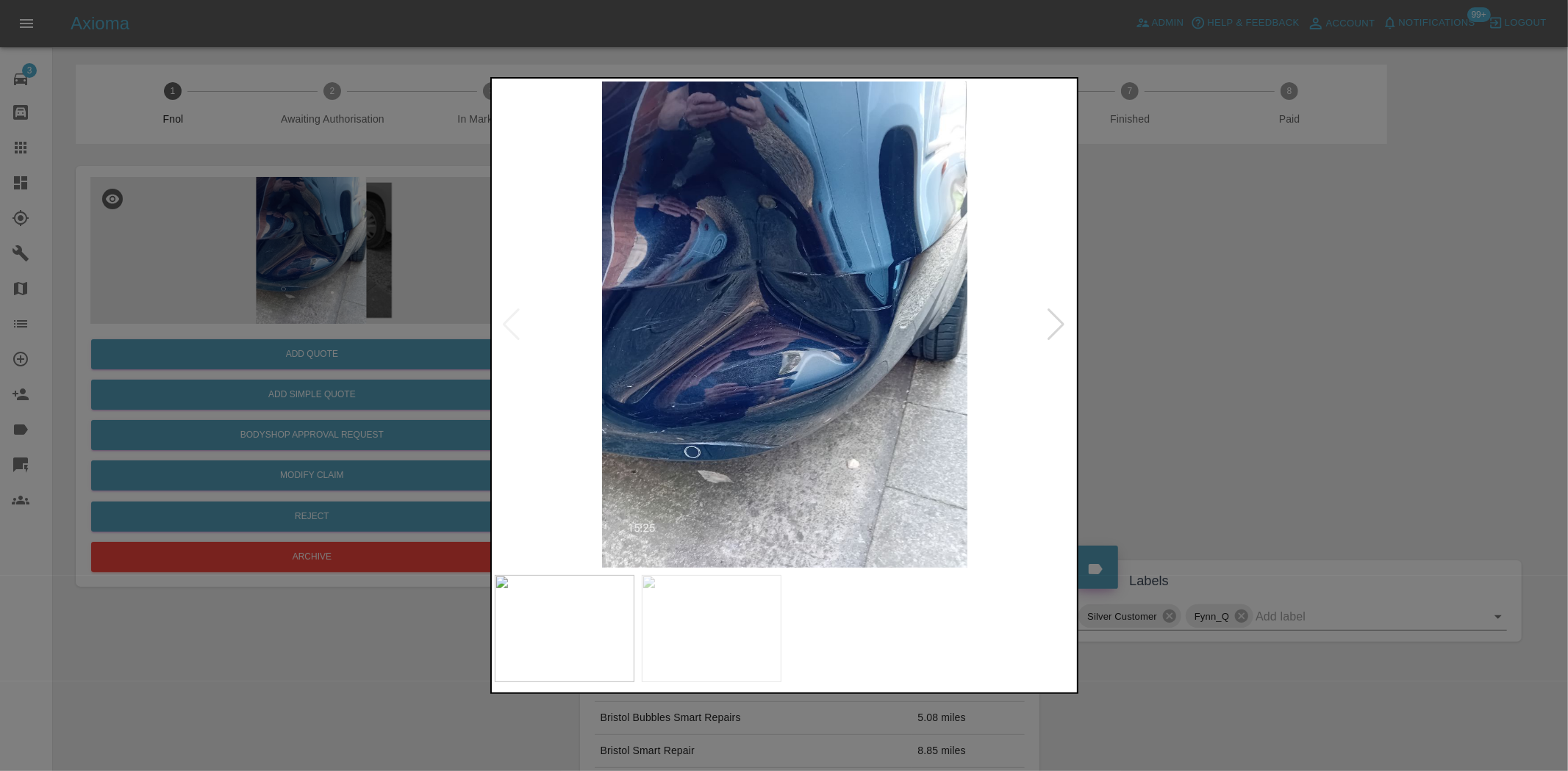
click at [824, 393] on img at bounding box center [785, 324] width 581 height 486
click at [348, 305] on div at bounding box center [784, 386] width 1568 height 771
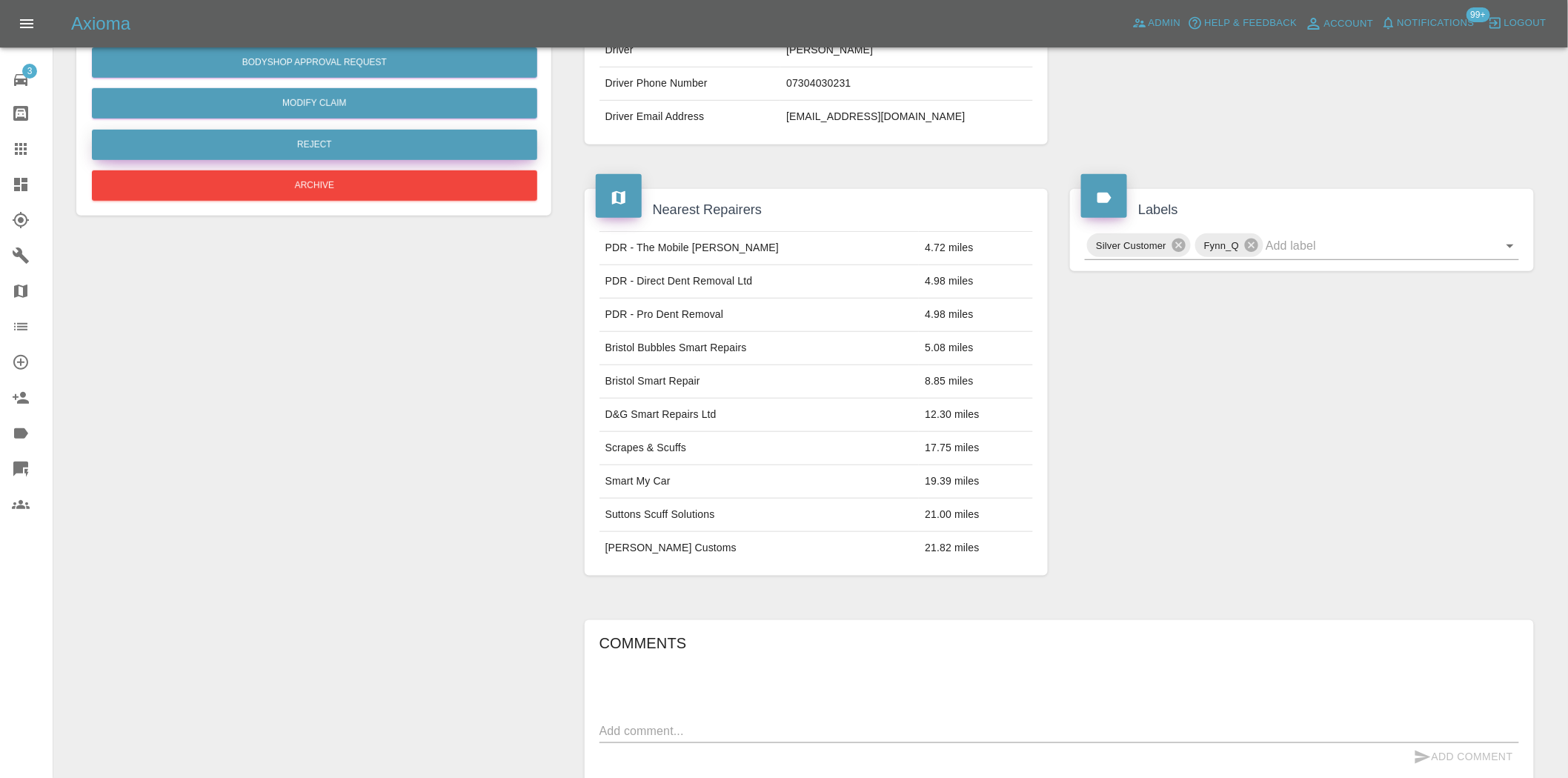
scroll to position [27, 0]
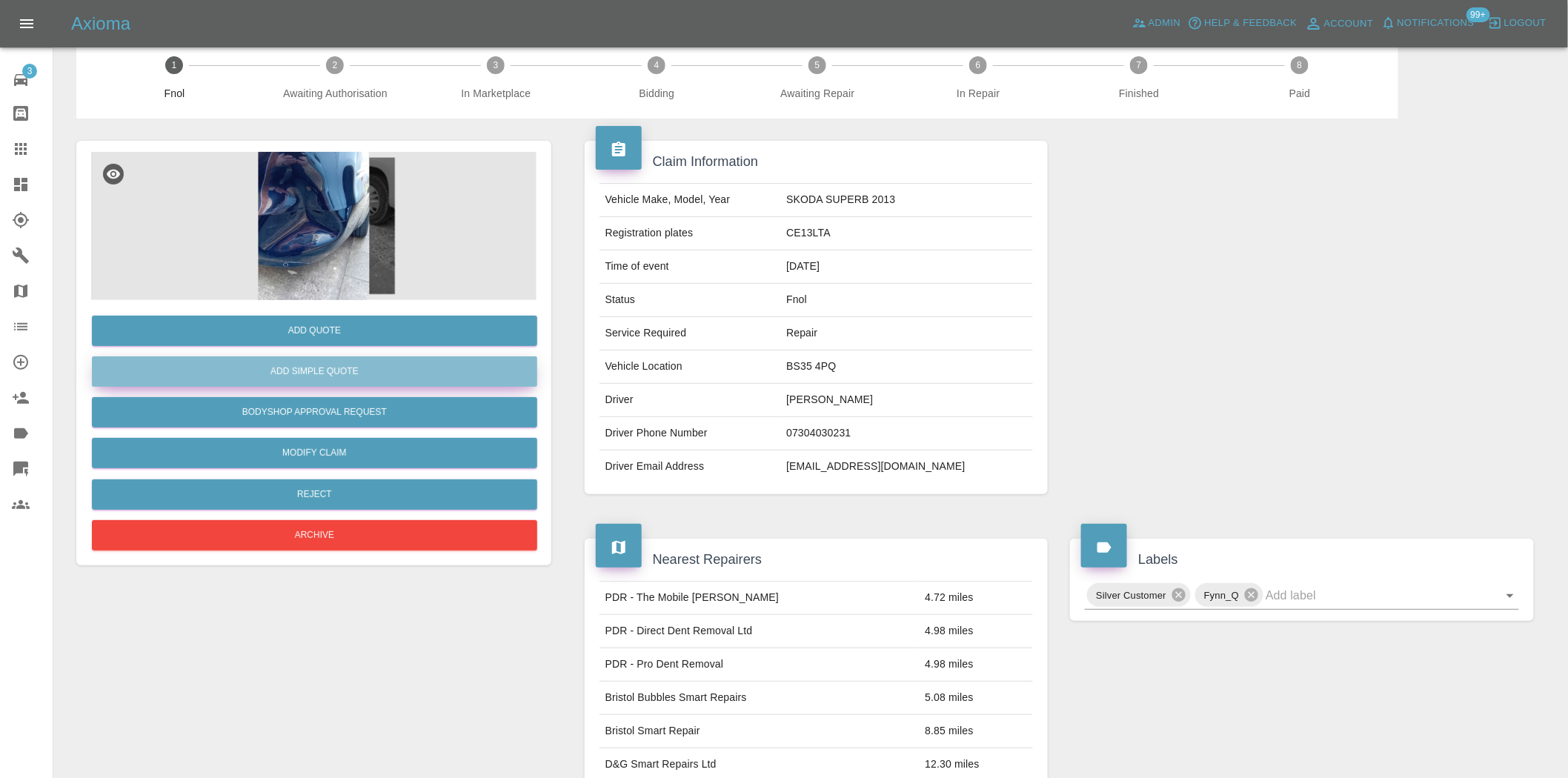
click at [344, 364] on button "Add Simple Quote" at bounding box center [315, 371] width 445 height 30
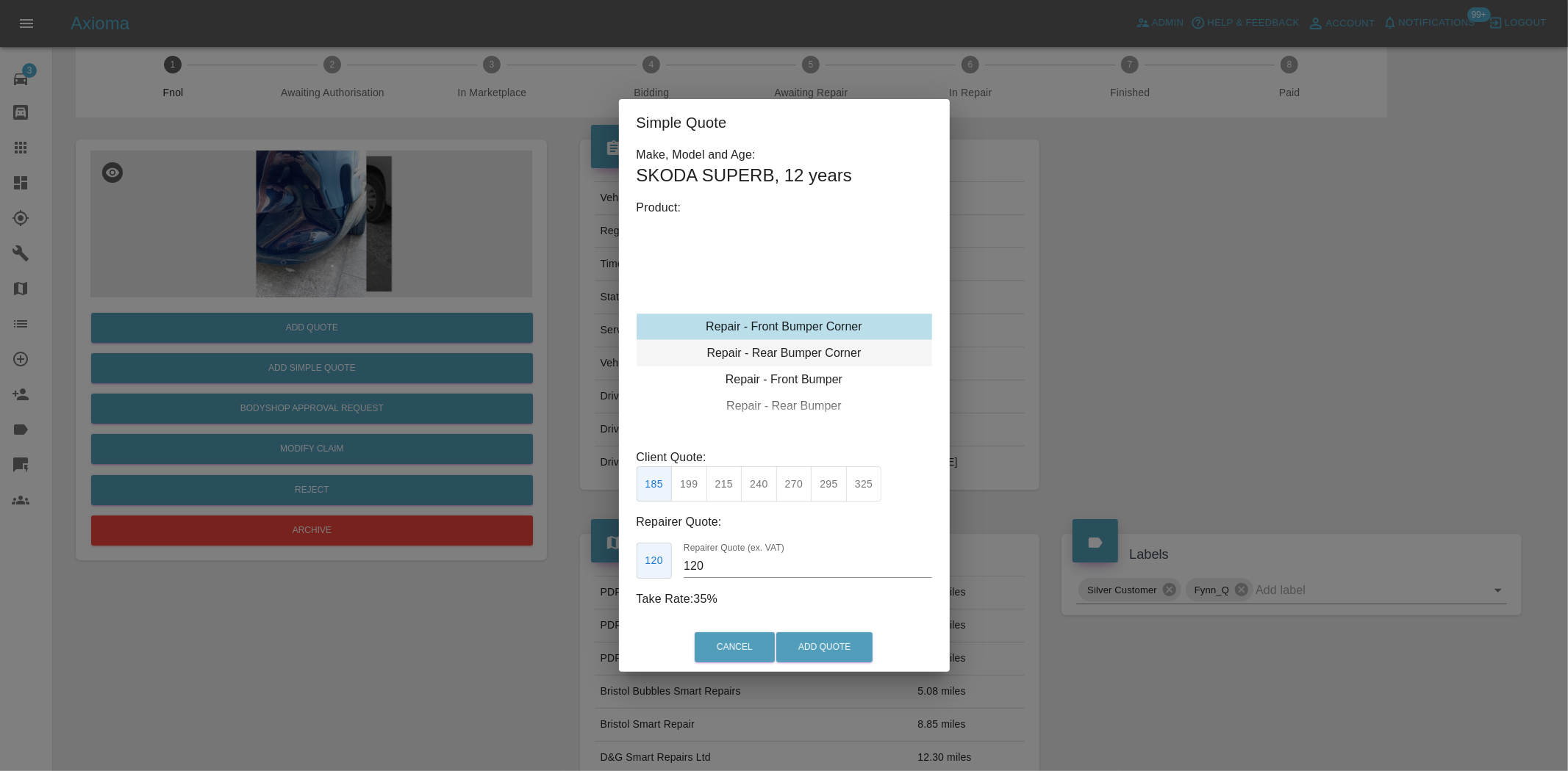
click at [786, 348] on div "Repair - Rear Bumper Corner" at bounding box center [784, 353] width 296 height 27
click at [801, 483] on button "270" at bounding box center [794, 485] width 36 height 36
type input "165"
click at [846, 656] on button "Add Quote" at bounding box center [824, 647] width 96 height 30
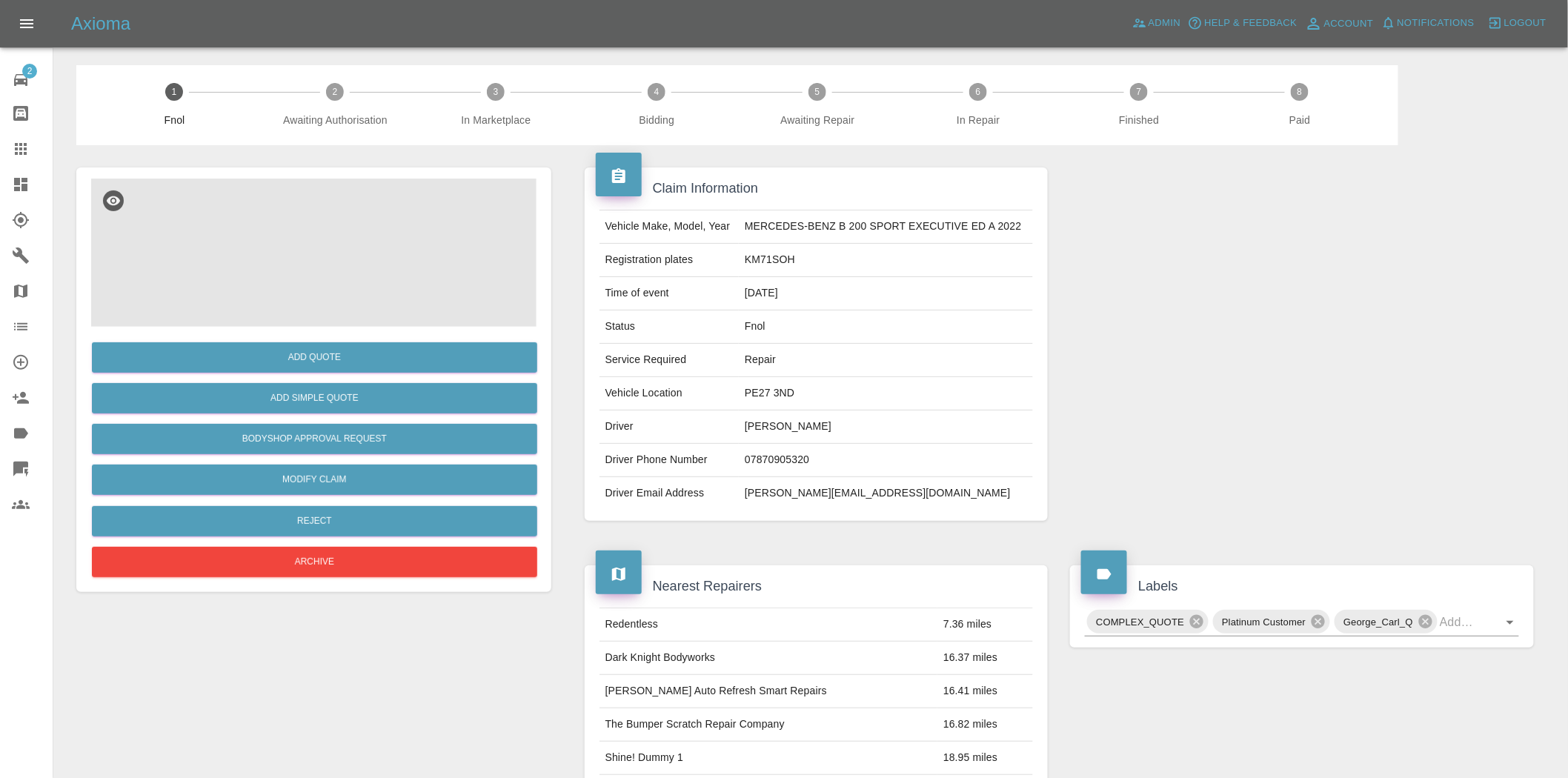
click at [292, 270] on img at bounding box center [314, 253] width 445 height 148
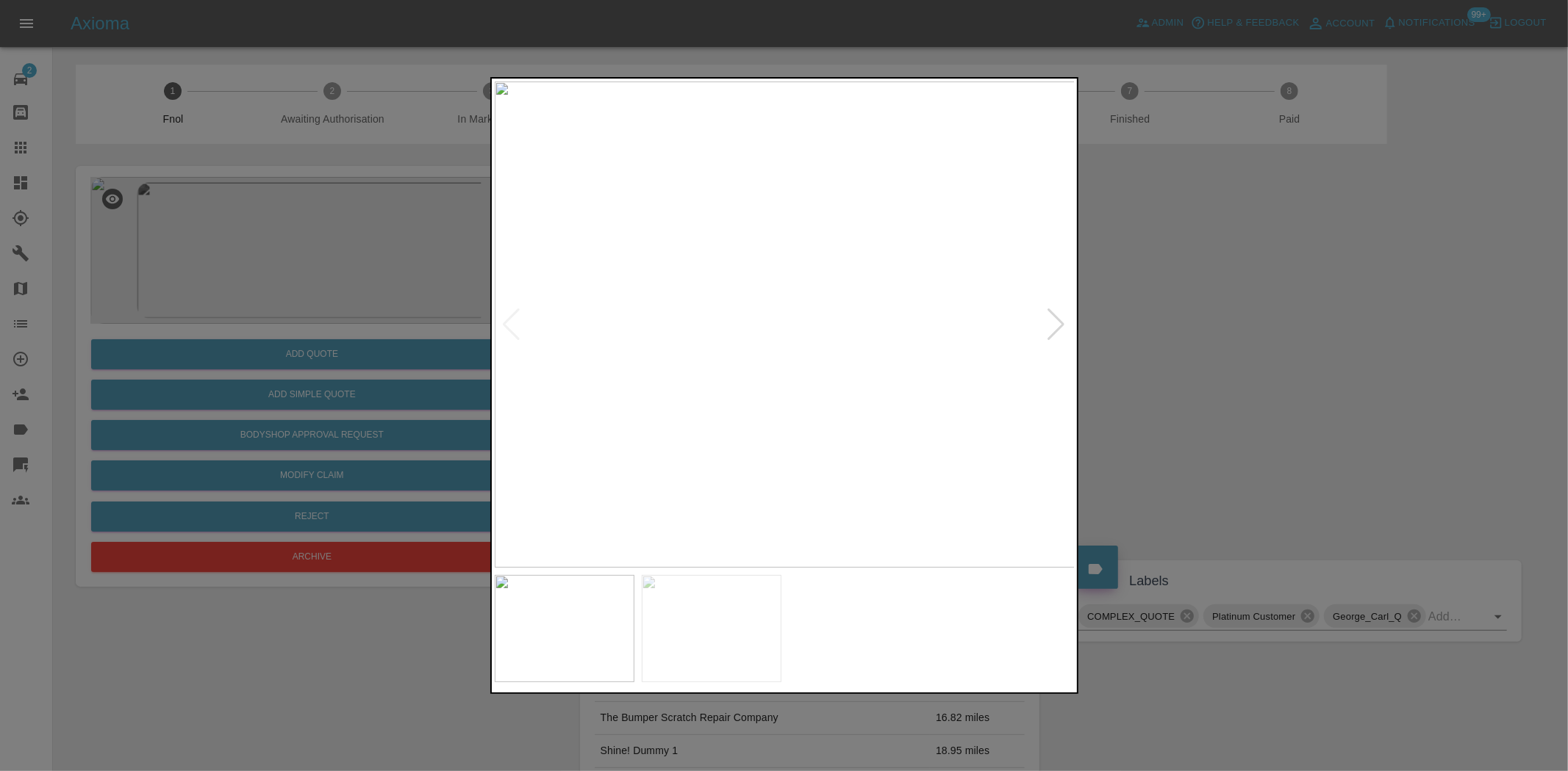
click at [760, 379] on img at bounding box center [785, 324] width 581 height 486
click at [684, 385] on img at bounding box center [785, 324] width 581 height 486
click at [615, 361] on img at bounding box center [785, 324] width 581 height 486
click at [404, 267] on div at bounding box center [784, 386] width 1568 height 771
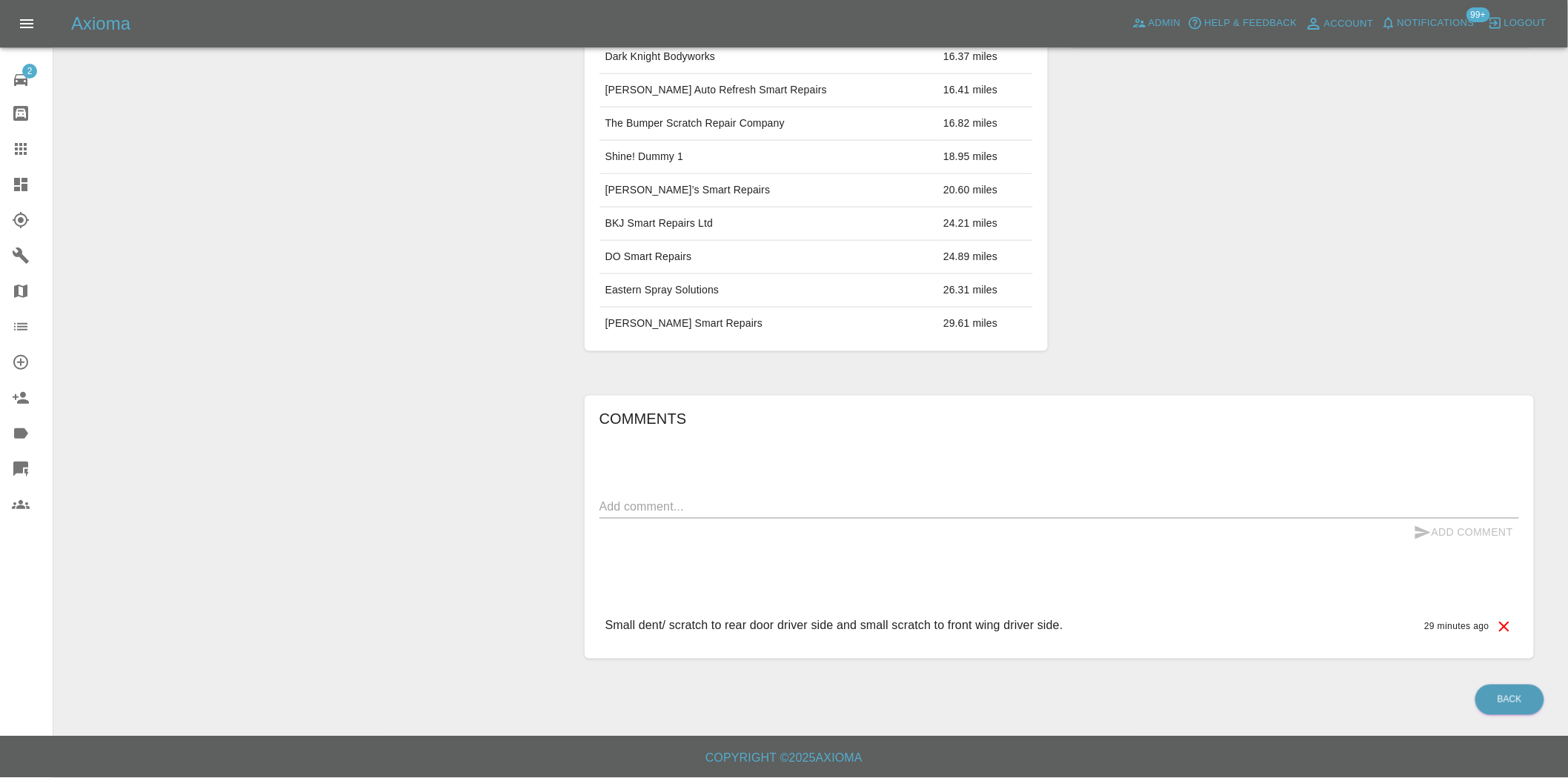
scroll to position [27, 0]
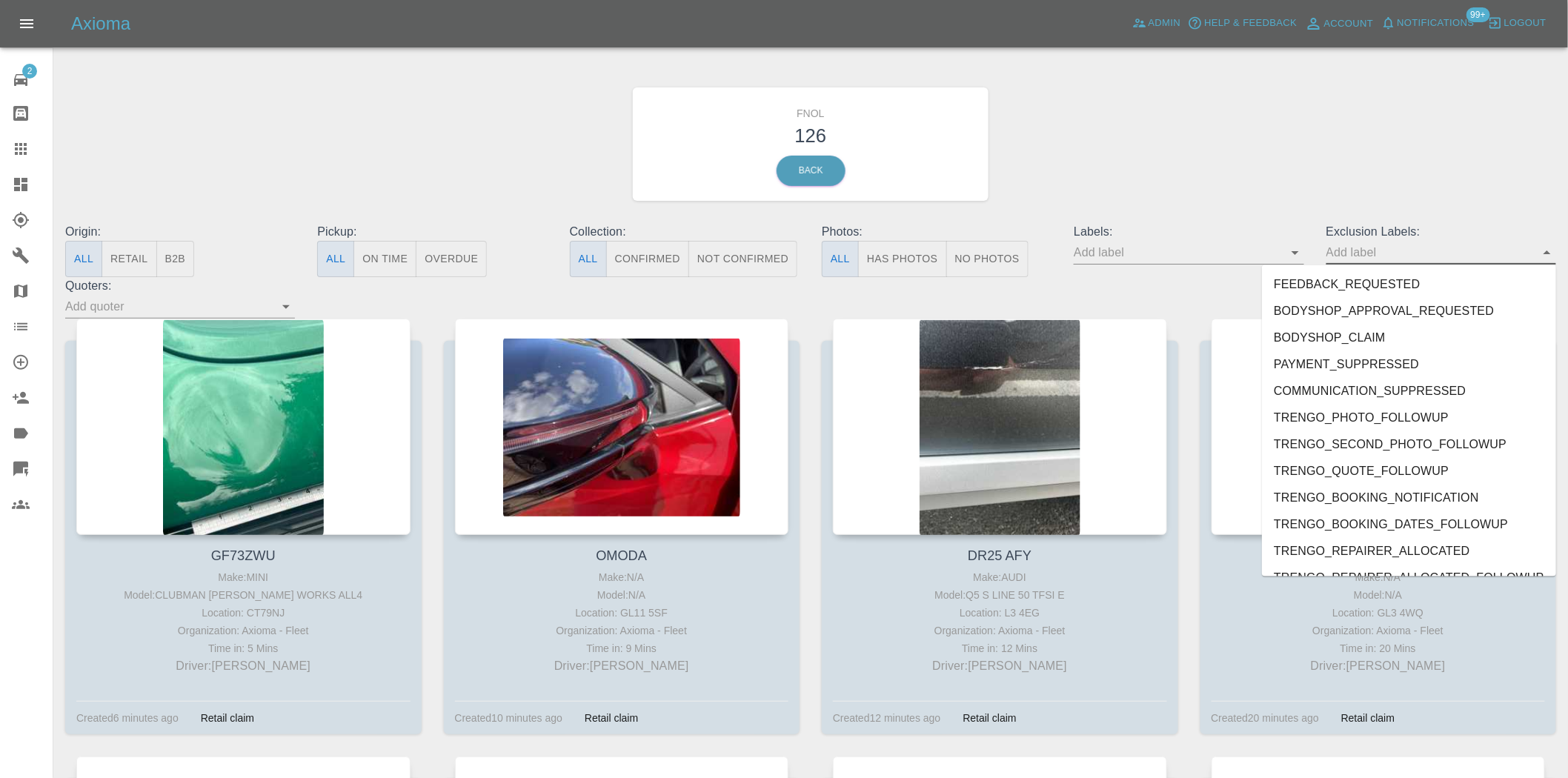
click at [1398, 250] on input "text" at bounding box center [1430, 252] width 208 height 23
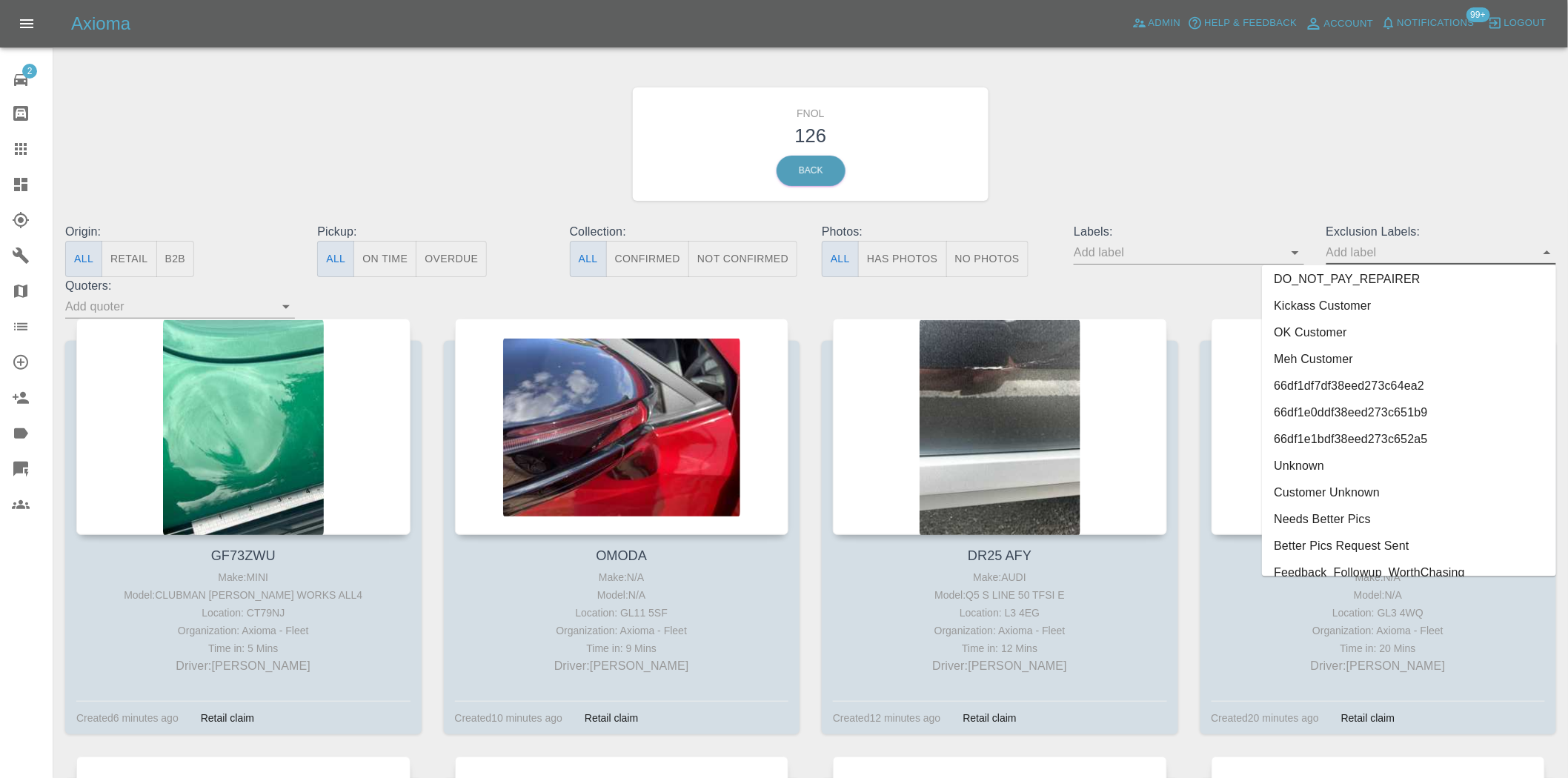
scroll to position [3114, 0]
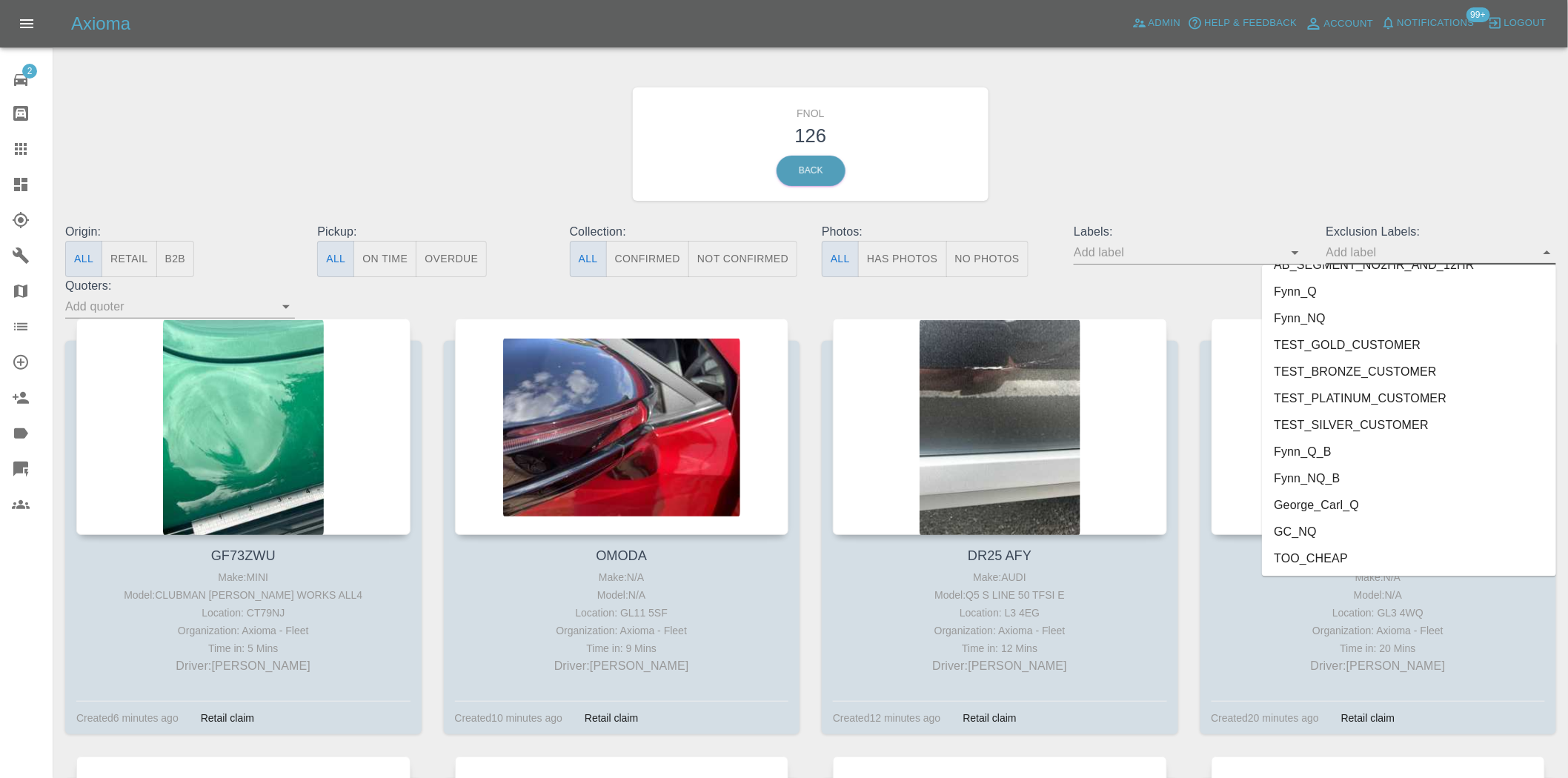
click at [1363, 500] on li "George_Carl_Q" at bounding box center [1409, 506] width 294 height 27
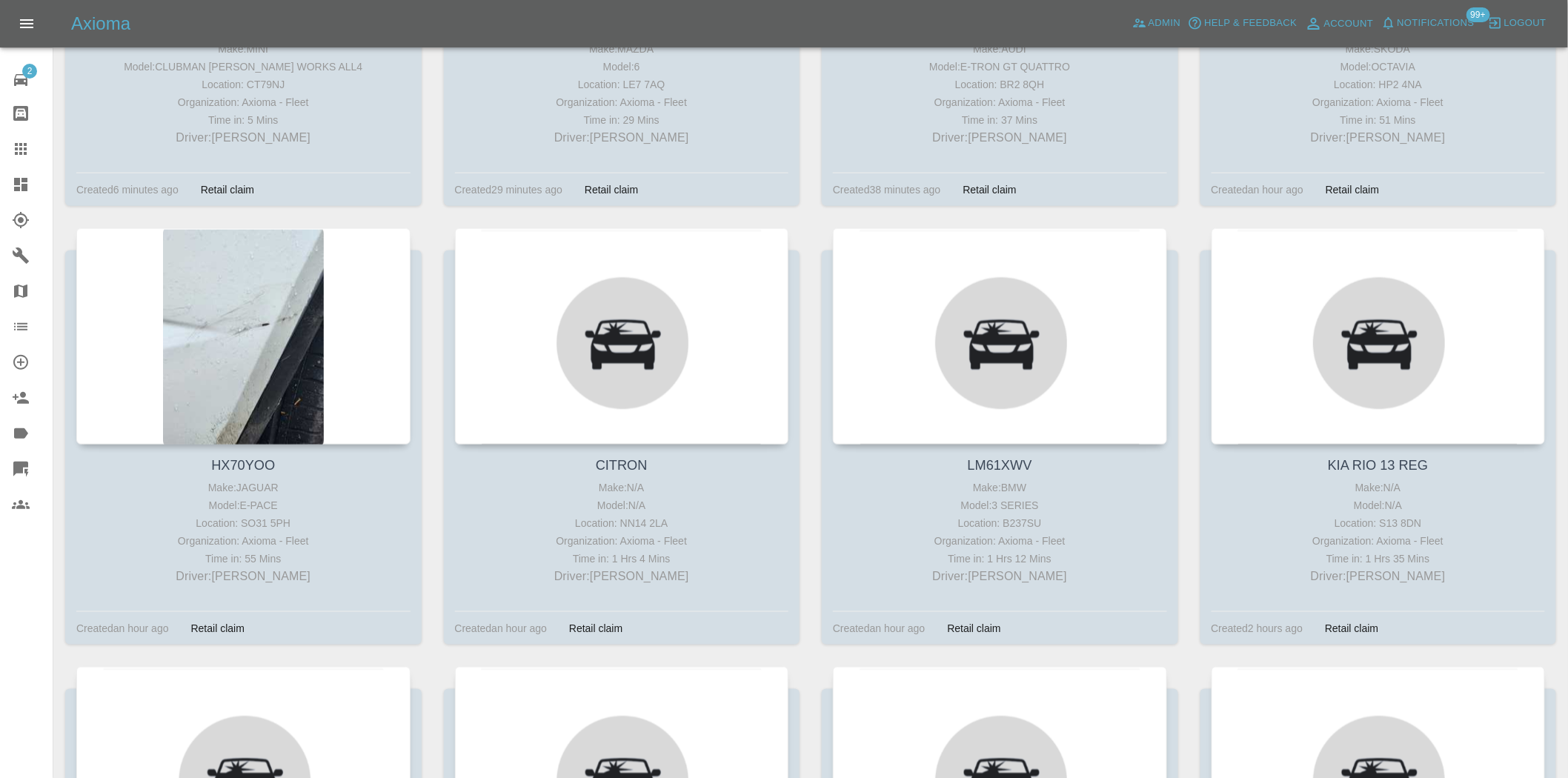
scroll to position [576, 0]
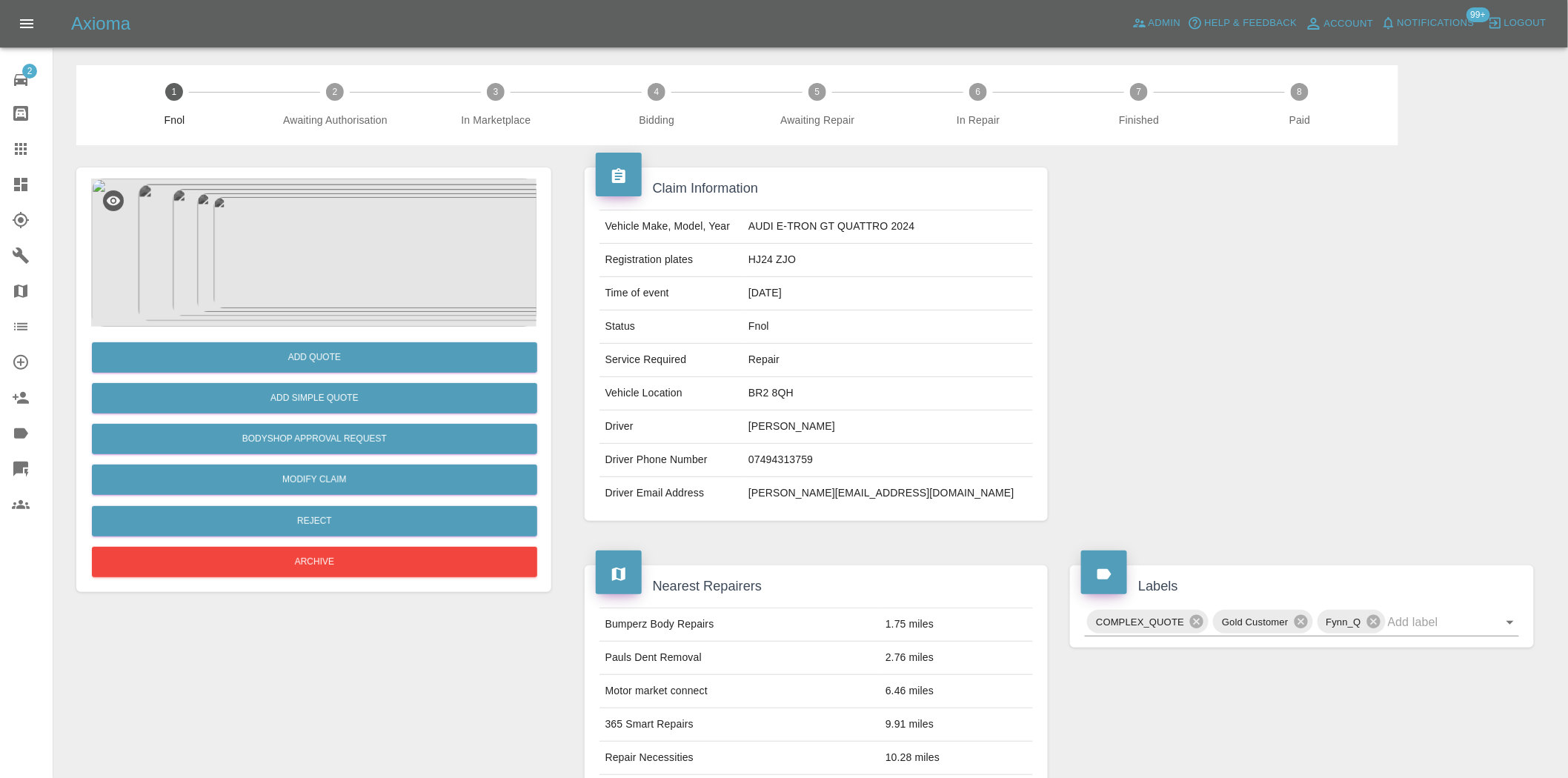
click at [380, 204] on img at bounding box center [314, 253] width 445 height 148
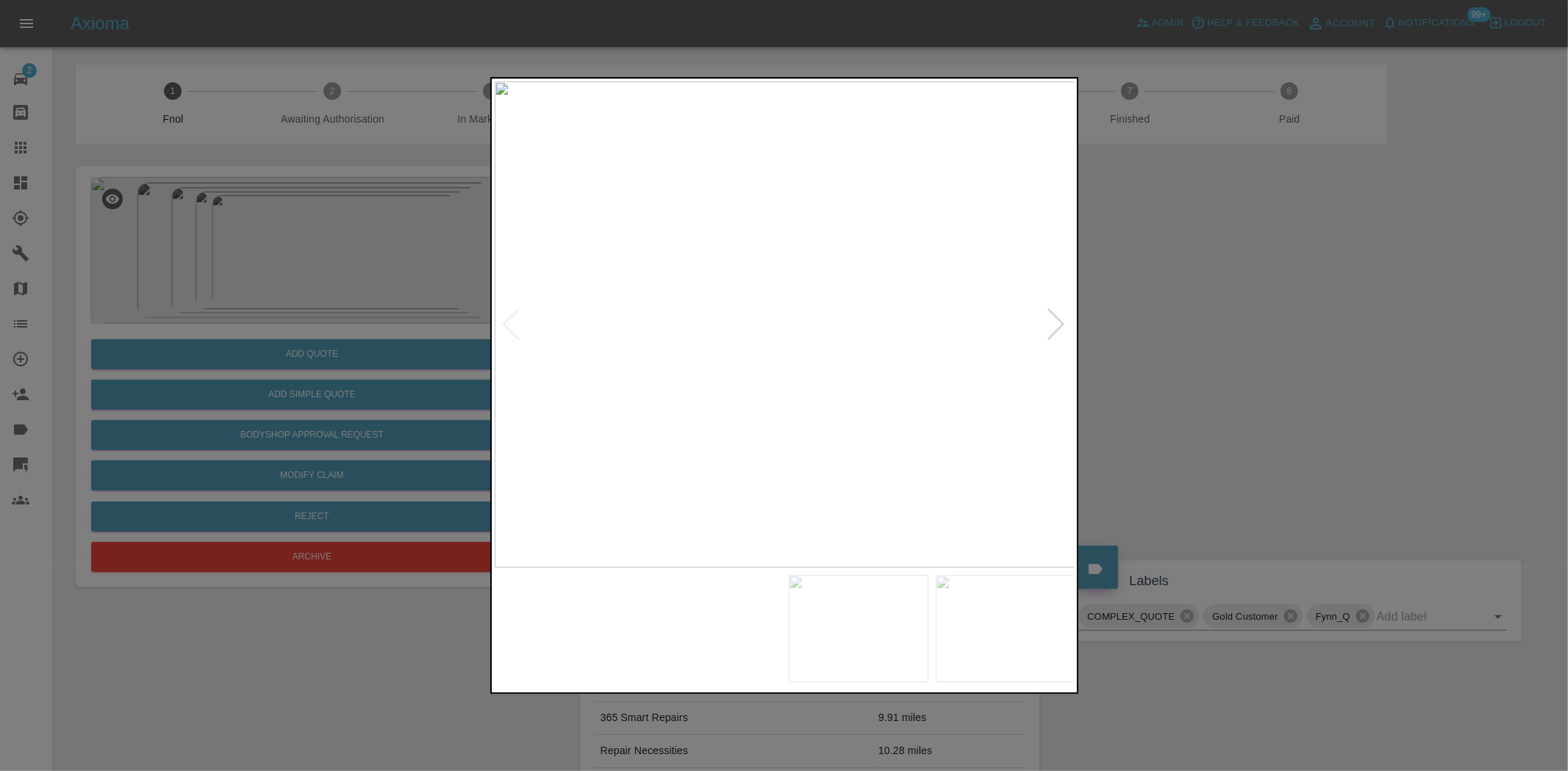
click at [797, 460] on img at bounding box center [785, 324] width 581 height 486
click at [706, 365] on img at bounding box center [785, 324] width 581 height 486
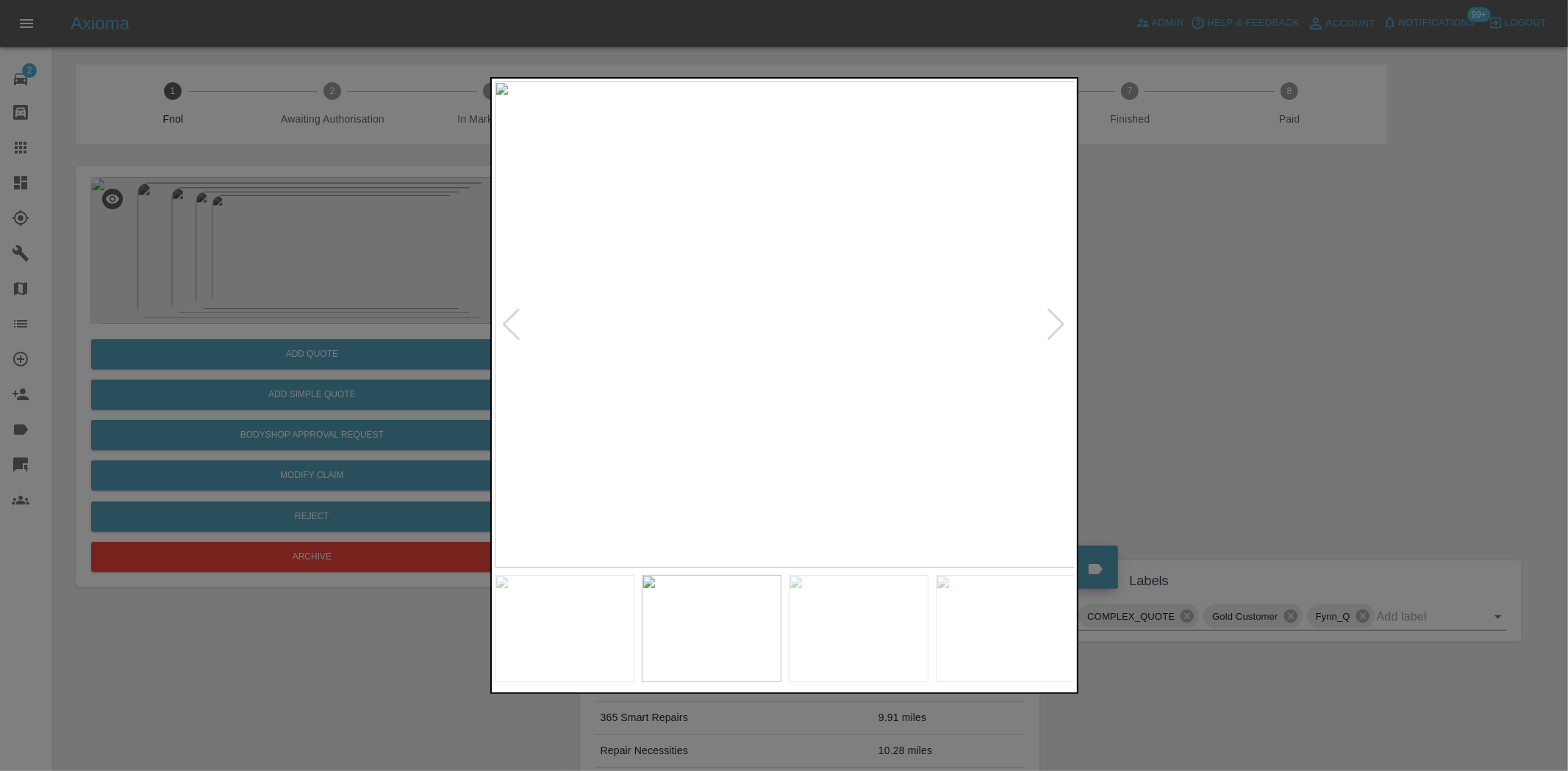
click at [832, 342] on img at bounding box center [785, 324] width 581 height 486
click at [832, 342] on img at bounding box center [640, 270] width 1742 height 1459
click at [598, 349] on img at bounding box center [785, 324] width 581 height 486
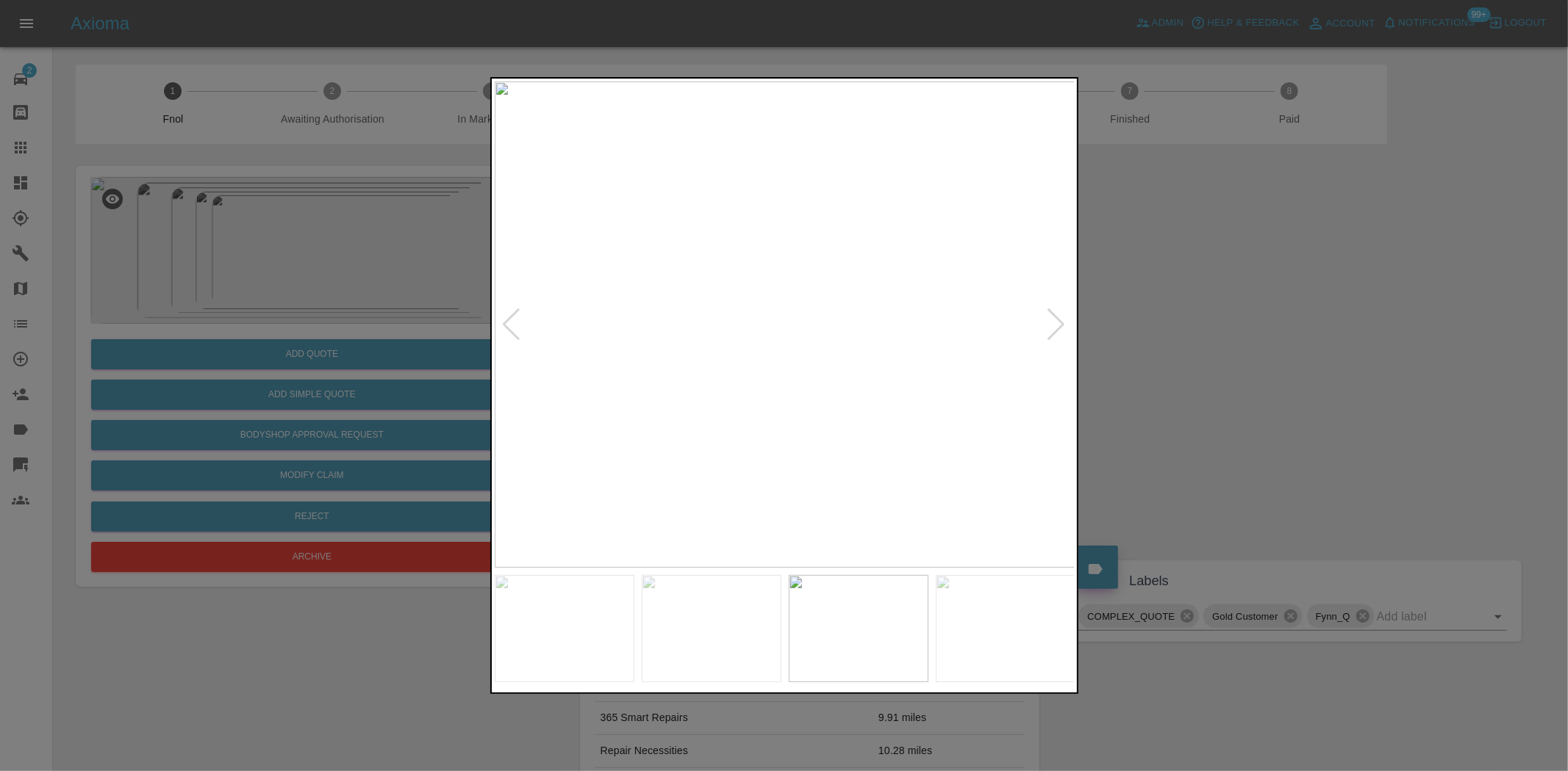
click at [699, 376] on img at bounding box center [785, 324] width 581 height 486
click at [630, 409] on img at bounding box center [785, 324] width 581 height 486
click at [533, 393] on img at bounding box center [785, 324] width 581 height 486
click at [789, 408] on img at bounding box center [785, 324] width 581 height 486
click at [685, 306] on img at bounding box center [785, 324] width 581 height 486
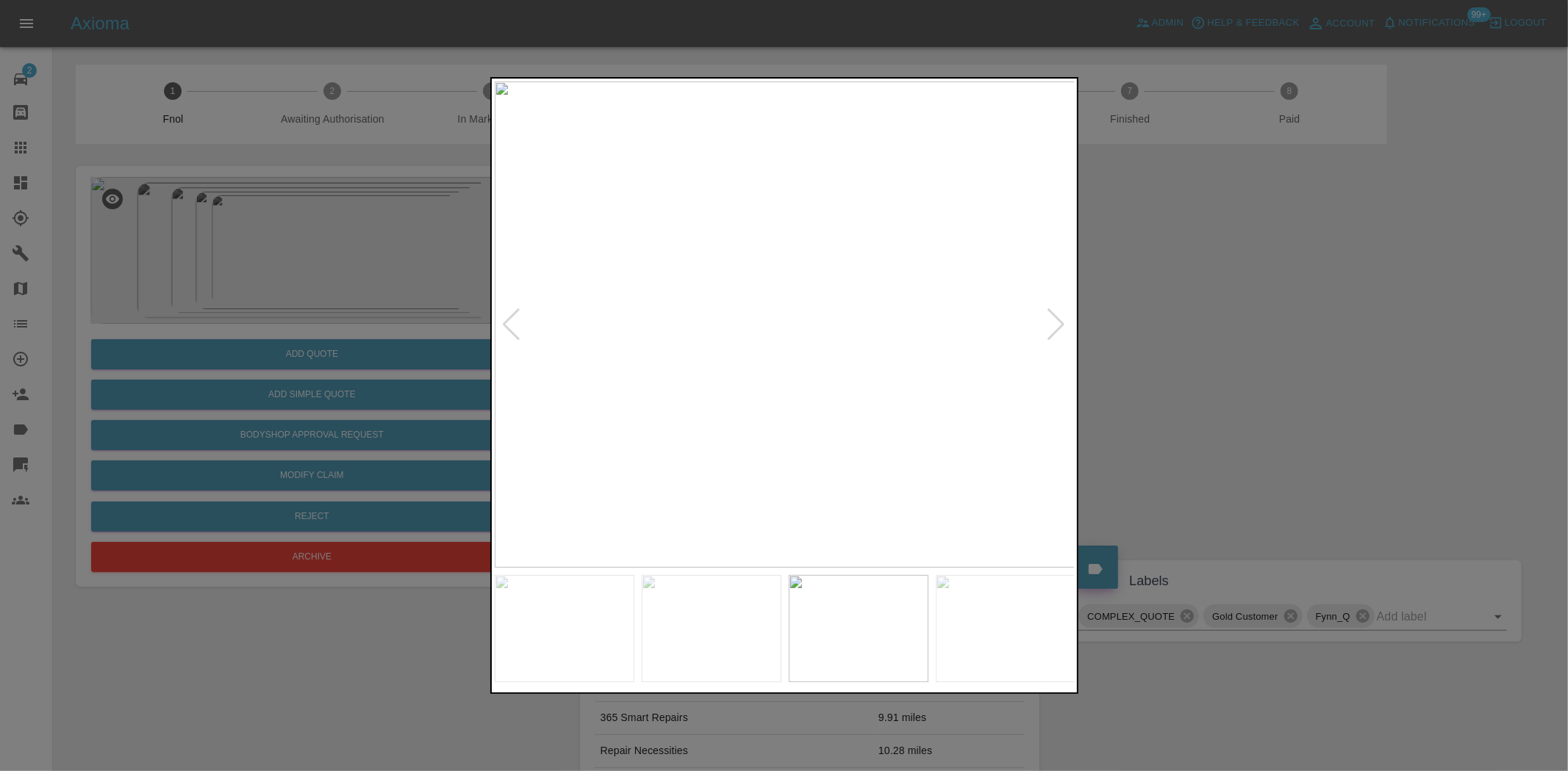
click at [685, 306] on img at bounding box center [785, 324] width 581 height 486
click at [592, 354] on img at bounding box center [860, 316] width 1742 height 1459
click at [711, 337] on img at bounding box center [853, 204] width 1742 height 1459
click at [684, 330] on img at bounding box center [838, 156] width 1742 height 1459
click at [674, 402] on img at bounding box center [822, 102] width 1742 height 1459
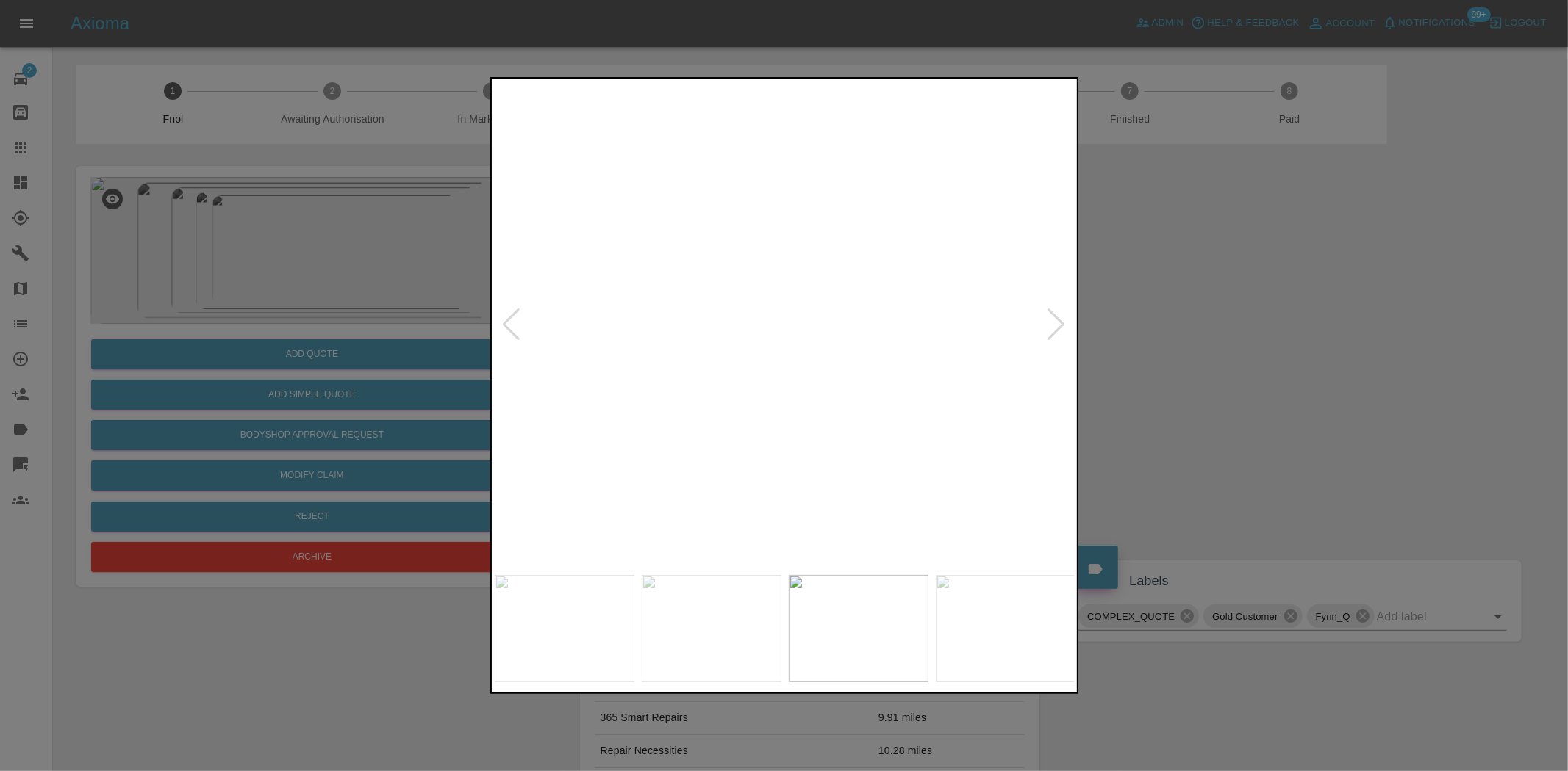
click at [674, 402] on img at bounding box center [821, 103] width 1742 height 1459
click at [714, 428] on img at bounding box center [785, 324] width 581 height 486
click at [666, 333] on img at bounding box center [785, 324] width 581 height 486
click at [741, 215] on img at bounding box center [785, 324] width 581 height 486
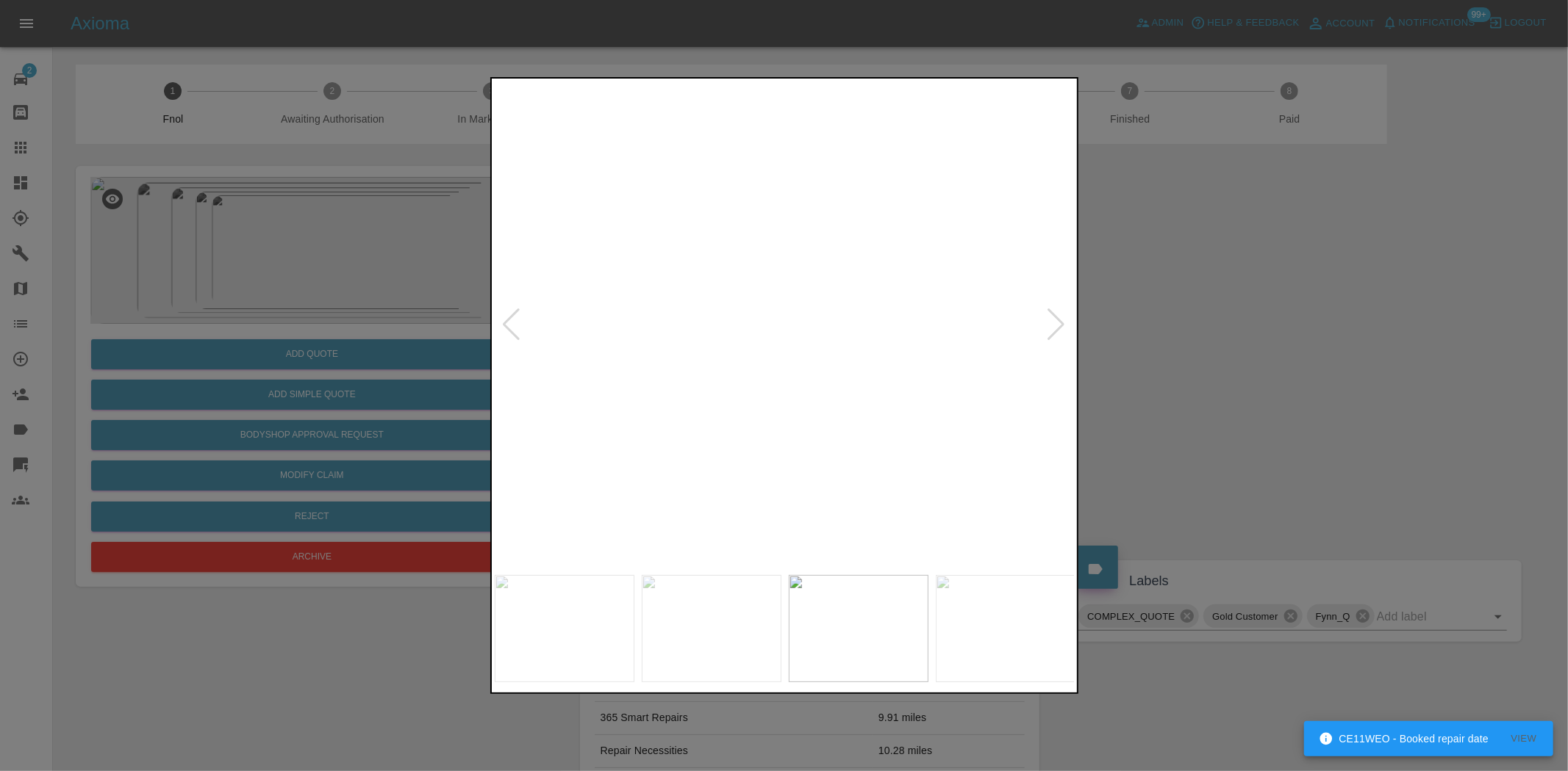
click at [748, 370] on img at bounding box center [912, 652] width 1742 height 1459
click at [755, 362] on img at bounding box center [785, 324] width 581 height 486
click at [817, 410] on img at bounding box center [785, 324] width 581 height 486
click at [827, 318] on img at bounding box center [785, 324] width 581 height 486
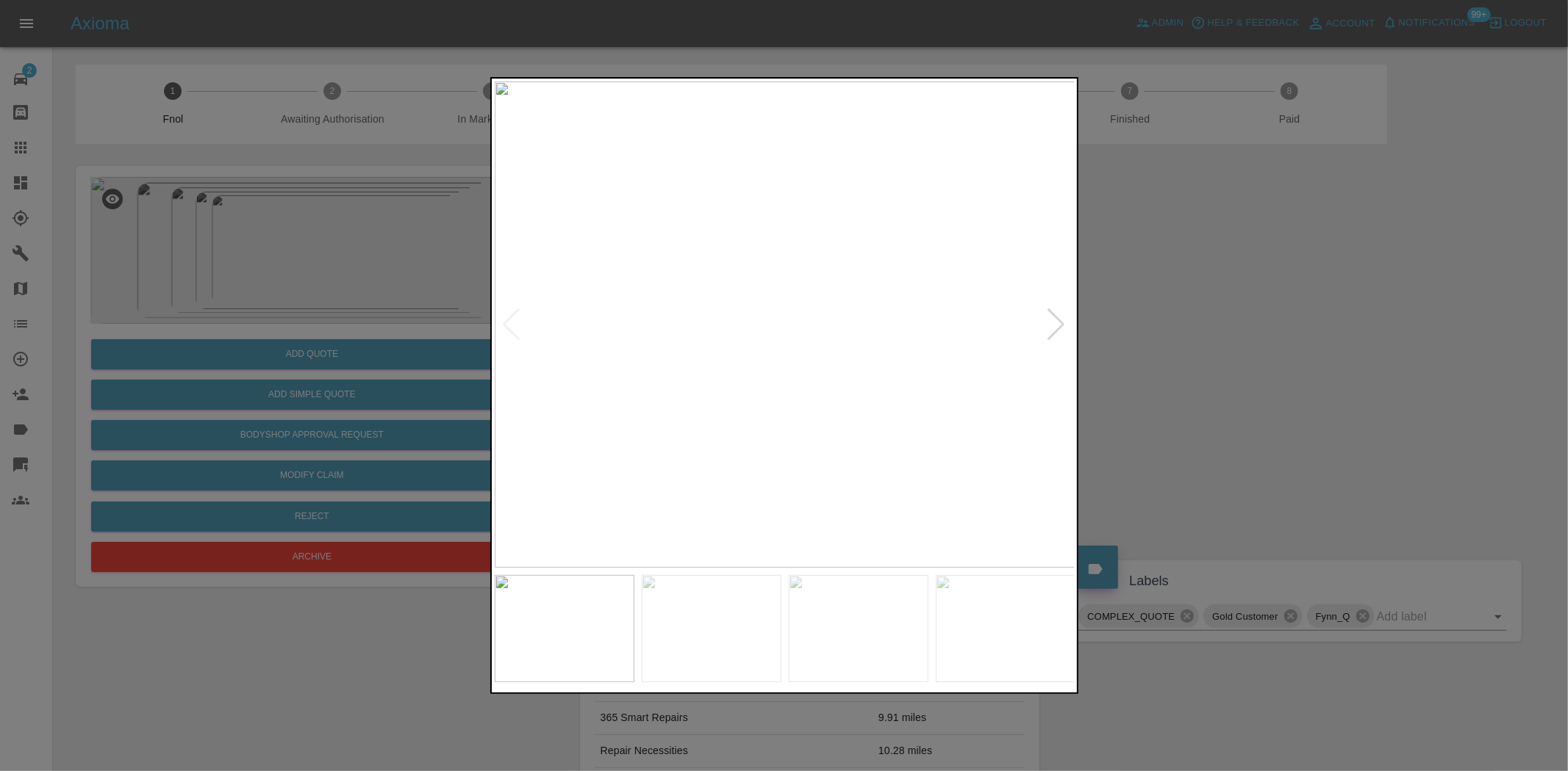
click at [803, 286] on img at bounding box center [785, 324] width 581 height 486
click at [870, 320] on img at bounding box center [785, 324] width 581 height 486
click at [671, 356] on img at bounding box center [785, 324] width 581 height 486
click at [734, 269] on img at bounding box center [731, 324] width 581 height 486
click at [752, 282] on img at bounding box center [785, 324] width 581 height 486
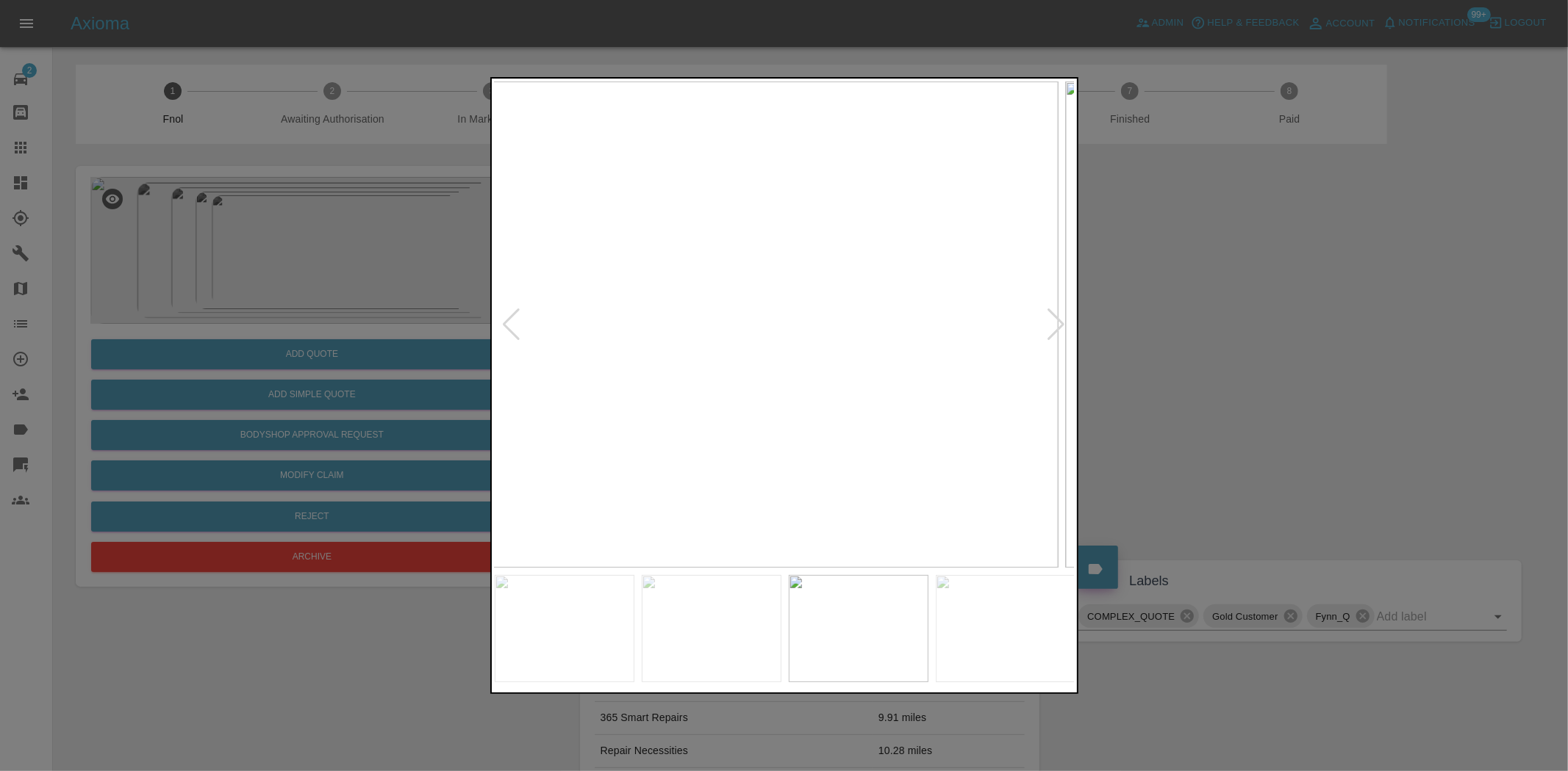
click at [703, 313] on img at bounding box center [767, 324] width 581 height 486
click at [399, 267] on div at bounding box center [784, 386] width 1568 height 771
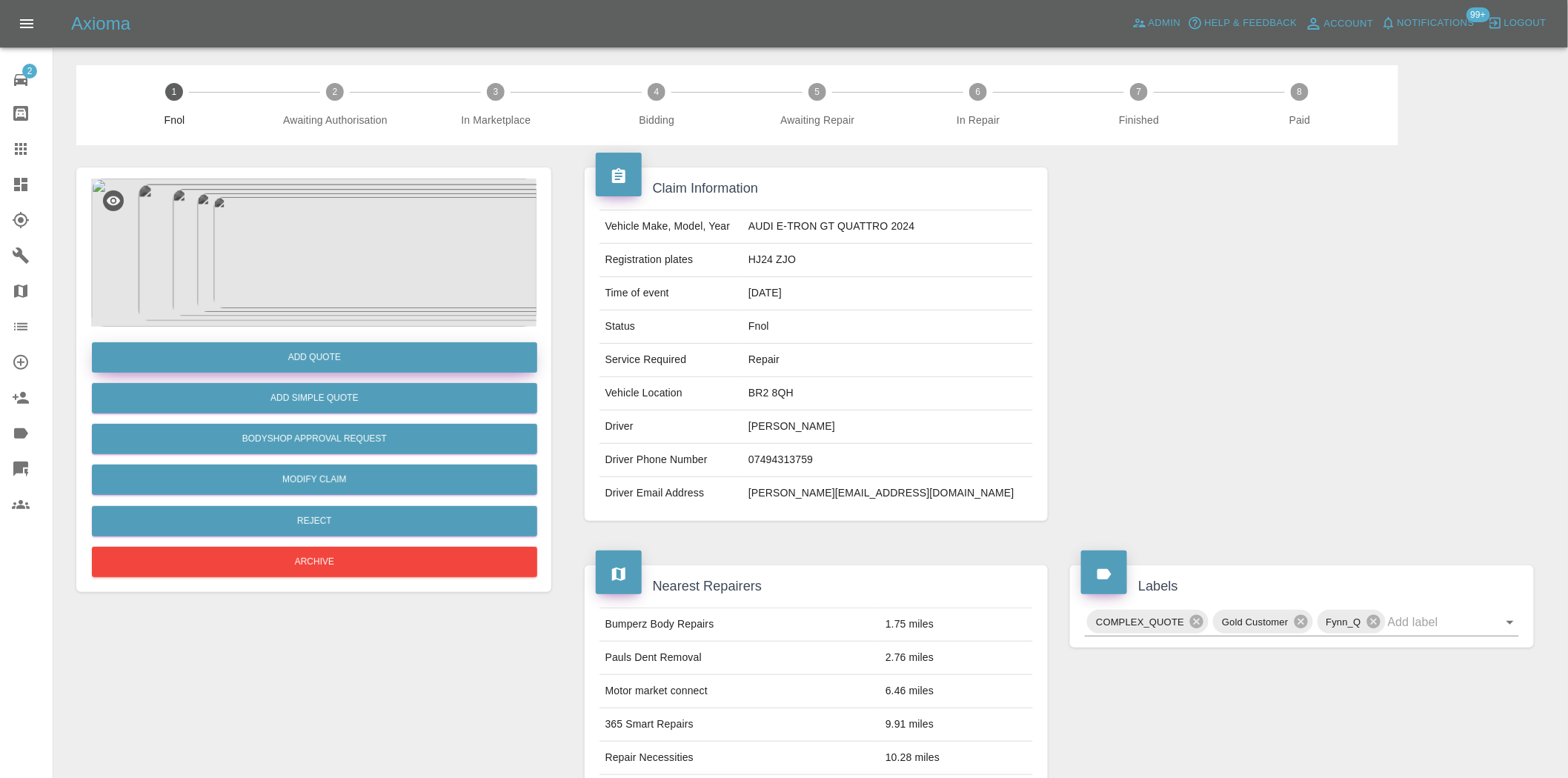
click at [375, 352] on button "Add Quote" at bounding box center [315, 357] width 445 height 30
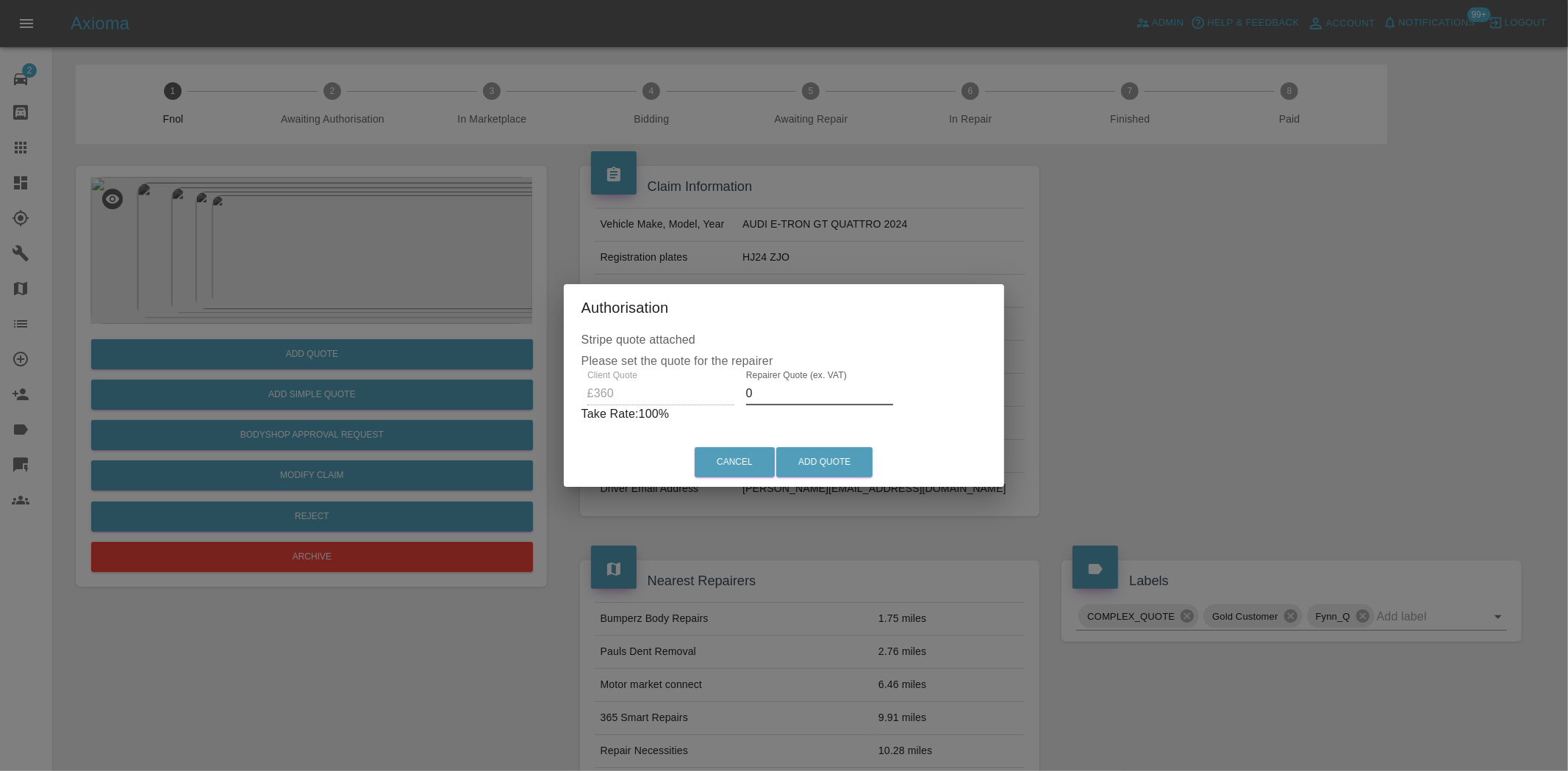
click at [648, 397] on div "Client Quote £360 Repairer Quote (ex. VAT) 0 Take Rate: 100 %" at bounding box center [784, 397] width 405 height 53
type input "210"
click at [821, 453] on button "Add Quote" at bounding box center [824, 462] width 96 height 30
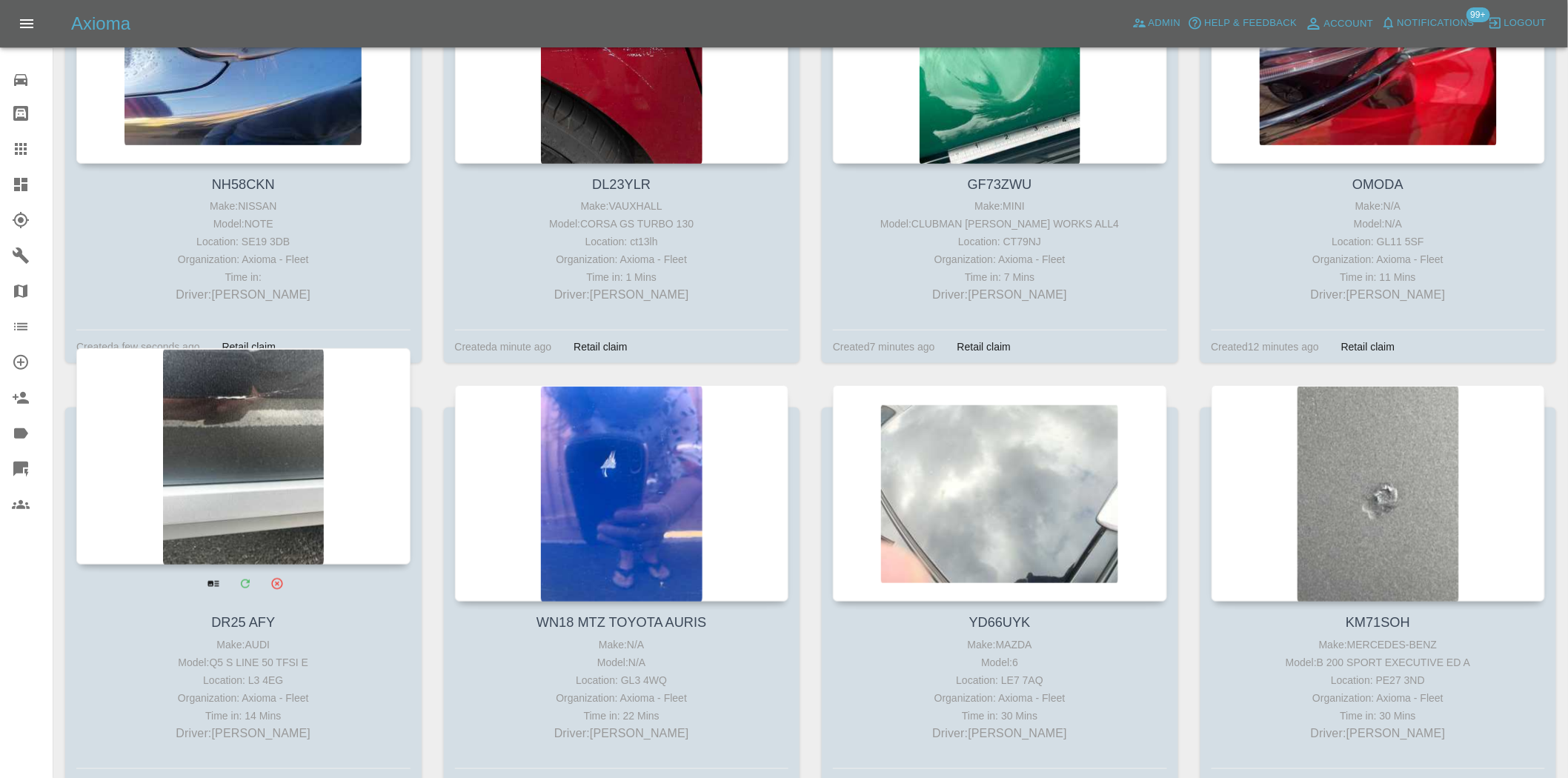
scroll to position [411, 0]
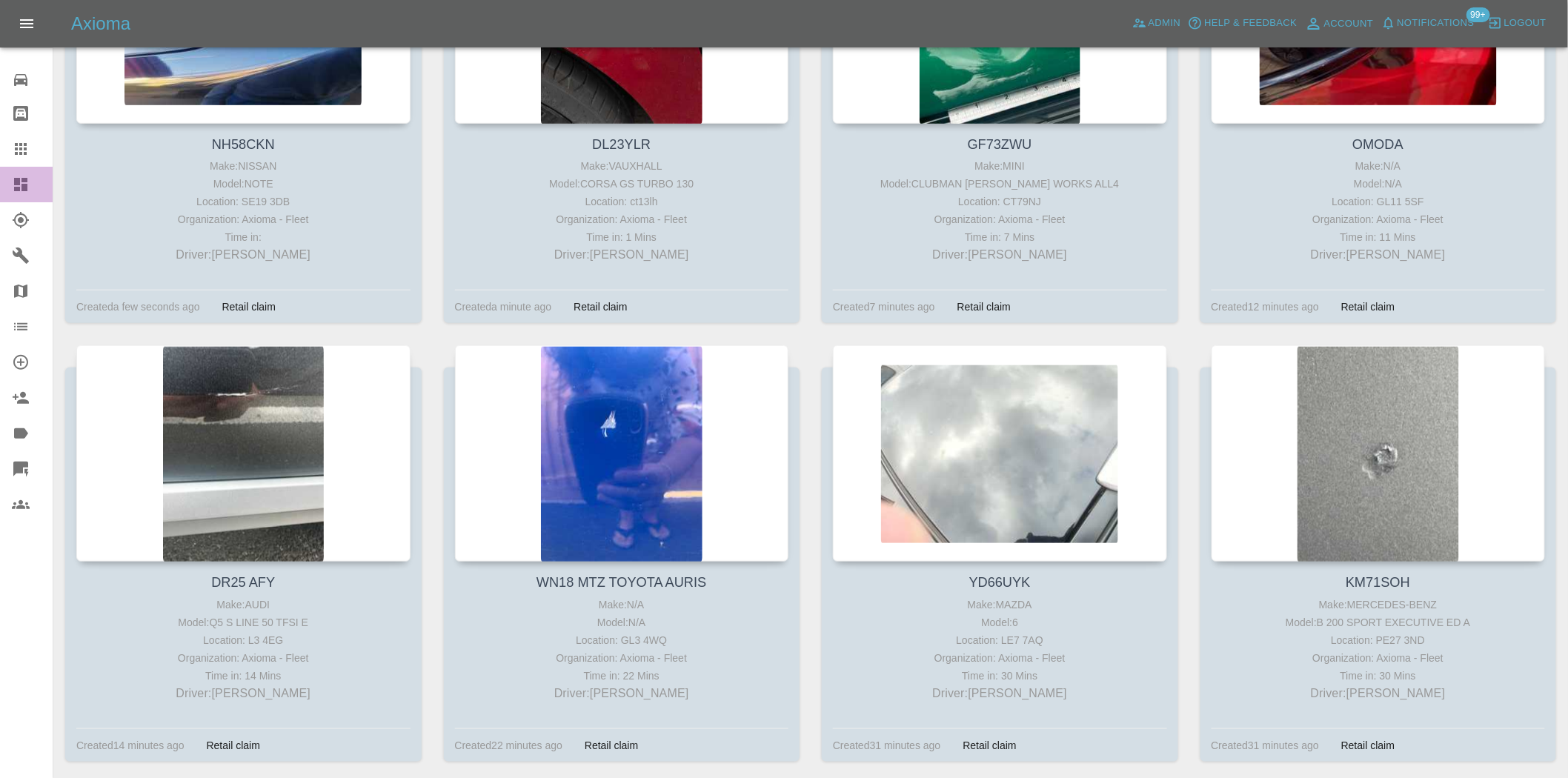
click at [33, 176] on div at bounding box center [33, 185] width 41 height 18
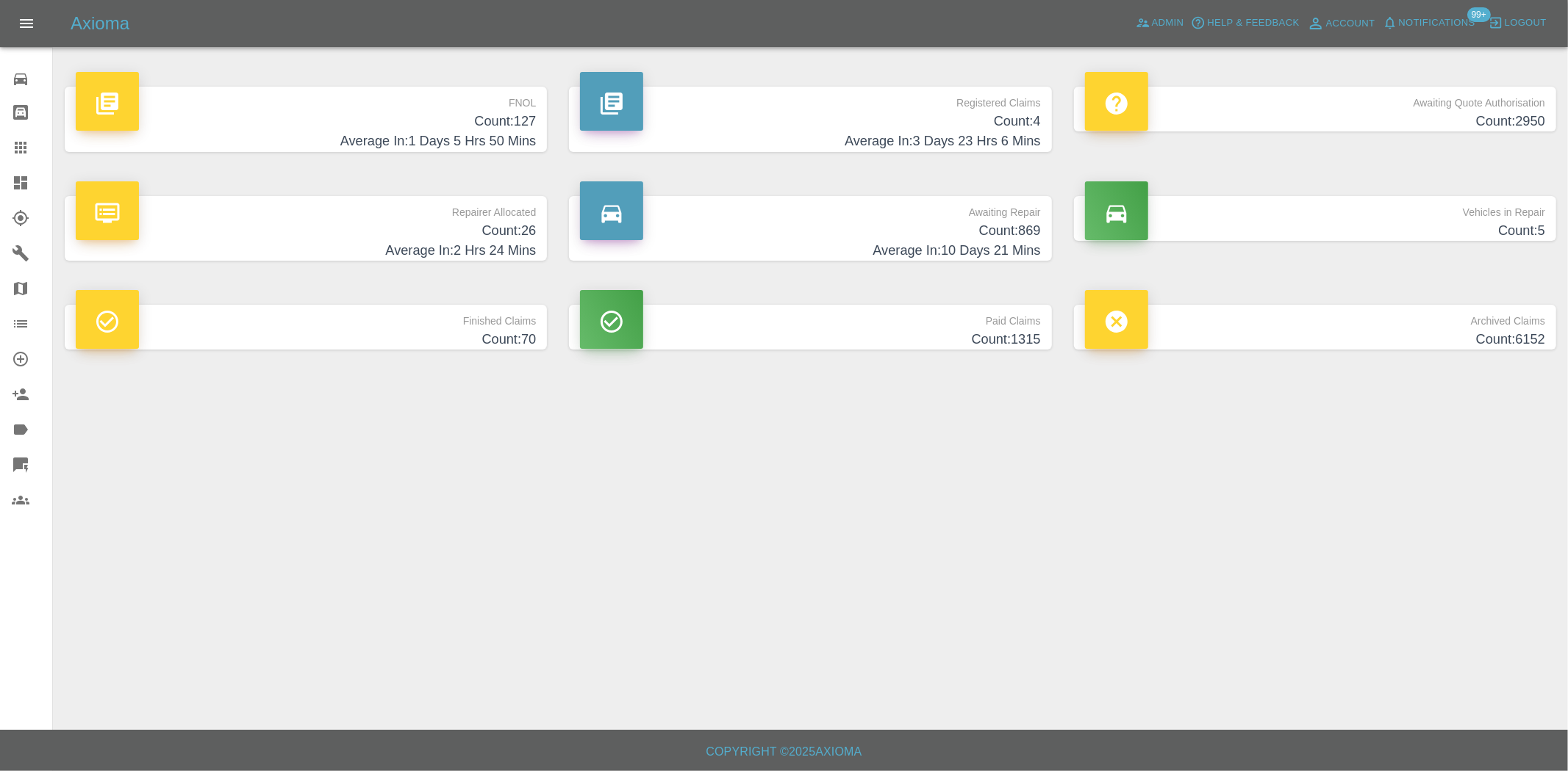
click at [886, 123] on h4 "Count: 4" at bounding box center [809, 121] width 460 height 20
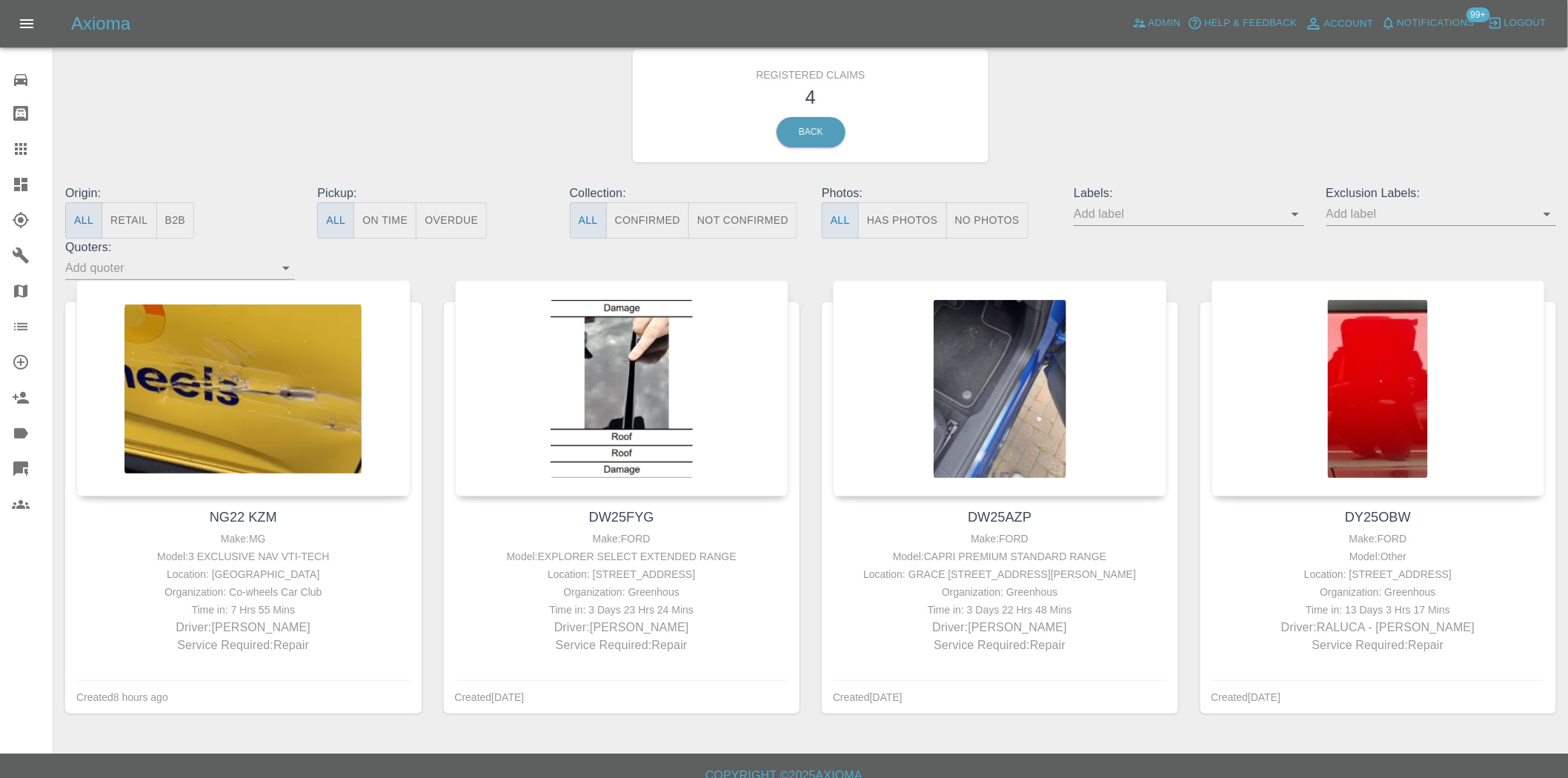
scroll to position [74, 0]
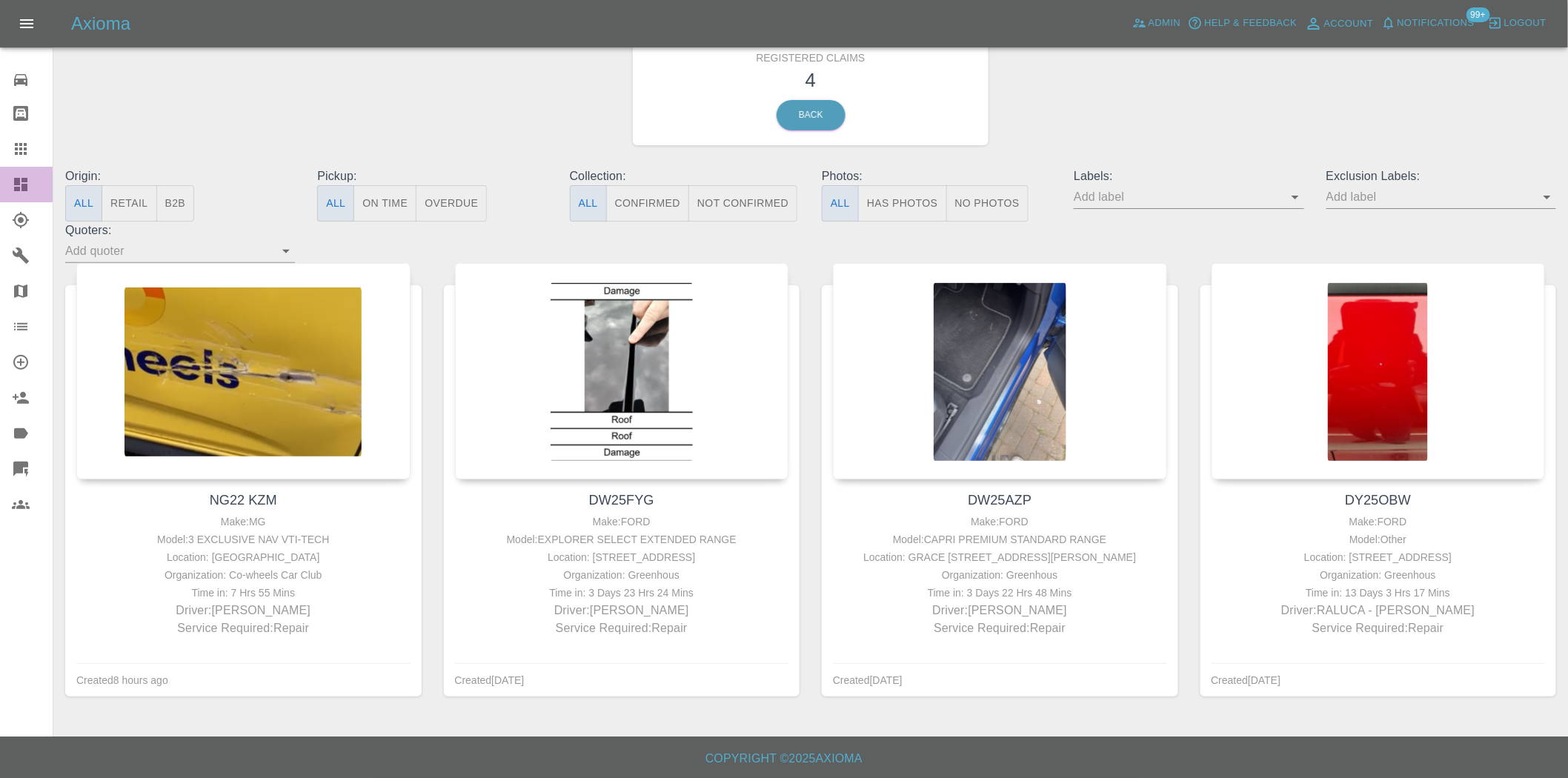
click at [22, 184] on icon at bounding box center [21, 185] width 14 height 14
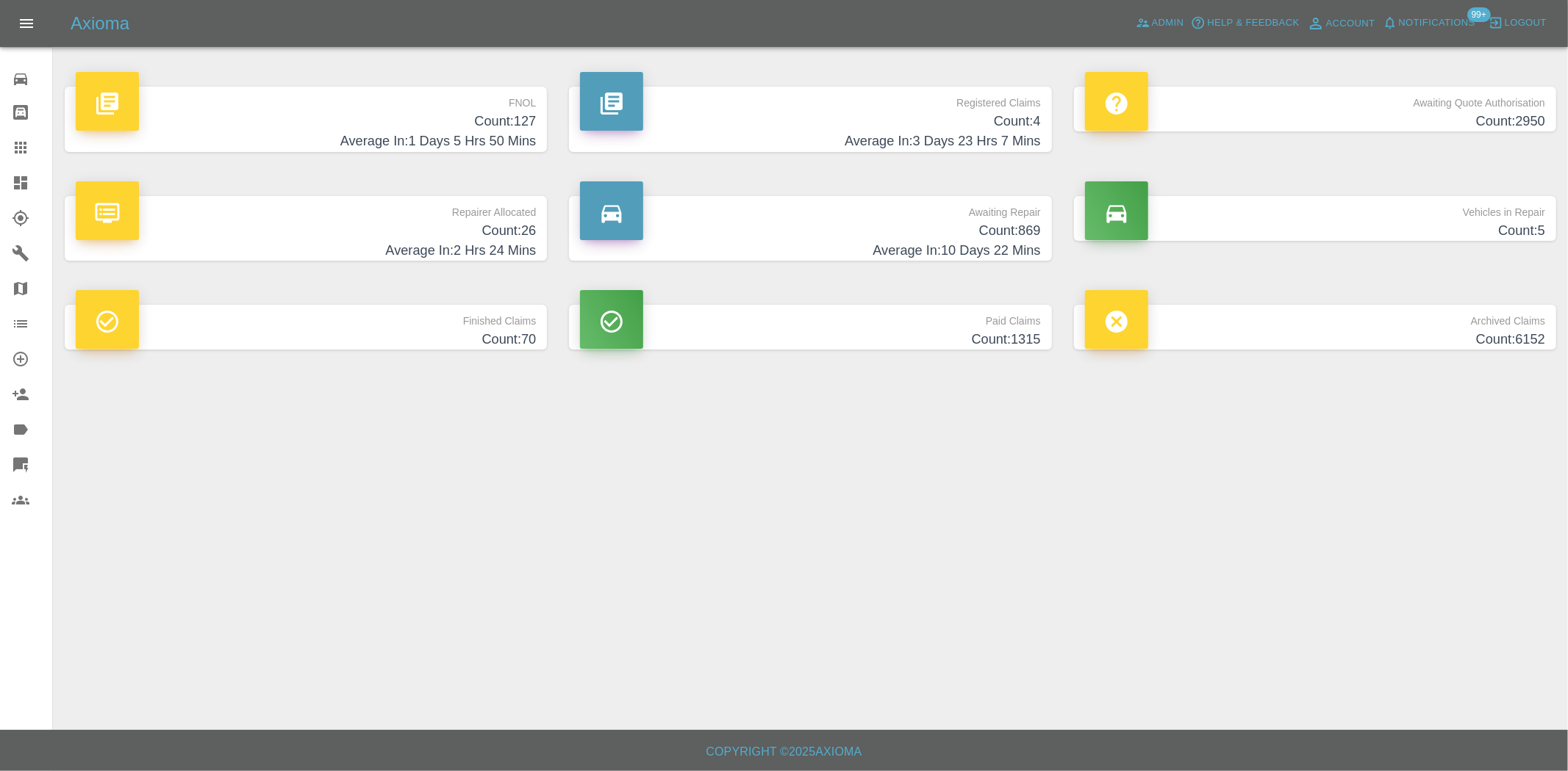
click at [975, 125] on h4 "Count: 4" at bounding box center [809, 121] width 460 height 20
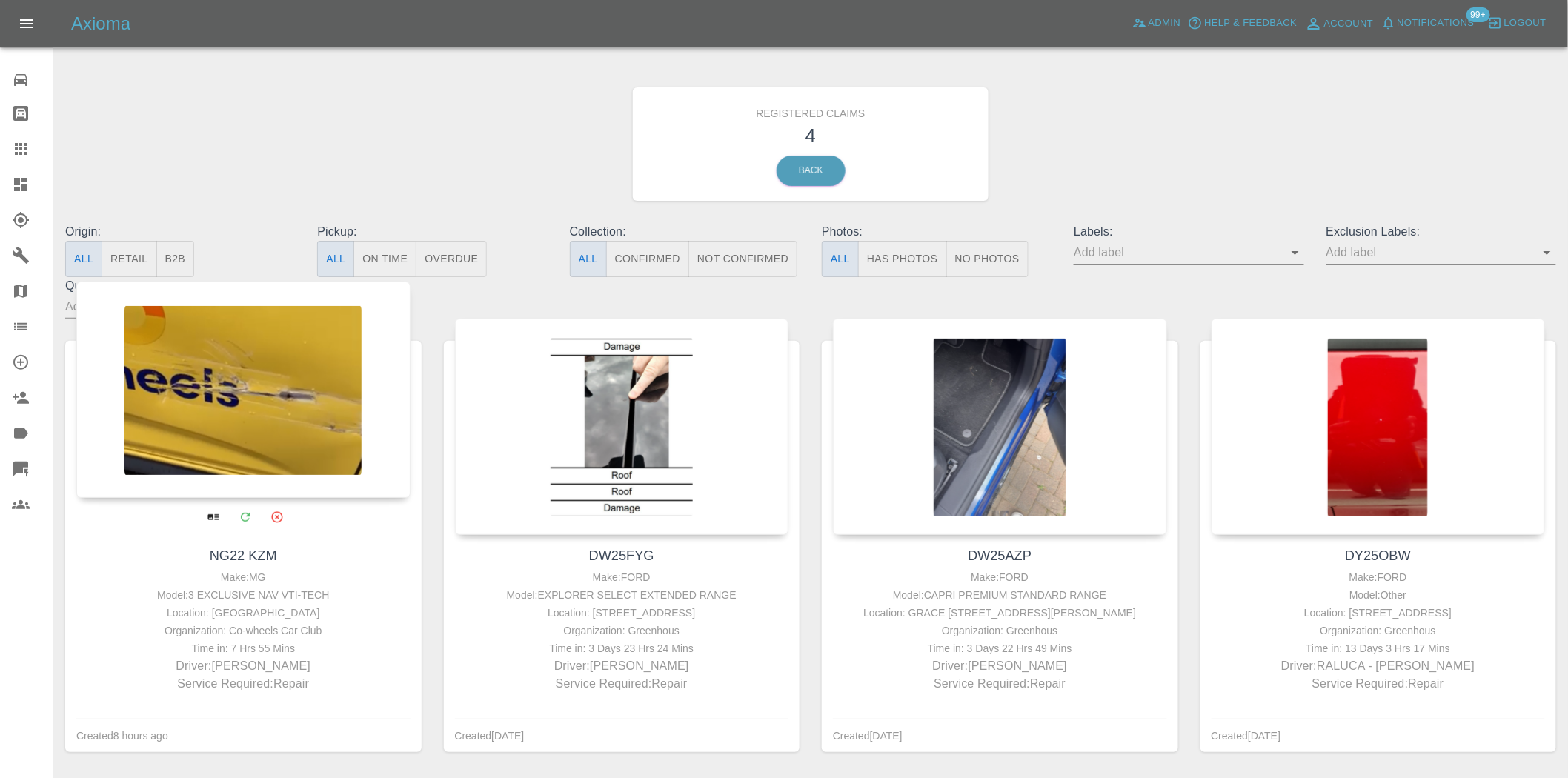
drag, startPoint x: 255, startPoint y: 602, endPoint x: 223, endPoint y: 317, distance: 286.8
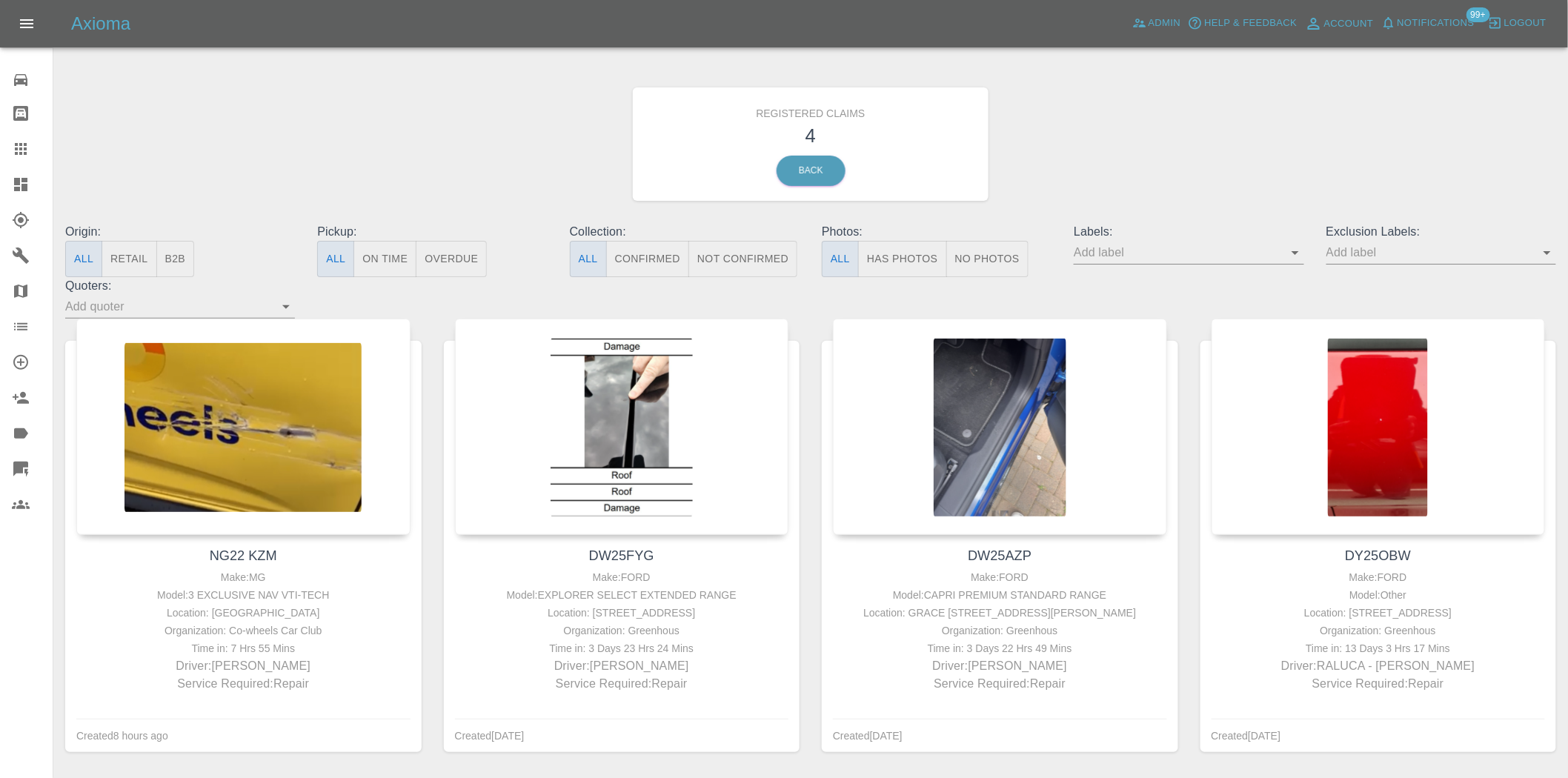
drag, startPoint x: 25, startPoint y: 178, endPoint x: 6, endPoint y: 193, distance: 24.2
click at [25, 178] on icon at bounding box center [21, 185] width 14 height 14
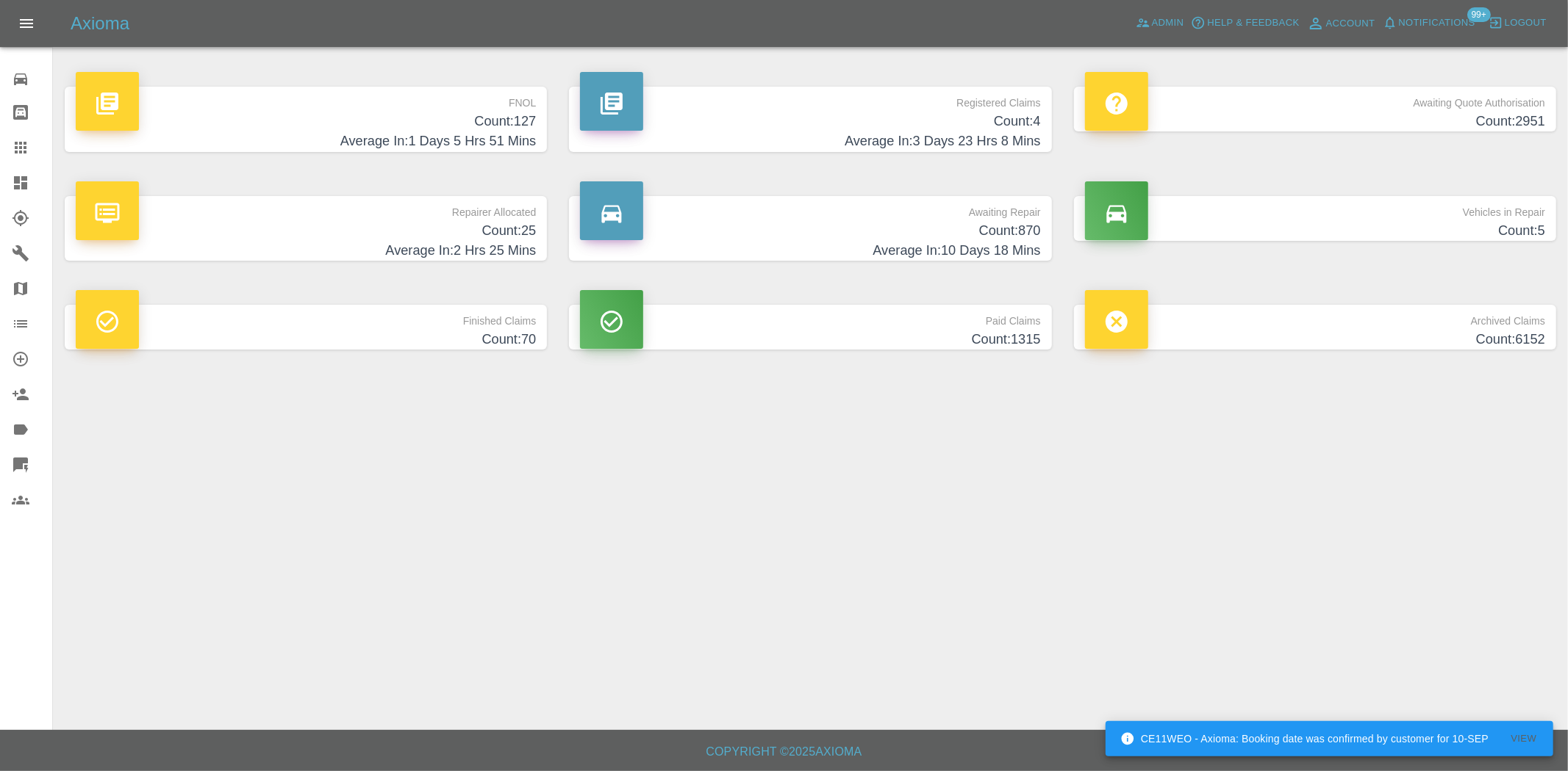
click at [474, 113] on h4 "Count: 127" at bounding box center [305, 121] width 460 height 20
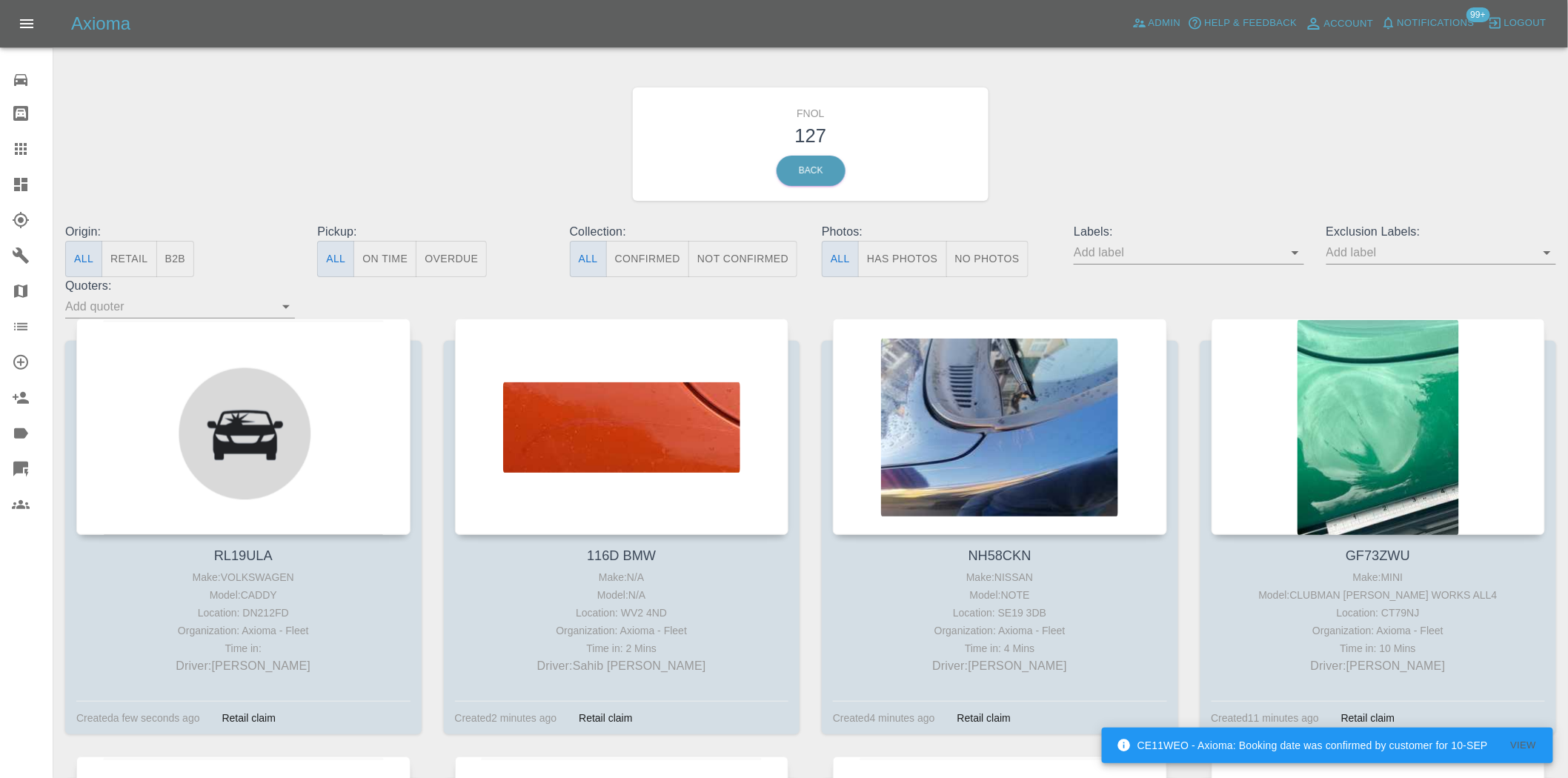
click at [893, 243] on button "Has Photos" at bounding box center [902, 259] width 89 height 37
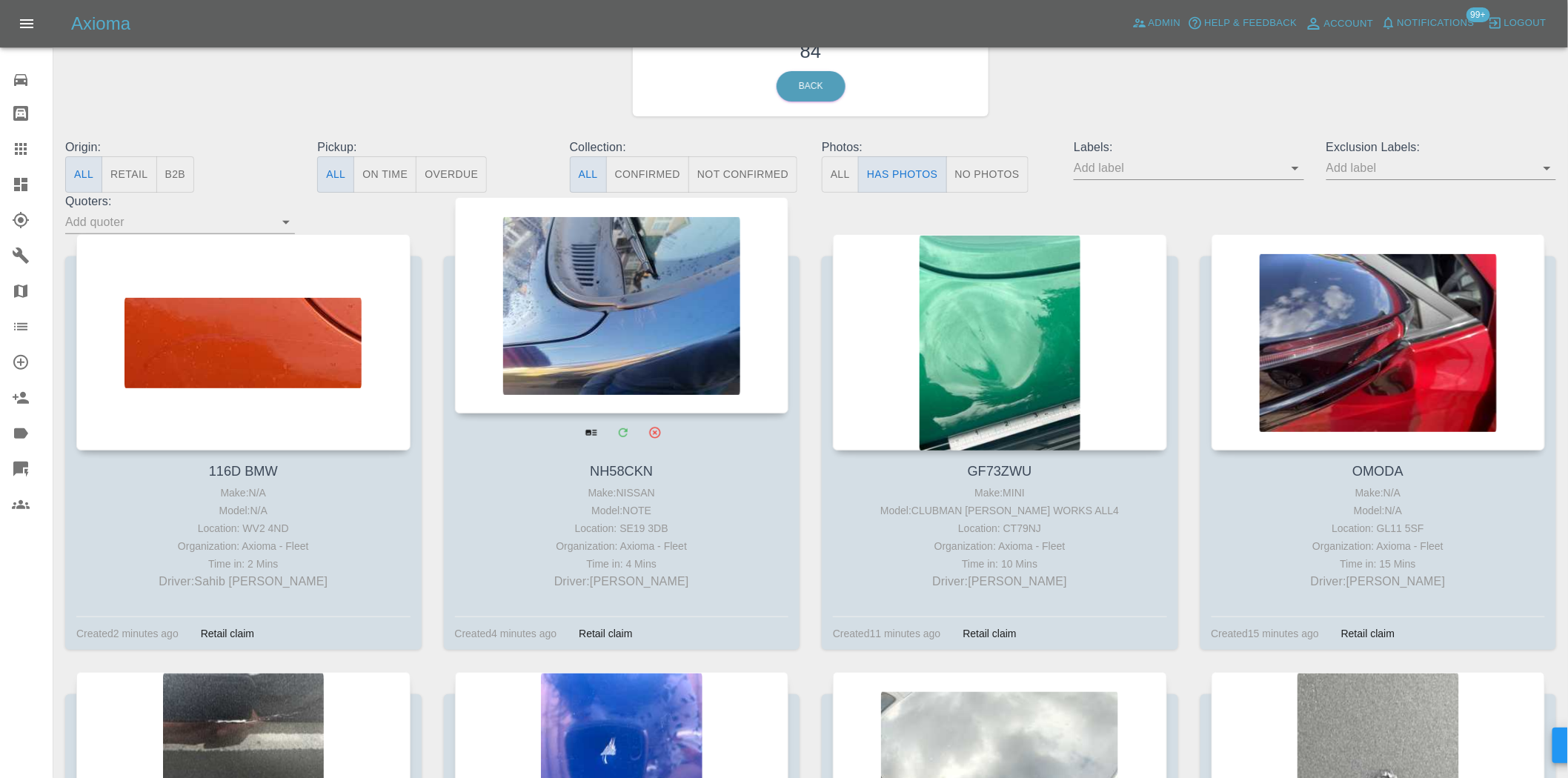
scroll to position [82, 0]
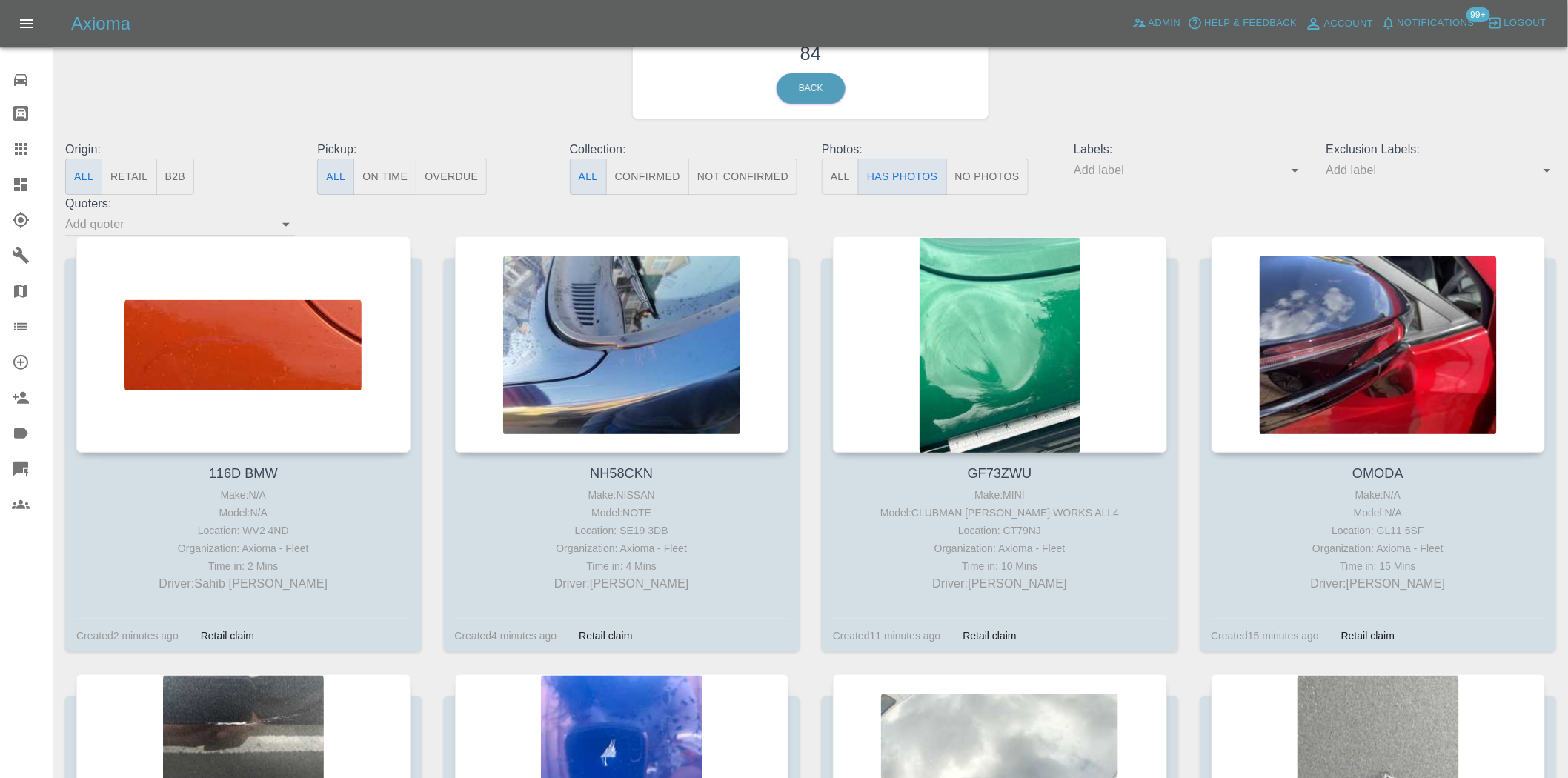
click at [20, 184] on icon at bounding box center [21, 185] width 17 height 18
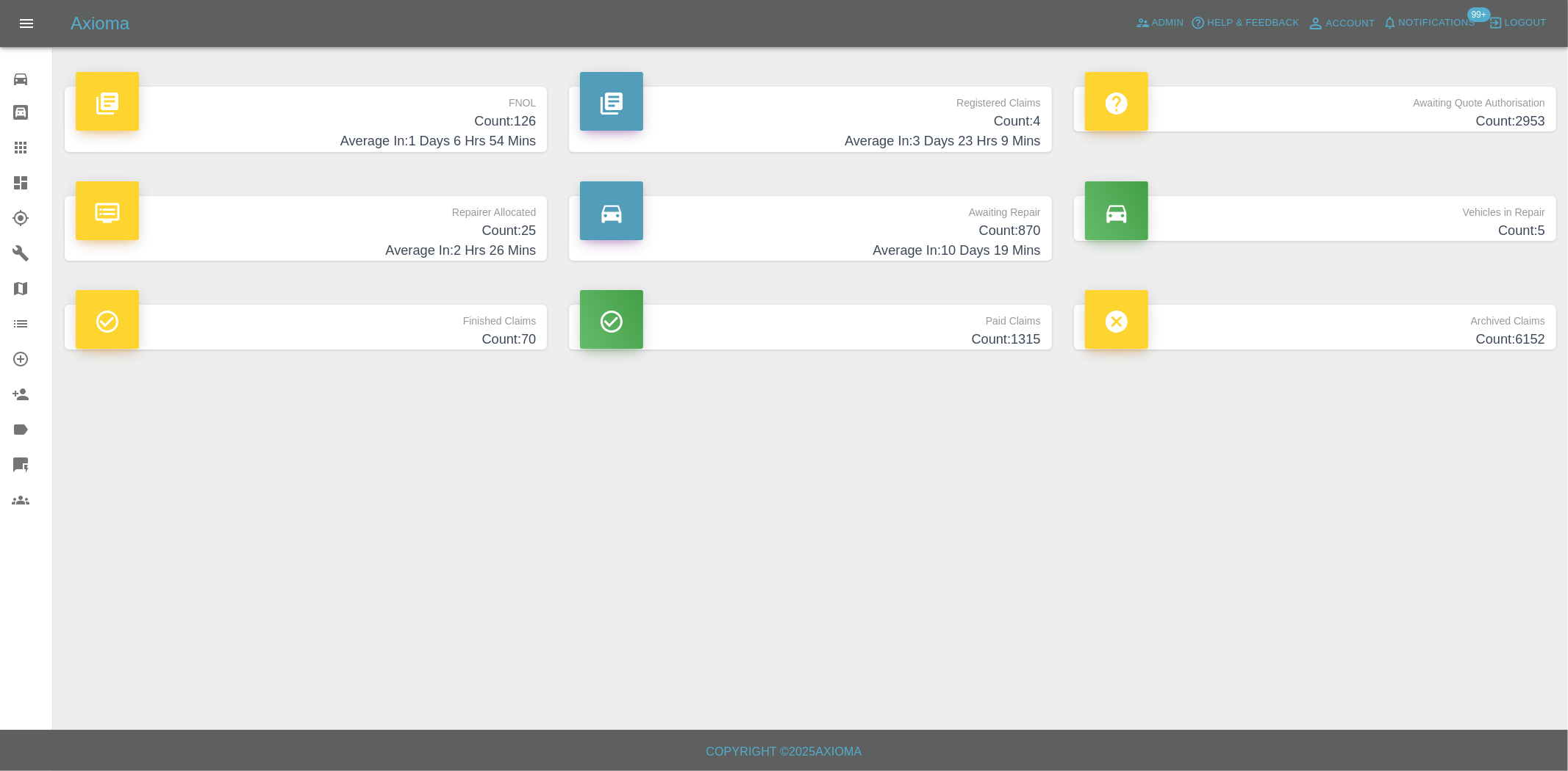
click at [522, 132] on h4 "Average In: 1 Days 6 Hrs 54 Mins" at bounding box center [305, 141] width 460 height 20
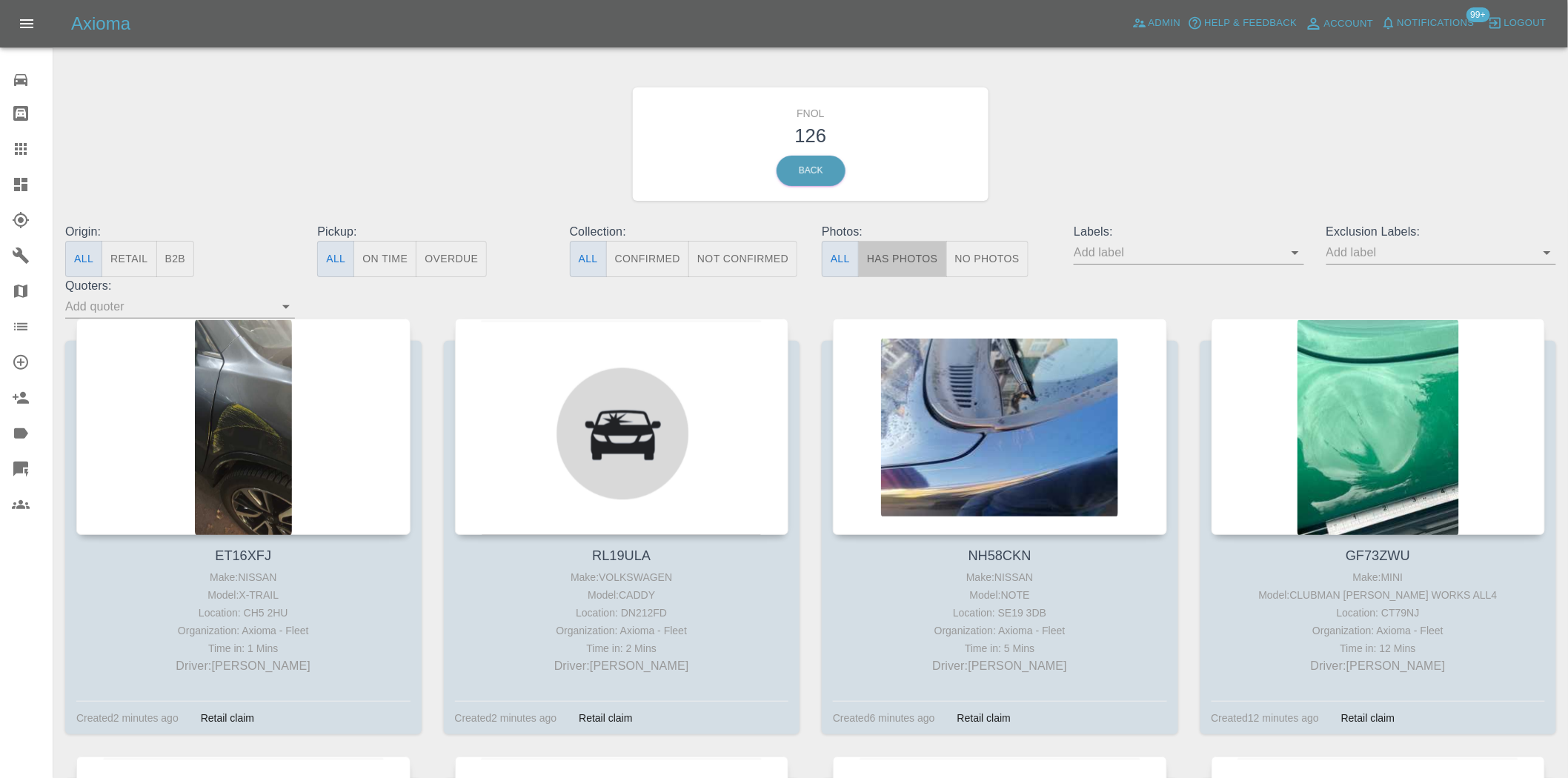
drag, startPoint x: 913, startPoint y: 243, endPoint x: 975, endPoint y: 311, distance: 92.0
click at [912, 243] on button "Has Photos" at bounding box center [902, 259] width 89 height 37
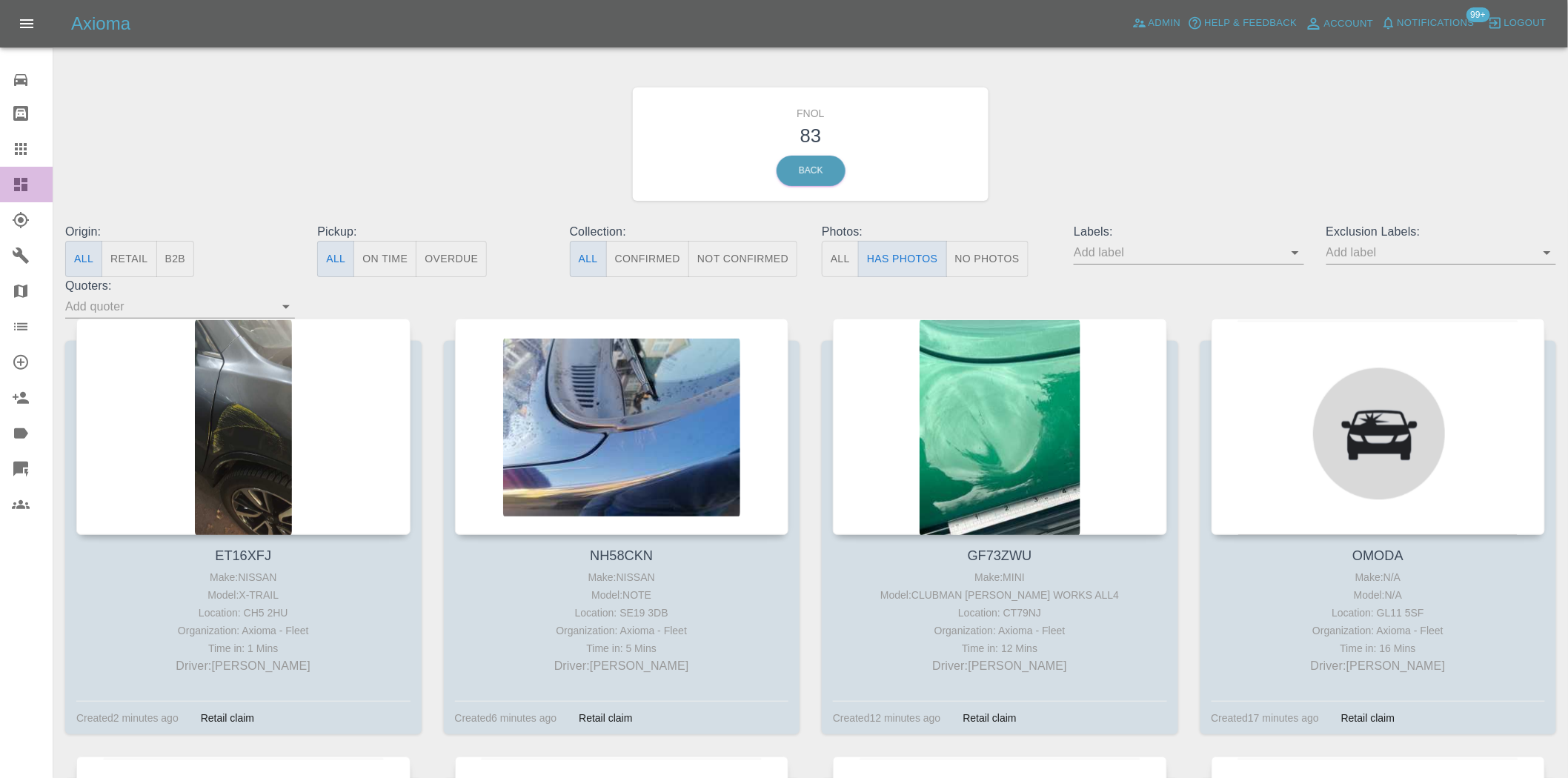
click at [25, 189] on icon at bounding box center [21, 185] width 14 height 14
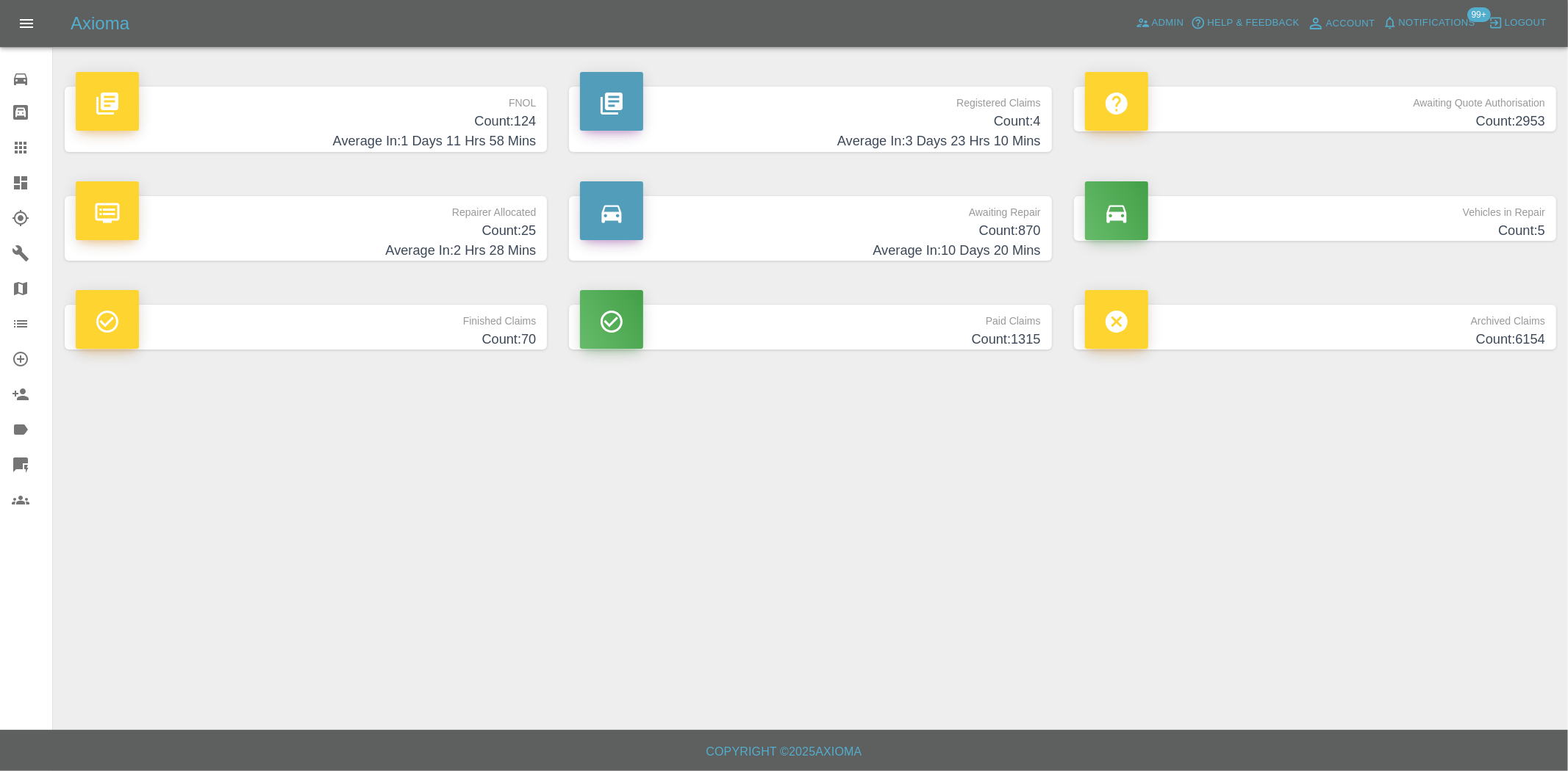
click at [463, 134] on h4 "Average In: 1 Days 11 Hrs 58 Mins" at bounding box center [305, 141] width 460 height 20
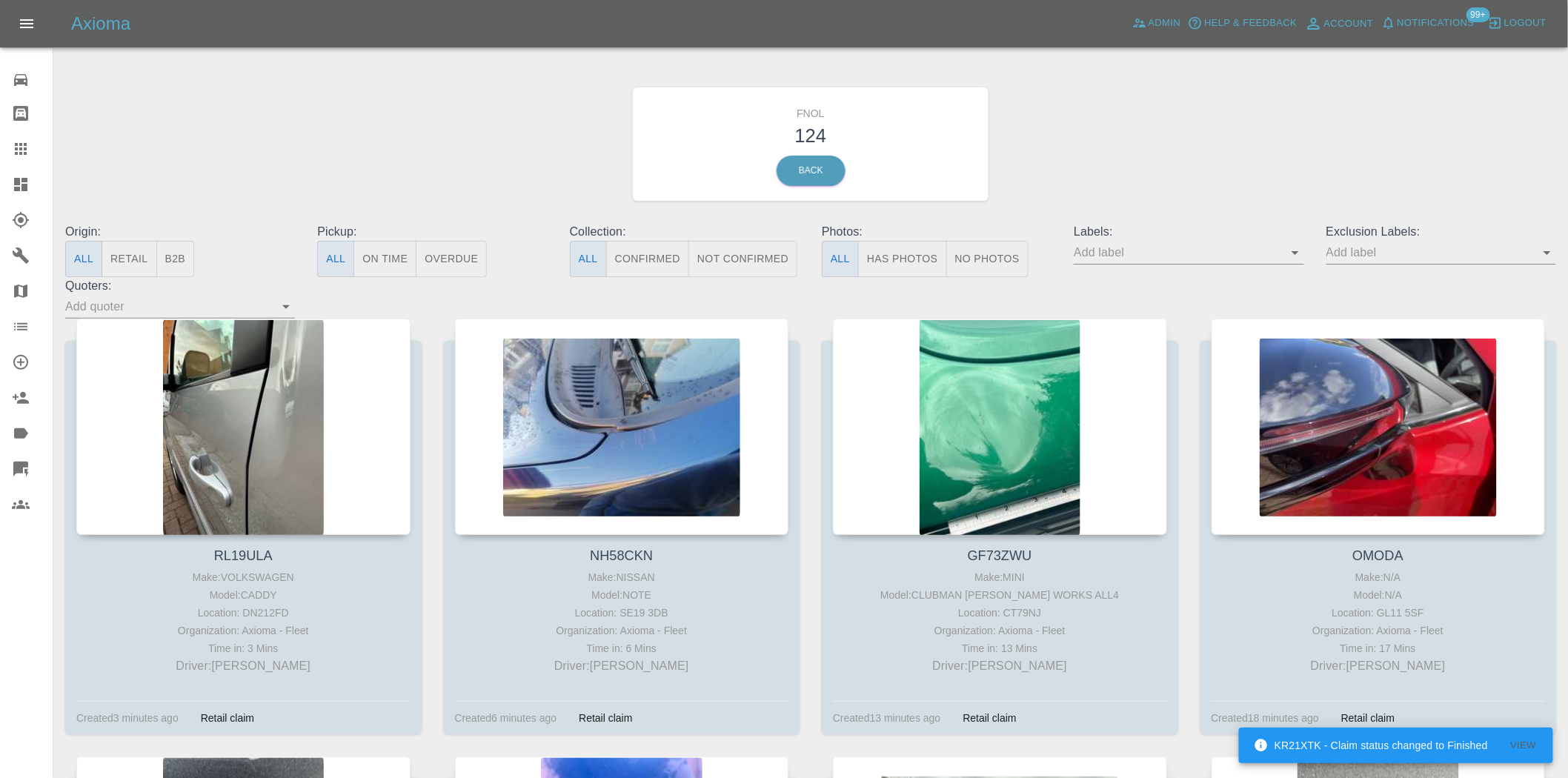
drag, startPoint x: 1131, startPoint y: 254, endPoint x: 1136, endPoint y: 261, distance: 8.6
click at [1131, 254] on input "text" at bounding box center [1177, 252] width 208 height 23
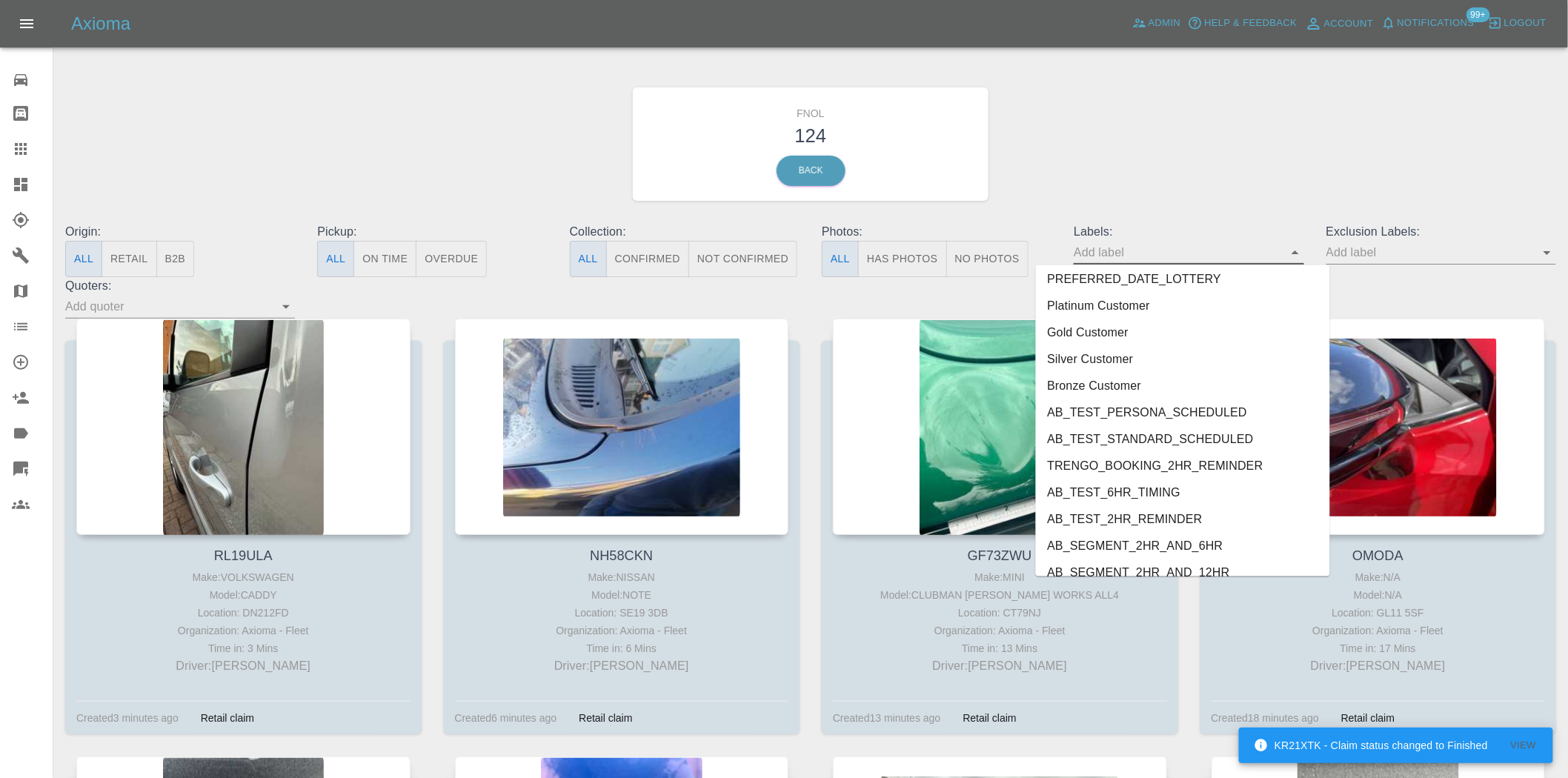
scroll to position [3114, 0]
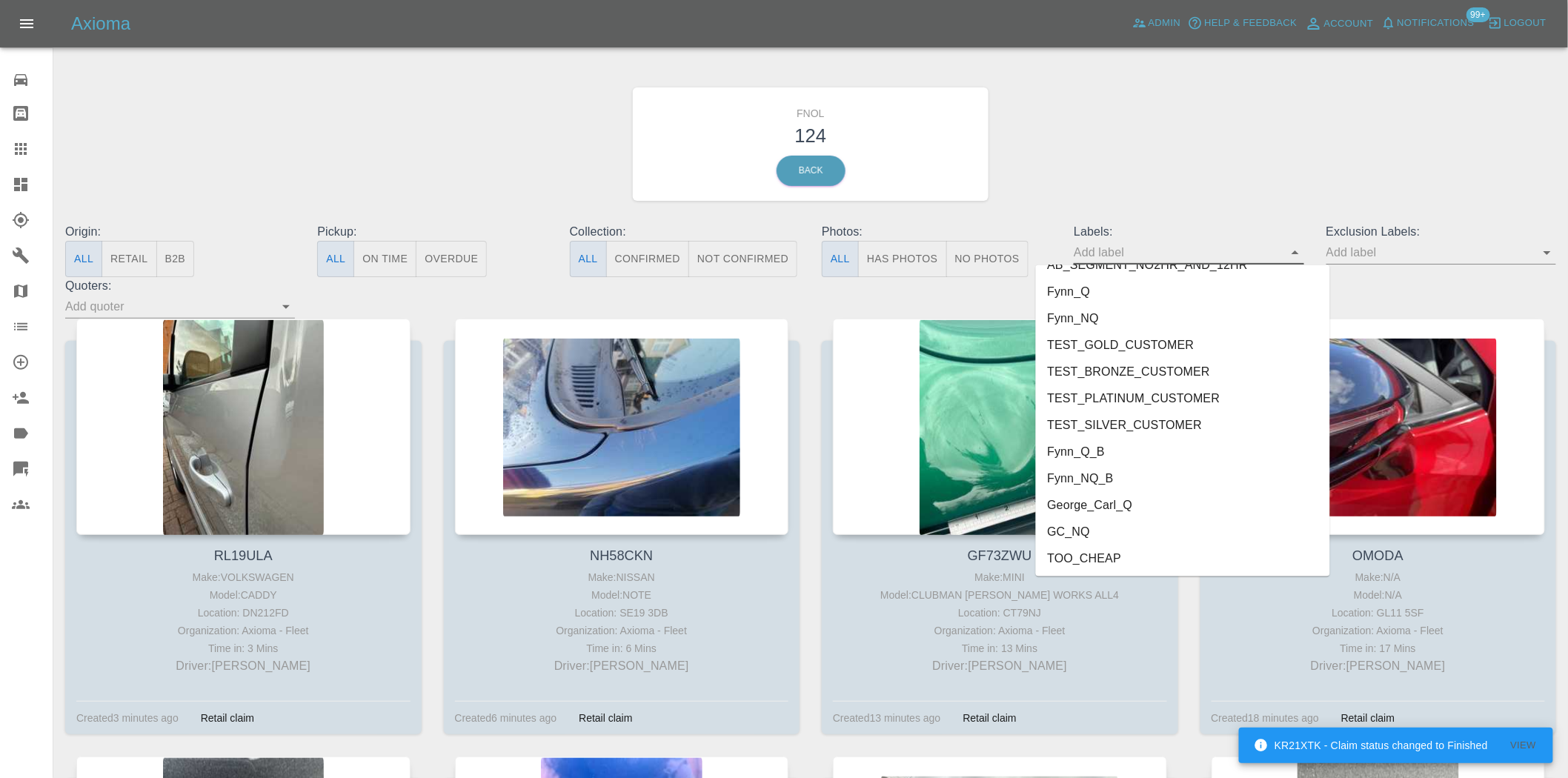
click at [1097, 497] on li "George_Carl_Q" at bounding box center [1183, 506] width 294 height 27
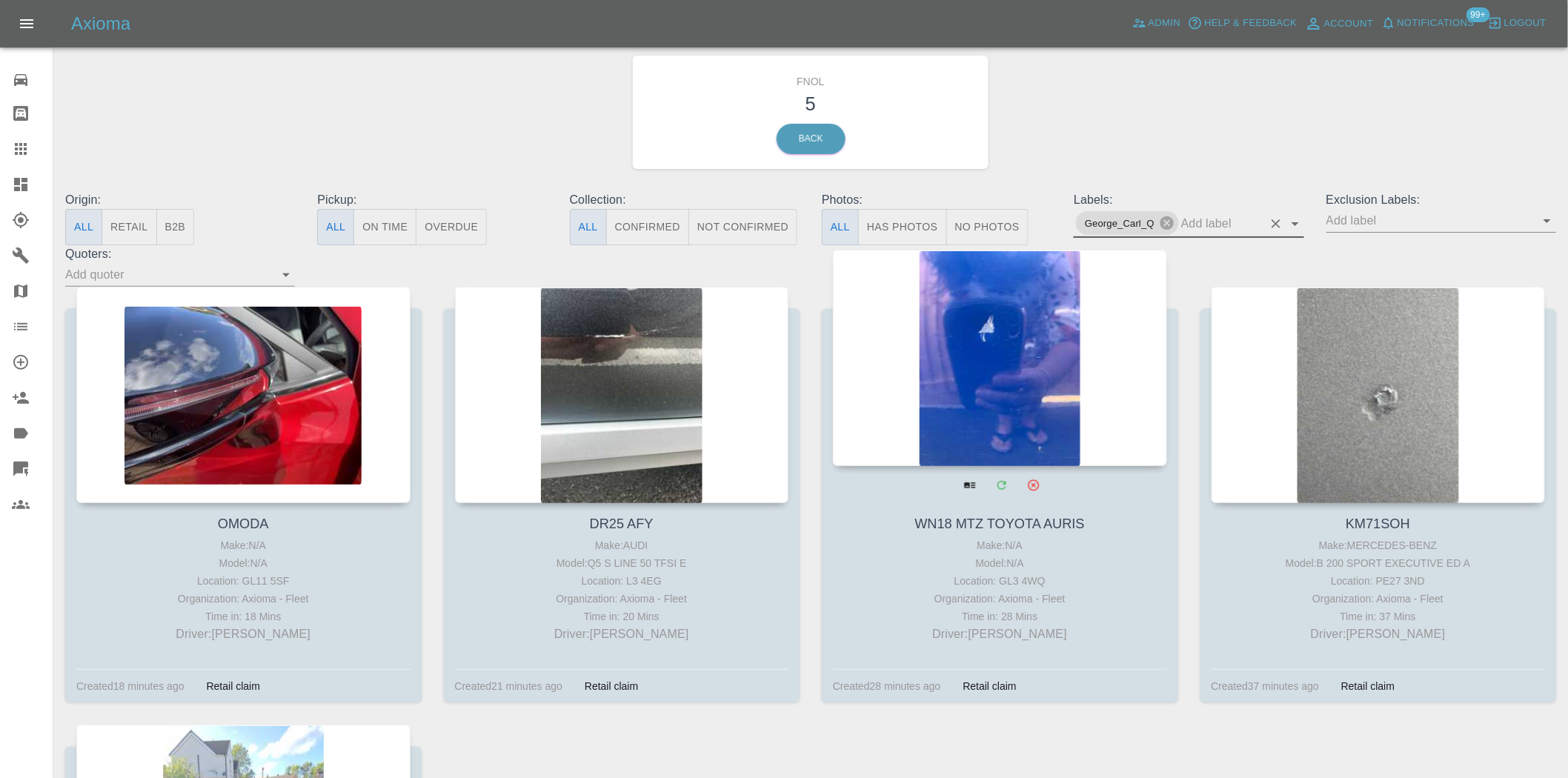
scroll to position [0, 0]
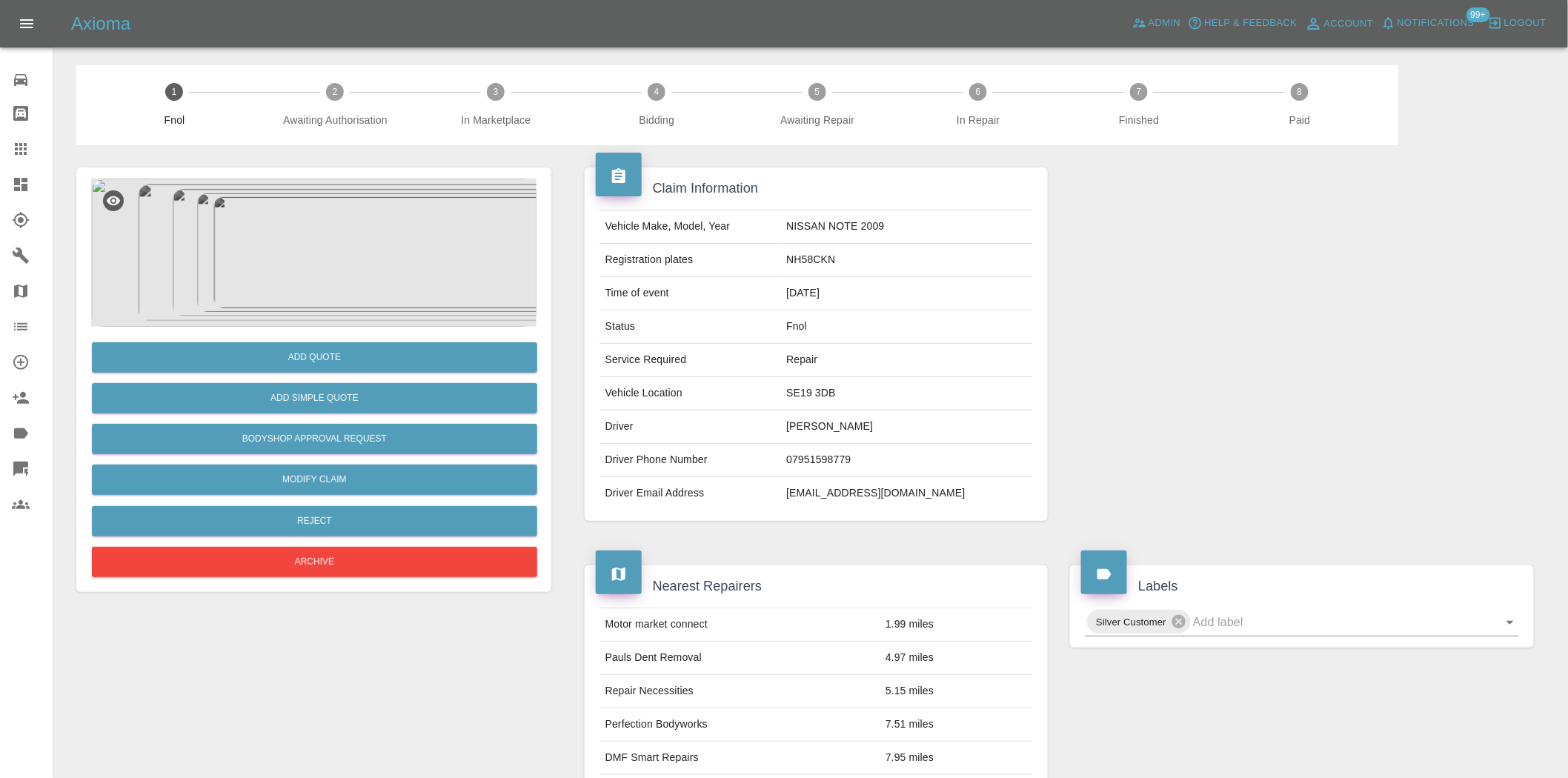
click at [340, 286] on img at bounding box center [314, 253] width 445 height 148
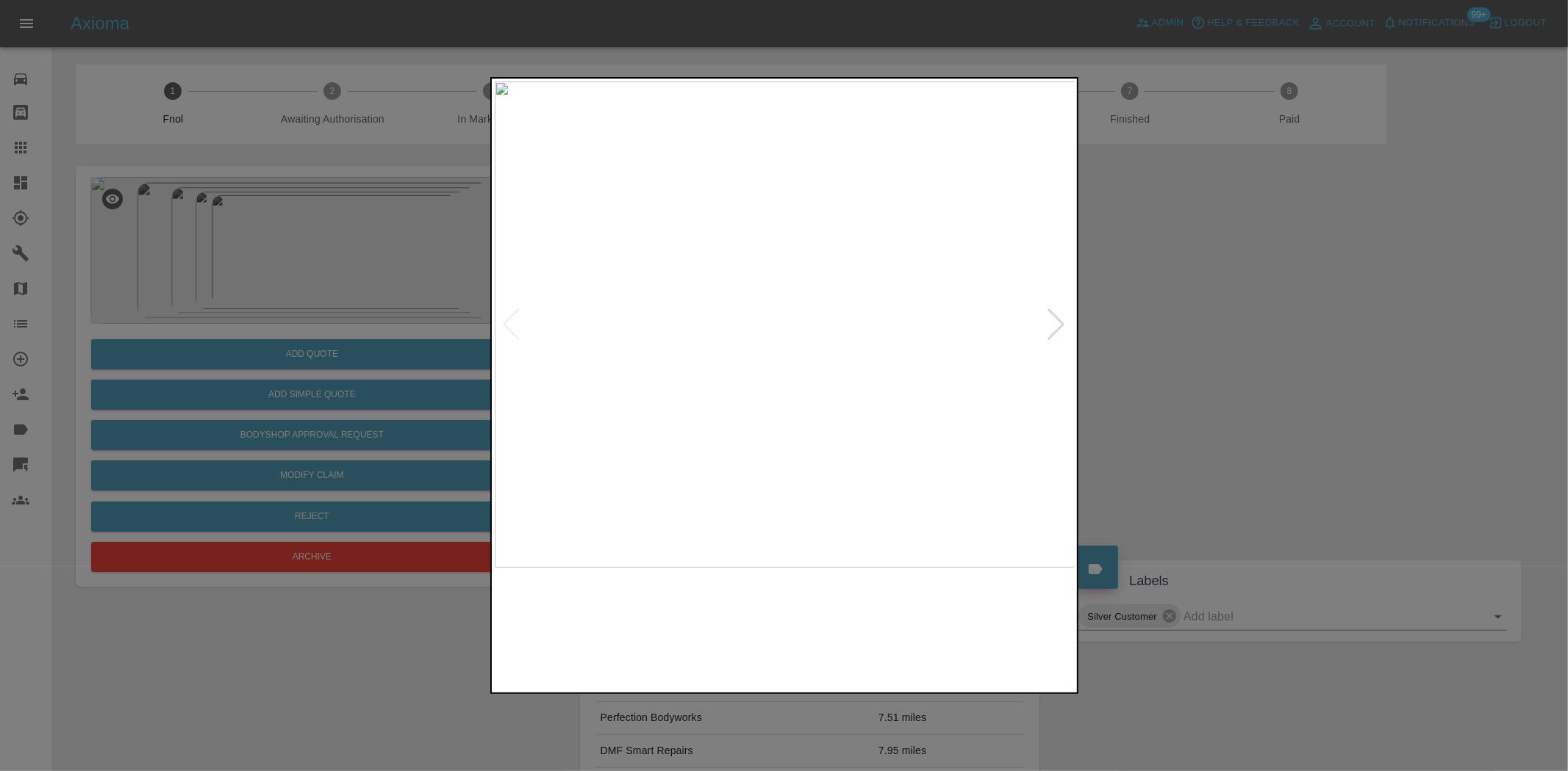
click at [822, 434] on img at bounding box center [785, 324] width 581 height 486
click at [737, 437] on img at bounding box center [785, 324] width 581 height 486
click at [822, 431] on img at bounding box center [785, 324] width 581 height 486
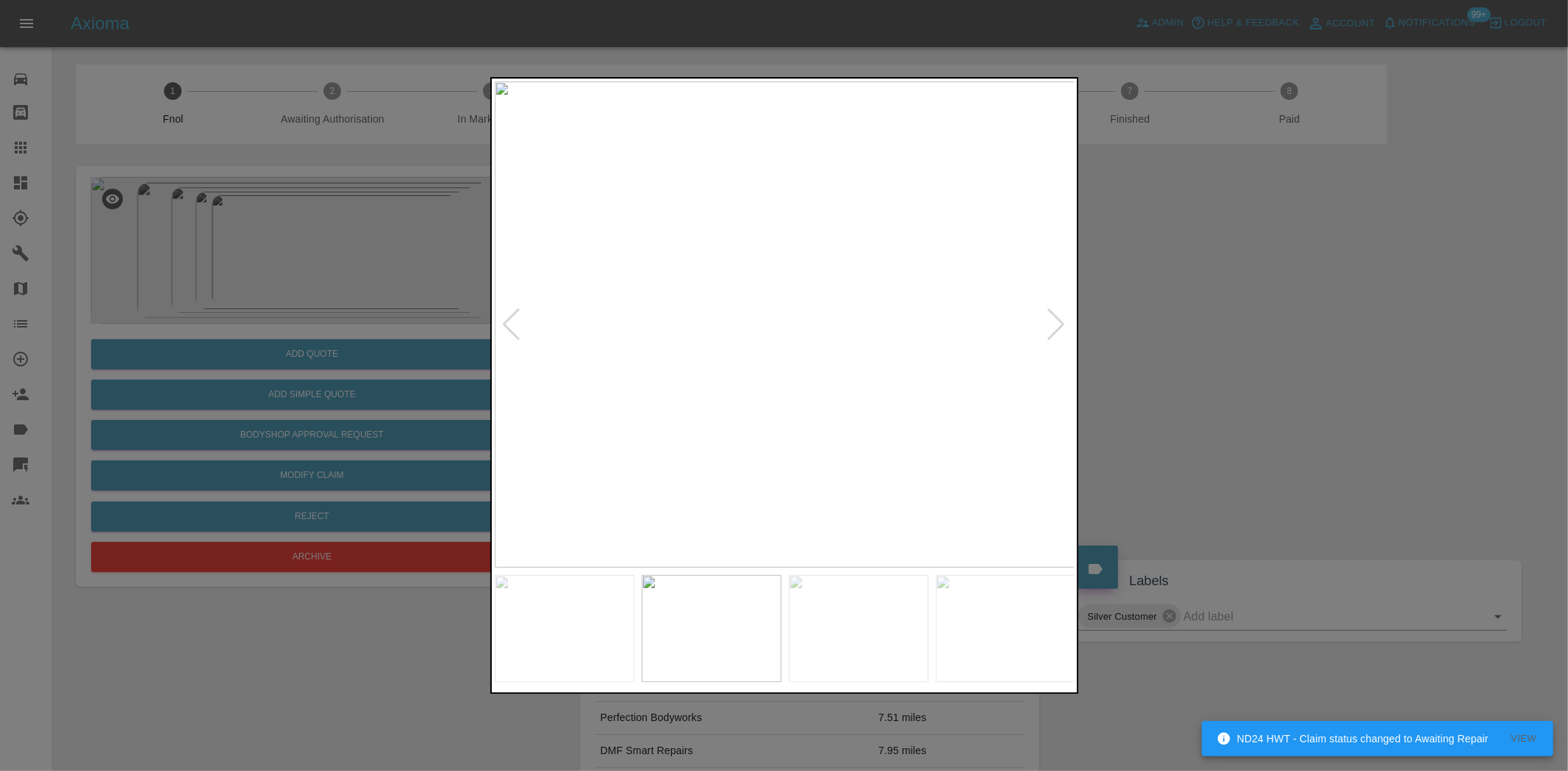
click at [776, 434] on img at bounding box center [785, 324] width 581 height 486
click at [730, 419] on img at bounding box center [785, 324] width 581 height 486
click at [670, 398] on img at bounding box center [785, 324] width 581 height 486
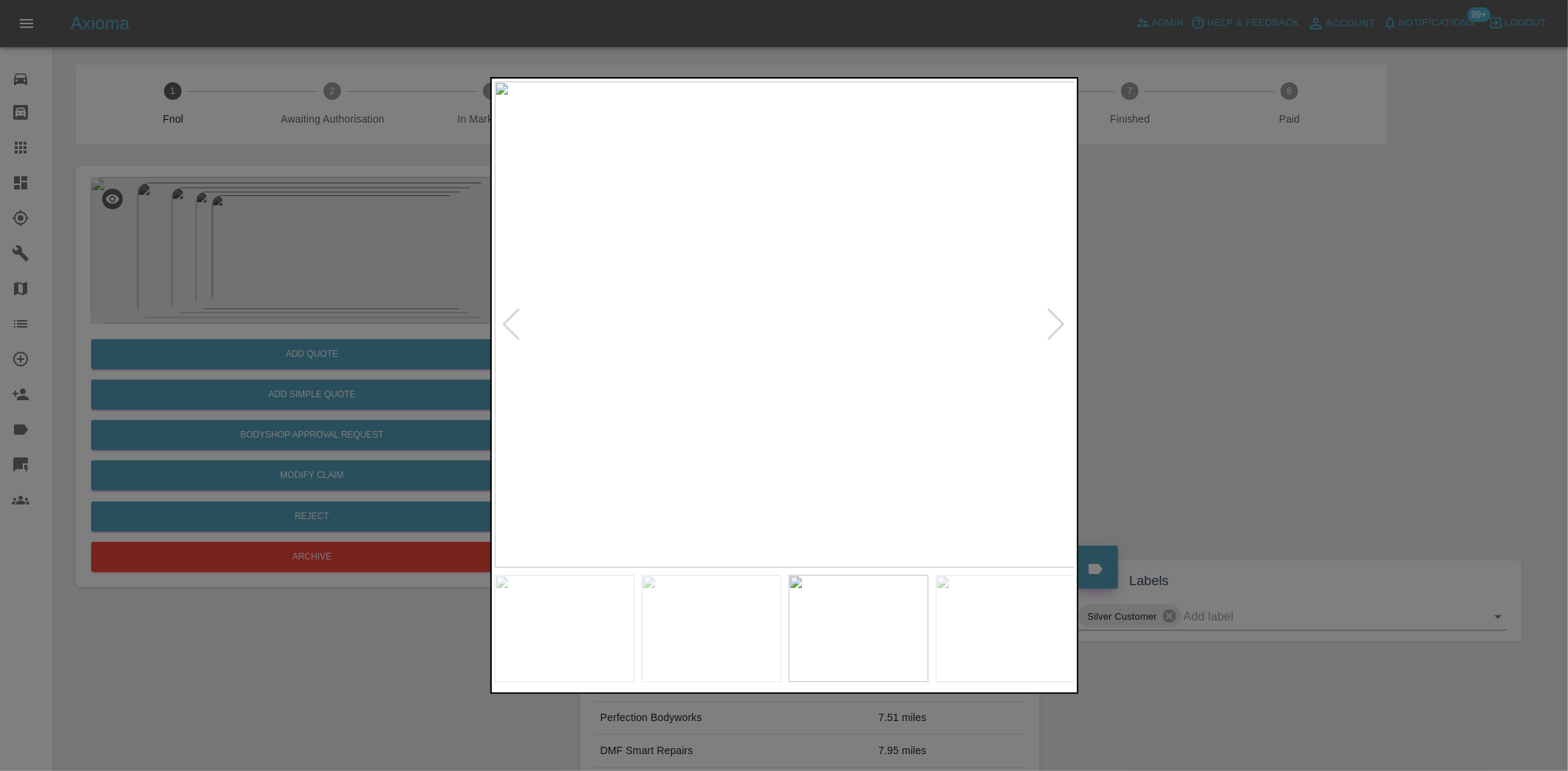
click at [664, 388] on img at bounding box center [785, 324] width 581 height 486
click at [599, 397] on img at bounding box center [767, 324] width 581 height 486
click at [648, 405] on img at bounding box center [737, 324] width 581 height 486
click at [435, 297] on div at bounding box center [784, 386] width 1568 height 771
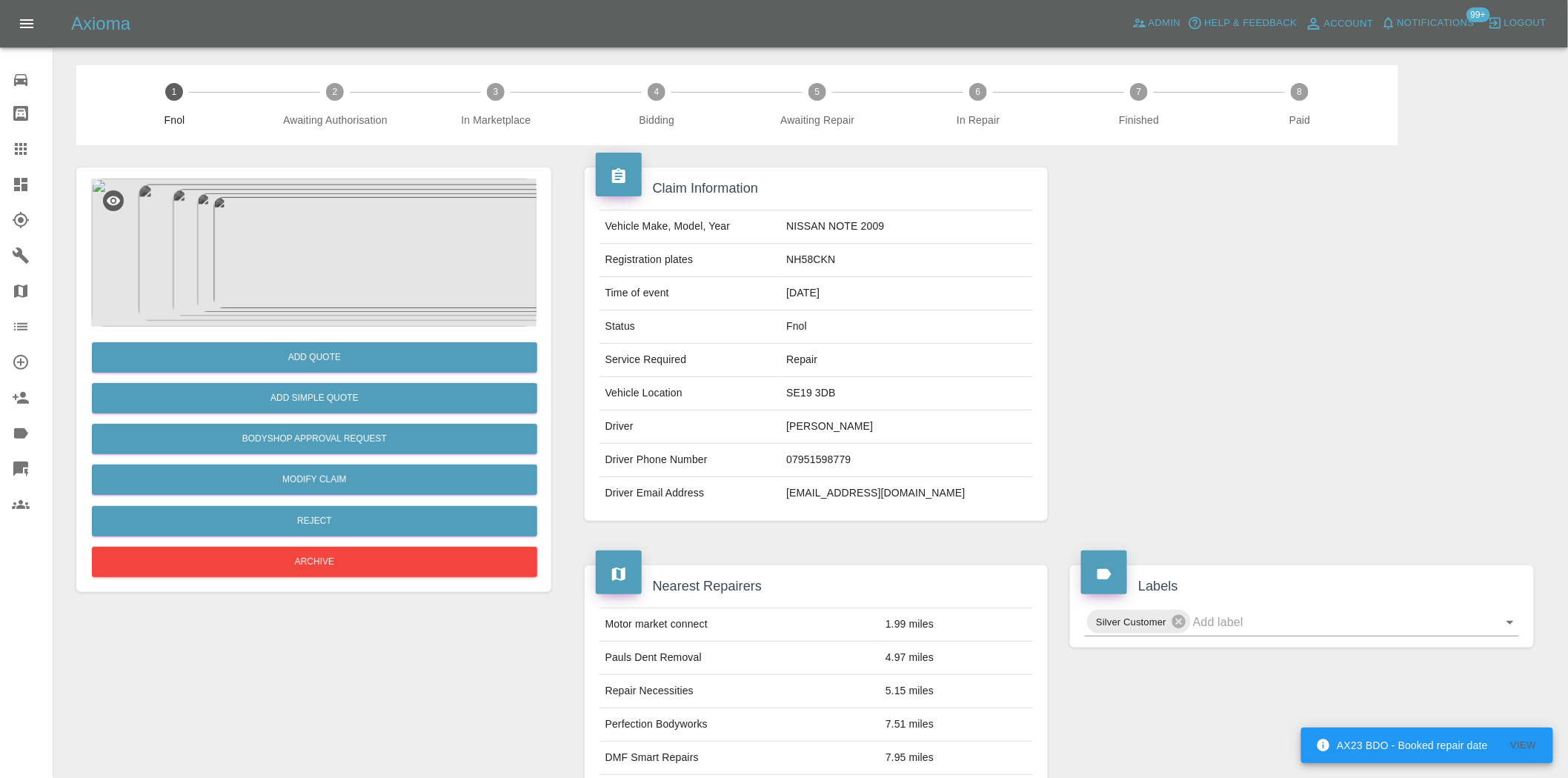
click at [342, 294] on img at bounding box center [314, 253] width 445 height 148
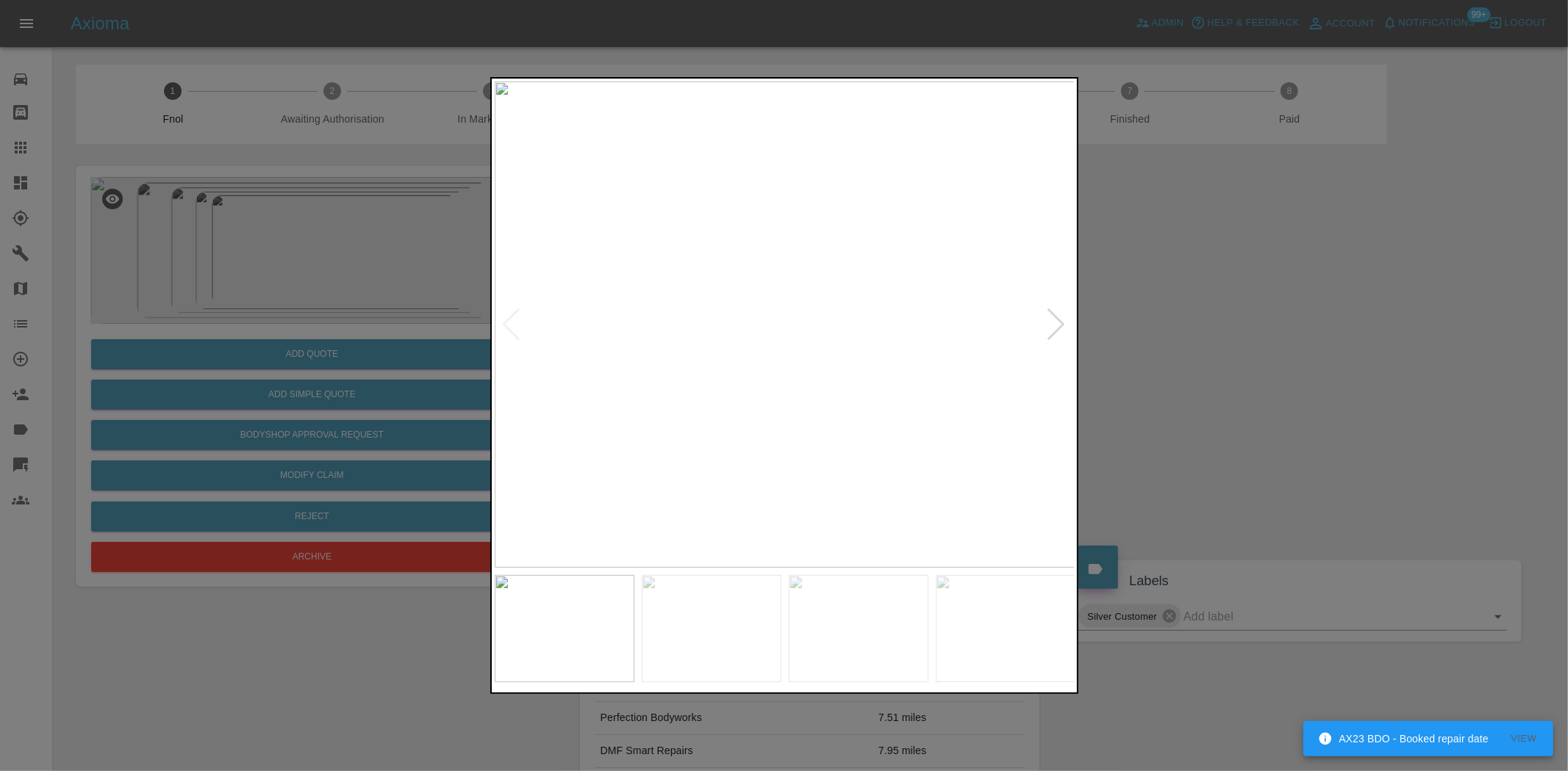
click at [275, 276] on div at bounding box center [784, 386] width 1568 height 771
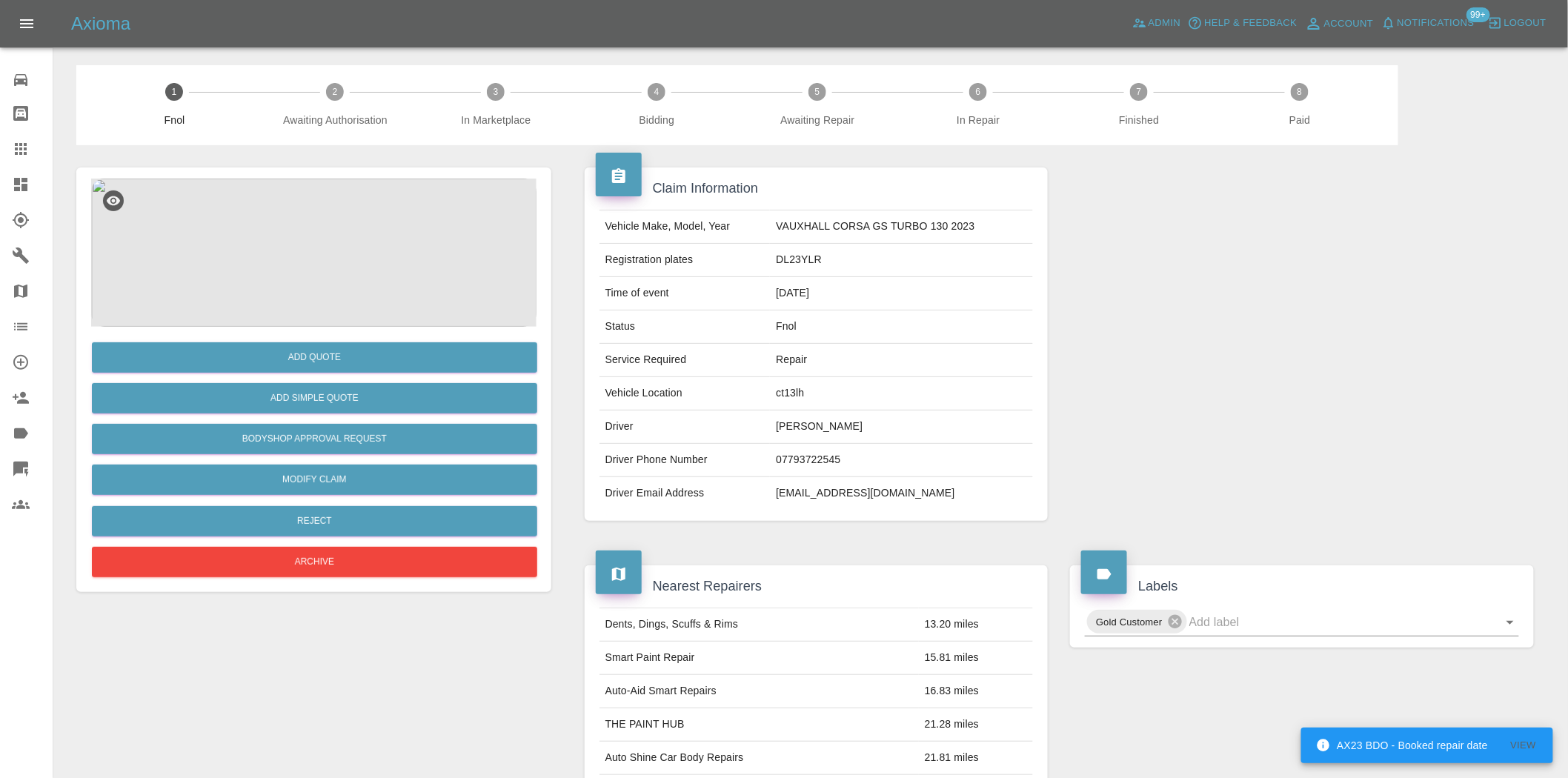
click at [334, 265] on img at bounding box center [314, 253] width 445 height 148
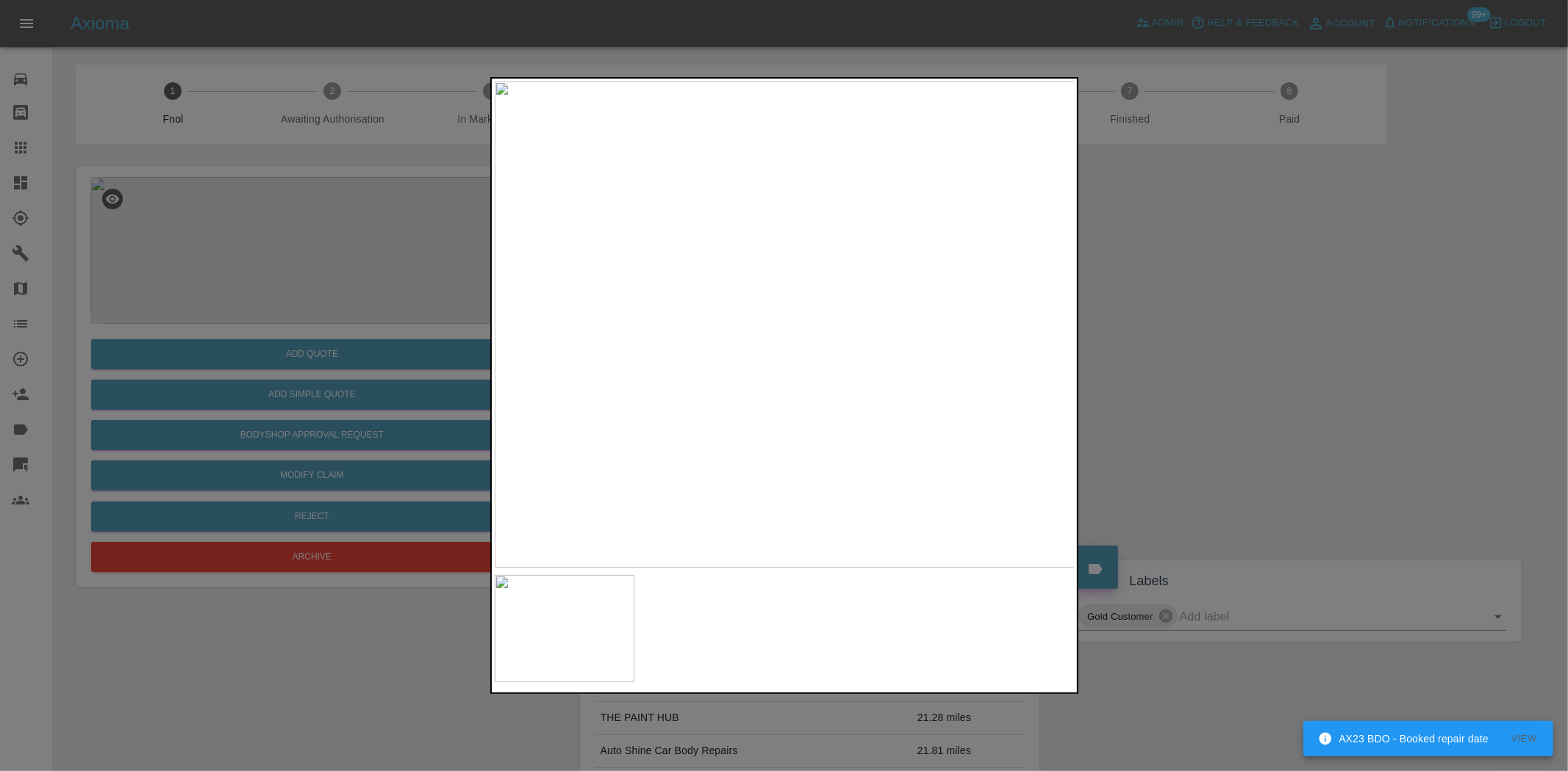
click at [562, 394] on img at bounding box center [785, 324] width 581 height 486
click at [607, 425] on img at bounding box center [785, 324] width 581 height 486
drag, startPoint x: 348, startPoint y: 283, endPoint x: 335, endPoint y: 323, distance: 42.1
click at [346, 283] on div at bounding box center [784, 386] width 1568 height 771
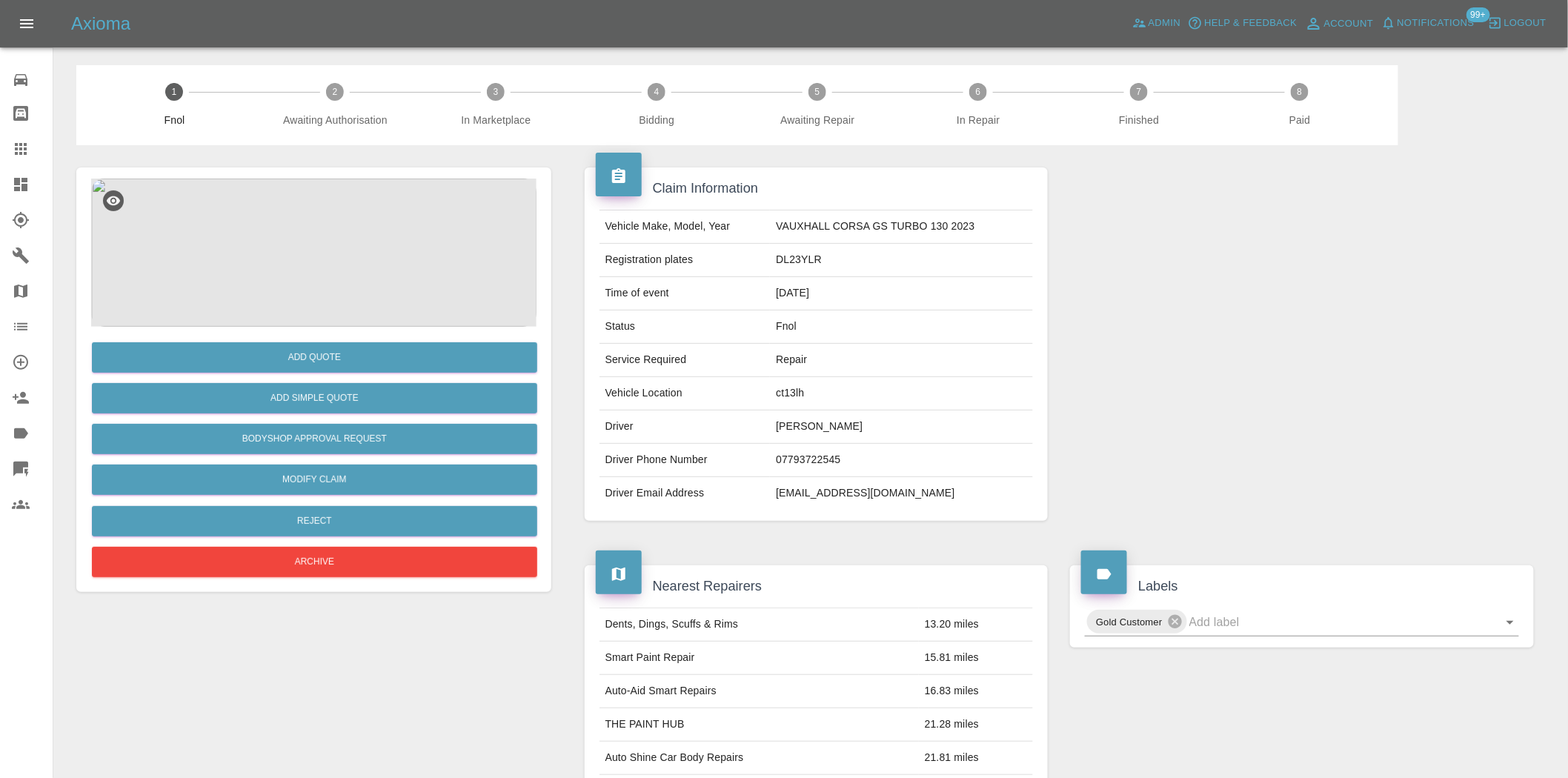
click at [301, 212] on img at bounding box center [314, 253] width 445 height 148
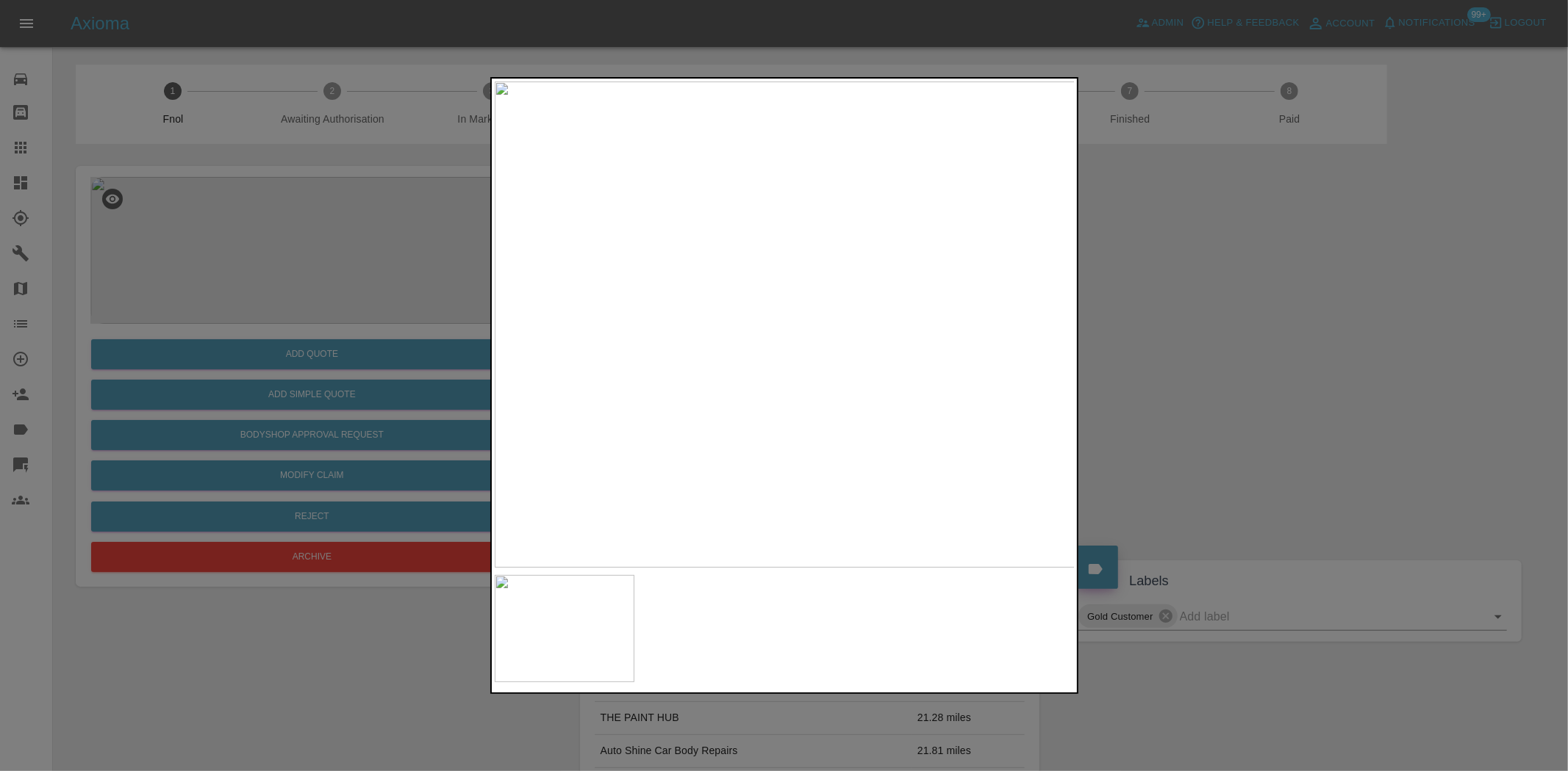
click at [923, 353] on img at bounding box center [785, 324] width 581 height 486
click at [921, 353] on img at bounding box center [785, 324] width 581 height 486
click at [805, 332] on img at bounding box center [372, 244] width 1742 height 1459
click at [812, 334] on img at bounding box center [424, 248] width 1742 height 1459
click at [203, 378] on div at bounding box center [784, 386] width 1568 height 771
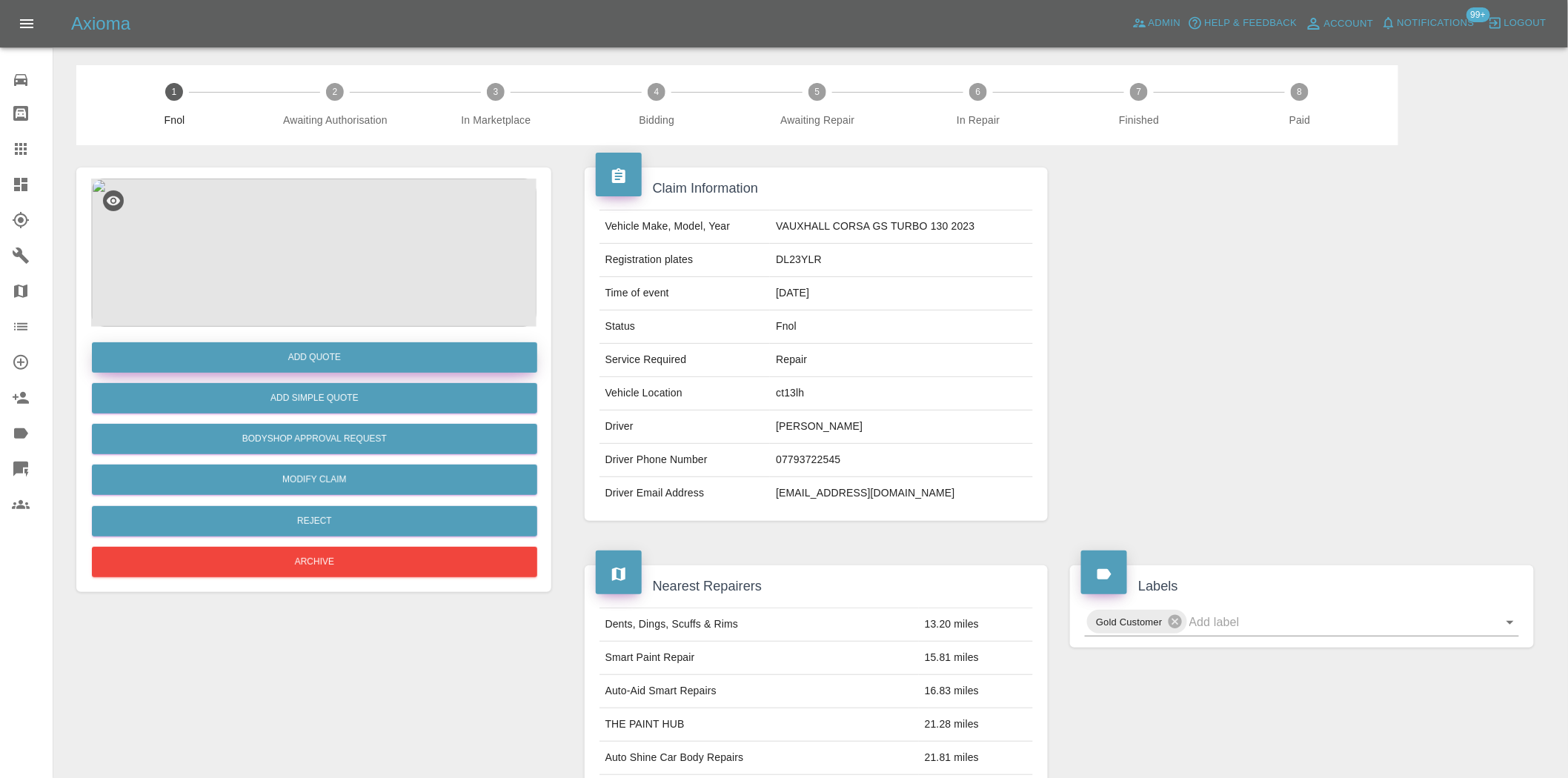
click at [202, 362] on button "Add Quote" at bounding box center [315, 357] width 445 height 30
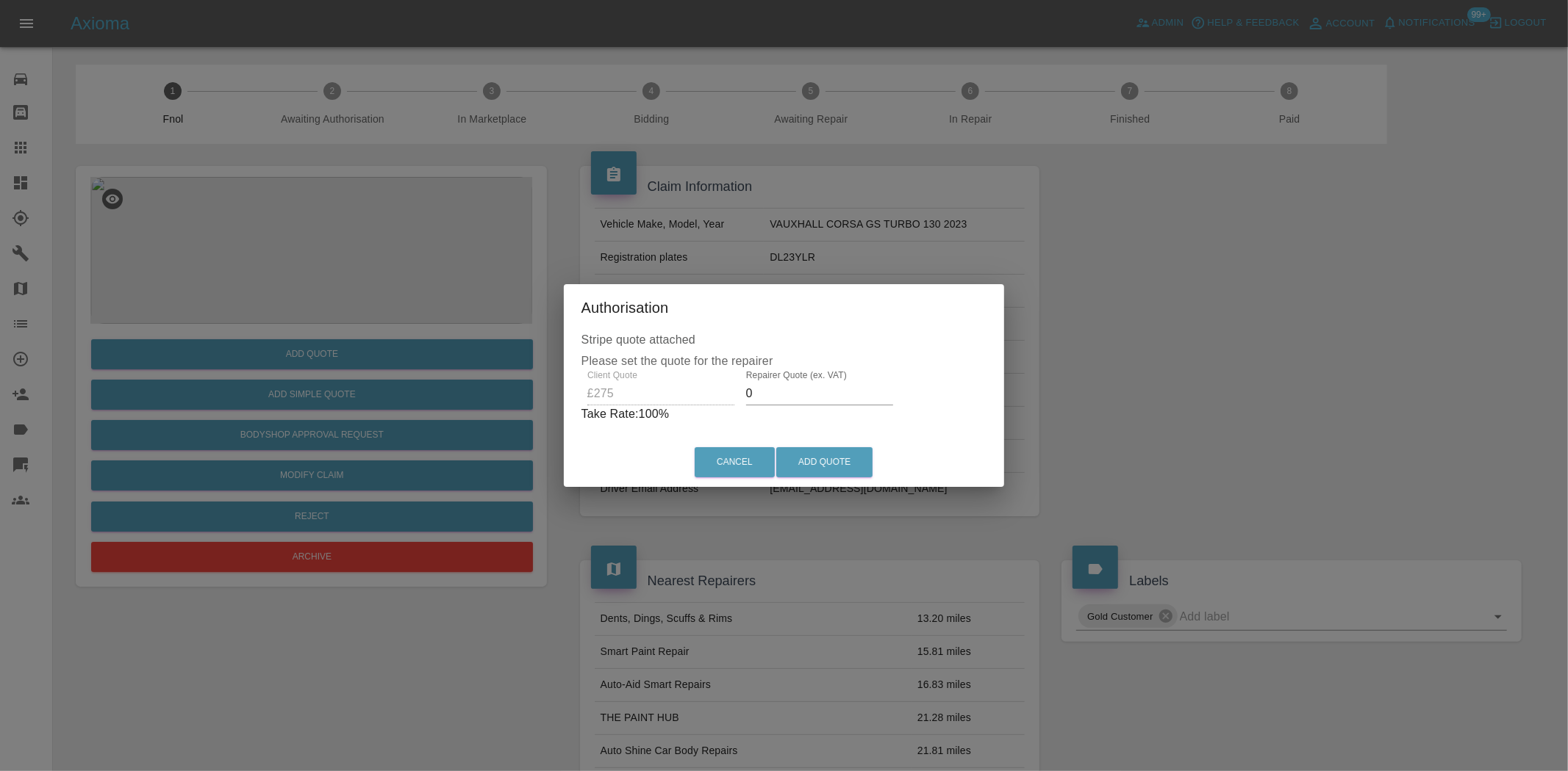
click at [715, 393] on div "Client Quote £275 Repairer Quote (ex. VAT) 0 Take Rate: 100 %" at bounding box center [784, 397] width 405 height 53
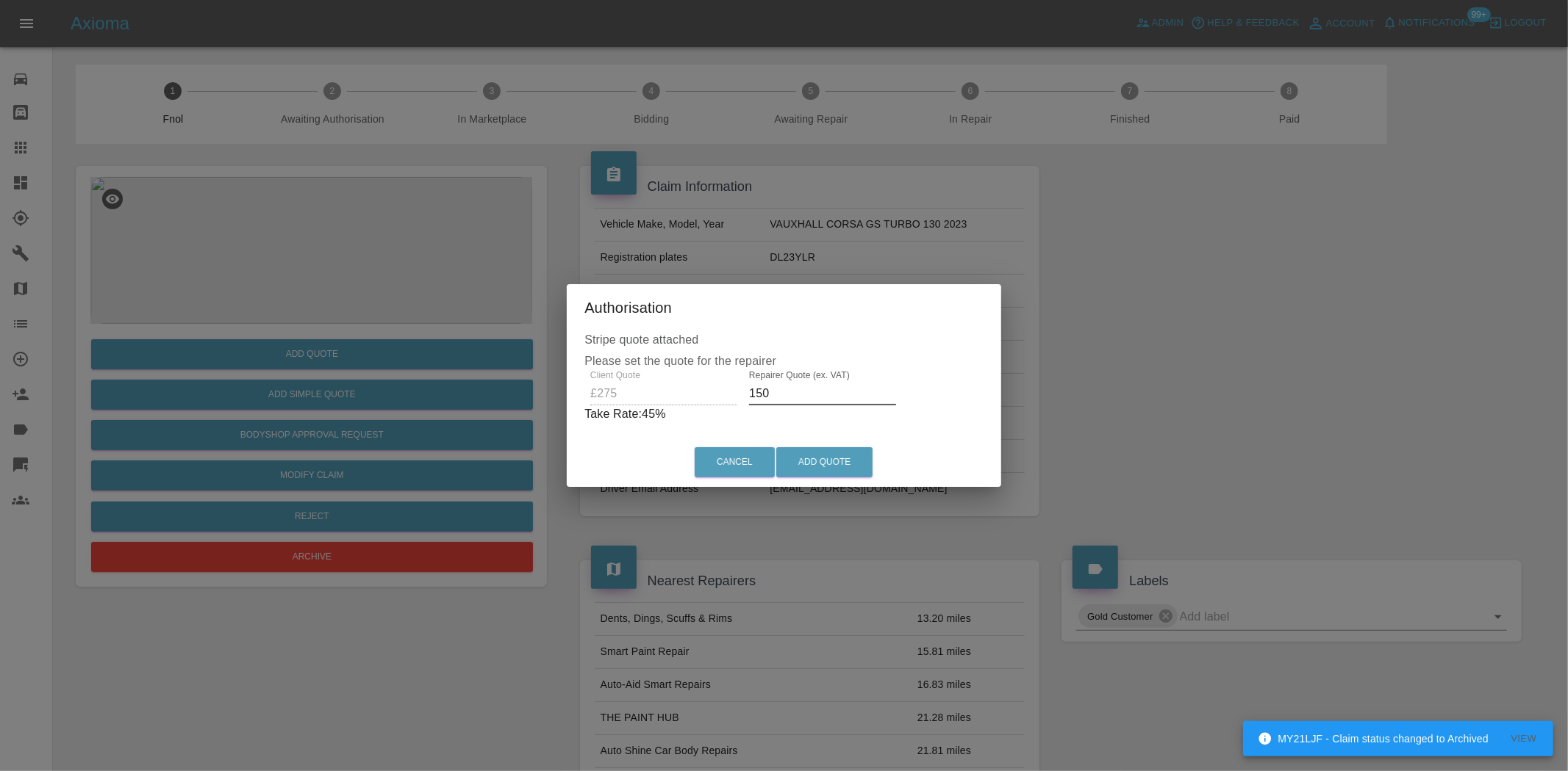
click at [643, 393] on div "Client Quote £275 Repairer Quote (ex. VAT) 150 Take Rate: 45 %" at bounding box center [784, 397] width 399 height 53
type input "160"
click at [844, 464] on button "Add Quote" at bounding box center [824, 462] width 96 height 30
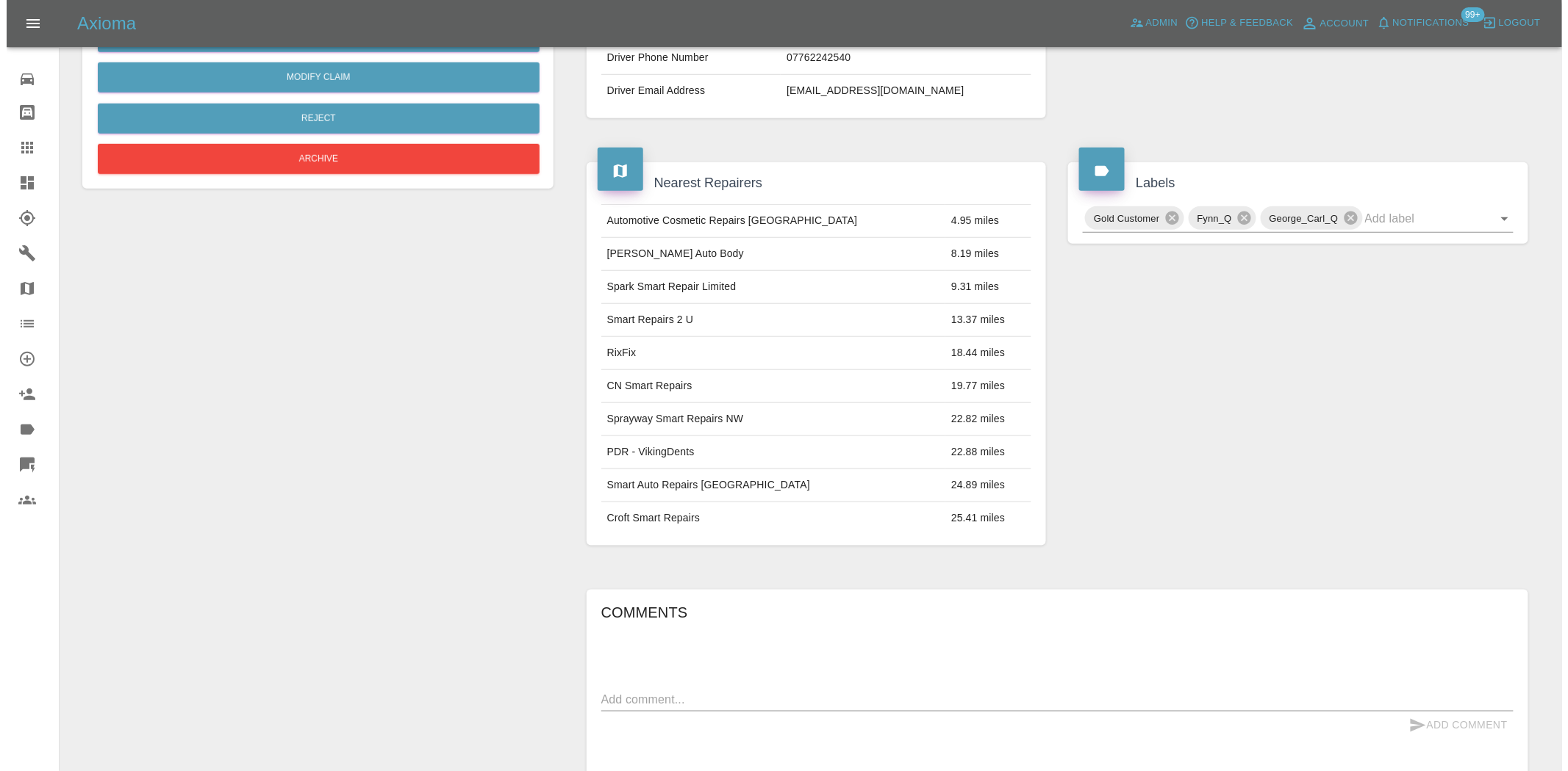
scroll to position [27, 0]
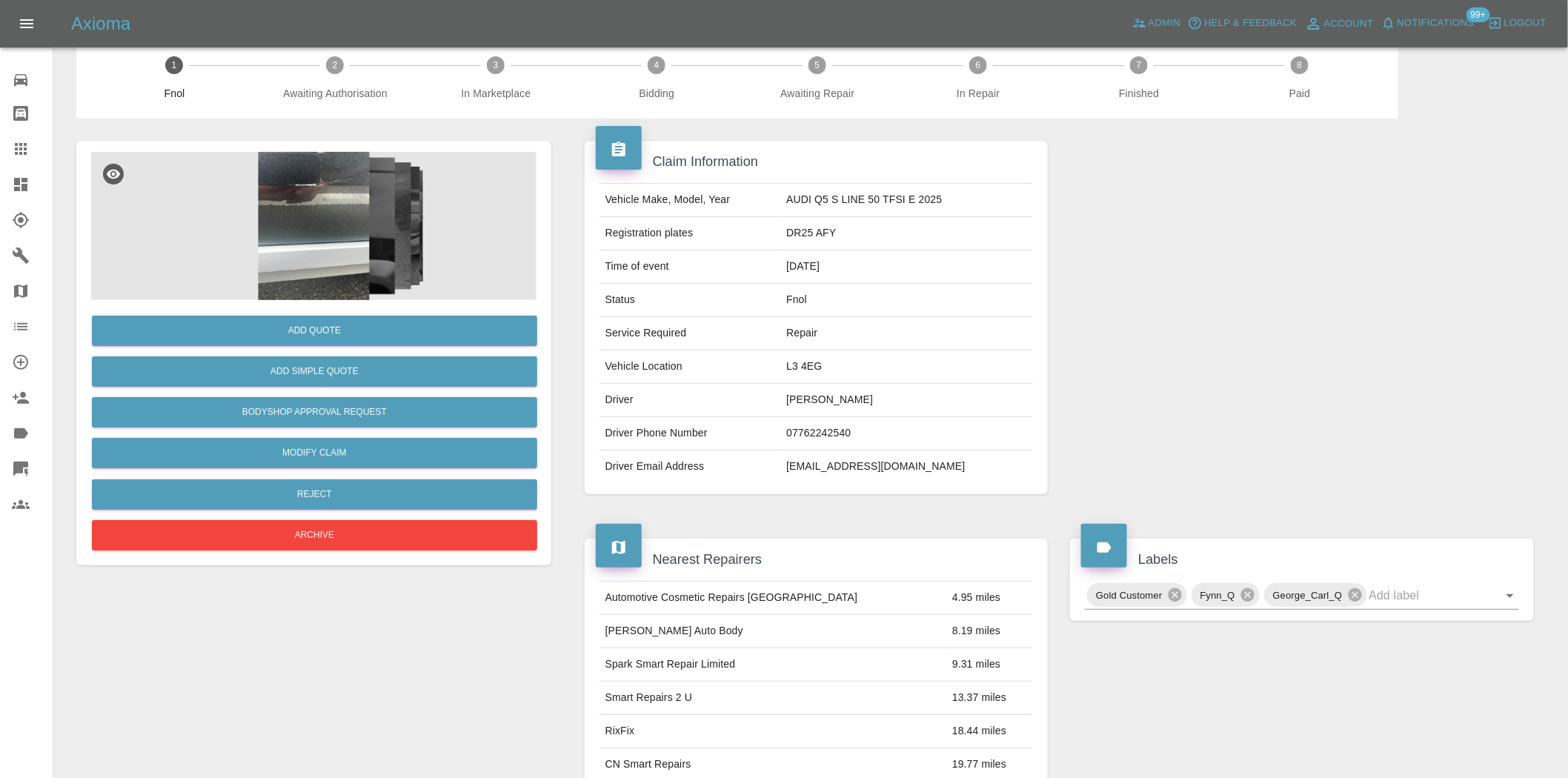
click at [343, 250] on img at bounding box center [314, 226] width 445 height 148
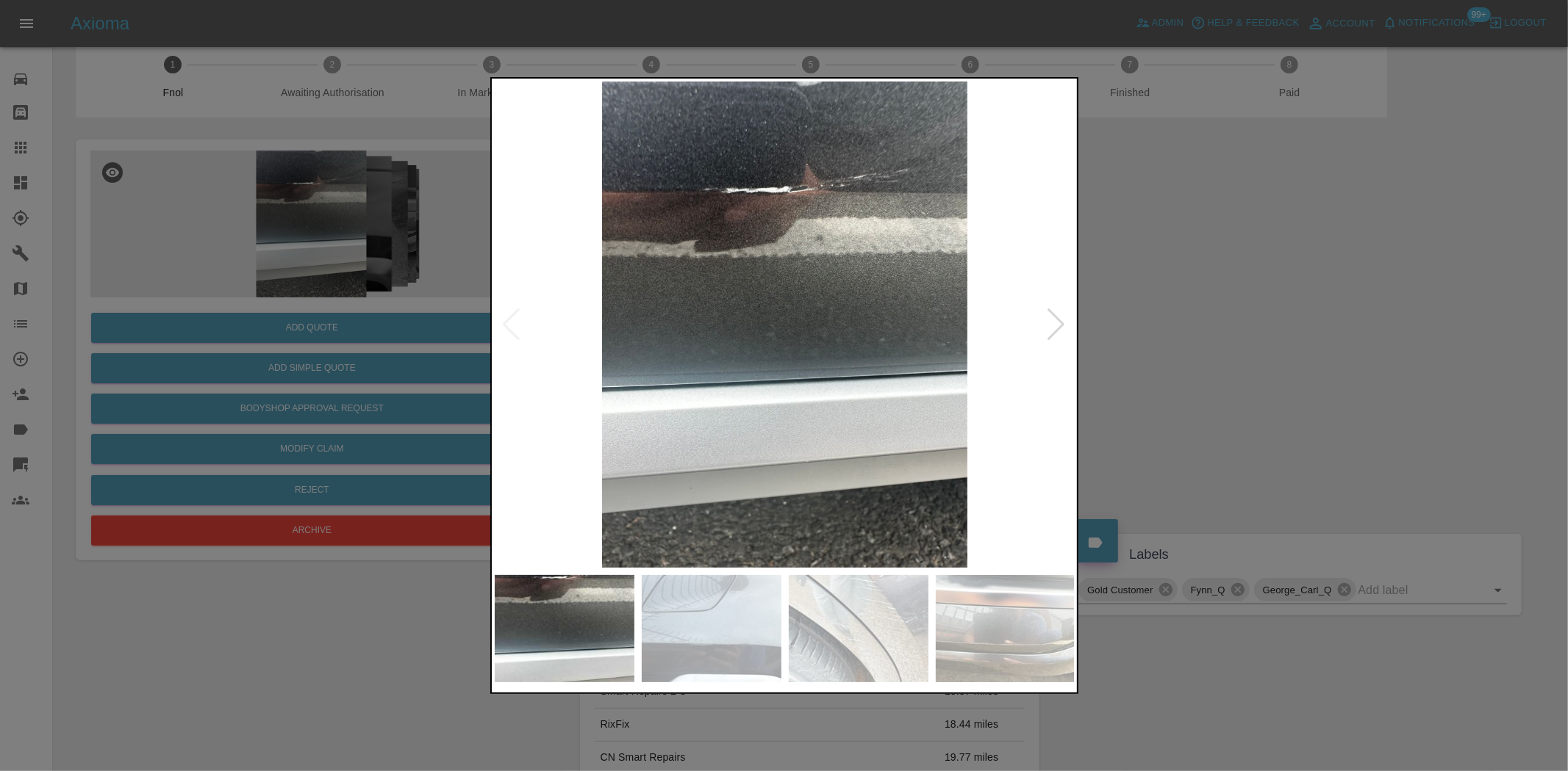
click at [711, 318] on img at bounding box center [785, 324] width 581 height 486
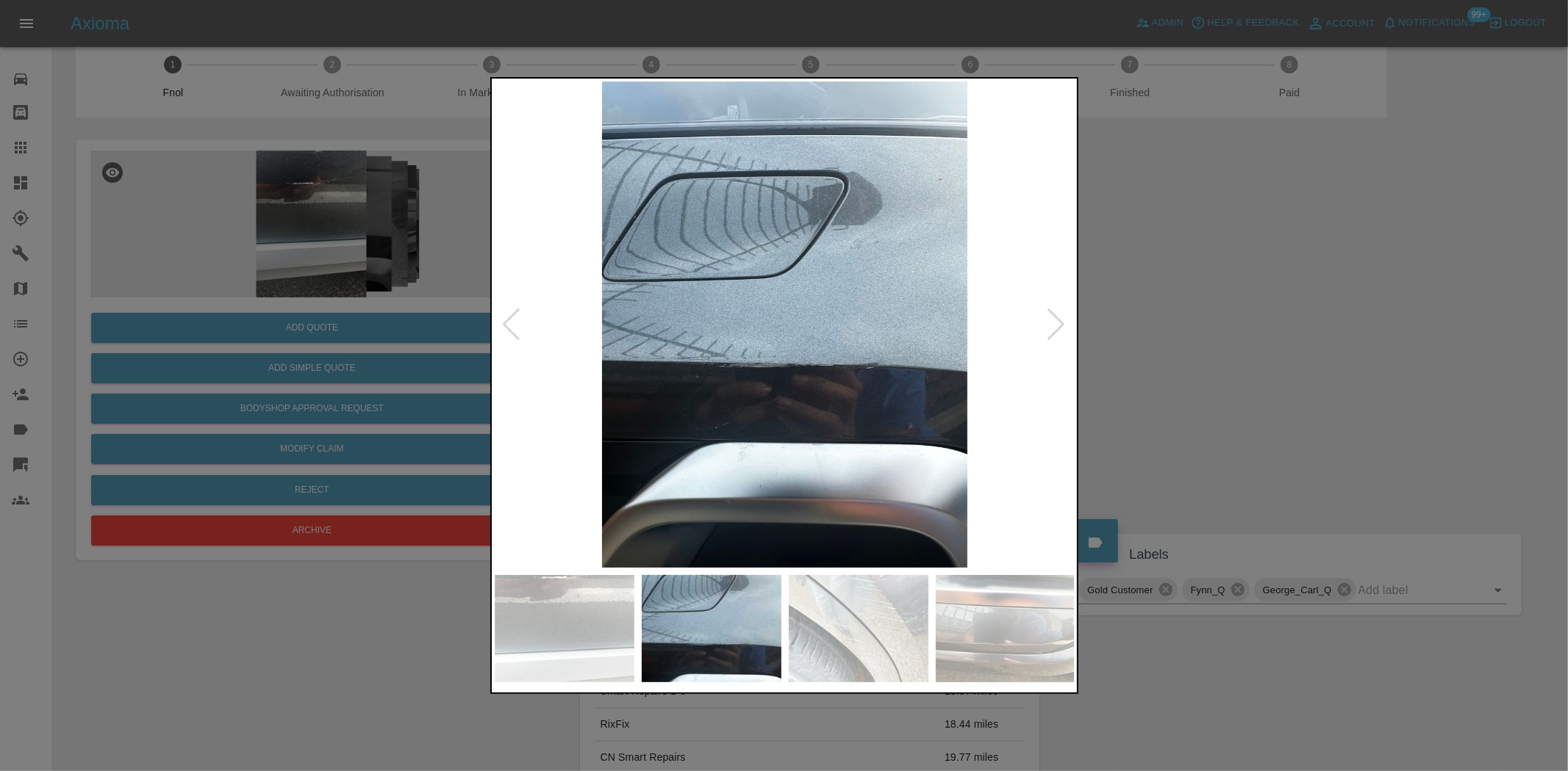
click at [670, 302] on img at bounding box center [785, 324] width 581 height 486
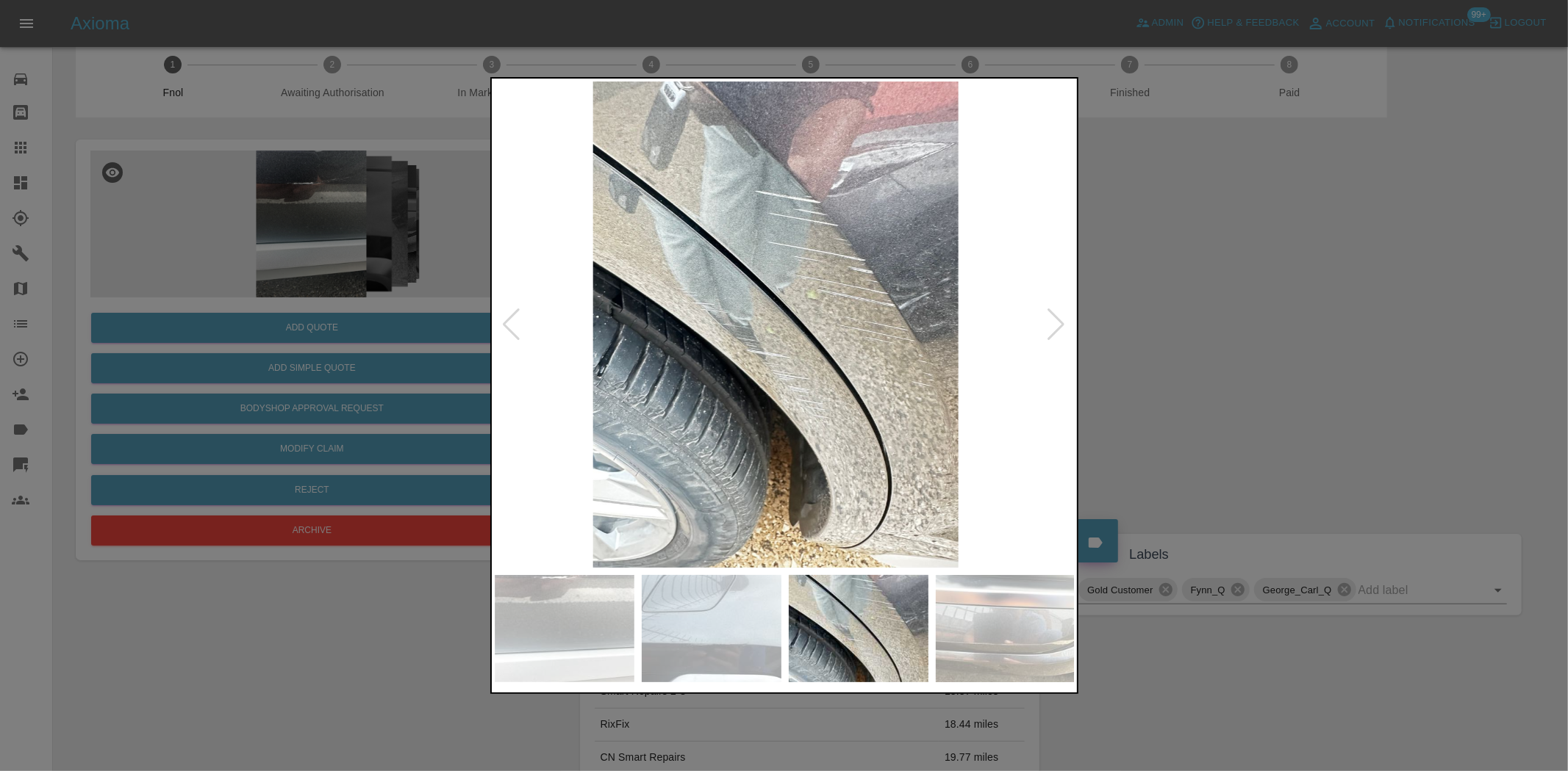
click at [680, 317] on img at bounding box center [775, 324] width 581 height 486
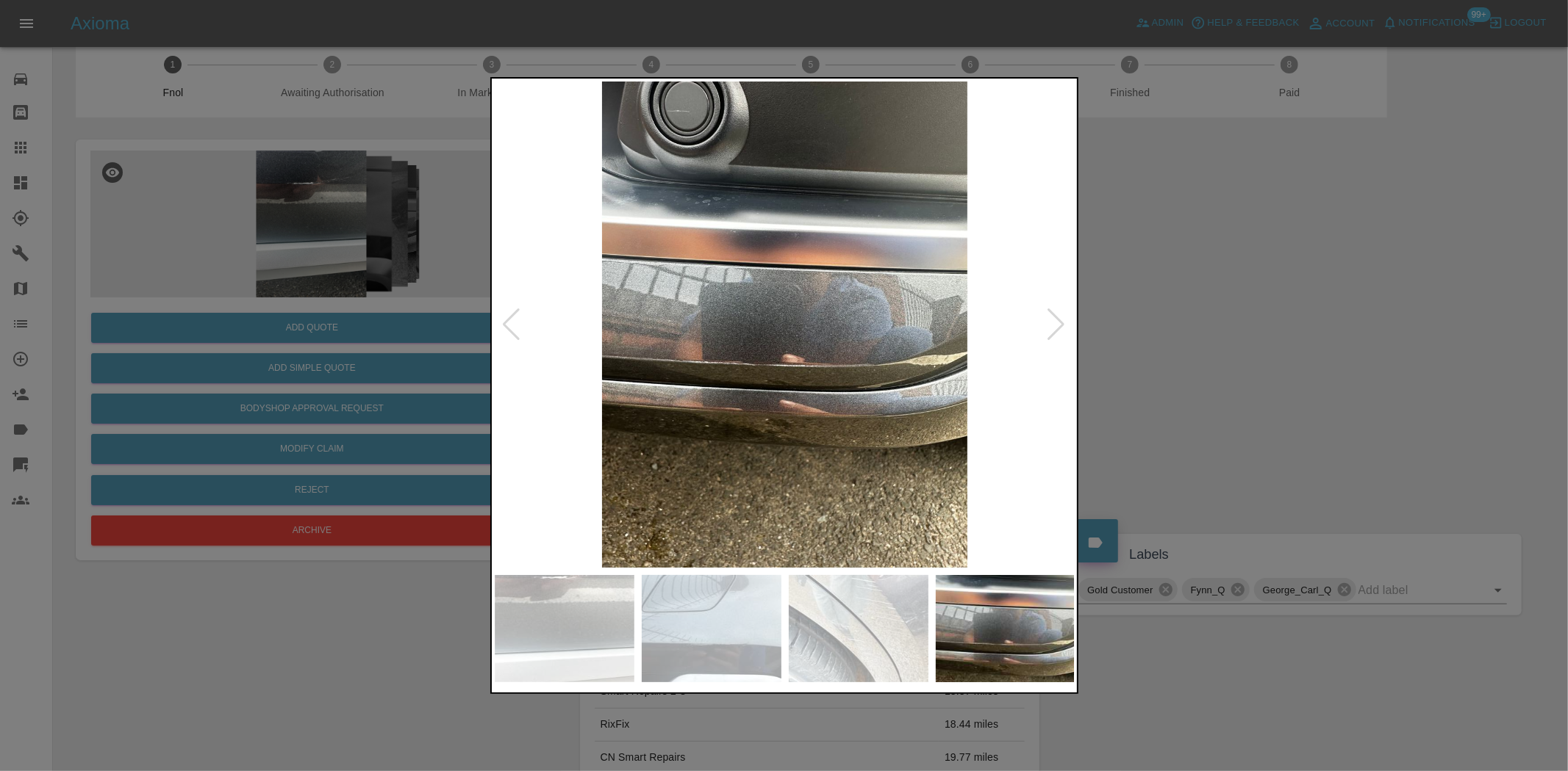
click at [645, 296] on img at bounding box center [785, 324] width 581 height 486
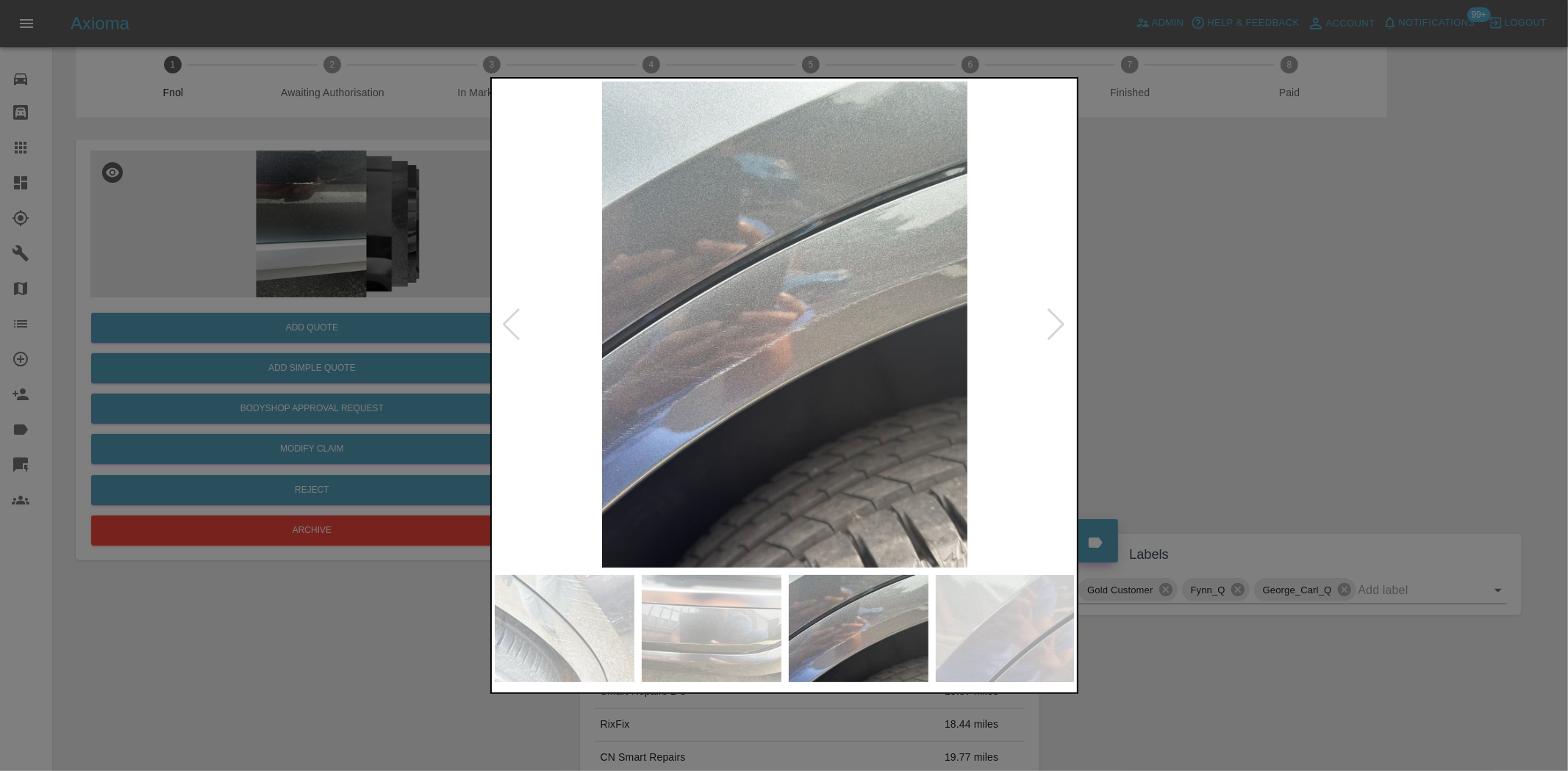
click at [362, 160] on div at bounding box center [784, 386] width 1568 height 771
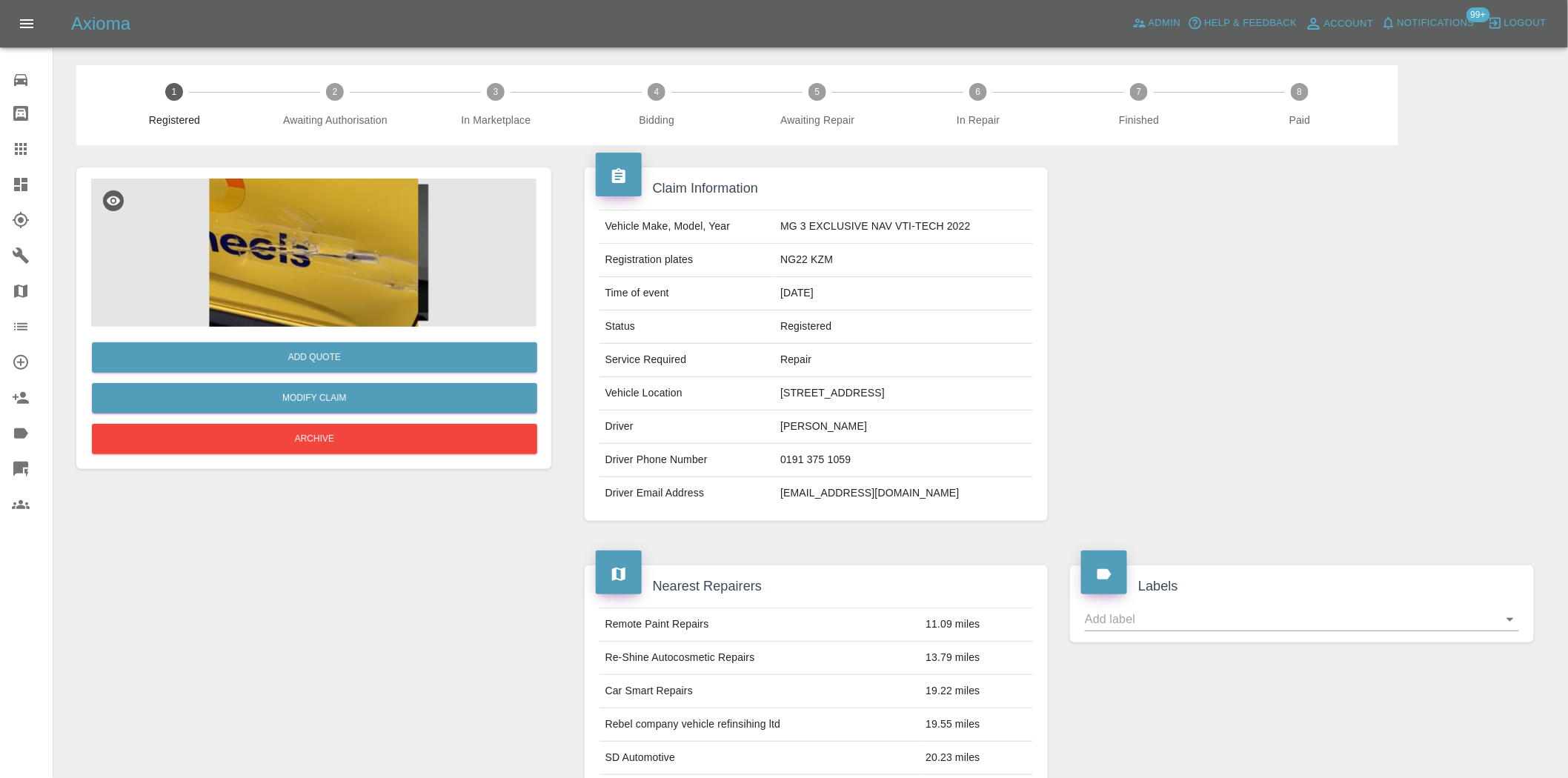
click at [311, 270] on img at bounding box center [314, 253] width 445 height 148
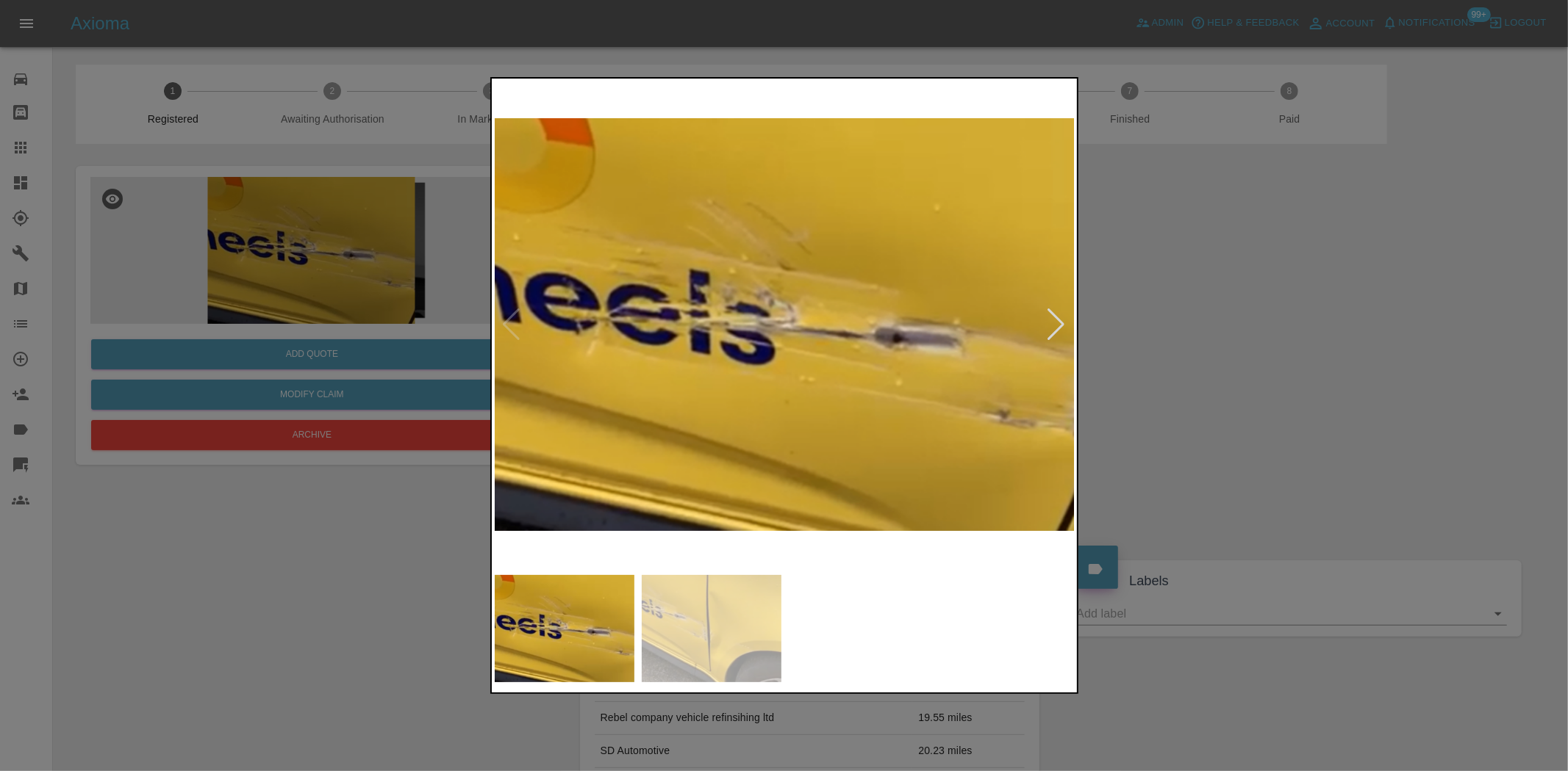
click at [733, 394] on img at bounding box center [785, 324] width 581 height 486
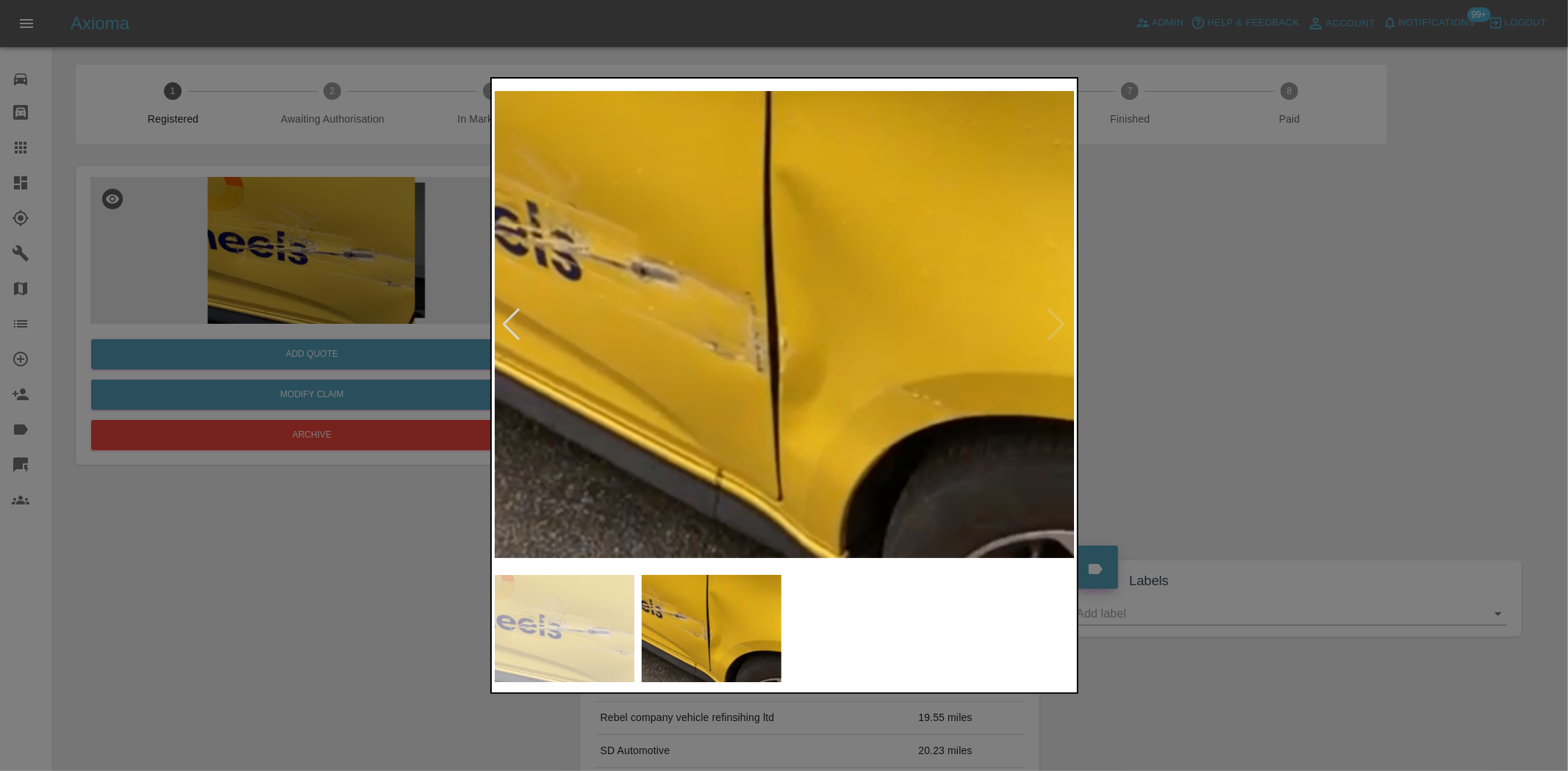
click at [342, 314] on div at bounding box center [784, 386] width 1568 height 771
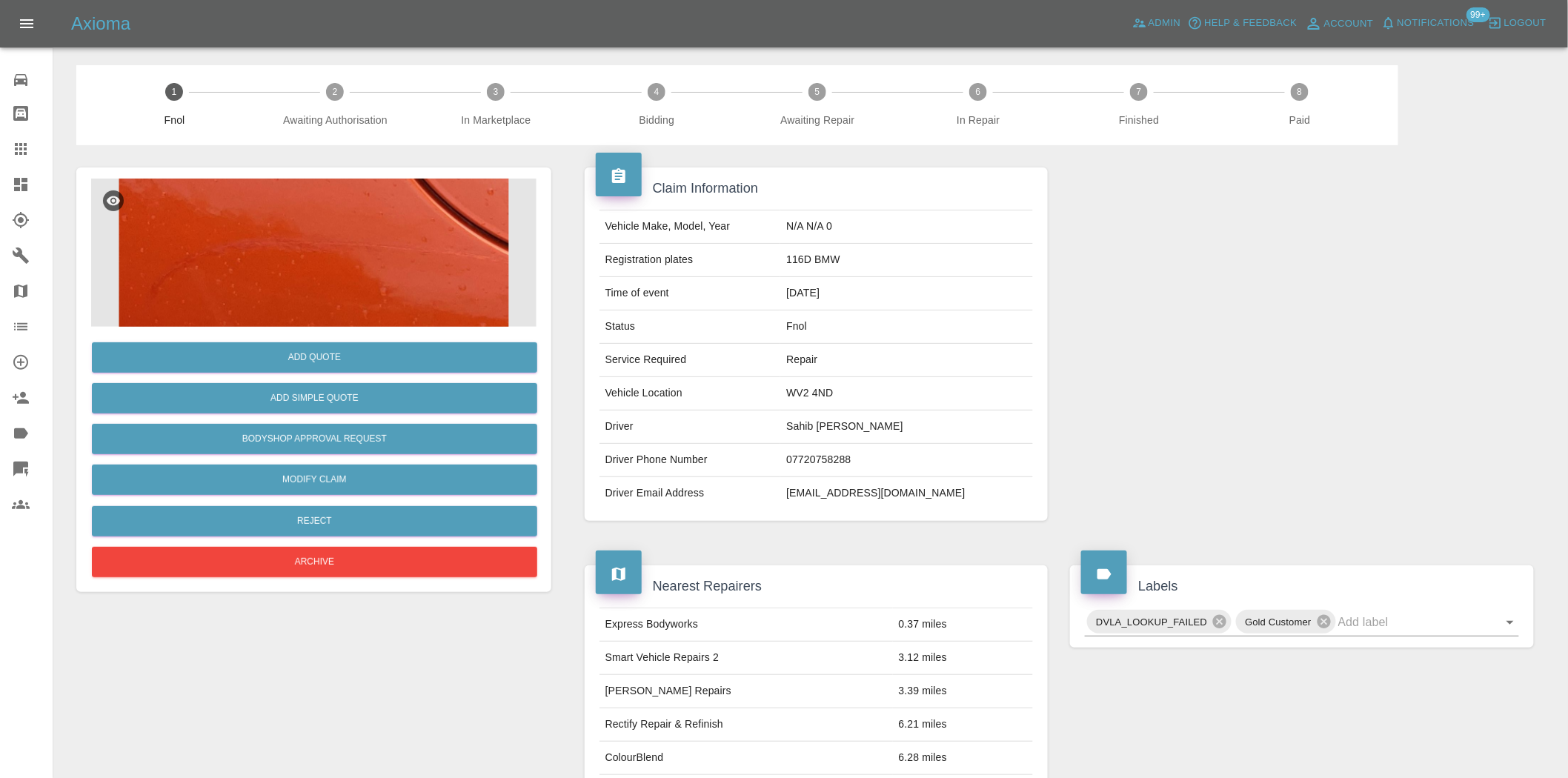
click at [374, 293] on img at bounding box center [314, 253] width 445 height 148
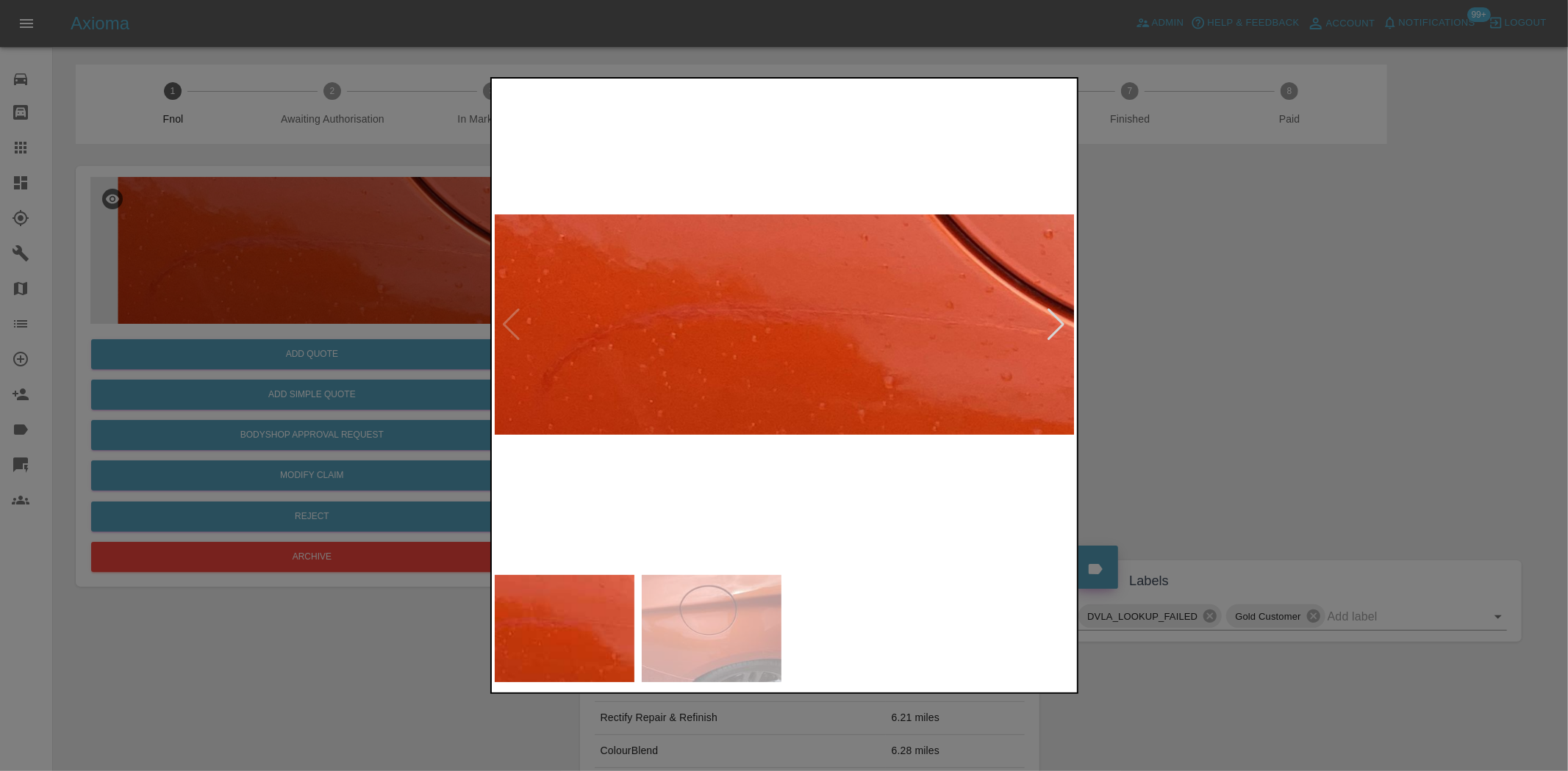
click at [726, 366] on img at bounding box center [785, 324] width 581 height 486
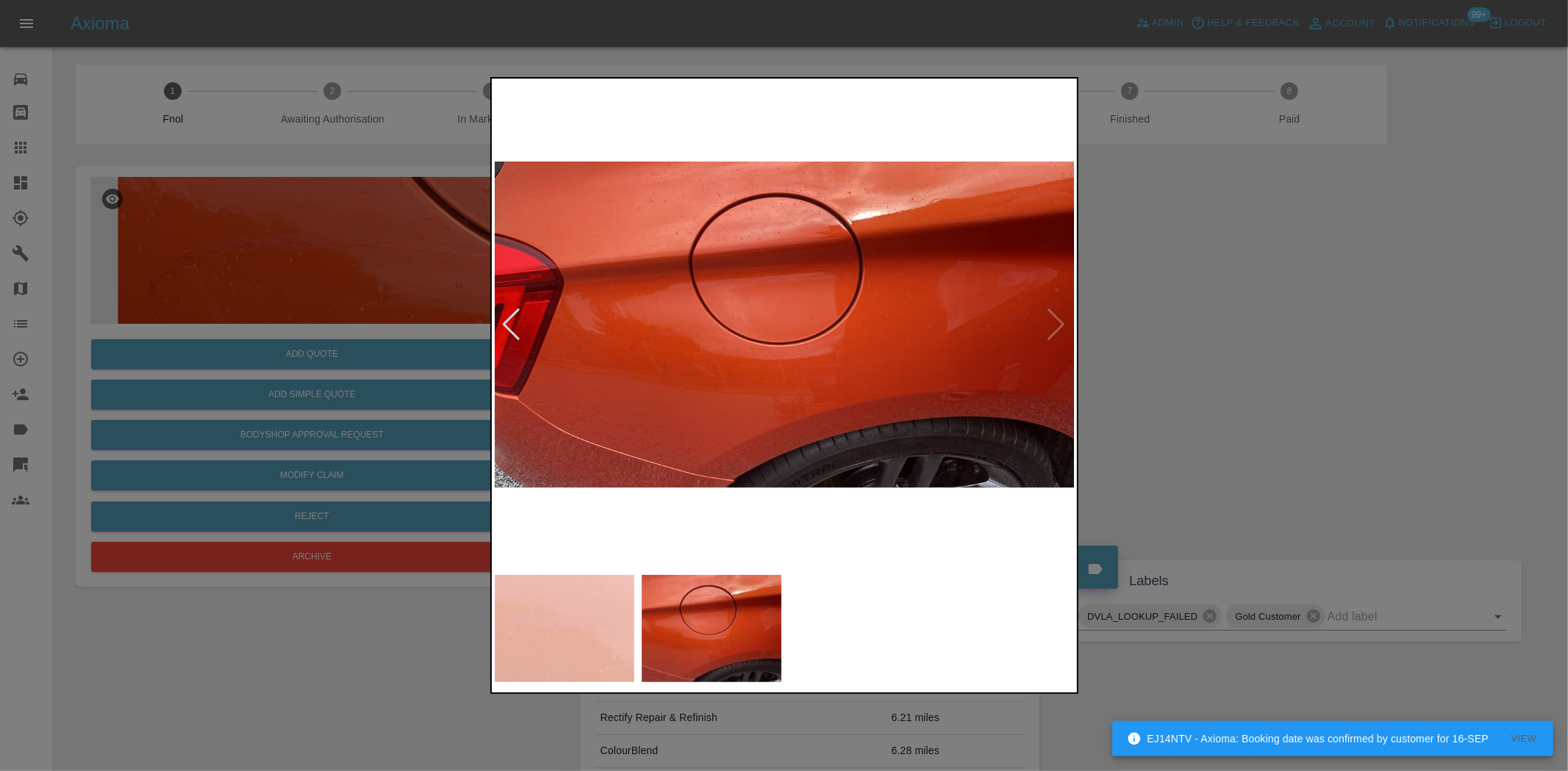
click at [702, 364] on img at bounding box center [785, 324] width 581 height 486
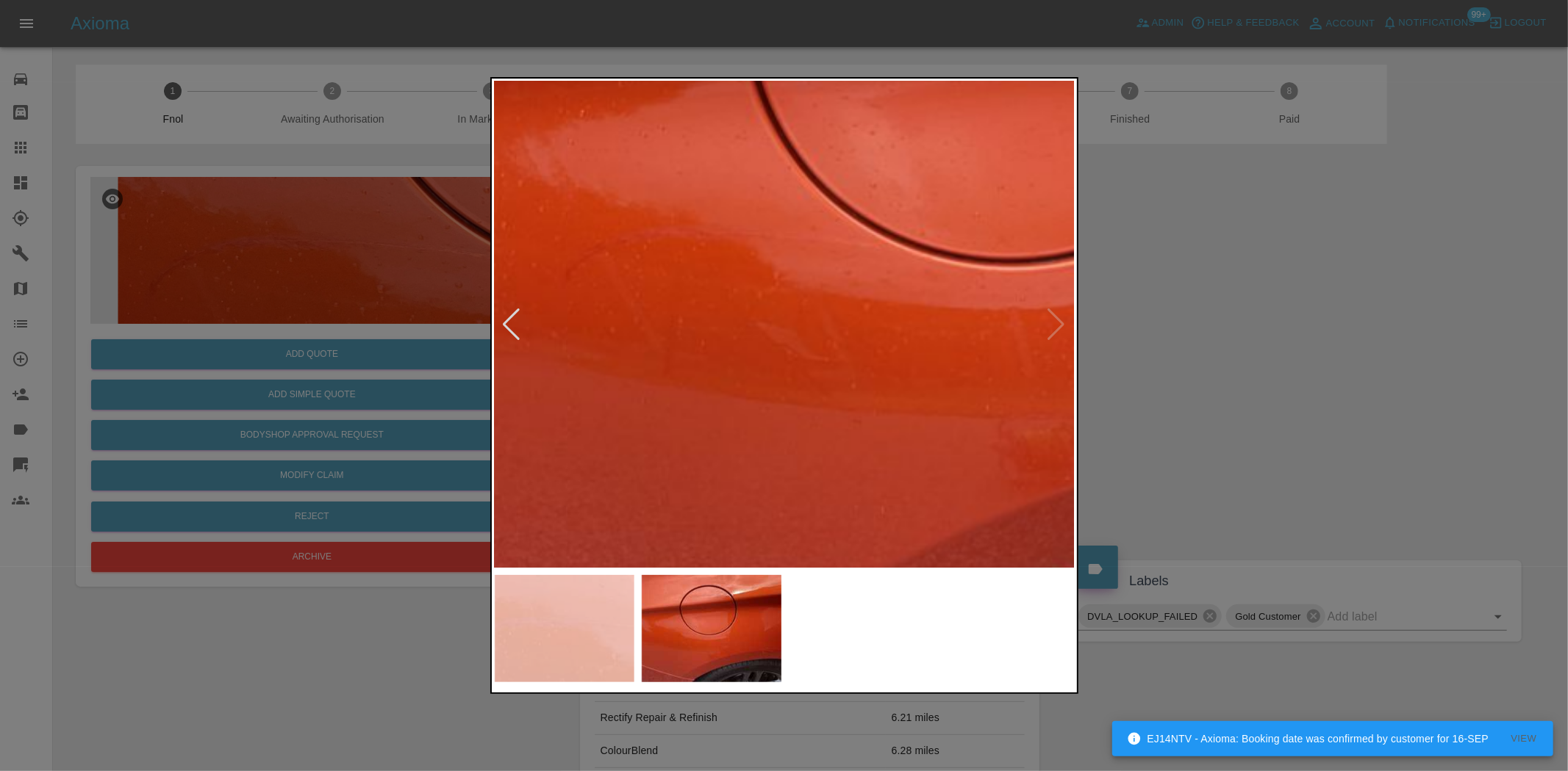
click at [702, 364] on img at bounding box center [1029, 204] width 1742 height 1459
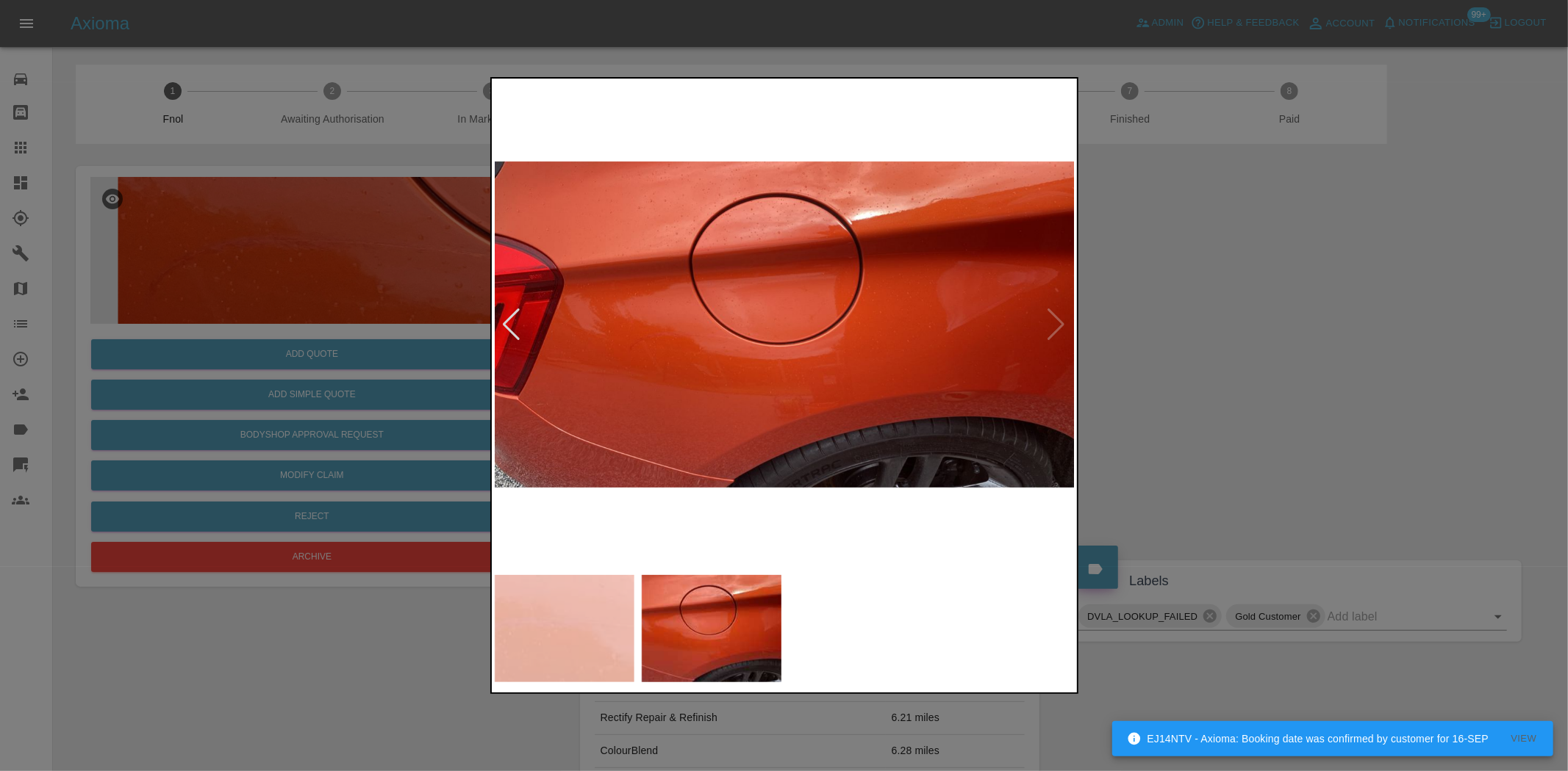
click at [775, 397] on img at bounding box center [785, 324] width 581 height 486
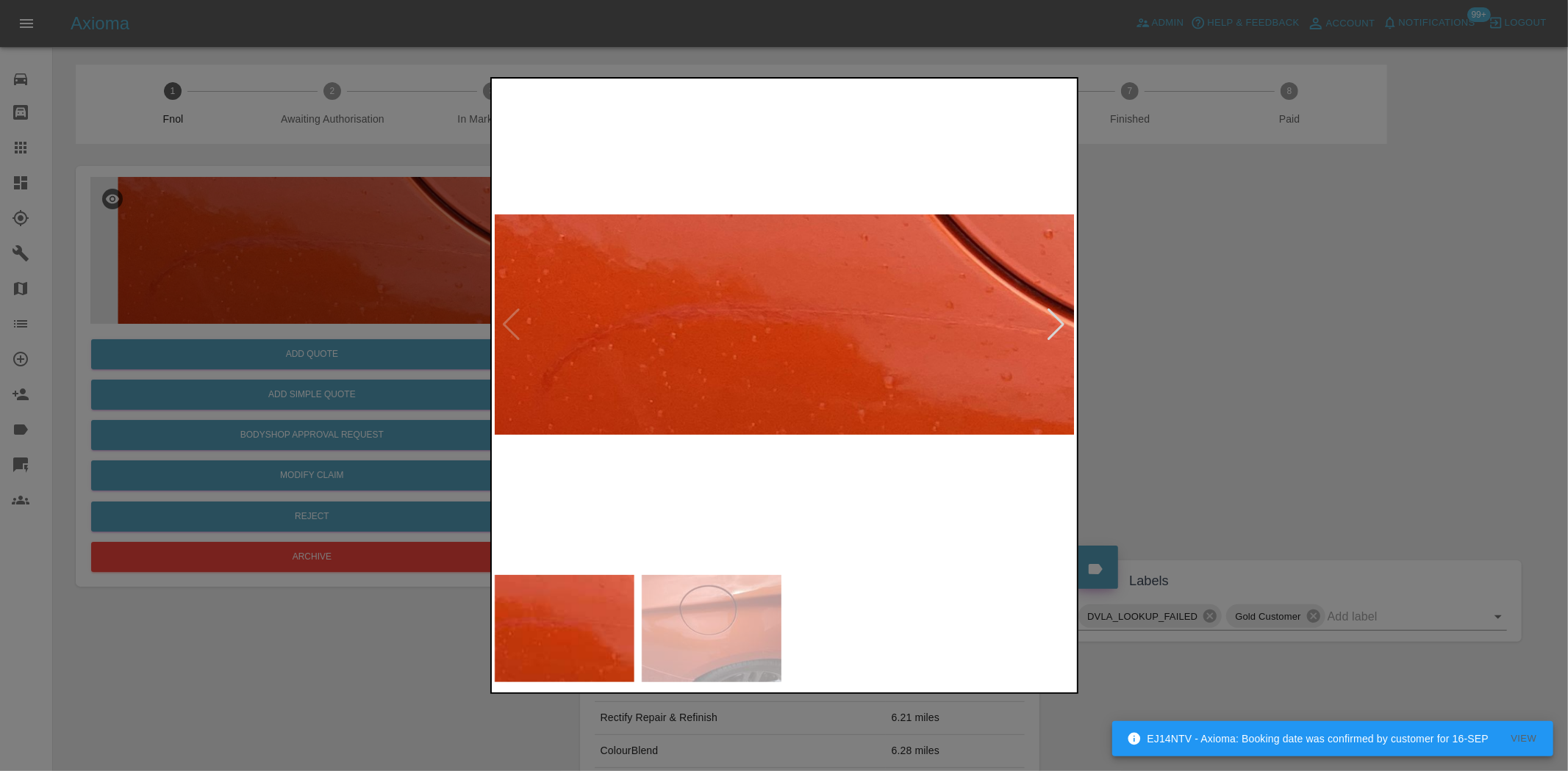
click at [764, 337] on img at bounding box center [785, 324] width 581 height 486
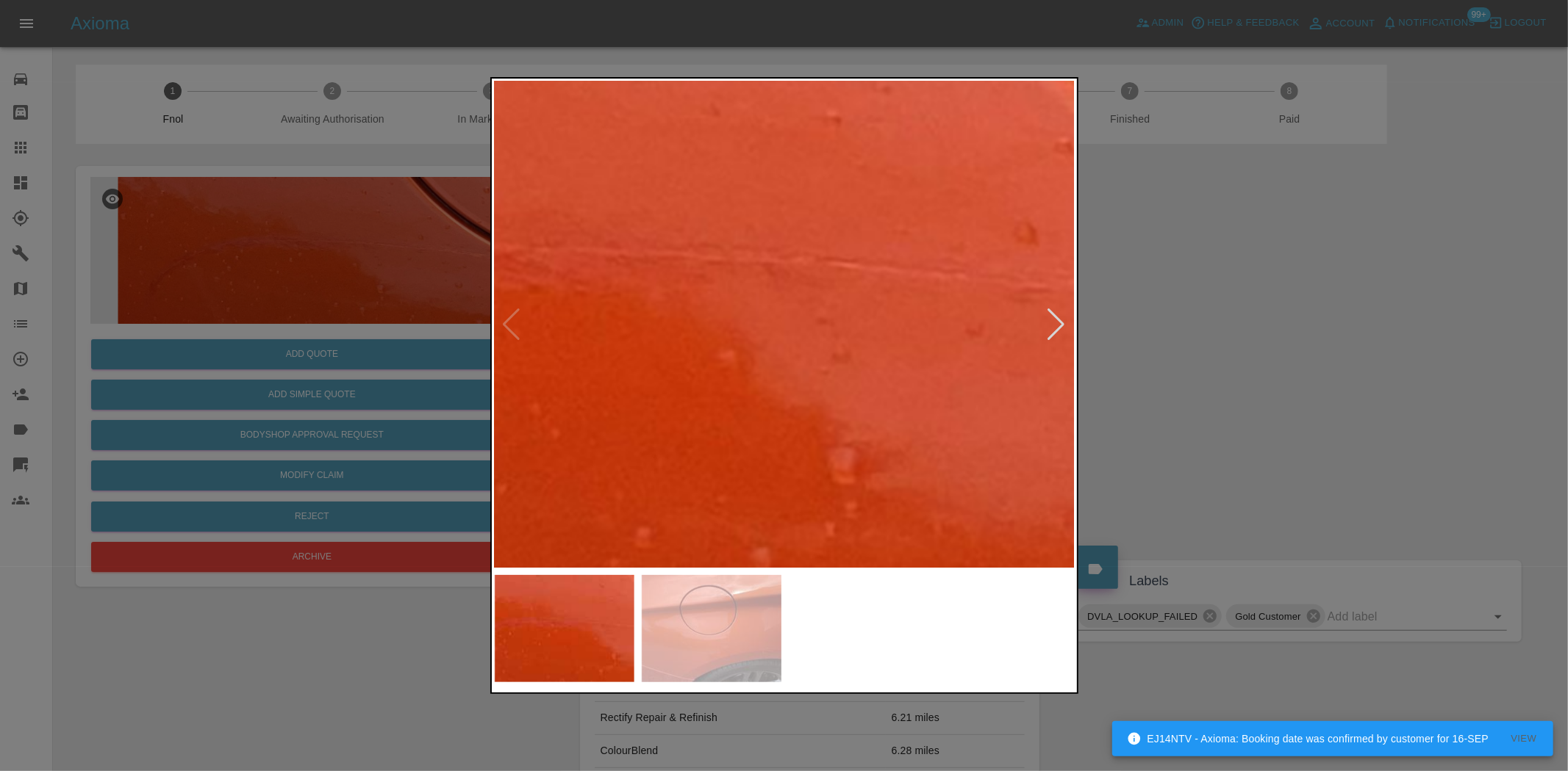
click at [524, 344] on img at bounding box center [532, 292] width 1742 height 1459
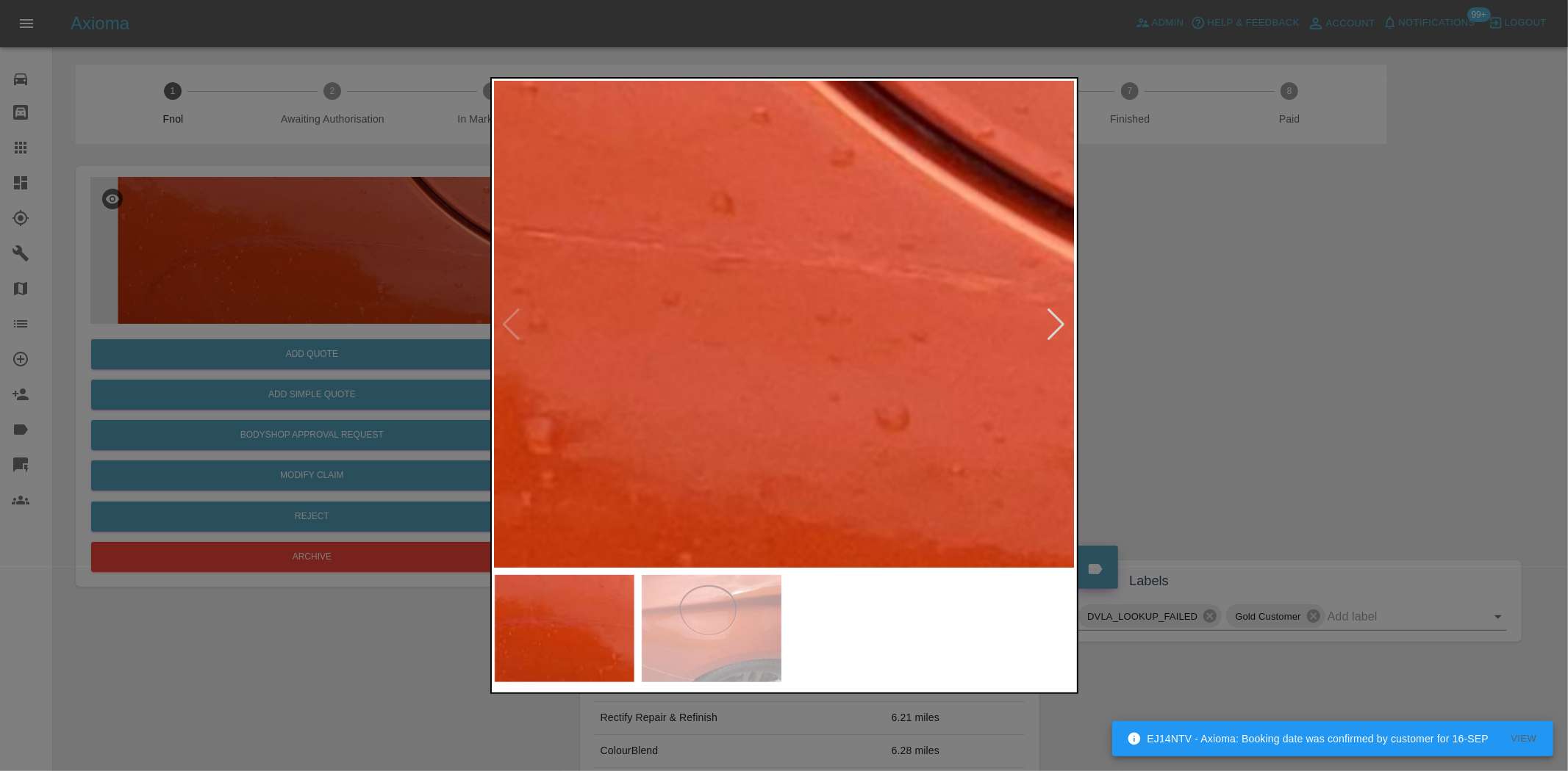
click at [536, 366] on img at bounding box center [228, 262] width 1742 height 1459
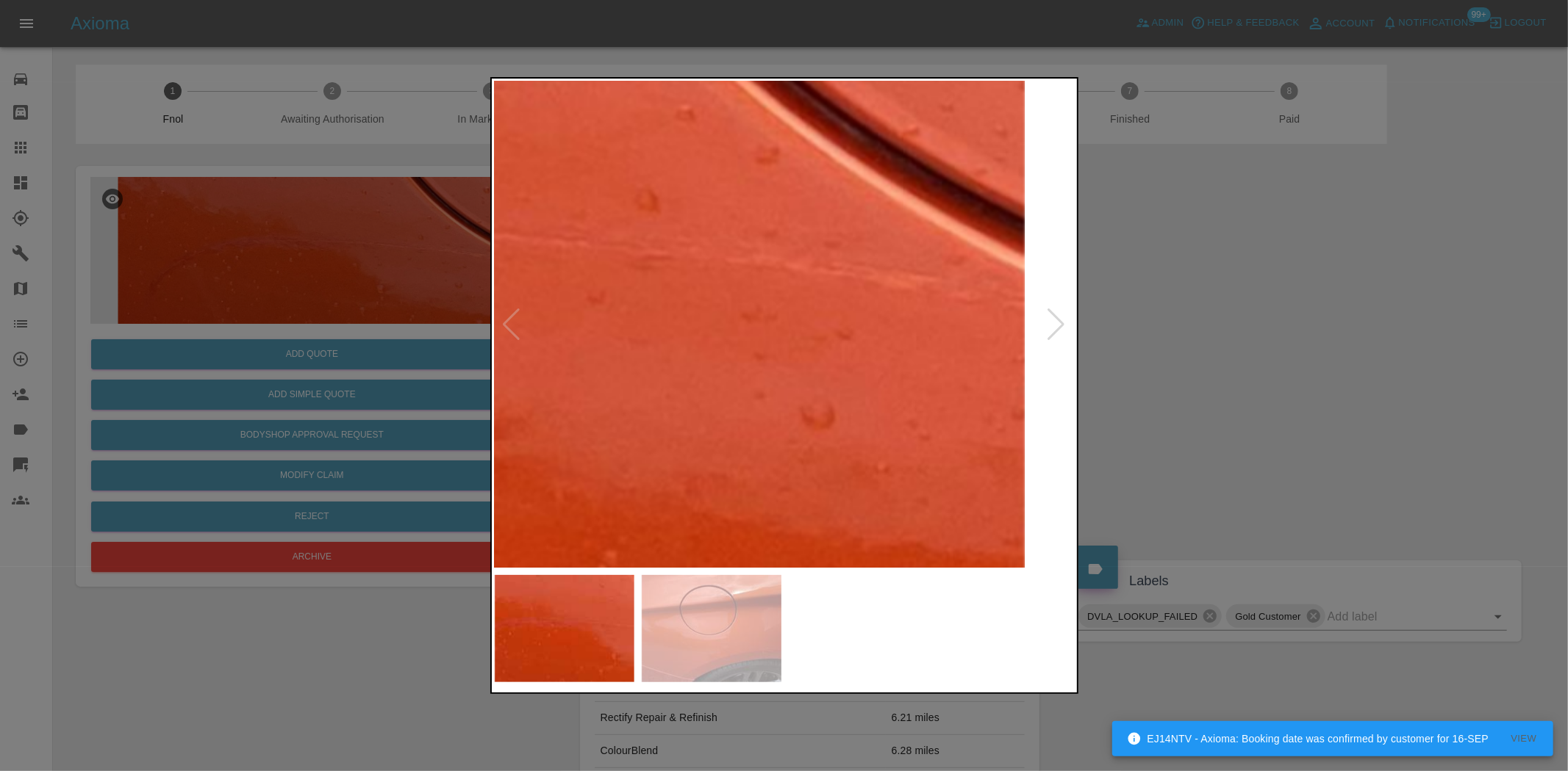
click at [621, 403] on img at bounding box center [153, 259] width 1742 height 1459
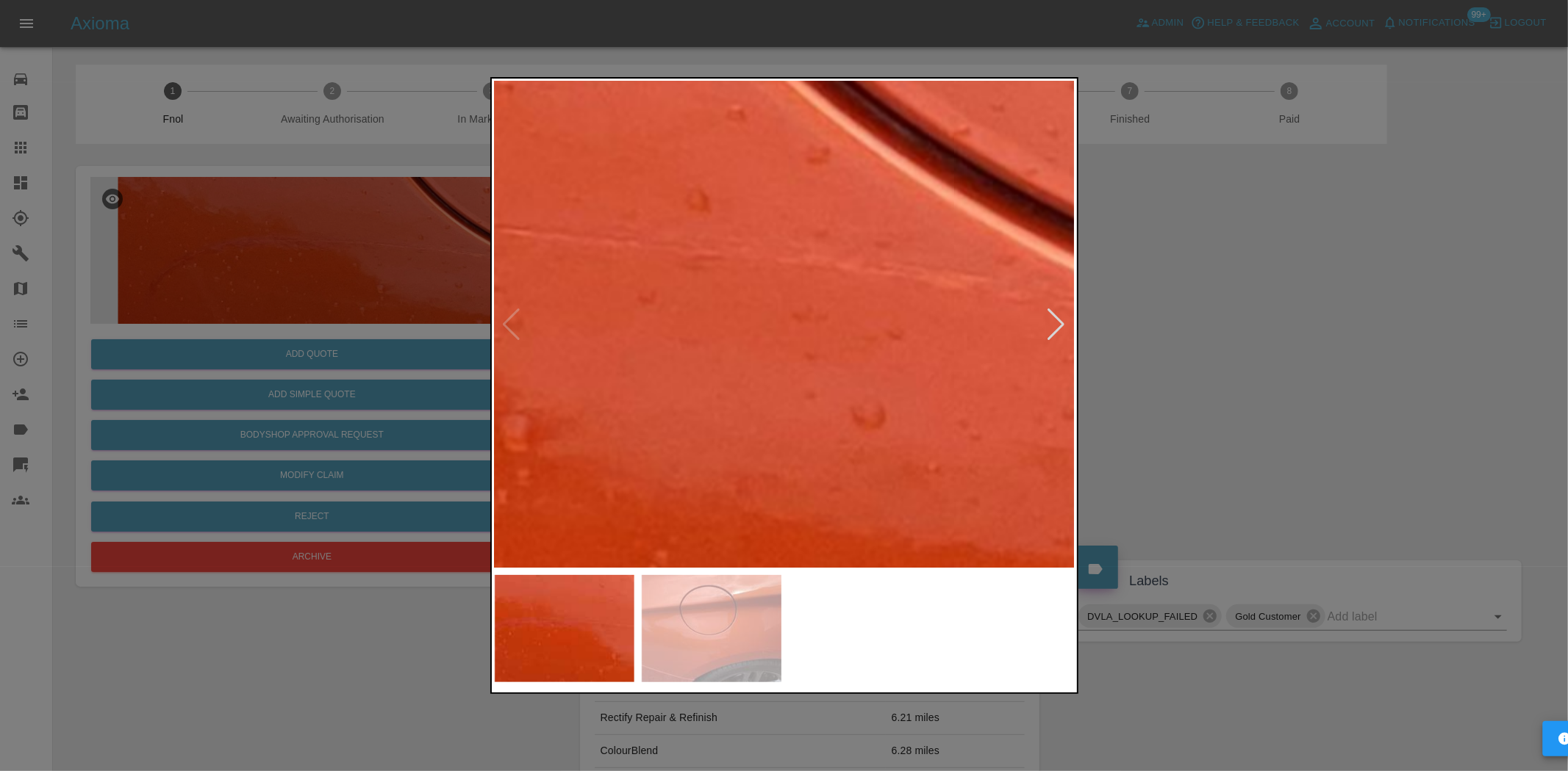
click at [629, 402] on img at bounding box center [204, 259] width 1742 height 1459
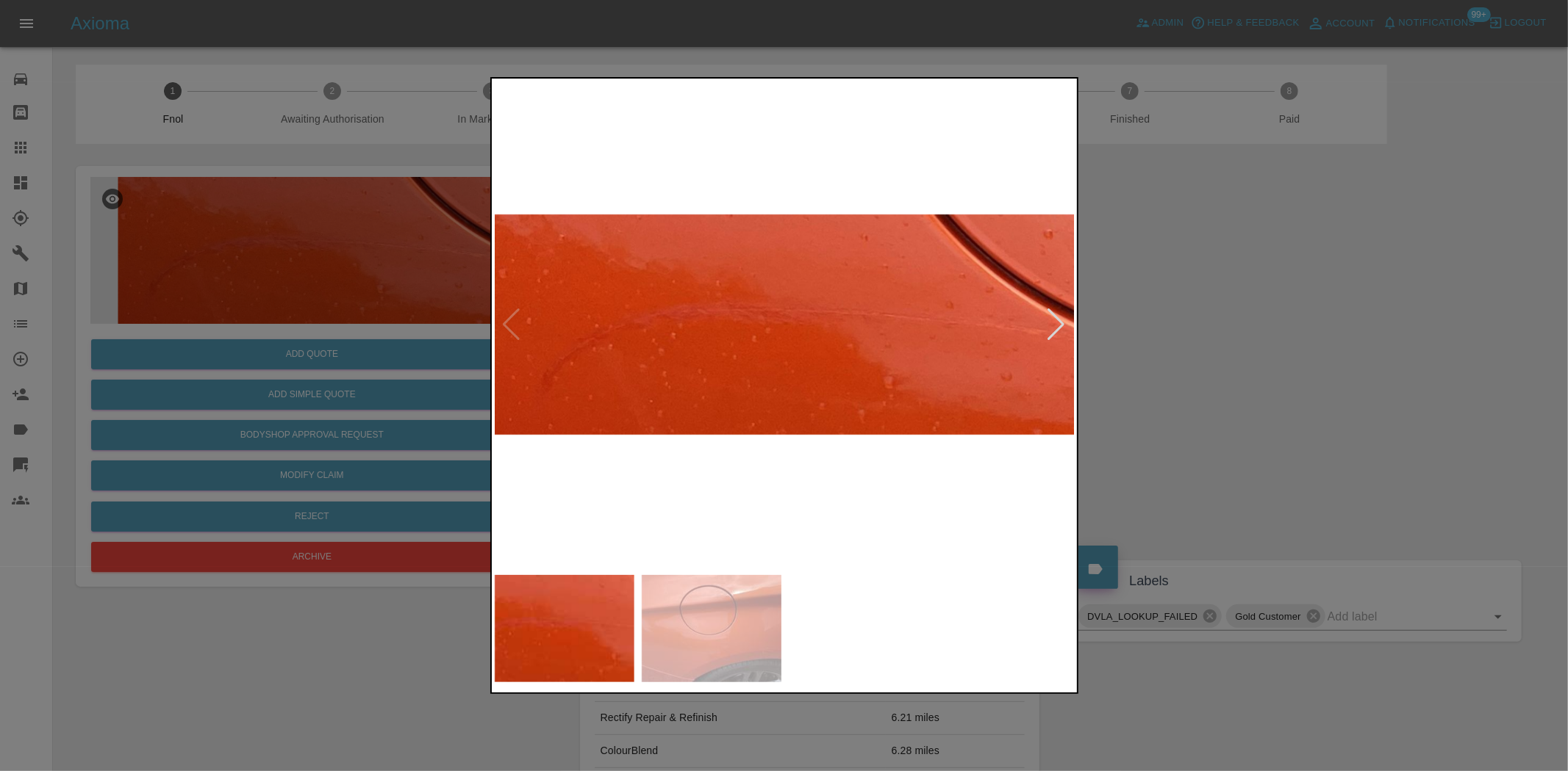
click at [647, 397] on img at bounding box center [785, 324] width 581 height 486
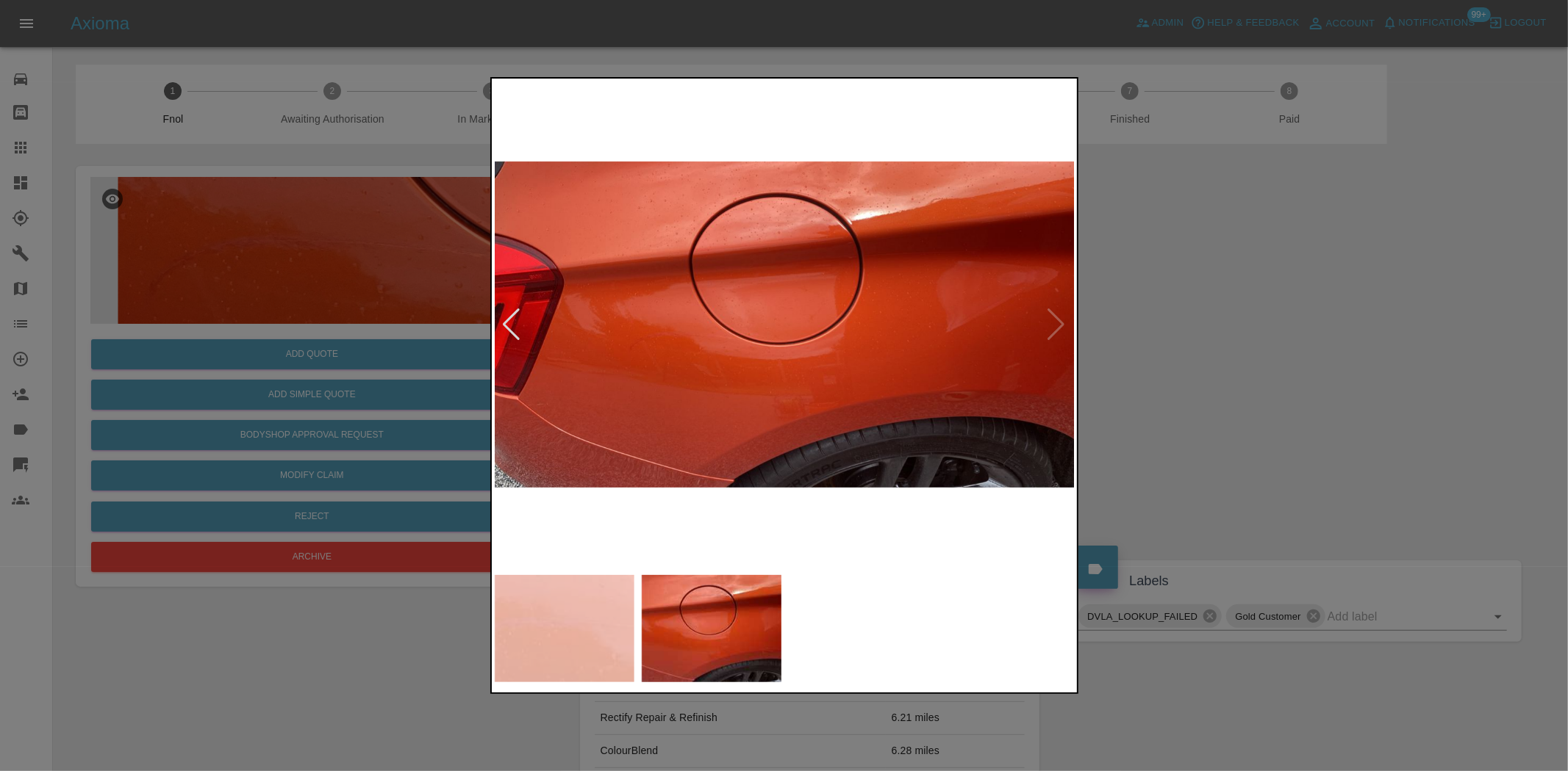
click at [688, 377] on img at bounding box center [785, 324] width 581 height 486
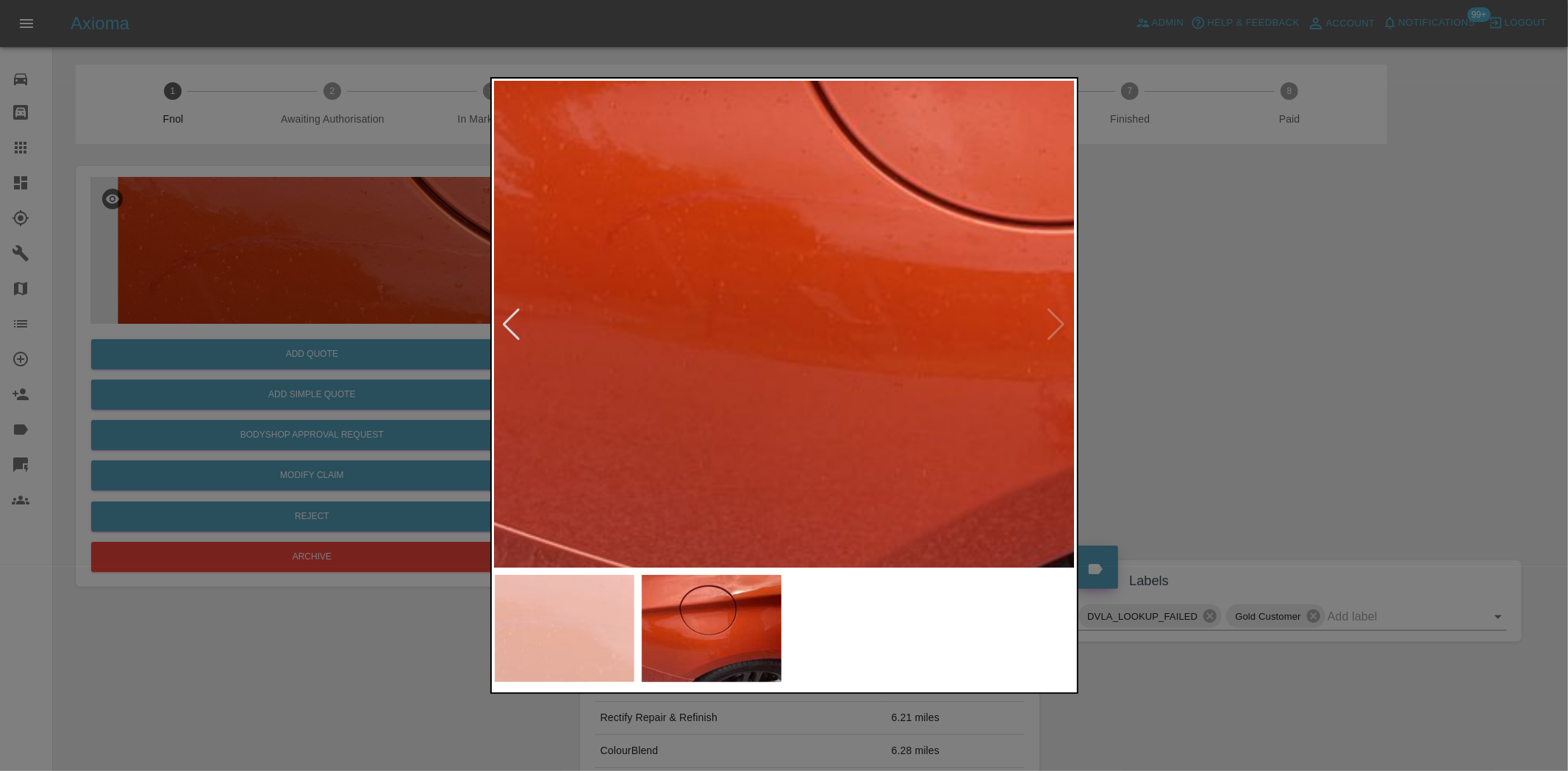
click at [309, 295] on div at bounding box center [784, 386] width 1568 height 771
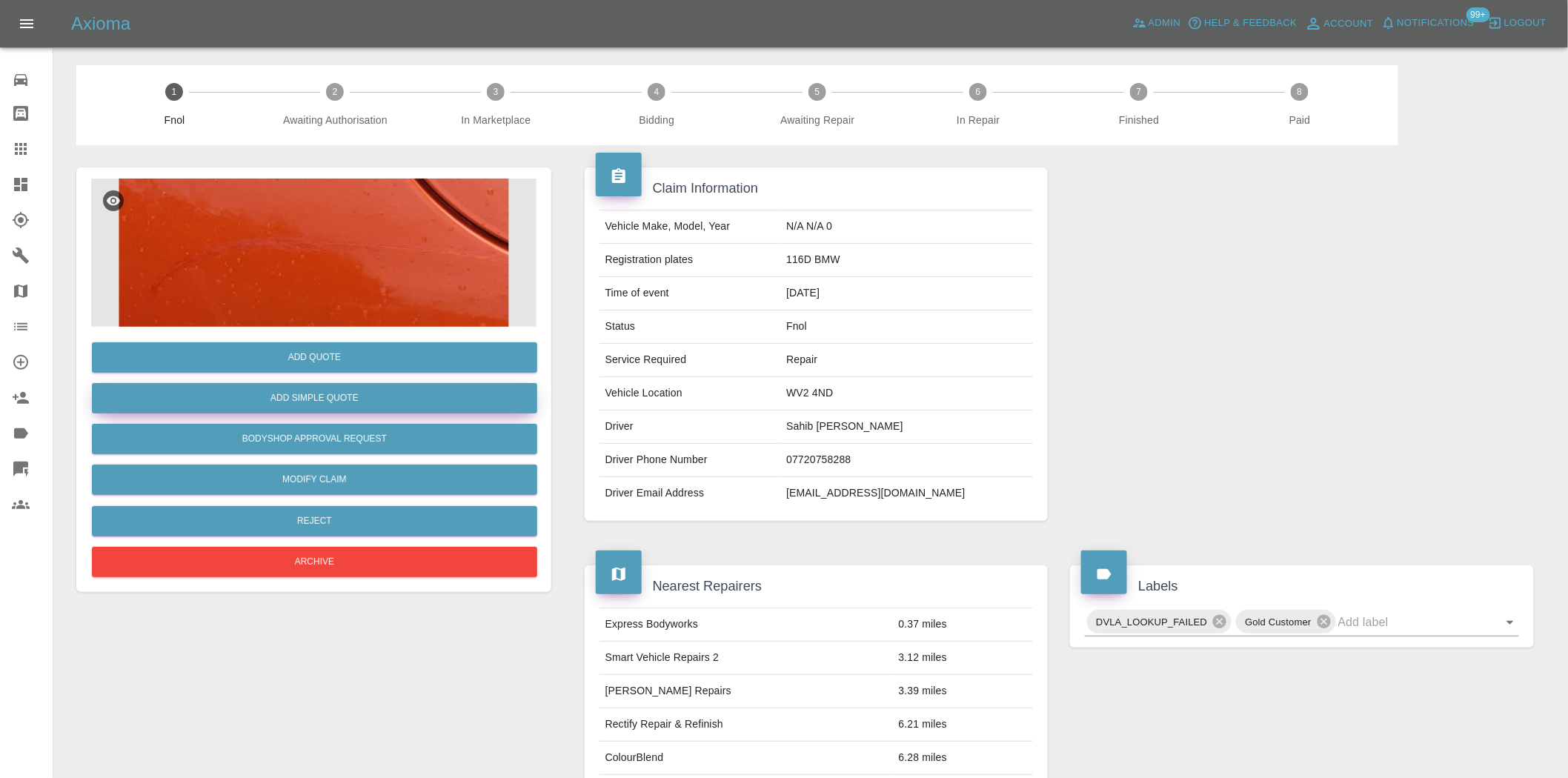
click at [312, 395] on button "Add Simple Quote" at bounding box center [315, 399] width 445 height 30
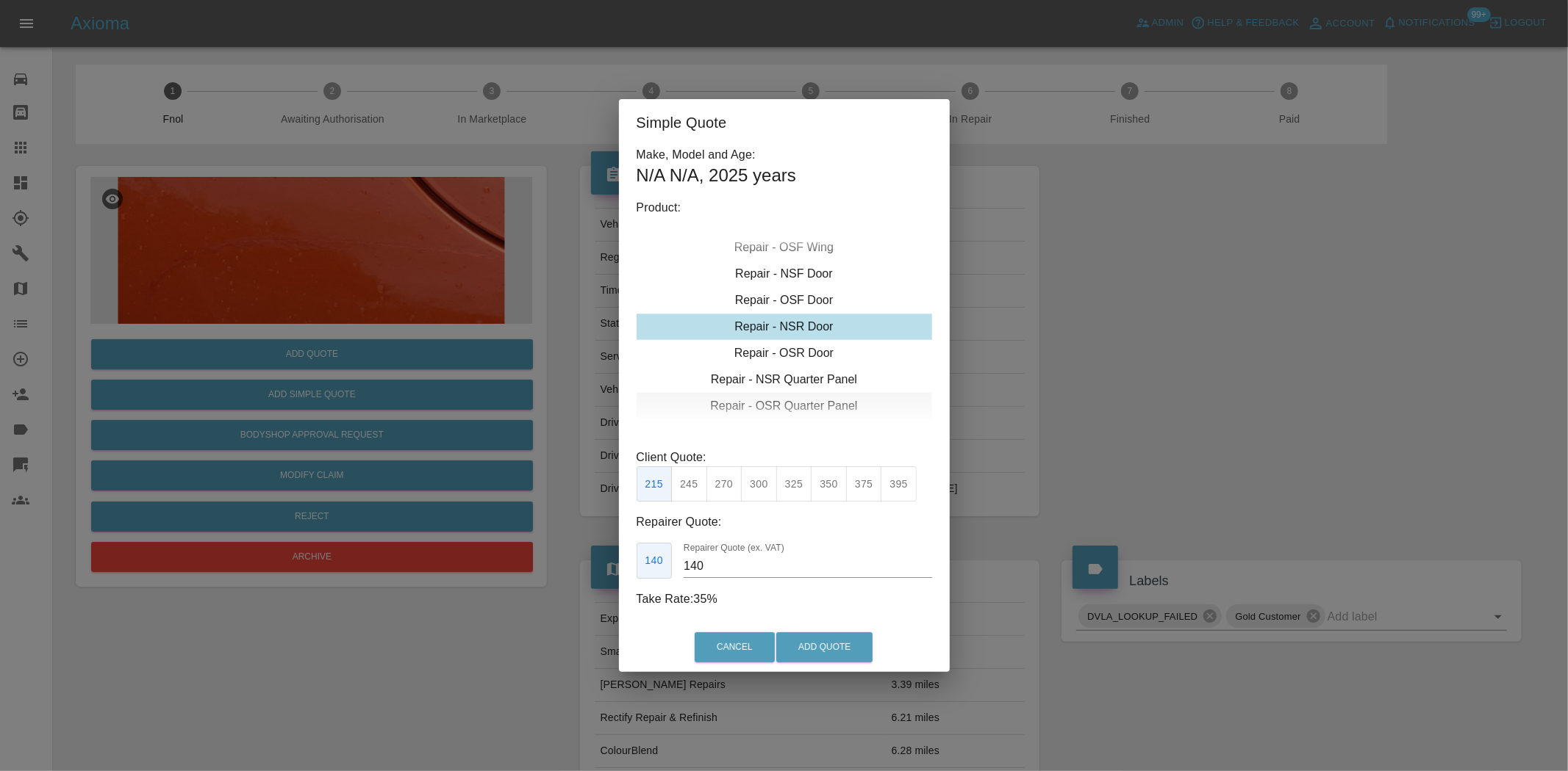
click at [782, 401] on div "Repair - OSR Quarter Panel" at bounding box center [784, 407] width 296 height 27
click at [695, 480] on button "245" at bounding box center [689, 485] width 36 height 36
drag, startPoint x: 722, startPoint y: 574, endPoint x: 608, endPoint y: 570, distance: 114.1
click at [629, 573] on div "Make, Model and Age: N/A N/A , 2025 years Product: Repair - Front Bumper Corner…" at bounding box center [784, 384] width 330 height 477
type input "150"
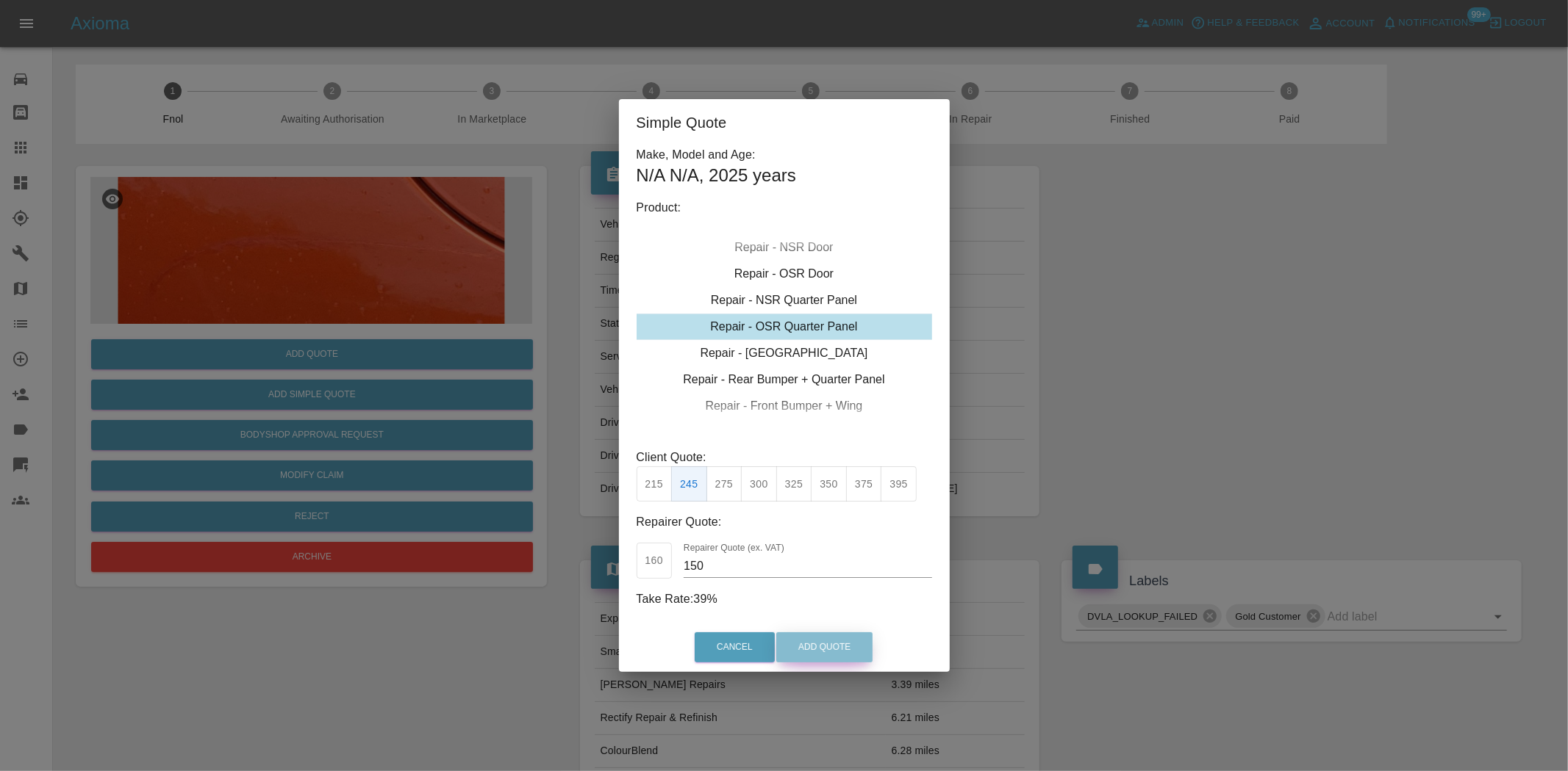
click at [839, 641] on button "Add Quote" at bounding box center [824, 647] width 96 height 30
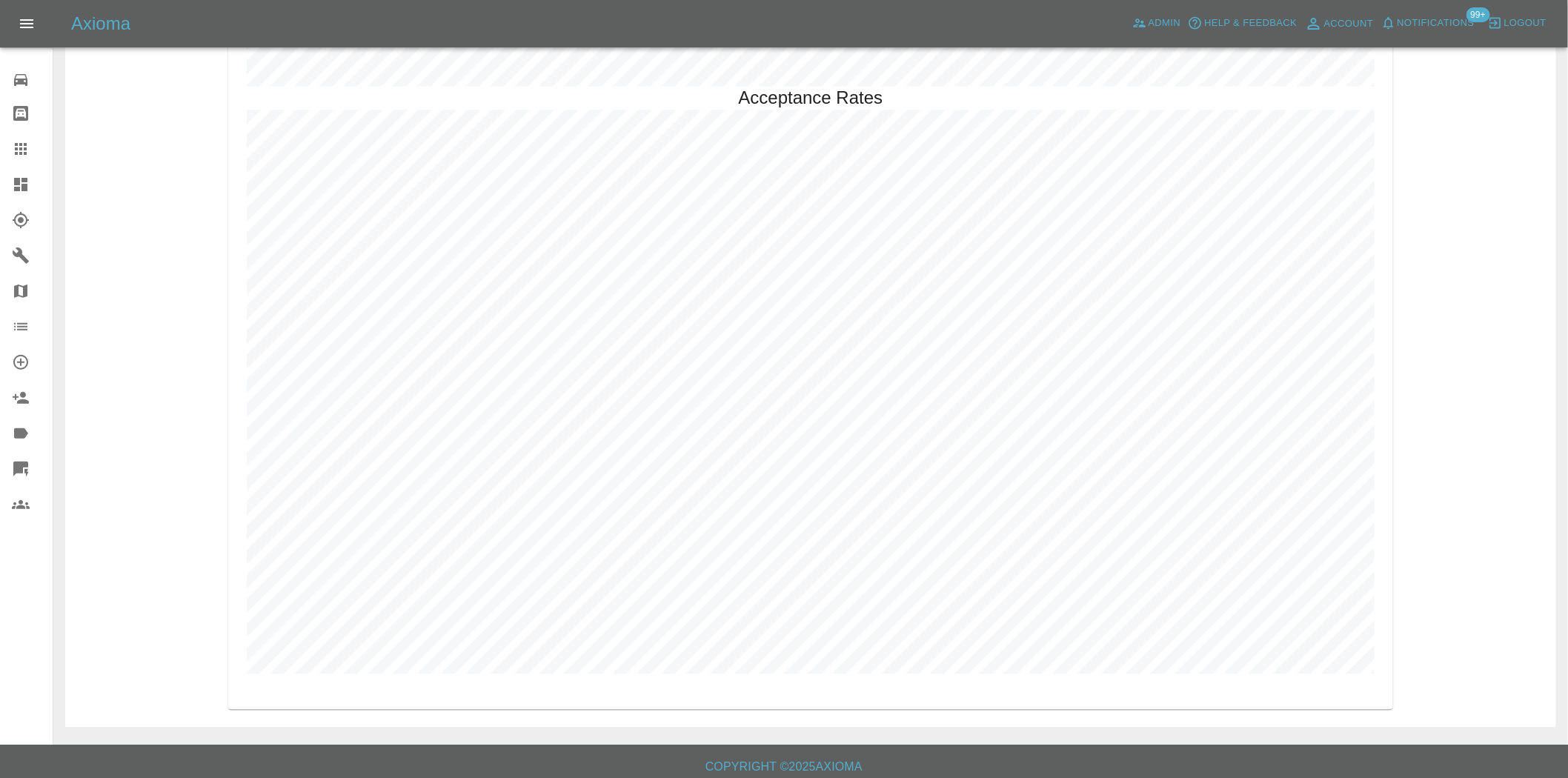
scroll to position [3678, 0]
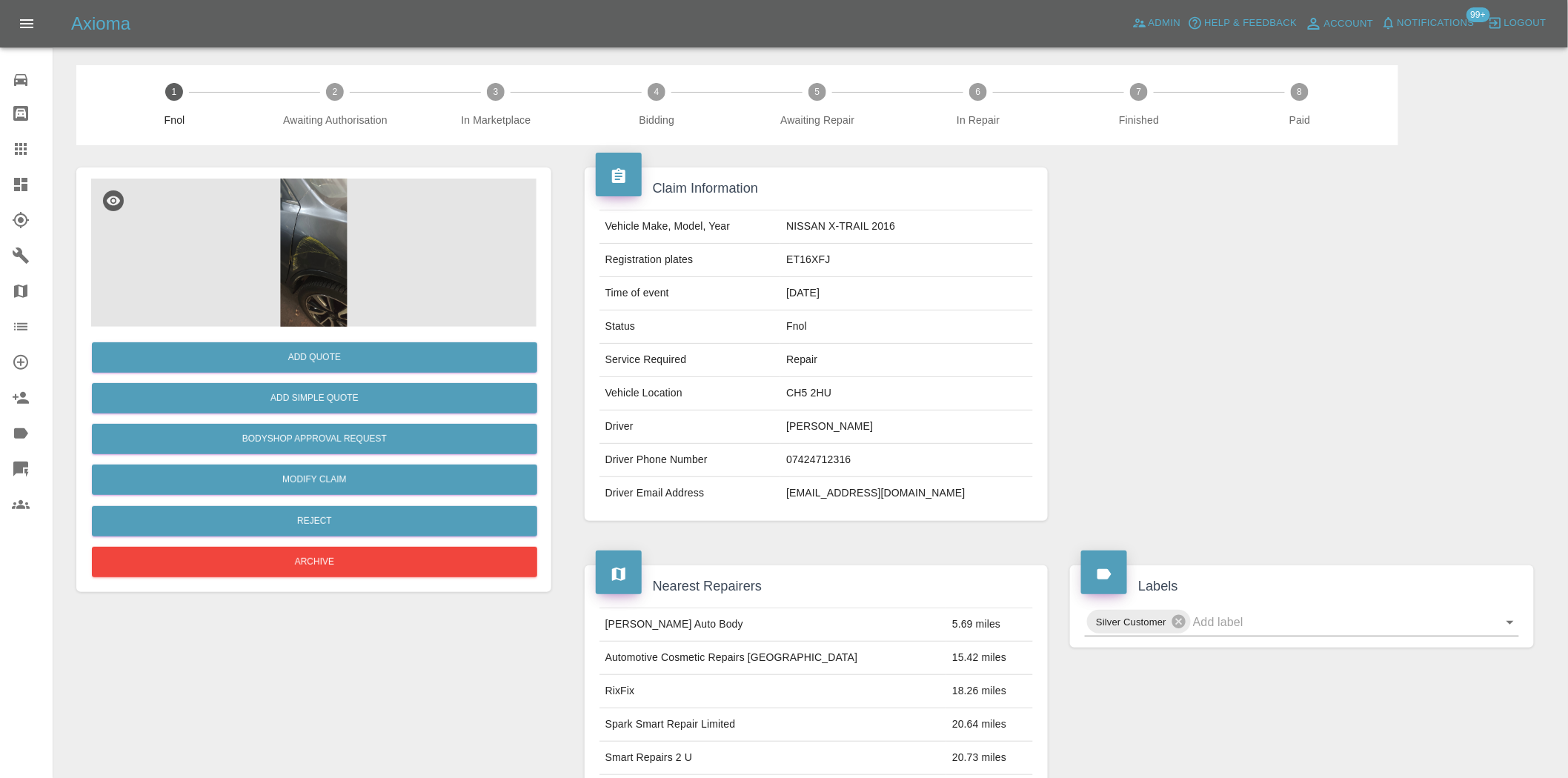
click at [292, 259] on img at bounding box center [314, 253] width 445 height 148
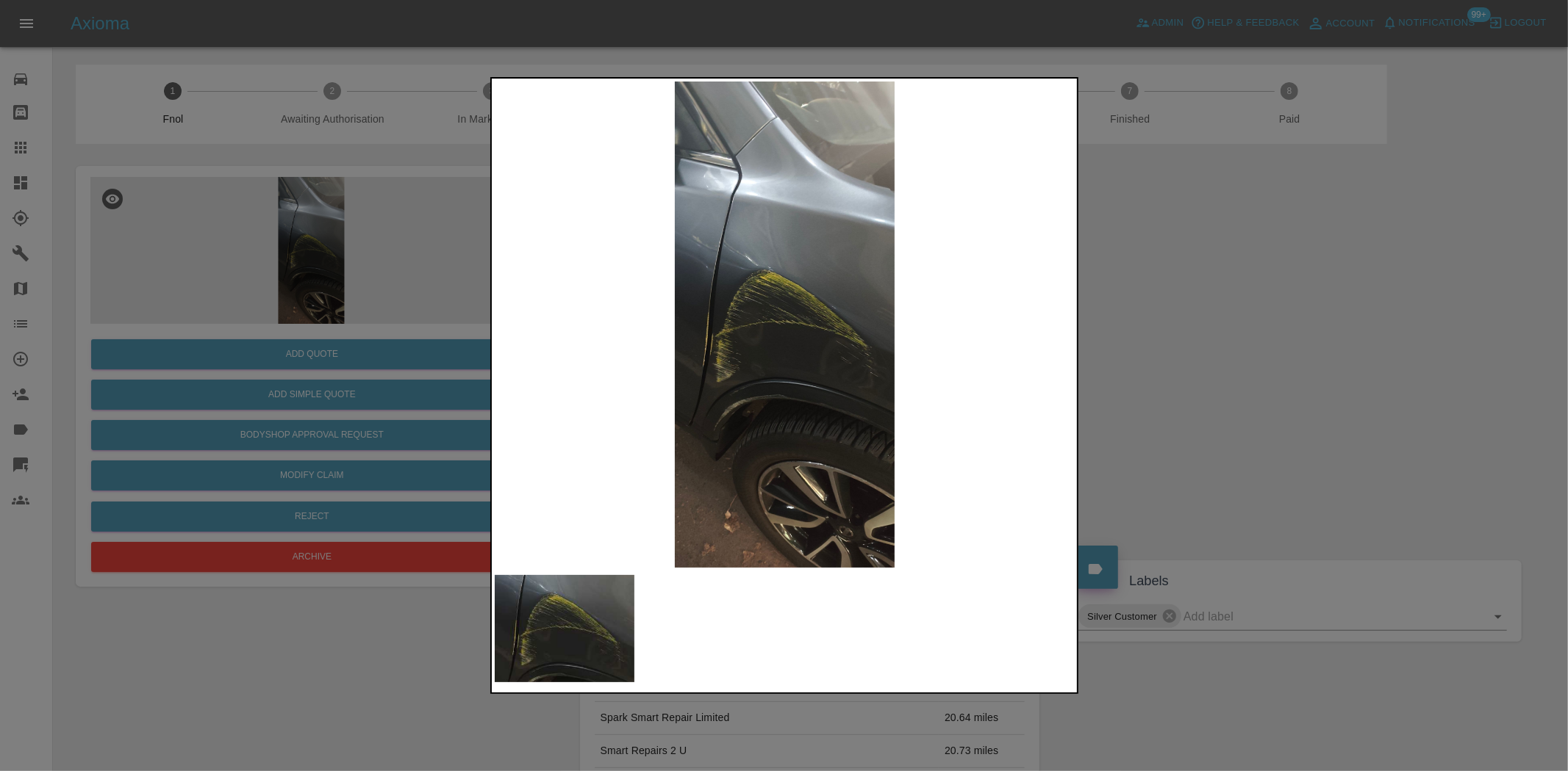
click at [772, 323] on img at bounding box center [785, 324] width 581 height 486
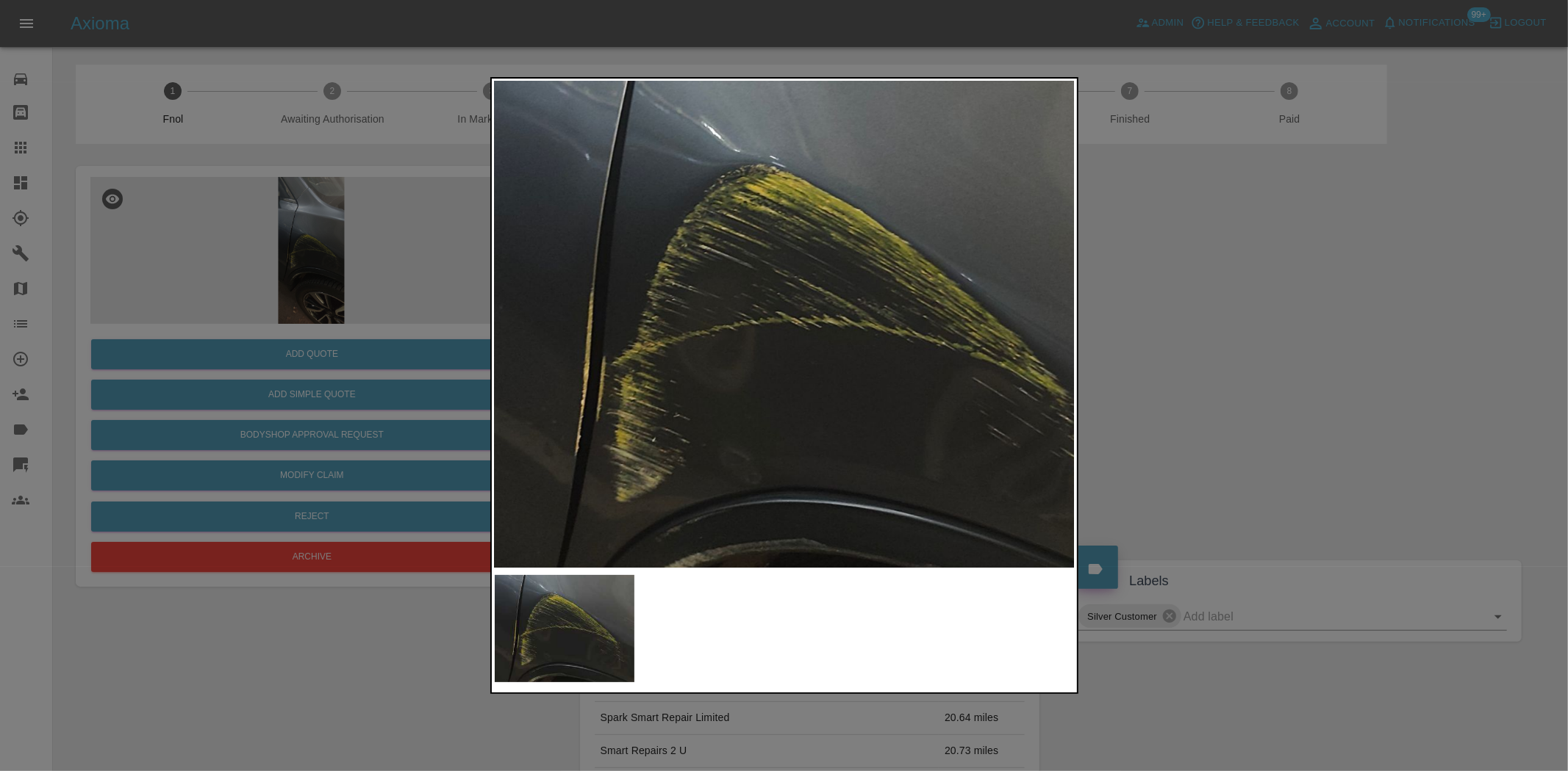
click at [773, 324] on img at bounding box center [819, 329] width 1742 height 1459
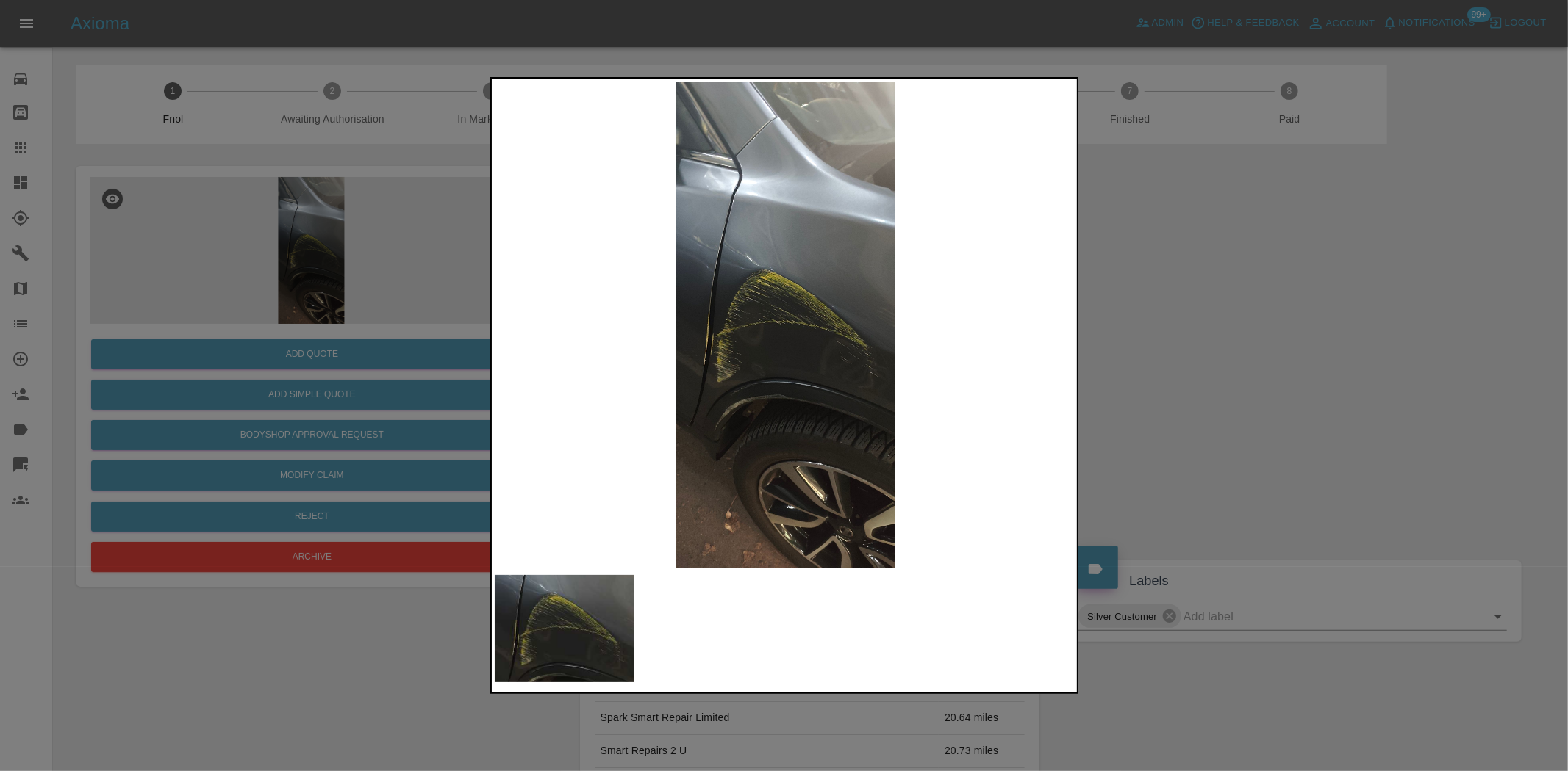
click at [590, 346] on img at bounding box center [785, 324] width 581 height 486
drag, startPoint x: 369, startPoint y: 291, endPoint x: 349, endPoint y: 298, distance: 21.2
click at [356, 296] on div at bounding box center [784, 386] width 1568 height 771
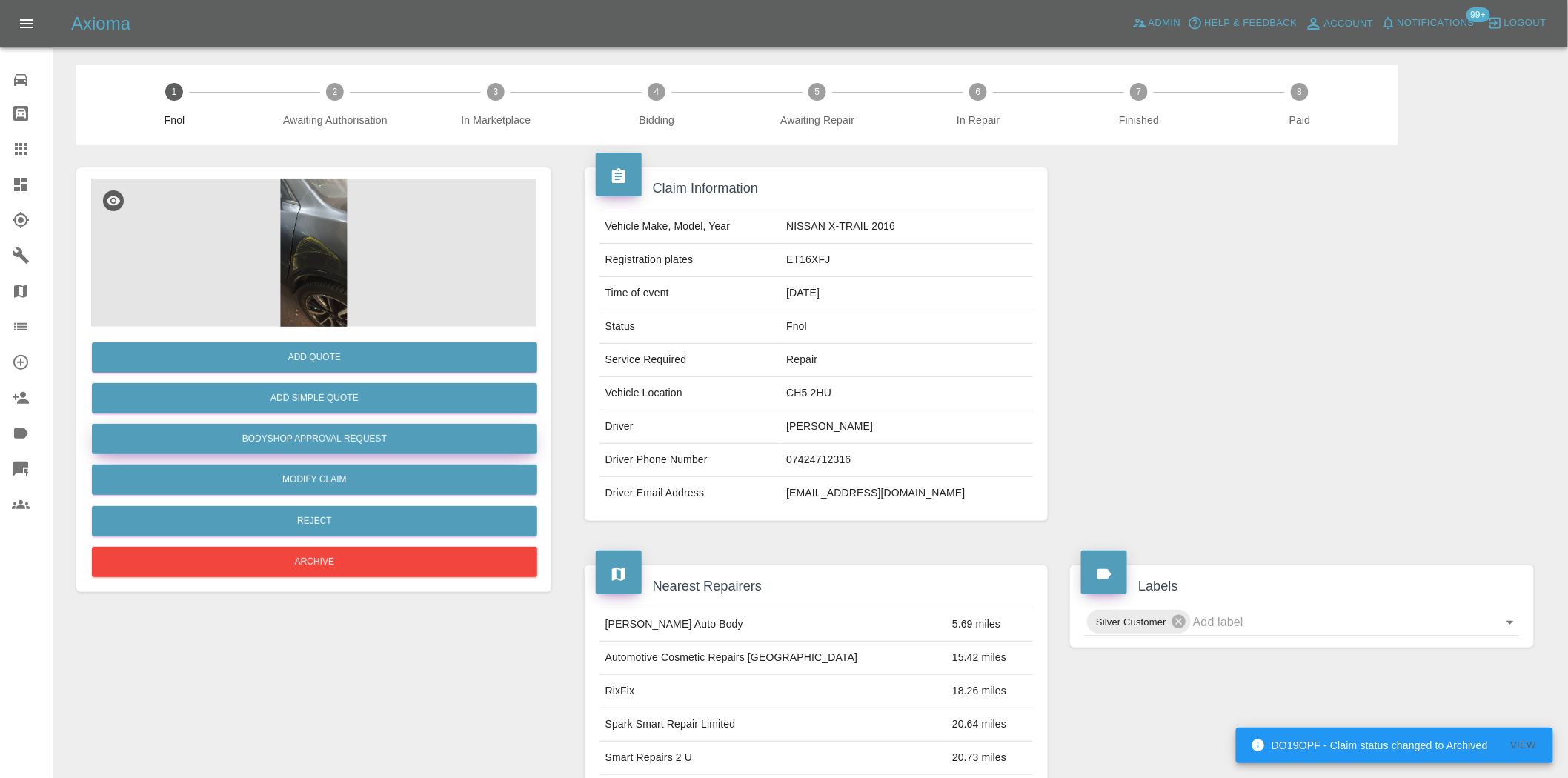
click at [342, 438] on button "Bodyshop Approval Request" at bounding box center [315, 439] width 445 height 30
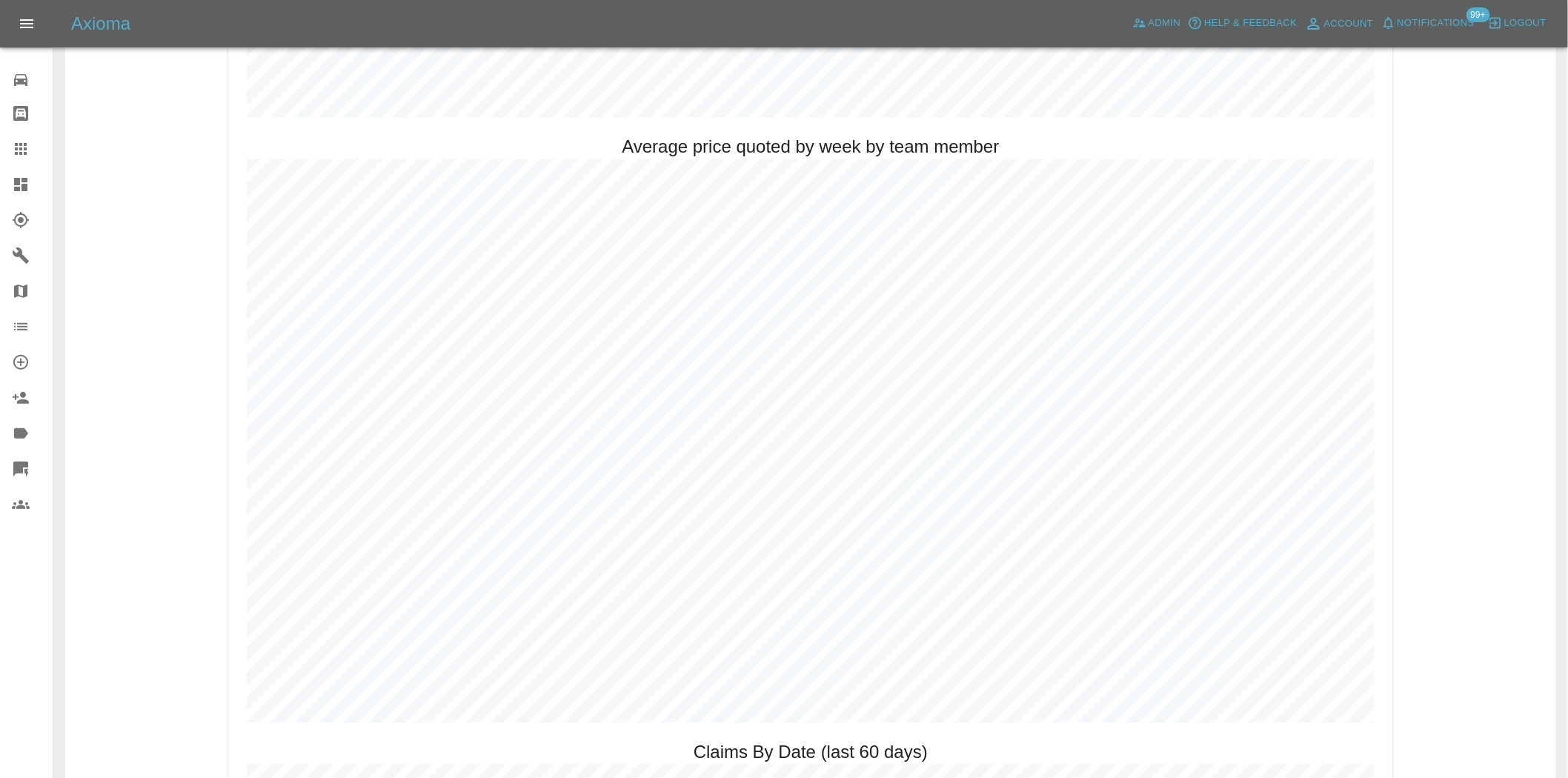
scroll to position [906, 0]
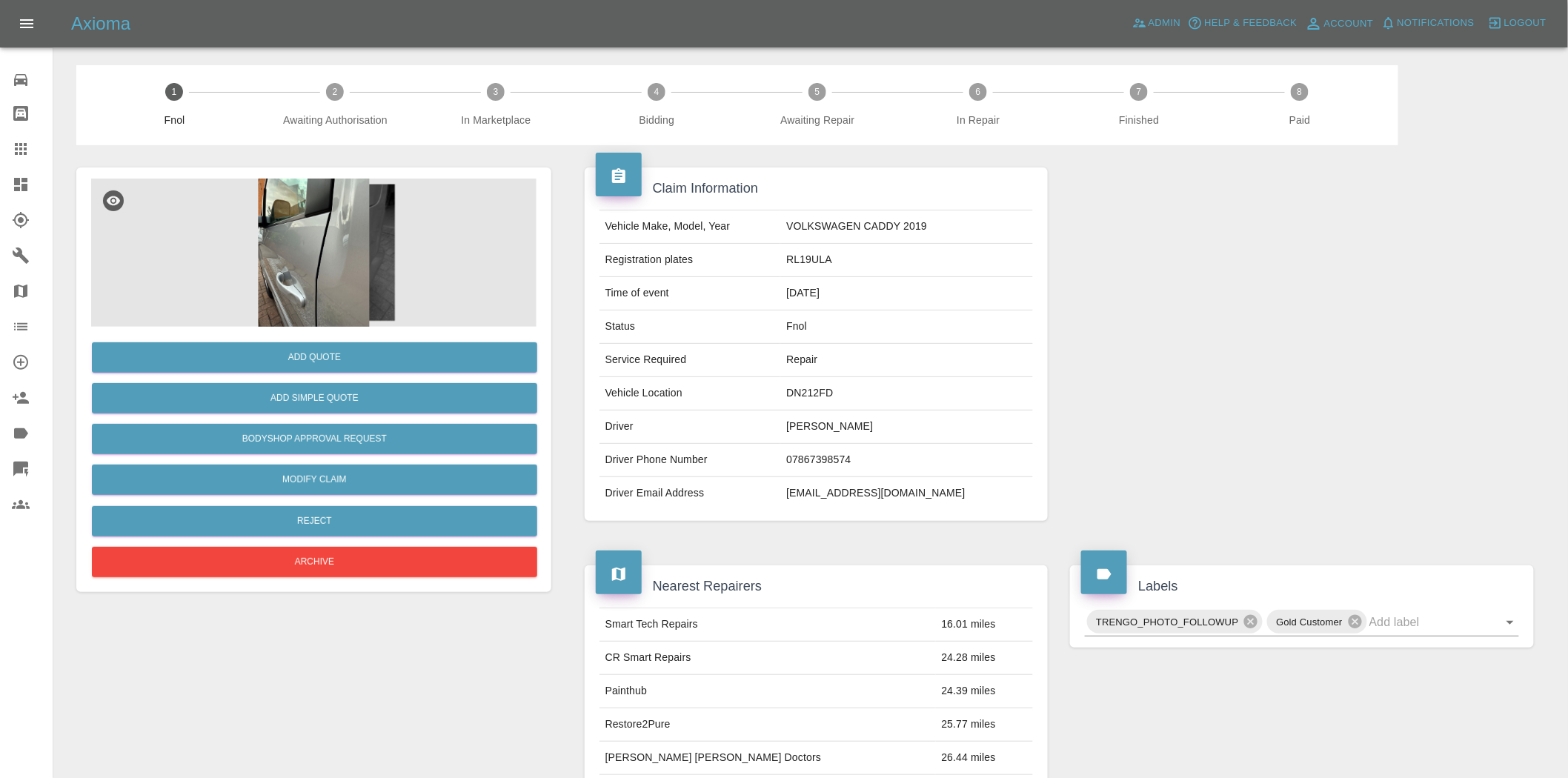
click at [328, 248] on img at bounding box center [314, 253] width 445 height 148
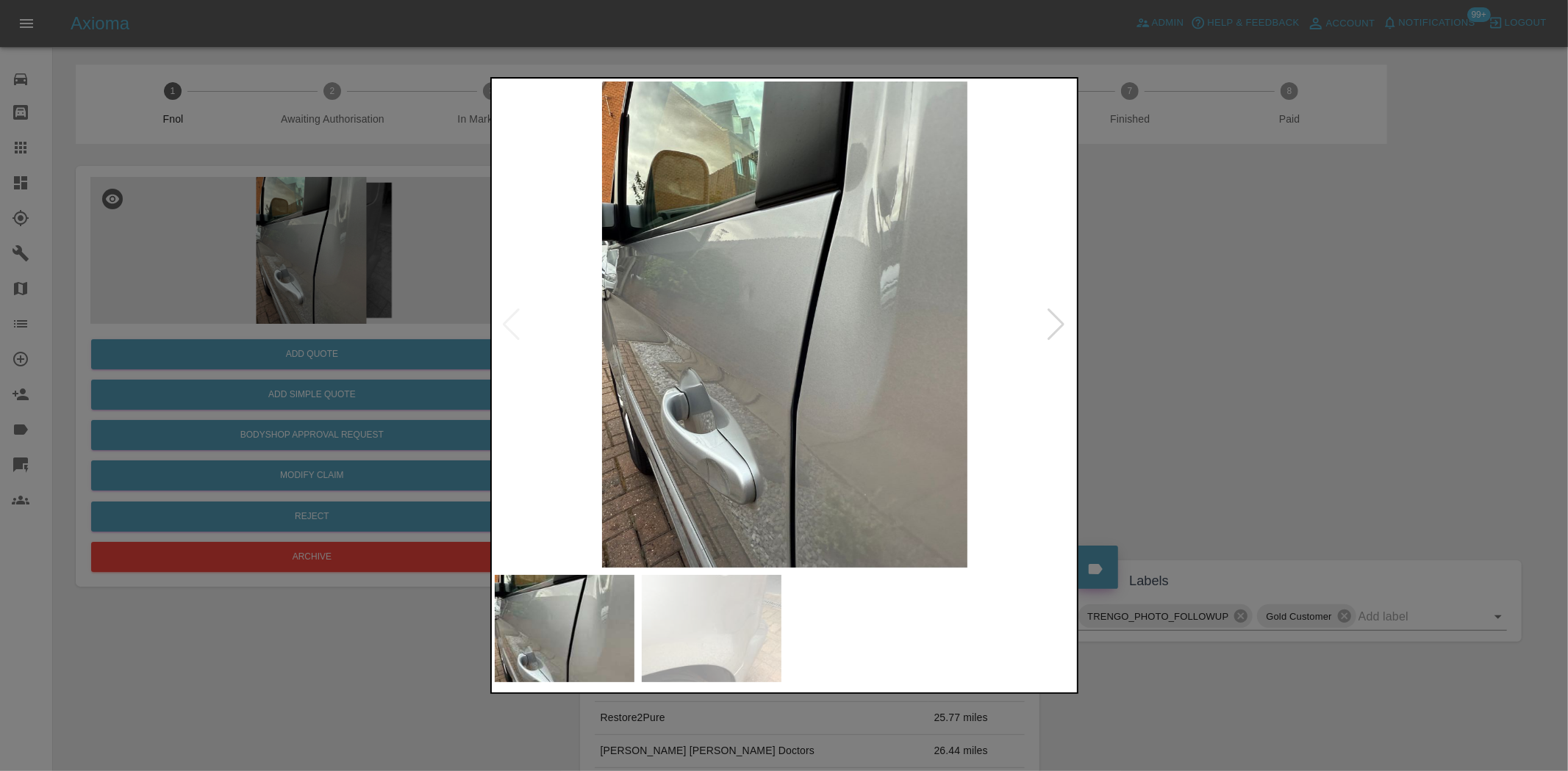
click at [735, 319] on img at bounding box center [785, 324] width 581 height 486
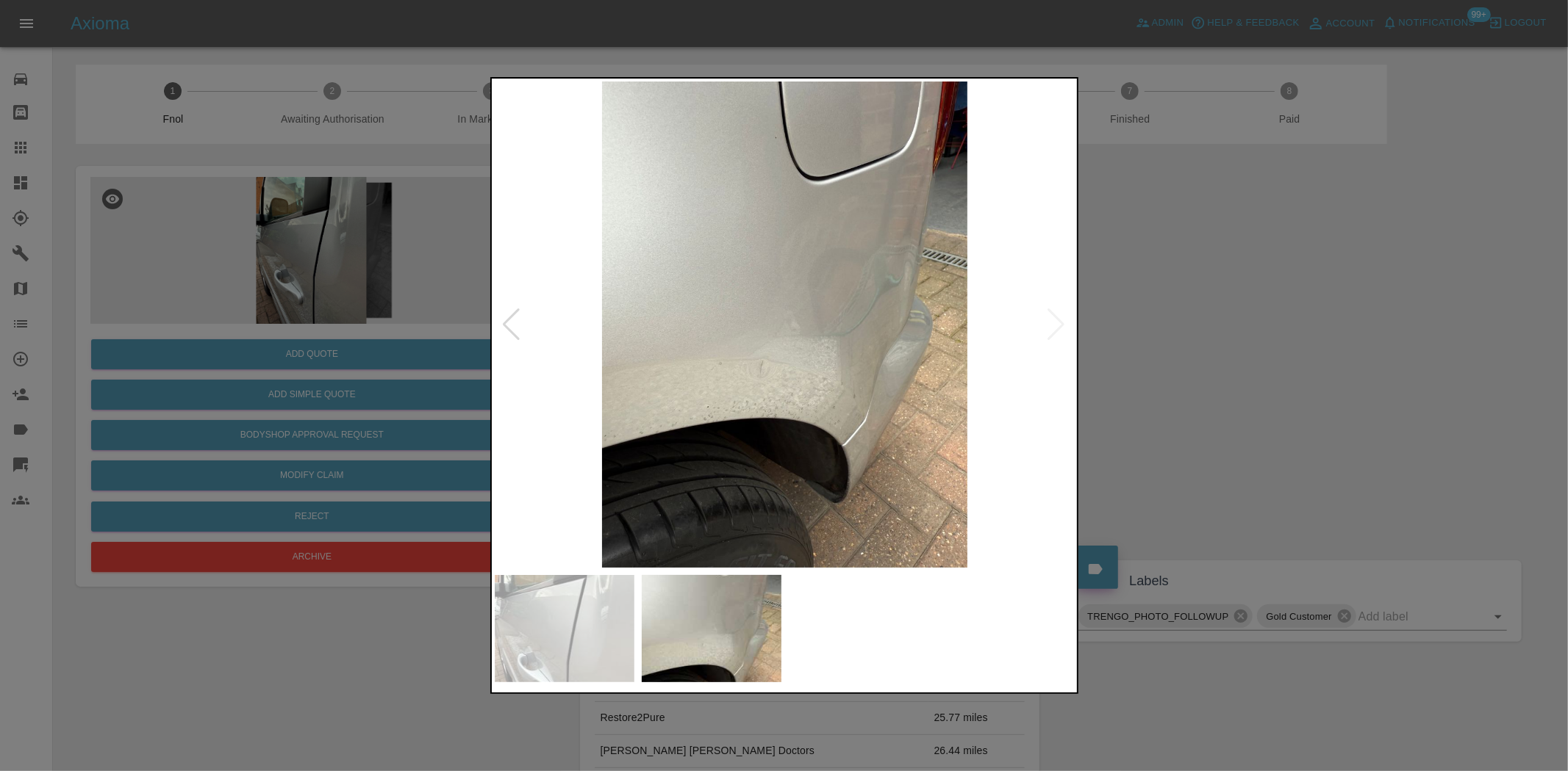
click at [709, 329] on img at bounding box center [785, 324] width 581 height 486
click at [761, 358] on img at bounding box center [785, 324] width 581 height 486
click at [761, 359] on img at bounding box center [785, 324] width 581 height 486
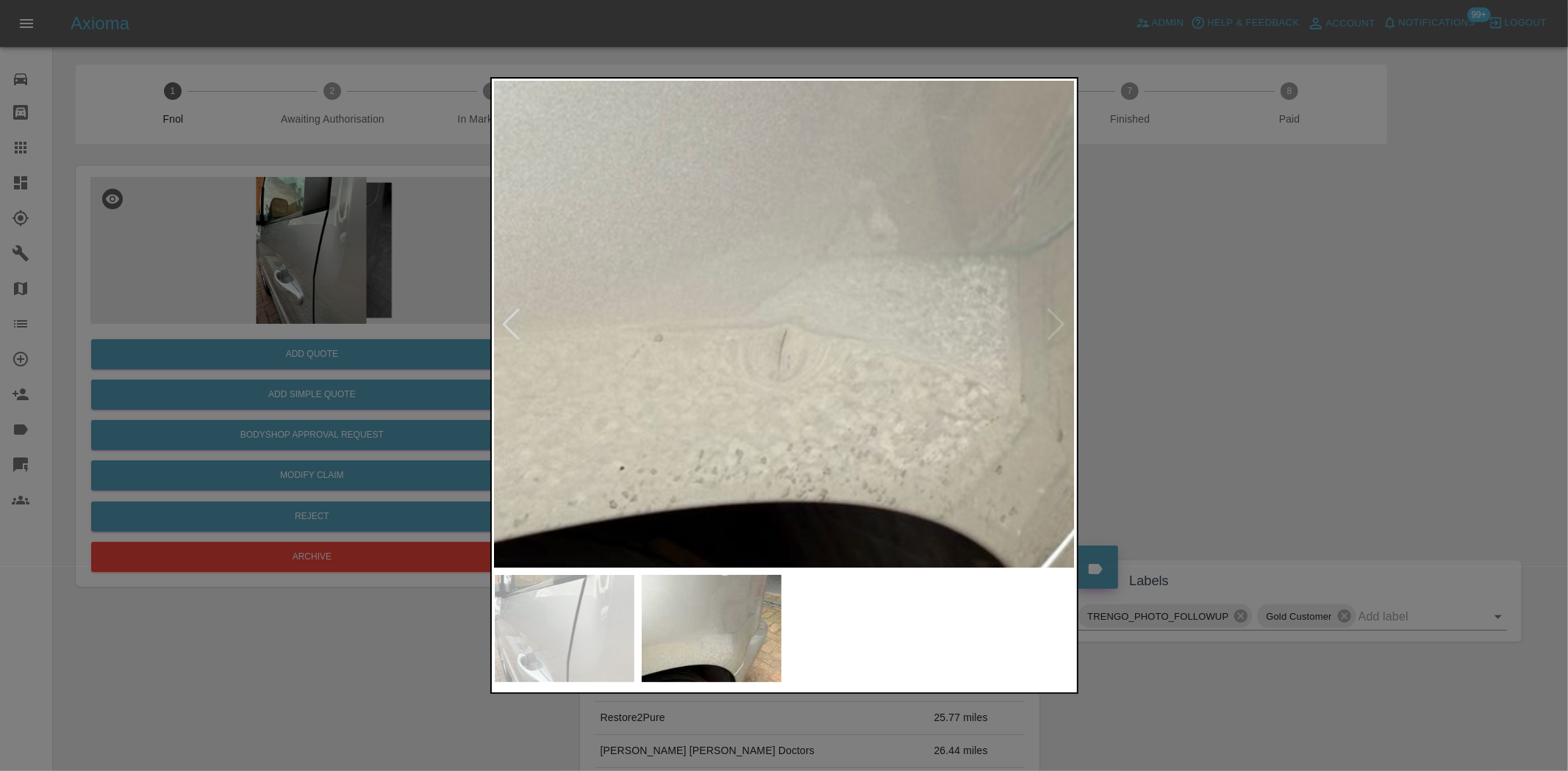
click at [700, 388] on img at bounding box center [851, 221] width 1742 height 1459
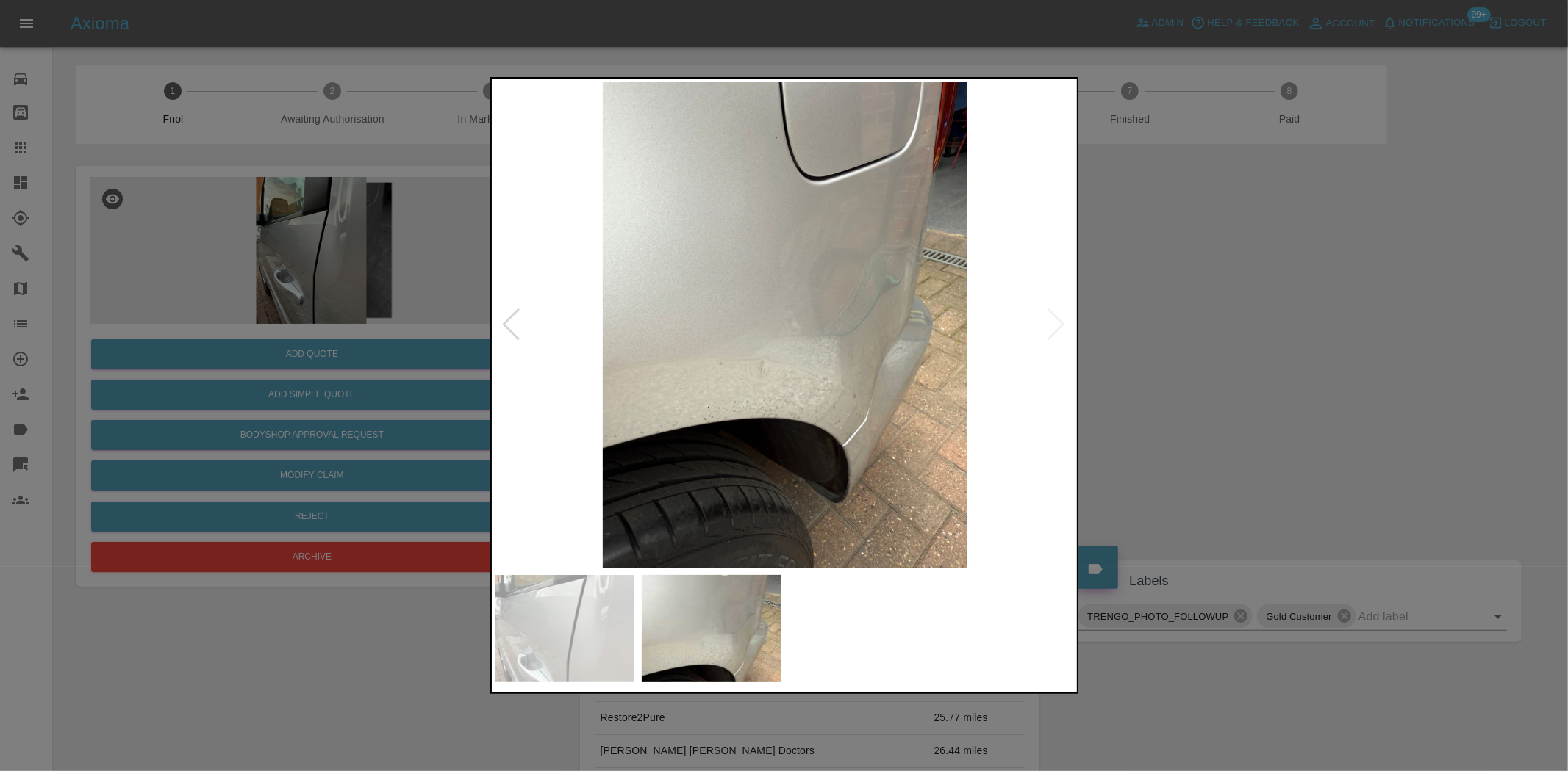
click at [735, 397] on img at bounding box center [785, 324] width 581 height 486
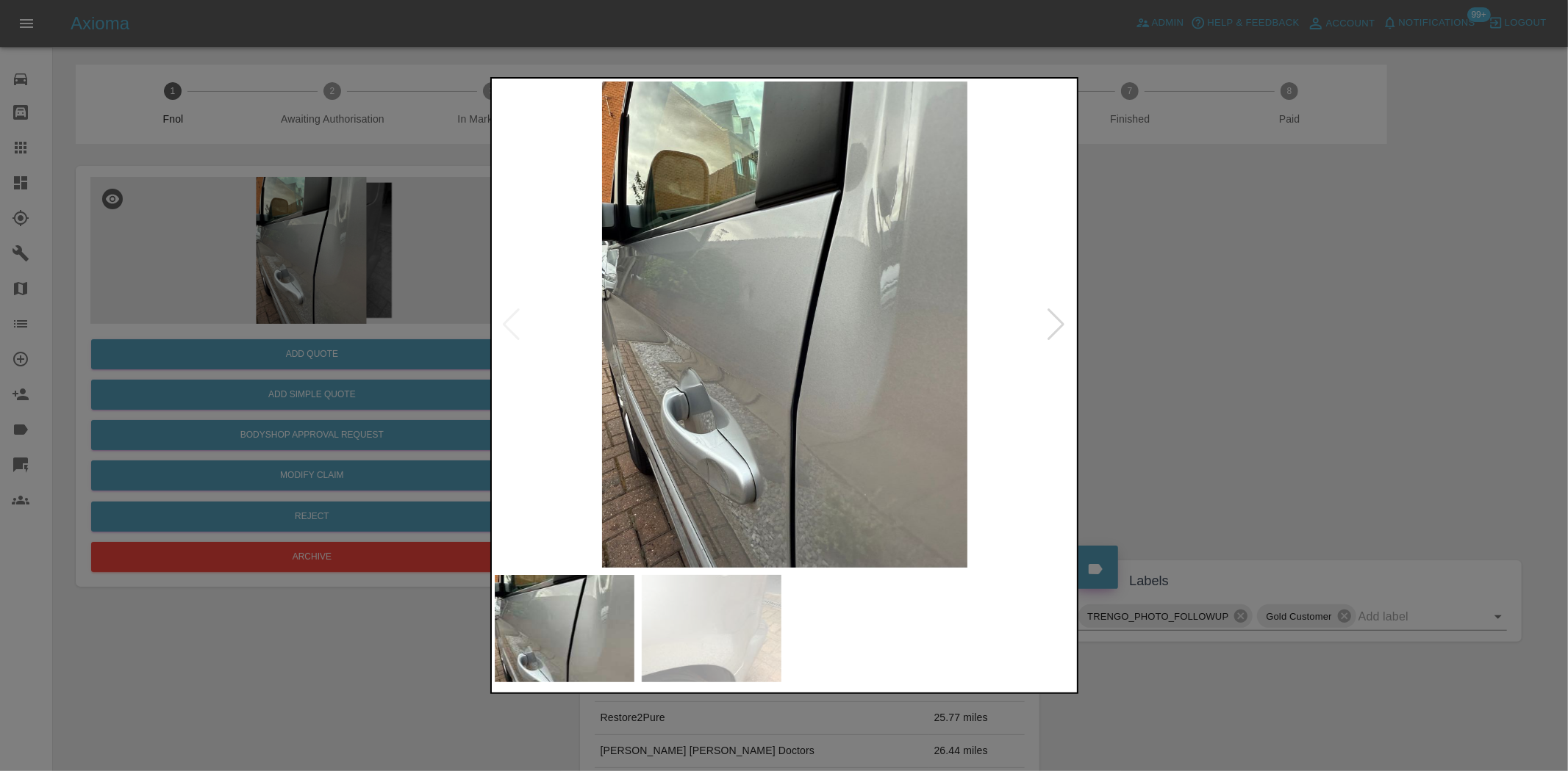
click at [354, 242] on div at bounding box center [784, 386] width 1568 height 771
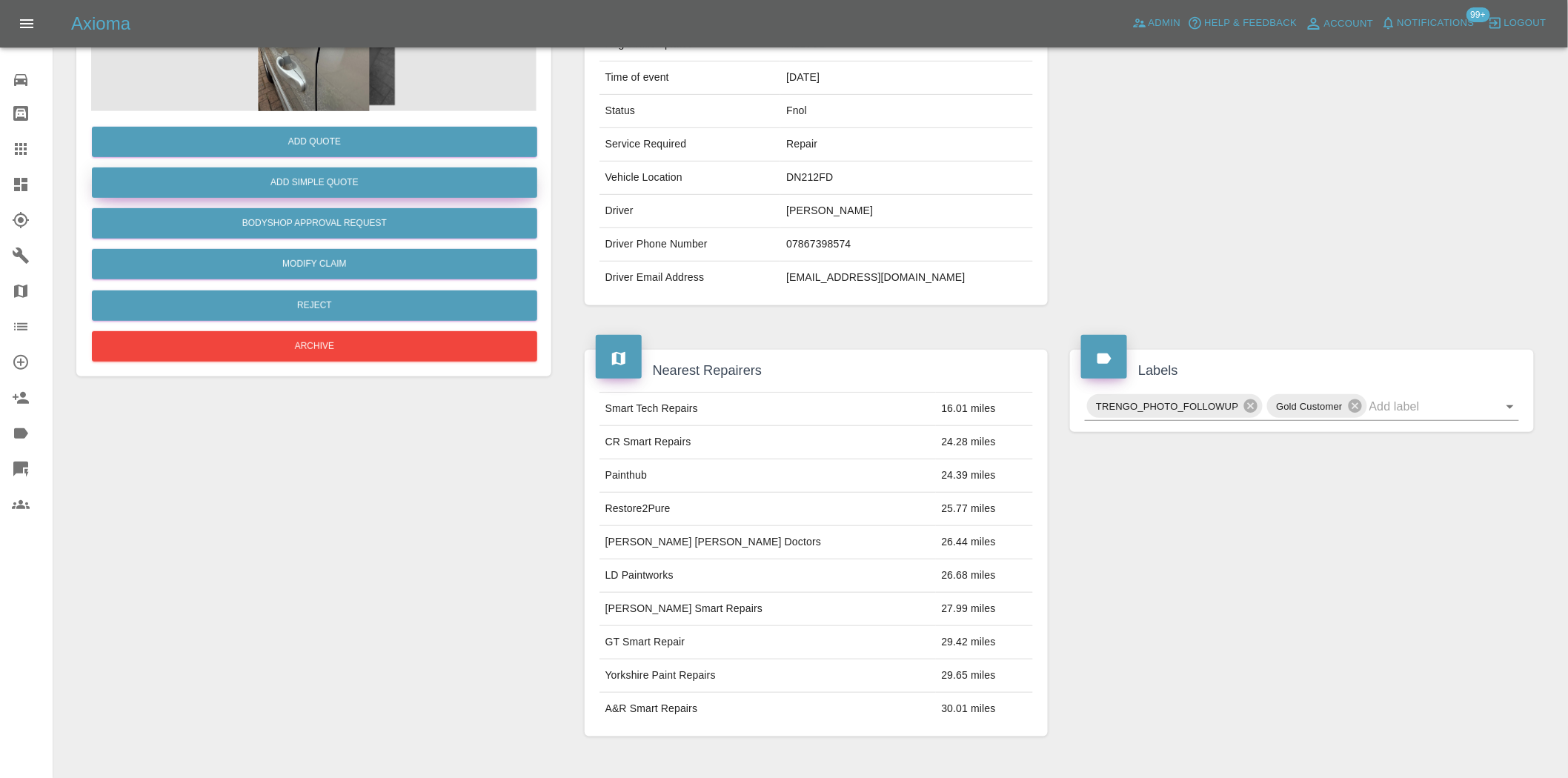
scroll to position [191, 0]
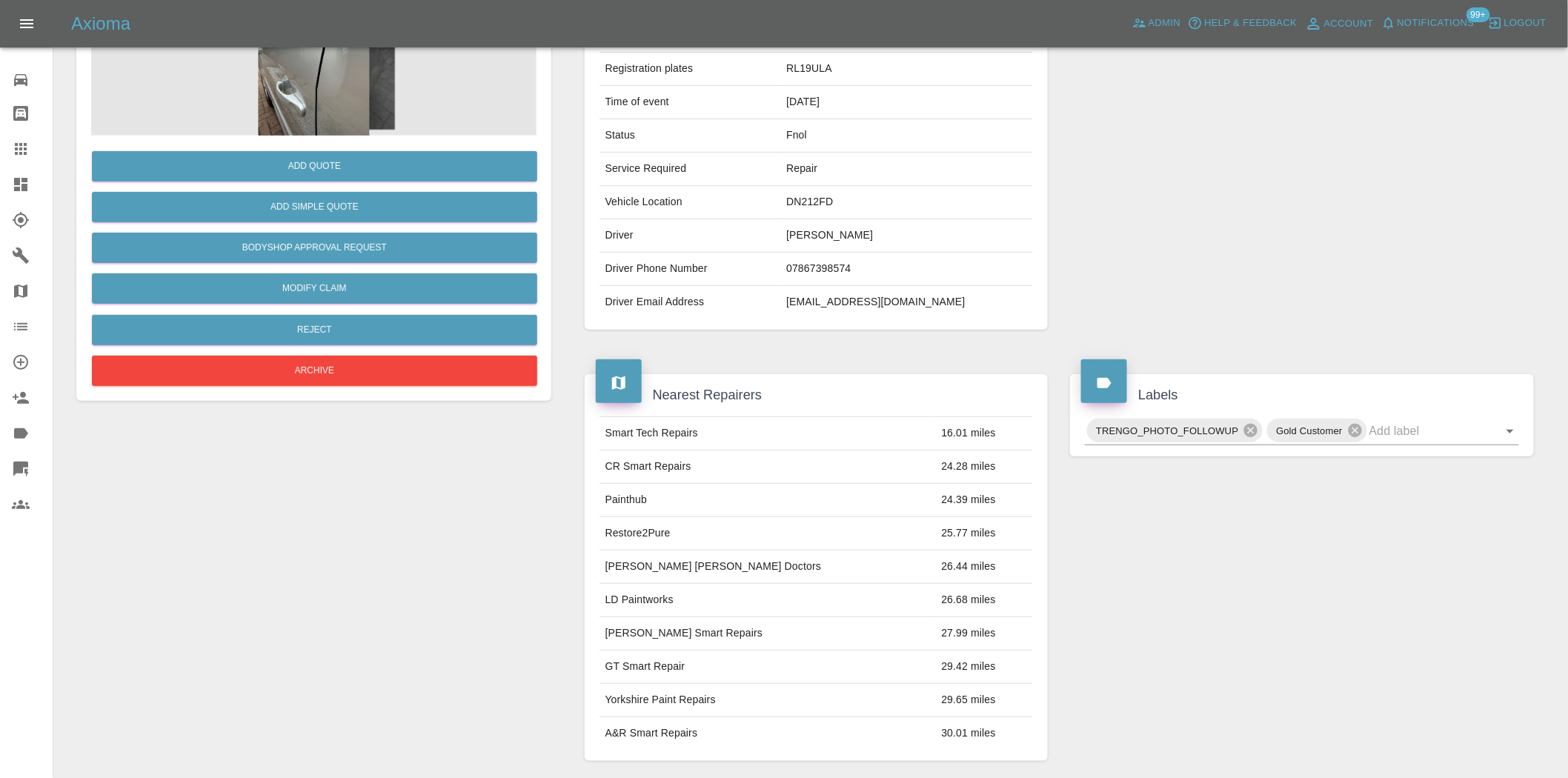
click at [312, 76] on img at bounding box center [314, 61] width 445 height 148
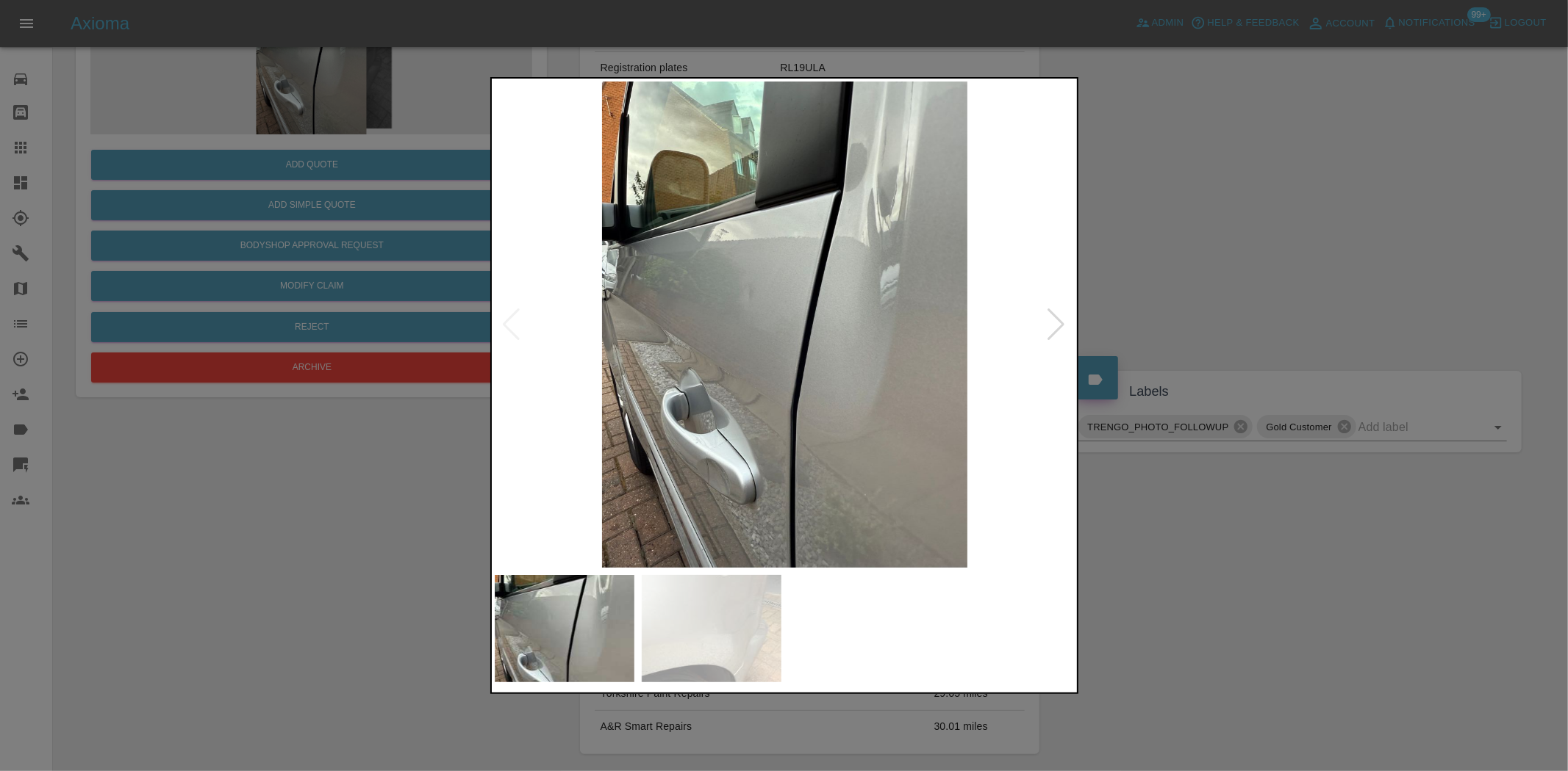
click at [716, 369] on img at bounding box center [785, 324] width 581 height 486
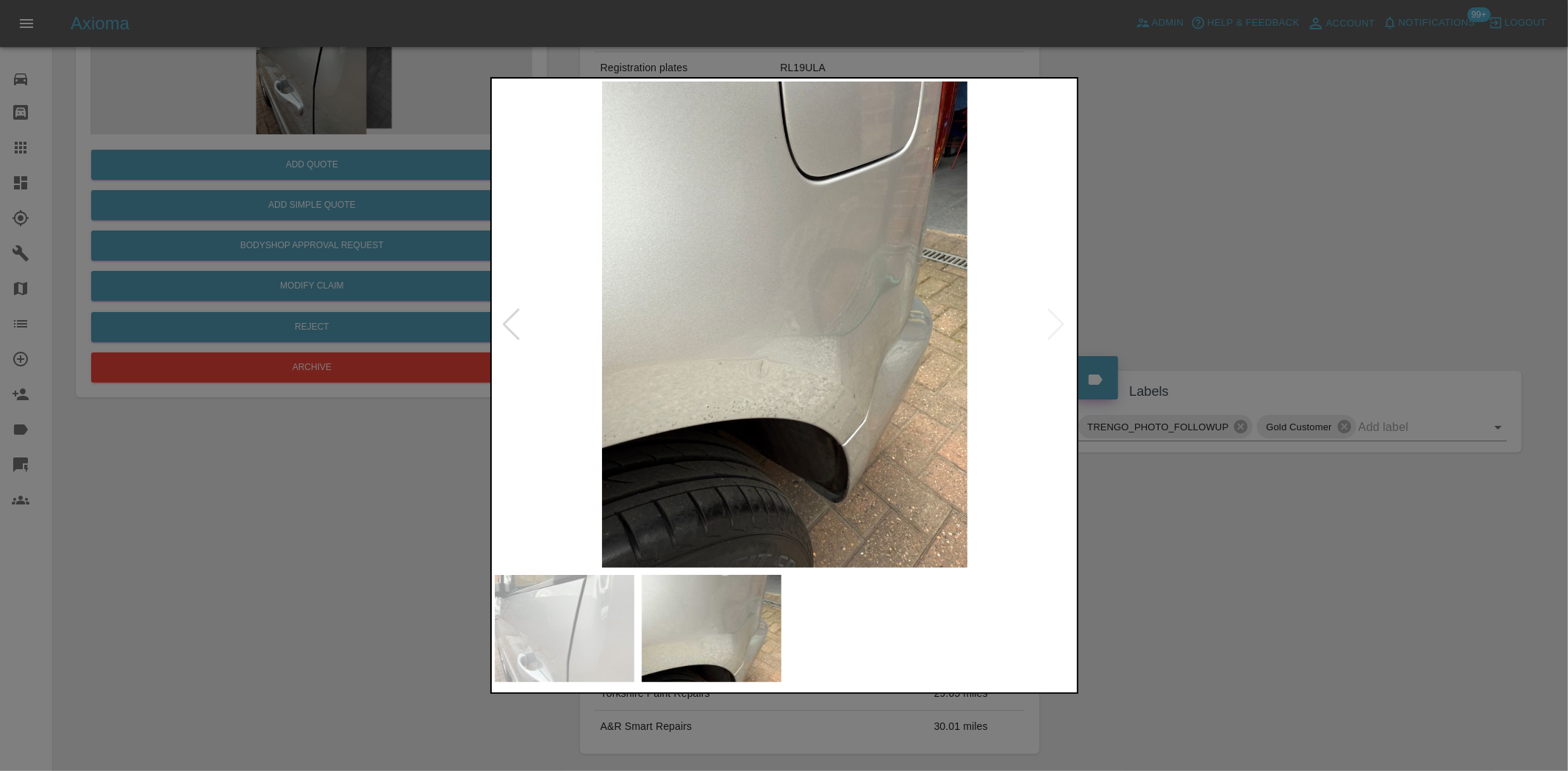
click at [600, 350] on img at bounding box center [785, 324] width 581 height 486
click at [292, 252] on div at bounding box center [784, 386] width 1568 height 771
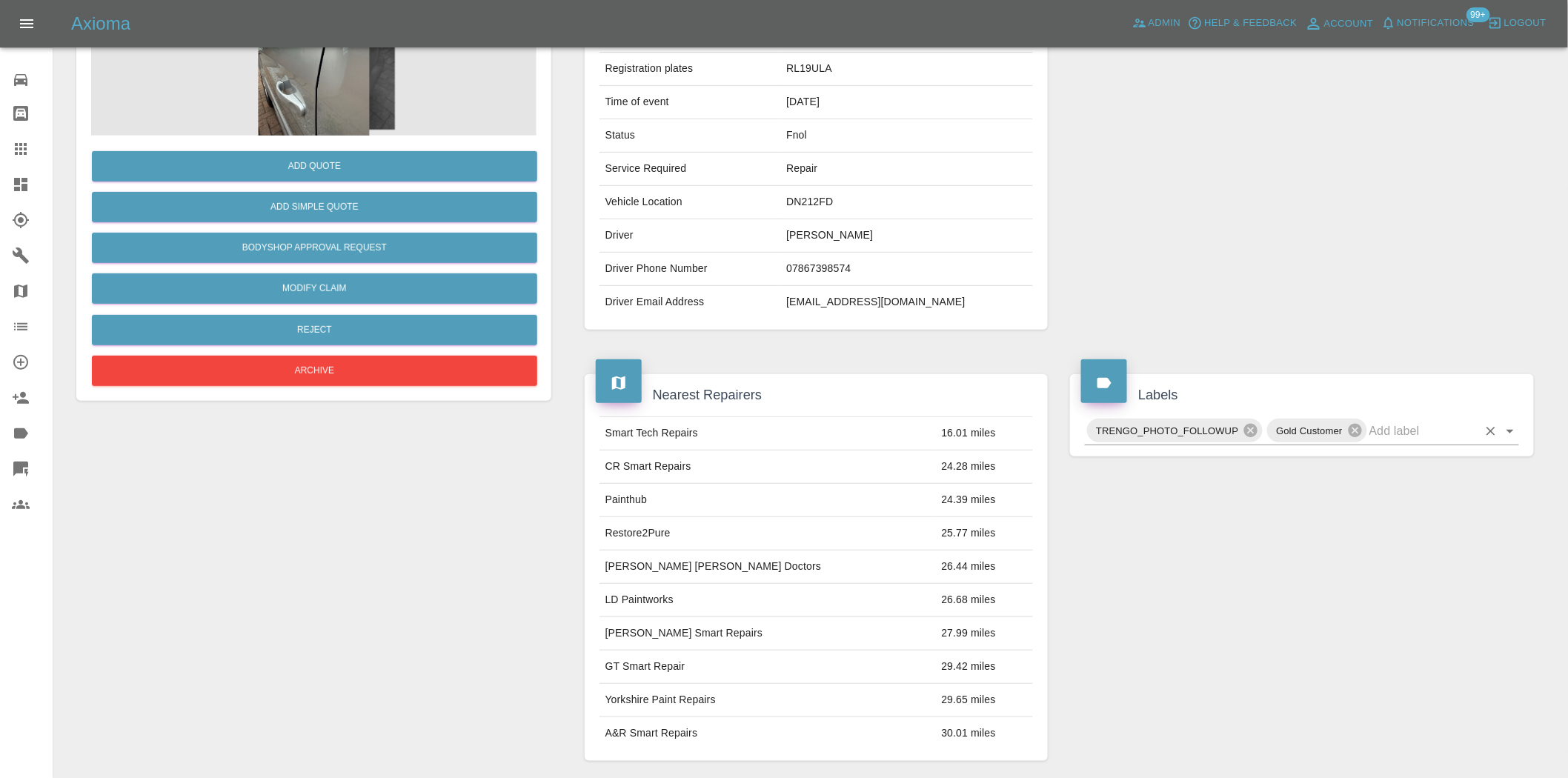
click at [1404, 429] on input "text" at bounding box center [1423, 430] width 108 height 23
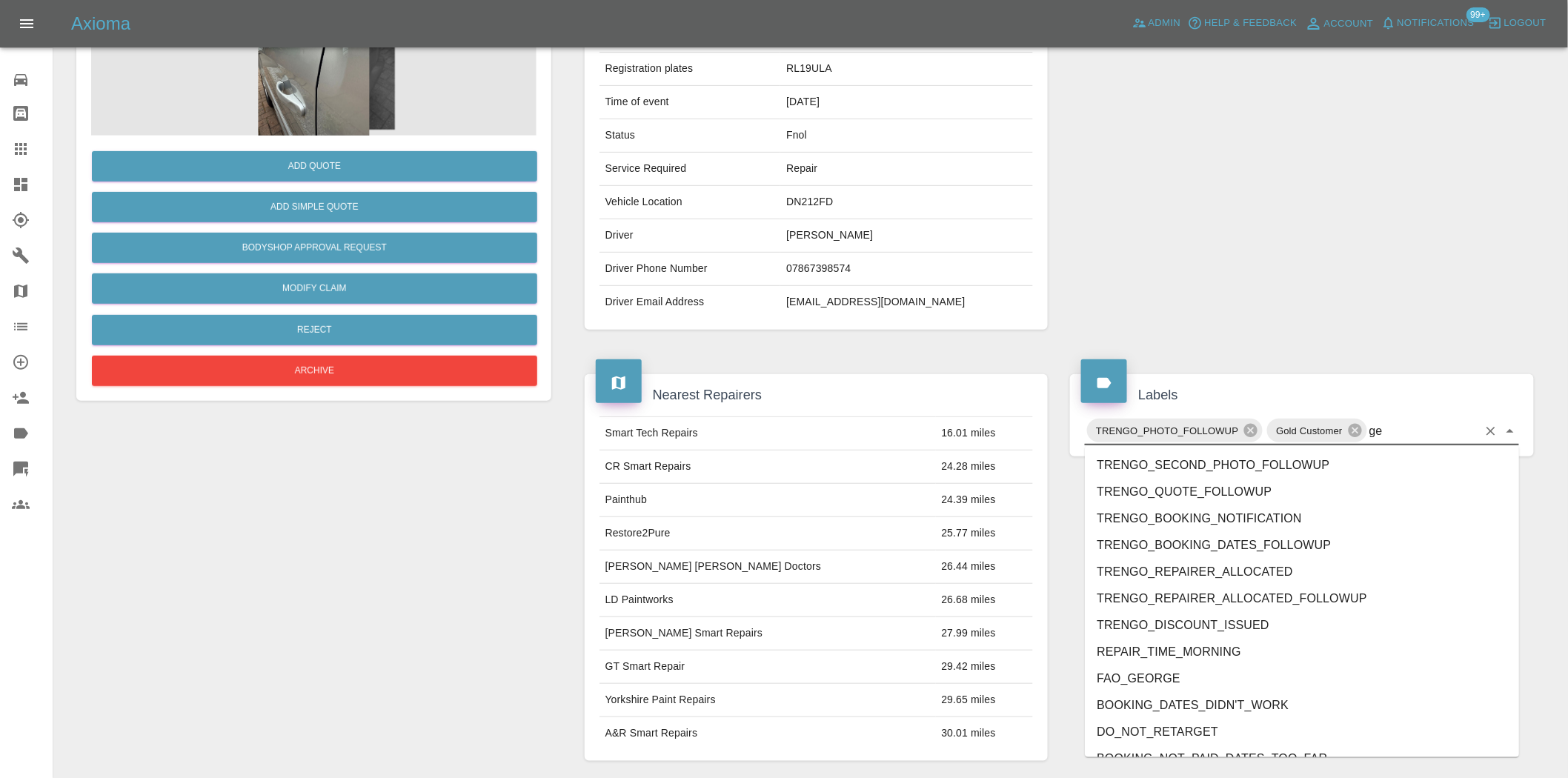
type input "geo"
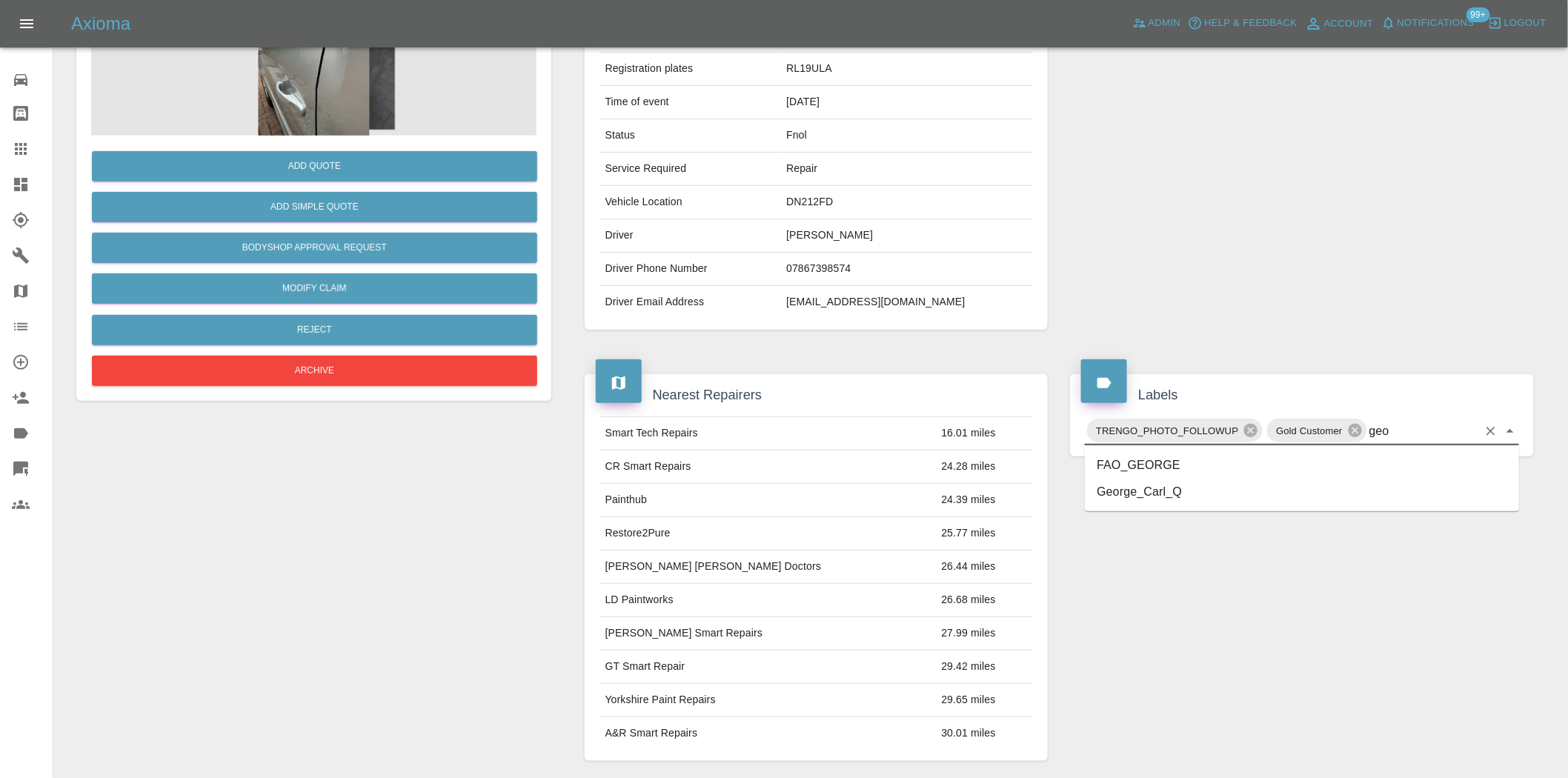
click at [1177, 480] on li "George_Carl_Q" at bounding box center [1302, 492] width 434 height 27
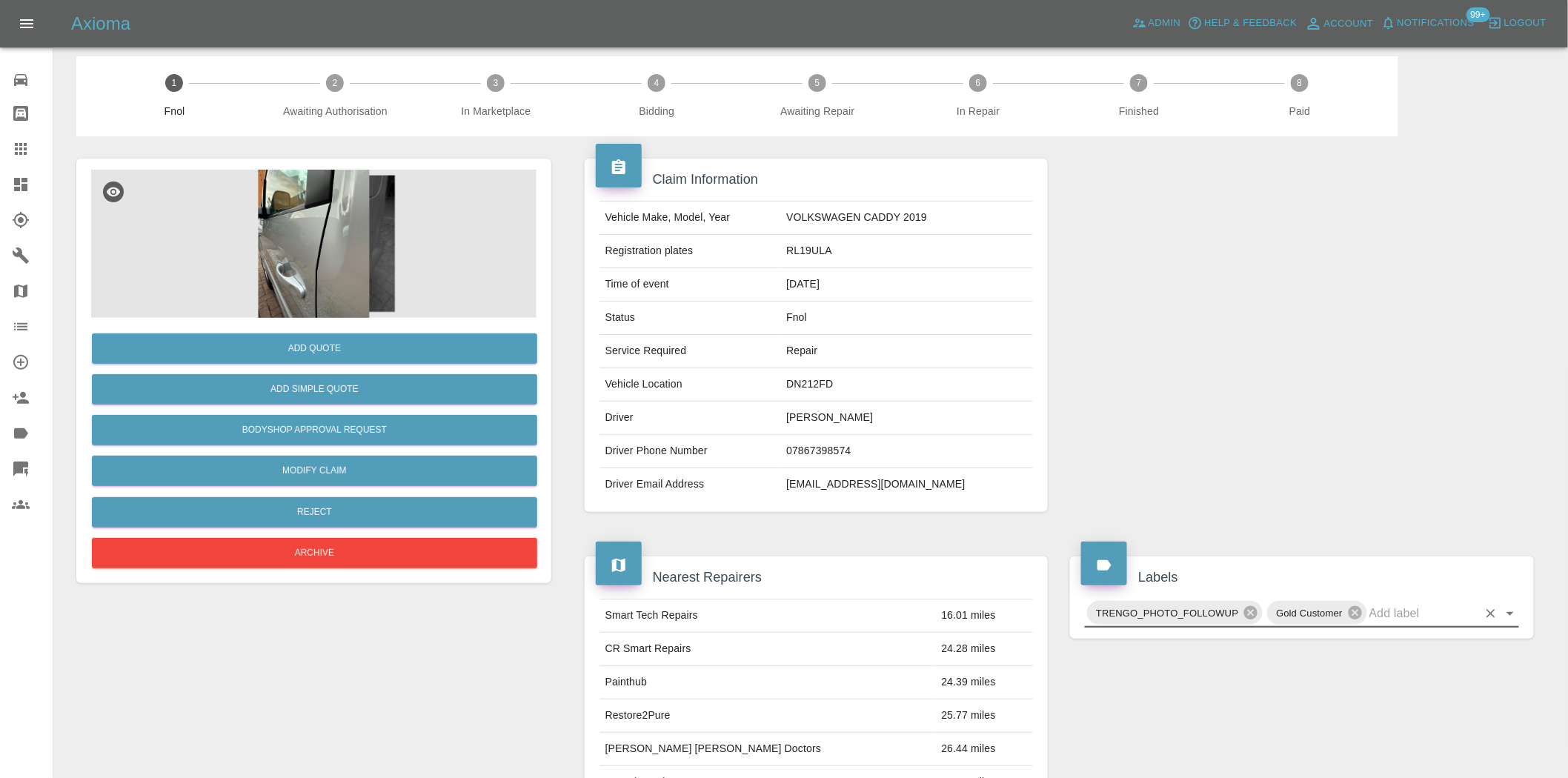
scroll to position [0, 0]
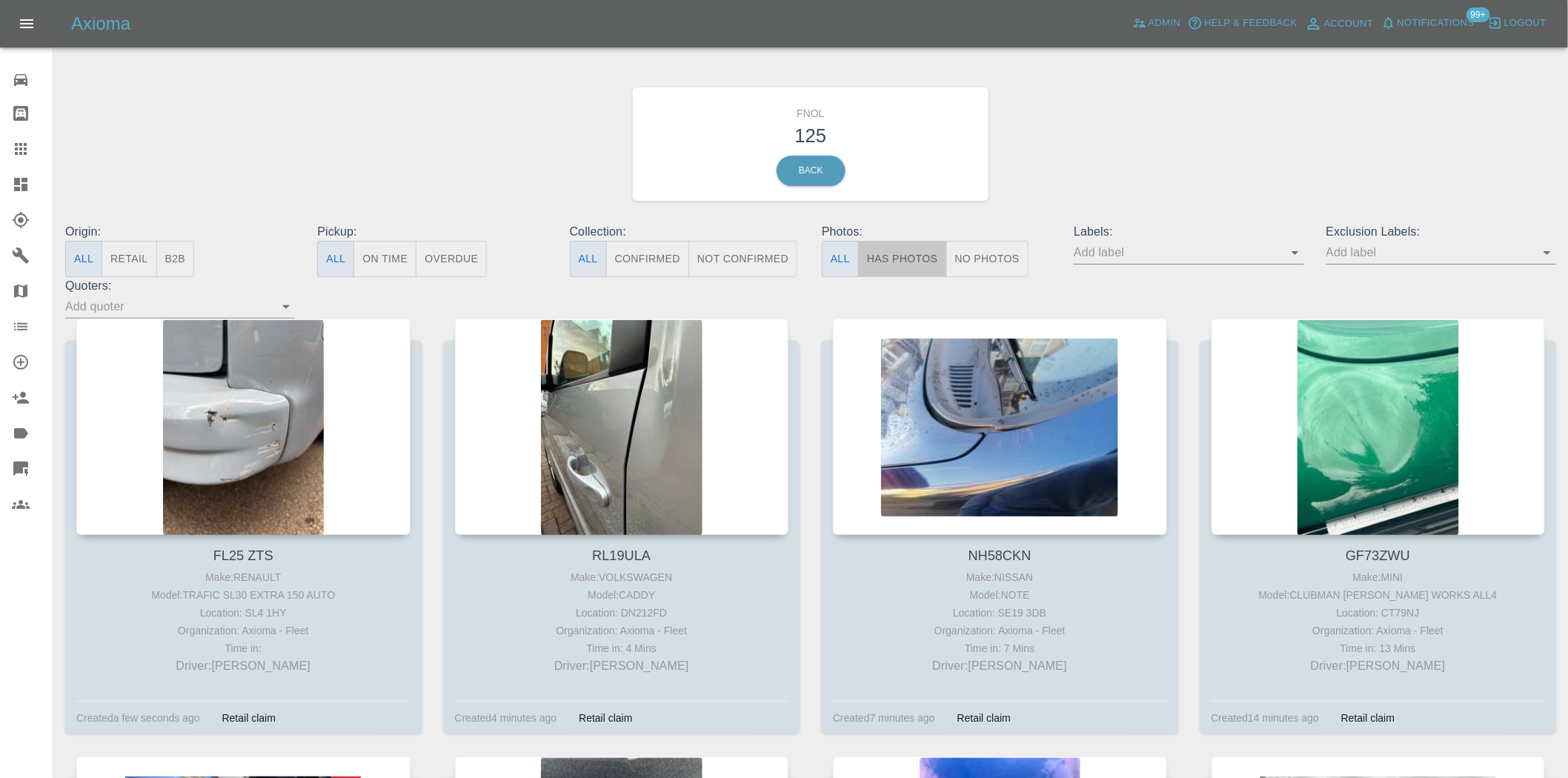
click at [913, 247] on button "Has Photos" at bounding box center [902, 259] width 89 height 37
click at [1000, 254] on button "No Photos" at bounding box center [987, 259] width 82 height 37
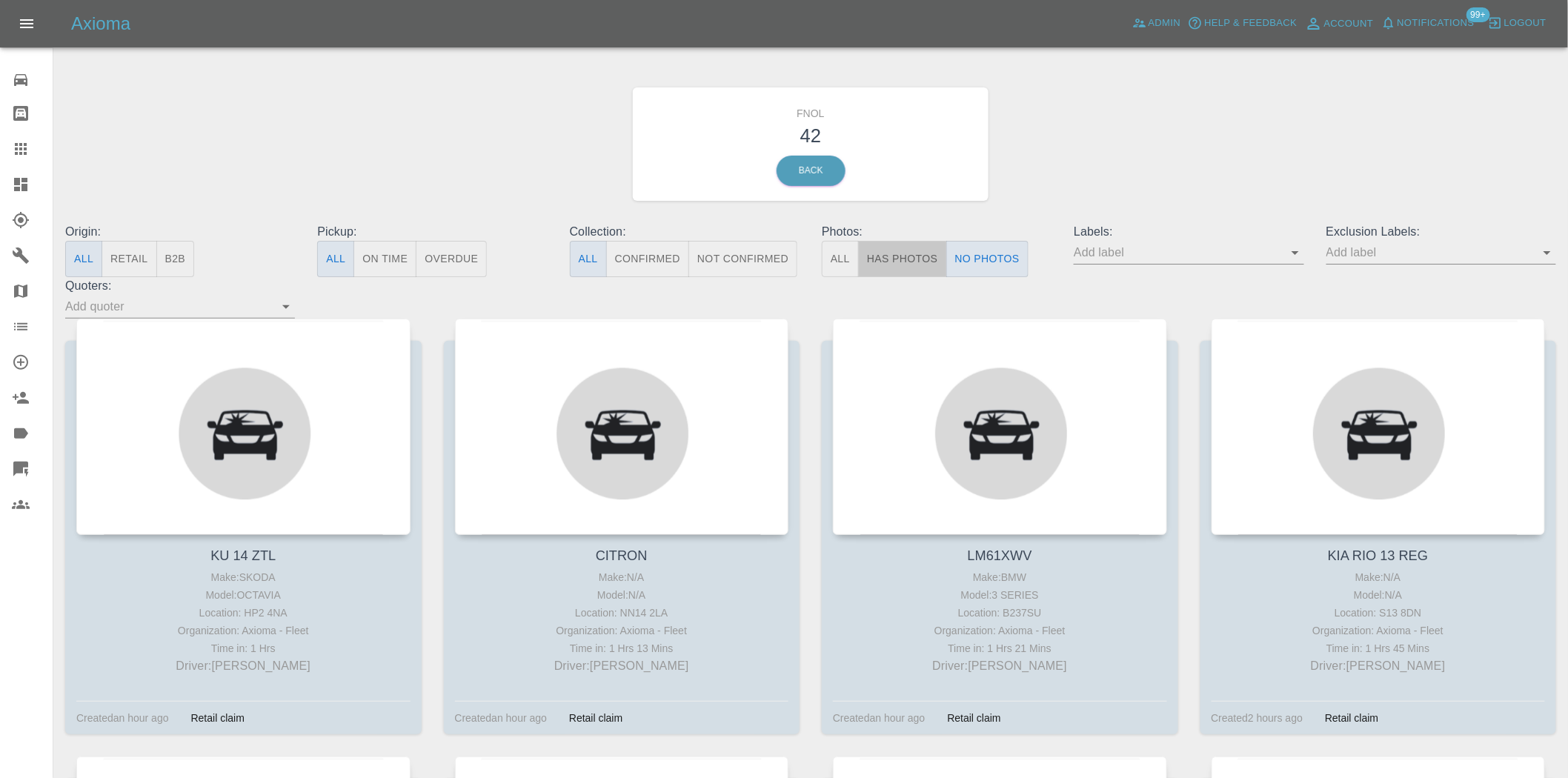
click at [923, 257] on button "Has Photos" at bounding box center [902, 259] width 89 height 37
click at [1281, 252] on input "text" at bounding box center [1177, 252] width 208 height 23
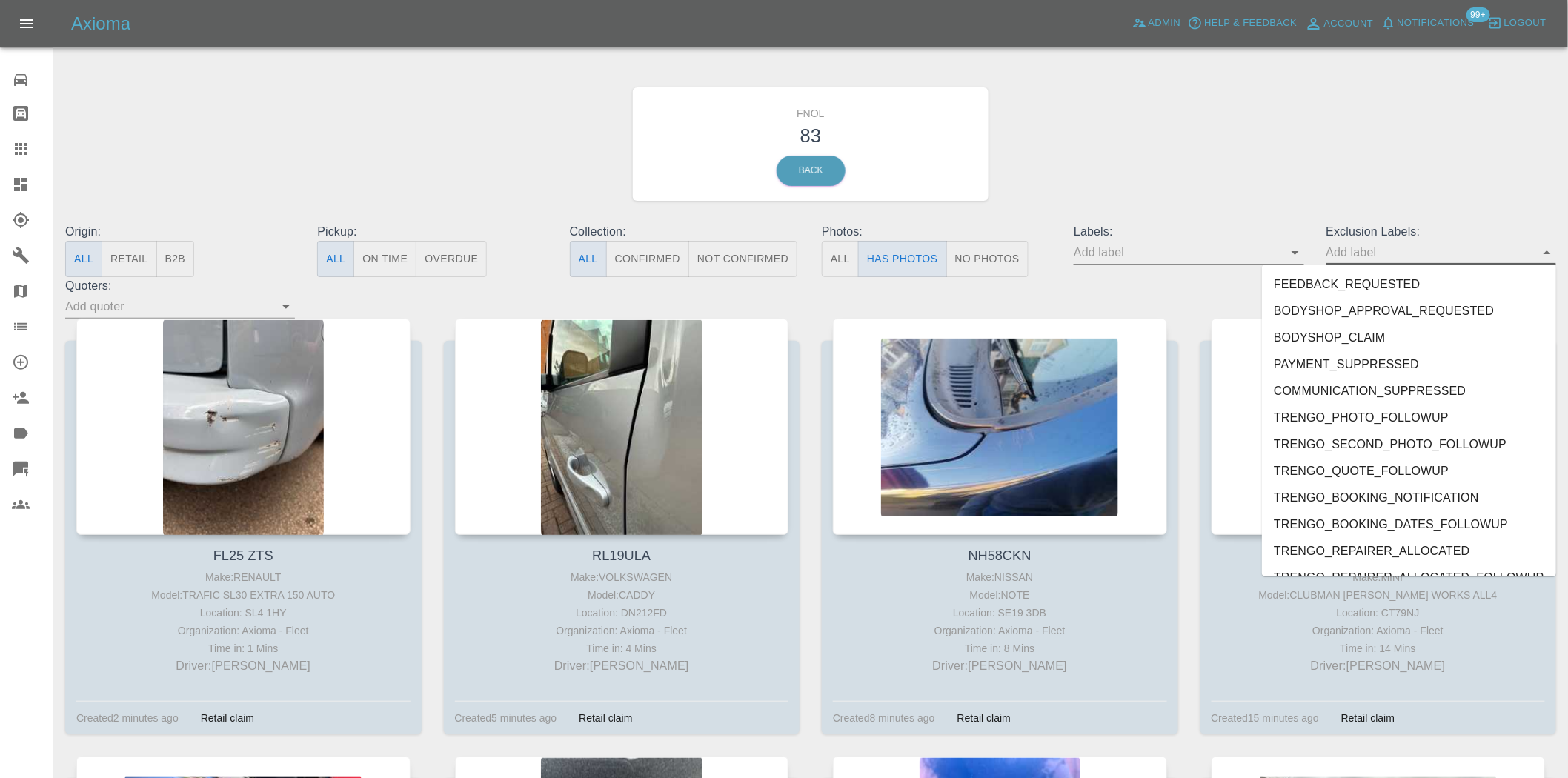
drag, startPoint x: 1554, startPoint y: 291, endPoint x: 1580, endPoint y: 263, distance: 38.2
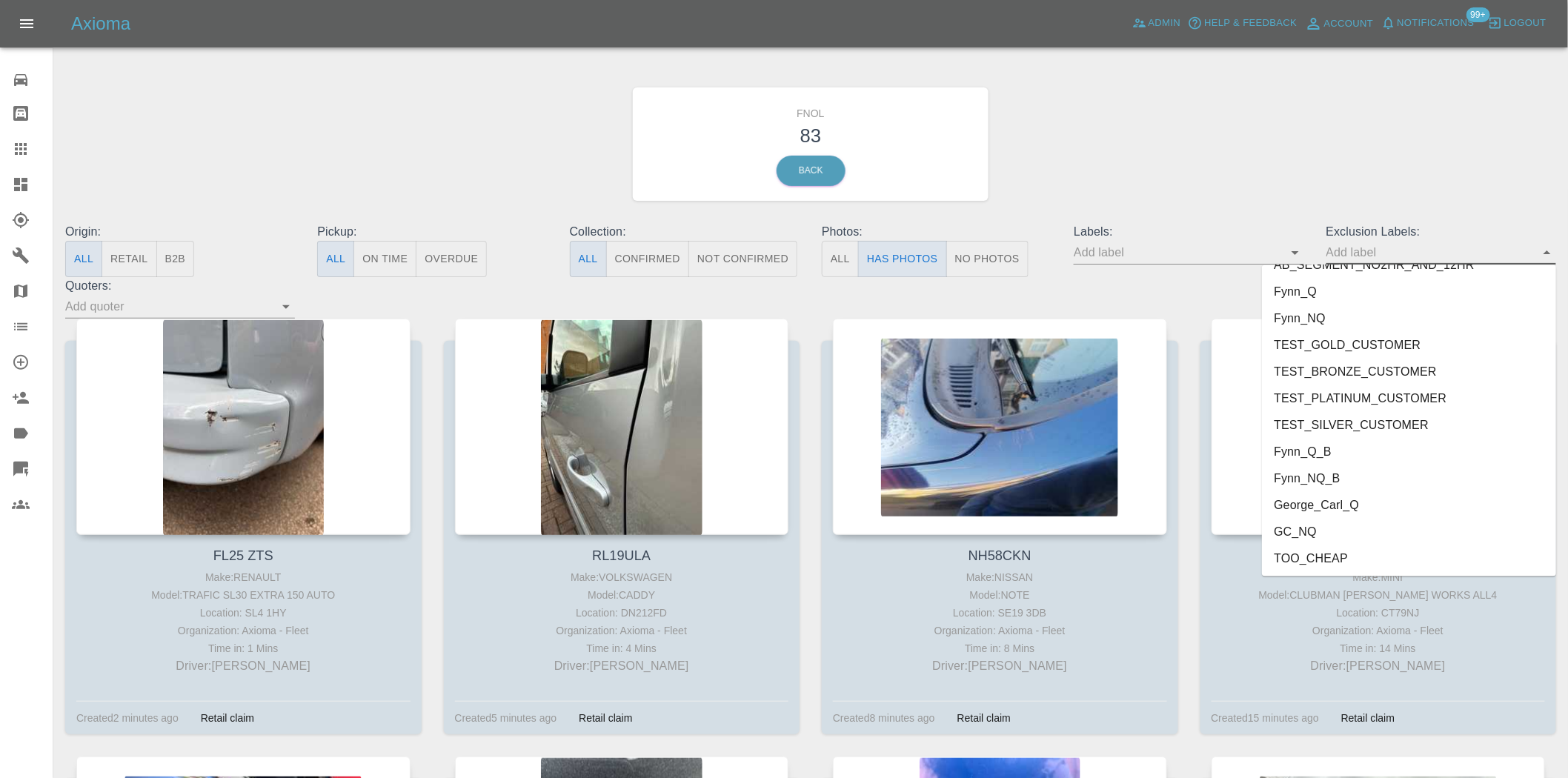
click at [1291, 492] on li "George_Carl_Q" at bounding box center [1409, 506] width 294 height 27
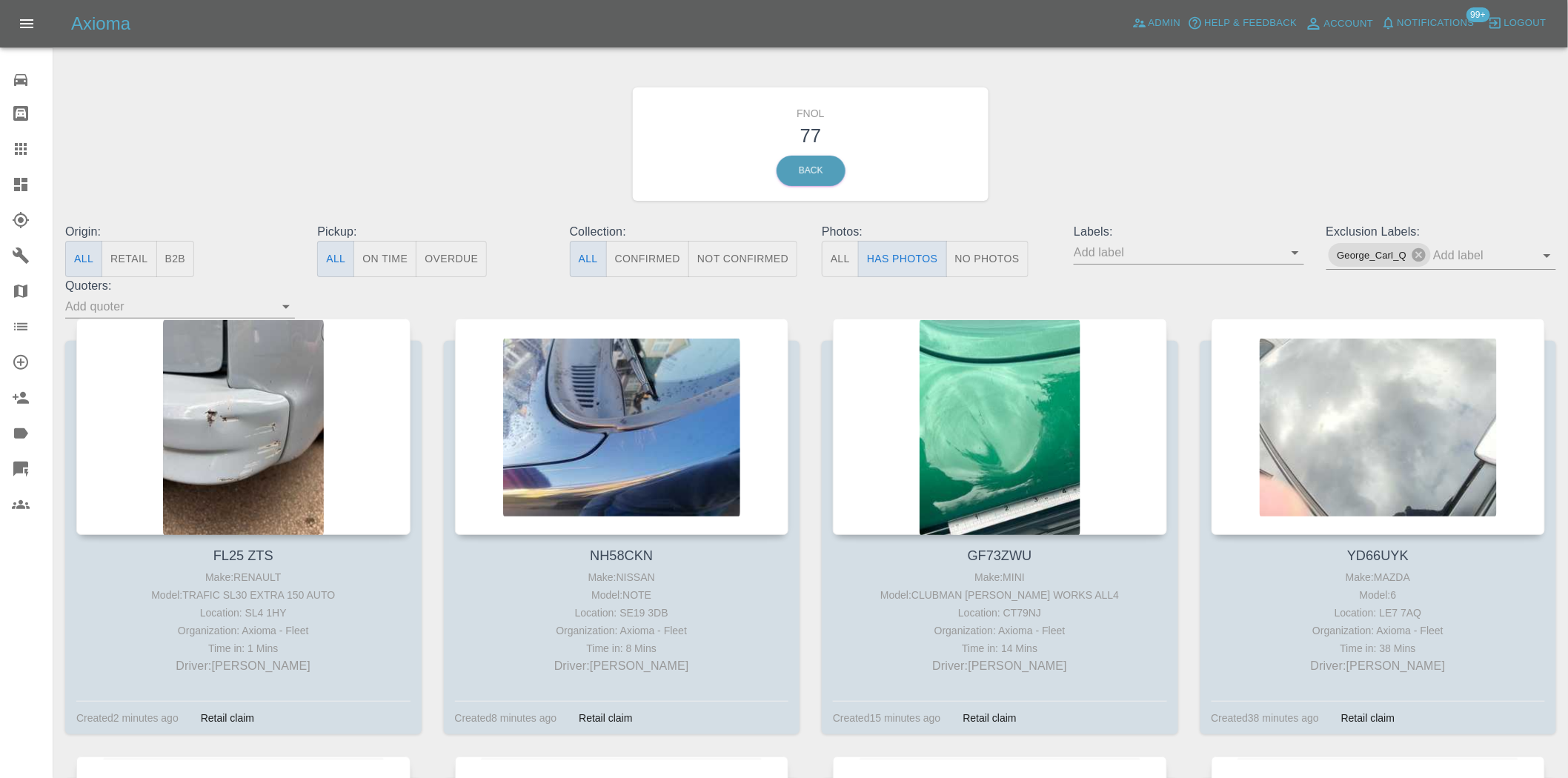
click at [1129, 172] on div "FNOL 77 Back" at bounding box center [810, 144] width 1513 height 158
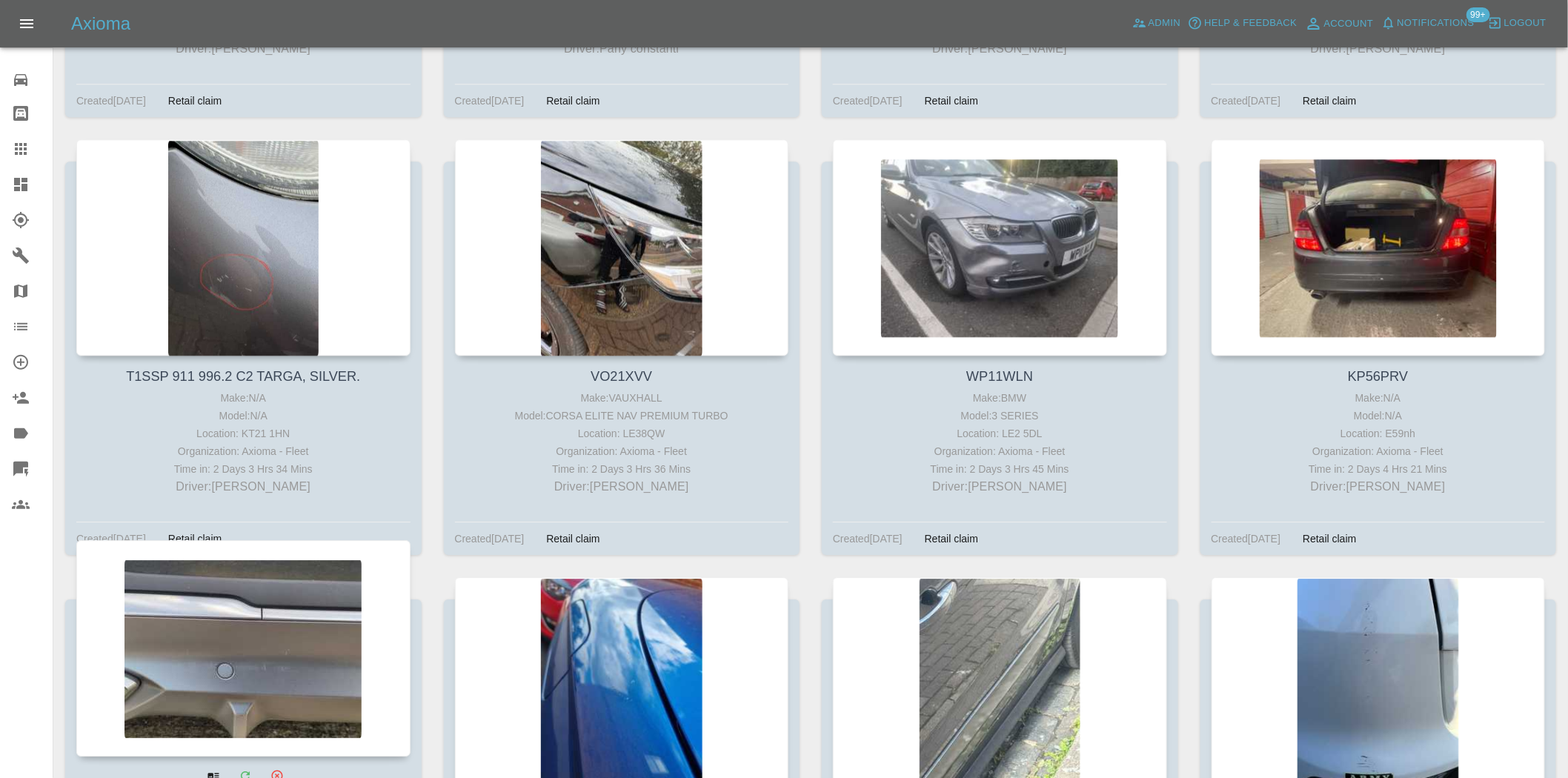
scroll to position [6224, 0]
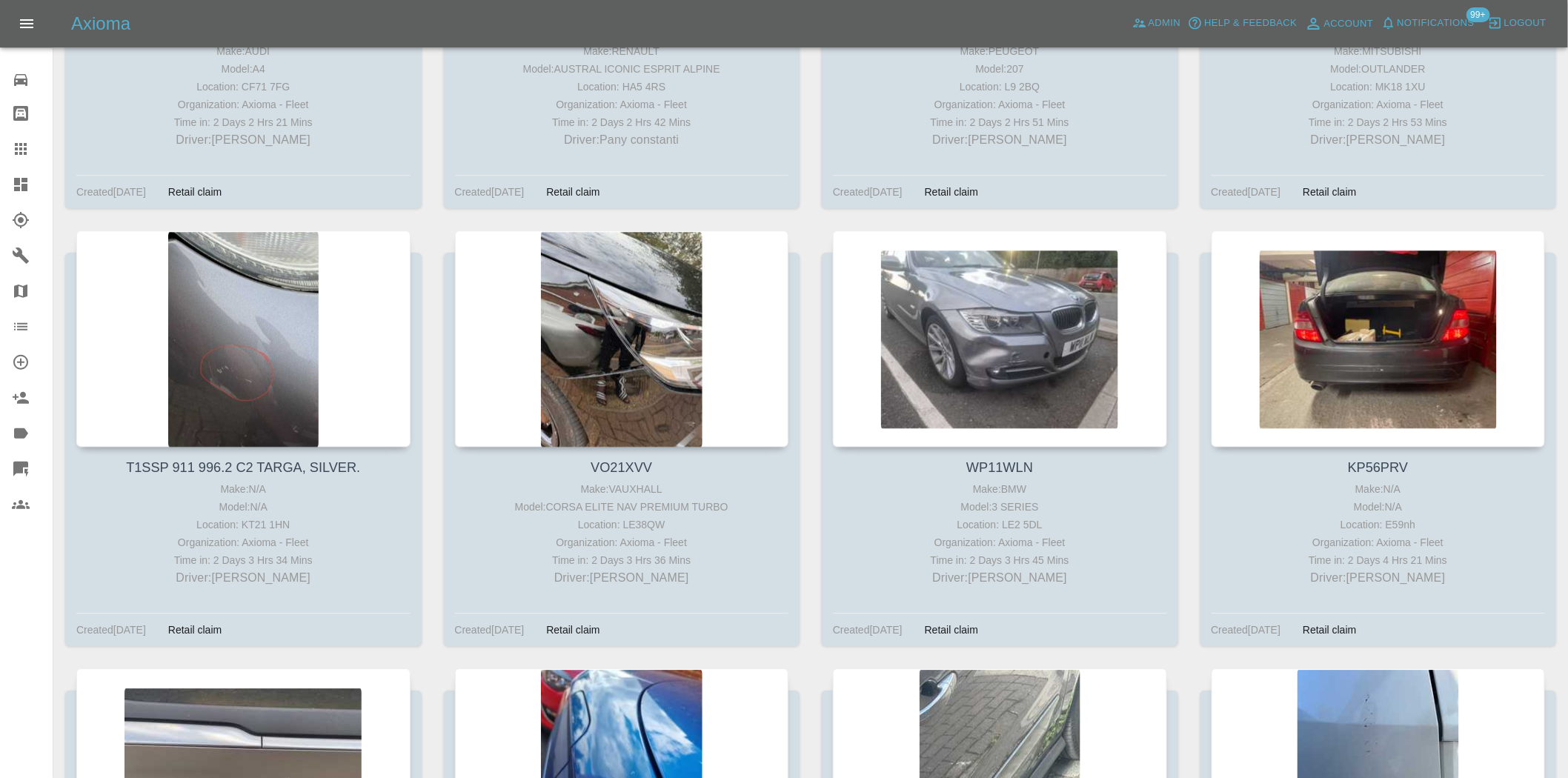
click at [26, 193] on link "Dashboard" at bounding box center [26, 185] width 52 height 36
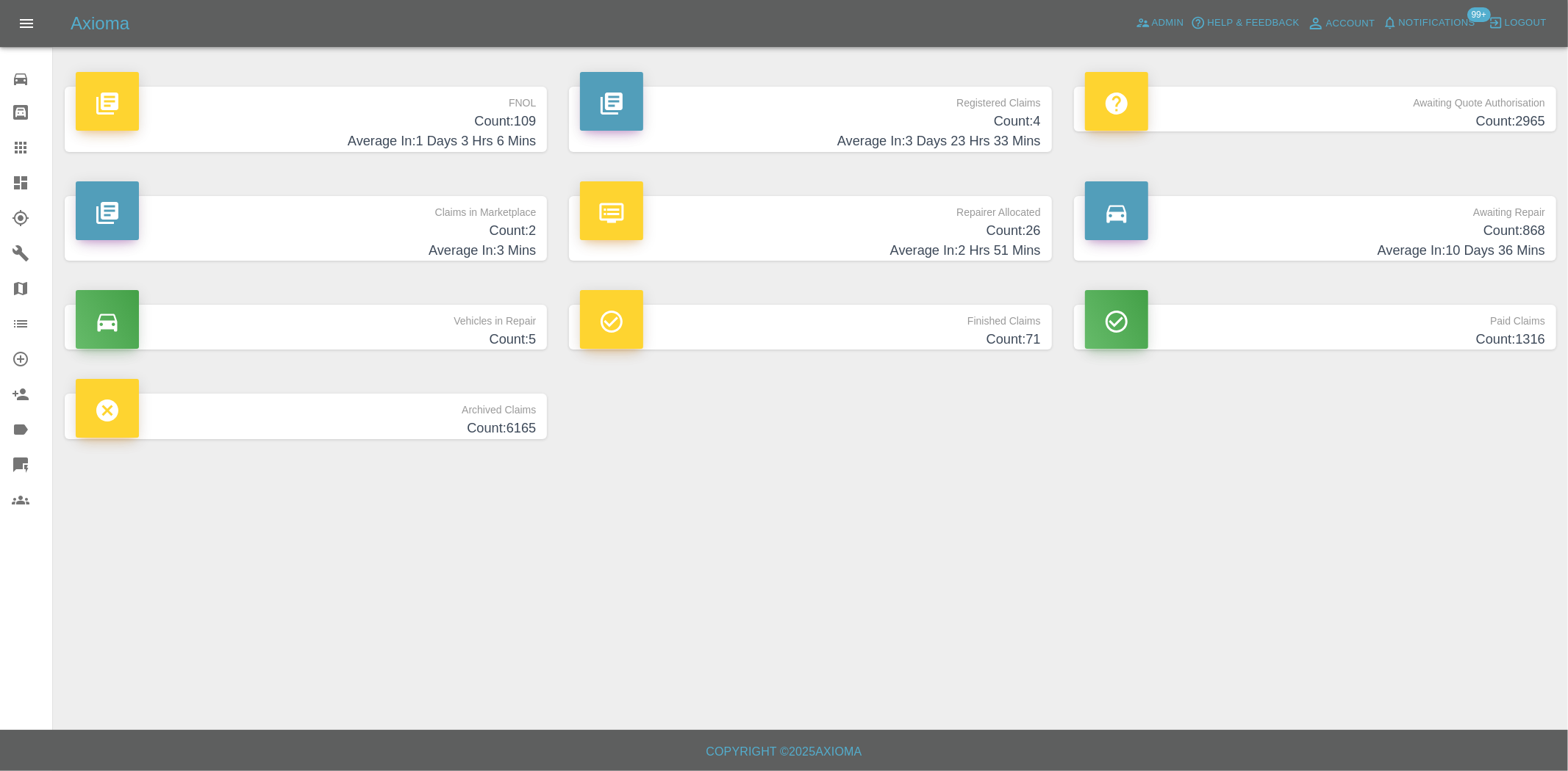
click at [502, 125] on h4 "Count: 109" at bounding box center [305, 121] width 460 height 20
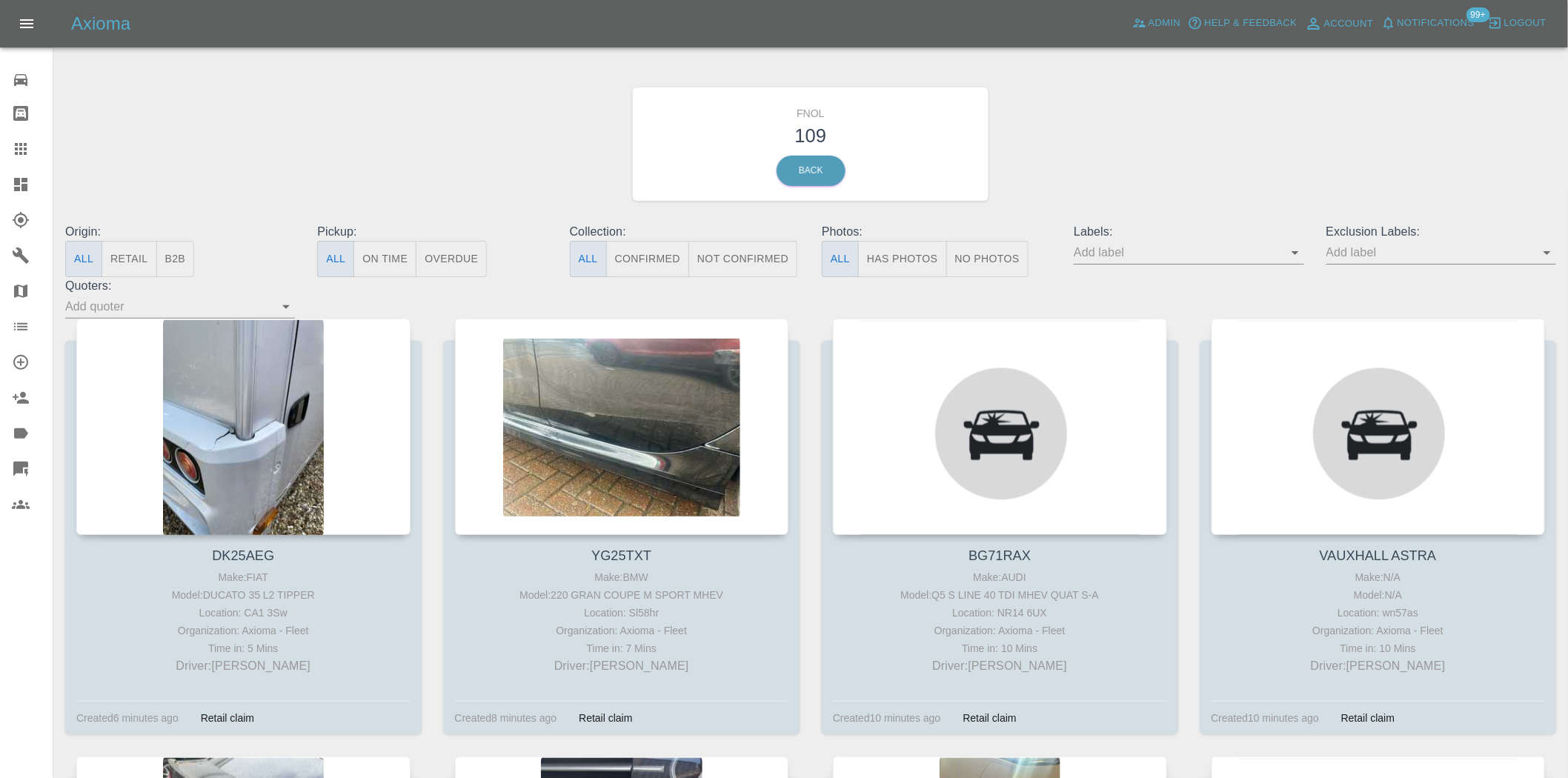
click at [887, 255] on button "Has Photos" at bounding box center [902, 259] width 89 height 37
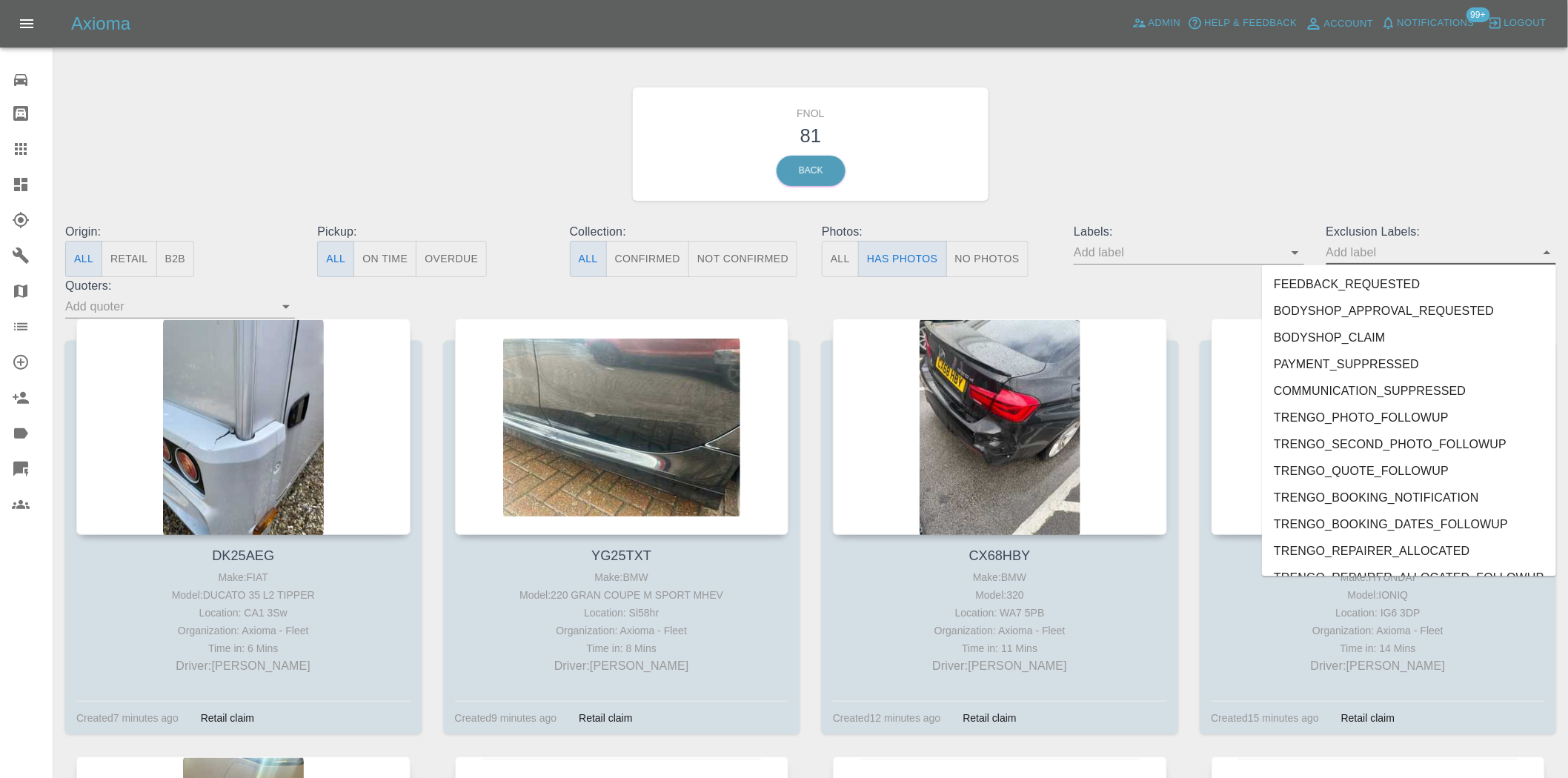
click at [1376, 261] on input "text" at bounding box center [1430, 252] width 208 height 23
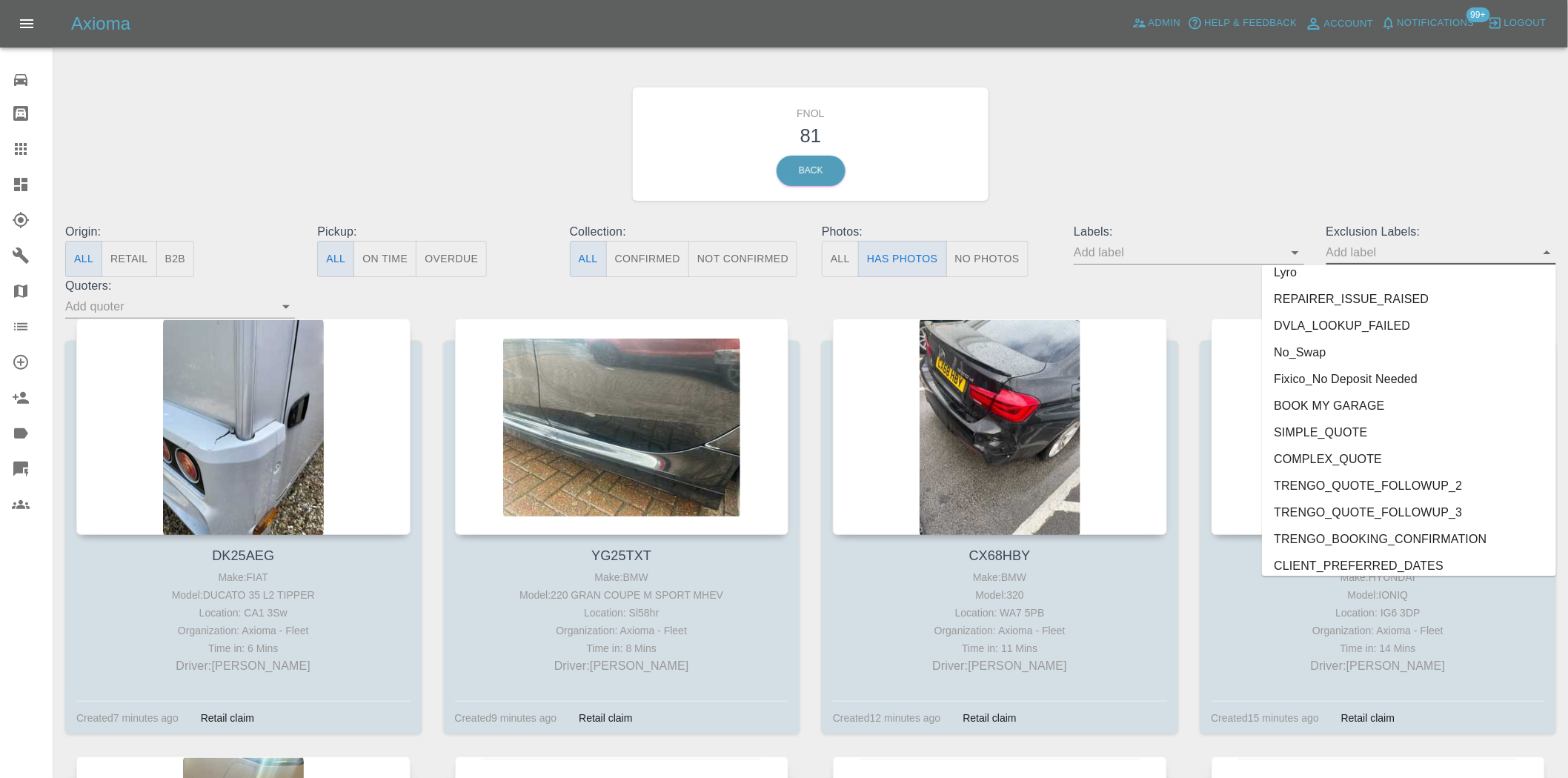
scroll to position [3114, 0]
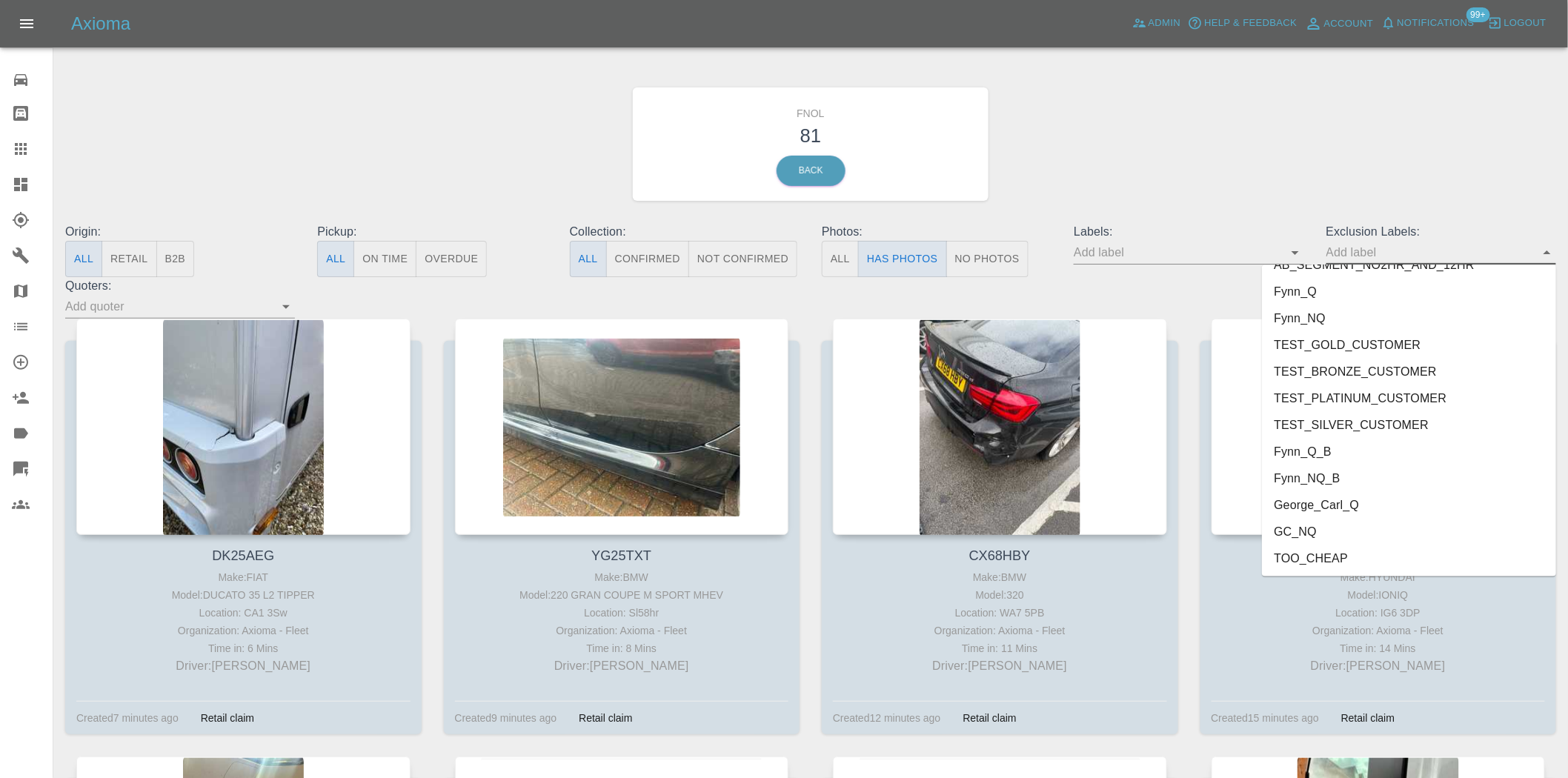
click at [1365, 503] on li "George_Carl_Q" at bounding box center [1409, 506] width 294 height 27
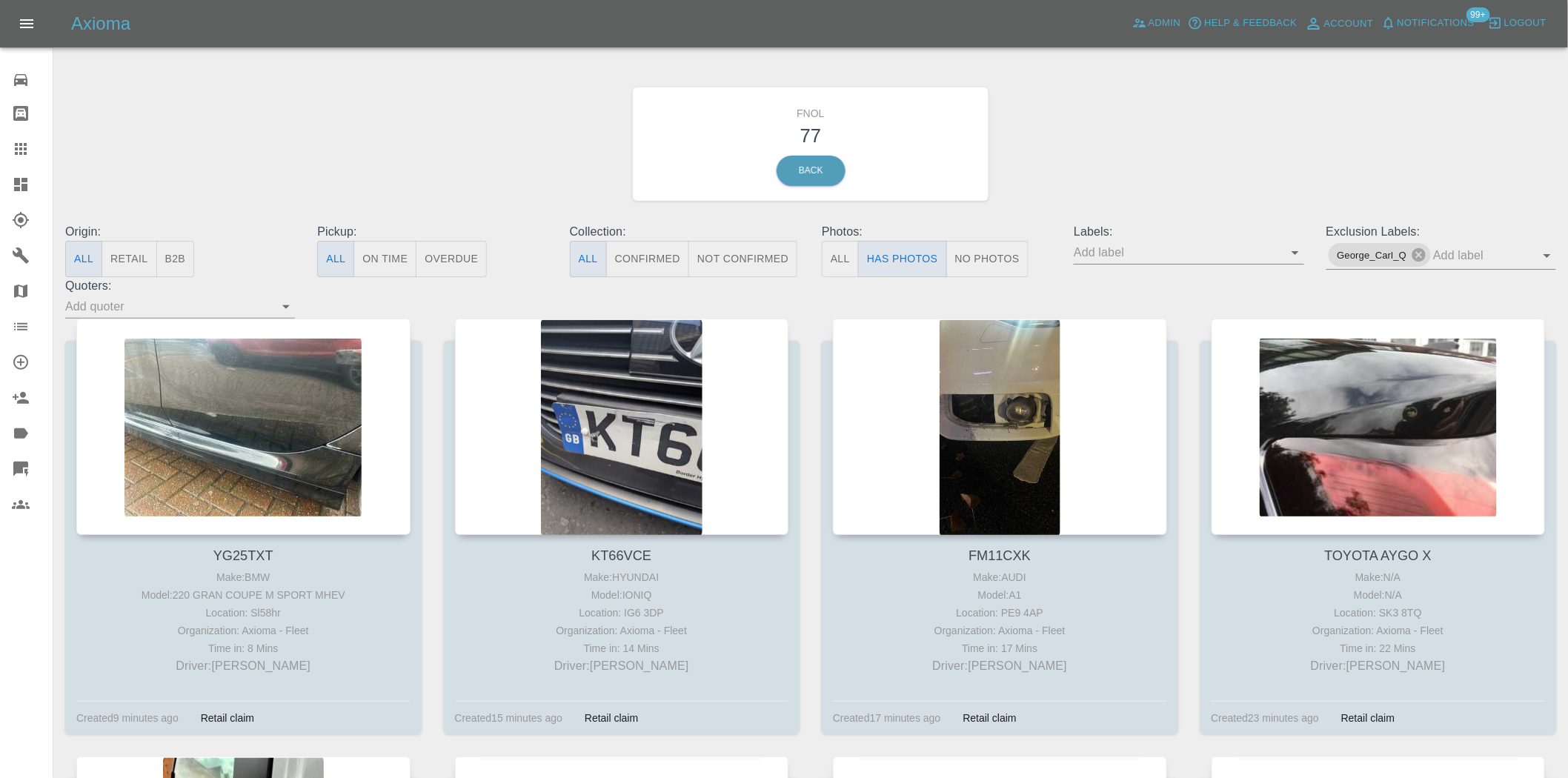
click at [487, 108] on div "FNOL 77 Back" at bounding box center [810, 144] width 1513 height 158
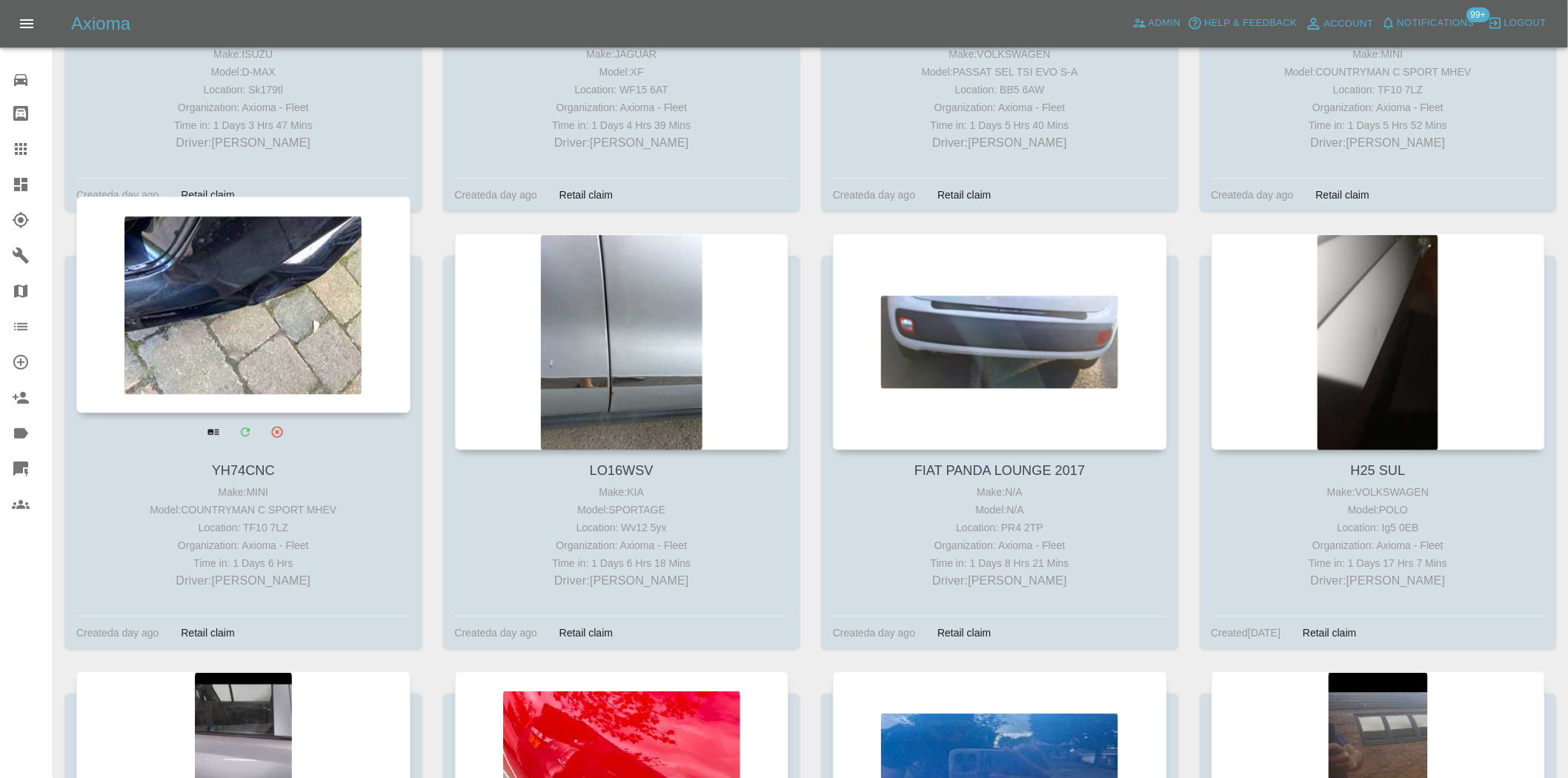
scroll to position [4364, 0]
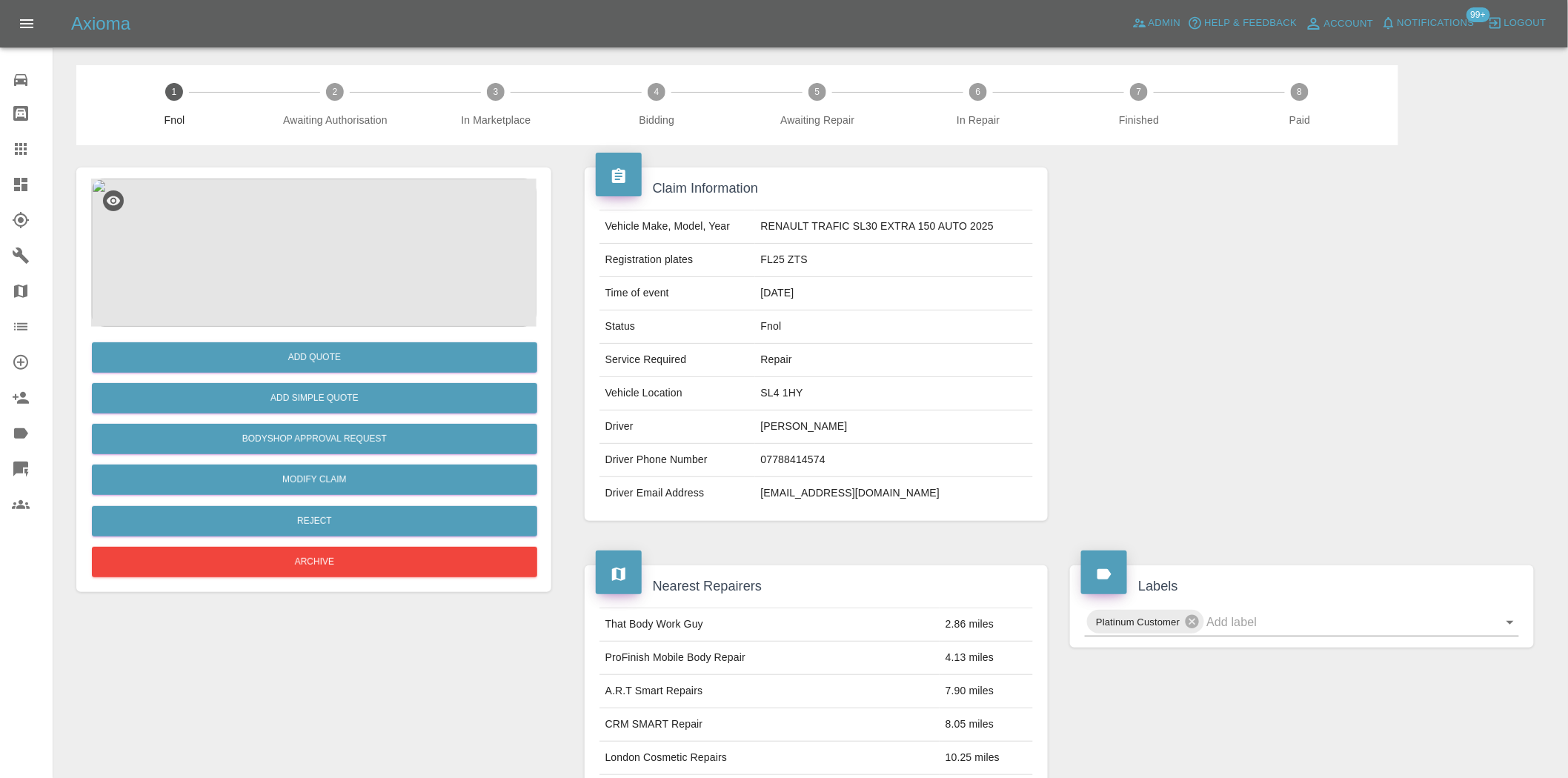
click at [350, 248] on img at bounding box center [314, 253] width 445 height 148
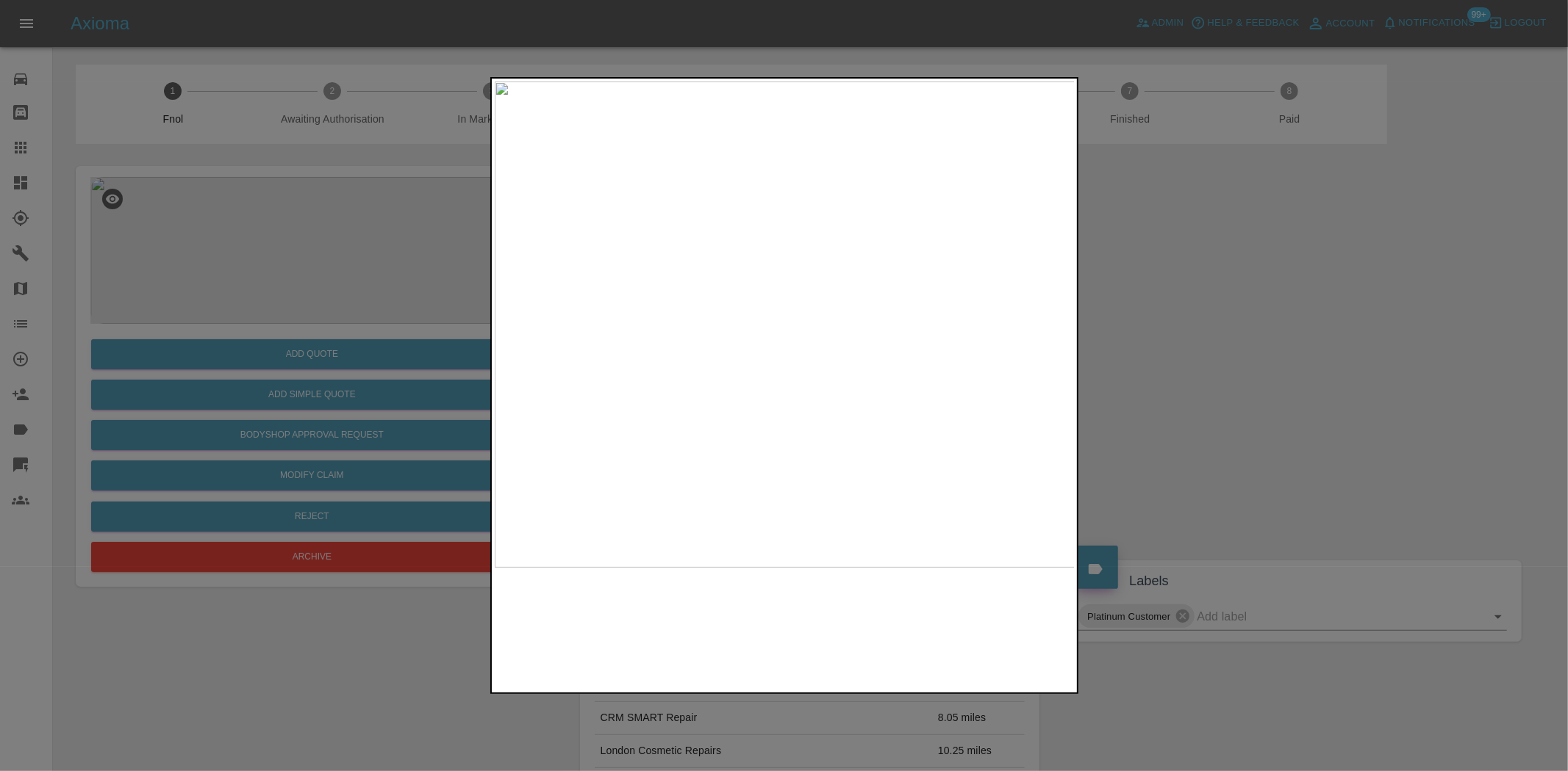
click at [844, 401] on img at bounding box center [785, 324] width 581 height 486
click at [729, 404] on img at bounding box center [785, 324] width 581 height 486
click at [755, 307] on img at bounding box center [785, 324] width 581 height 486
click at [760, 345] on img at bounding box center [870, 375] width 1742 height 1459
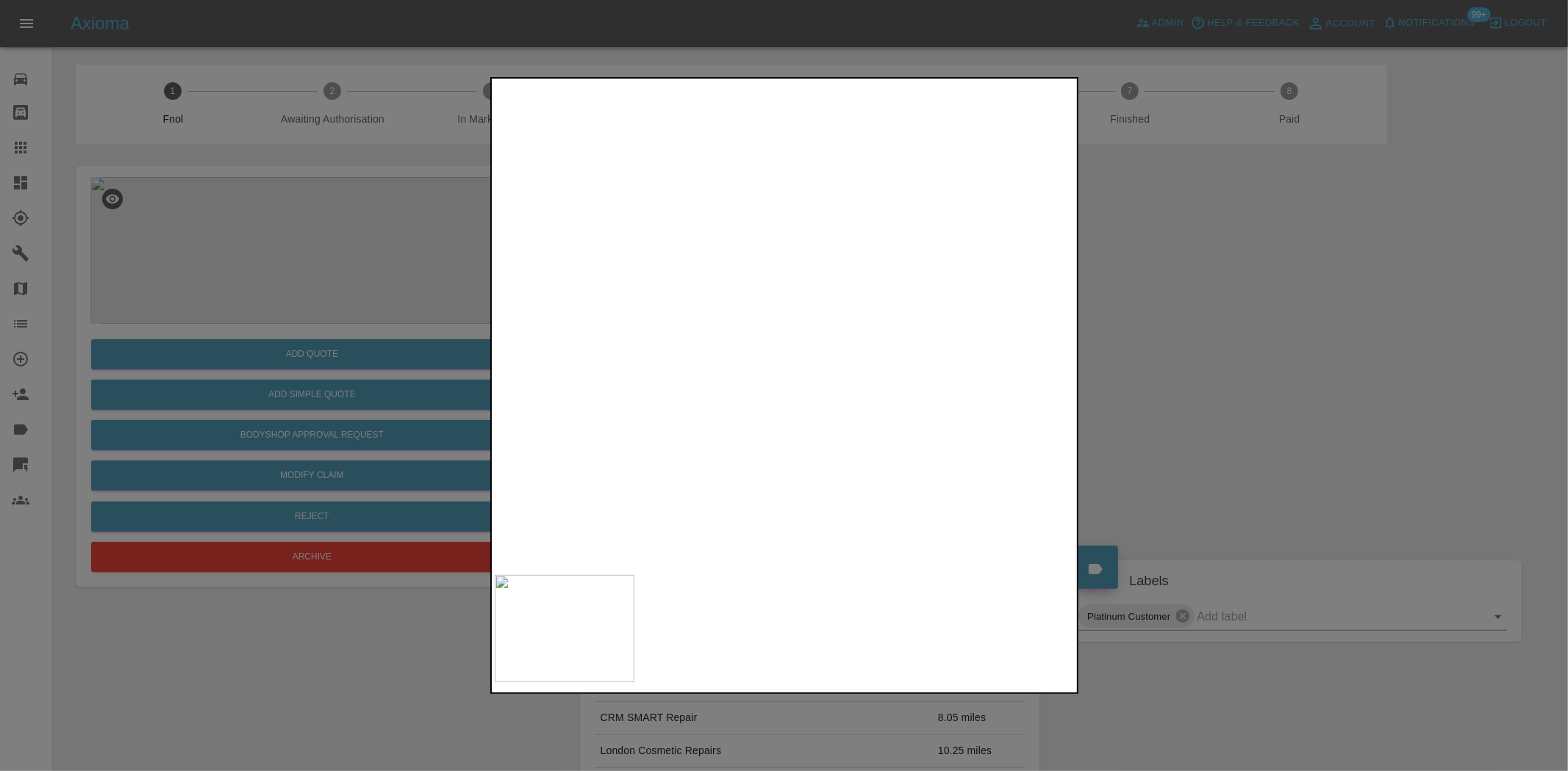
click at [760, 345] on img at bounding box center [870, 375] width 1742 height 1459
click at [828, 272] on img at bounding box center [785, 324] width 581 height 486
click at [403, 247] on div at bounding box center [784, 386] width 1568 height 771
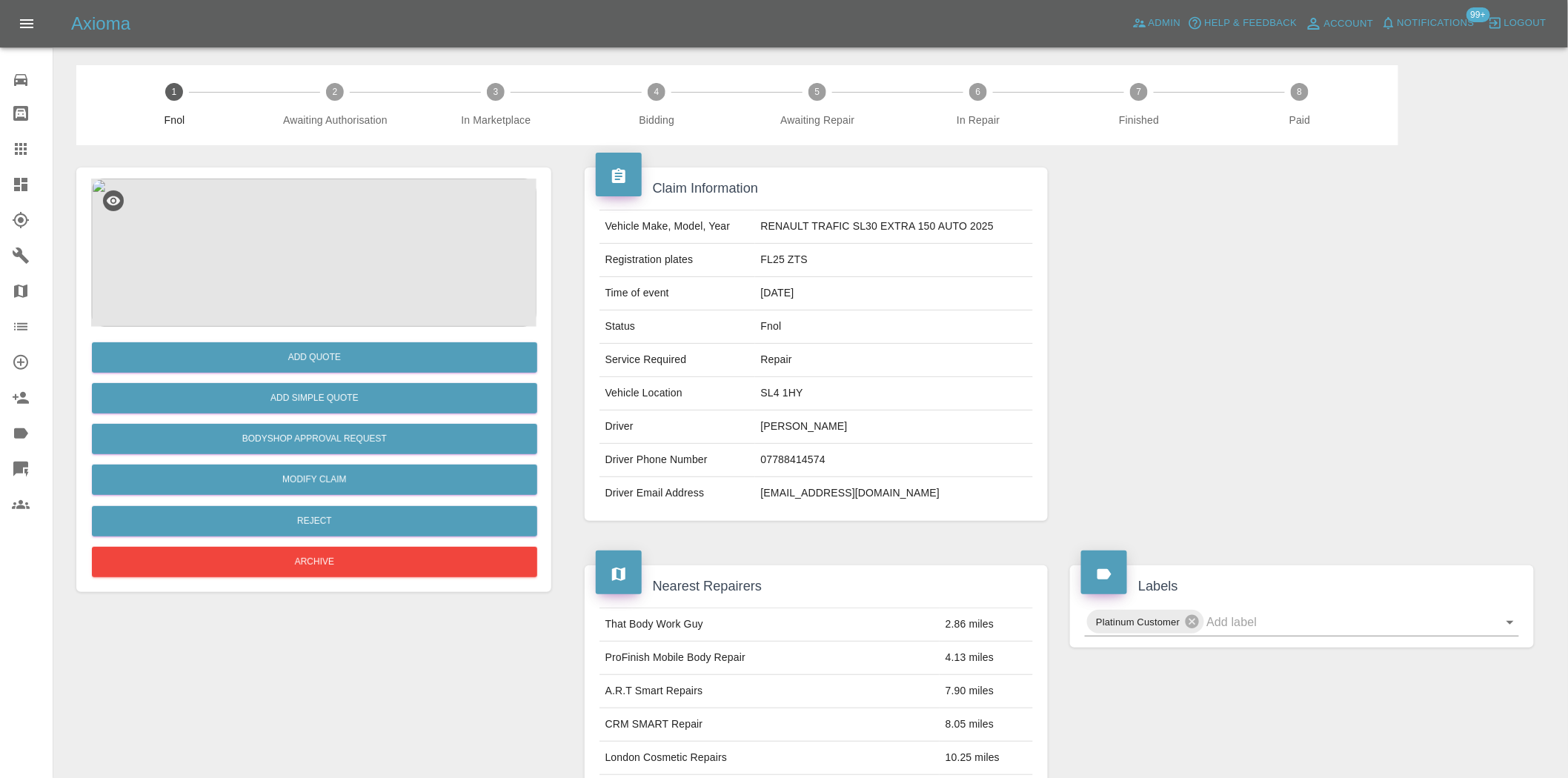
click at [304, 238] on img at bounding box center [314, 253] width 445 height 148
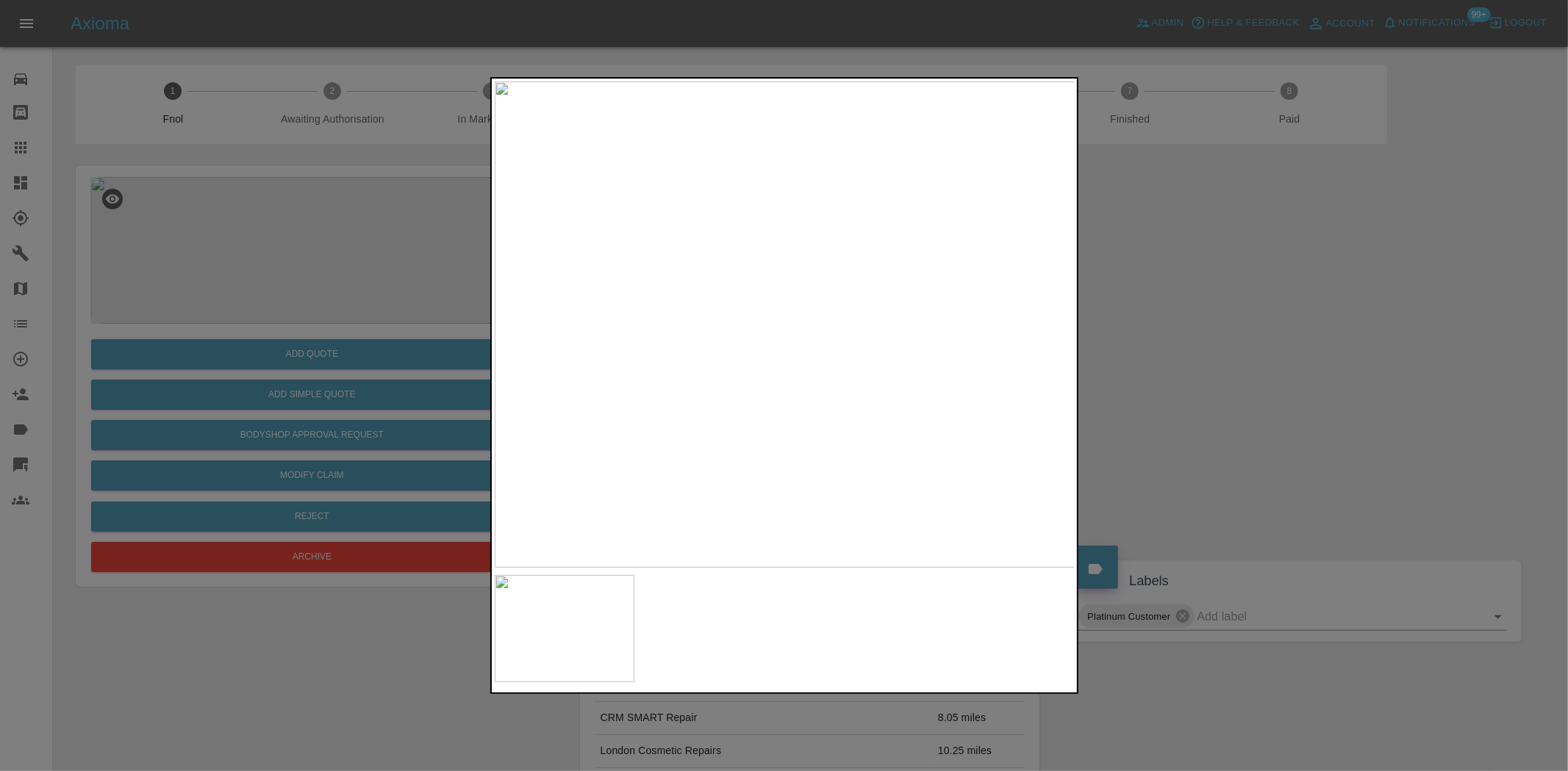
click at [285, 349] on div at bounding box center [784, 386] width 1568 height 771
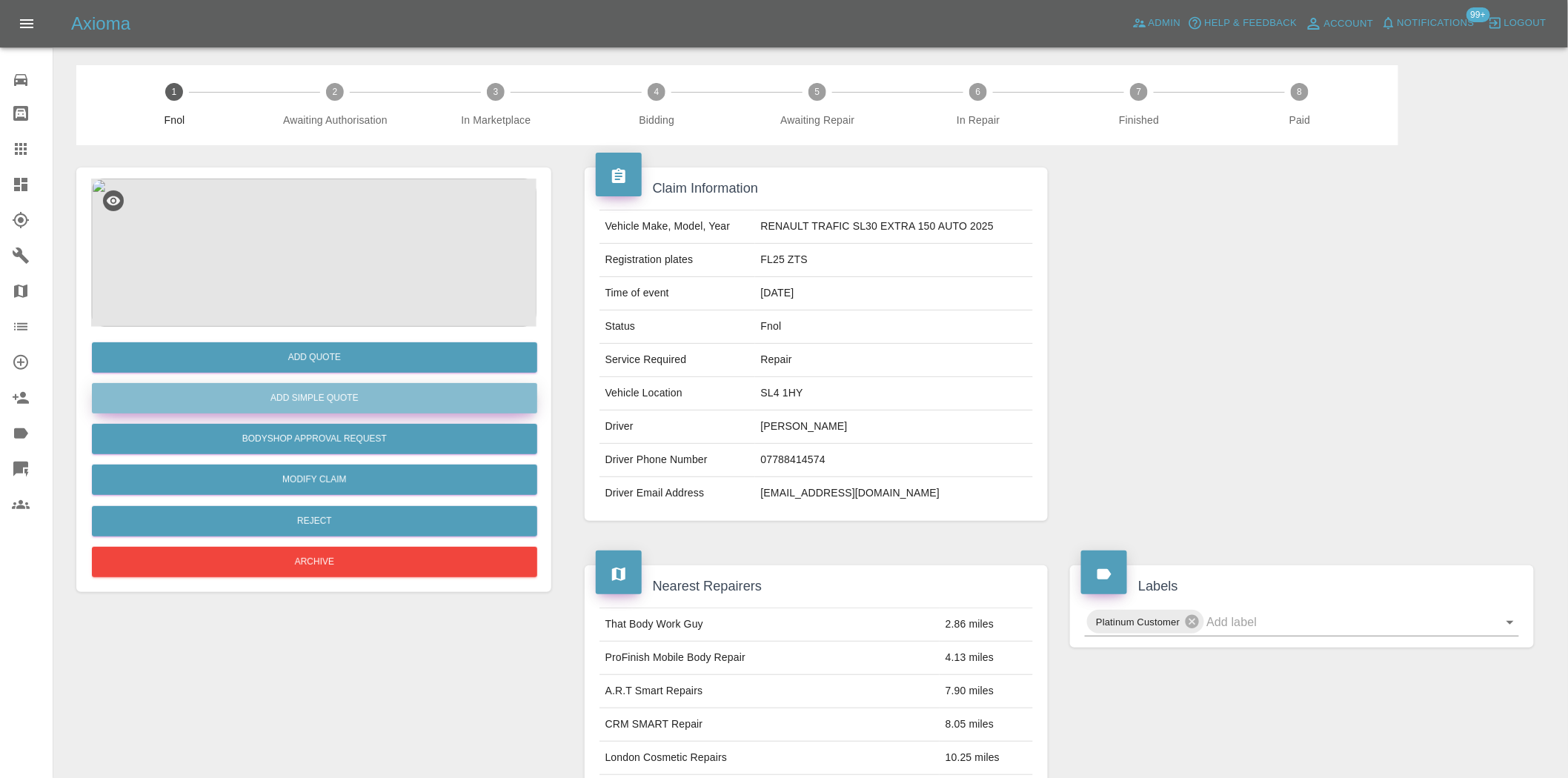
click at [297, 388] on button "Add Simple Quote" at bounding box center [315, 399] width 445 height 30
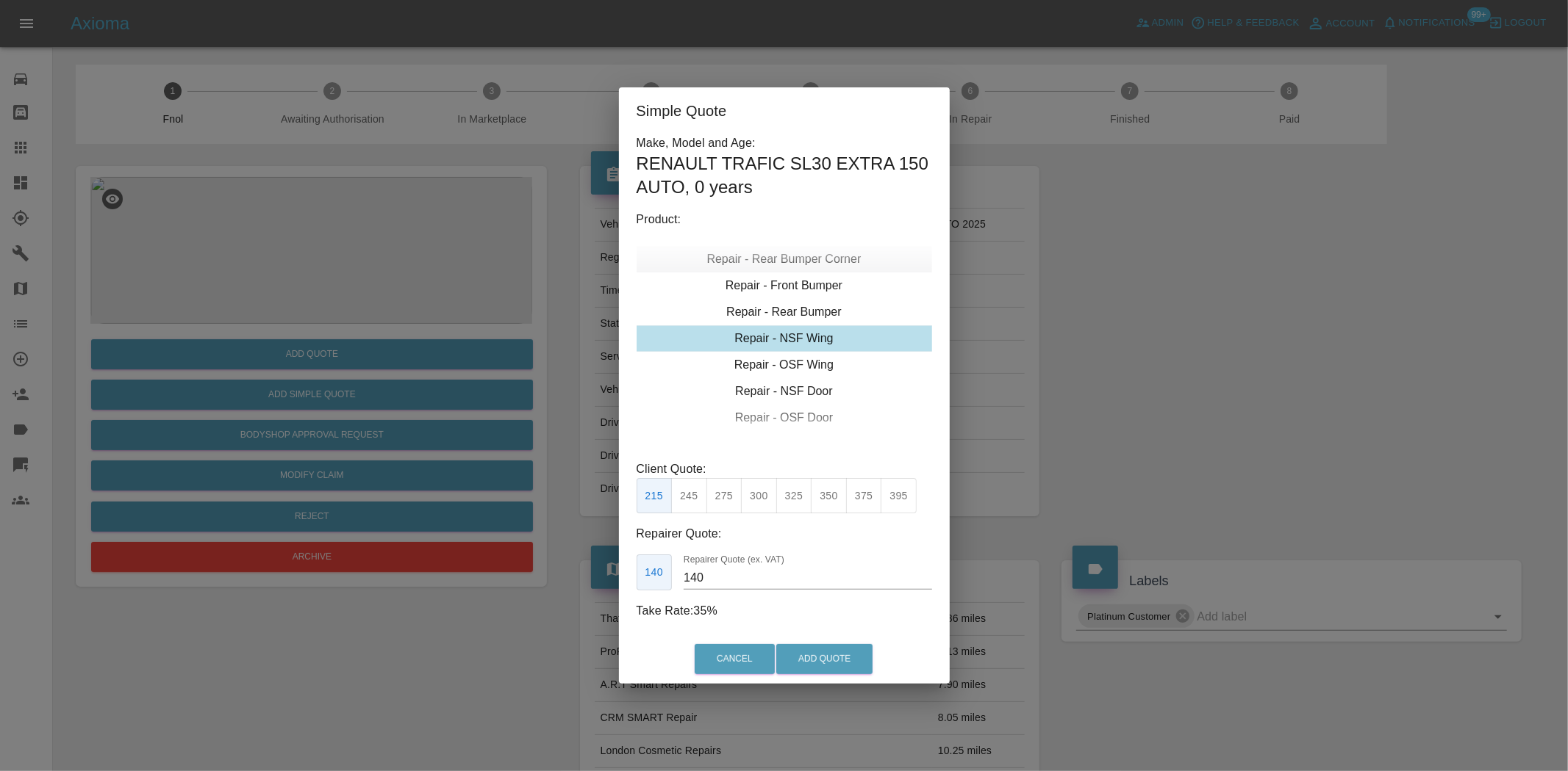
click at [802, 255] on div "Repair - Rear Bumper Corner" at bounding box center [784, 259] width 296 height 27
click at [824, 498] on button "295" at bounding box center [829, 497] width 36 height 36
drag, startPoint x: 721, startPoint y: 578, endPoint x: 486, endPoint y: 566, distance: 235.3
click at [507, 575] on div "Simple Quote Make, Model and Age: RENAULT TRAFIC SL30 EXTRA 150 AUTO , 0 years …" at bounding box center [784, 386] width 1568 height 771
drag, startPoint x: 733, startPoint y: 576, endPoint x: 420, endPoint y: 573, distance: 313.0
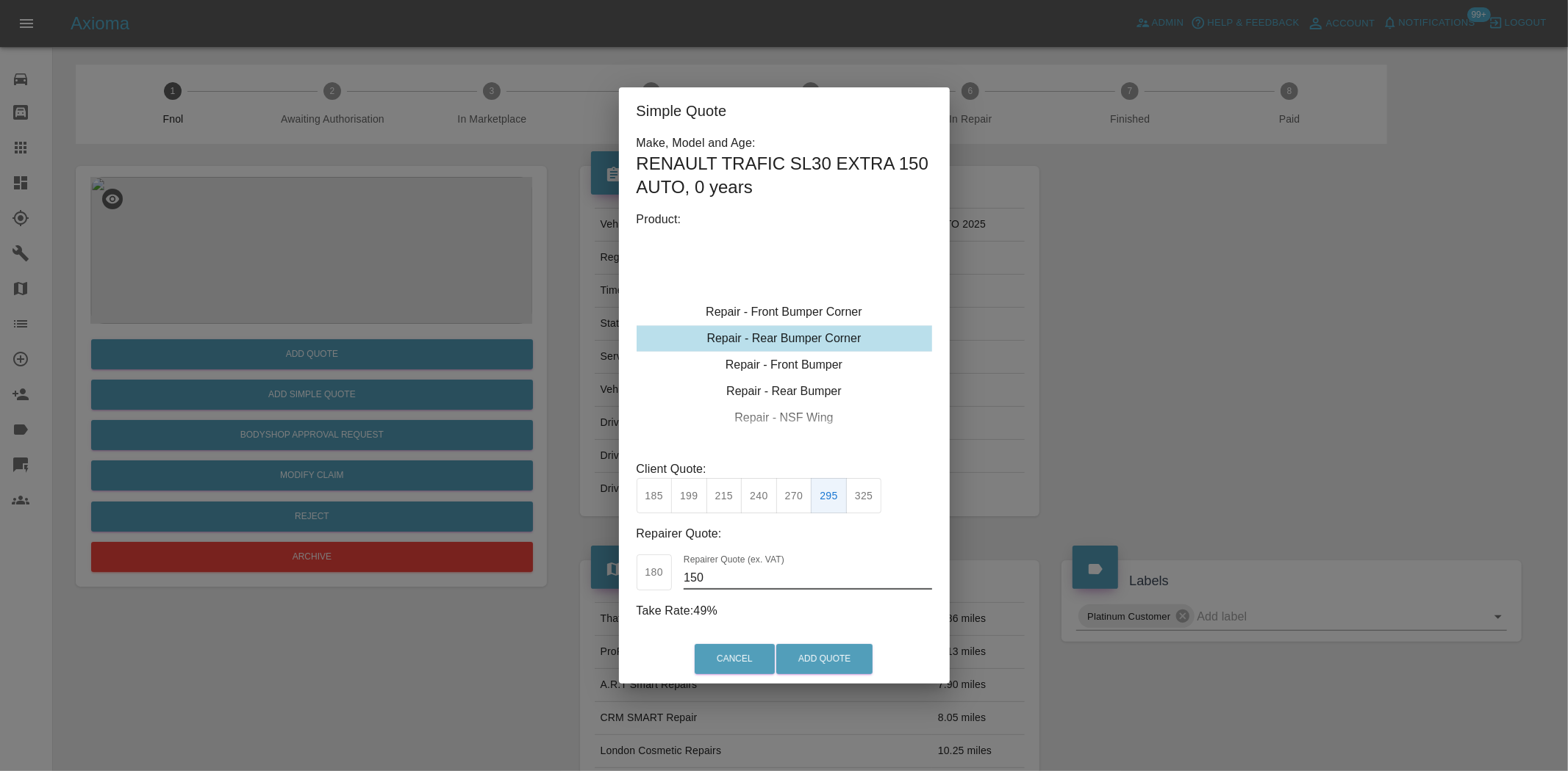
click at [423, 573] on div "Simple Quote Make, Model and Age: RENAULT TRAFIC SL30 EXTRA 150 AUTO , 0 years …" at bounding box center [784, 386] width 1568 height 771
type input "165"
click at [841, 669] on button "Add Quote" at bounding box center [824, 659] width 96 height 30
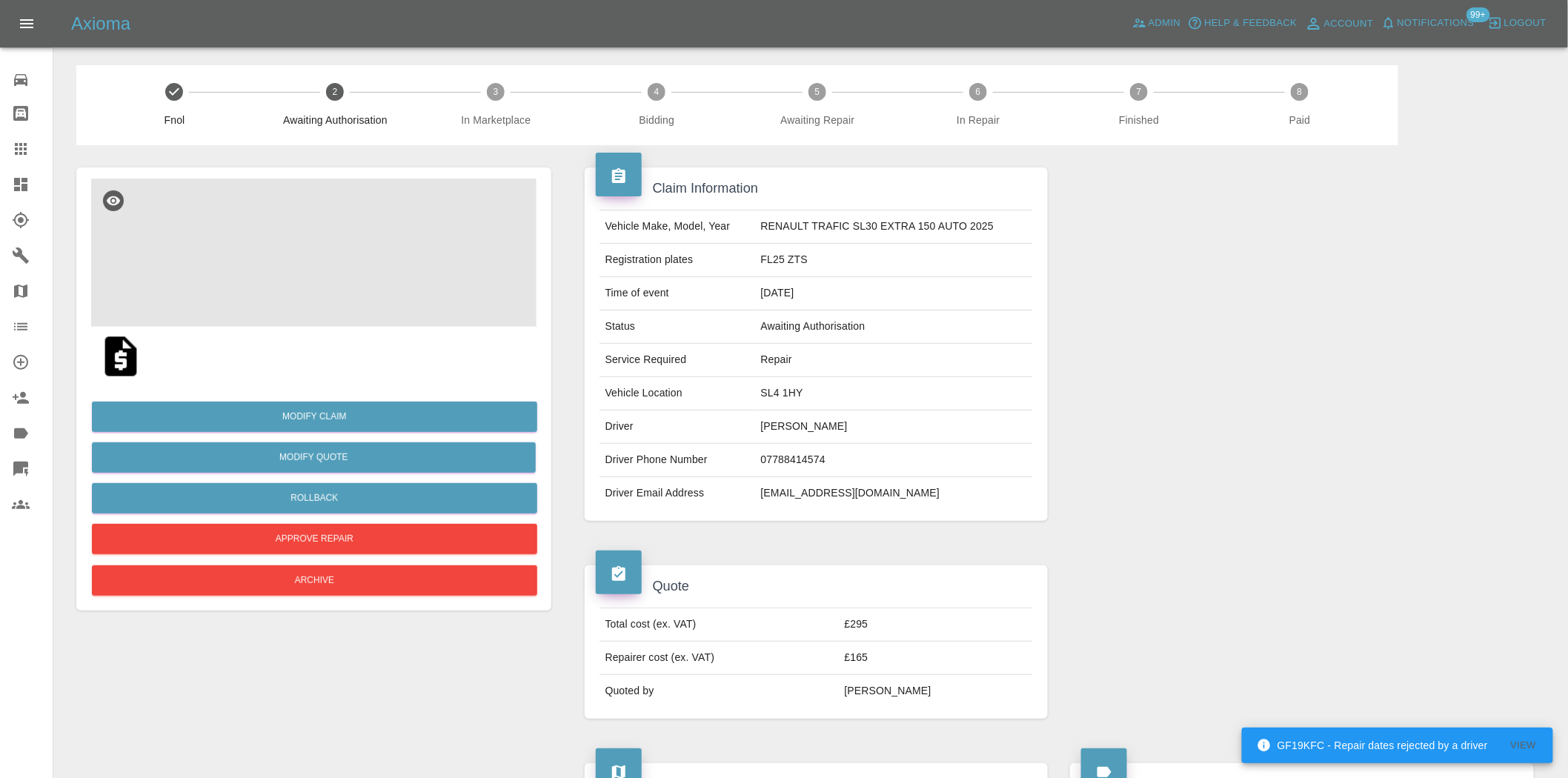
click at [336, 272] on img at bounding box center [314, 253] width 445 height 148
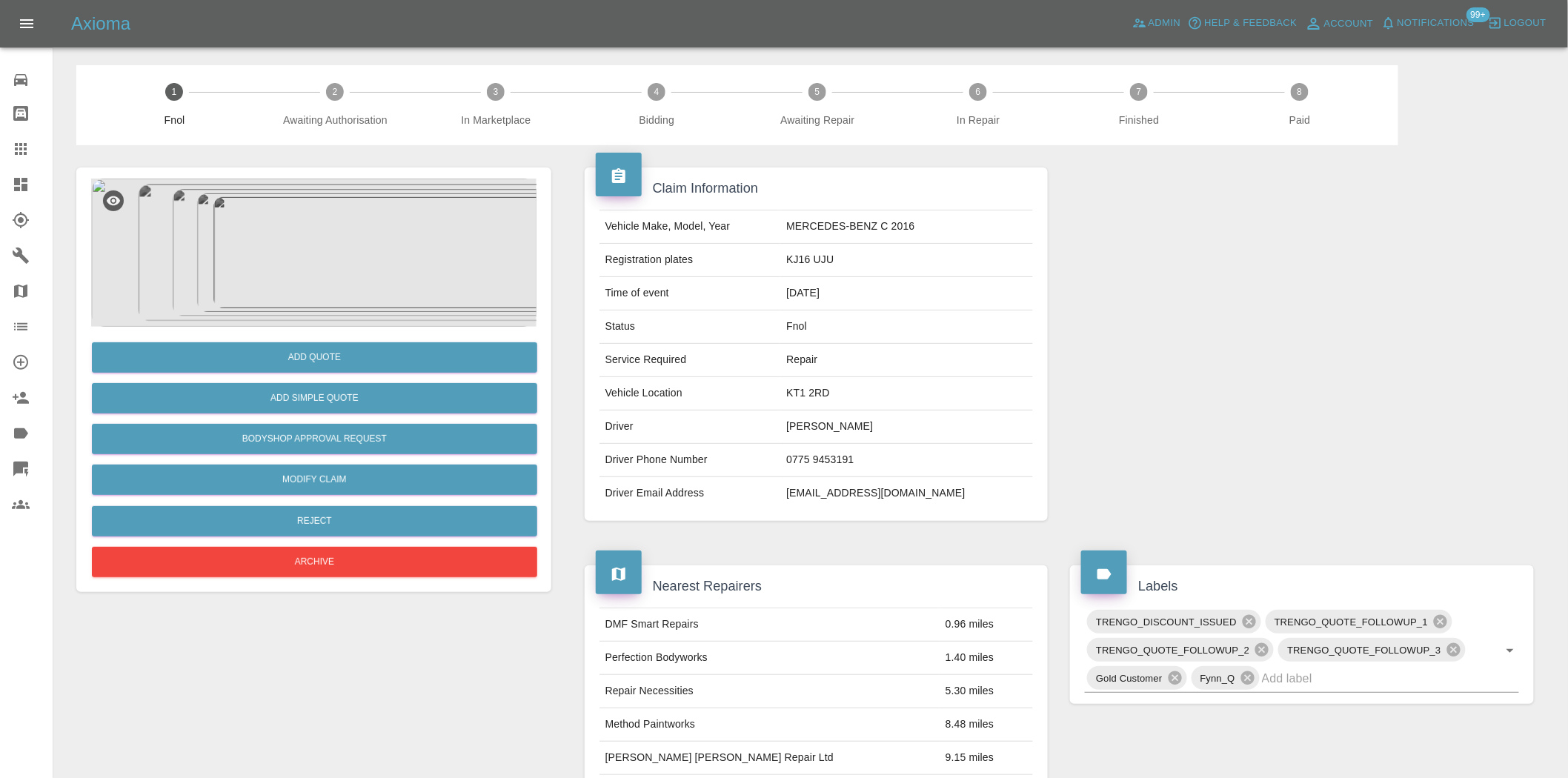
click at [336, 244] on img at bounding box center [314, 253] width 445 height 148
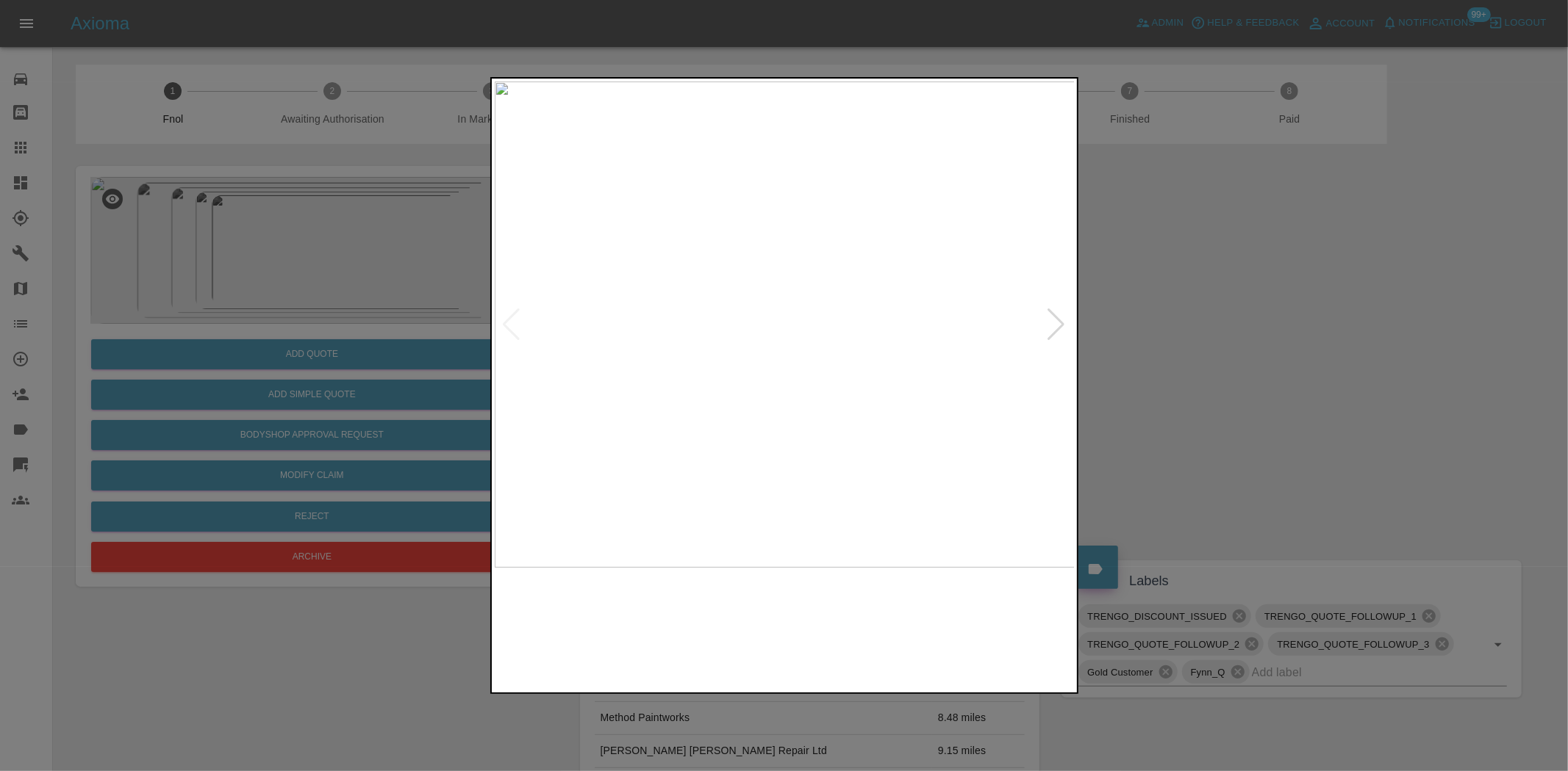
click at [706, 402] on img at bounding box center [785, 324] width 581 height 486
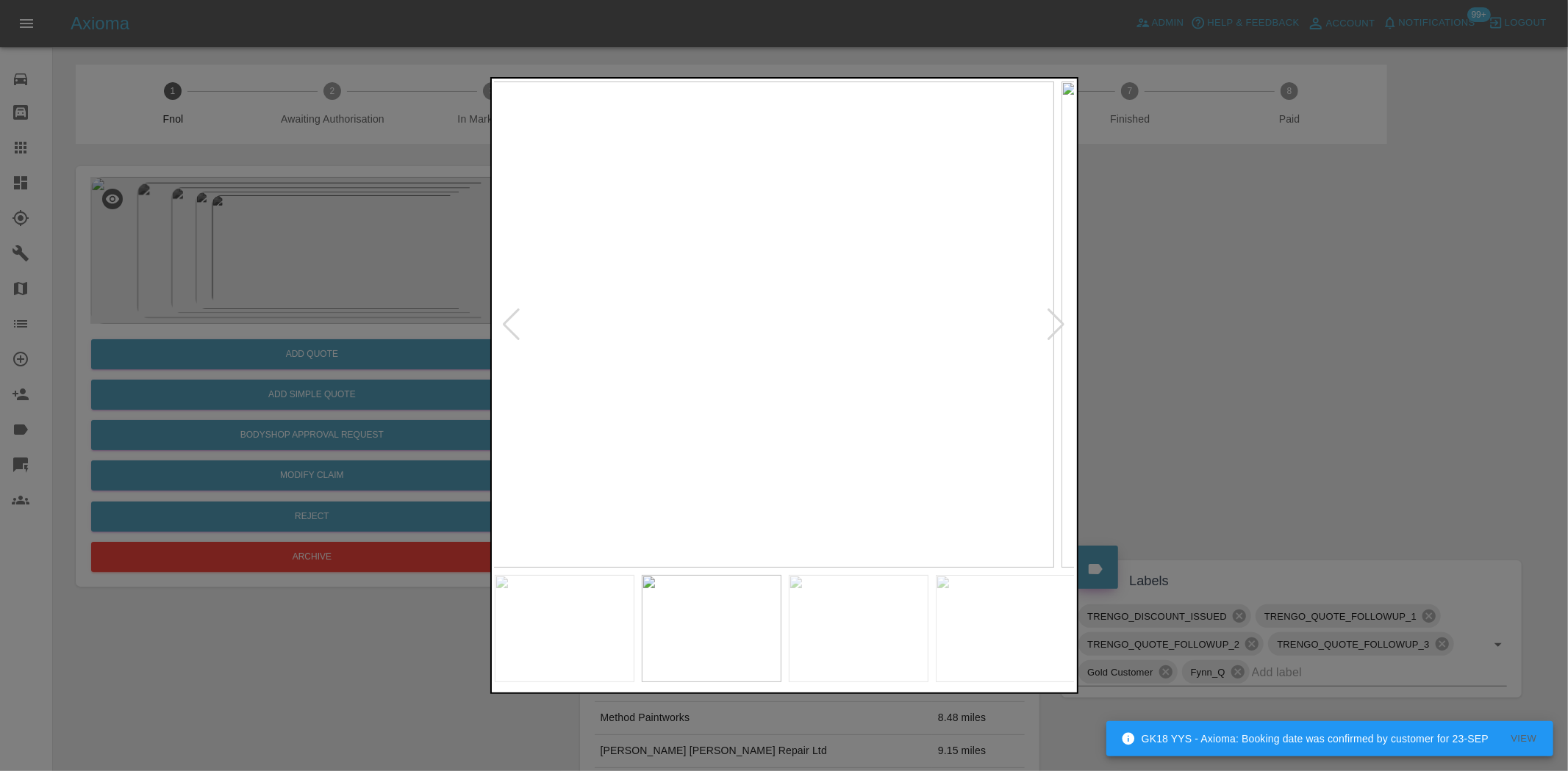
click at [749, 361] on img at bounding box center [763, 324] width 581 height 486
click at [704, 360] on img at bounding box center [785, 324] width 581 height 486
click at [448, 341] on div at bounding box center [784, 386] width 1568 height 771
click at [443, 328] on div at bounding box center [784, 386] width 1568 height 771
click at [480, 266] on div at bounding box center [784, 386] width 1568 height 771
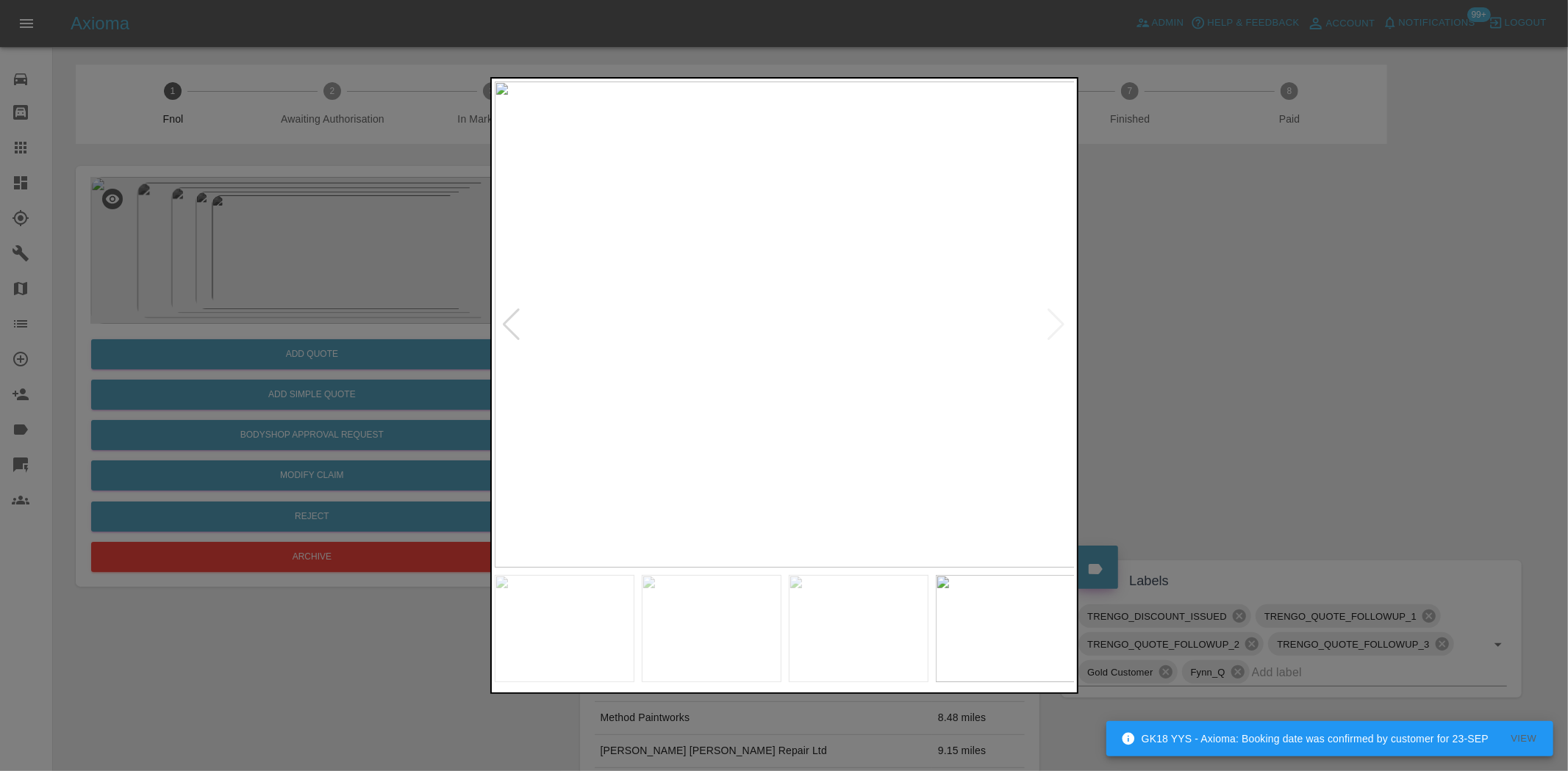
click at [437, 238] on div at bounding box center [784, 386] width 1568 height 771
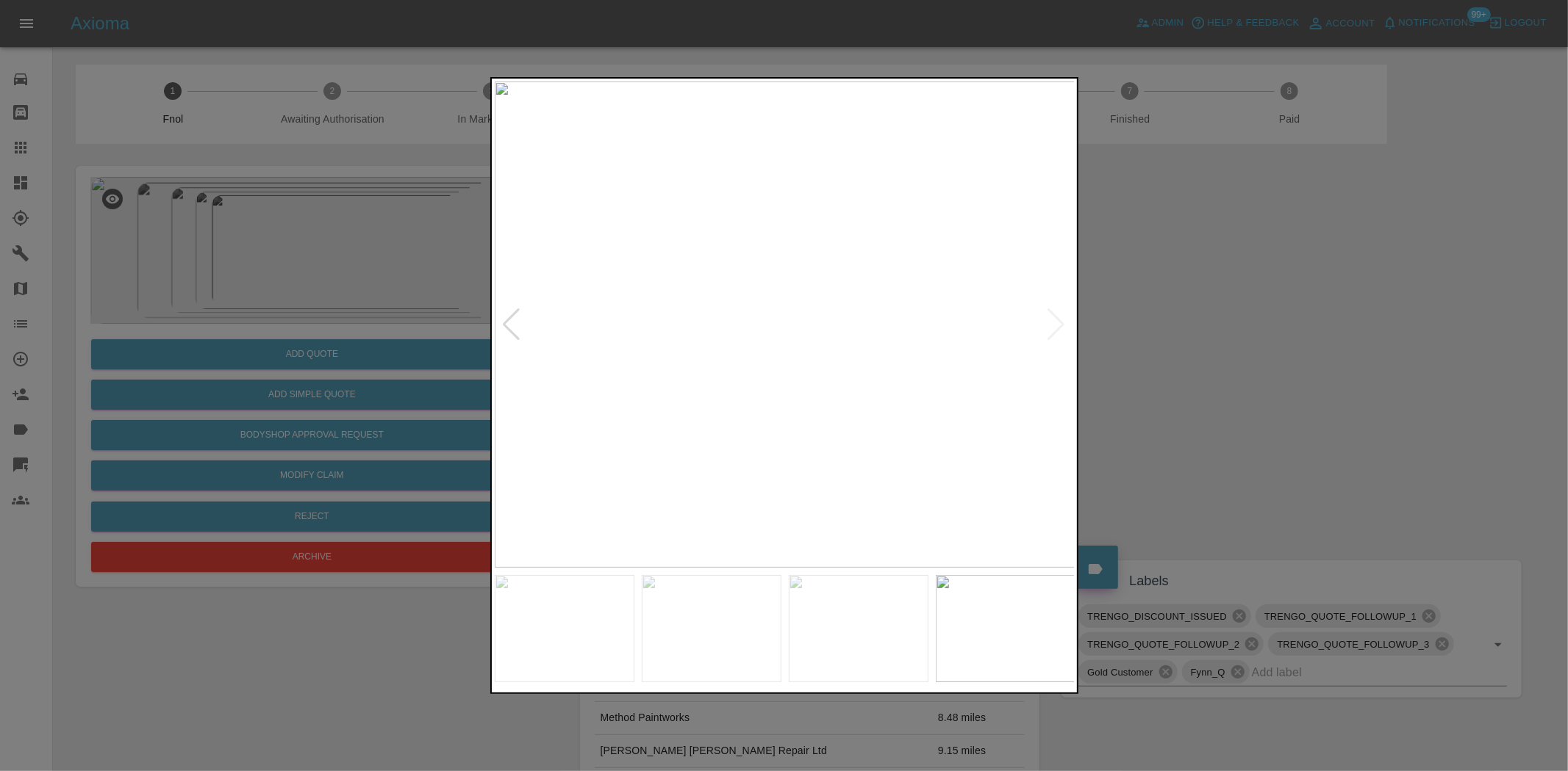
click at [289, 242] on div at bounding box center [784, 386] width 1568 height 771
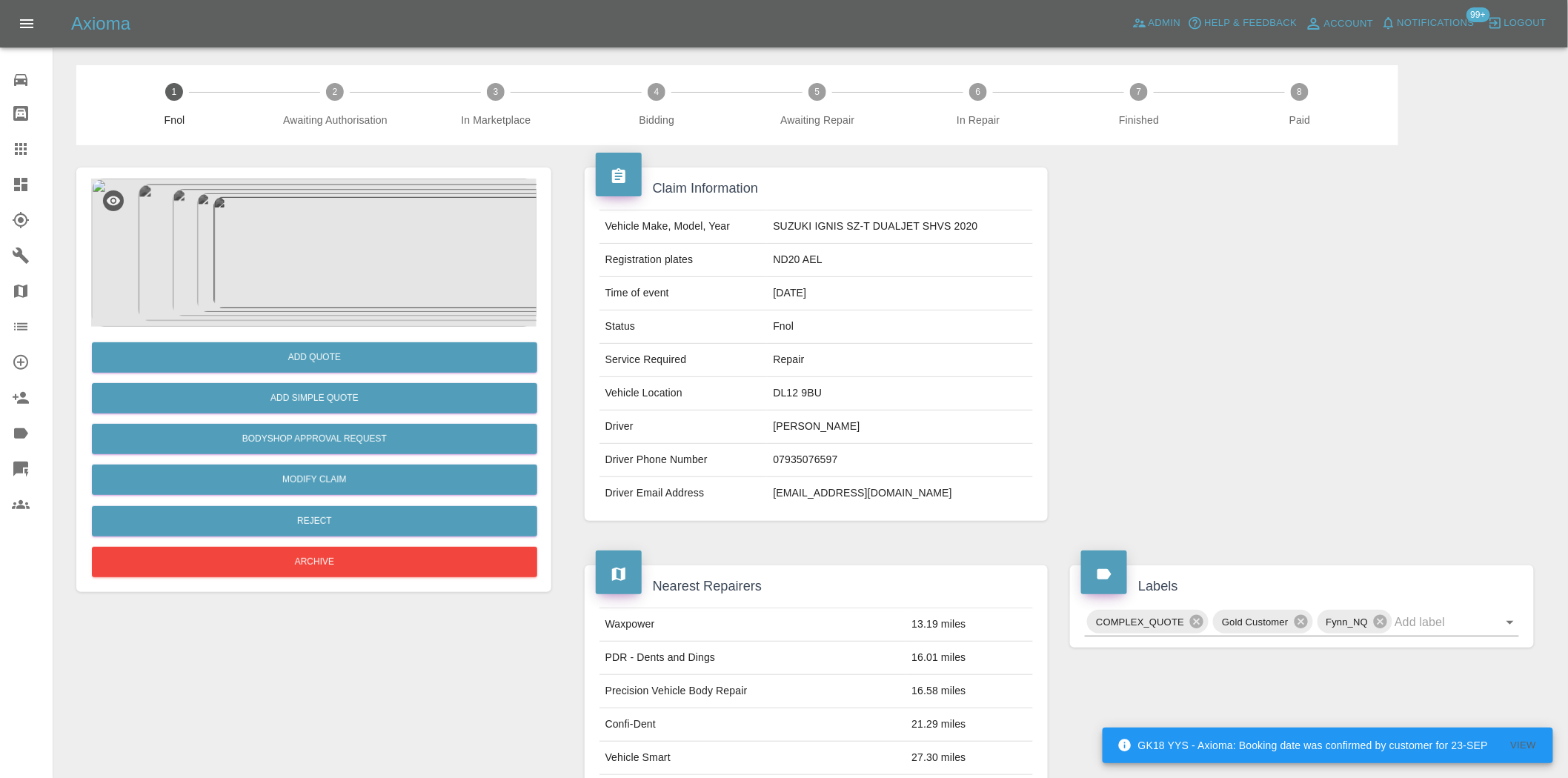
click at [315, 216] on img at bounding box center [314, 253] width 445 height 148
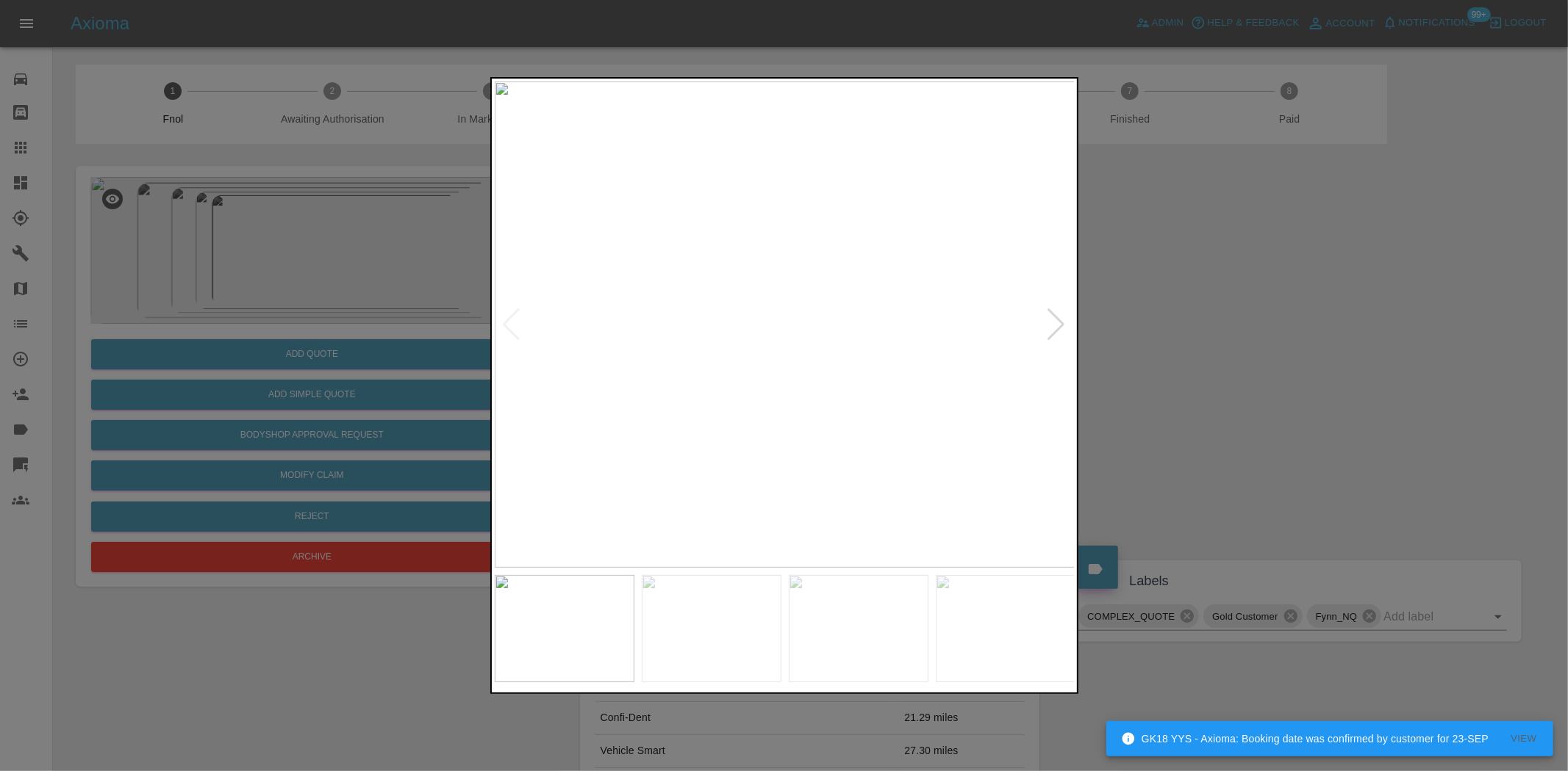
click at [340, 181] on div at bounding box center [784, 386] width 1568 height 771
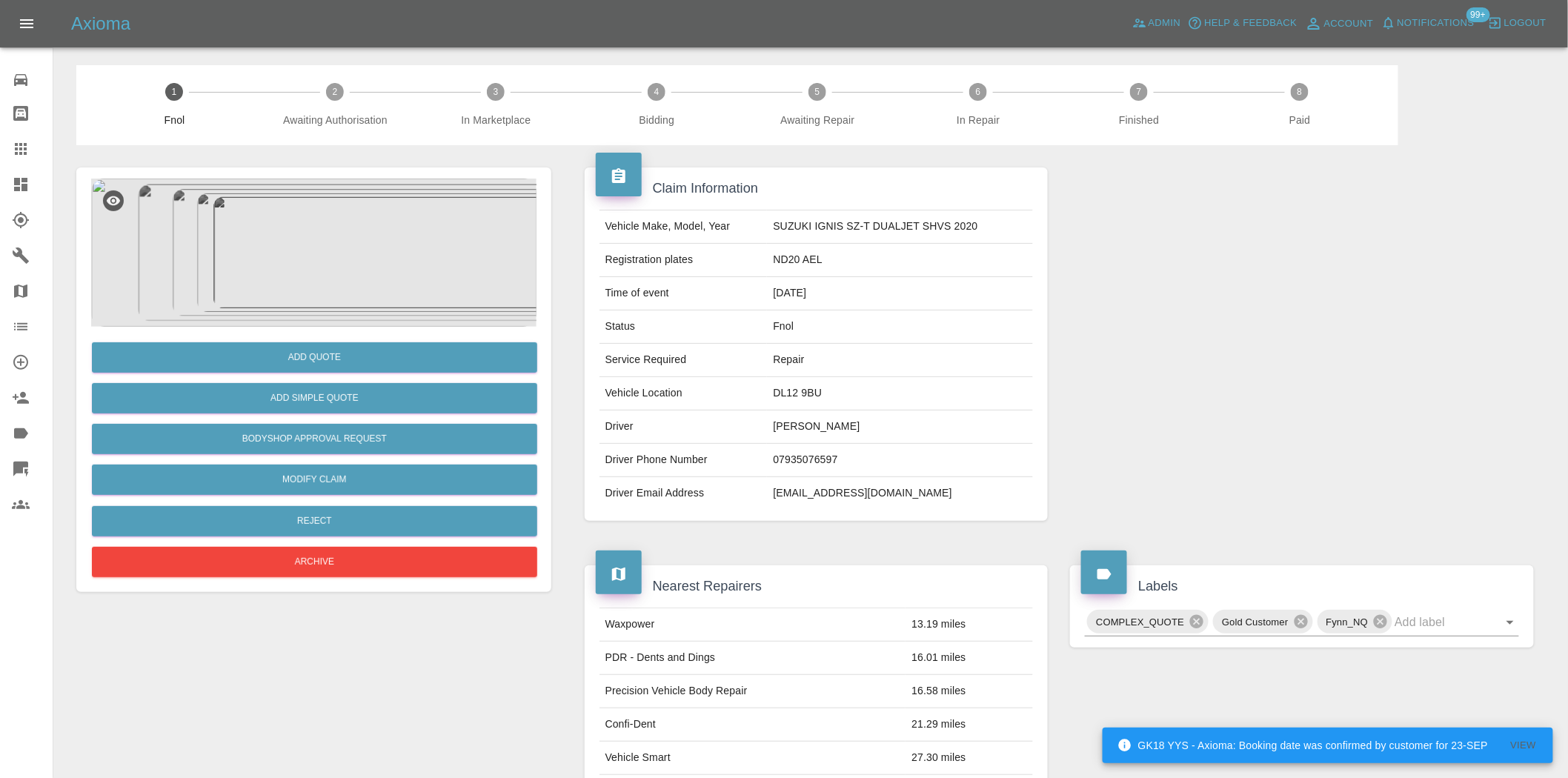
click at [305, 210] on img at bounding box center [314, 253] width 445 height 148
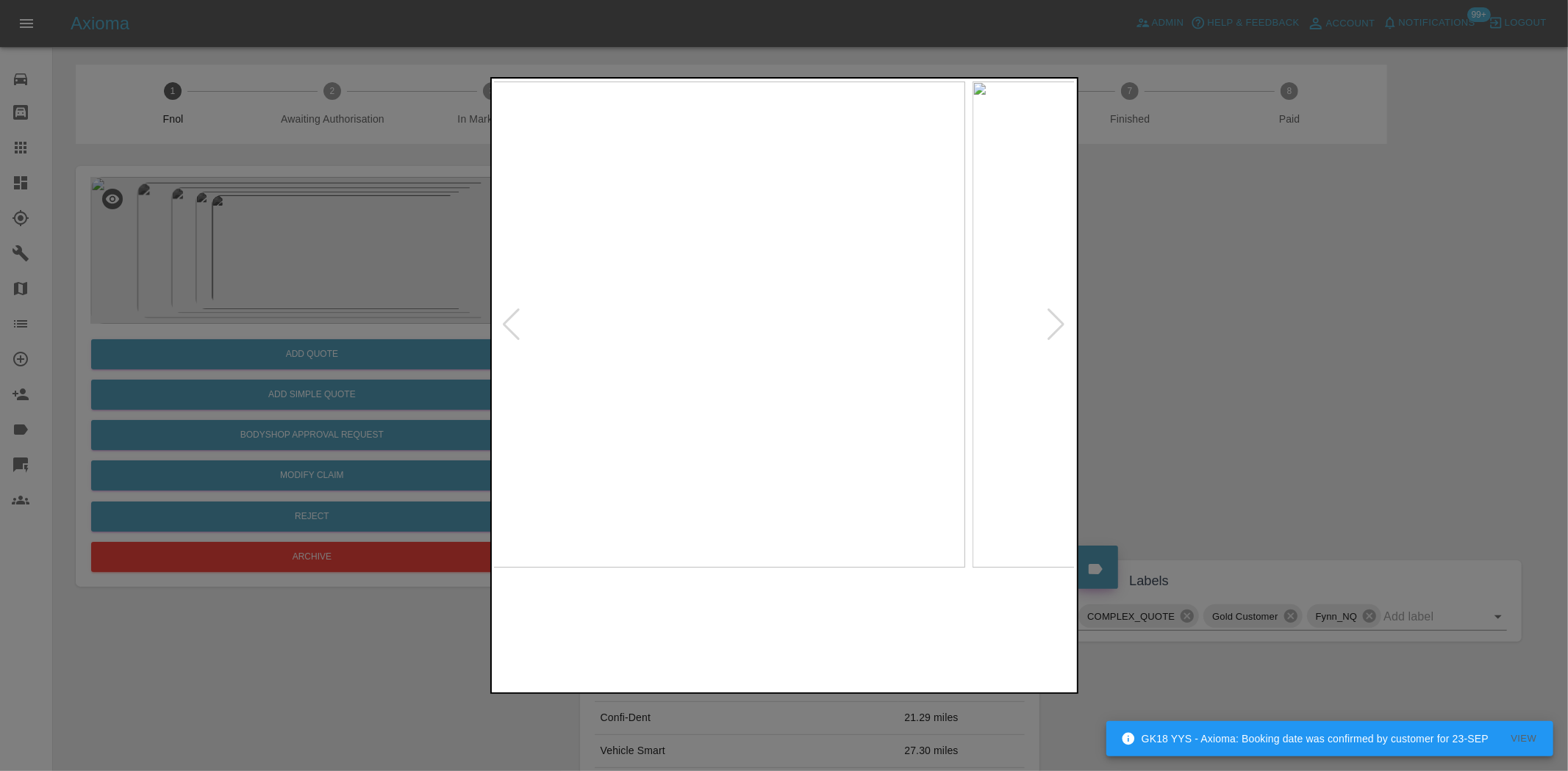
click at [674, 371] on img at bounding box center [674, 324] width 581 height 486
click at [607, 364] on img at bounding box center [565, 324] width 581 height 486
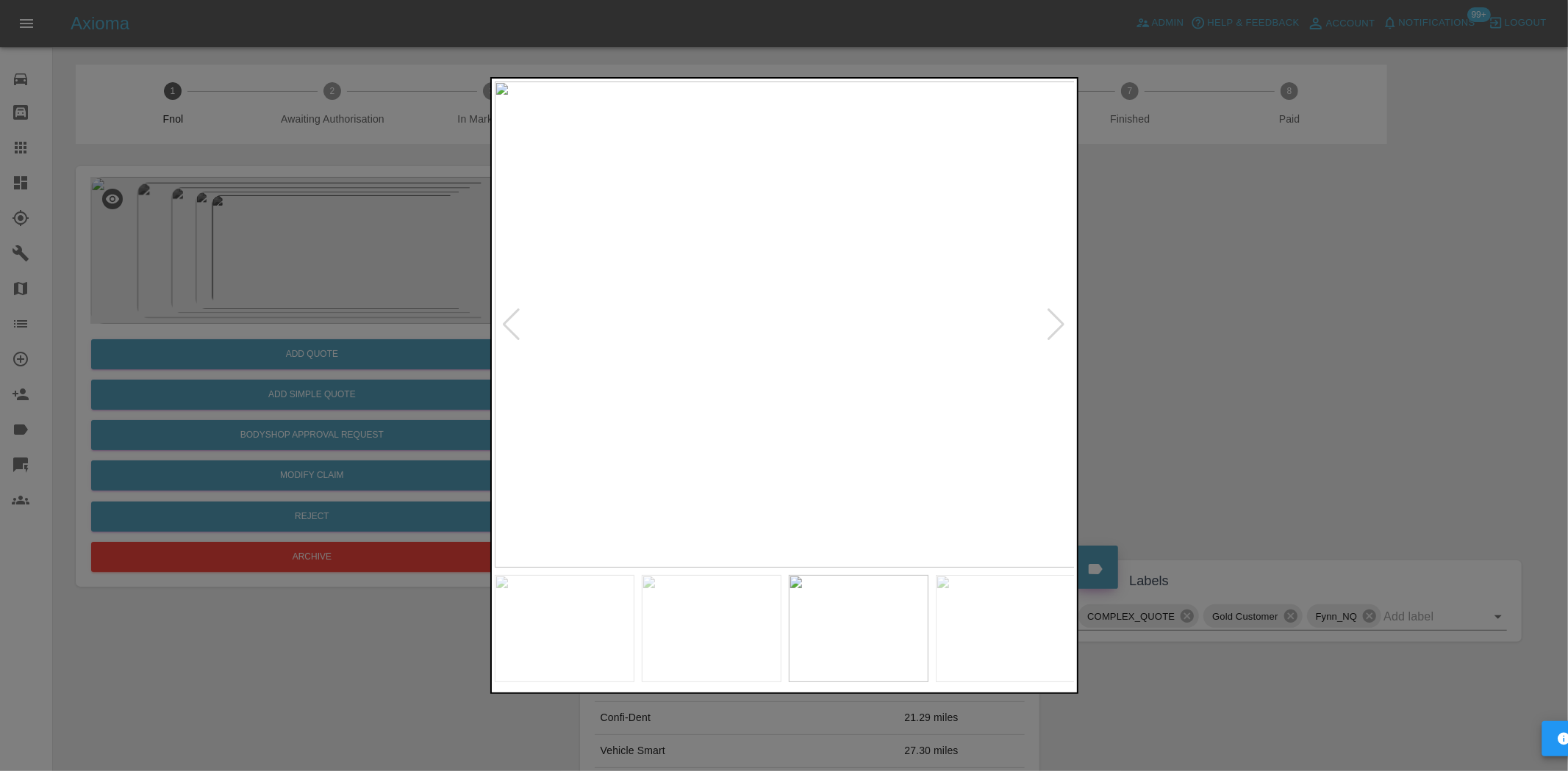
click at [613, 402] on img at bounding box center [785, 324] width 581 height 486
click at [520, 404] on img at bounding box center [785, 324] width 581 height 486
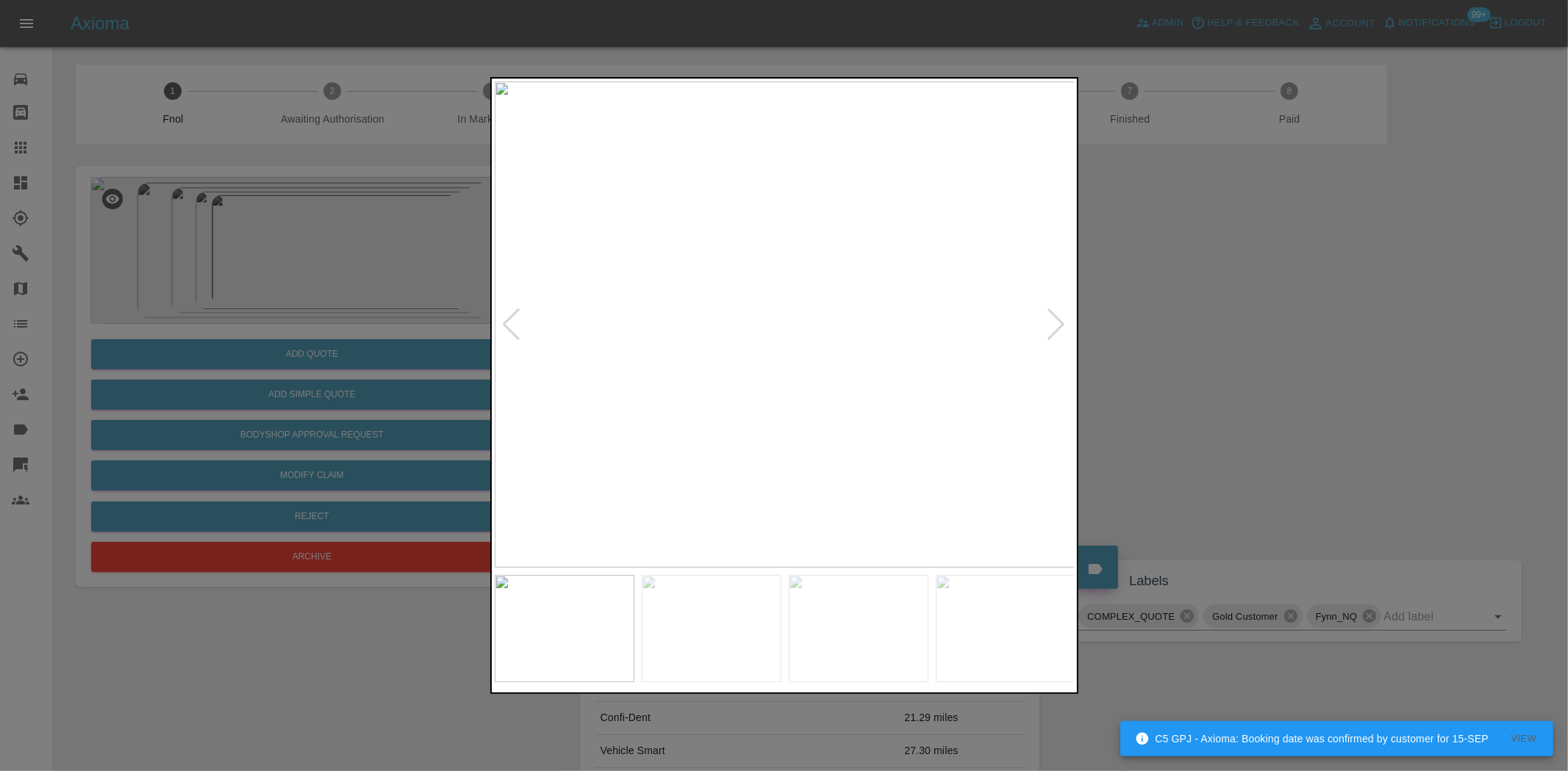
click at [450, 393] on div at bounding box center [784, 386] width 1568 height 771
click at [297, 358] on div at bounding box center [784, 386] width 1568 height 771
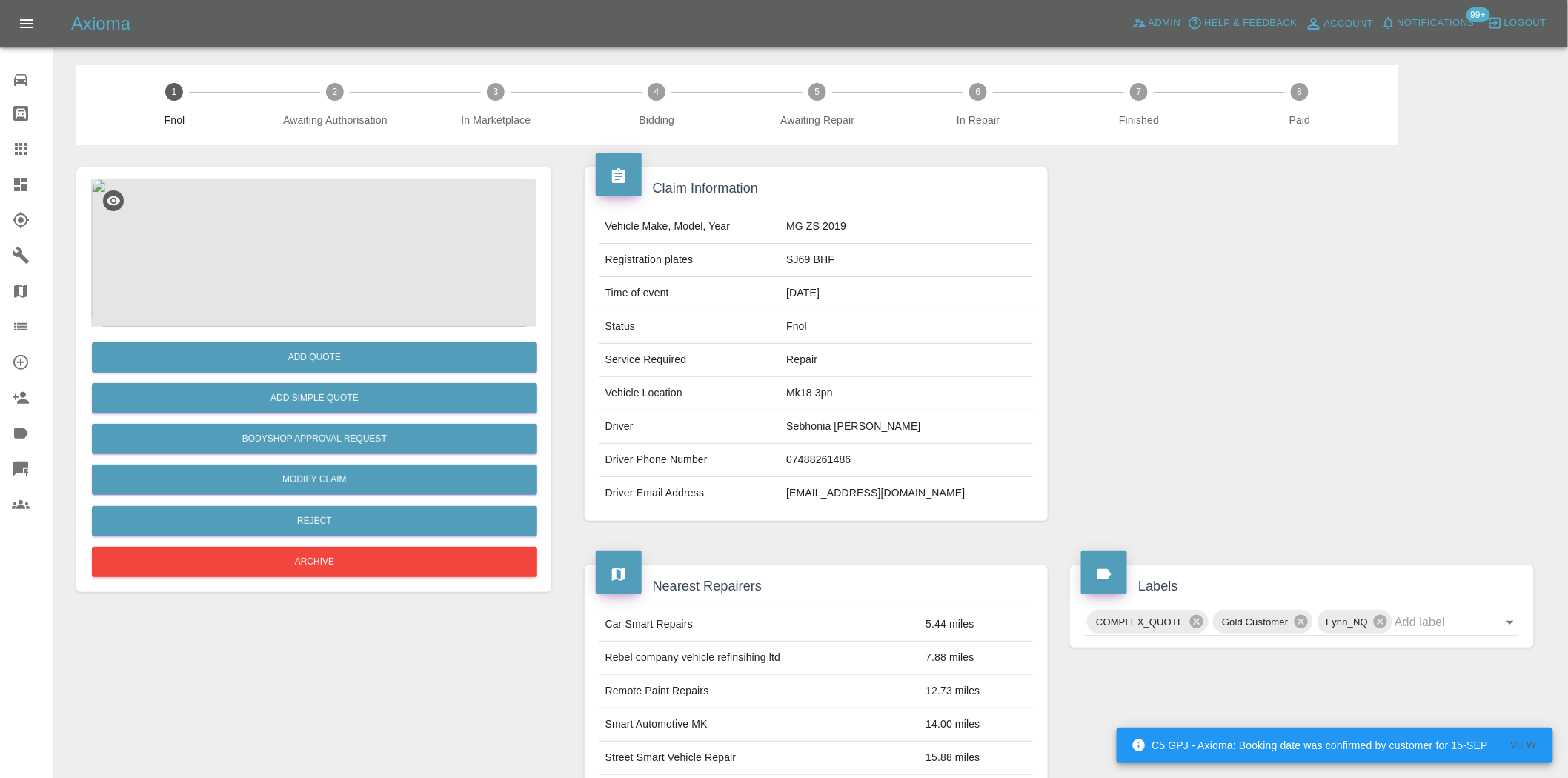
click at [360, 255] on img at bounding box center [314, 253] width 445 height 148
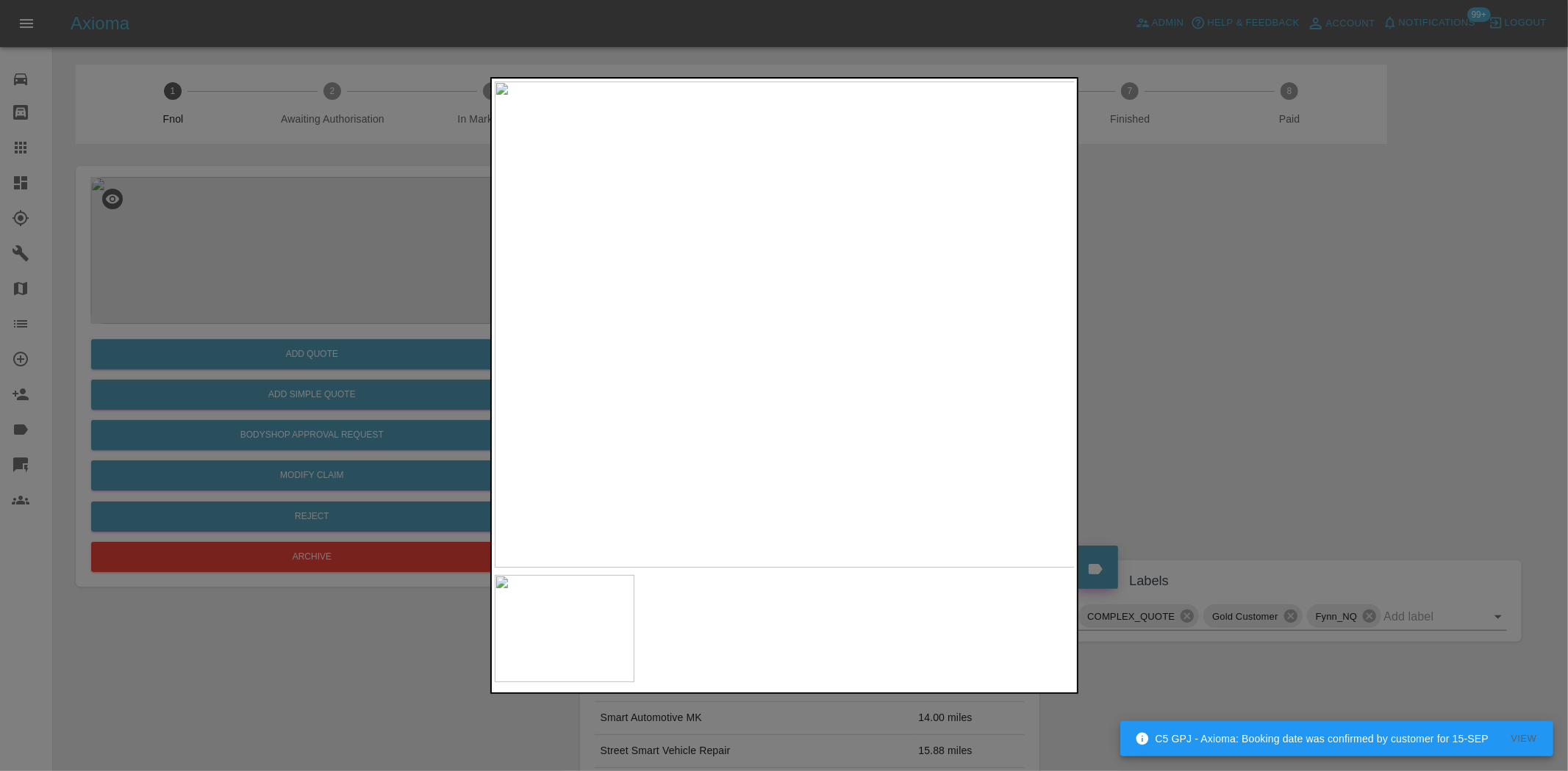
click at [671, 360] on img at bounding box center [785, 324] width 581 height 486
click at [805, 393] on img at bounding box center [785, 324] width 581 height 486
click at [386, 308] on div at bounding box center [784, 386] width 1568 height 771
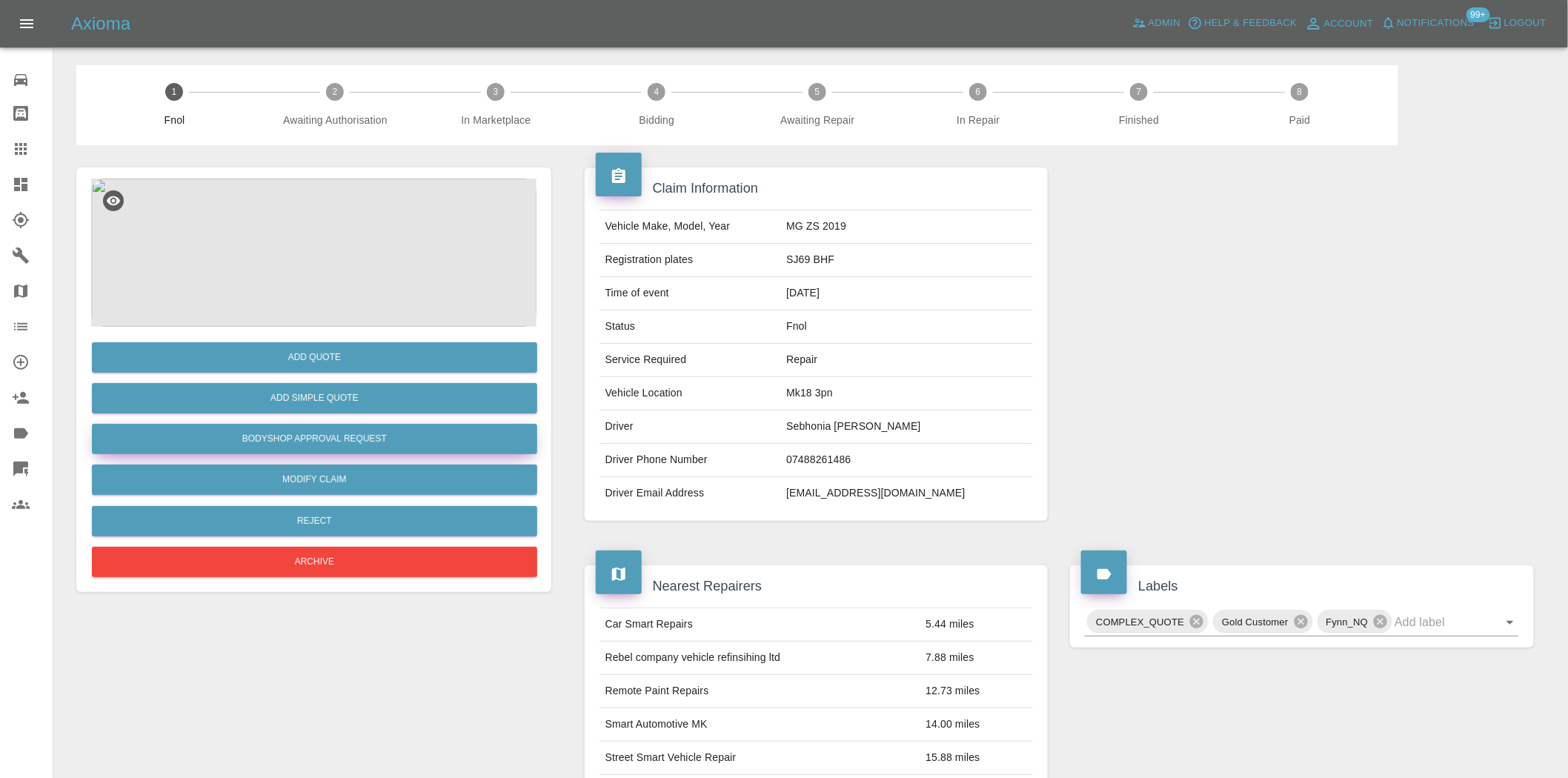
click at [341, 440] on button "Bodyshop Approval Request" at bounding box center [315, 439] width 445 height 30
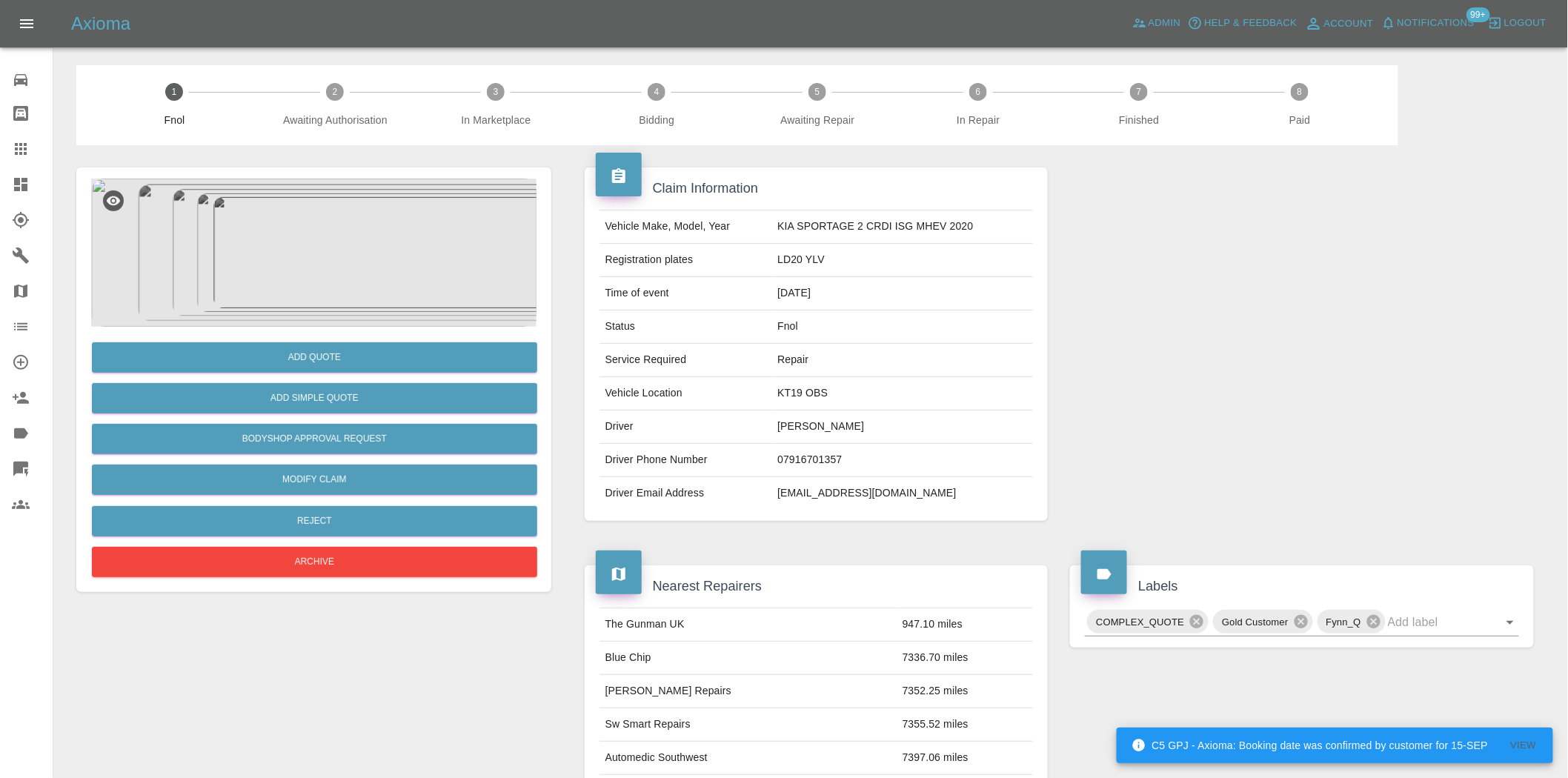
click at [398, 220] on img at bounding box center [314, 253] width 445 height 148
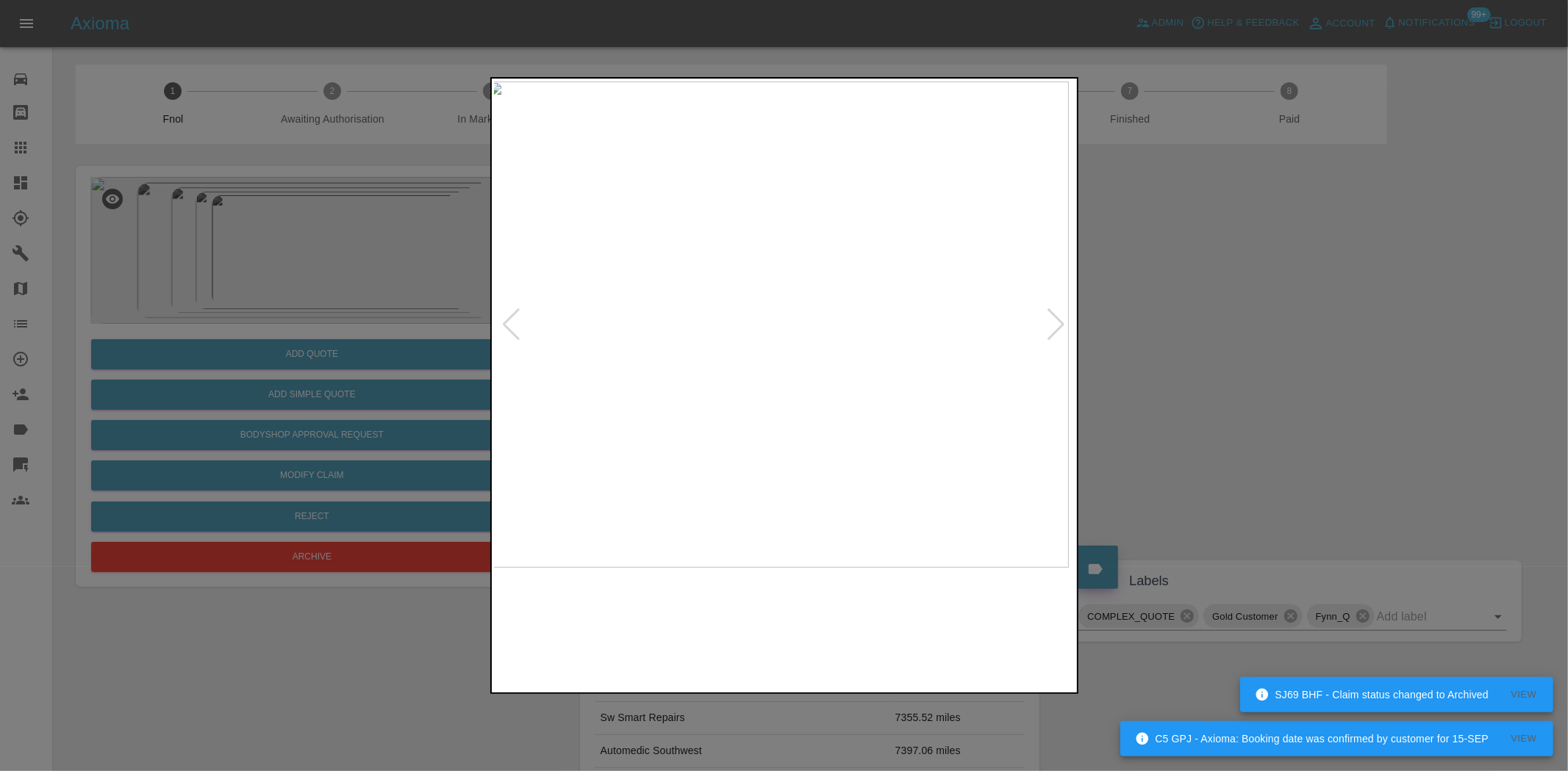
click at [719, 363] on img at bounding box center [778, 324] width 581 height 486
click at [706, 363] on img at bounding box center [785, 324] width 581 height 486
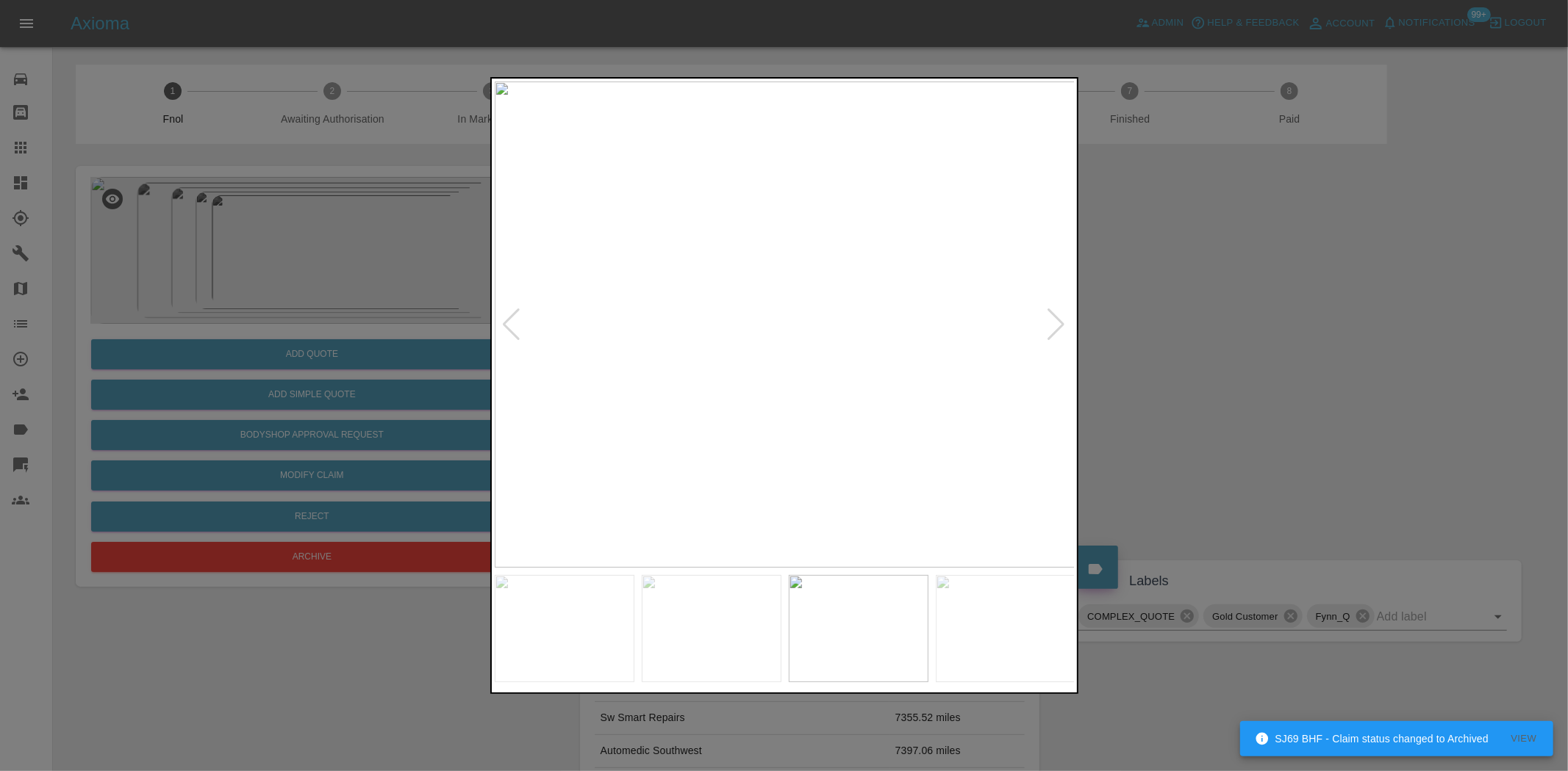
click at [562, 404] on img at bounding box center [785, 324] width 581 height 486
click at [761, 428] on img at bounding box center [785, 324] width 581 height 486
click at [703, 456] on img at bounding box center [666, 324] width 581 height 486
click at [595, 371] on img at bounding box center [785, 324] width 581 height 486
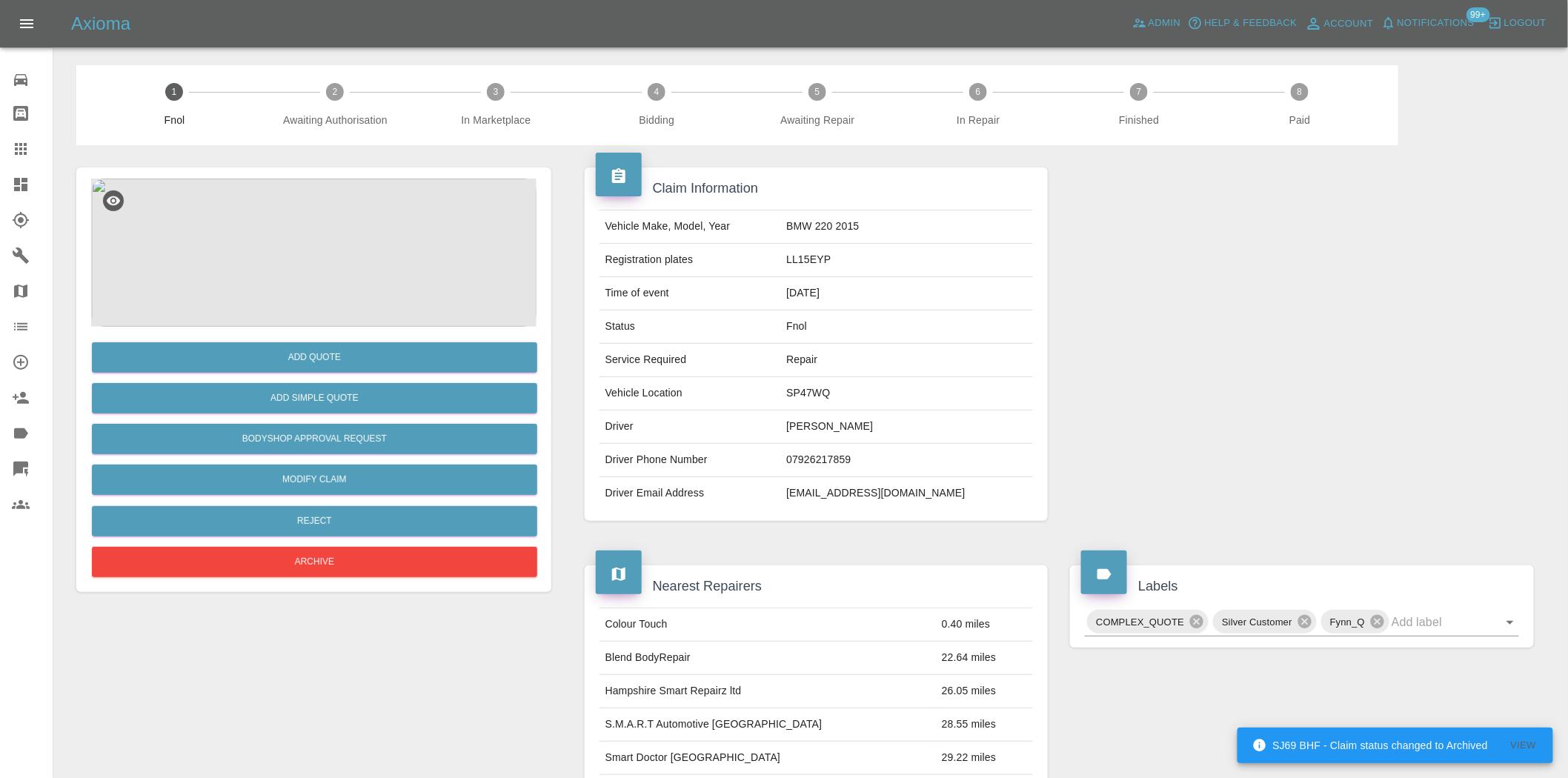
click at [328, 255] on img at bounding box center [314, 253] width 445 height 148
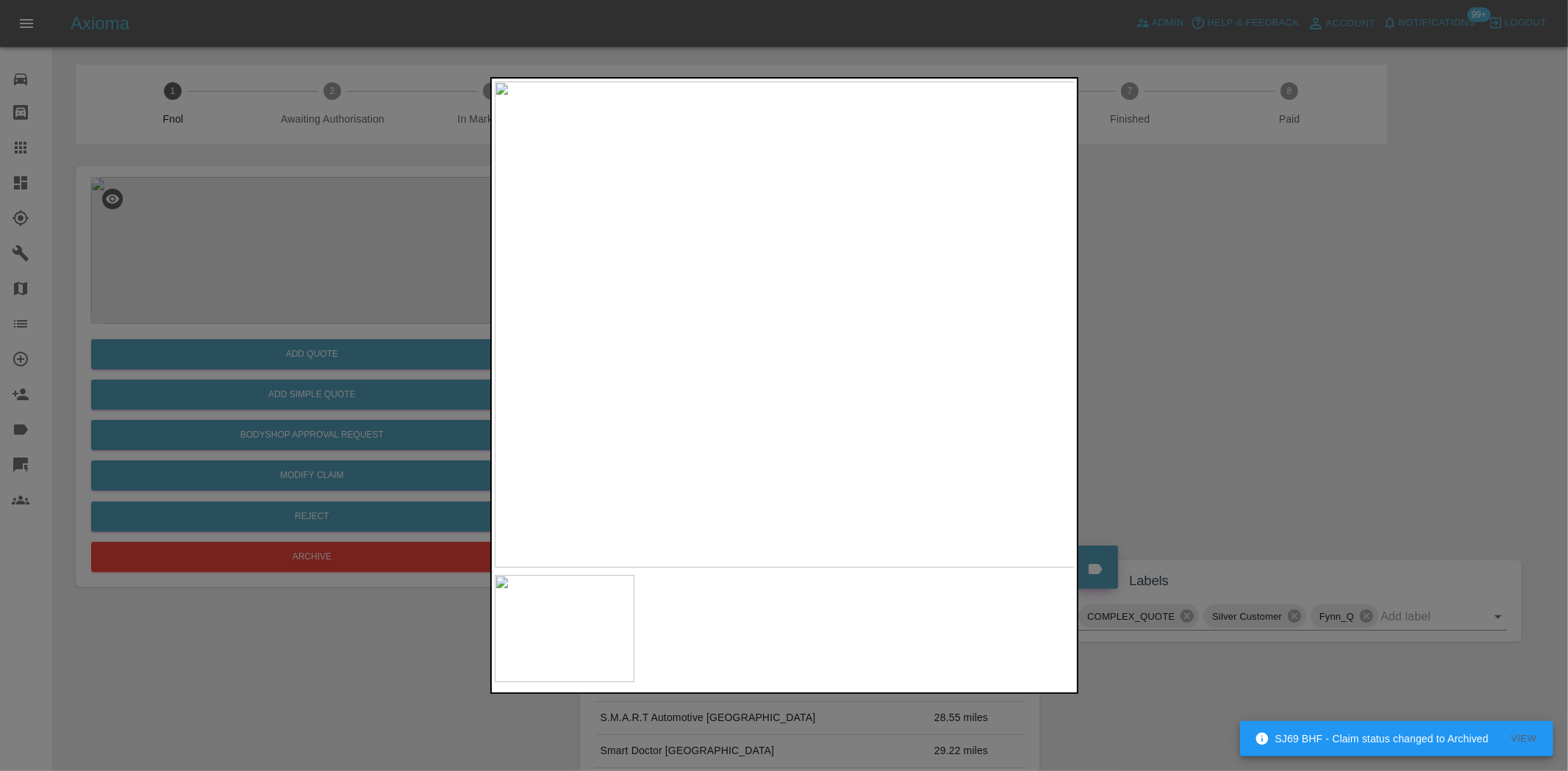
click at [573, 343] on img at bounding box center [785, 324] width 581 height 486
click at [711, 368] on img at bounding box center [785, 324] width 581 height 486
click at [752, 337] on img at bounding box center [785, 324] width 581 height 486
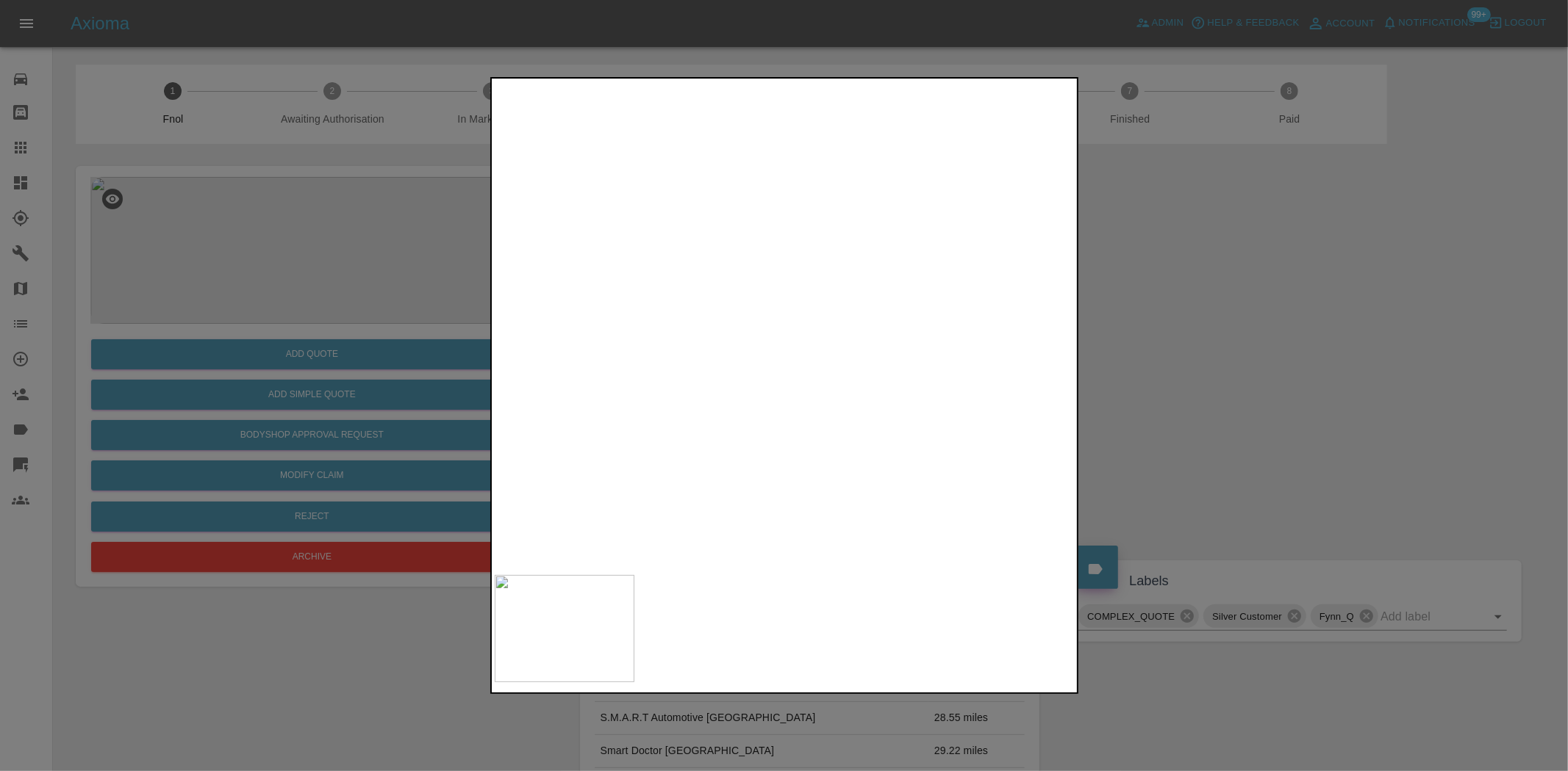
drag, startPoint x: 343, startPoint y: 259, endPoint x: 304, endPoint y: 262, distance: 39.1
click at [341, 259] on div at bounding box center [784, 386] width 1568 height 771
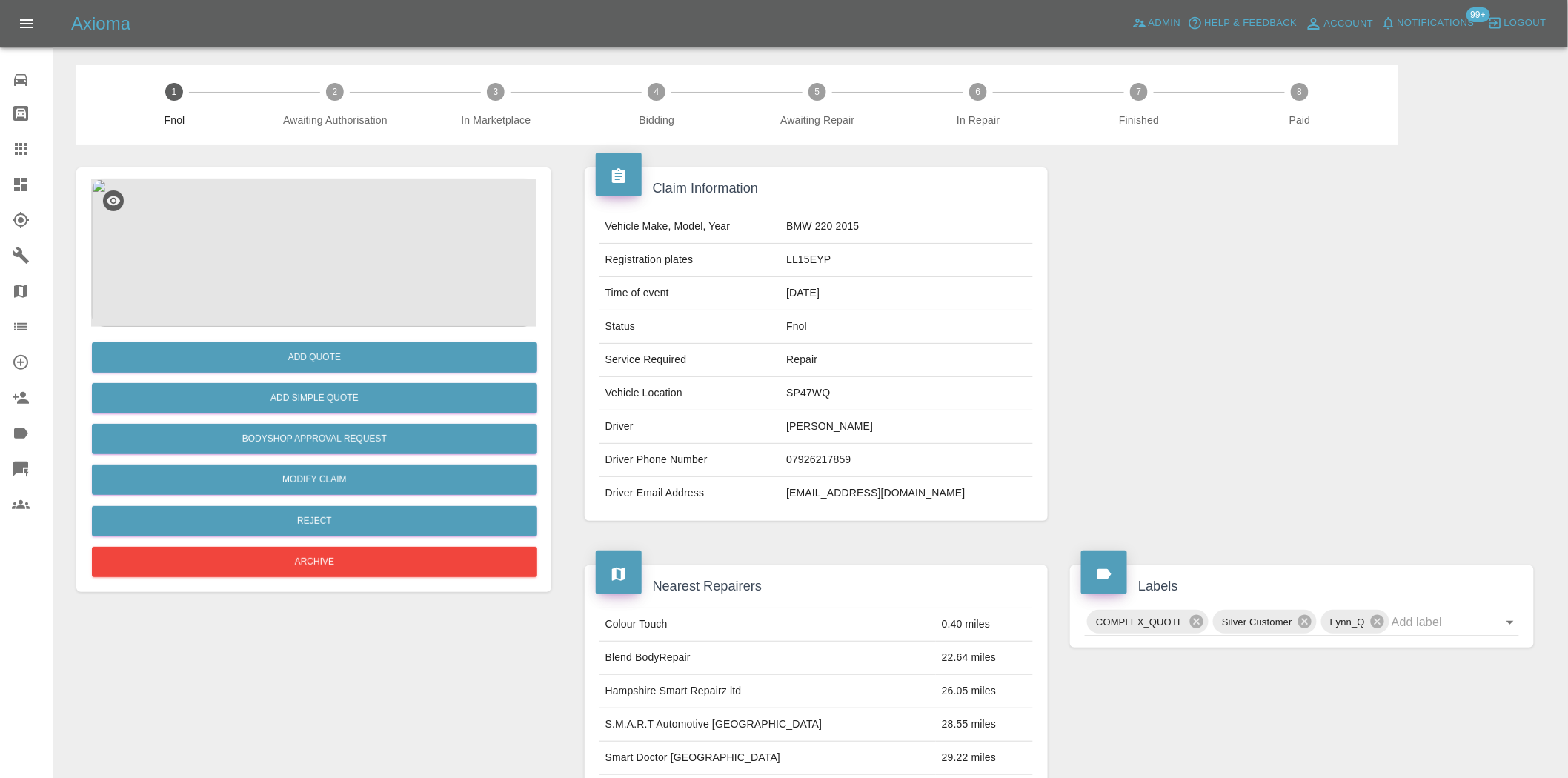
click at [305, 276] on img at bounding box center [314, 253] width 445 height 148
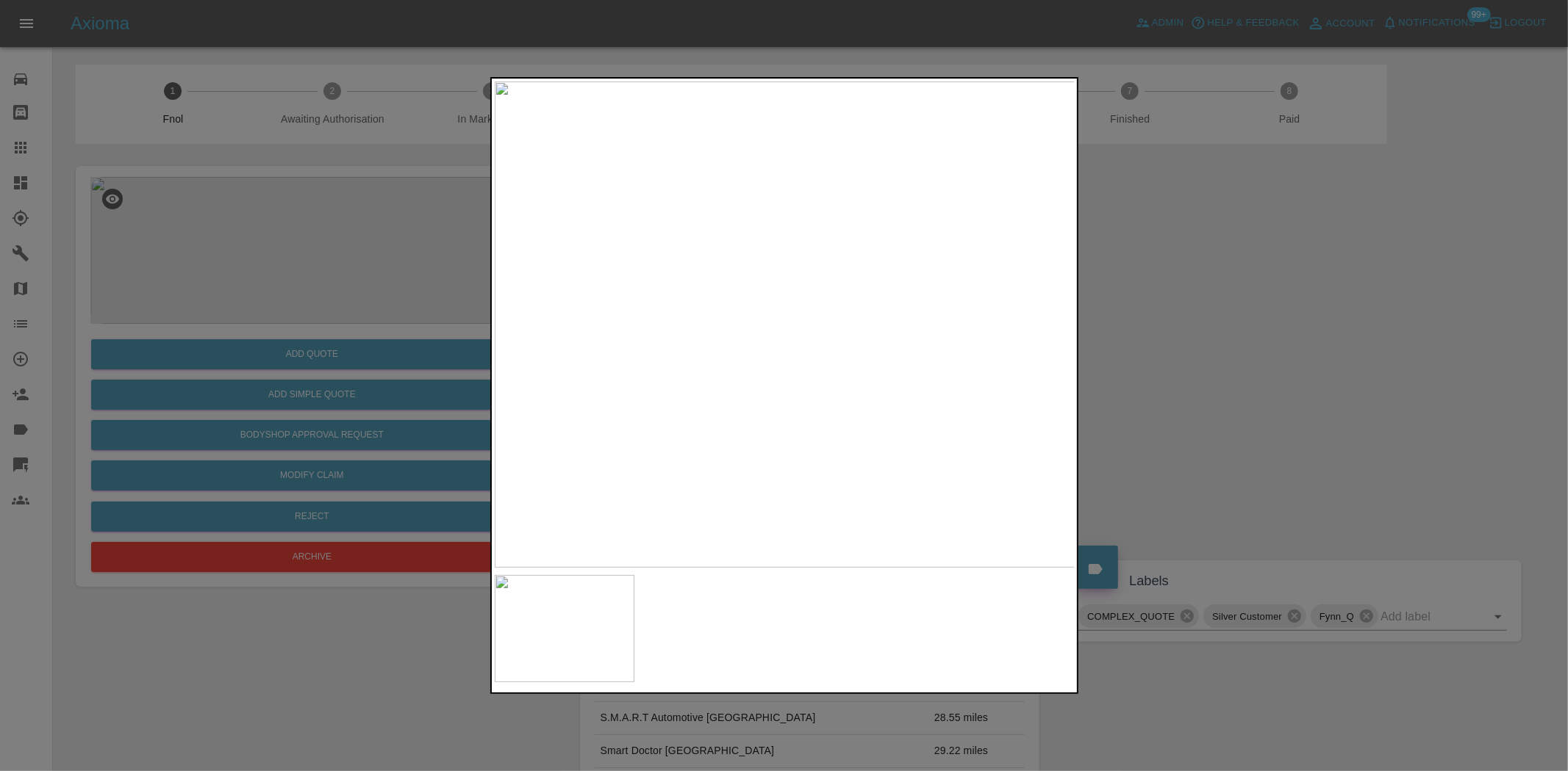
click at [664, 449] on img at bounding box center [785, 324] width 581 height 486
click at [289, 281] on div at bounding box center [784, 386] width 1568 height 771
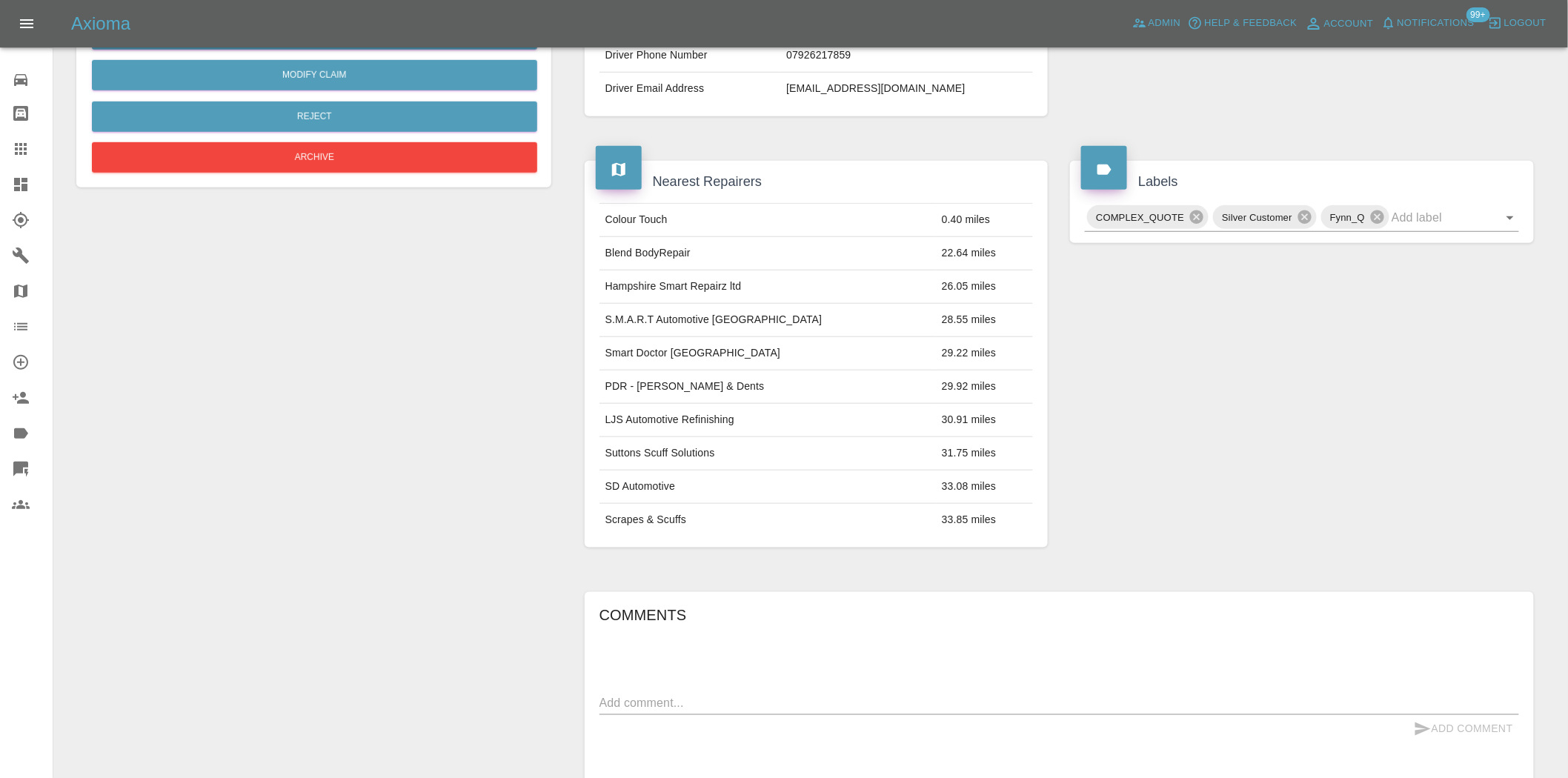
scroll to position [274, 0]
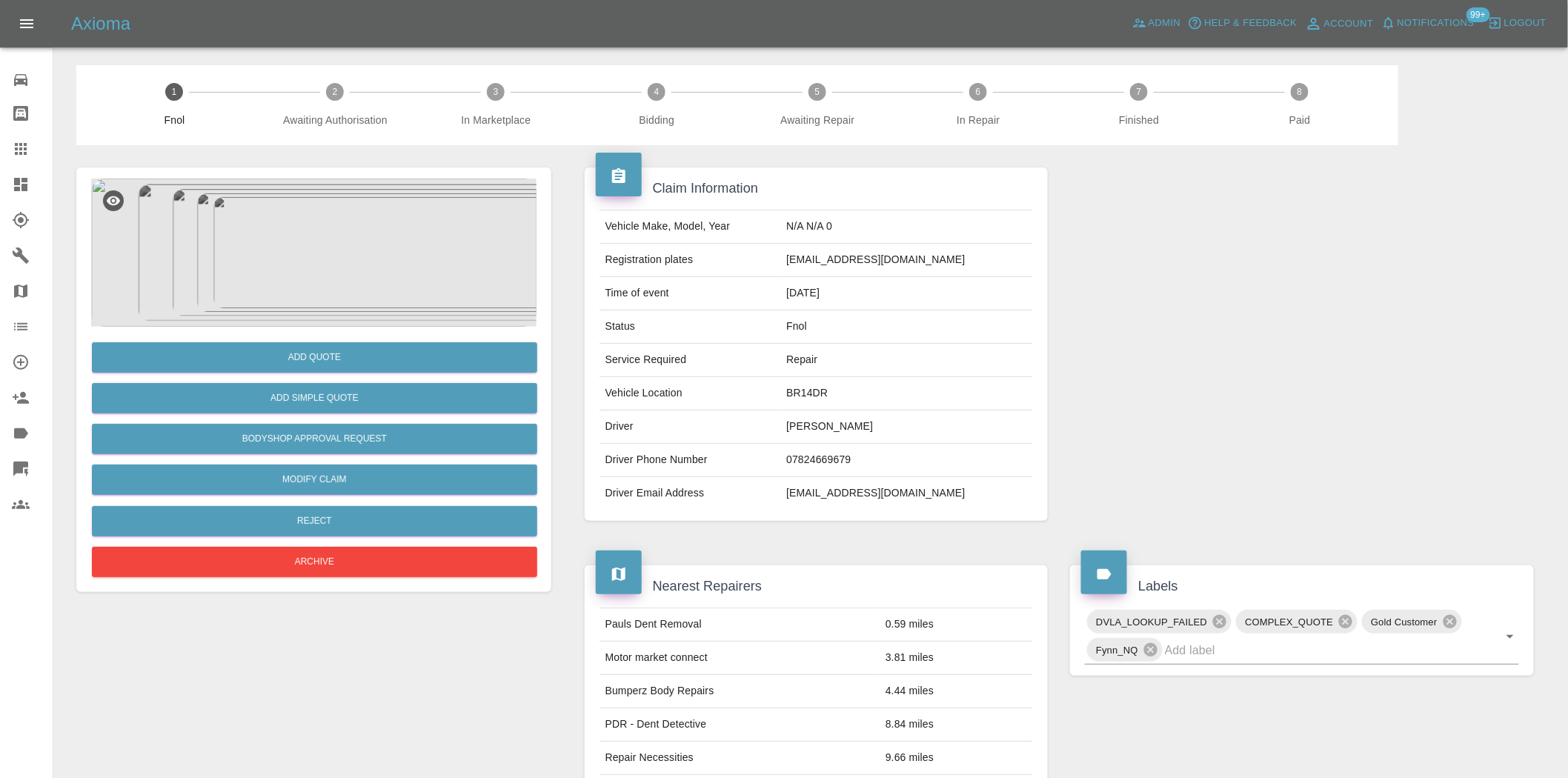
click at [374, 238] on img at bounding box center [314, 253] width 445 height 148
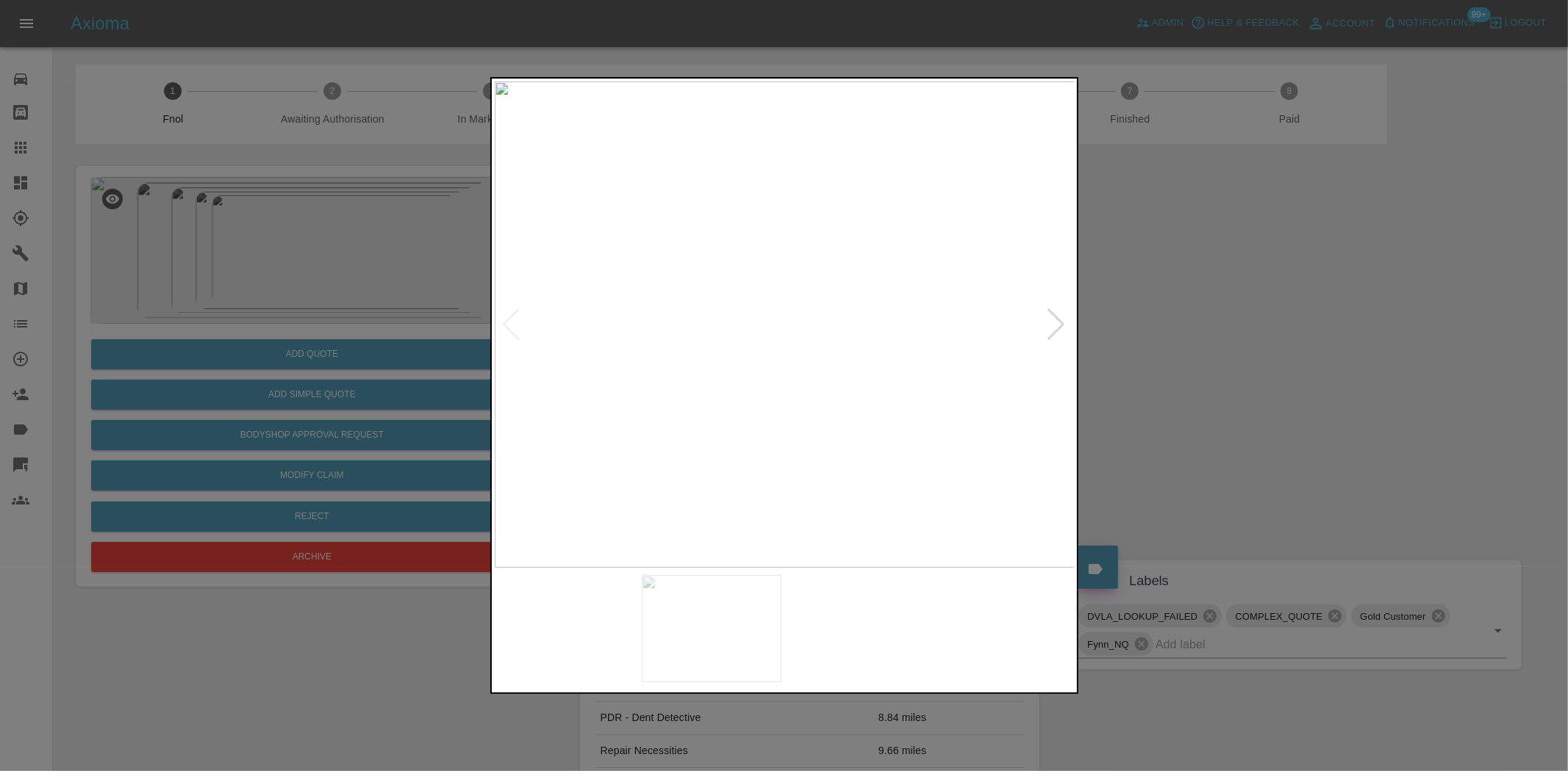
click at [718, 339] on img at bounding box center [785, 324] width 581 height 486
click at [739, 338] on img at bounding box center [785, 324] width 581 height 486
click at [587, 327] on img at bounding box center [771, 324] width 581 height 486
click at [585, 307] on img at bounding box center [576, 324] width 581 height 486
click at [512, 313] on div at bounding box center [784, 324] width 579 height 486
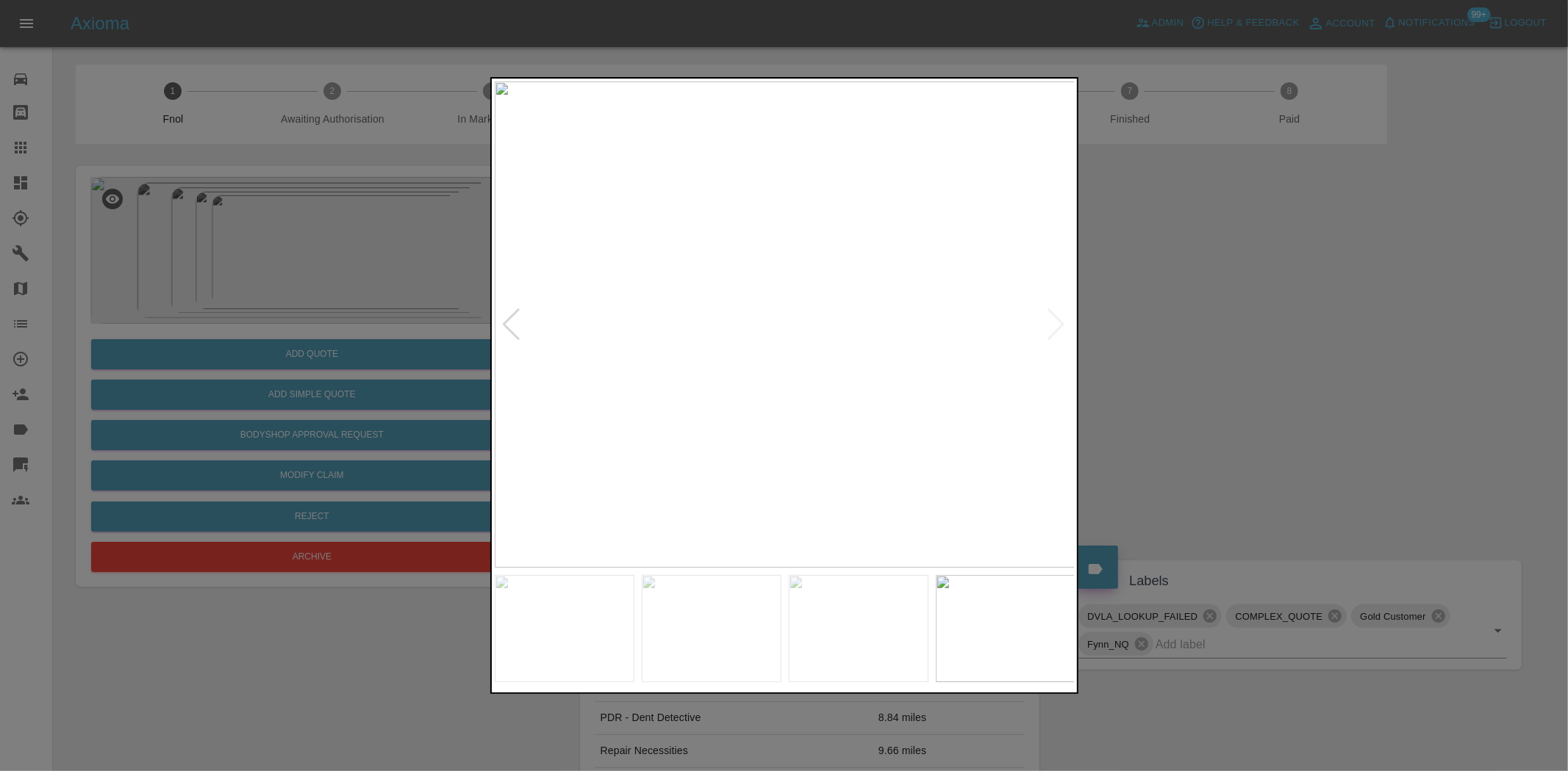
click at [206, 269] on div at bounding box center [784, 386] width 1568 height 771
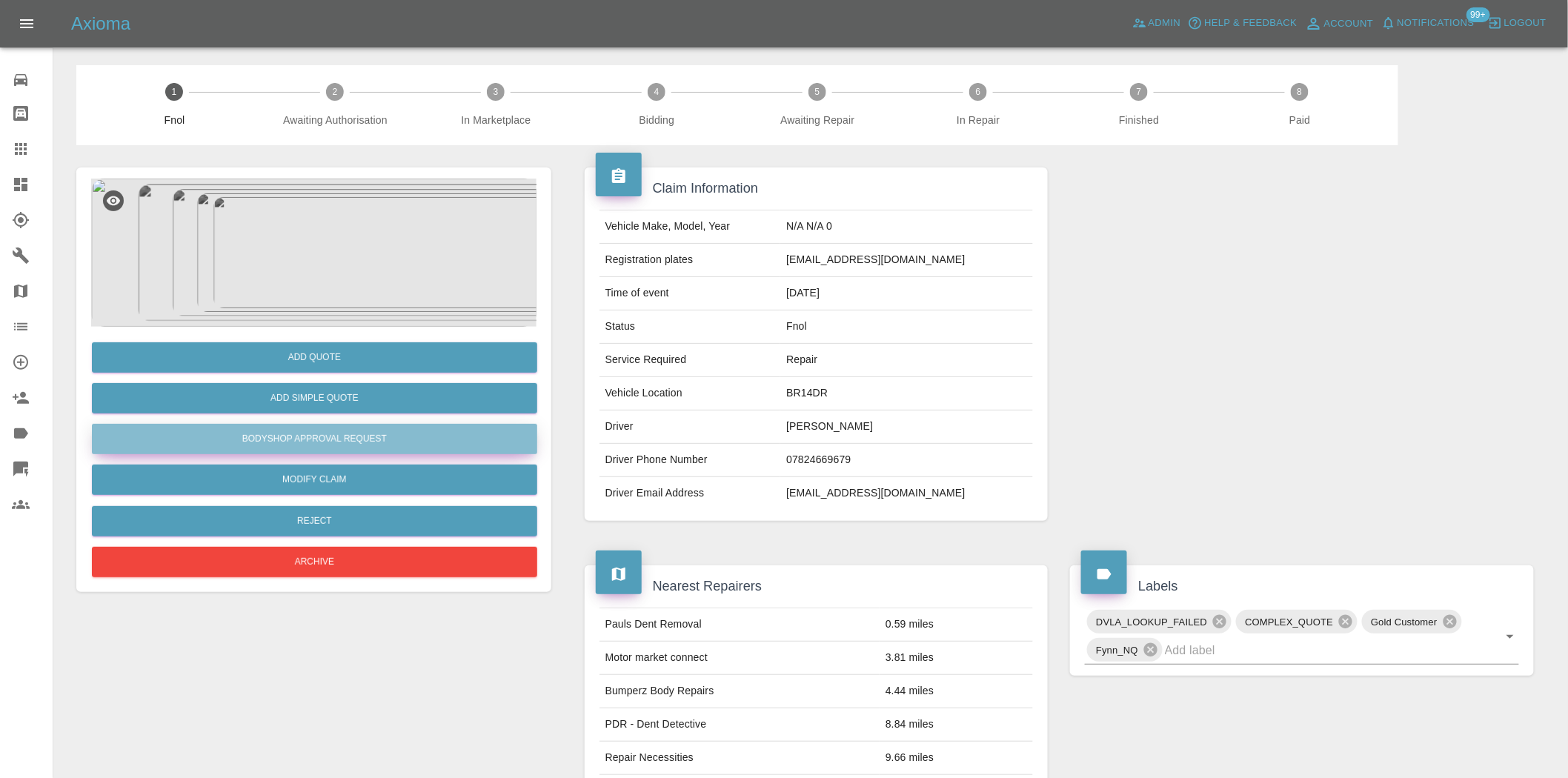
click at [312, 433] on button "Bodyshop Approval Request" at bounding box center [315, 439] width 445 height 30
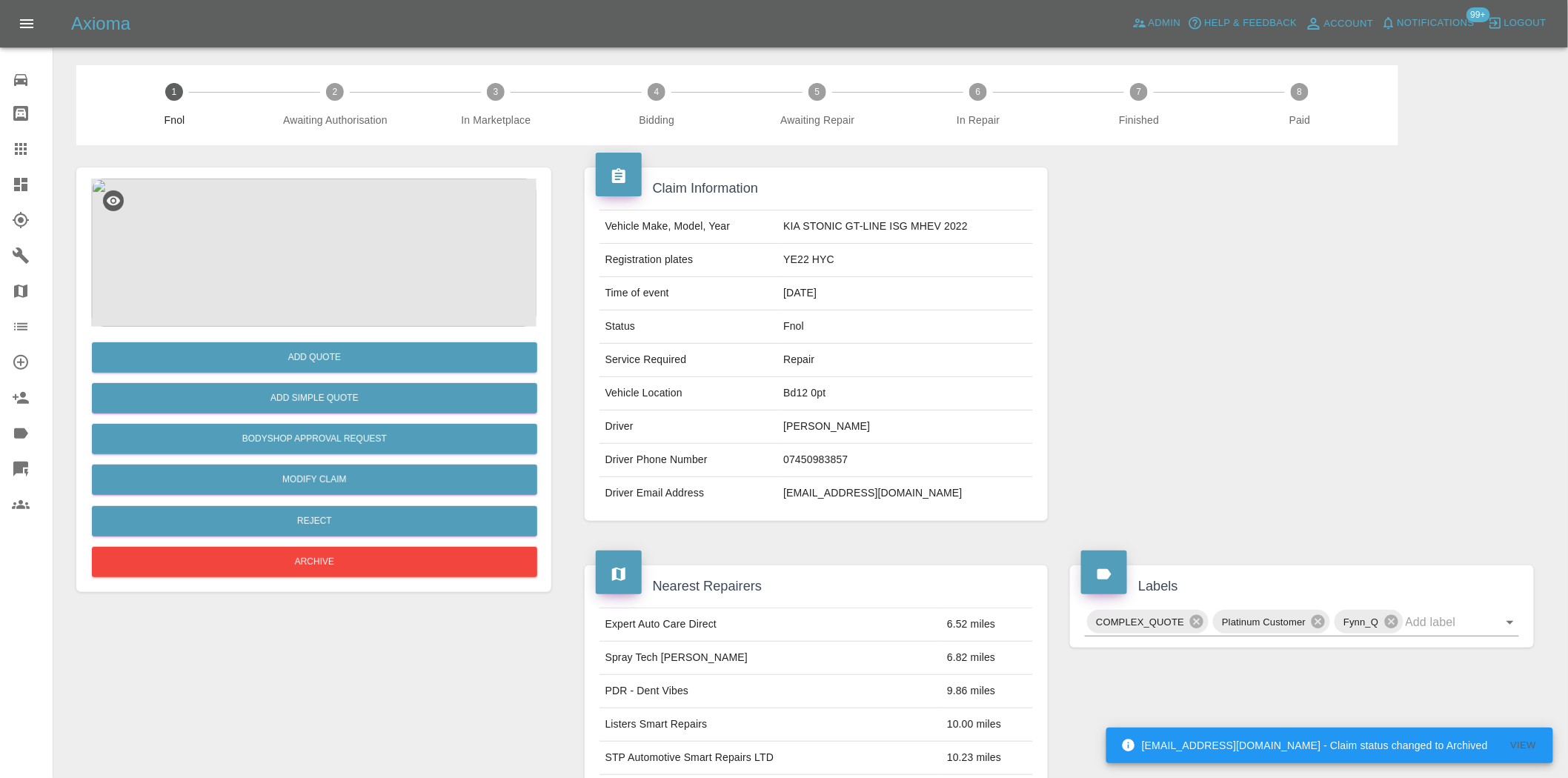
click at [319, 248] on img at bounding box center [314, 253] width 445 height 148
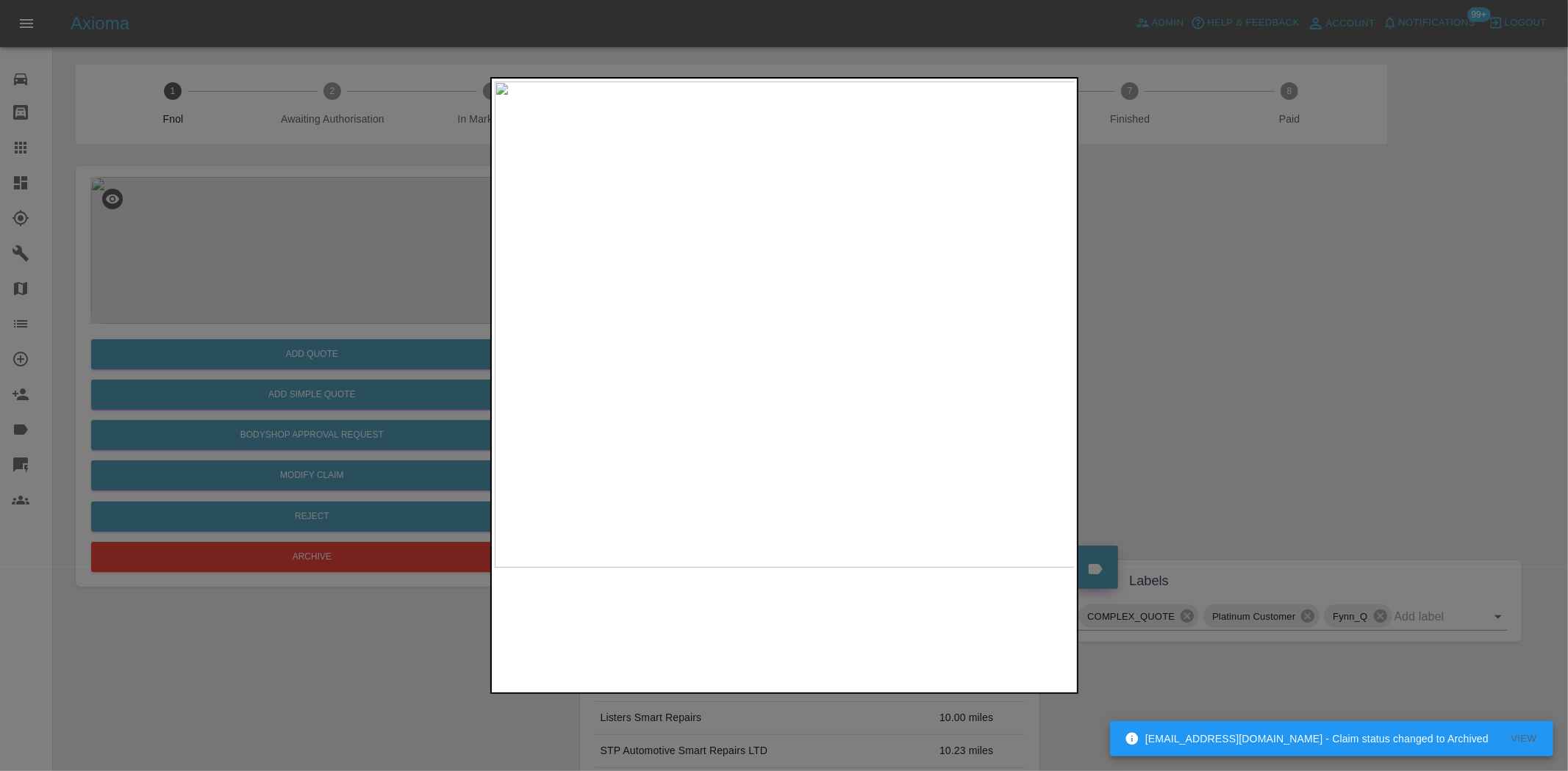
click at [776, 330] on img at bounding box center [785, 324] width 581 height 486
click at [513, 385] on img at bounding box center [785, 324] width 581 height 486
drag, startPoint x: 263, startPoint y: 295, endPoint x: 63, endPoint y: 270, distance: 201.6
click at [267, 295] on div at bounding box center [784, 386] width 1568 height 771
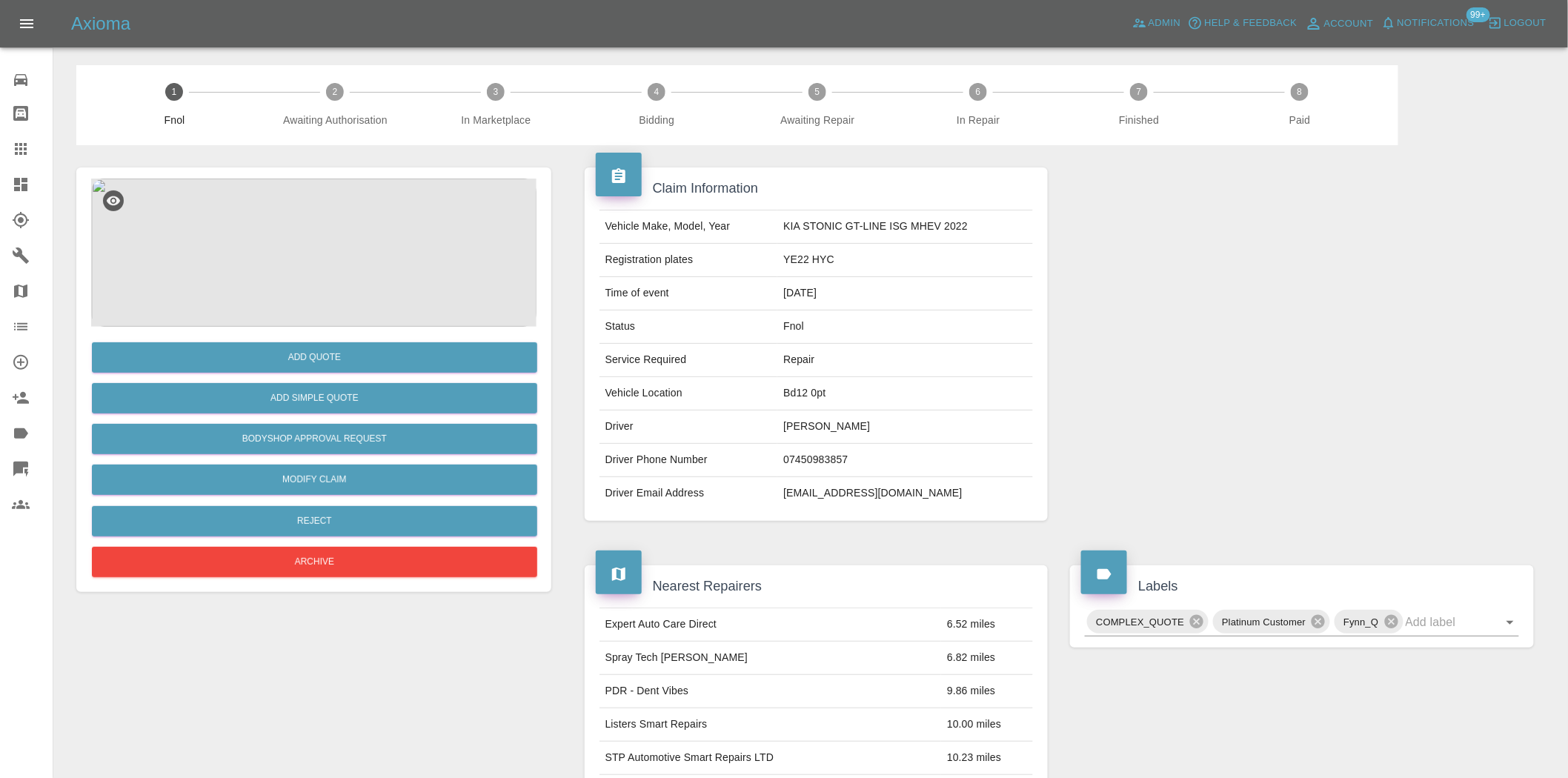
click at [365, 276] on img at bounding box center [314, 253] width 445 height 148
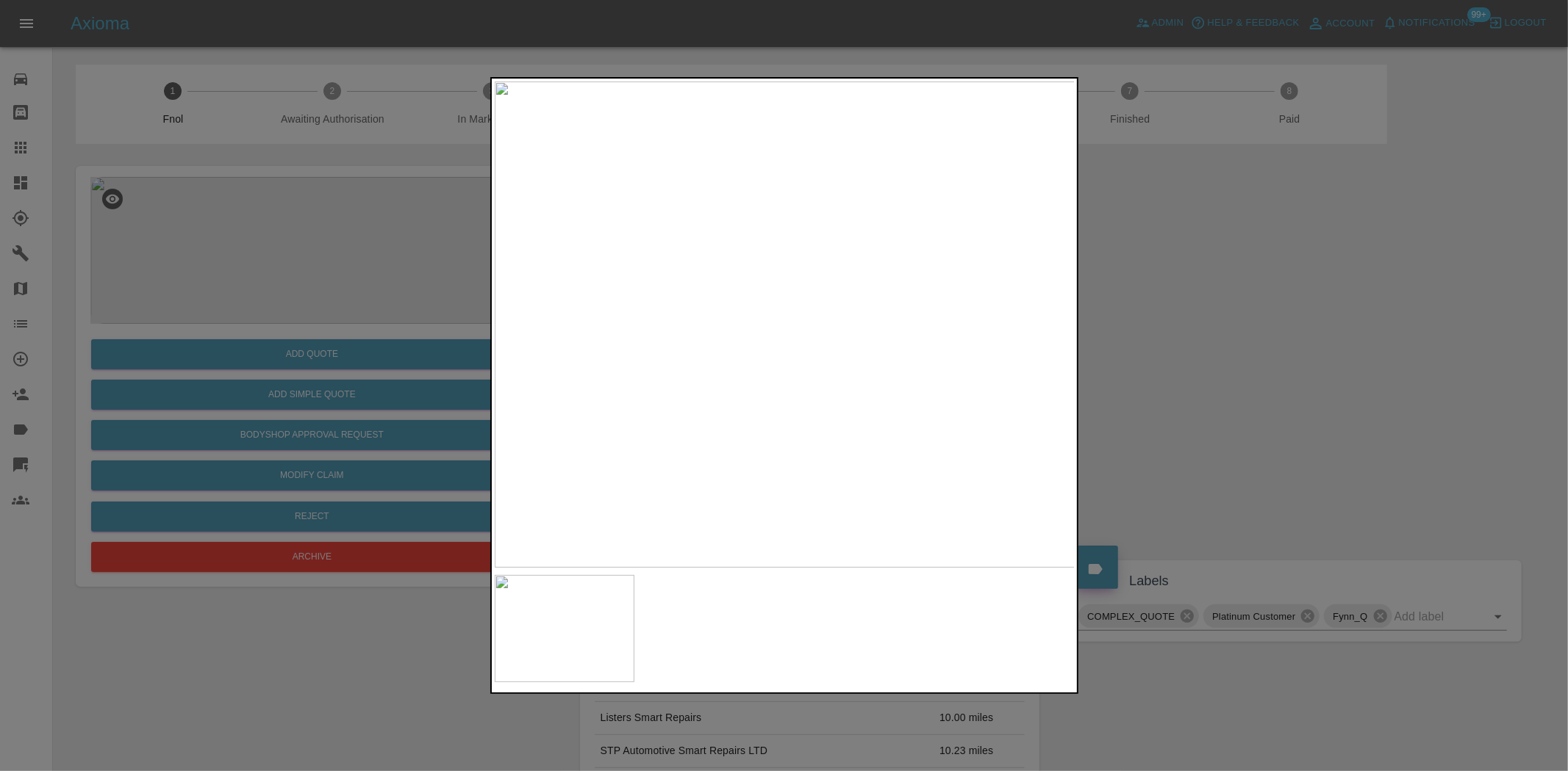
click at [834, 355] on img at bounding box center [785, 324] width 581 height 486
click at [834, 356] on img at bounding box center [785, 324] width 581 height 486
click at [835, 577] on div at bounding box center [784, 386] width 588 height 617
click at [641, 270] on img at bounding box center [351, 311] width 1742 height 1459
click at [682, 361] on img at bounding box center [332, 206] width 1742 height 1459
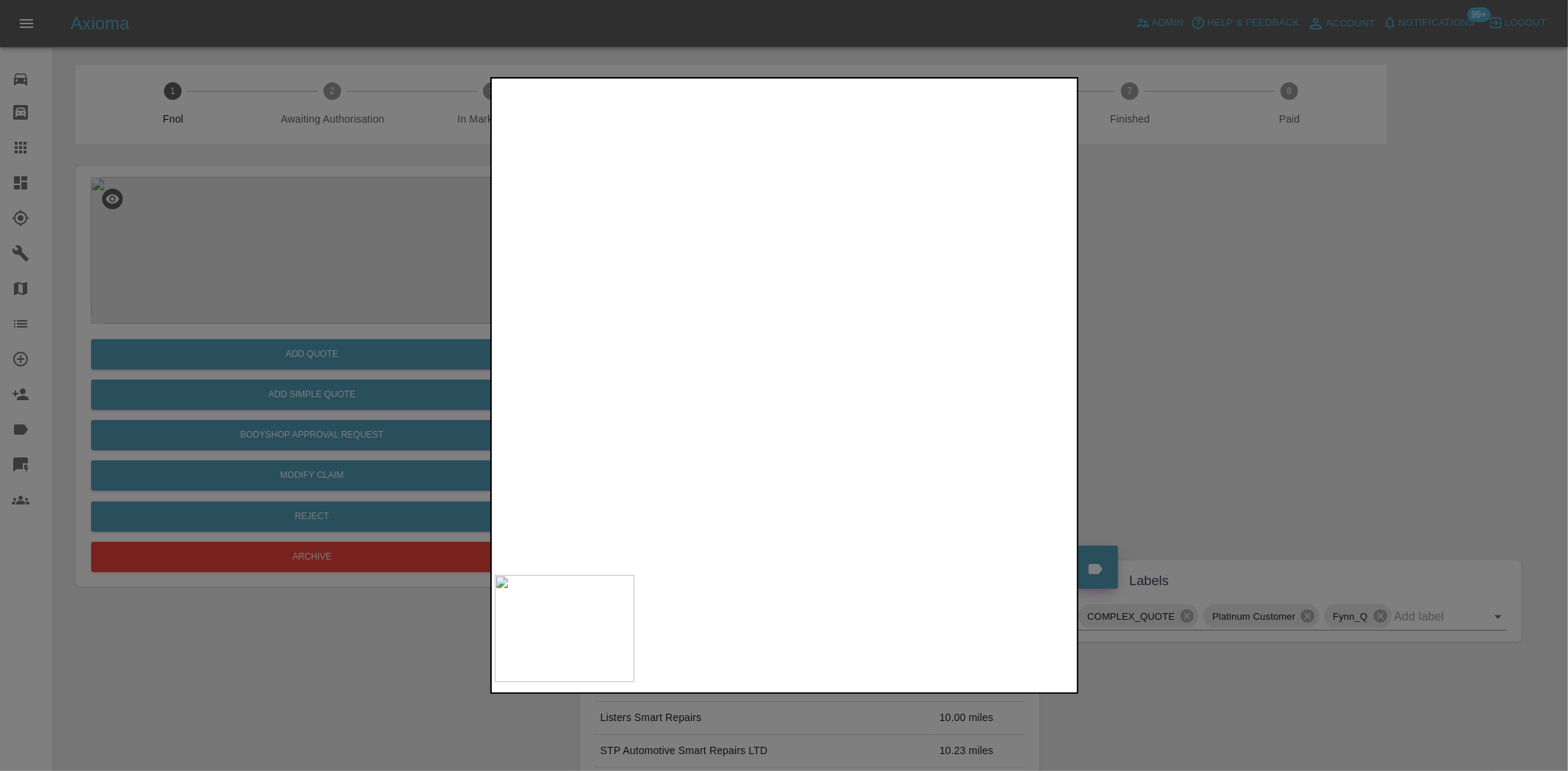
click at [682, 361] on img at bounding box center [352, 248] width 1742 height 1459
drag, startPoint x: 315, startPoint y: 393, endPoint x: 318, endPoint y: 406, distance: 13.3
click at [315, 405] on div at bounding box center [784, 386] width 1568 height 771
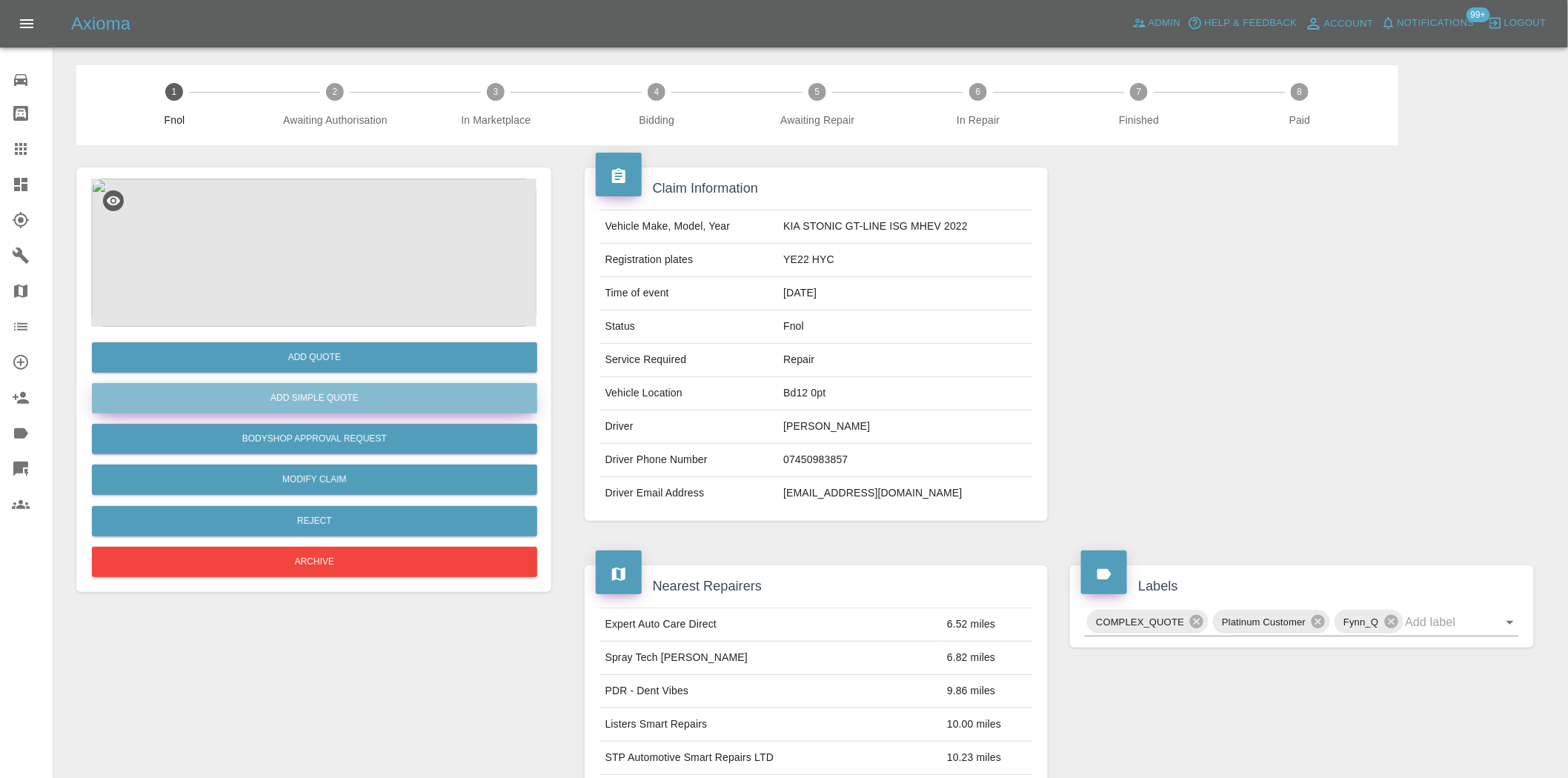
click at [321, 410] on button "Add Simple Quote" at bounding box center [315, 399] width 445 height 30
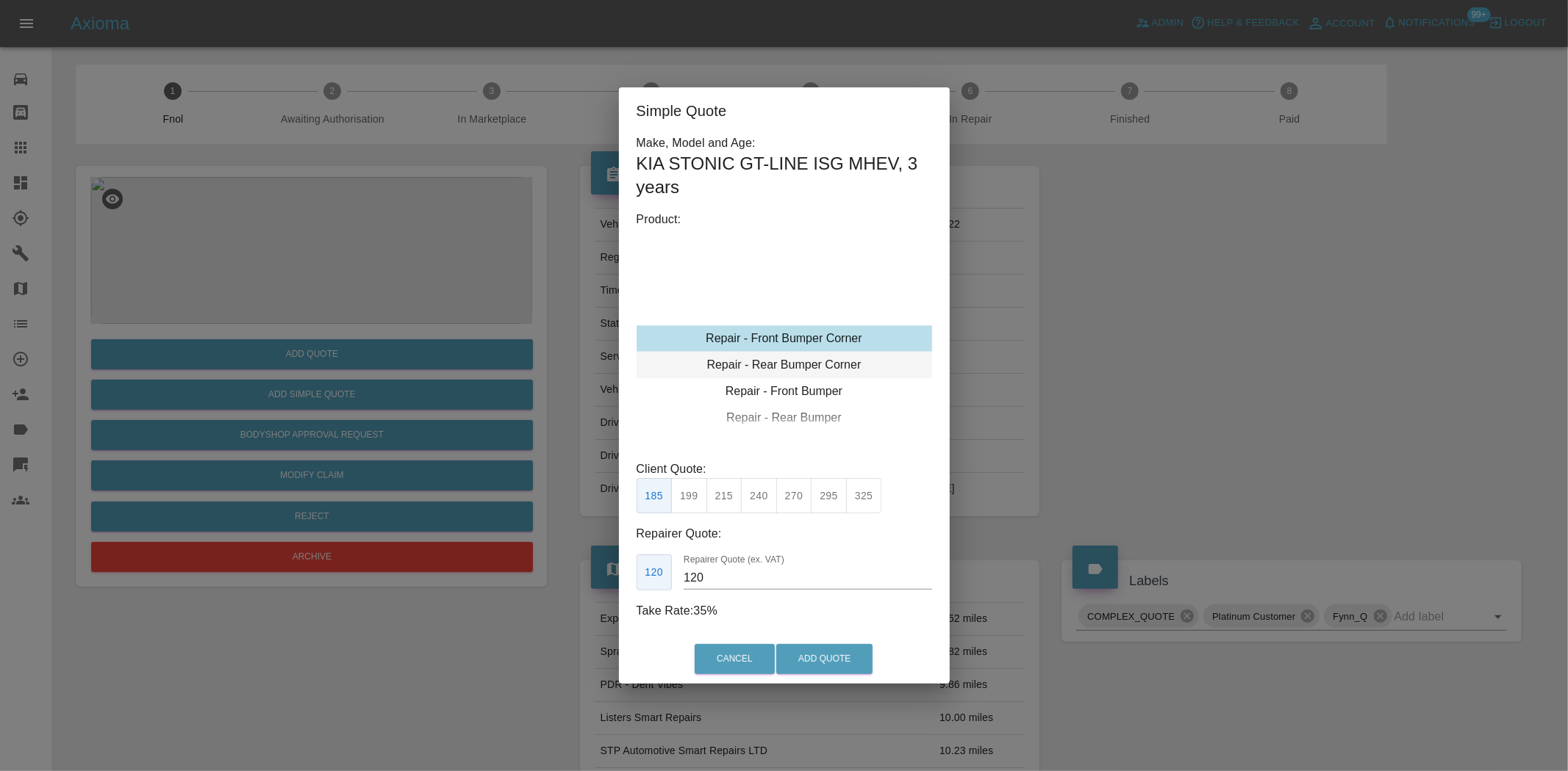
click at [793, 357] on div "Repair - Rear Bumper Corner" at bounding box center [784, 365] width 296 height 27
click at [757, 505] on button "240" at bounding box center [759, 497] width 36 height 36
drag, startPoint x: 722, startPoint y: 576, endPoint x: 587, endPoint y: 575, distance: 135.0
click at [587, 575] on div "Simple Quote Make, Model and Age: KIA STONIC GT-LINE ISG MHEV , 3 years Product…" at bounding box center [784, 386] width 1568 height 771
type input "0"
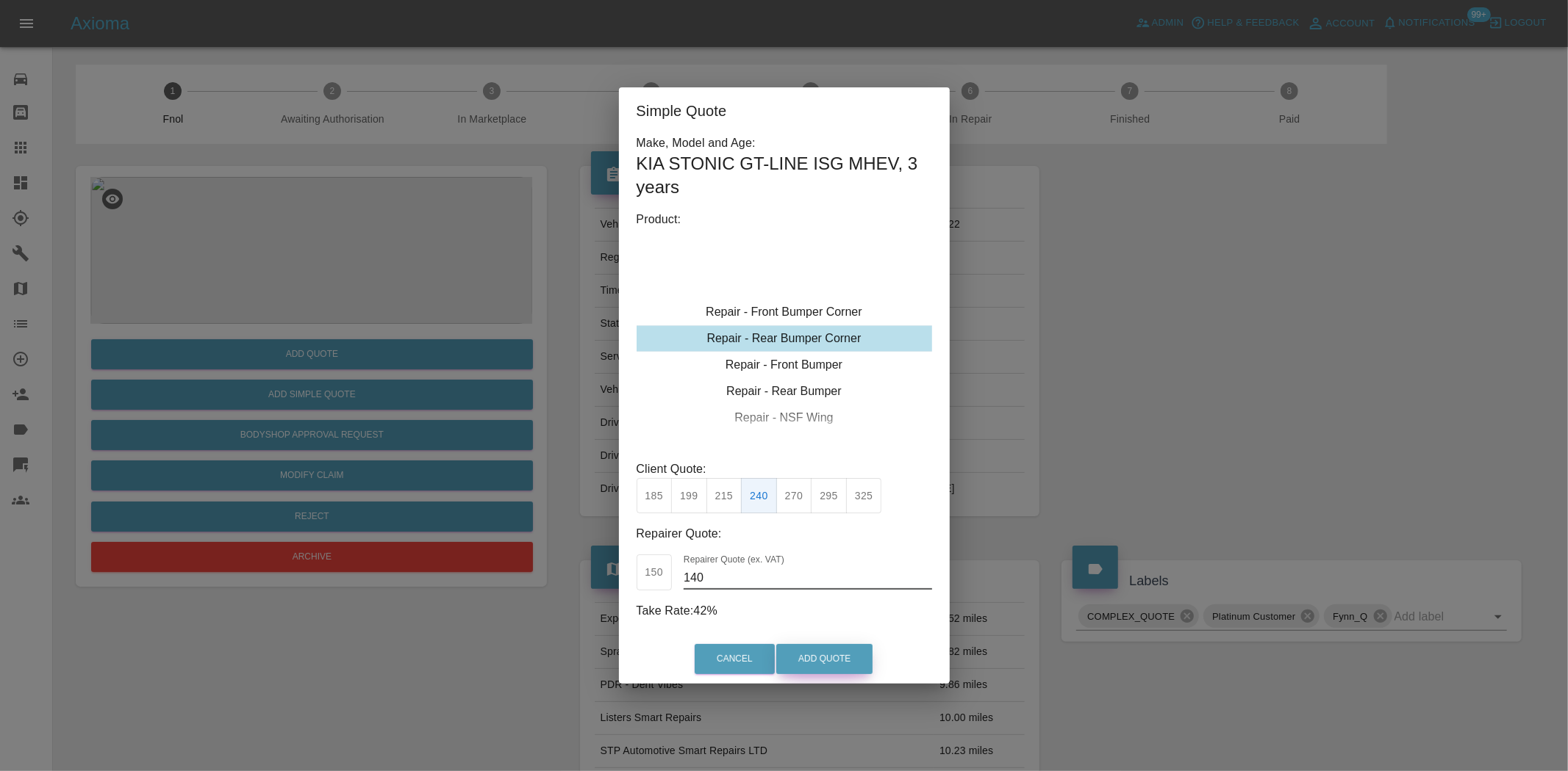
type input "140"
click at [819, 654] on button "Add Quote" at bounding box center [824, 659] width 96 height 30
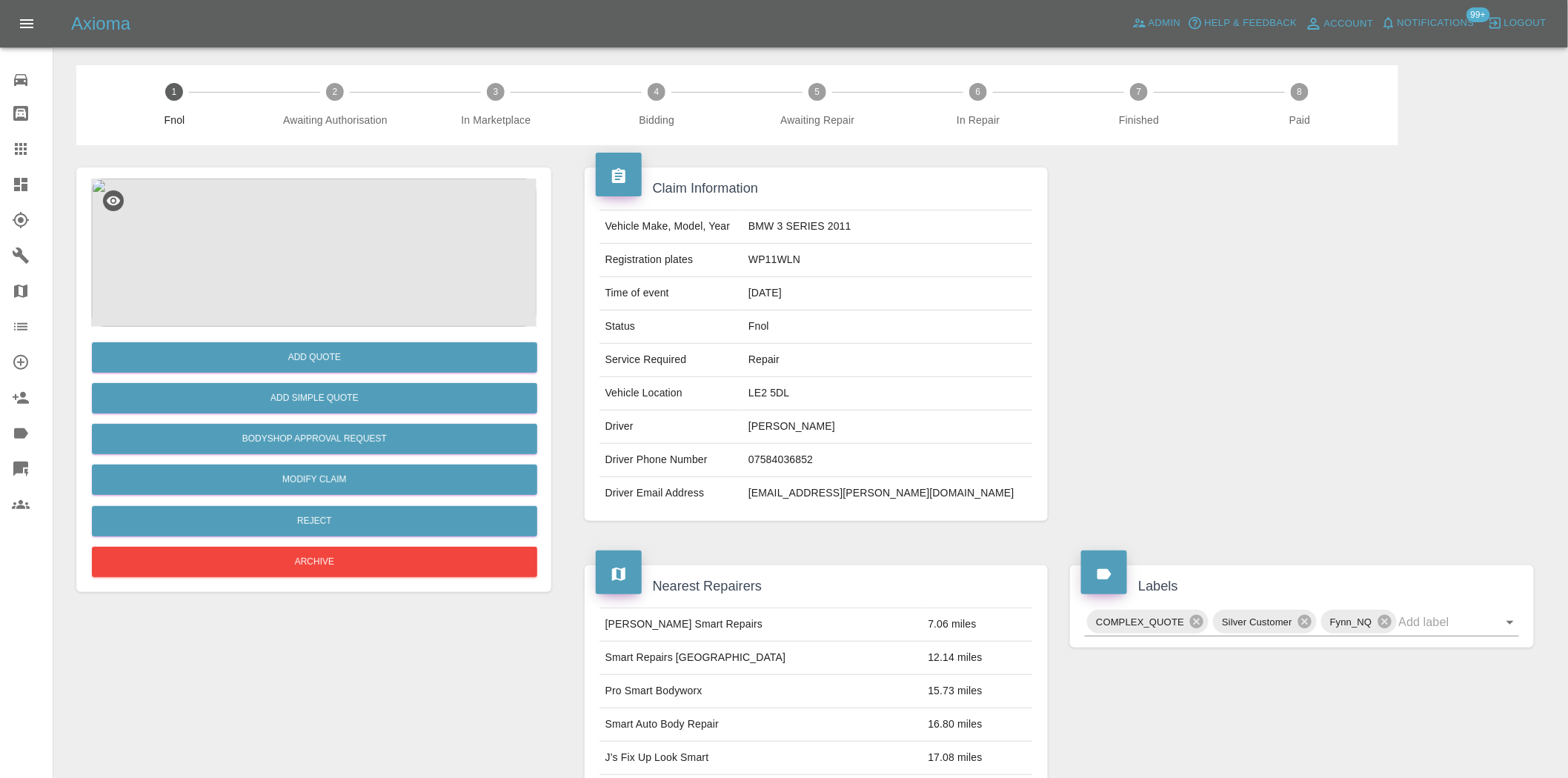
click at [409, 252] on img at bounding box center [314, 253] width 445 height 148
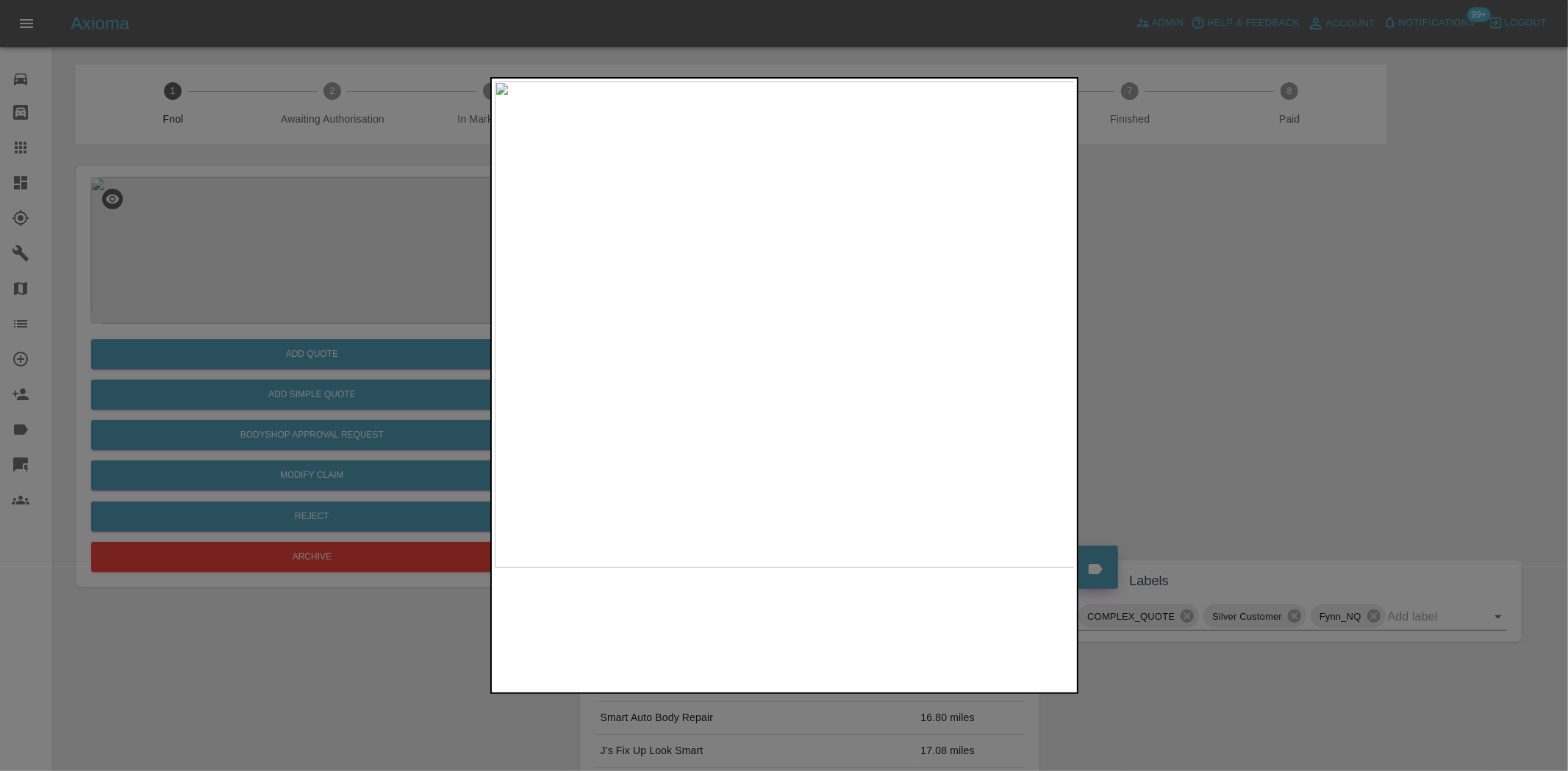
click at [732, 374] on img at bounding box center [785, 324] width 581 height 486
click at [450, 336] on div at bounding box center [784, 386] width 1568 height 771
click at [877, 523] on img at bounding box center [543, 290] width 1742 height 1459
click at [1017, 580] on div at bounding box center [784, 386] width 588 height 617
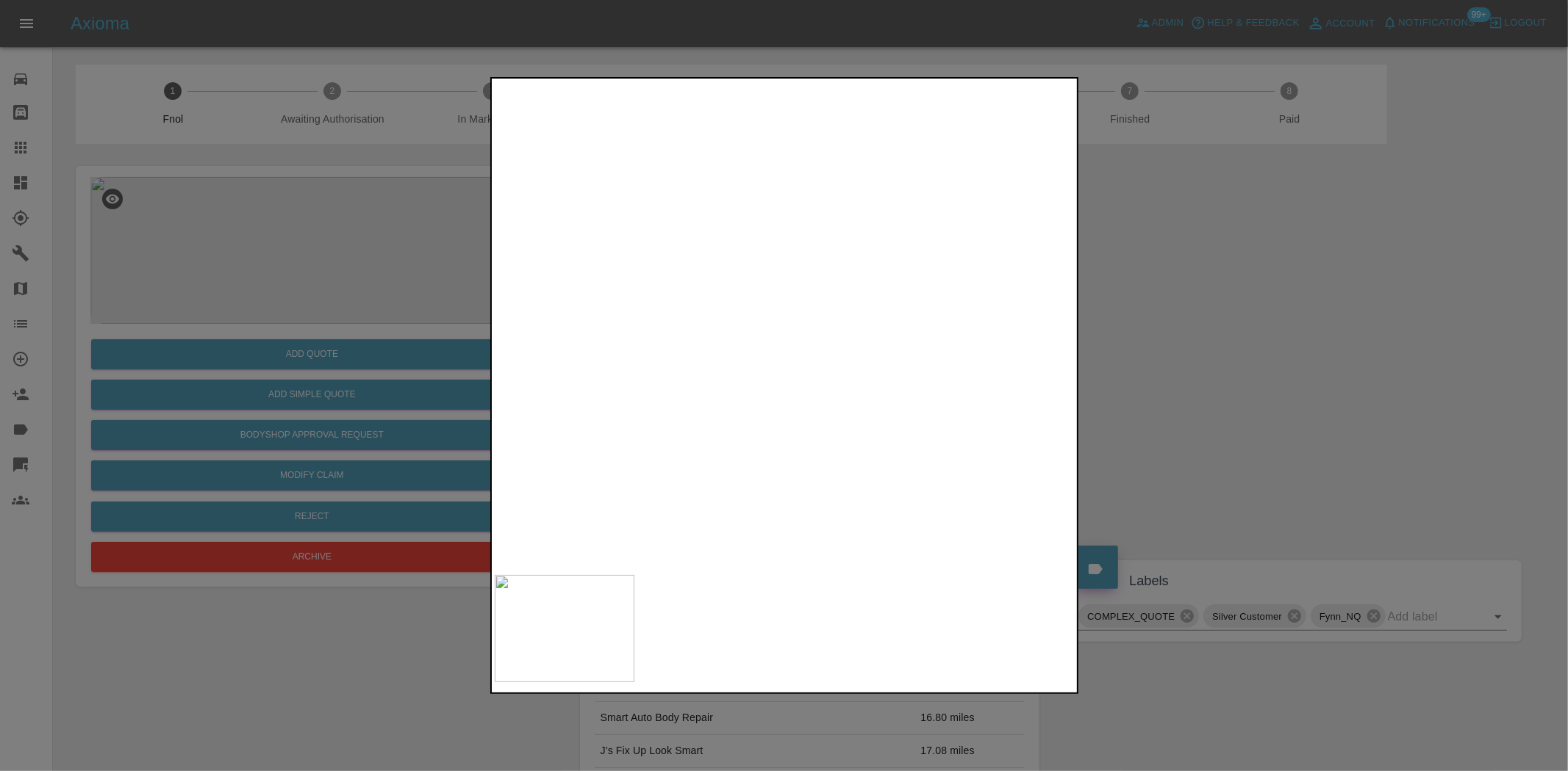
drag, startPoint x: 416, startPoint y: 371, endPoint x: 326, endPoint y: 413, distance: 99.3
click at [412, 371] on div at bounding box center [784, 386] width 1568 height 771
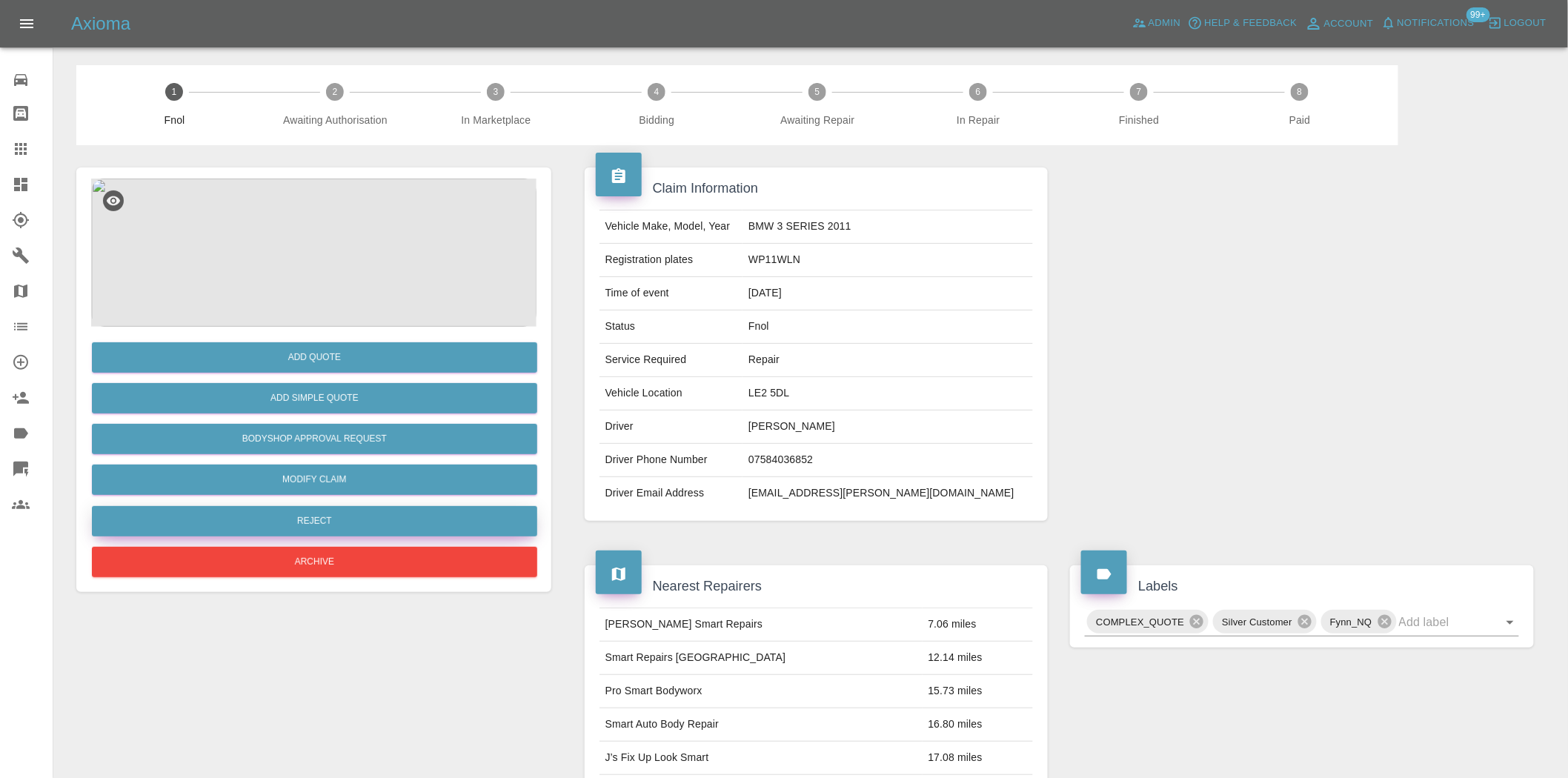
click at [321, 525] on button "Reject" at bounding box center [315, 521] width 445 height 30
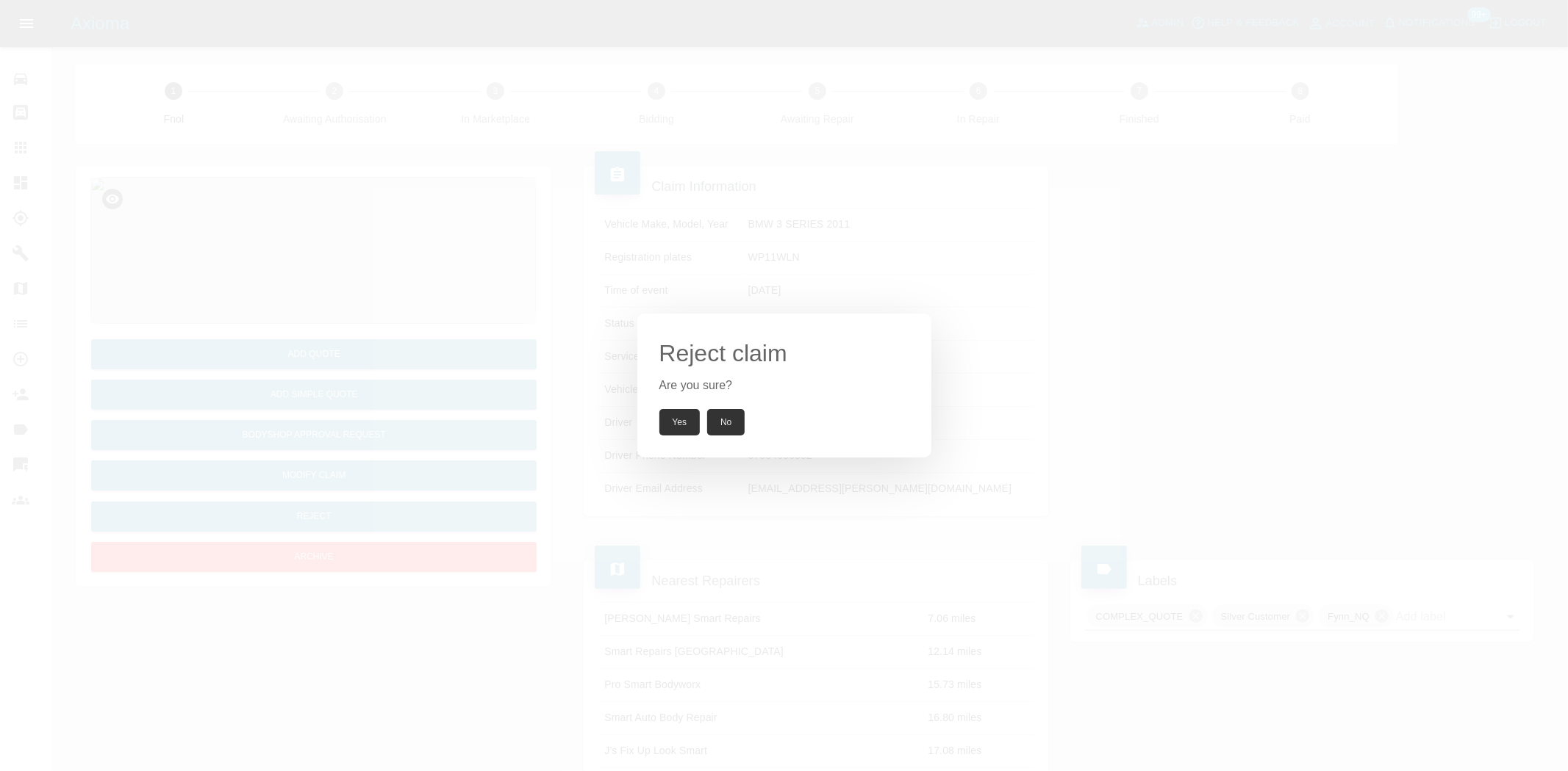
click at [688, 426] on button "Yes" at bounding box center [680, 423] width 41 height 27
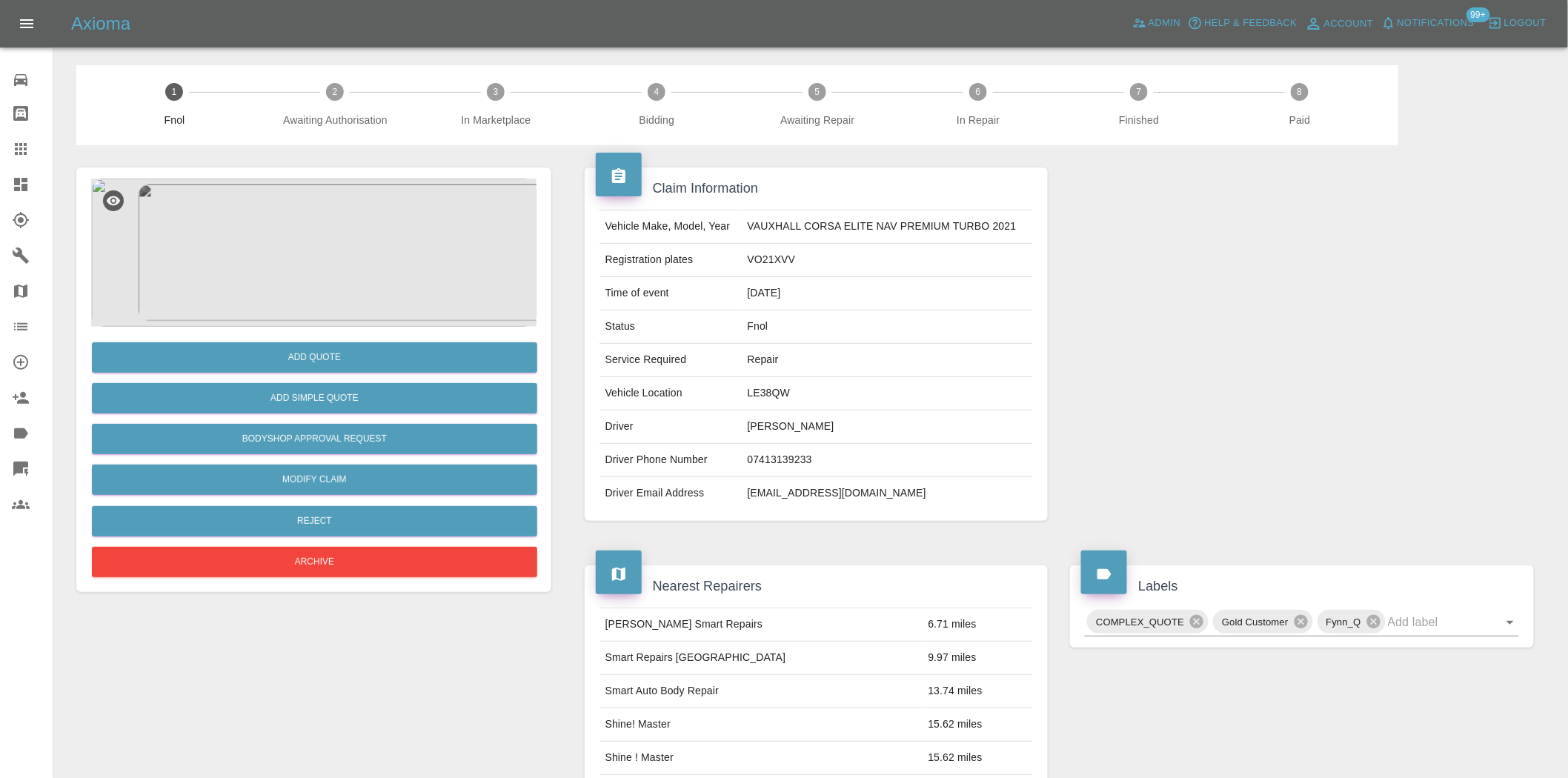
click at [317, 276] on img at bounding box center [314, 253] width 445 height 148
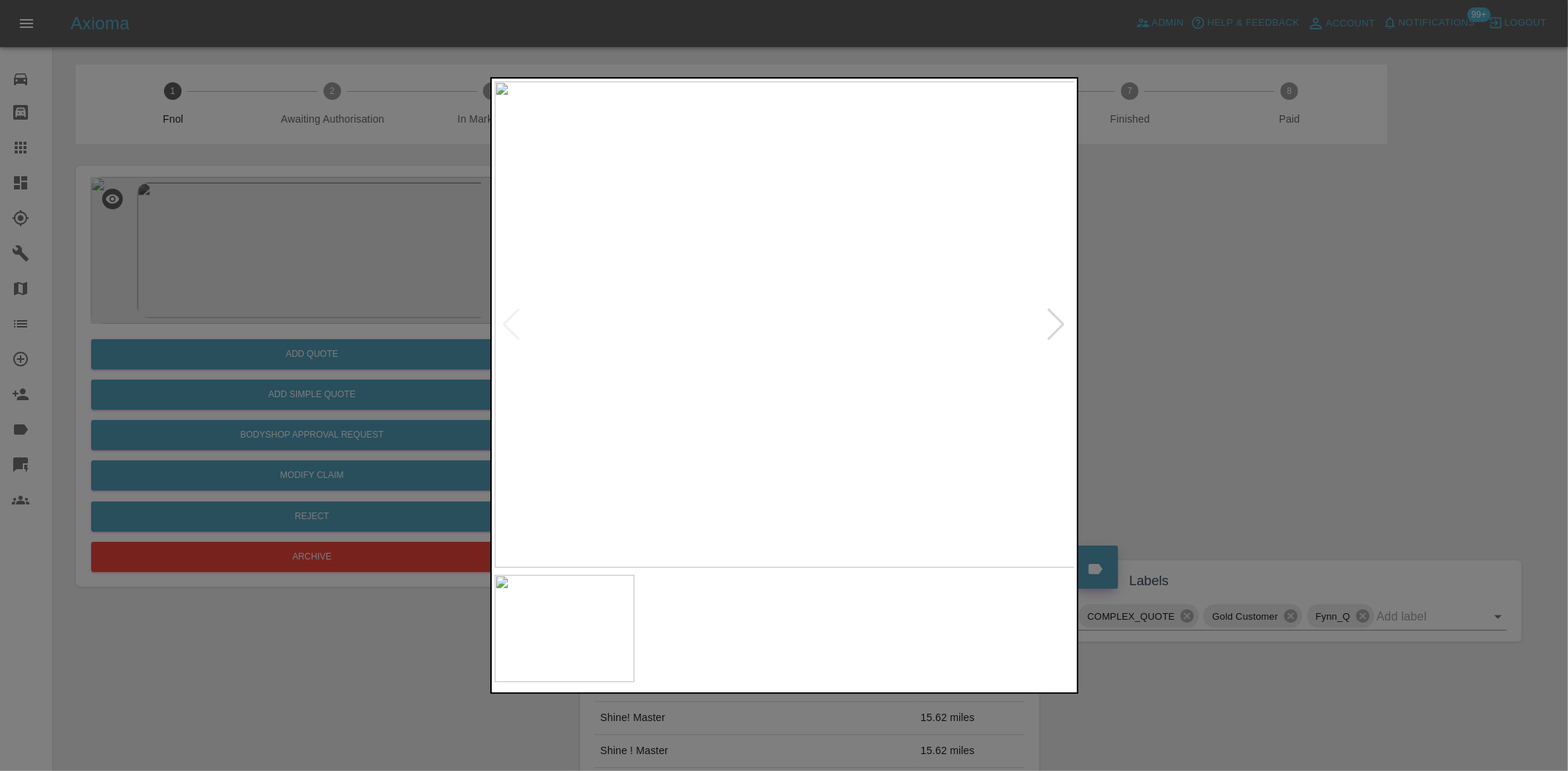
click at [736, 362] on img at bounding box center [785, 324] width 581 height 486
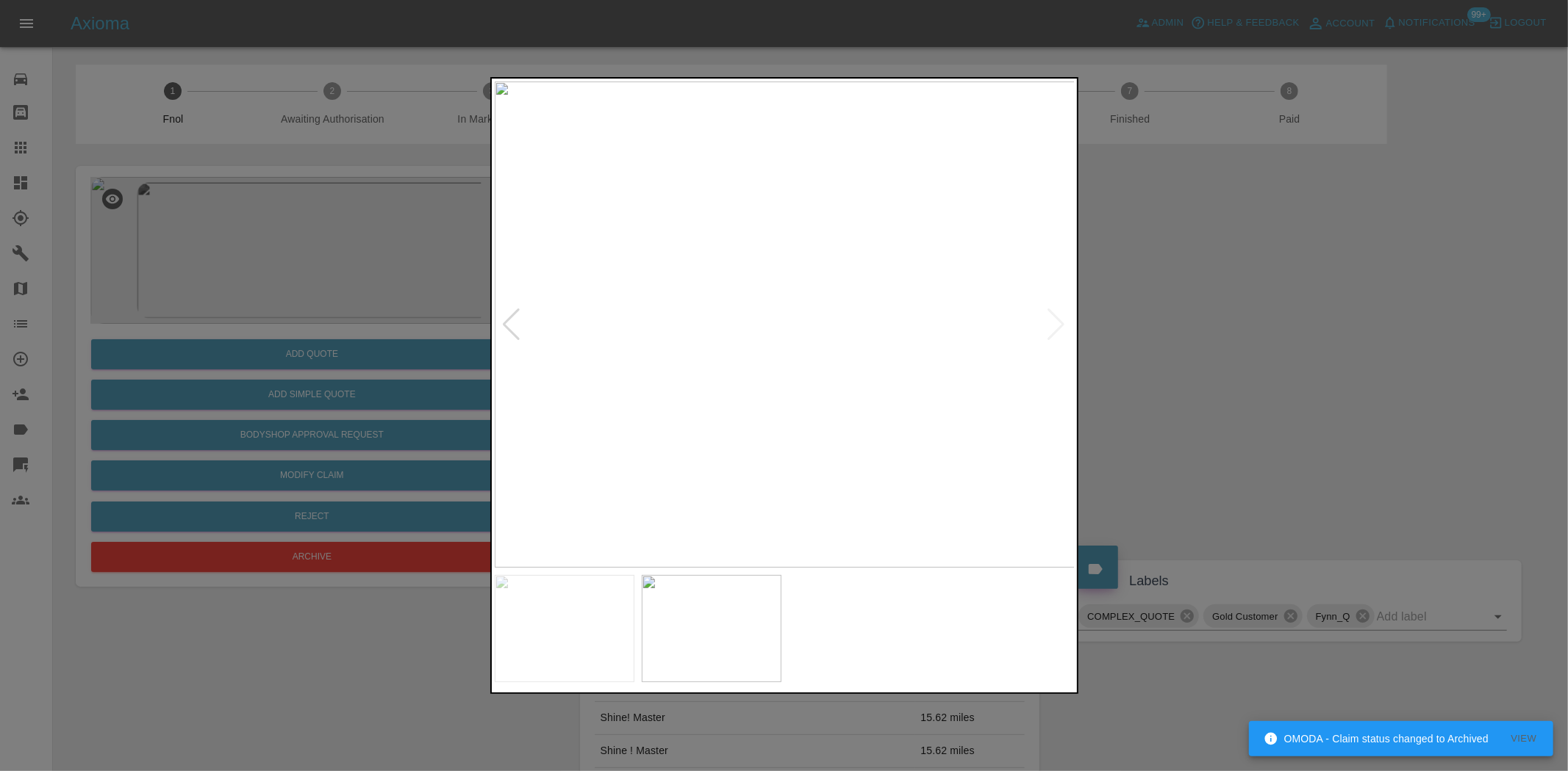
click at [768, 380] on img at bounding box center [785, 324] width 581 height 486
click at [786, 445] on img at bounding box center [831, 158] width 1742 height 1459
click at [803, 373] on img at bounding box center [785, 324] width 581 height 486
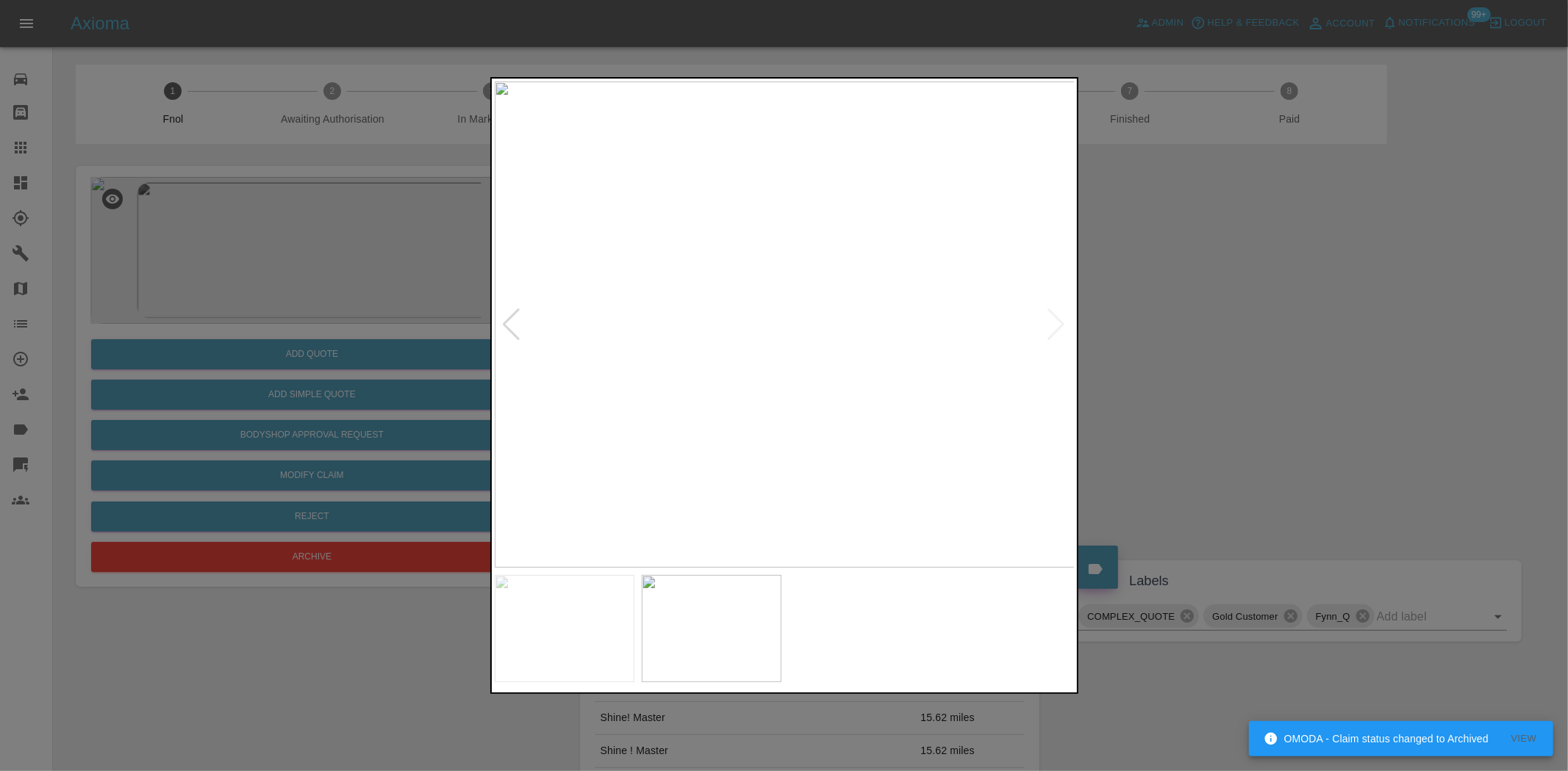
click at [917, 374] on img at bounding box center [785, 324] width 581 height 486
click at [717, 294] on img at bounding box center [785, 324] width 581 height 486
click at [717, 296] on img at bounding box center [785, 324] width 581 height 486
click at [685, 304] on img at bounding box center [963, 337] width 1742 height 1459
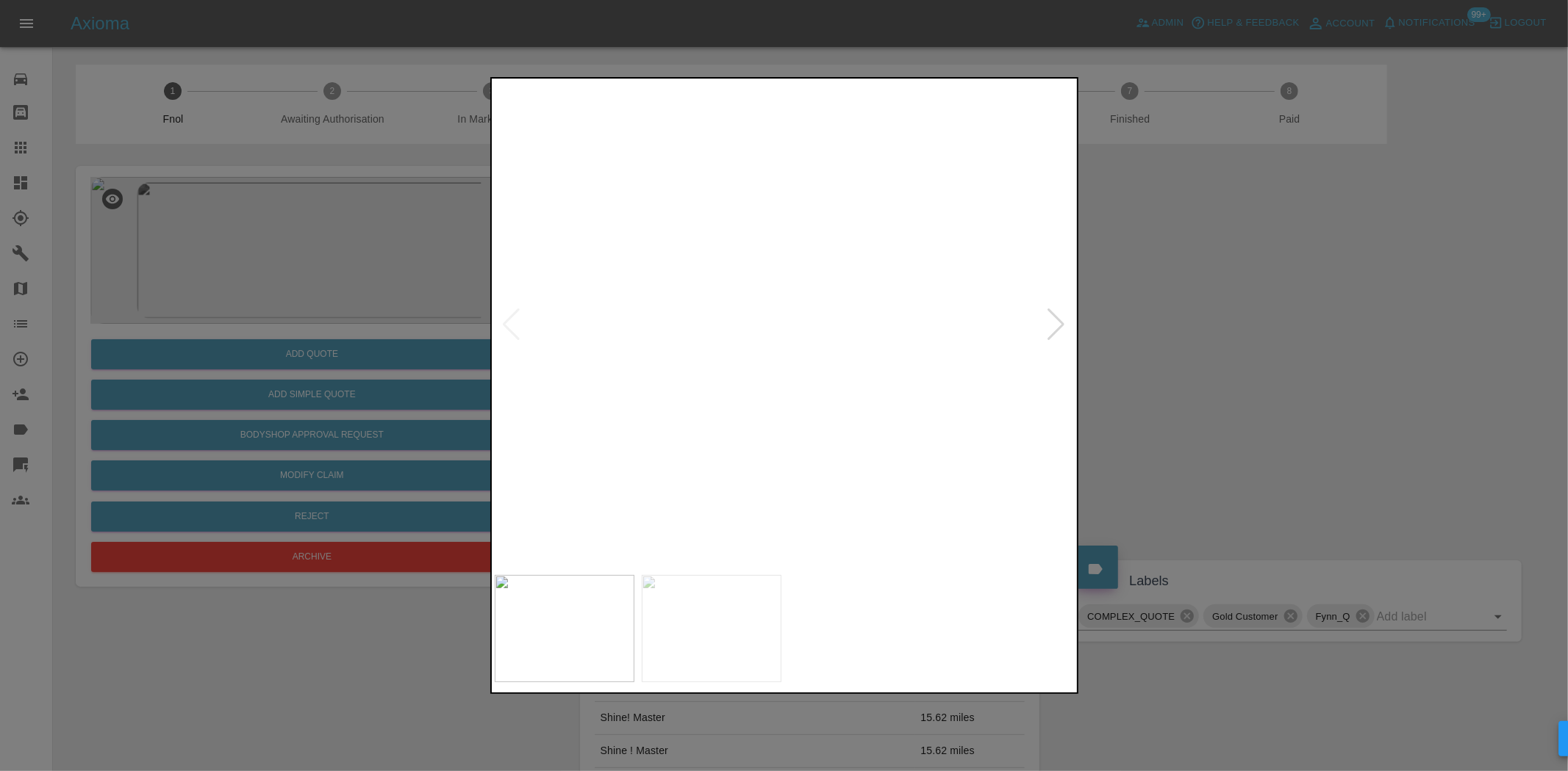
click at [687, 288] on img at bounding box center [963, 335] width 1742 height 1459
click at [685, 266] on img at bounding box center [920, 132] width 1742 height 1459
click at [684, 299] on img at bounding box center [918, 77] width 1742 height 1459
click at [739, 358] on img at bounding box center [785, 324] width 581 height 486
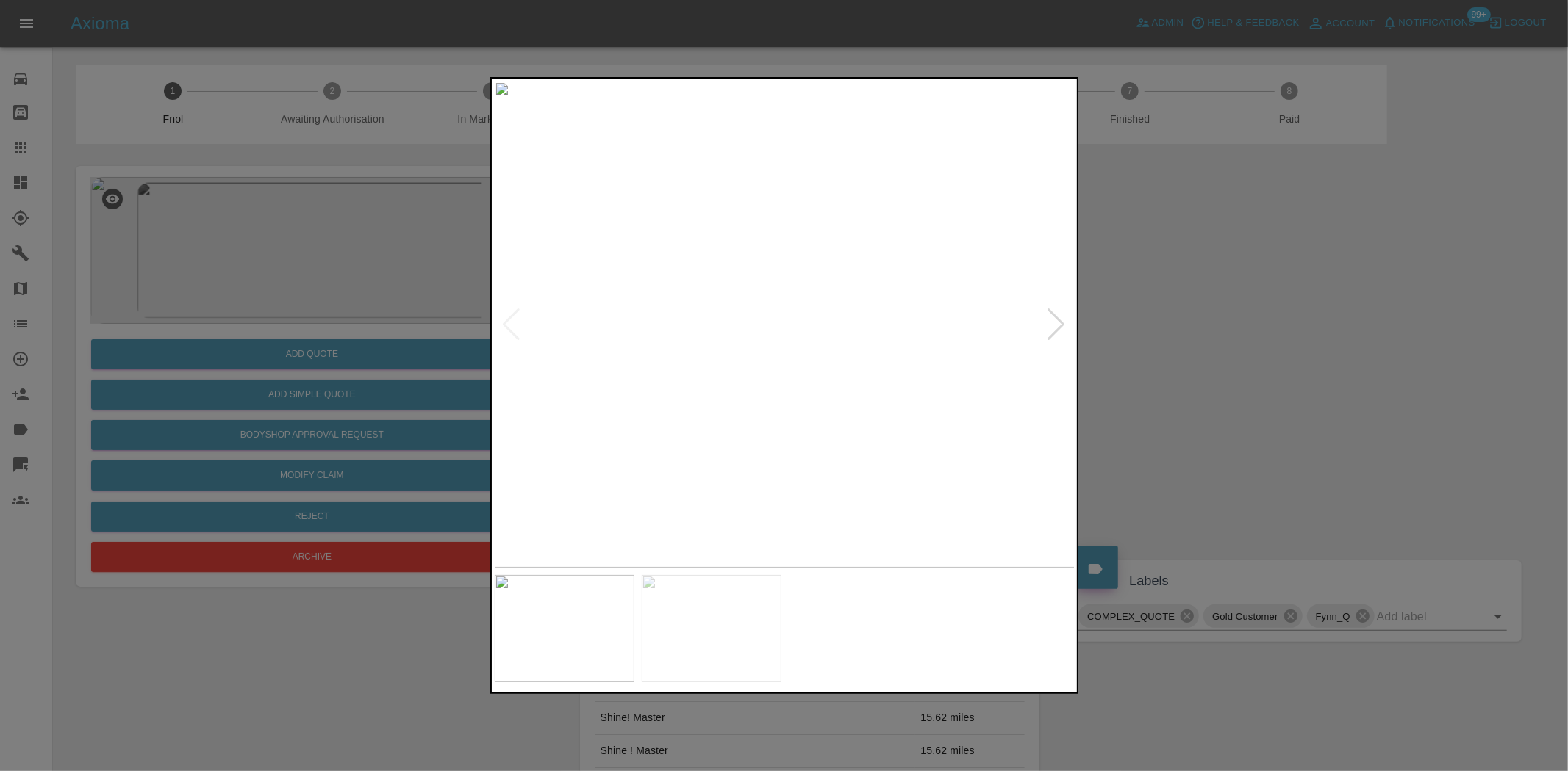
click at [664, 354] on img at bounding box center [785, 324] width 581 height 486
click at [619, 332] on img at bounding box center [785, 324] width 581 height 486
click at [958, 324] on img at bounding box center [785, 324] width 581 height 486
click at [993, 332] on img at bounding box center [785, 324] width 581 height 486
drag, startPoint x: 334, startPoint y: 222, endPoint x: 360, endPoint y: 222, distance: 26.0
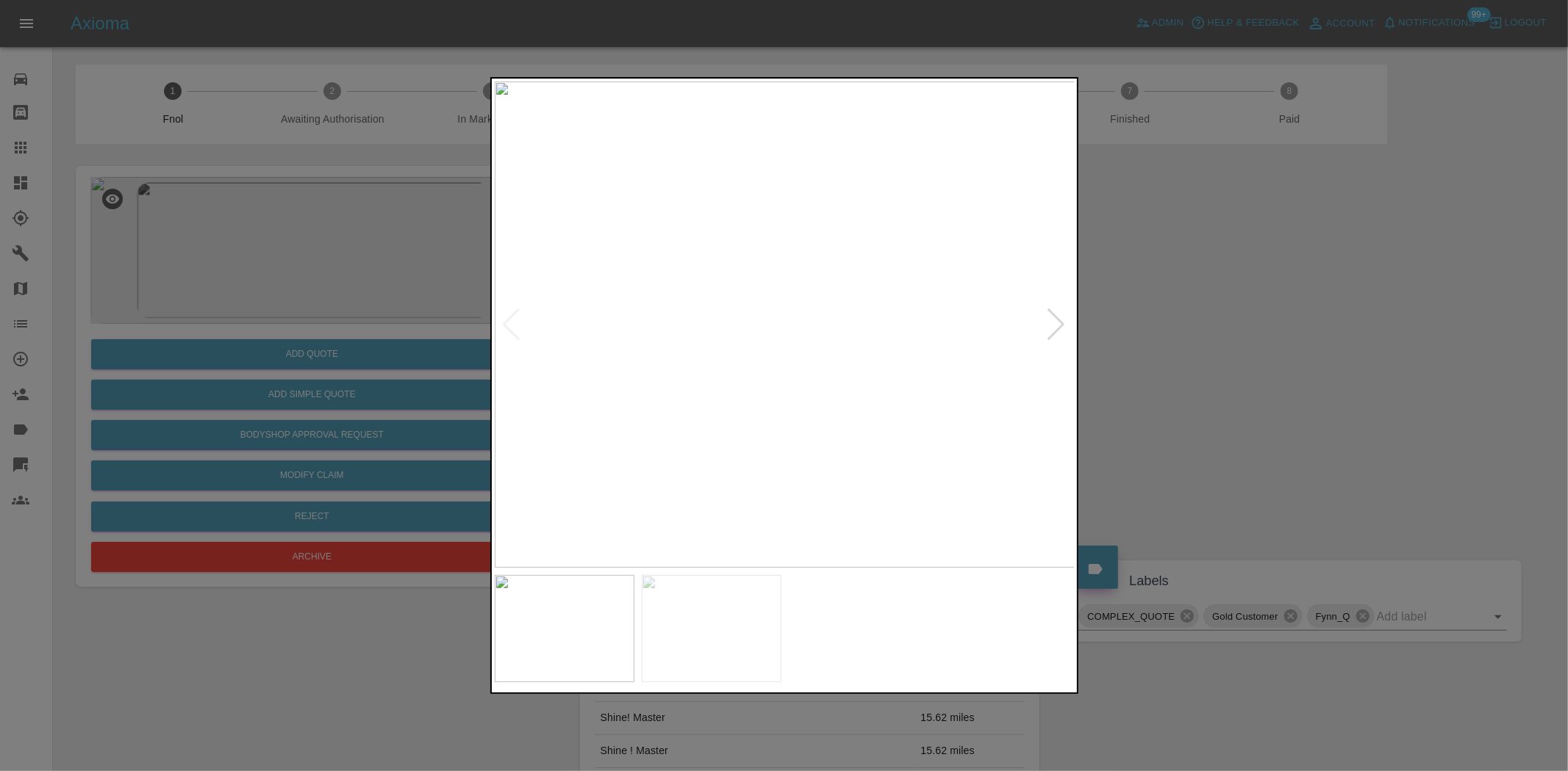
click at [343, 222] on div at bounding box center [784, 386] width 1568 height 771
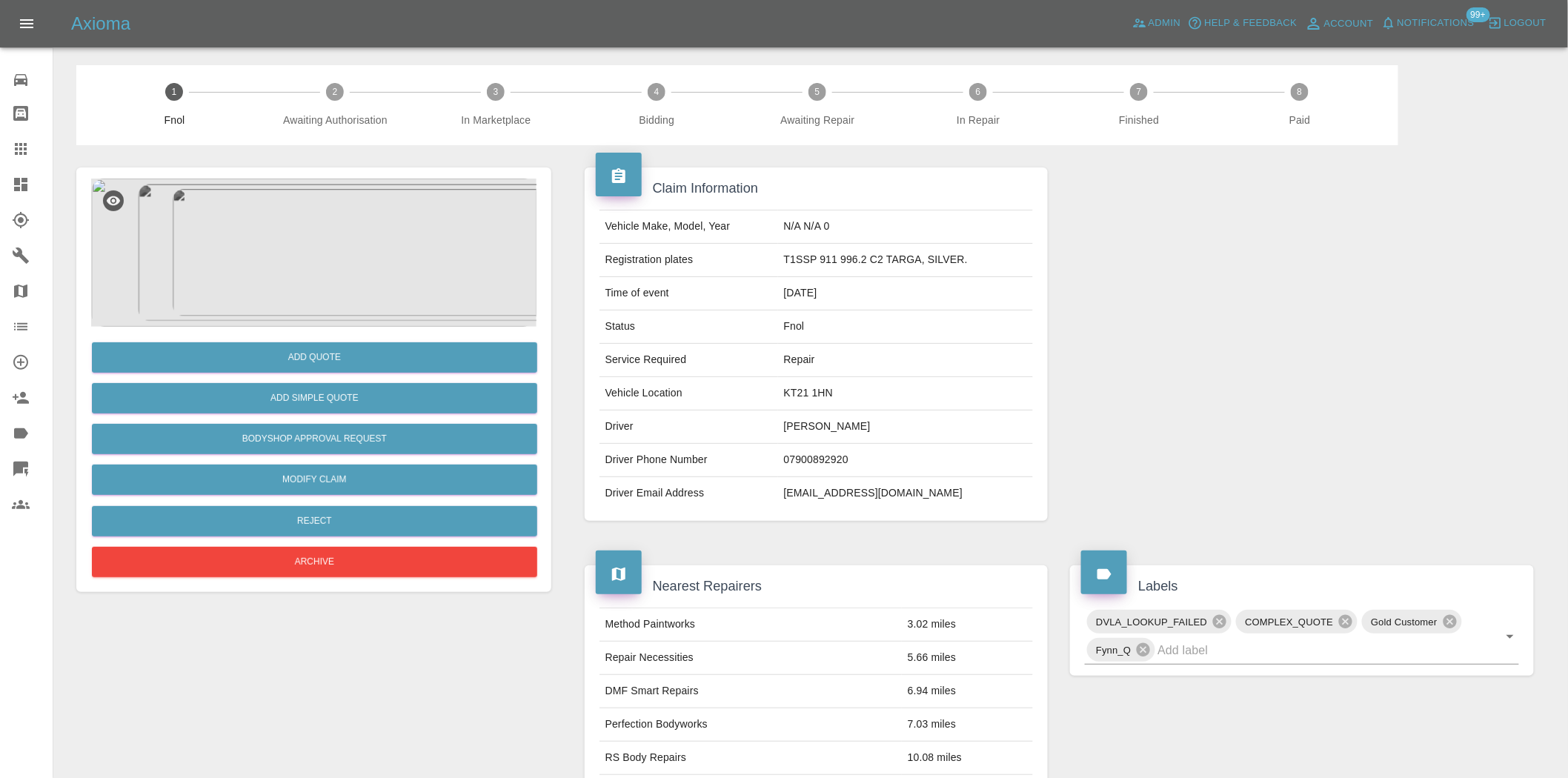
click at [312, 282] on img at bounding box center [314, 253] width 445 height 148
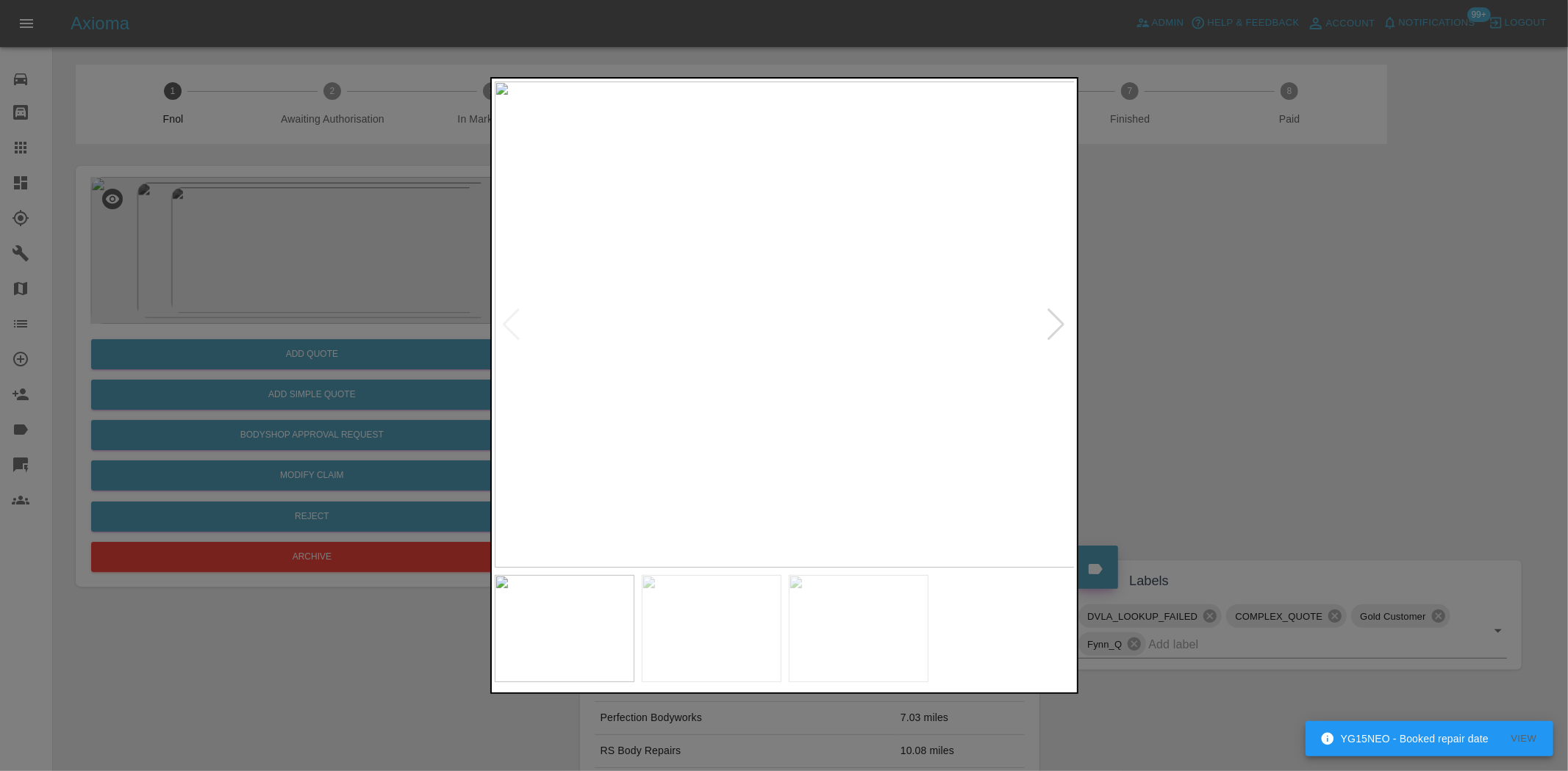
click at [665, 372] on img at bounding box center [785, 324] width 581 height 486
click at [655, 390] on img at bounding box center [739, 324] width 581 height 486
click at [603, 377] on img at bounding box center [785, 324] width 581 height 486
click at [649, 363] on img at bounding box center [785, 324] width 581 height 486
click at [812, 367] on img at bounding box center [785, 324] width 581 height 486
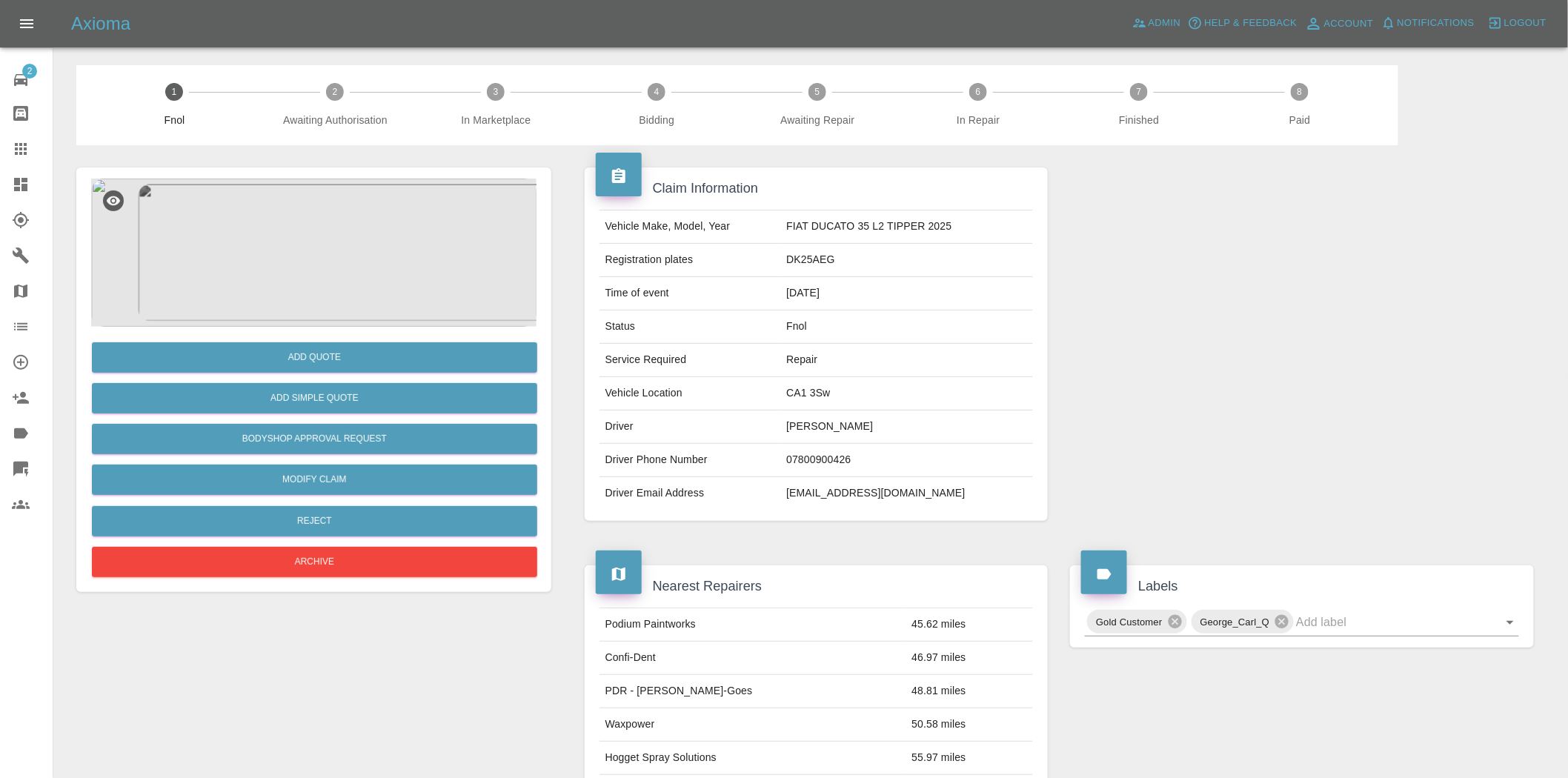
click at [332, 277] on img at bounding box center [314, 253] width 445 height 148
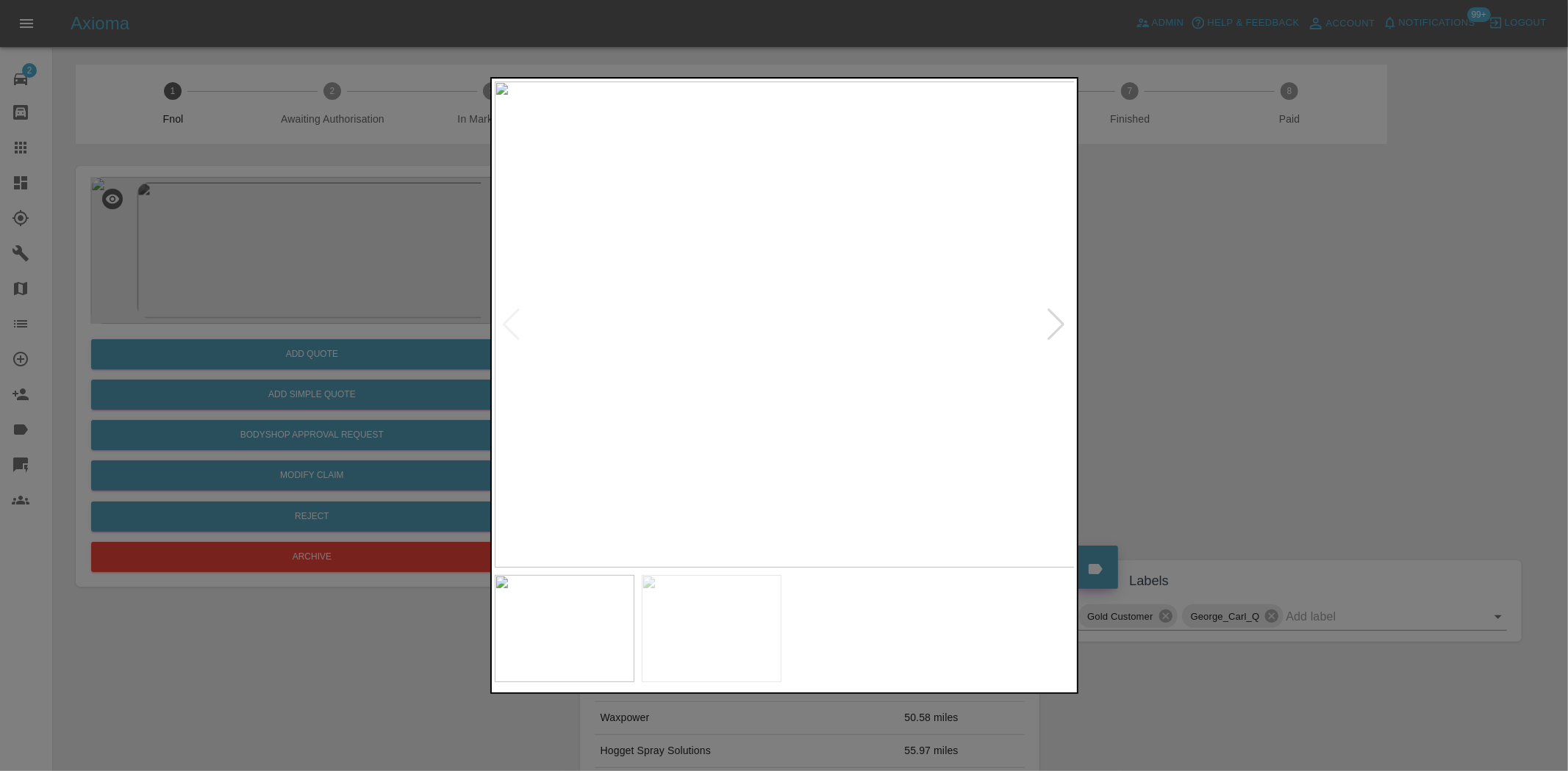
click at [823, 403] on img at bounding box center [785, 324] width 581 height 486
click at [754, 372] on img at bounding box center [785, 324] width 581 height 486
click at [322, 299] on div at bounding box center [784, 386] width 1568 height 771
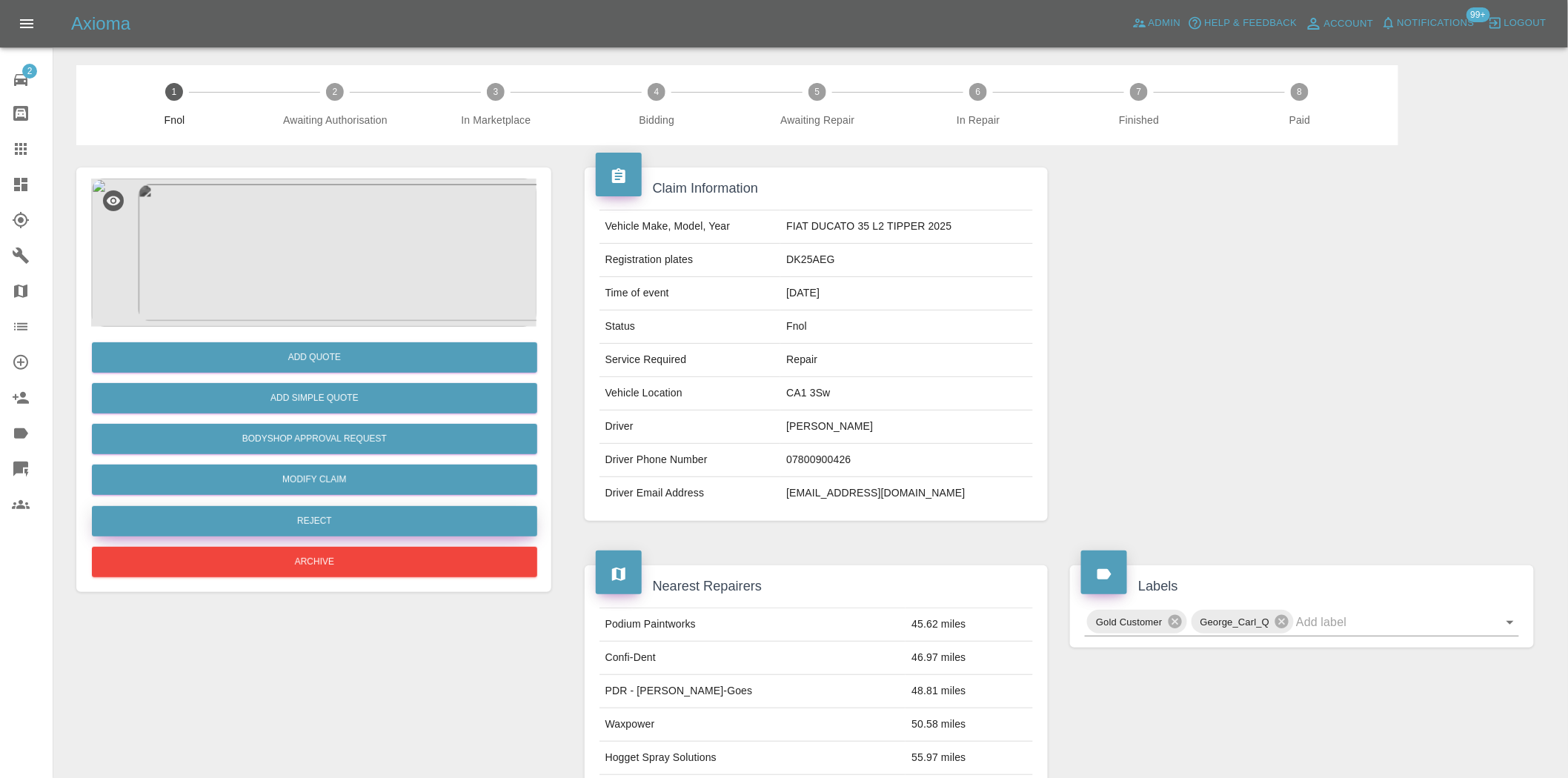
click at [332, 515] on button "Reject" at bounding box center [315, 521] width 445 height 30
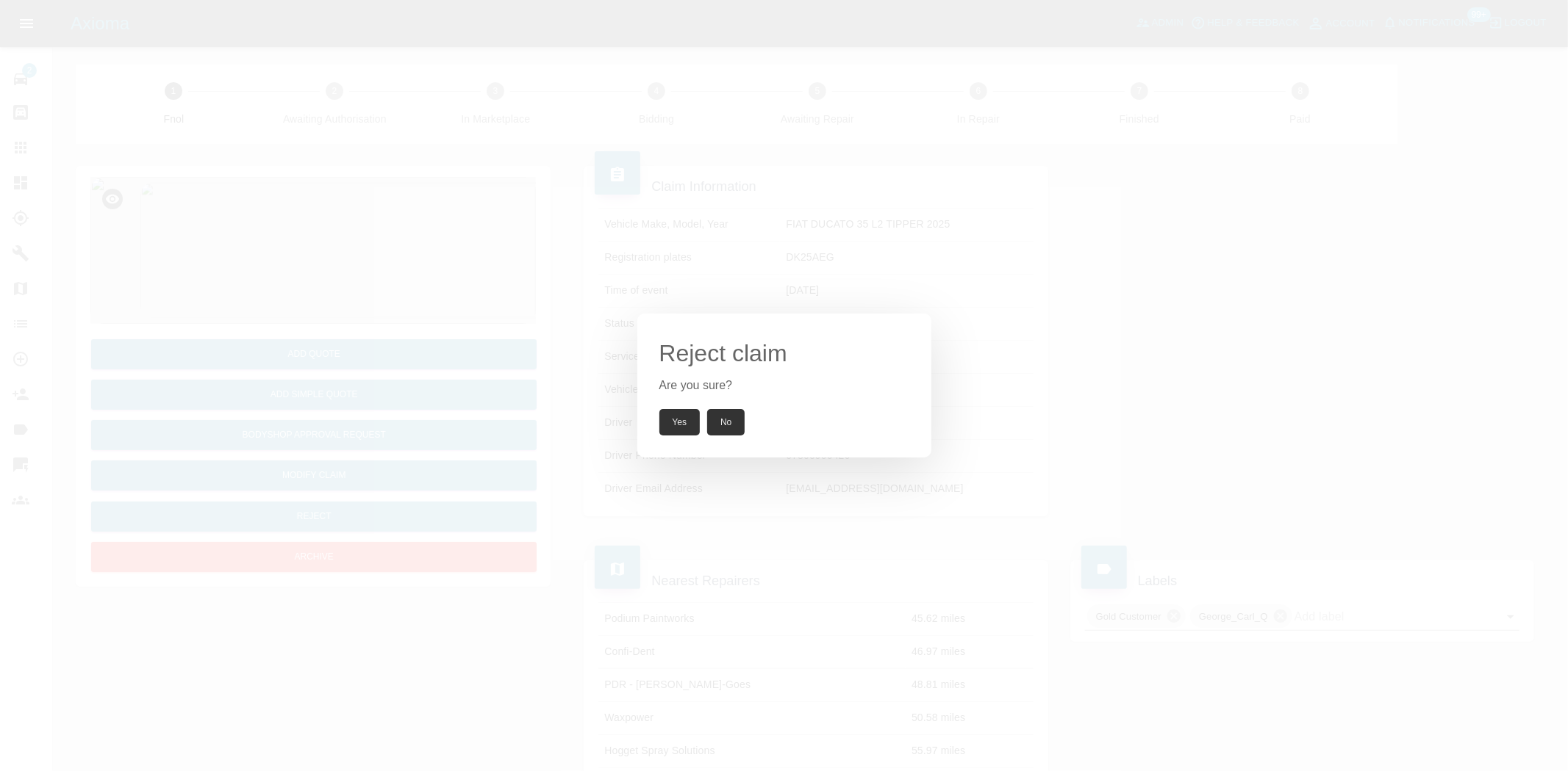
click at [693, 422] on button "Yes" at bounding box center [680, 423] width 41 height 27
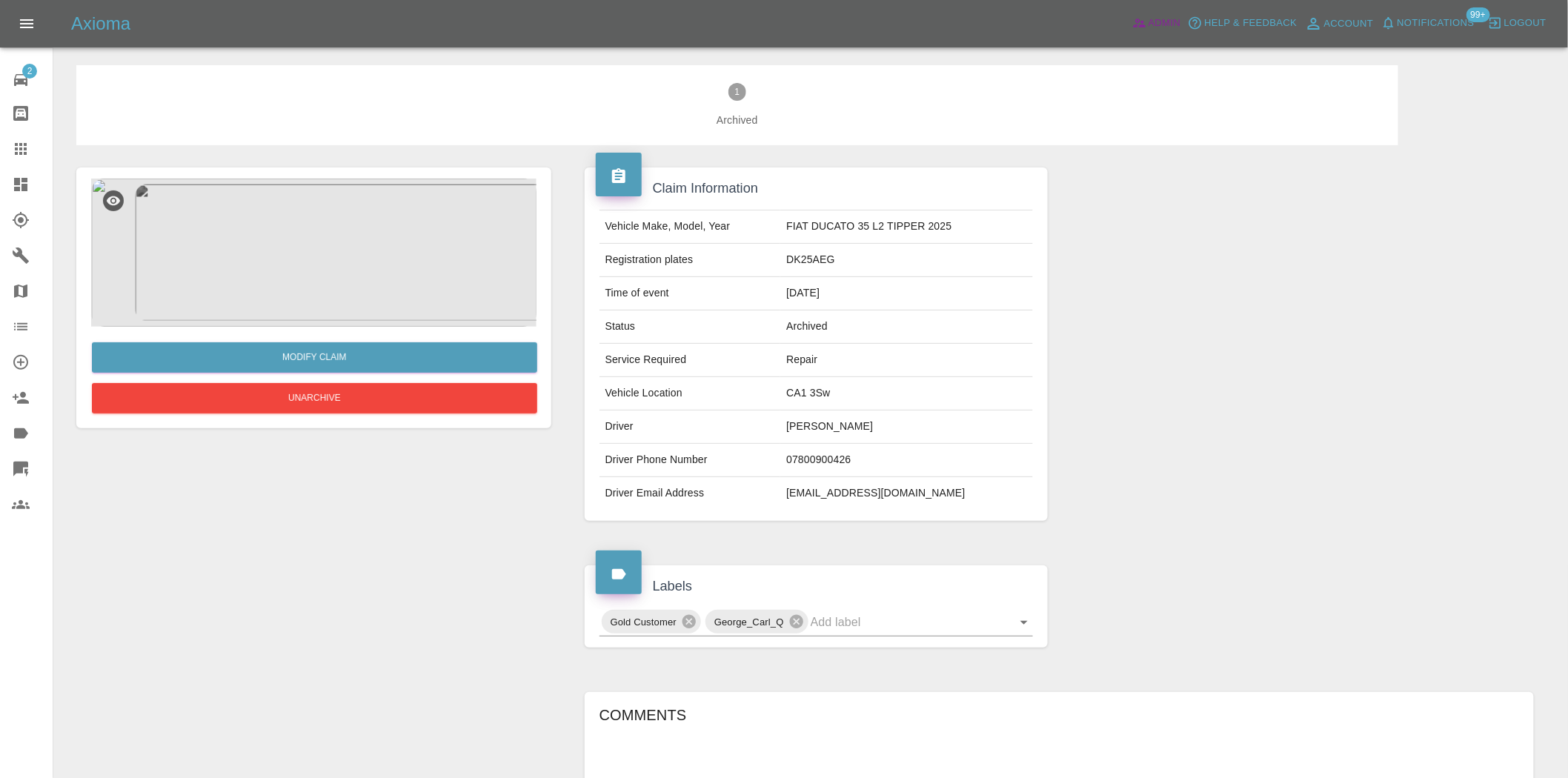
click at [1164, 33] on link "Admin" at bounding box center [1156, 23] width 56 height 23
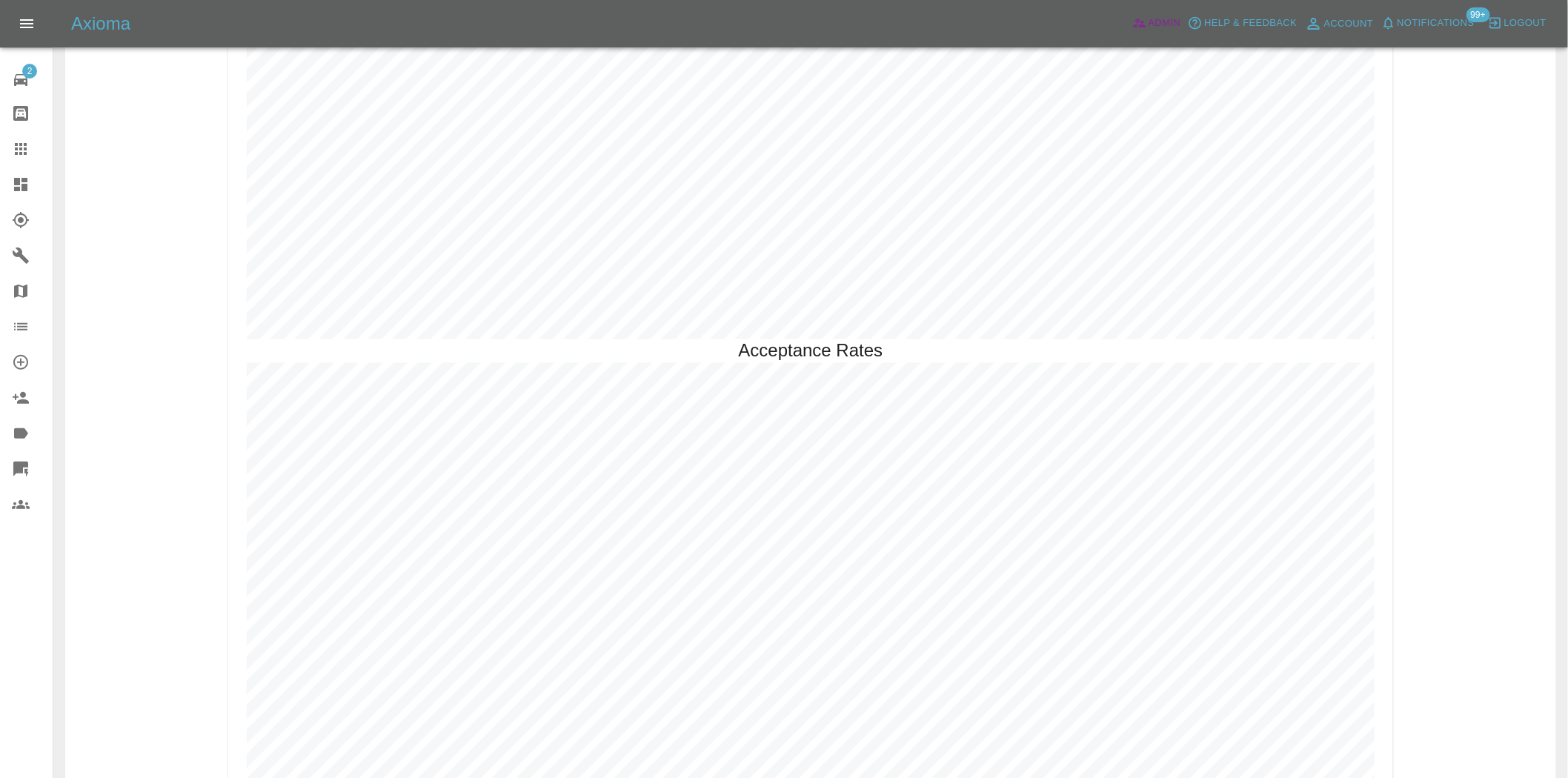
scroll to position [3678, 0]
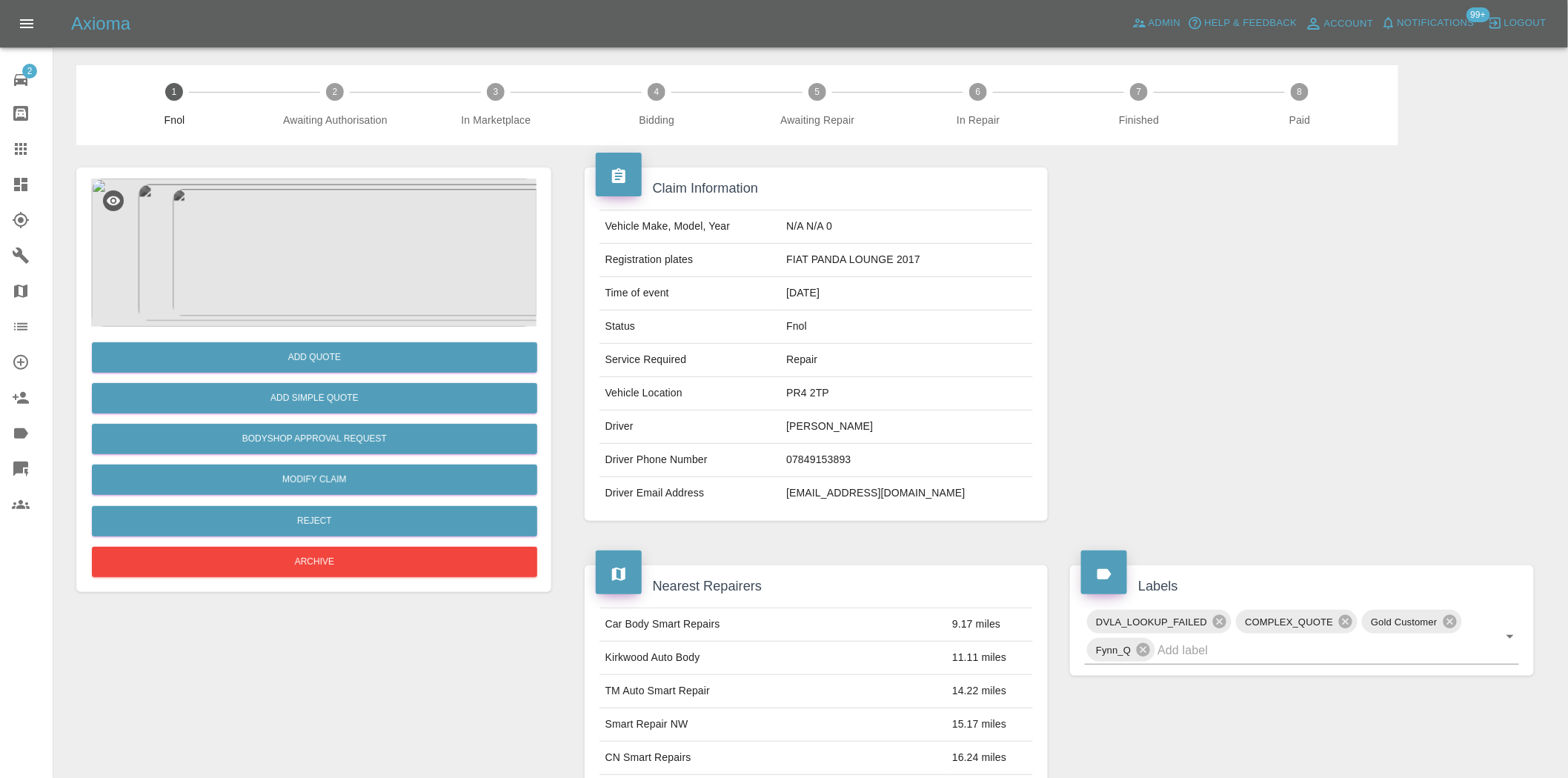
click at [339, 275] on img at bounding box center [314, 253] width 445 height 148
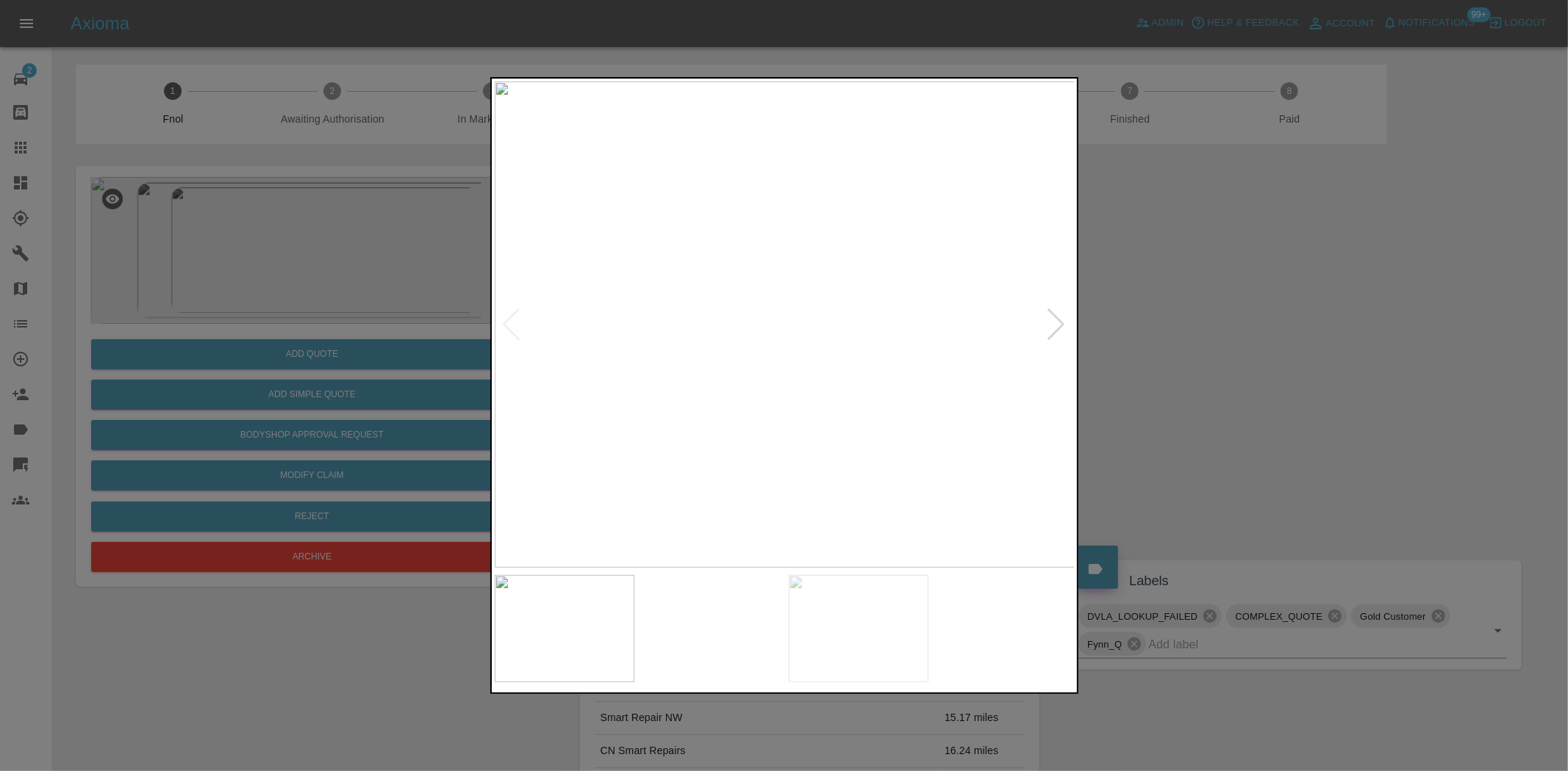
click at [672, 289] on img at bounding box center [785, 324] width 581 height 486
click at [670, 305] on img at bounding box center [742, 324] width 581 height 486
click at [474, 296] on div at bounding box center [784, 386] width 1568 height 771
click at [1009, 428] on img at bounding box center [785, 324] width 581 height 486
click at [955, 422] on img at bounding box center [785, 324] width 581 height 486
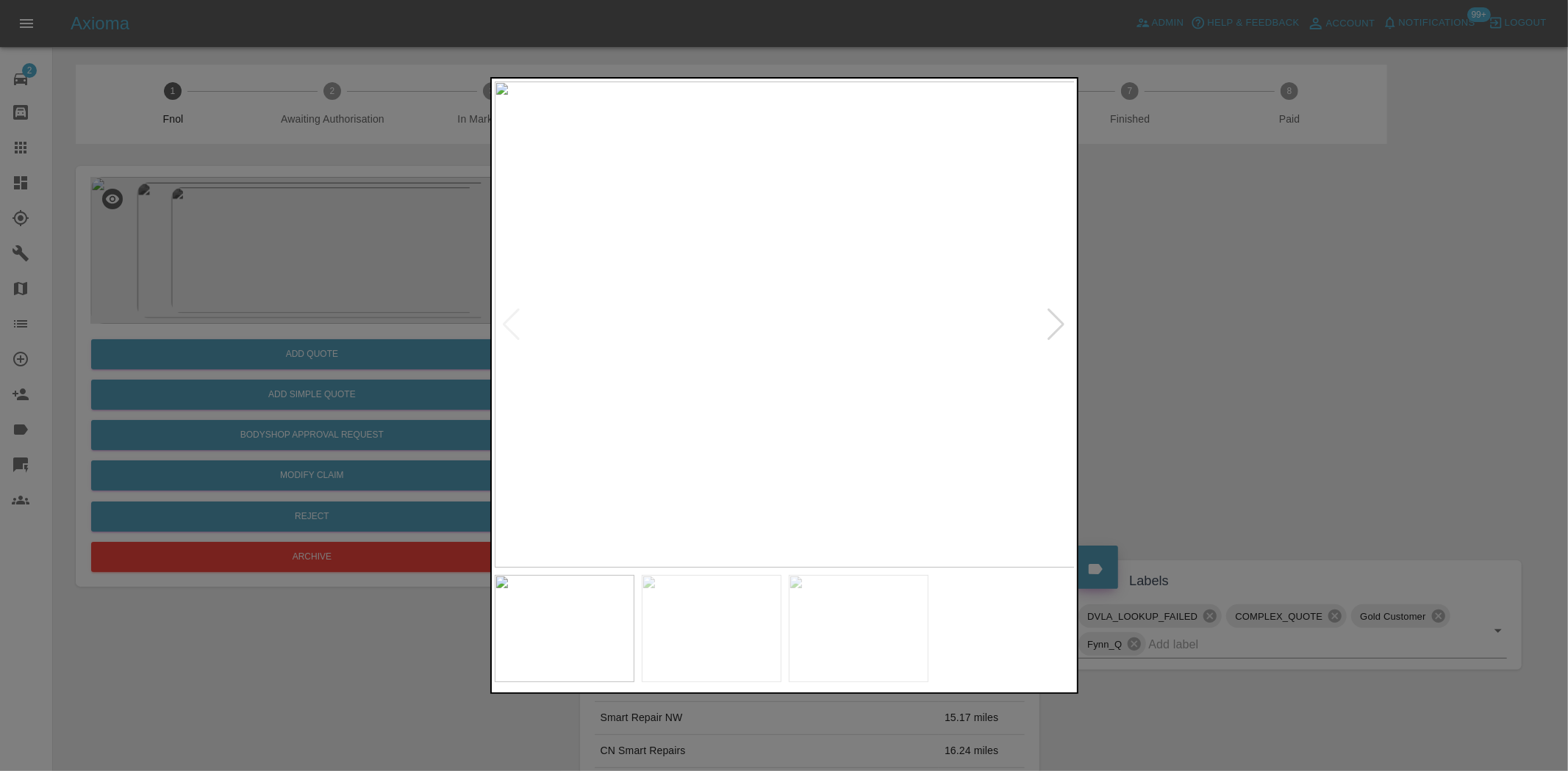
click at [965, 412] on img at bounding box center [785, 324] width 581 height 486
click at [244, 247] on div at bounding box center [784, 386] width 1568 height 771
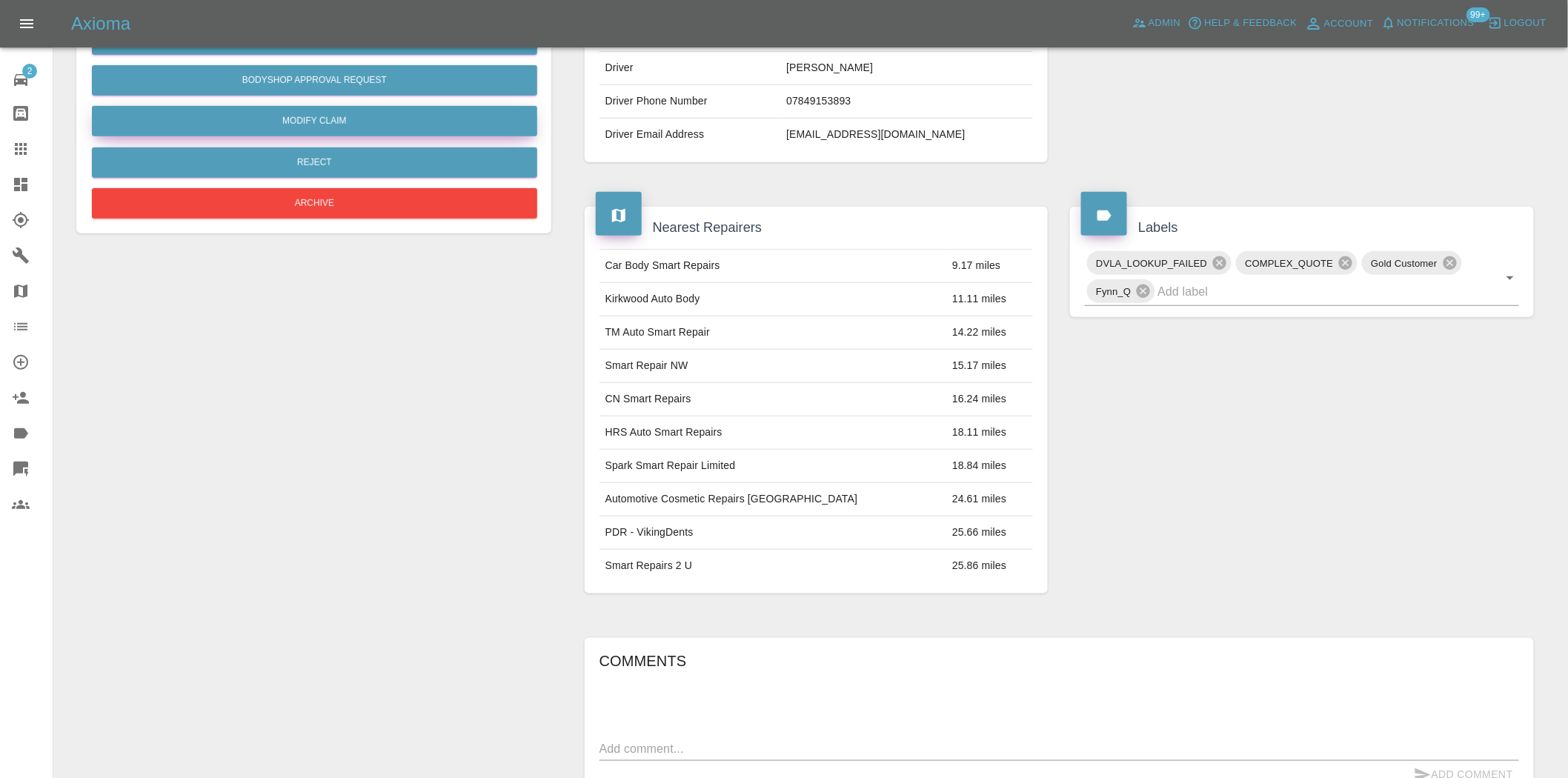
scroll to position [27, 0]
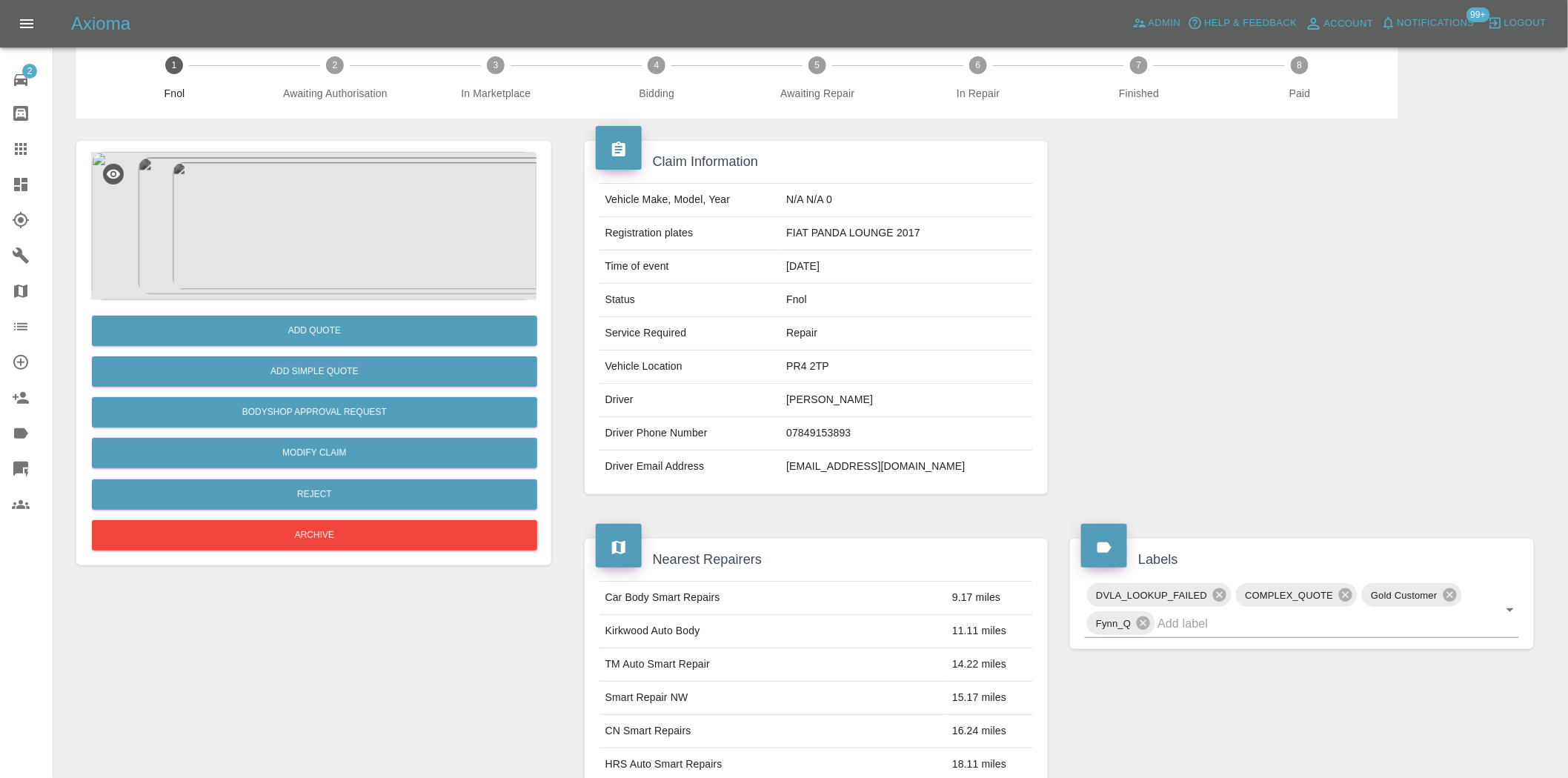
click at [332, 246] on img at bounding box center [314, 226] width 445 height 148
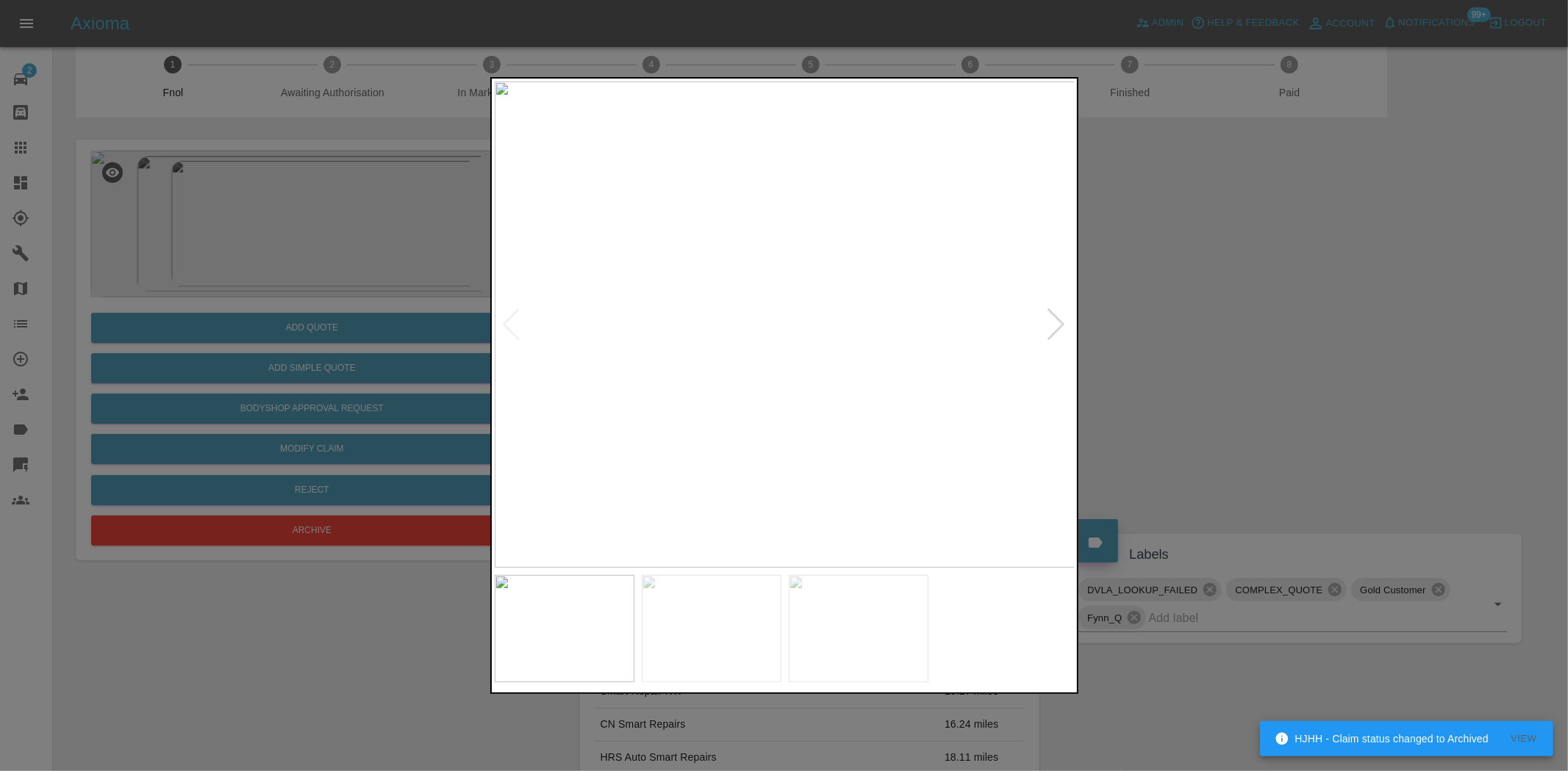
click at [871, 334] on img at bounding box center [785, 324] width 581 height 486
click at [870, 334] on img at bounding box center [522, 294] width 1742 height 1459
click at [743, 352] on img at bounding box center [785, 324] width 581 height 486
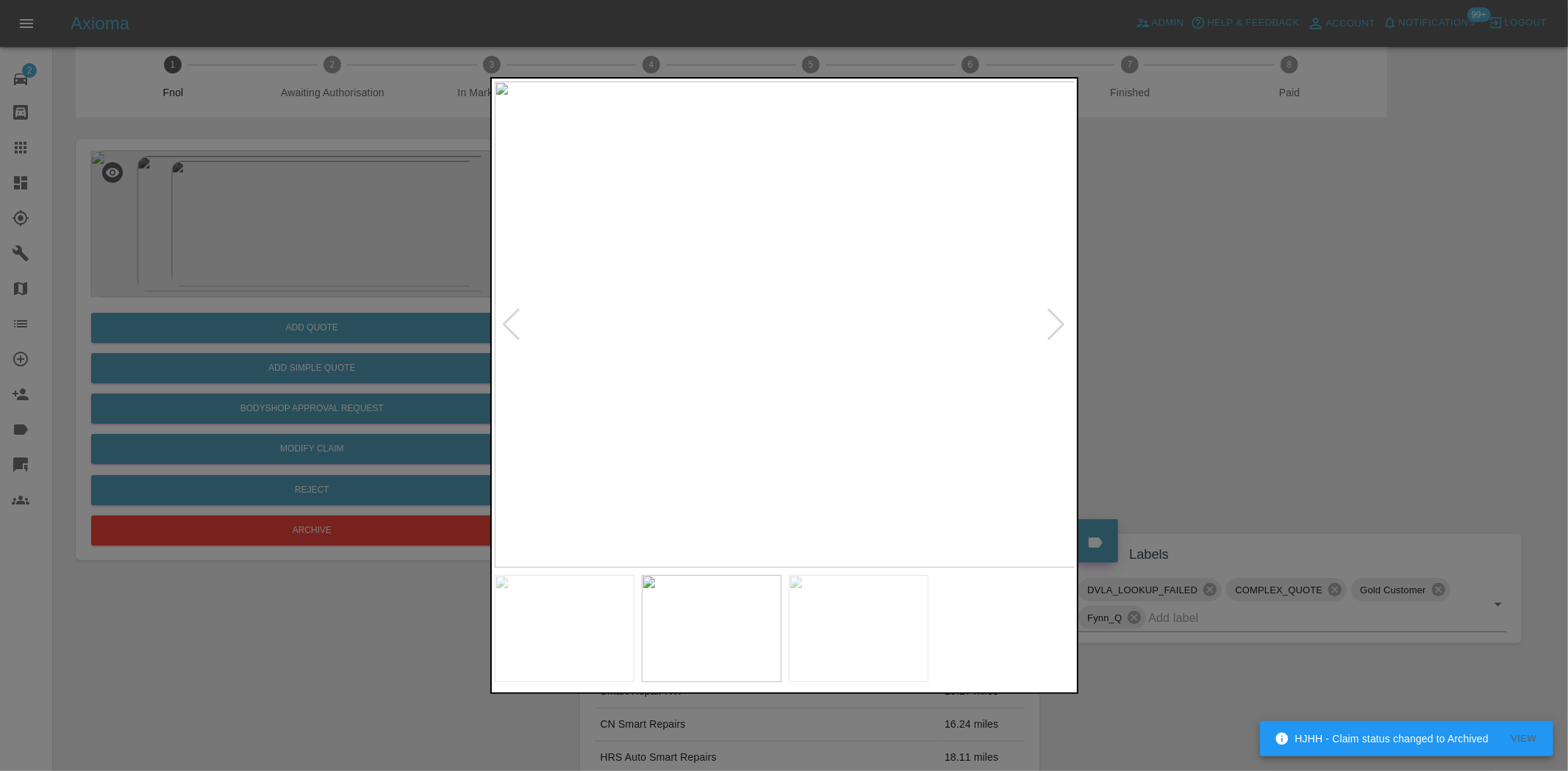
click at [610, 347] on img at bounding box center [785, 324] width 581 height 486
click at [431, 332] on div at bounding box center [784, 386] width 1568 height 771
click at [245, 290] on div at bounding box center [784, 386] width 1568 height 771
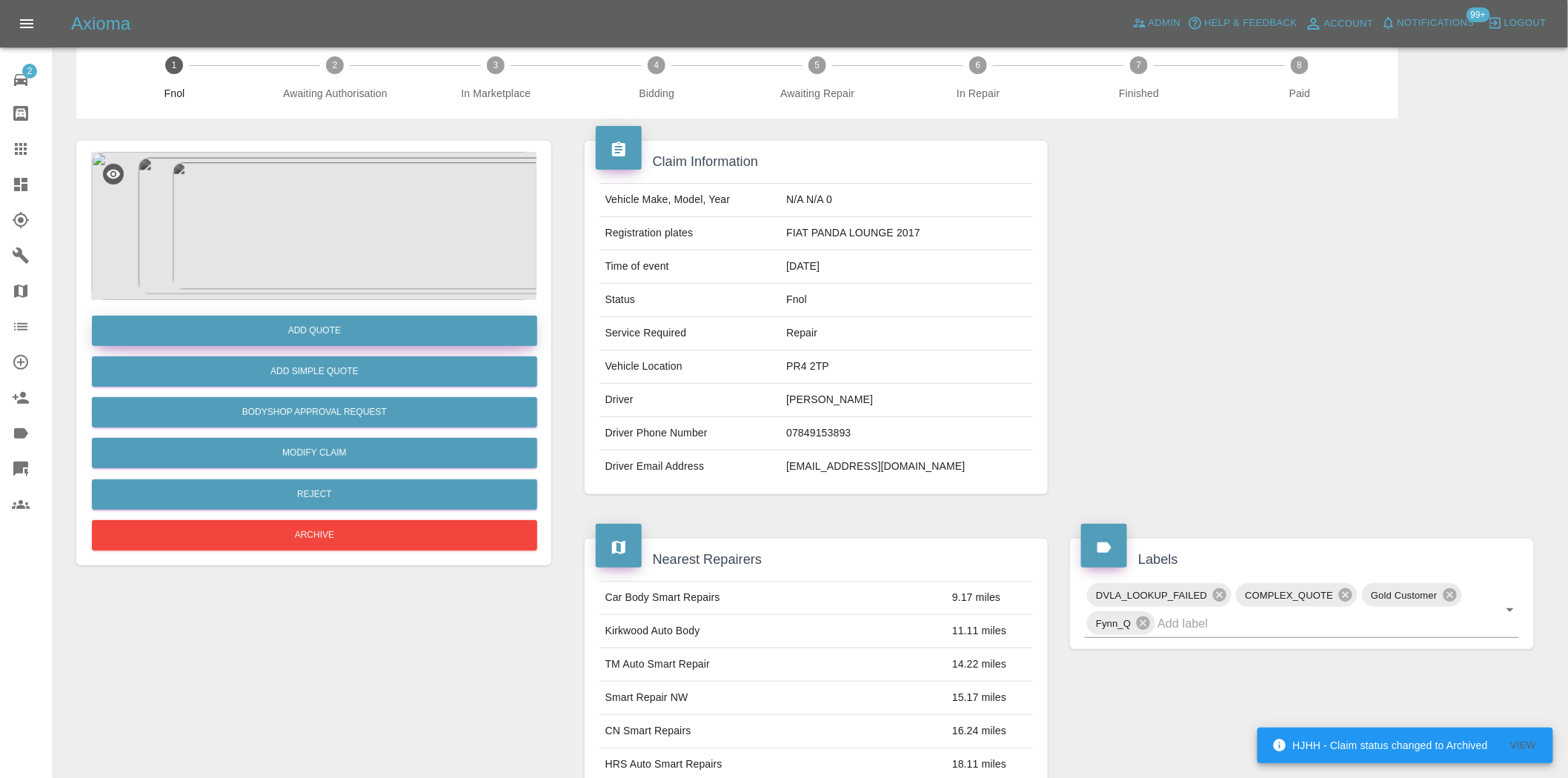
click at [277, 329] on button "Add Quote" at bounding box center [315, 331] width 445 height 30
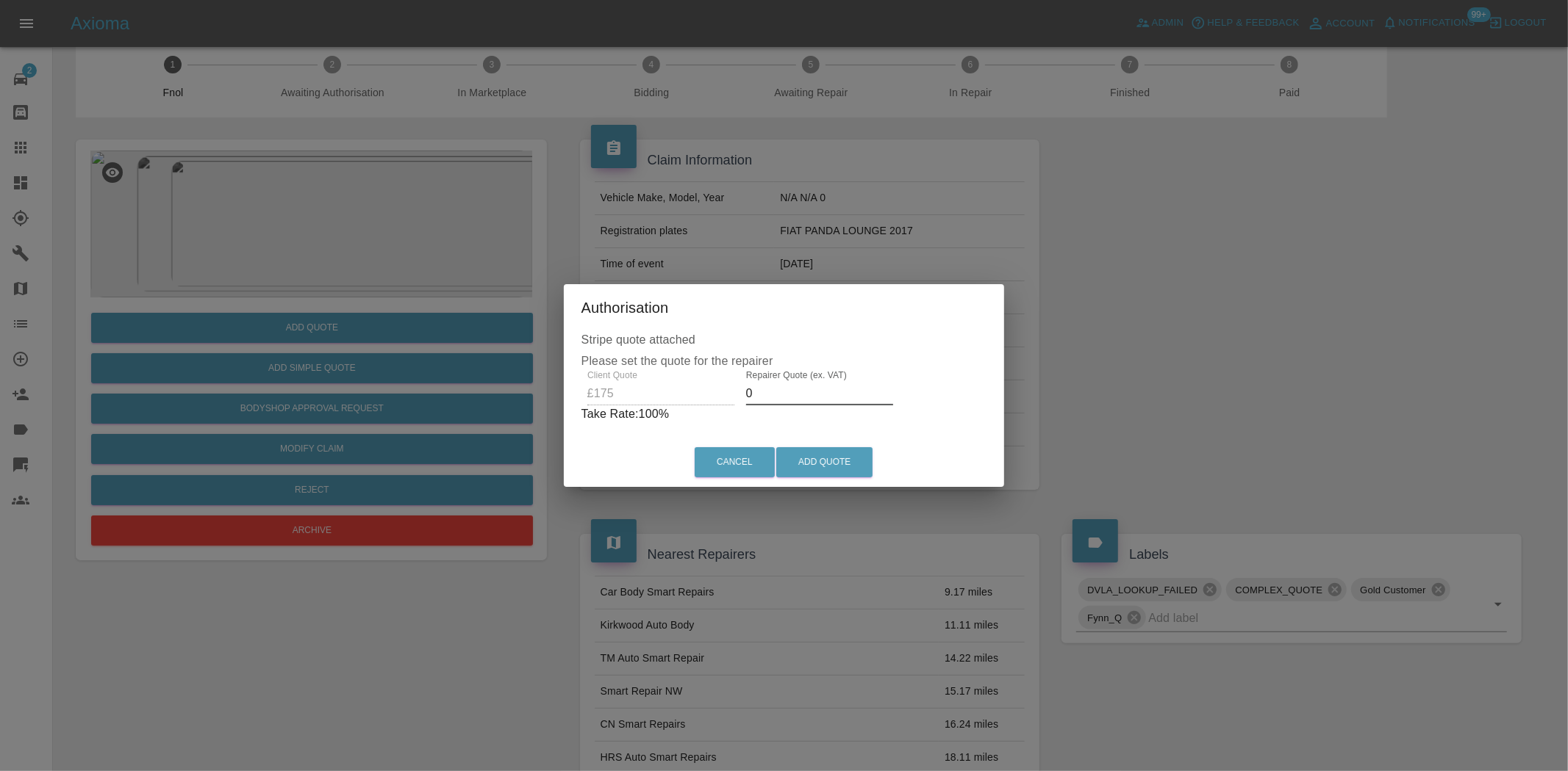
drag, startPoint x: 769, startPoint y: 393, endPoint x: 603, endPoint y: 419, distance: 168.0
click at [610, 416] on div "Client Quote £175 Repairer Quote (ex. VAT) 0 Take Rate: 100 %" at bounding box center [784, 397] width 405 height 53
type input "100"
click at [803, 464] on button "Add Quote" at bounding box center [824, 462] width 96 height 30
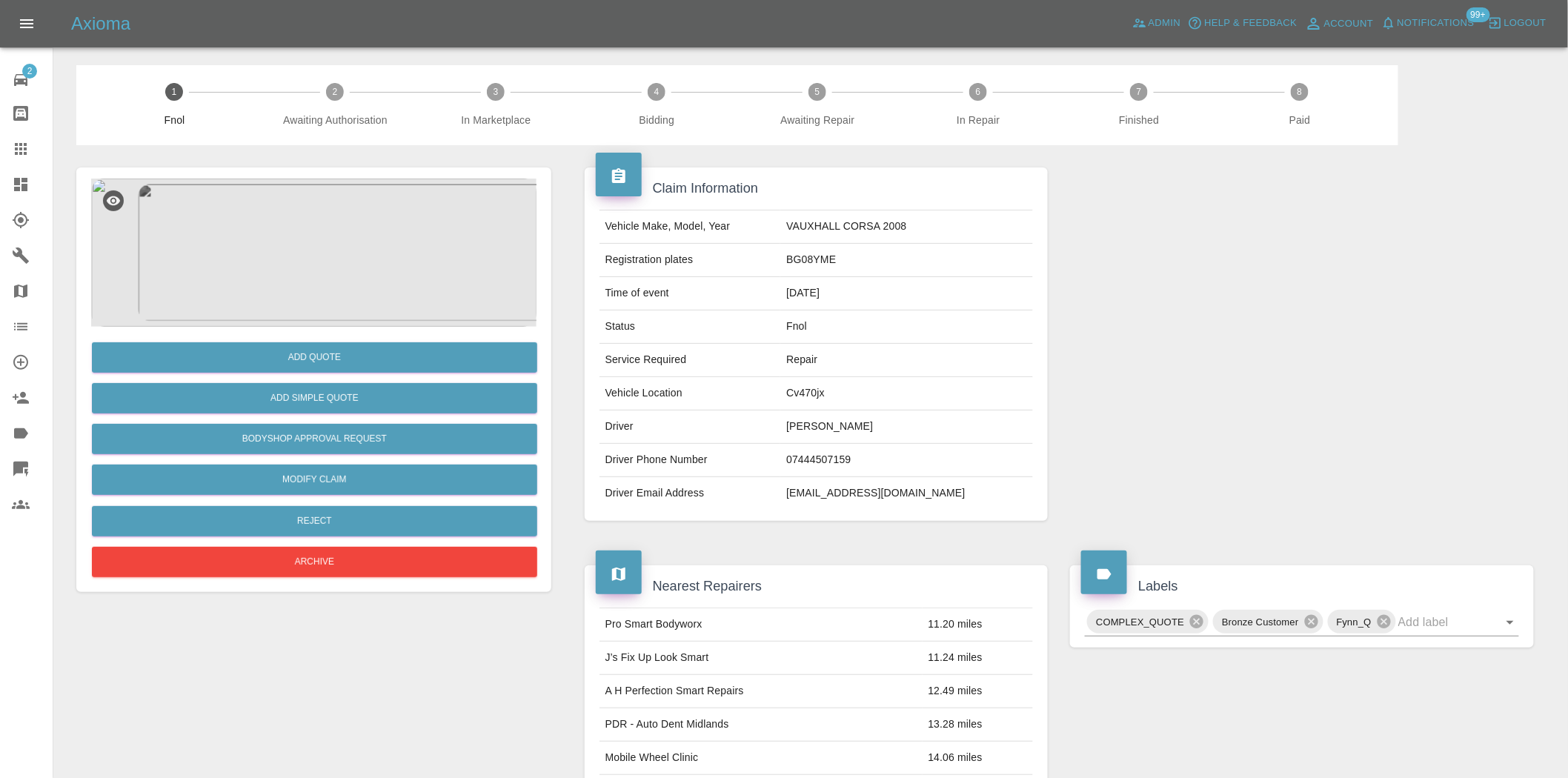
click at [295, 265] on img at bounding box center [314, 253] width 445 height 148
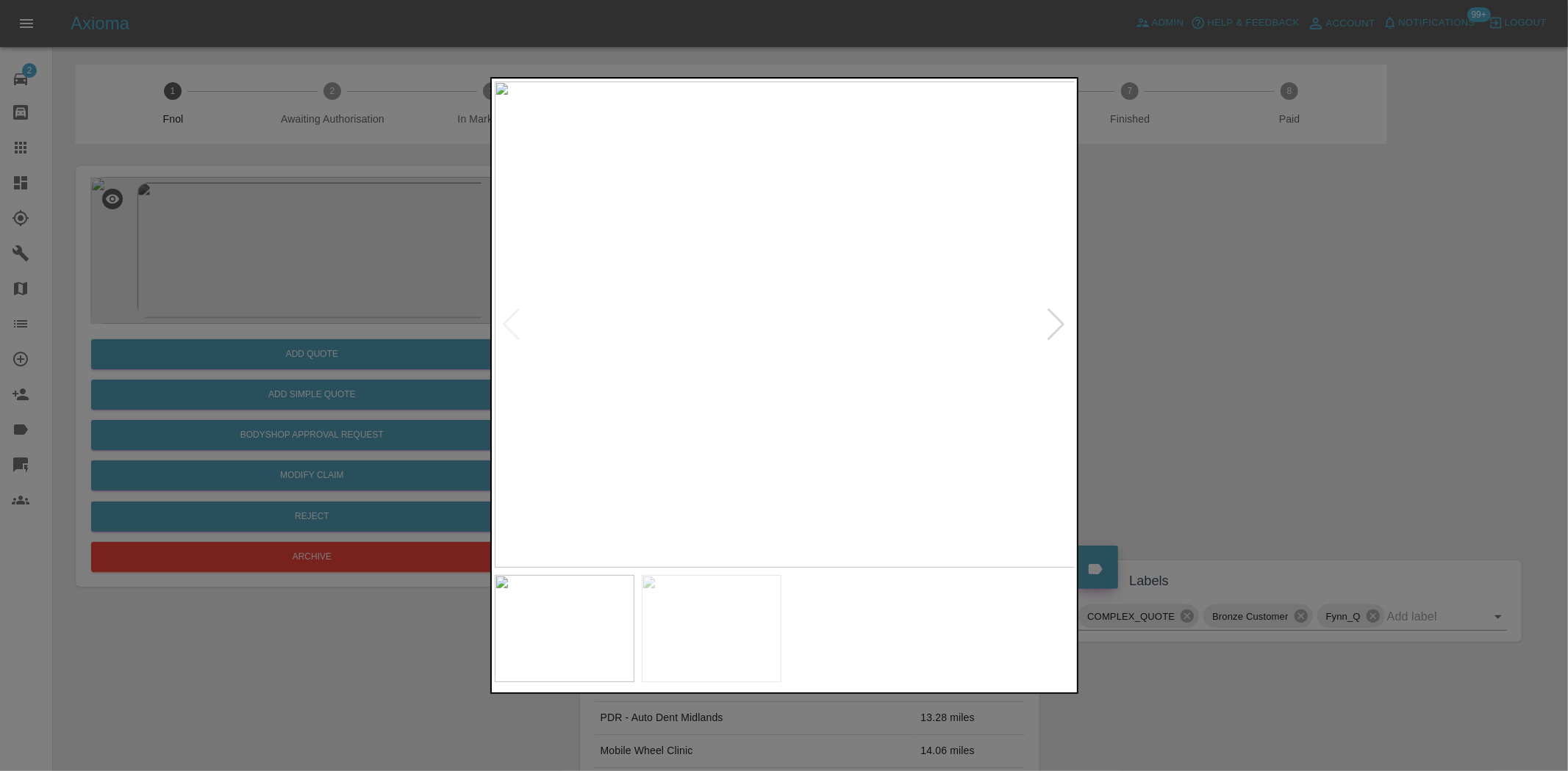
click at [784, 381] on img at bounding box center [785, 324] width 581 height 486
click at [784, 382] on img at bounding box center [785, 324] width 581 height 486
click at [775, 392] on img at bounding box center [782, 153] width 1742 height 1459
click at [680, 416] on img at bounding box center [785, 324] width 581 height 486
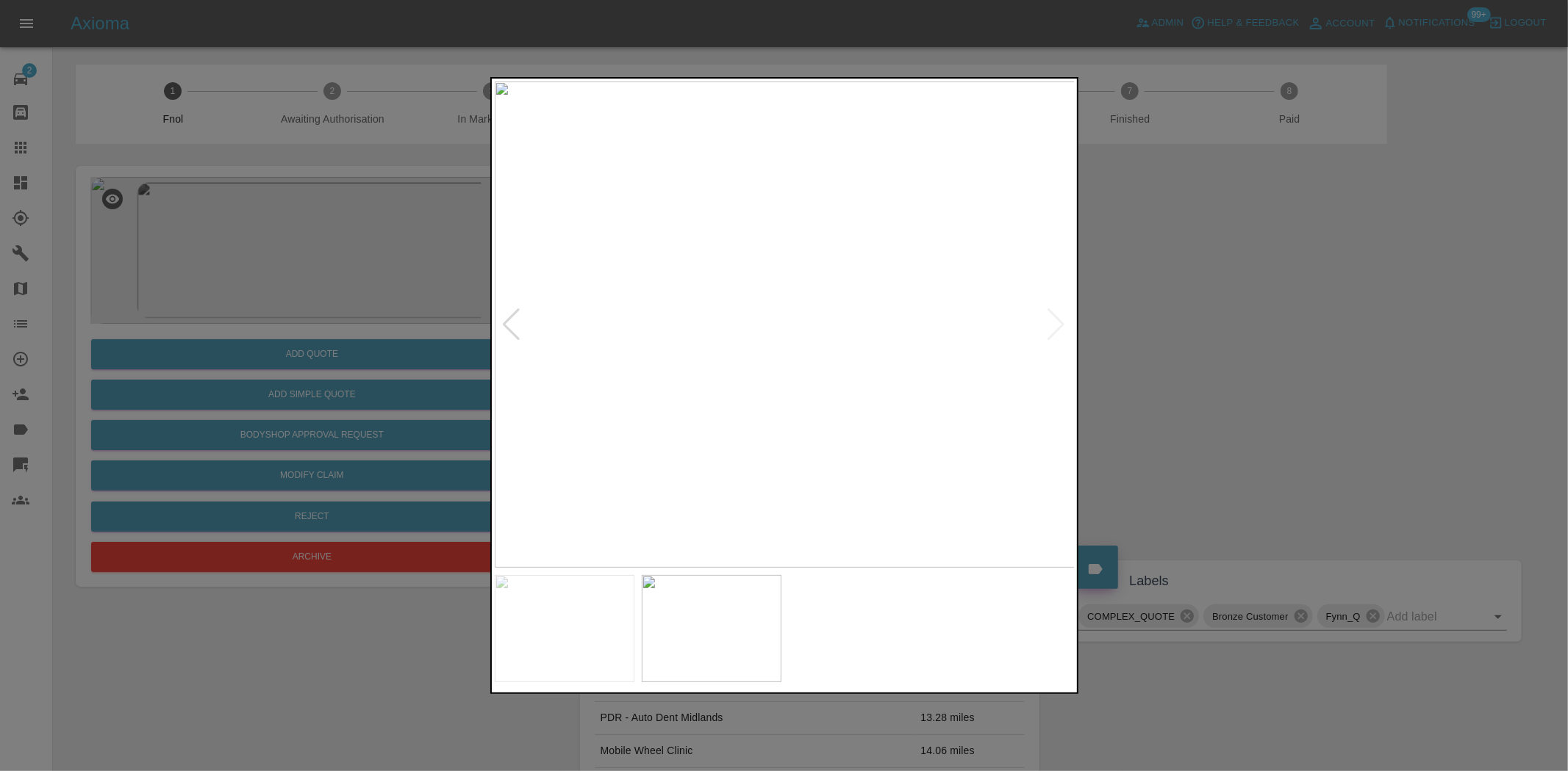
click at [805, 404] on img at bounding box center [785, 324] width 581 height 486
click at [805, 404] on img at bounding box center [721, 87] width 1742 height 1459
click at [614, 389] on img at bounding box center [785, 324] width 581 height 486
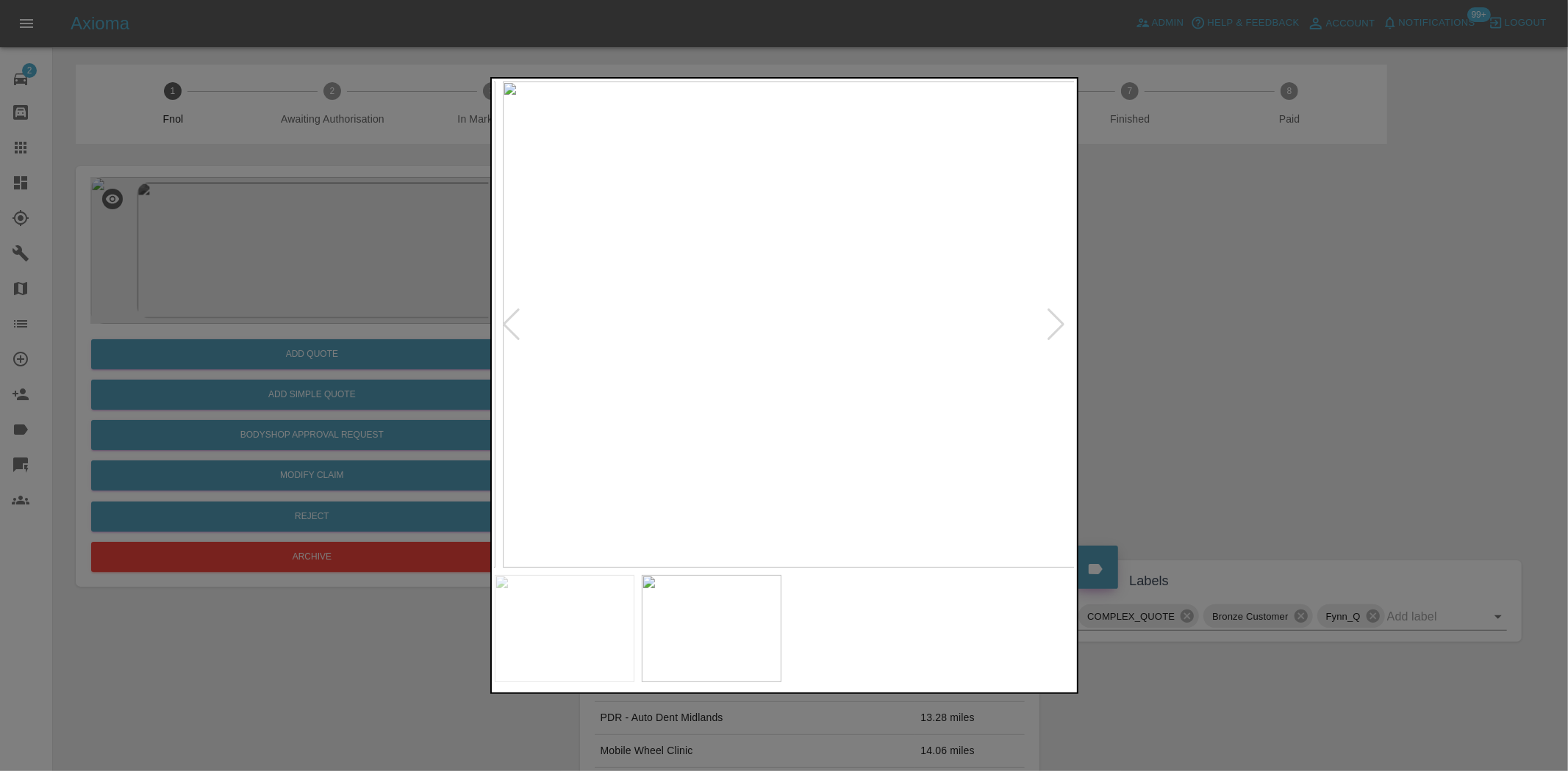
click at [785, 383] on img at bounding box center [793, 324] width 581 height 486
click at [446, 323] on div at bounding box center [784, 386] width 1568 height 771
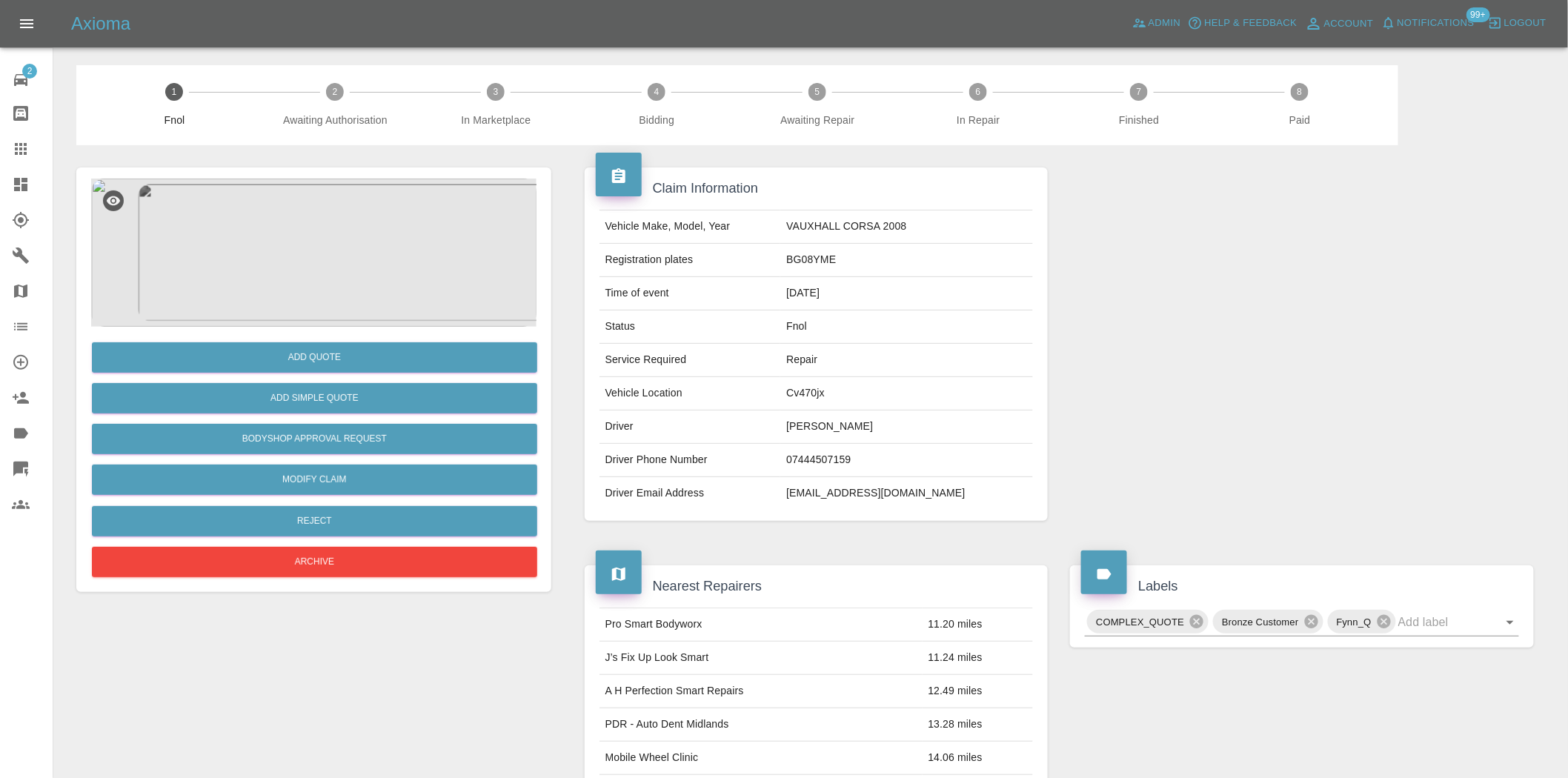
click at [315, 263] on img at bounding box center [314, 253] width 445 height 148
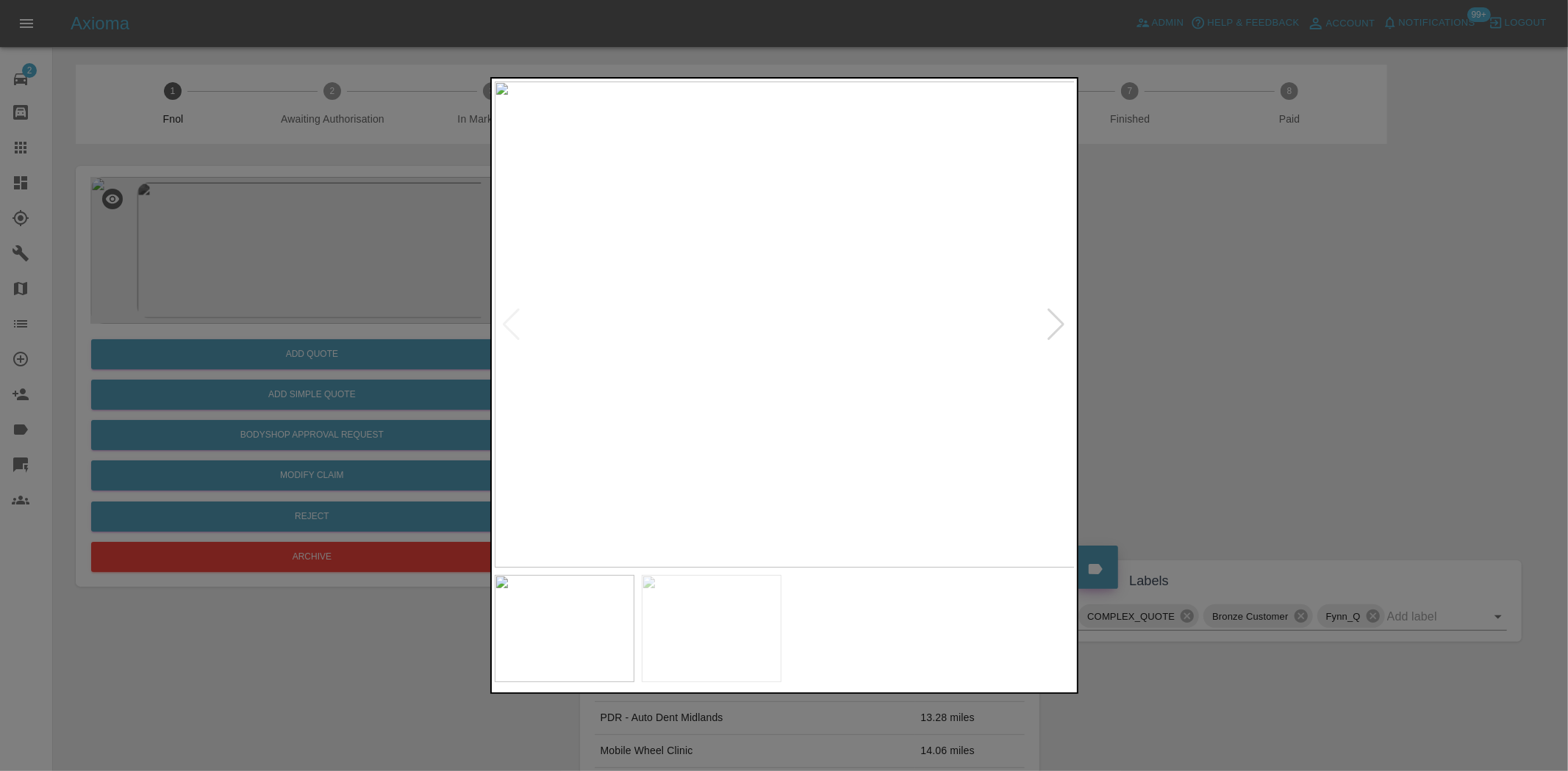
click at [803, 420] on img at bounding box center [785, 324] width 581 height 486
click at [803, 420] on img at bounding box center [728, 37] width 1742 height 1459
click at [684, 372] on img at bounding box center [785, 324] width 581 height 486
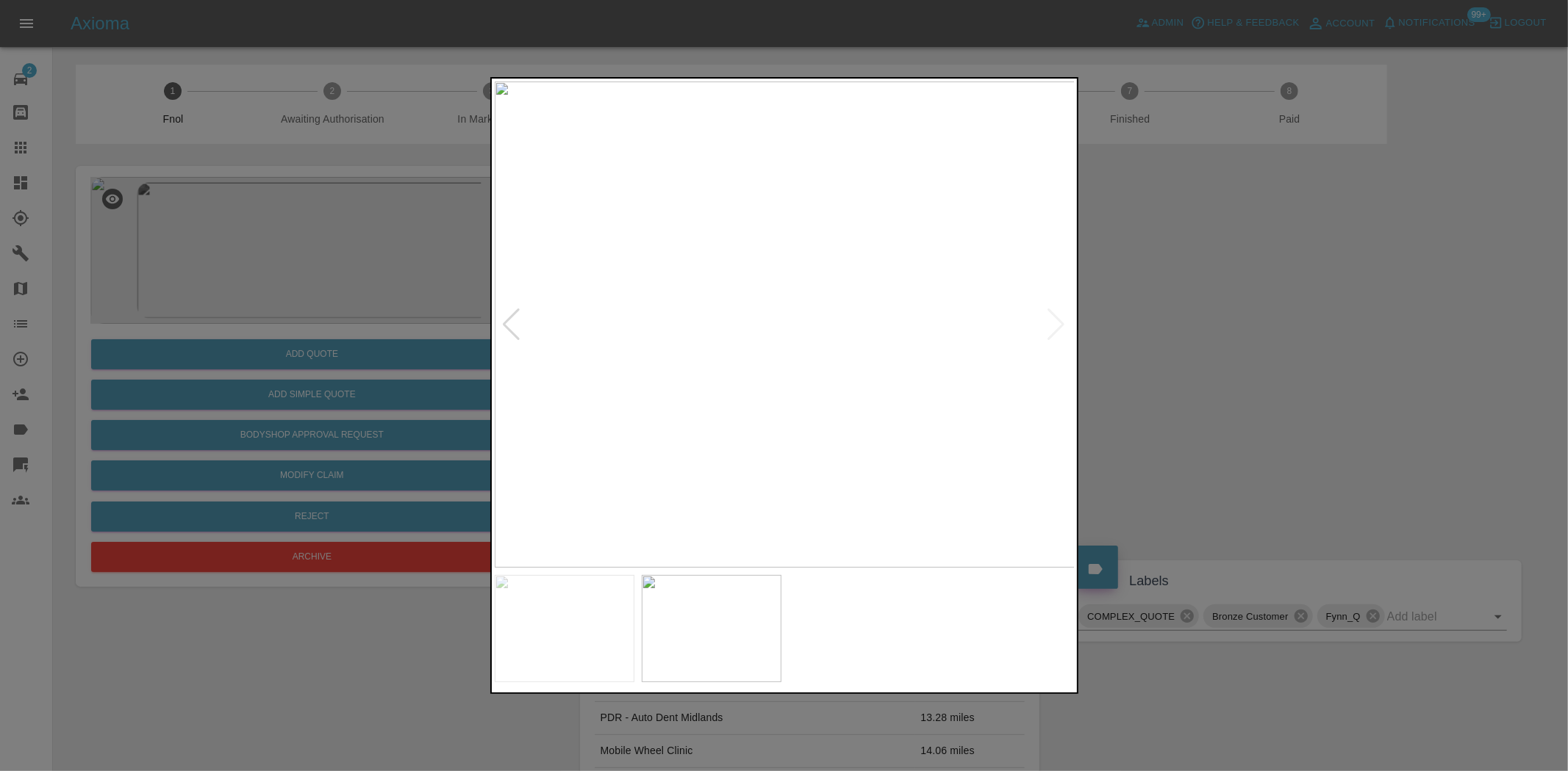
click at [771, 371] on img at bounding box center [785, 324] width 581 height 486
click at [805, 325] on img at bounding box center [785, 324] width 581 height 486
click at [779, 360] on img at bounding box center [719, 324] width 1742 height 1459
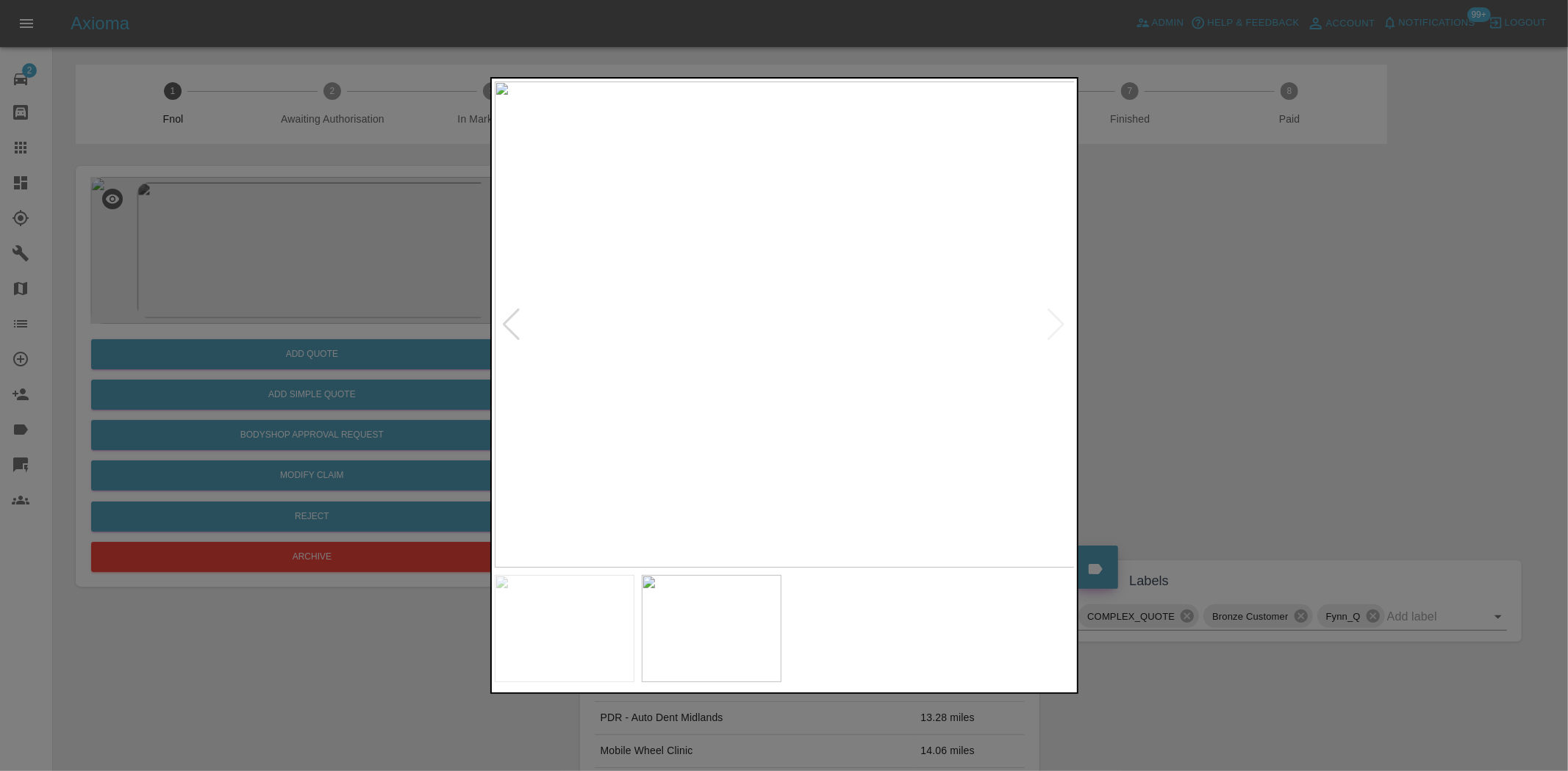
click at [401, 307] on div at bounding box center [784, 386] width 1568 height 771
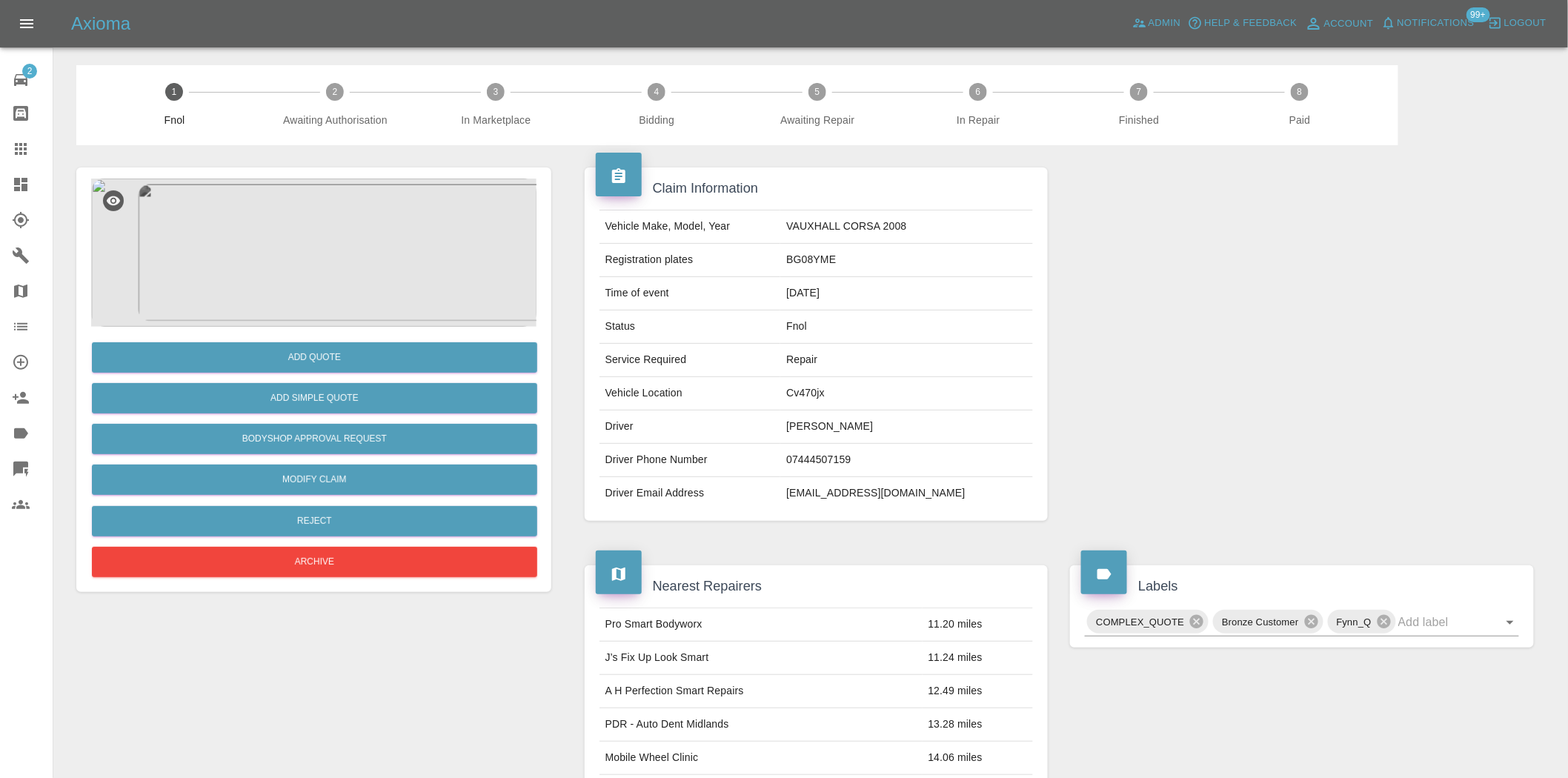
click at [326, 272] on img at bounding box center [314, 253] width 445 height 148
click at [308, 234] on img at bounding box center [314, 253] width 445 height 148
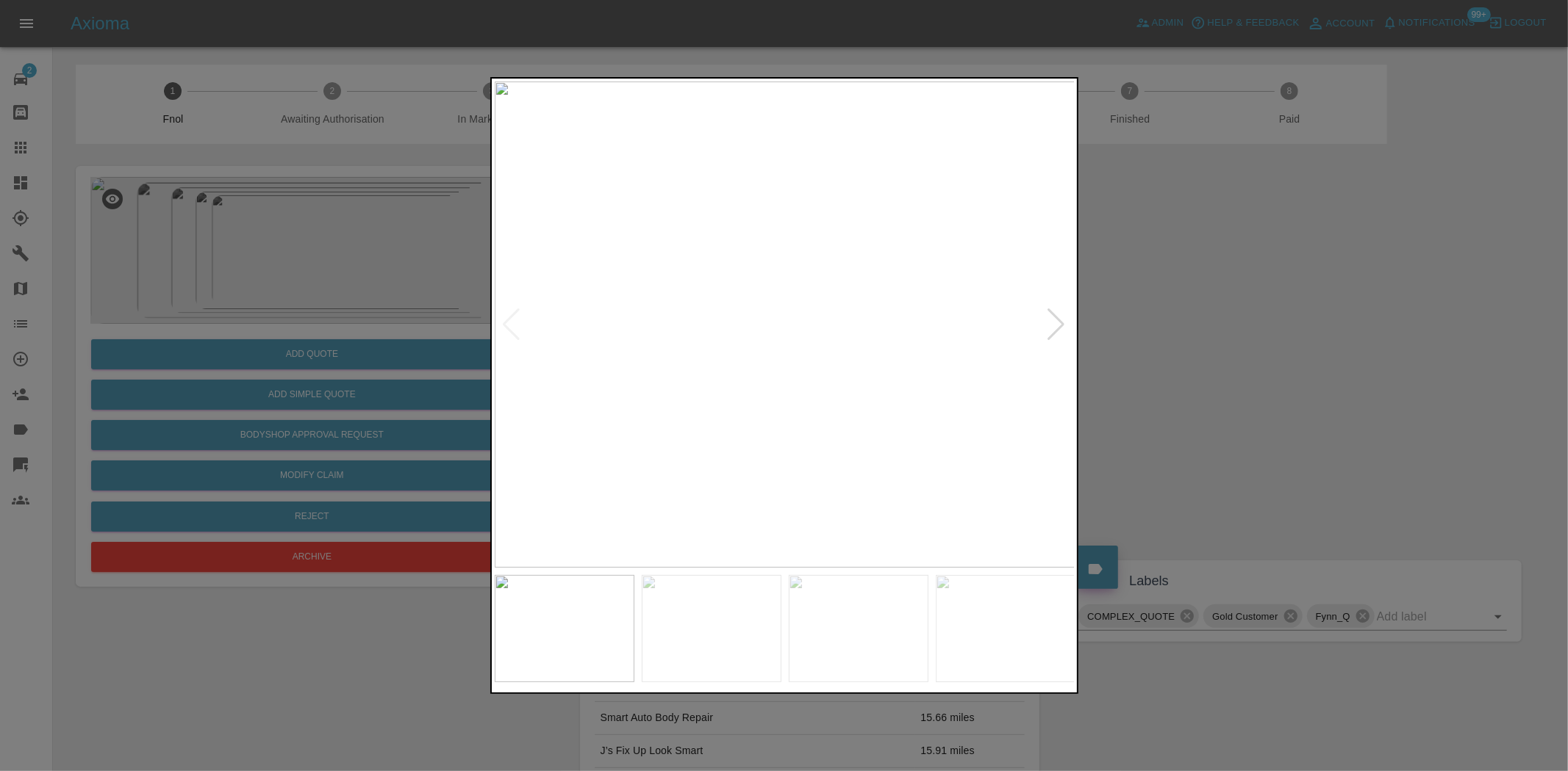
click at [640, 331] on img at bounding box center [785, 324] width 581 height 486
click at [709, 371] on img at bounding box center [765, 324] width 581 height 486
click at [555, 412] on img at bounding box center [785, 324] width 581 height 486
click at [560, 402] on img at bounding box center [785, 324] width 581 height 486
click at [803, 386] on img at bounding box center [785, 324] width 581 height 486
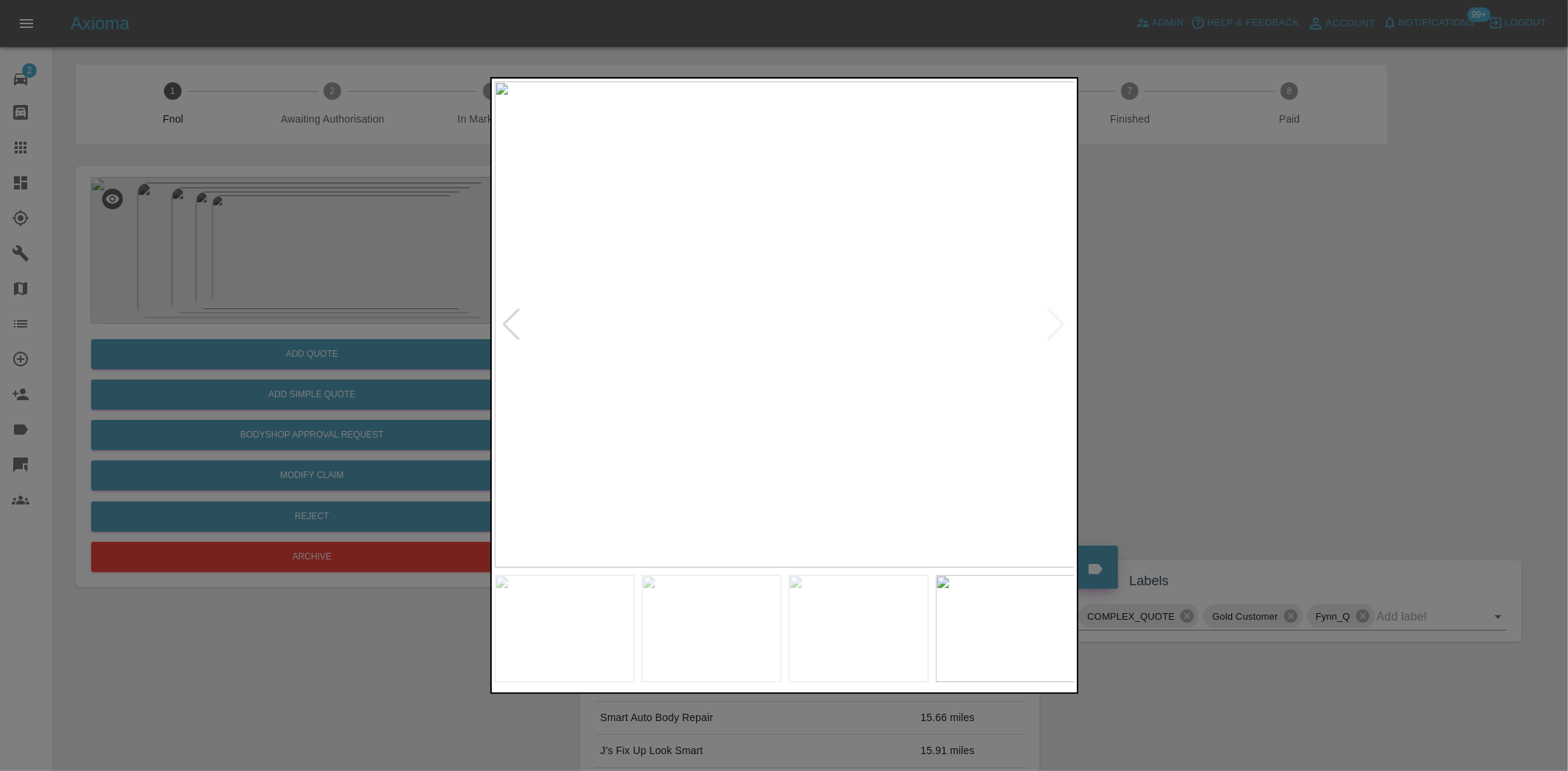
click at [803, 386] on img at bounding box center [785, 324] width 581 height 486
click at [804, 393] on img at bounding box center [728, 140] width 1742 height 1459
click at [628, 445] on img at bounding box center [704, 324] width 581 height 486
click at [897, 447] on img at bounding box center [792, 324] width 581 height 486
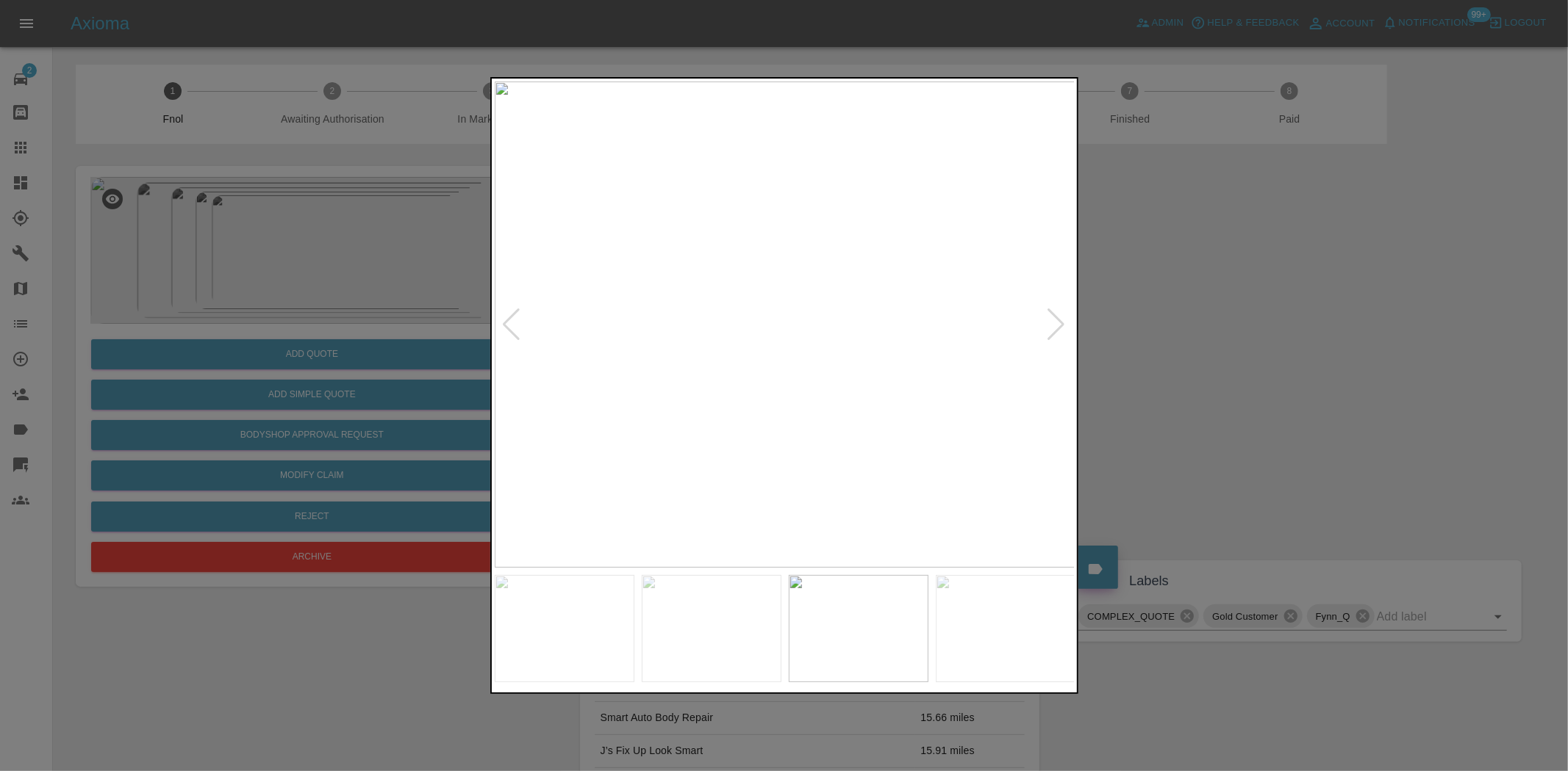
click at [807, 432] on img at bounding box center [785, 324] width 581 height 486
click at [926, 452] on img at bounding box center [785, 324] width 581 height 486
click at [870, 438] on img at bounding box center [785, 324] width 581 height 486
click at [857, 414] on img at bounding box center [785, 324] width 581 height 486
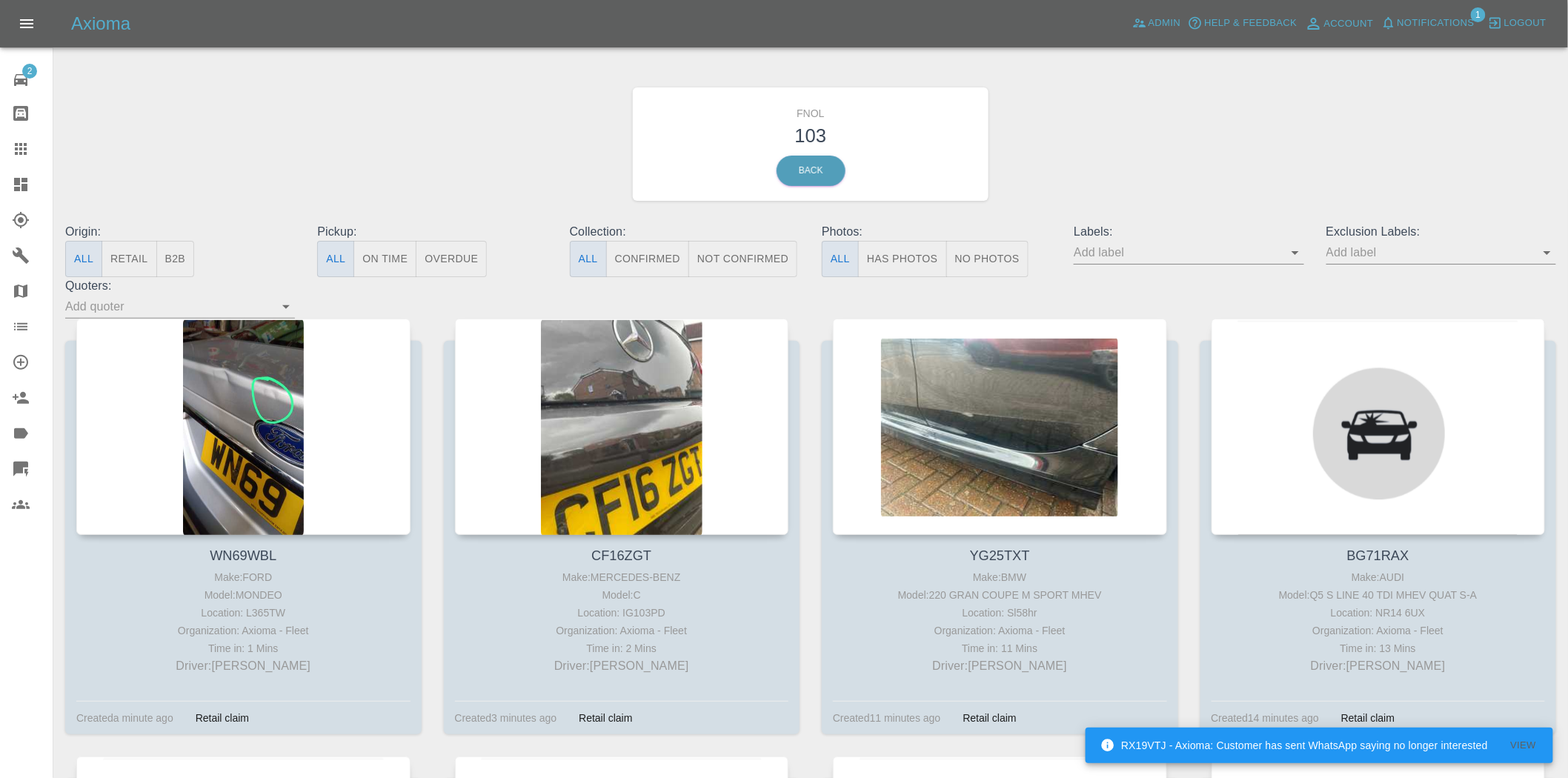
click at [883, 254] on button "Has Photos" at bounding box center [902, 259] width 89 height 37
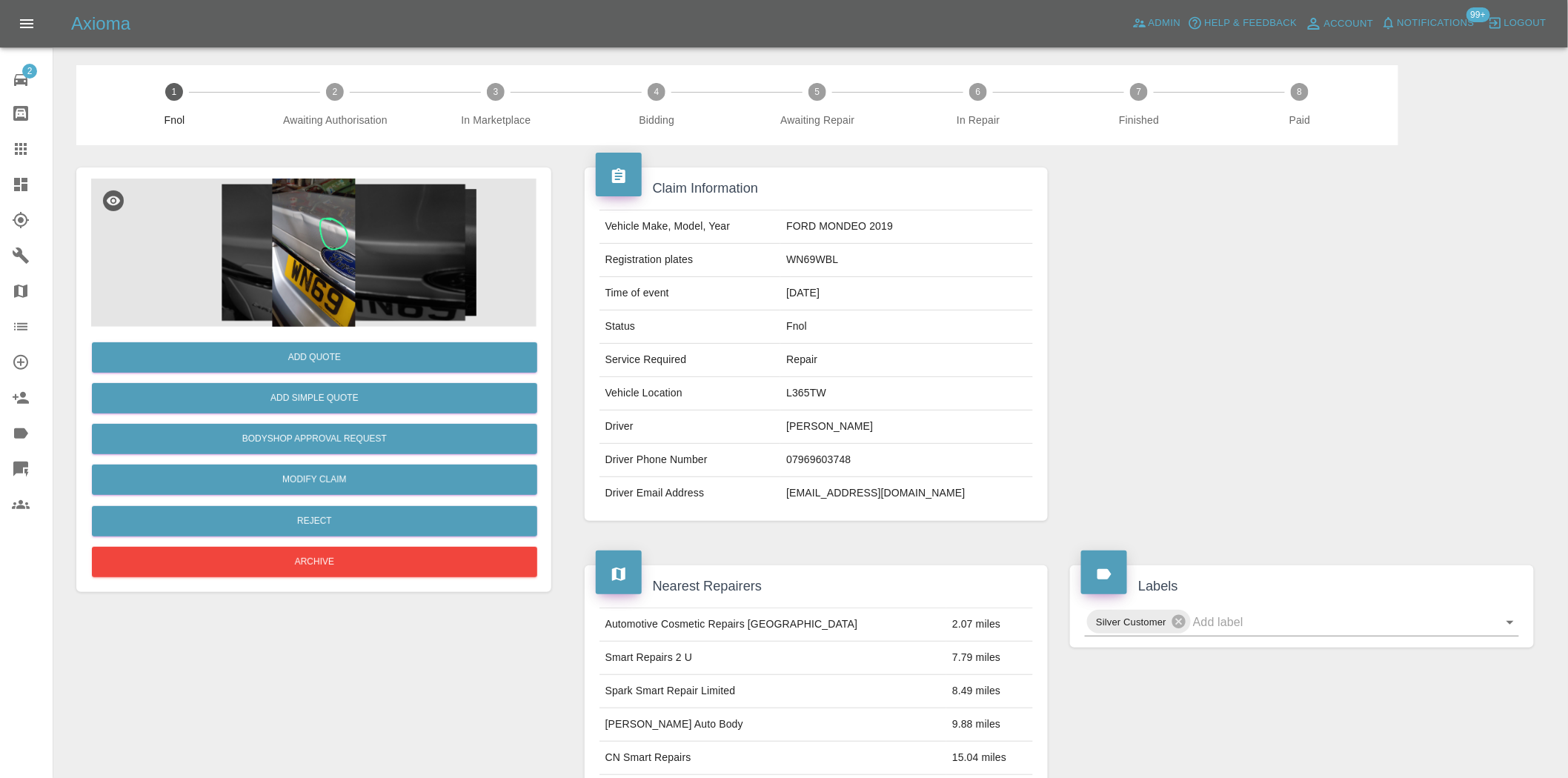
click at [320, 219] on img at bounding box center [314, 253] width 445 height 148
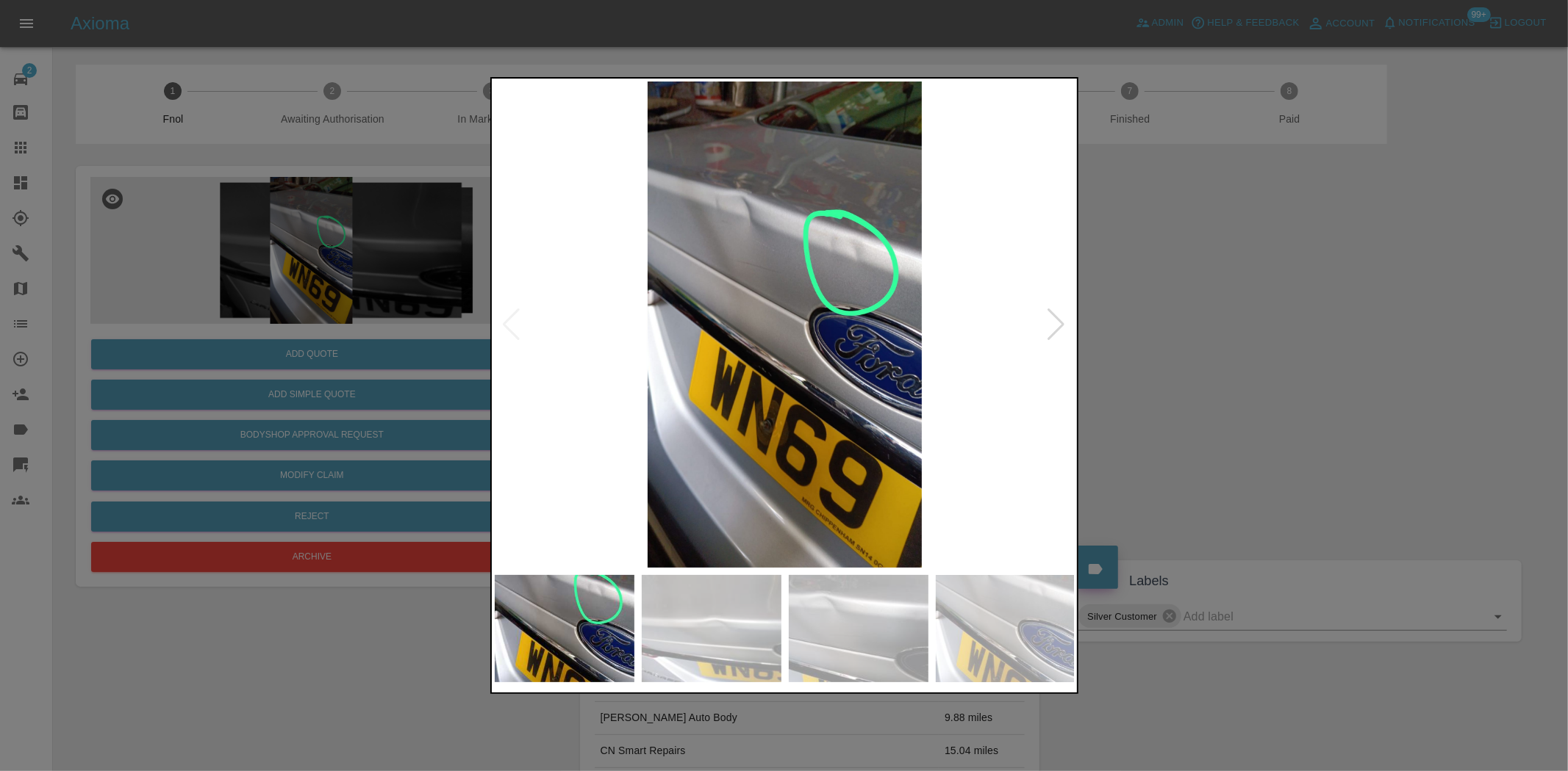
click at [695, 329] on img at bounding box center [785, 324] width 581 height 486
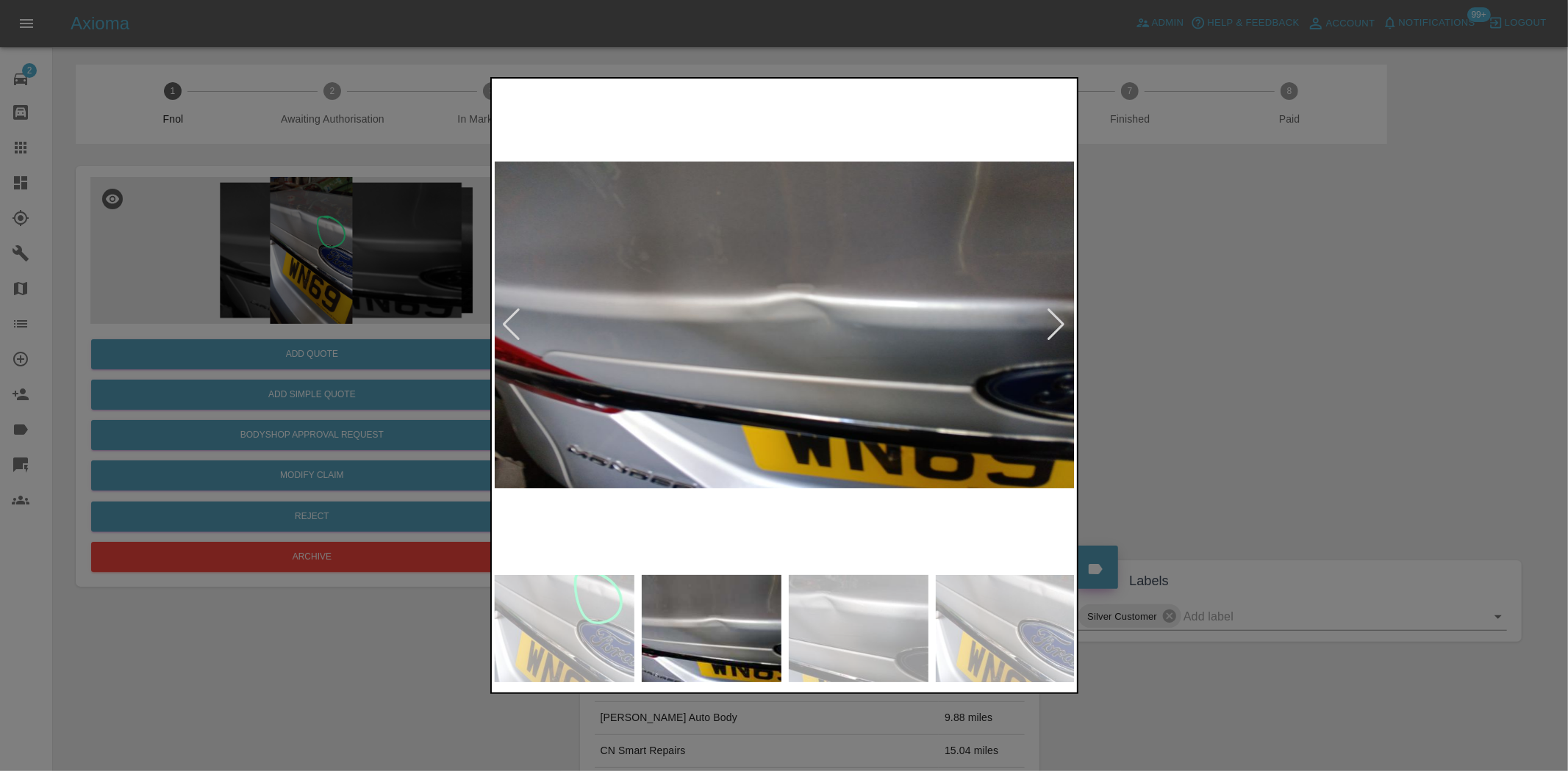
click at [641, 367] on img at bounding box center [785, 324] width 581 height 486
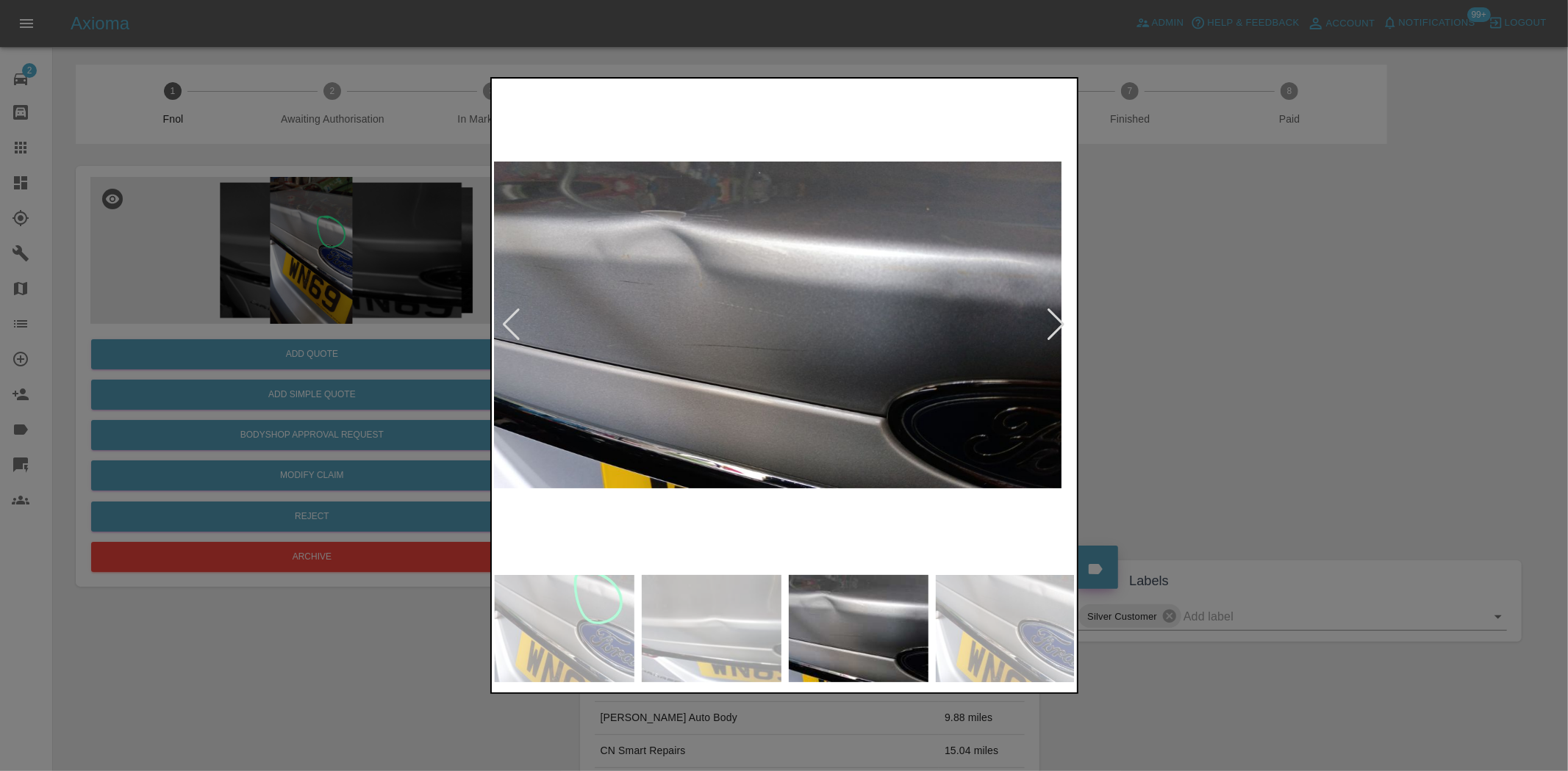
click at [724, 415] on img at bounding box center [771, 324] width 581 height 486
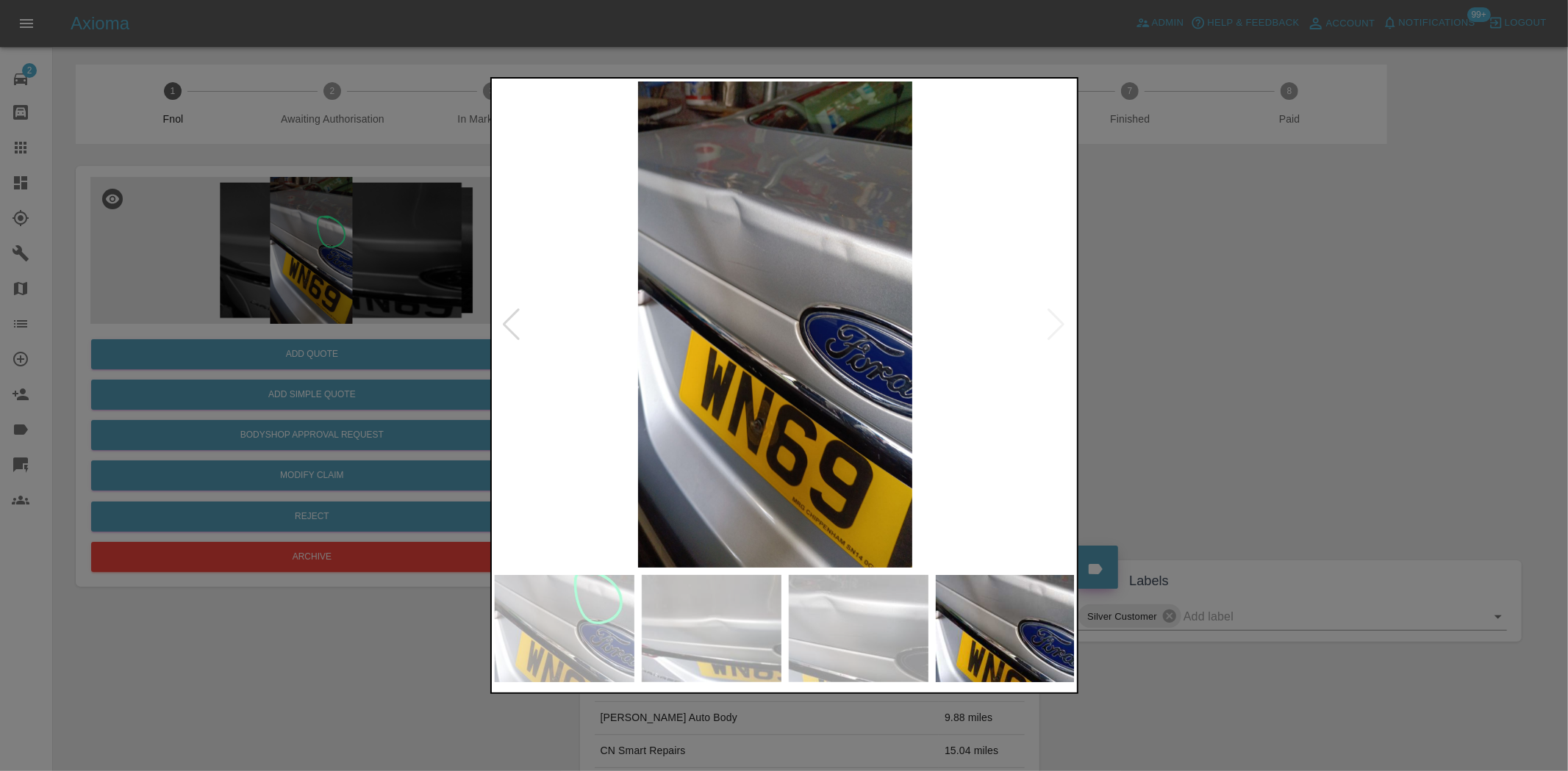
click at [469, 437] on div at bounding box center [784, 386] width 1568 height 771
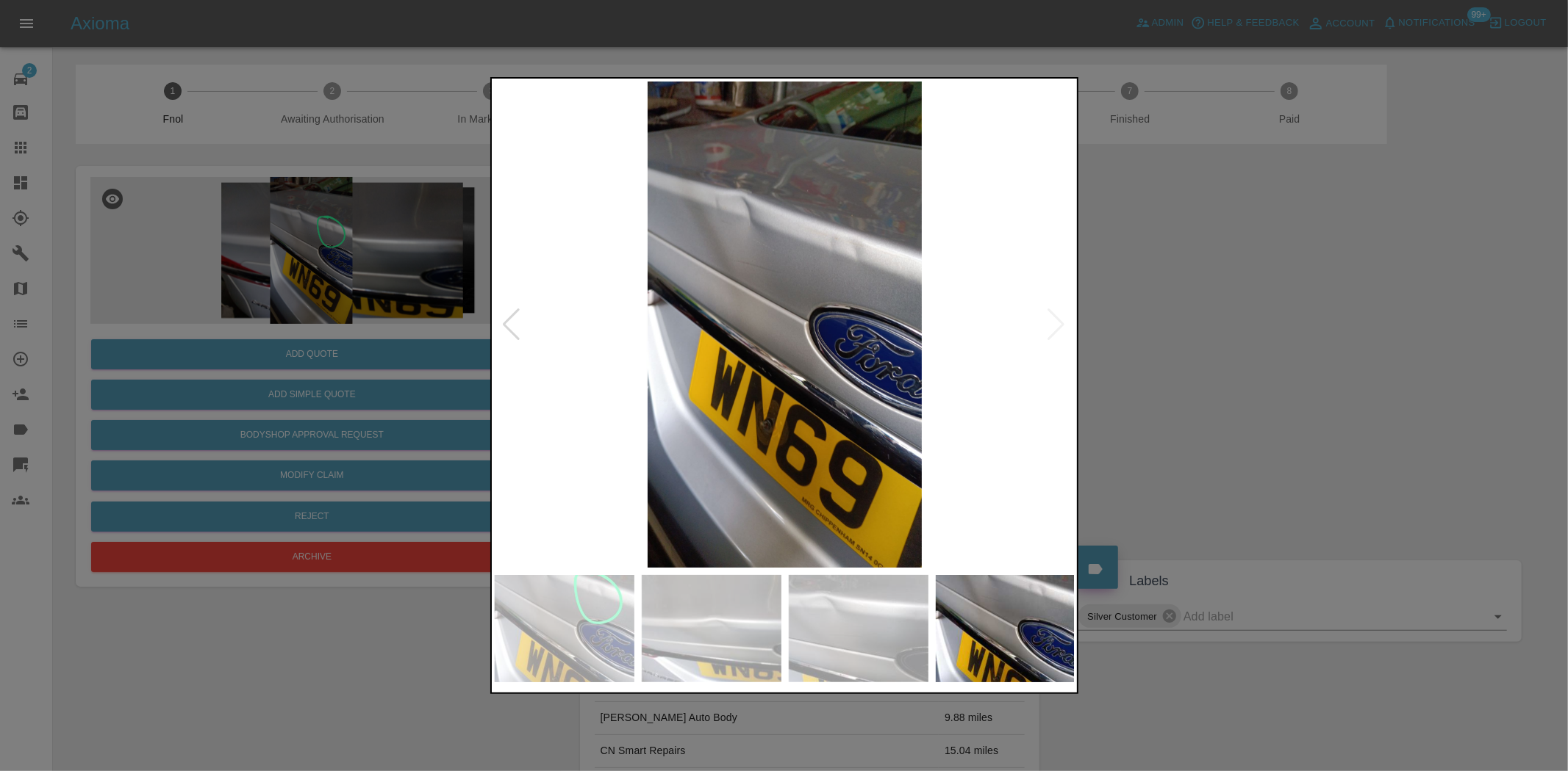
click at [266, 265] on div at bounding box center [784, 386] width 1568 height 771
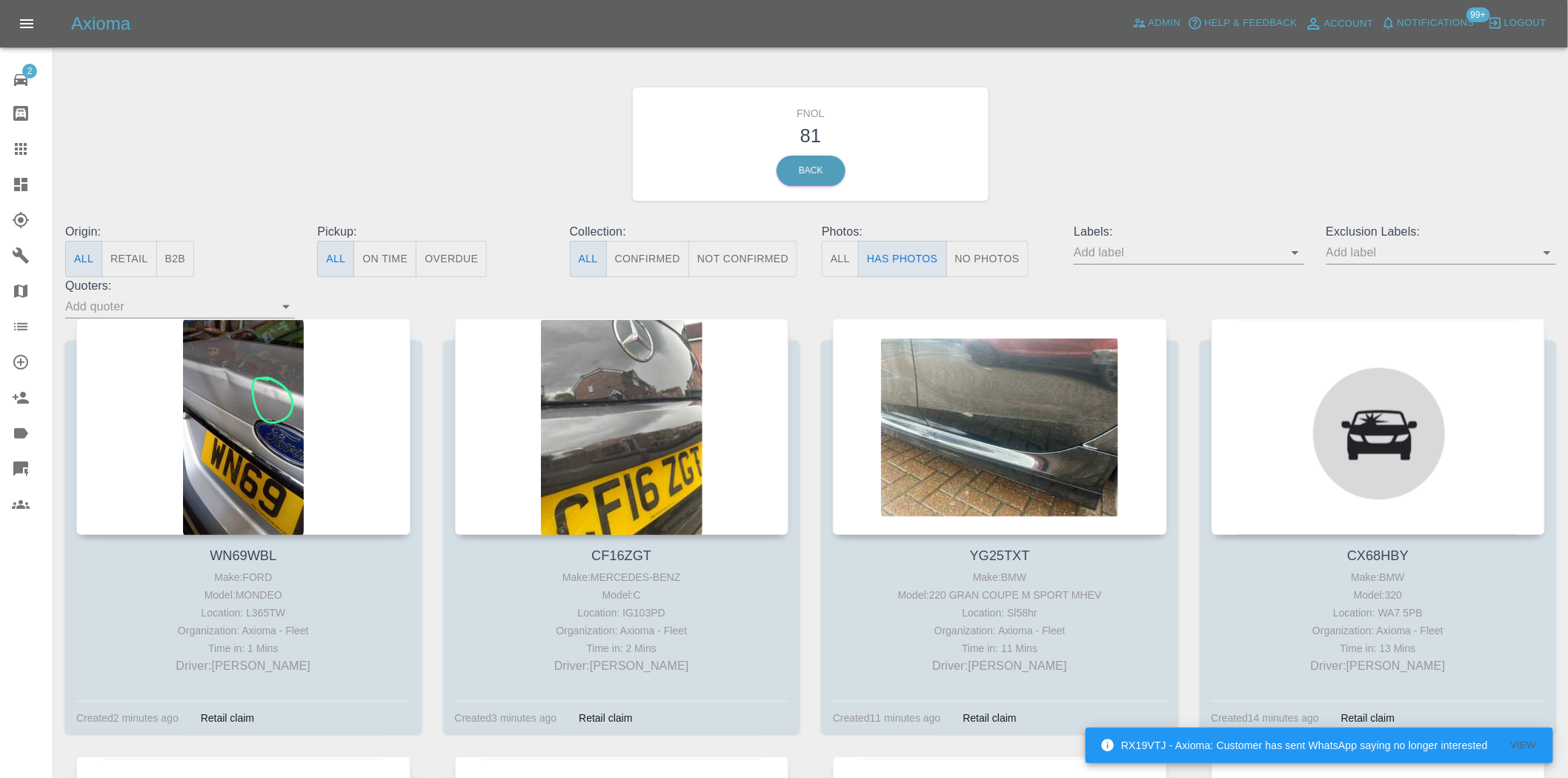
click at [23, 180] on icon at bounding box center [21, 185] width 14 height 14
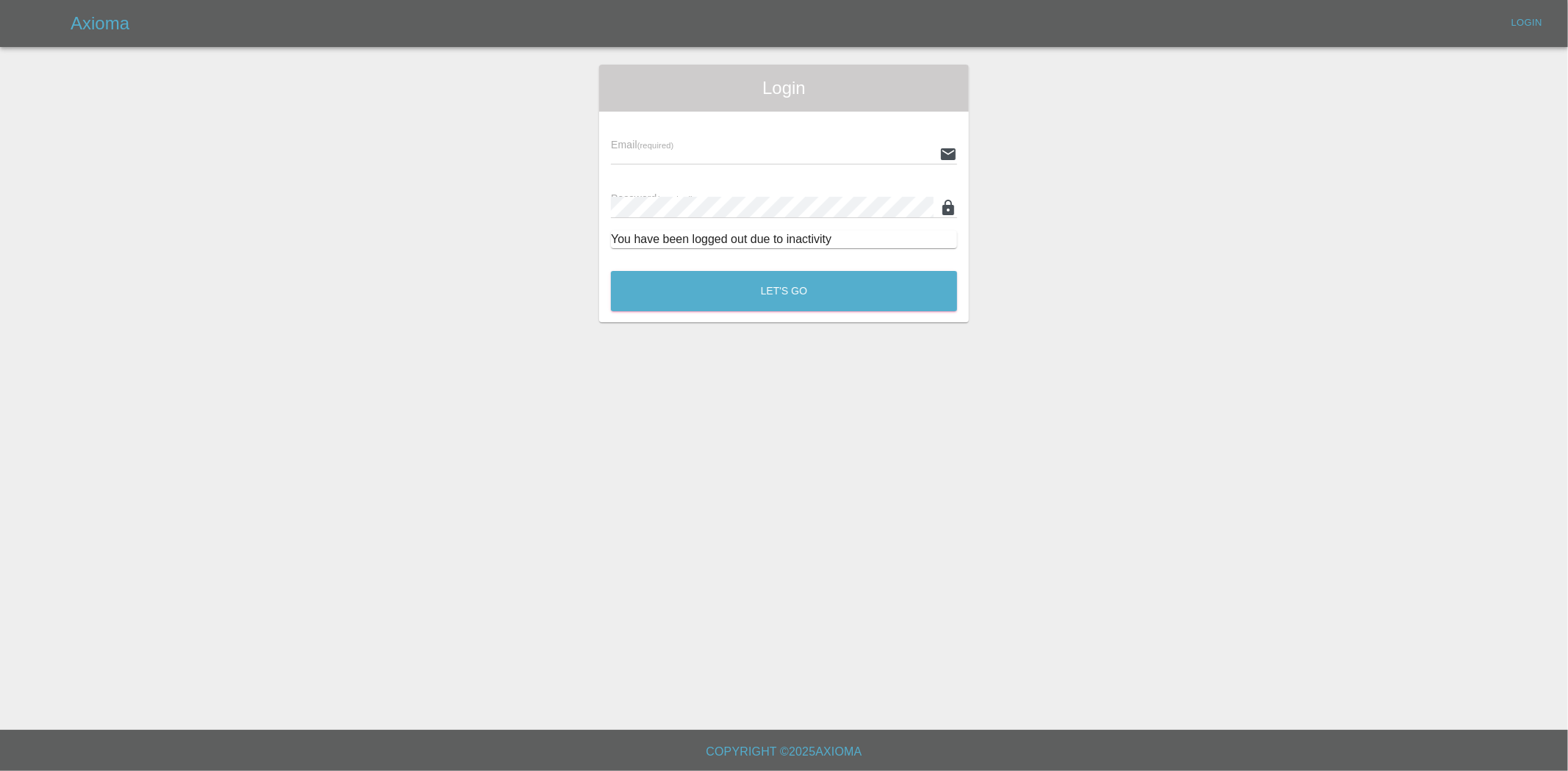
type input "ankur.mehta@axioma.co.uk"
click at [778, 298] on button "Let's Go" at bounding box center [783, 291] width 346 height 40
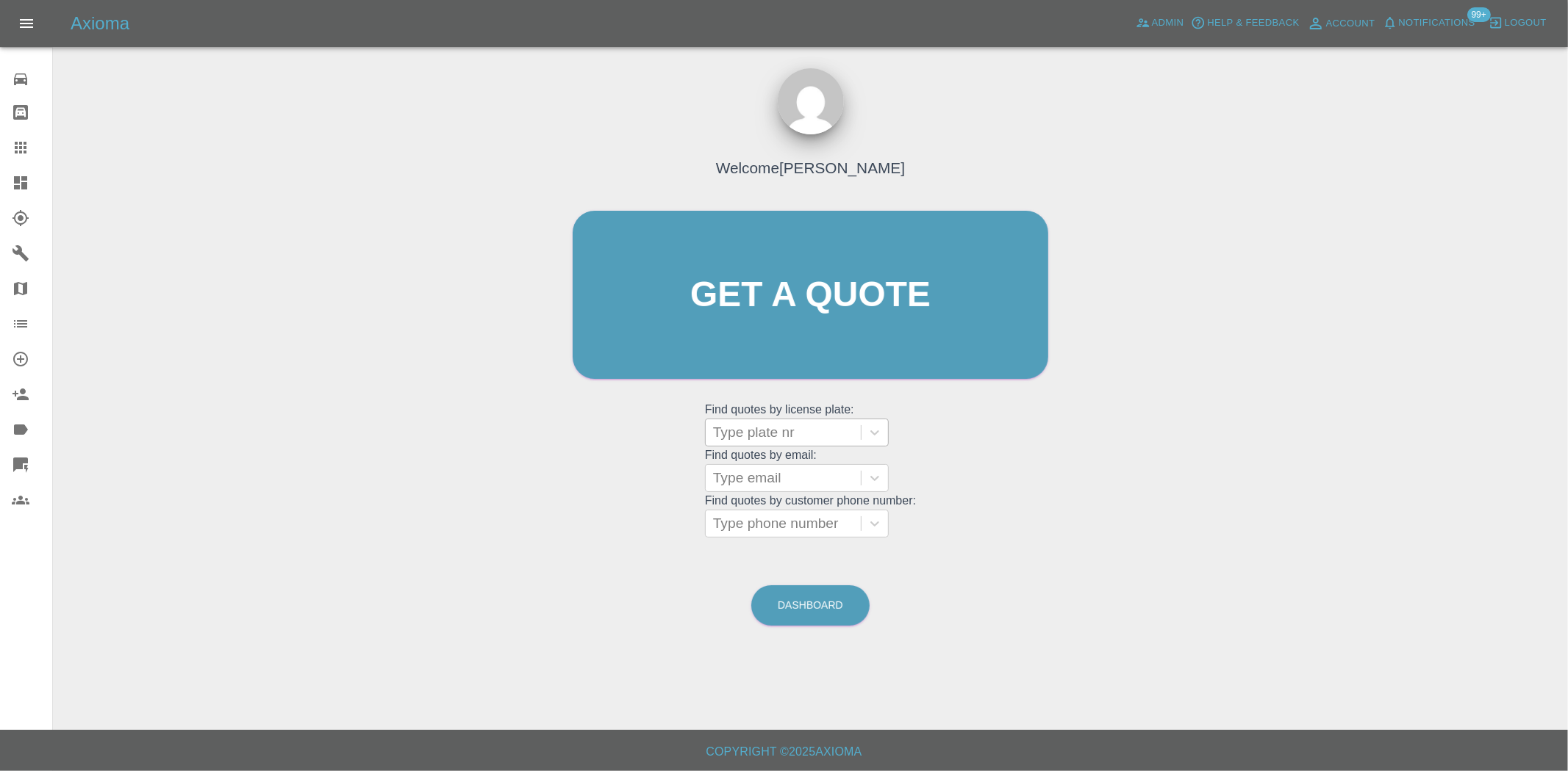
click at [805, 435] on div at bounding box center [783, 433] width 140 height 20
paste input "HK24AUY"
click at [749, 436] on input "HK24AUY" at bounding box center [747, 433] width 68 height 17
type input "HK24AUY"
click at [801, 432] on div at bounding box center [783, 433] width 140 height 20
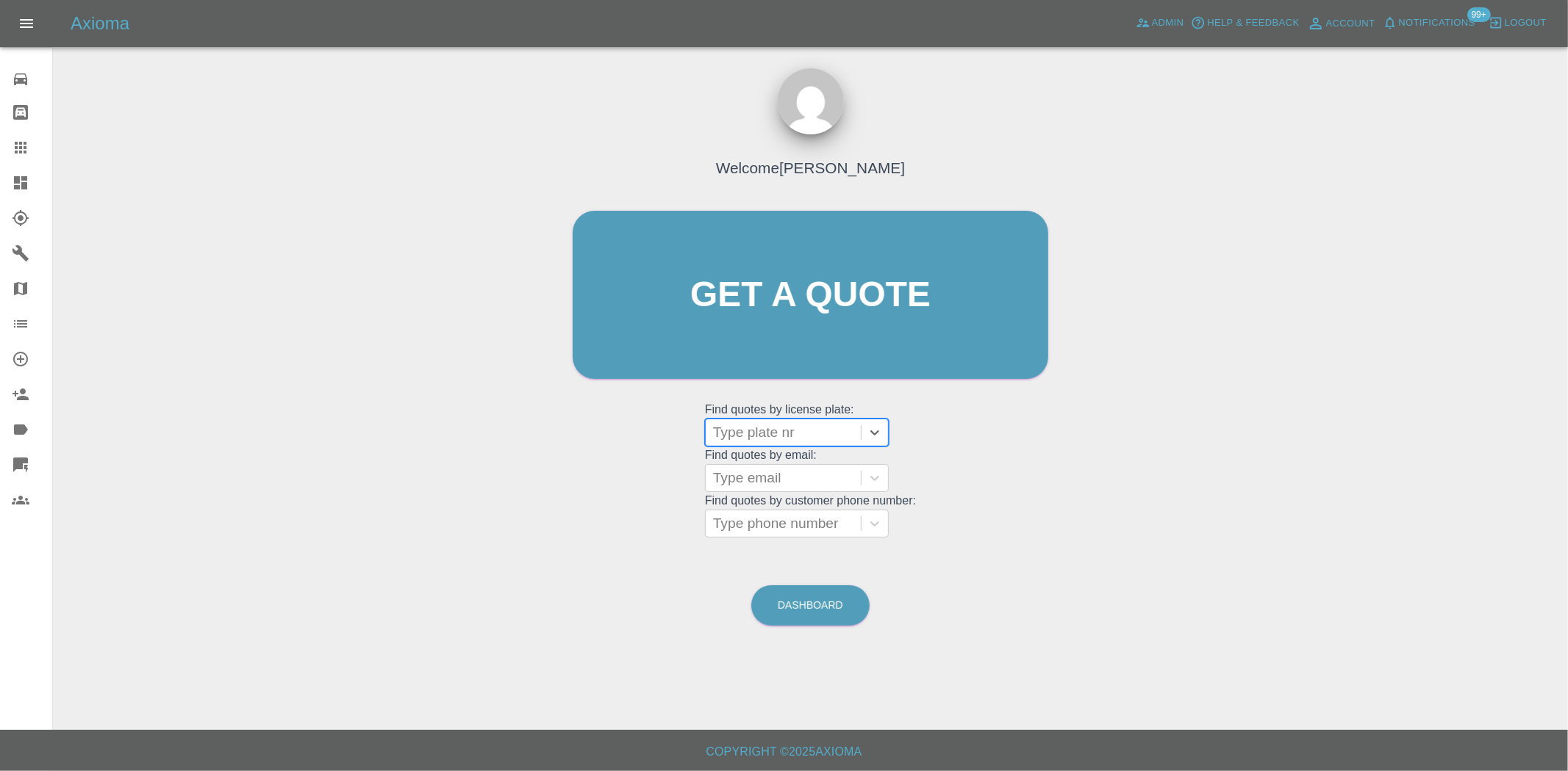
click at [797, 431] on div at bounding box center [783, 433] width 140 height 20
paste input "HK24AUY"
type input "HK24AUY"
click at [475, 417] on div "Welcome Ankur Mehta Get a quote Get a quote Find quotes by license plate: Use U…" at bounding box center [810, 365] width 1491 height 527
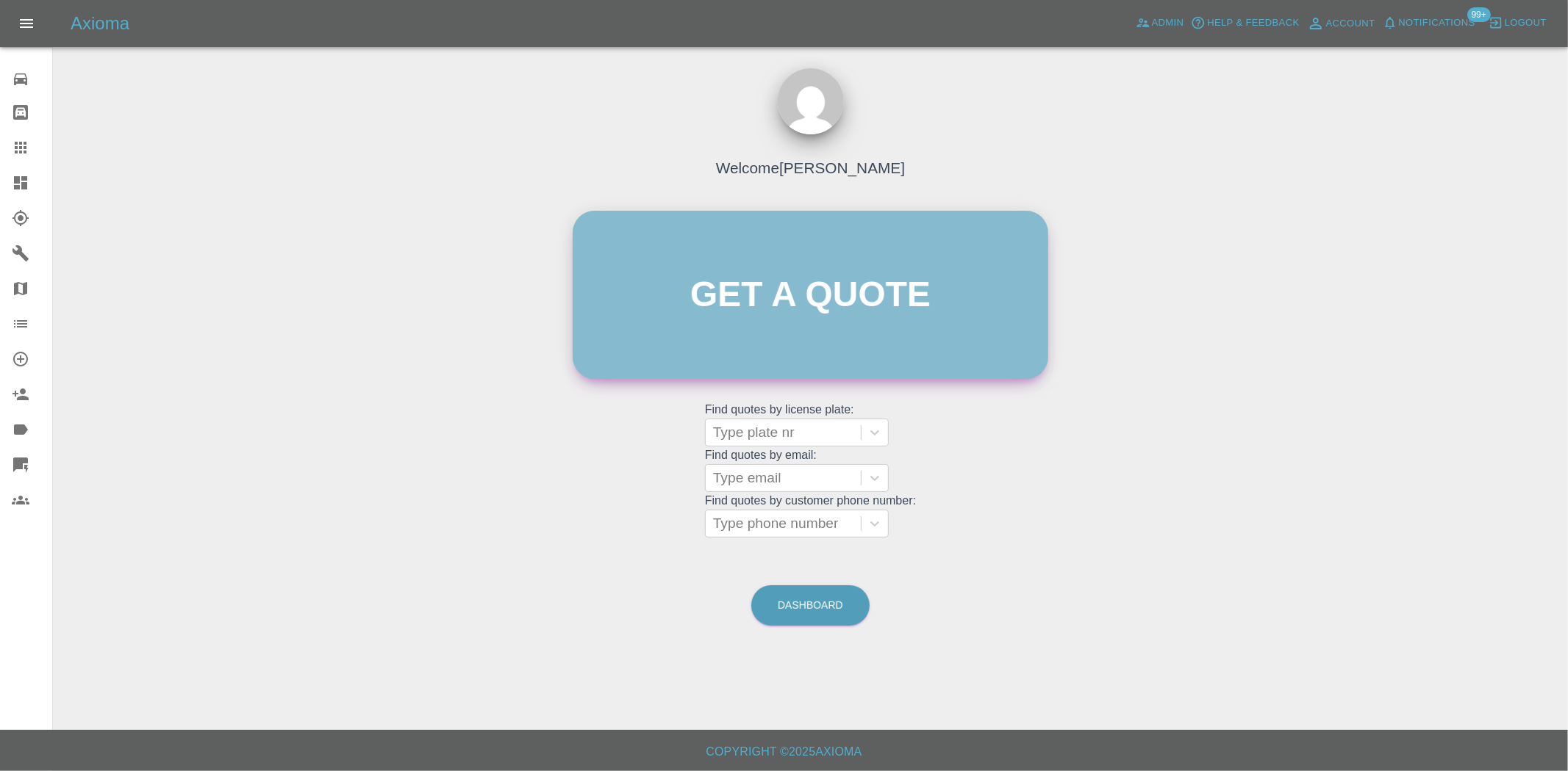
click at [819, 307] on link "Get a quote" at bounding box center [810, 294] width 476 height 168
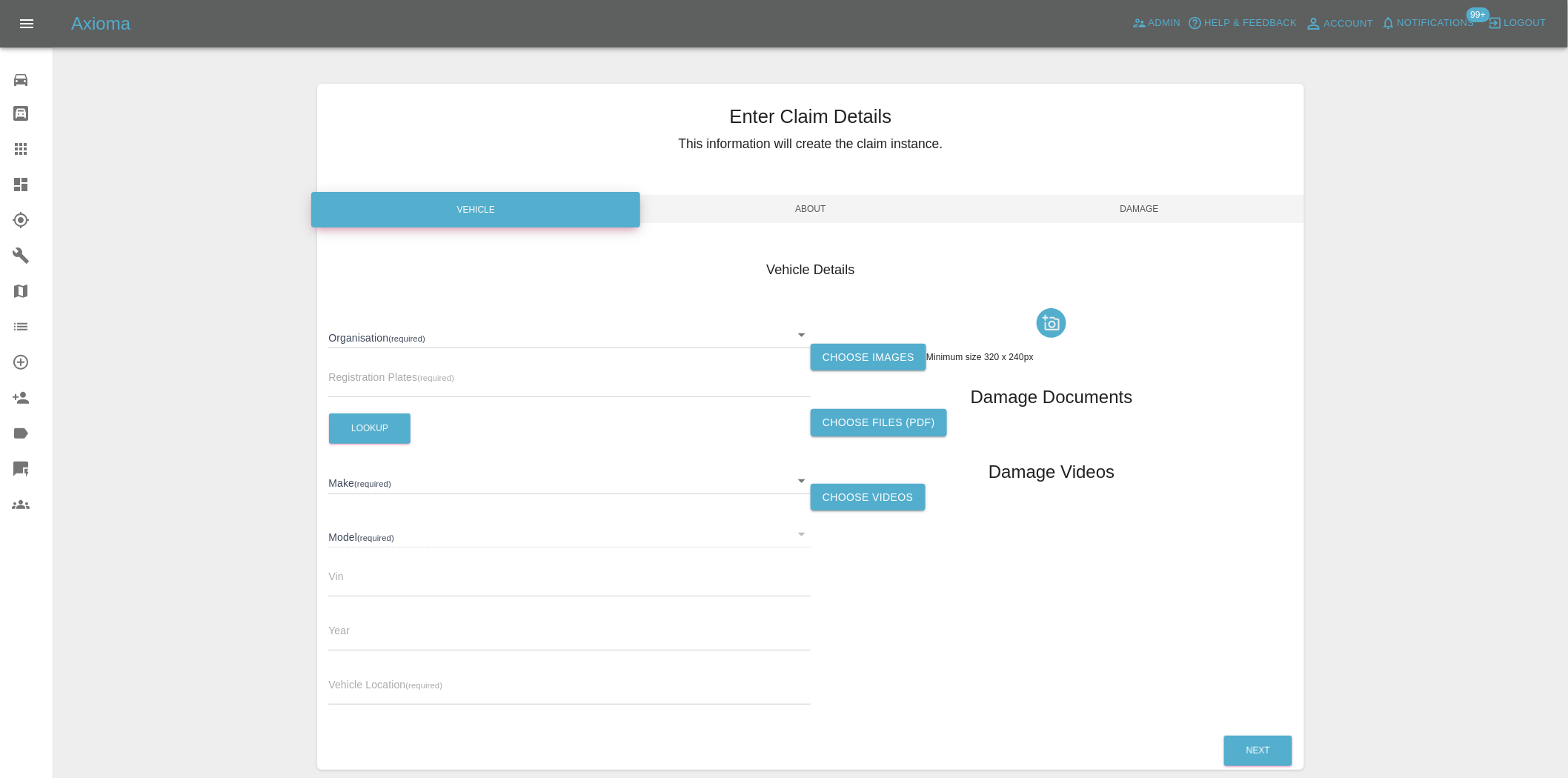
click at [395, 340] on body "Axioma Admin Help & Feedback Account Notifications 99+ Logout 0 Repair home Bod…" at bounding box center [784, 424] width 1568 height 848
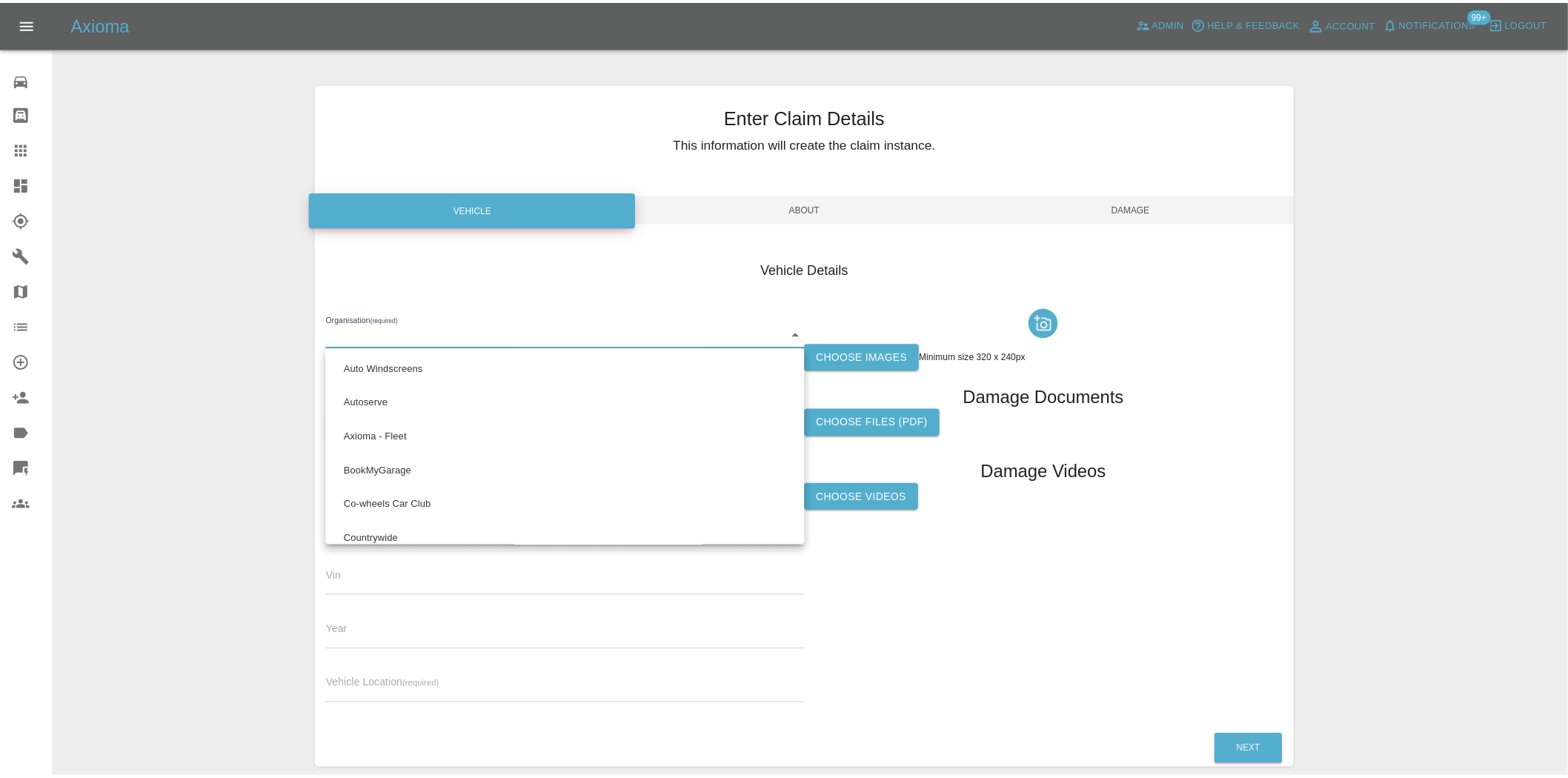
scroll to position [126, 0]
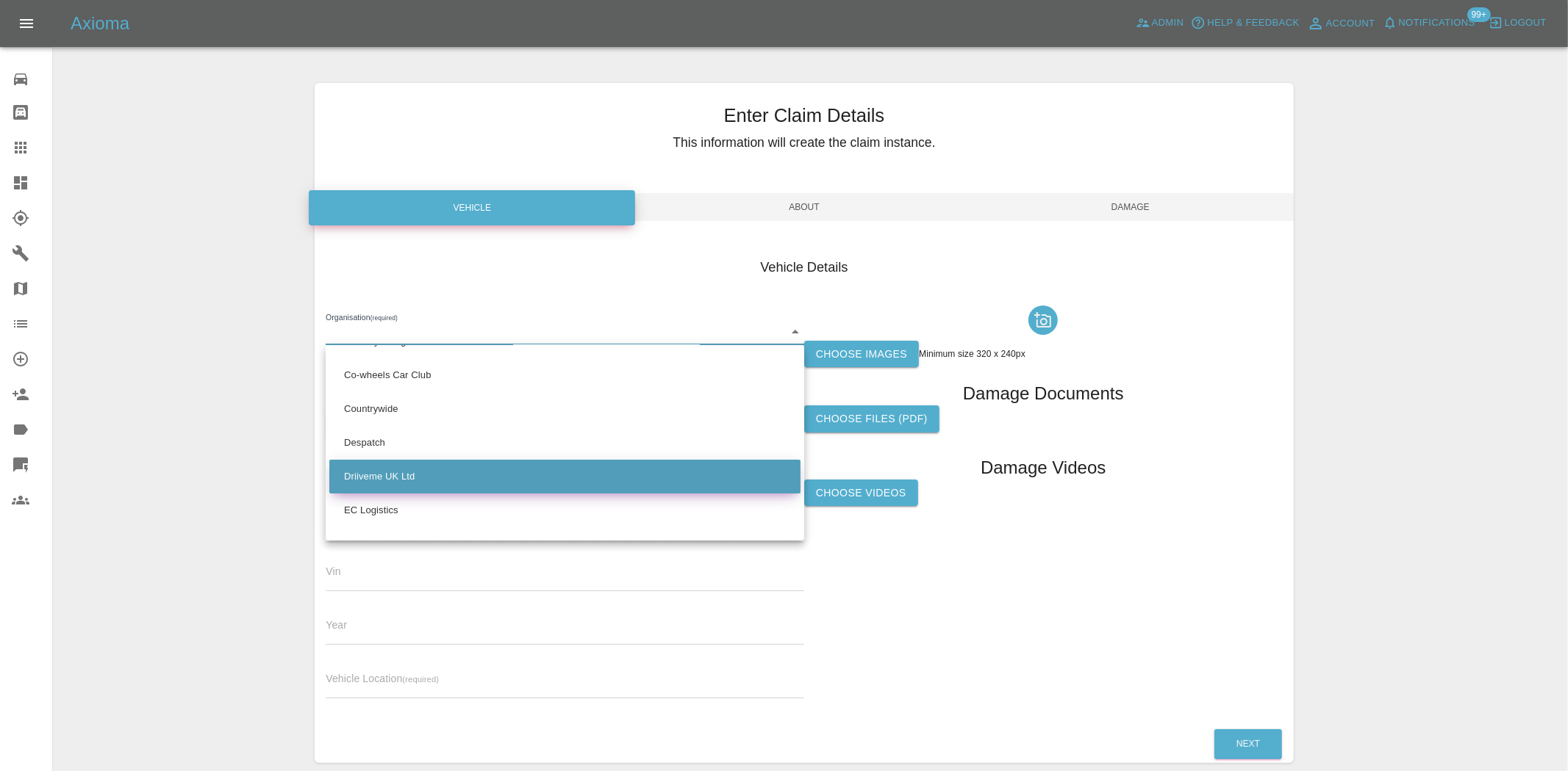
click at [383, 478] on li "Driiveme UK Ltd" at bounding box center [564, 476] width 471 height 34
type input "685d67c6f06404bb4f14750d"
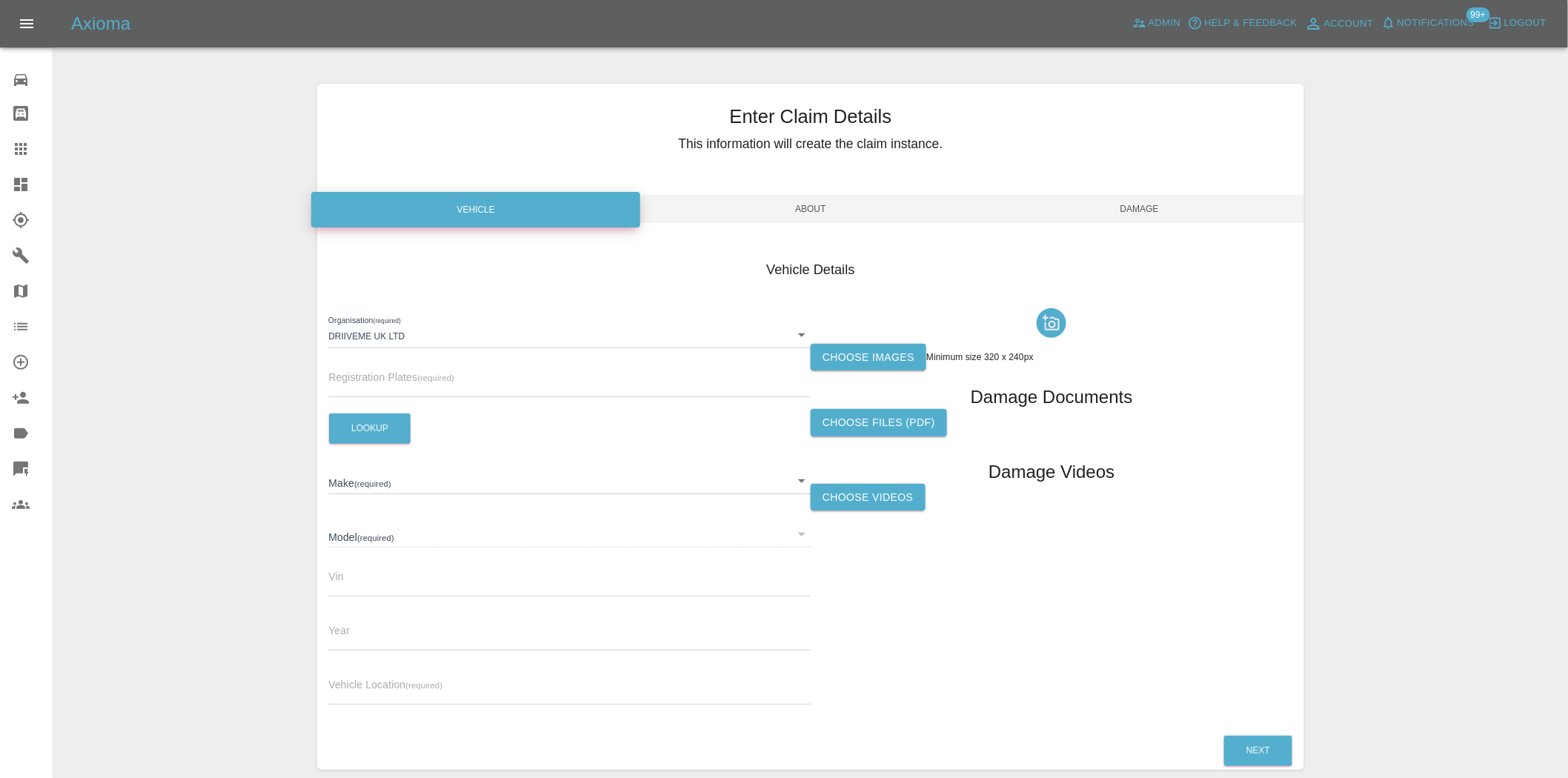
click at [371, 387] on input "text" at bounding box center [569, 386] width 483 height 21
paste input "HK24AUY"
type input "HK24AUY"
click at [378, 422] on button "Lookup" at bounding box center [370, 429] width 81 height 30
type input "FORD"
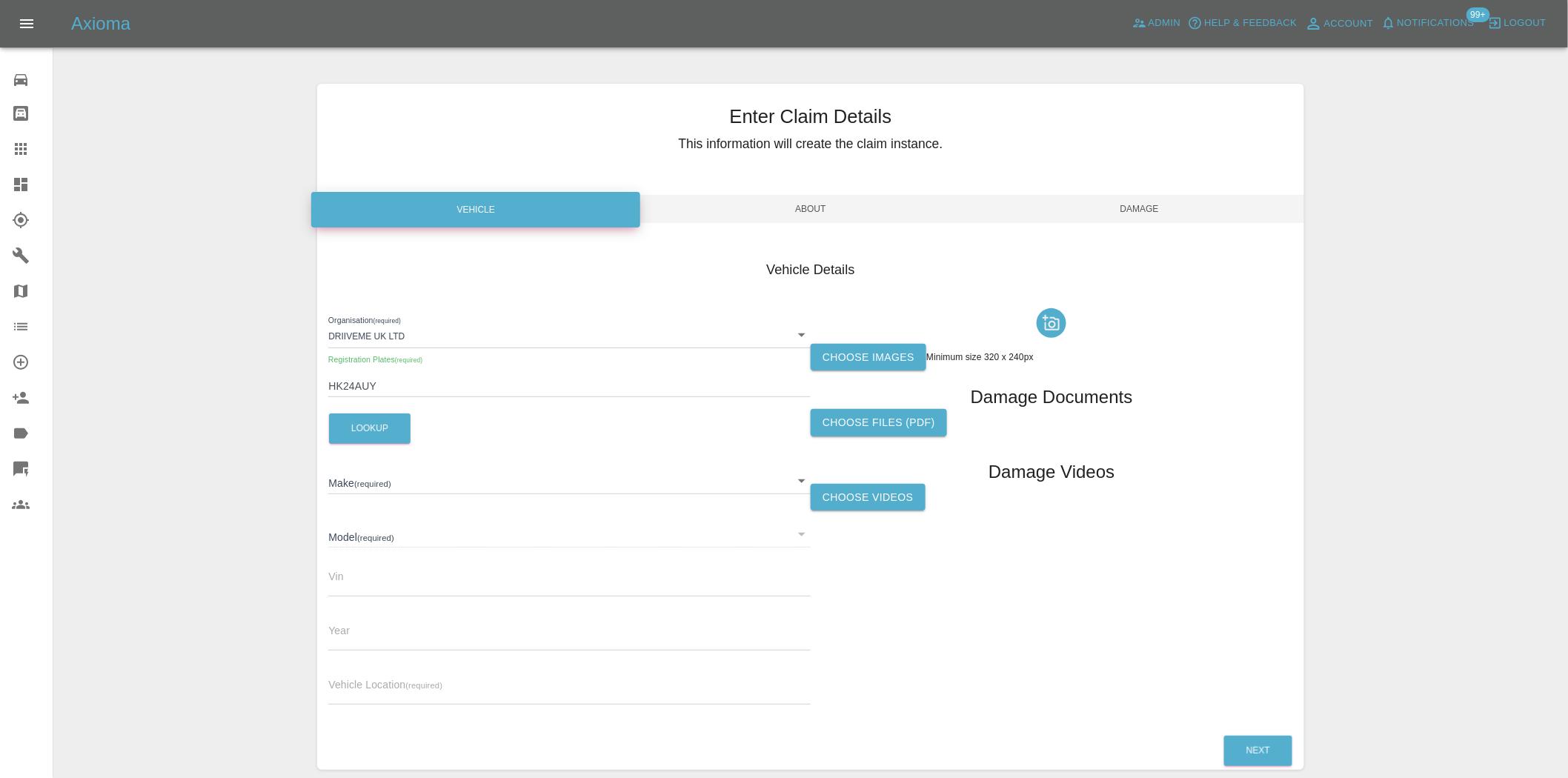
type input "TRANSIT 350 LEADER L4H1 CH/CAB 130 RWD"
type input "WF0AXXTTRARB54361"
type input "2024"
click at [879, 357] on label "Choose images" at bounding box center [867, 357] width 115 height 27
click at [0, 0] on input "Choose images" at bounding box center [0, 0] width 0 height 0
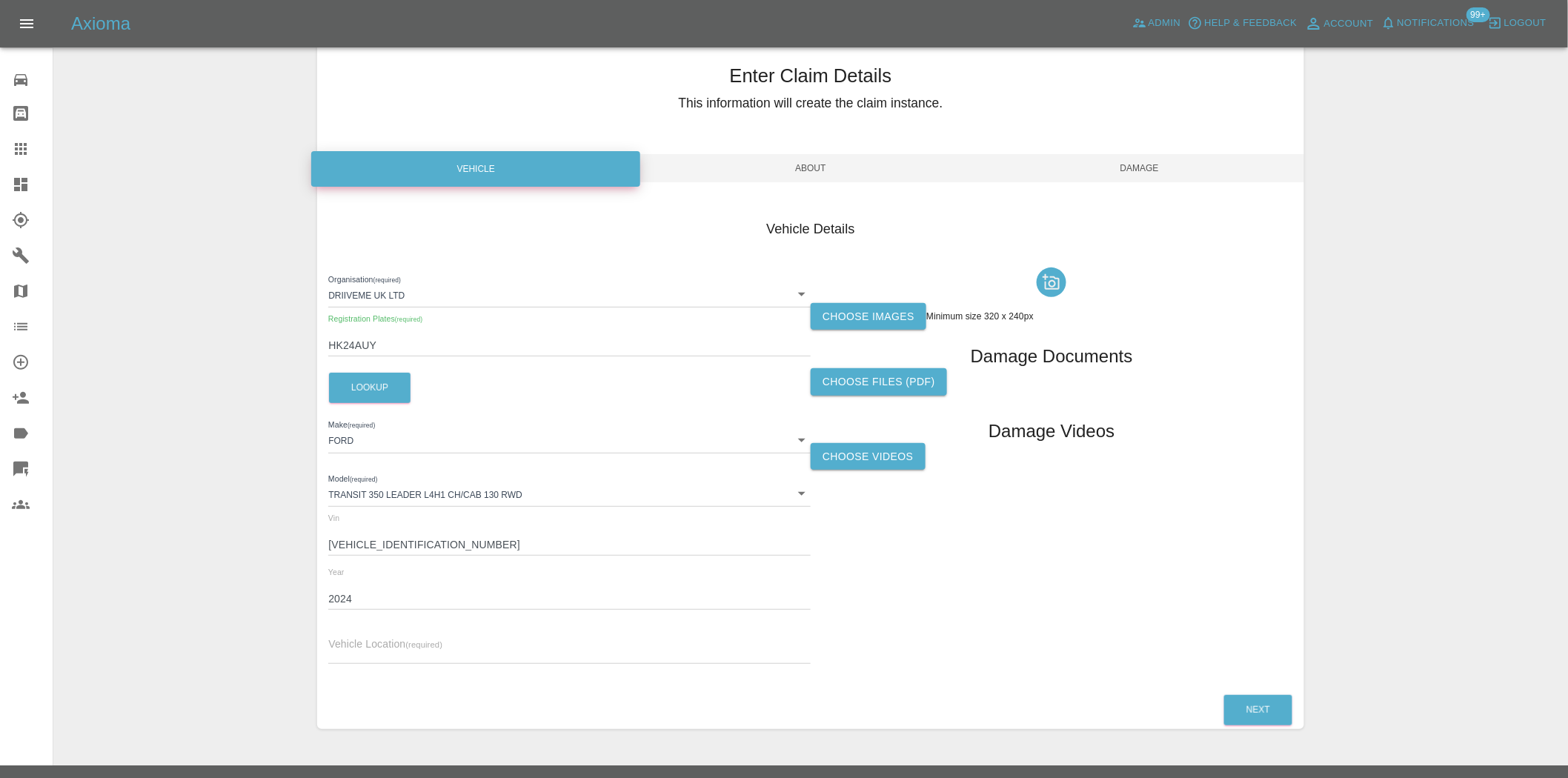
scroll to position [70, 0]
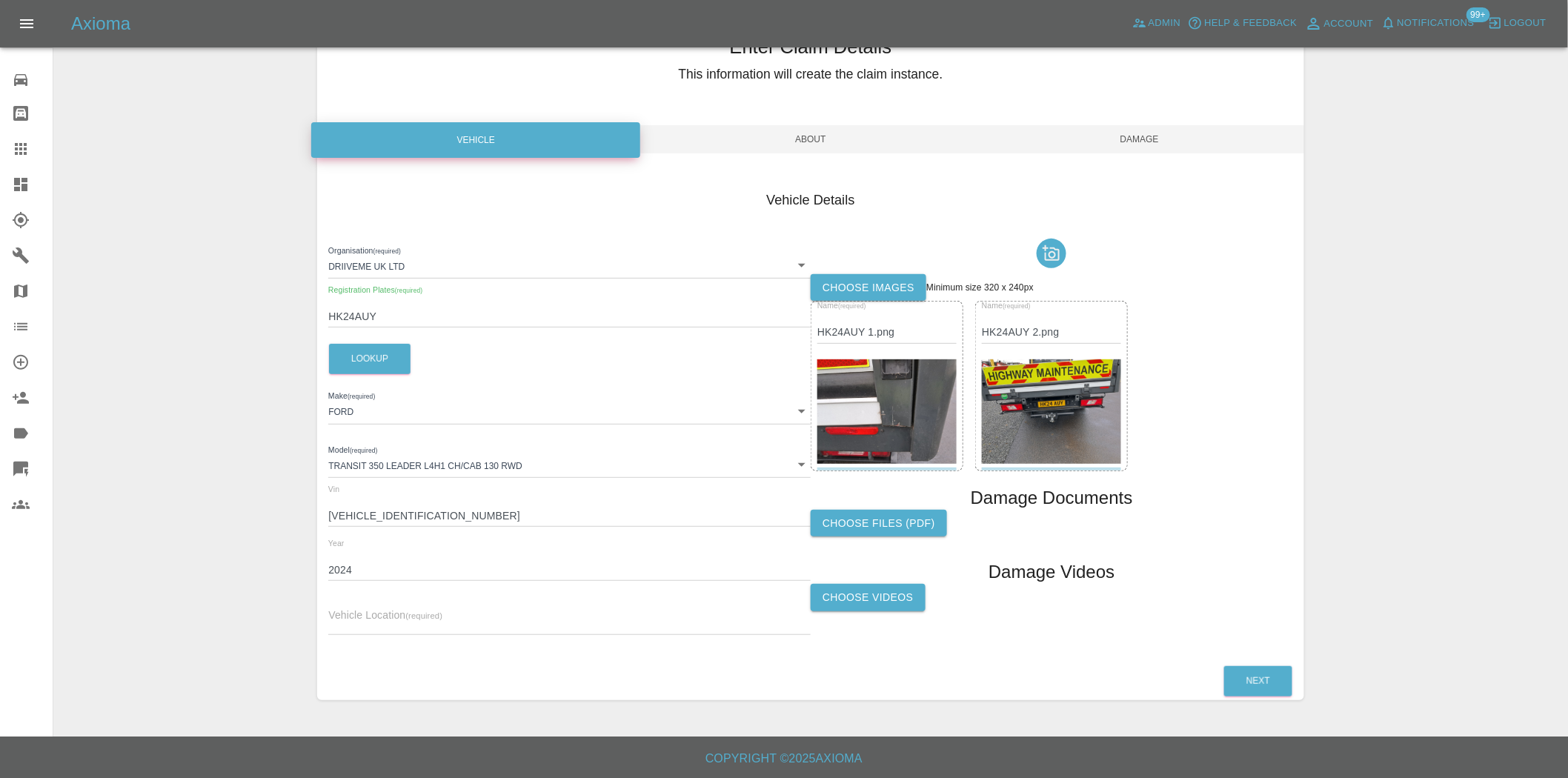
click at [366, 617] on input "text" at bounding box center [569, 624] width 483 height 21
type input "Unknown"
click at [1280, 694] on button "Next" at bounding box center [1258, 682] width 68 height 30
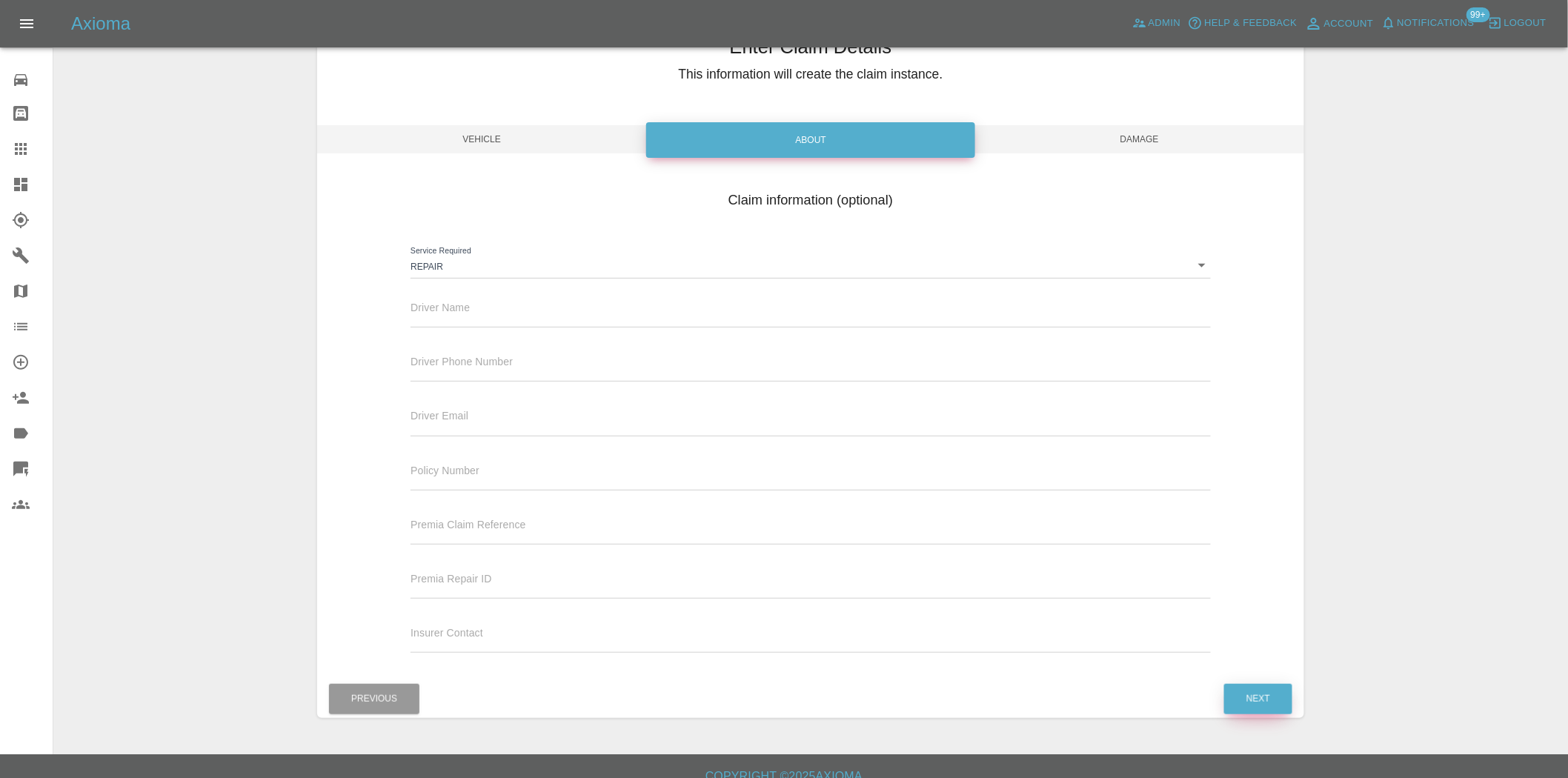
click at [1243, 710] on button "Next" at bounding box center [1258, 699] width 68 height 30
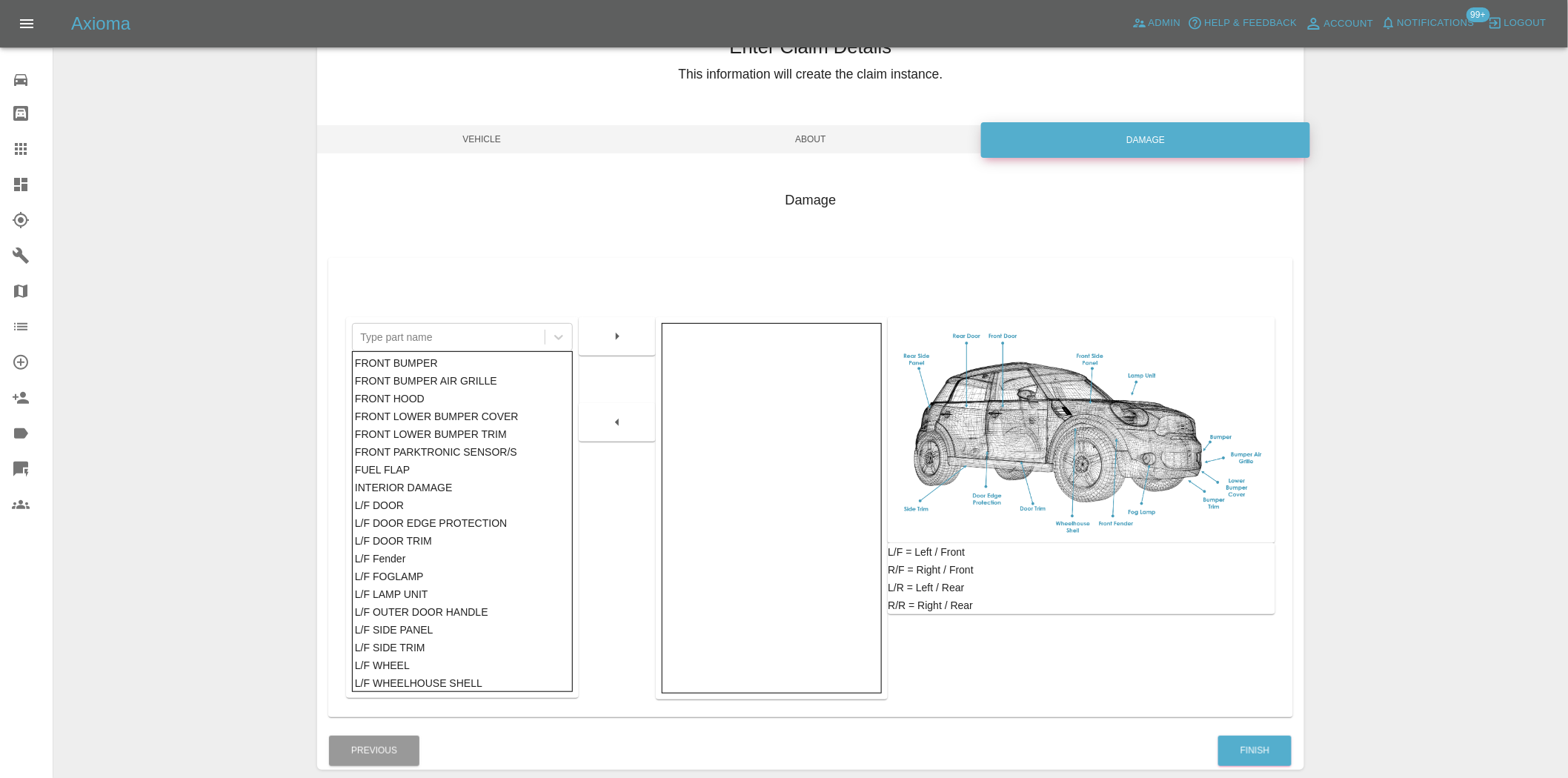
scroll to position [138, 0]
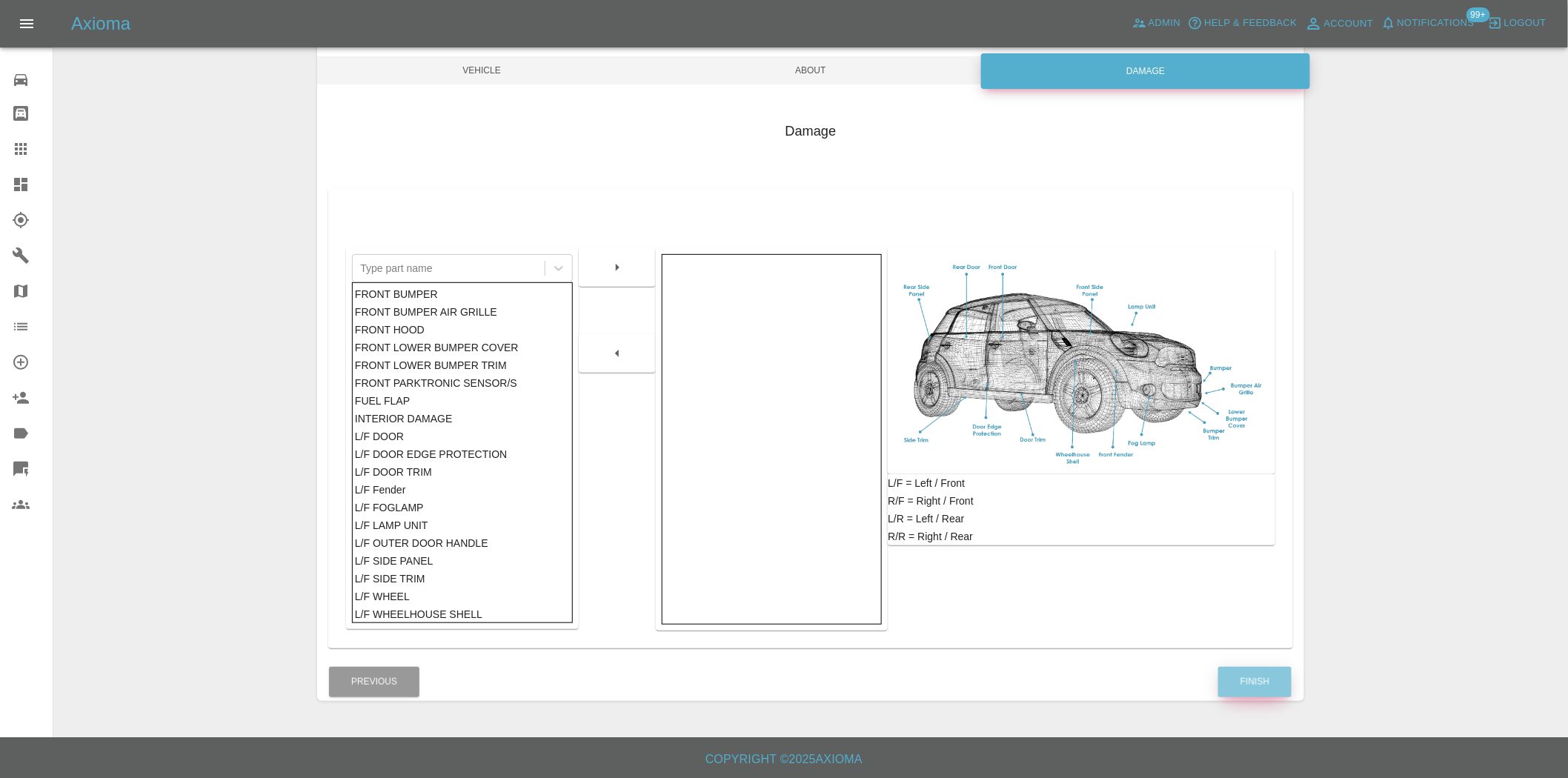
click at [1267, 680] on button "Finish" at bounding box center [1255, 683] width 73 height 30
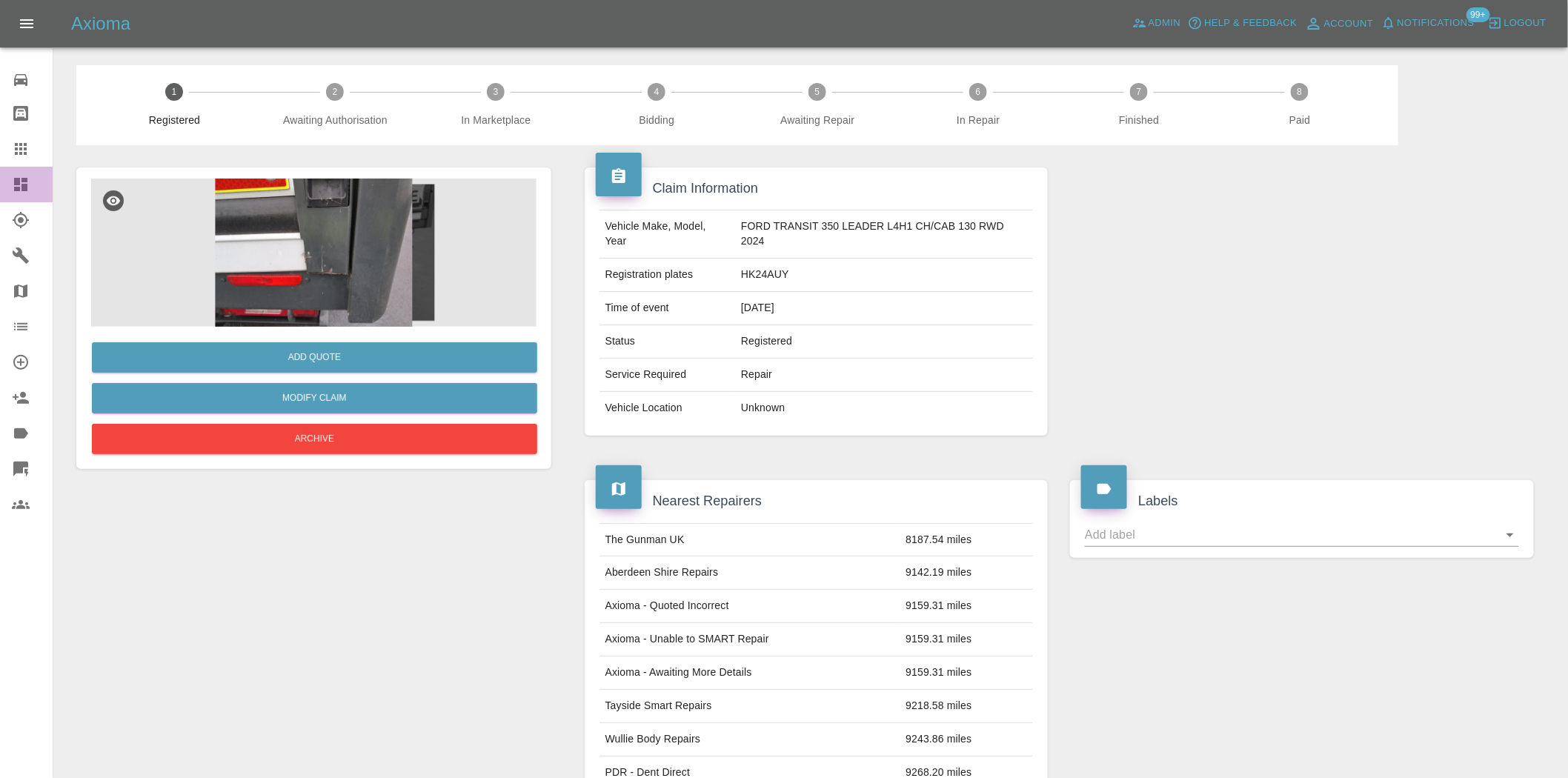
click at [27, 184] on icon at bounding box center [21, 185] width 14 height 14
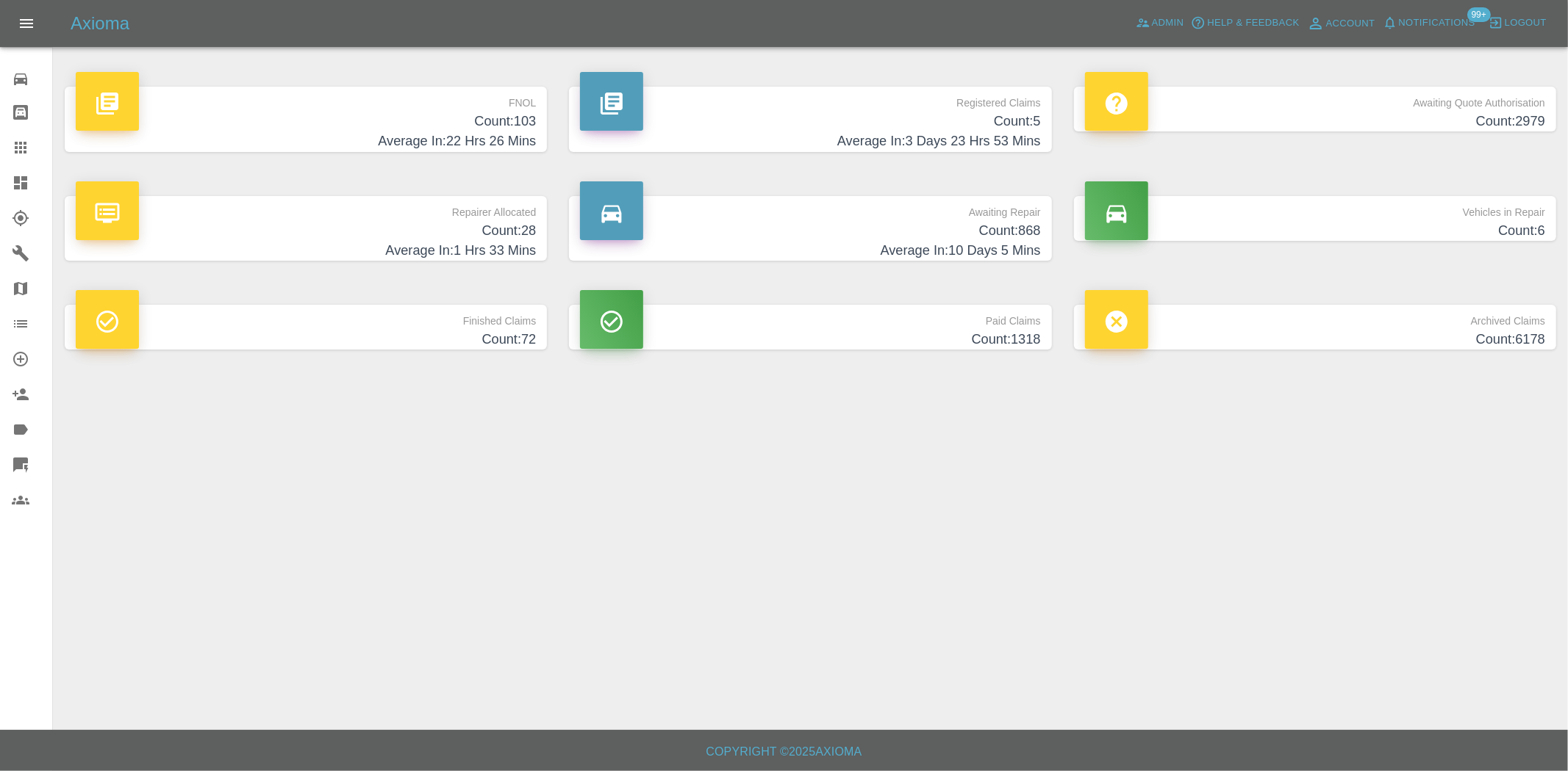
click at [968, 132] on h4 "Average In: 3 Days 23 Hrs 53 Mins" at bounding box center [809, 141] width 460 height 20
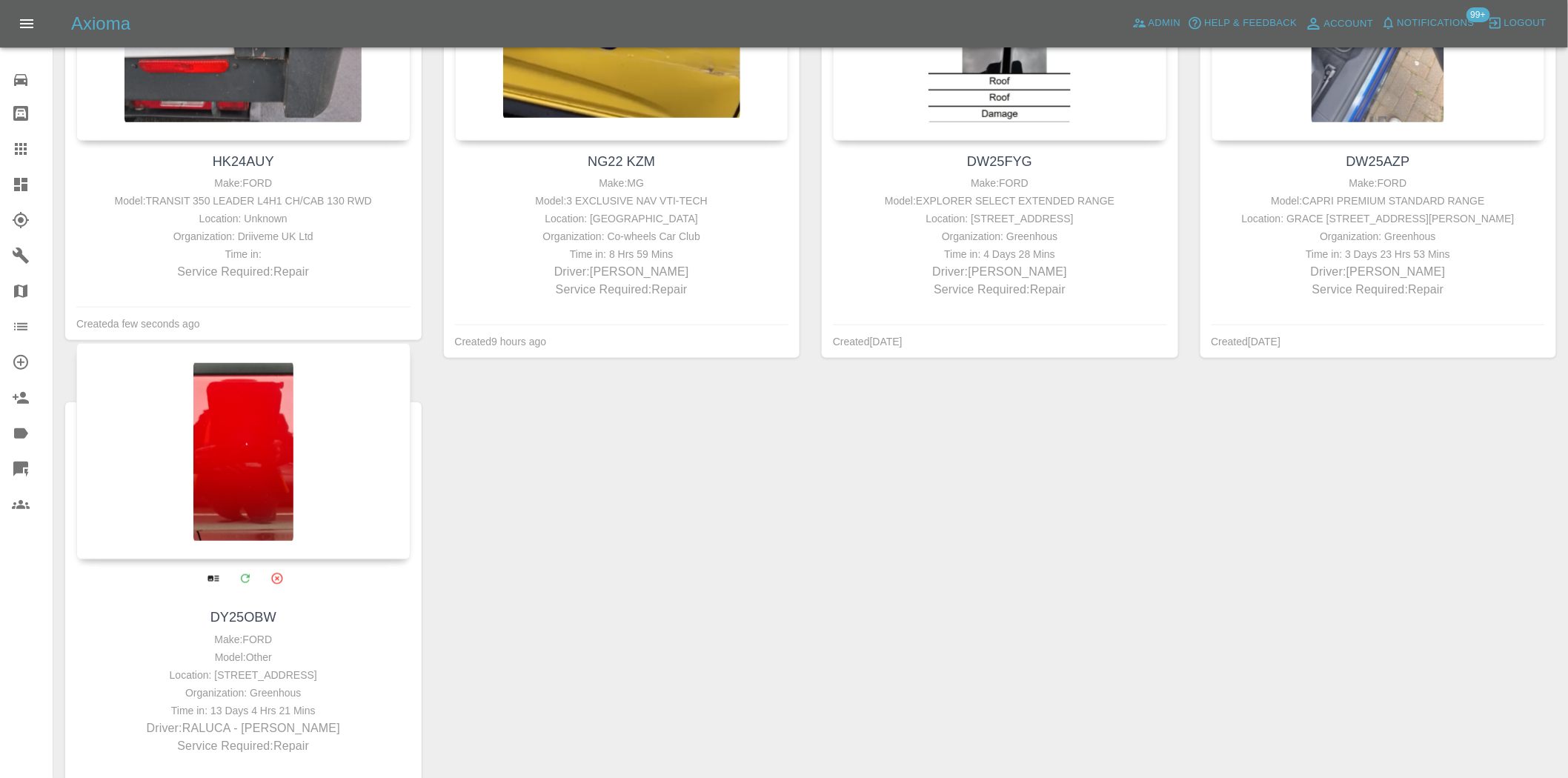
scroll to position [411, 0]
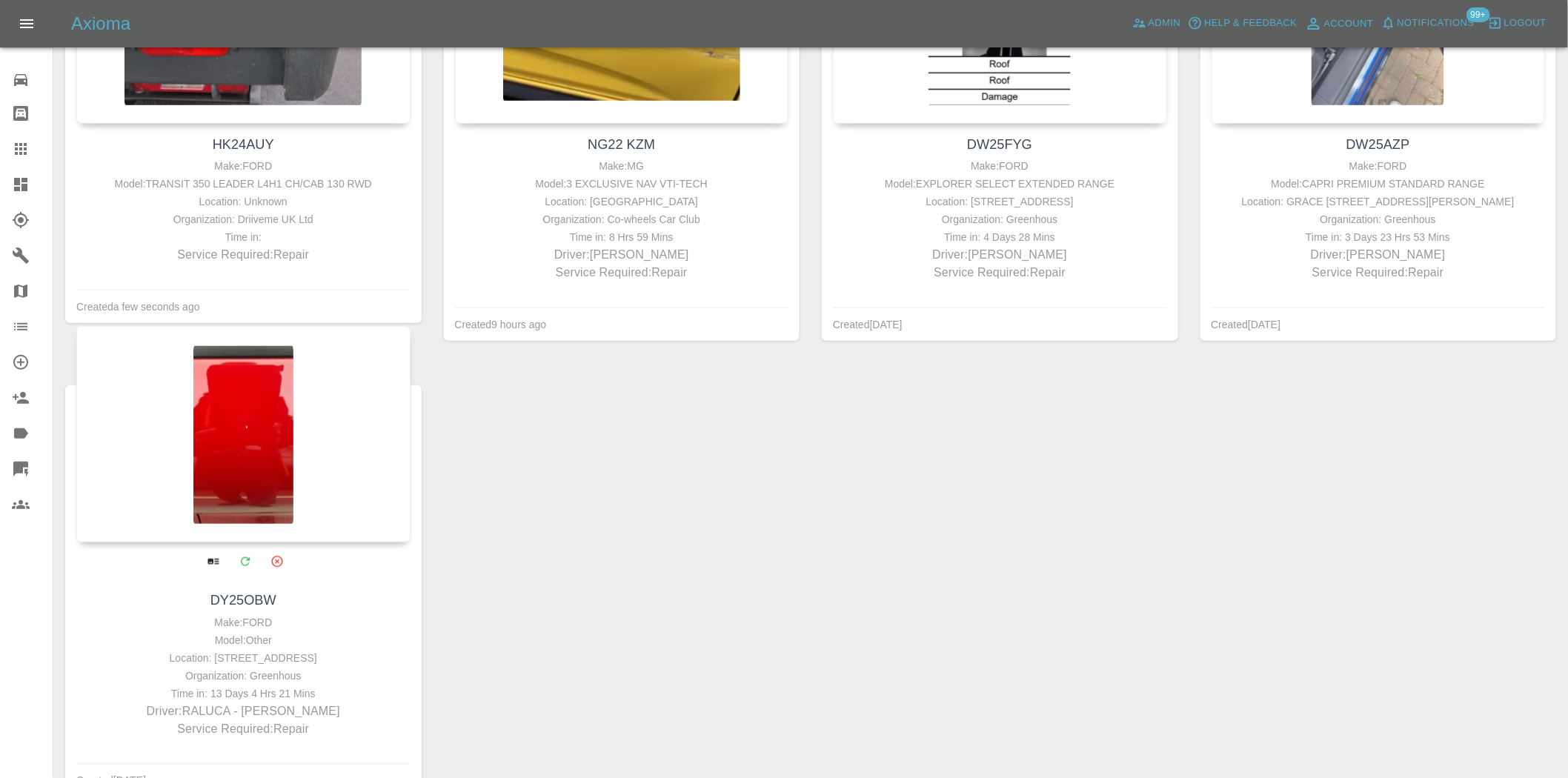
click at [328, 473] on div at bounding box center [243, 434] width 334 height 216
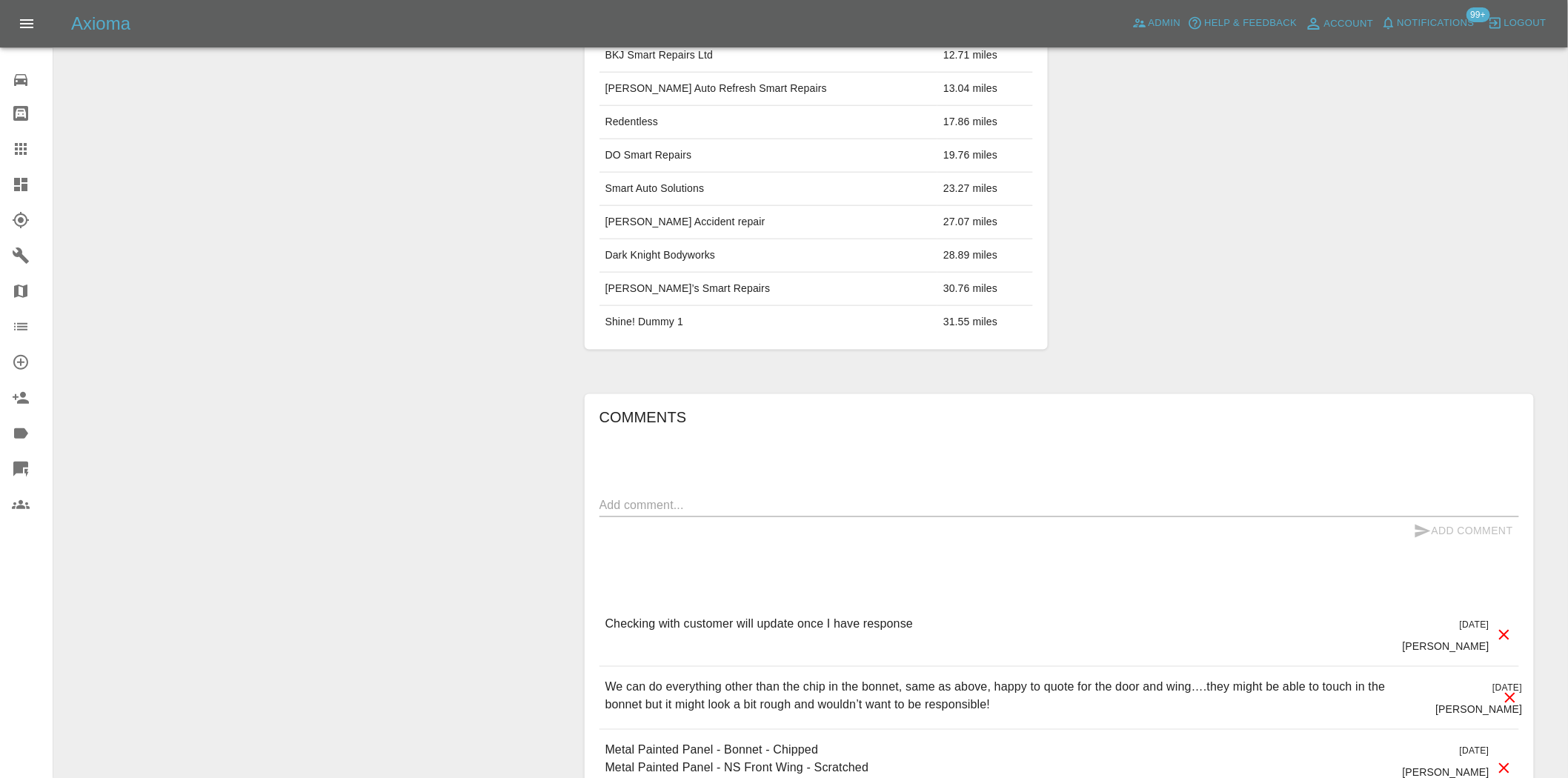
scroll to position [599, 0]
click at [12, 185] on icon at bounding box center [21, 185] width 17 height 18
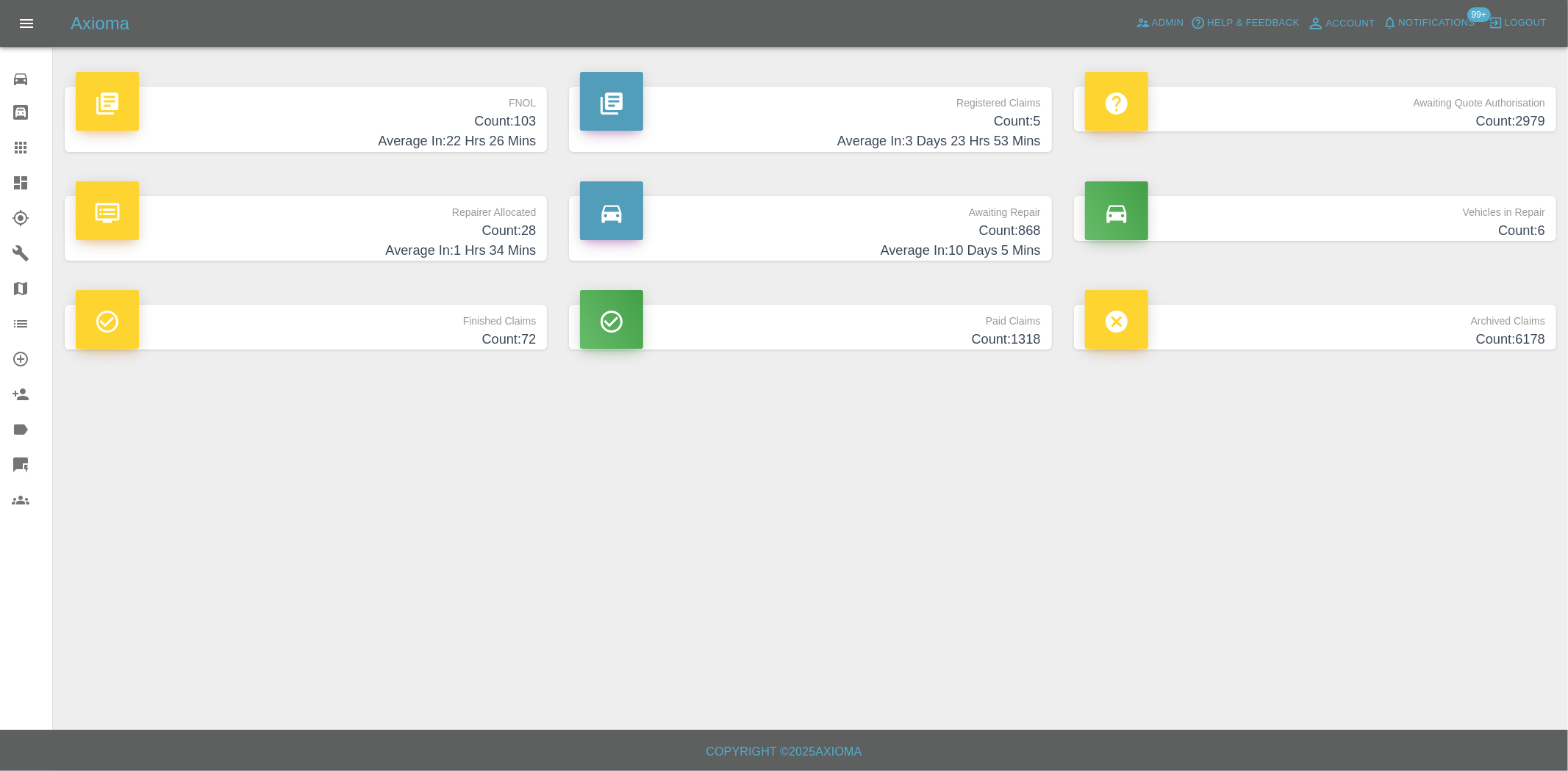
click at [987, 120] on h4 "Count: 5" at bounding box center [809, 121] width 460 height 20
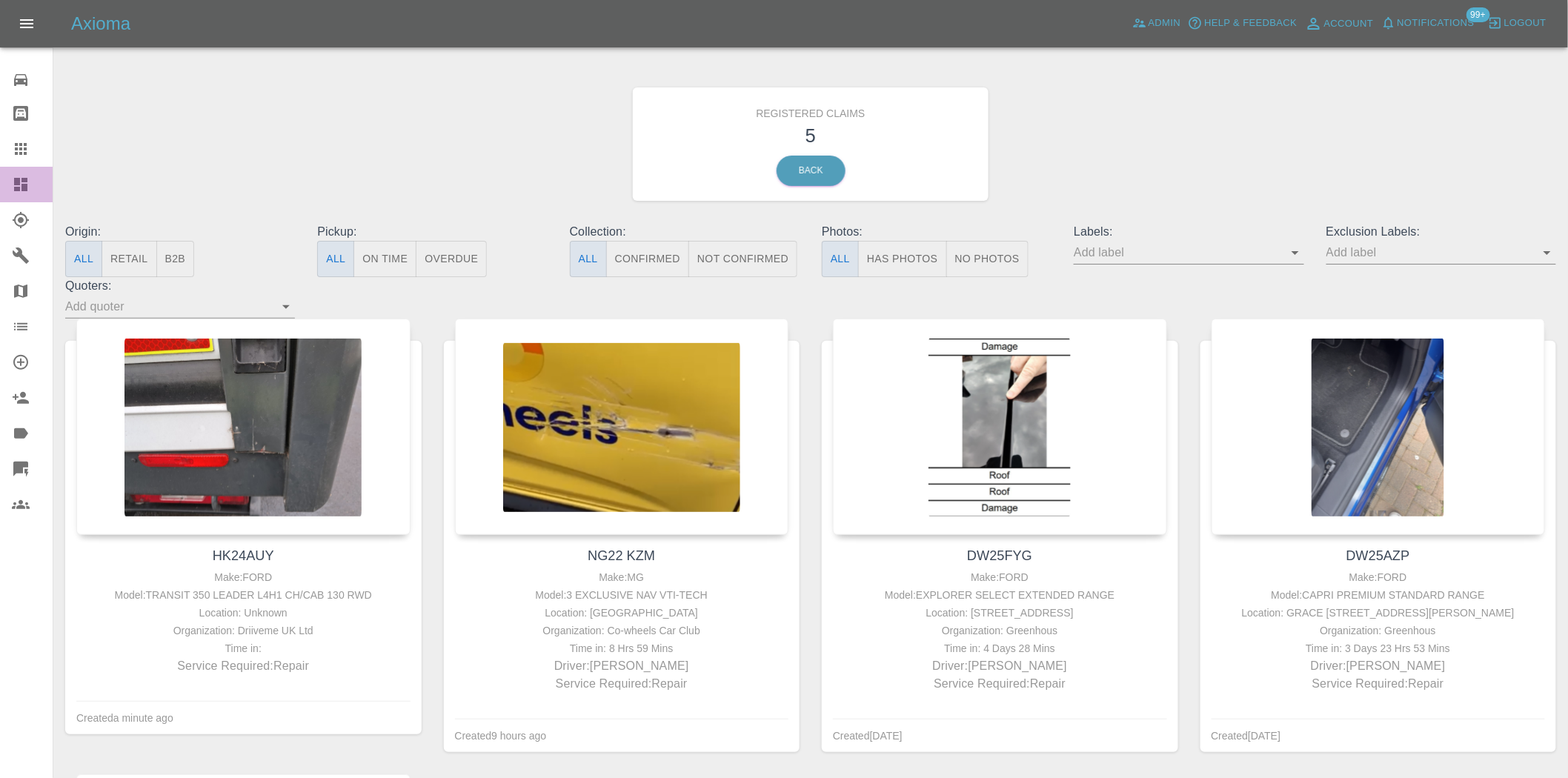
click at [33, 187] on div at bounding box center [33, 185] width 41 height 18
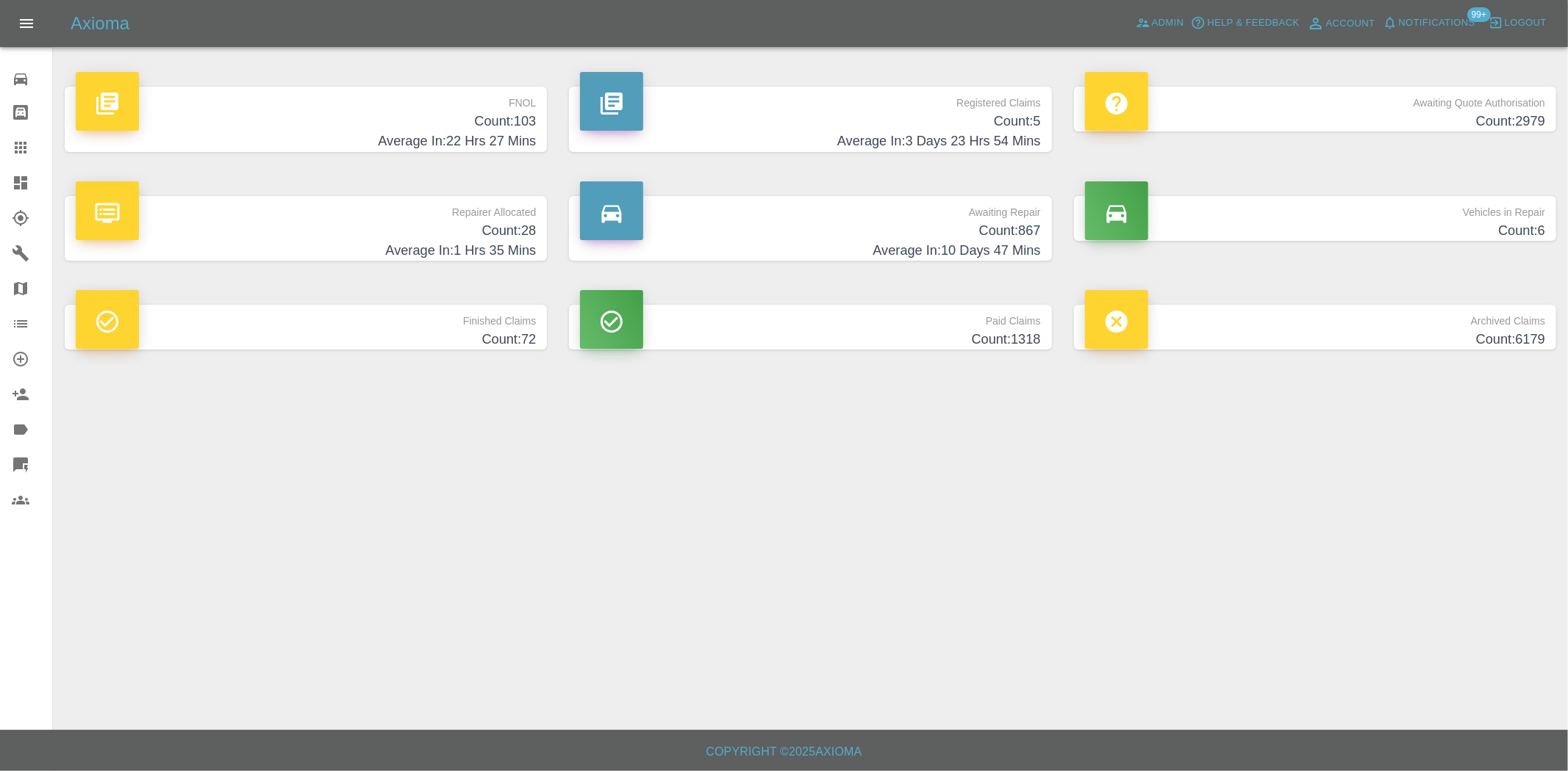
click at [501, 114] on h4 "Count: 103" at bounding box center [305, 121] width 460 height 20
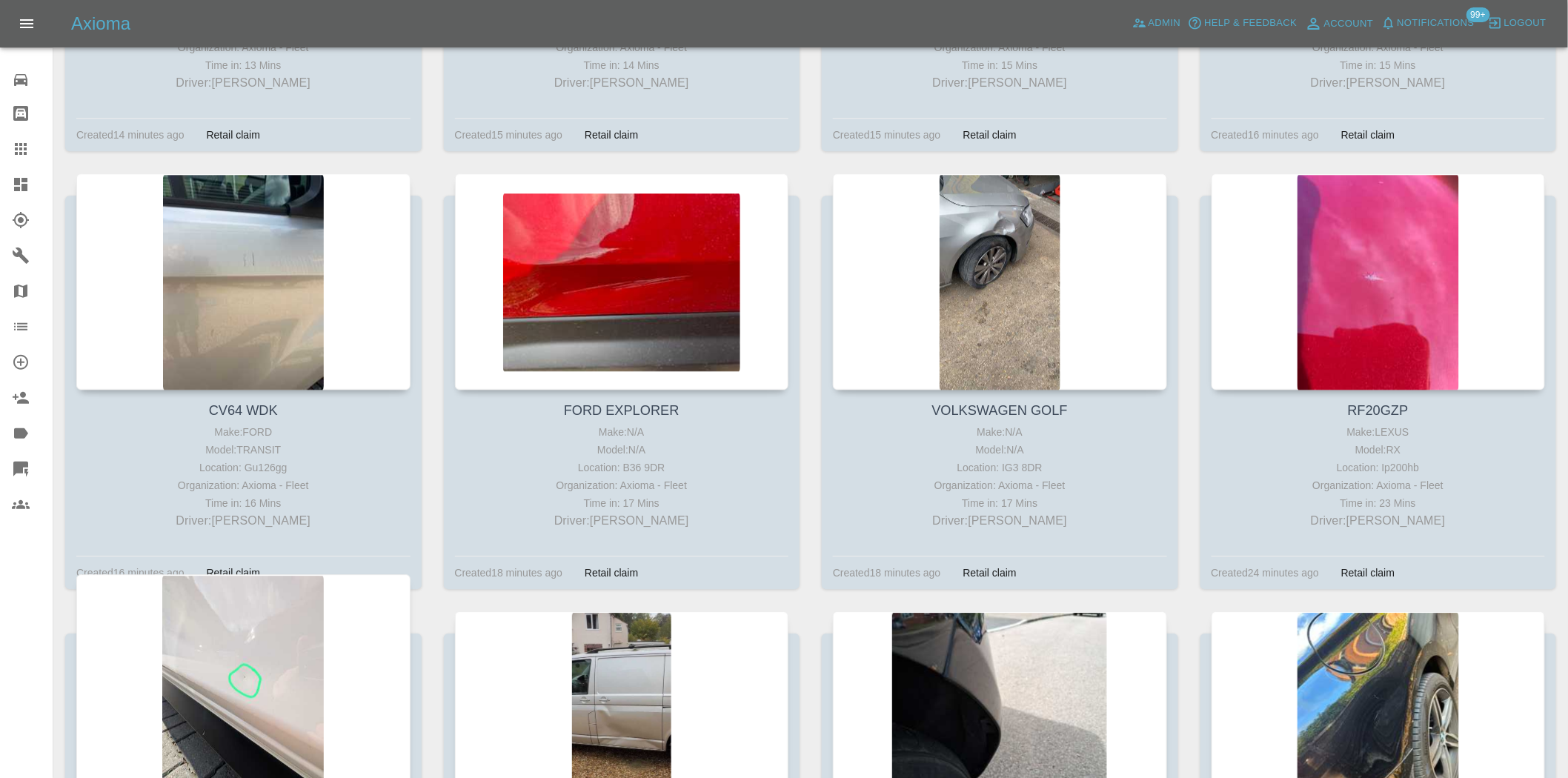
scroll to position [1399, 0]
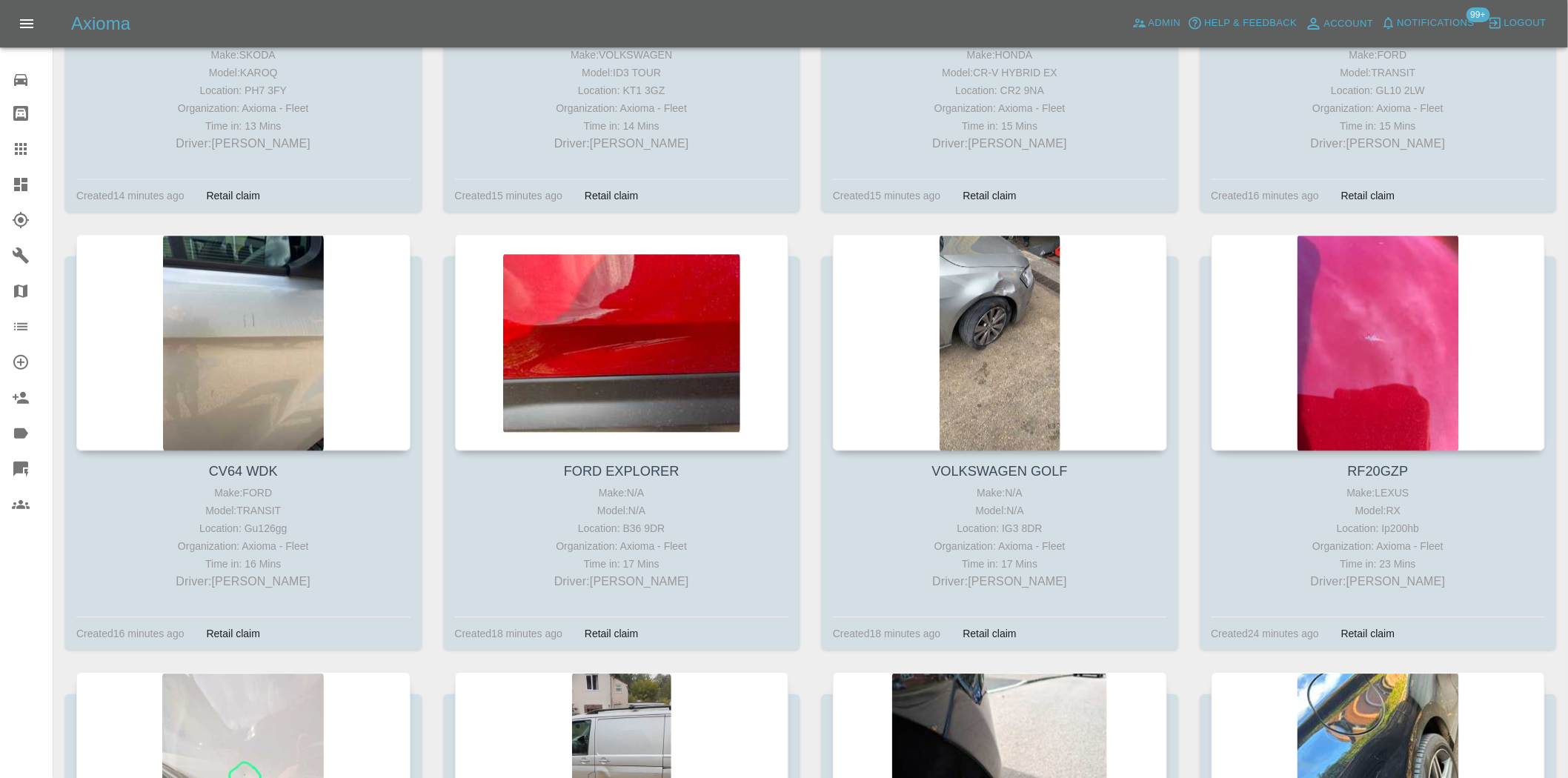
click at [2, 194] on link "Dashboard" at bounding box center [26, 185] width 52 height 36
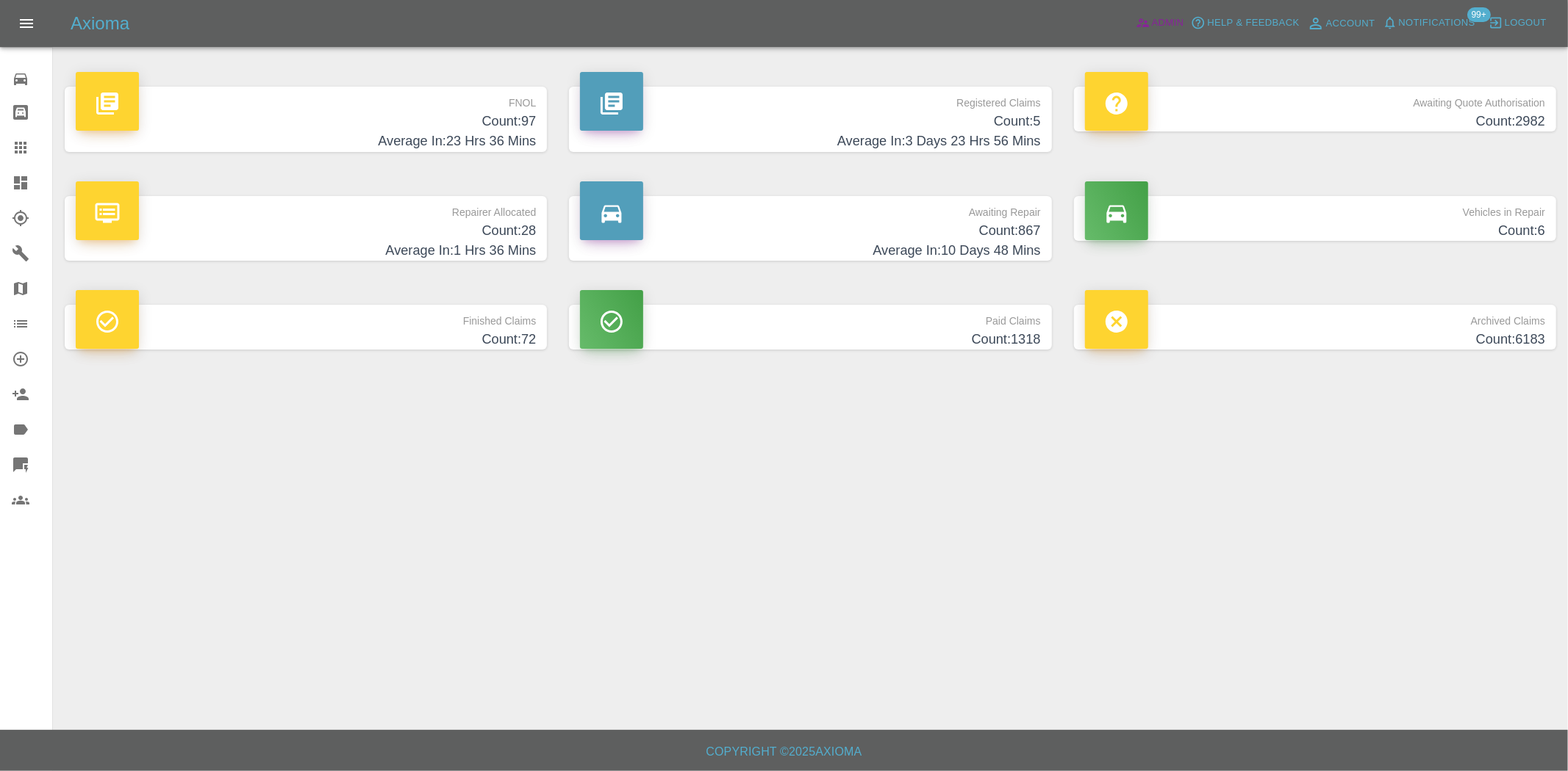
click at [1159, 23] on span "Admin" at bounding box center [1167, 23] width 32 height 17
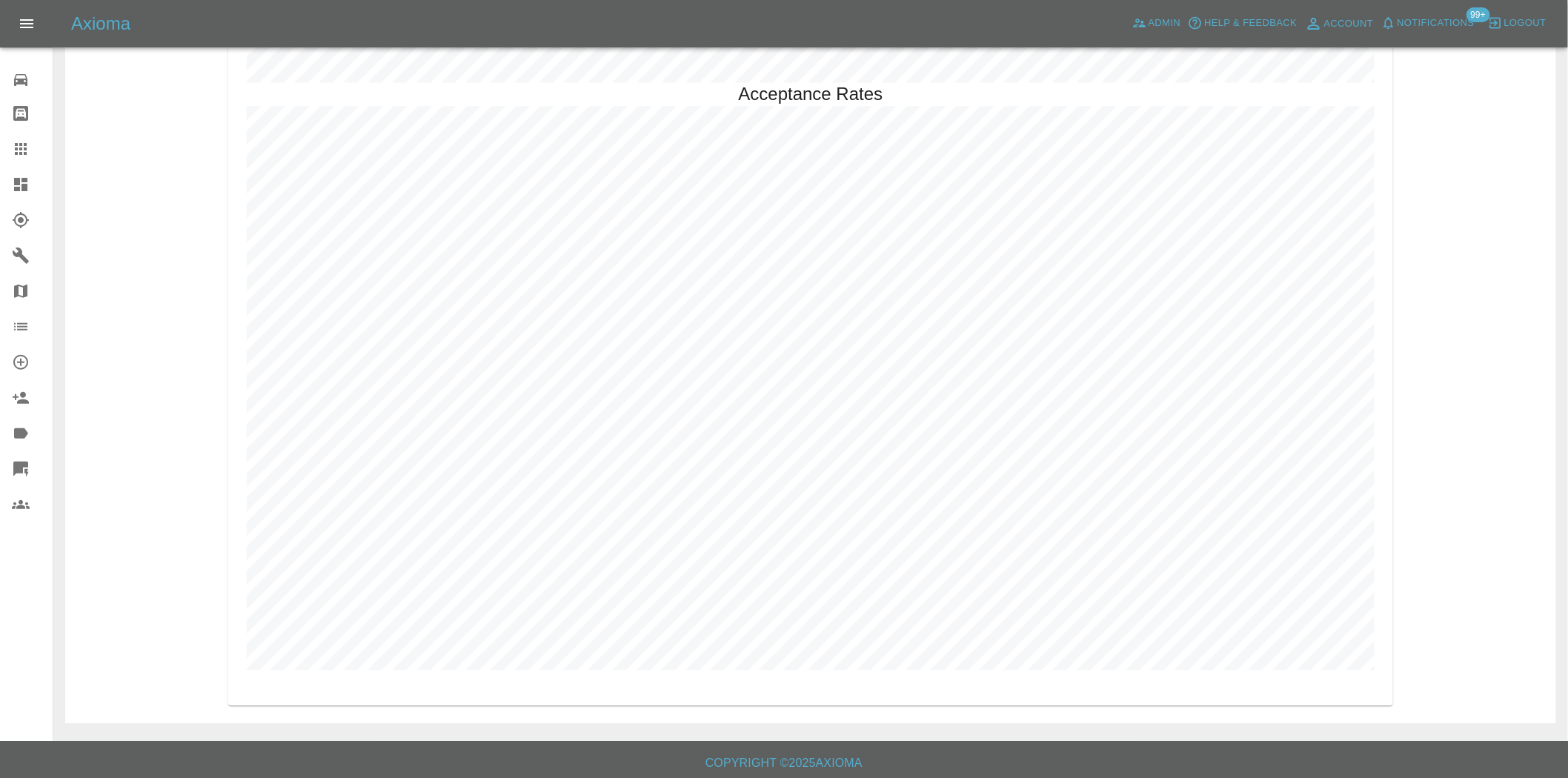
scroll to position [3678, 0]
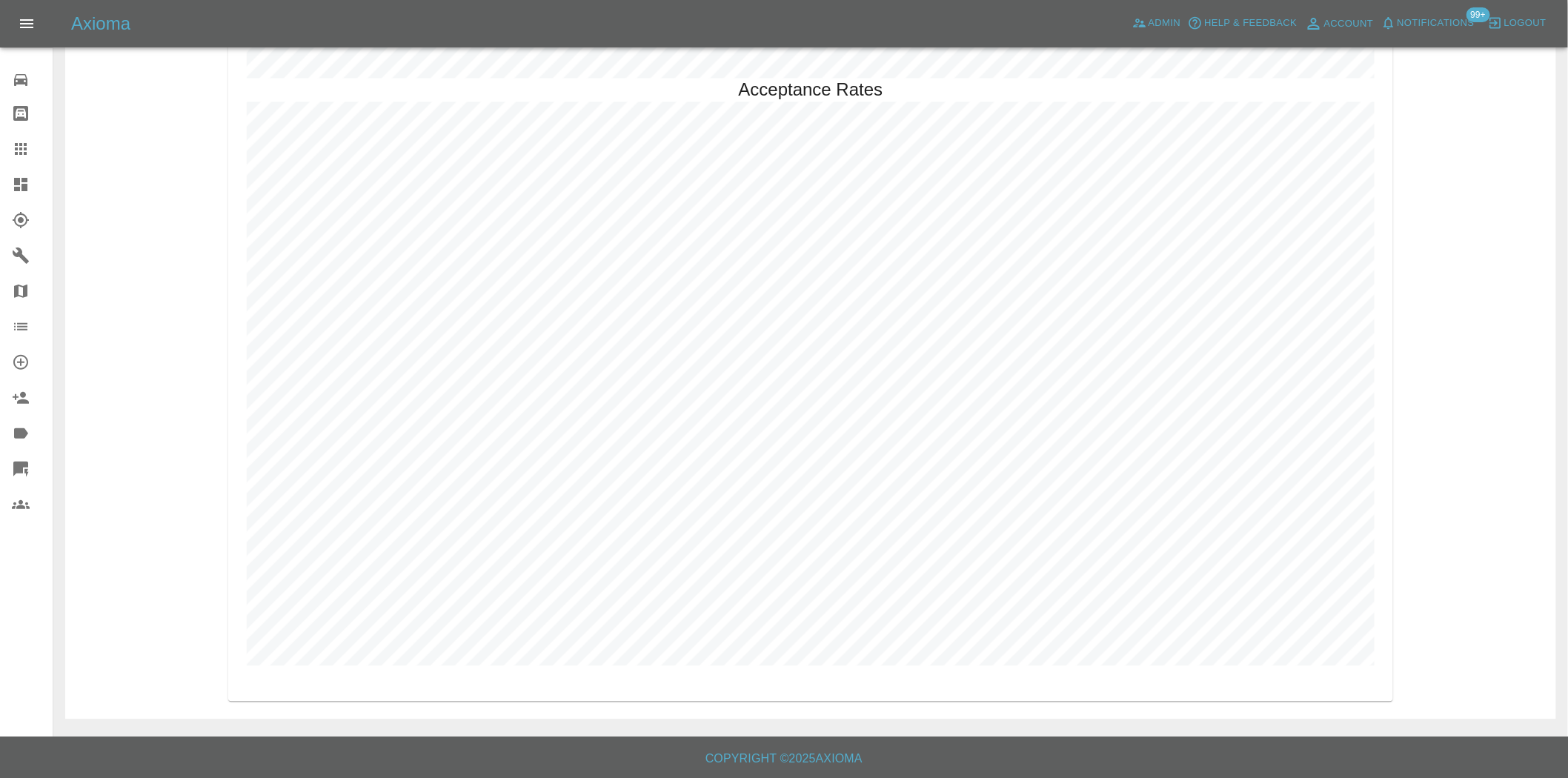
click at [18, 193] on link "Dashboard" at bounding box center [26, 185] width 52 height 36
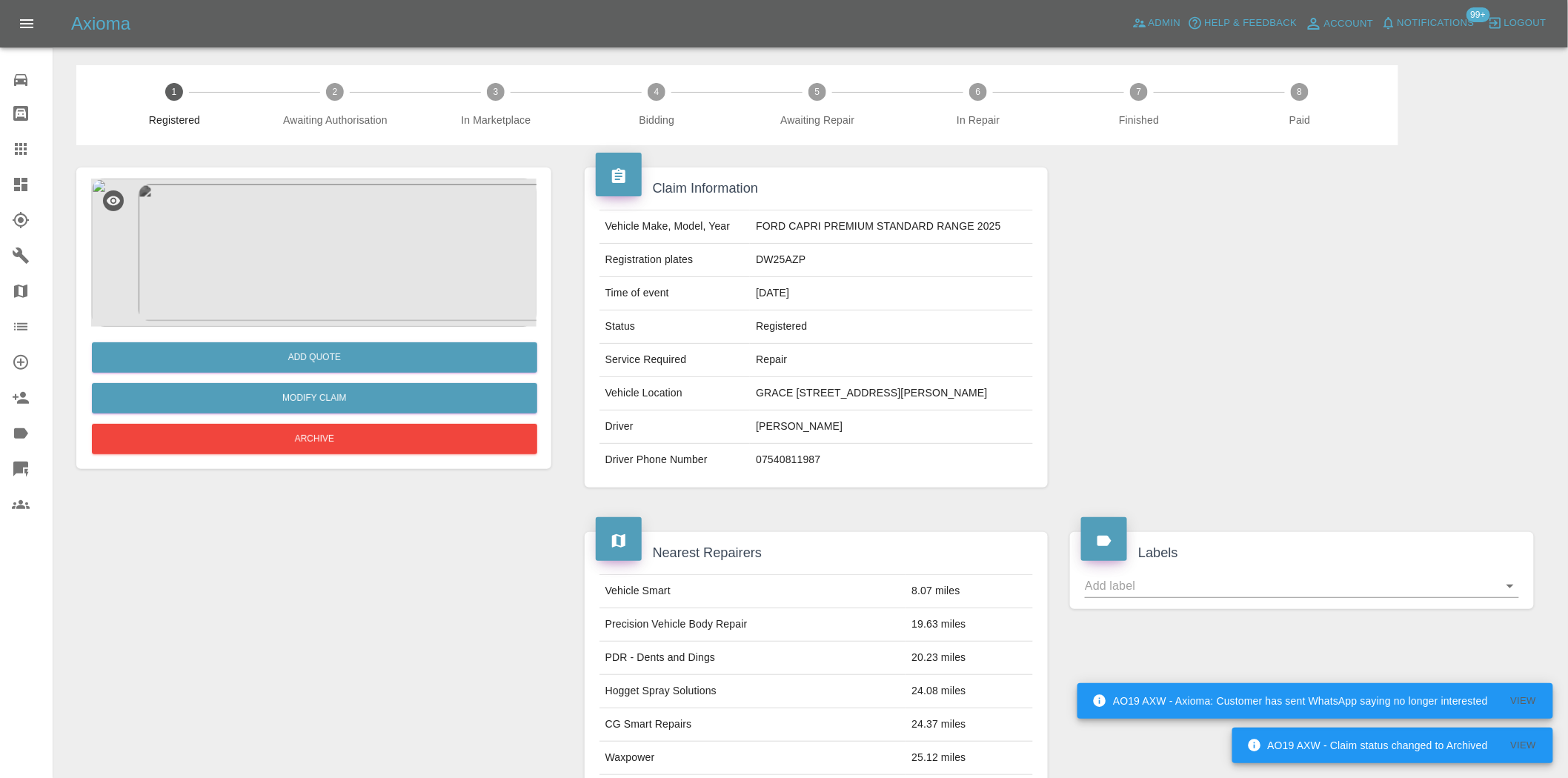
click at [328, 280] on img at bounding box center [314, 253] width 445 height 148
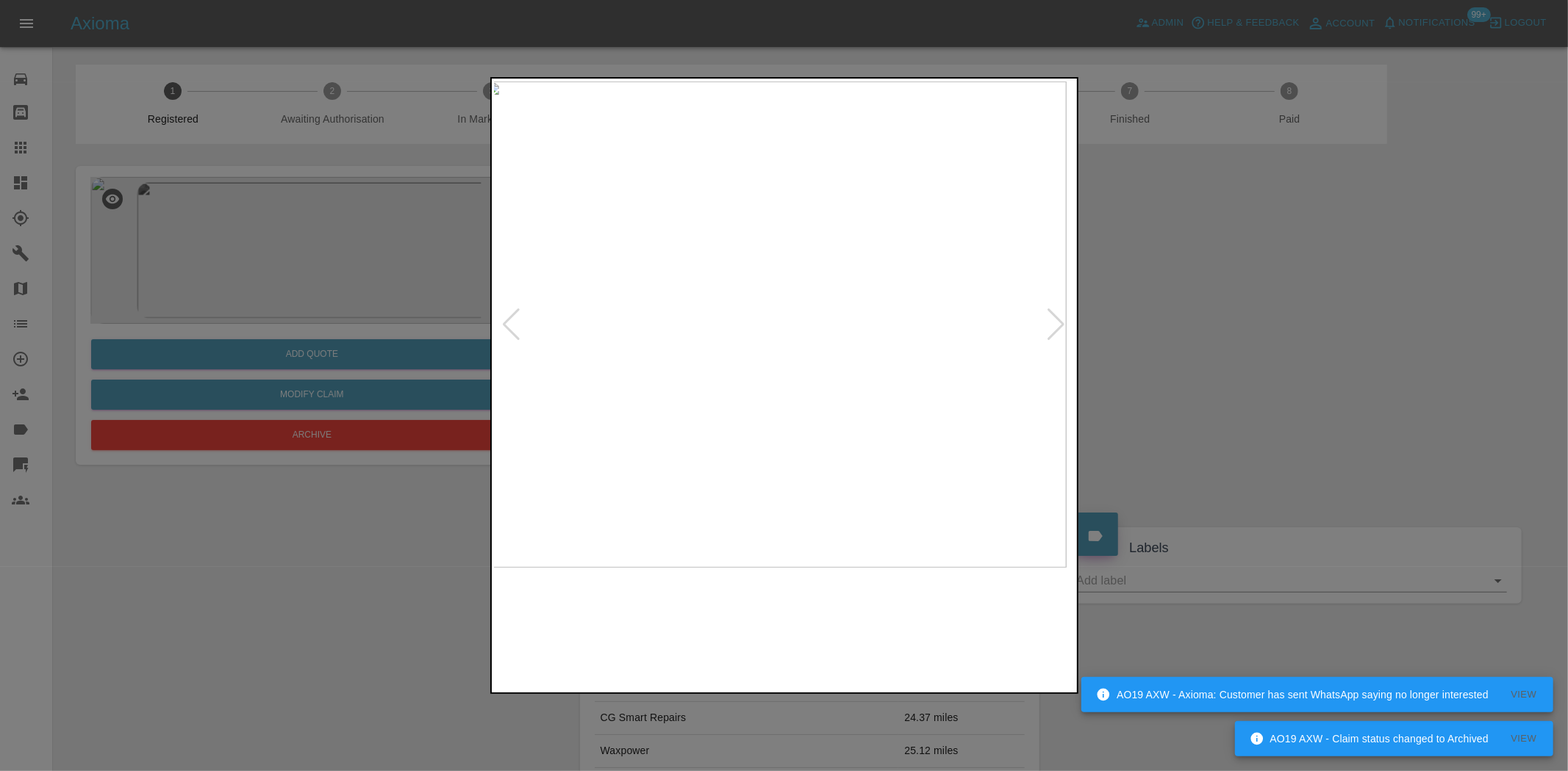
click at [700, 397] on img at bounding box center [775, 324] width 581 height 486
click at [557, 386] on img at bounding box center [785, 324] width 581 height 486
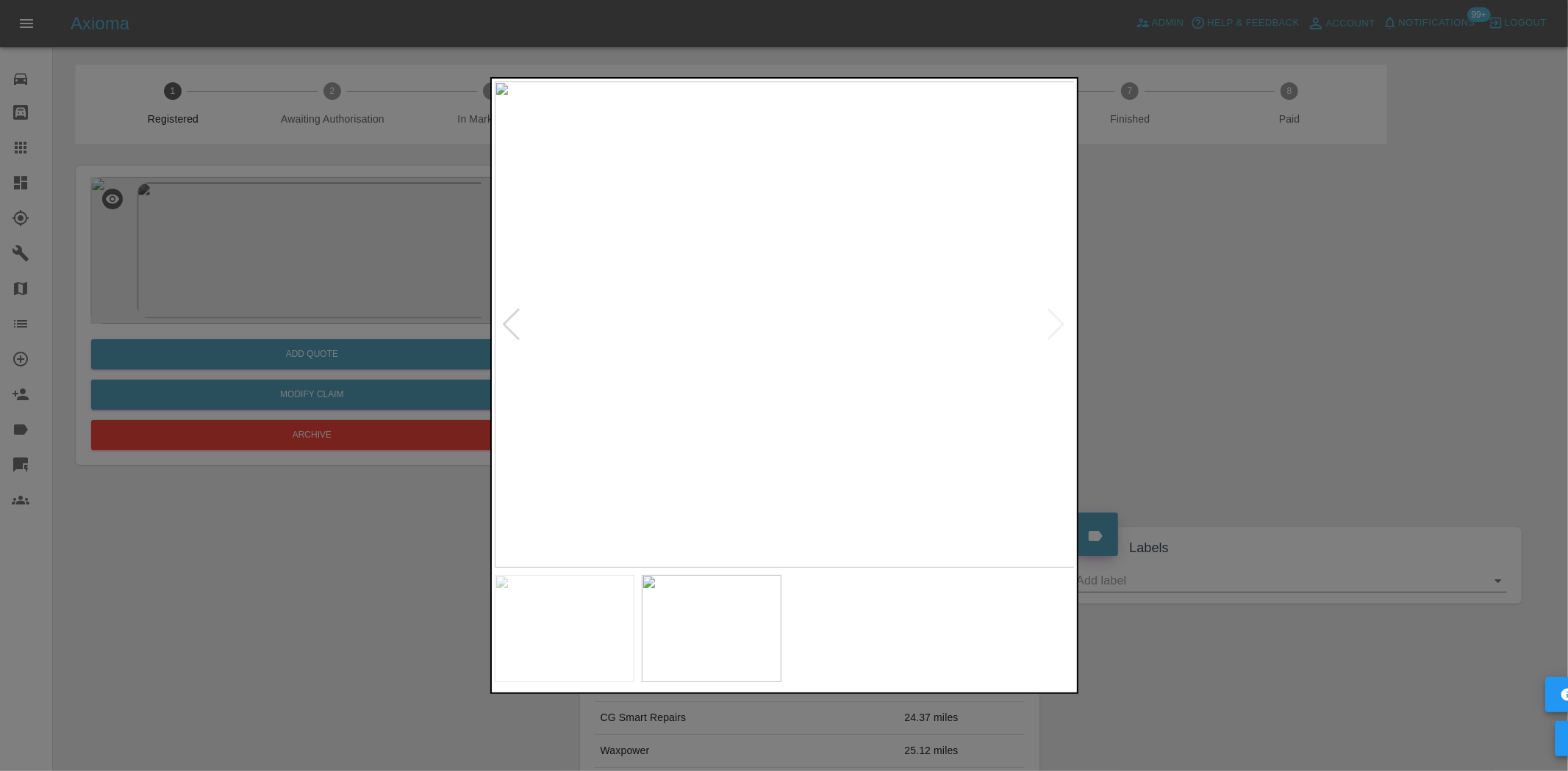
click at [256, 267] on div at bounding box center [784, 386] width 1568 height 771
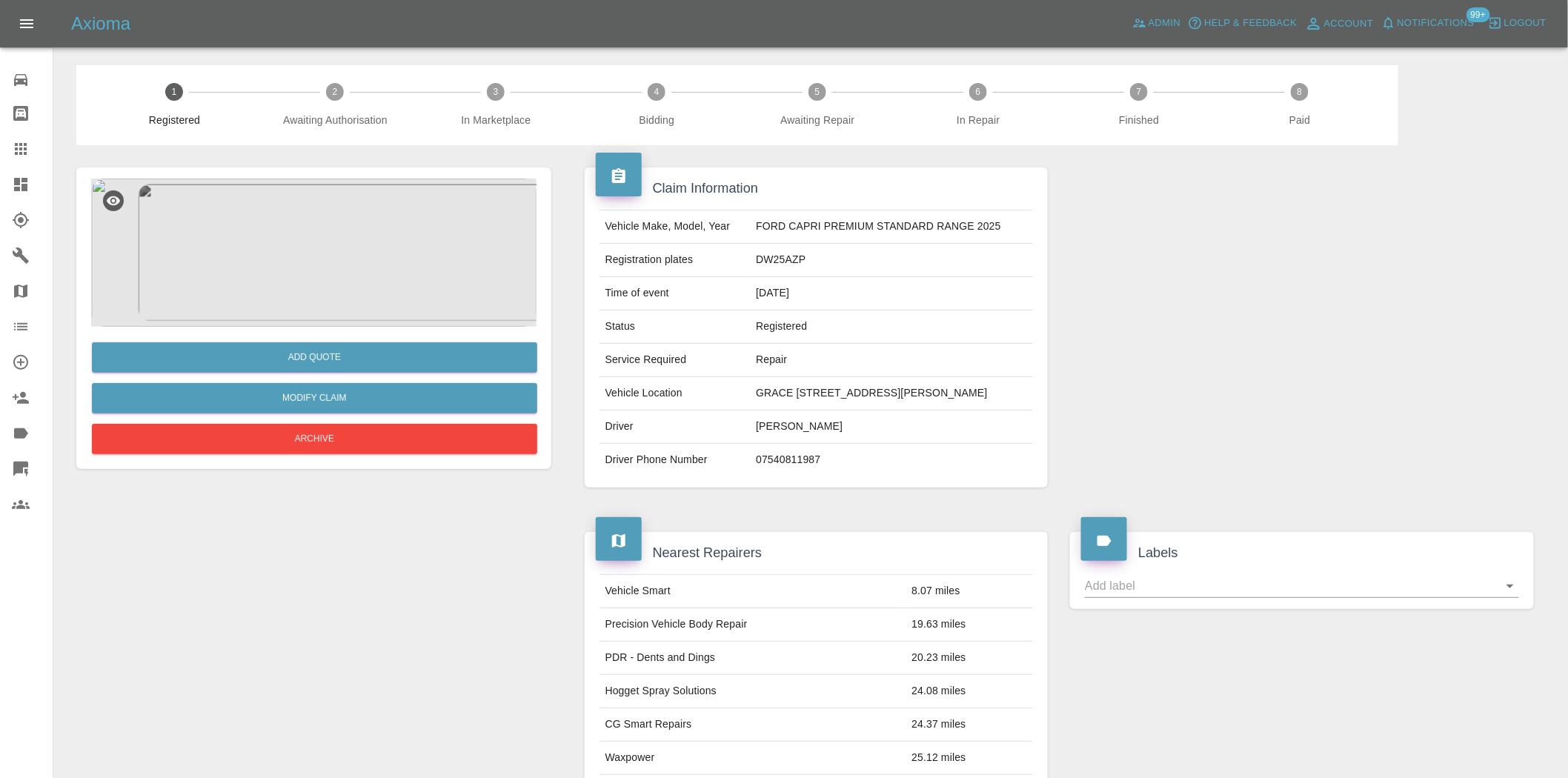
click at [337, 286] on img at bounding box center [314, 253] width 445 height 148
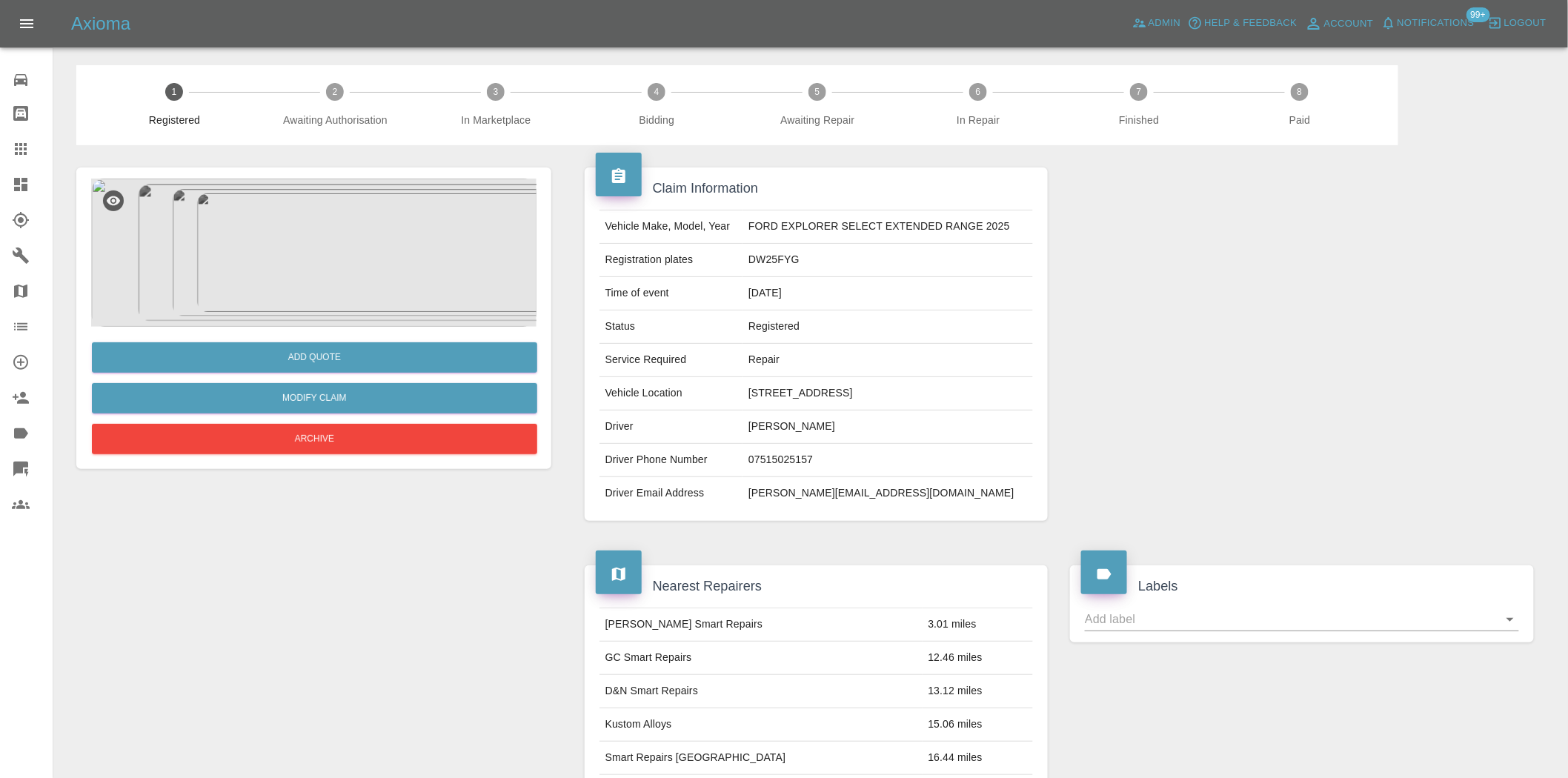
click at [353, 209] on img at bounding box center [314, 253] width 445 height 148
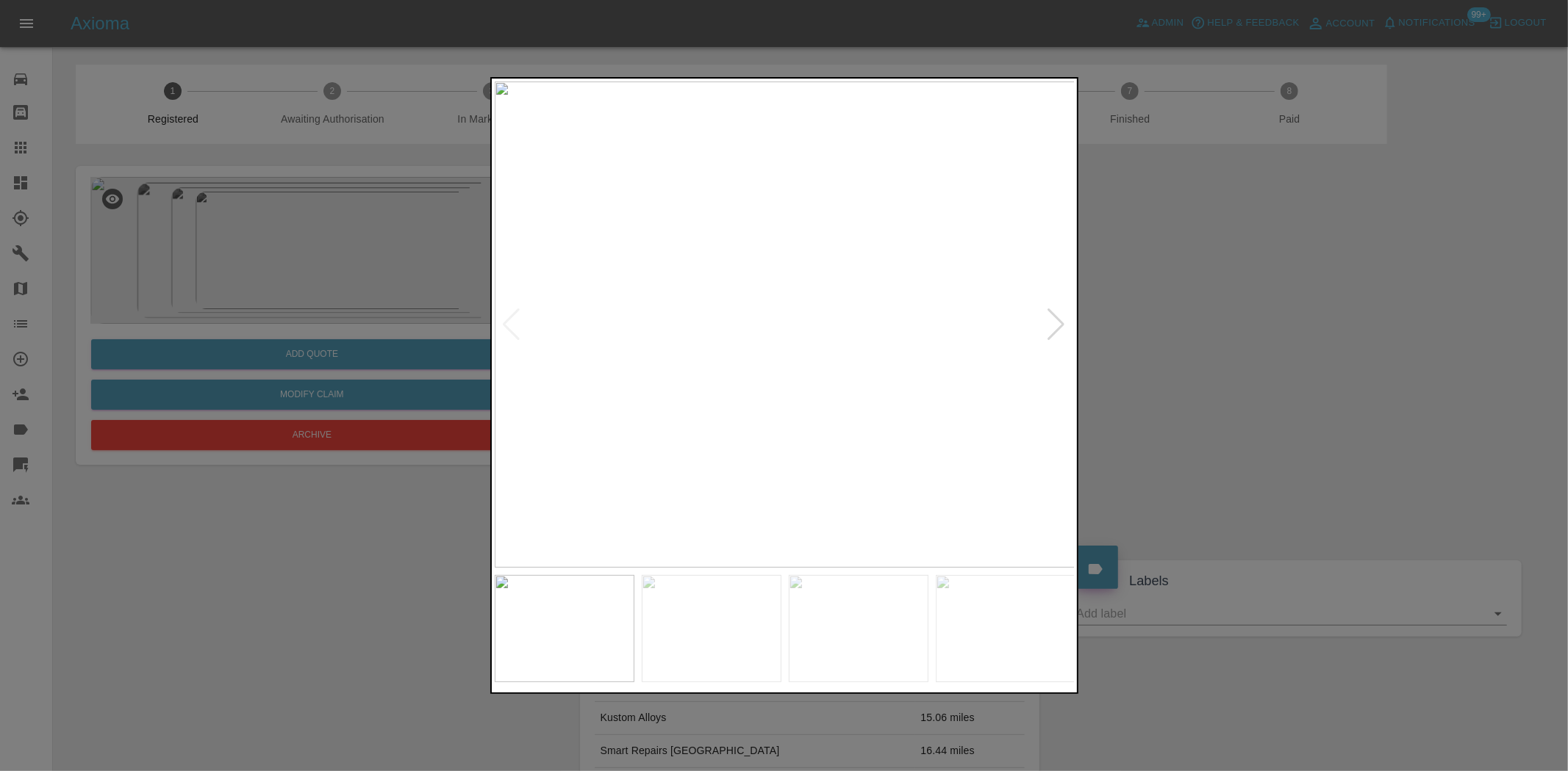
click at [751, 317] on img at bounding box center [785, 324] width 581 height 486
click at [771, 311] on img at bounding box center [785, 324] width 581 height 486
click at [752, 315] on img at bounding box center [785, 324] width 581 height 486
click at [729, 314] on img at bounding box center [785, 324] width 581 height 486
click at [736, 314] on img at bounding box center [771, 324] width 581 height 486
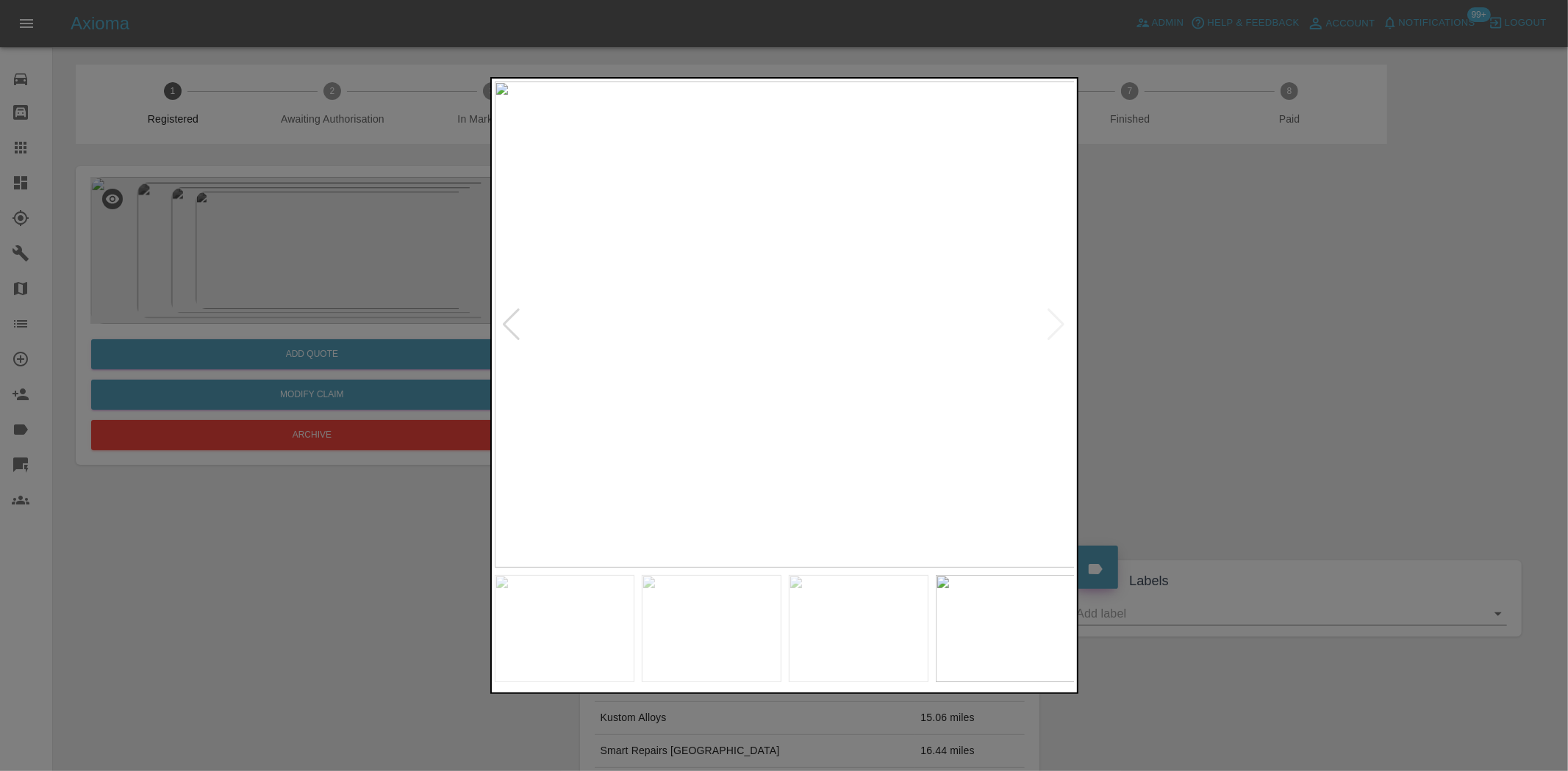
click at [436, 253] on div at bounding box center [784, 386] width 1568 height 771
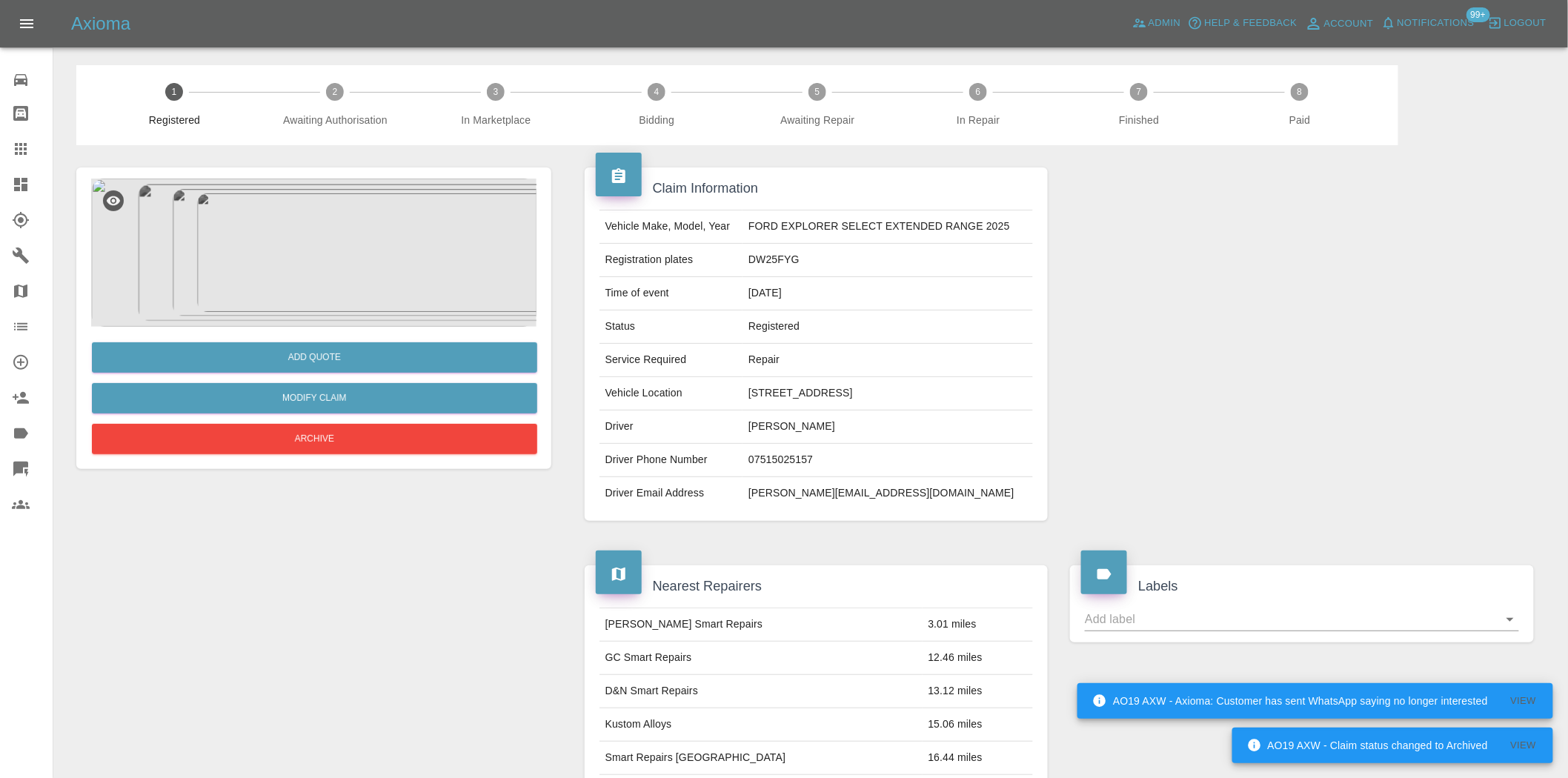
click at [302, 250] on img at bounding box center [314, 253] width 445 height 148
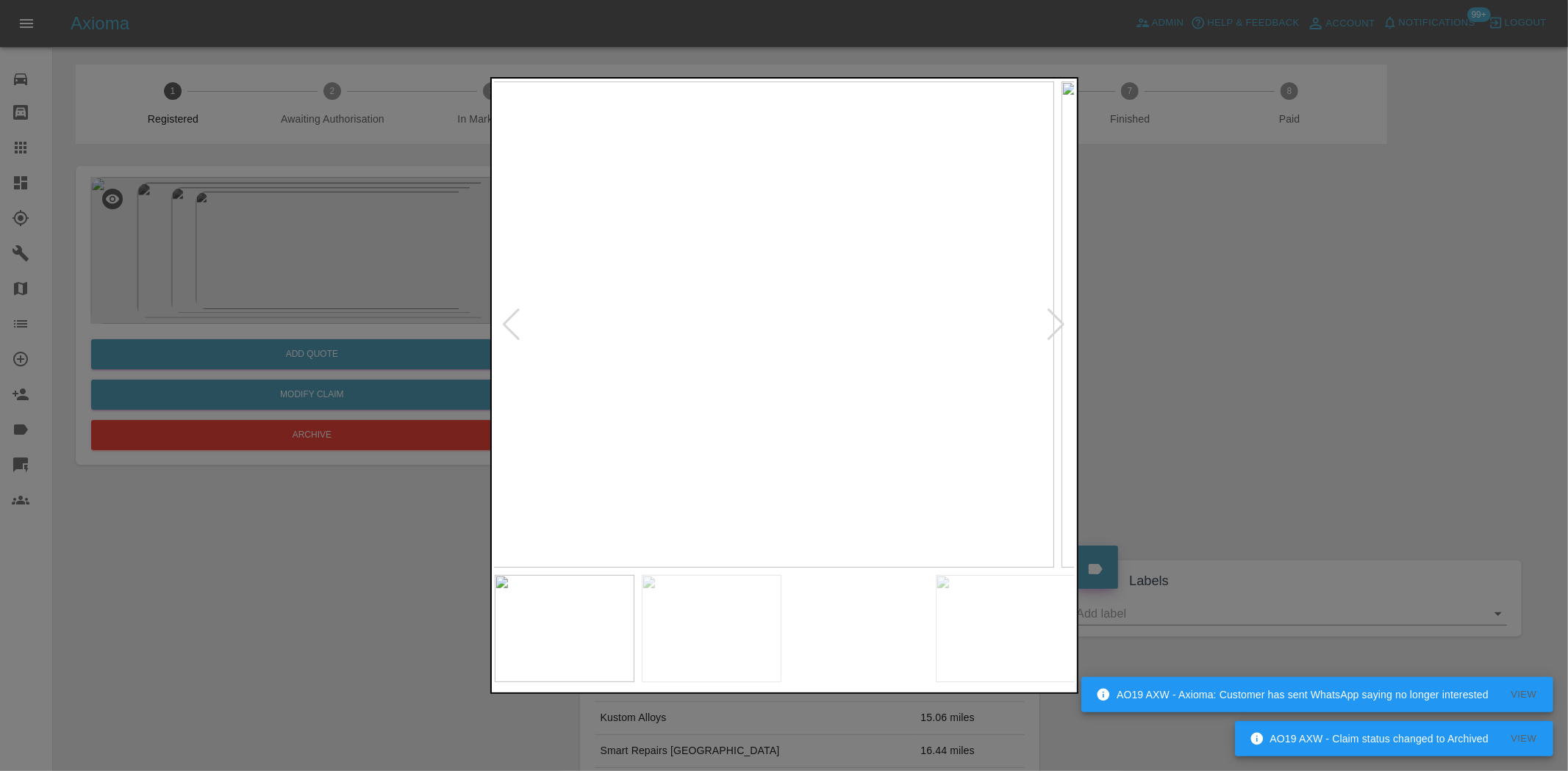
click at [749, 290] on img at bounding box center [763, 324] width 581 height 486
click at [771, 304] on img at bounding box center [785, 324] width 581 height 486
click at [502, 253] on img at bounding box center [785, 324] width 581 height 486
click at [312, 188] on div at bounding box center [784, 386] width 1568 height 771
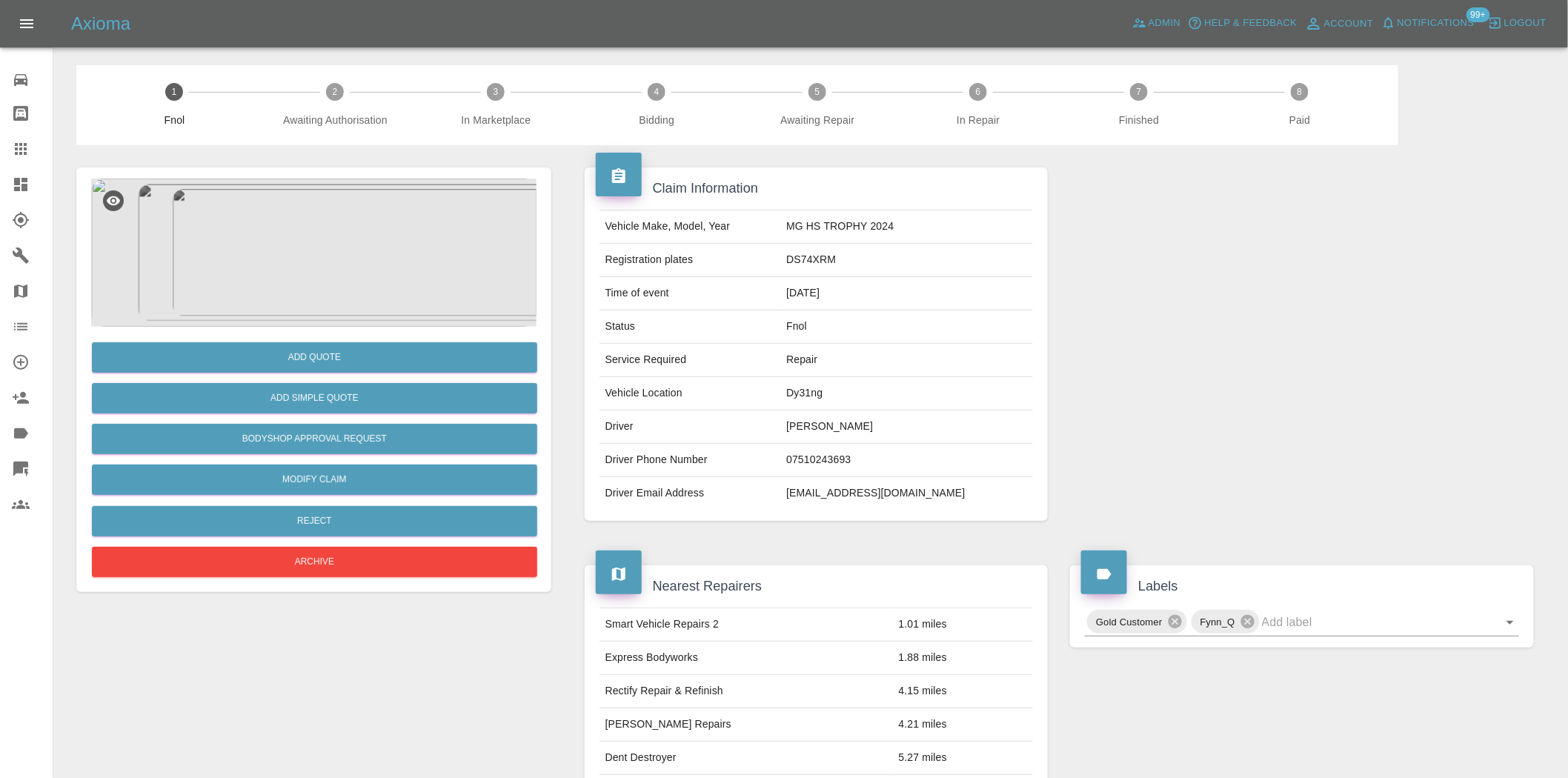
click at [344, 262] on img at bounding box center [314, 253] width 445 height 148
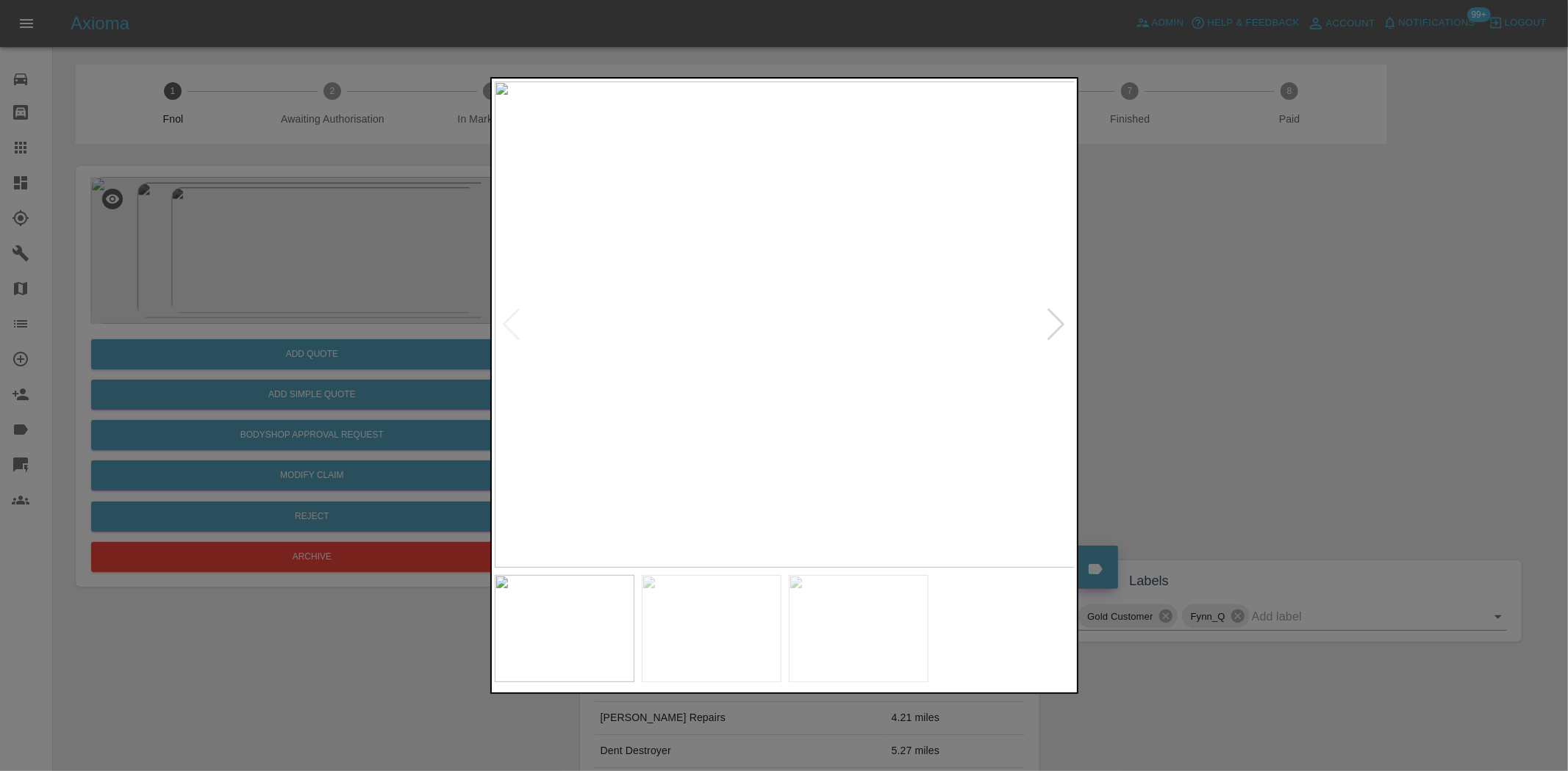
click at [727, 442] on img at bounding box center [785, 324] width 581 height 486
click at [857, 408] on img at bounding box center [778, 324] width 581 height 486
click at [696, 385] on img at bounding box center [785, 324] width 581 height 486
click at [936, 378] on img at bounding box center [785, 324] width 581 height 486
click at [855, 382] on img at bounding box center [785, 324] width 581 height 486
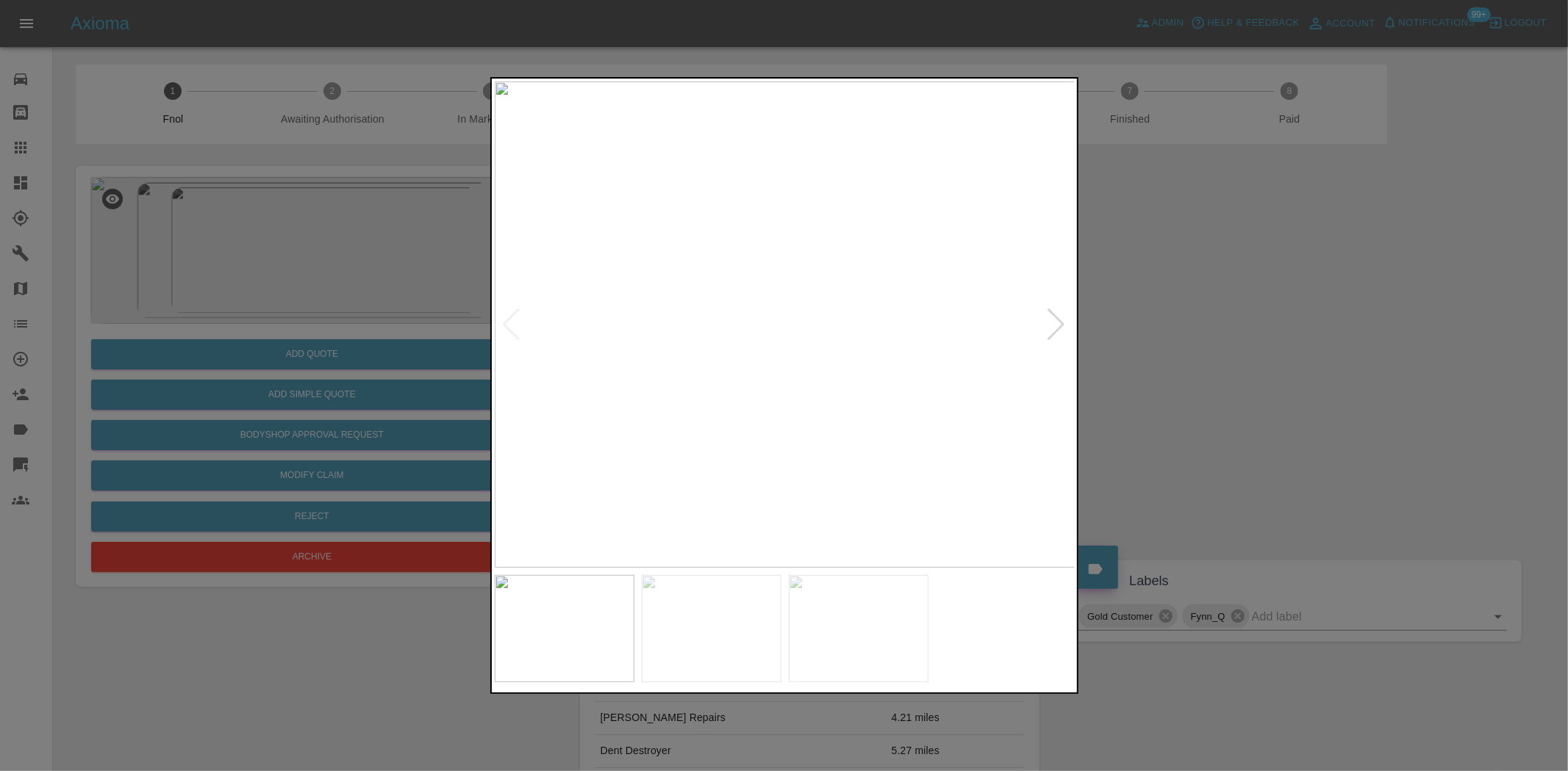
click at [989, 375] on img at bounding box center [785, 324] width 581 height 486
click at [781, 361] on img at bounding box center [785, 324] width 581 height 486
click at [629, 344] on img at bounding box center [785, 324] width 581 height 486
click at [551, 329] on img at bounding box center [785, 324] width 581 height 486
click at [262, 297] on div at bounding box center [784, 386] width 1568 height 771
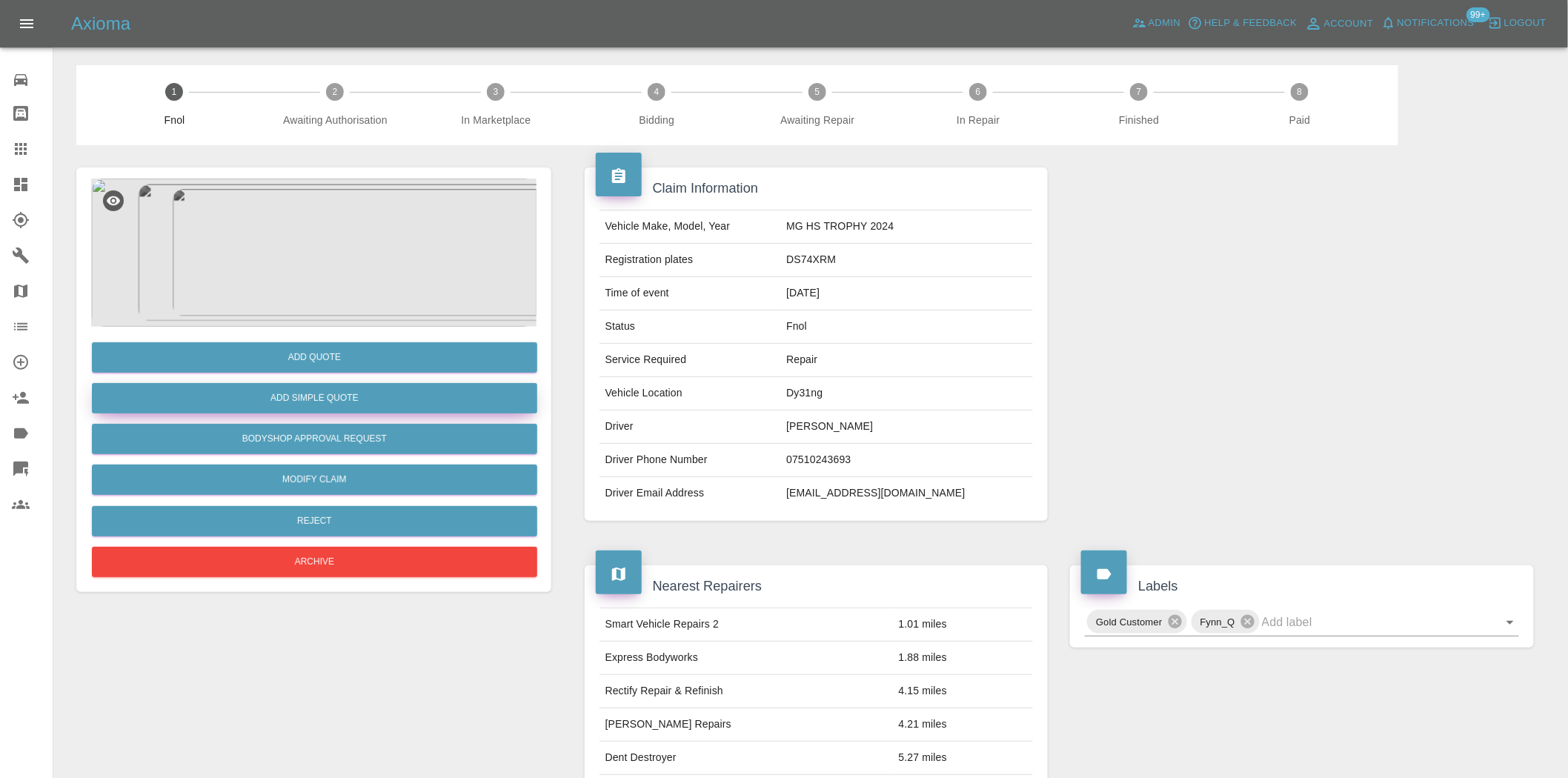
click at [277, 401] on button "Add Simple Quote" at bounding box center [315, 399] width 445 height 30
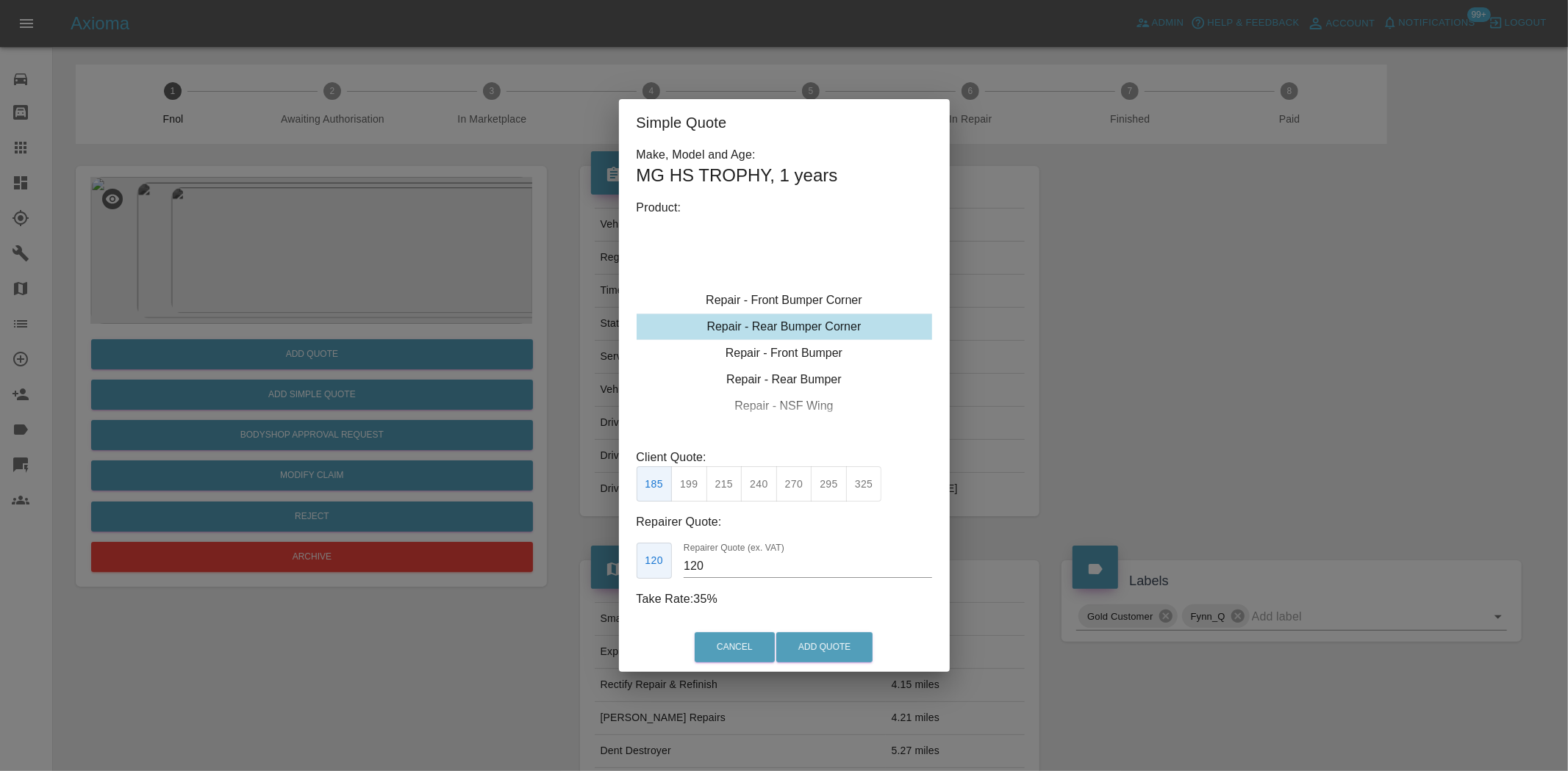
click at [785, 323] on div "Repair - Rear Bumper Corner" at bounding box center [784, 327] width 296 height 27
click at [685, 486] on button "199" at bounding box center [689, 485] width 36 height 36
click at [719, 481] on button "215" at bounding box center [724, 485] width 36 height 36
type input "135"
click at [809, 651] on button "Add Quote" at bounding box center [824, 647] width 96 height 30
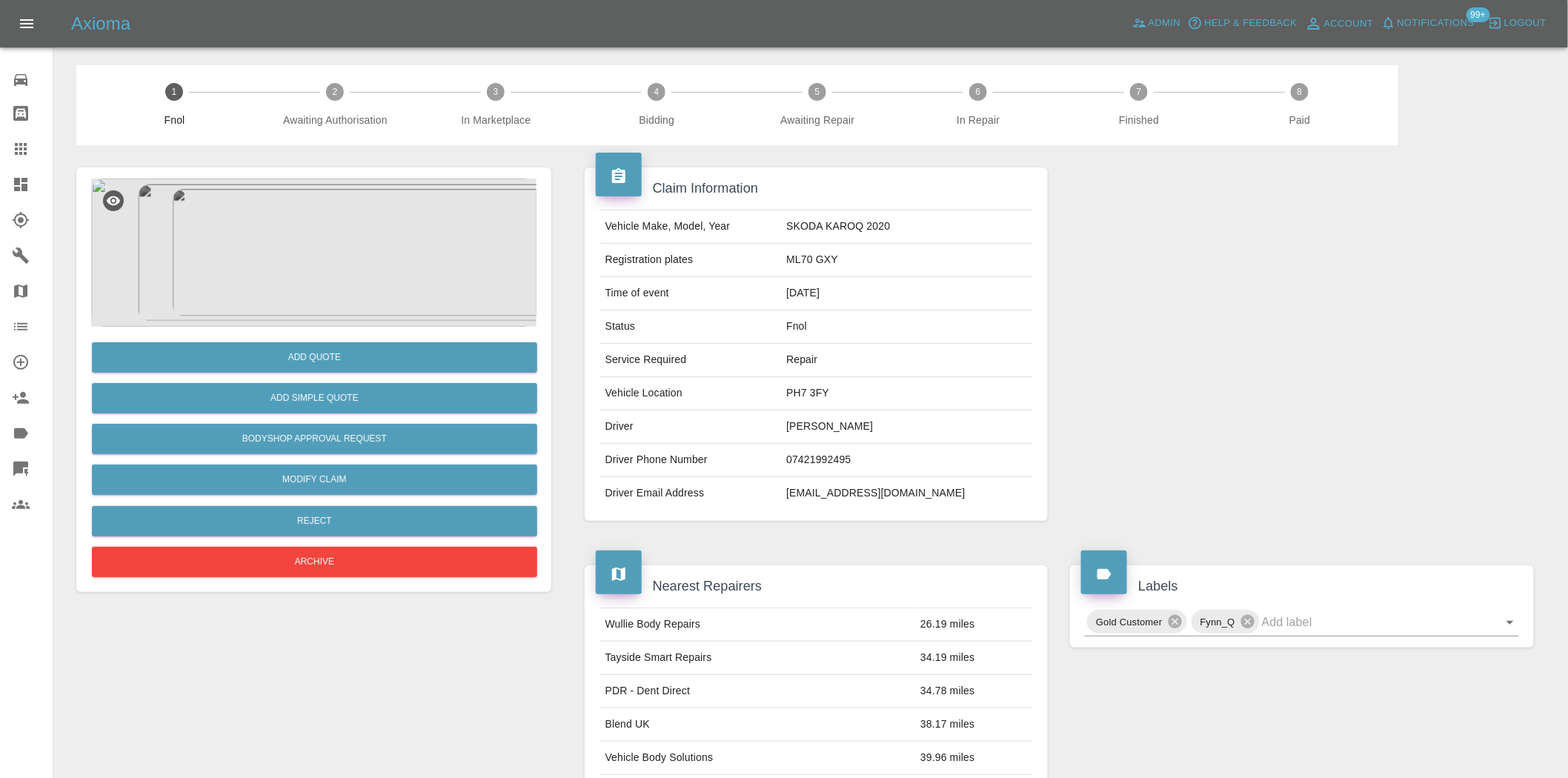
click at [344, 270] on img at bounding box center [314, 253] width 445 height 148
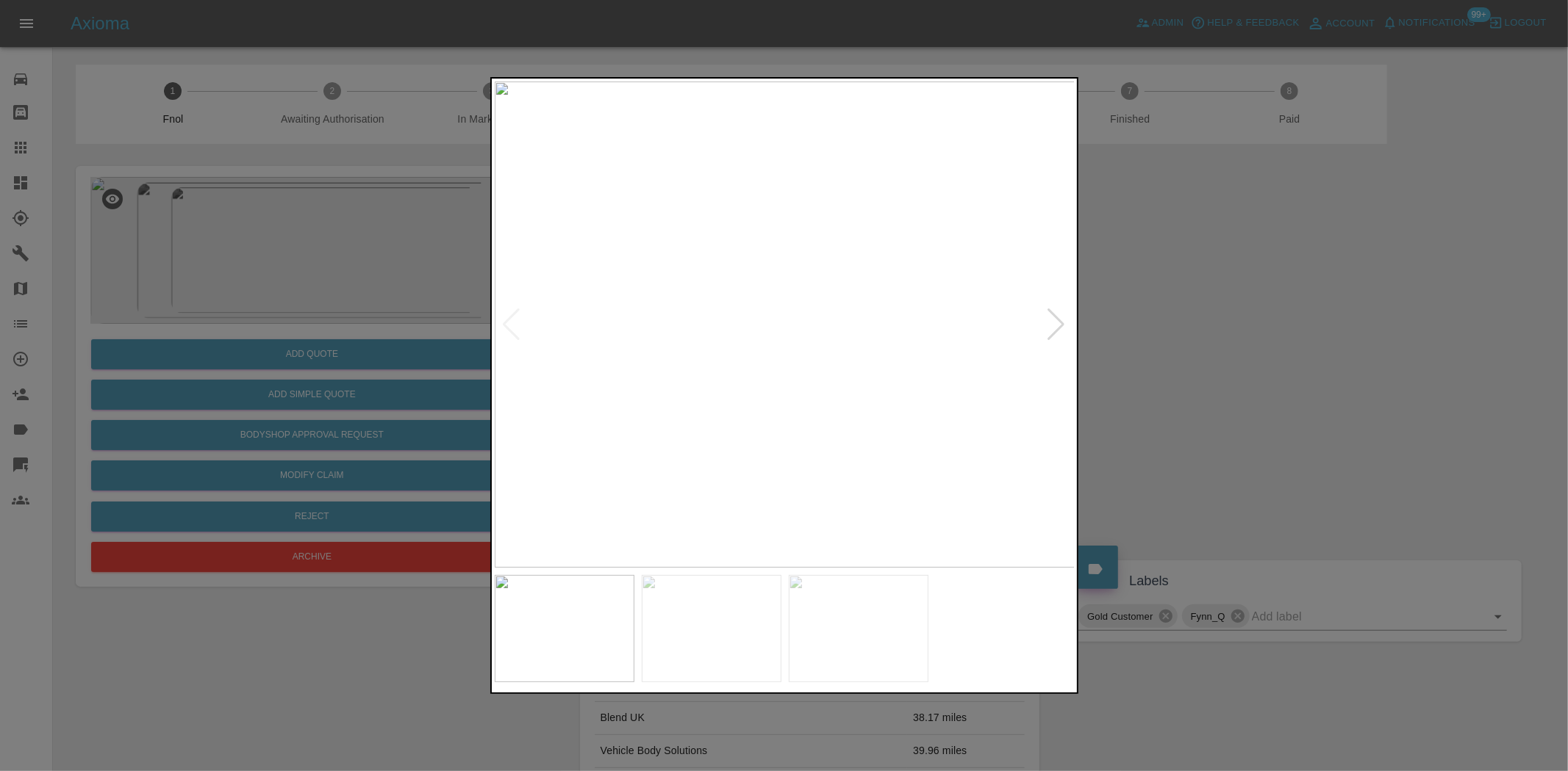
click at [692, 341] on img at bounding box center [785, 324] width 581 height 486
click at [565, 311] on img at bounding box center [785, 324] width 581 height 486
click at [773, 321] on img at bounding box center [785, 324] width 581 height 486
click at [549, 312] on img at bounding box center [816, 334] width 1742 height 1459
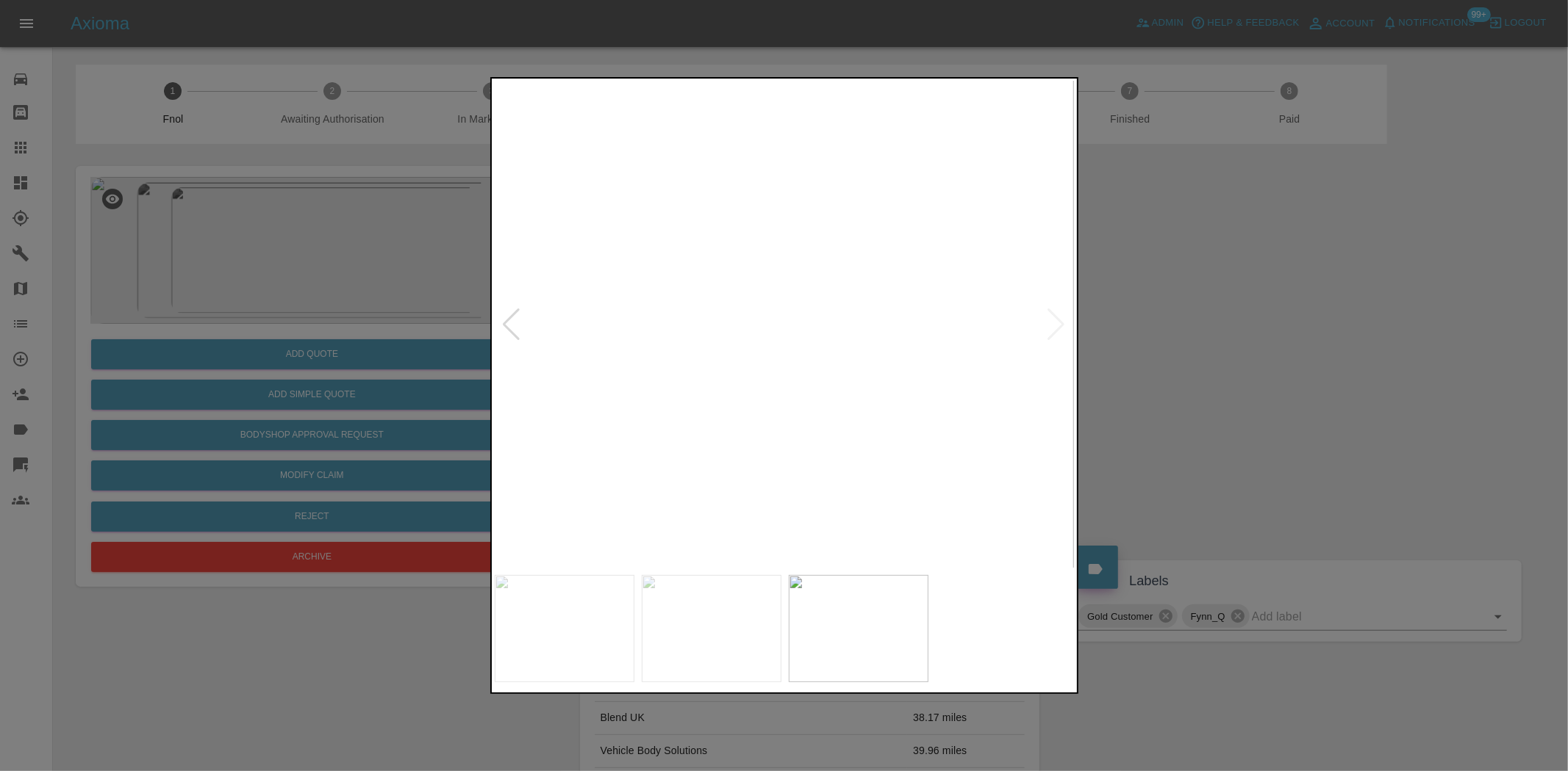
click at [829, 371] on img at bounding box center [204, 132] width 1742 height 1459
click at [829, 370] on img at bounding box center [204, 132] width 1742 height 1459
click at [621, 323] on img at bounding box center [745, 324] width 581 height 486
drag, startPoint x: 339, startPoint y: 255, endPoint x: 365, endPoint y: 274, distance: 32.2
click at [339, 253] on div at bounding box center [784, 386] width 1568 height 771
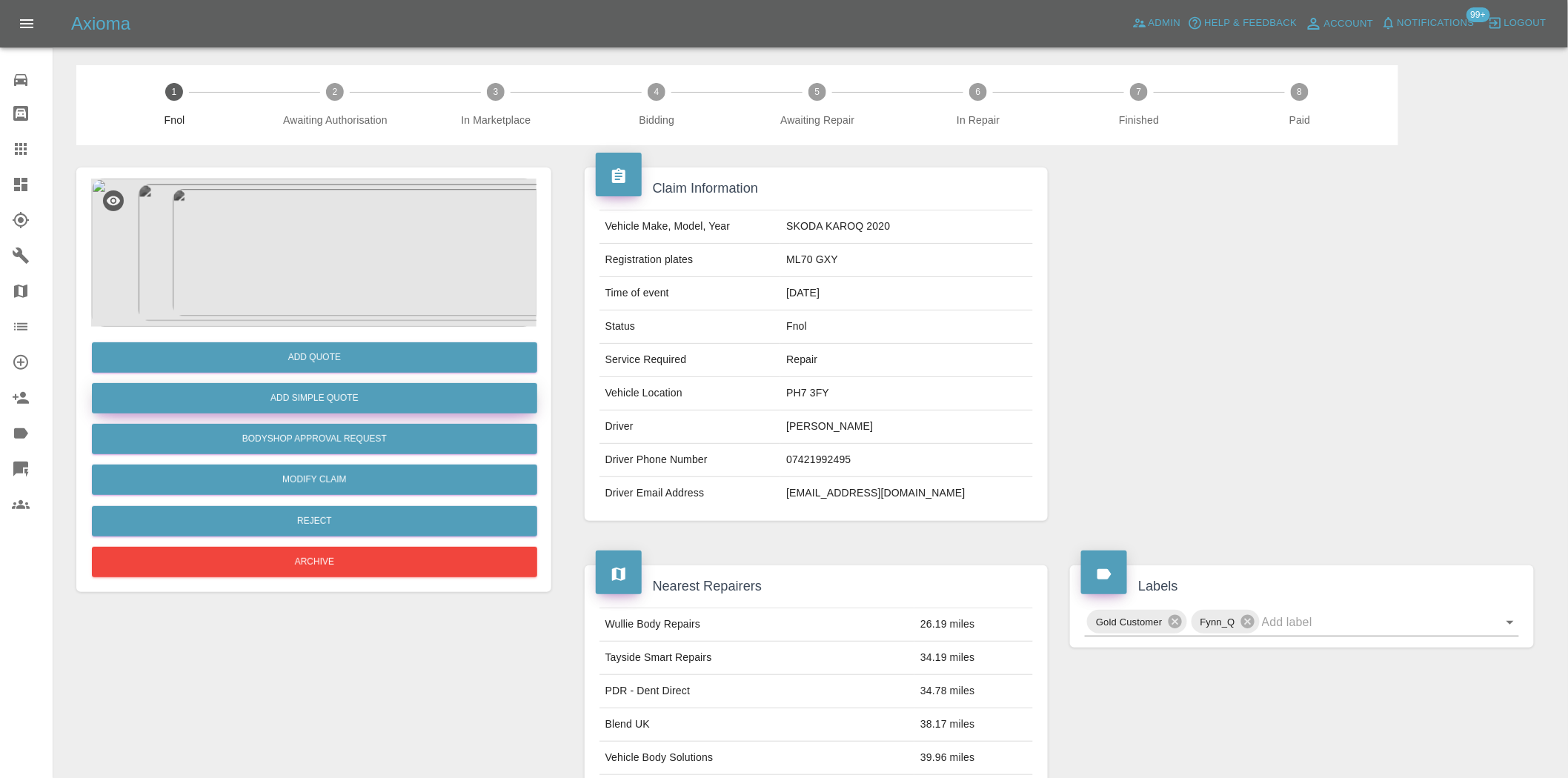
click at [334, 395] on button "Add Simple Quote" at bounding box center [315, 399] width 445 height 30
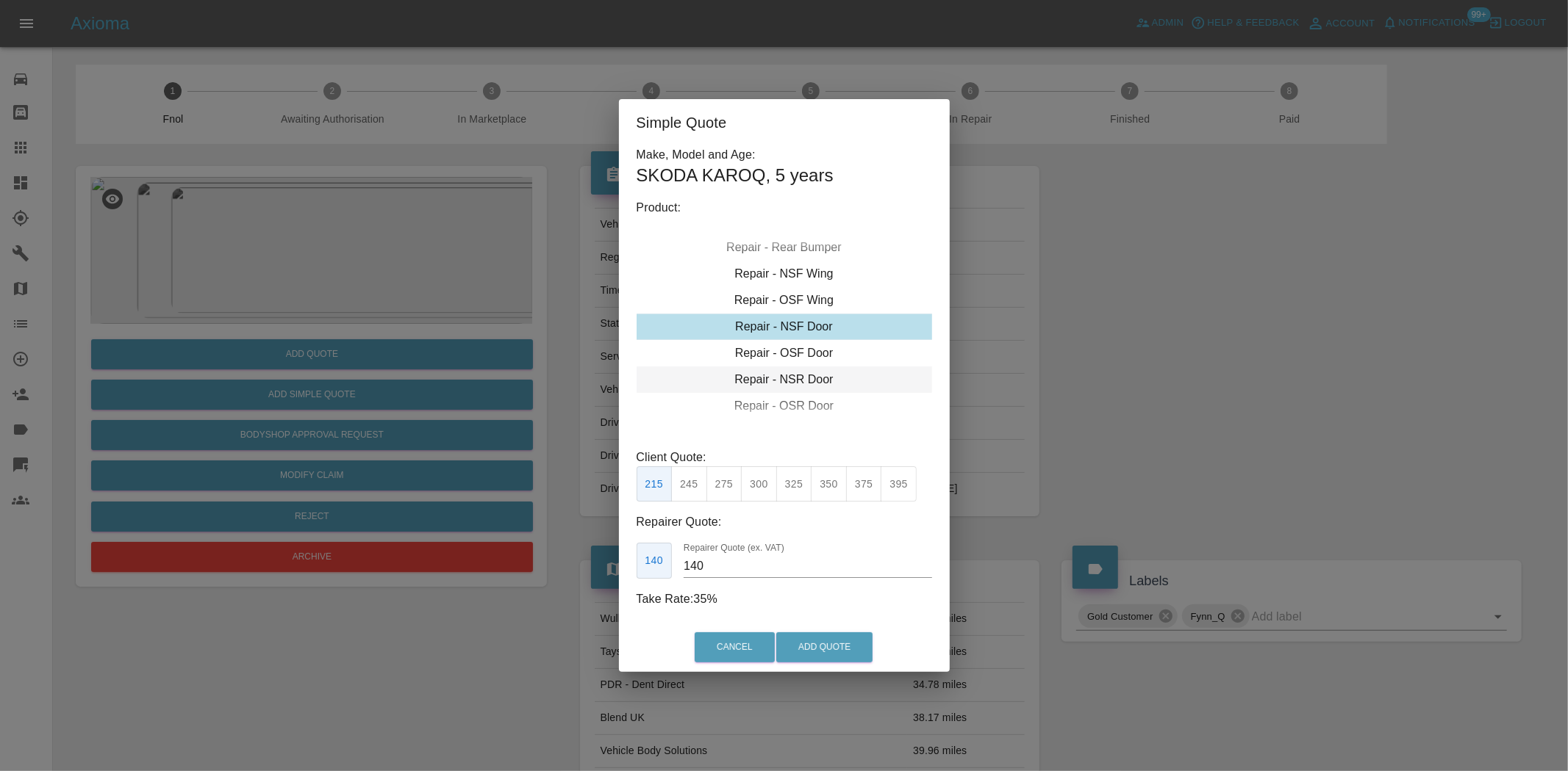
click at [776, 377] on div "Repair - NSR Door" at bounding box center [784, 380] width 296 height 27
click at [714, 486] on button "270" at bounding box center [724, 485] width 36 height 36
drag, startPoint x: 711, startPoint y: 568, endPoint x: 539, endPoint y: 542, distance: 174.0
click at [549, 545] on div "Simple Quote Make, Model and Age: SKODA KAROQ , 5 years Product: Repair - Front…" at bounding box center [784, 386] width 1568 height 771
type input "170"
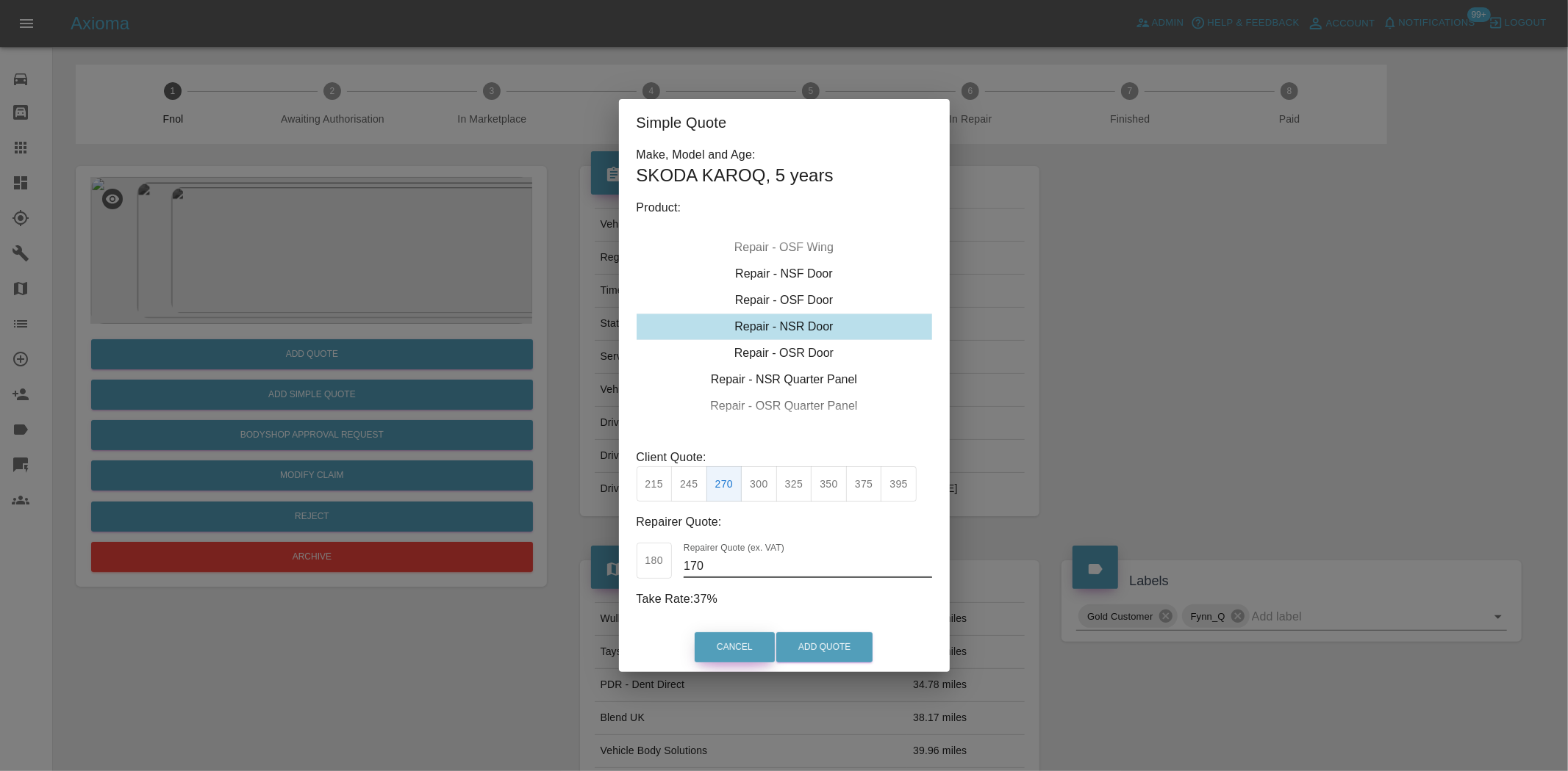
click at [768, 638] on button "Cancel" at bounding box center [735, 647] width 80 height 30
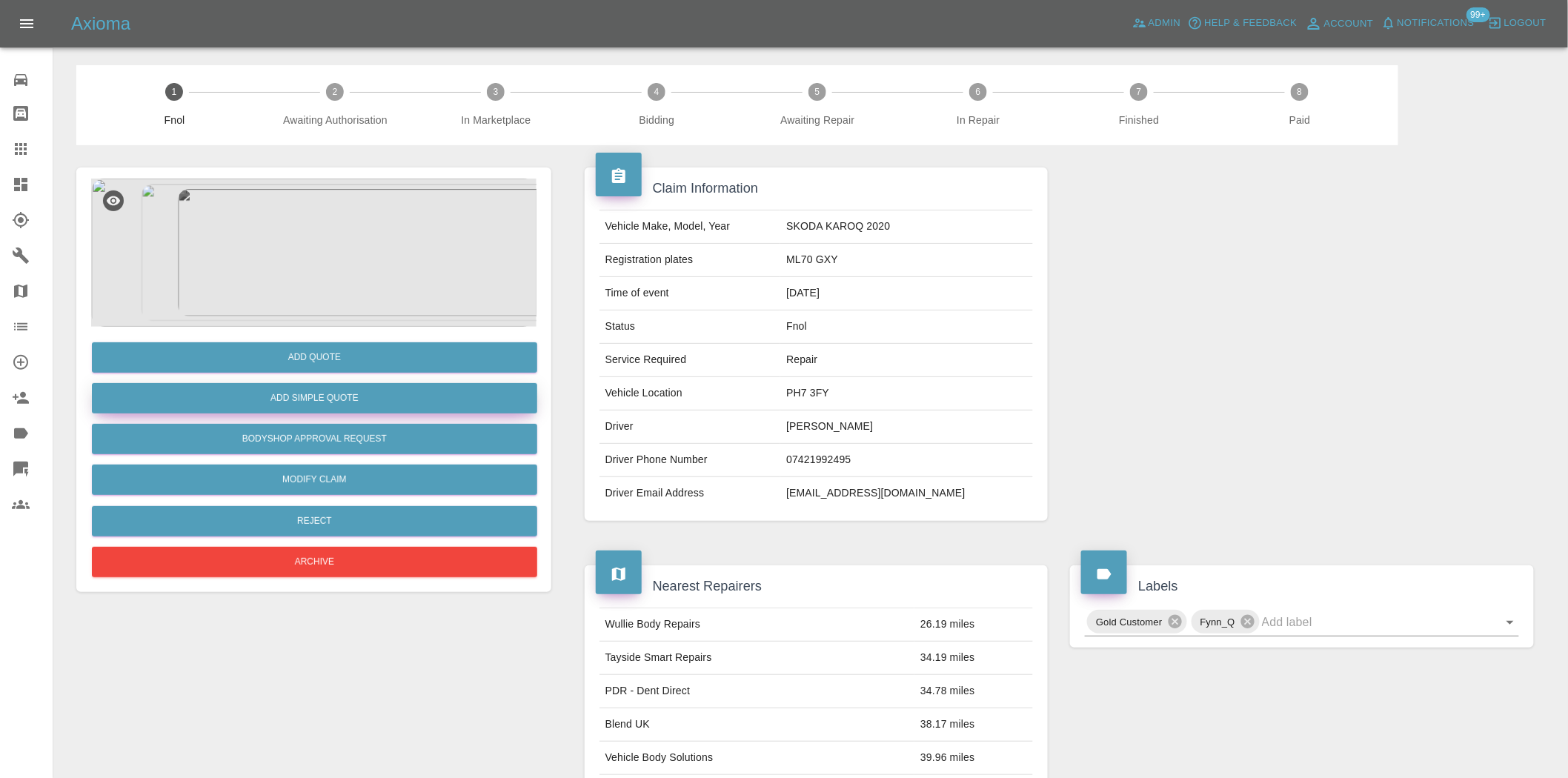
click at [299, 395] on button "Add Simple Quote" at bounding box center [315, 399] width 445 height 30
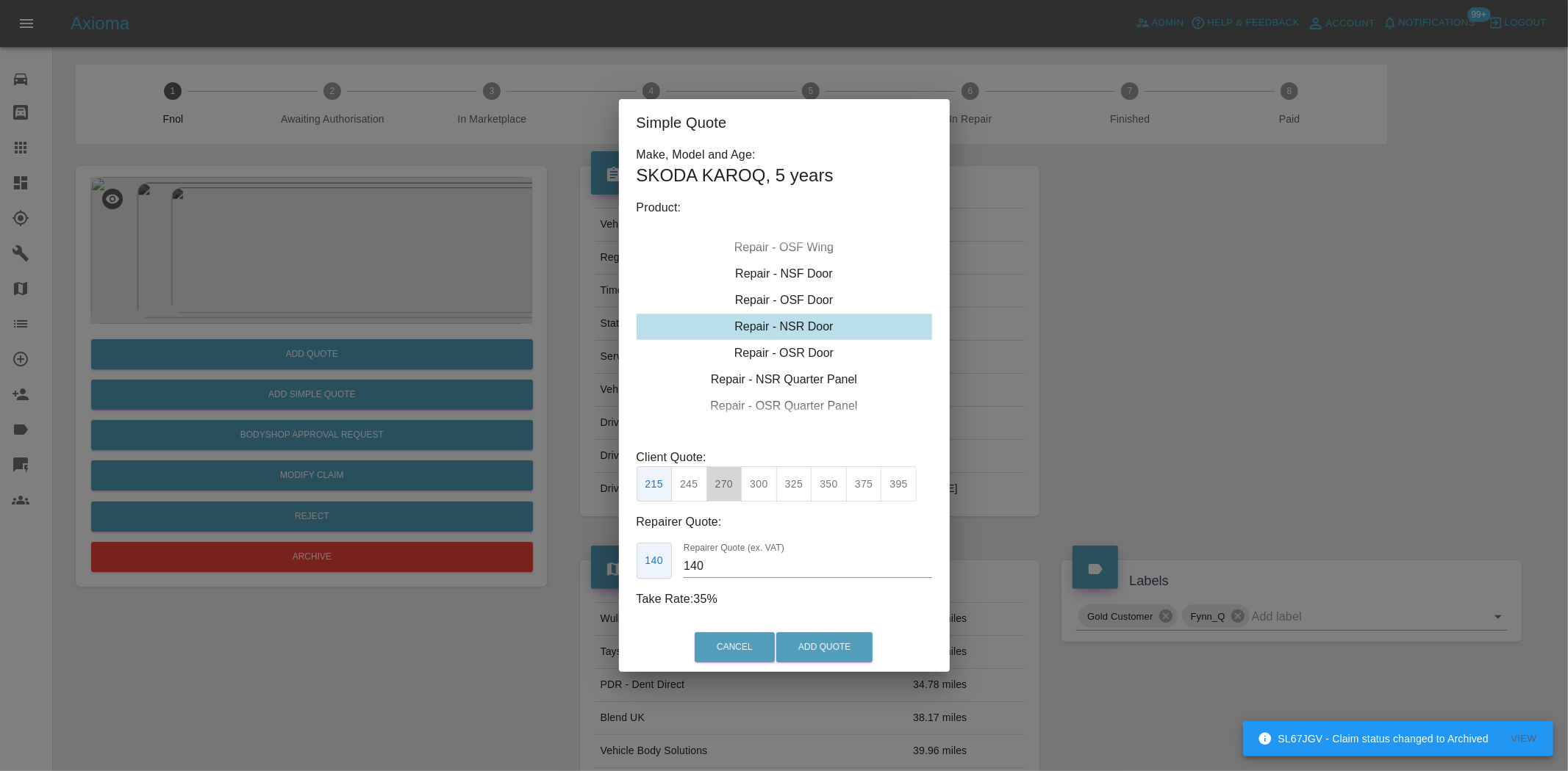
click at [726, 485] on button "270" at bounding box center [724, 485] width 36 height 36
drag, startPoint x: 715, startPoint y: 567, endPoint x: 547, endPoint y: 549, distance: 169.0
click at [561, 553] on div "Simple Quote Make, Model and Age: SKODA KAROQ , 5 years Product: Repair - Front…" at bounding box center [784, 386] width 1568 height 771
type input "170"
click at [804, 642] on button "Add Quote" at bounding box center [824, 647] width 96 height 30
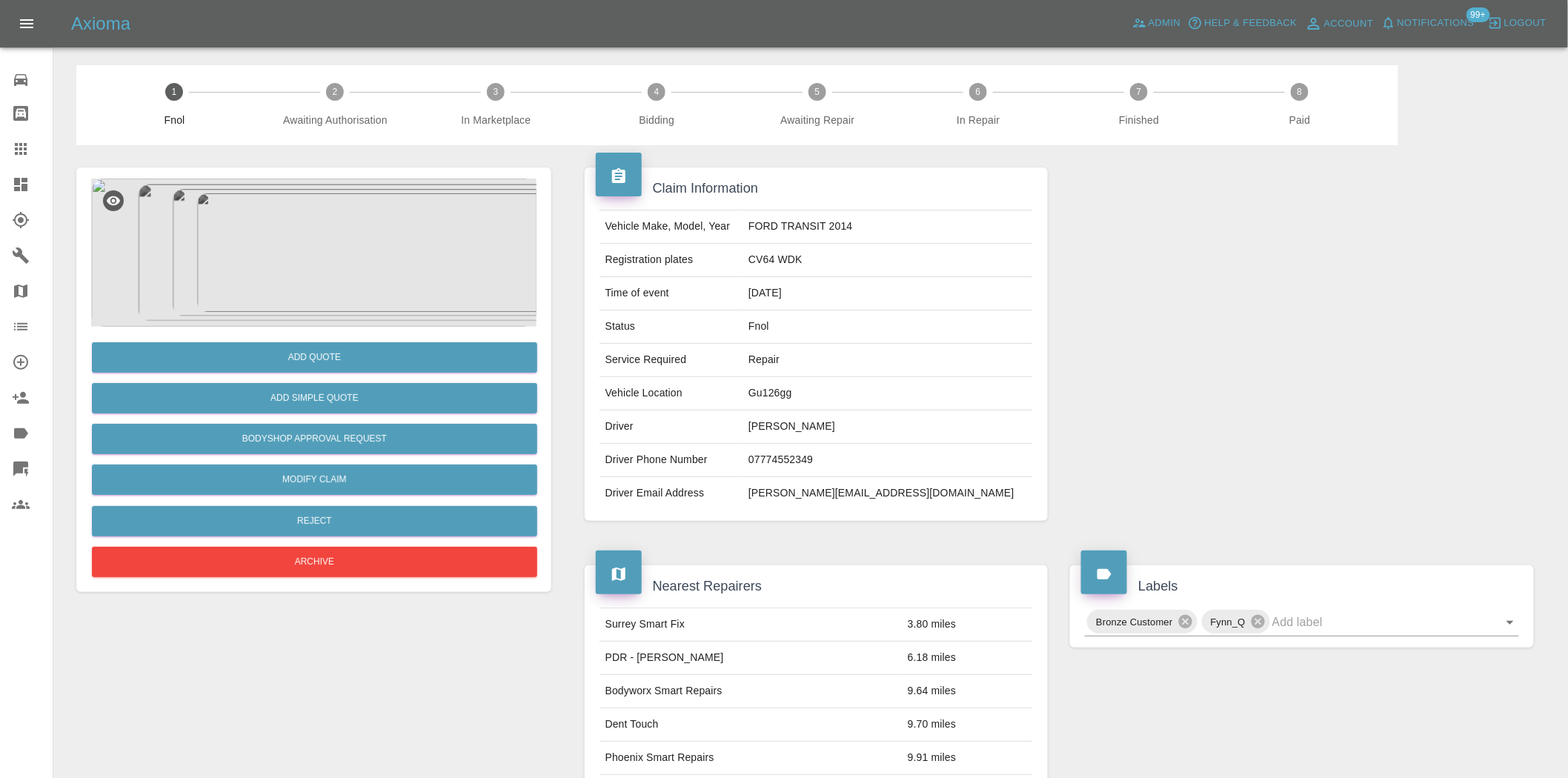
click at [320, 255] on img at bounding box center [314, 253] width 445 height 148
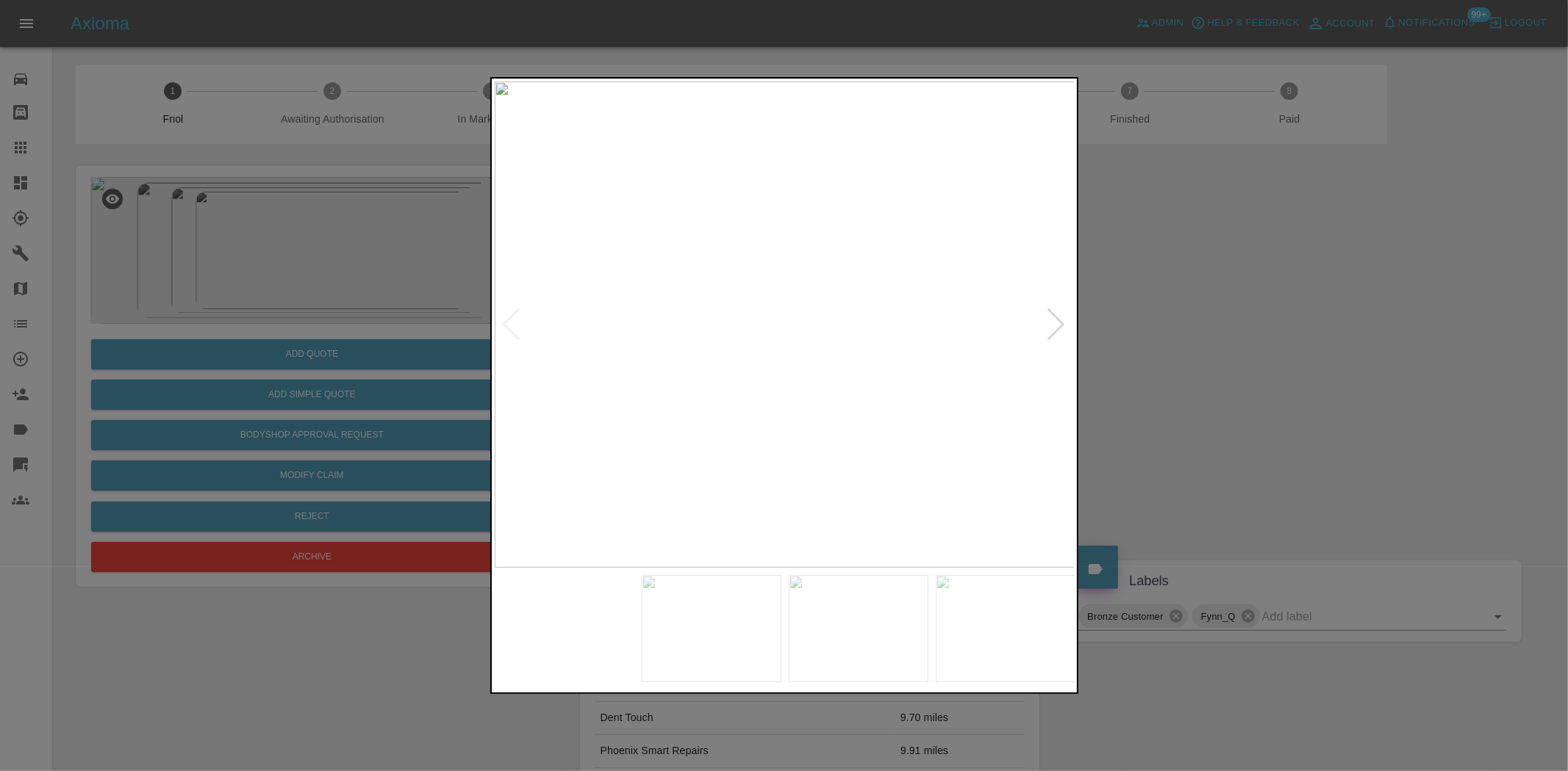
click at [726, 361] on img at bounding box center [785, 324] width 581 height 486
click at [689, 325] on img at bounding box center [785, 324] width 581 height 486
click at [622, 394] on img at bounding box center [785, 324] width 581 height 486
click at [547, 380] on img at bounding box center [785, 324] width 581 height 486
click at [512, 346] on img at bounding box center [785, 324] width 581 height 486
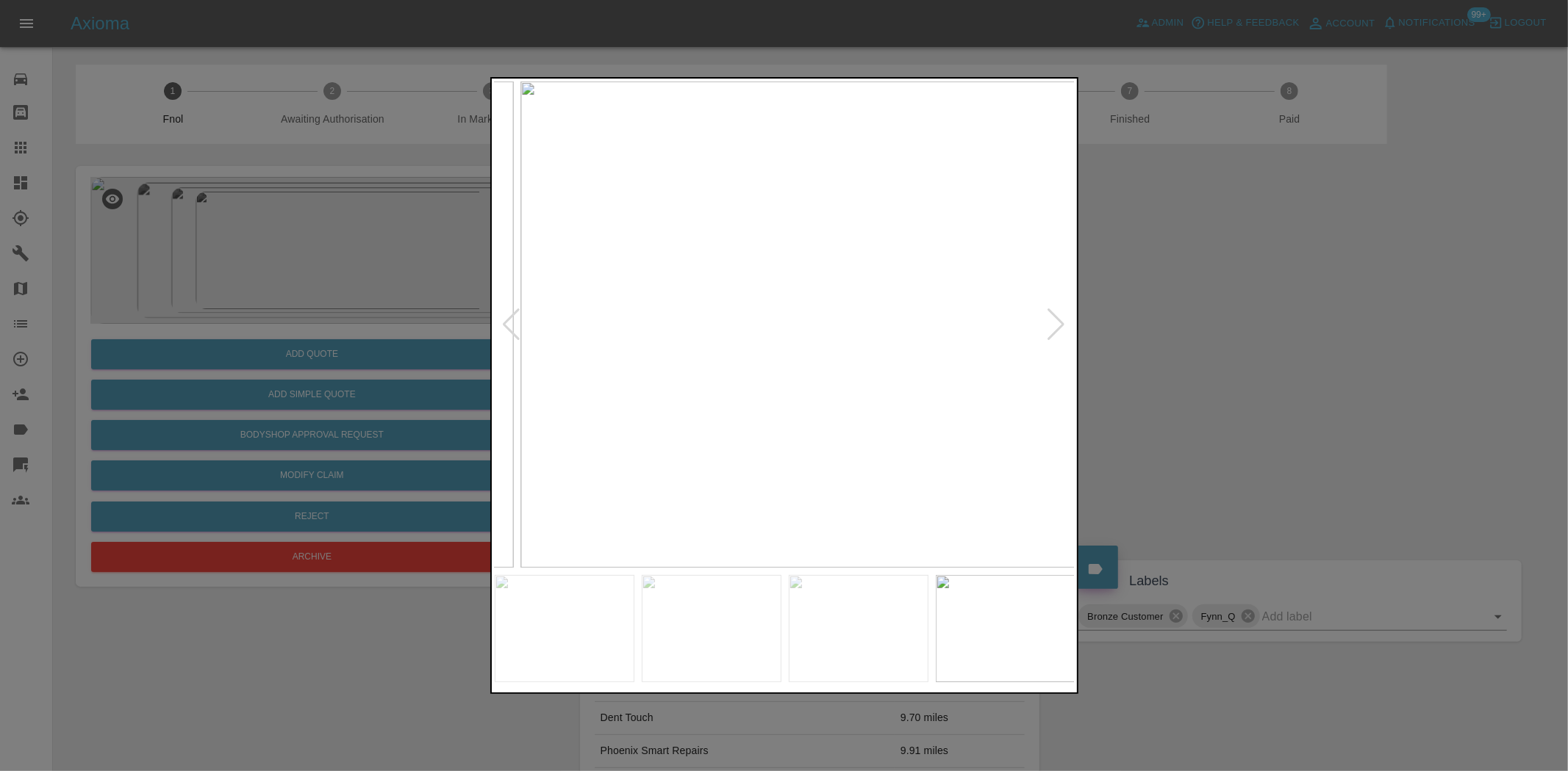
click at [818, 410] on img at bounding box center [811, 324] width 581 height 486
click at [787, 466] on img at bounding box center [785, 324] width 581 height 486
click at [821, 467] on img at bounding box center [785, 324] width 581 height 486
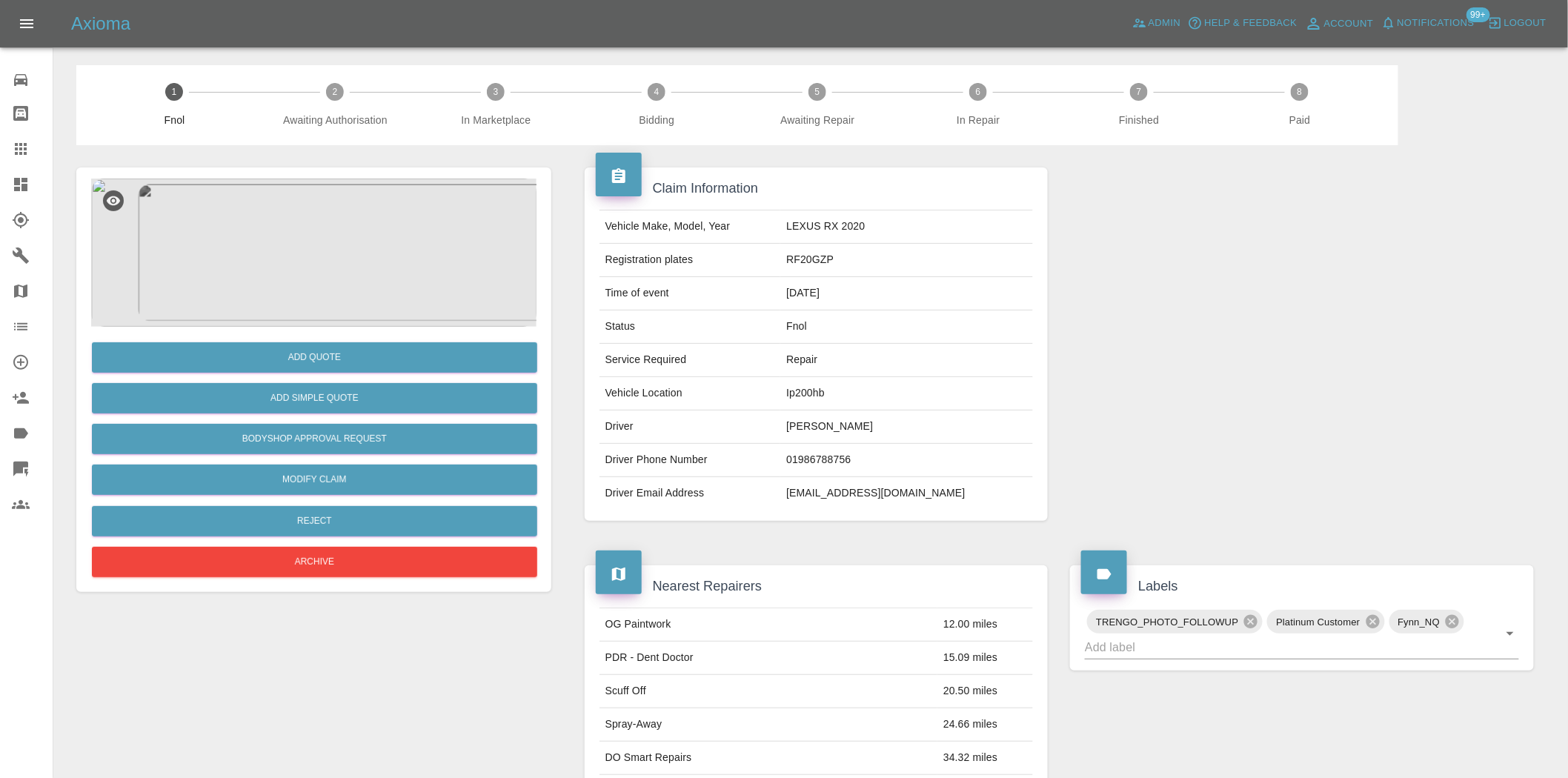
click at [329, 277] on img at bounding box center [314, 253] width 445 height 148
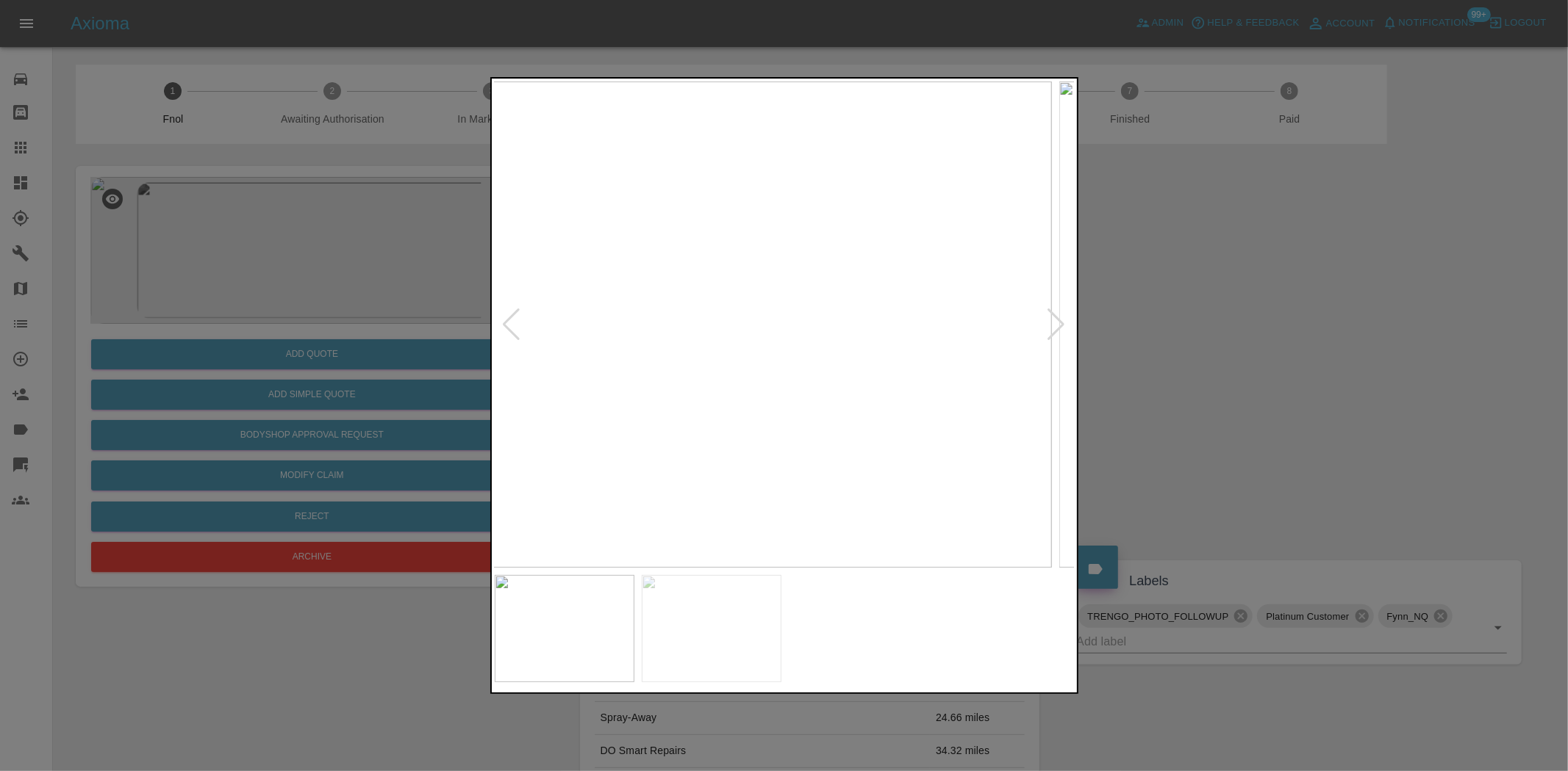
click at [684, 357] on img at bounding box center [760, 324] width 581 height 486
click at [695, 378] on img at bounding box center [785, 324] width 581 height 486
click at [726, 401] on img at bounding box center [785, 324] width 581 height 486
click at [779, 383] on img at bounding box center [785, 324] width 581 height 486
click at [375, 270] on div at bounding box center [784, 386] width 1568 height 771
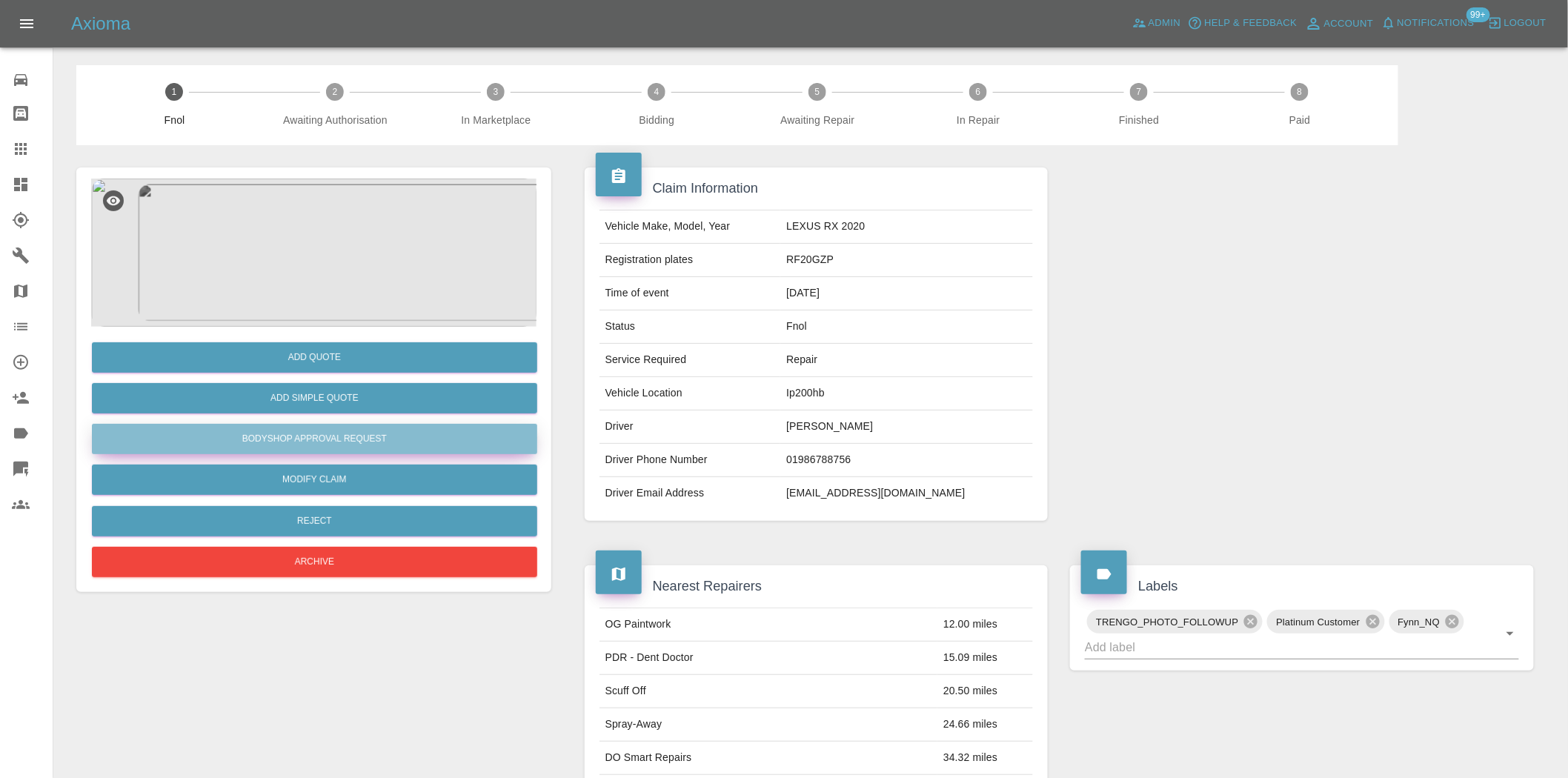
click at [309, 434] on button "Bodyshop Approval Request" at bounding box center [315, 439] width 445 height 30
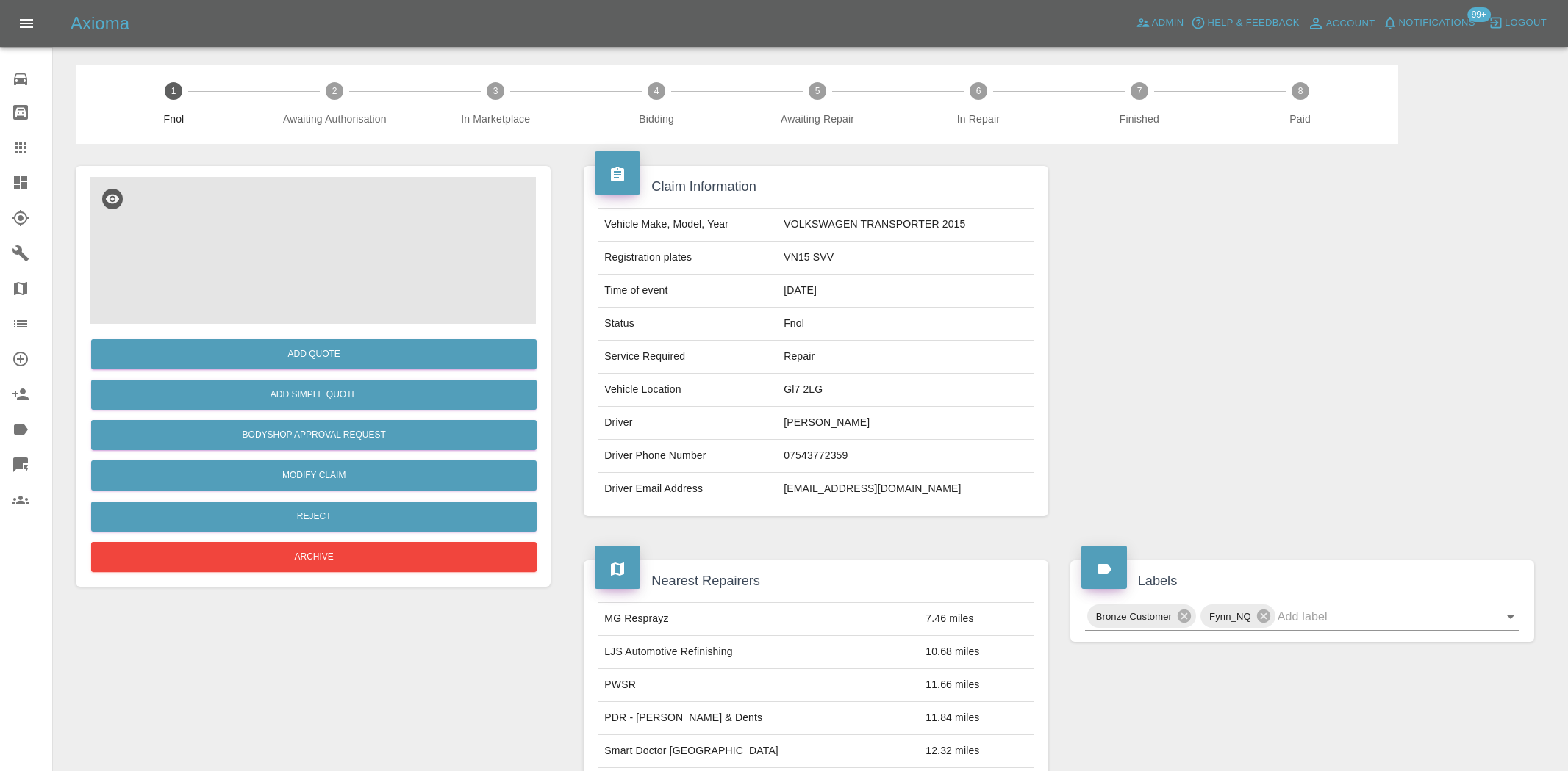
click at [325, 260] on img at bounding box center [312, 251] width 442 height 147
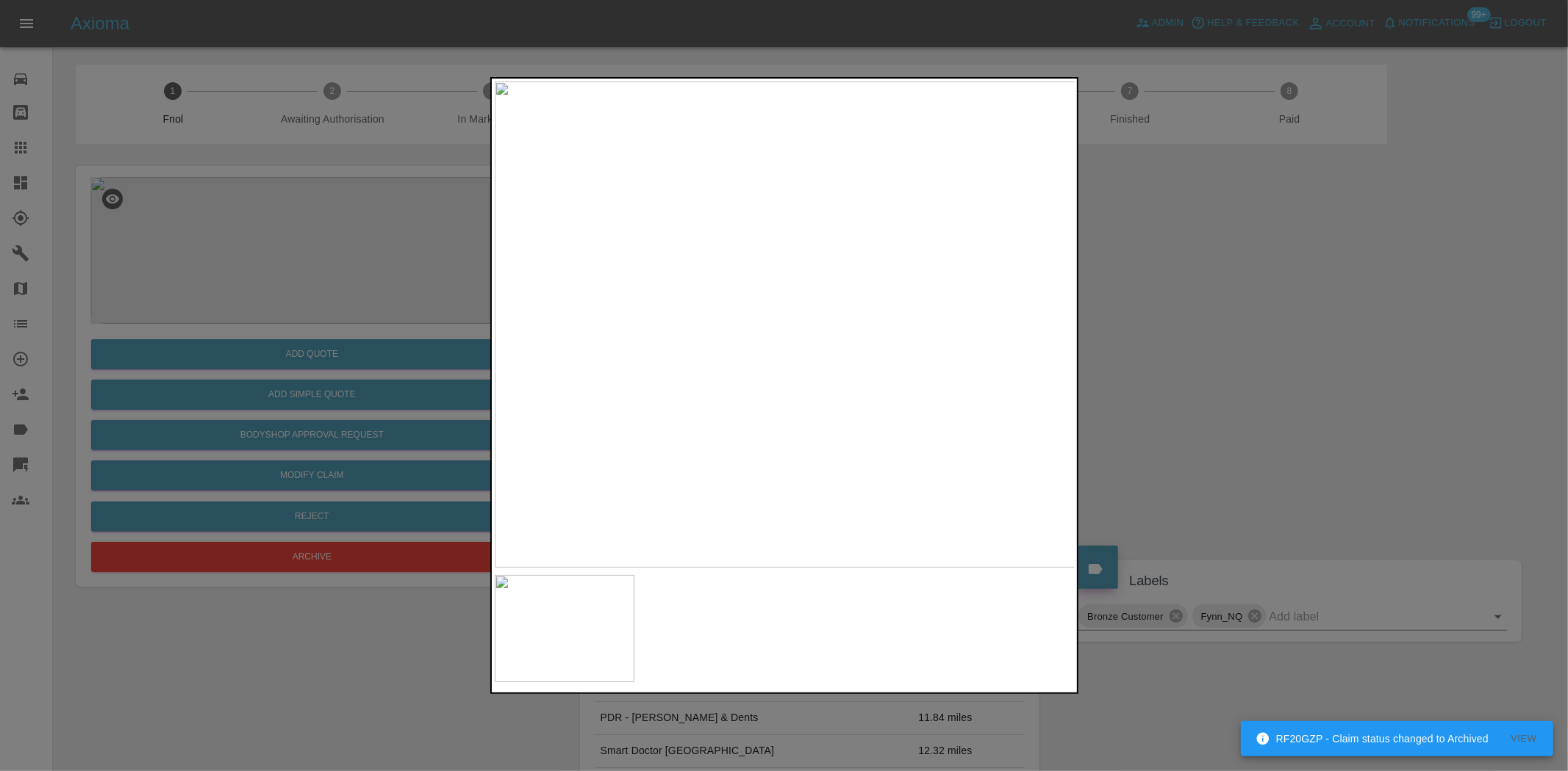
drag, startPoint x: 304, startPoint y: 298, endPoint x: 371, endPoint y: 516, distance: 228.1
click at [308, 306] on div at bounding box center [784, 386] width 1568 height 771
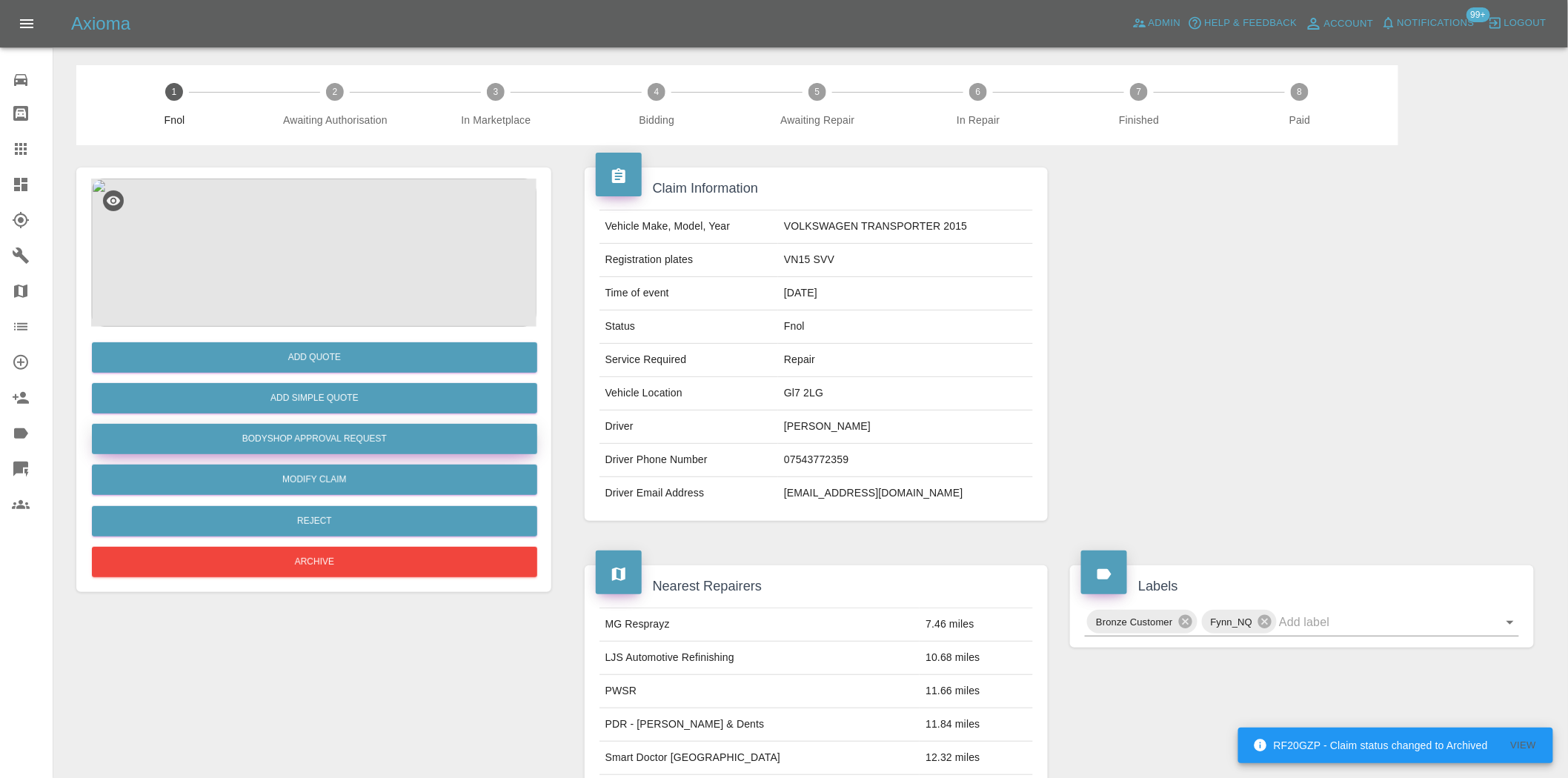
click at [337, 448] on button "Bodyshop Approval Request" at bounding box center [315, 439] width 445 height 30
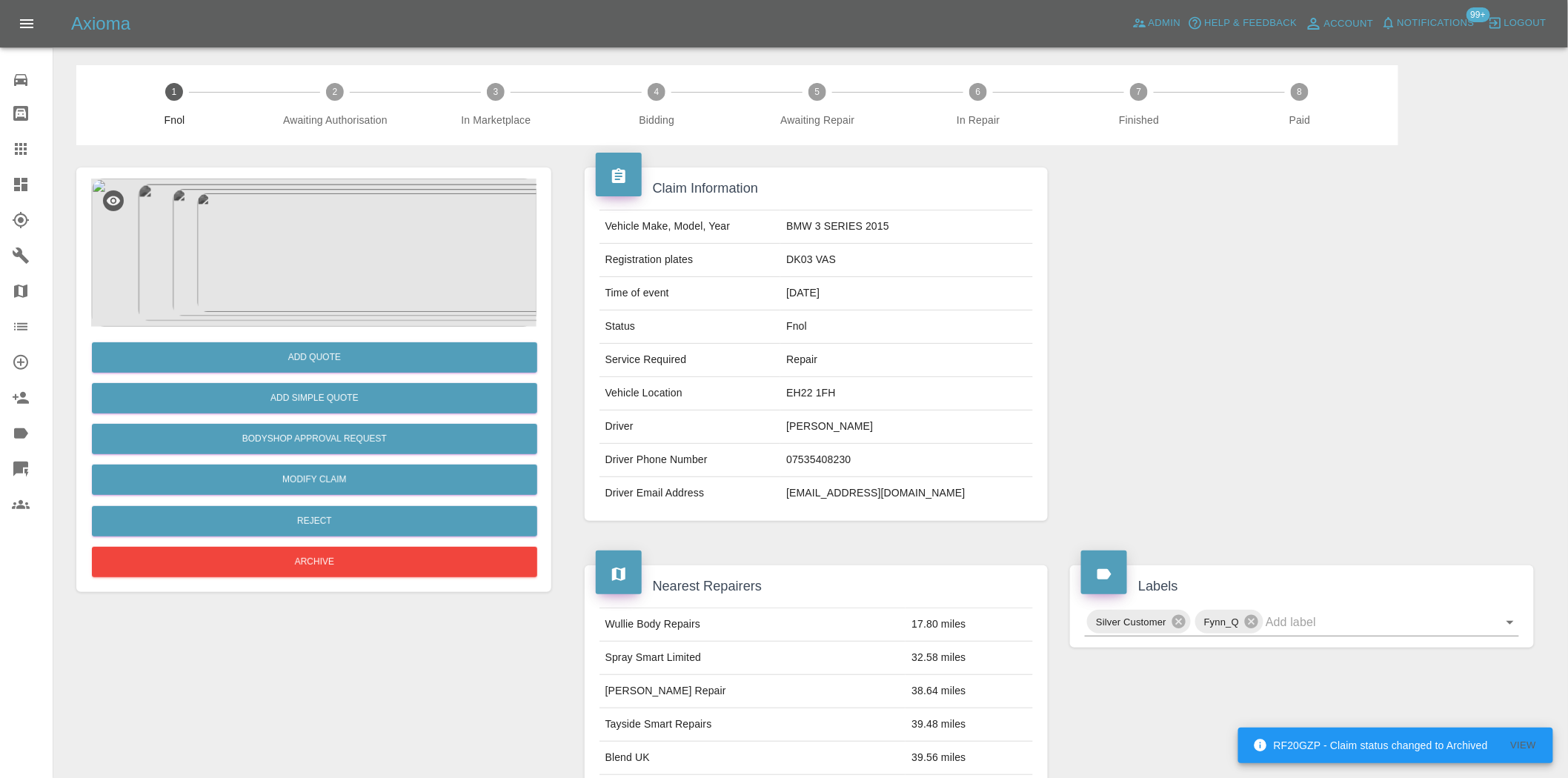
click at [362, 266] on img at bounding box center [314, 253] width 445 height 148
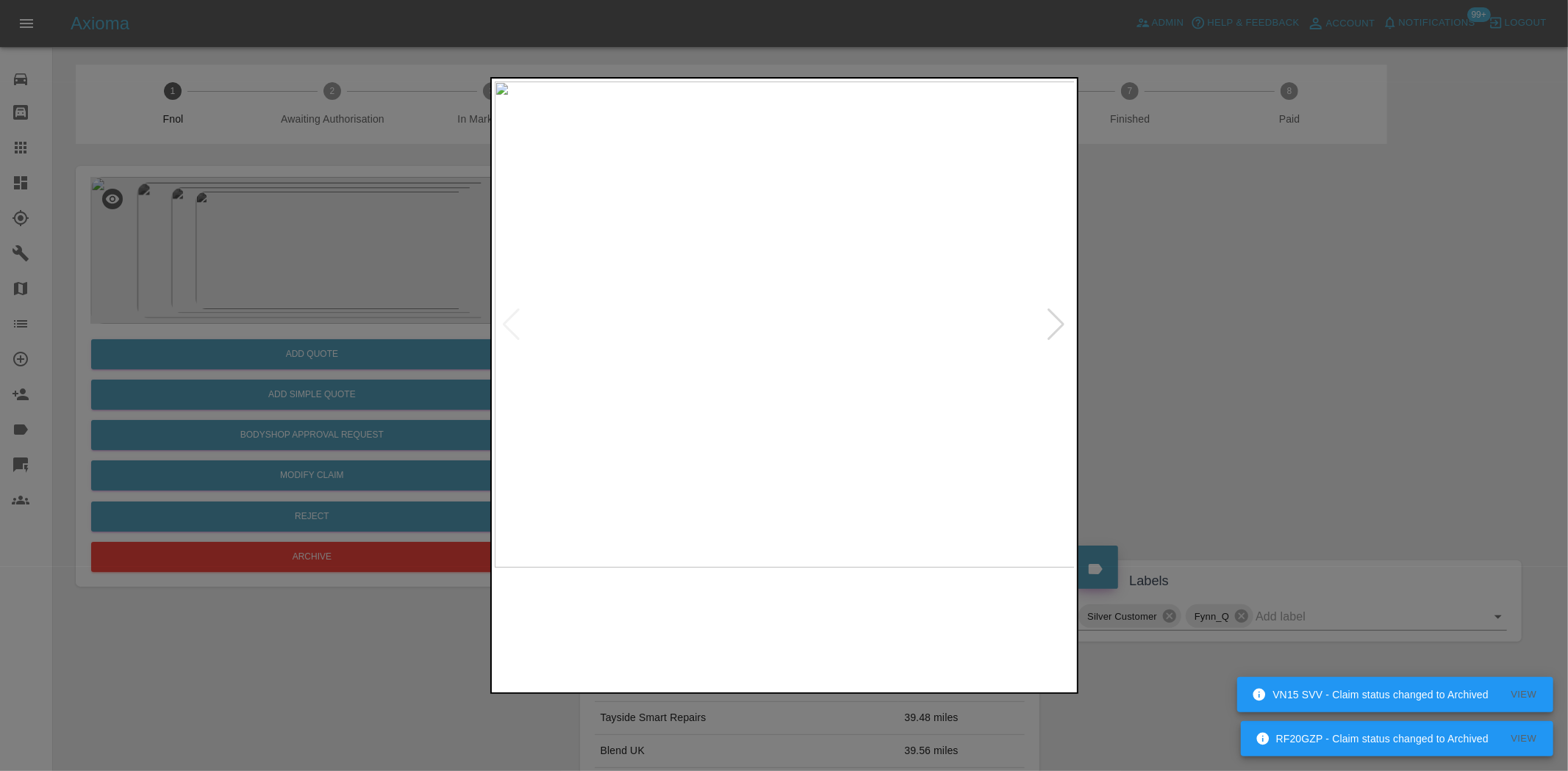
click at [726, 371] on img at bounding box center [785, 324] width 581 height 486
click at [691, 372] on img at bounding box center [785, 324] width 581 height 486
click at [495, 372] on img at bounding box center [785, 324] width 581 height 486
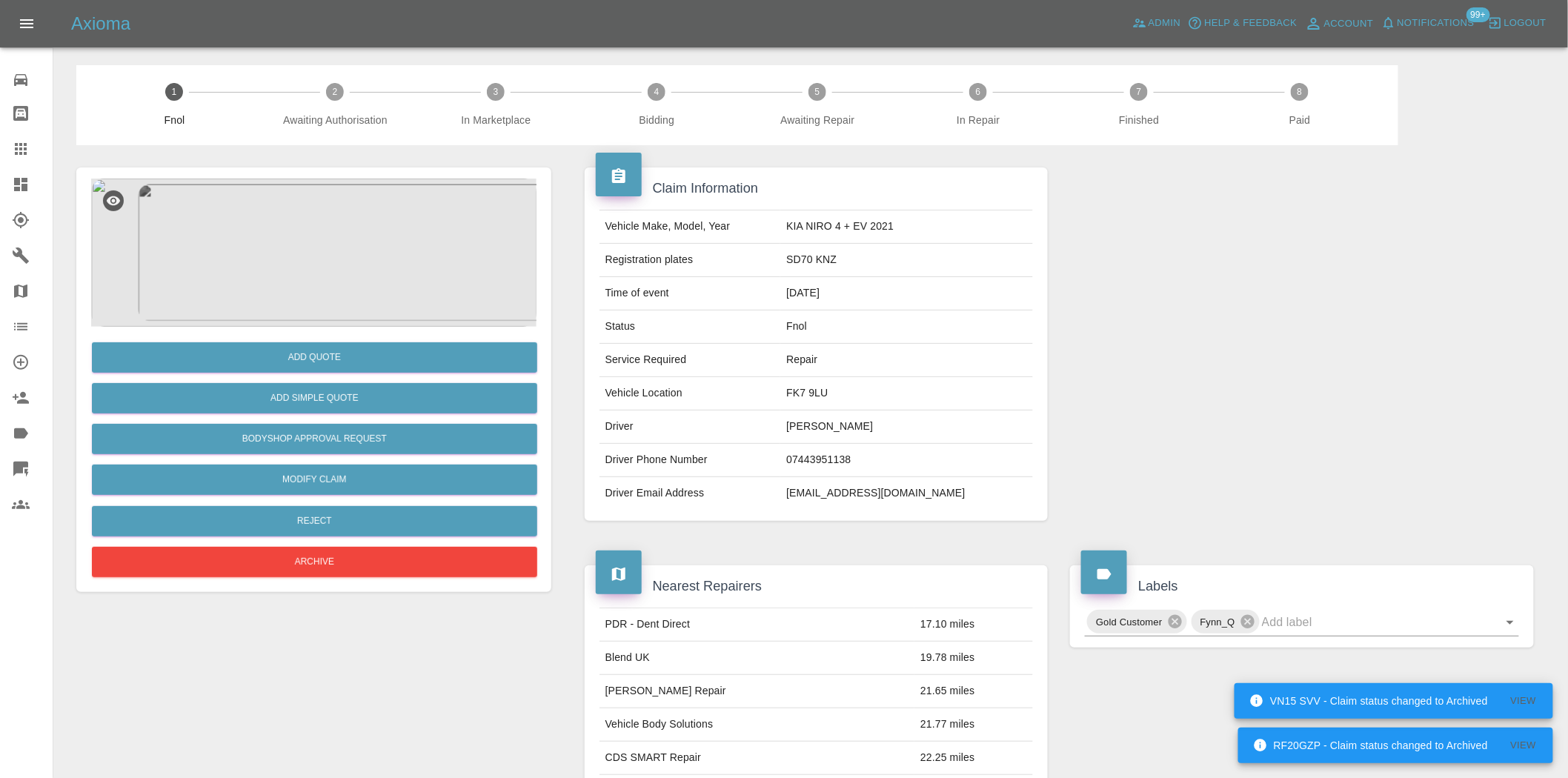
click at [365, 266] on img at bounding box center [314, 253] width 445 height 148
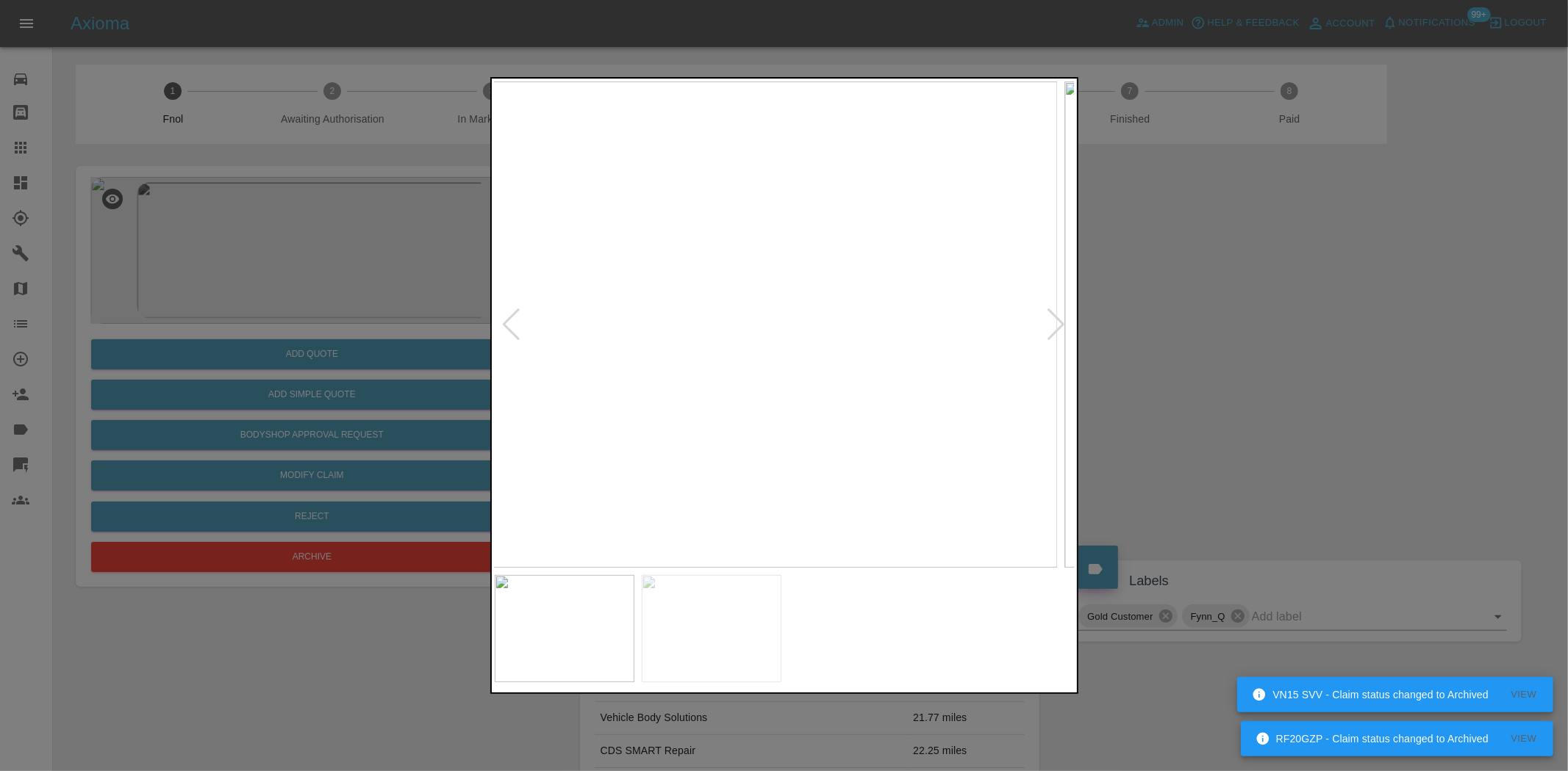
click at [678, 334] on img at bounding box center [767, 324] width 581 height 486
click at [457, 324] on div at bounding box center [784, 386] width 1568 height 771
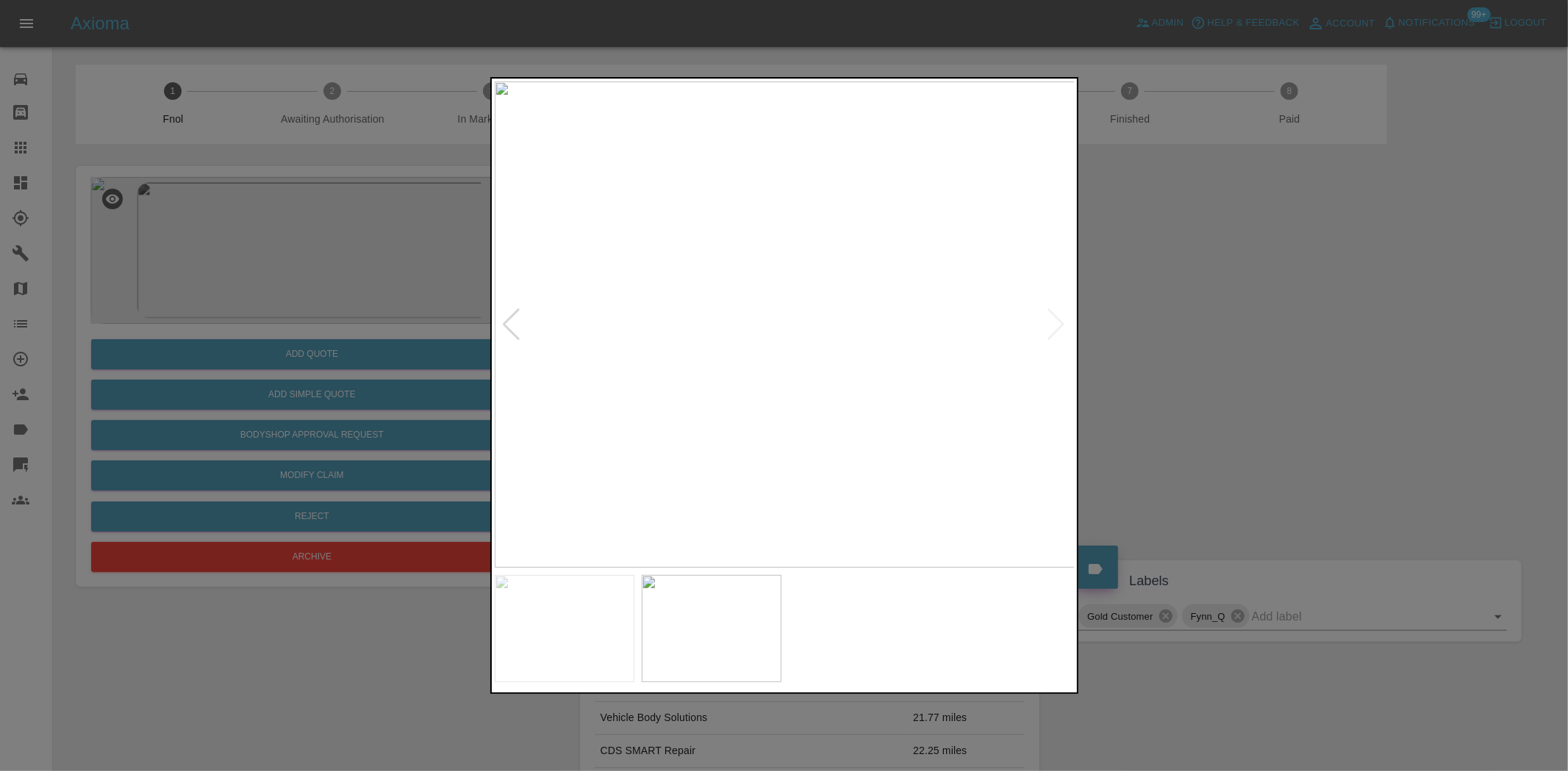
click at [755, 301] on img at bounding box center [785, 324] width 581 height 486
click at [755, 301] on img at bounding box center [870, 395] width 1742 height 1459
click at [778, 387] on img at bounding box center [785, 324] width 581 height 486
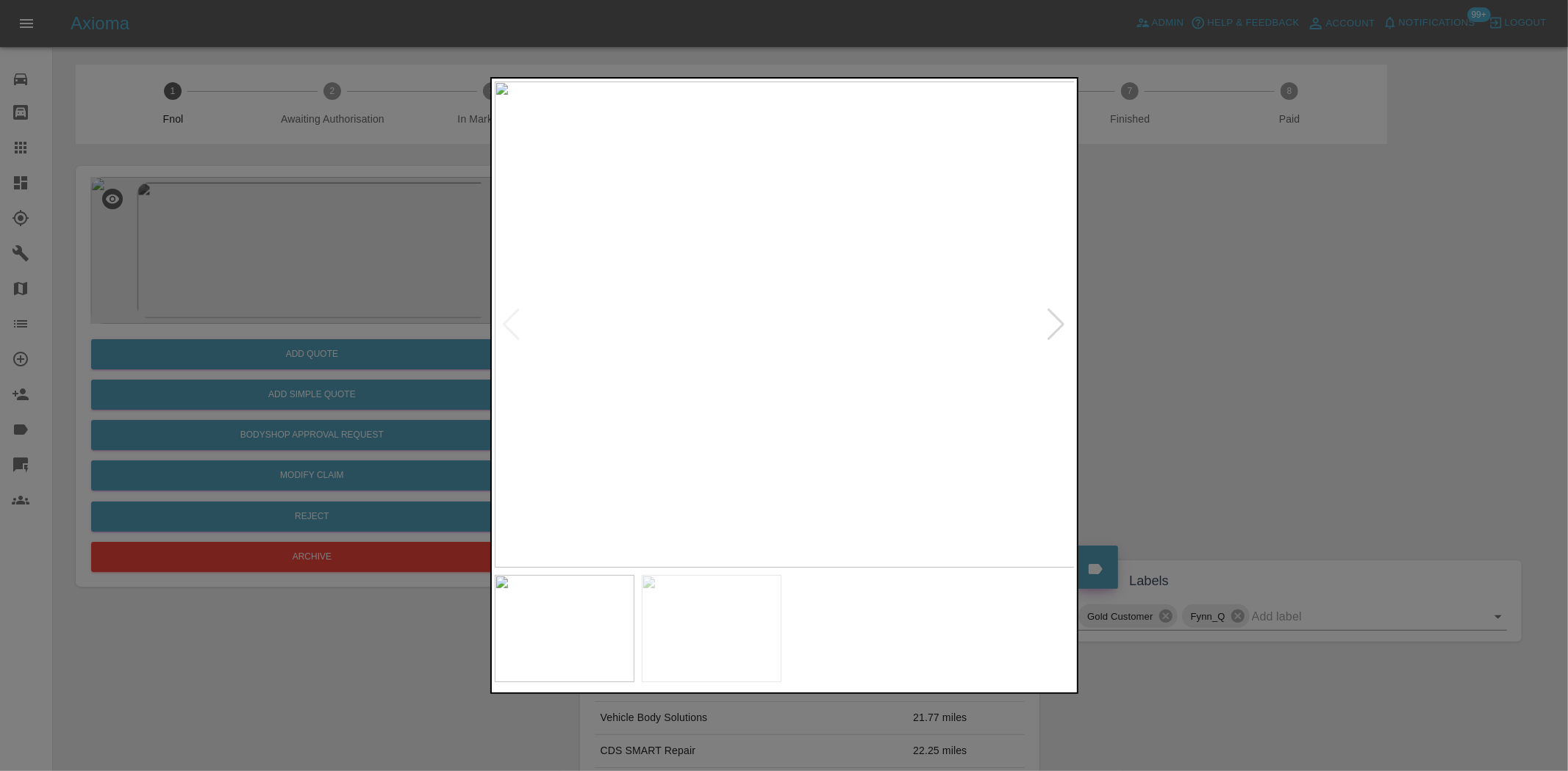
click at [778, 291] on img at bounding box center [785, 324] width 581 height 486
click at [640, 306] on img at bounding box center [620, 389] width 1742 height 1459
click at [641, 316] on img at bounding box center [619, 389] width 1742 height 1459
click at [640, 317] on img at bounding box center [619, 389] width 1742 height 1459
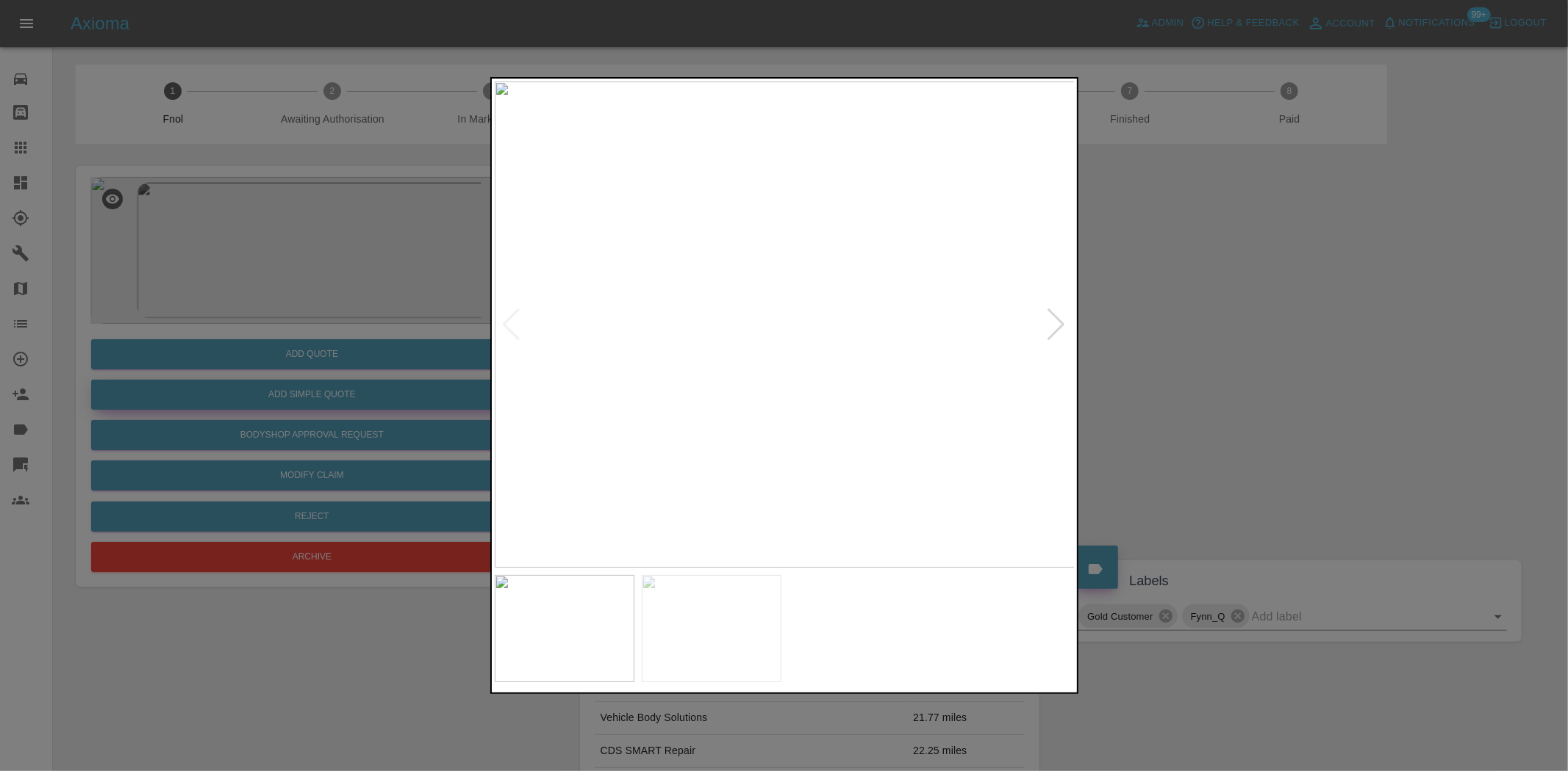
drag, startPoint x: 297, startPoint y: 226, endPoint x: 347, endPoint y: 393, distance: 174.3
click at [297, 245] on div at bounding box center [784, 386] width 1568 height 771
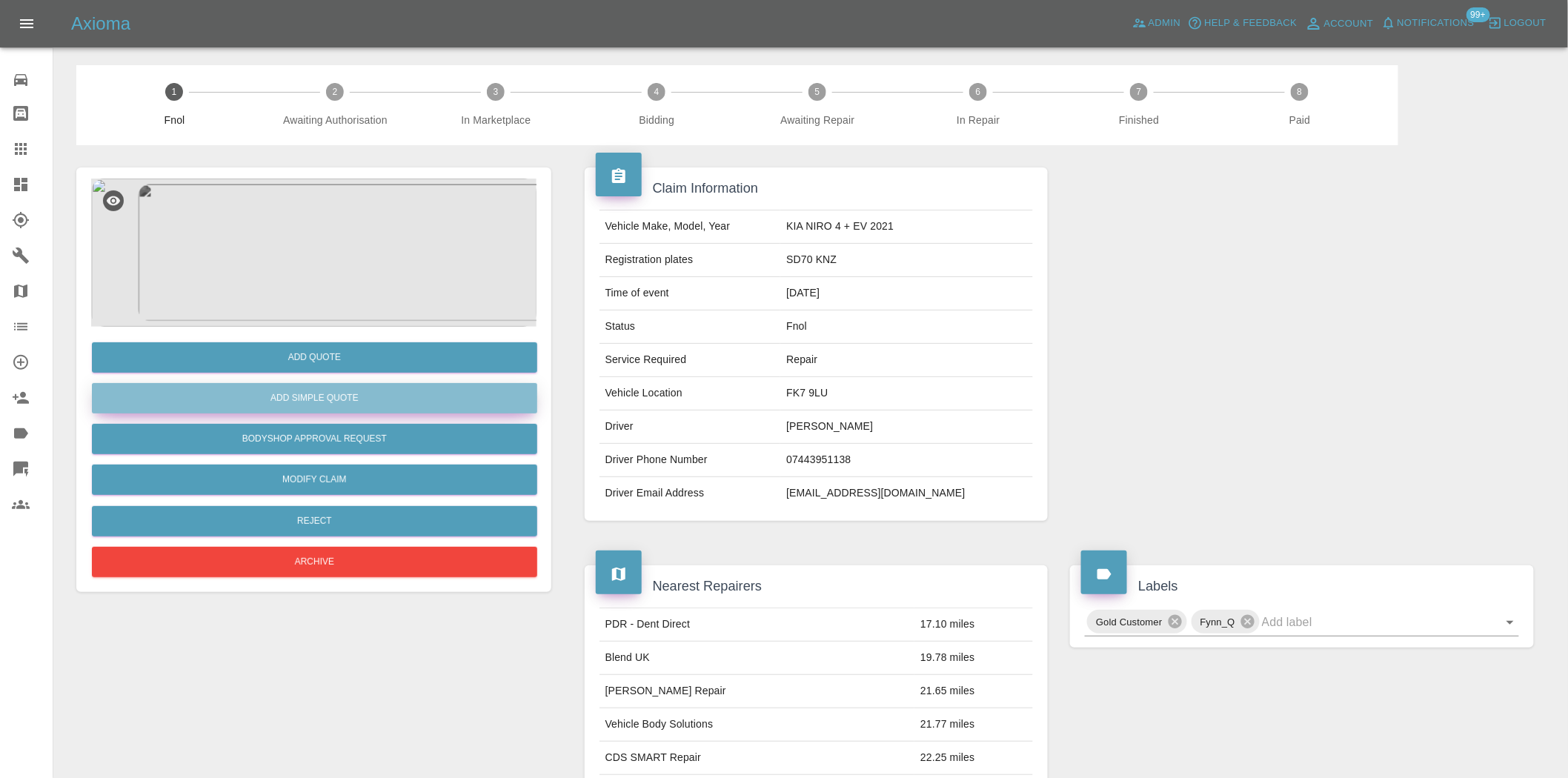
click at [359, 394] on button "Add Simple Quote" at bounding box center [315, 399] width 445 height 30
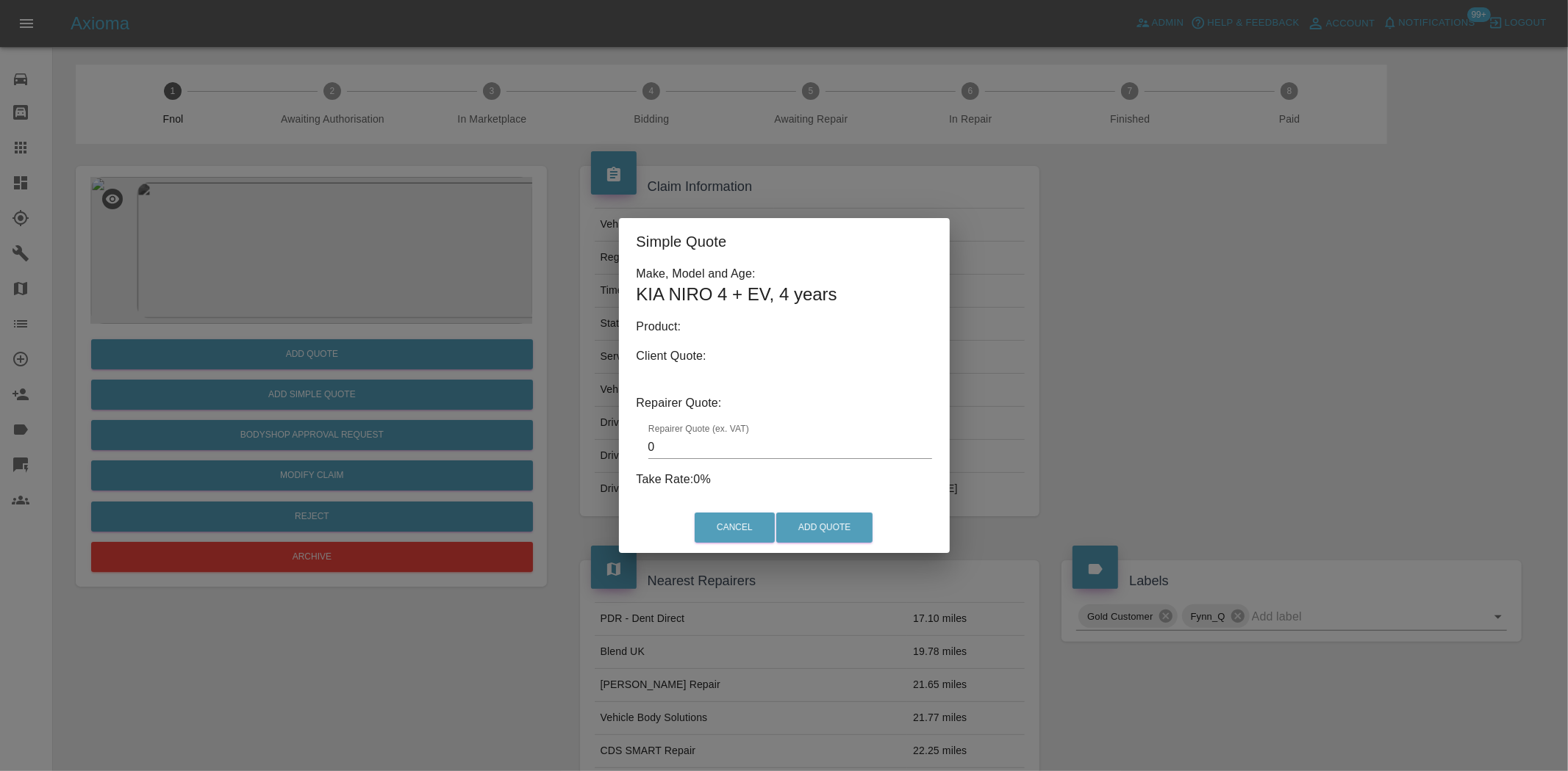
type input "140"
